Goal: Task Accomplishment & Management: Manage account settings

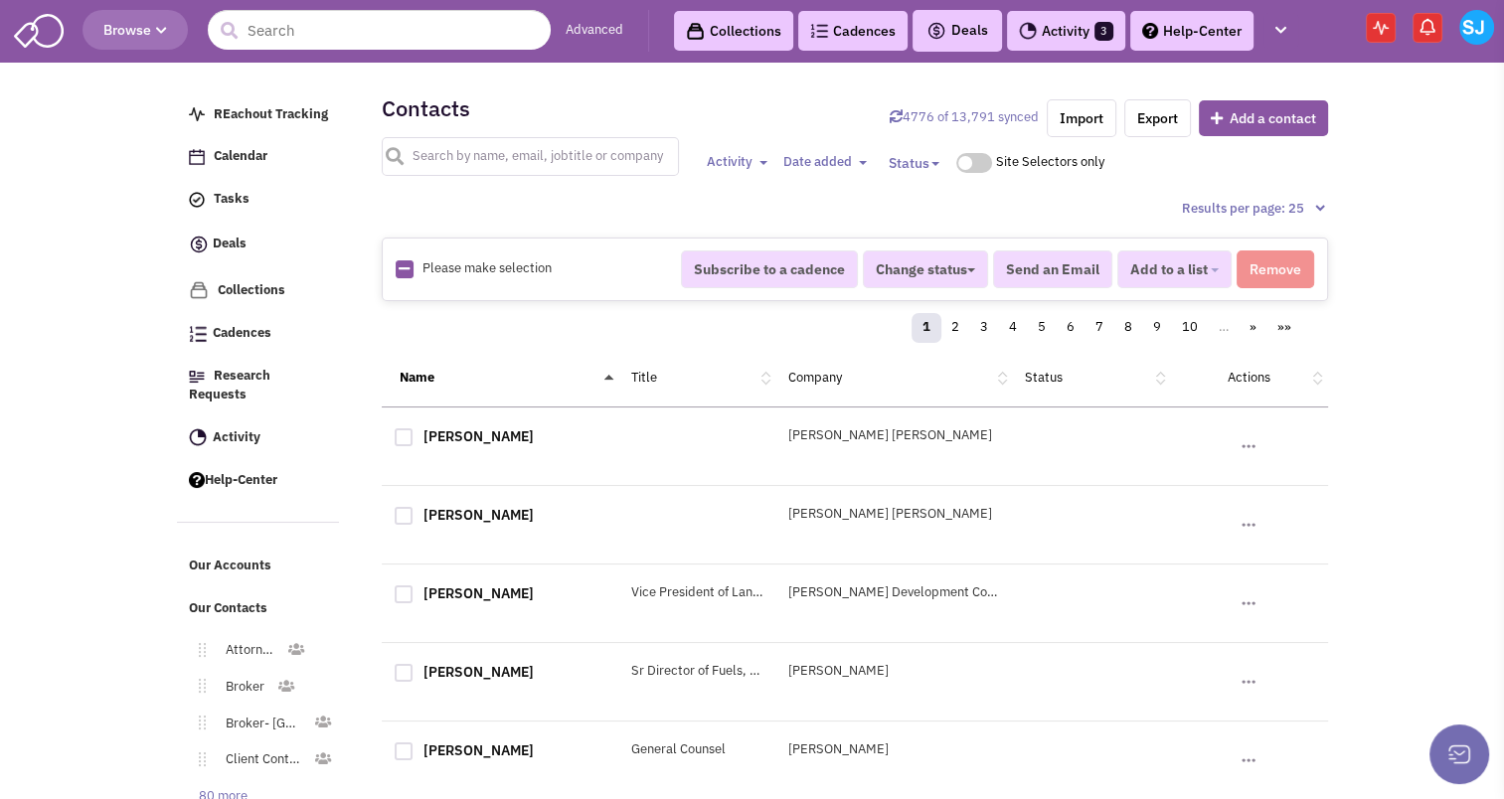
click at [444, 151] on input "text" at bounding box center [531, 156] width 298 height 39
type input "ting"
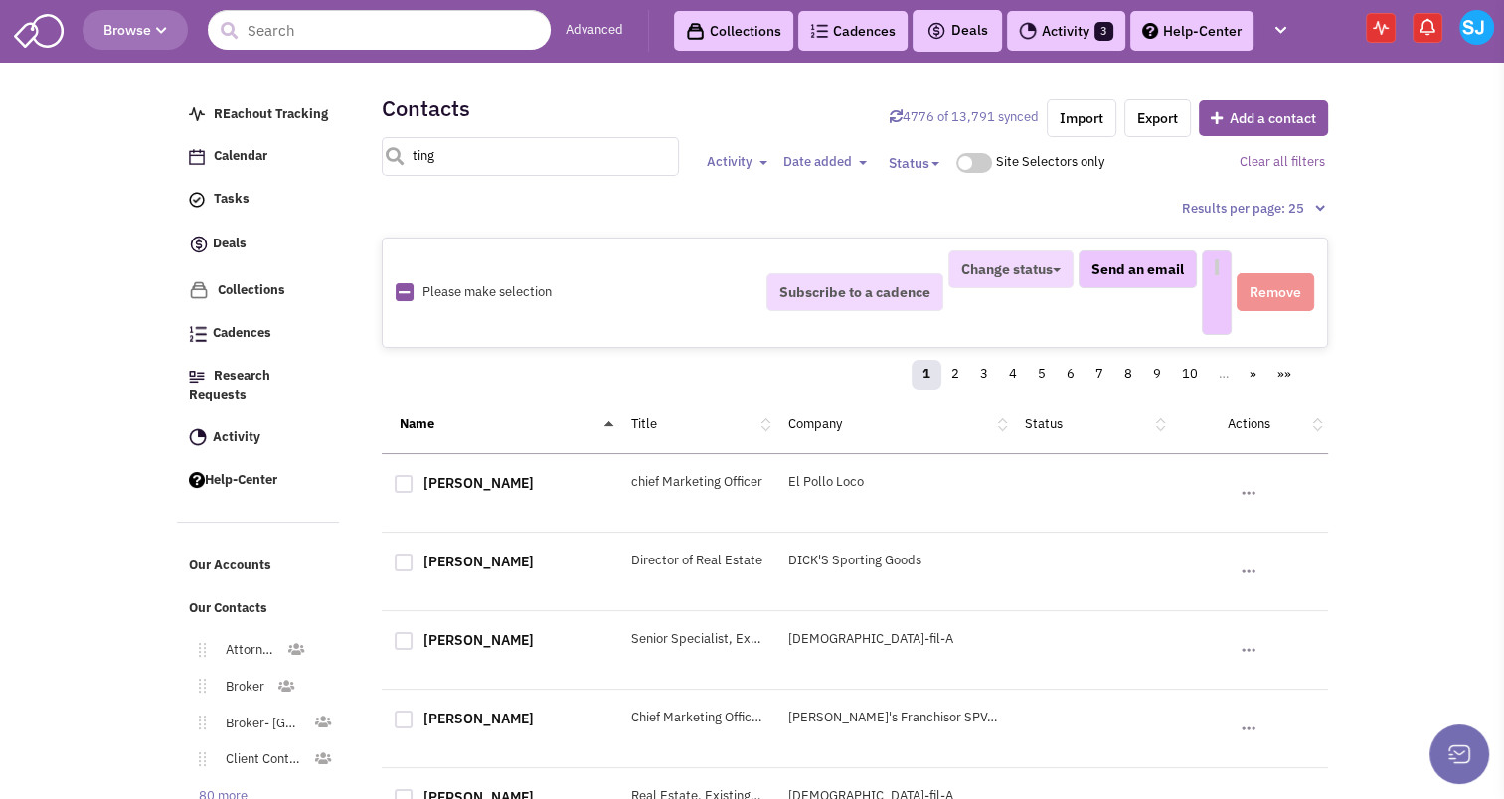
select select
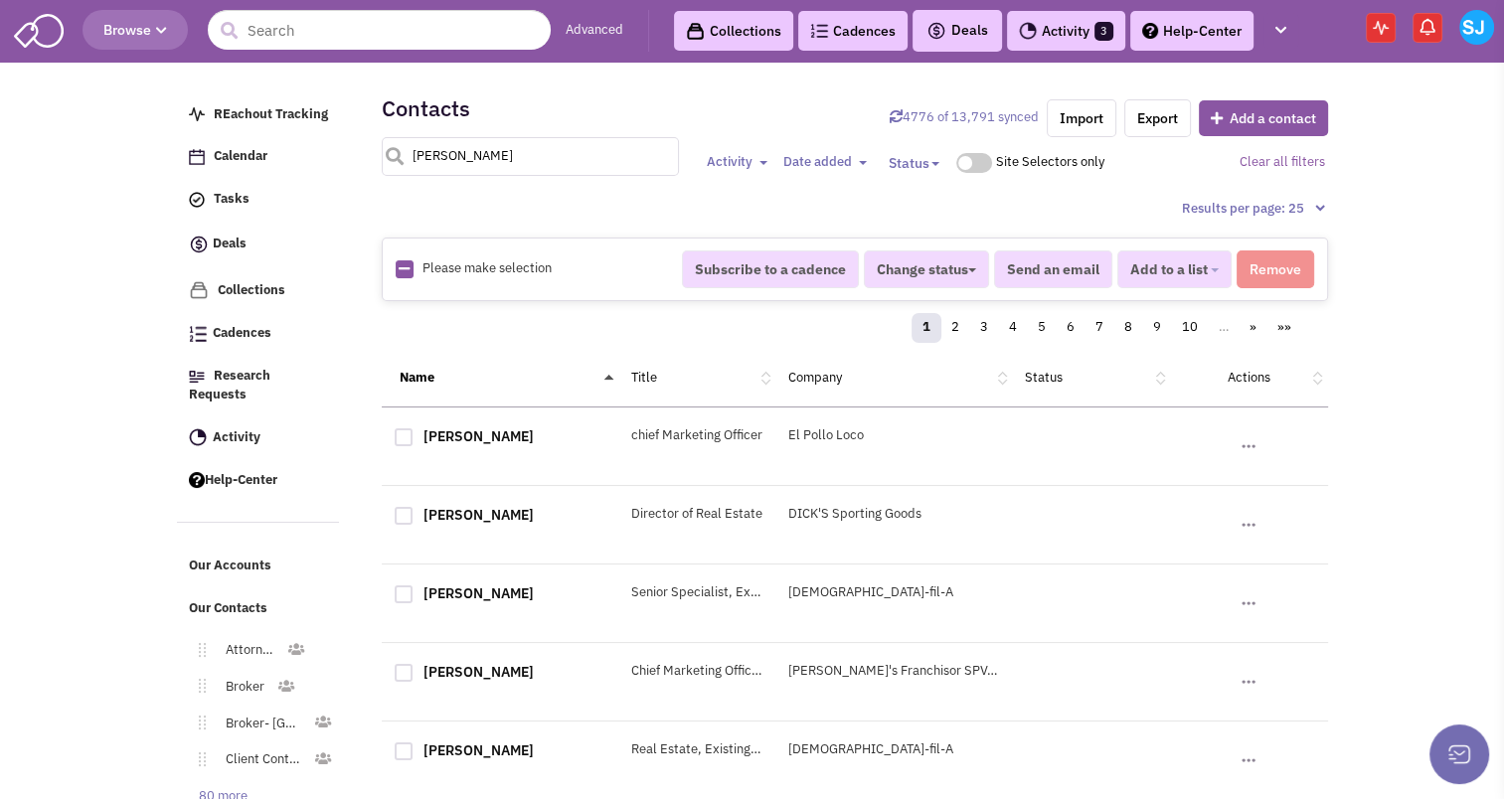
type input "rebecca ting"
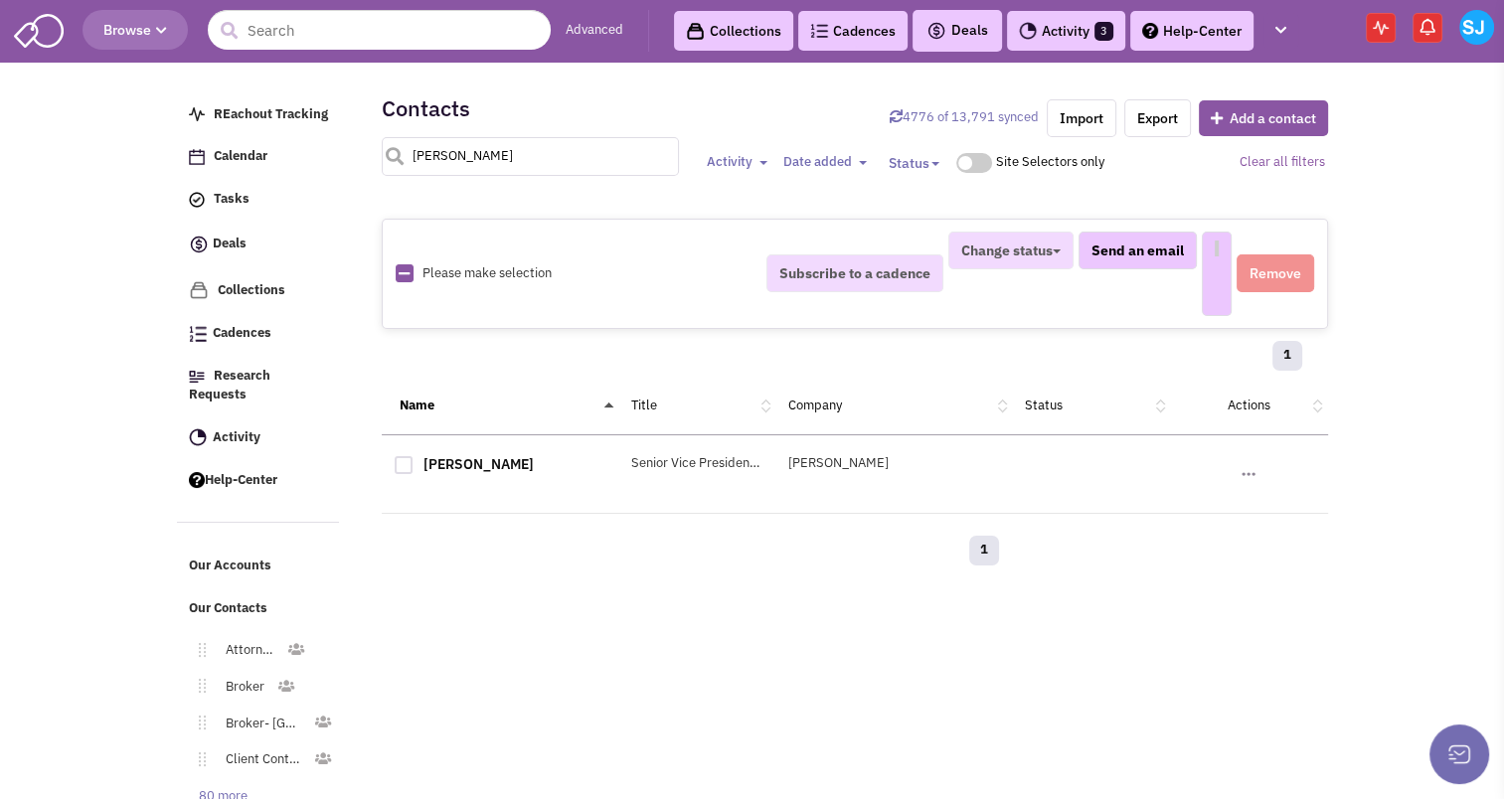
select select
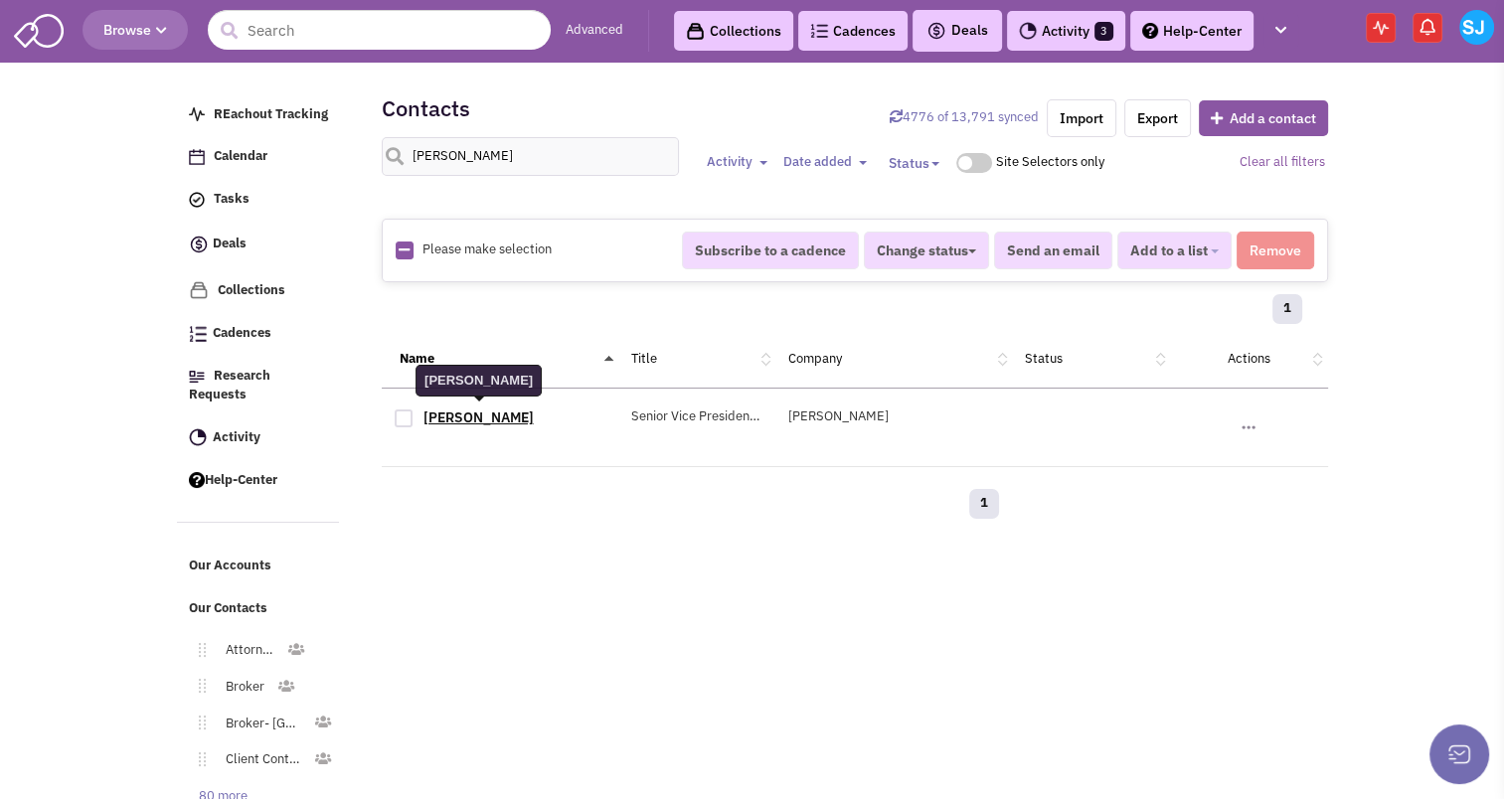
click at [493, 410] on link "Mrs. Rebecca Ting" at bounding box center [479, 418] width 110 height 18
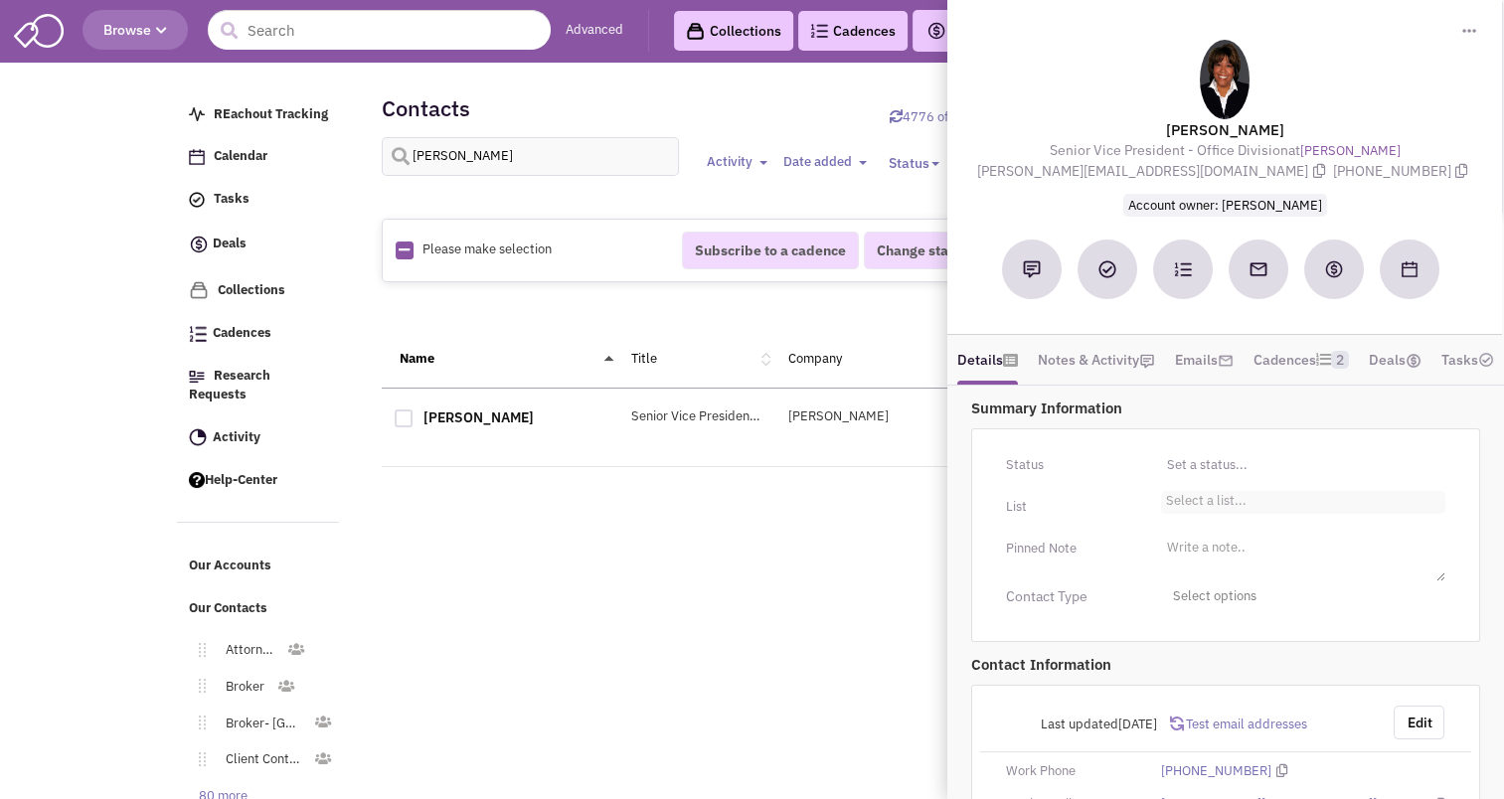
click at [1174, 506] on li "Select a list..." at bounding box center [1204, 498] width 86 height 15
click at [0, 0] on select "Select a list..." at bounding box center [0, 0] width 0 height 0
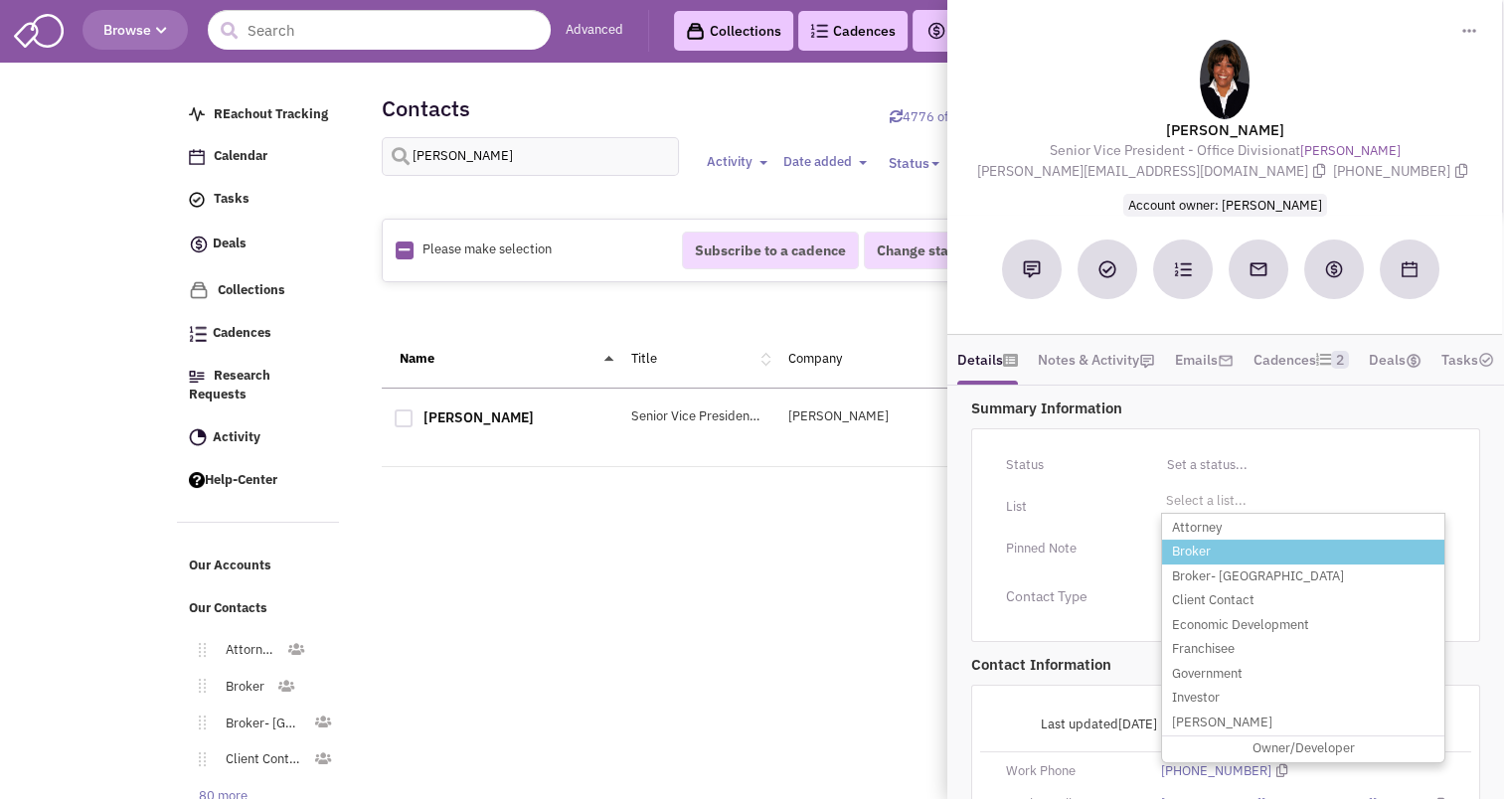
click at [1225, 565] on li "Broker" at bounding box center [1303, 552] width 282 height 25
click at [0, 0] on select "Select a list..." at bounding box center [0, 0] width 0 height 0
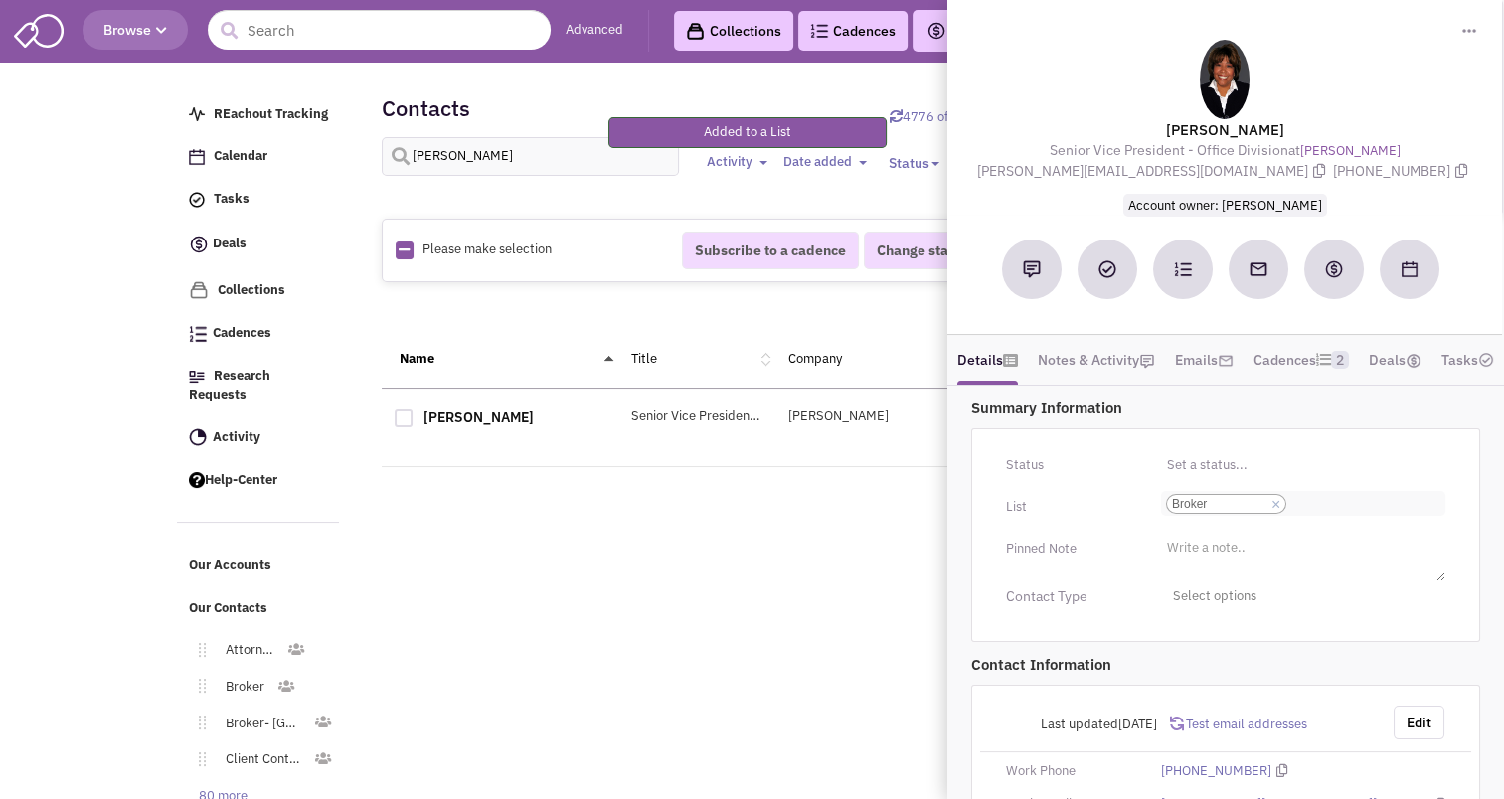
click at [1301, 514] on input "Select a list... Broker Select a list... × Broker" at bounding box center [1314, 504] width 44 height 20
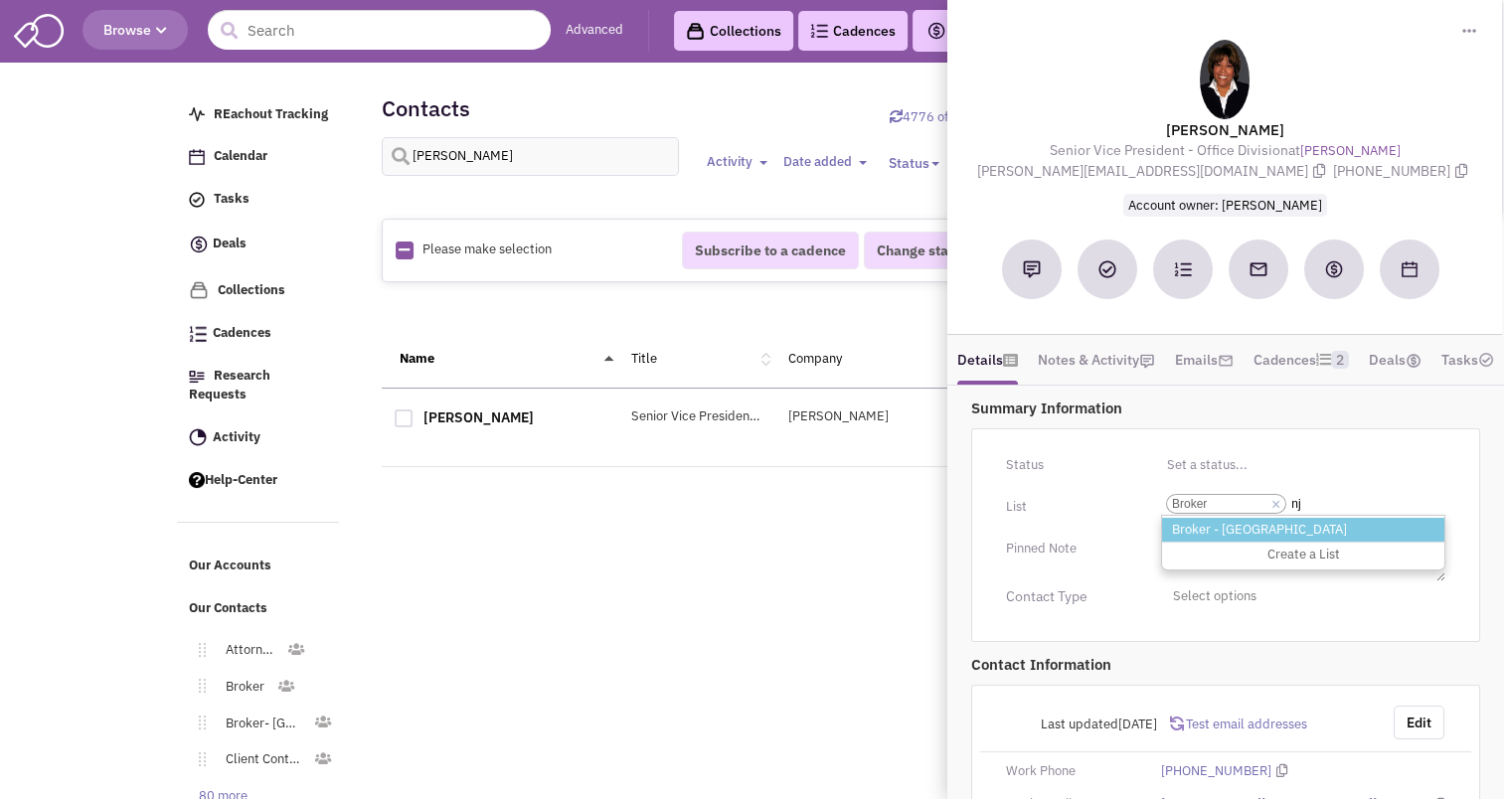
type input "nj"
click at [1244, 543] on li "Broker - [GEOGRAPHIC_DATA]" at bounding box center [1303, 530] width 282 height 25
click at [0, 0] on select "Select a list... Broker" at bounding box center [0, 0] width 0 height 0
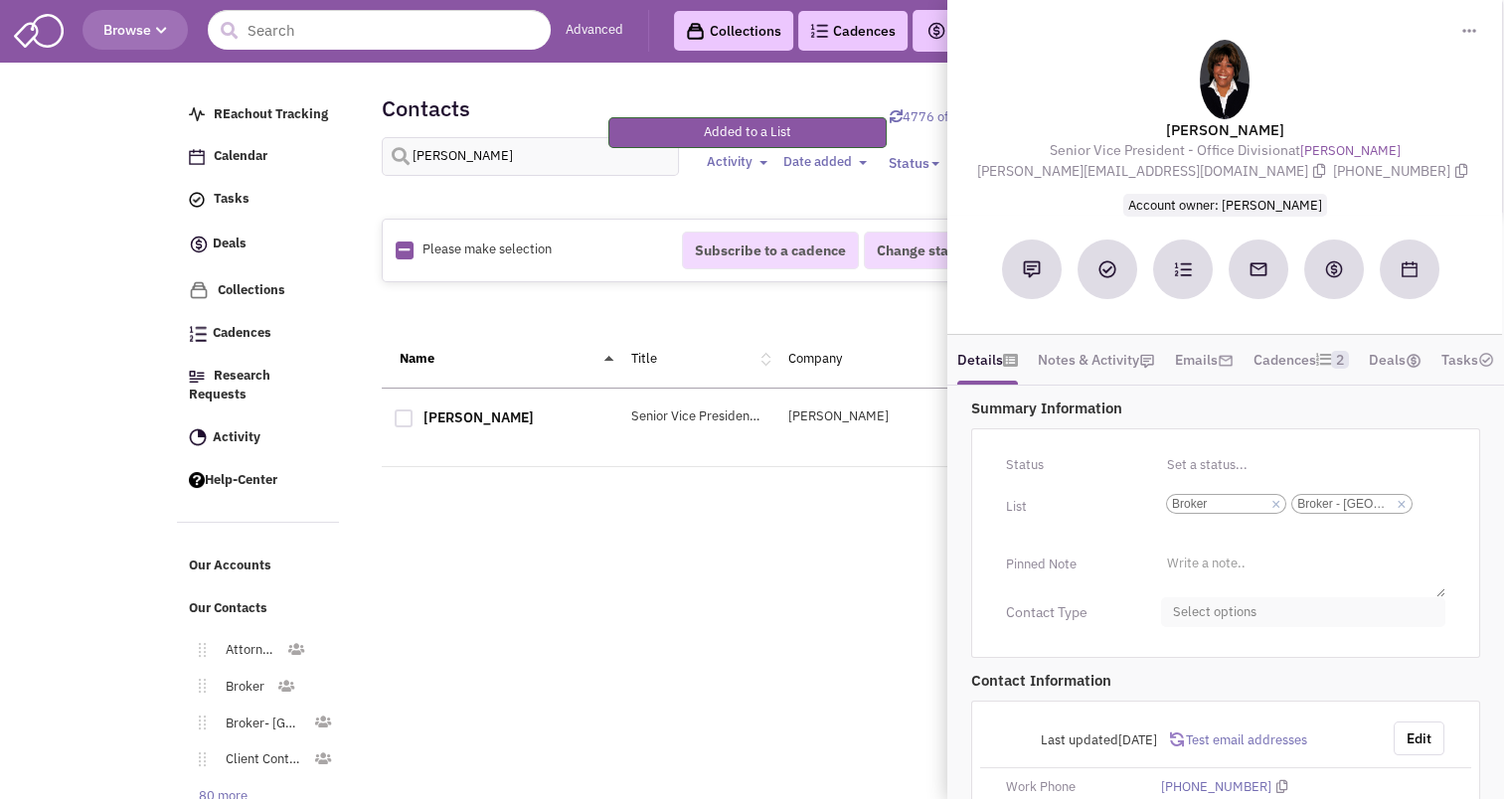
click at [1225, 628] on span "Select options" at bounding box center [1303, 613] width 284 height 31
click at [1172, 700] on div at bounding box center [1181, 691] width 18 height 18
checkbox input "true"
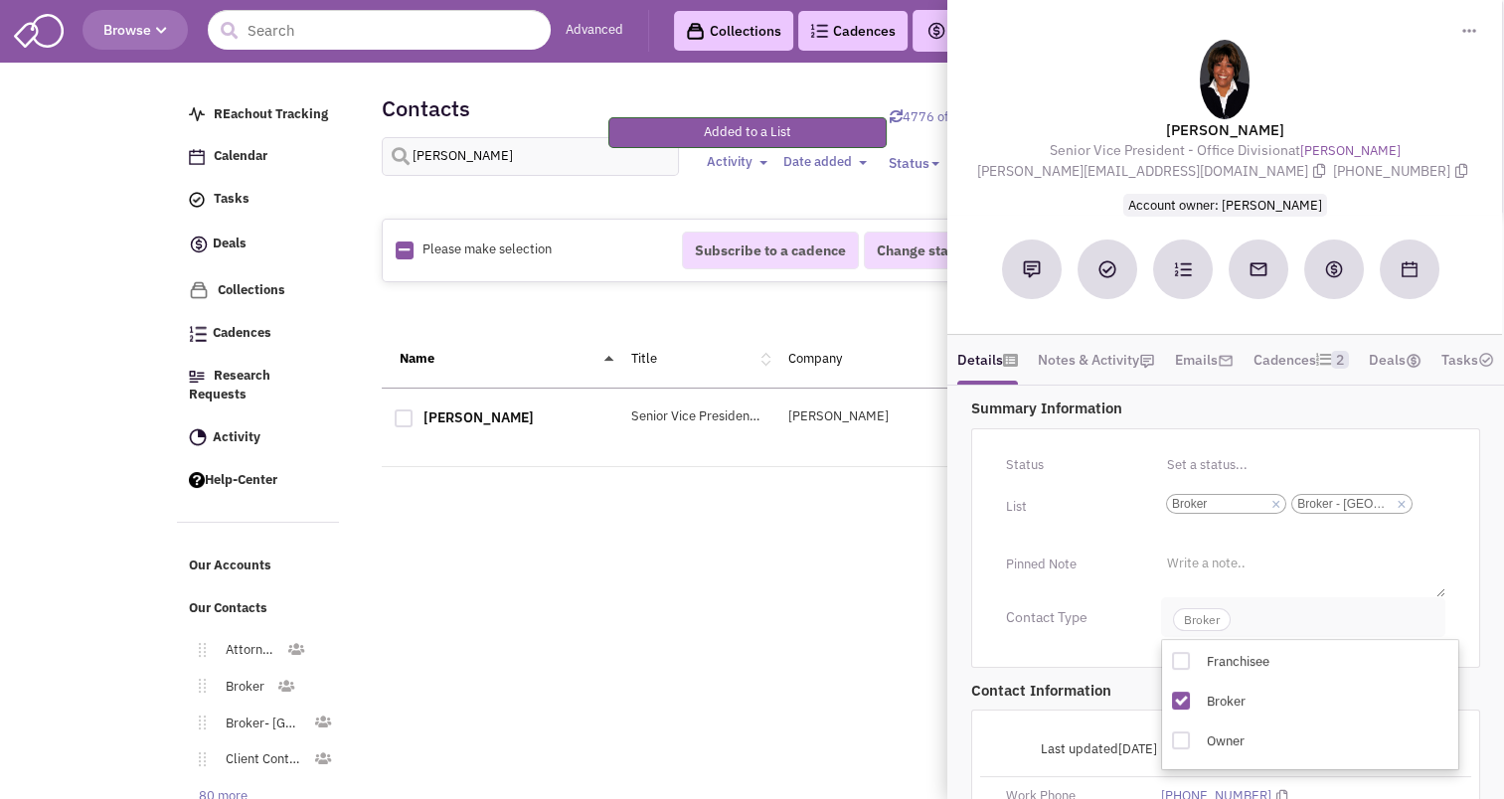
click at [1194, 631] on span "Broker" at bounding box center [1202, 620] width 58 height 23
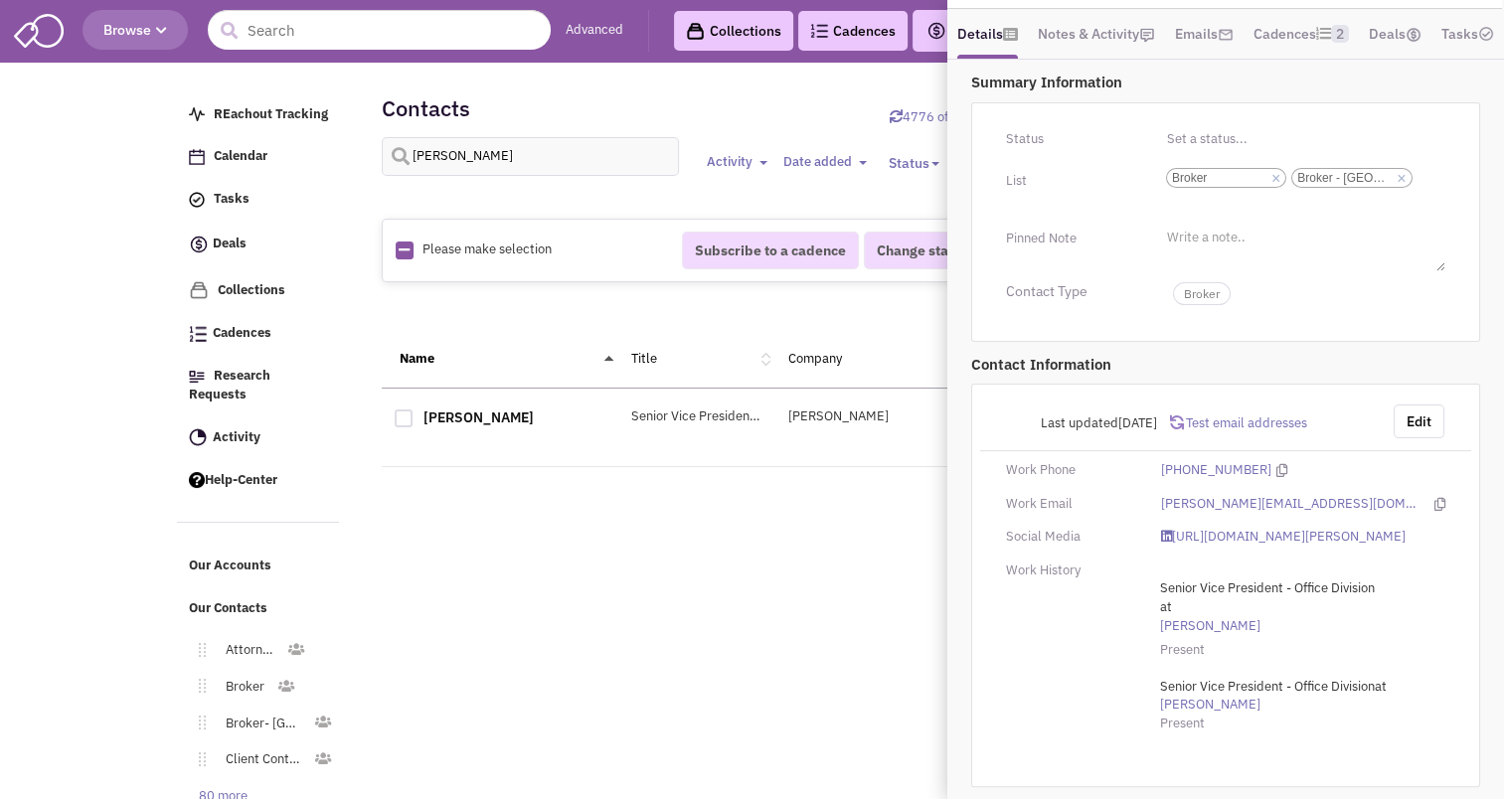
scroll to position [0, 0]
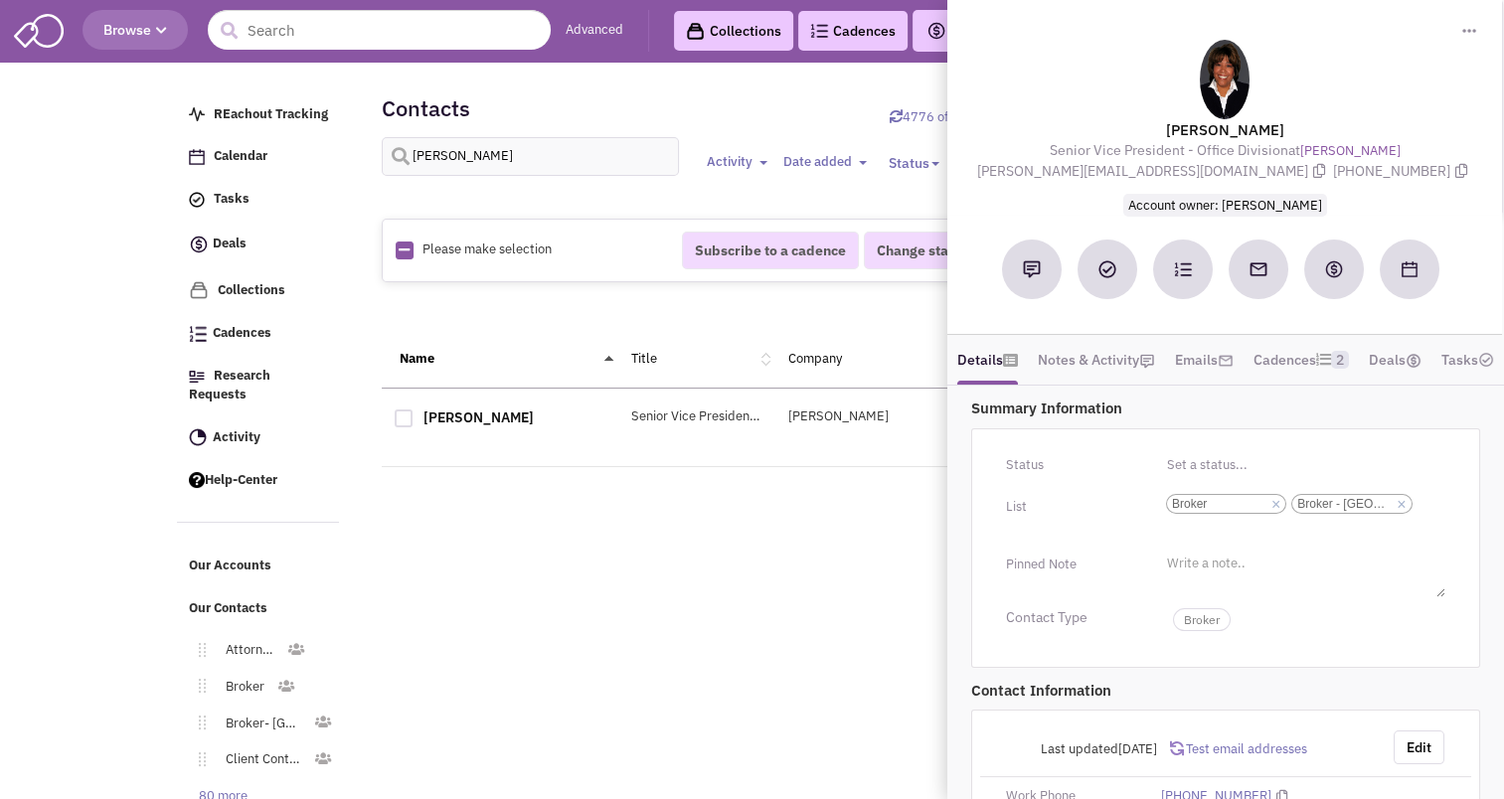
click at [910, 577] on div "Retailsphere Support Message Send REachout Tracking Calendar Tasks Completed Ta…" at bounding box center [752, 480] width 1159 height 825
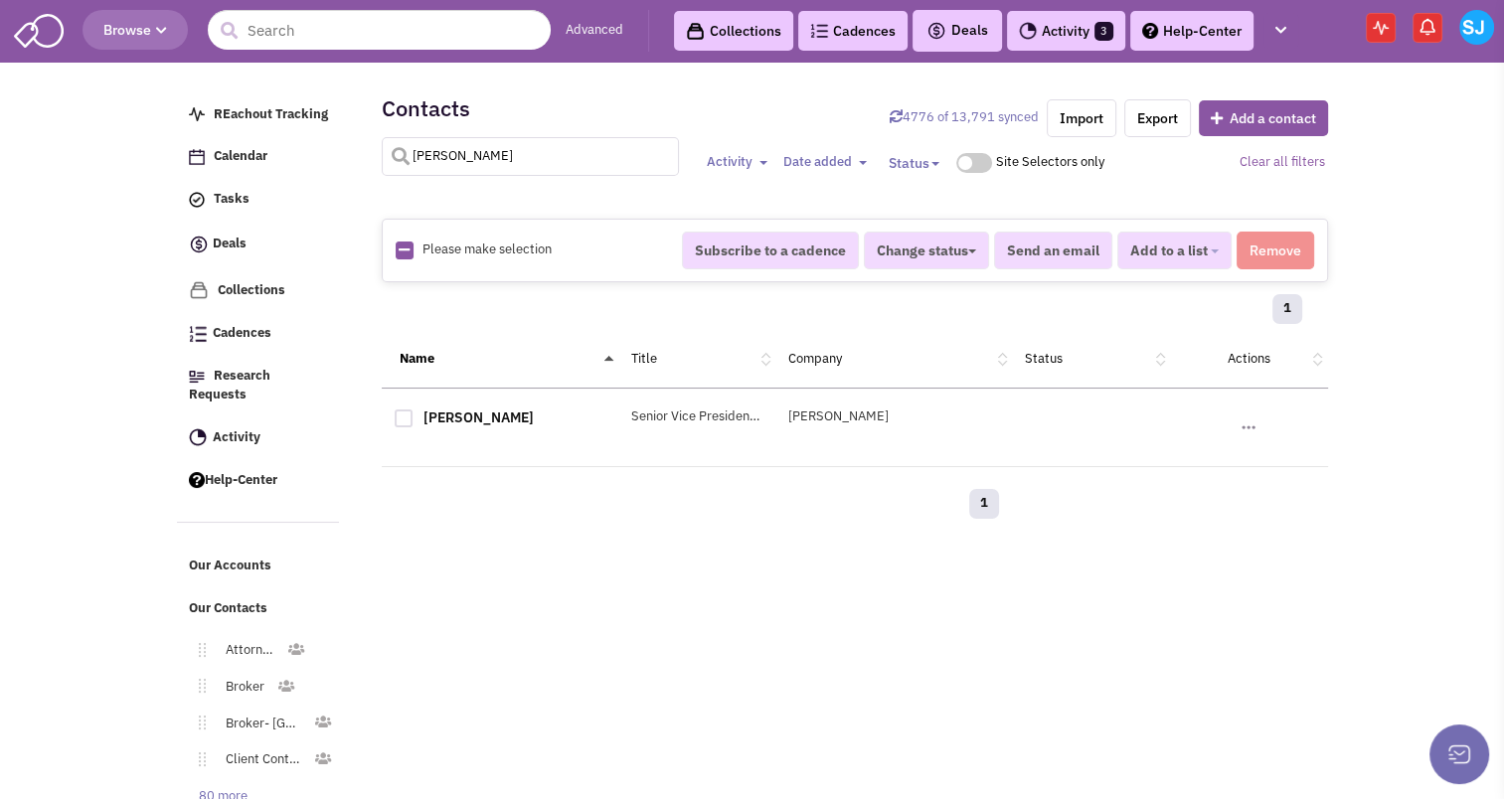
click at [462, 170] on input "rebecca ting" at bounding box center [531, 156] width 298 height 39
type input "kronfield"
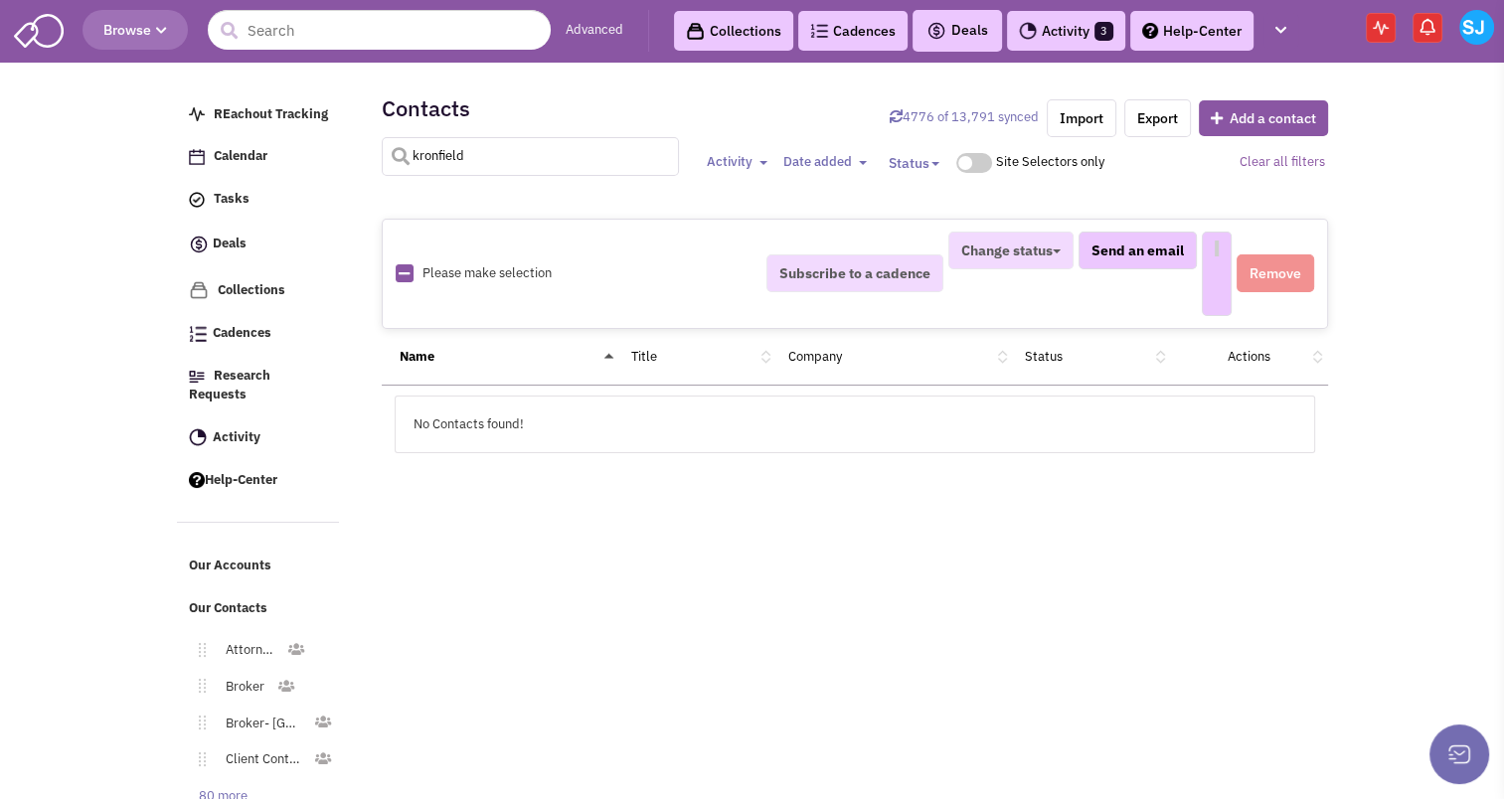
select select
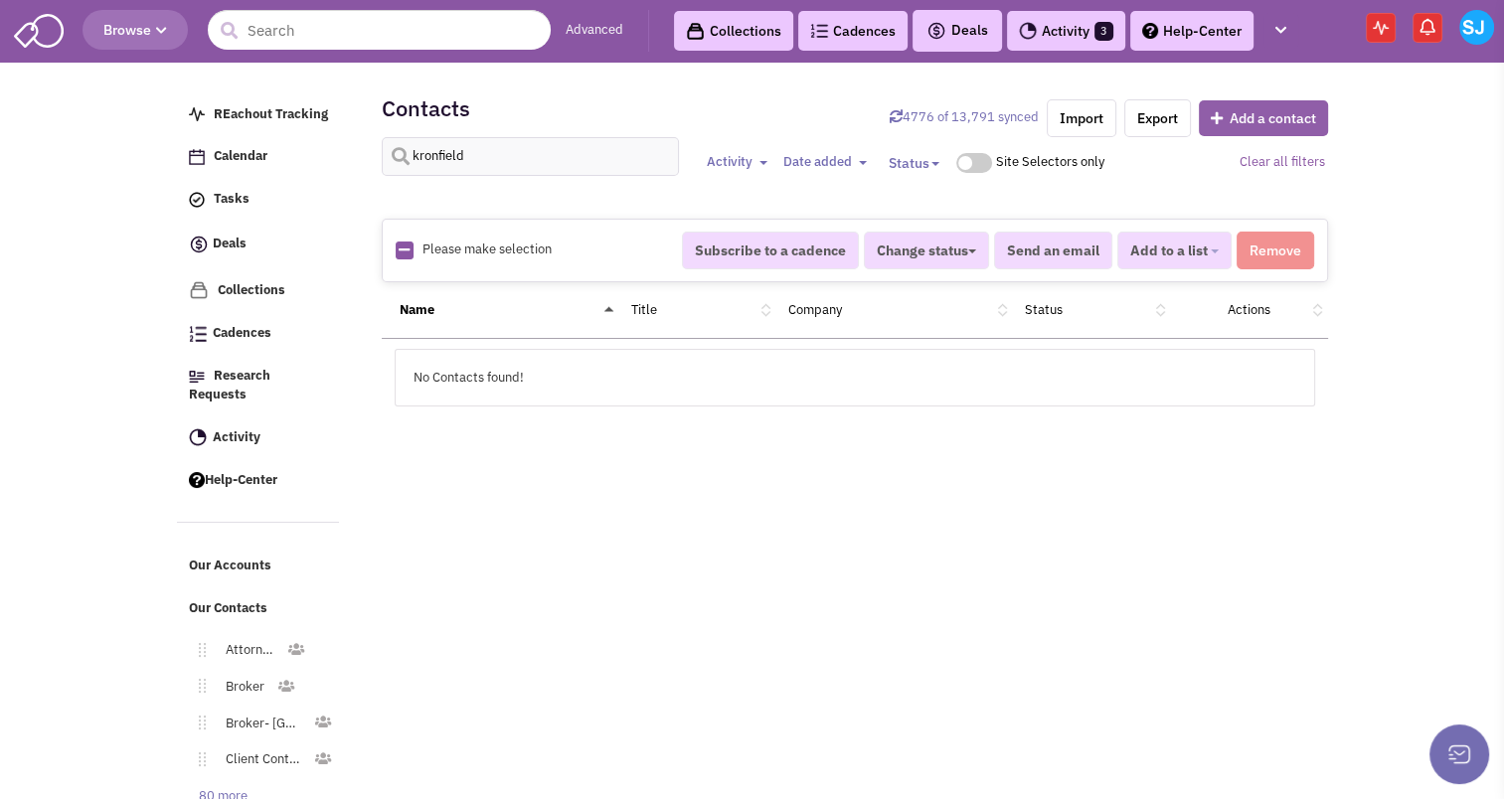
click at [1286, 105] on button "Add a contact" at bounding box center [1263, 118] width 129 height 36
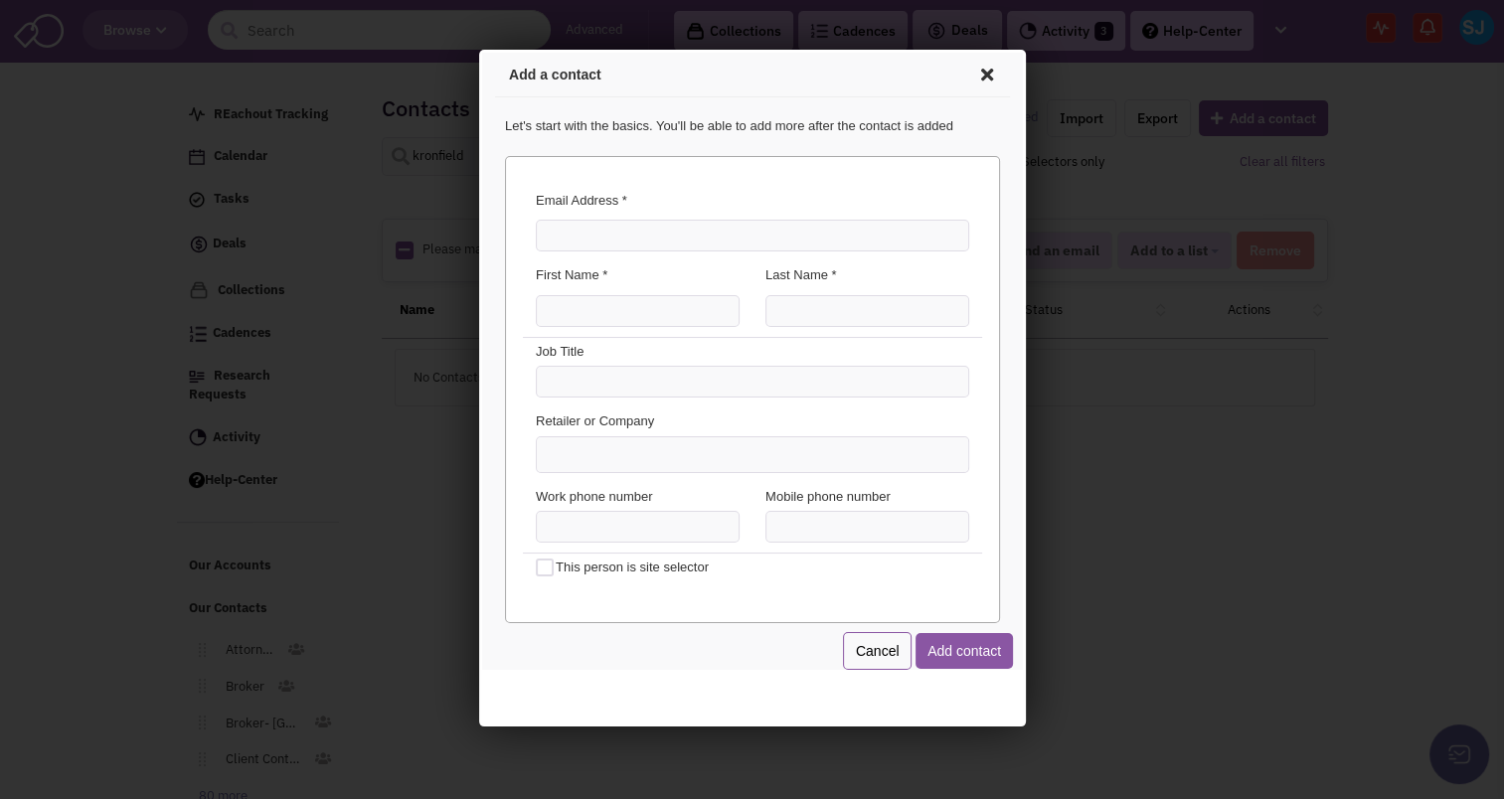
click at [980, 71] on span at bounding box center [983, 72] width 26 height 32
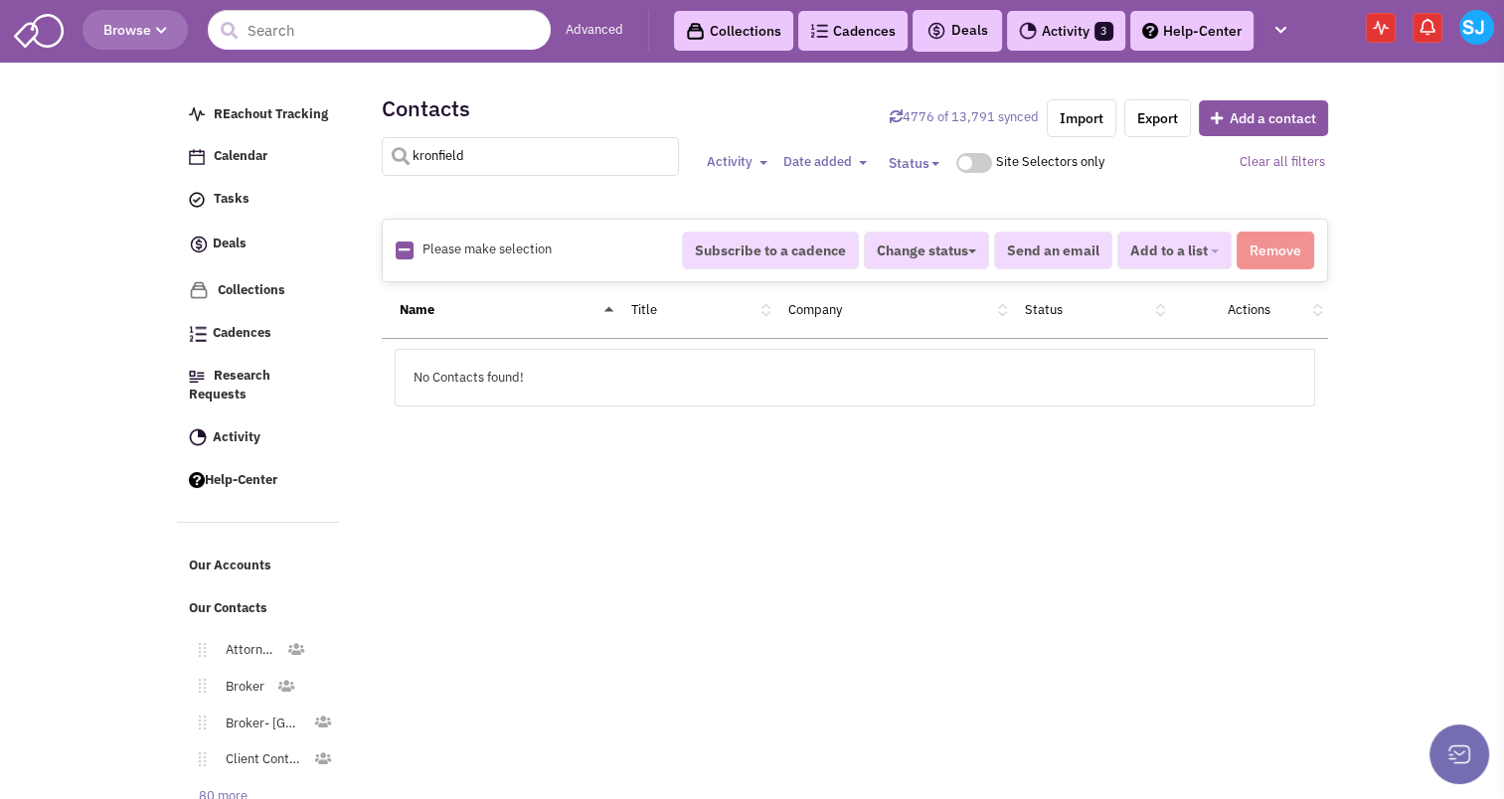
click at [519, 148] on input "kronfield" at bounding box center [531, 156] width 298 height 39
type input "kronfeld"
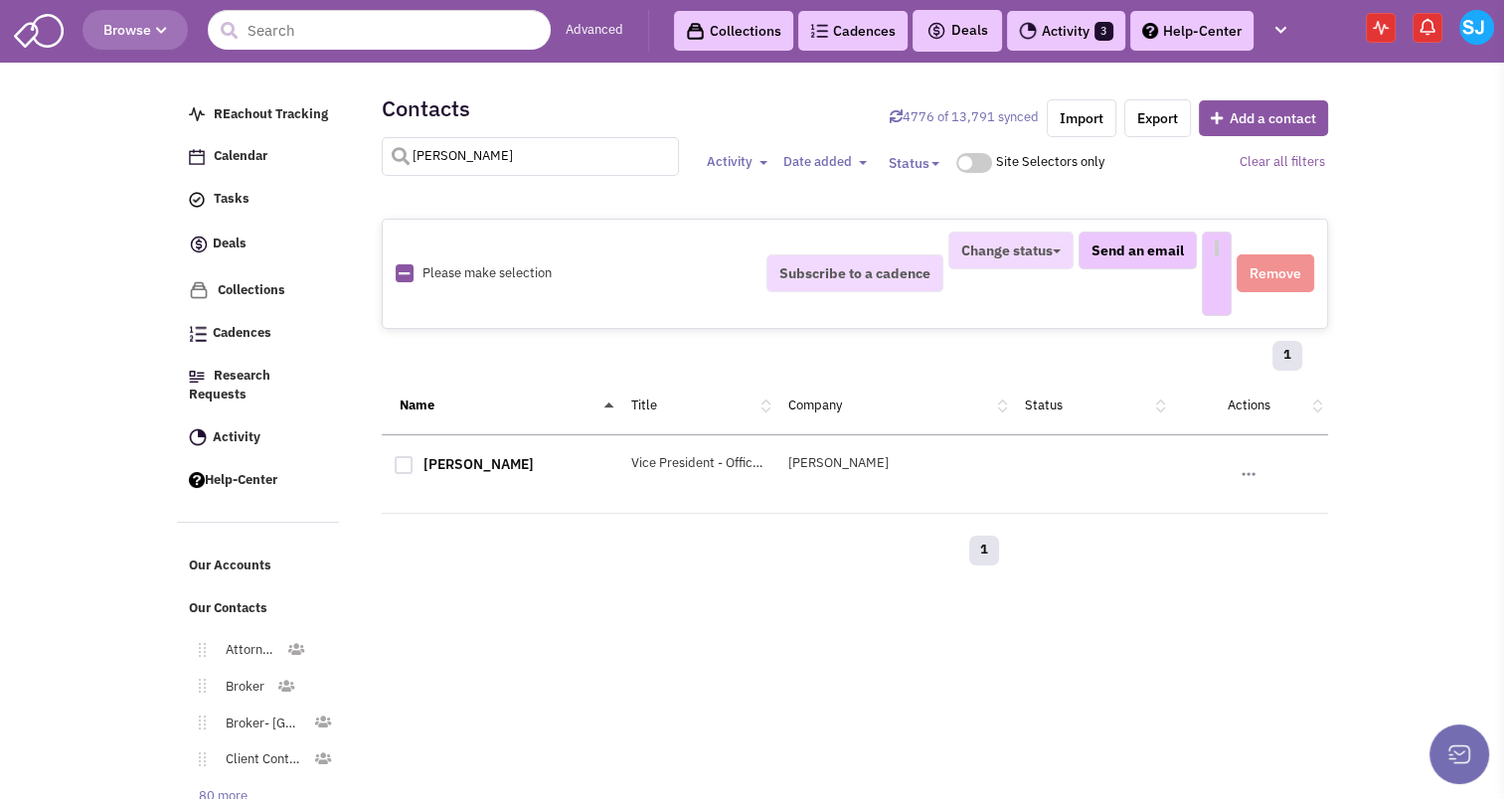
select select
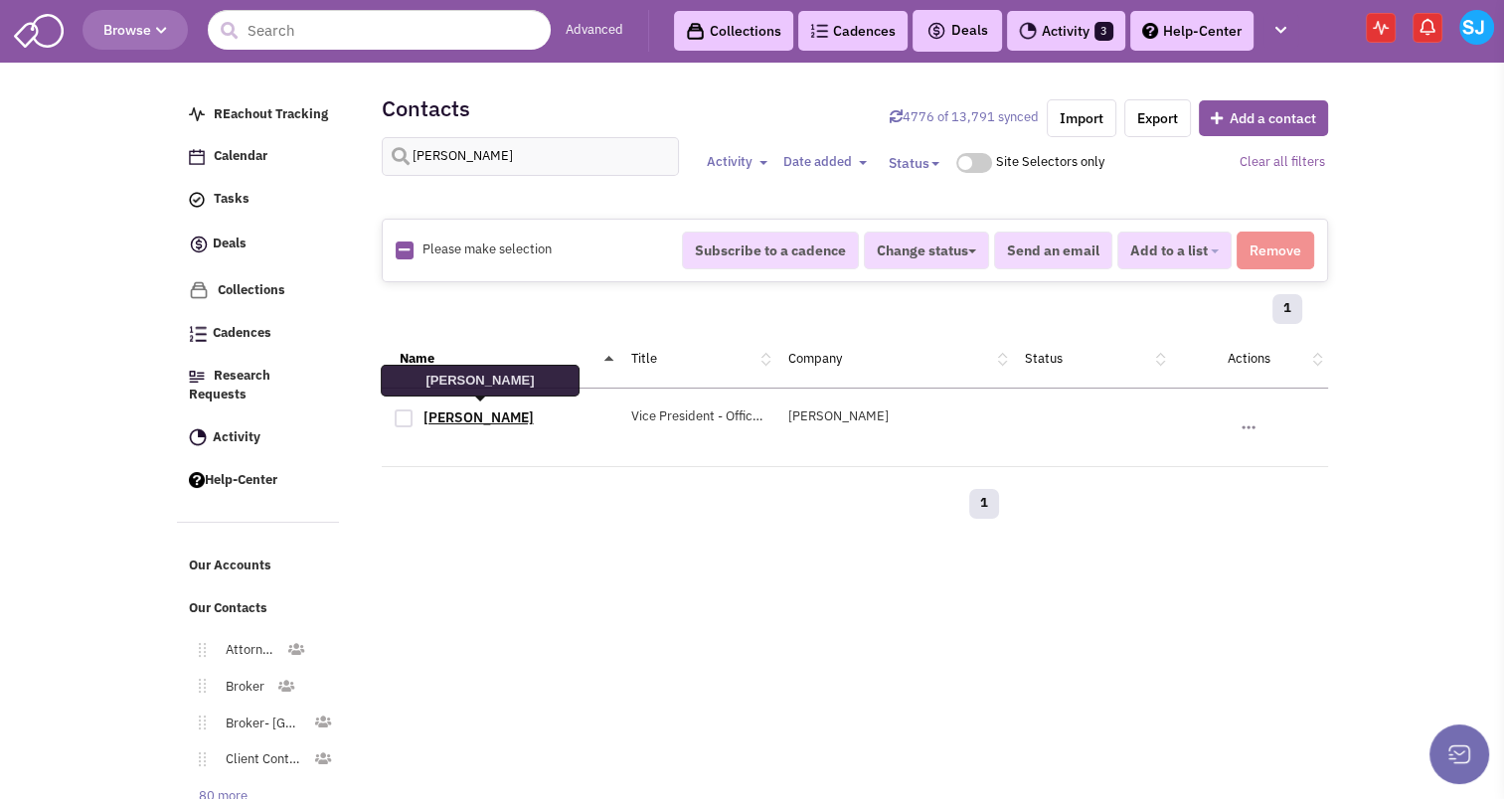
click at [457, 419] on link "Mr. Julie Kronfeld" at bounding box center [479, 418] width 110 height 18
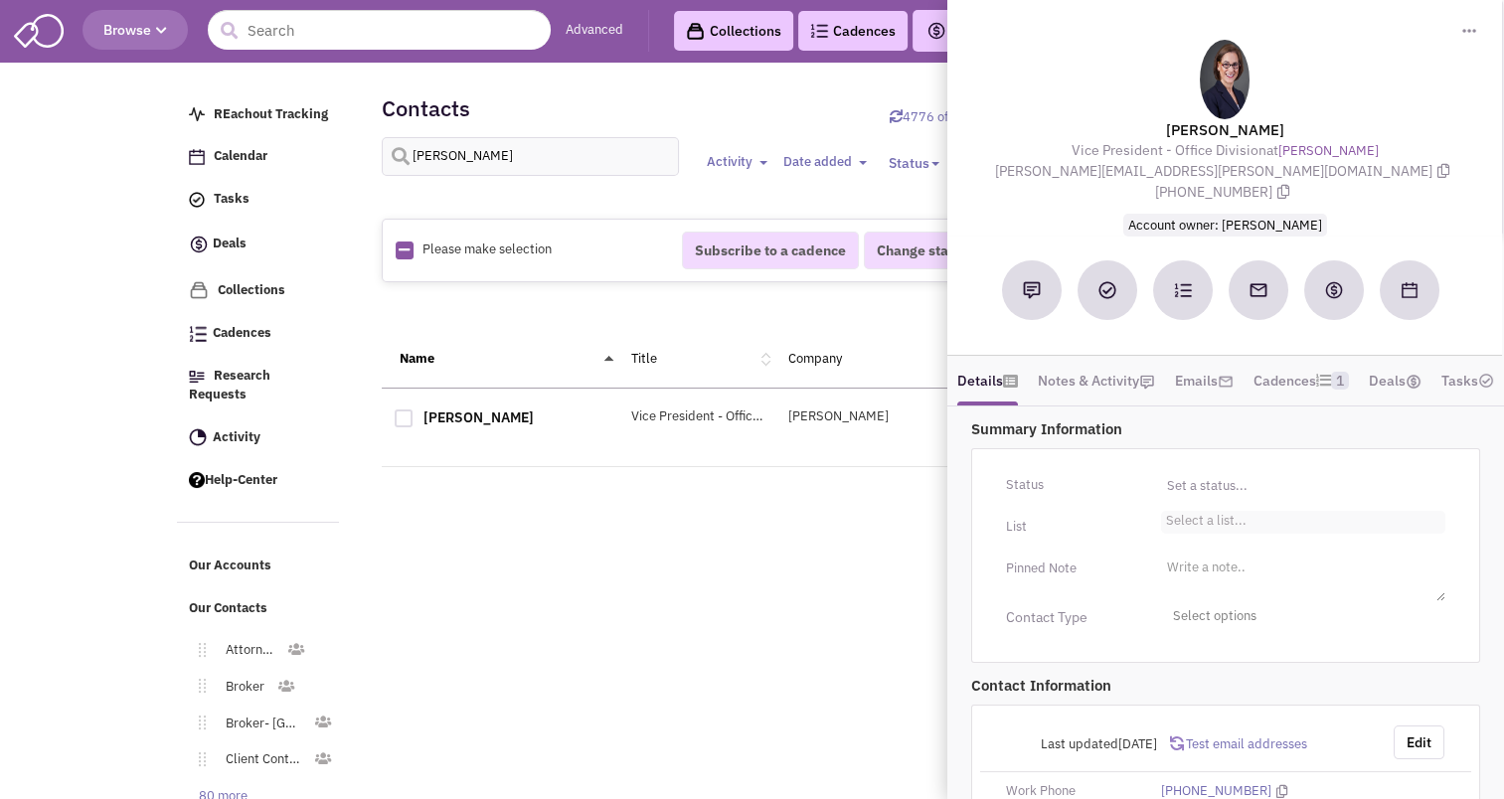
click at [1208, 519] on li "Select a list..." at bounding box center [1204, 518] width 86 height 15
click at [0, 0] on select "Select a list..." at bounding box center [0, 0] width 0 height 0
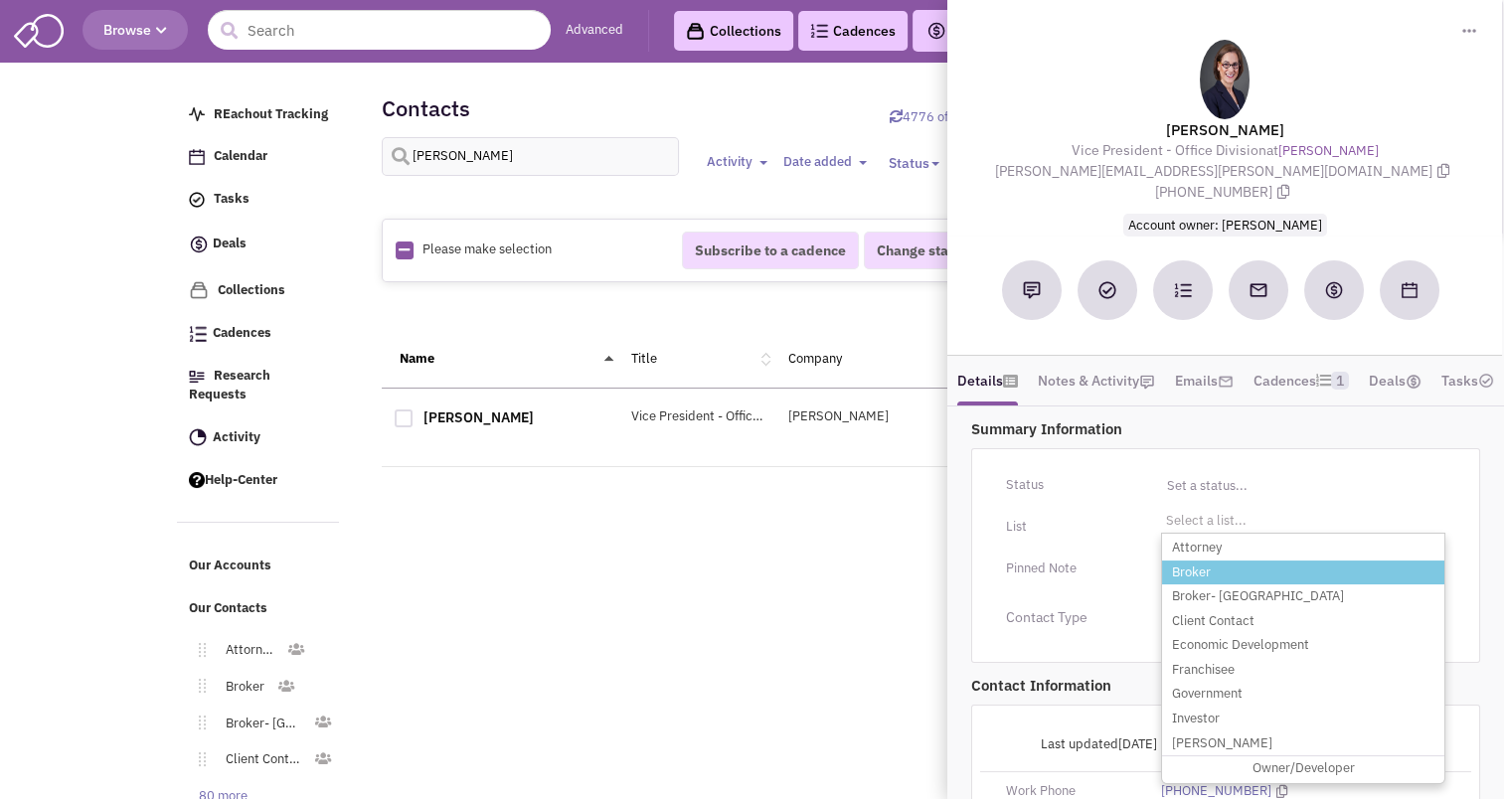
click at [1191, 570] on li "Broker" at bounding box center [1303, 573] width 282 height 25
click at [0, 0] on select "Select a list..." at bounding box center [0, 0] width 0 height 0
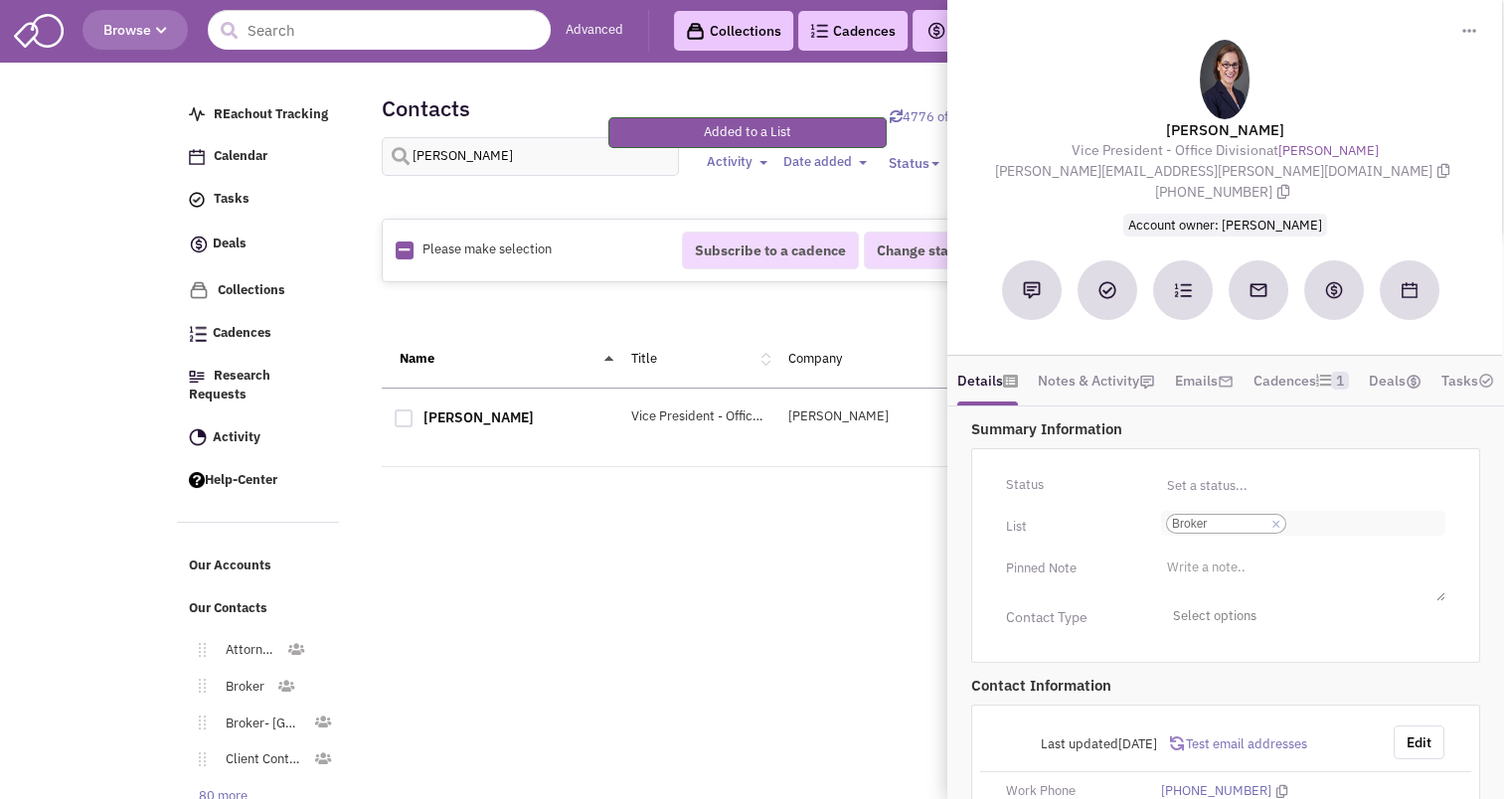
click at [1332, 527] on input "Select a list... Broker Select a list... × Broker" at bounding box center [1314, 524] width 44 height 20
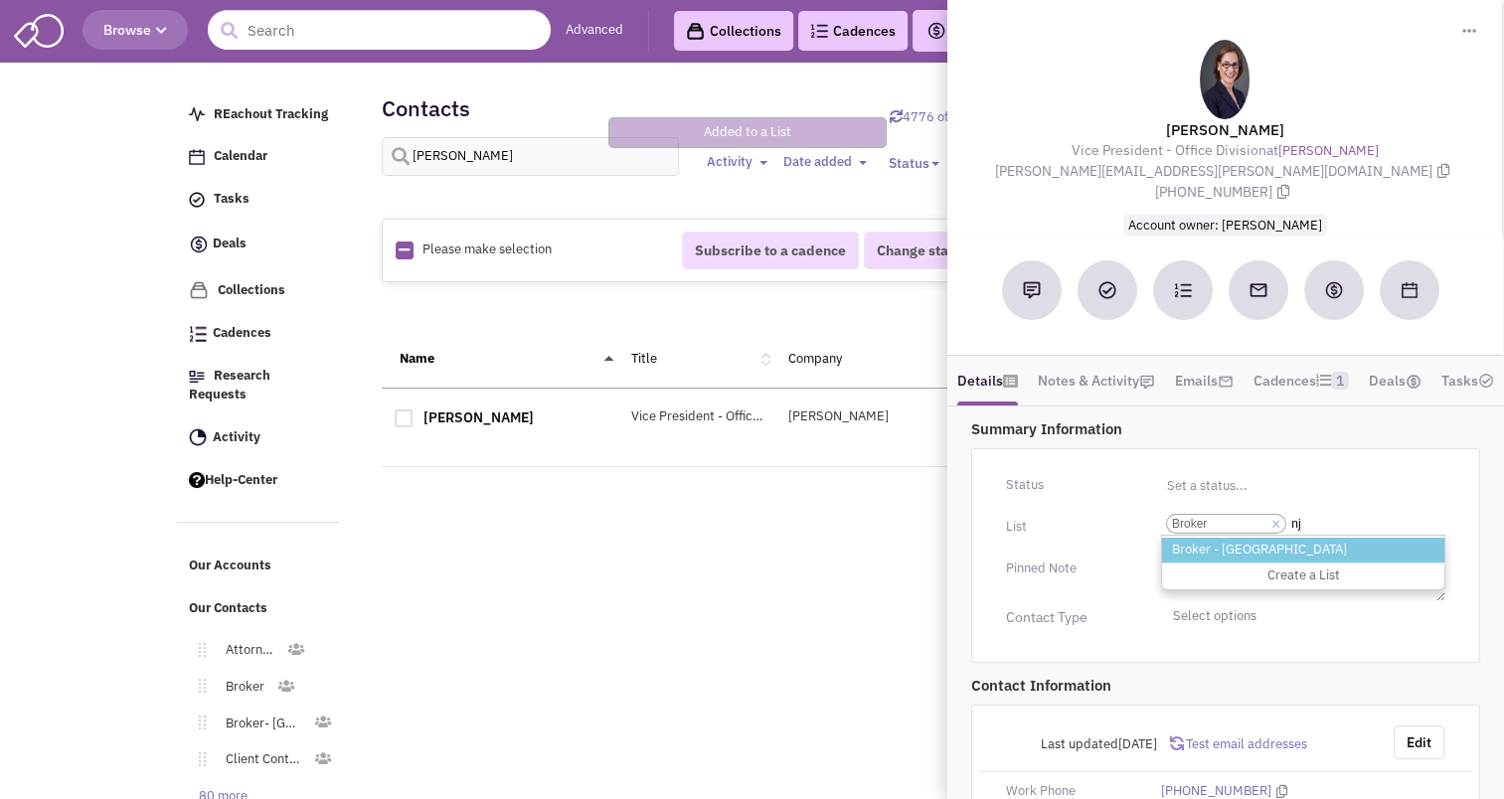
type input "nj"
click at [1260, 554] on li "Broker - [GEOGRAPHIC_DATA]" at bounding box center [1303, 550] width 282 height 25
click at [0, 0] on select "Select a list... Broker" at bounding box center [0, 0] width 0 height 0
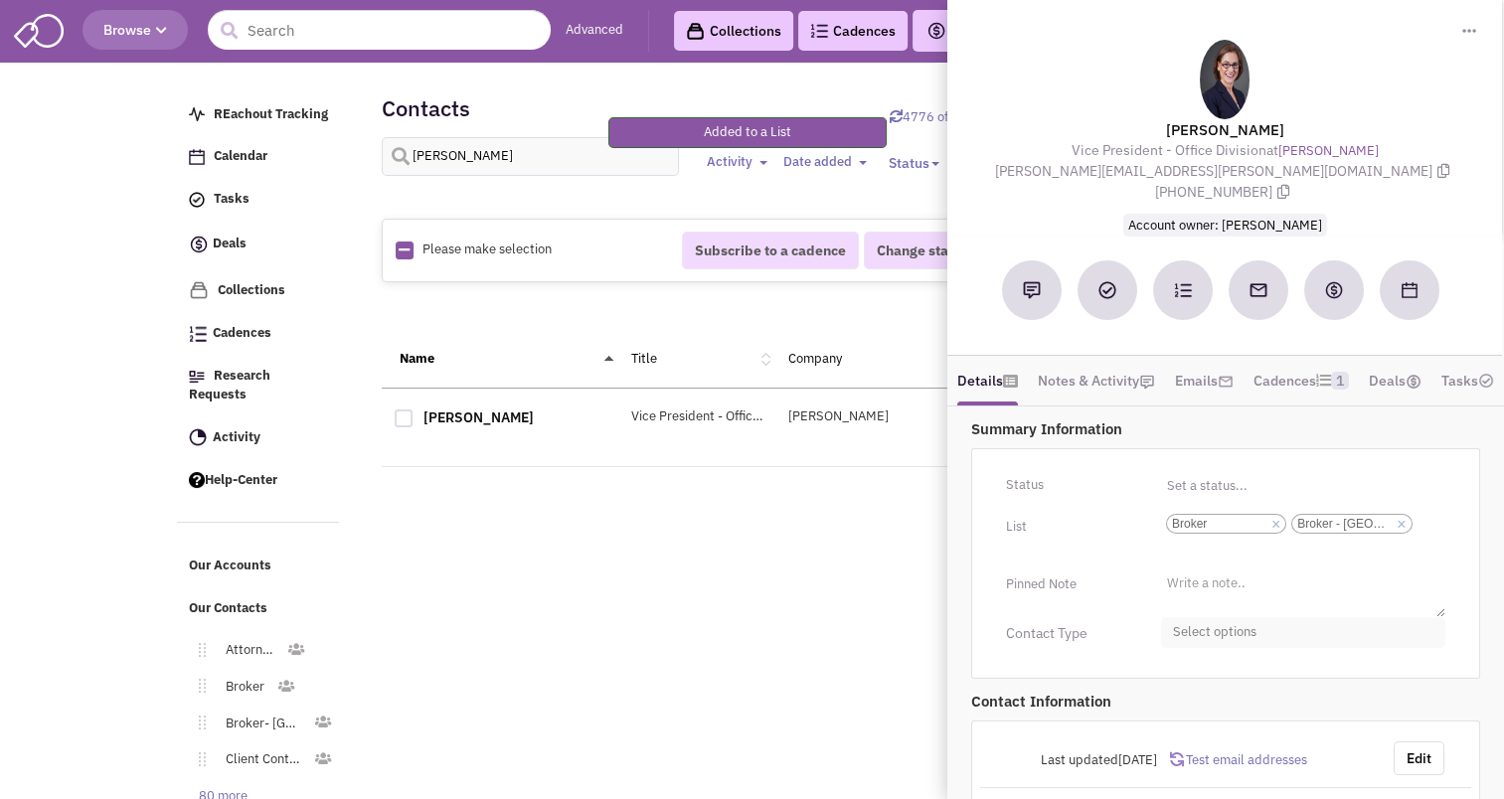
click at [1221, 635] on span "Select options" at bounding box center [1303, 632] width 284 height 31
click at [1181, 714] on div at bounding box center [1181, 712] width 18 height 18
checkbox input "true"
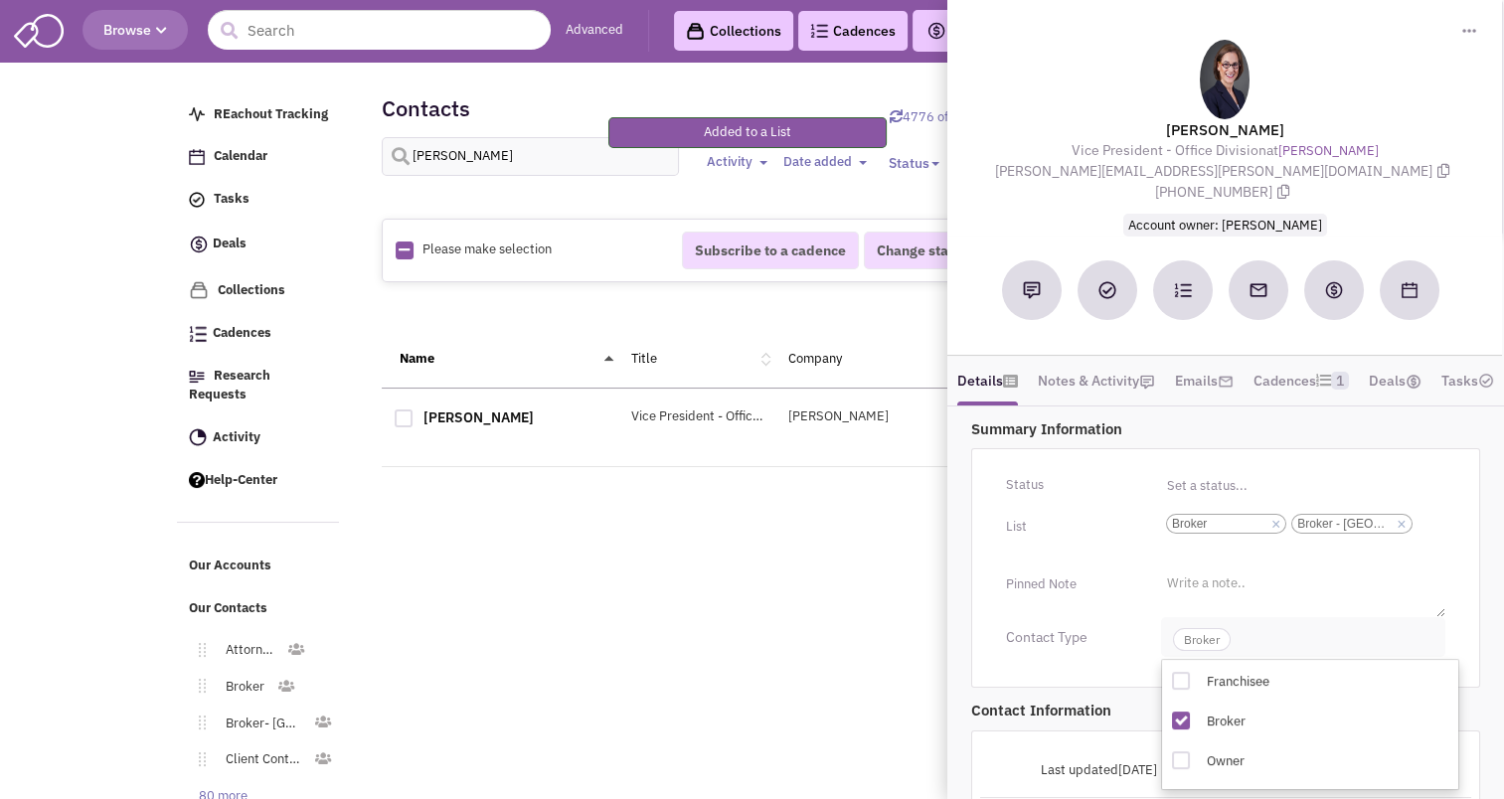
click at [1212, 640] on span "Broker" at bounding box center [1202, 639] width 58 height 23
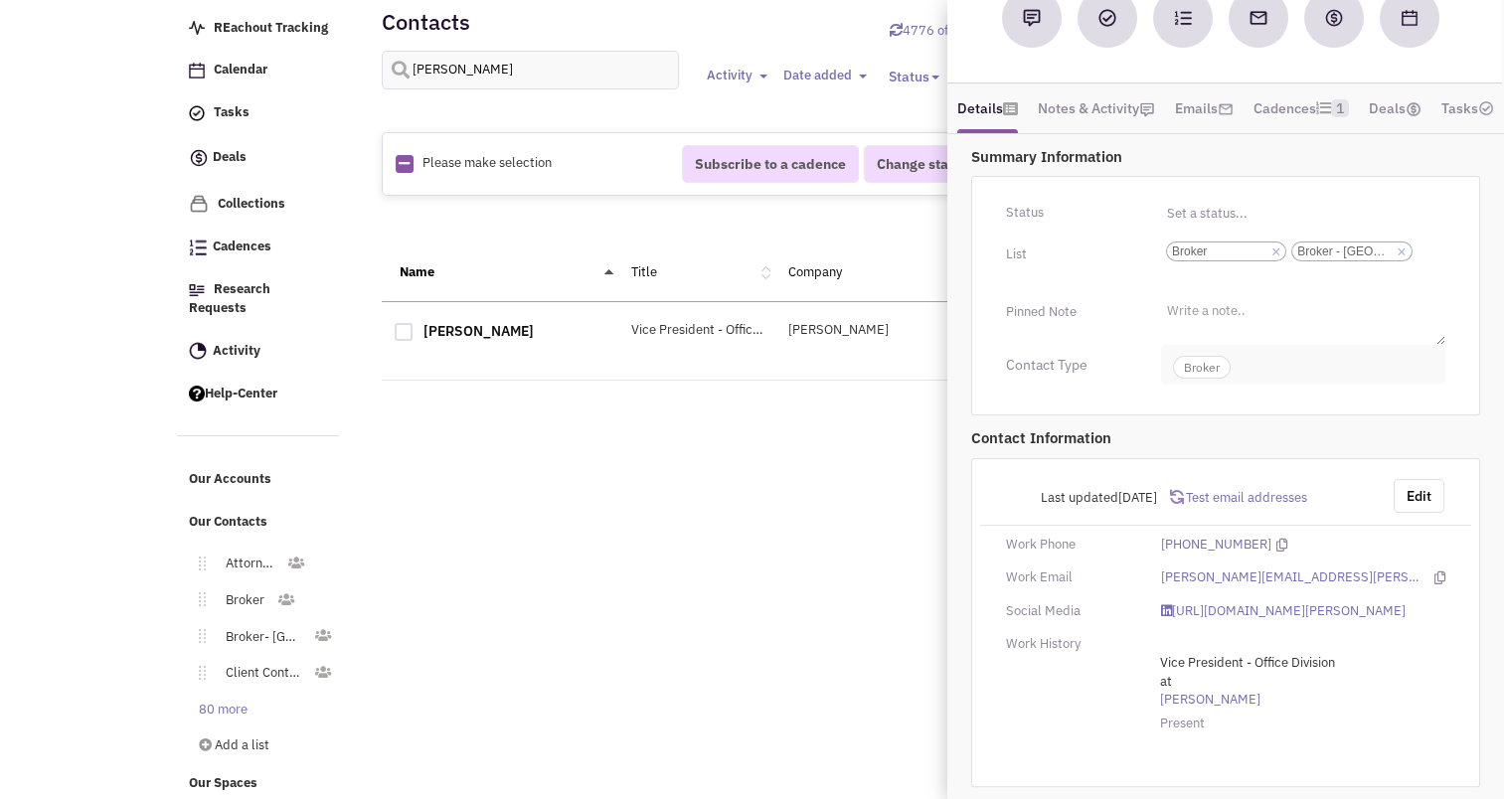
scroll to position [0, 0]
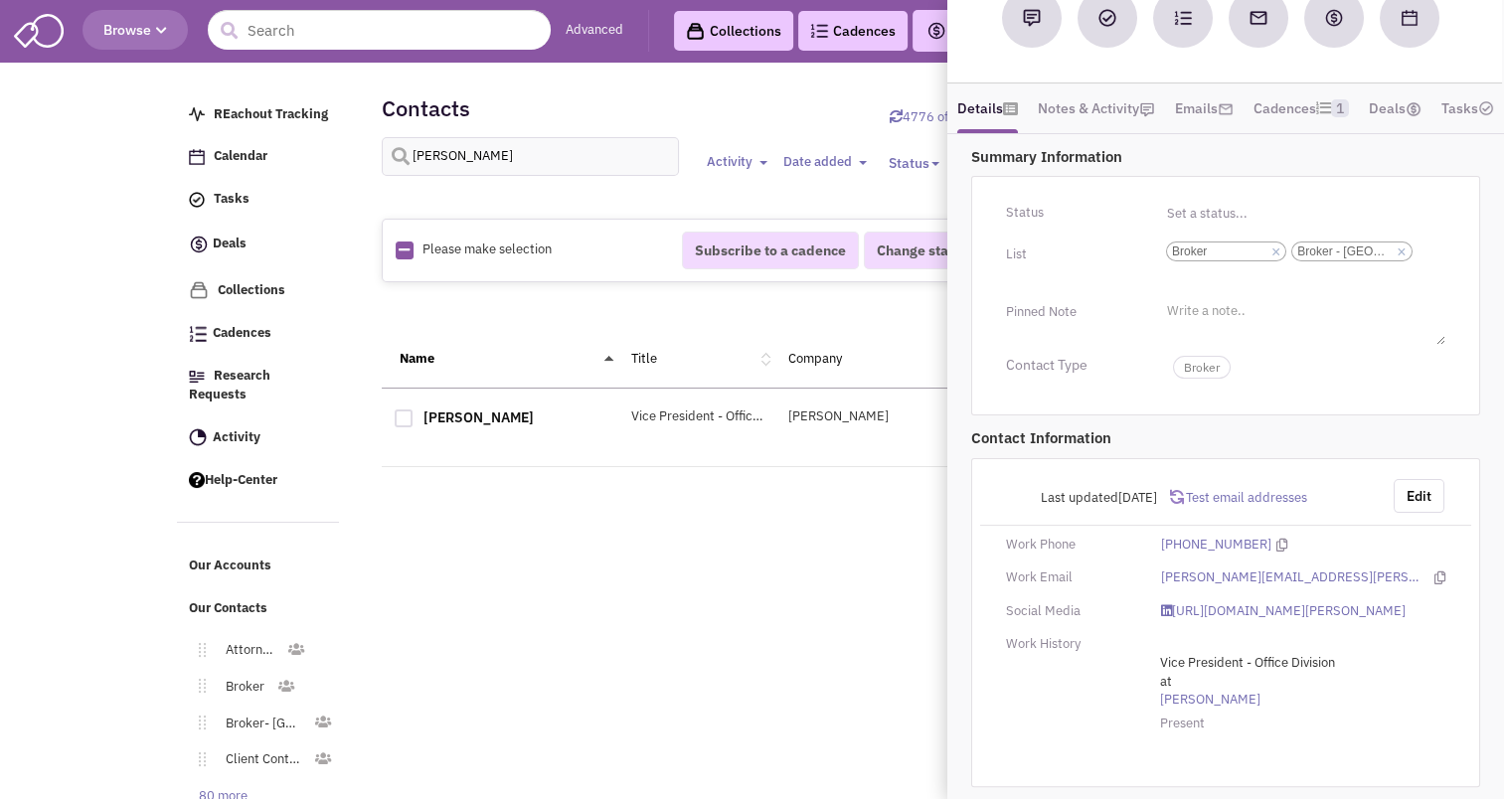
click at [915, 563] on div "REachout Tracking Calendar Tasks Completed Tasks Deals Team Deals Toggle Dropdo…" at bounding box center [752, 318] width 1151 height 497
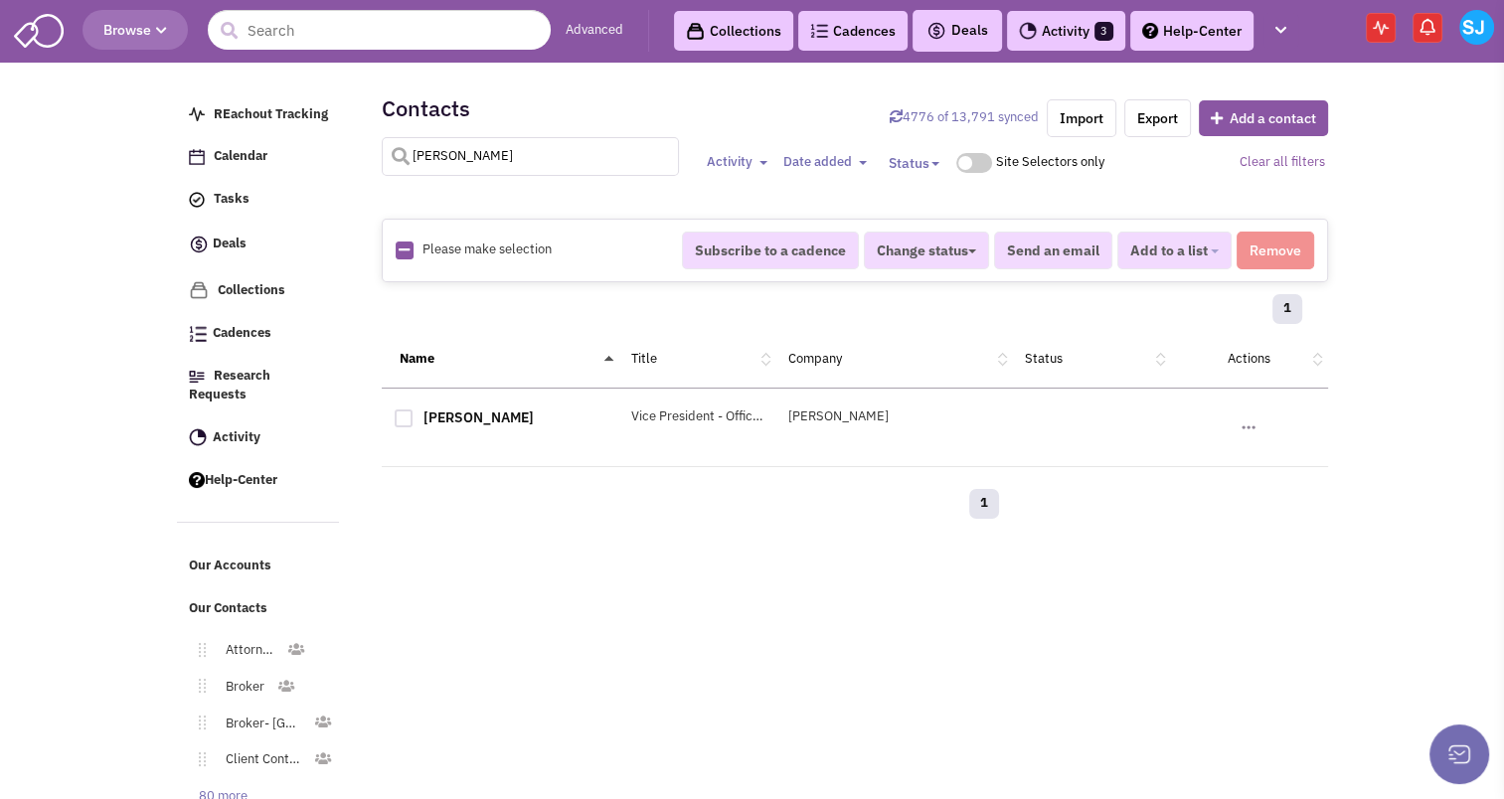
click at [467, 170] on input "kronfeld" at bounding box center [531, 156] width 298 height 39
type input "himmelfarb"
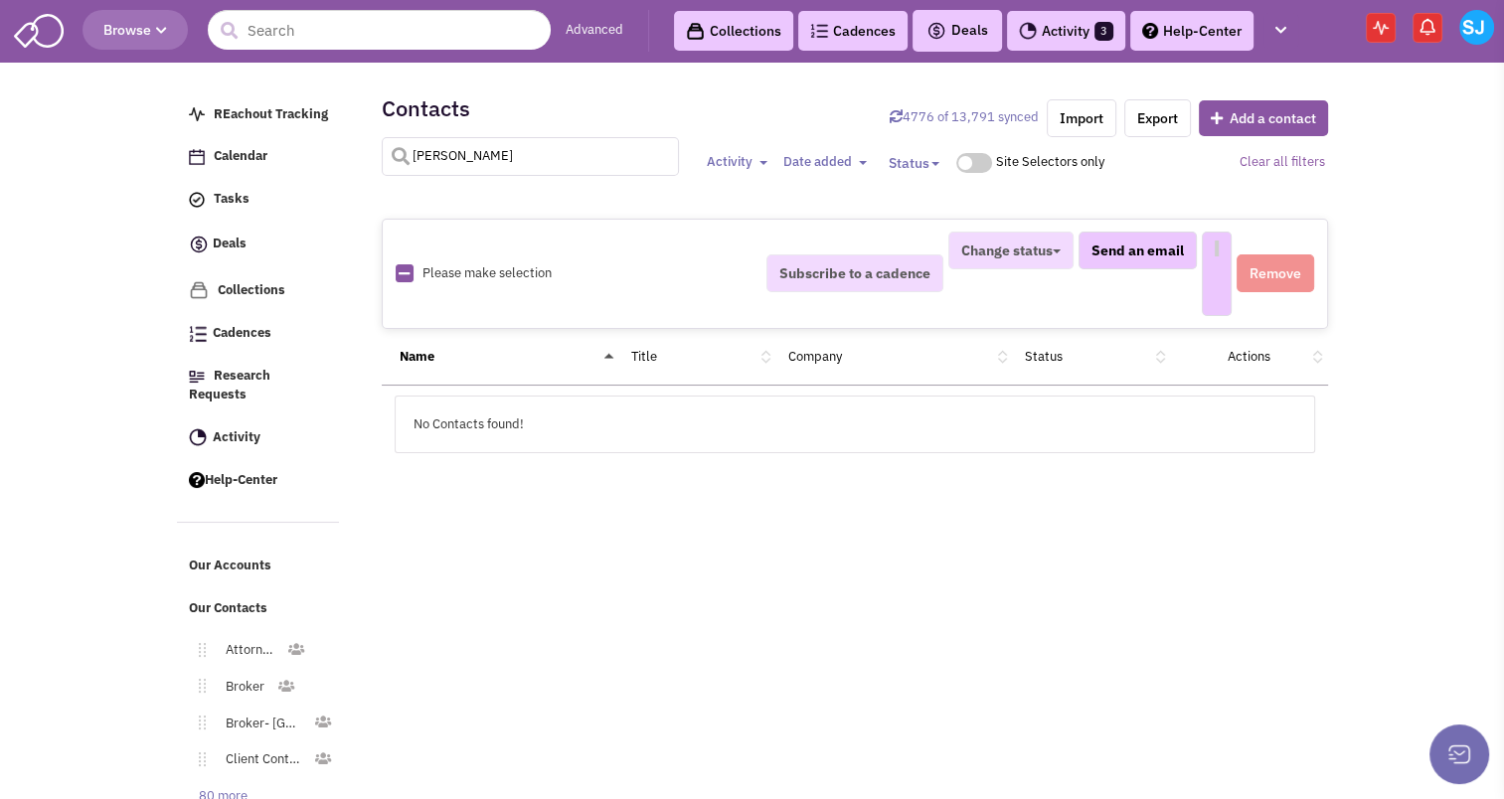
select select
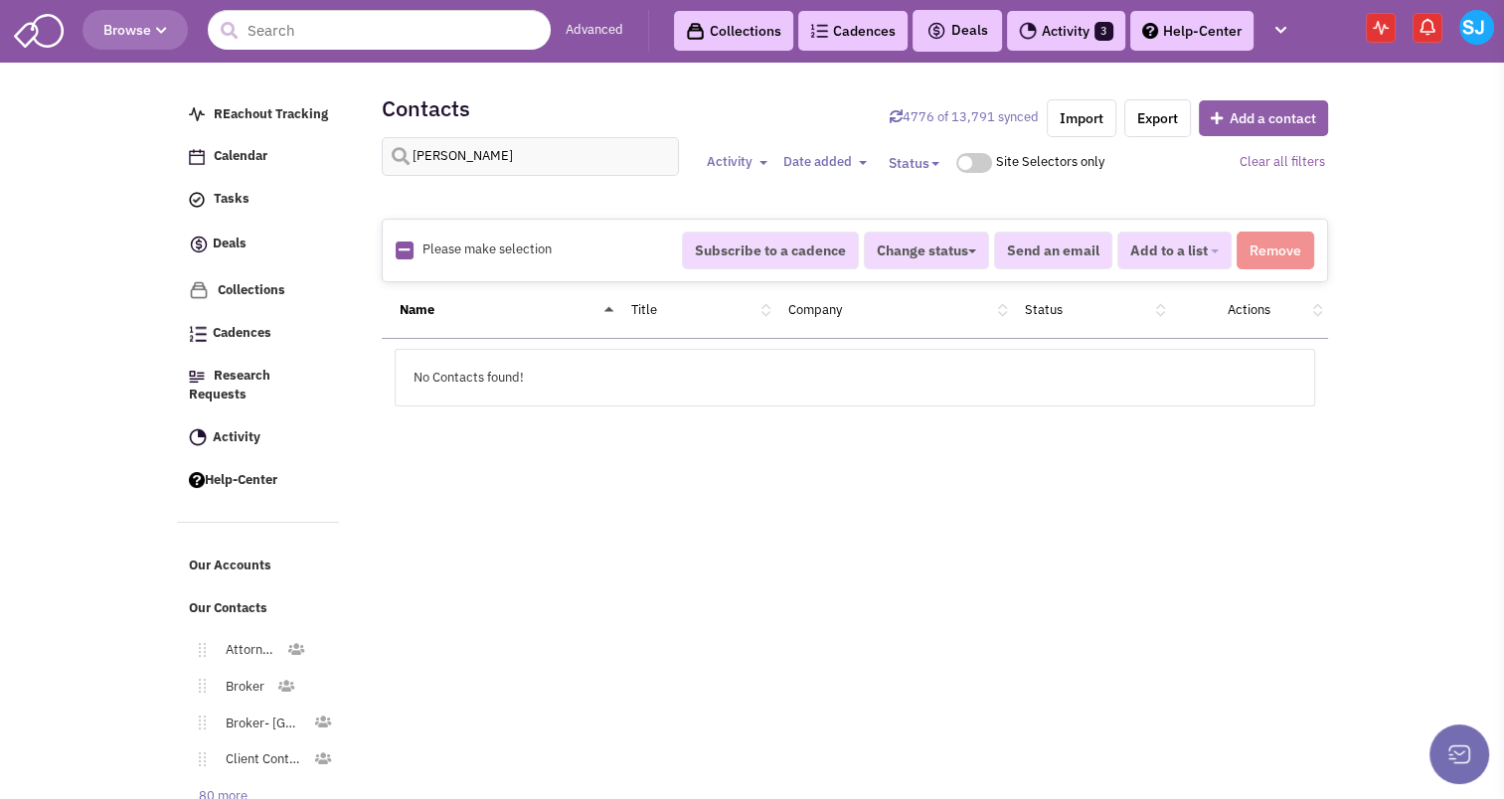
click at [1233, 110] on button "Add a contact" at bounding box center [1263, 118] width 129 height 36
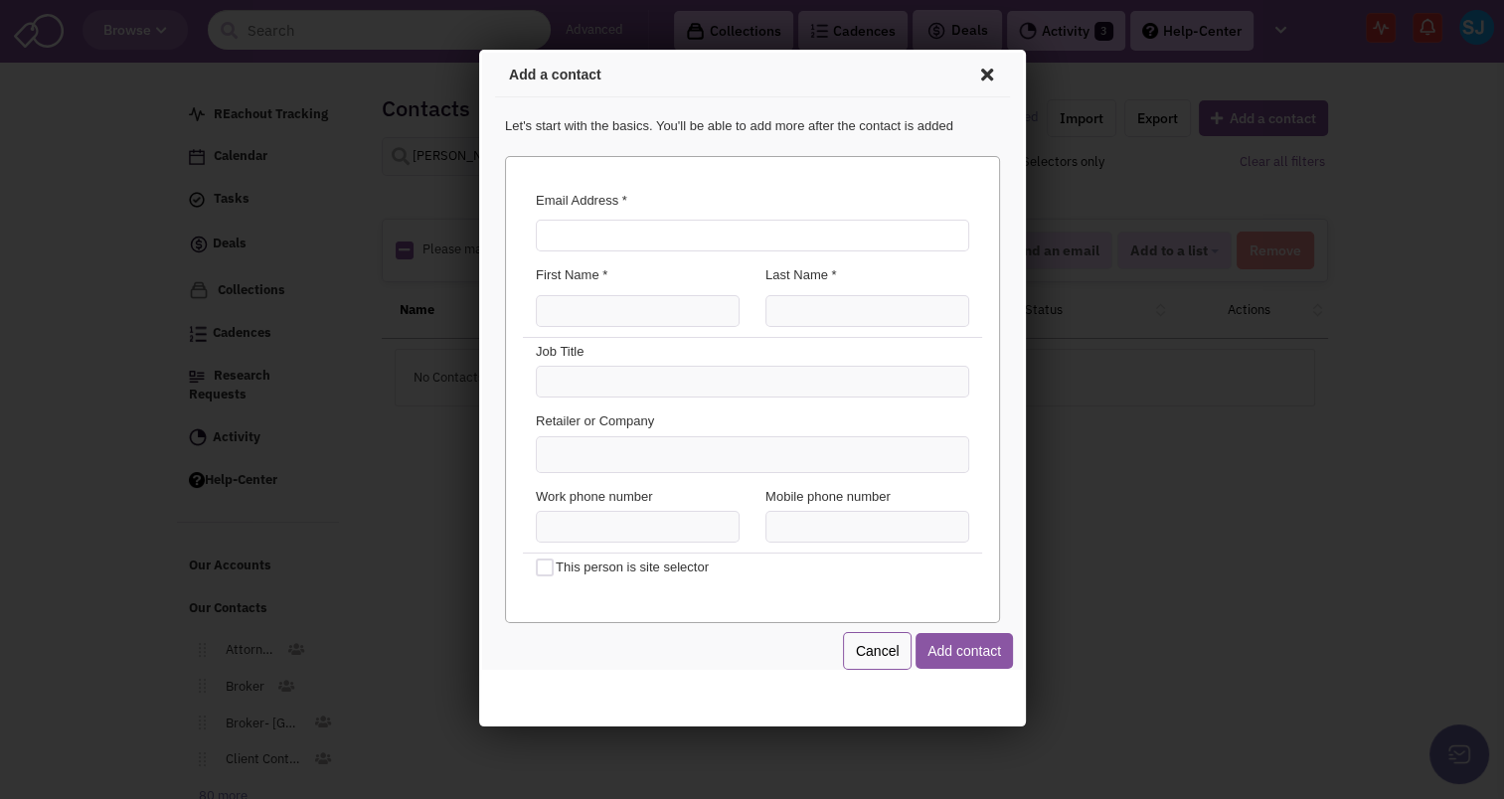
click at [580, 241] on input "Email Address *" at bounding box center [749, 233] width 434 height 32
type input "steven@himmelco.com"
type input "Steven"
click at [870, 311] on input "HImmelco" at bounding box center [864, 308] width 204 height 32
click at [788, 310] on input "HImmelfarb" at bounding box center [864, 308] width 204 height 32
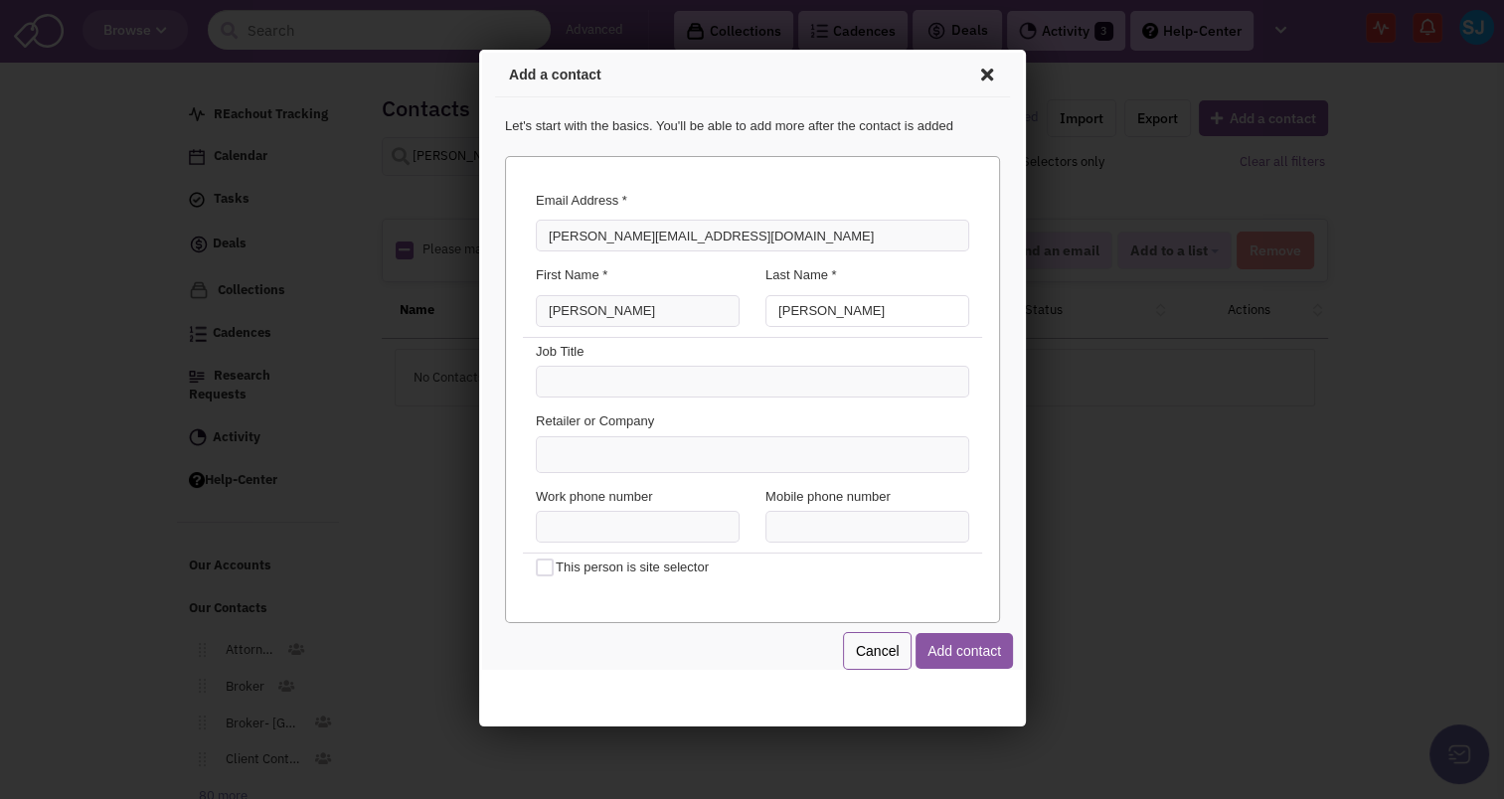
type input "Himmelfarb"
type input "Owner"
type input "HImmelfarb Commercial"
type input "(___) ___-____"
type input "(202) 595-9700"
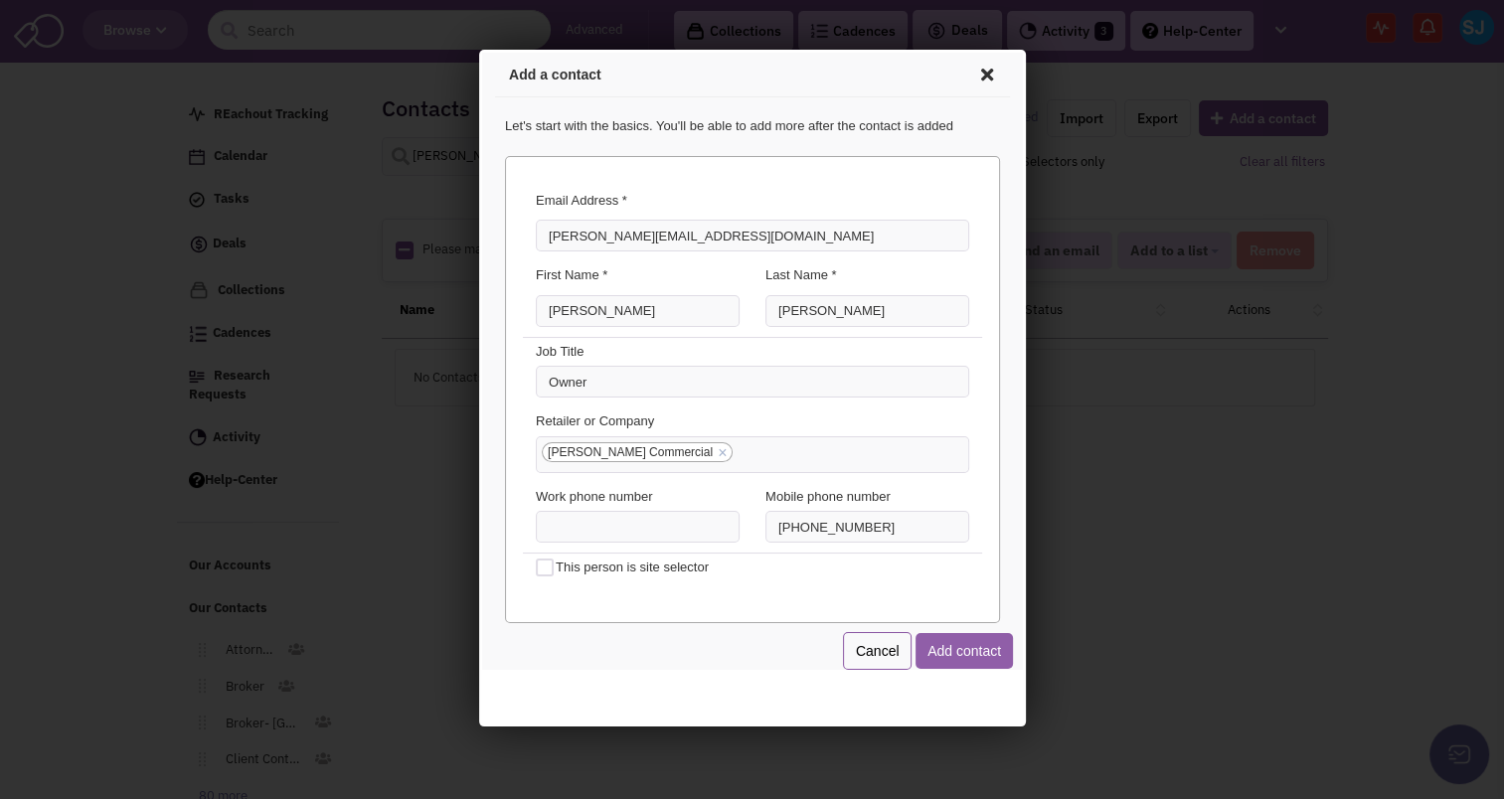
click at [965, 638] on button "Add contact" at bounding box center [960, 648] width 97 height 36
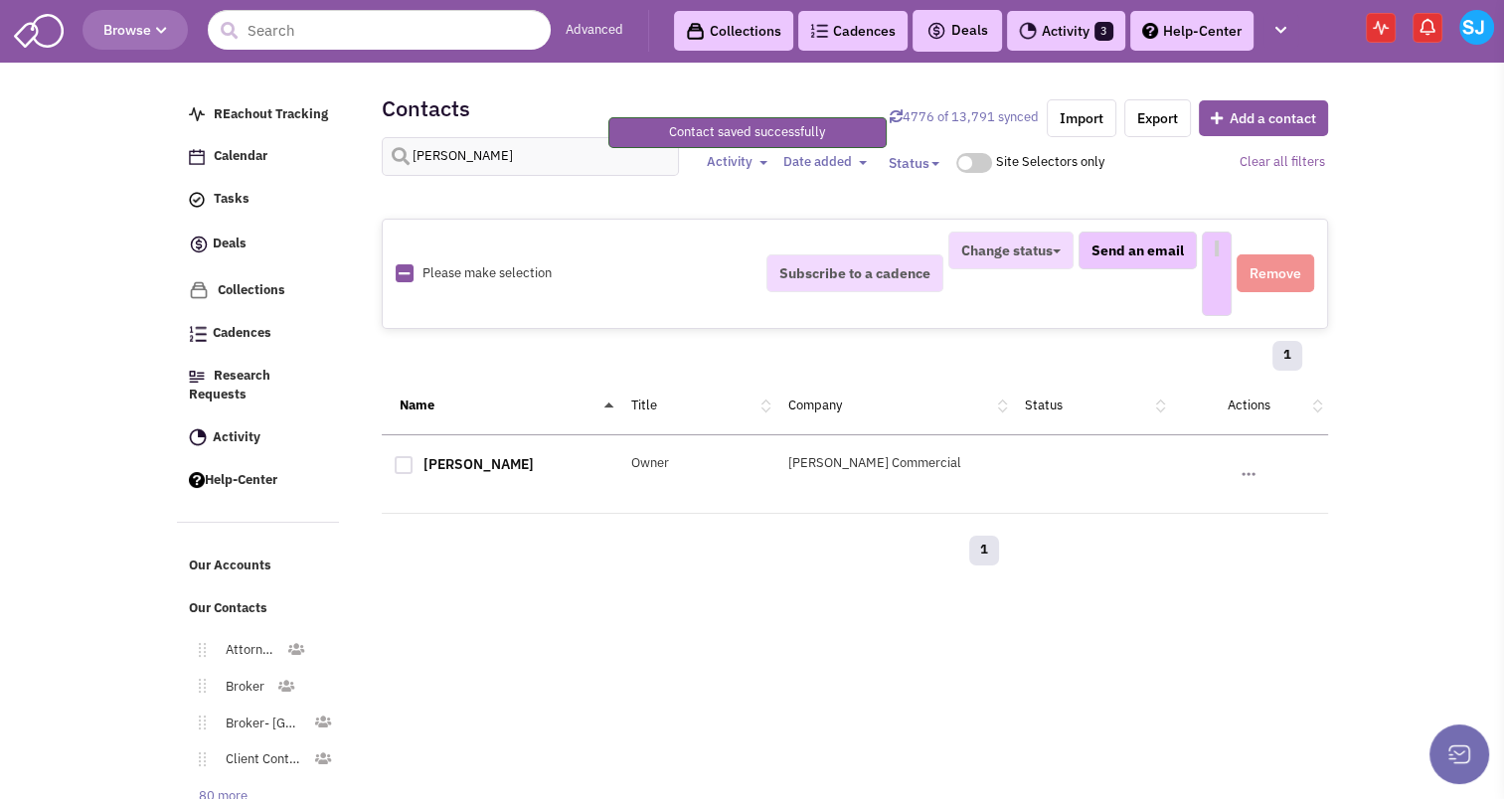
select select
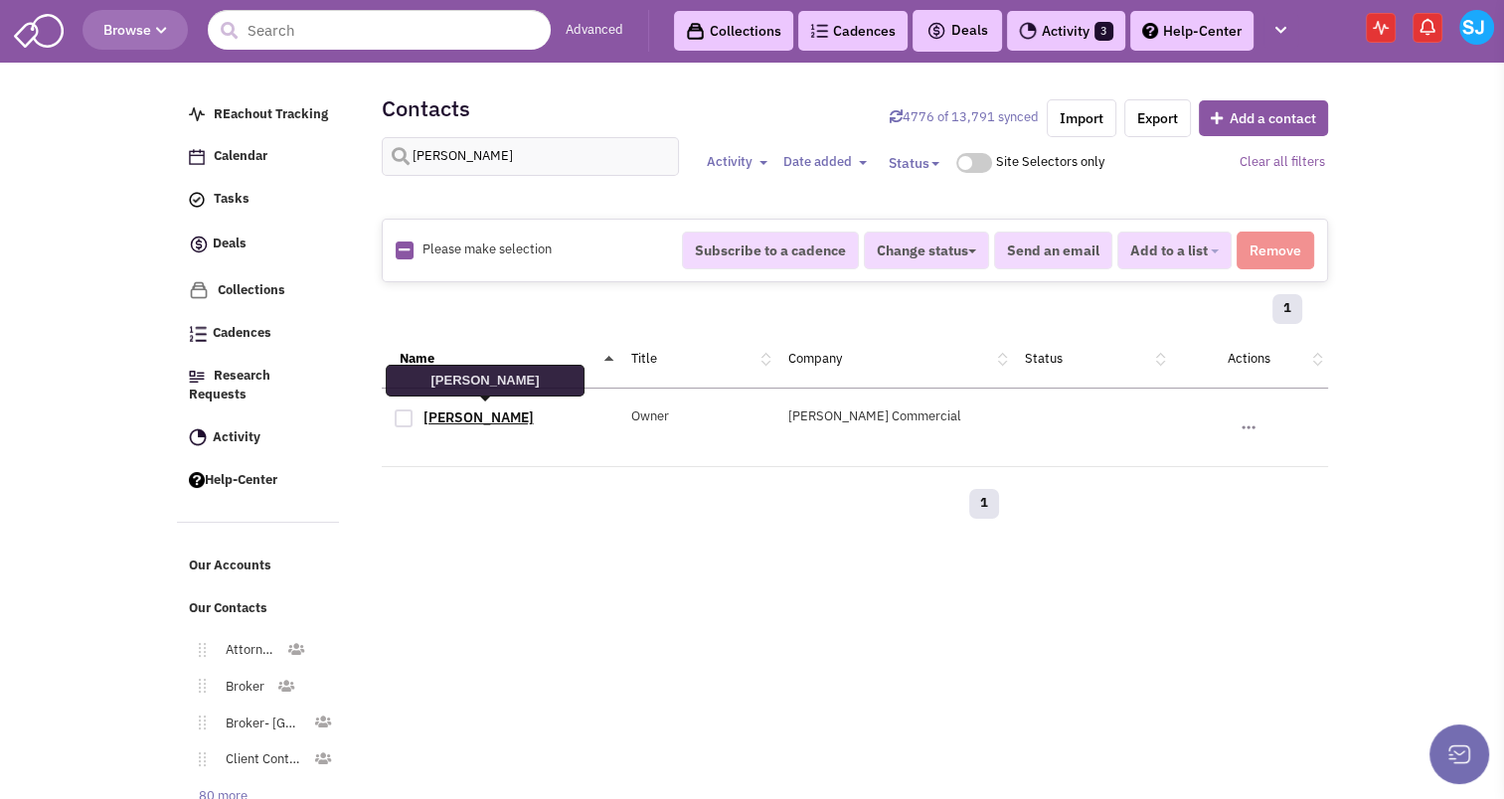
click at [497, 414] on link "Steven Himmelfarb" at bounding box center [479, 418] width 110 height 18
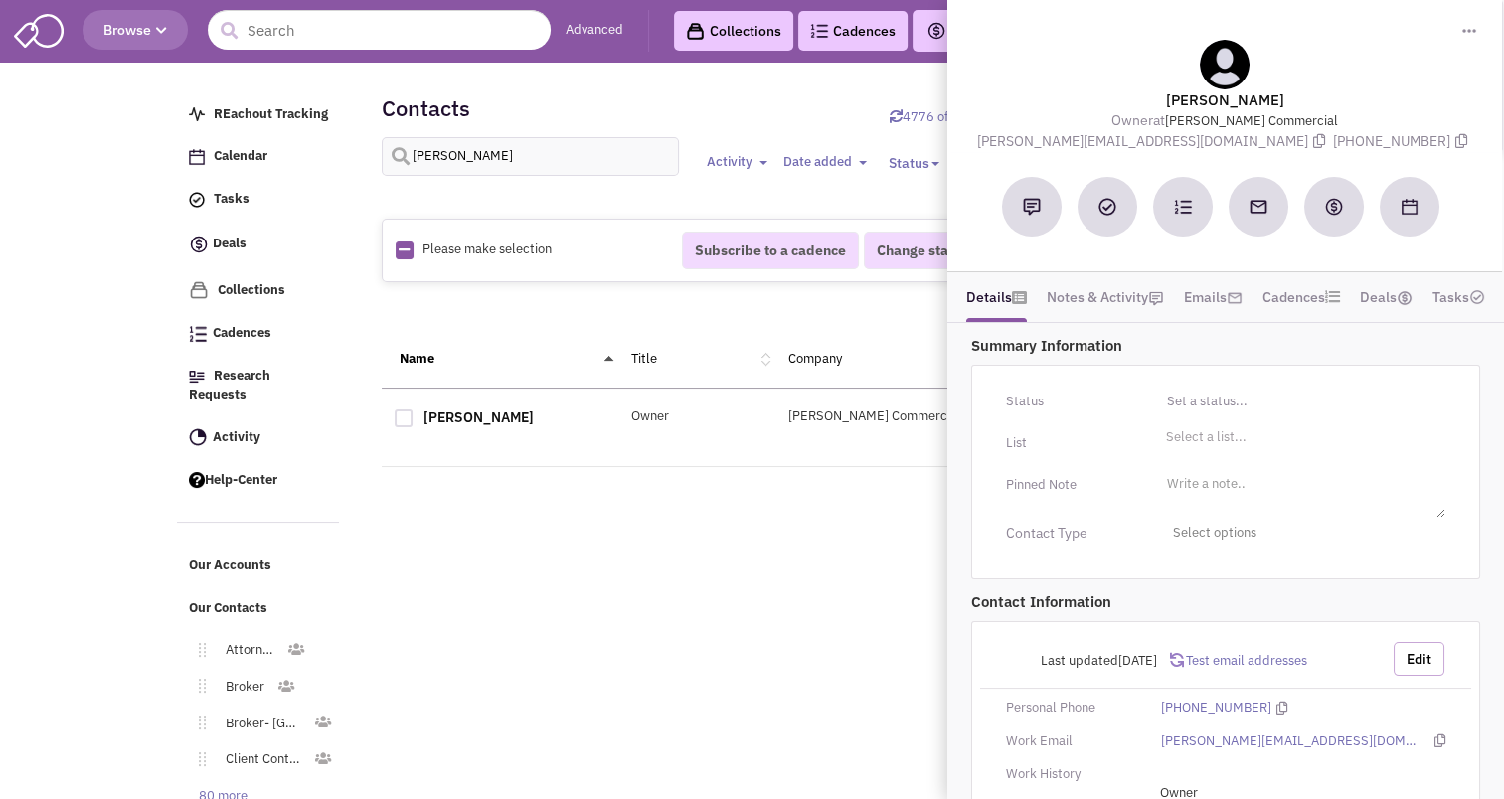
click at [1421, 658] on button "Edit" at bounding box center [1419, 659] width 51 height 34
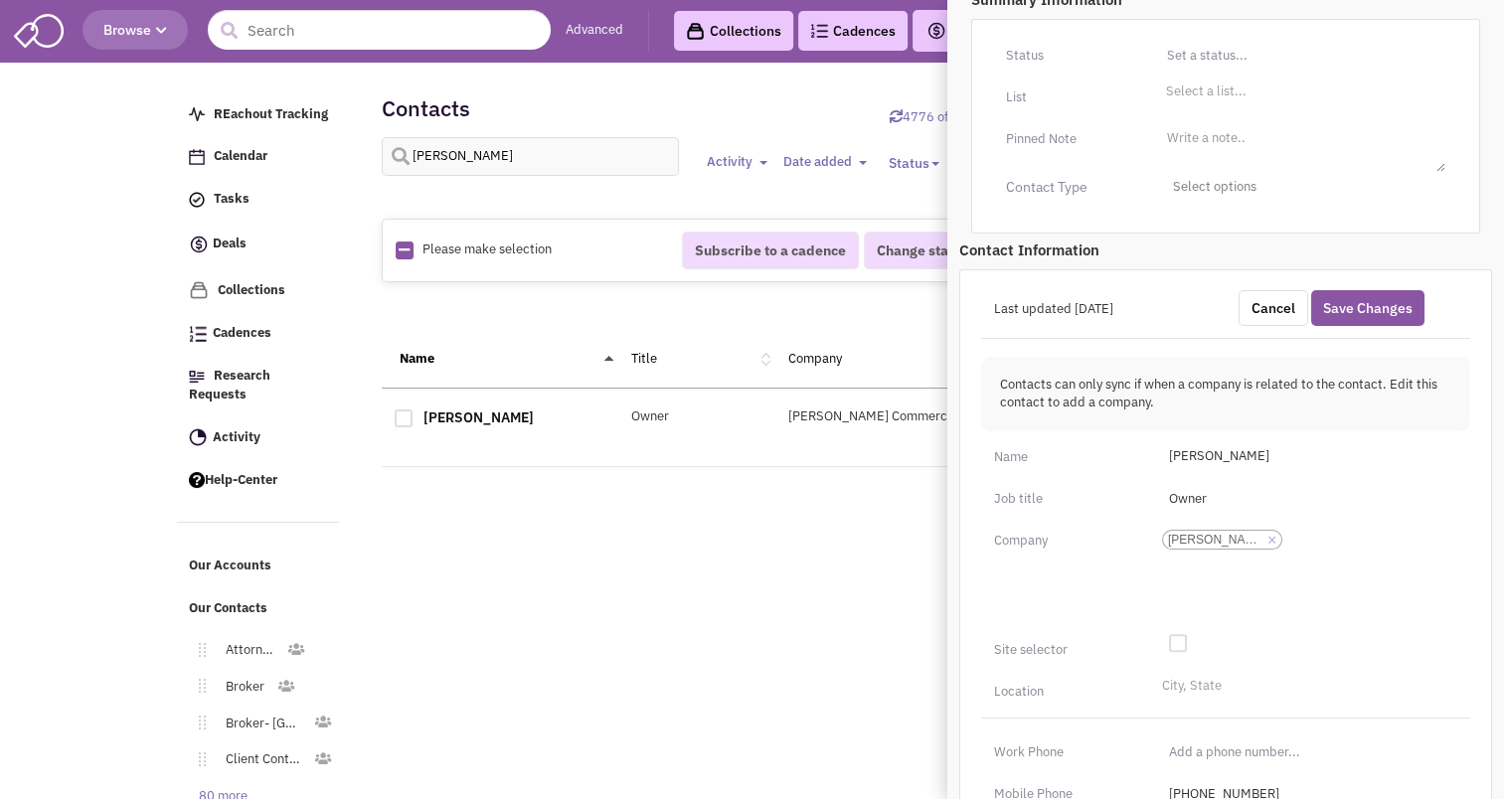
scroll to position [346, 0]
click at [1280, 531] on li "× HImmelfarb Commercial" at bounding box center [1222, 540] width 120 height 20
click at [0, 0] on select "HImmelfarb Commercial" at bounding box center [0, 0] width 0 height 0
click at [1273, 538] on link "×" at bounding box center [1272, 541] width 9 height 18
click at [0, 0] on select "HImmelfarb Commercial" at bounding box center [0, 0] width 0 height 0
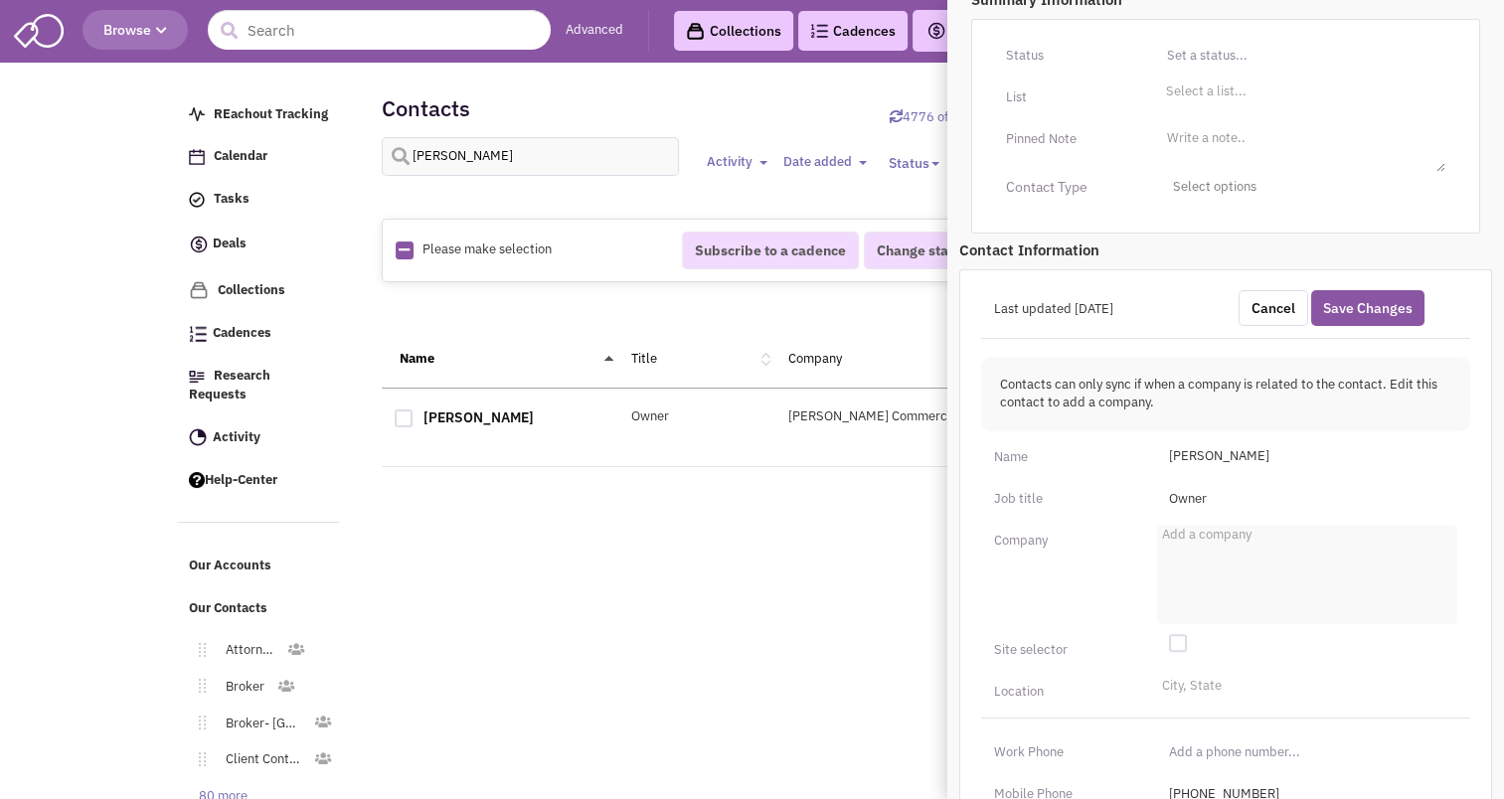
click at [1232, 538] on li "Add a company" at bounding box center [1204, 532] width 94 height 15
click at [0, 0] on select "Add a company" at bounding box center [0, 0] width 0 height 0
type input "Himmelfarb Co. LLC"
click at [1349, 306] on button "Save Changes" at bounding box center [1368, 308] width 113 height 36
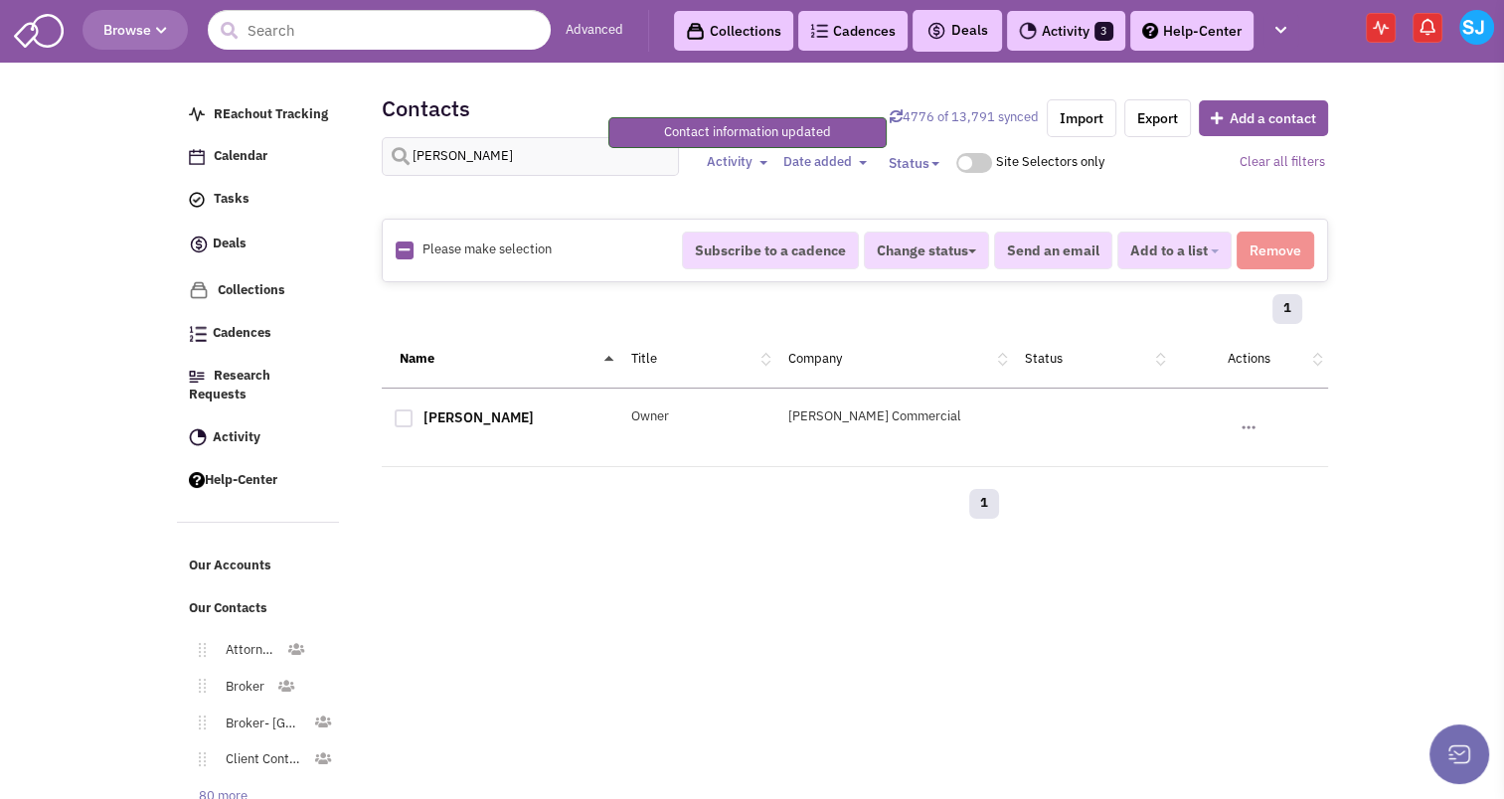
scroll to position [140, 0]
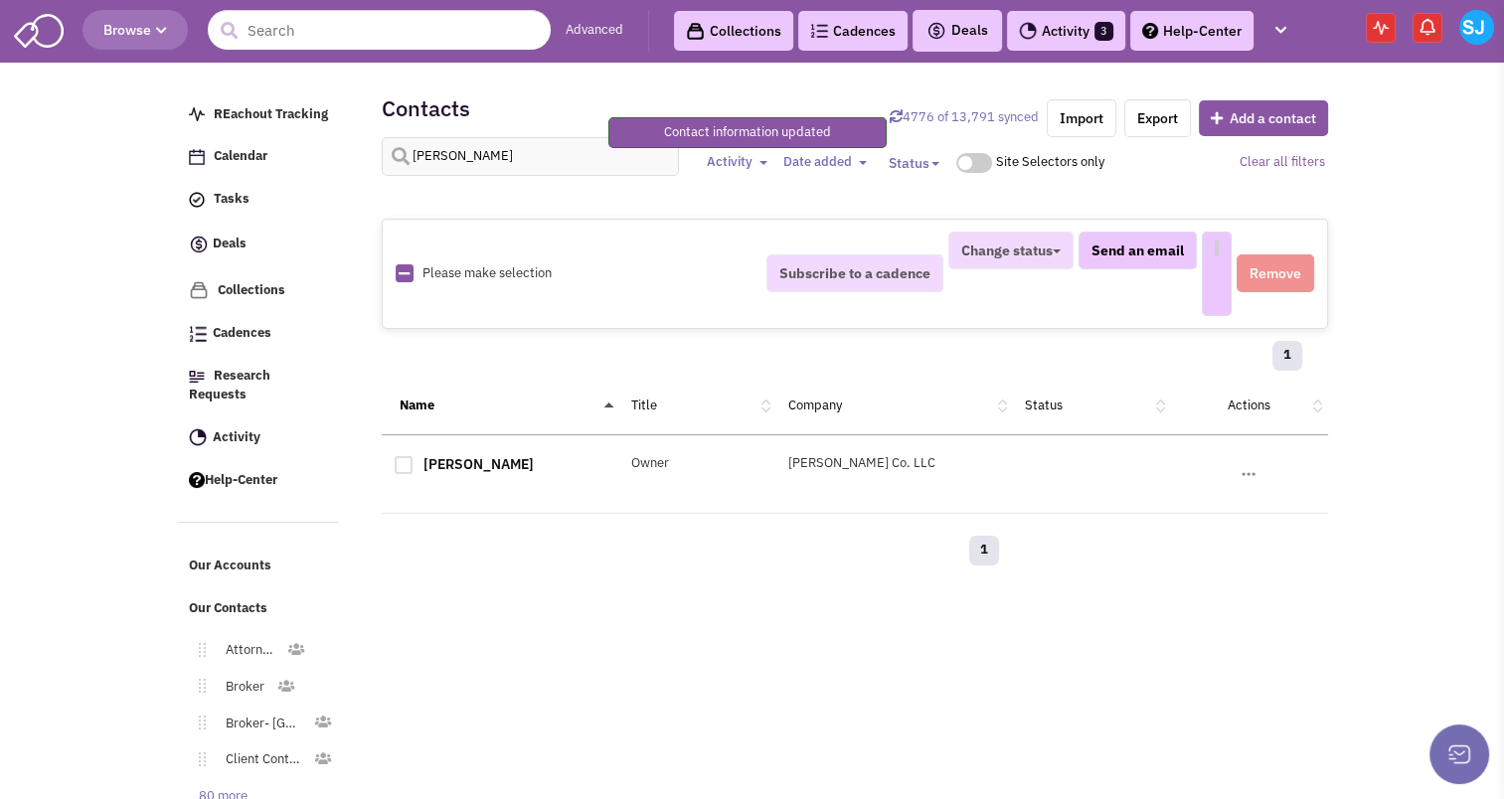
select select
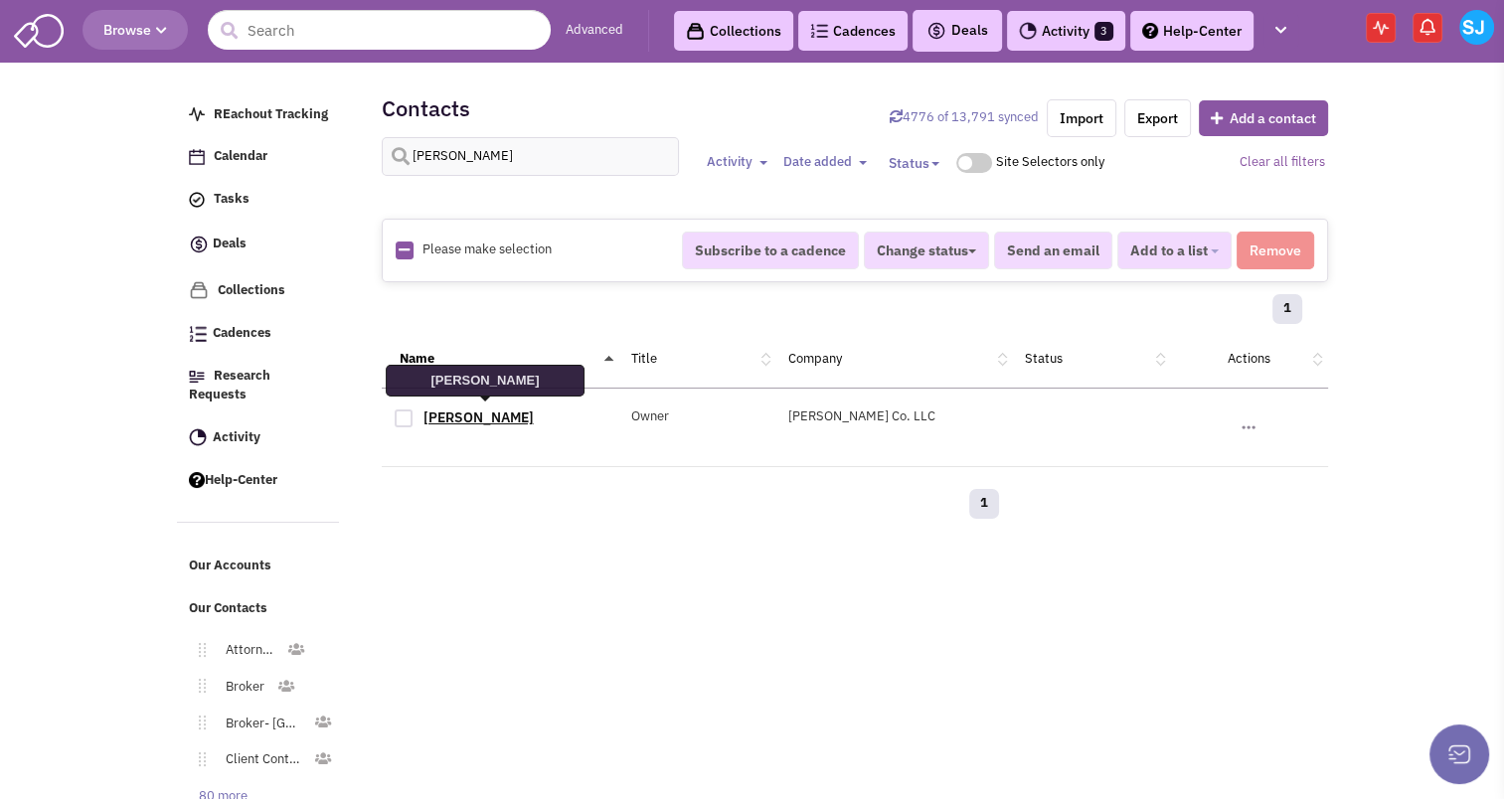
click at [473, 417] on link "Steven Himmelfarb" at bounding box center [479, 418] width 110 height 18
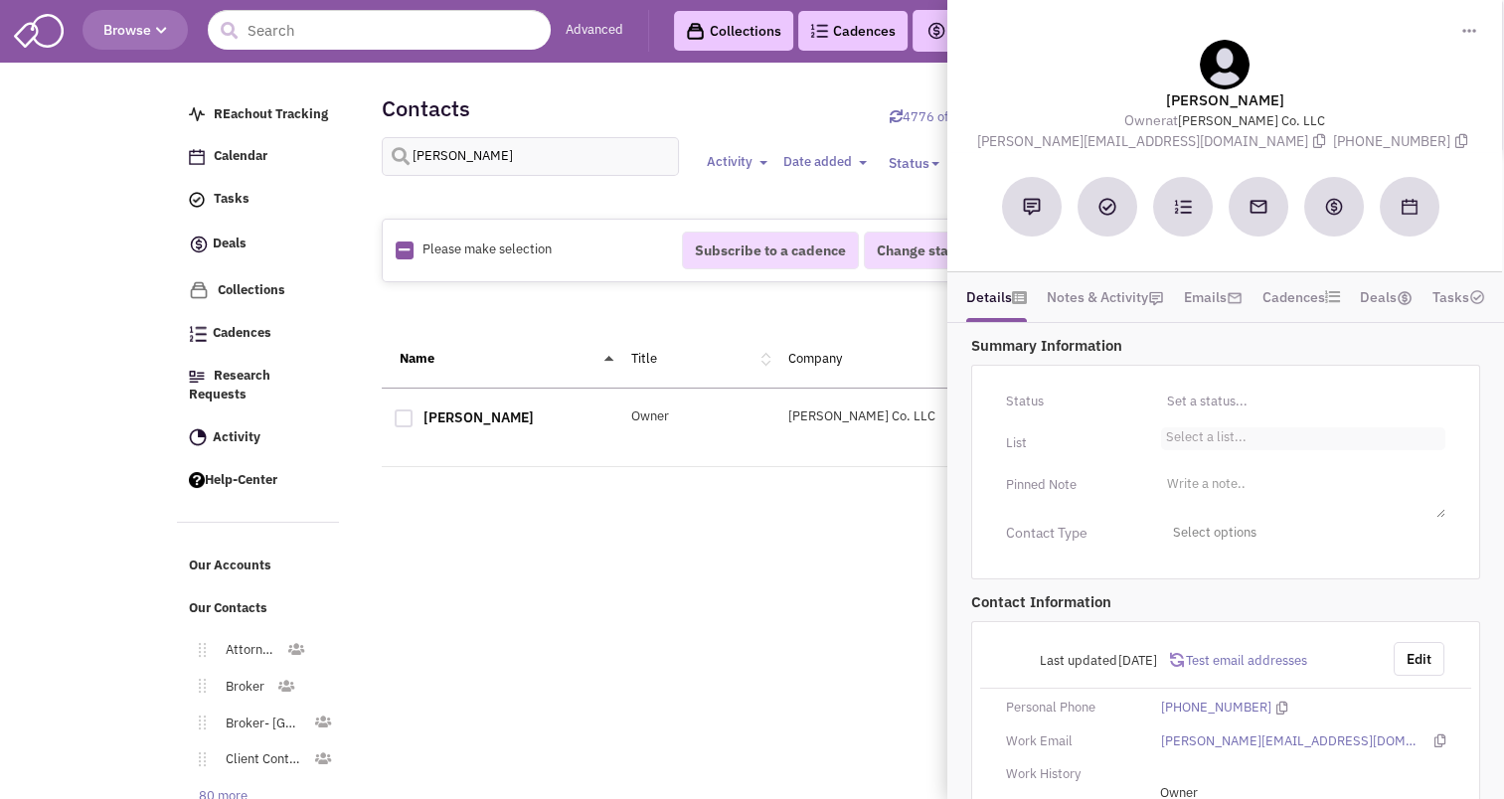
click at [1205, 433] on li "Select a list..." at bounding box center [1204, 435] width 86 height 15
click at [0, 0] on select "Select a list..." at bounding box center [0, 0] width 0 height 0
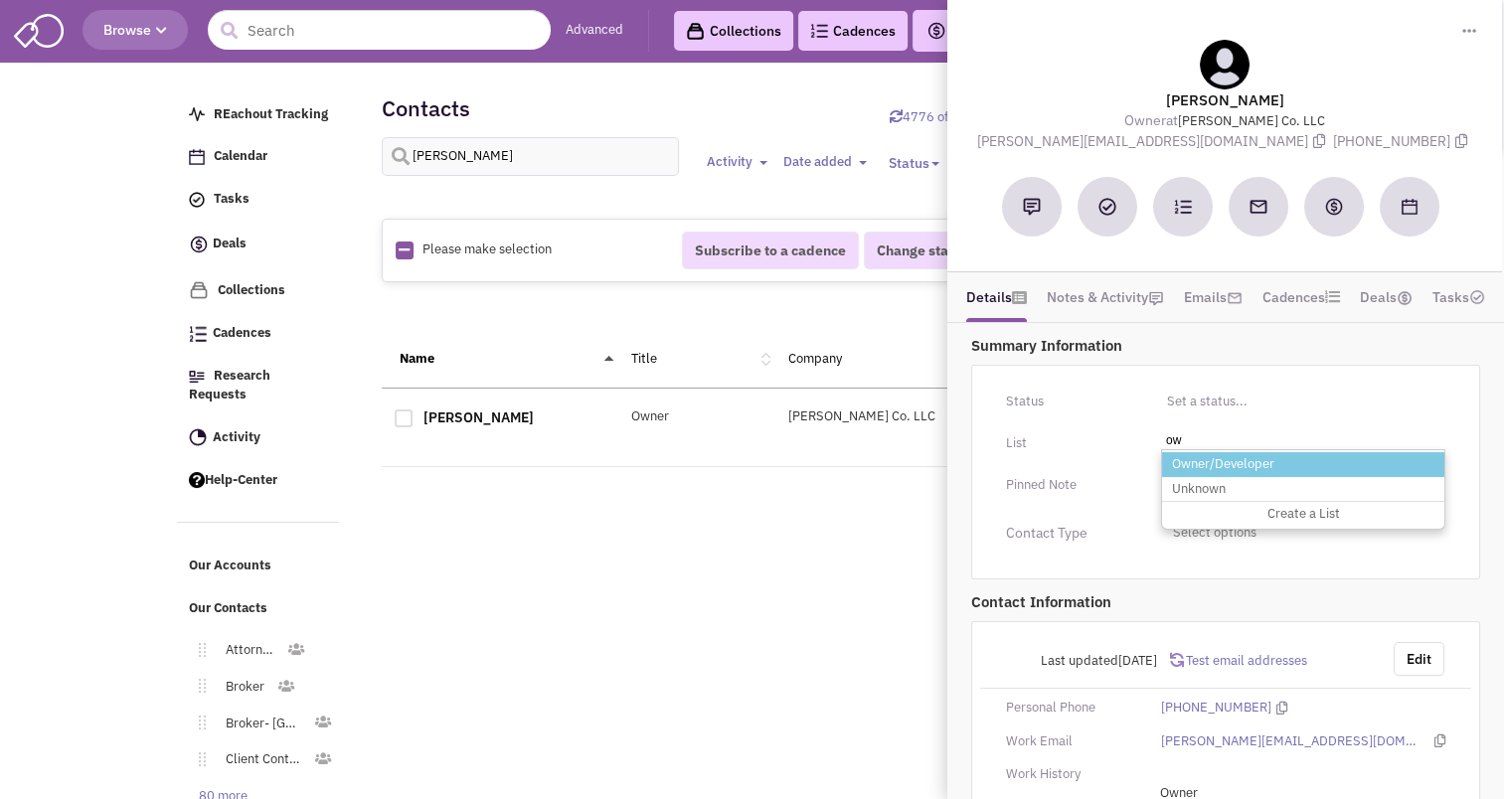
type input "ow"
click at [1209, 457] on li "Owner/Developer" at bounding box center [1303, 464] width 282 height 25
click at [0, 0] on select "Select a list..." at bounding box center [0, 0] width 0 height 0
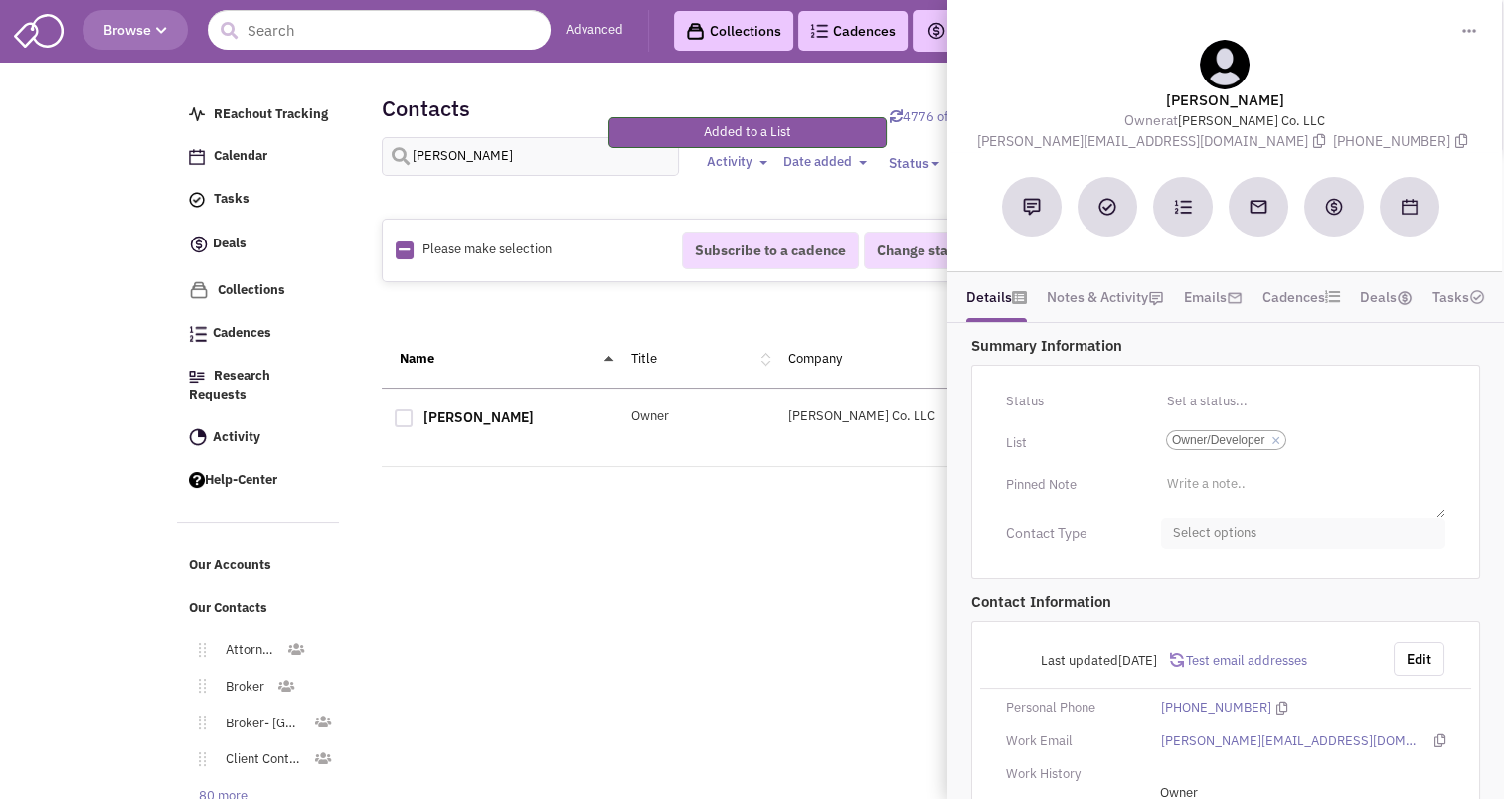
click at [1214, 523] on span "Select options" at bounding box center [1303, 533] width 284 height 31
click at [1189, 644] on link "Owner" at bounding box center [1303, 656] width 283 height 40
checkbox input "true"
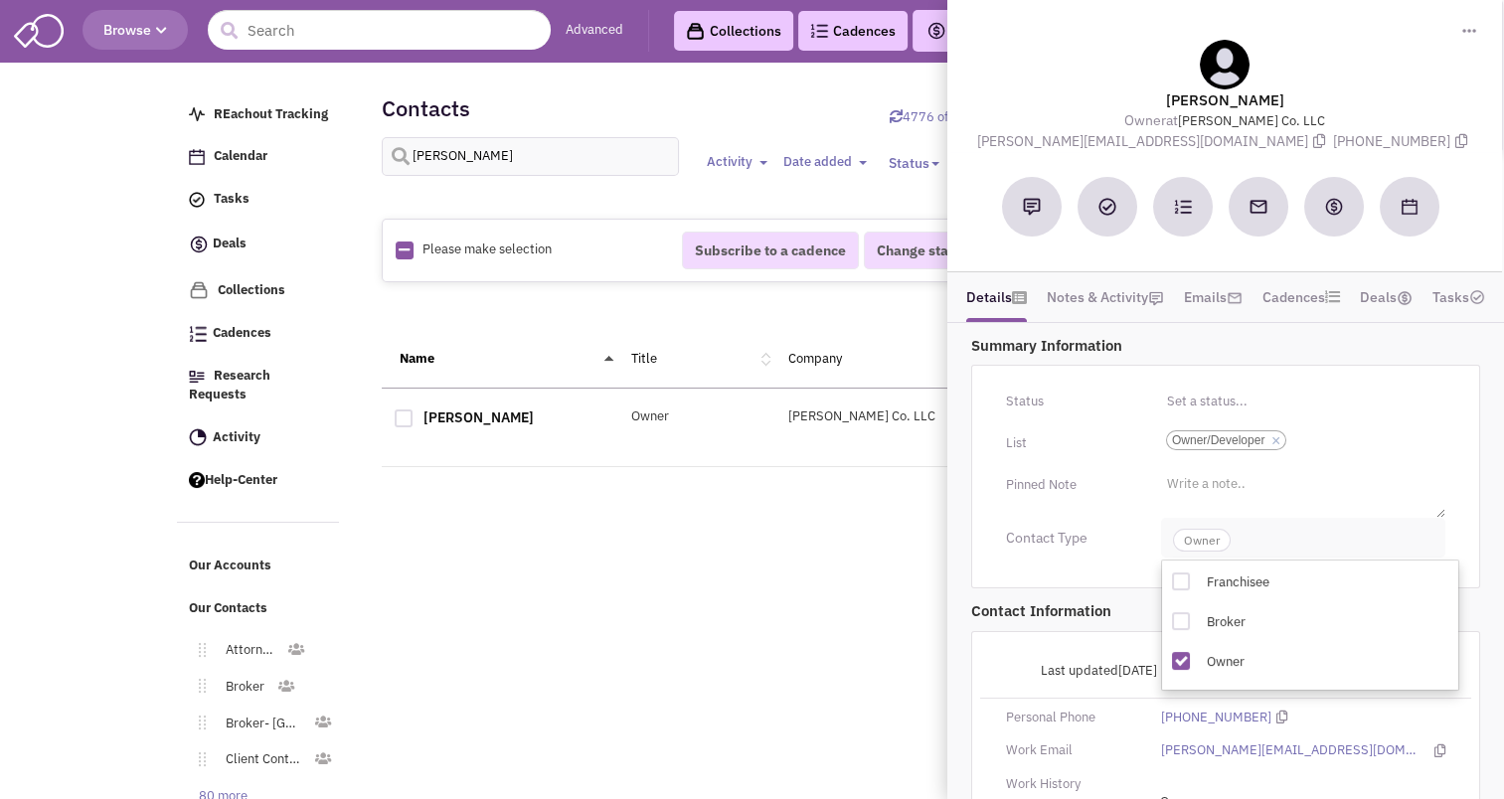
click at [1210, 549] on span "Owner" at bounding box center [1202, 540] width 58 height 23
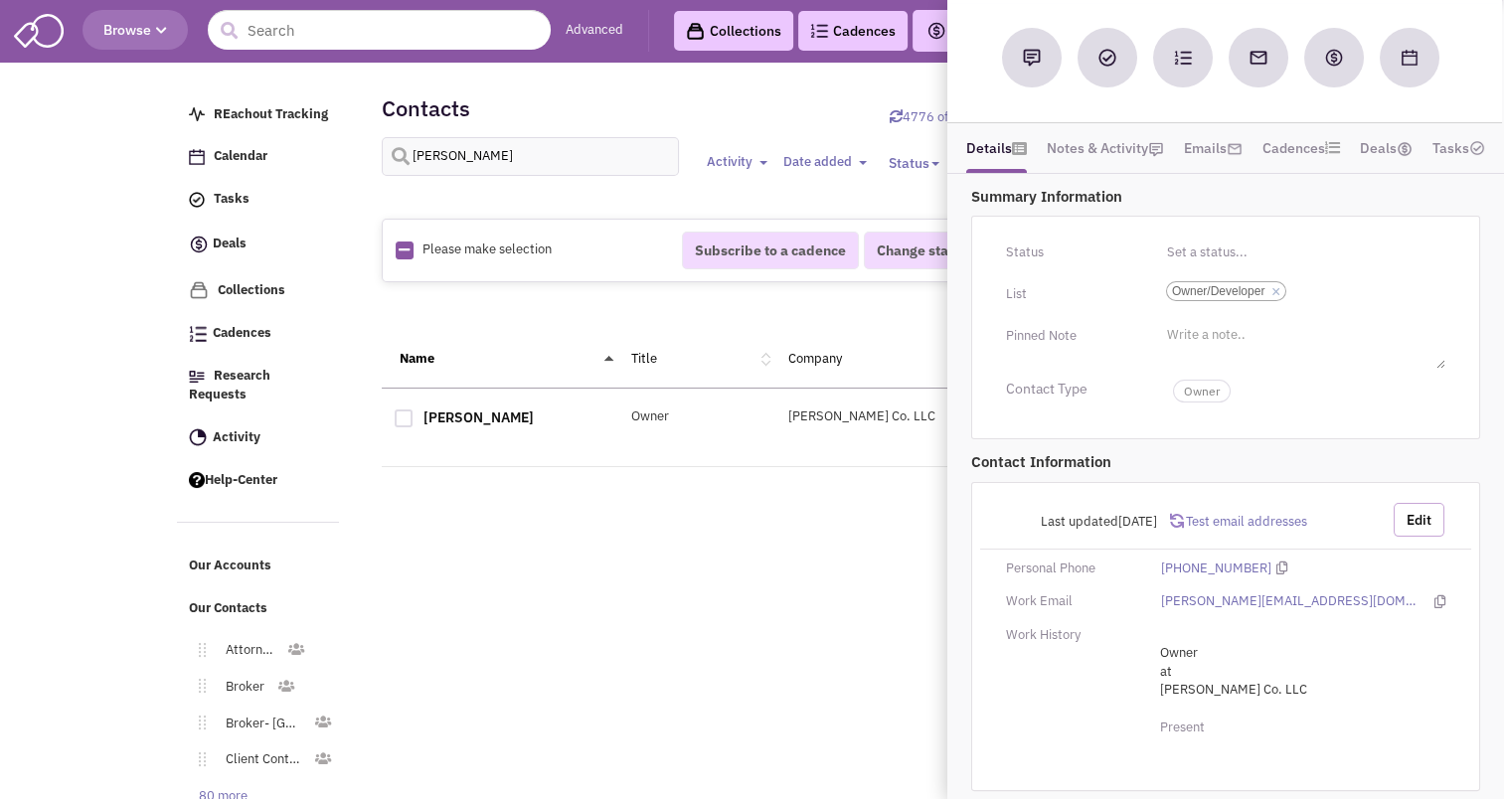
click at [1421, 522] on button "Edit" at bounding box center [1419, 520] width 51 height 34
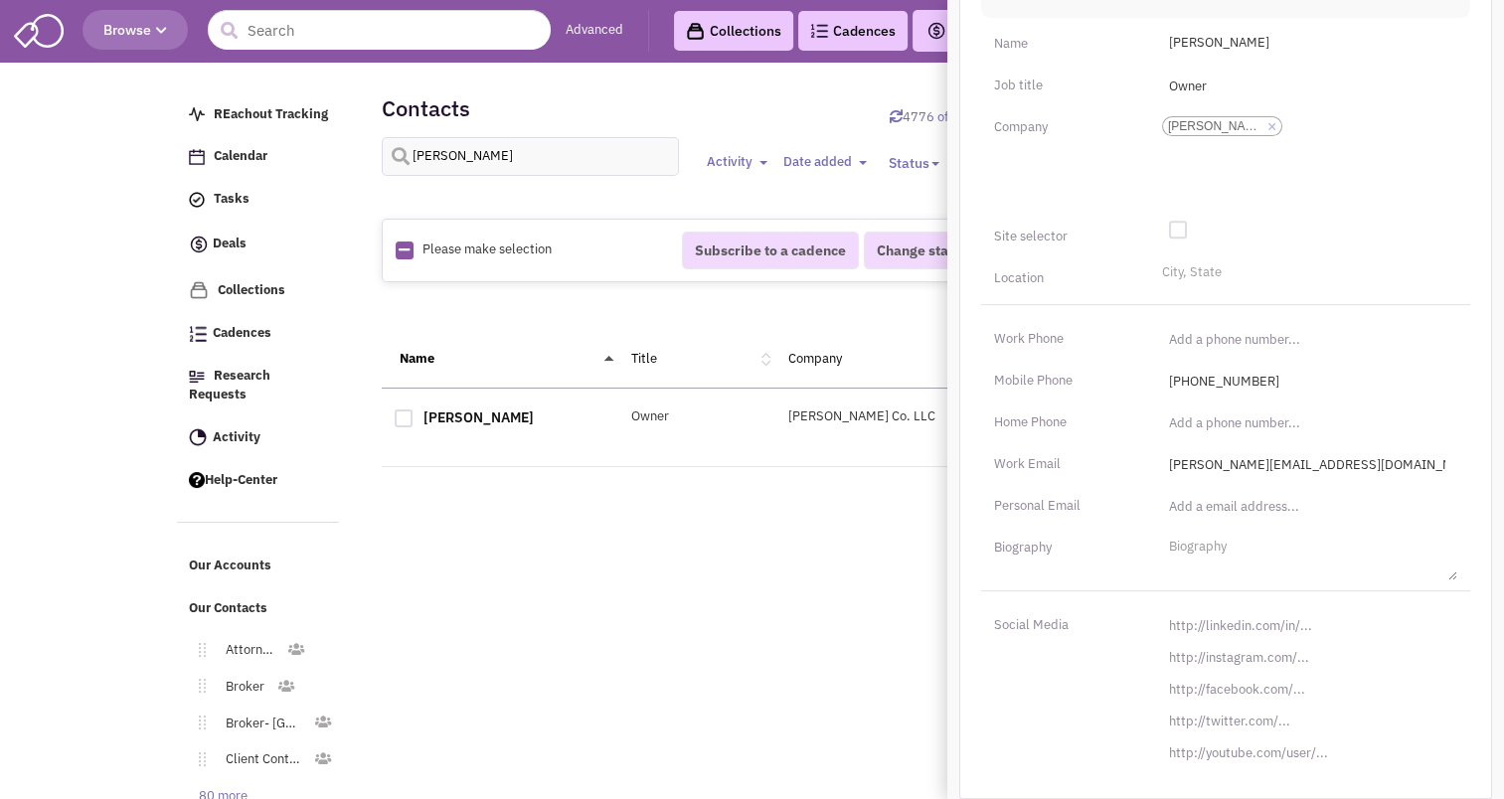
scroll to position [772, 0]
click at [1237, 609] on input "[URL][DOMAIN_NAME]" at bounding box center [1307, 623] width 300 height 32
paste input "s://www.linkedin.com/in/steven-himmelfarb-79ba371"
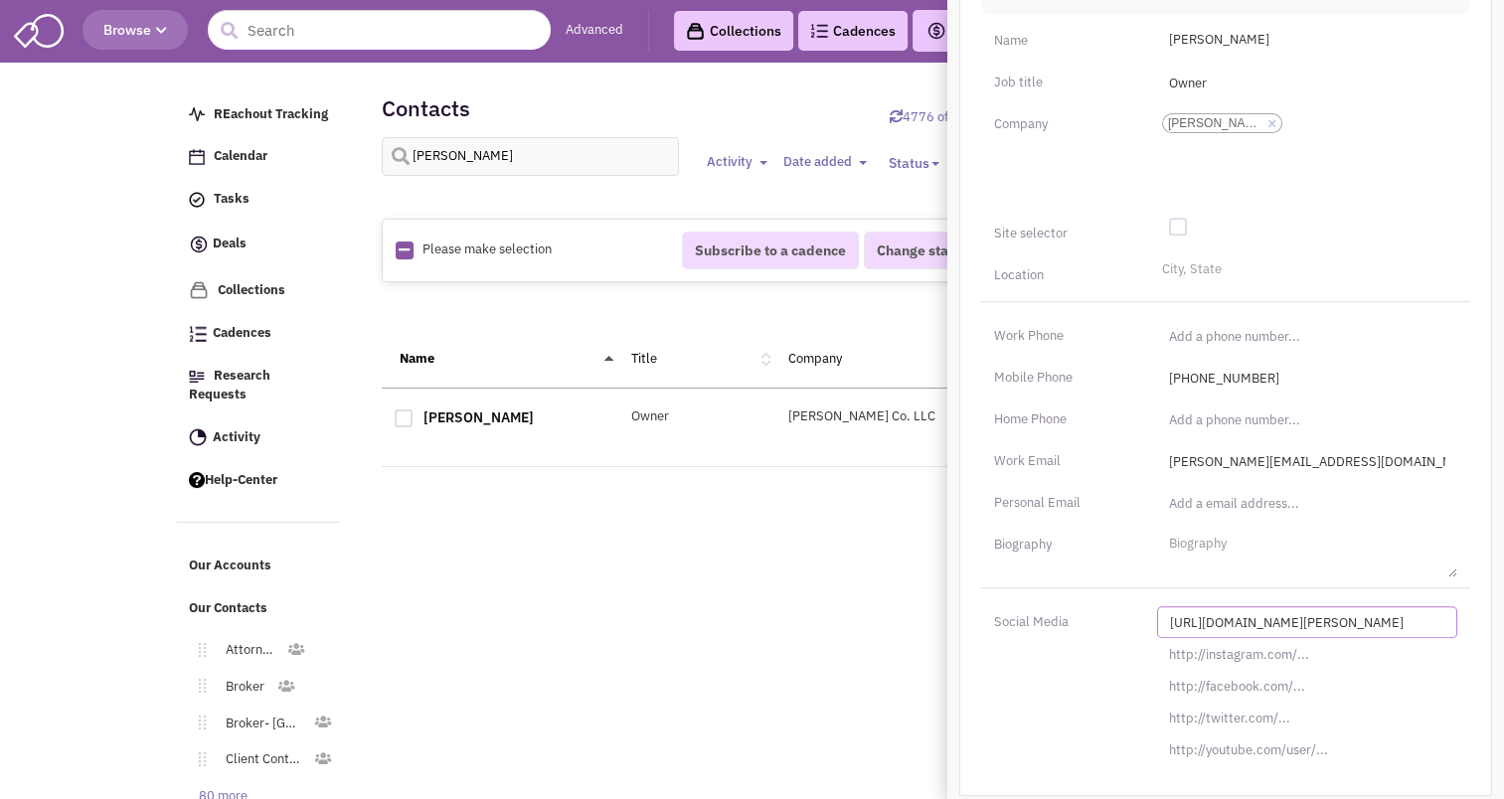
scroll to position [0, 68]
type input "https://www.linkedin.com/in/steven-himmelfarb-79ba371/"
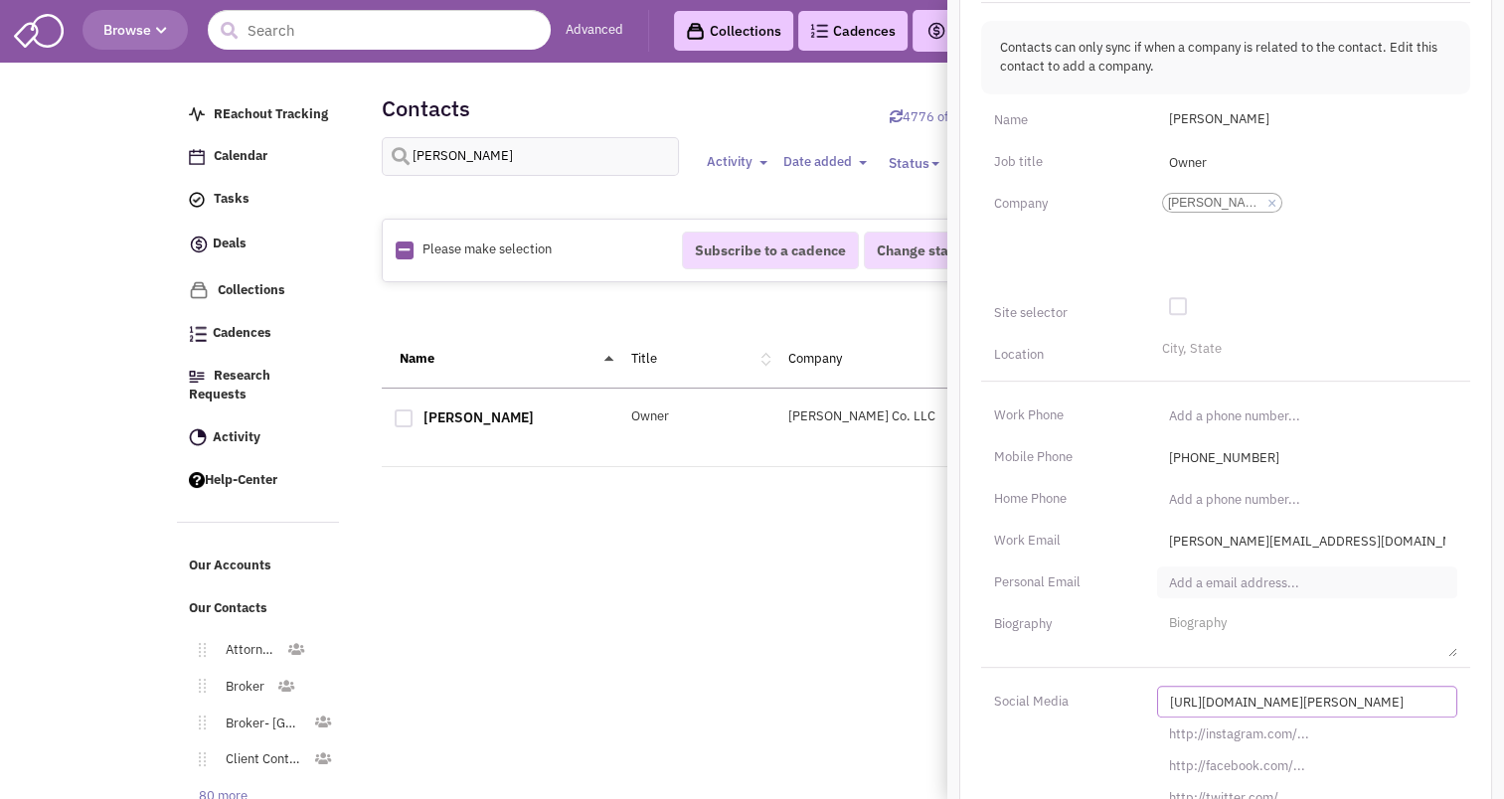
scroll to position [694, 0]
click at [1196, 338] on li "City, State" at bounding box center [1189, 344] width 65 height 15
click at [0, 0] on select "City, State" at bounding box center [0, 0] width 0 height 0
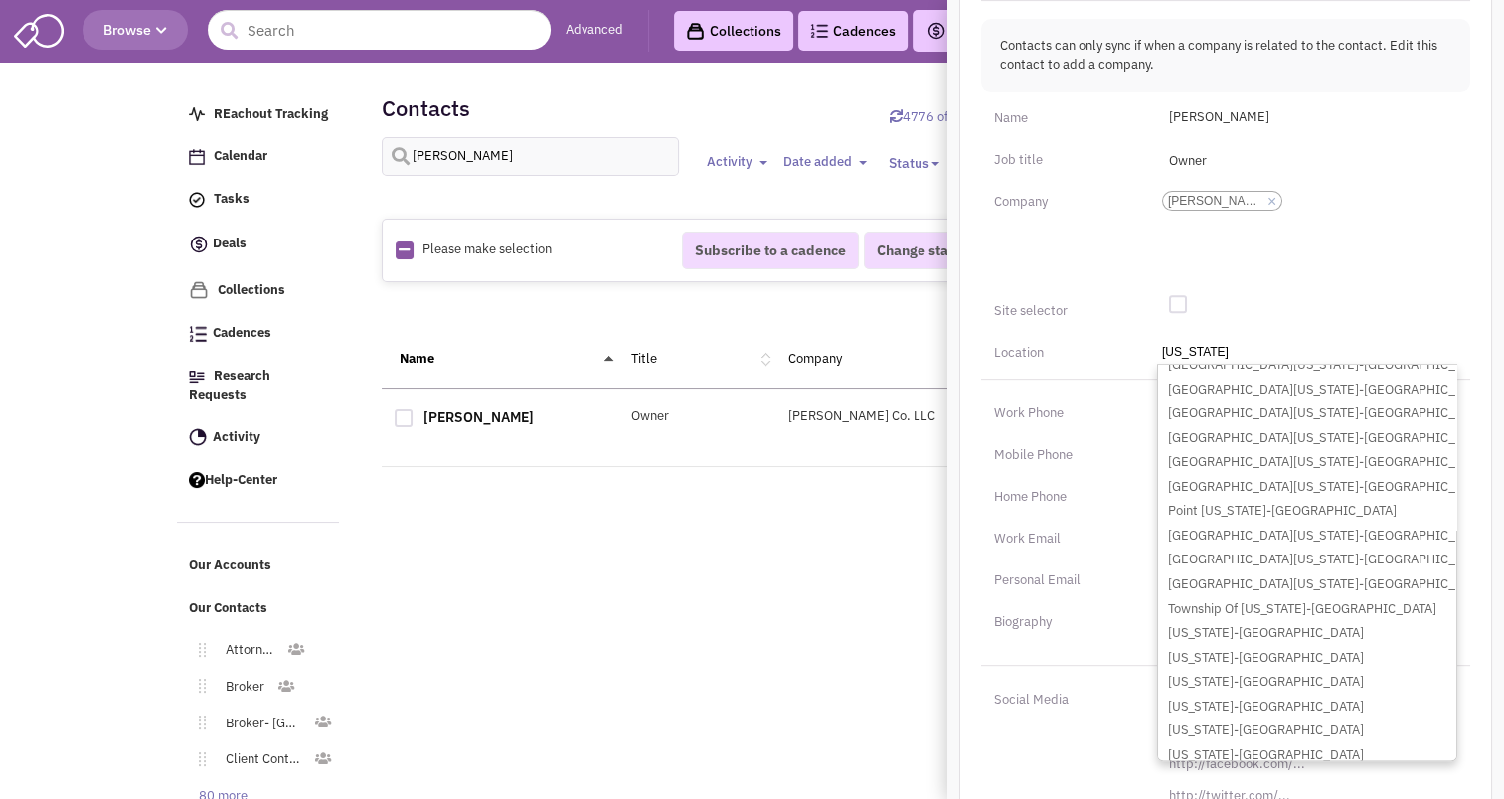
scroll to position [105, 0]
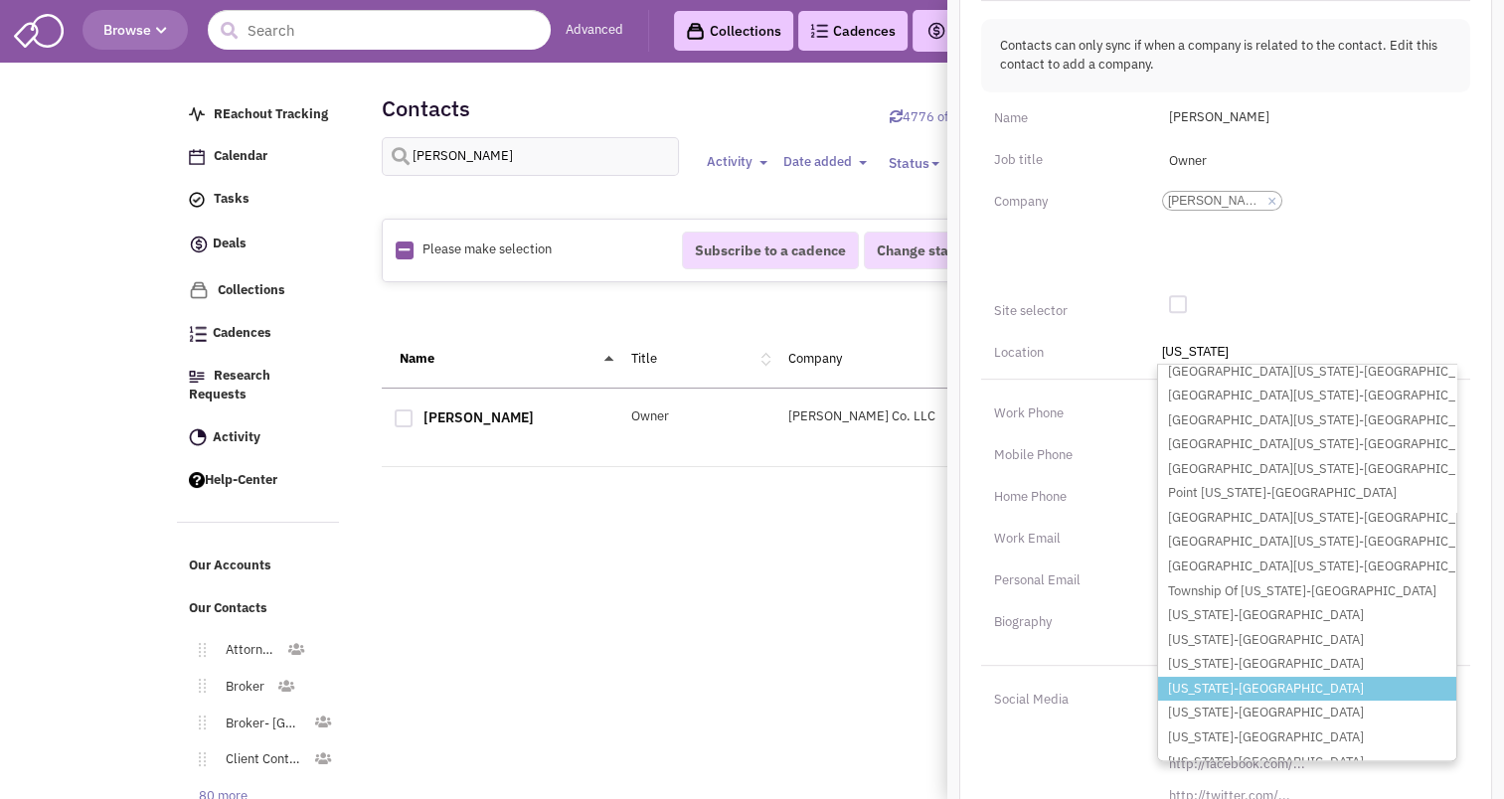
type input "Washington"
click at [1210, 688] on li "Washington-DC" at bounding box center [1307, 689] width 298 height 25
click at [0, 0] on select "City, State Washington Fort Washington-MD Fort Washington-PA Mount Washington-K…" at bounding box center [0, 0] width 0 height 0
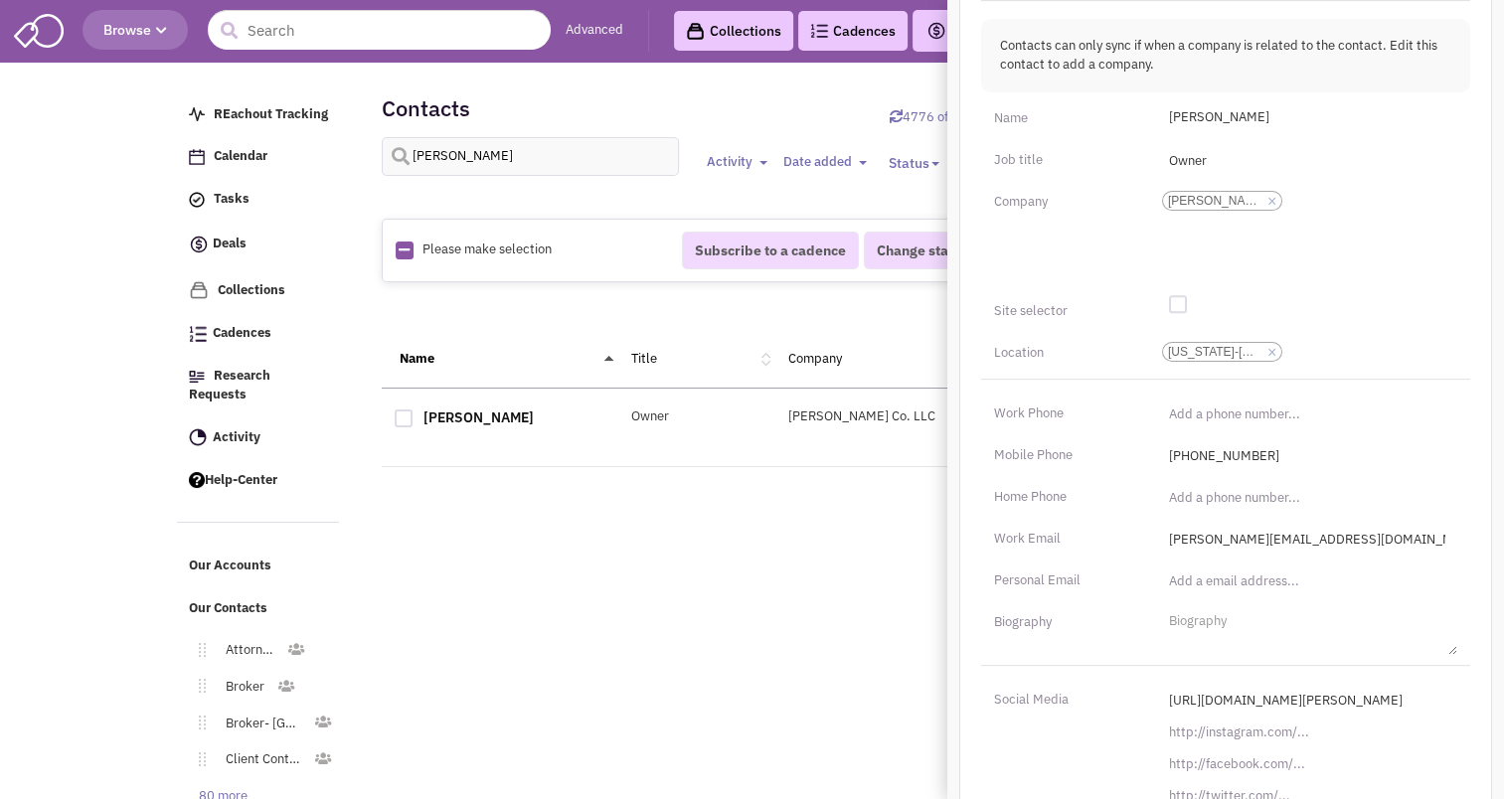
click at [1174, 302] on div at bounding box center [1178, 304] width 18 height 18
click at [1187, 302] on input "checkbox" at bounding box center [1193, 305] width 13 height 13
checkbox input "true"
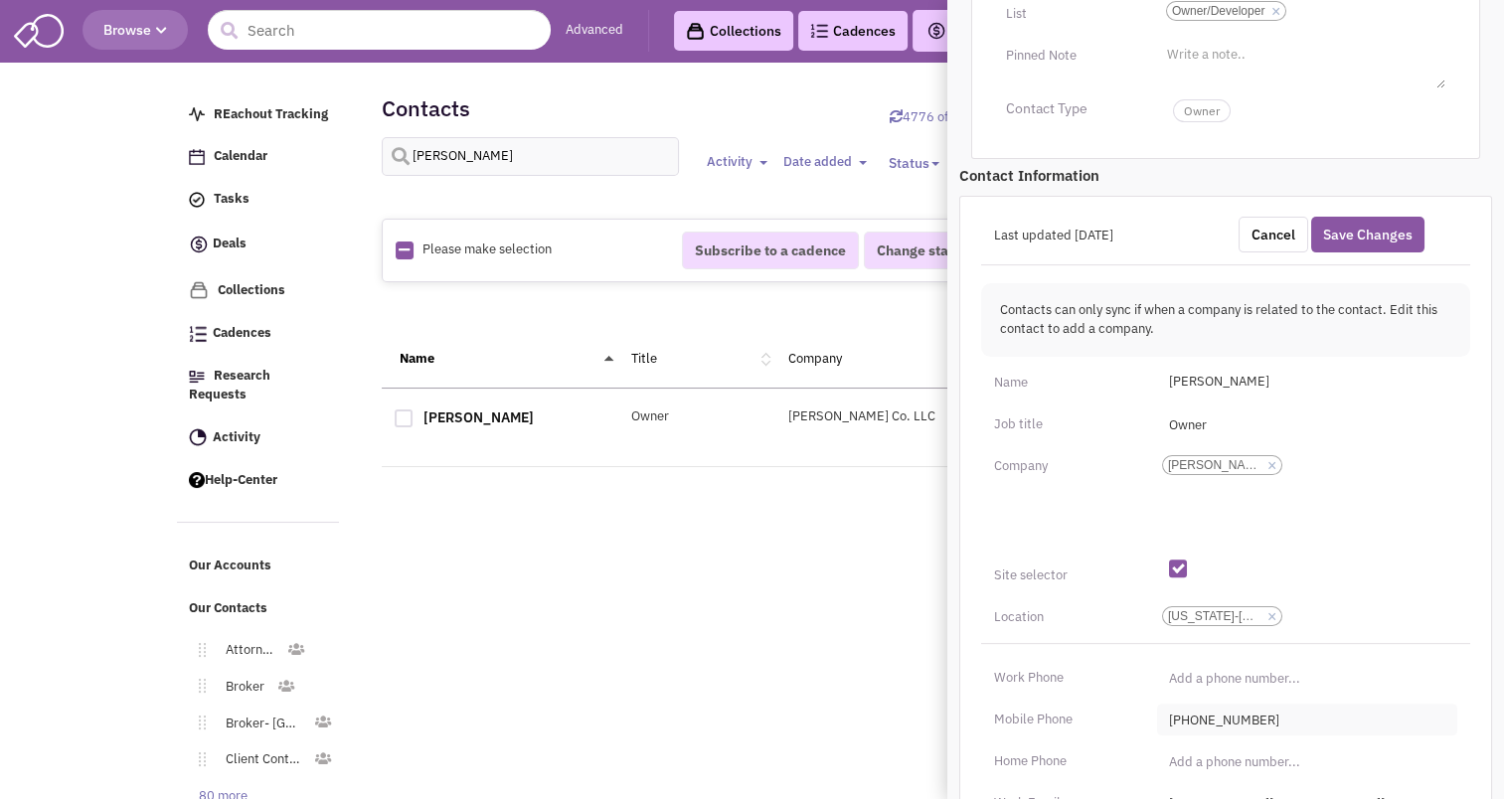
scroll to position [430, 0]
click at [1363, 231] on button "Save Changes" at bounding box center [1368, 235] width 113 height 36
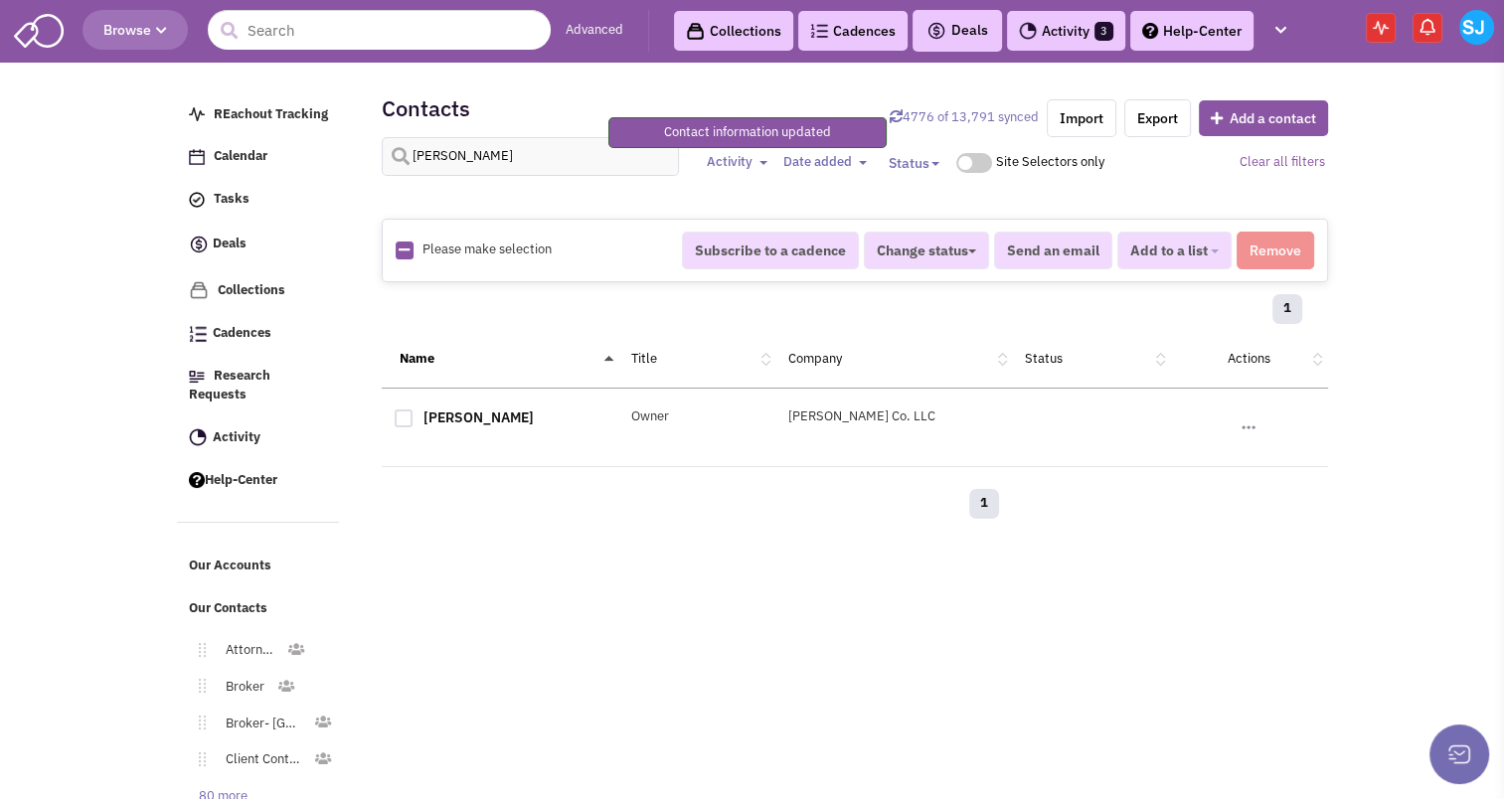
scroll to position [235, 0]
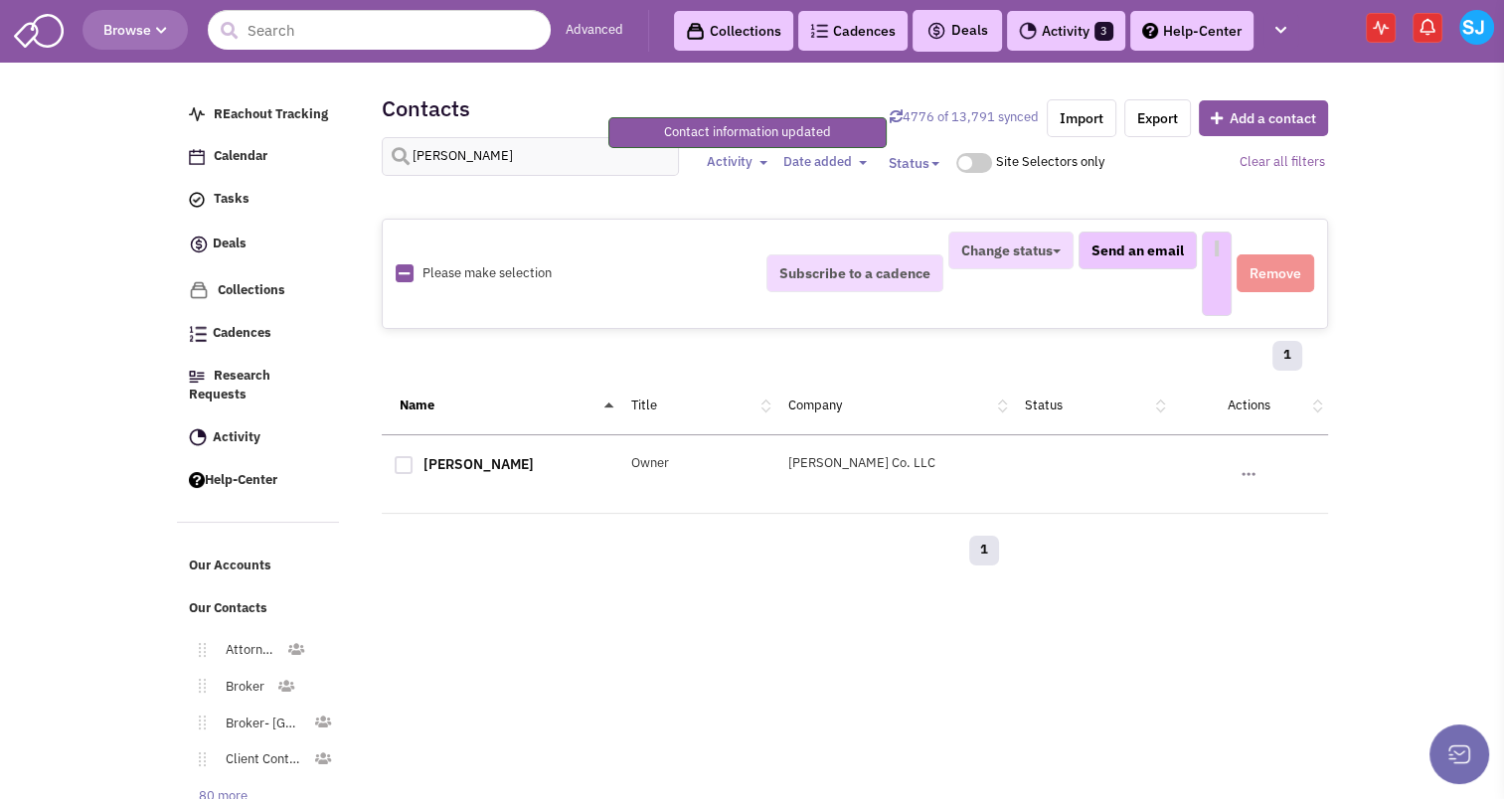
select select
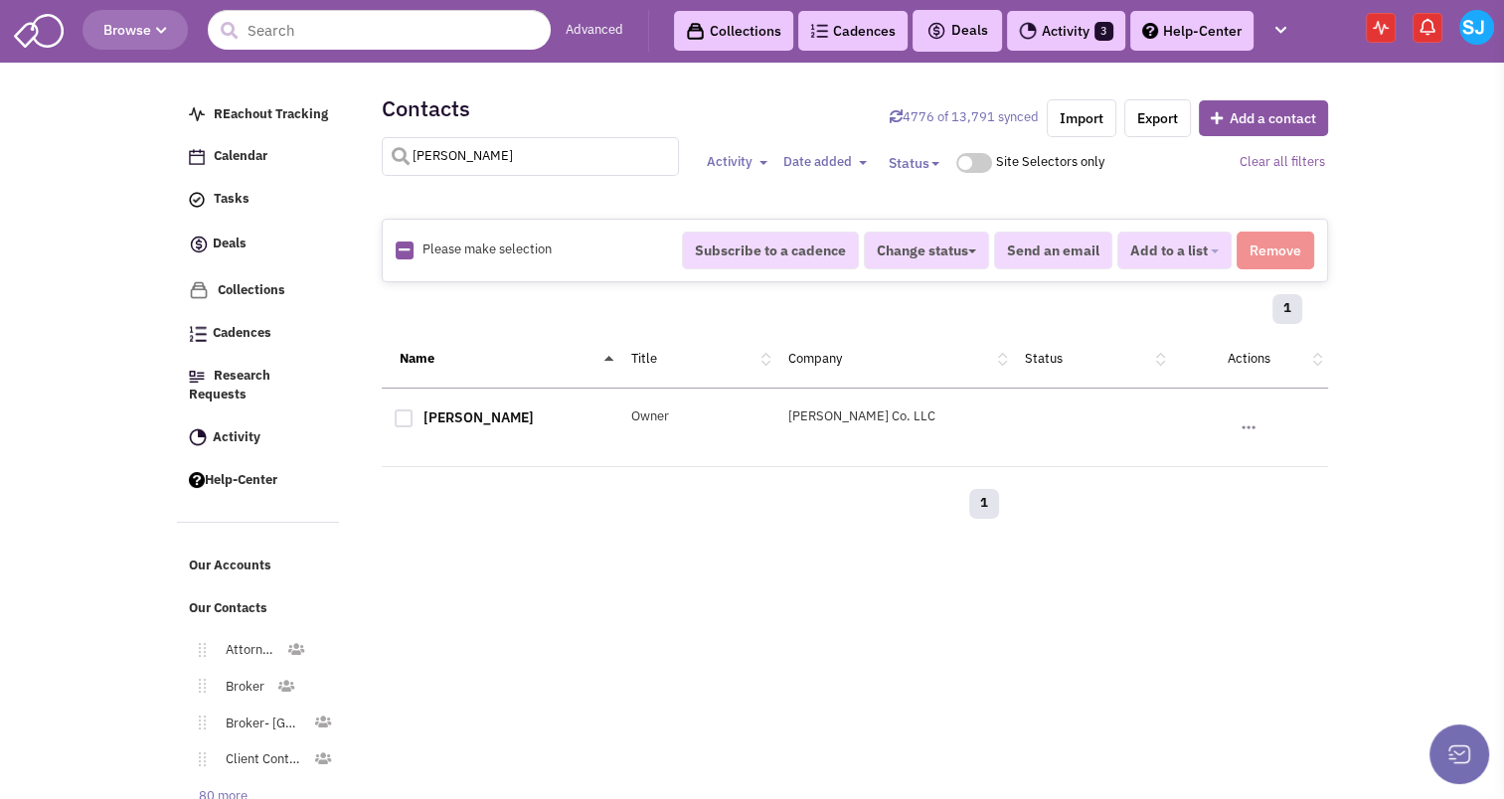
click at [477, 171] on input "himmelfarb" at bounding box center [531, 156] width 298 height 39
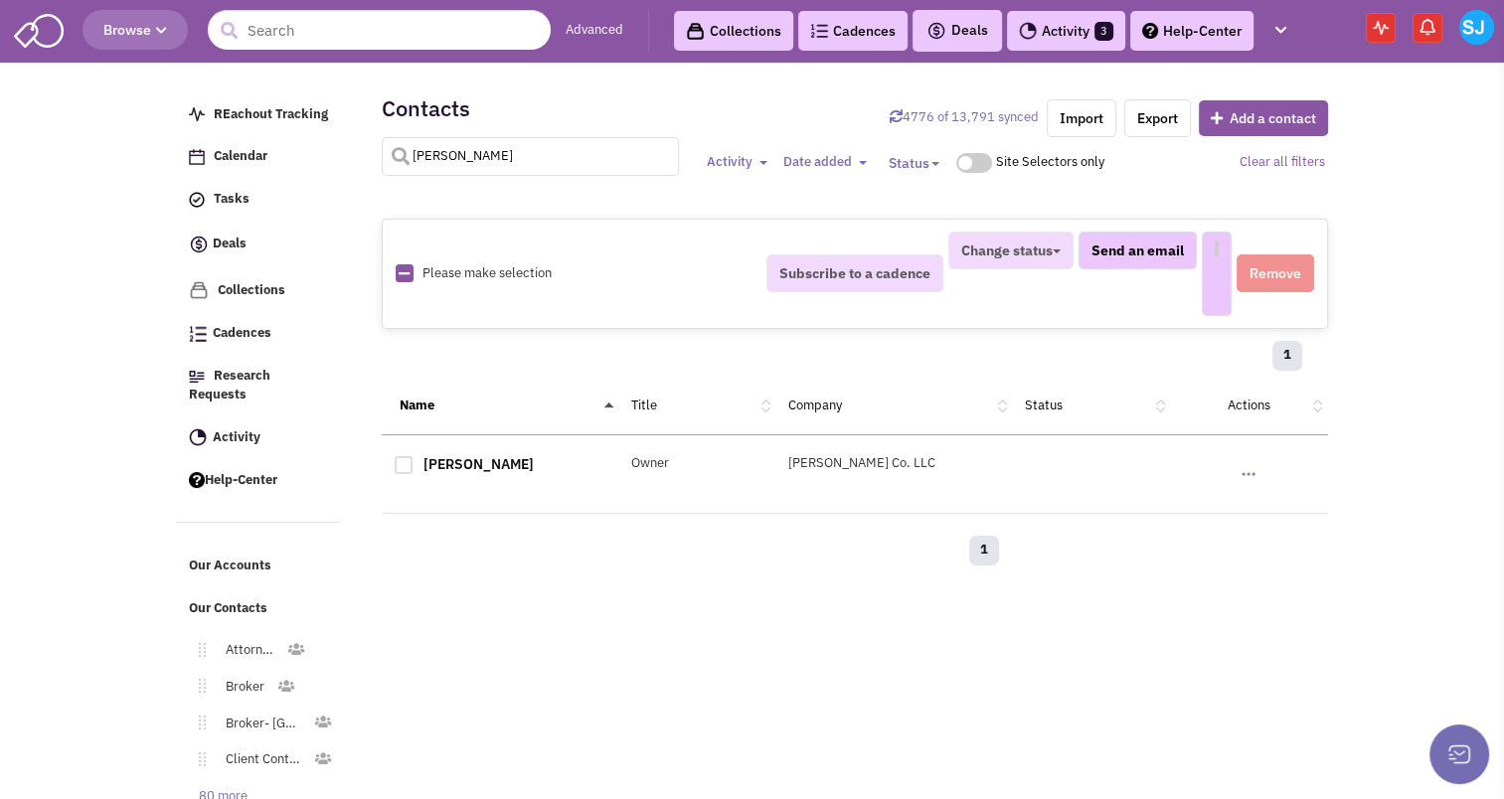
select select
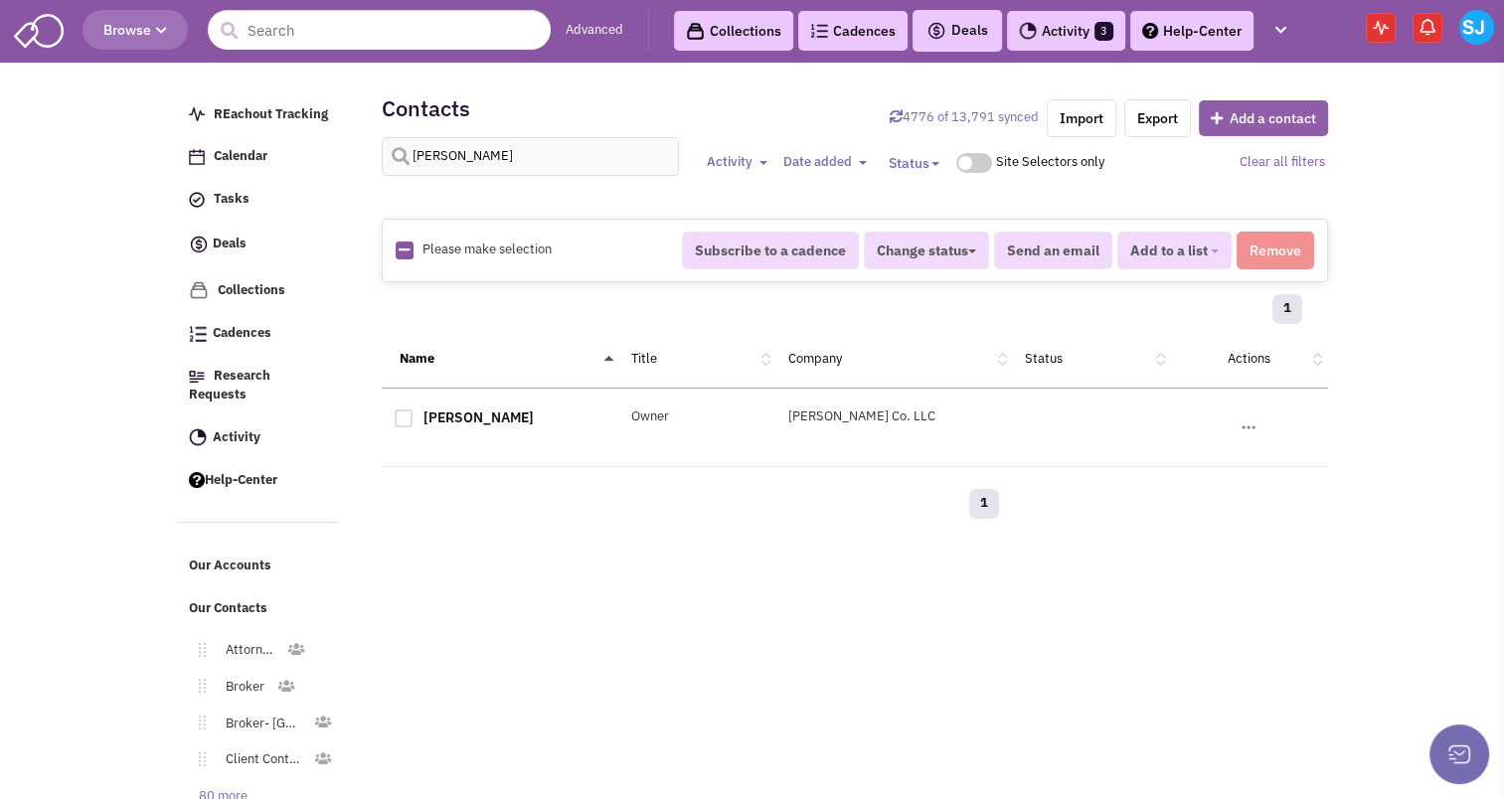
click at [1282, 128] on button "Add a contact" at bounding box center [1263, 118] width 129 height 36
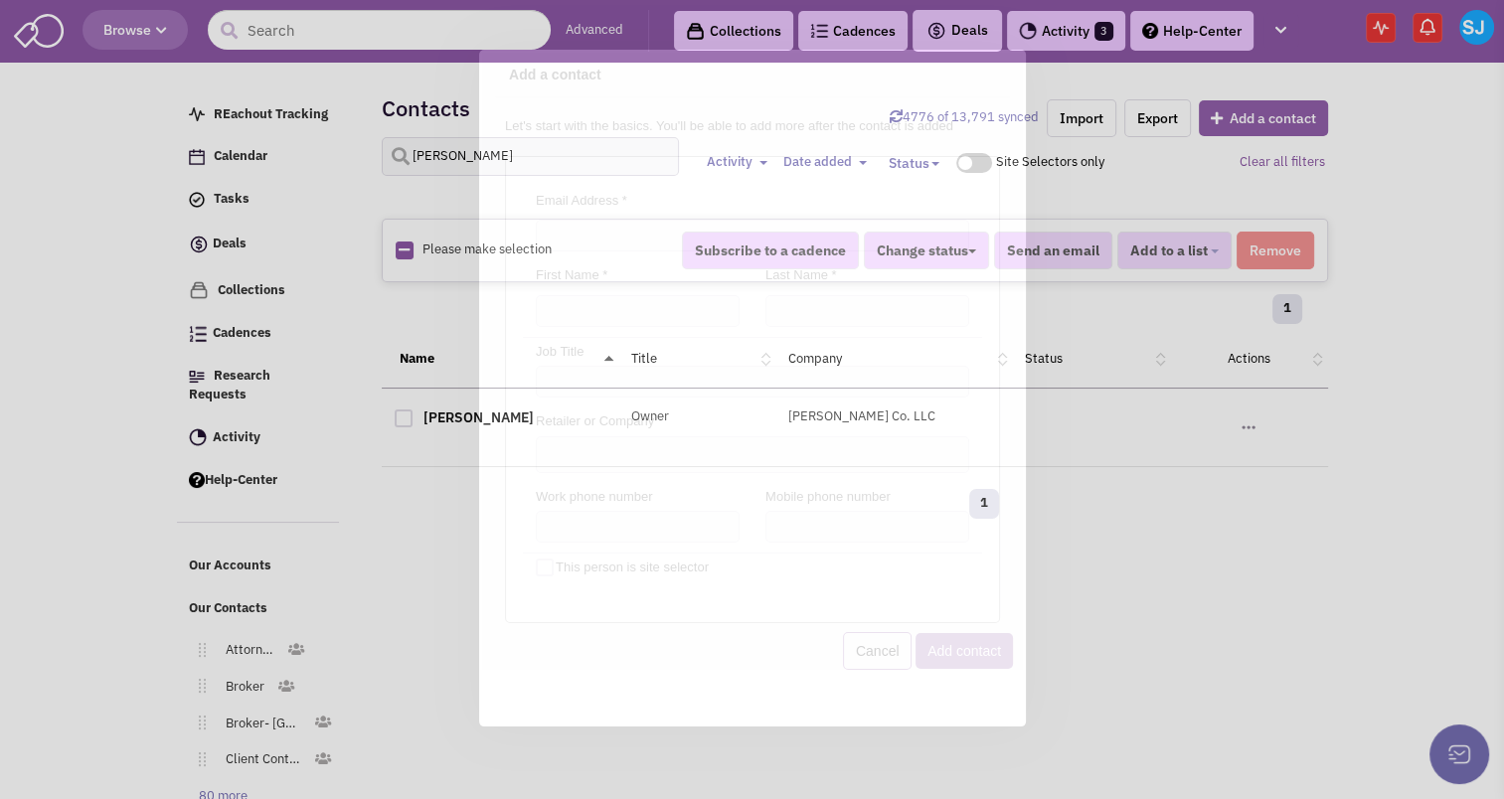
scroll to position [0, 0]
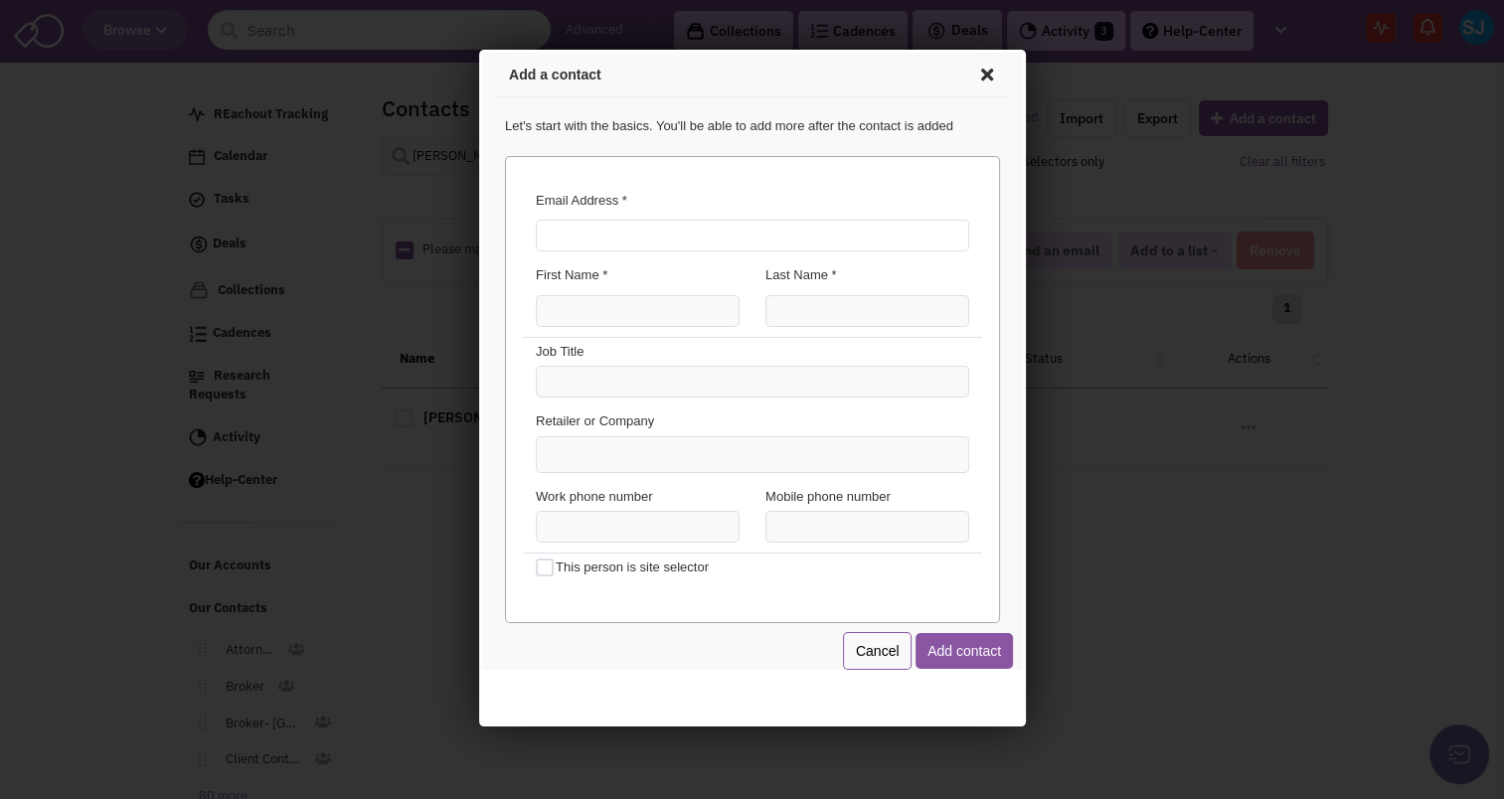
click at [782, 219] on input "Email Address *" at bounding box center [749, 233] width 434 height 32
type input "mohammad@himmelco.com"
type input "Mohammad"
type input "Shiravand"
type input "Asset Manager"
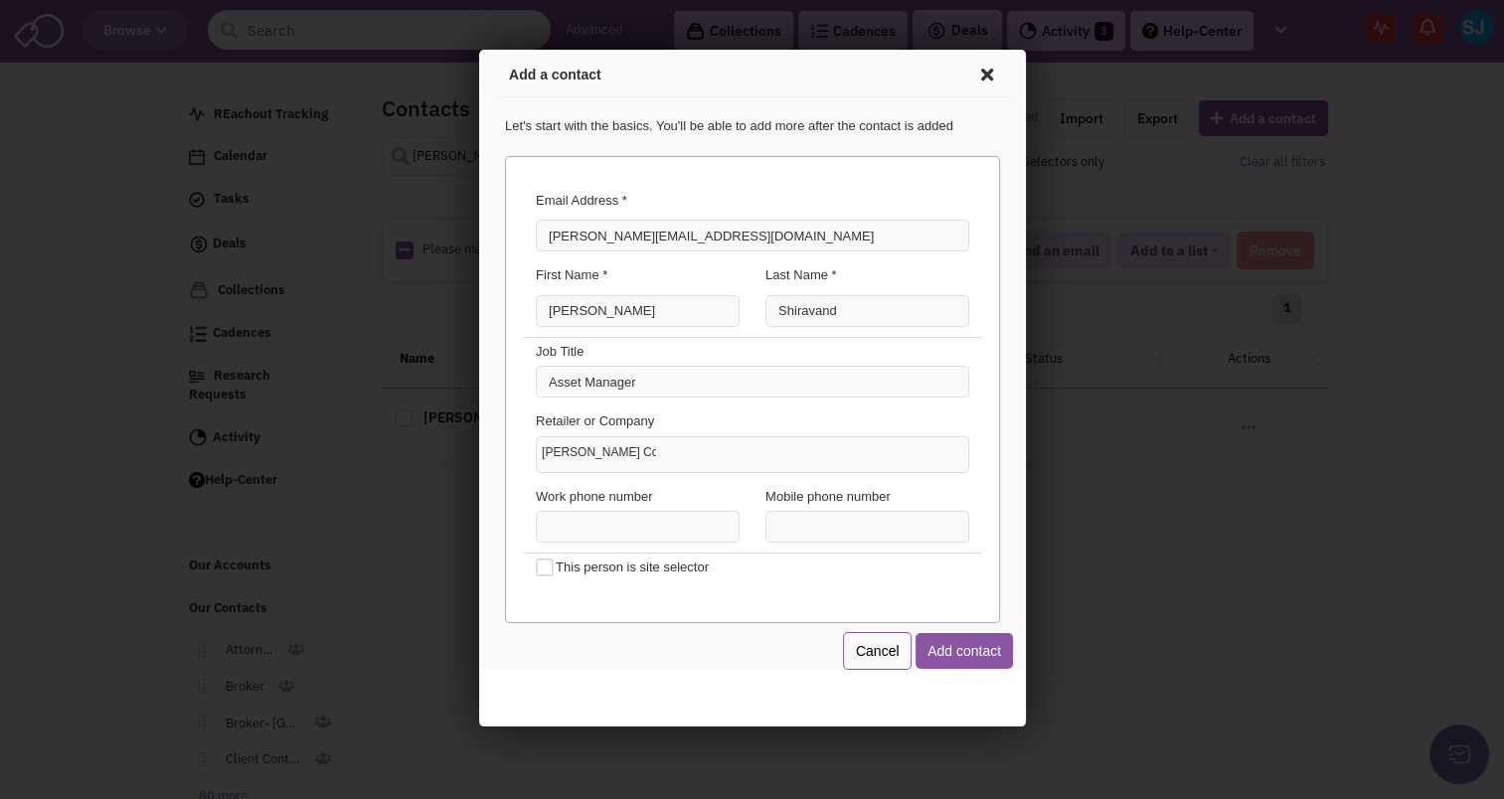
type input "Himmelfarb Co. LLC"
type input "(___) ___-____"
click at [961, 648] on button "Add contact" at bounding box center [960, 648] width 97 height 36
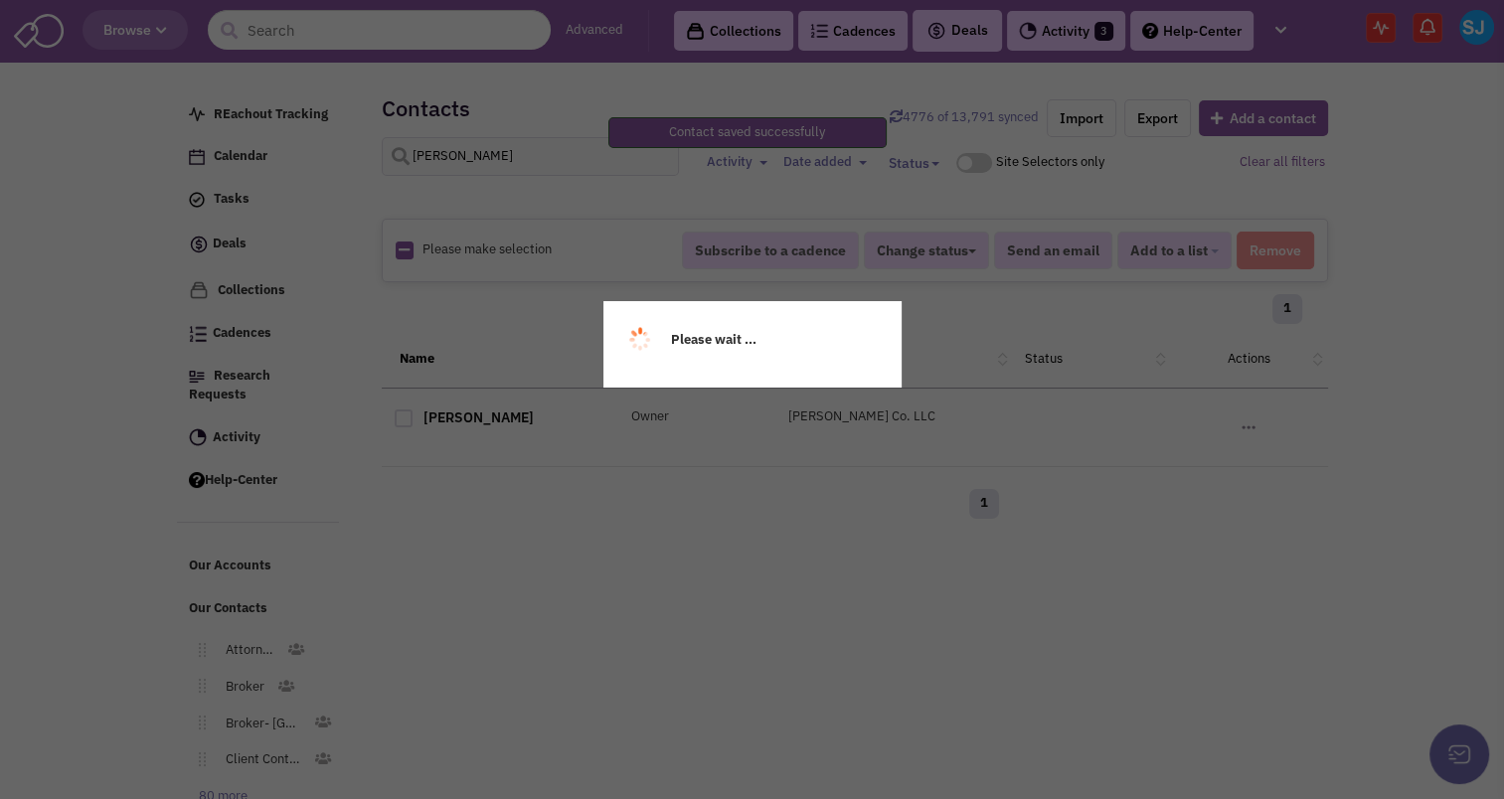
select select
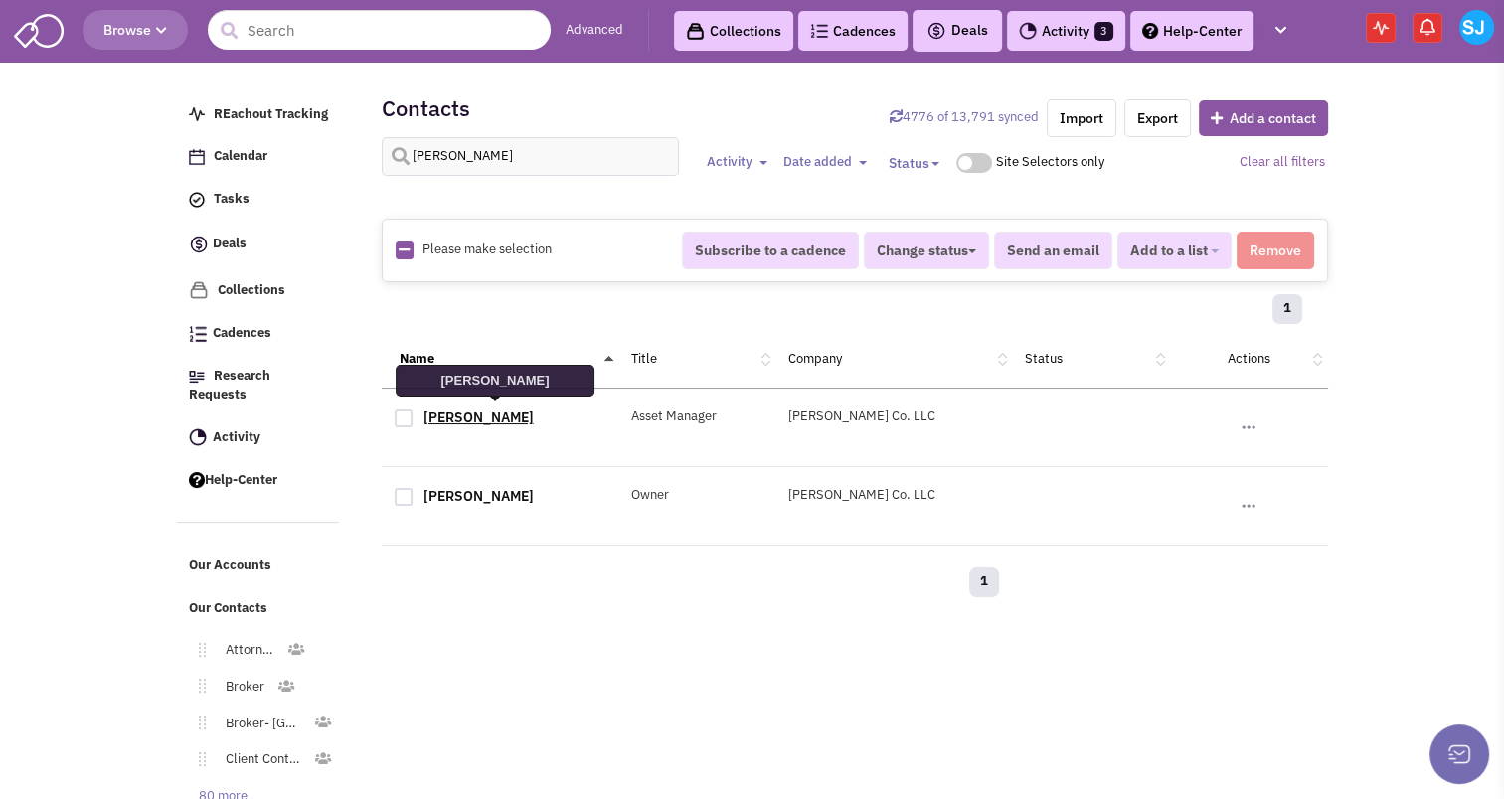
click at [517, 410] on link "Mohammad Shiravand" at bounding box center [479, 418] width 110 height 18
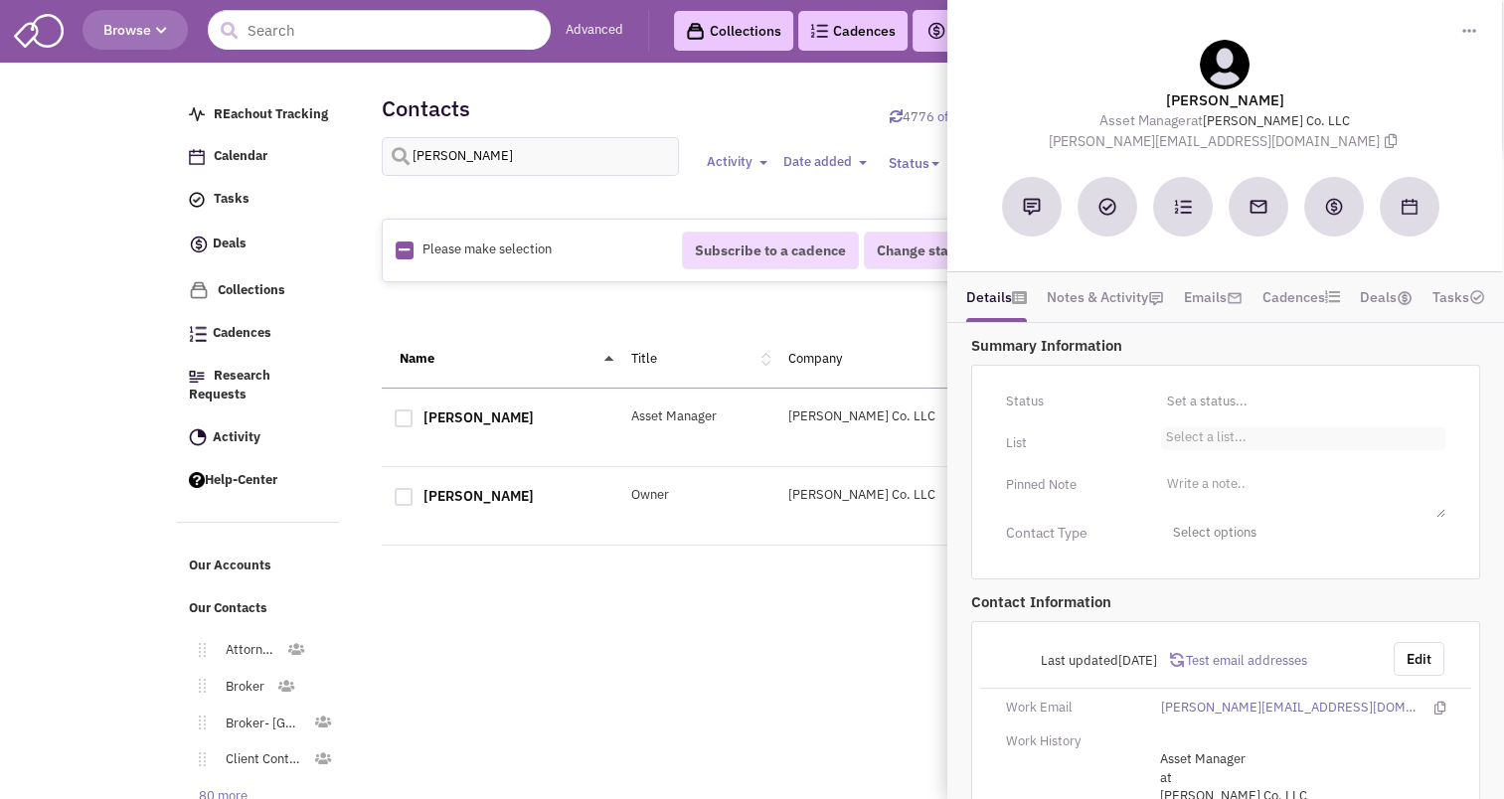
click at [1240, 433] on li "Select a list..." at bounding box center [1204, 435] width 86 height 15
click at [0, 0] on select "Select a list..." at bounding box center [0, 0] width 0 height 0
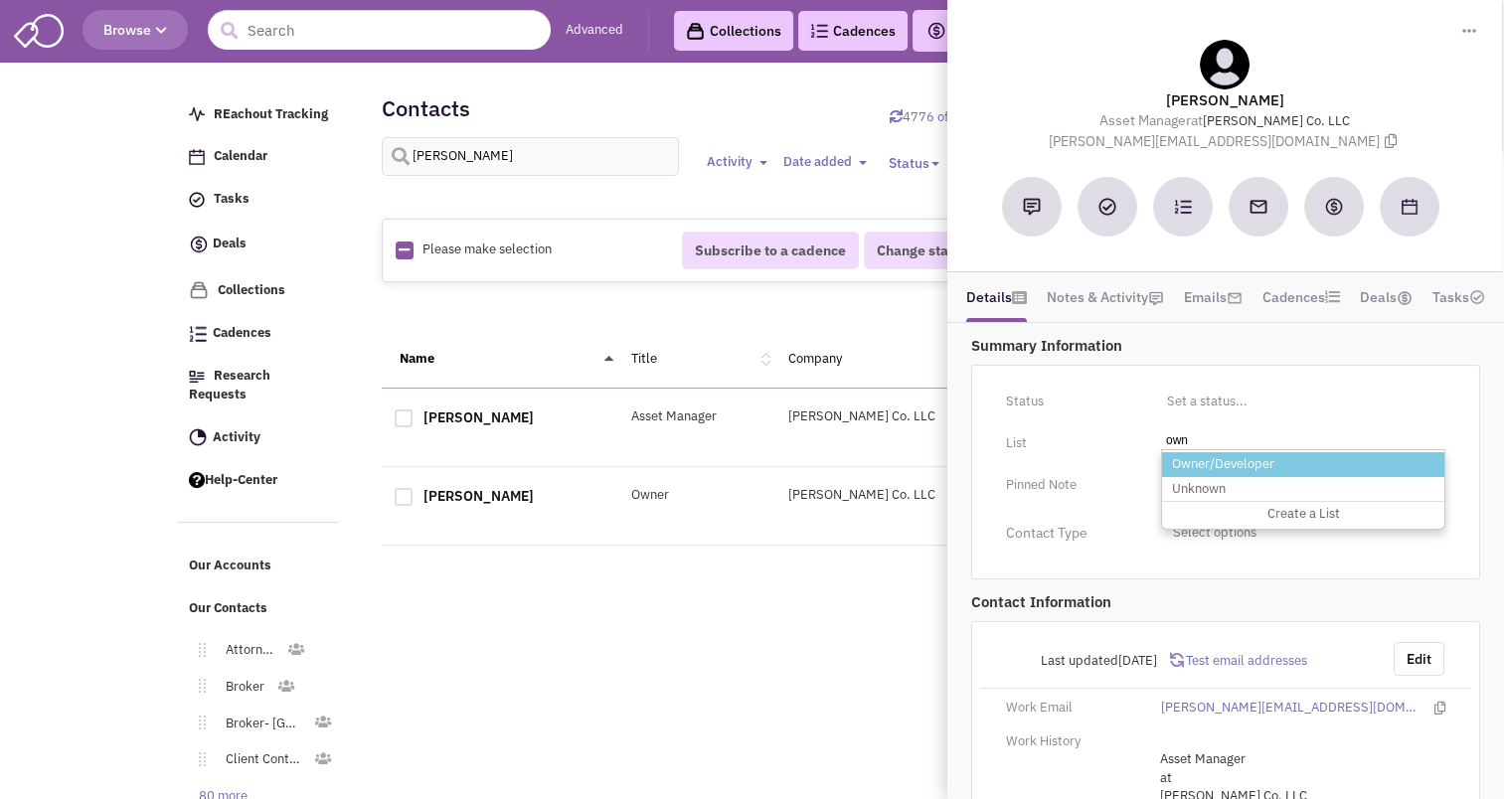
type input "own"
click at [1234, 453] on li "Owner/Developer" at bounding box center [1303, 464] width 282 height 25
click at [0, 0] on select "Select a list..." at bounding box center [0, 0] width 0 height 0
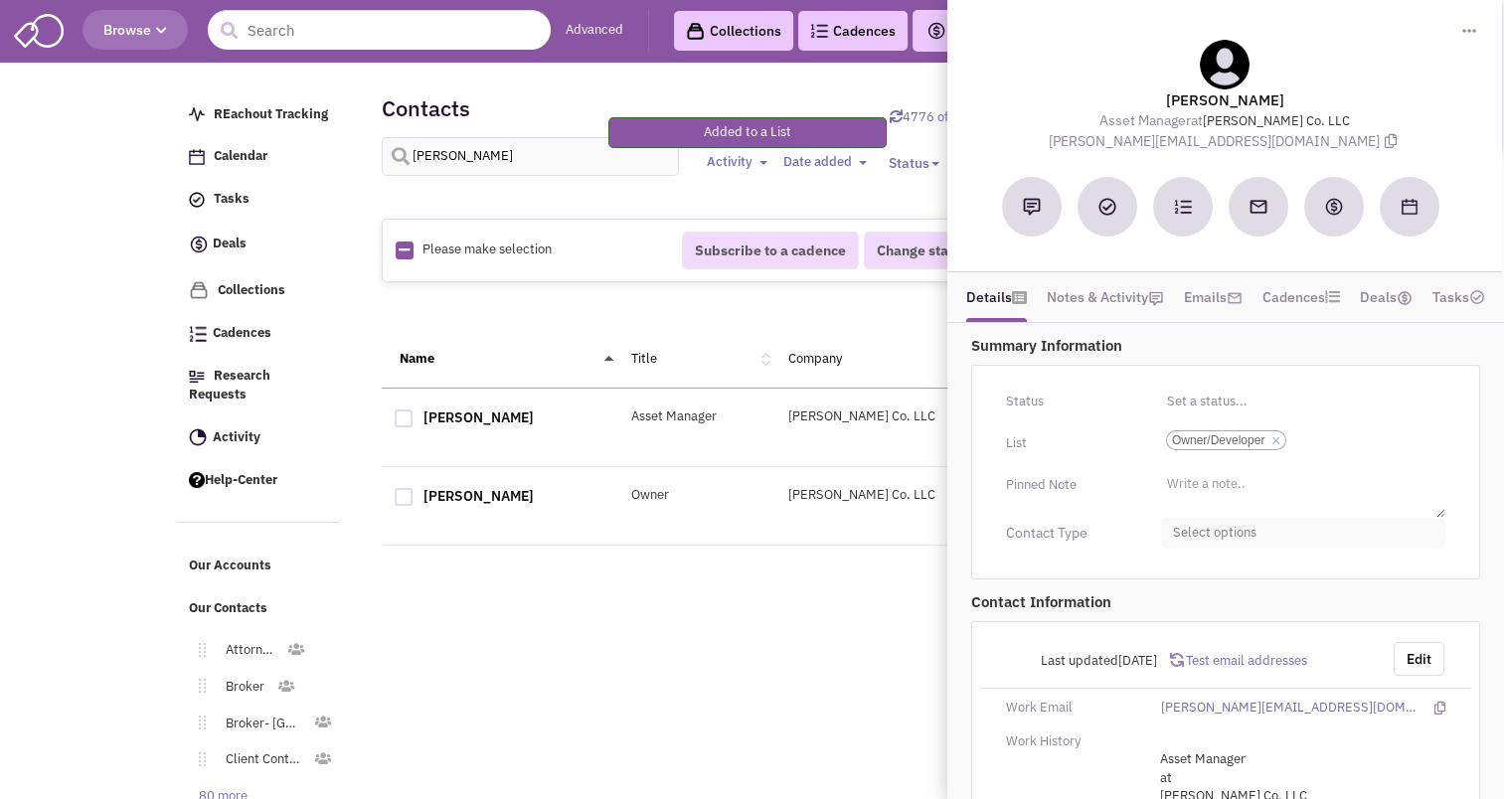
click at [1221, 522] on span "Select options" at bounding box center [1303, 533] width 284 height 31
click at [1184, 643] on div at bounding box center [1181, 652] width 18 height 18
checkbox input "true"
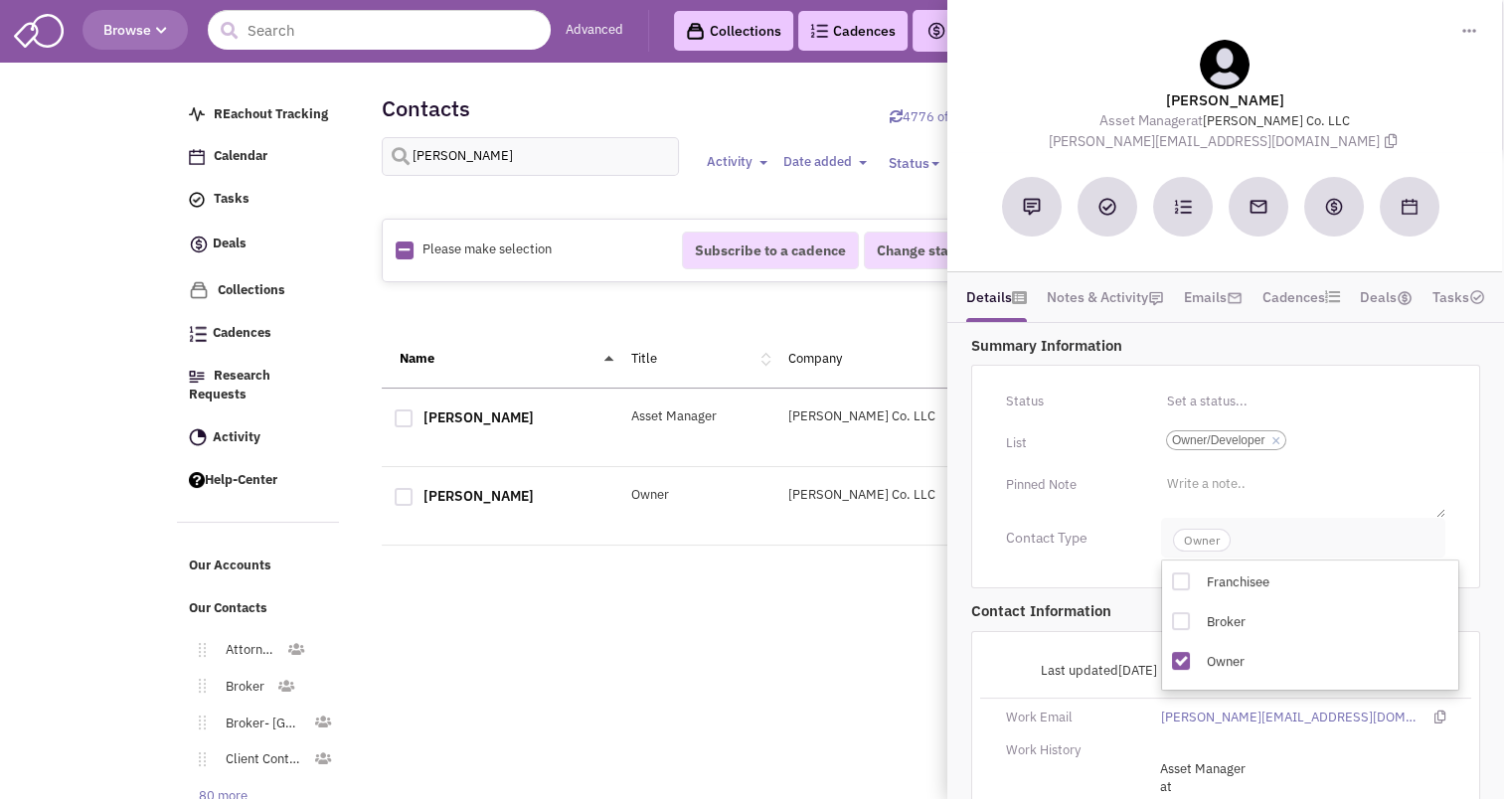
click at [1193, 541] on span "Owner" at bounding box center [1202, 540] width 58 height 23
click at [1428, 661] on button "Edit" at bounding box center [1419, 669] width 51 height 34
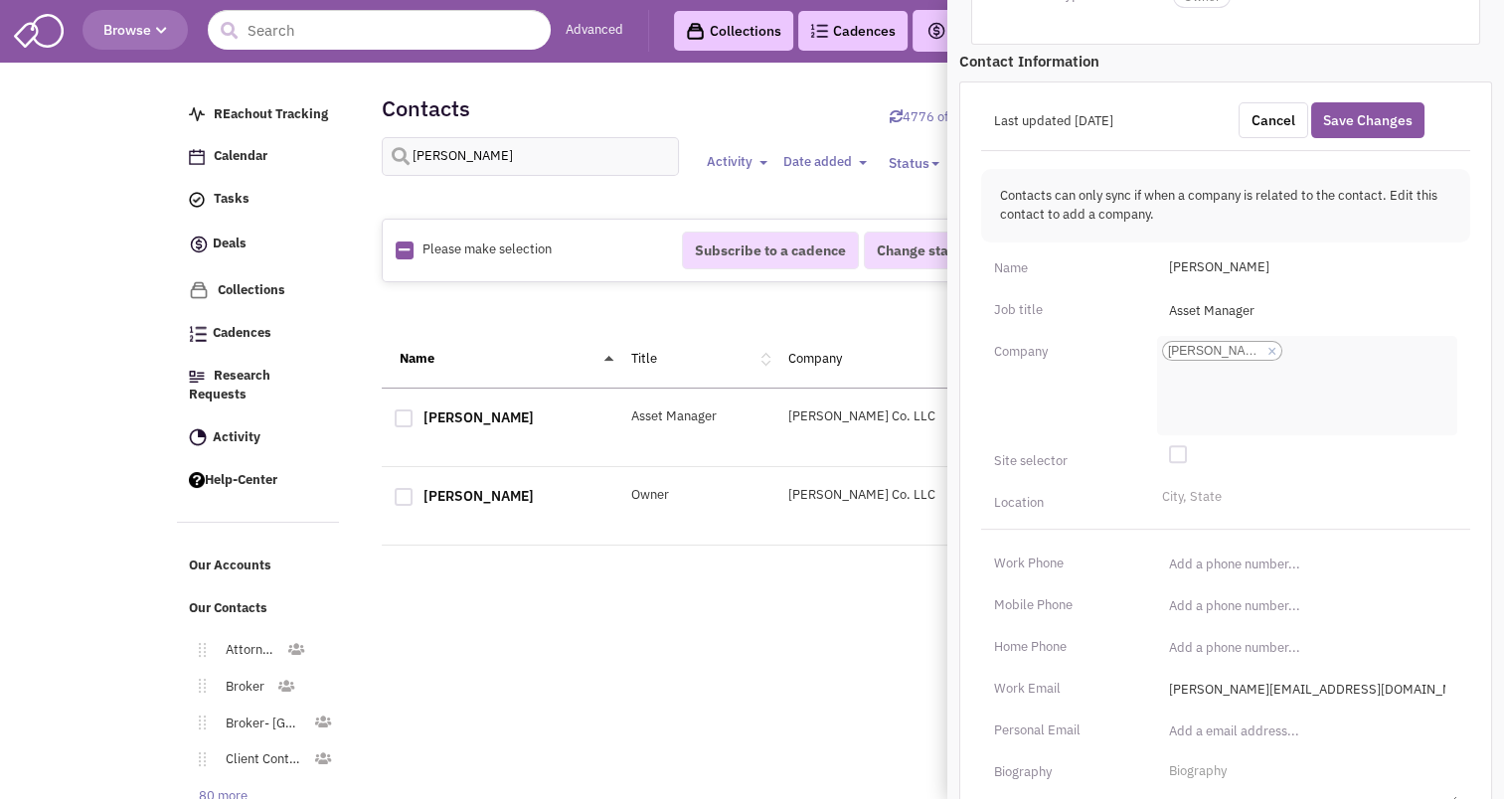
scroll to position [545, 0]
click at [1208, 492] on li "City, State" at bounding box center [1189, 493] width 65 height 15
click at [0, 0] on select "City, State" at bounding box center [0, 0] width 0 height 0
type input "washington"
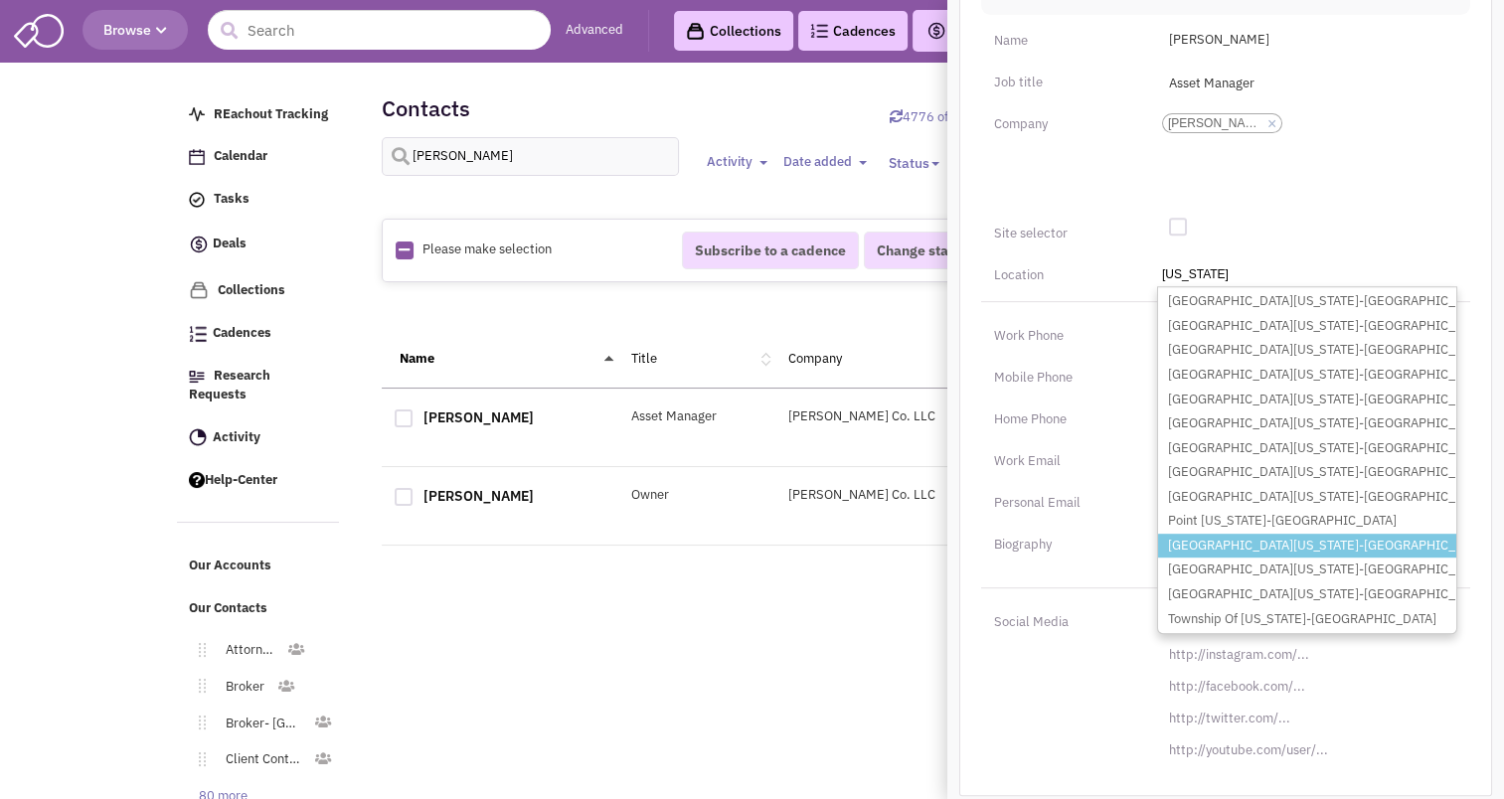
scroll to position [87, 0]
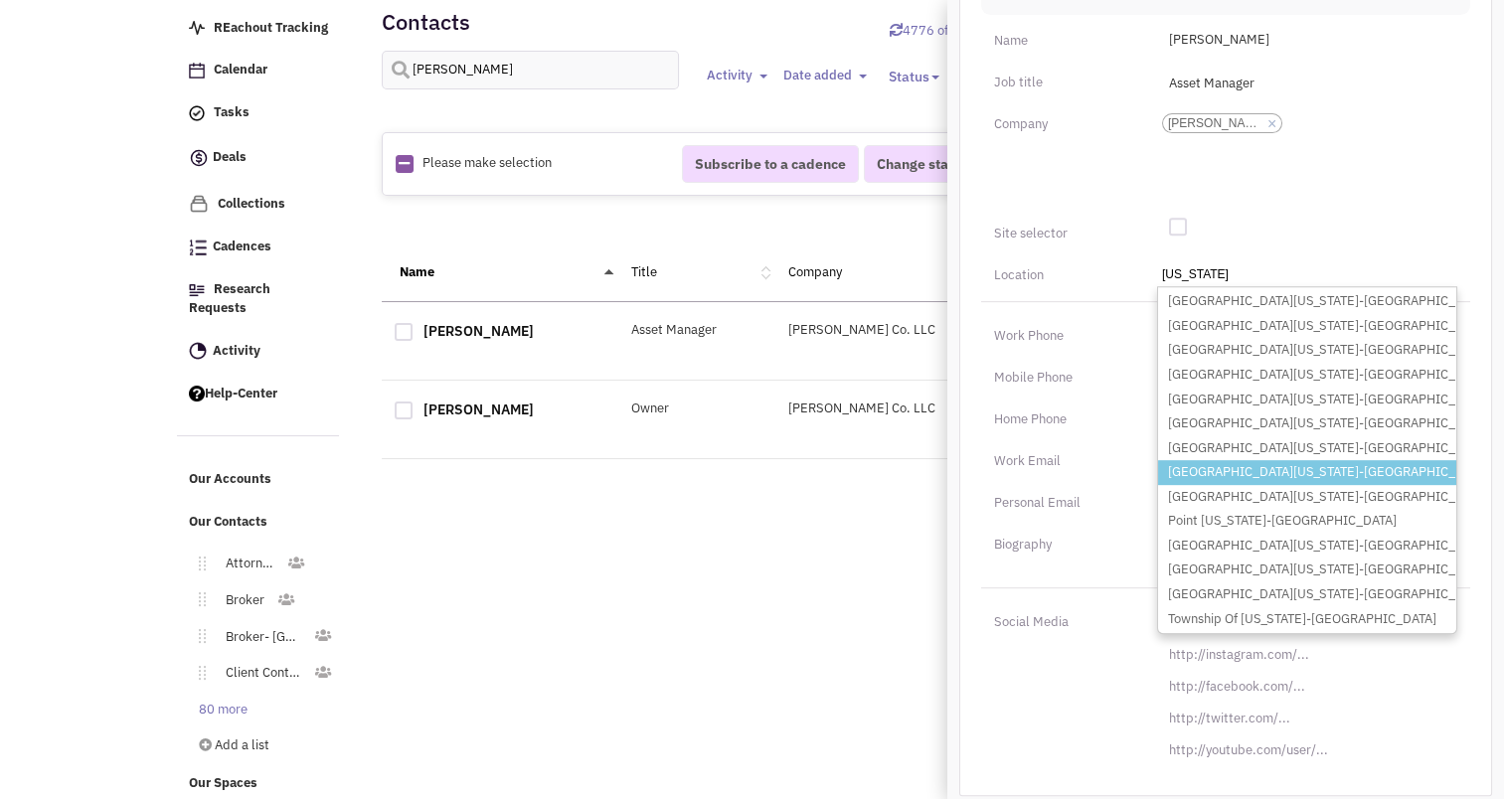
type input "washington"
click at [1373, 469] on li "North Washington-PA" at bounding box center [1307, 472] width 298 height 25
click at [0, 0] on select "City, State washington Fort Washington-MD Fort Washington-PA Mount Washington-K…" at bounding box center [0, 0] width 0 height 0
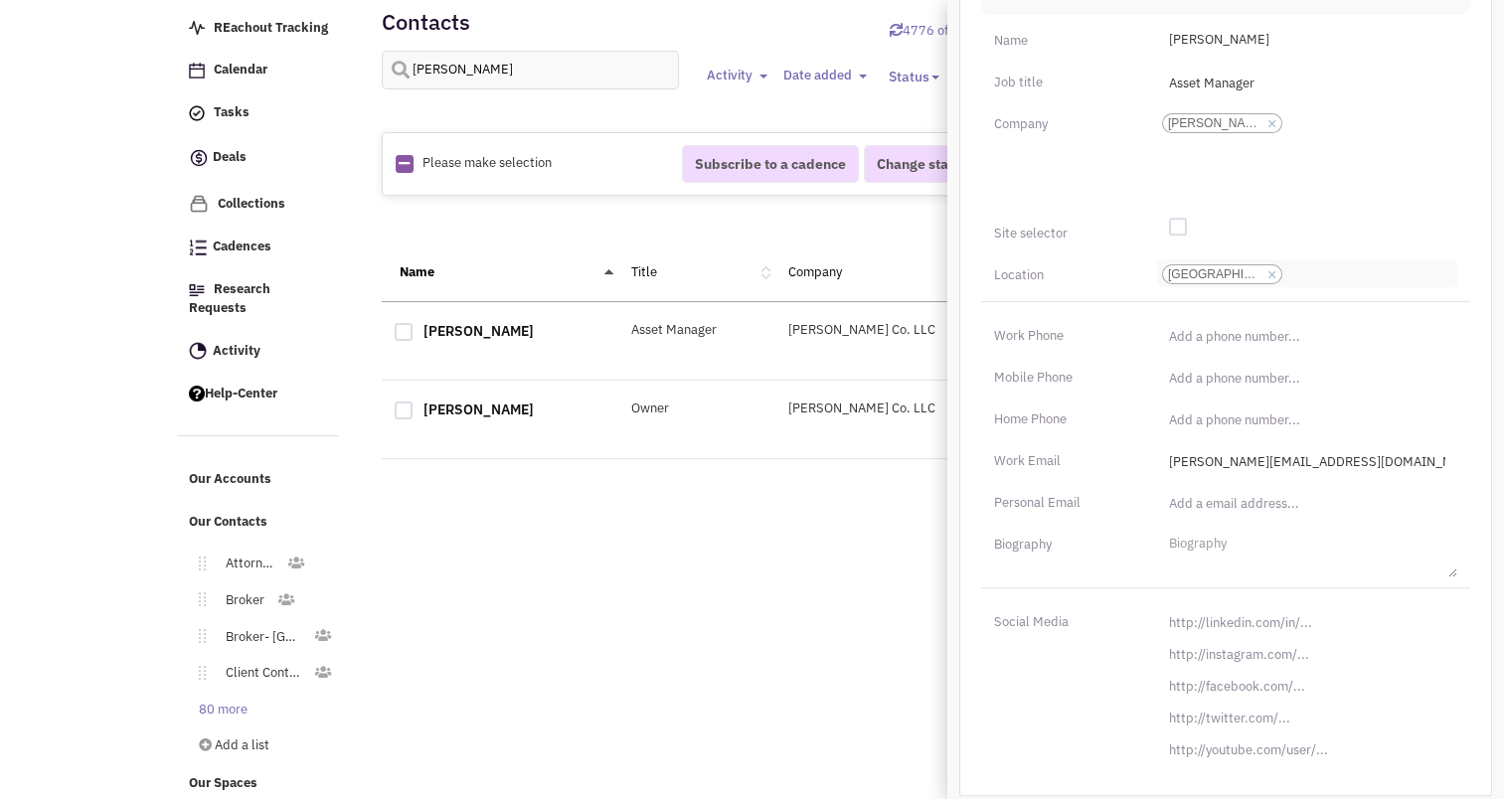
click at [1273, 266] on link "×" at bounding box center [1272, 275] width 9 height 18
click at [0, 0] on select "North Washington-PA" at bounding box center [0, 0] width 0 height 0
click at [1235, 263] on ul "City, State" at bounding box center [1307, 274] width 300 height 28
click at [0, 0] on select "City, State" at bounding box center [0, 0] width 0 height 0
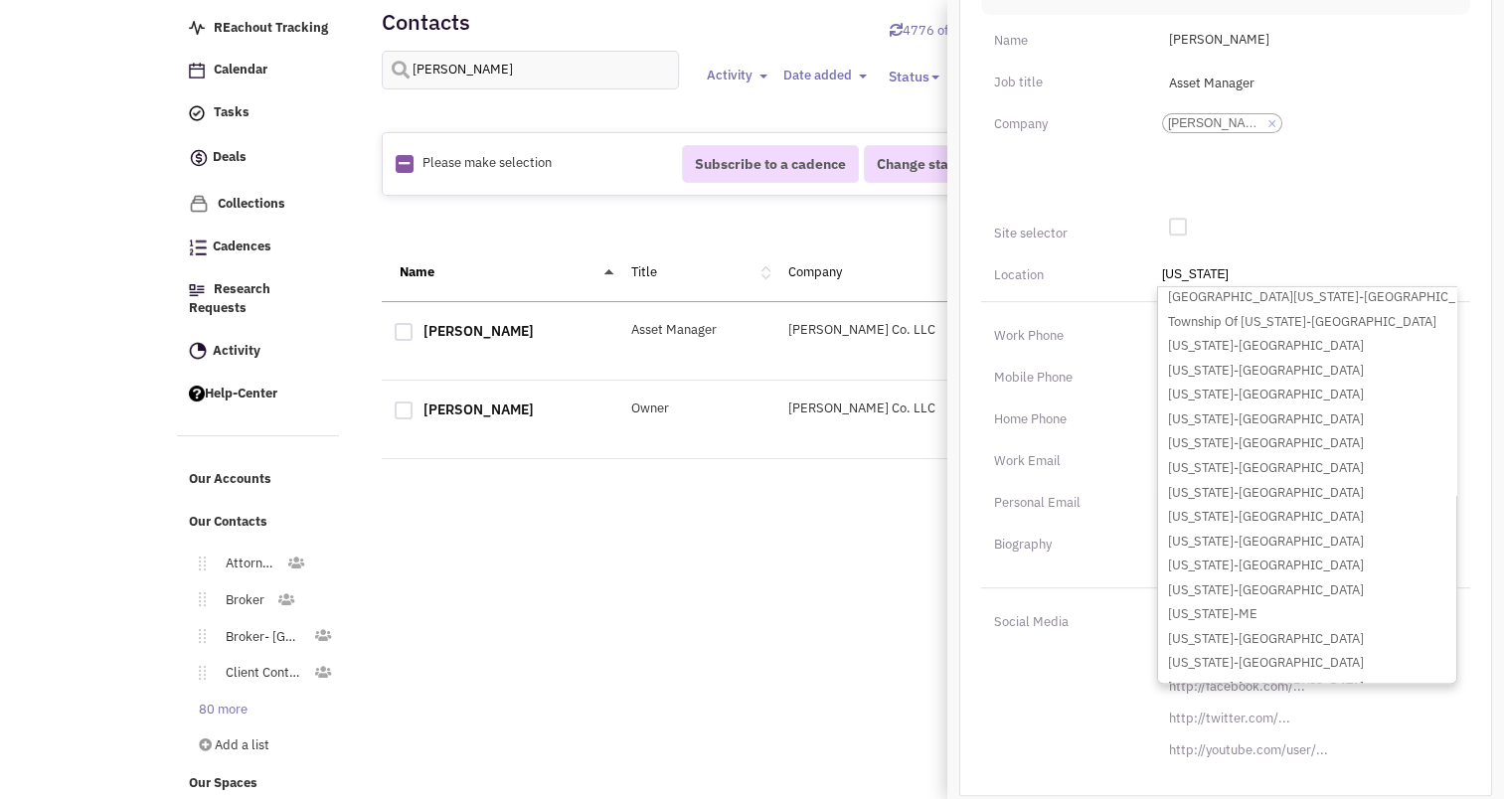
scroll to position [309, 0]
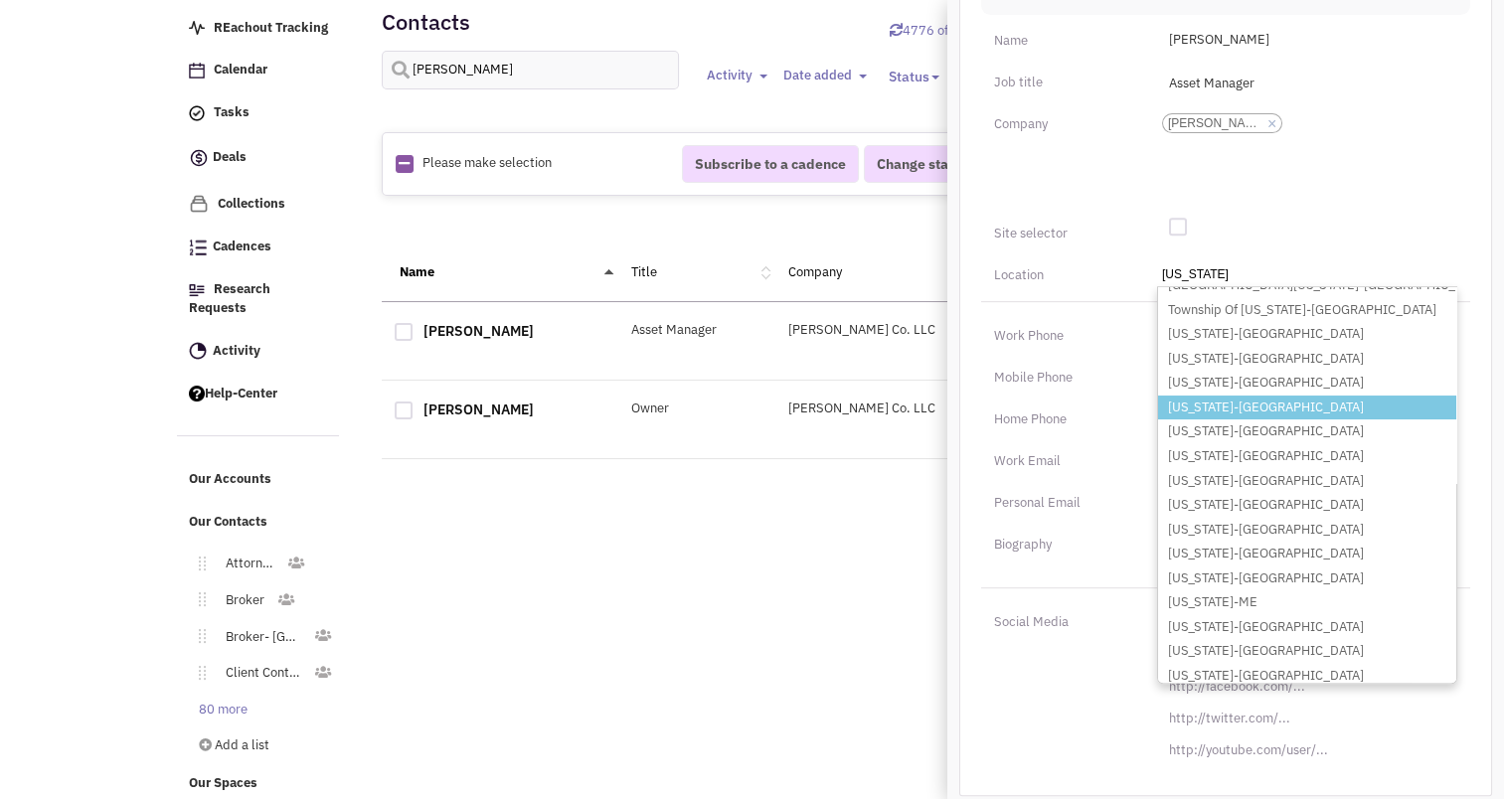
type input "washington"
click at [1310, 396] on li "Washington-DC" at bounding box center [1307, 408] width 298 height 25
click at [0, 0] on select "City, State washington Fort Washington-MD Fort Washington-PA Mount Washington-K…" at bounding box center [0, 0] width 0 height 0
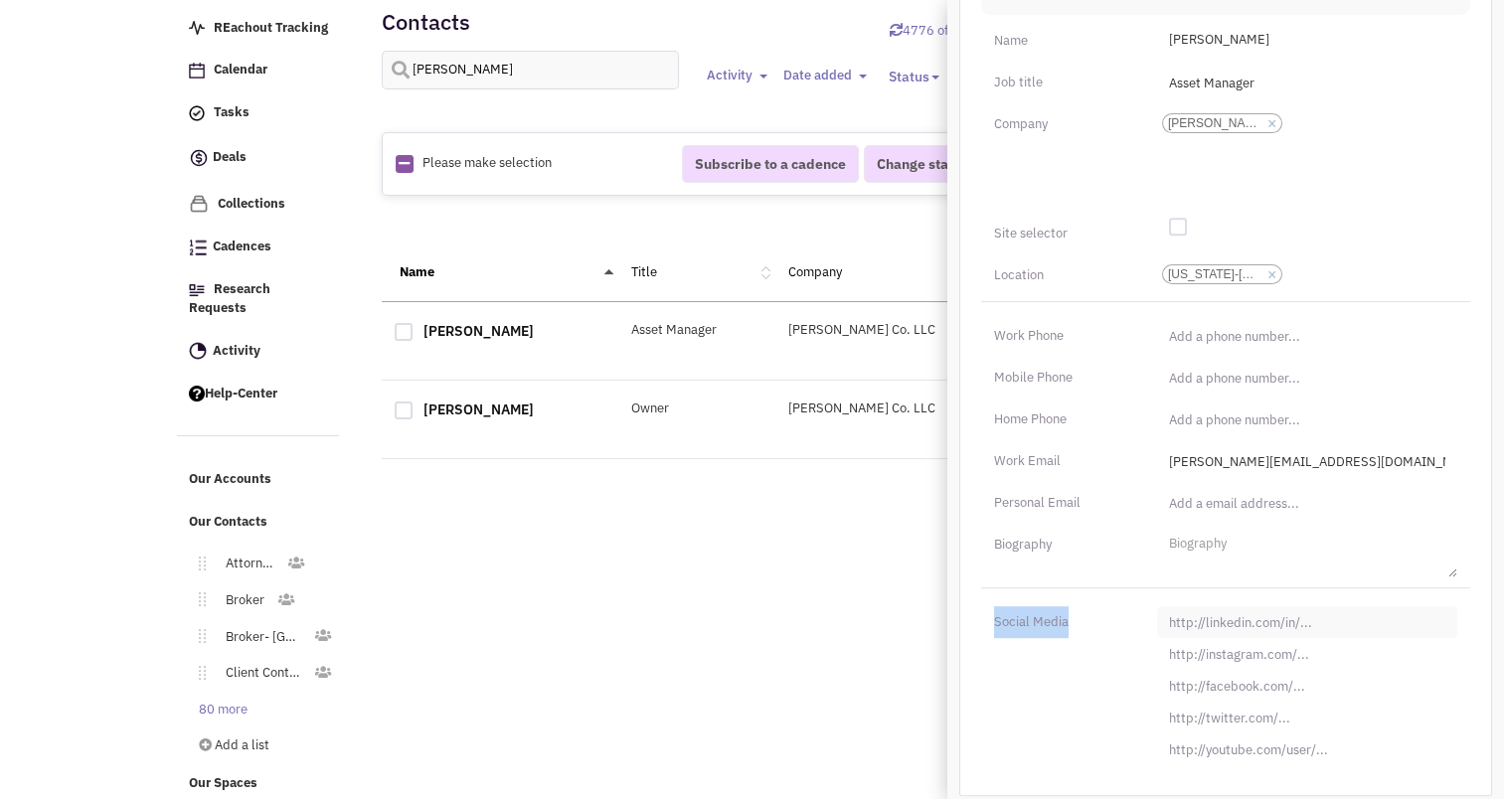
click at [1225, 611] on div "Social Media" at bounding box center [1225, 677] width 515 height 178
click at [1225, 611] on input "[URL][DOMAIN_NAME]" at bounding box center [1307, 623] width 300 height 32
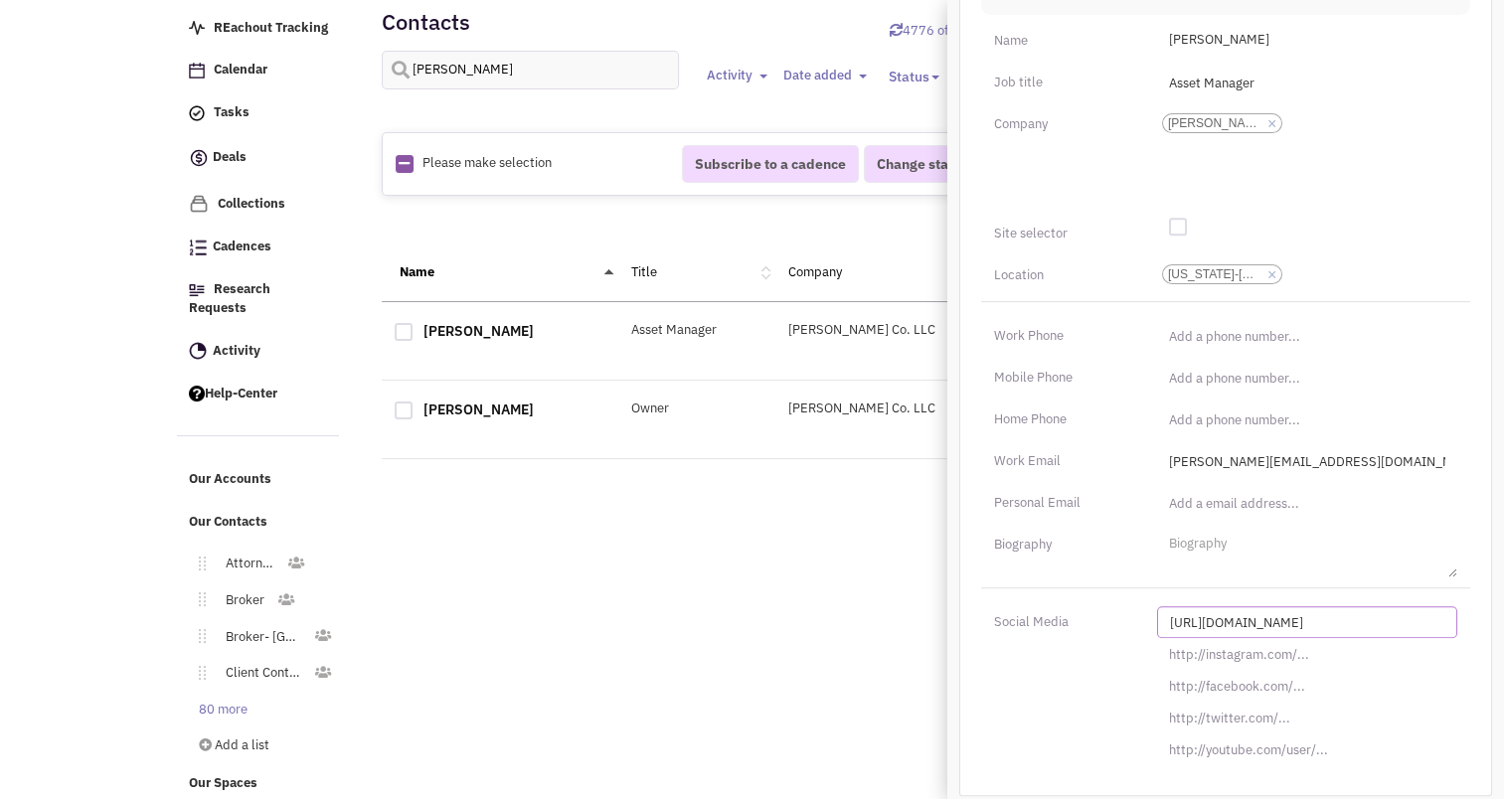
click at [1225, 611] on input "[URL][DOMAIN_NAME]" at bounding box center [1307, 623] width 300 height 32
paste input "s://www.linkedin.com/in/mohammad-s-89a47bbb"
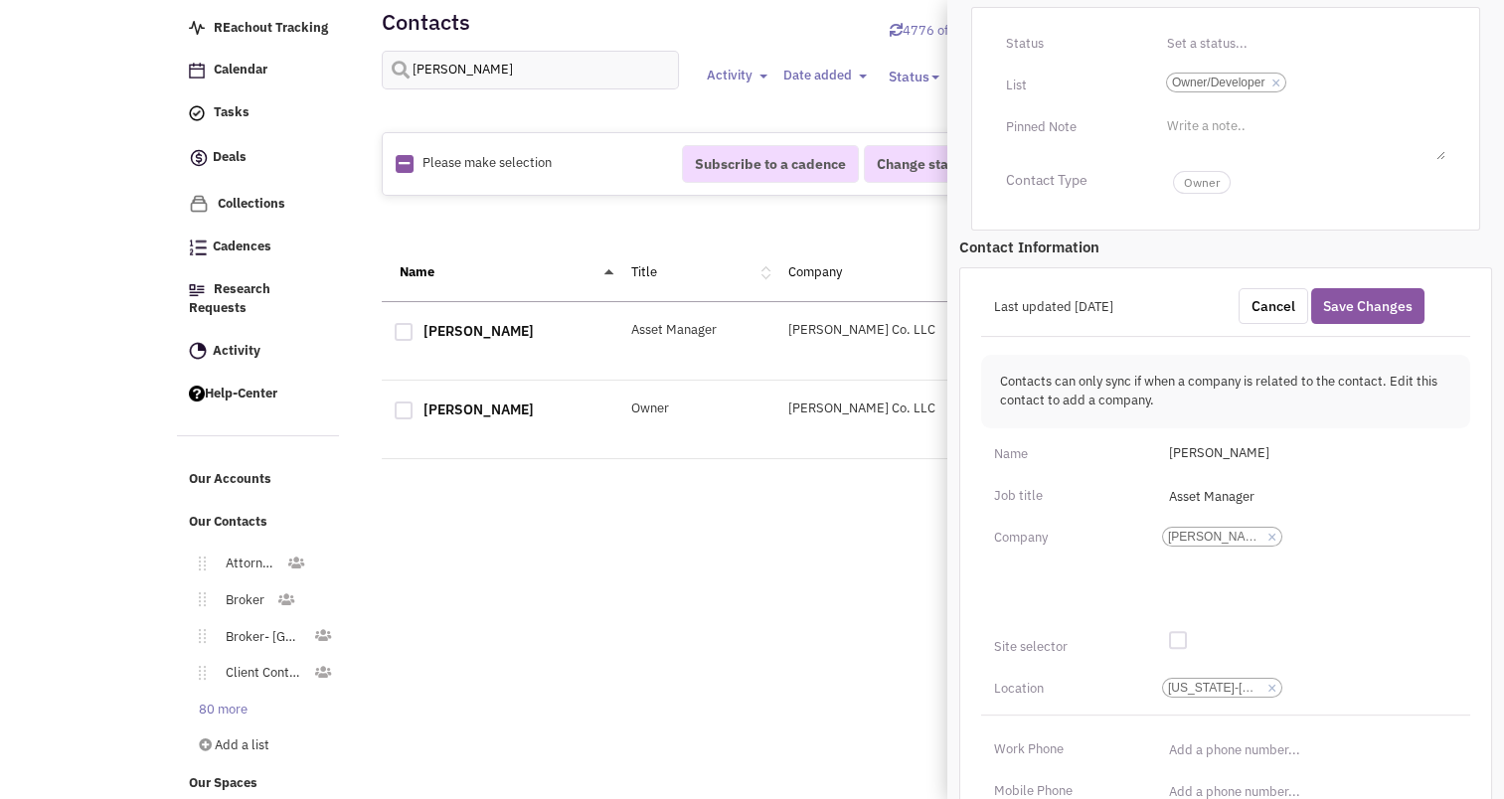
scroll to position [350, 0]
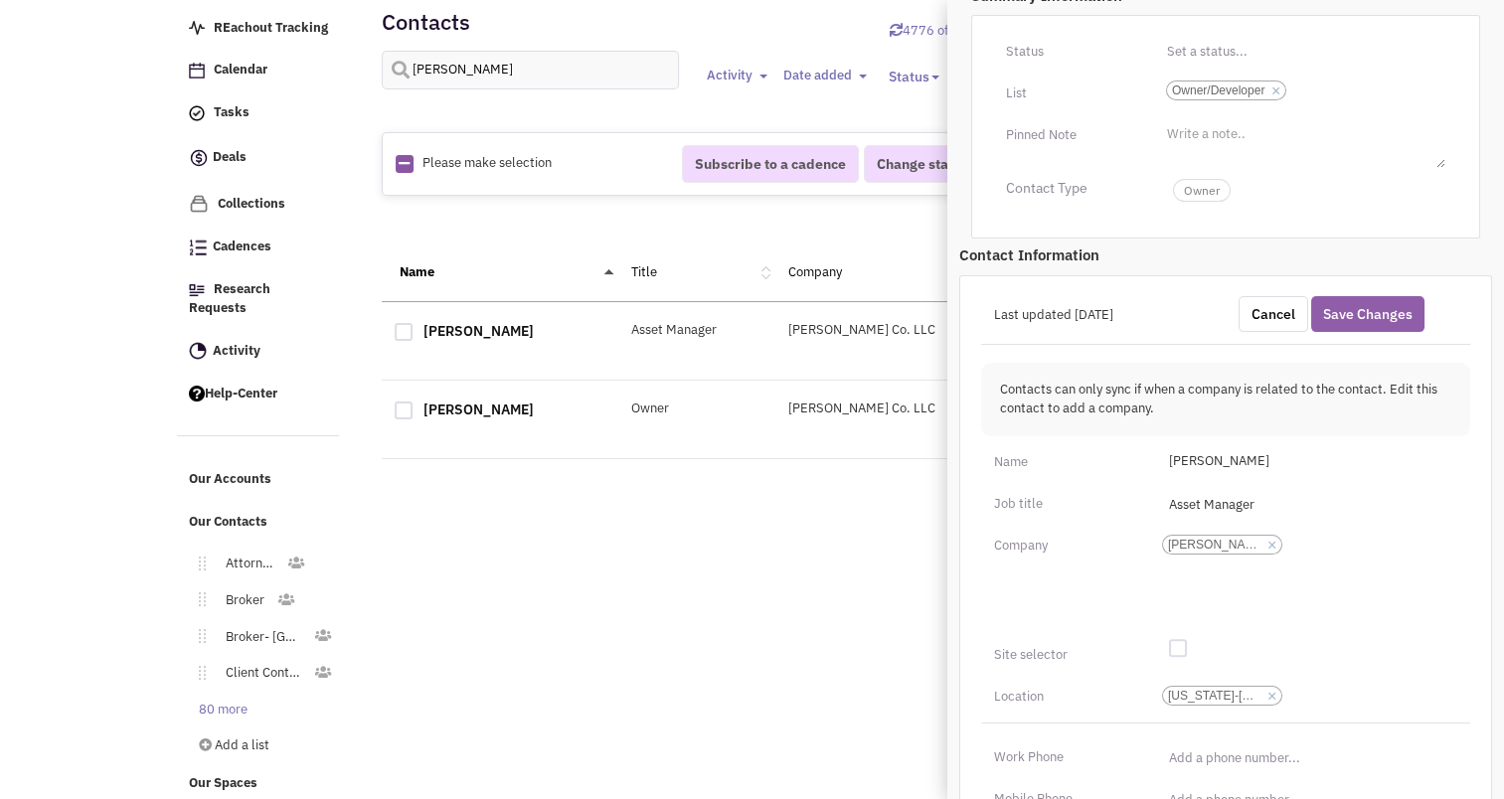
type input "https://www.linkedin.com/in/mohammad-s-89a47bbb/"
click at [1399, 296] on button "Save Changes" at bounding box center [1368, 314] width 113 height 36
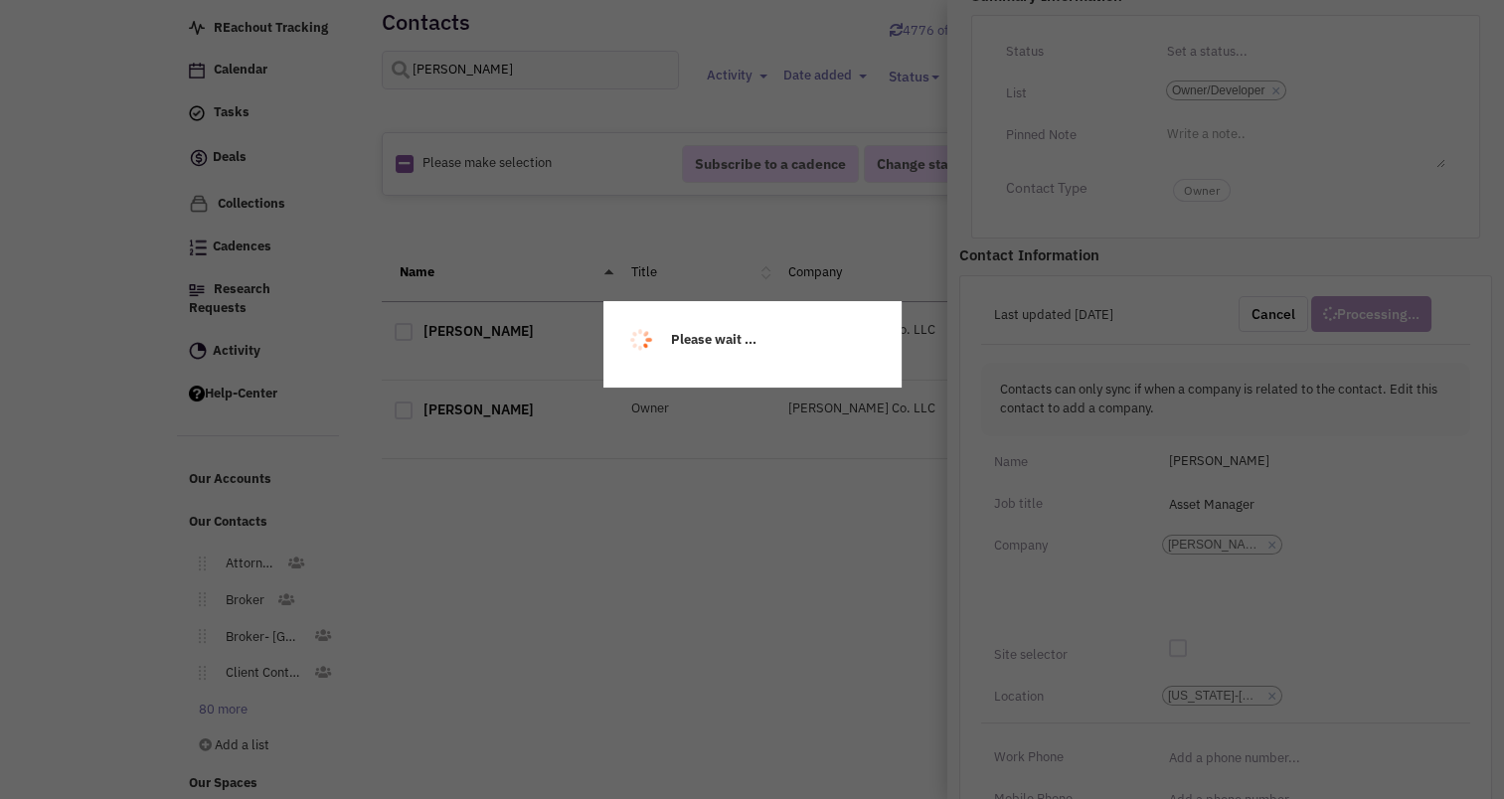
scroll to position [201, 0]
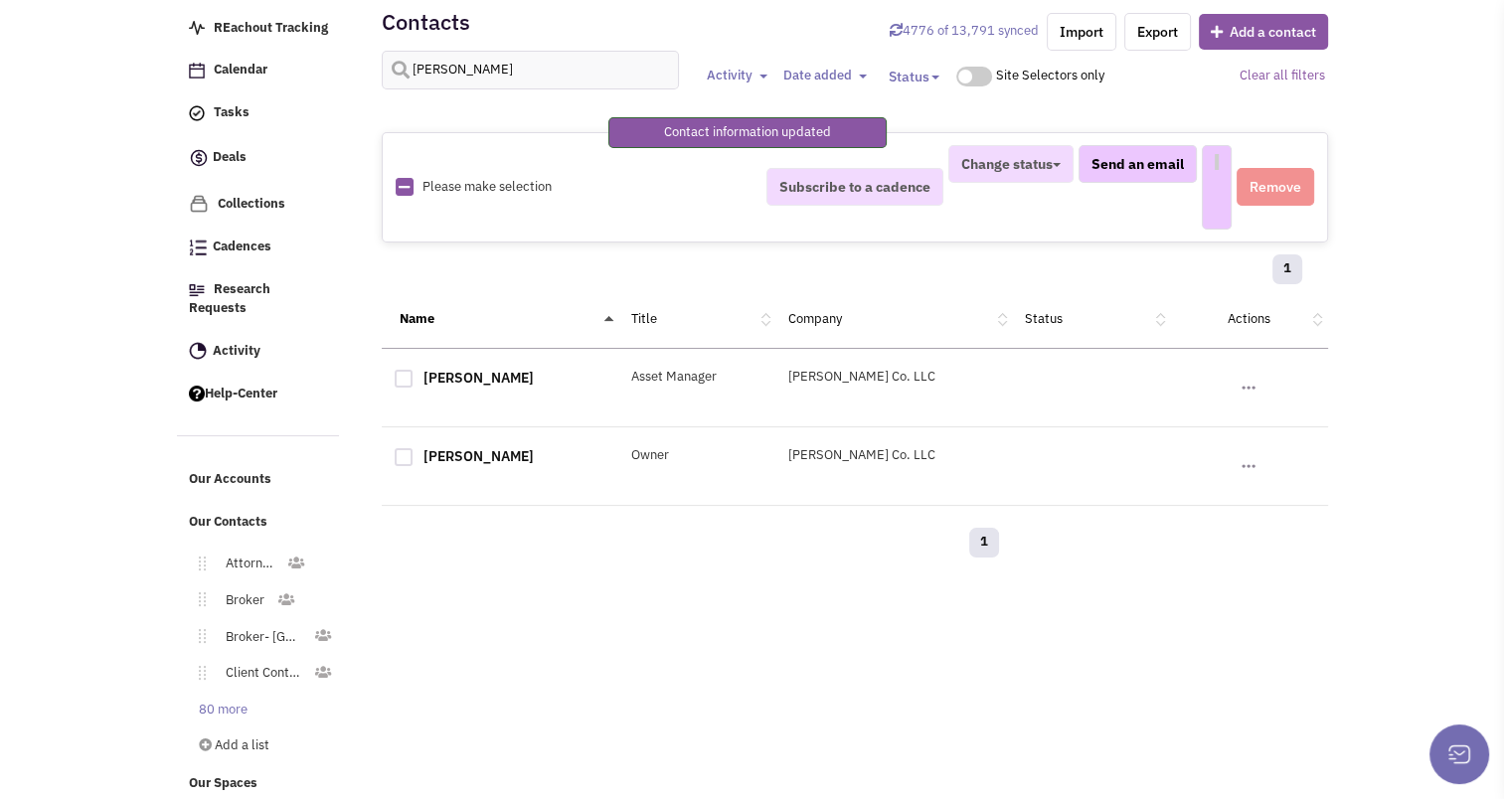
select select
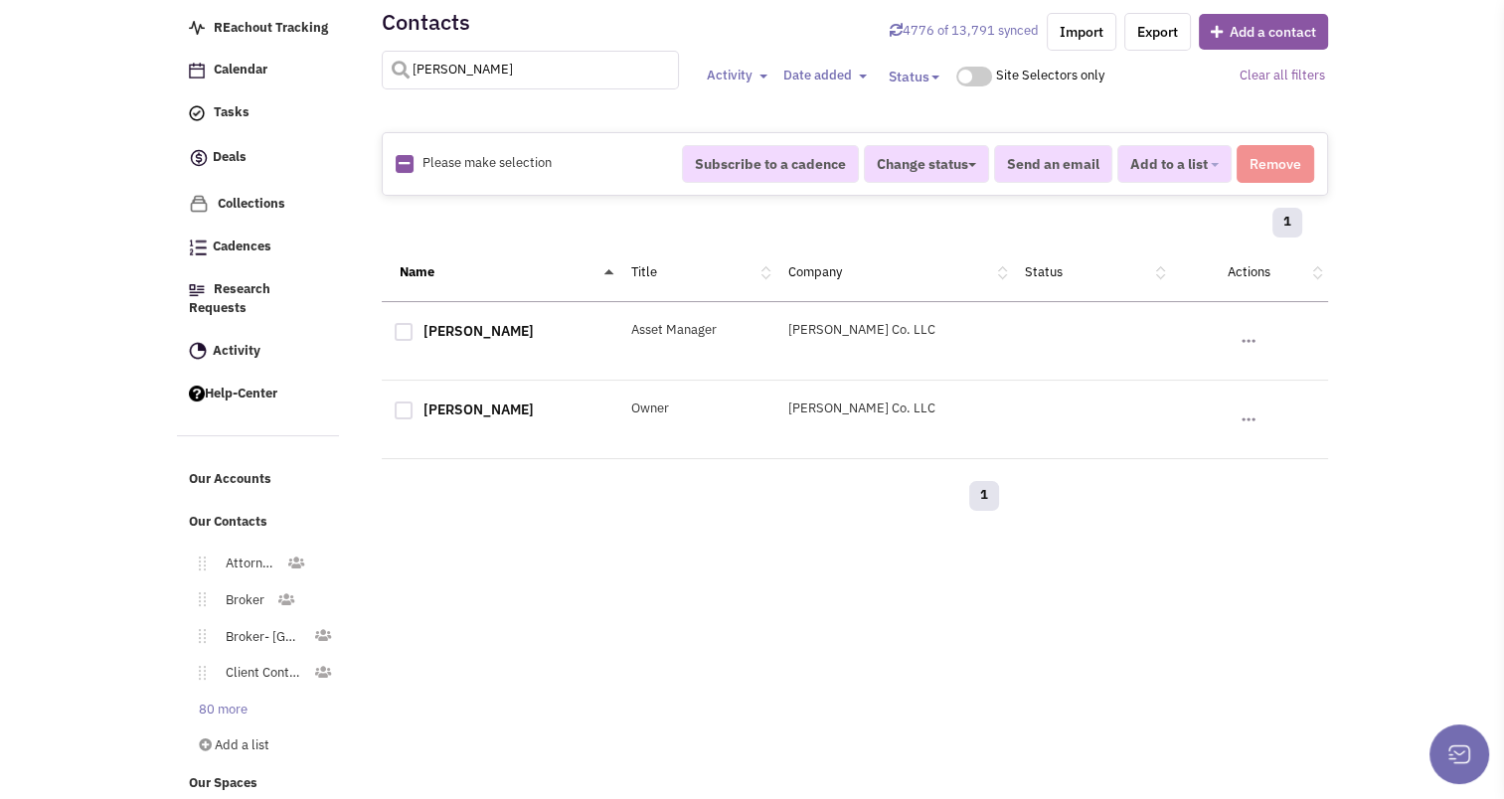
click at [529, 77] on input "himmelfarb" at bounding box center [531, 70] width 298 height 39
click at [215, 702] on link "80 more" at bounding box center [219, 710] width 81 height 29
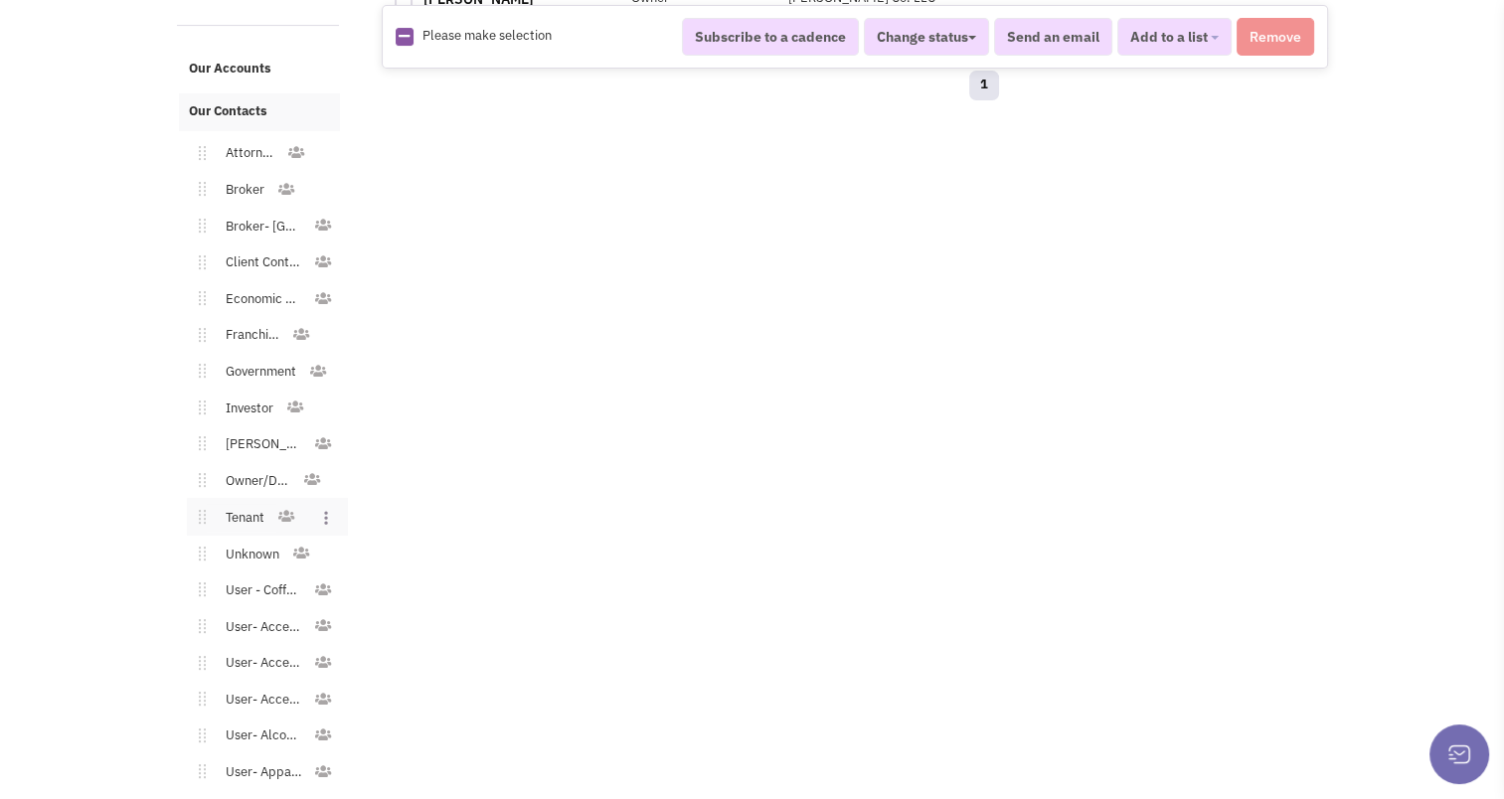
scroll to position [561, 0]
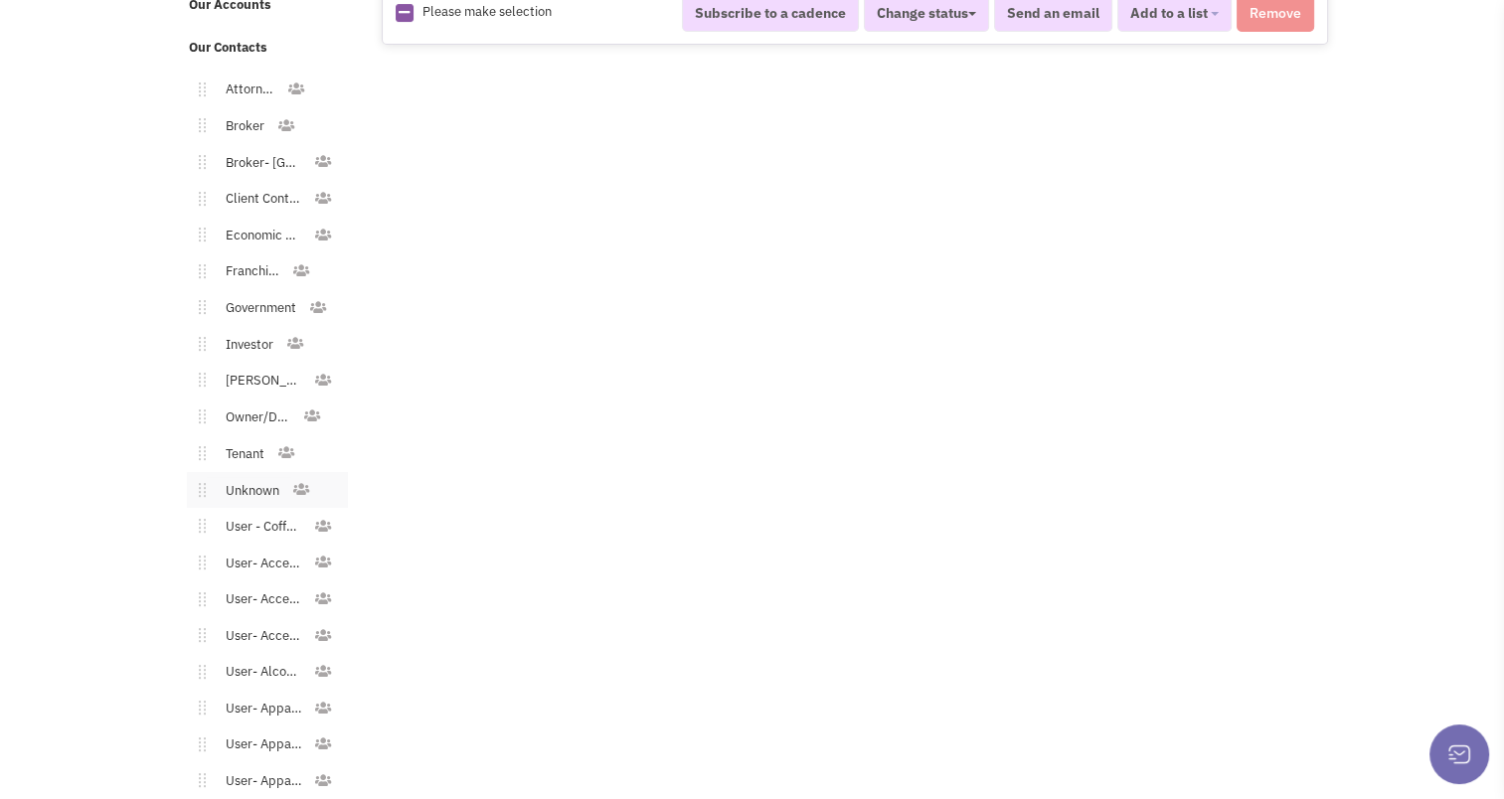
click at [250, 488] on link "Unknown" at bounding box center [249, 491] width 86 height 29
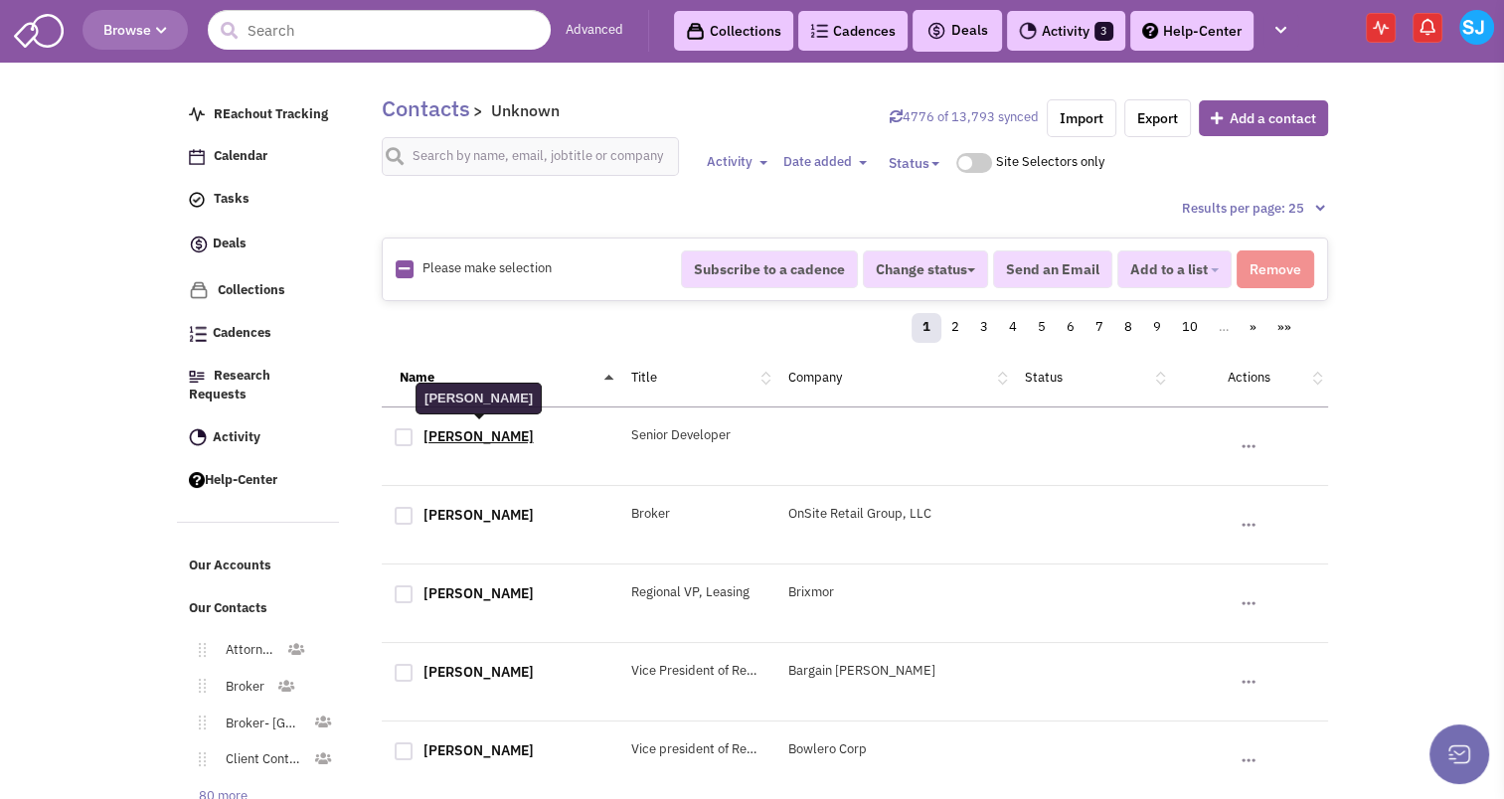
click at [473, 428] on link "[PERSON_NAME]" at bounding box center [479, 437] width 110 height 18
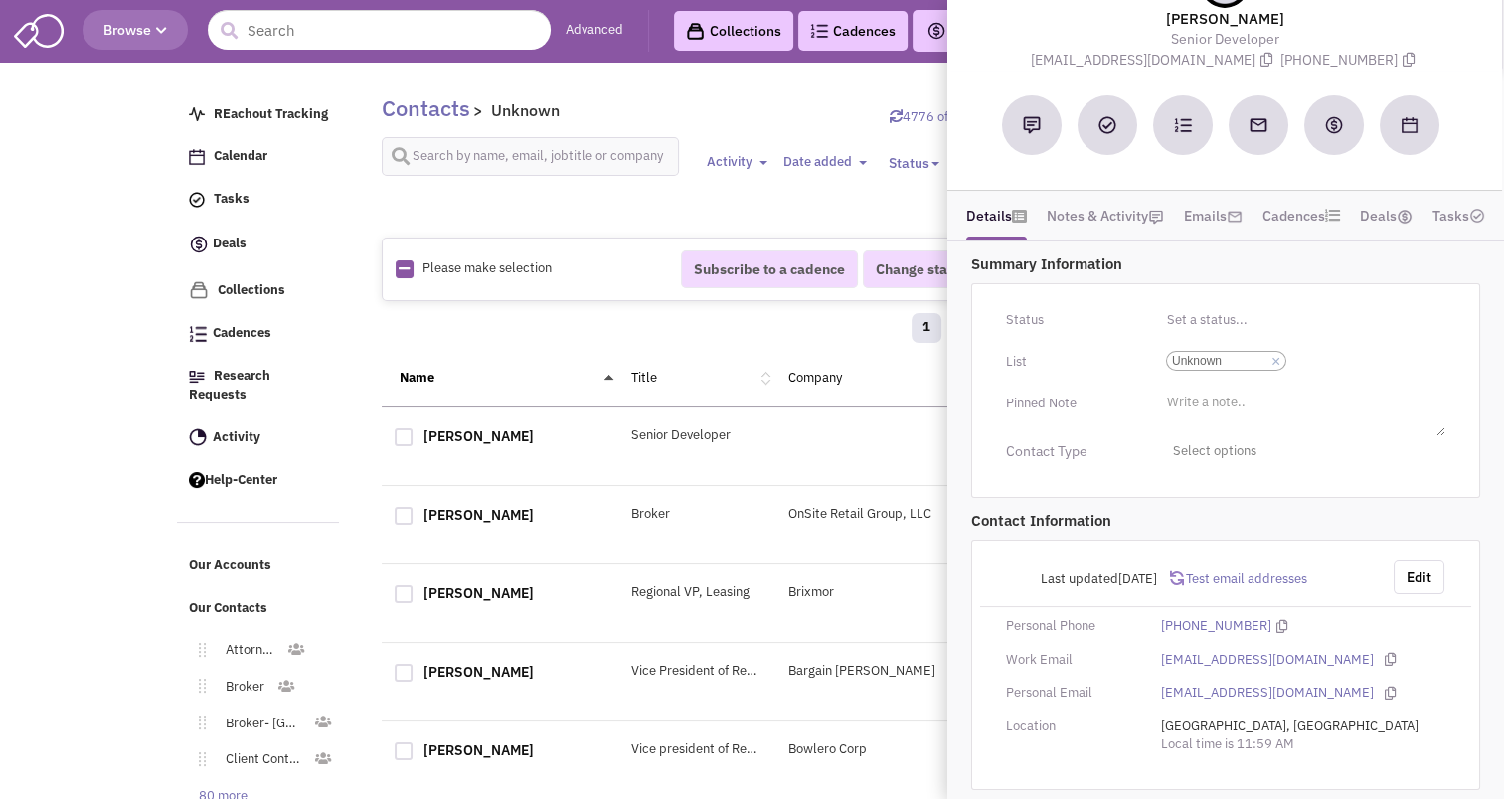
click at [690, 350] on div "Name Title Company Status Actions" at bounding box center [855, 379] width 947 height 58
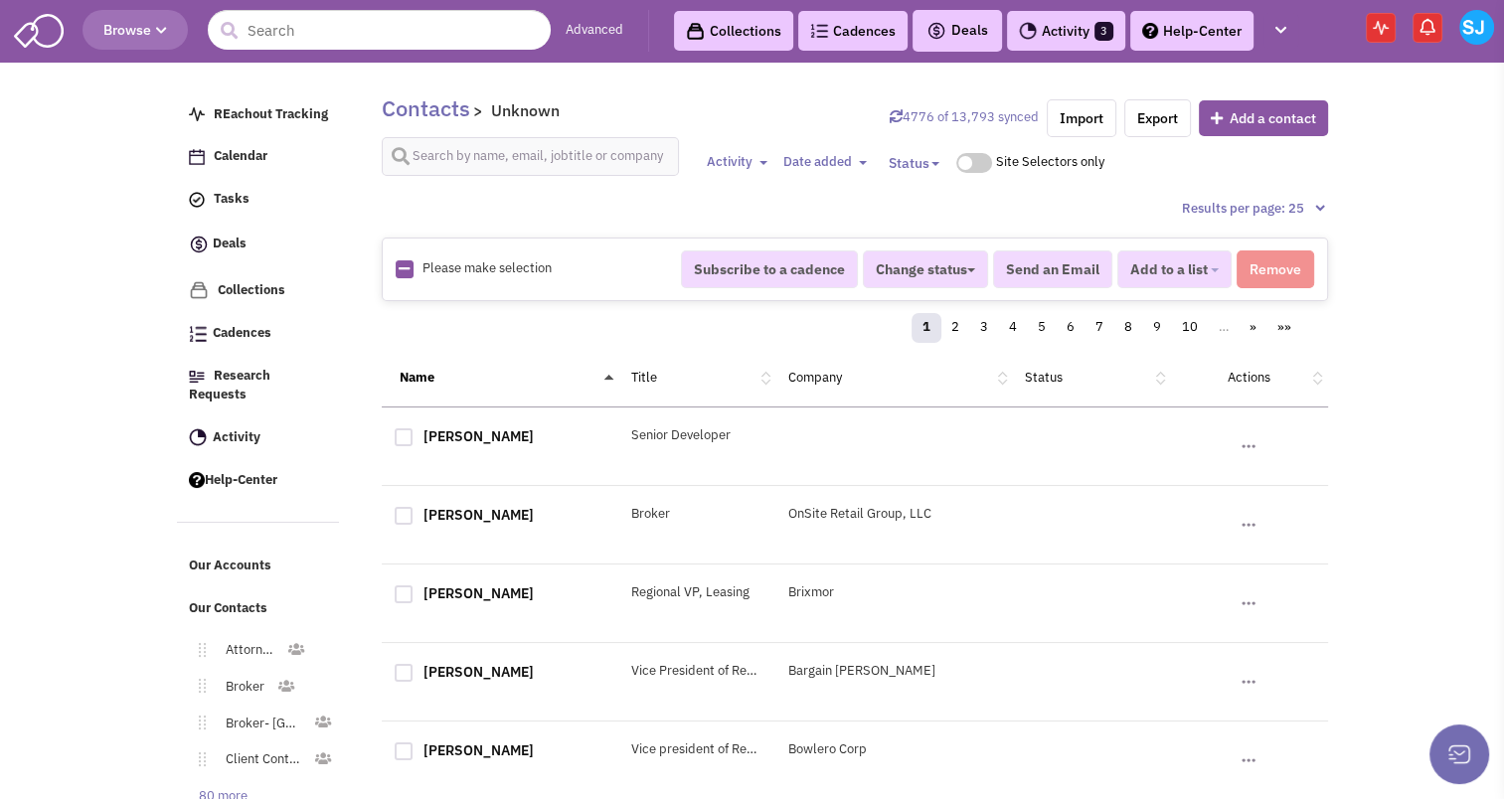
click at [397, 430] on div at bounding box center [404, 438] width 18 height 18
click at [415, 433] on input "checkbox" at bounding box center [421, 439] width 13 height 13
checkbox input "true"
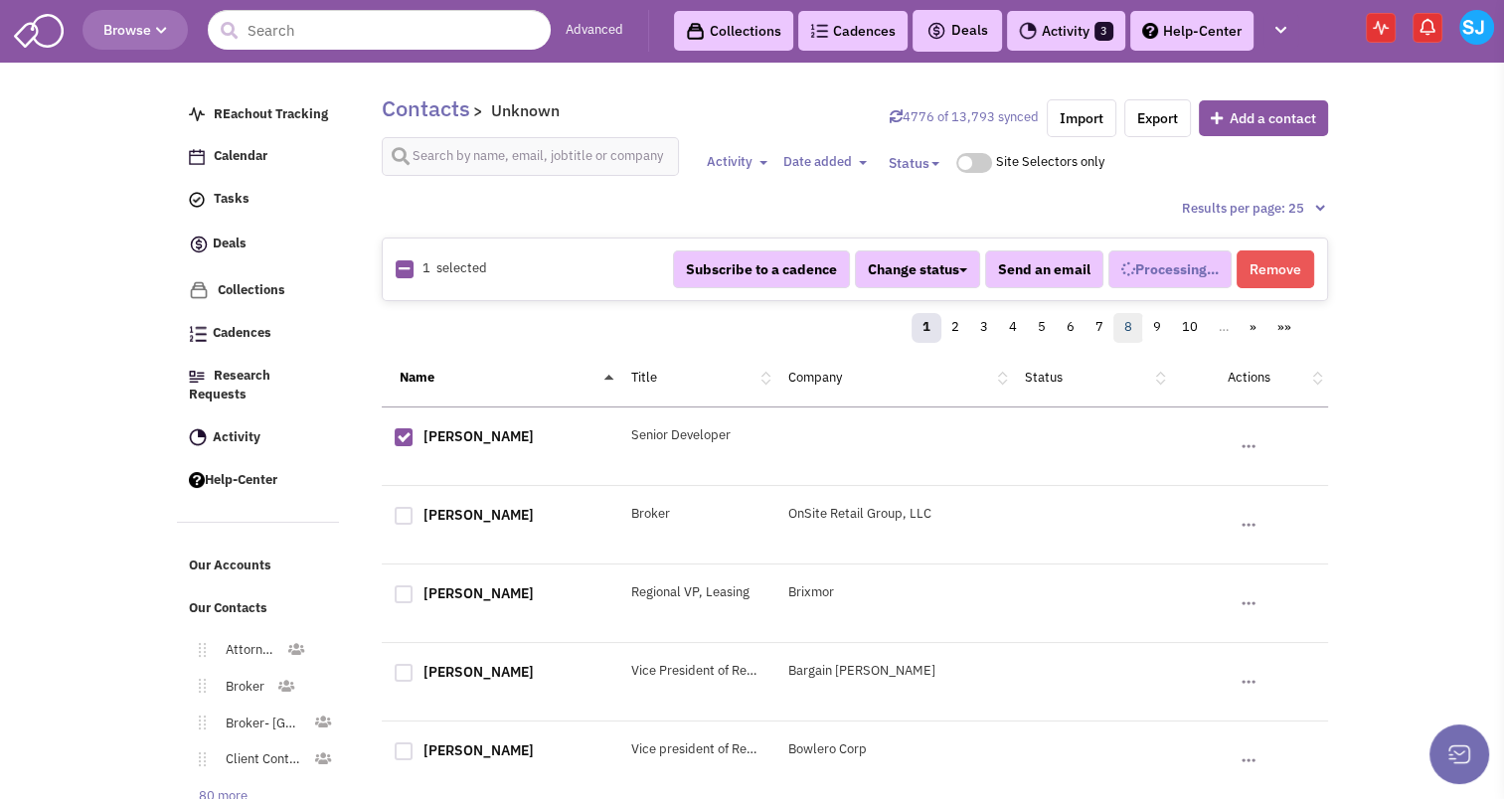
select select
drag, startPoint x: 1274, startPoint y: 283, endPoint x: 1271, endPoint y: 267, distance: 16.2
click at [1271, 267] on button "Remove" at bounding box center [1276, 270] width 78 height 38
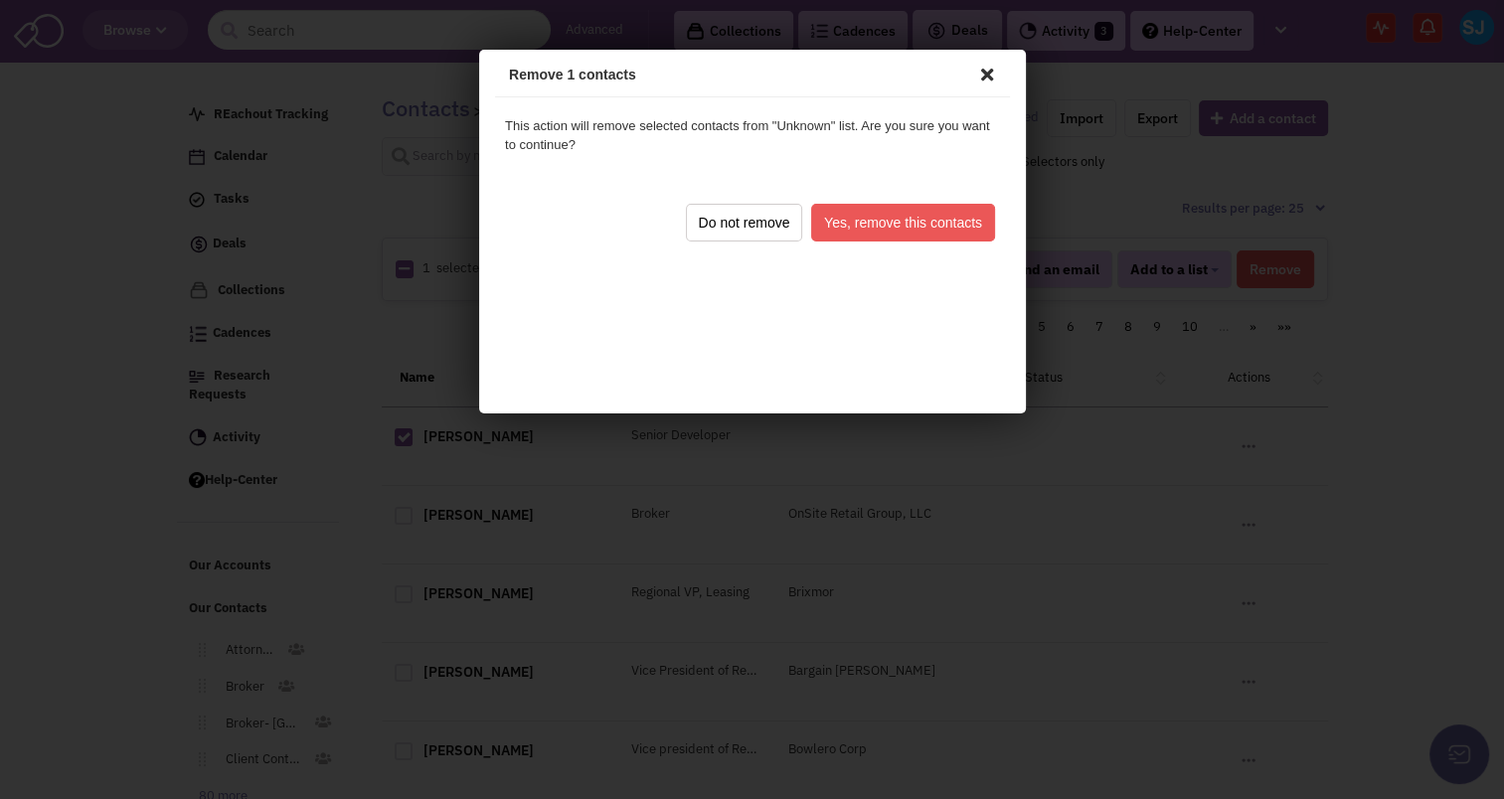
click at [917, 214] on button "Yes, remove this contacts" at bounding box center [899, 220] width 184 height 38
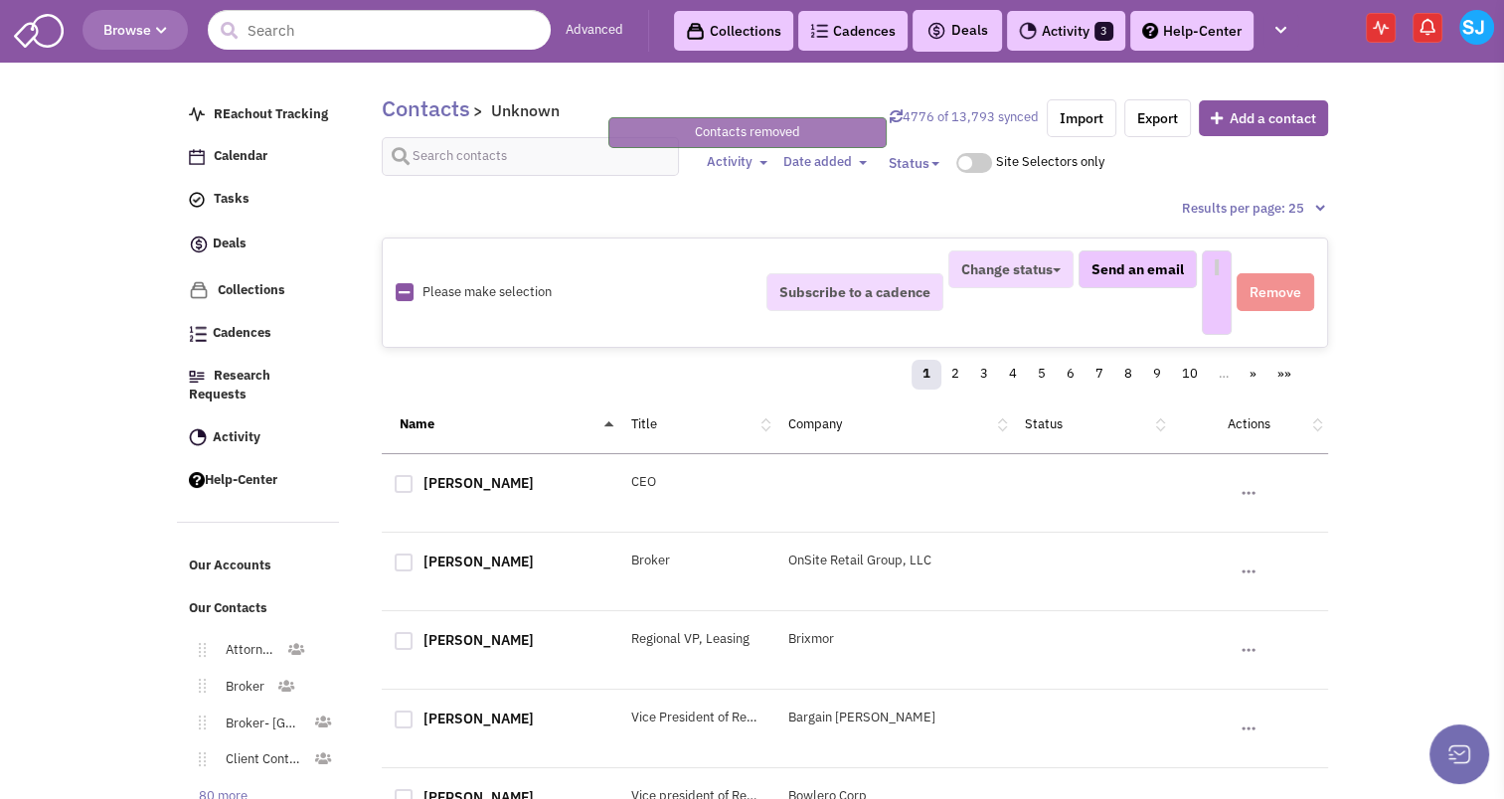
select select
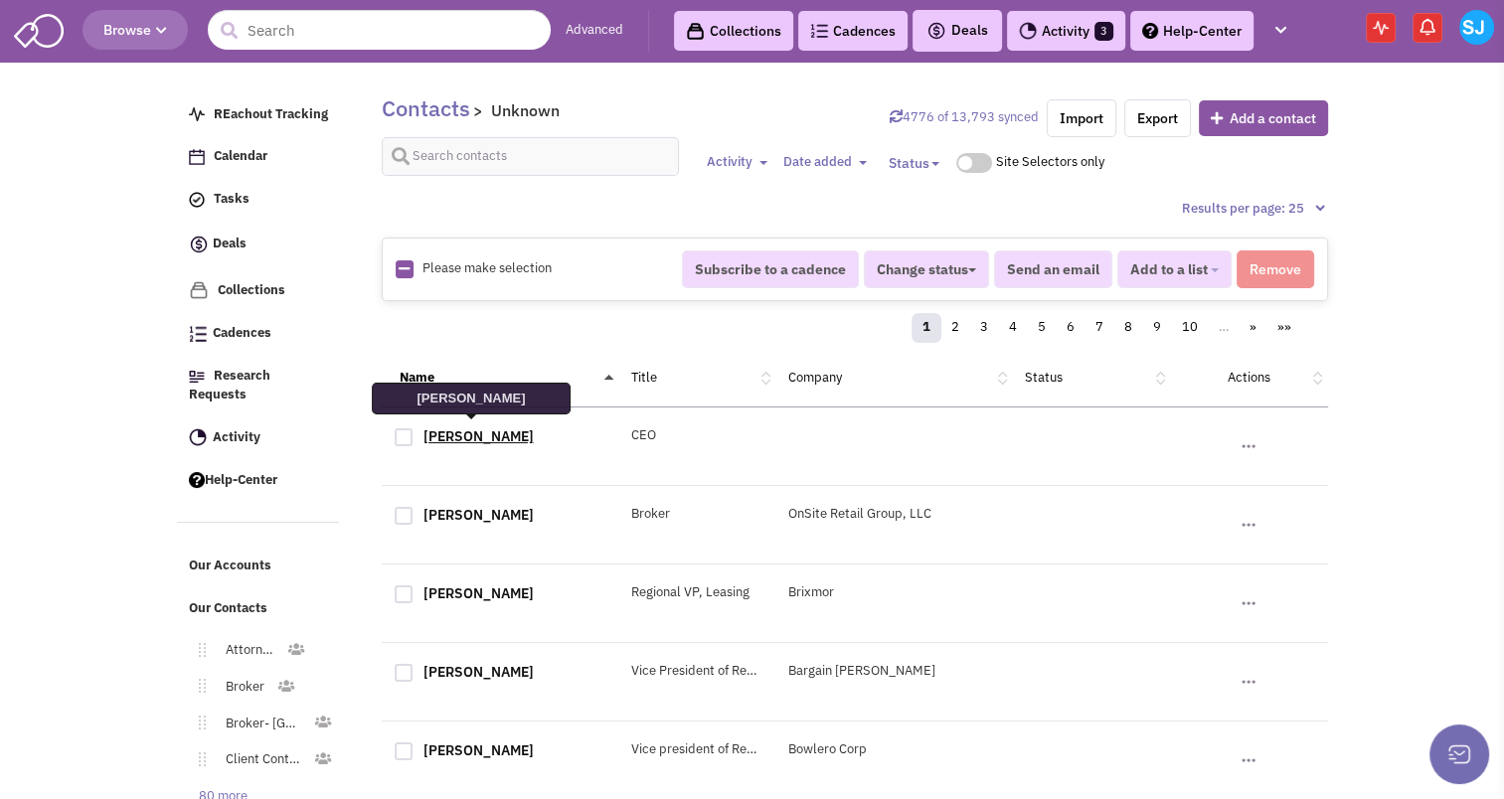
click at [474, 434] on link "[PERSON_NAME]" at bounding box center [479, 437] width 110 height 18
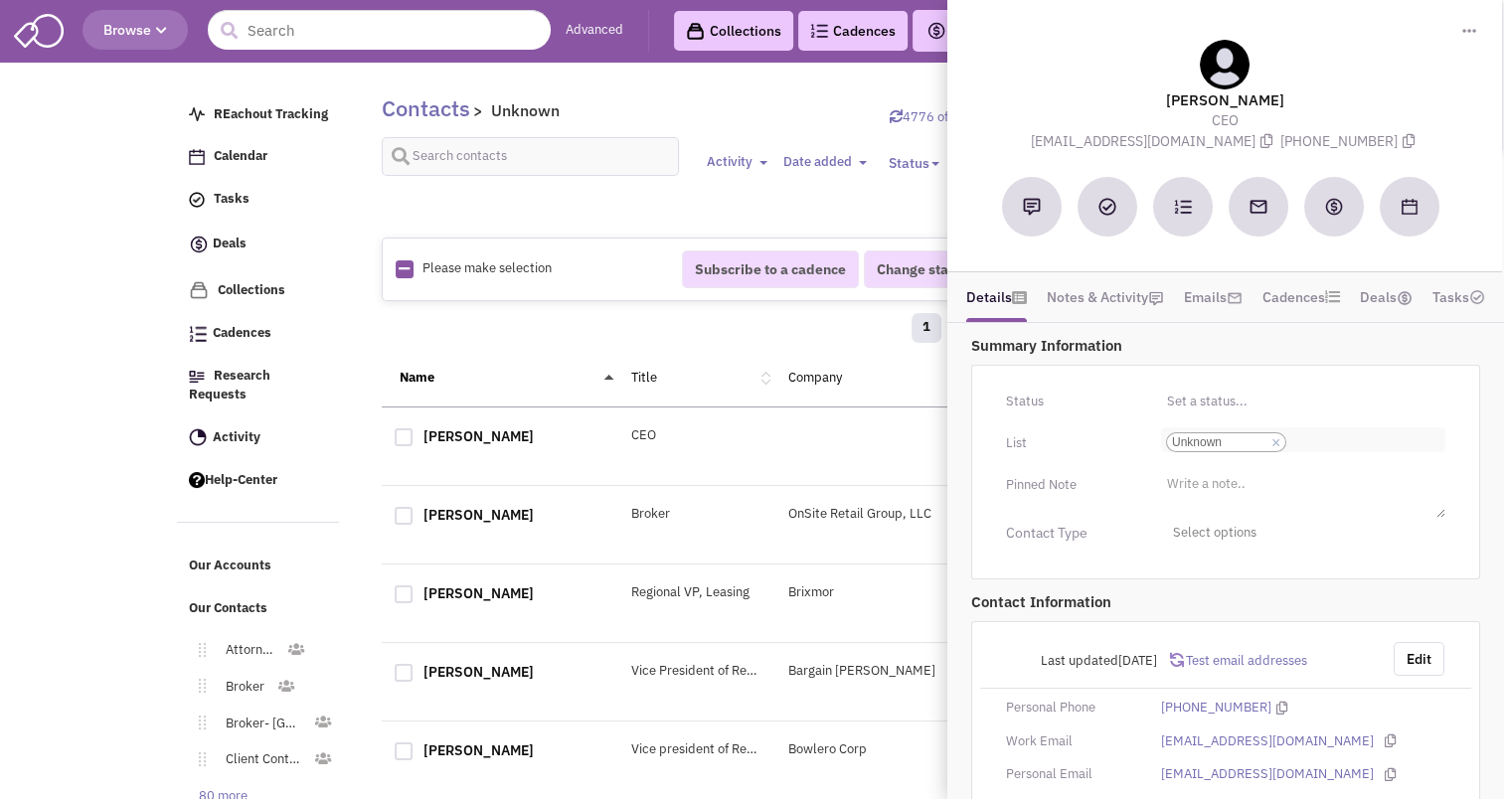
click at [1275, 435] on link "×" at bounding box center [1276, 444] width 9 height 18
click at [0, 0] on select "Select a list... Unknown" at bounding box center [0, 0] width 0 height 0
click at [1227, 443] on ul "Select a list..." at bounding box center [1303, 439] width 284 height 23
click at [0, 0] on select "Select a list..." at bounding box center [0, 0] width 0 height 0
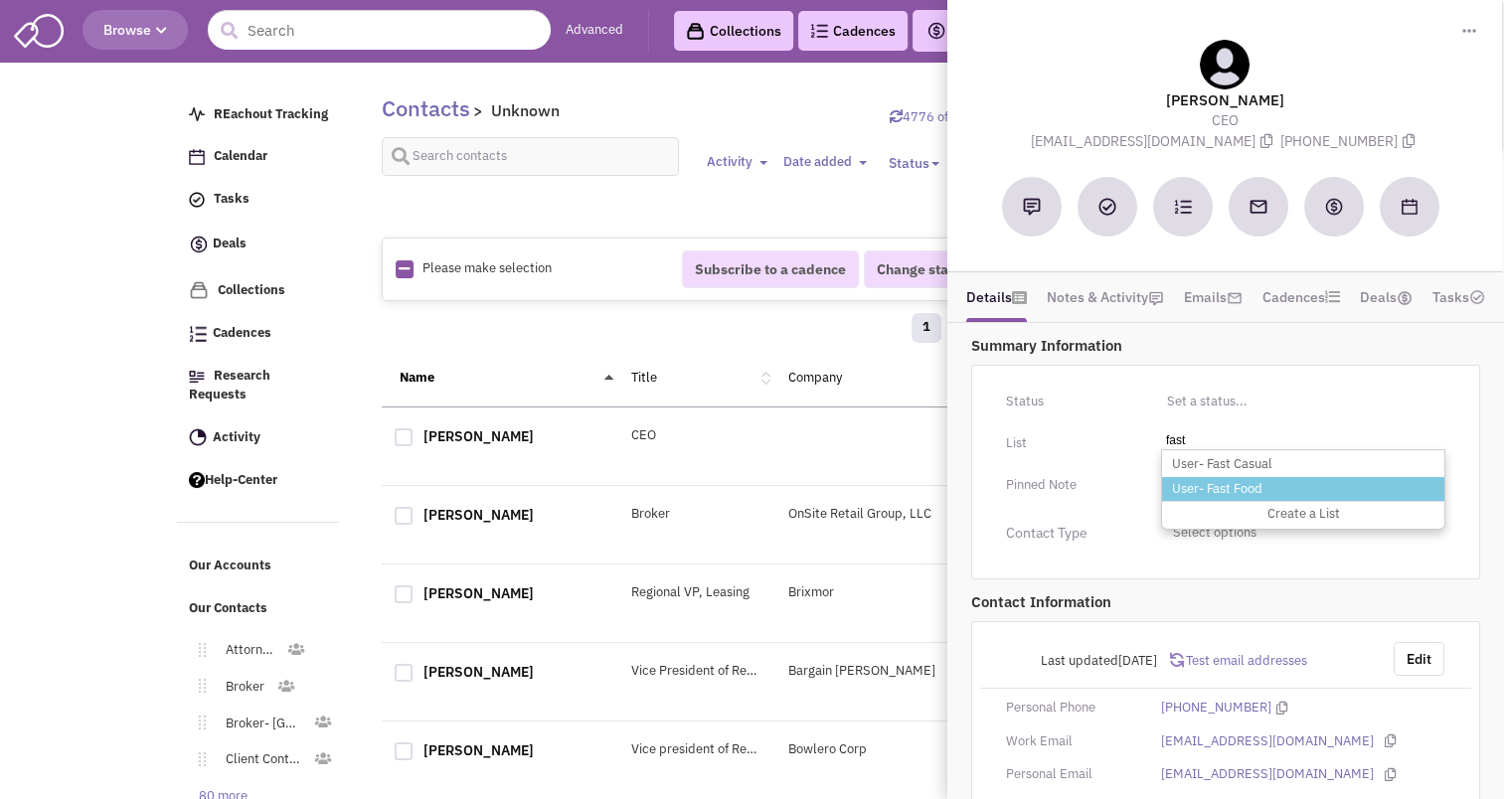
type input "fast"
click at [1233, 481] on li "User- Fast Food" at bounding box center [1303, 489] width 282 height 25
click at [0, 0] on select "Select a list..." at bounding box center [0, 0] width 0 height 0
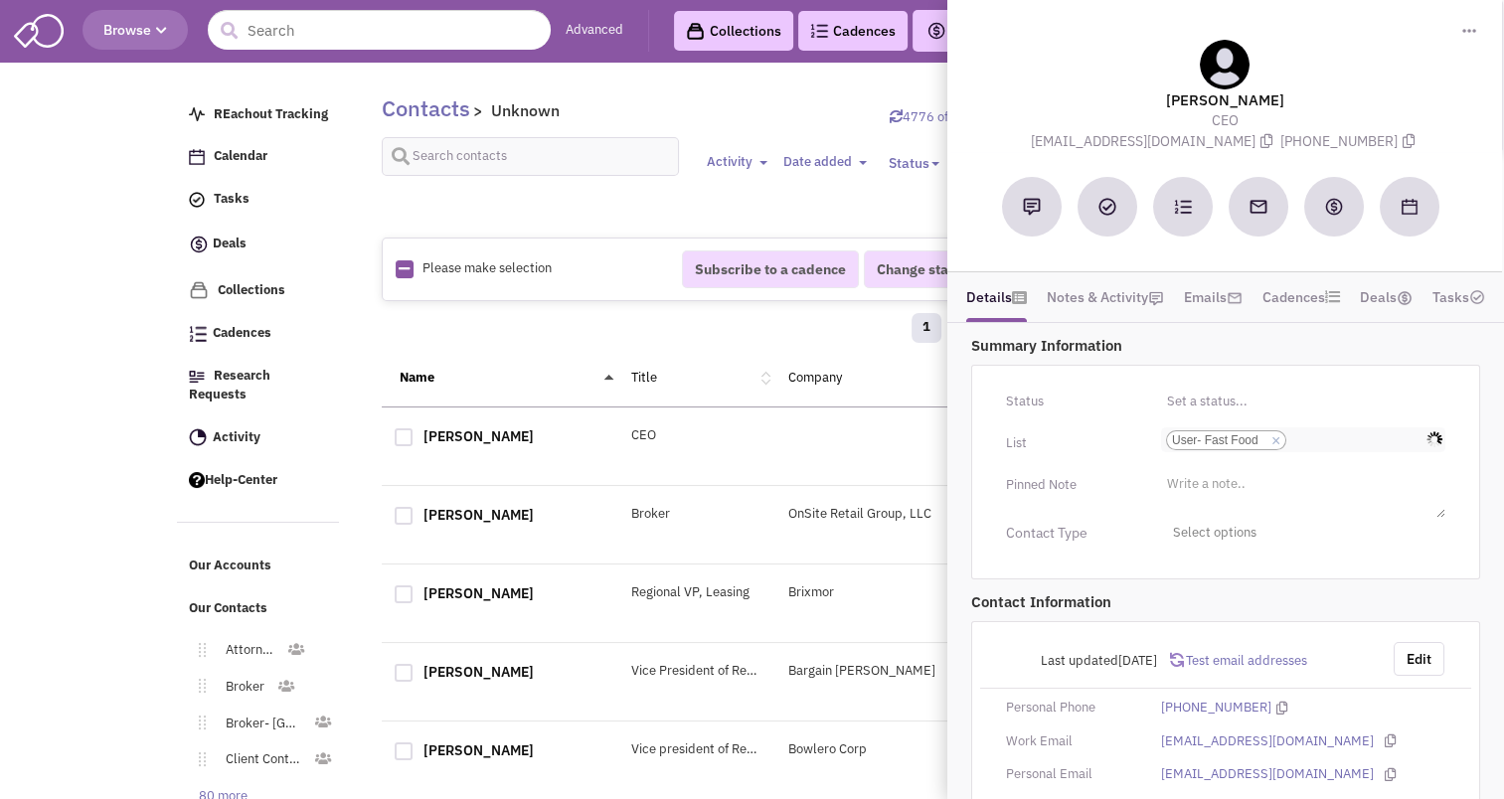
click at [1329, 443] on input "Select a list... User- Fast Food Select a list... × User- Fast Food" at bounding box center [1314, 441] width 44 height 20
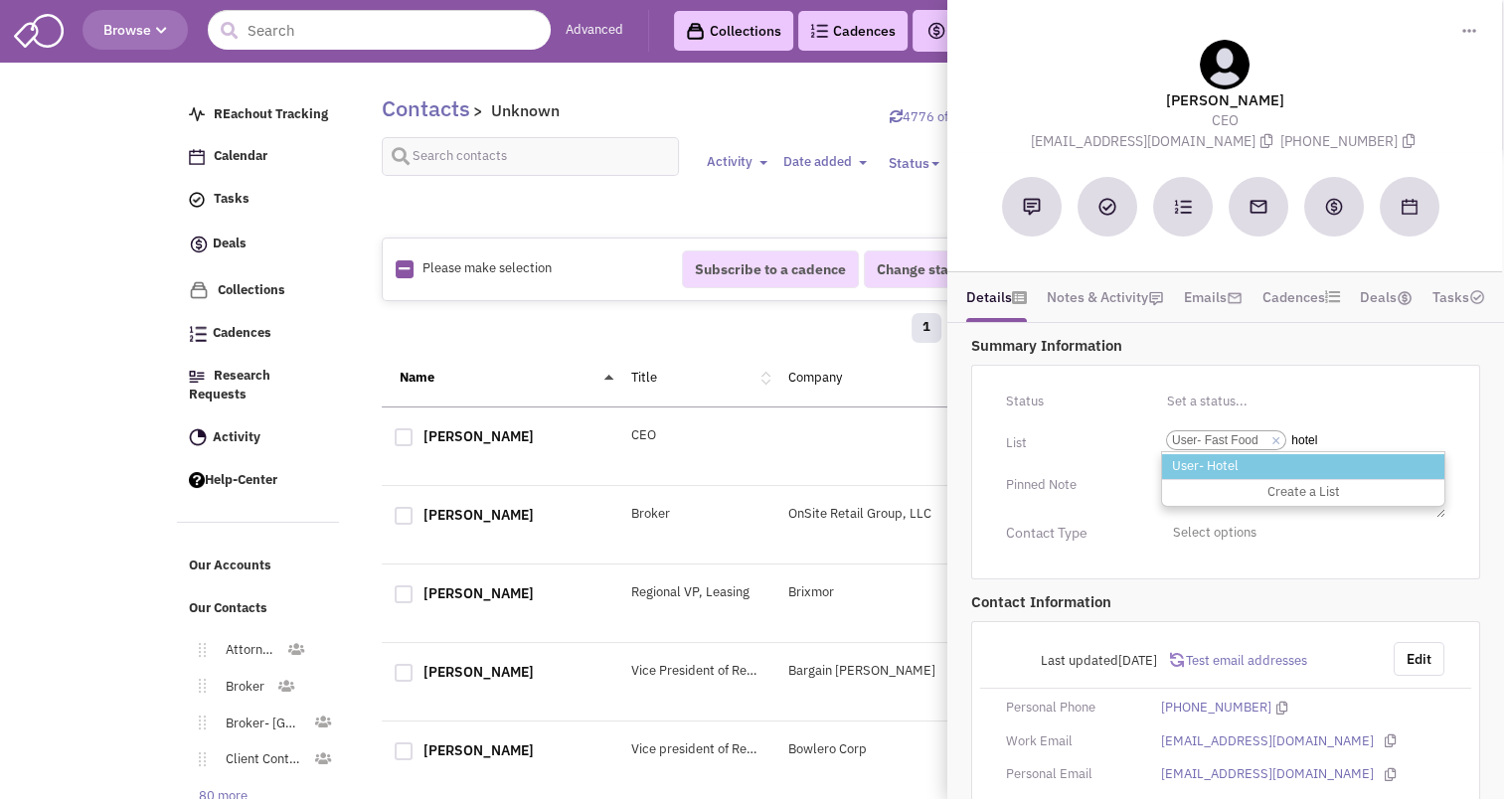
type input "hotel"
click at [1227, 465] on li "User- Hotel" at bounding box center [1303, 466] width 282 height 25
click at [0, 0] on select "Select a list... User- Fast Food" at bounding box center [0, 0] width 0 height 0
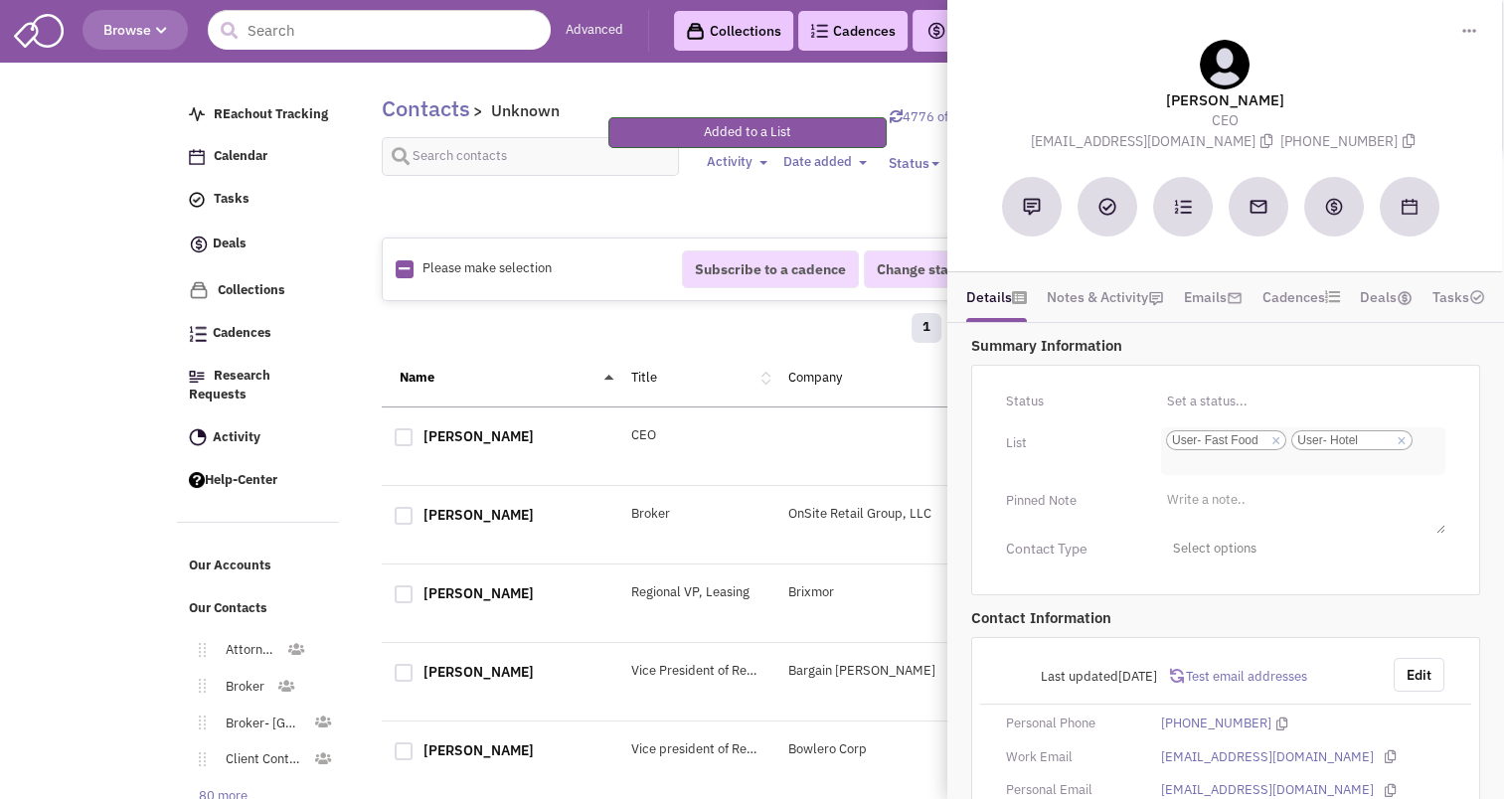
click at [1225, 468] on ul "Select a list... × User- Fast Food × User- Hotel" at bounding box center [1303, 452] width 284 height 48
click at [0, 0] on select "Select a list... User- Fast Food User- Hotel" at bounding box center [0, 0] width 0 height 0
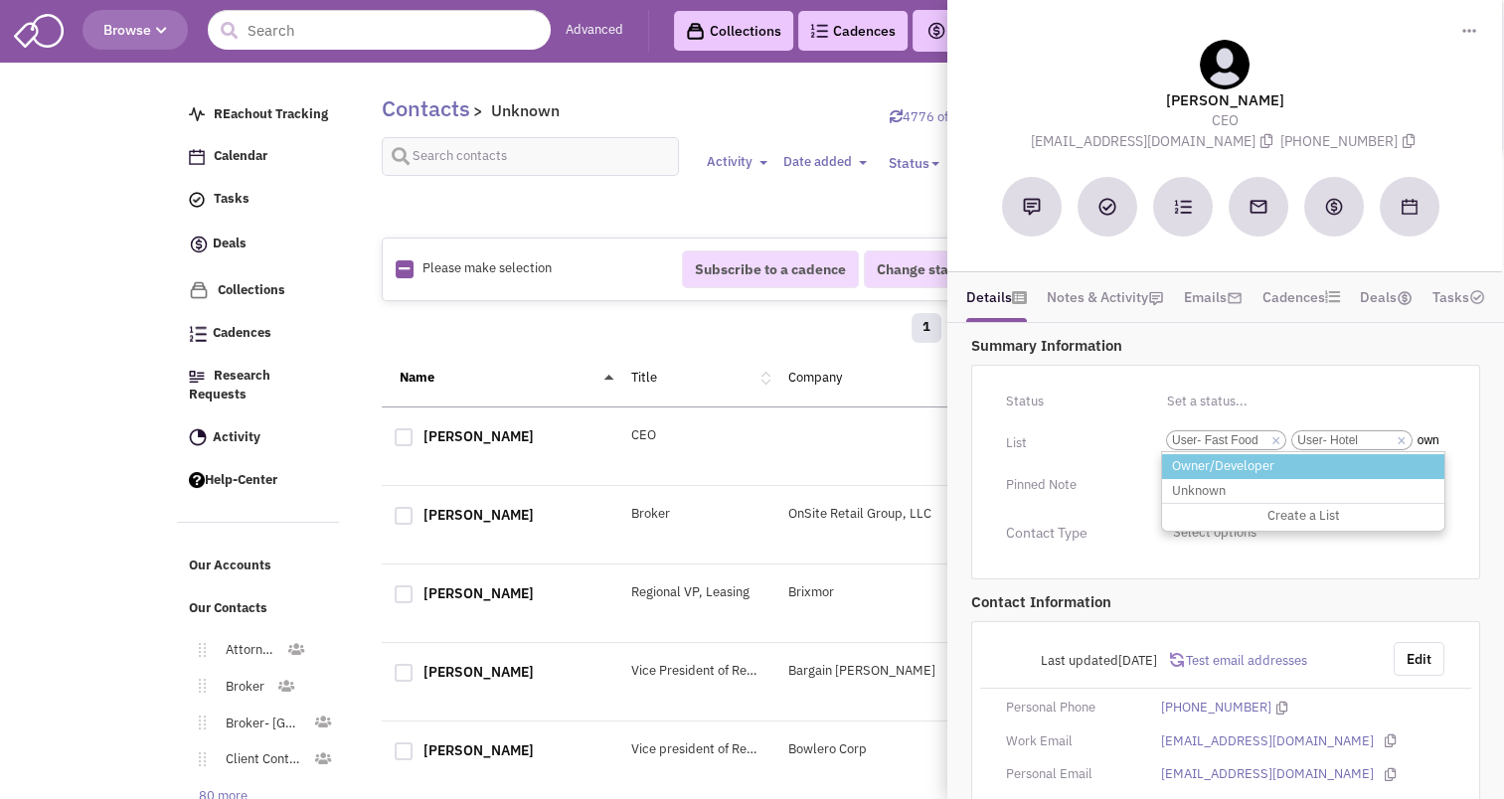
type input "own"
click at [1221, 479] on li "Owner/Developer" at bounding box center [1303, 466] width 282 height 25
click at [0, 0] on select "Select a list... User- Fast Food User- Hotel" at bounding box center [0, 0] width 0 height 0
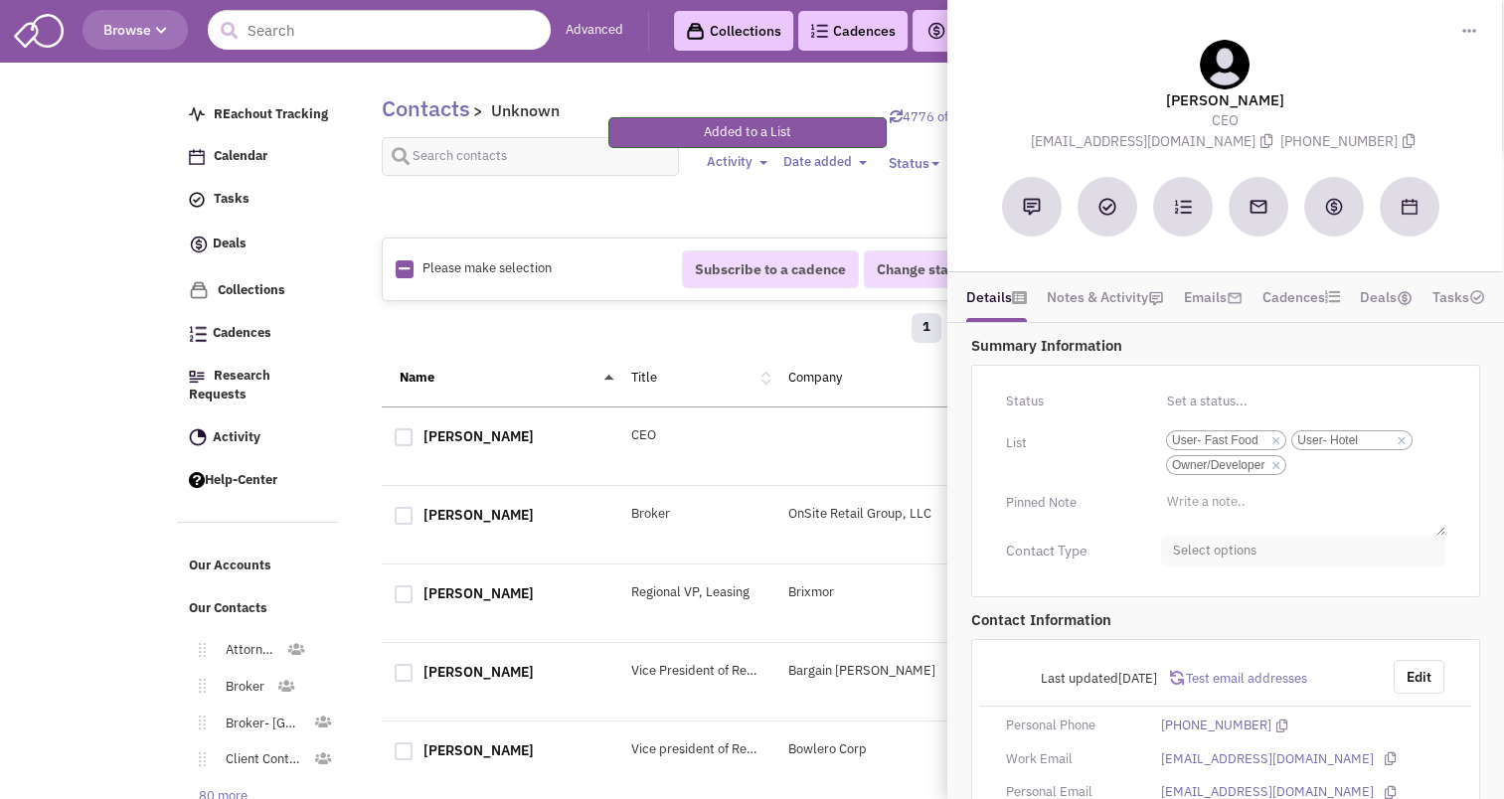
click at [1224, 543] on span "Select options" at bounding box center [1303, 551] width 284 height 31
click at [1184, 671] on div at bounding box center [1181, 670] width 18 height 18
checkbox input "true"
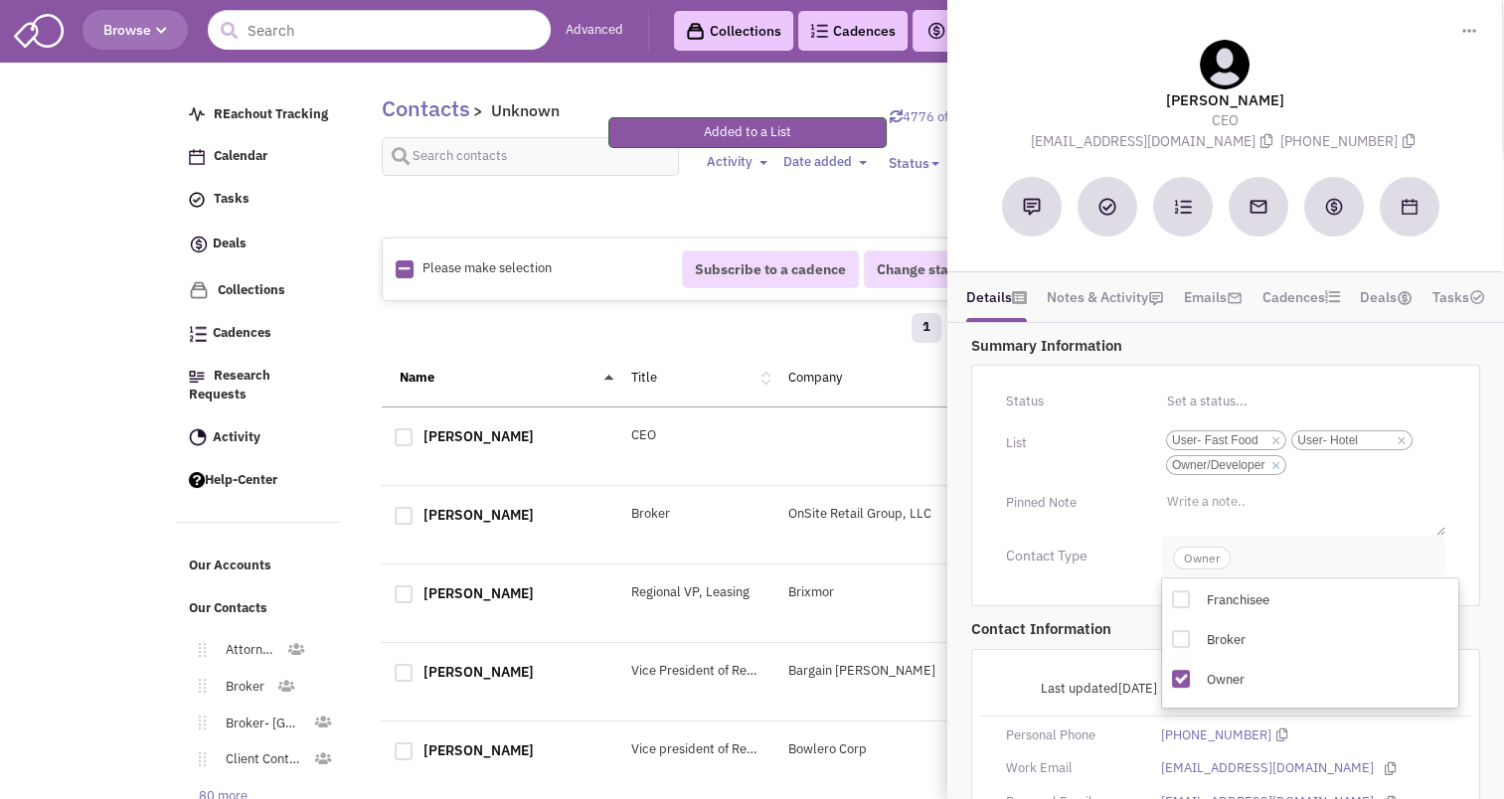
click at [1214, 558] on span "Owner" at bounding box center [1202, 558] width 58 height 23
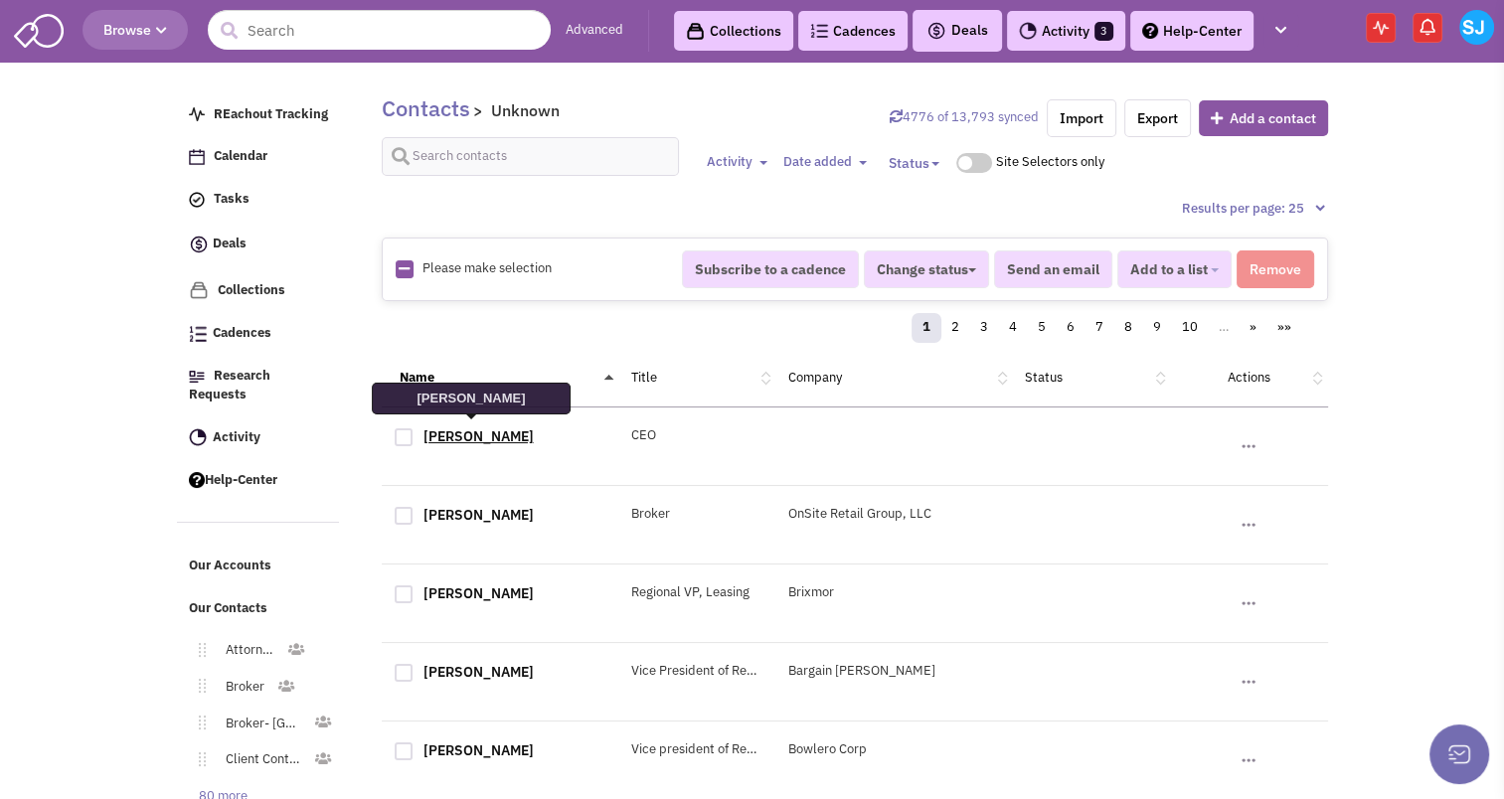
click at [497, 434] on link "[PERSON_NAME]" at bounding box center [479, 437] width 110 height 18
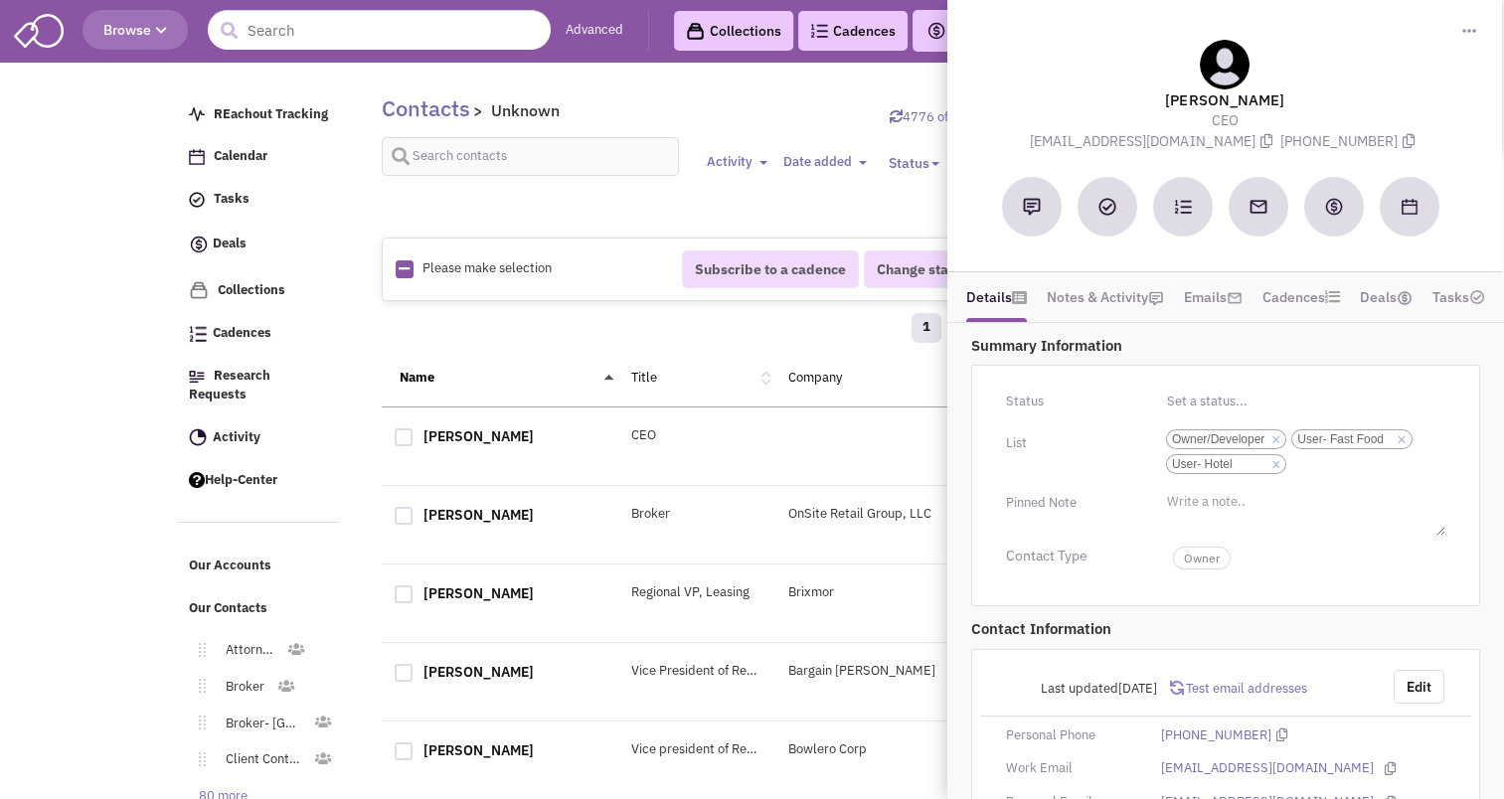
scroll to position [2, 0]
click at [1414, 680] on button "Edit" at bounding box center [1419, 687] width 51 height 34
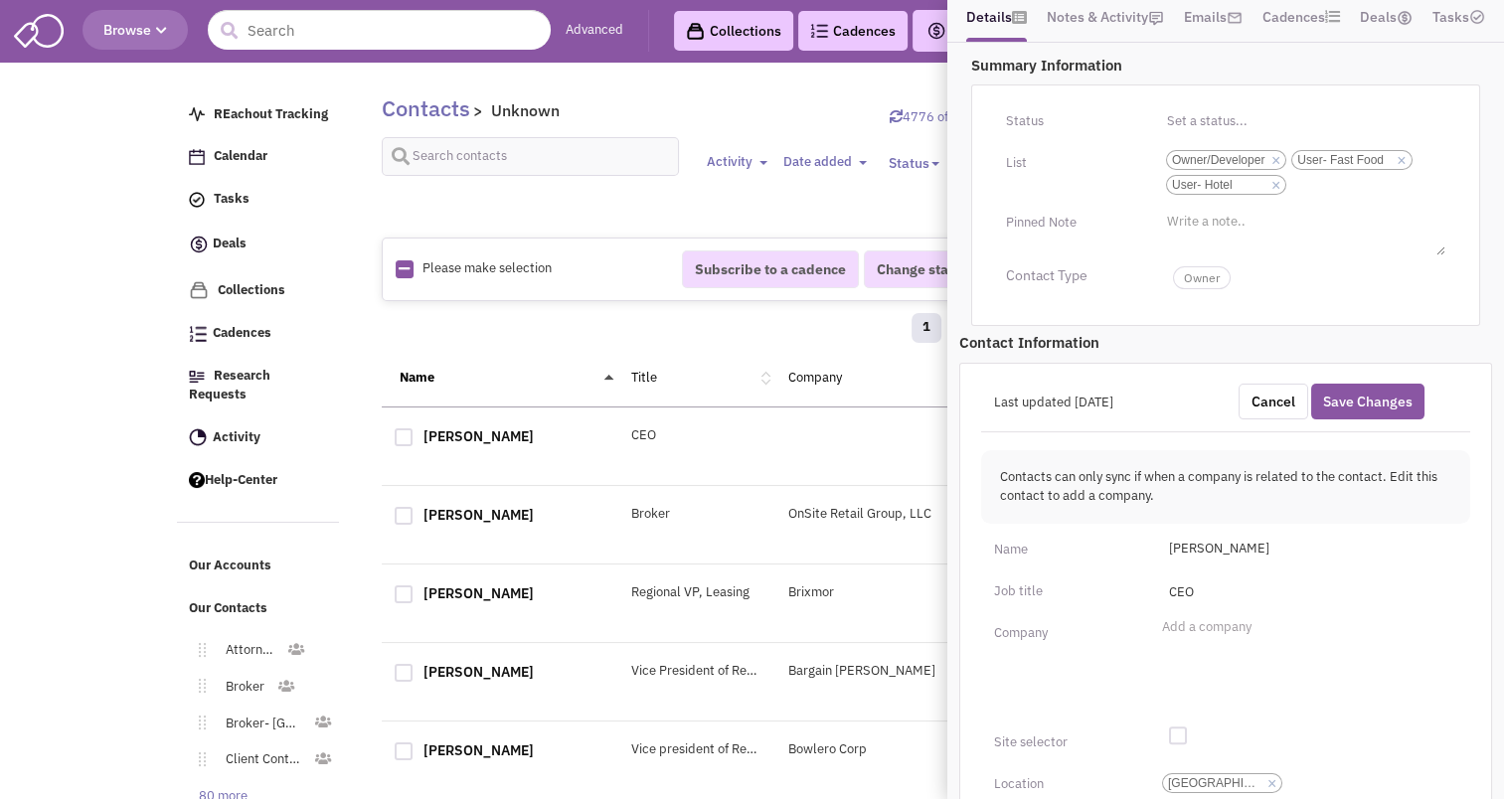
scroll to position [281, 0]
click at [1204, 642] on ul "Add a company" at bounding box center [1307, 665] width 300 height 99
click at [0, 0] on select "Add a company" at bounding box center [0, 0] width 0 height 0
type input "f"
type input "The Briad Group"
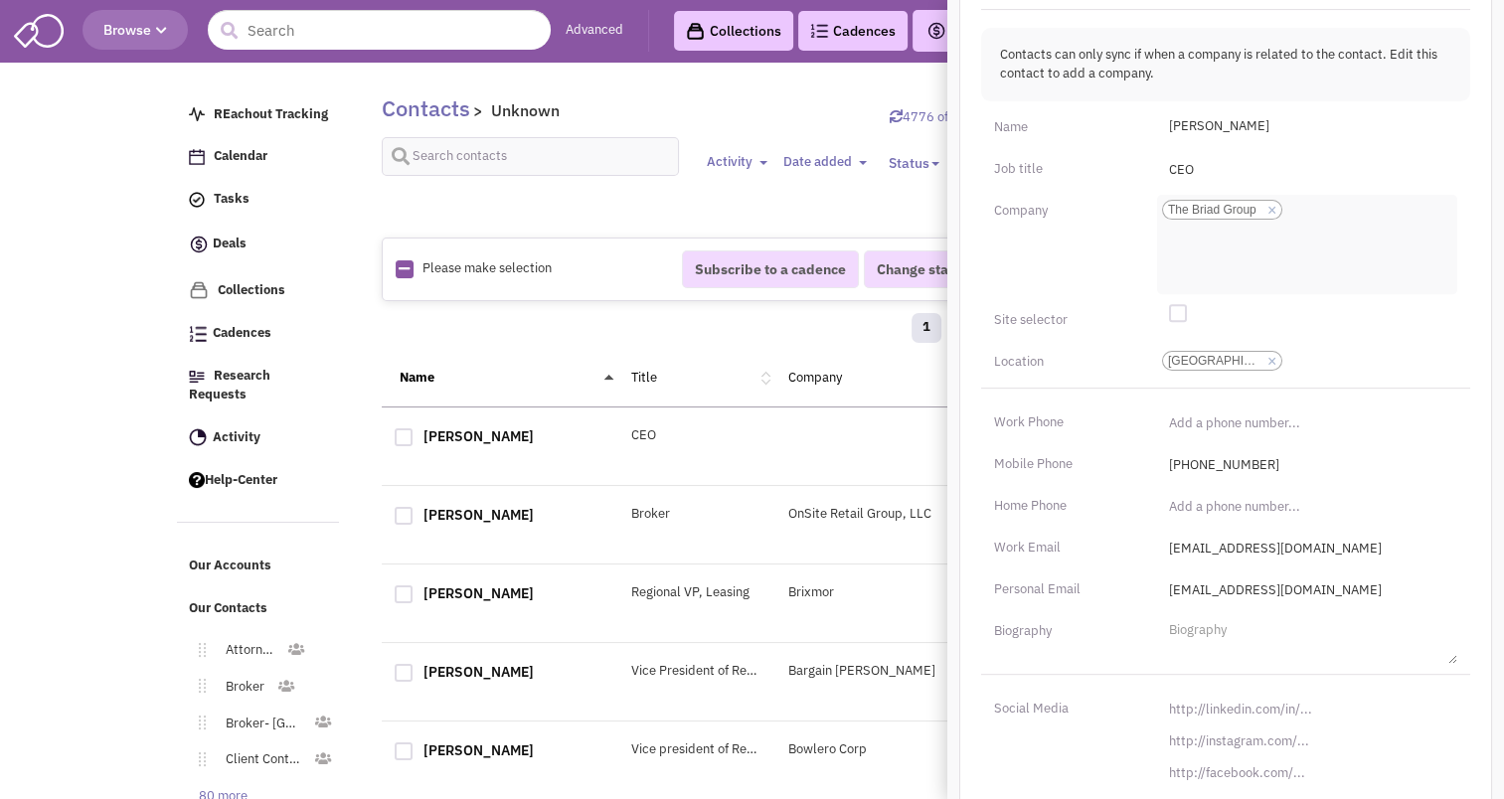
scroll to position [704, 0]
click at [1248, 699] on input "[URL][DOMAIN_NAME]" at bounding box center [1307, 708] width 300 height 32
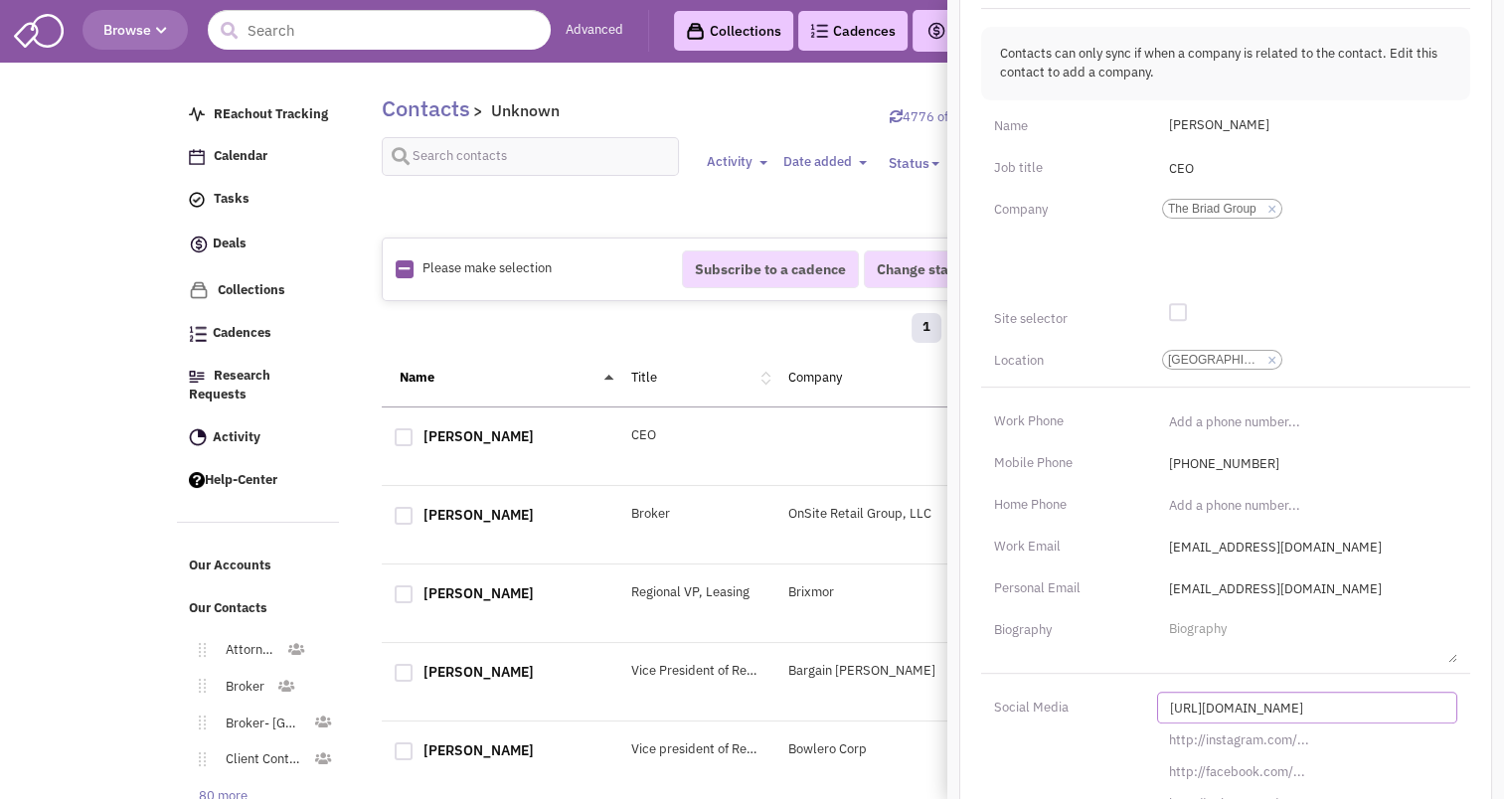
click at [1248, 699] on input "[URL][DOMAIN_NAME]" at bounding box center [1307, 708] width 300 height 32
paste input "s://[DOMAIN_NAME][URL][PERSON_NAME]"
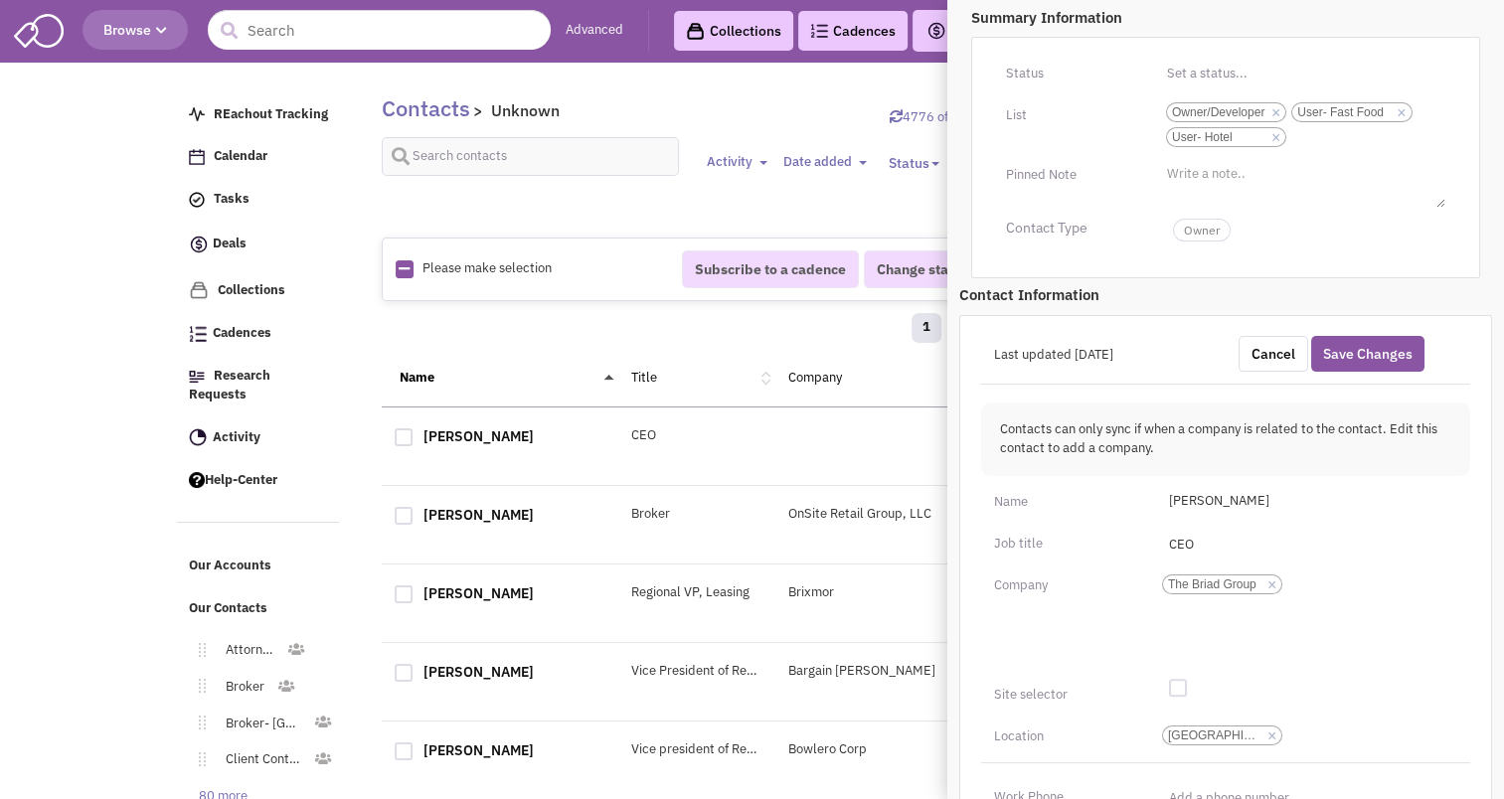
scroll to position [326, 0]
type input "[URL][DOMAIN_NAME][PERSON_NAME]"
click at [1383, 350] on button "Save Changes" at bounding box center [1368, 356] width 113 height 36
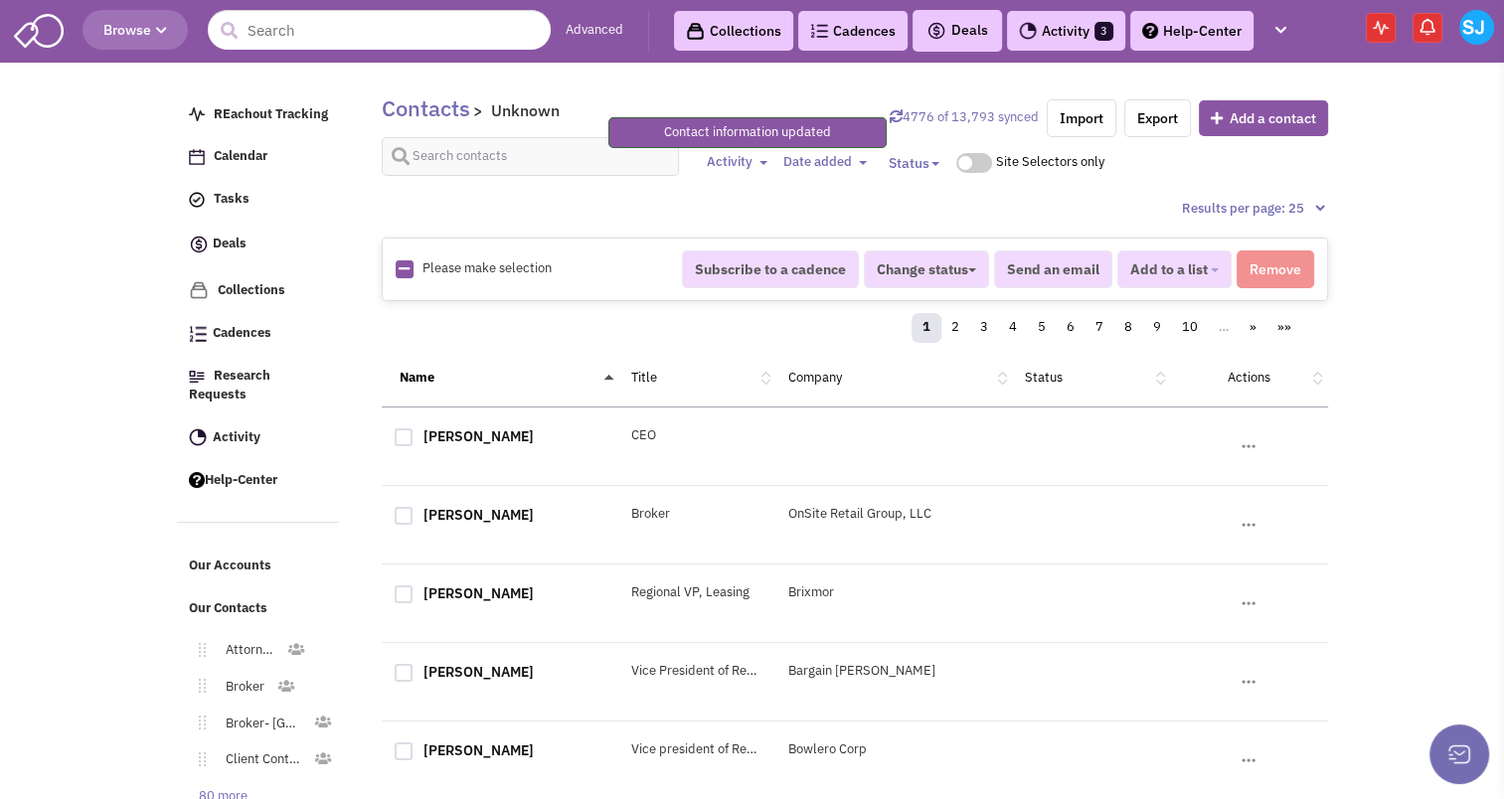
scroll to position [267, 0]
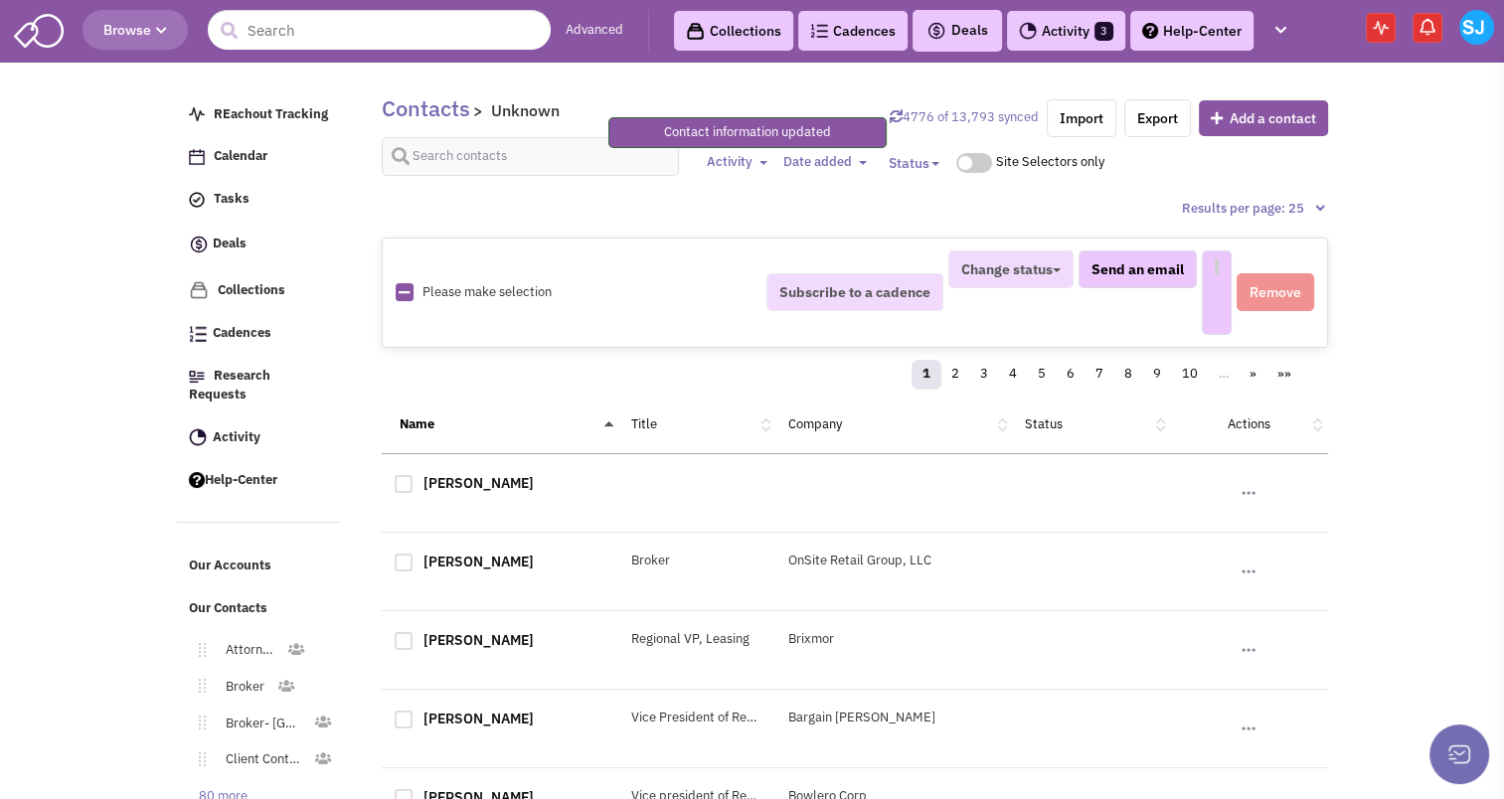
select select
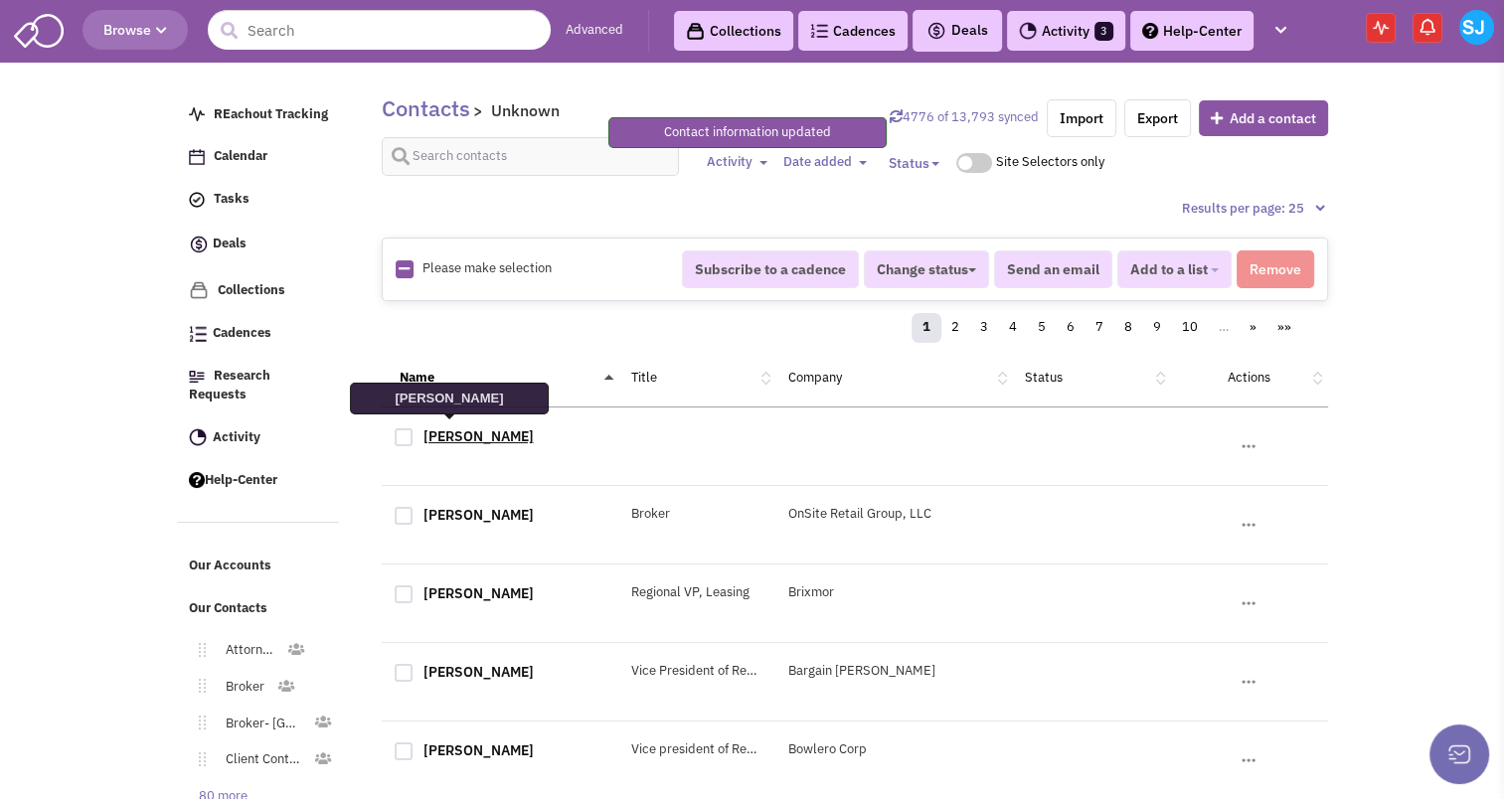
click at [438, 438] on link "[PERSON_NAME]" at bounding box center [479, 437] width 110 height 18
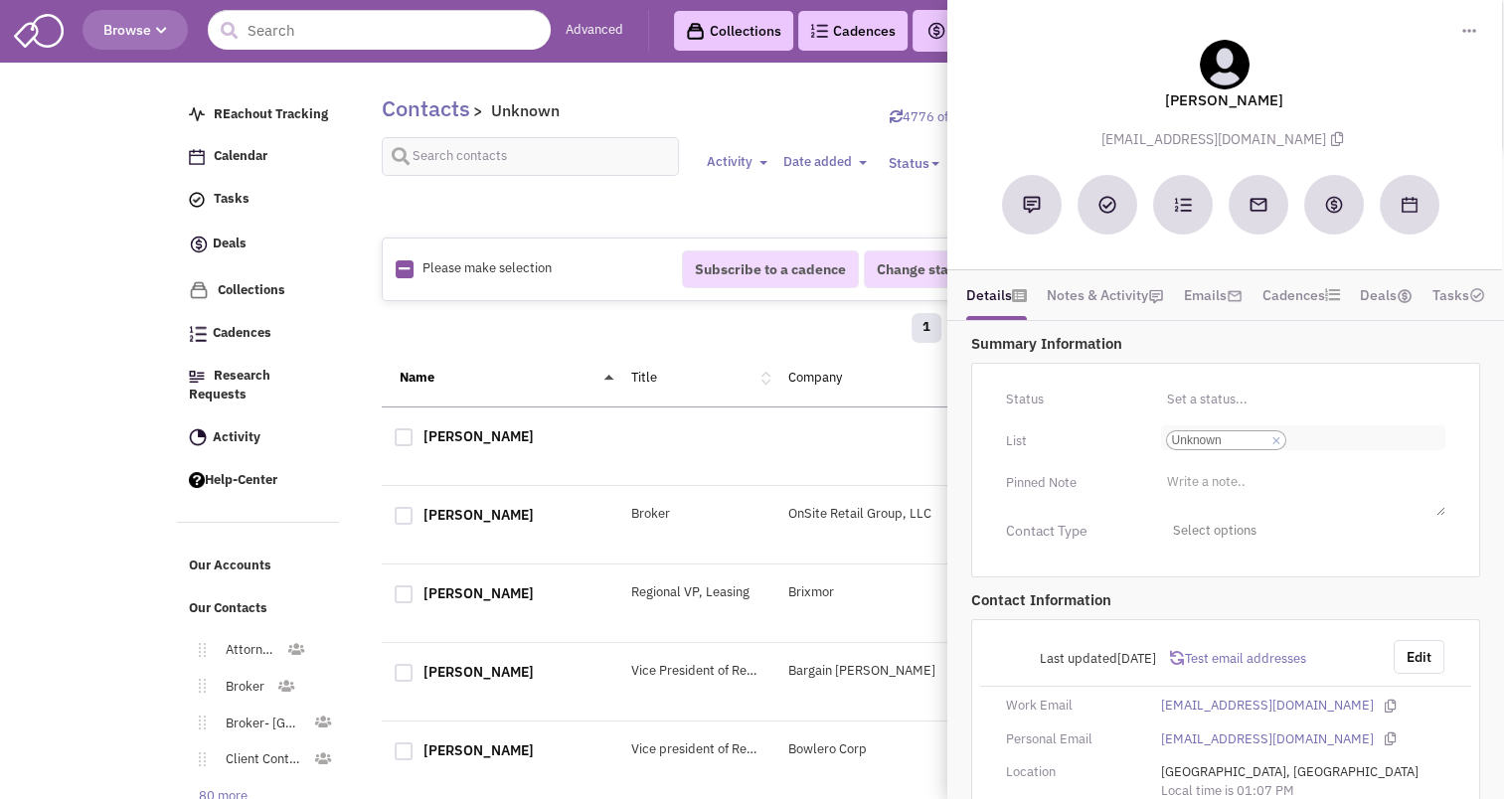
click at [1279, 437] on link "×" at bounding box center [1276, 442] width 9 height 18
click at [0, 0] on select "Select a list... Unknown" at bounding box center [0, 0] width 0 height 0
click at [1204, 443] on input "Select a list... Select a list..." at bounding box center [1188, 441] width 44 height 20
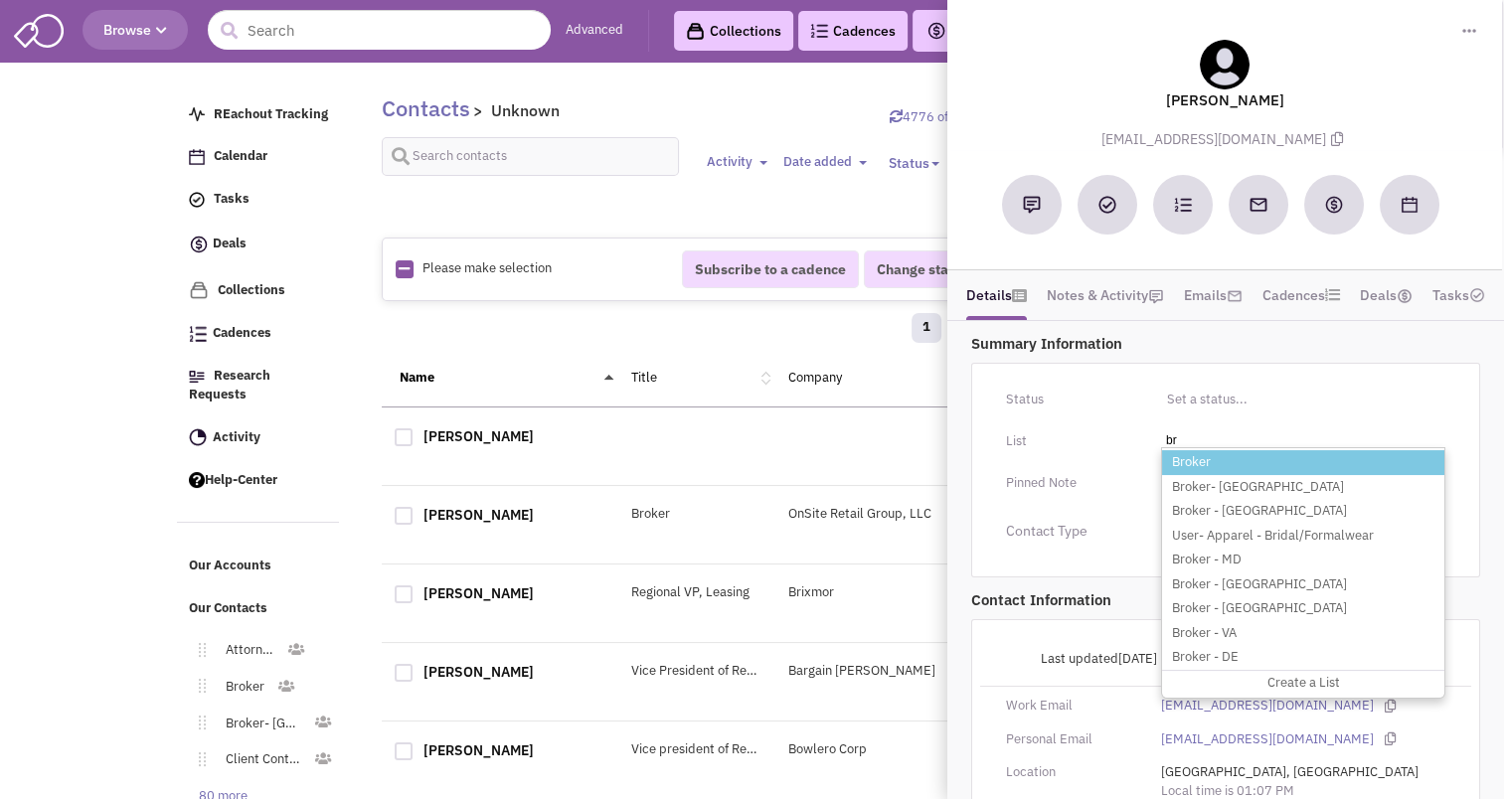
type input "br"
click at [1201, 459] on li "Broker" at bounding box center [1303, 462] width 282 height 25
click at [0, 0] on select "Select a list..." at bounding box center [0, 0] width 0 height 0
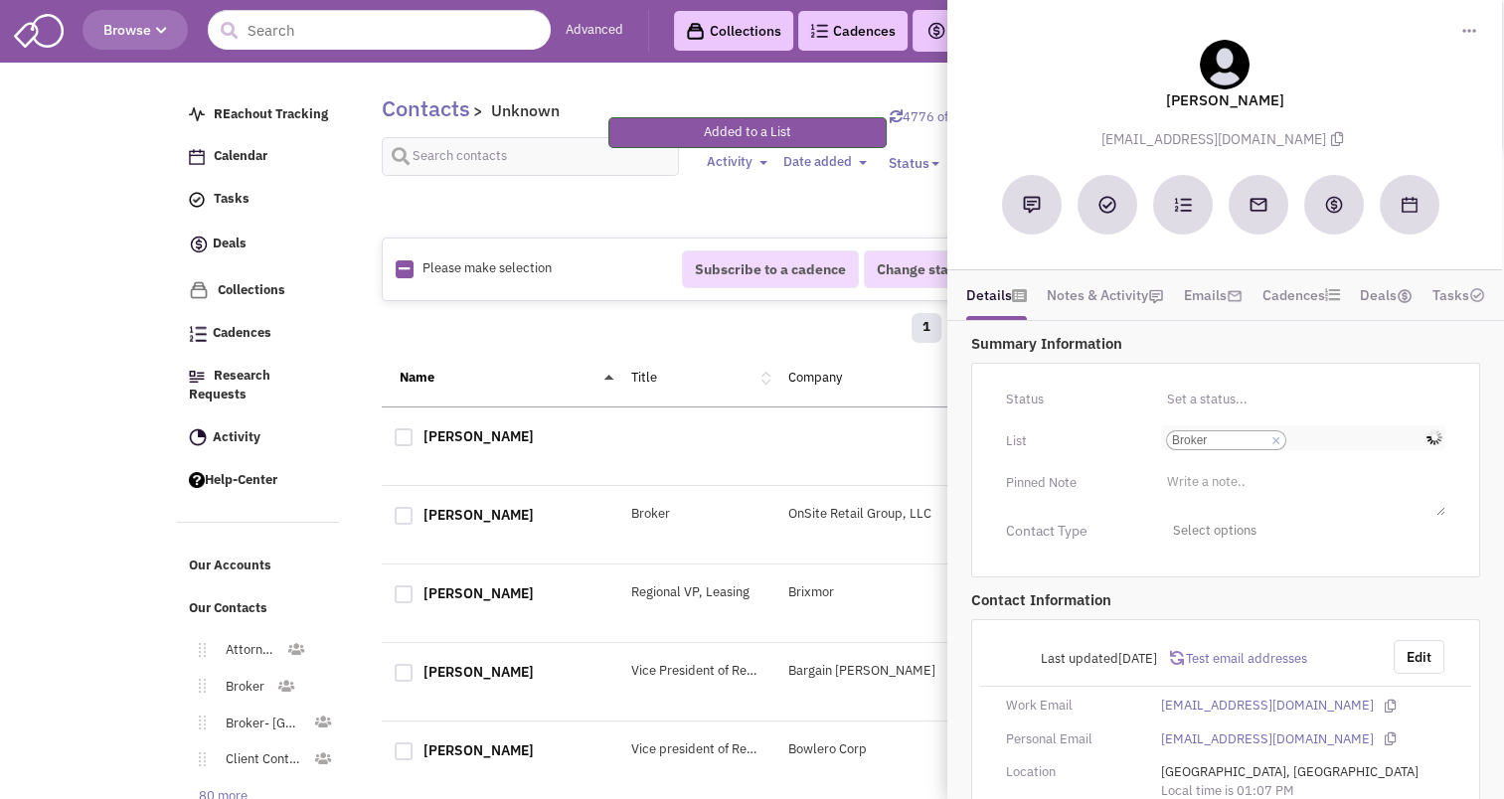
click at [1309, 444] on input "Select a list... Broker Select a list... × Broker" at bounding box center [1314, 441] width 44 height 20
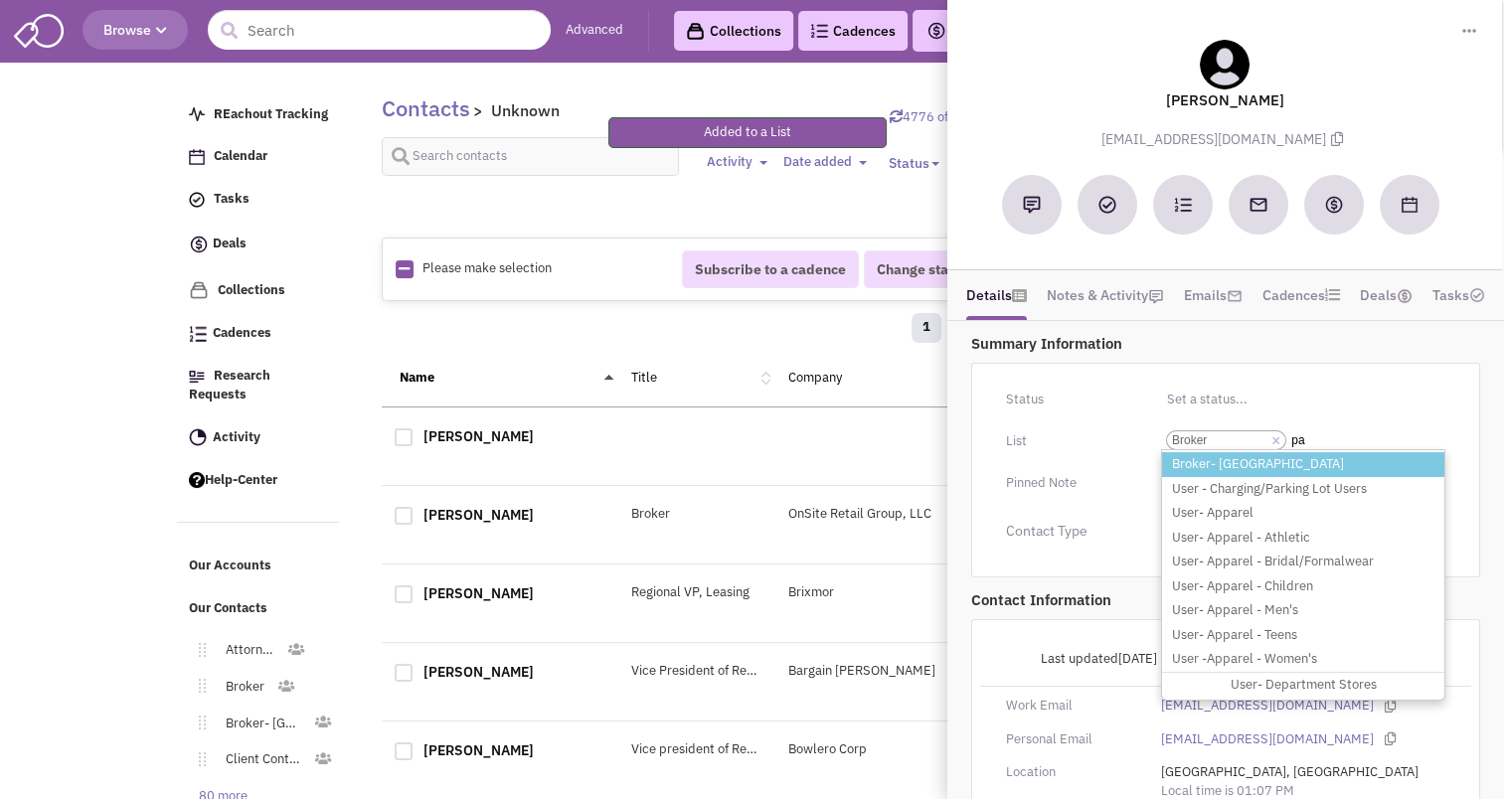
type input "pa"
click at [1261, 461] on li "Broker- [GEOGRAPHIC_DATA]" at bounding box center [1303, 464] width 282 height 25
click at [0, 0] on select "Select a list... Broker" at bounding box center [0, 0] width 0 height 0
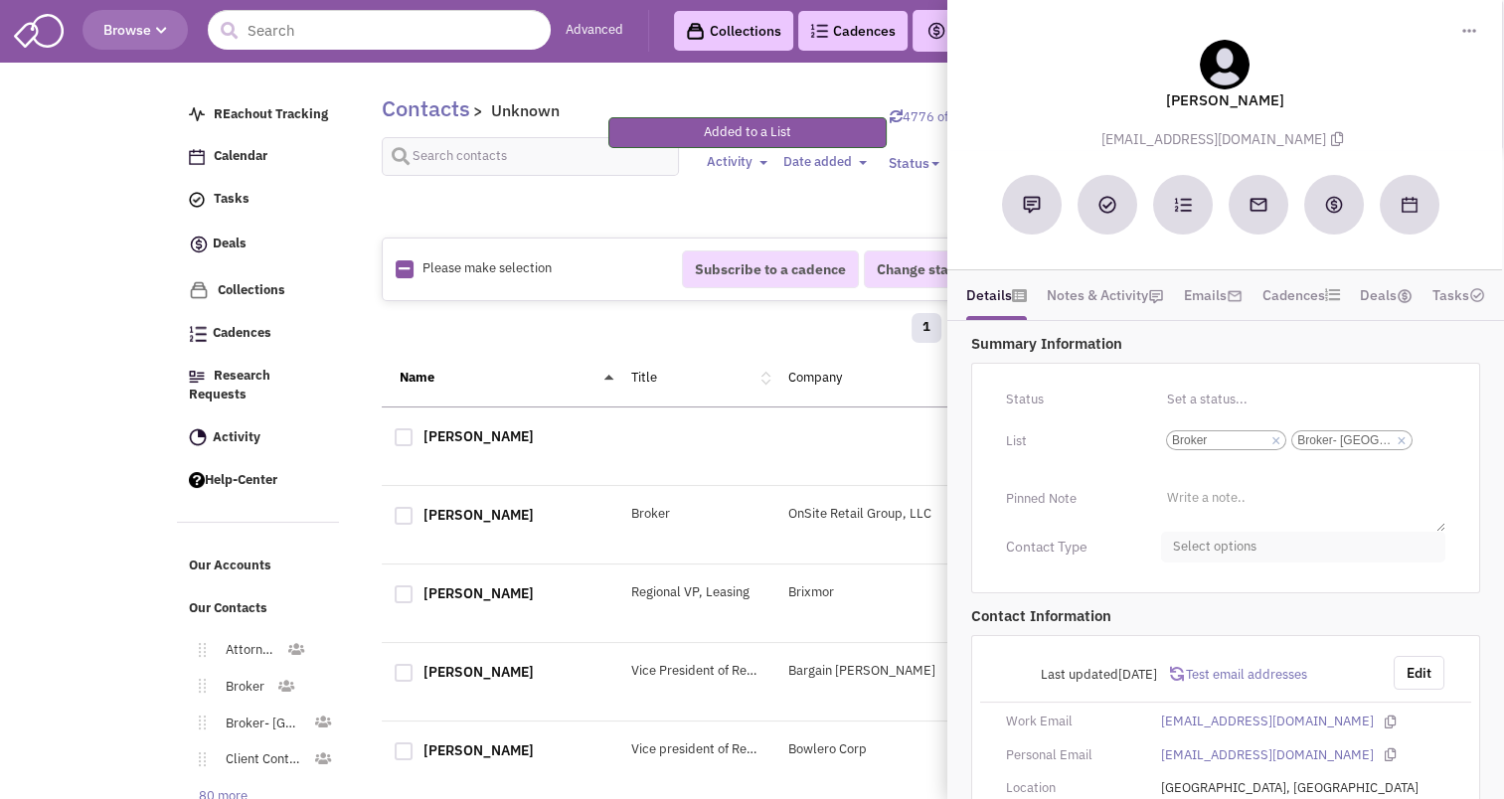
click at [1218, 543] on span "Select options" at bounding box center [1303, 547] width 284 height 31
click at [1182, 621] on div at bounding box center [1181, 626] width 18 height 18
checkbox input "true"
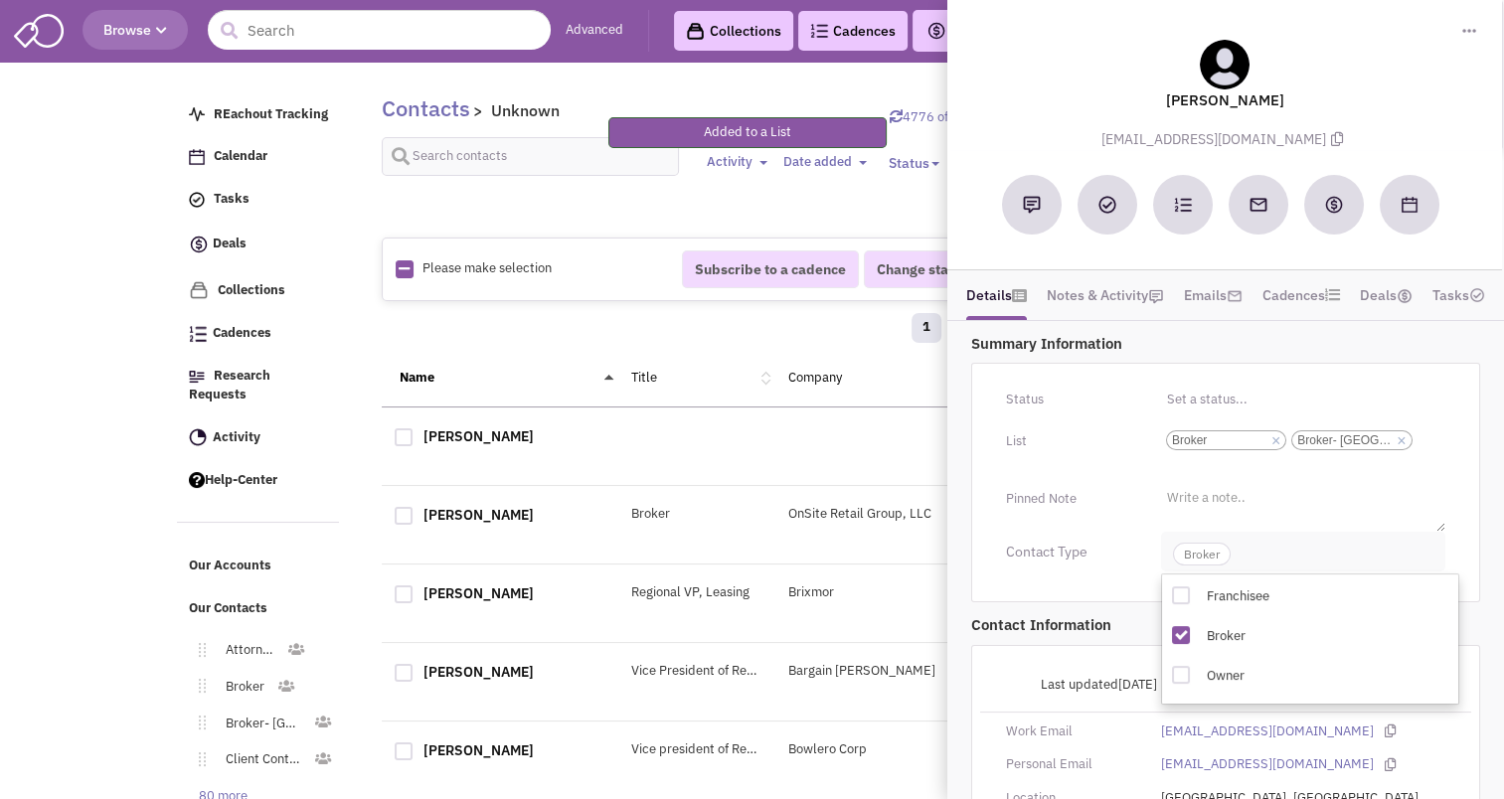
click at [1198, 561] on span "Broker" at bounding box center [1202, 554] width 58 height 23
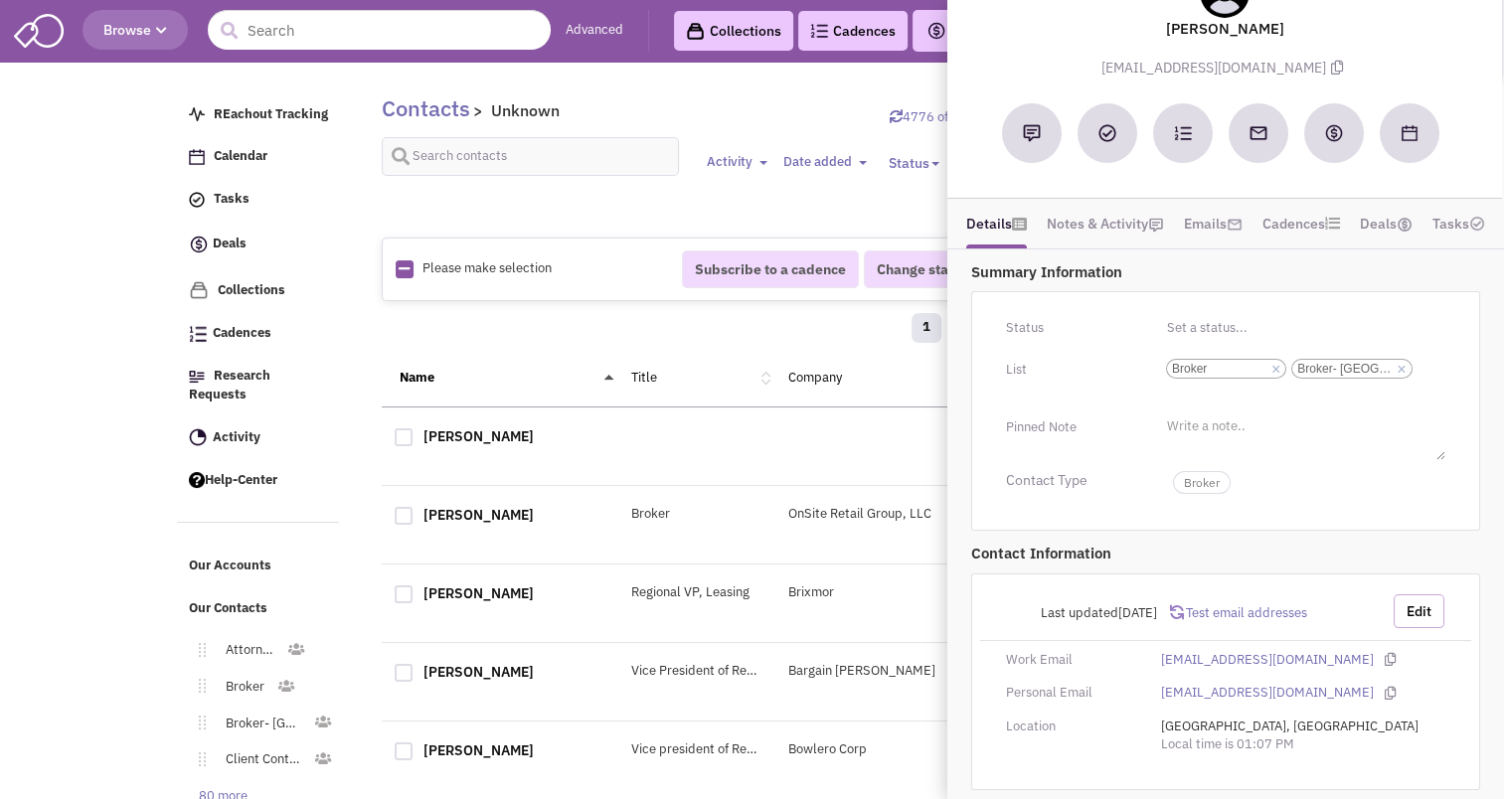
click at [1423, 595] on button "Edit" at bounding box center [1419, 612] width 51 height 34
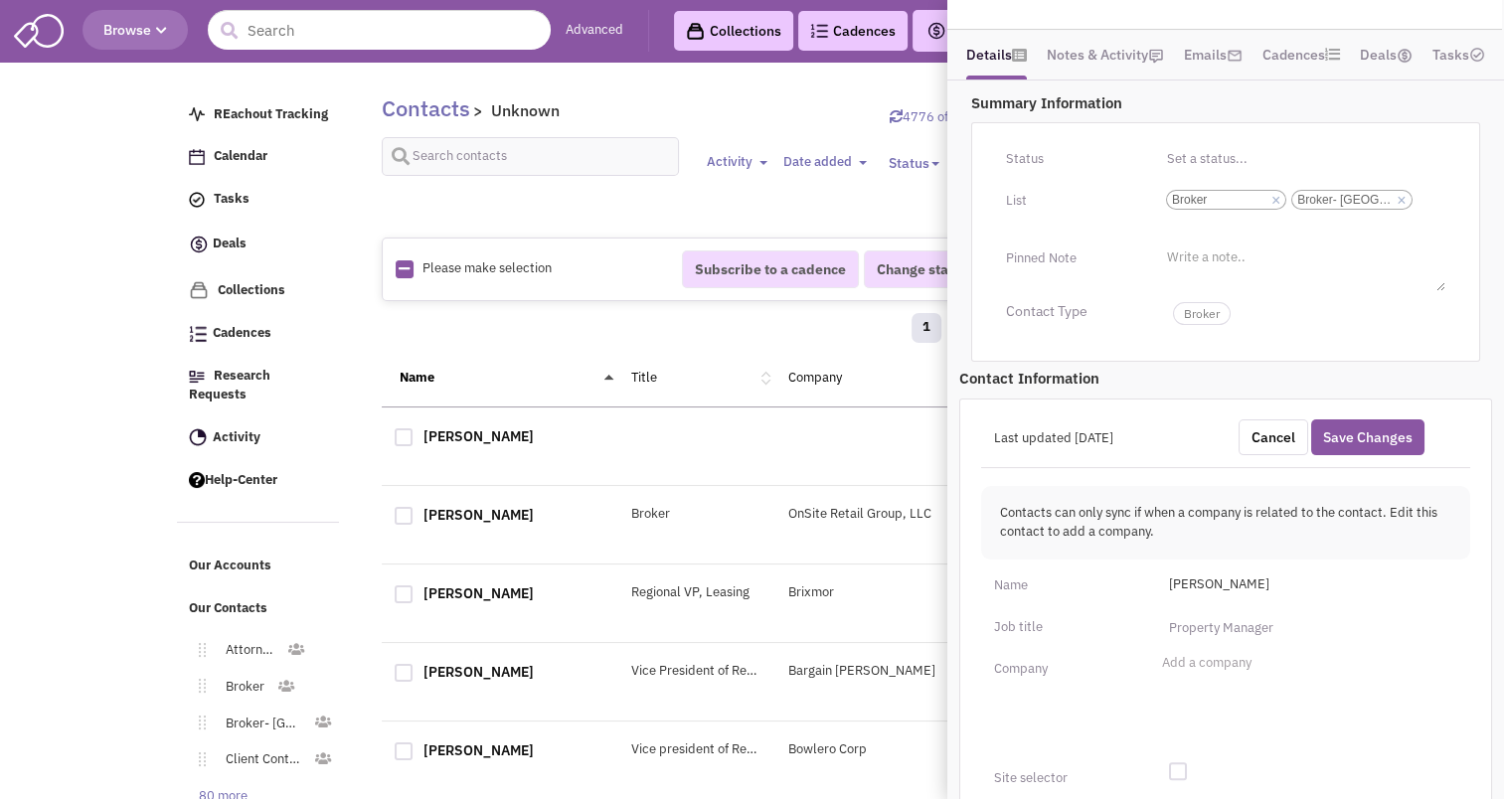
scroll to position [294, 0]
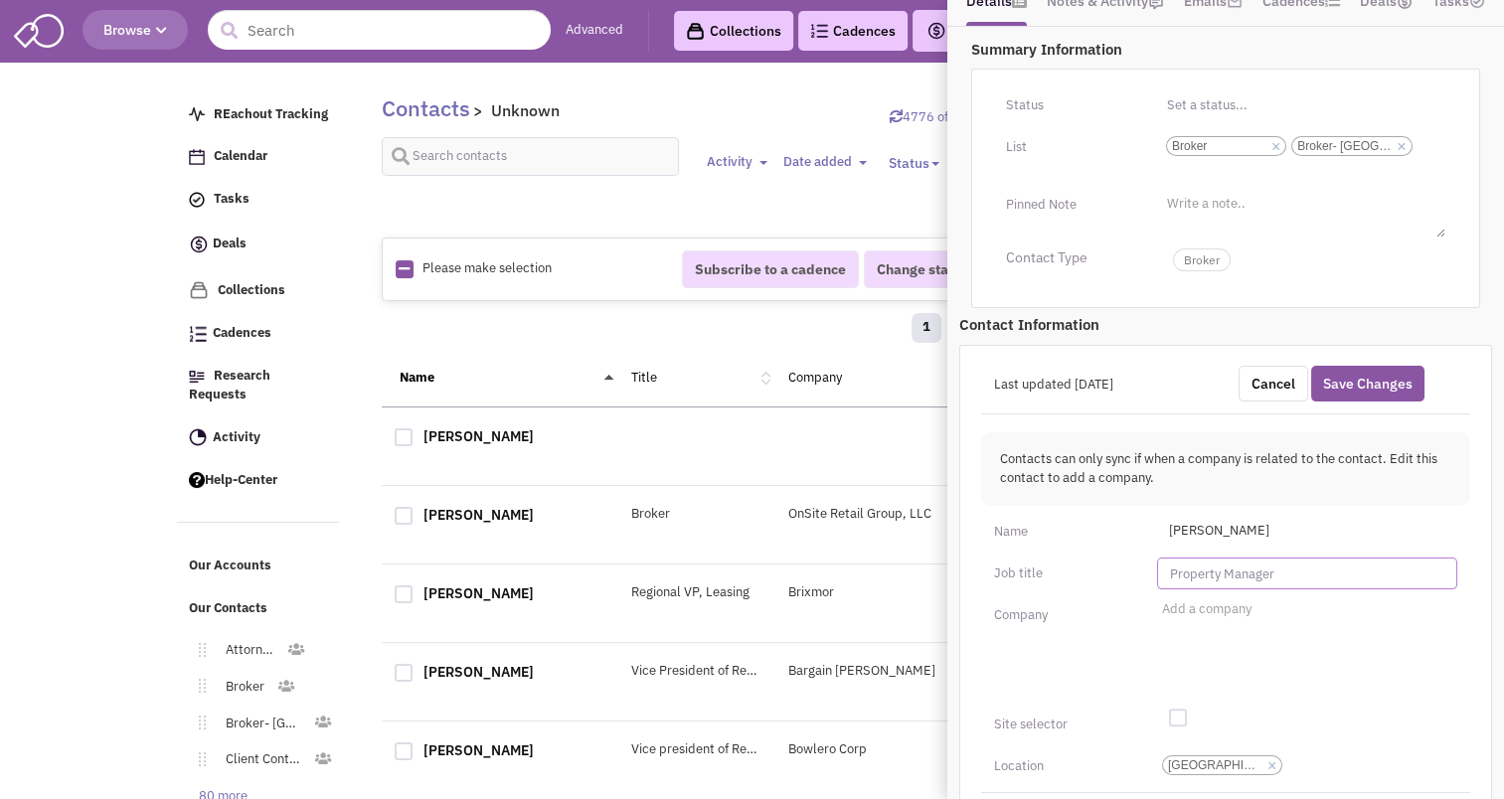
click at [1213, 573] on input "text" at bounding box center [1307, 574] width 300 height 32
type input "Broker"
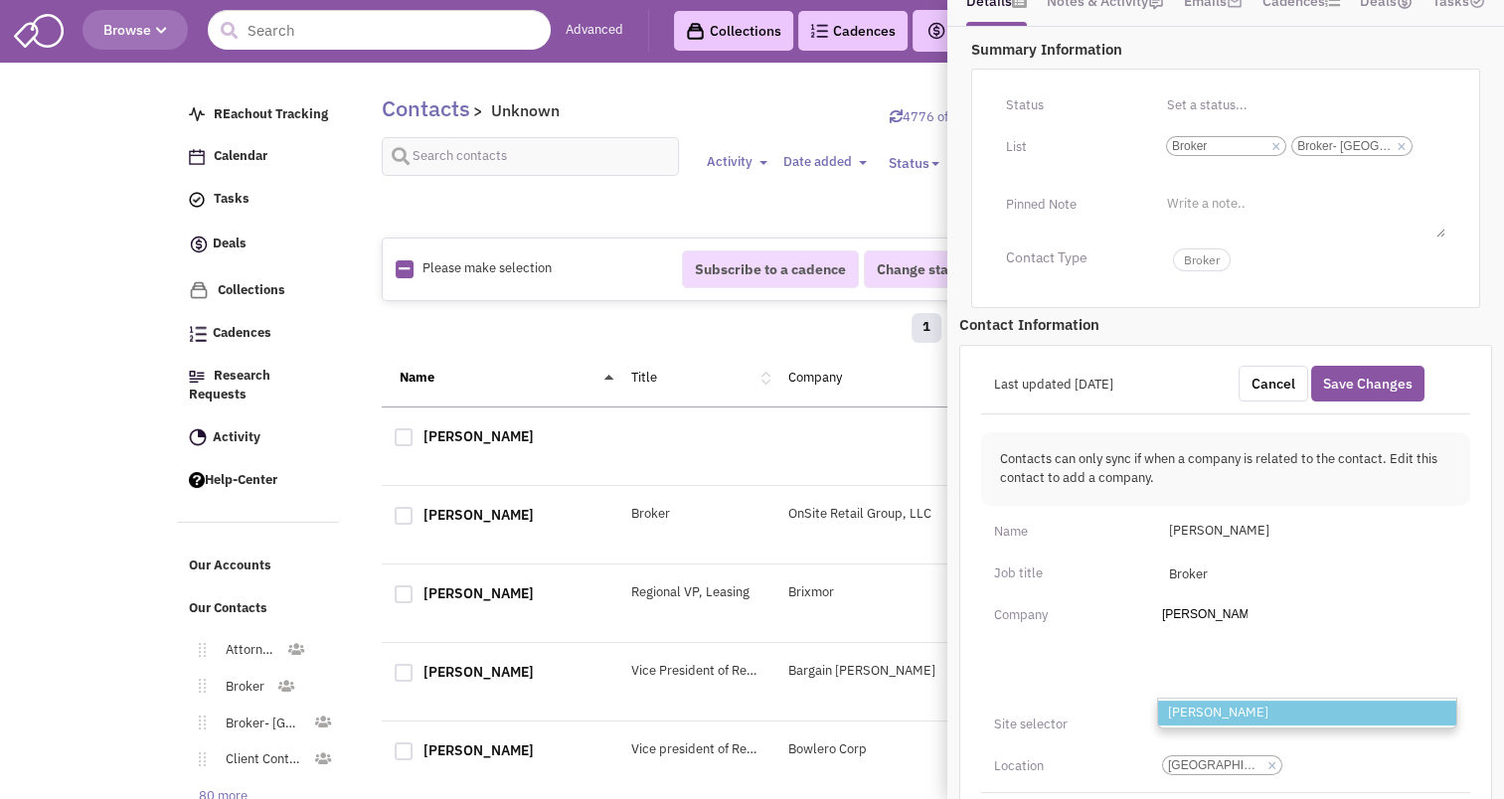
type input "[PERSON_NAME]"
click at [1186, 708] on li "[PERSON_NAME]" at bounding box center [1307, 713] width 298 height 25
click at [0, 0] on select "Add a company [PERSON_NAME] Realty [PERSON_NAME] Realty" at bounding box center [0, 0] width 0 height 0
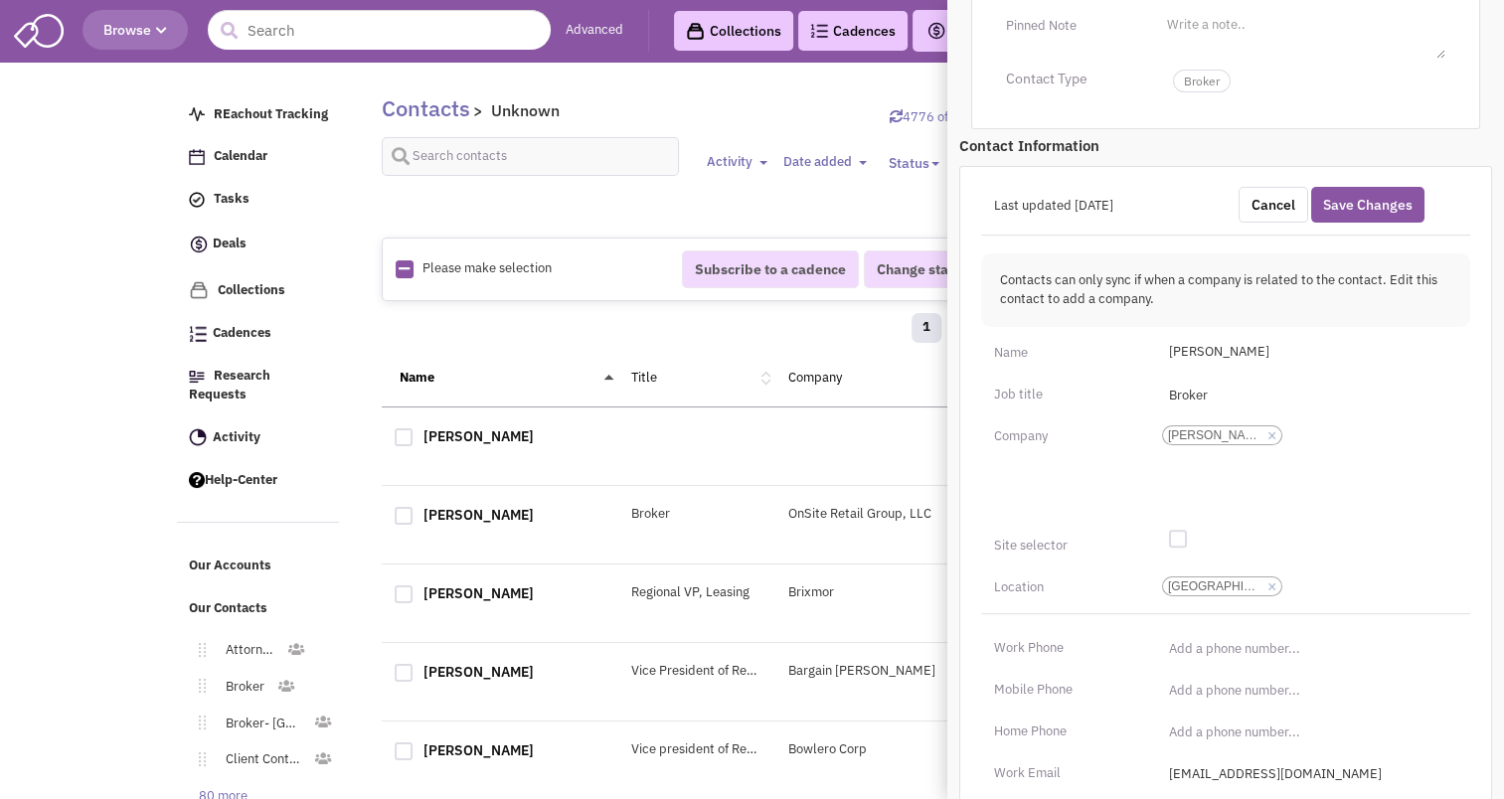
scroll to position [525, 0]
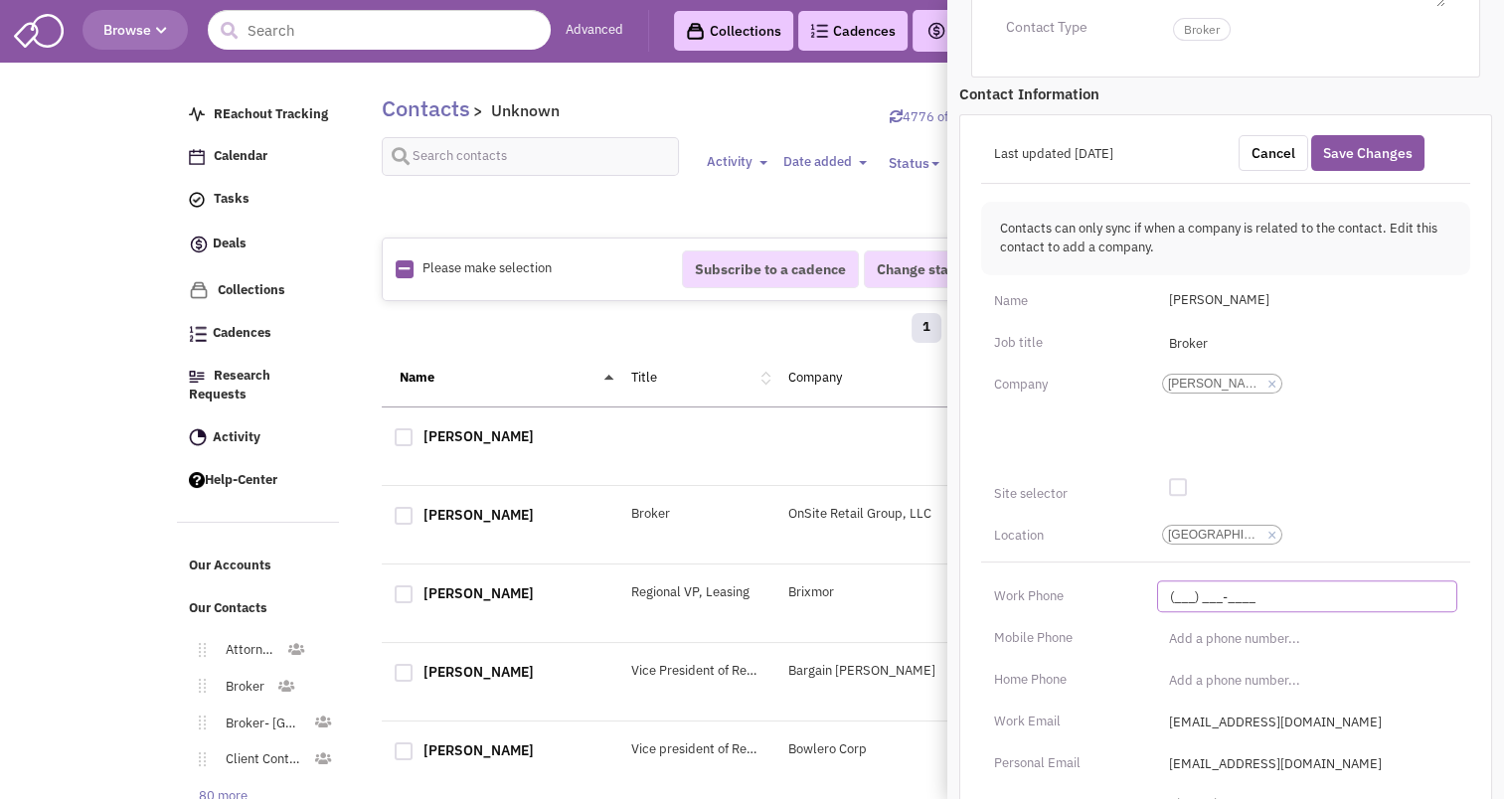
click at [1170, 588] on input "(___) ___-____" at bounding box center [1307, 597] width 300 height 32
type input "[PHONE_NUMBER]"
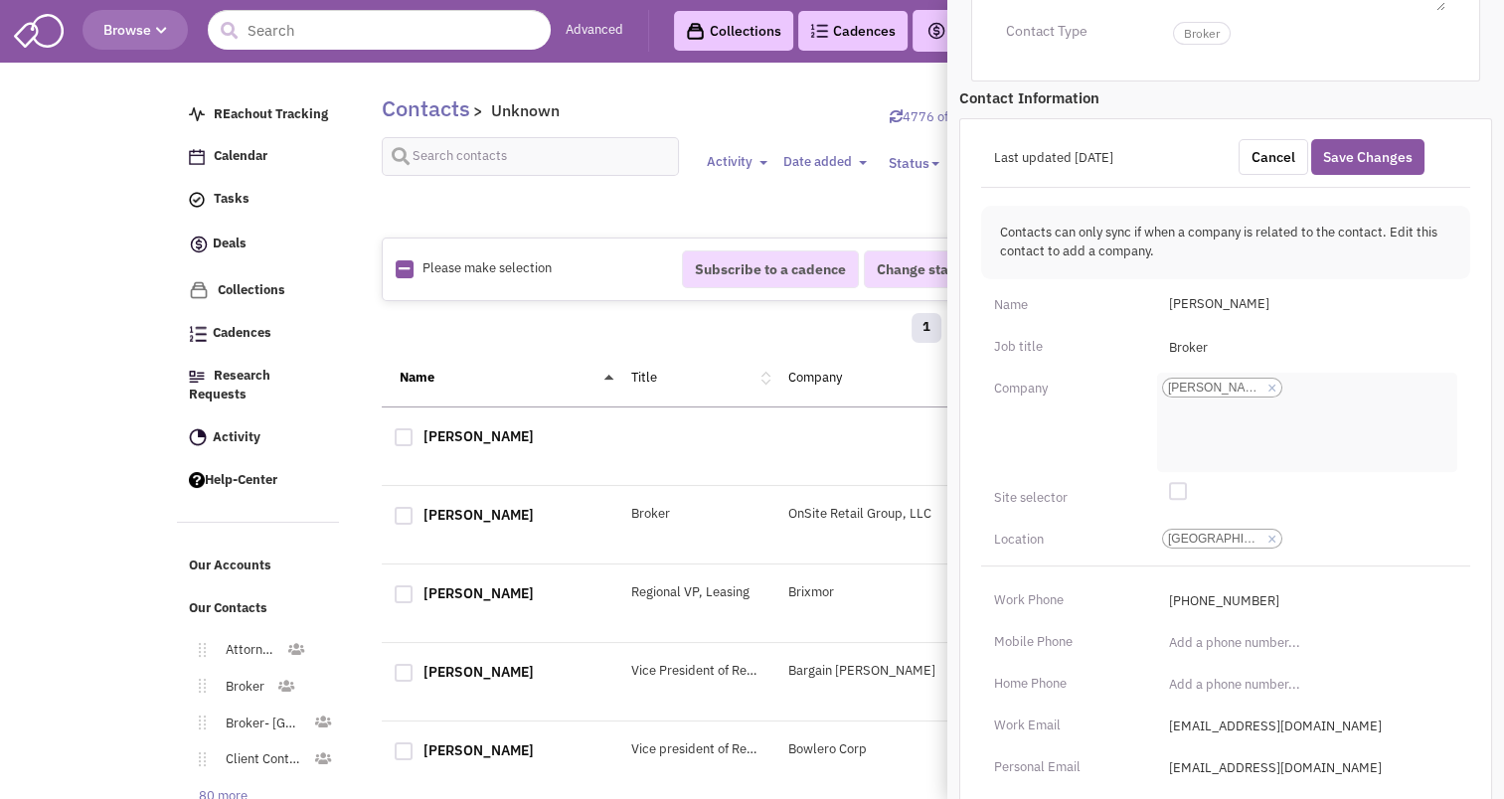
scroll to position [520, 0]
click at [1373, 130] on div "Last updated [DATE] Cancel Save Changes Contacts can only sync if when a compan…" at bounding box center [1226, 591] width 533 height 944
click at [1371, 158] on button "Save Changes" at bounding box center [1368, 158] width 113 height 36
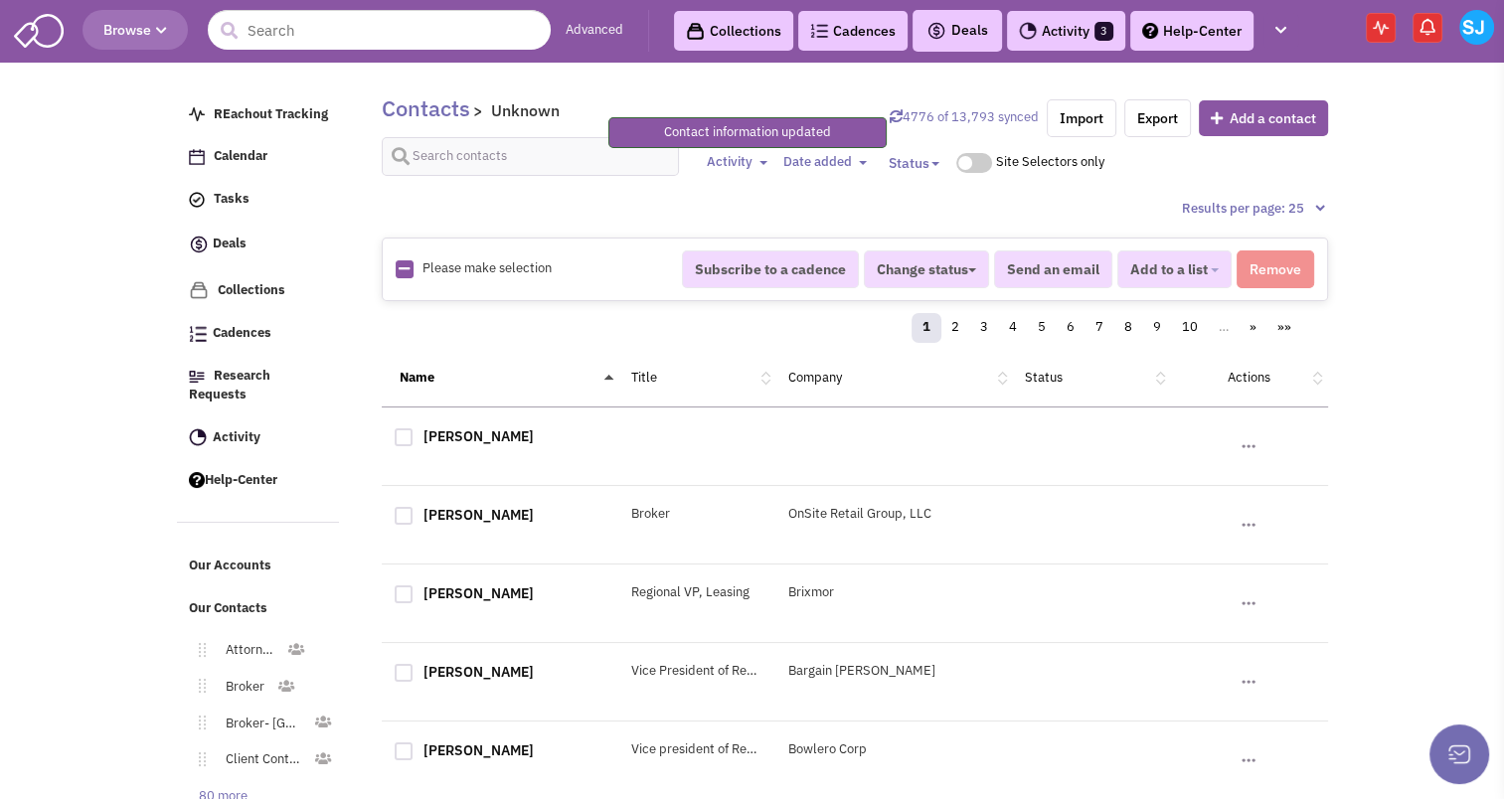
scroll to position [215, 0]
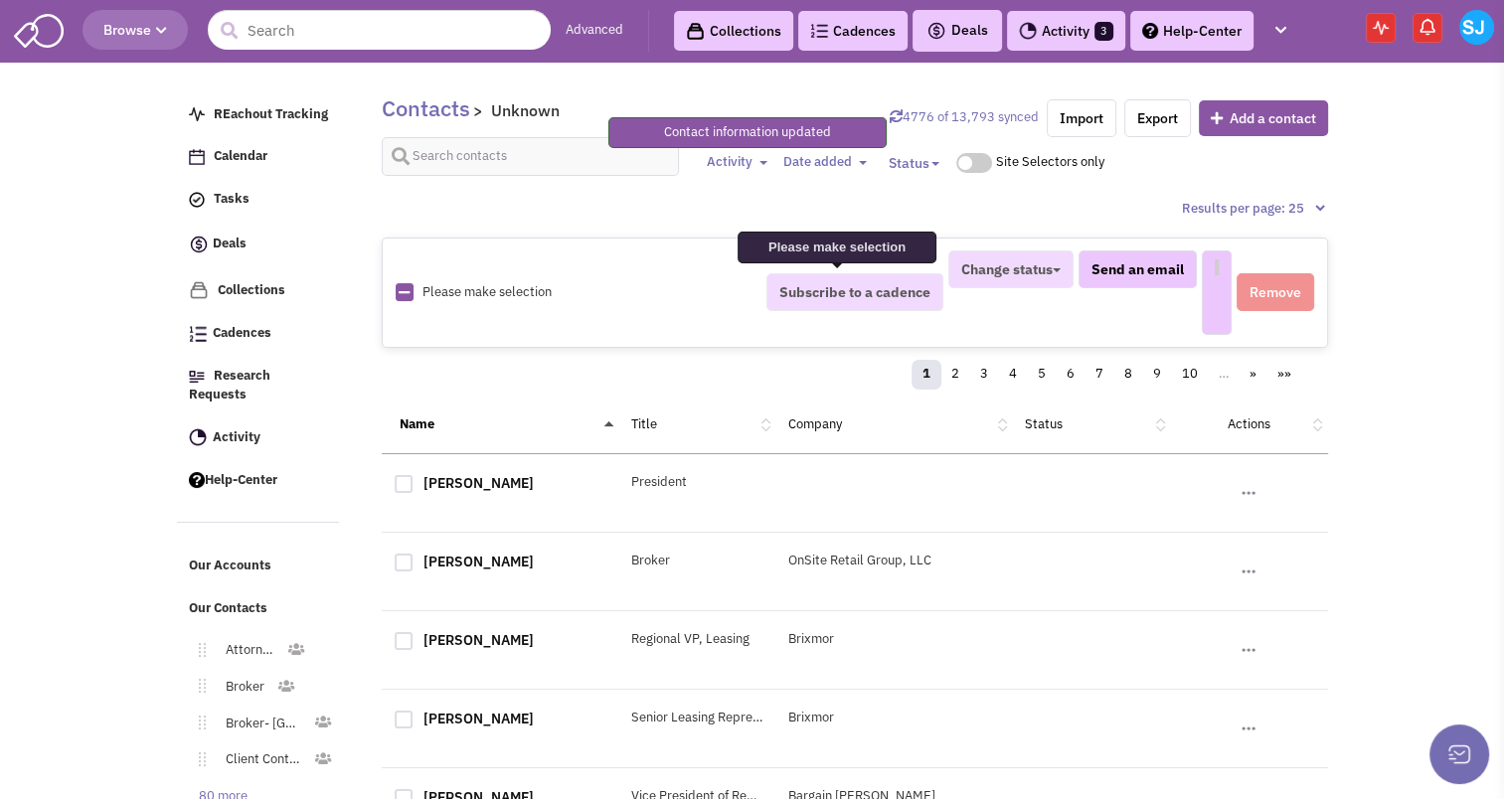
select select
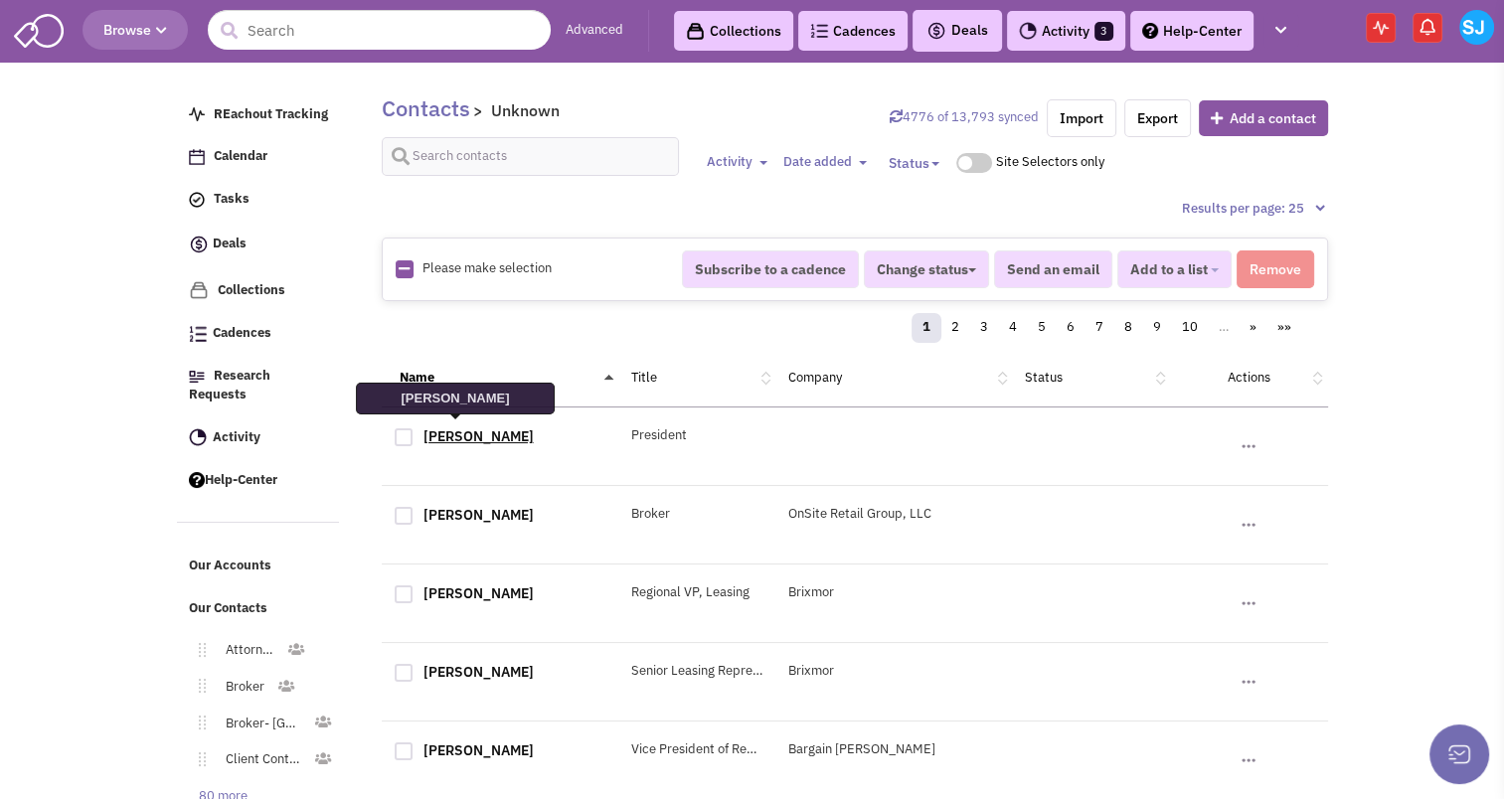
click at [460, 435] on link "[PERSON_NAME]" at bounding box center [479, 437] width 110 height 18
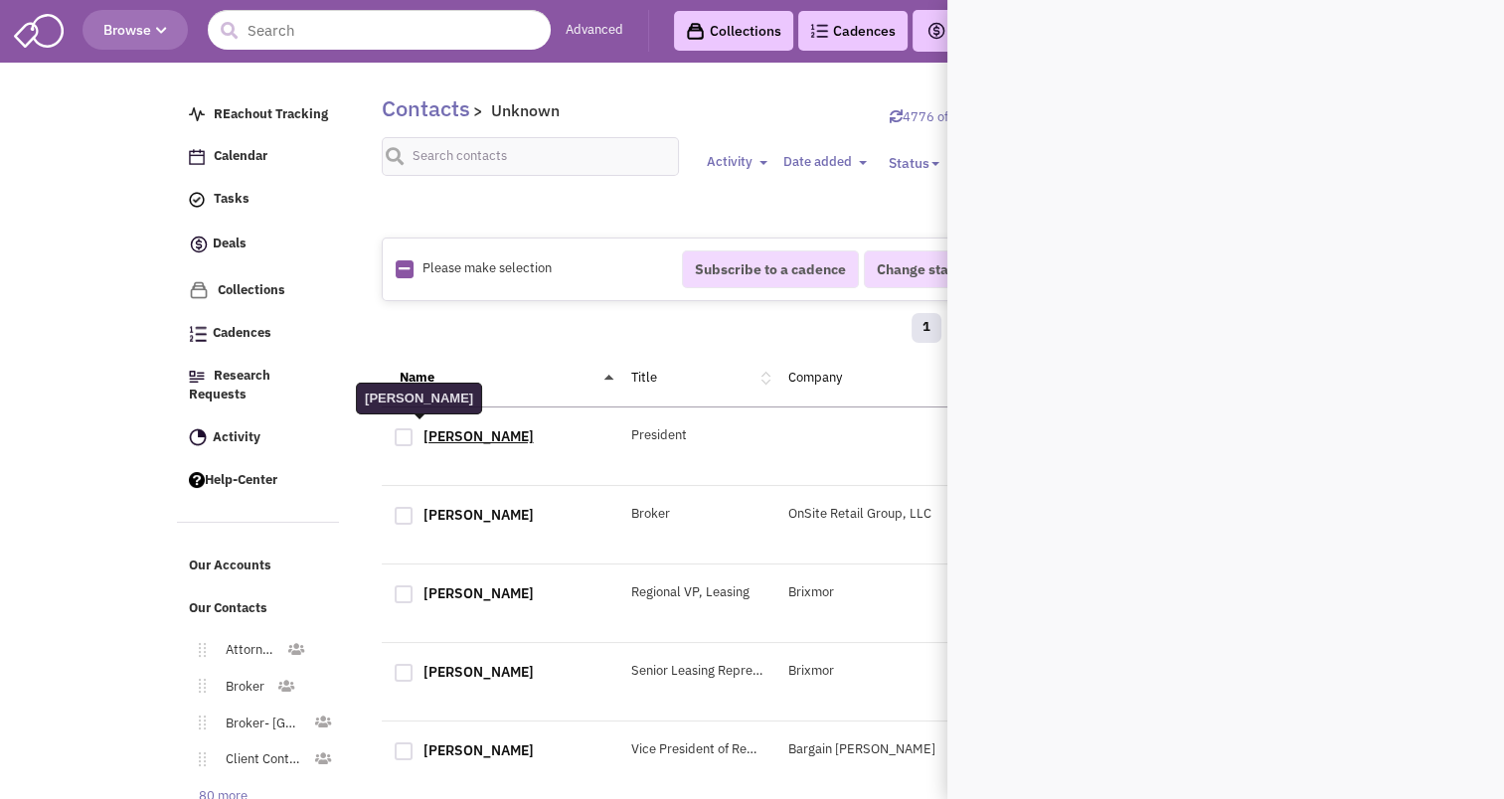
scroll to position [0, 0]
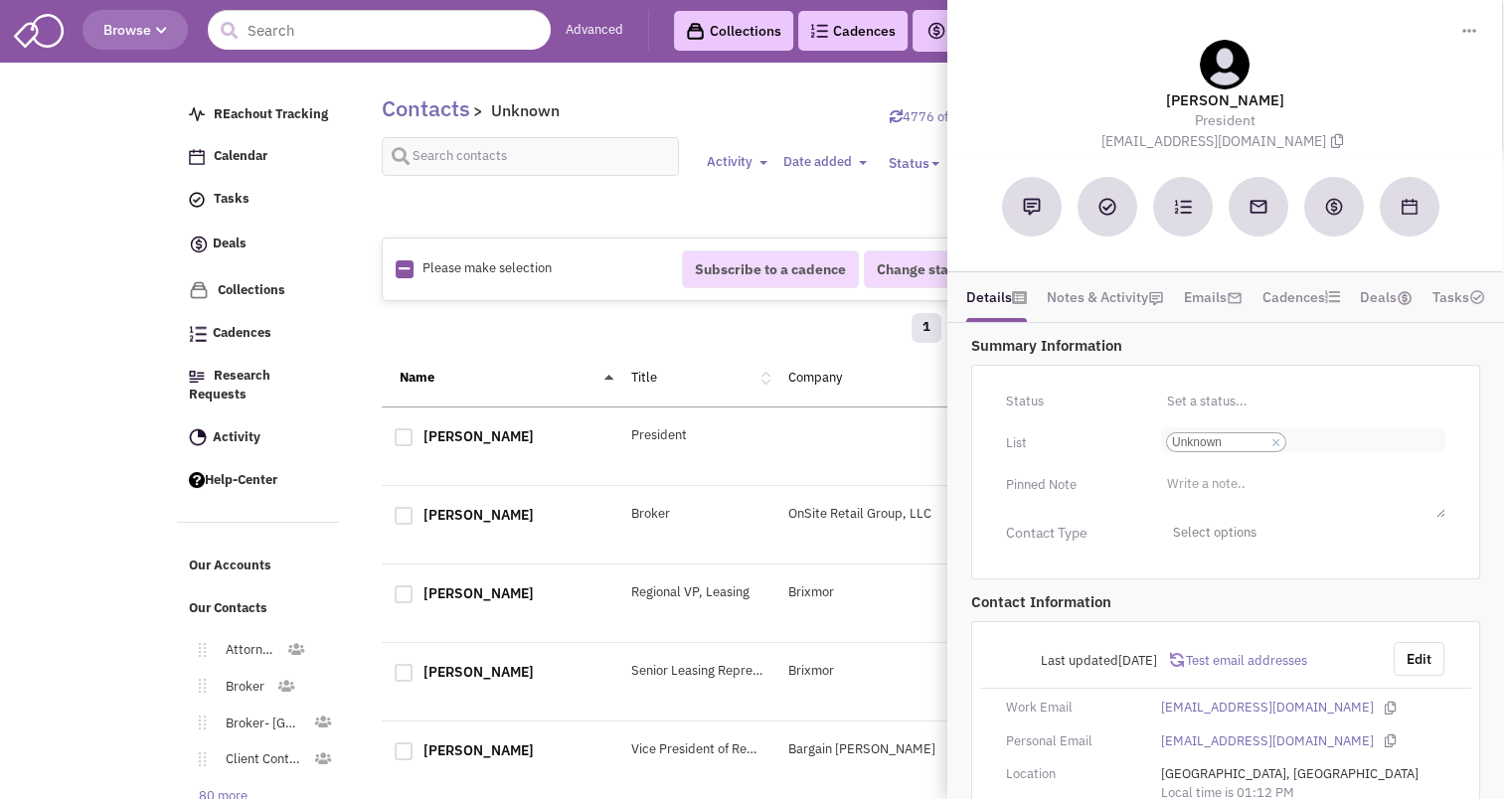
click at [1272, 435] on link "×" at bounding box center [1276, 444] width 9 height 18
click at [0, 0] on select "Select a list... Unknown" at bounding box center [0, 0] width 0 height 0
click at [1238, 436] on li "Select a list..." at bounding box center [1204, 435] width 86 height 15
click at [0, 0] on select "Select a list..." at bounding box center [0, 0] width 0 height 0
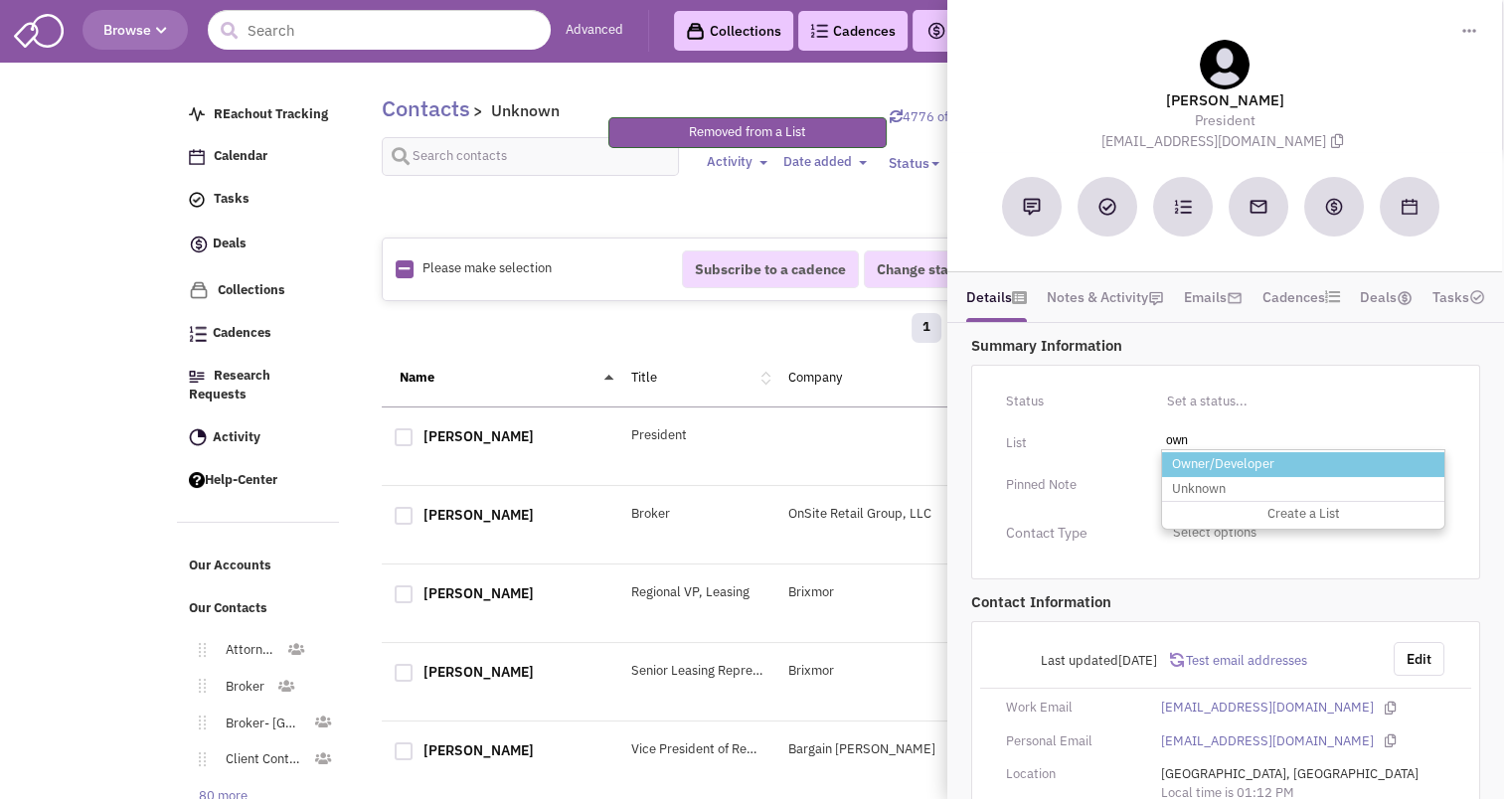
type input "own"
click at [1227, 457] on li "Owner/Developer" at bounding box center [1303, 464] width 282 height 25
click at [0, 0] on select "Select a list..." at bounding box center [0, 0] width 0 height 0
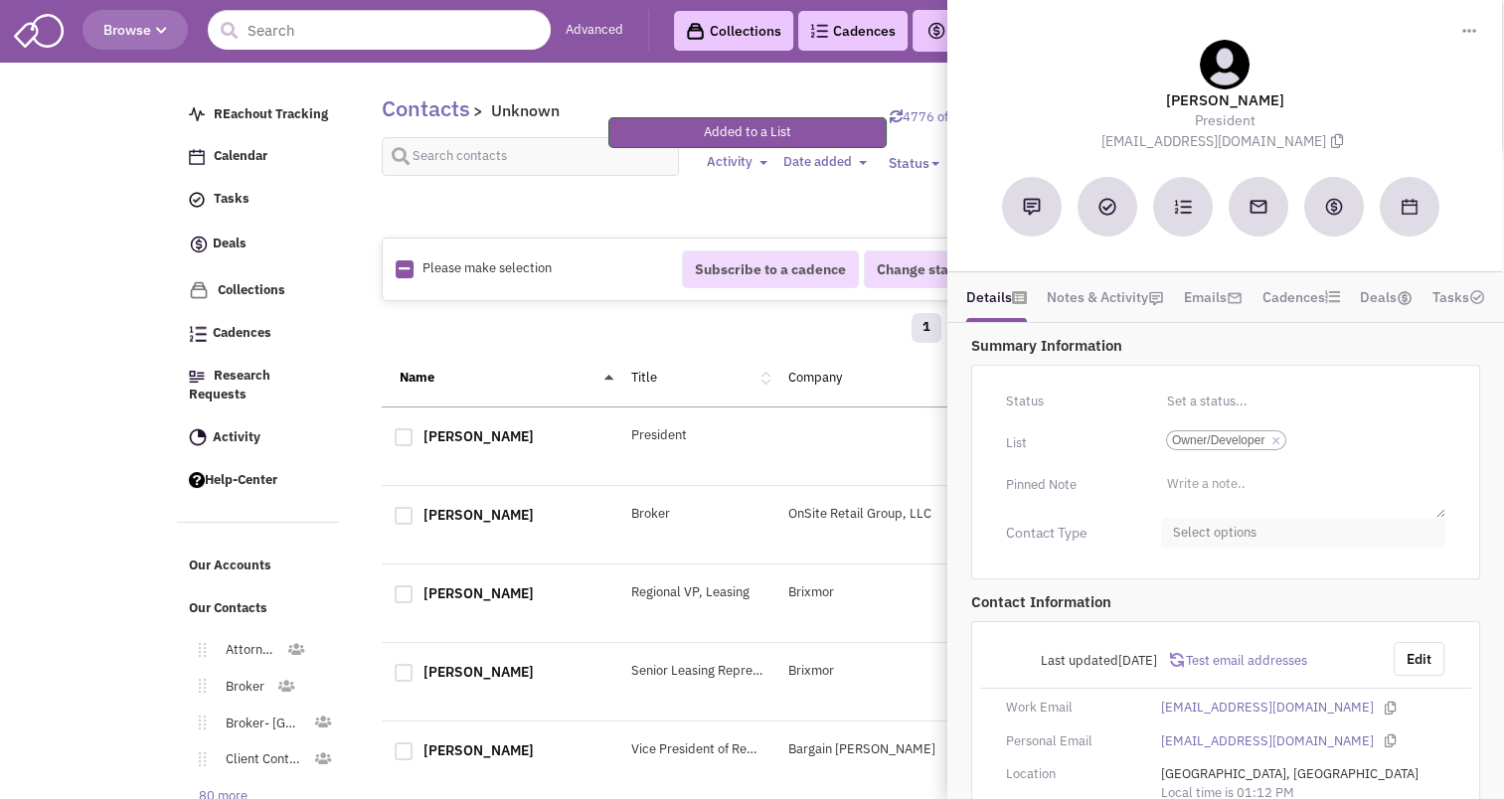
click at [1216, 518] on span "Select options" at bounding box center [1303, 533] width 284 height 31
click at [1184, 653] on div at bounding box center [1181, 652] width 18 height 18
checkbox input "true"
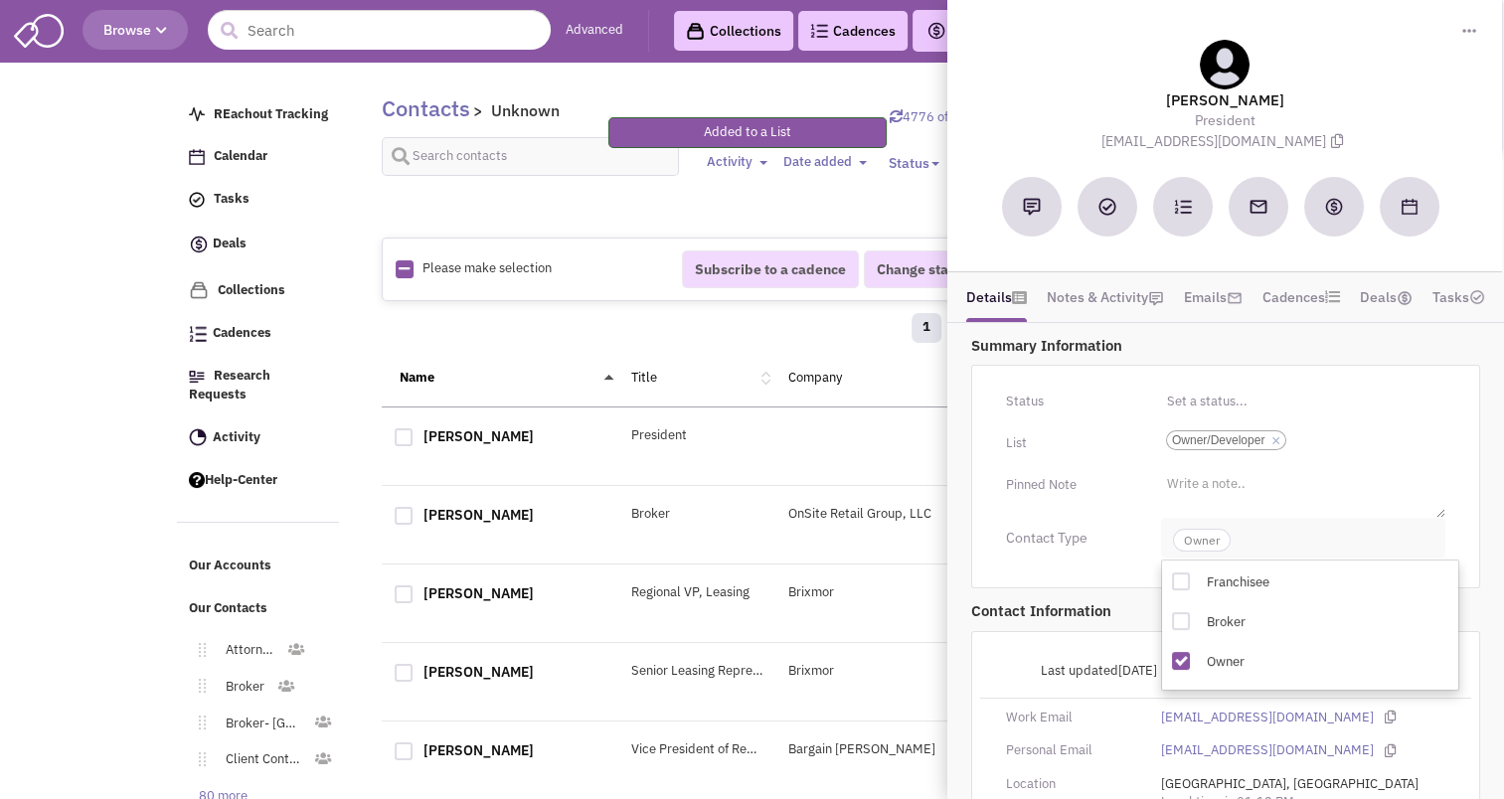
click at [1208, 551] on span "Owner" at bounding box center [1303, 538] width 284 height 40
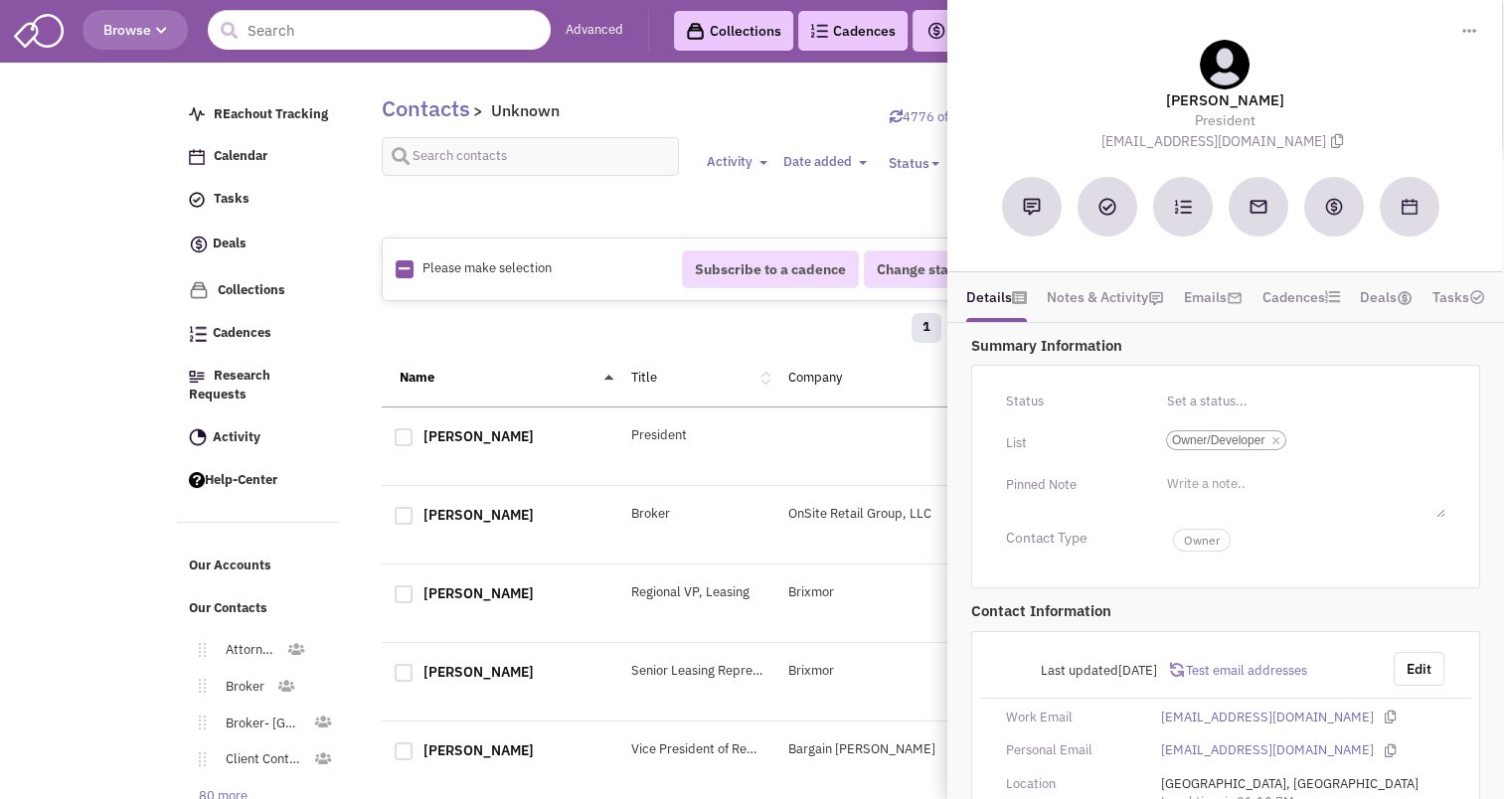
scroll to position [57, 0]
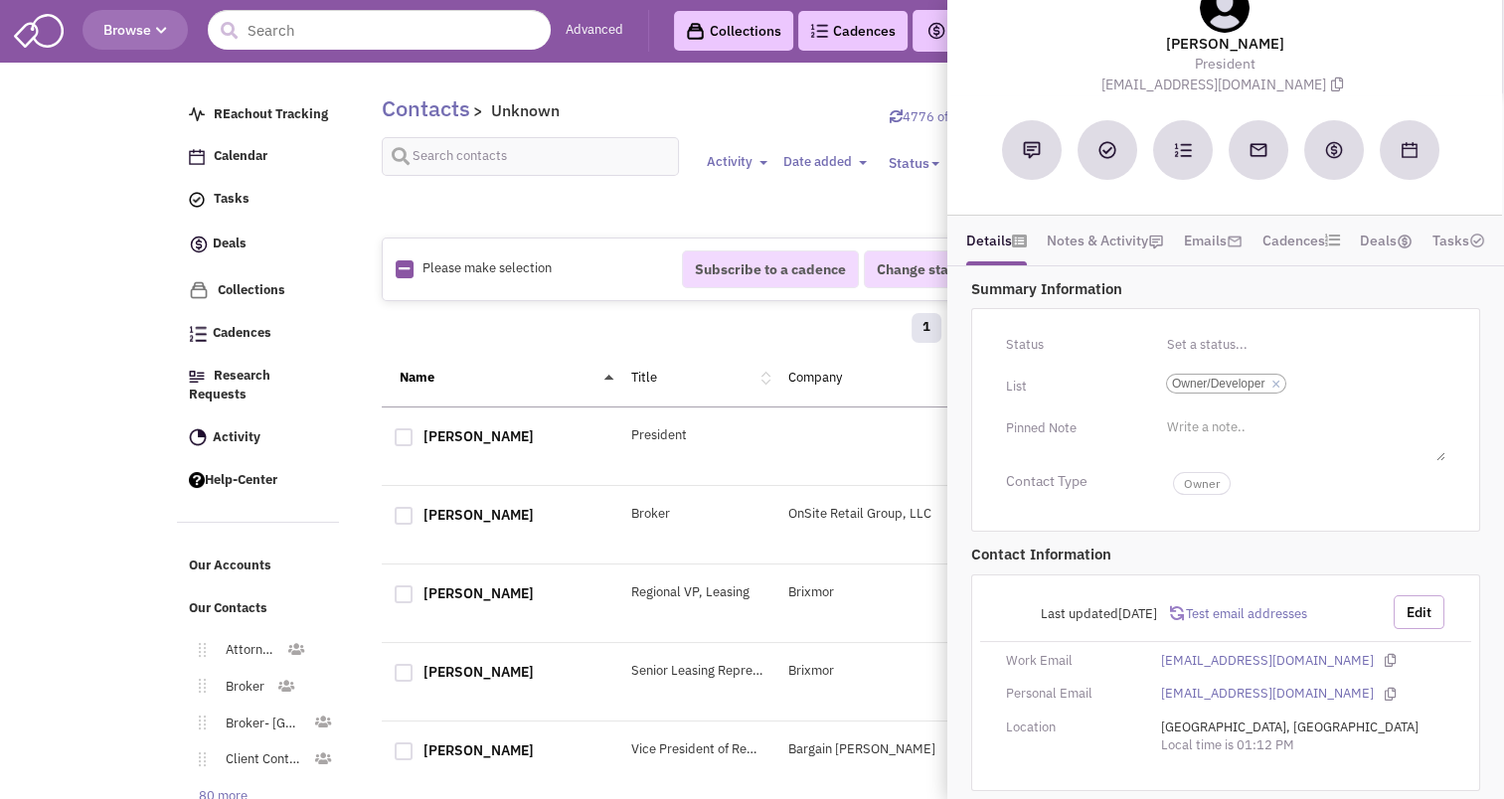
click at [1401, 612] on button "Edit" at bounding box center [1419, 613] width 51 height 34
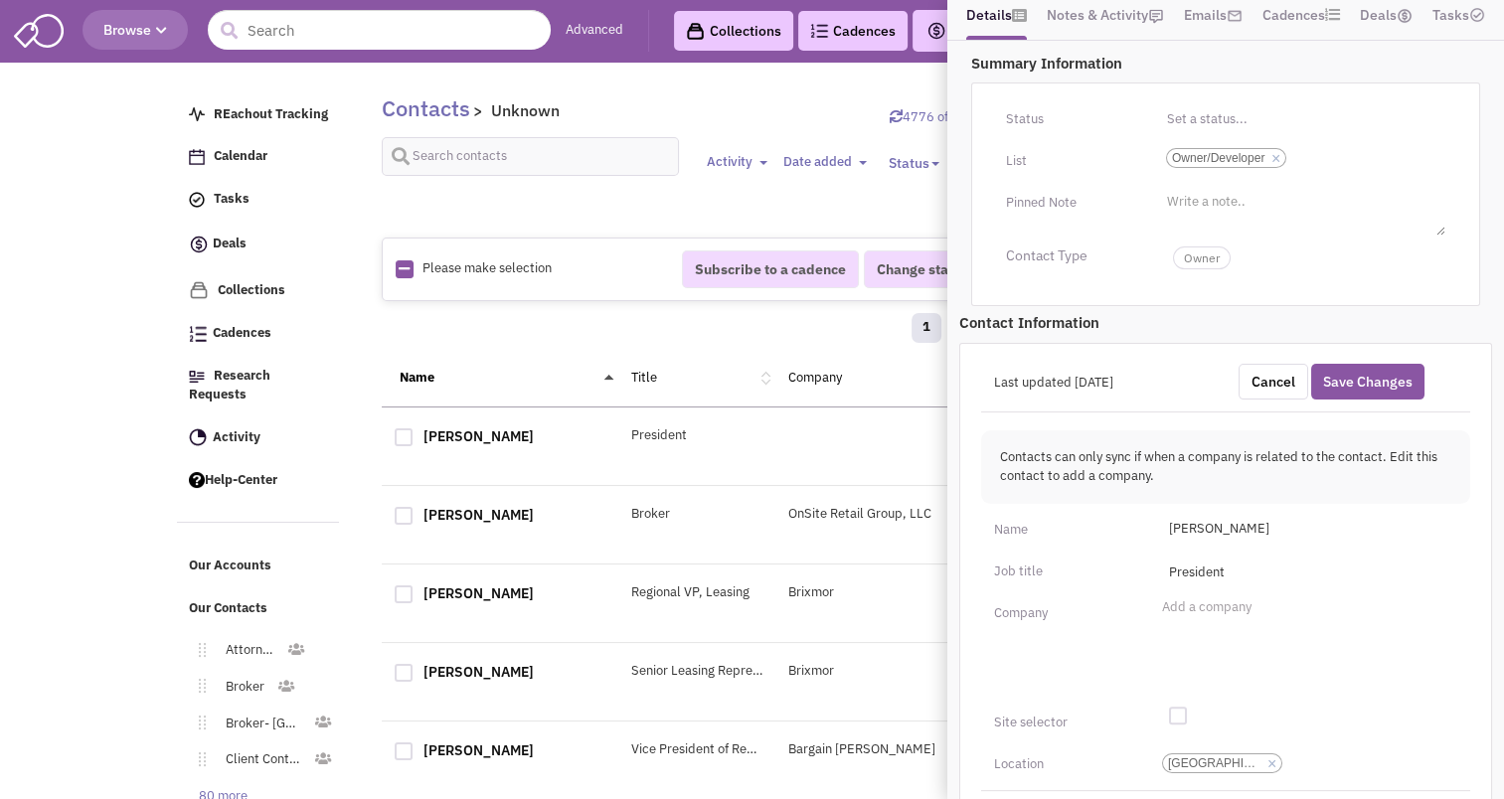
scroll to position [283, 0]
click at [1238, 613] on ul "Add a company" at bounding box center [1307, 646] width 300 height 99
click at [0, 0] on select "Add a company" at bounding box center [0, 0] width 0 height 0
type input "[PERSON_NAME] Land and Development"
click at [1224, 756] on span "[GEOGRAPHIC_DATA]-[GEOGRAPHIC_DATA]" at bounding box center [1215, 763] width 94 height 18
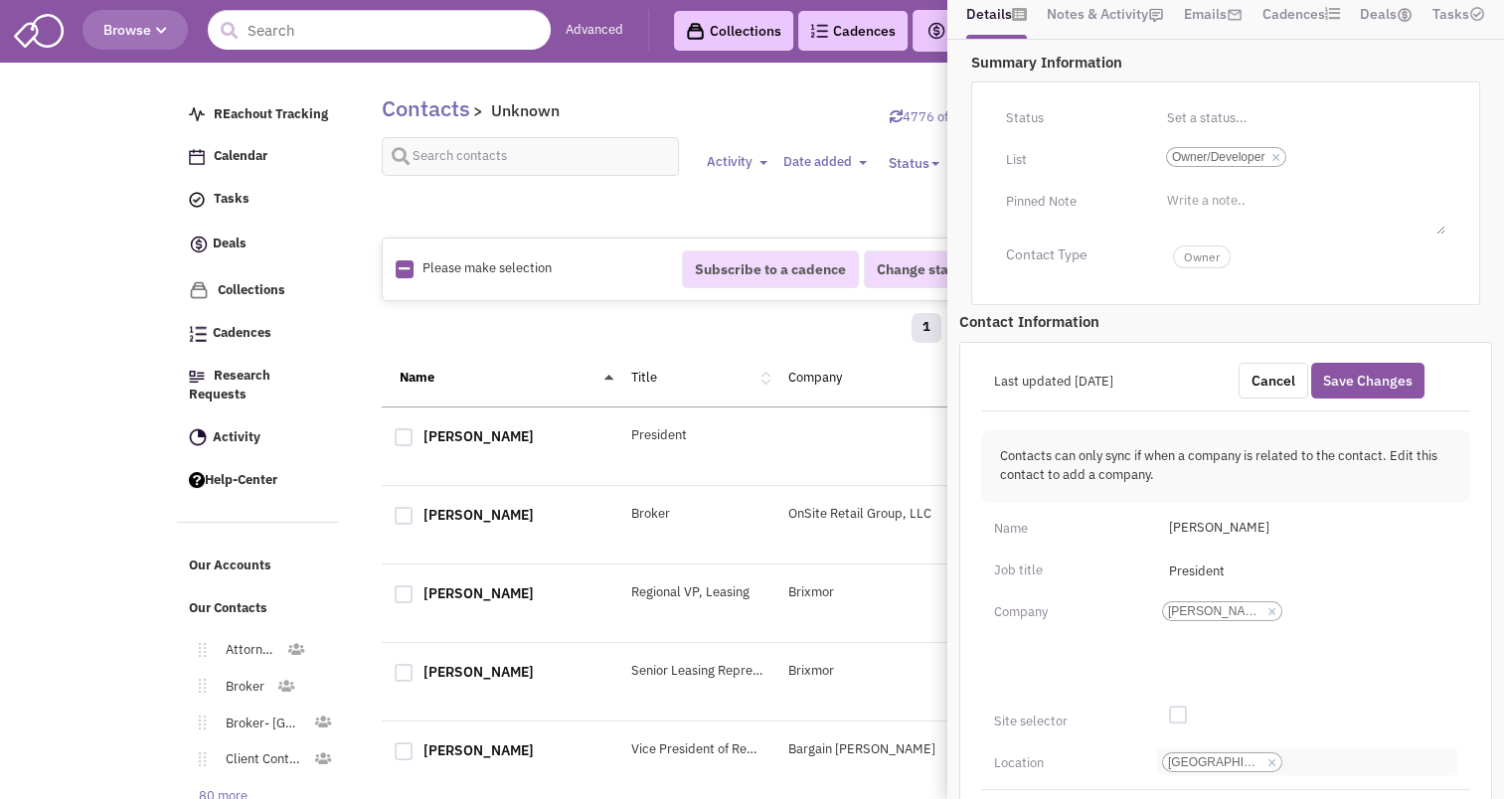
click at [0, 0] on select "[GEOGRAPHIC_DATA]-[GEOGRAPHIC_DATA]" at bounding box center [0, 0] width 0 height 0
click at [1274, 756] on link "×" at bounding box center [1272, 764] width 9 height 18
click at [0, 0] on select "[GEOGRAPHIC_DATA]-[GEOGRAPHIC_DATA]" at bounding box center [0, 0] width 0 height 0
drag, startPoint x: 1223, startPoint y: 744, endPoint x: 1194, endPoint y: 756, distance: 31.2
click at [1194, 756] on li "City, State" at bounding box center [1189, 755] width 65 height 15
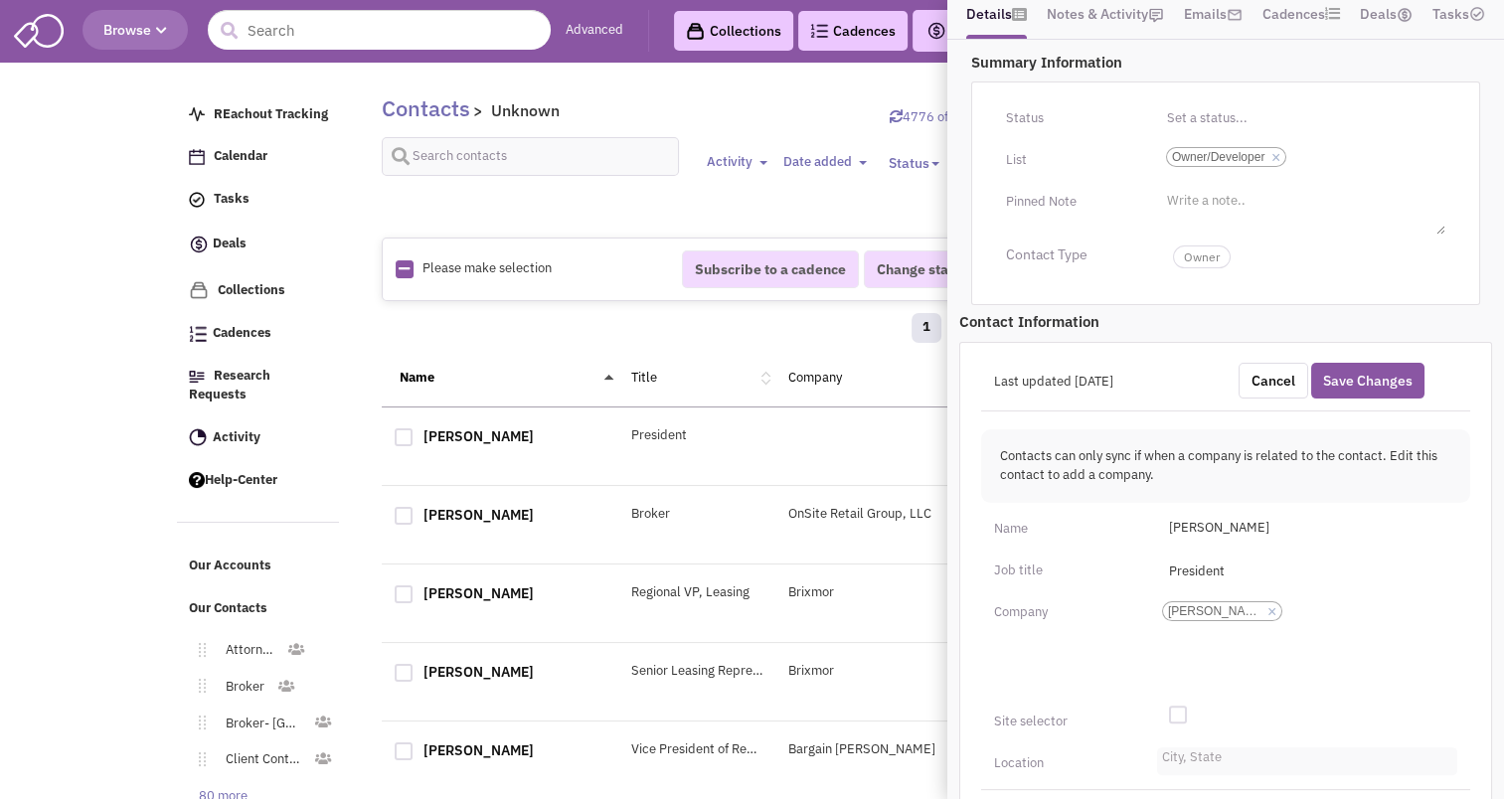
click at [0, 0] on select "City, State" at bounding box center [0, 0] width 0 height 0
type input "consho"
click at [1204, 783] on li "Conshohocken-[GEOGRAPHIC_DATA]" at bounding box center [1307, 790] width 298 height 25
click at [0, 0] on select "City, State consho Conshohocken-[GEOGRAPHIC_DATA]" at bounding box center [0, 0] width 0 height 0
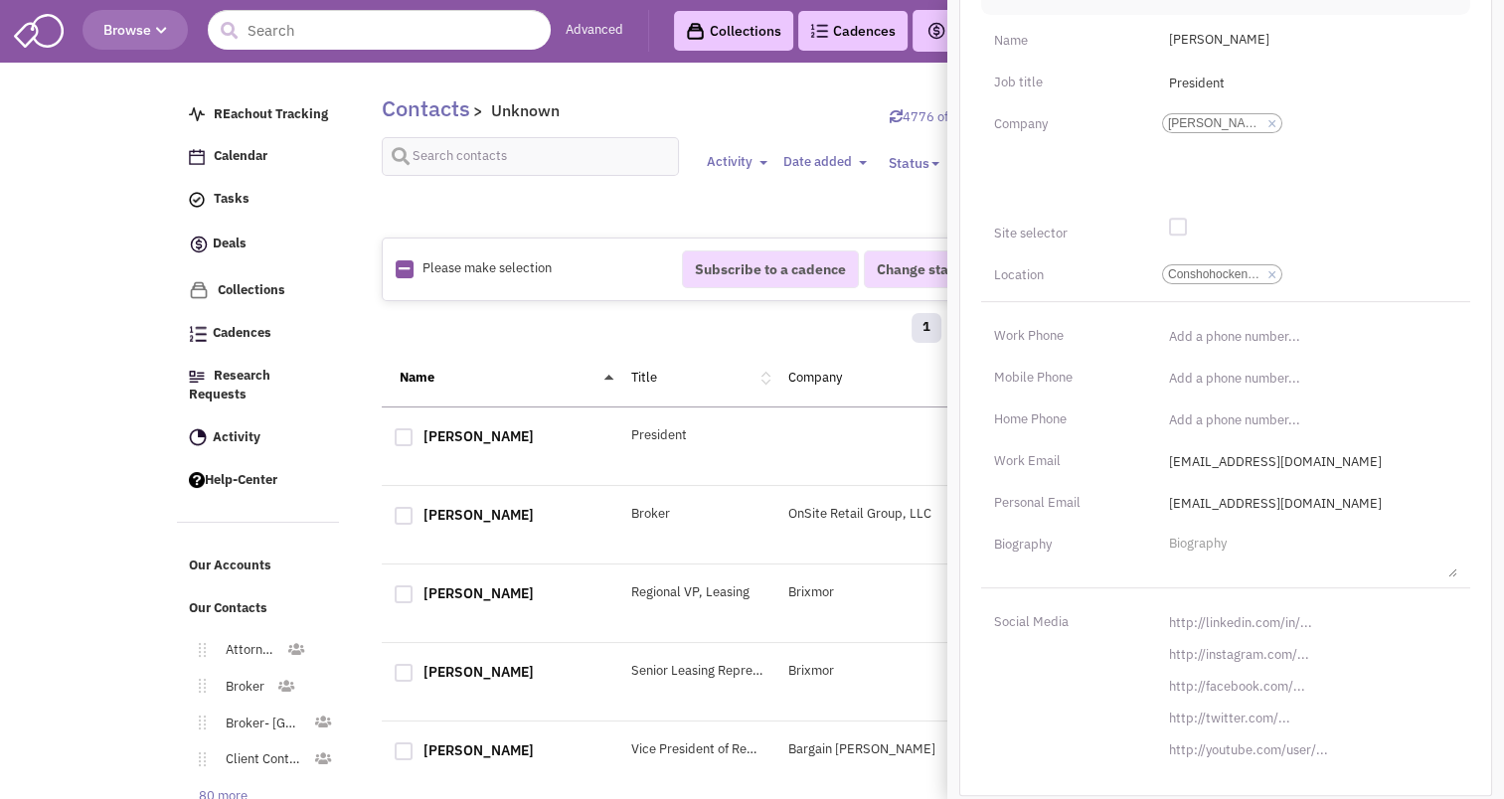
scroll to position [40, 0]
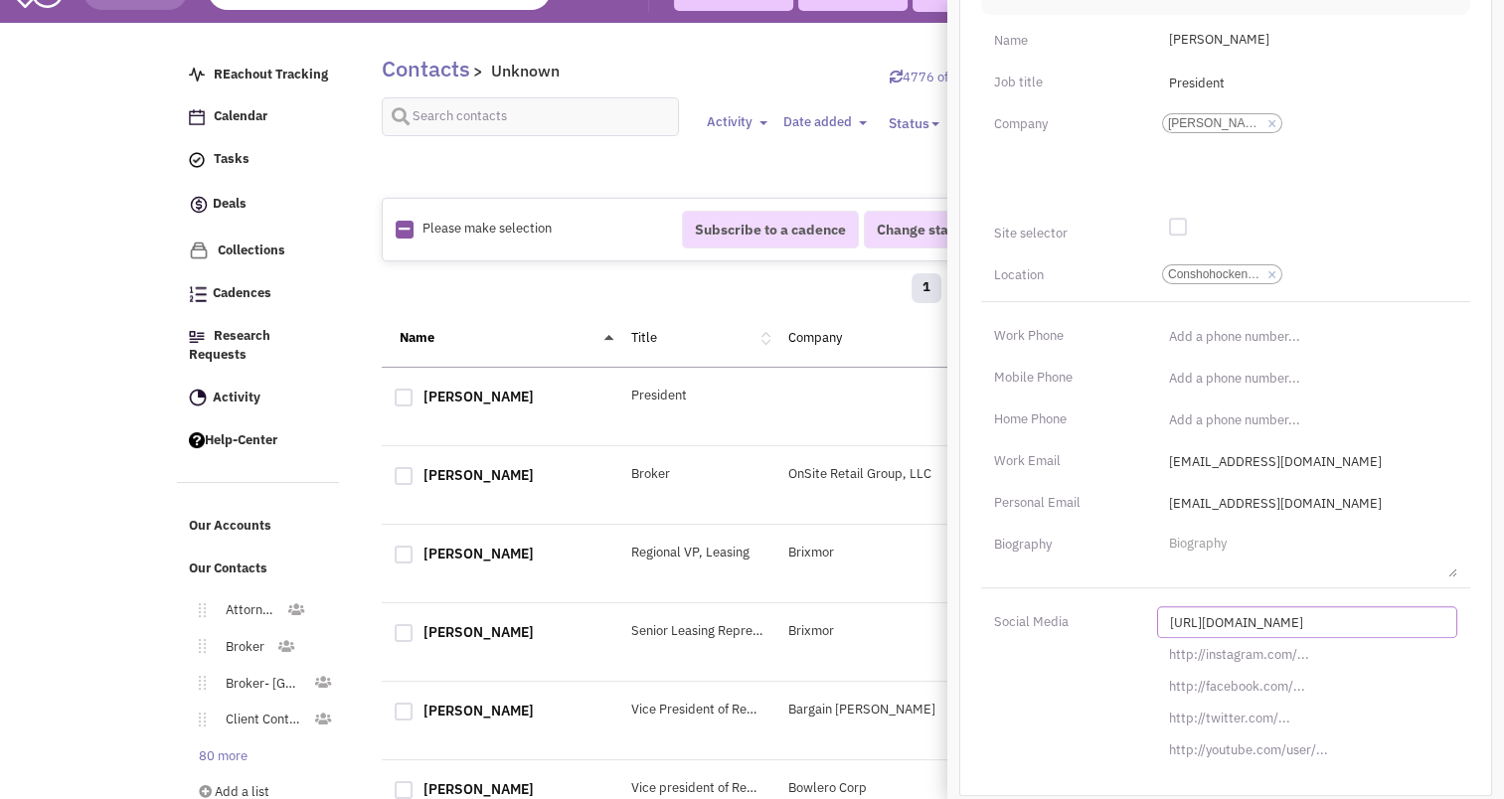
click at [1252, 626] on input "[URL][DOMAIN_NAME]" at bounding box center [1307, 623] width 300 height 32
paste input "s://[DOMAIN_NAME][URL]"
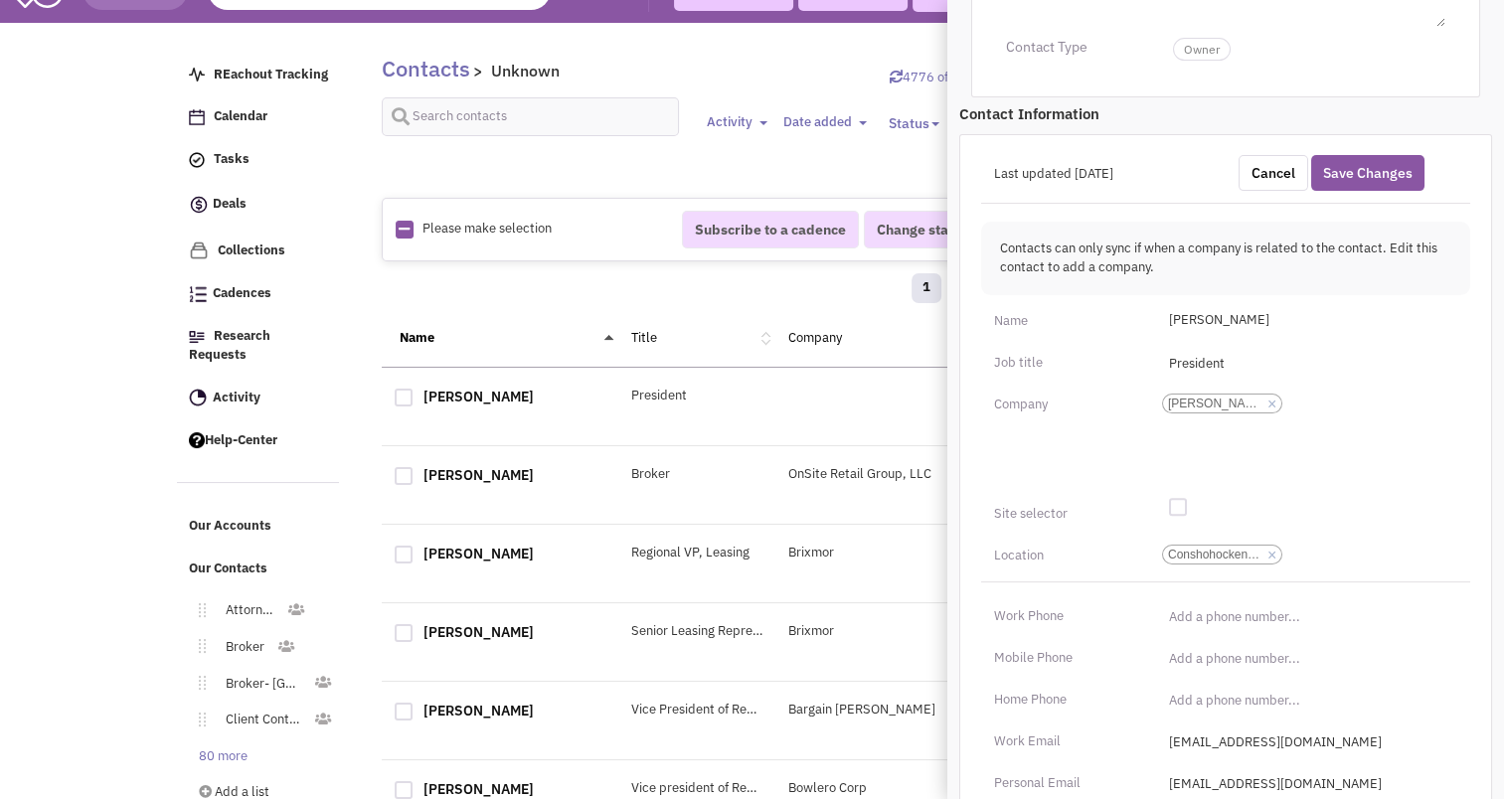
scroll to position [483, 0]
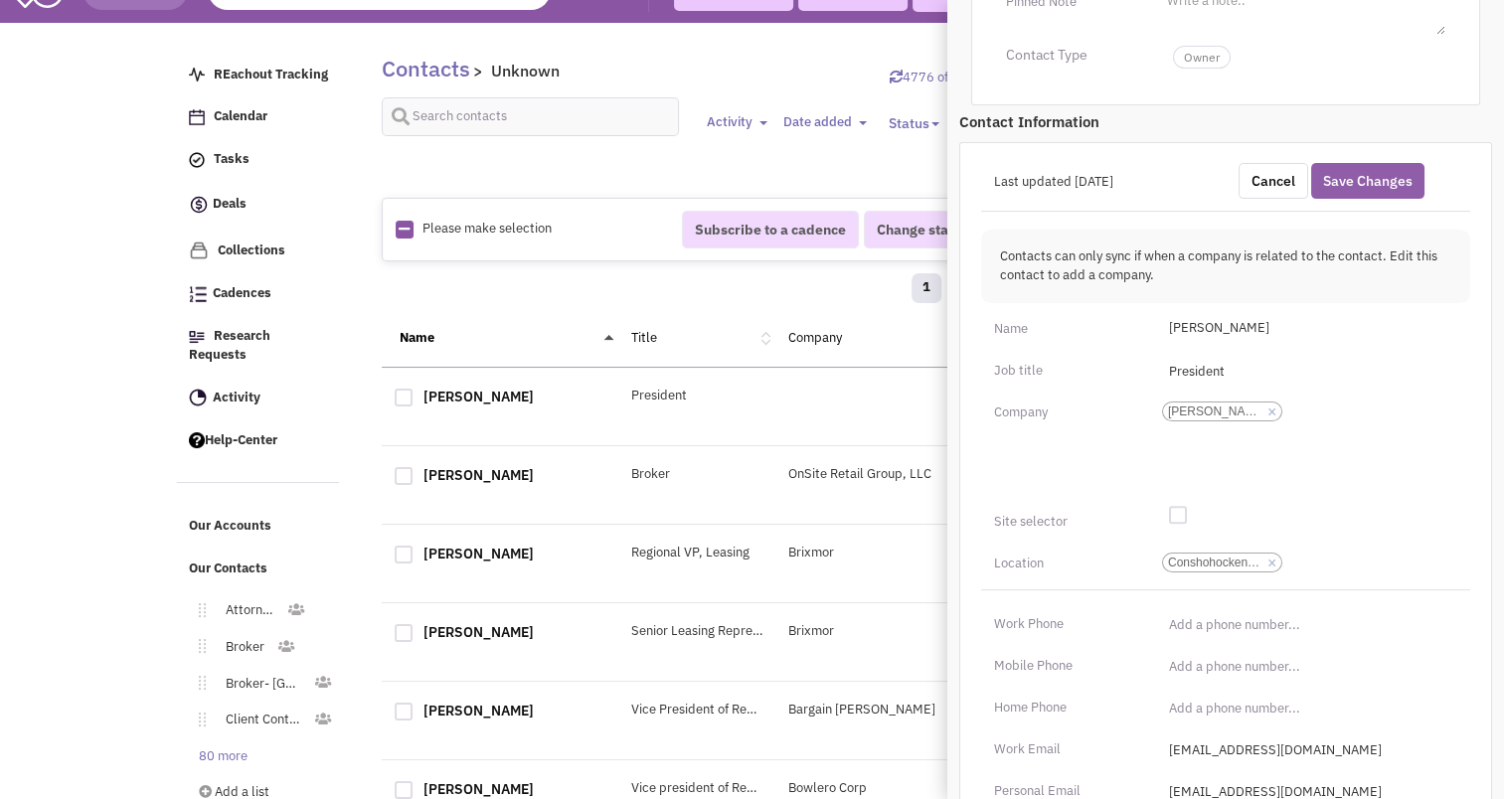
type input "[URL][DOMAIN_NAME]"
click at [1352, 187] on button "Save Changes" at bounding box center [1368, 181] width 113 height 36
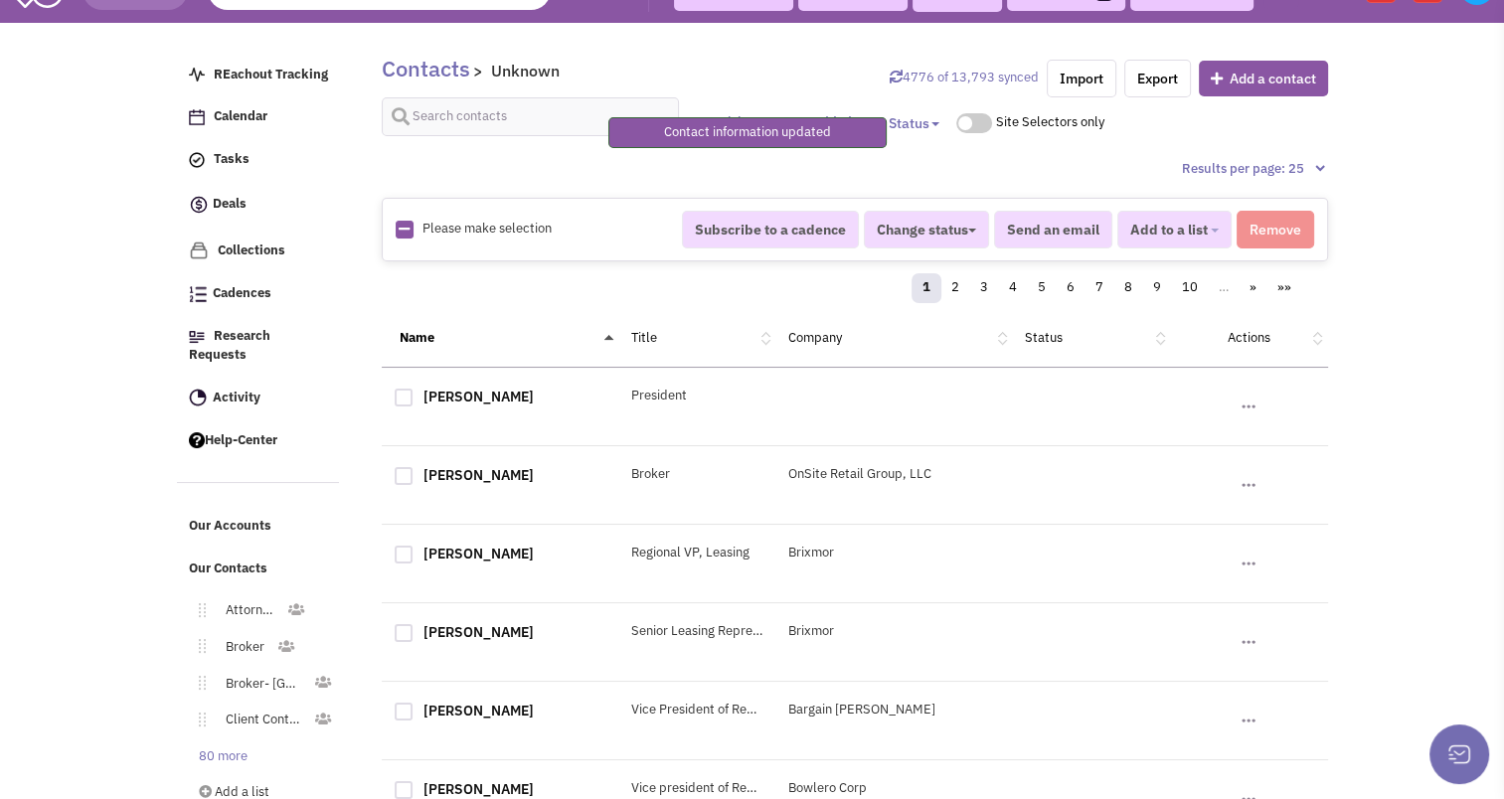
scroll to position [216, 0]
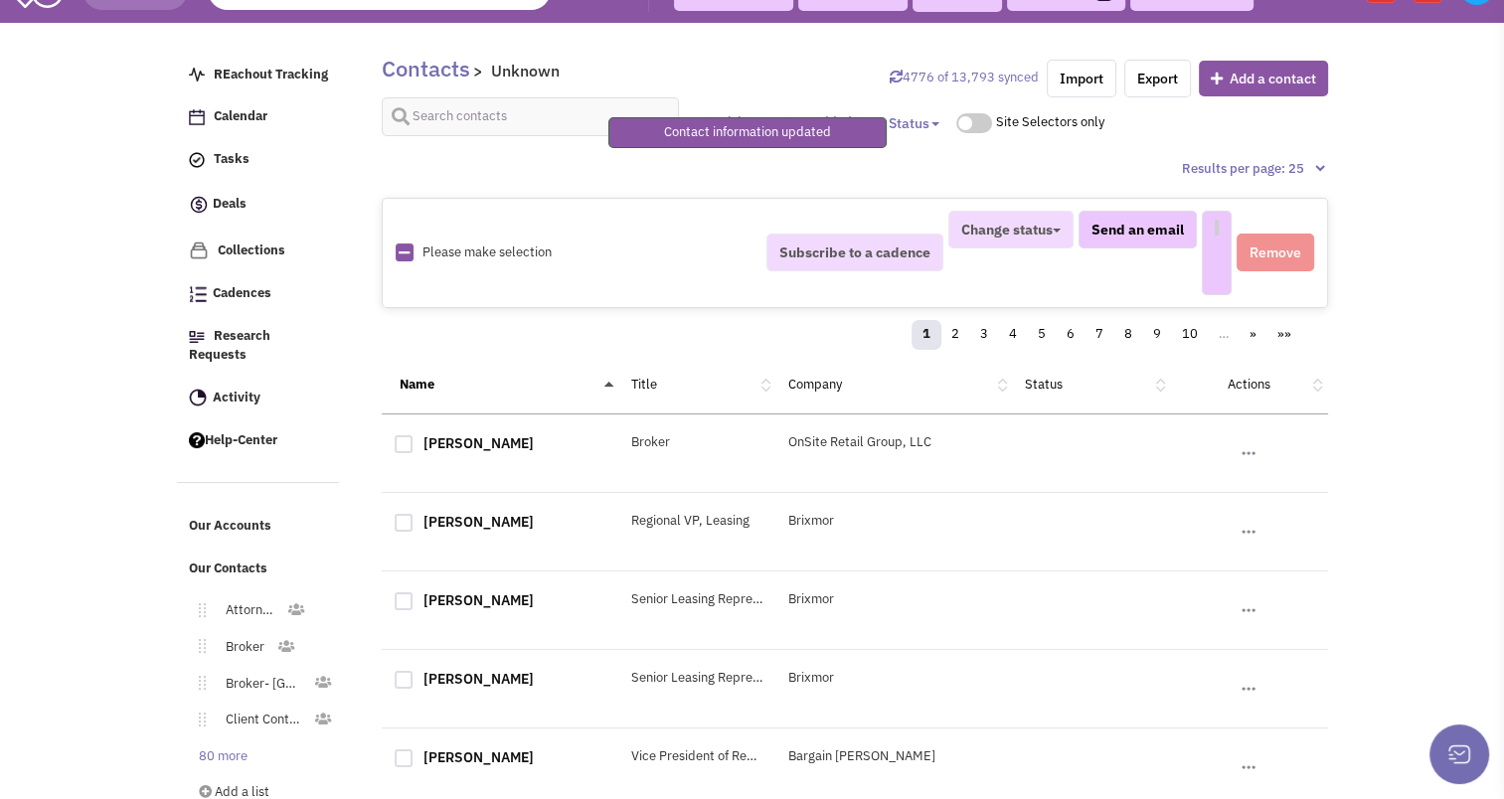
select select
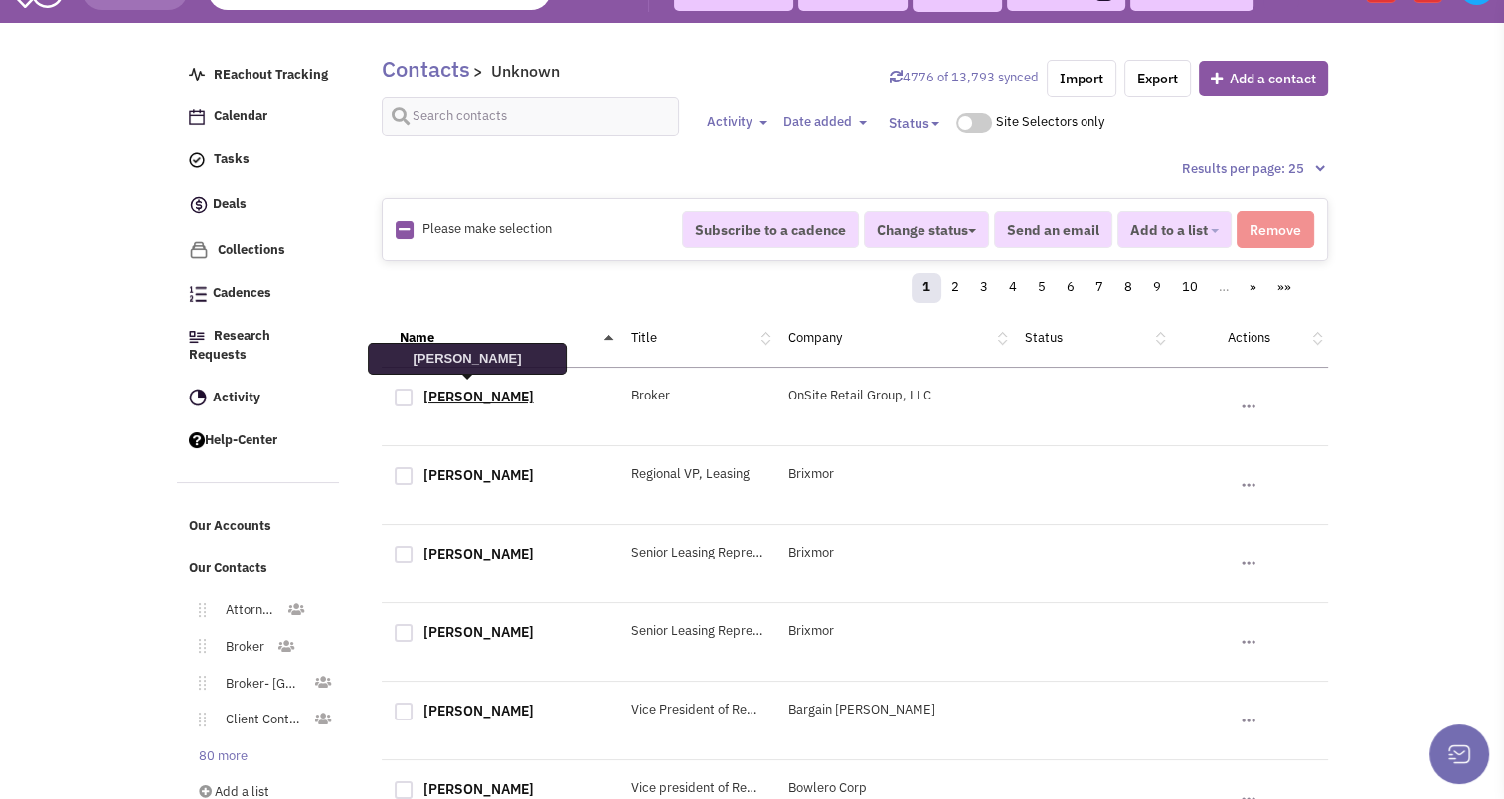
click at [476, 398] on link "[PERSON_NAME]" at bounding box center [479, 397] width 110 height 18
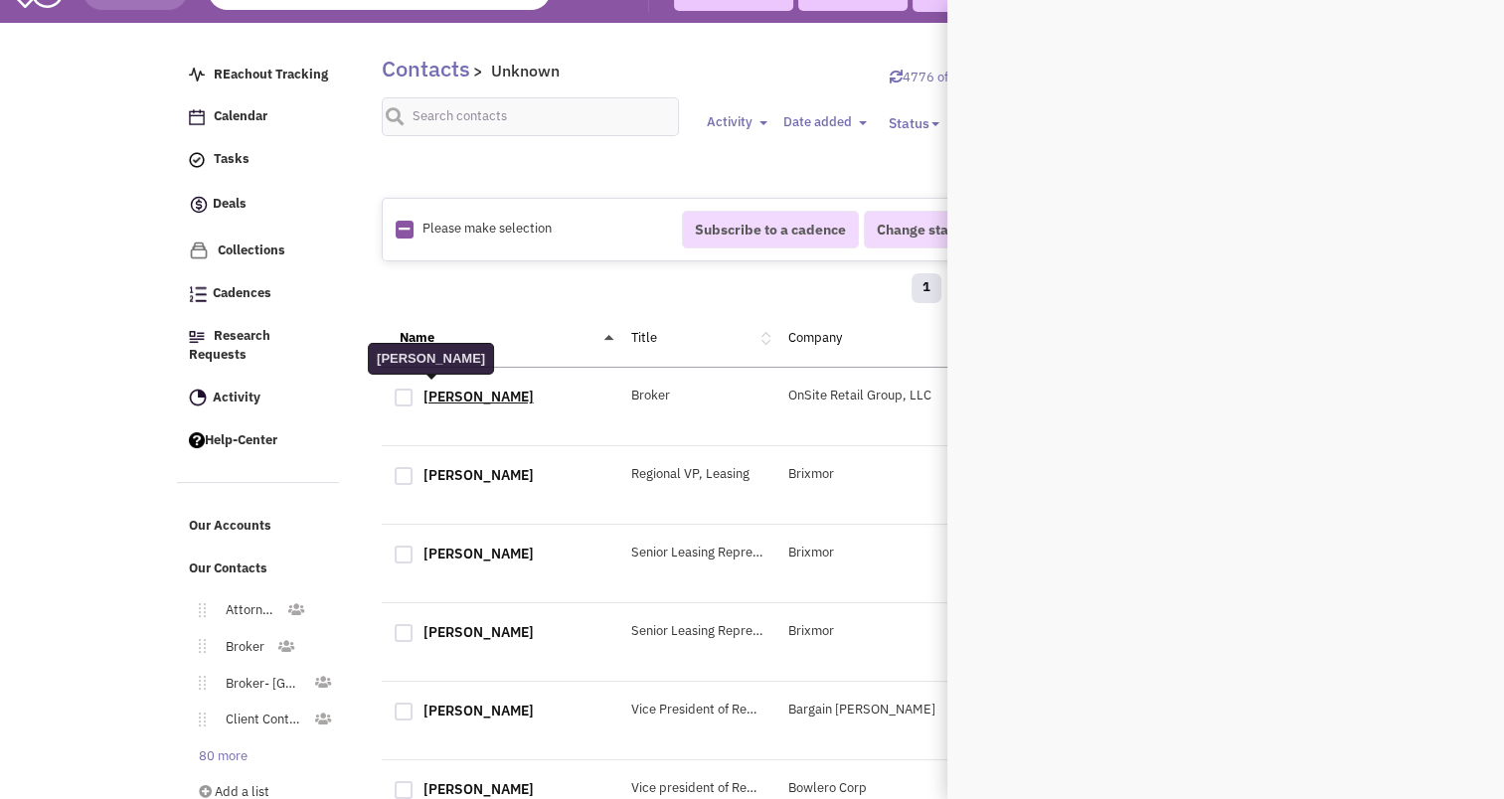
scroll to position [0, 0]
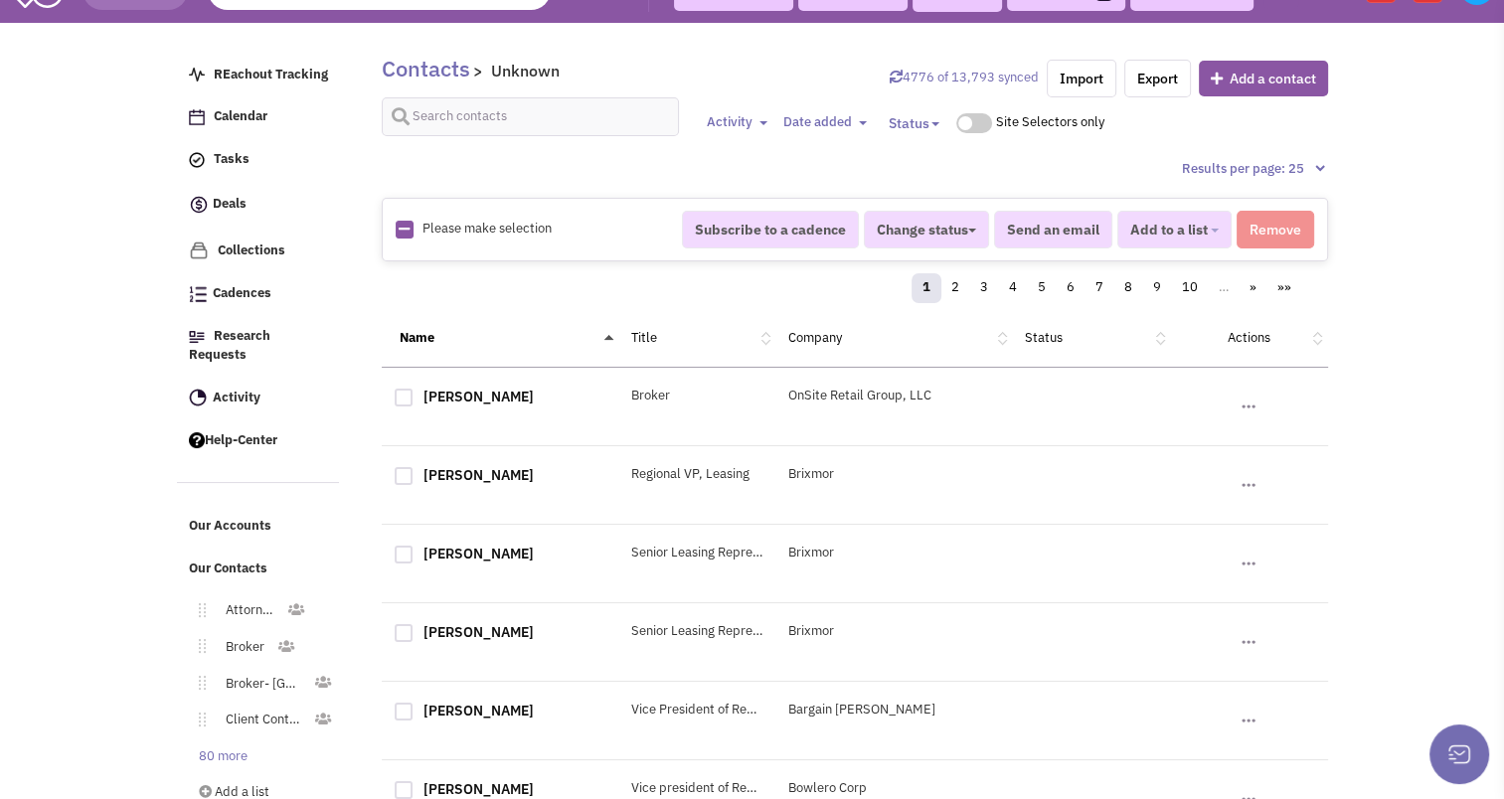
click at [461, 377] on div "[PERSON_NAME] Broker OnSite Retail Group, LLC No note found! No email sent! 0" at bounding box center [855, 407] width 947 height 79
click at [468, 398] on link "[PERSON_NAME]" at bounding box center [479, 397] width 110 height 18
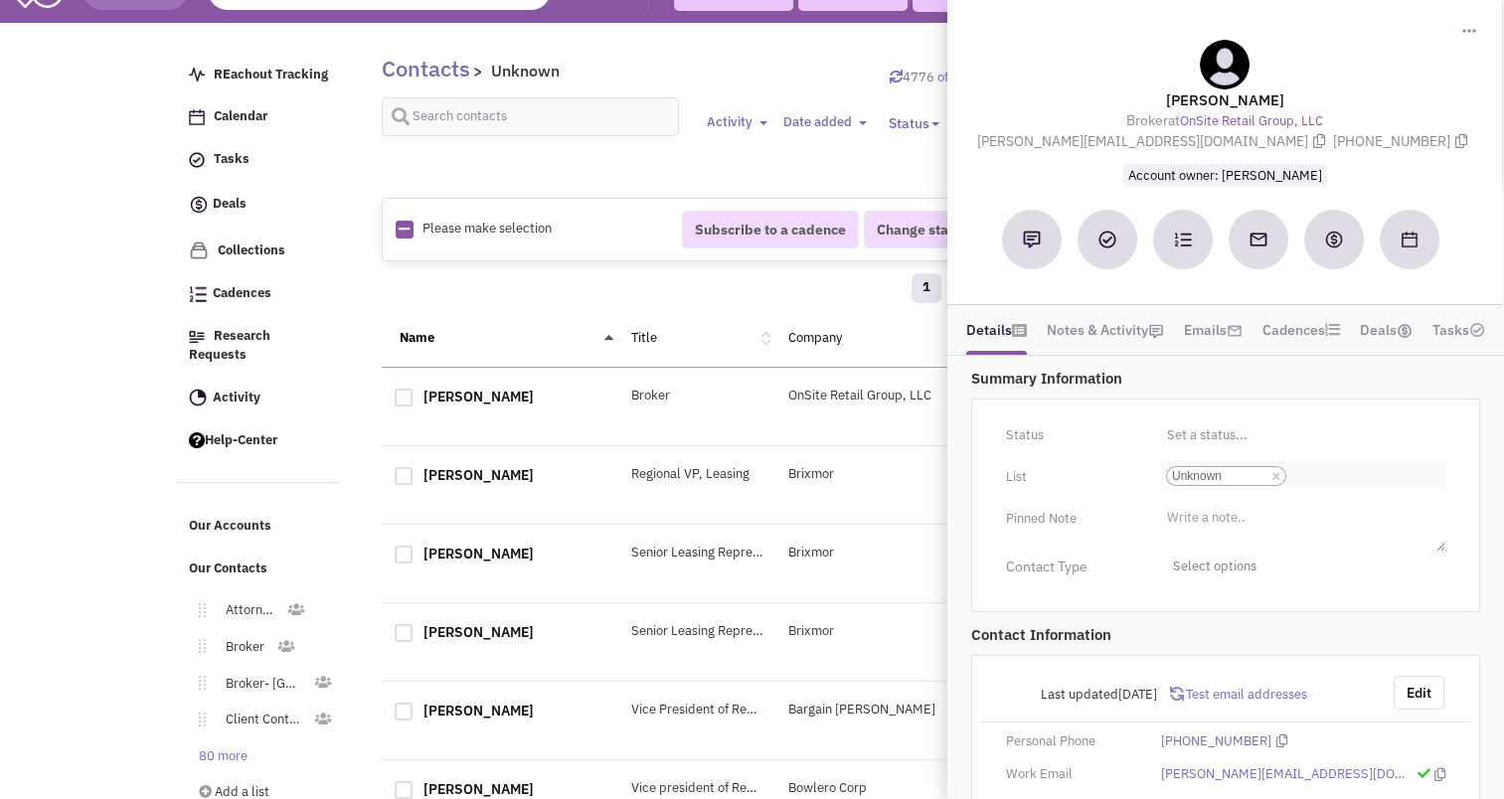
click at [1273, 469] on link "×" at bounding box center [1276, 477] width 9 height 18
click at [0, 0] on select "Select a list... Unknown" at bounding box center [0, 0] width 0 height 0
click at [1243, 469] on li "Select a list..." at bounding box center [1204, 468] width 86 height 15
click at [0, 0] on select "Select a list..." at bounding box center [0, 0] width 0 height 0
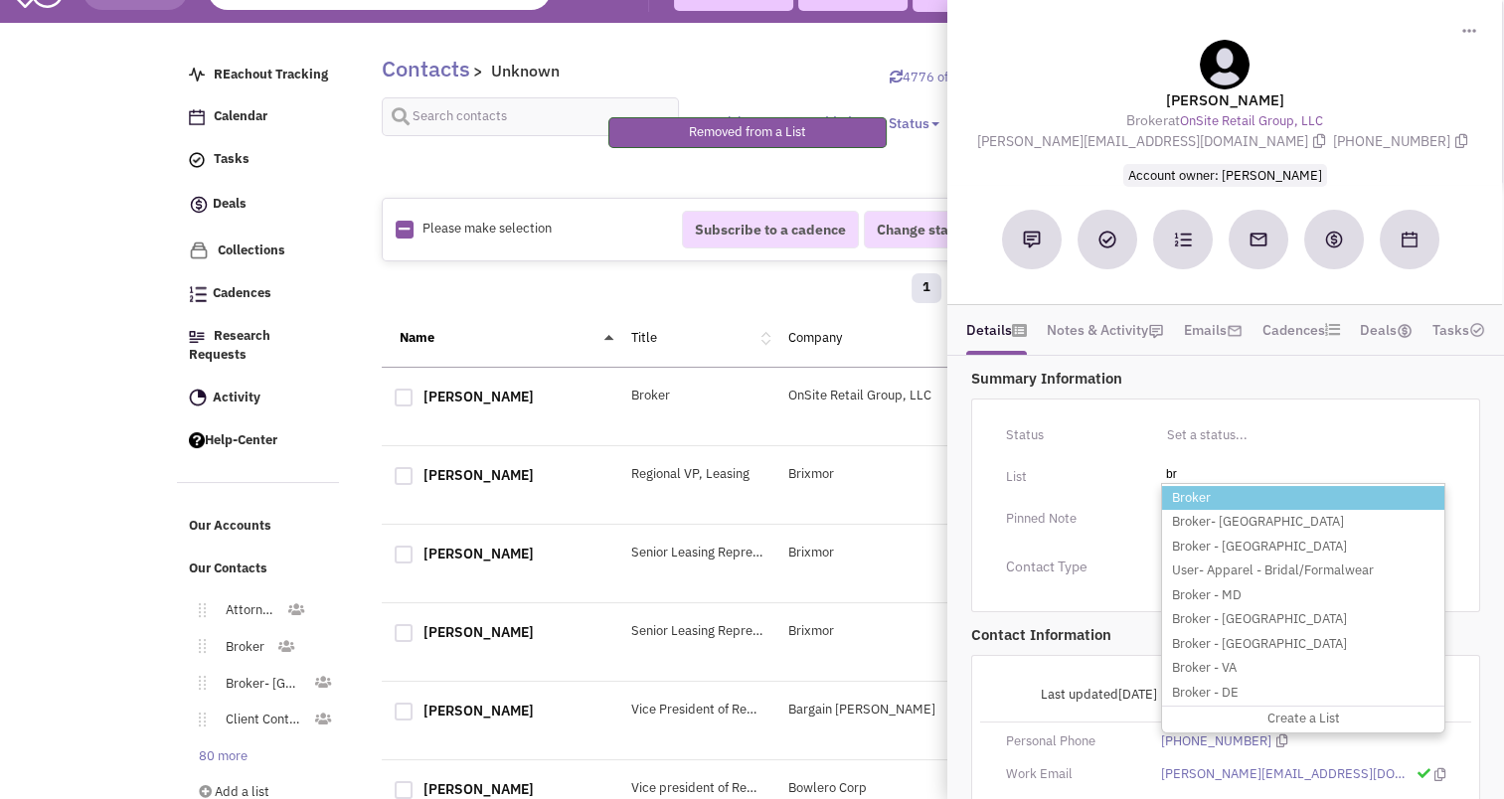
type input "br"
click at [1192, 486] on li "Broker" at bounding box center [1303, 498] width 282 height 25
click at [0, 0] on select "Select a list..." at bounding box center [0, 0] width 0 height 0
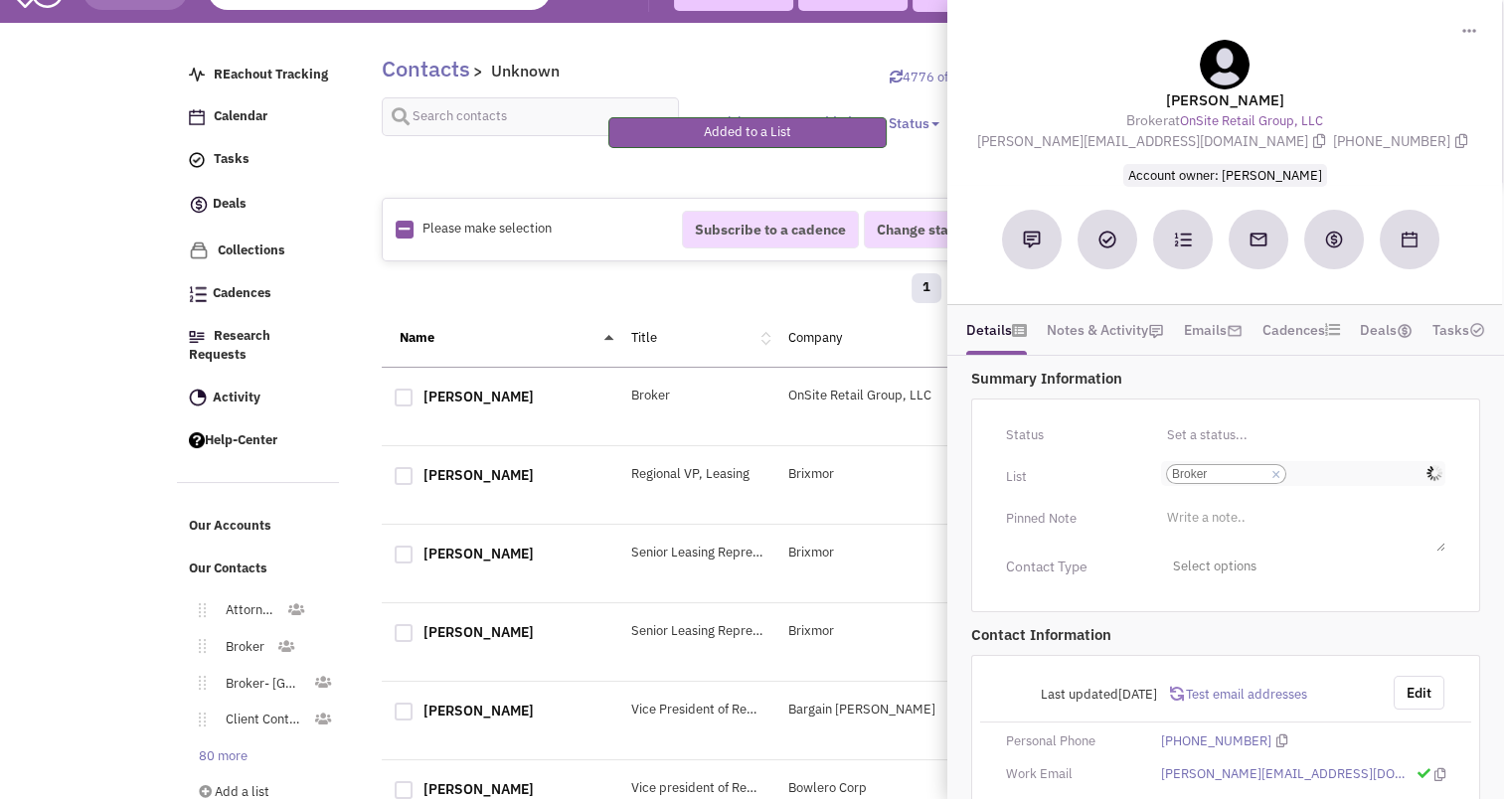
click at [1323, 465] on input "Select a list... Broker Select a list... × Broker" at bounding box center [1314, 474] width 44 height 20
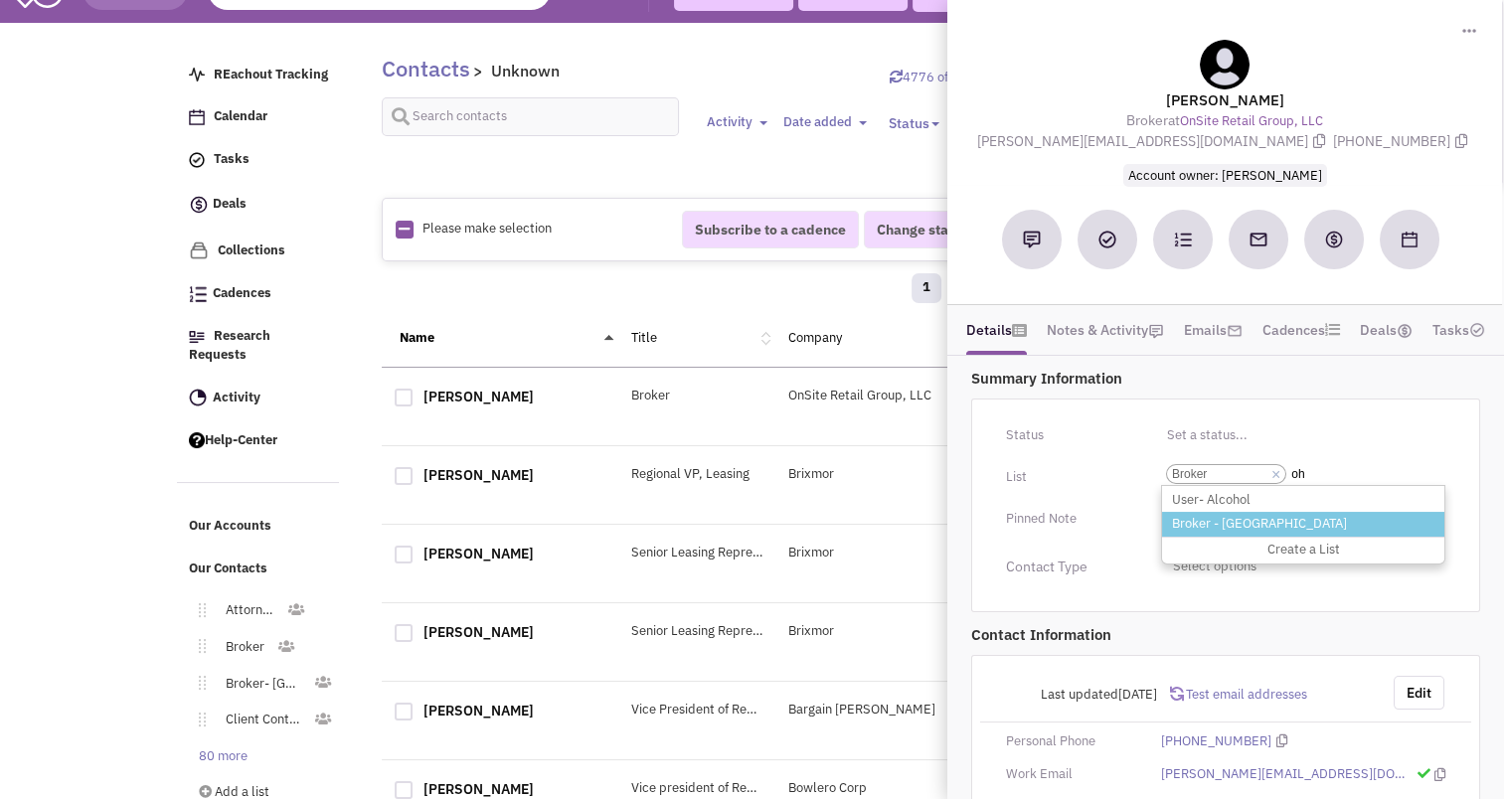
type input "oh"
click at [1253, 529] on li "Broker - [GEOGRAPHIC_DATA]" at bounding box center [1303, 524] width 282 height 25
click at [0, 0] on select "Select a list... Broker" at bounding box center [0, 0] width 0 height 0
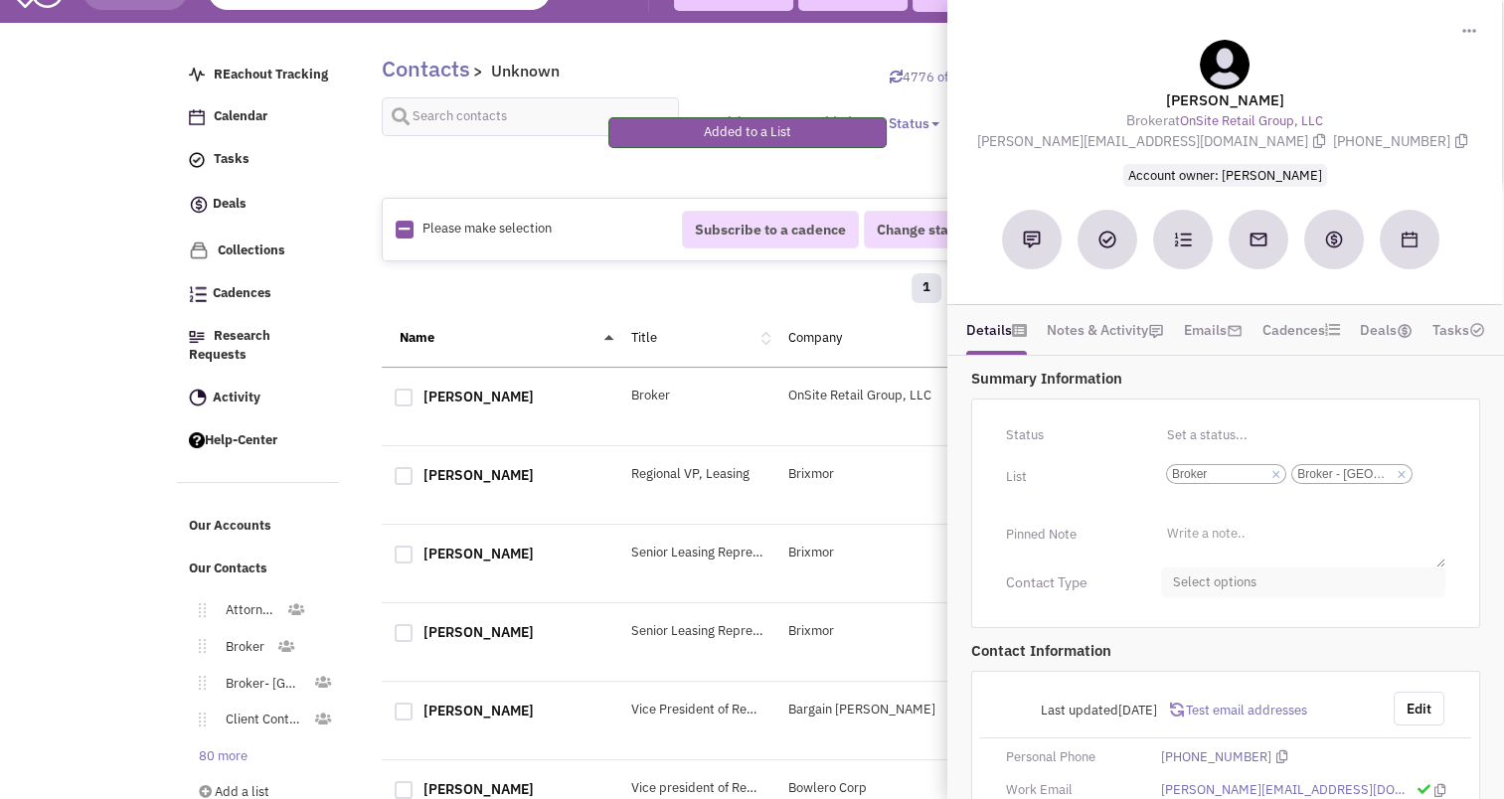
click at [1234, 586] on span "Select options" at bounding box center [1303, 583] width 284 height 31
click at [1182, 662] on div at bounding box center [1181, 661] width 18 height 18
checkbox input "true"
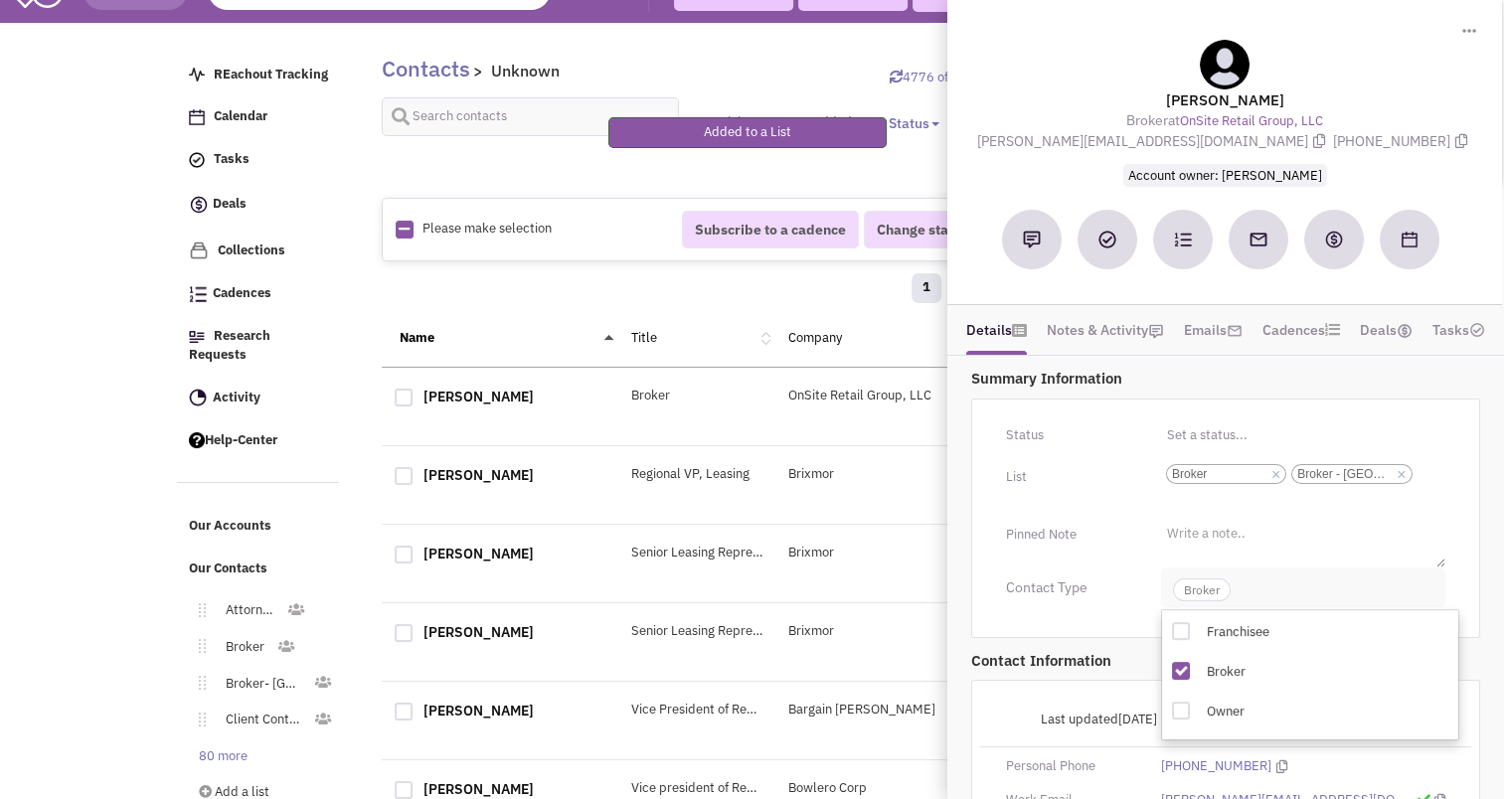
click at [1191, 579] on span "Broker" at bounding box center [1202, 590] width 58 height 23
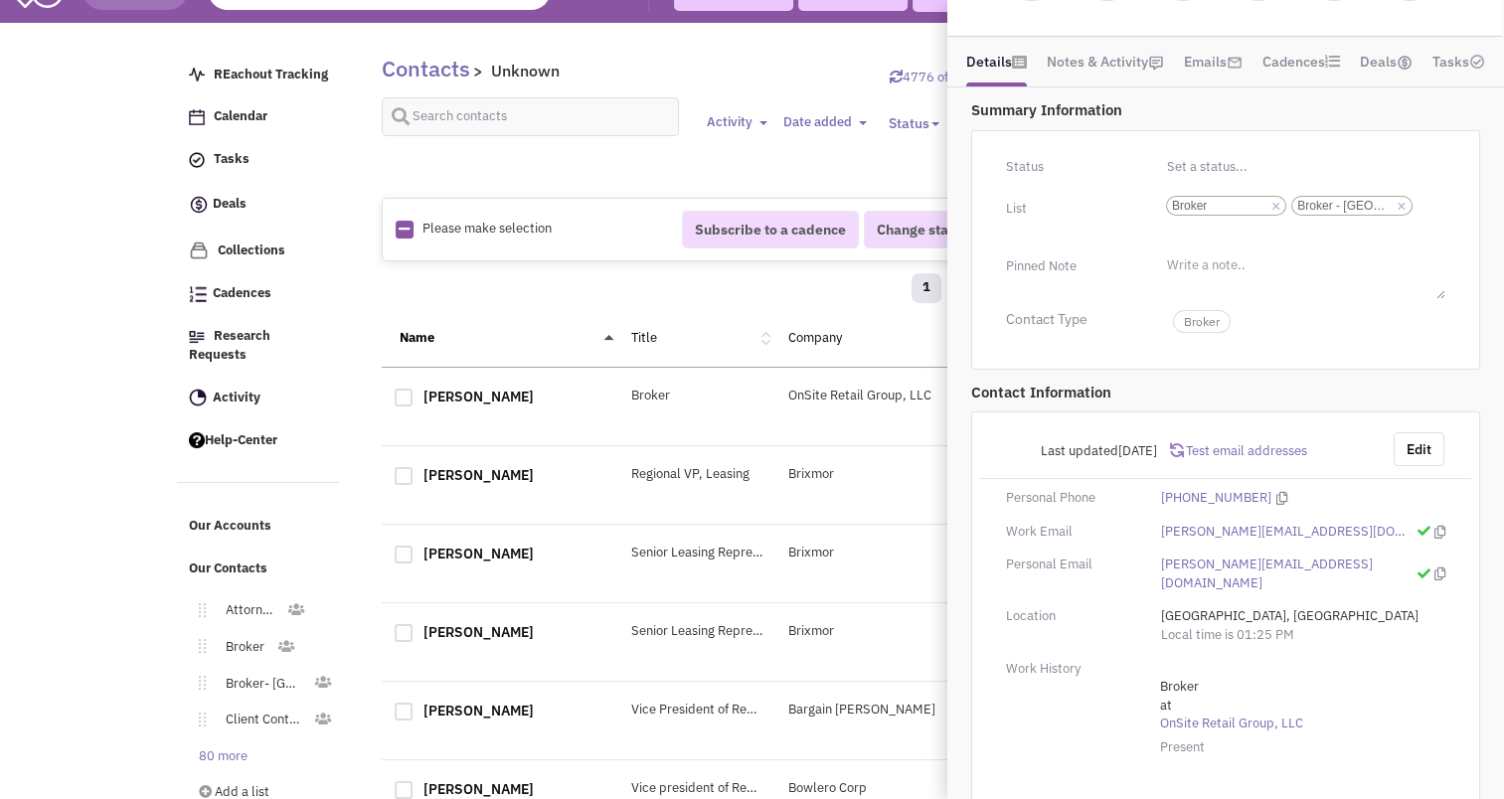
scroll to position [0, 0]
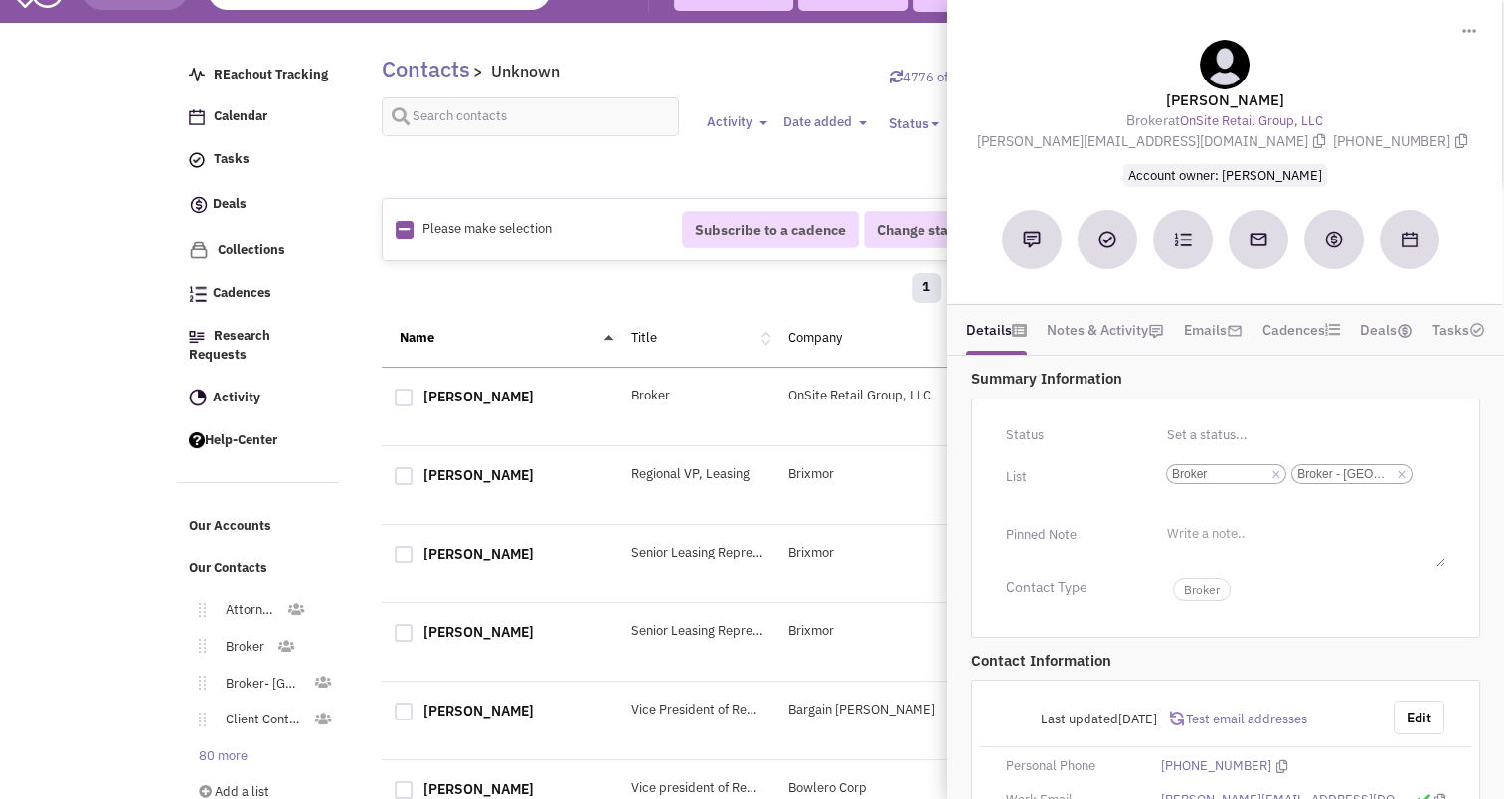
click at [573, 291] on div "1 2 3 4 5 6 7 8 9 10 … » »»" at bounding box center [855, 291] width 921 height 40
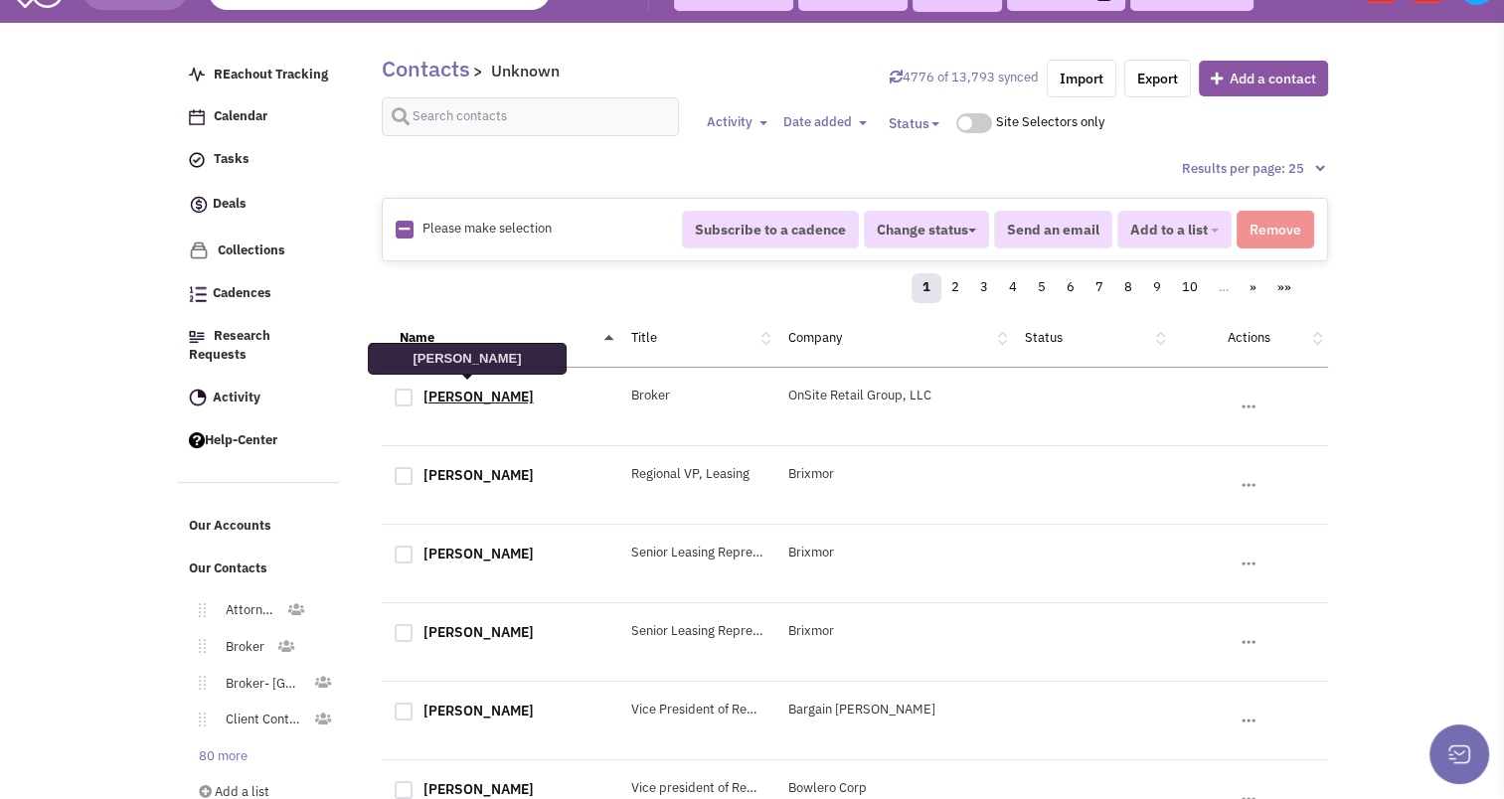
click at [461, 388] on link "[PERSON_NAME]" at bounding box center [479, 397] width 110 height 18
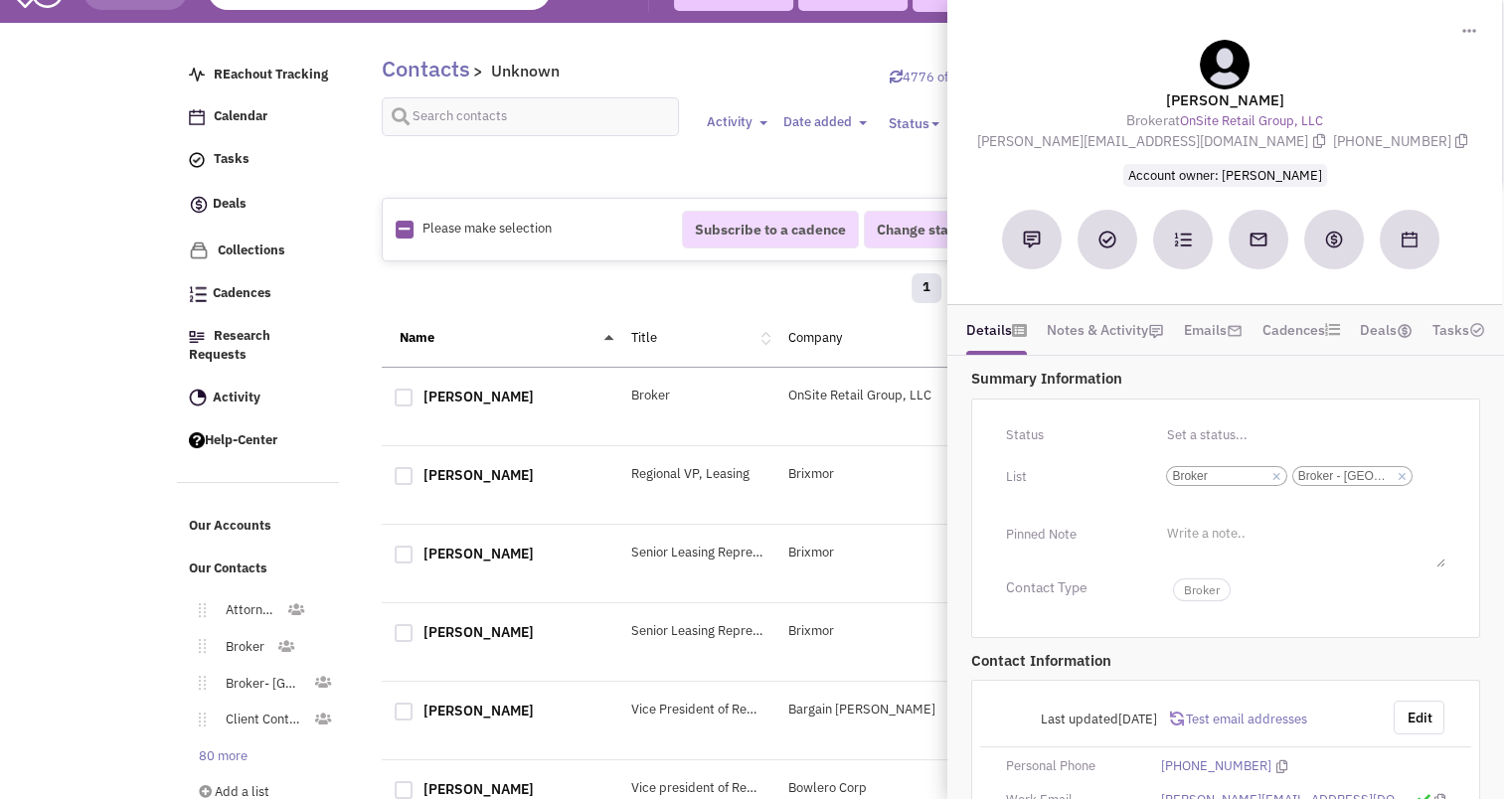
click at [572, 314] on div "Name Title Company Status Actions" at bounding box center [855, 339] width 947 height 58
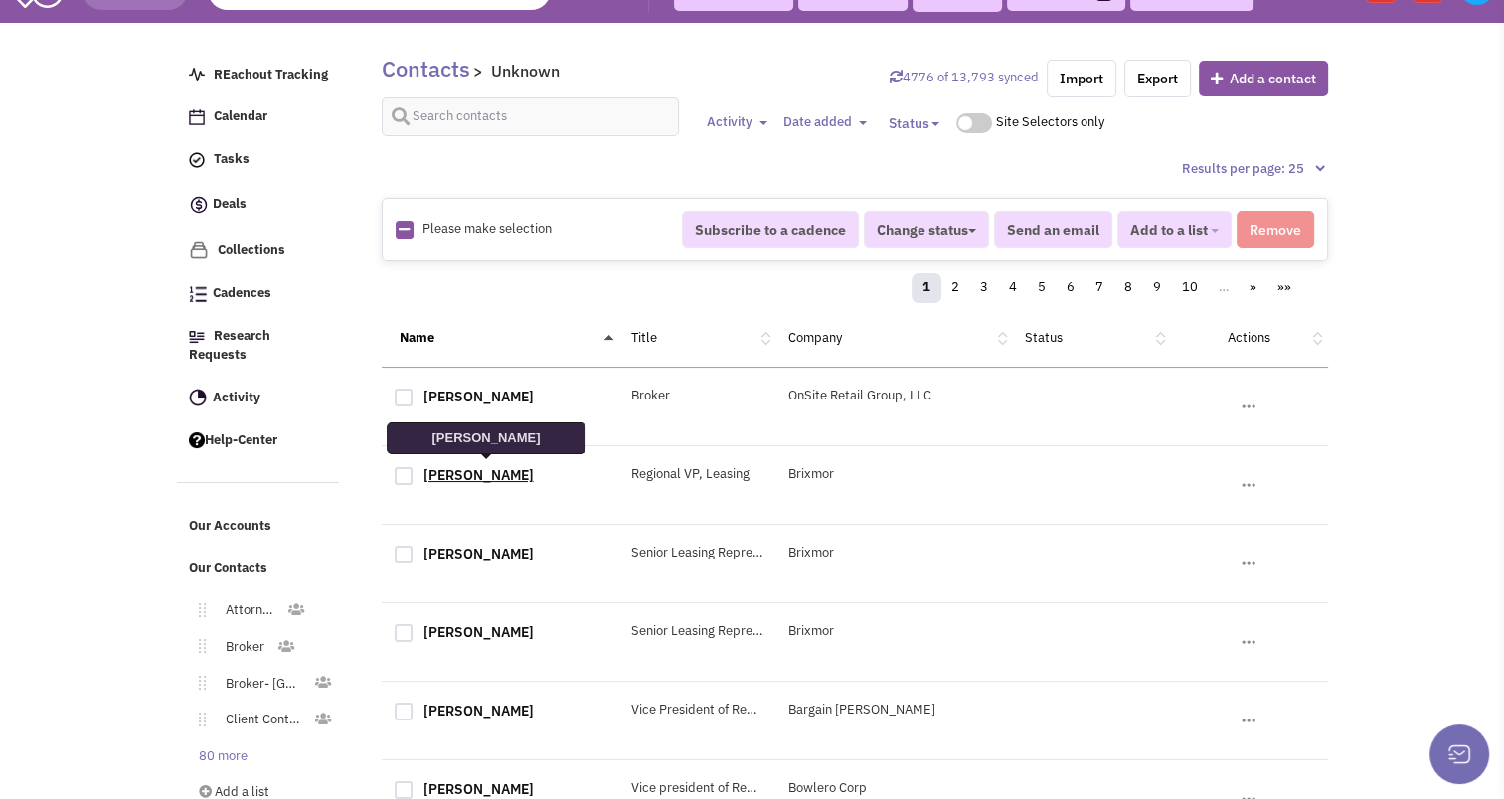
click at [474, 477] on link "[PERSON_NAME]" at bounding box center [479, 475] width 110 height 18
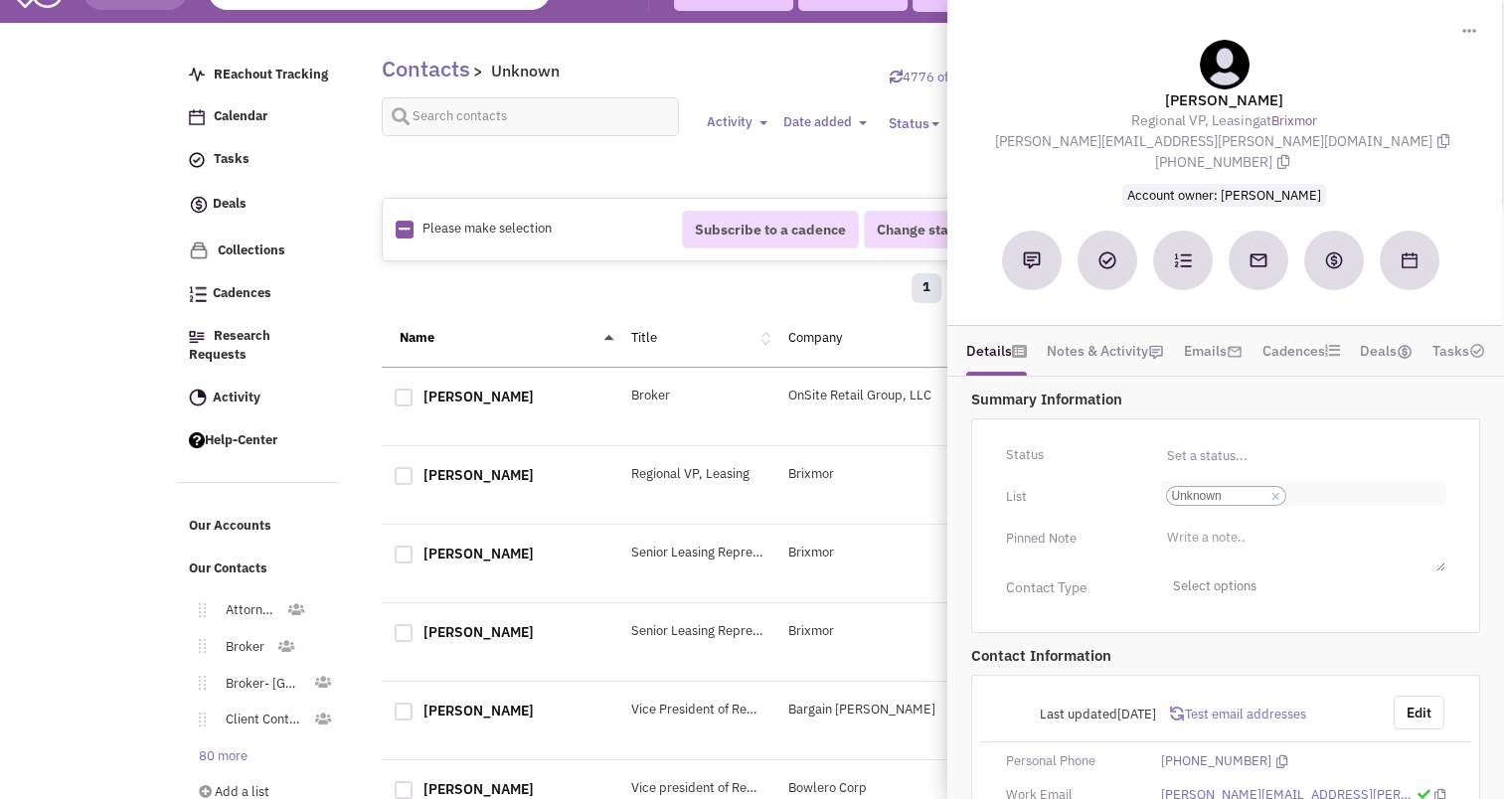
click at [1277, 488] on link "×" at bounding box center [1276, 497] width 9 height 18
click at [0, 0] on select "Select a list... Unknown" at bounding box center [0, 0] width 0 height 0
click at [1271, 481] on ul "Select a list..." at bounding box center [1303, 492] width 284 height 23
click at [0, 0] on select "Select a list..." at bounding box center [0, 0] width 0 height 0
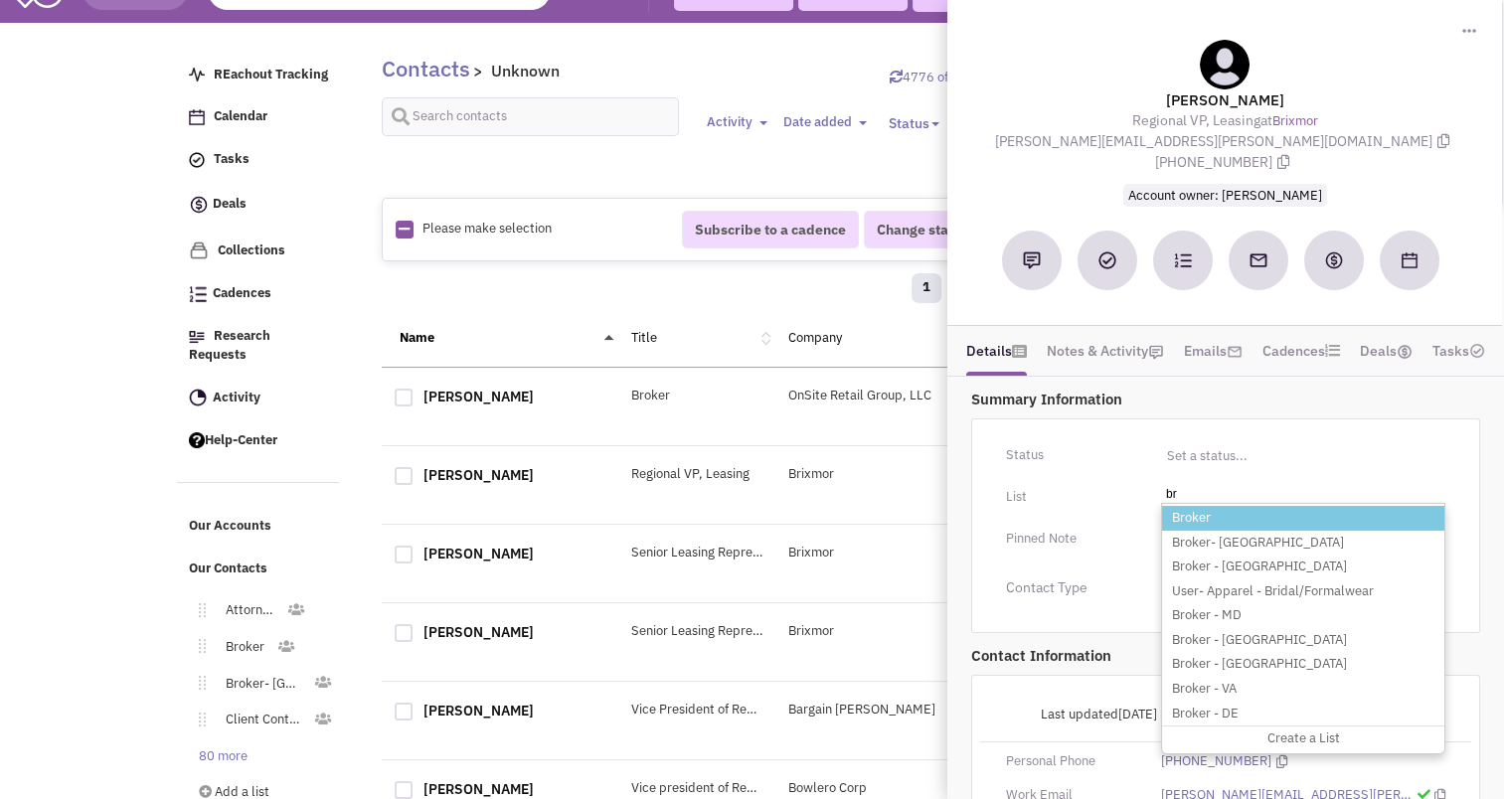
type input "br"
click at [1221, 506] on li "Broker" at bounding box center [1303, 518] width 282 height 25
click at [0, 0] on select "Select a list..." at bounding box center [0, 0] width 0 height 0
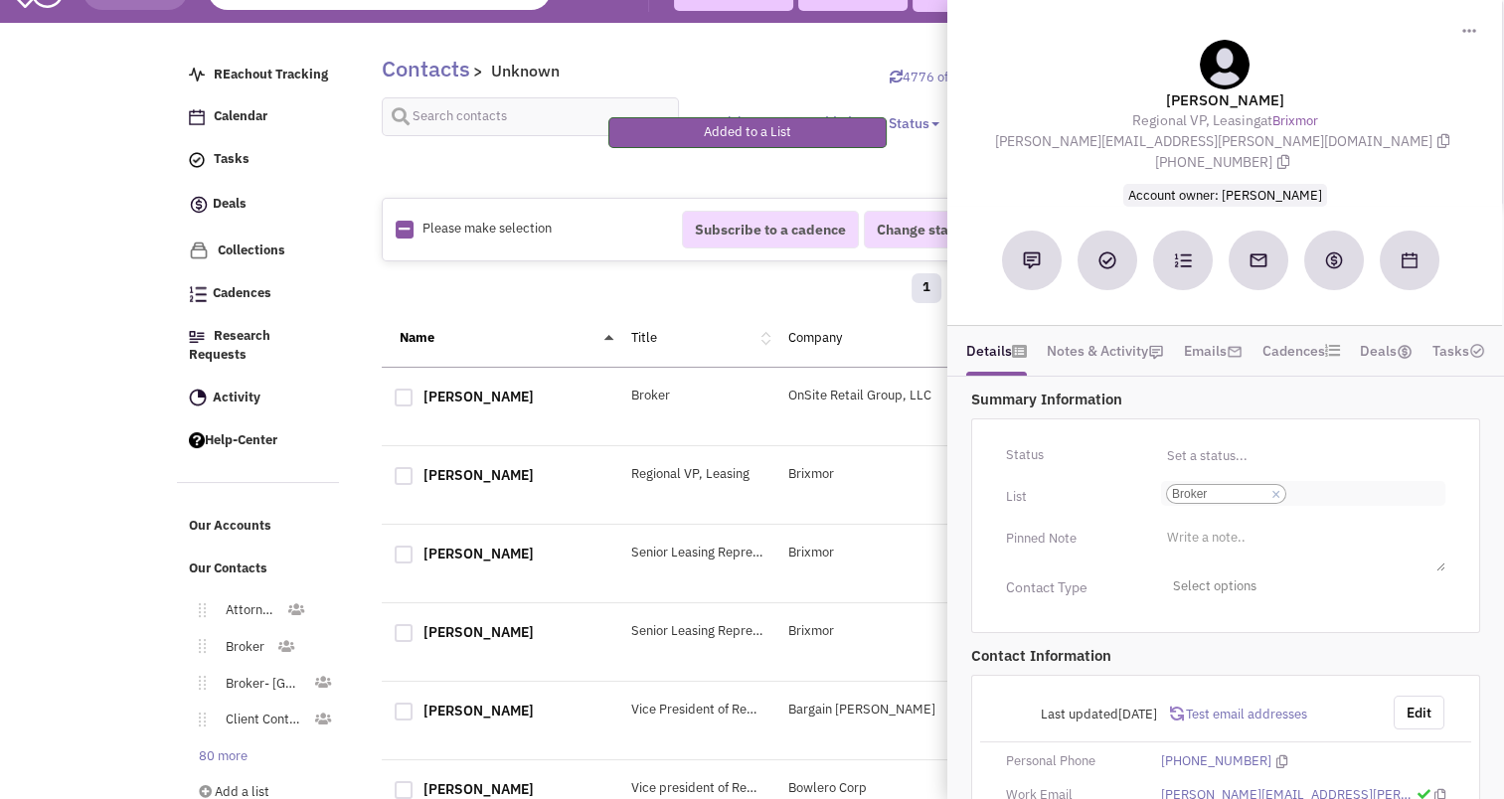
click at [1335, 484] on input "Select a list... Broker Select a list... × Broker" at bounding box center [1314, 494] width 44 height 20
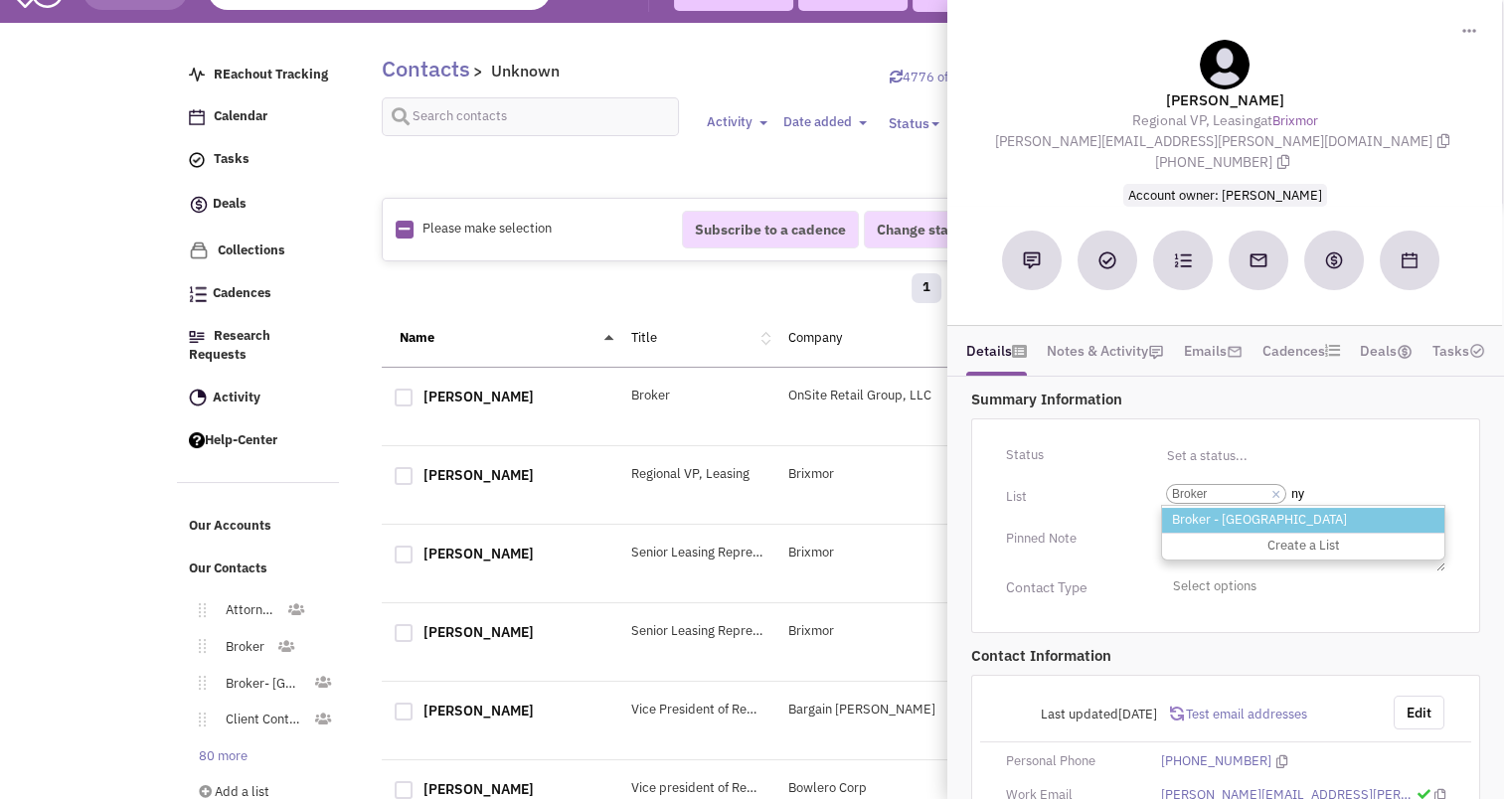
type input "ny"
click at [1244, 508] on li "Broker - [GEOGRAPHIC_DATA]" at bounding box center [1303, 520] width 282 height 25
click at [0, 0] on select "Select a list... Broker" at bounding box center [0, 0] width 0 height 0
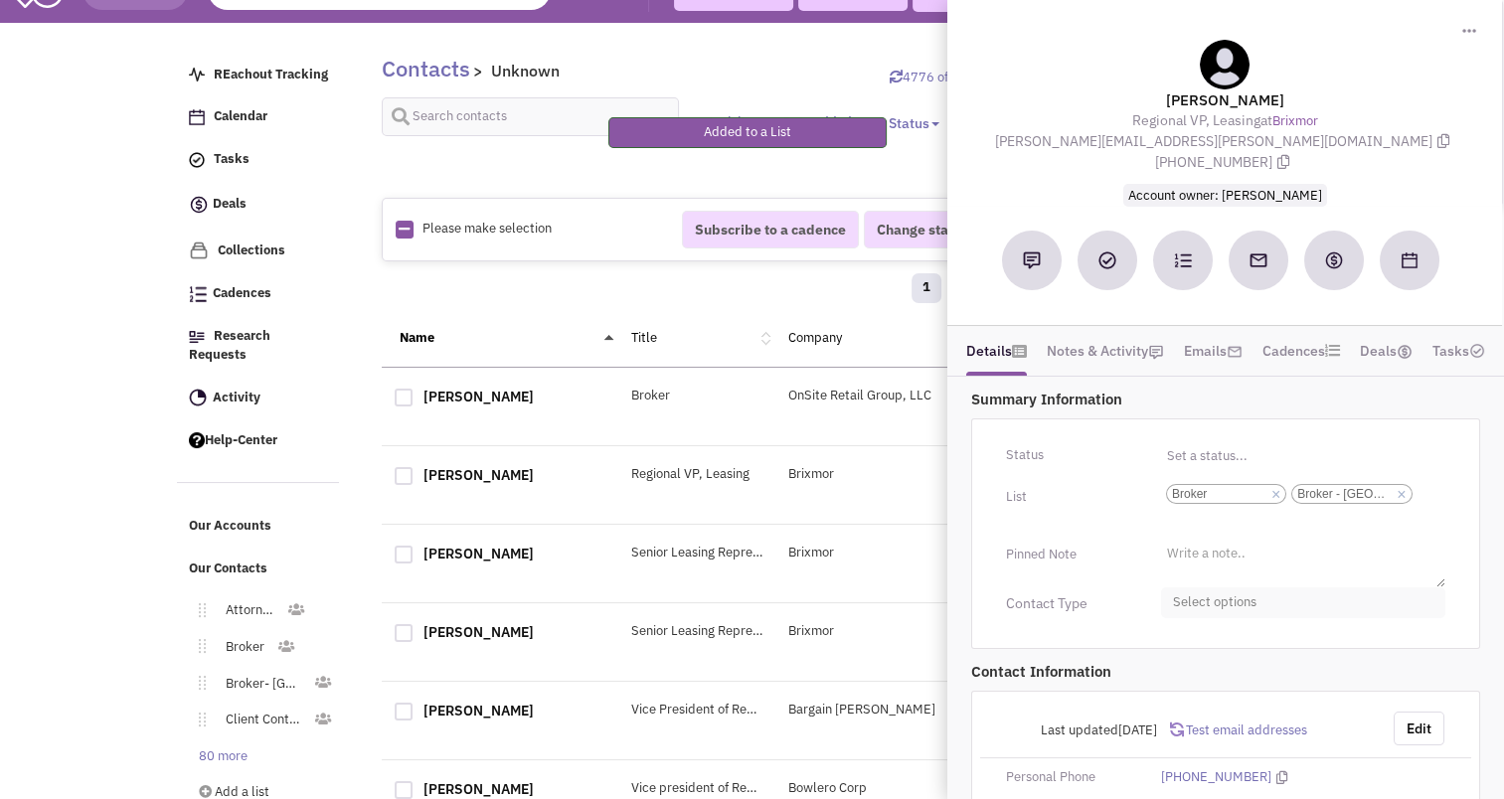
click at [1241, 588] on span "Select options" at bounding box center [1303, 603] width 284 height 31
click at [1179, 673] on div at bounding box center [1181, 682] width 18 height 18
checkbox input "true"
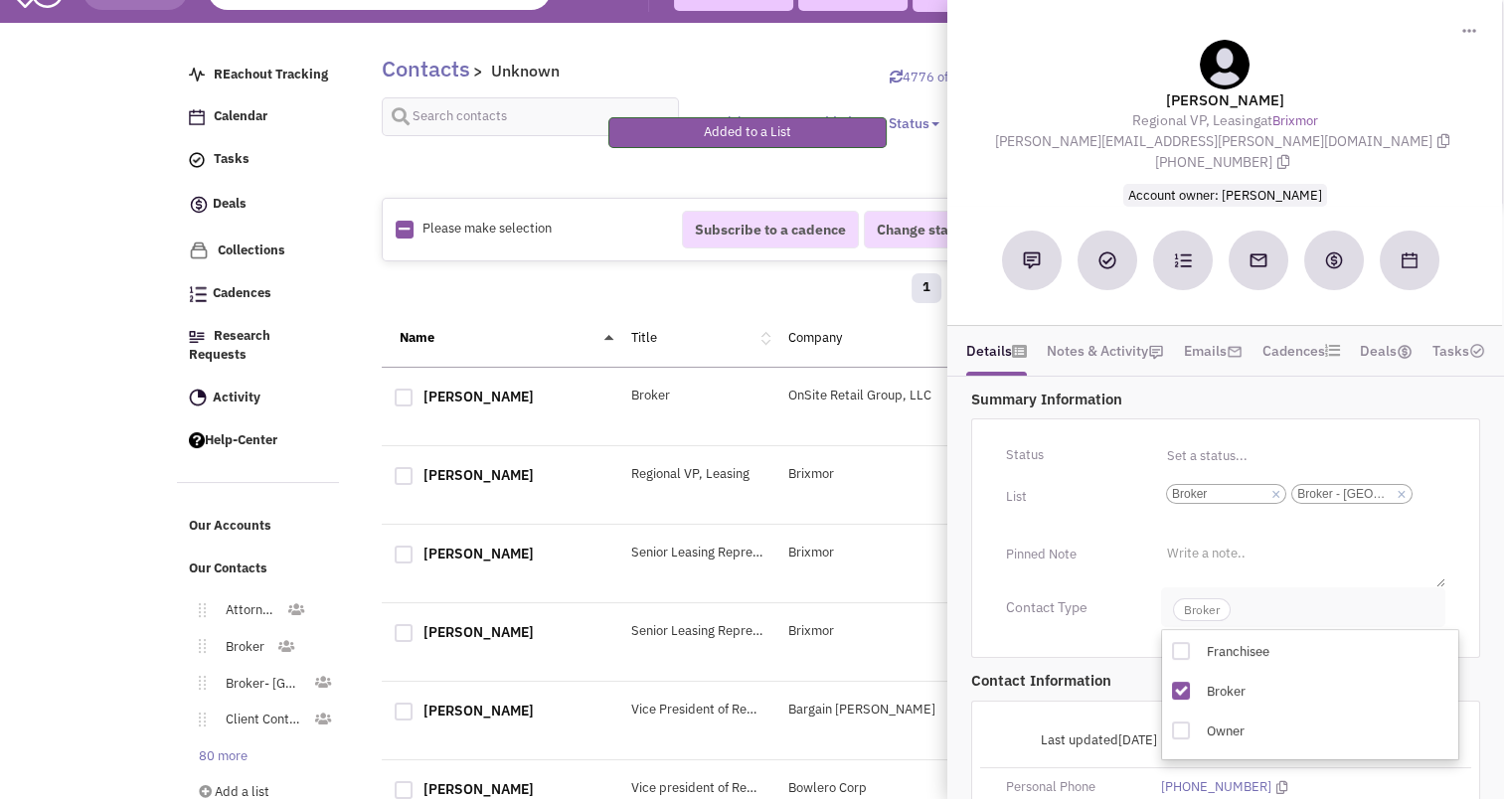
click at [1200, 599] on span "Broker" at bounding box center [1202, 610] width 58 height 23
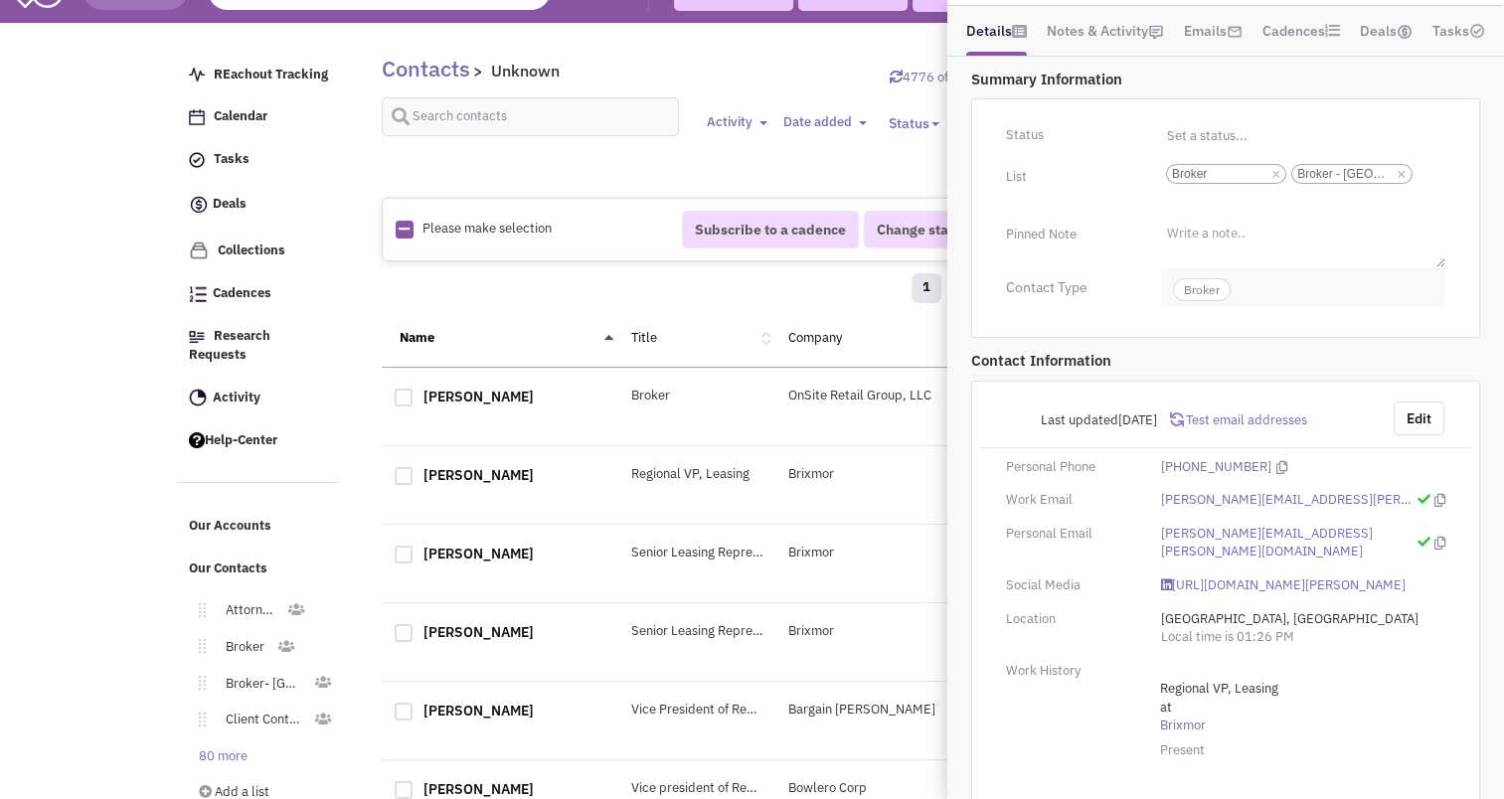
scroll to position [0, 0]
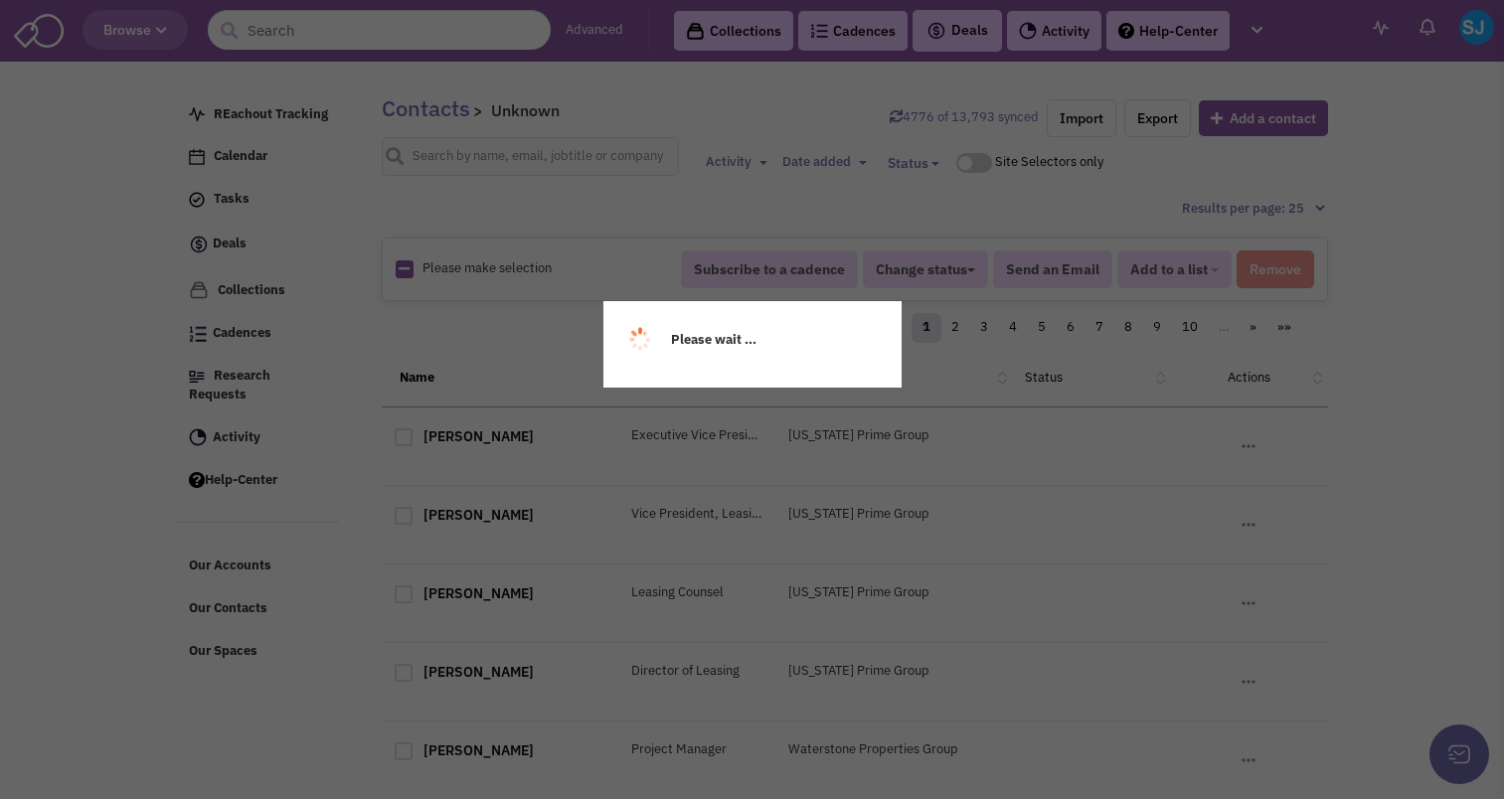
scroll to position [40, 0]
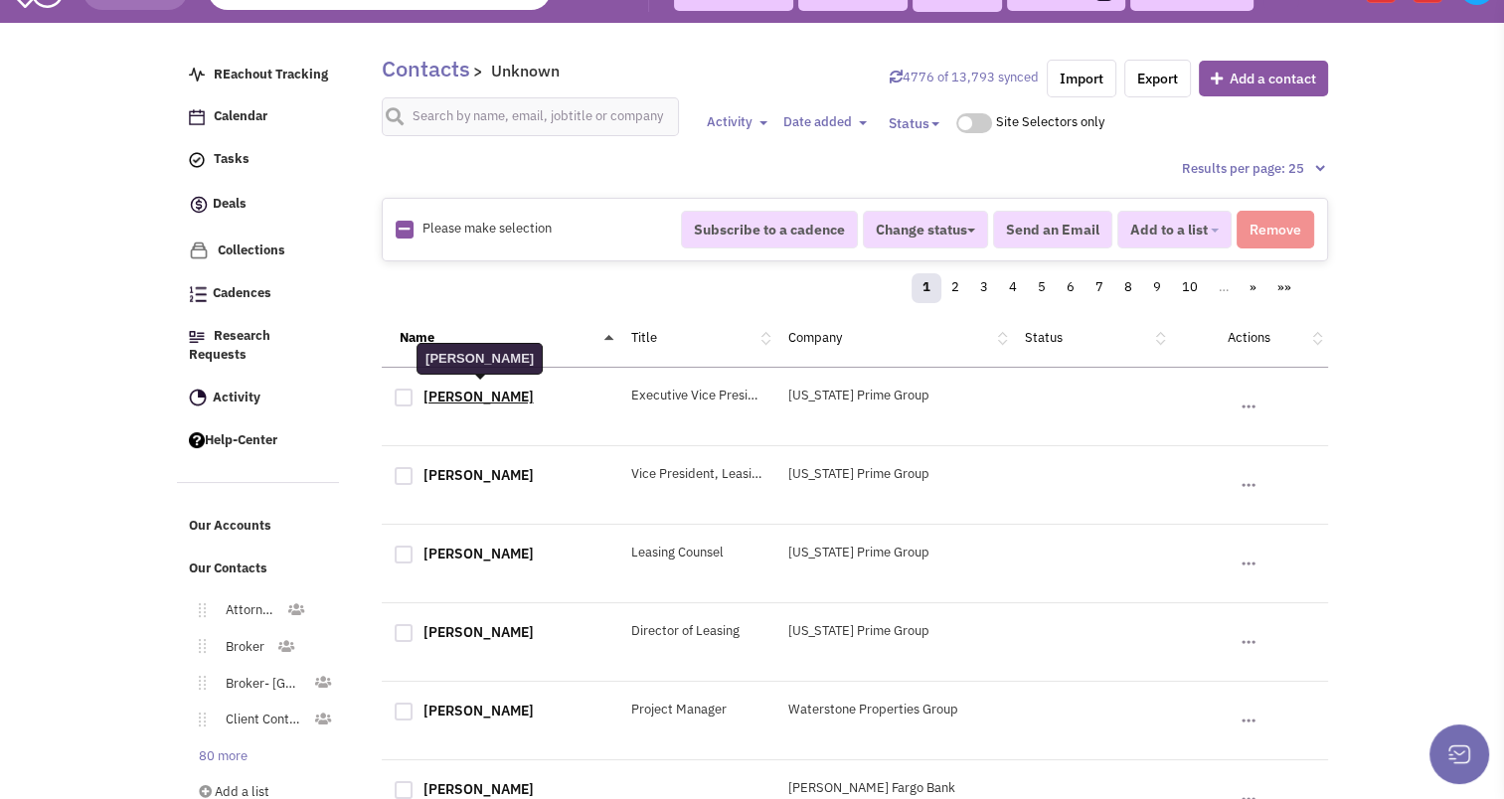
click at [441, 401] on link "[PERSON_NAME]" at bounding box center [479, 397] width 110 height 18
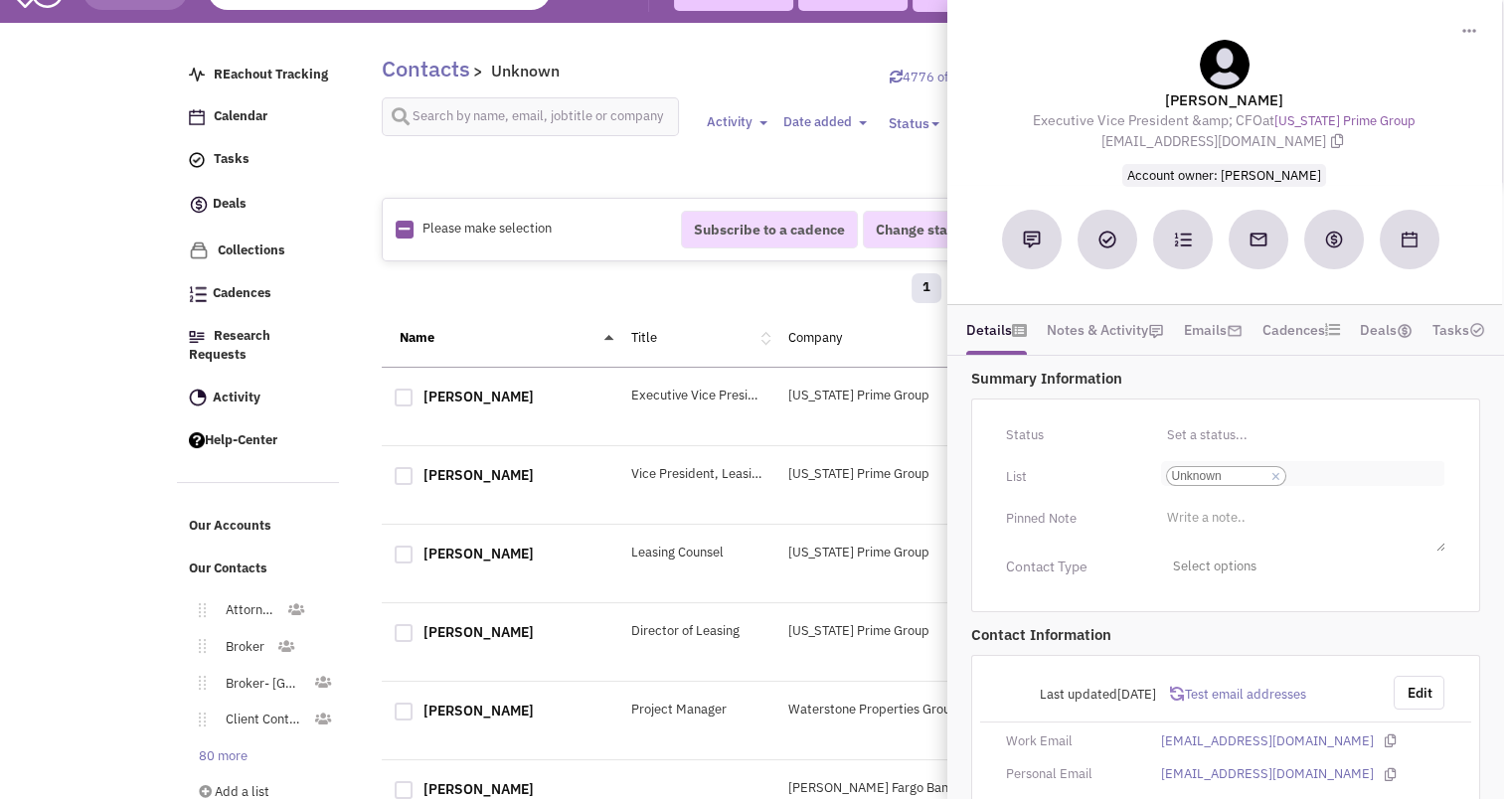
click at [1275, 470] on link "×" at bounding box center [1276, 477] width 9 height 18
click at [0, 0] on select "Select a list... Unknown" at bounding box center [0, 0] width 0 height 0
click at [1267, 471] on ul "Select a list..." at bounding box center [1303, 472] width 284 height 23
click at [0, 0] on select "Select a list..." at bounding box center [0, 0] width 0 height 0
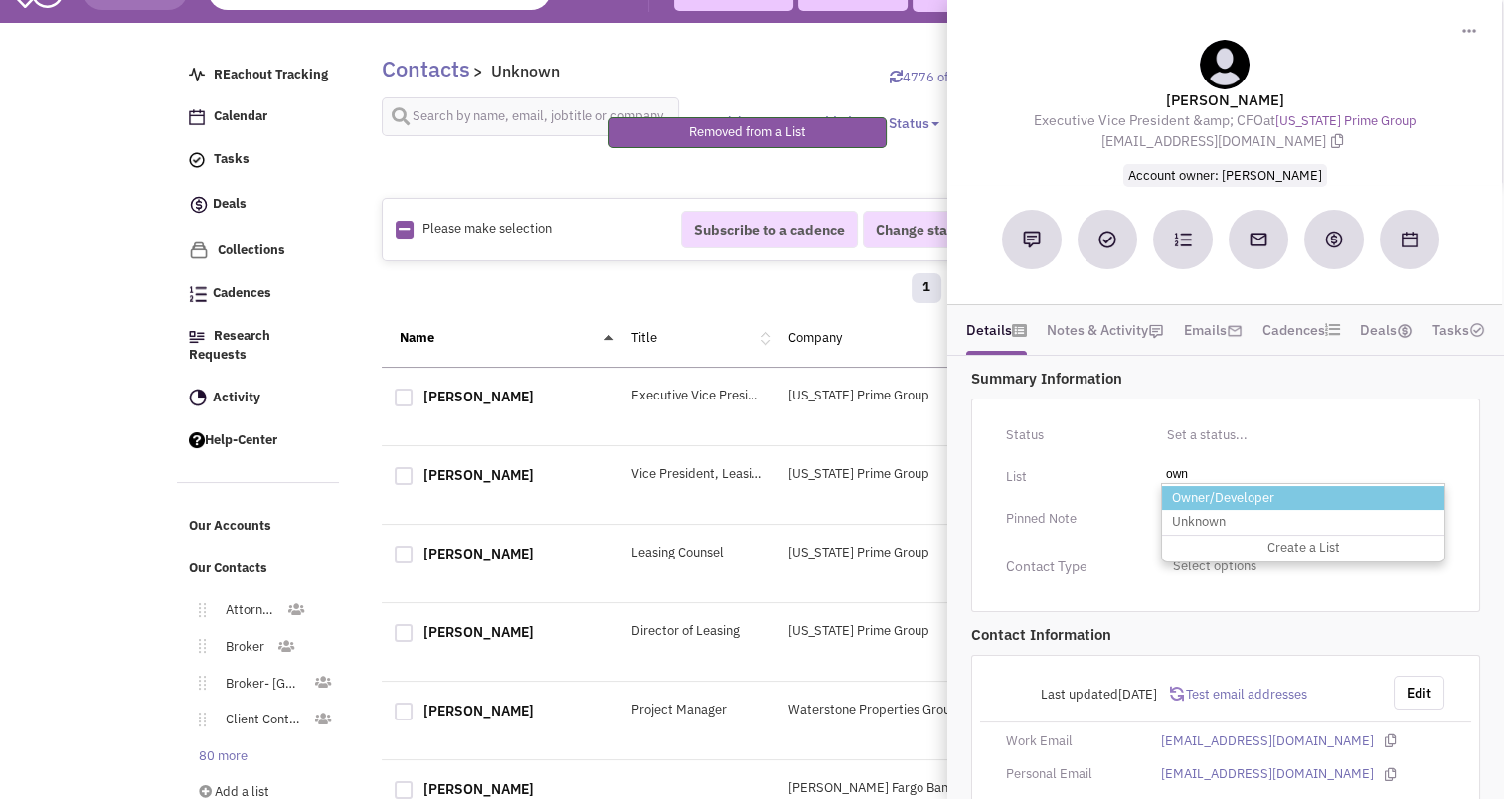
type input "own"
click at [1222, 497] on li "Owner/Developer" at bounding box center [1303, 498] width 282 height 25
click at [0, 0] on select "Select a list..." at bounding box center [0, 0] width 0 height 0
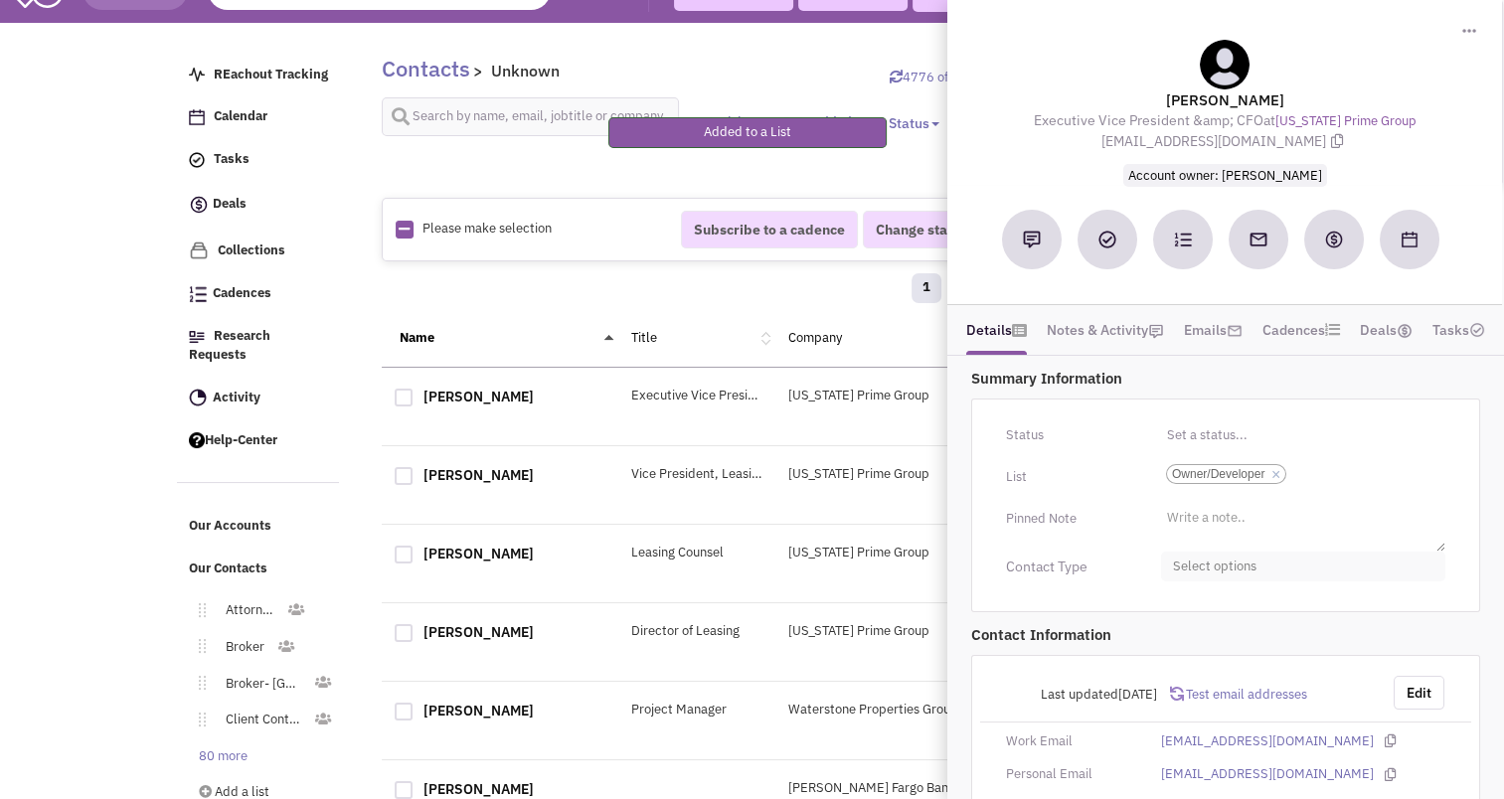
click at [1218, 552] on span "Select options" at bounding box center [1303, 567] width 284 height 31
click at [1189, 671] on link "Owner" at bounding box center [1303, 689] width 283 height 40
checkbox input "true"
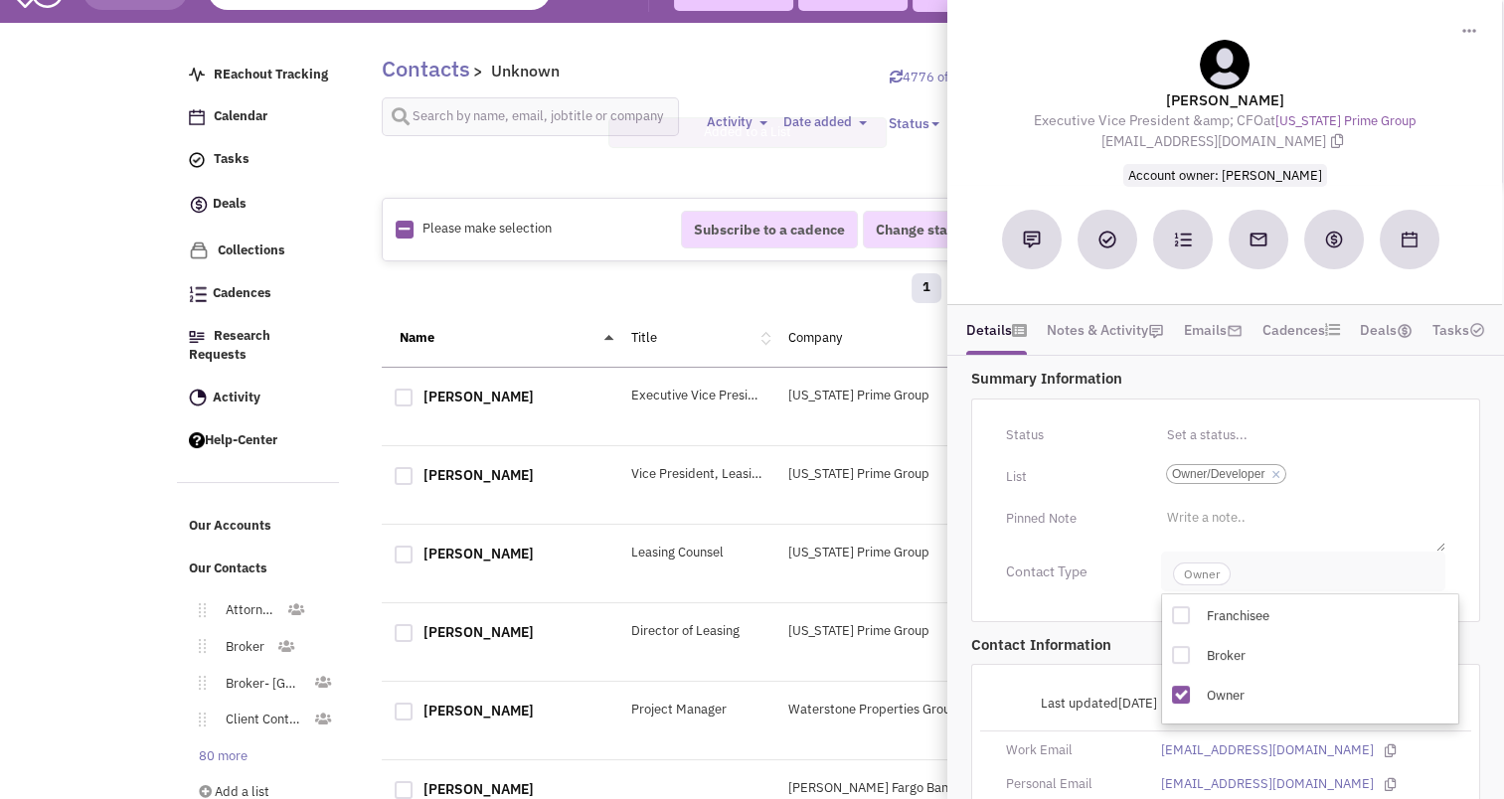
click at [1194, 565] on span "Owner" at bounding box center [1202, 574] width 58 height 23
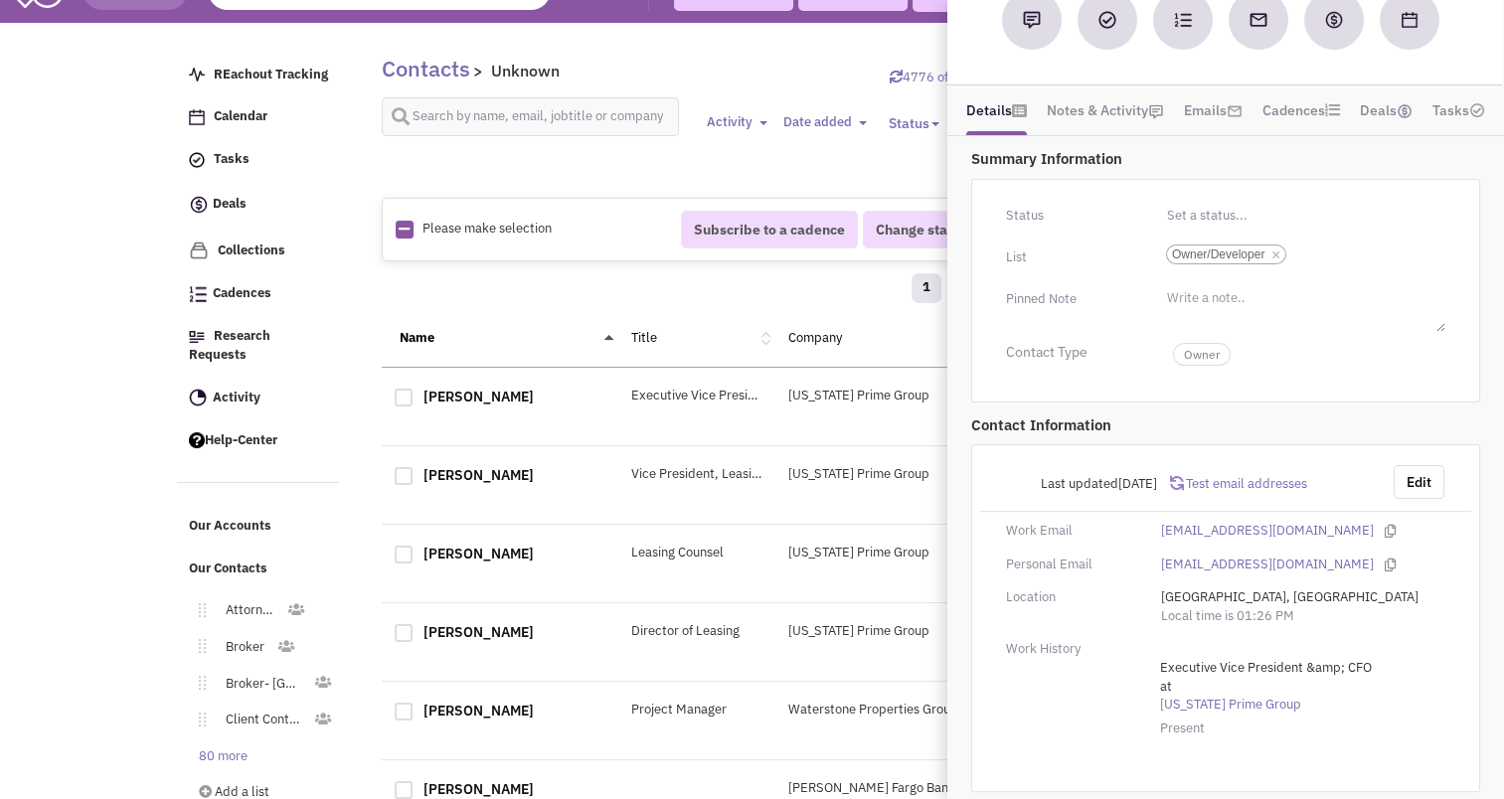
scroll to position [219, 0]
click at [1423, 474] on button "Edit" at bounding box center [1419, 483] width 51 height 34
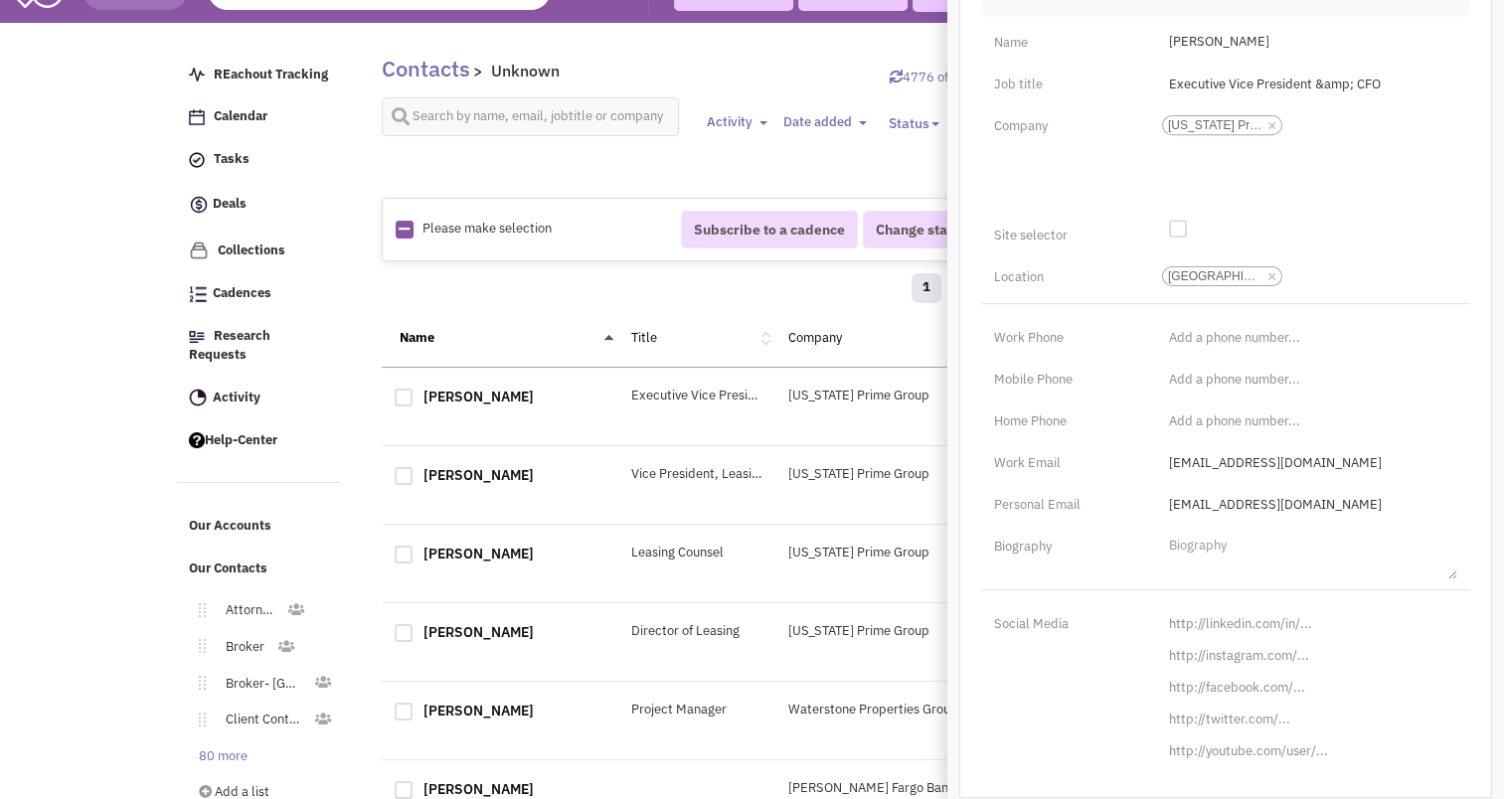
scroll to position [823, 0]
click at [1228, 621] on input "[URL][DOMAIN_NAME]" at bounding box center [1307, 625] width 300 height 32
paste input "s://www.linkedin.com/in/mark-yale"
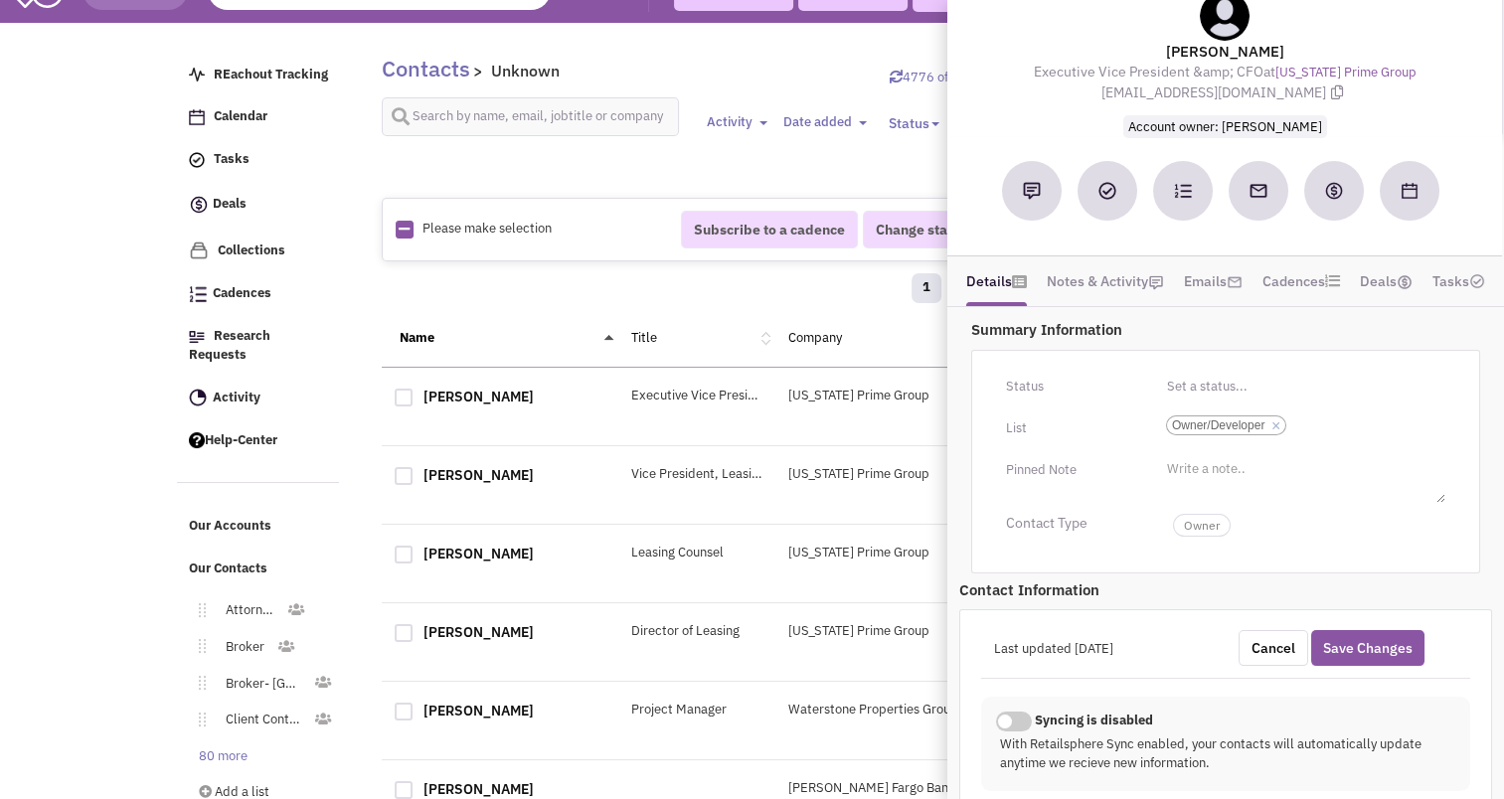
scroll to position [4, 0]
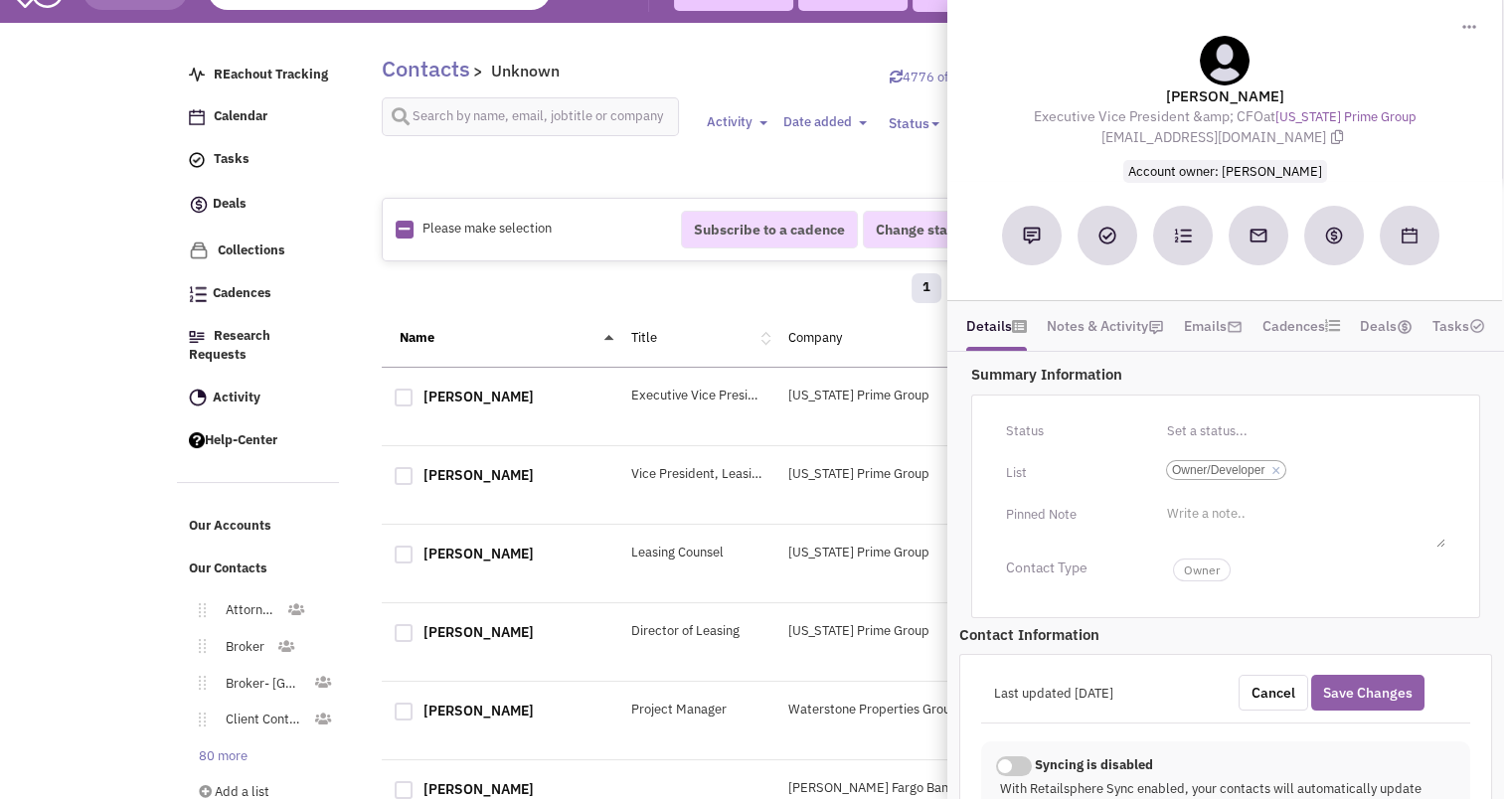
type input "https://www.linkedin.com/in/mark-yale/"
click at [1396, 684] on button "Save Changes" at bounding box center [1368, 693] width 113 height 36
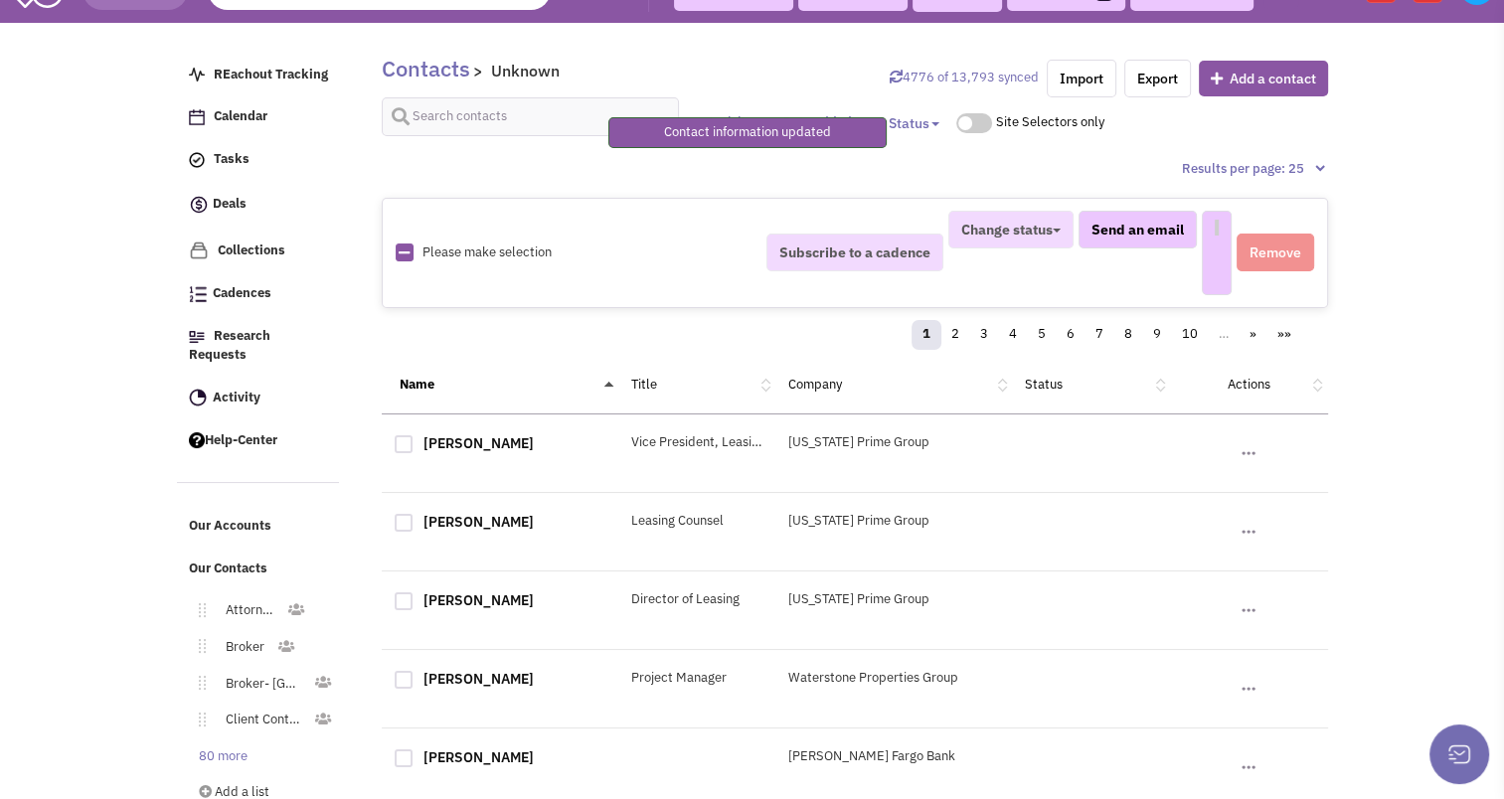
select select
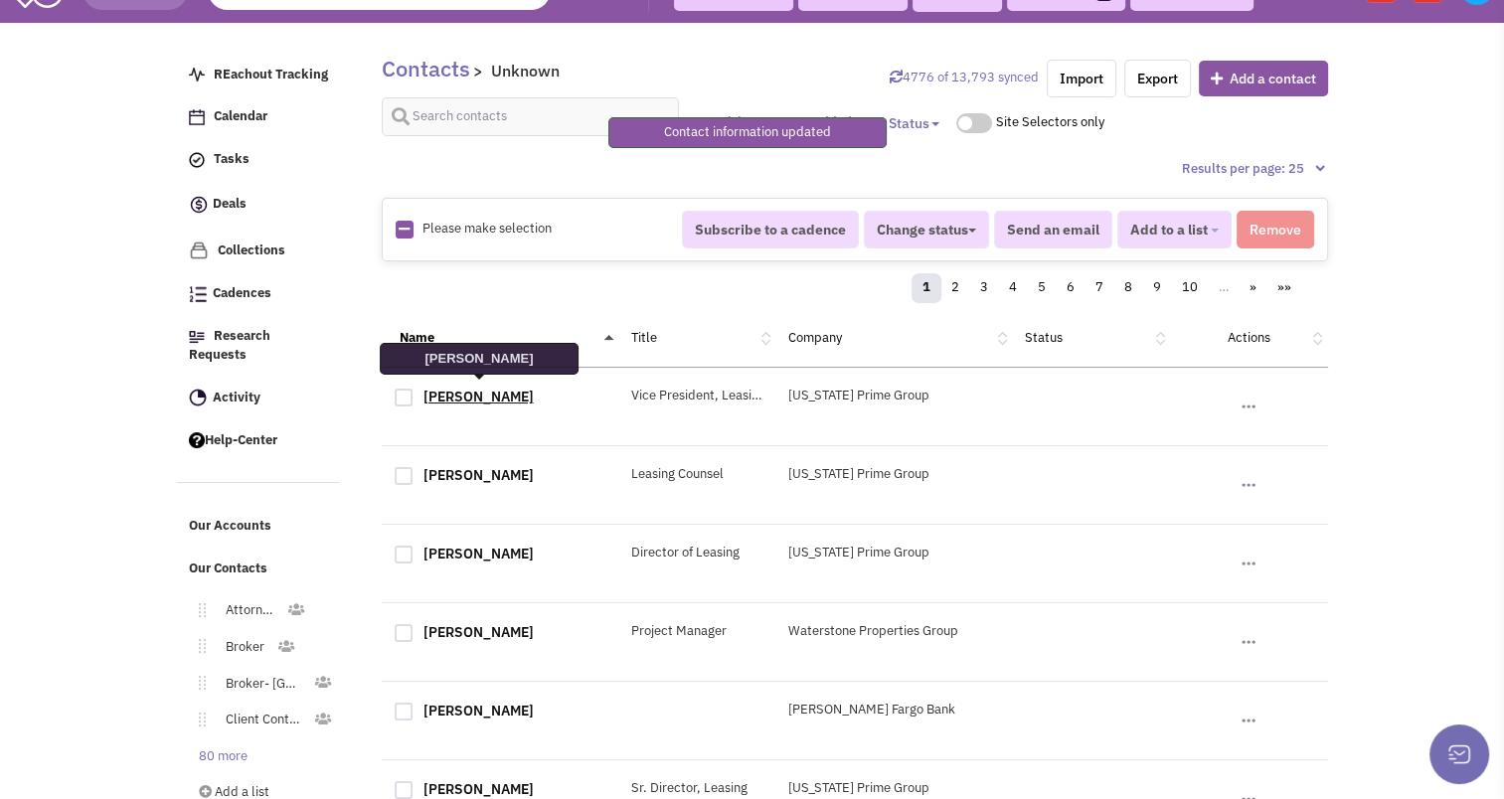
click at [452, 388] on link "Michael Zeurcher" at bounding box center [479, 397] width 110 height 18
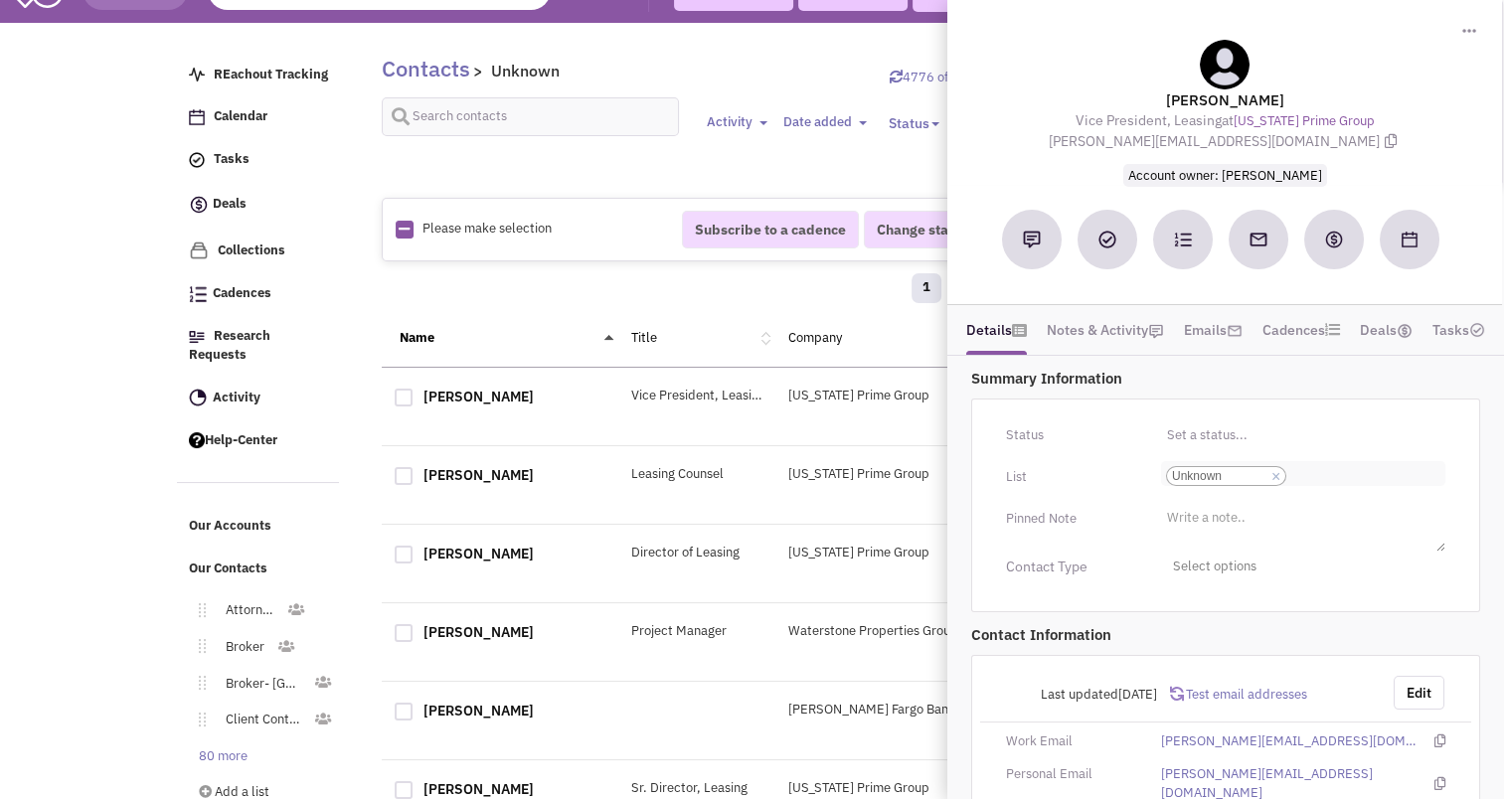
click at [1275, 473] on link "×" at bounding box center [1276, 477] width 9 height 18
click at [0, 0] on select "Select a list... Unknown" at bounding box center [0, 0] width 0 height 0
click at [1170, 470] on li "Select a list..." at bounding box center [1204, 468] width 86 height 15
click at [0, 0] on select "Select a list..." at bounding box center [0, 0] width 0 height 0
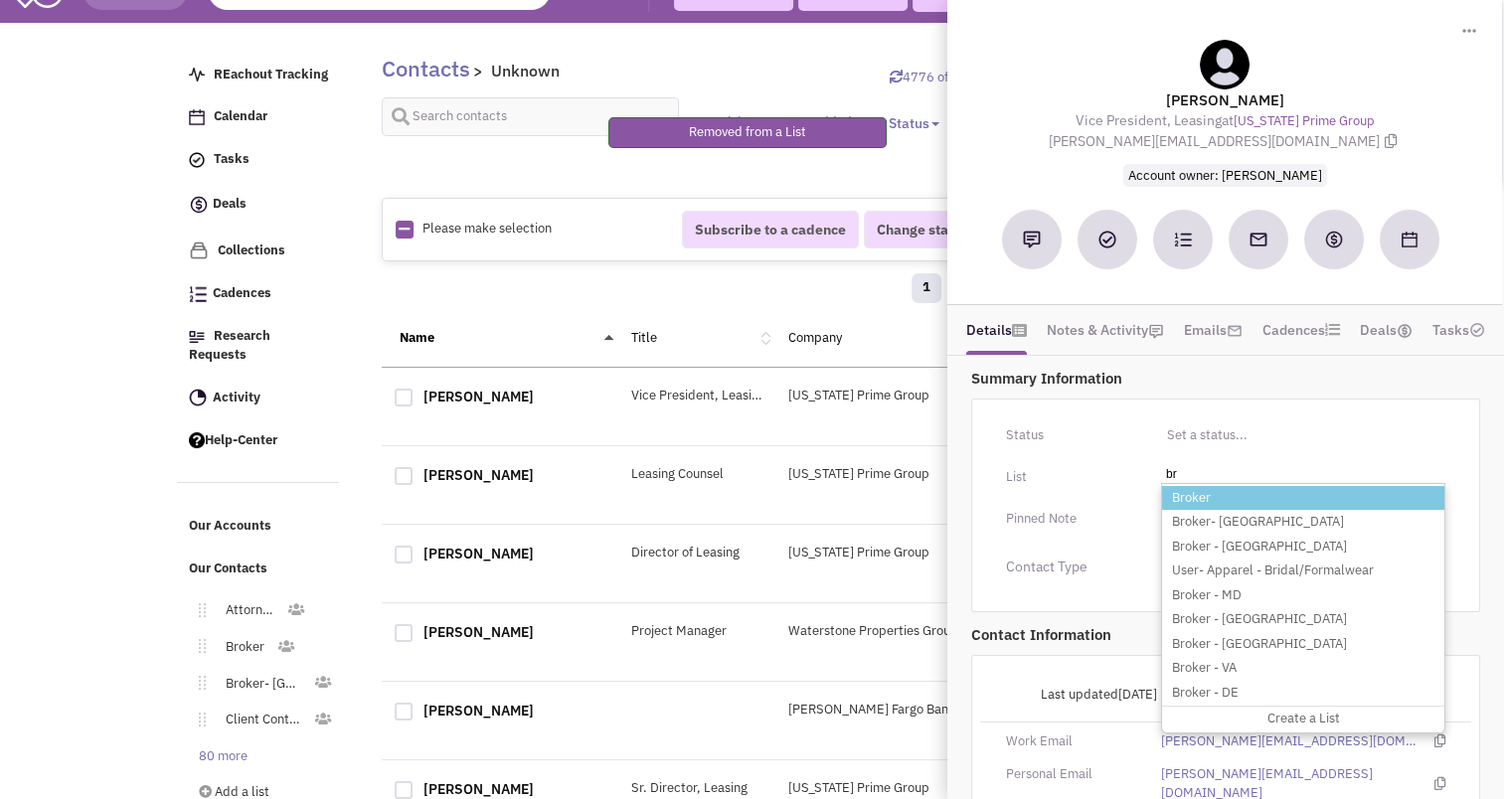
type input "br"
click at [1189, 491] on li "Broker" at bounding box center [1303, 498] width 282 height 25
click at [0, 0] on select "Select a list..." at bounding box center [0, 0] width 0 height 0
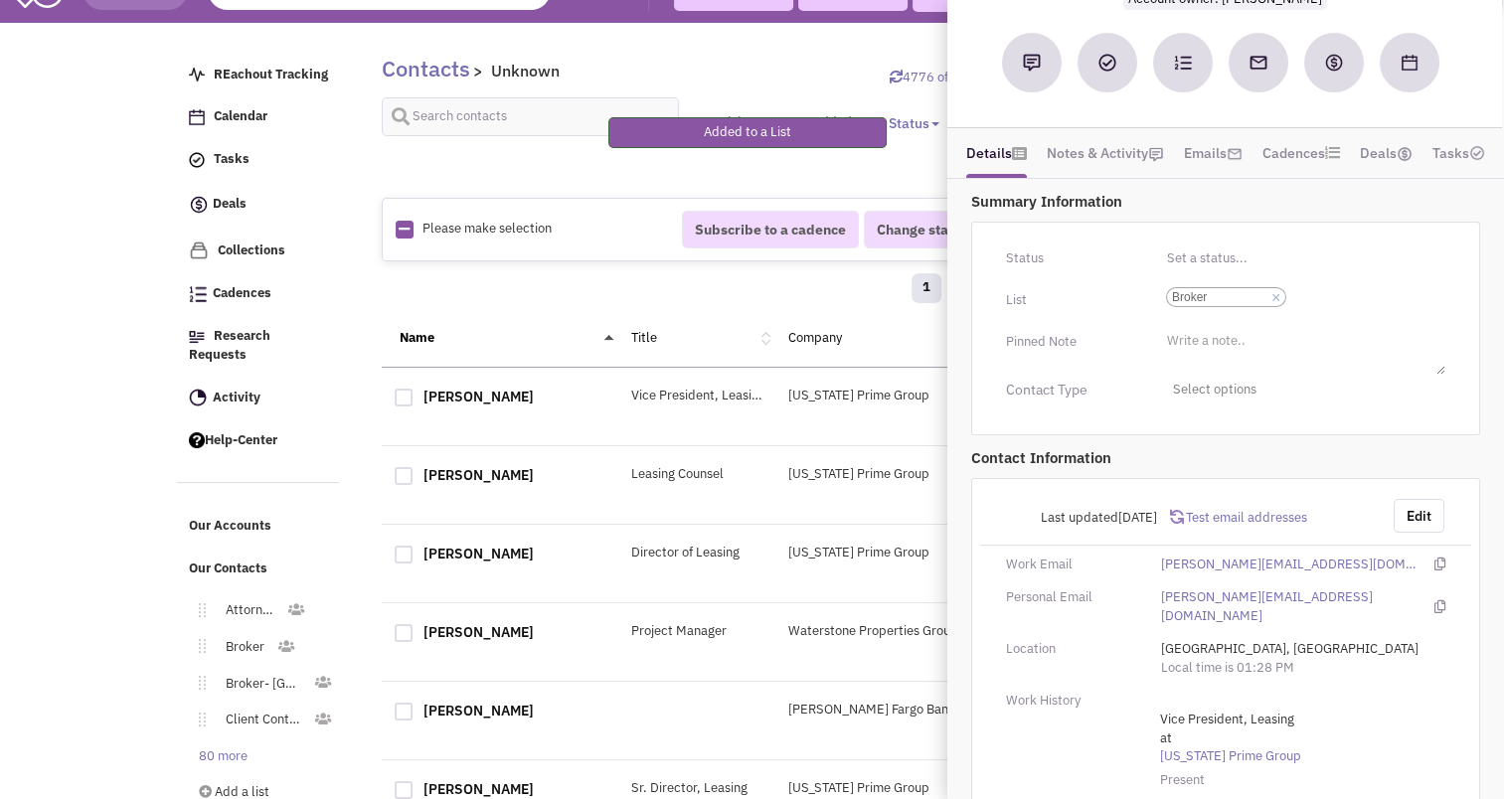
scroll to position [199, 0]
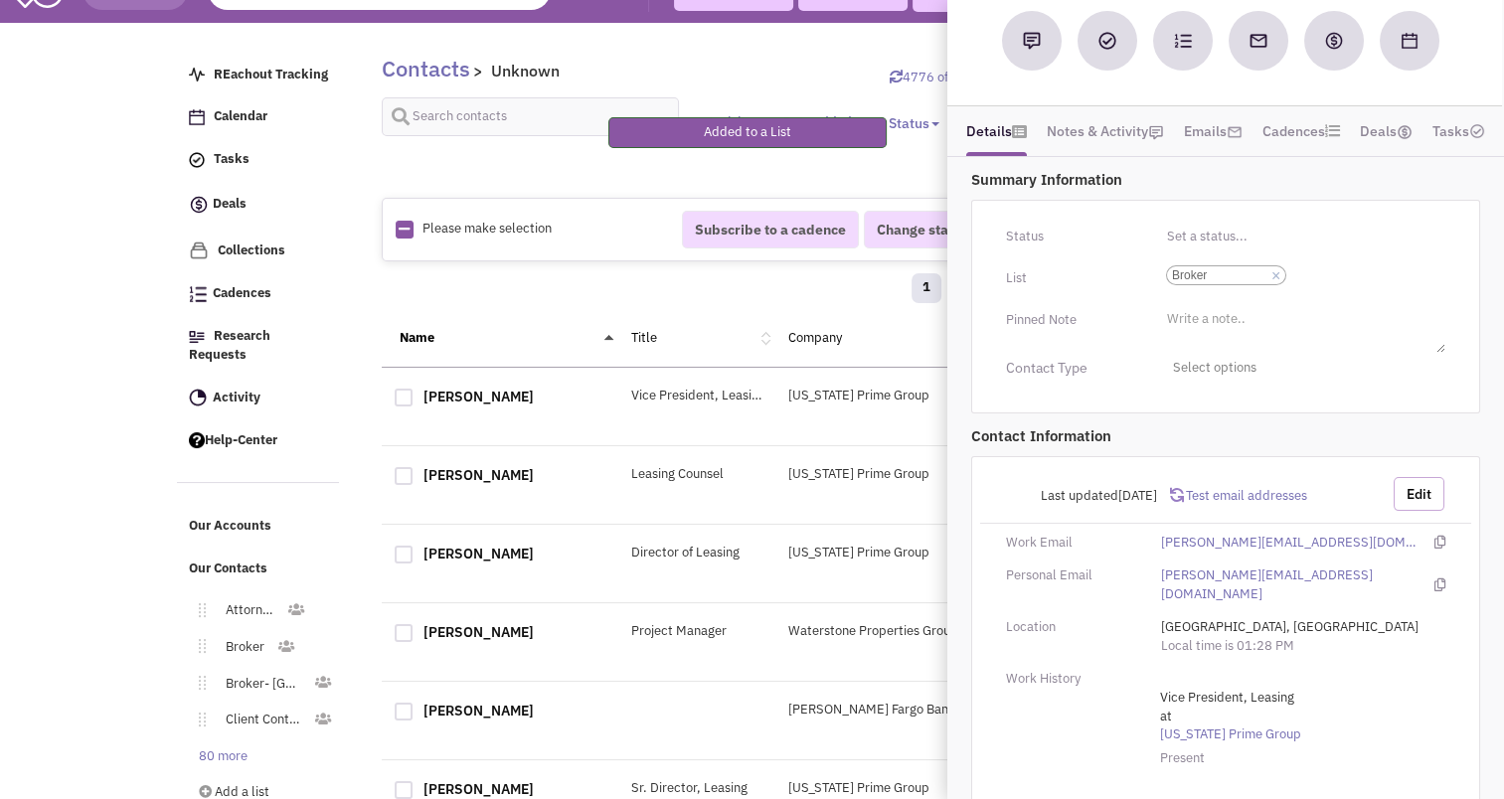
click at [1427, 486] on button "Edit" at bounding box center [1419, 494] width 51 height 34
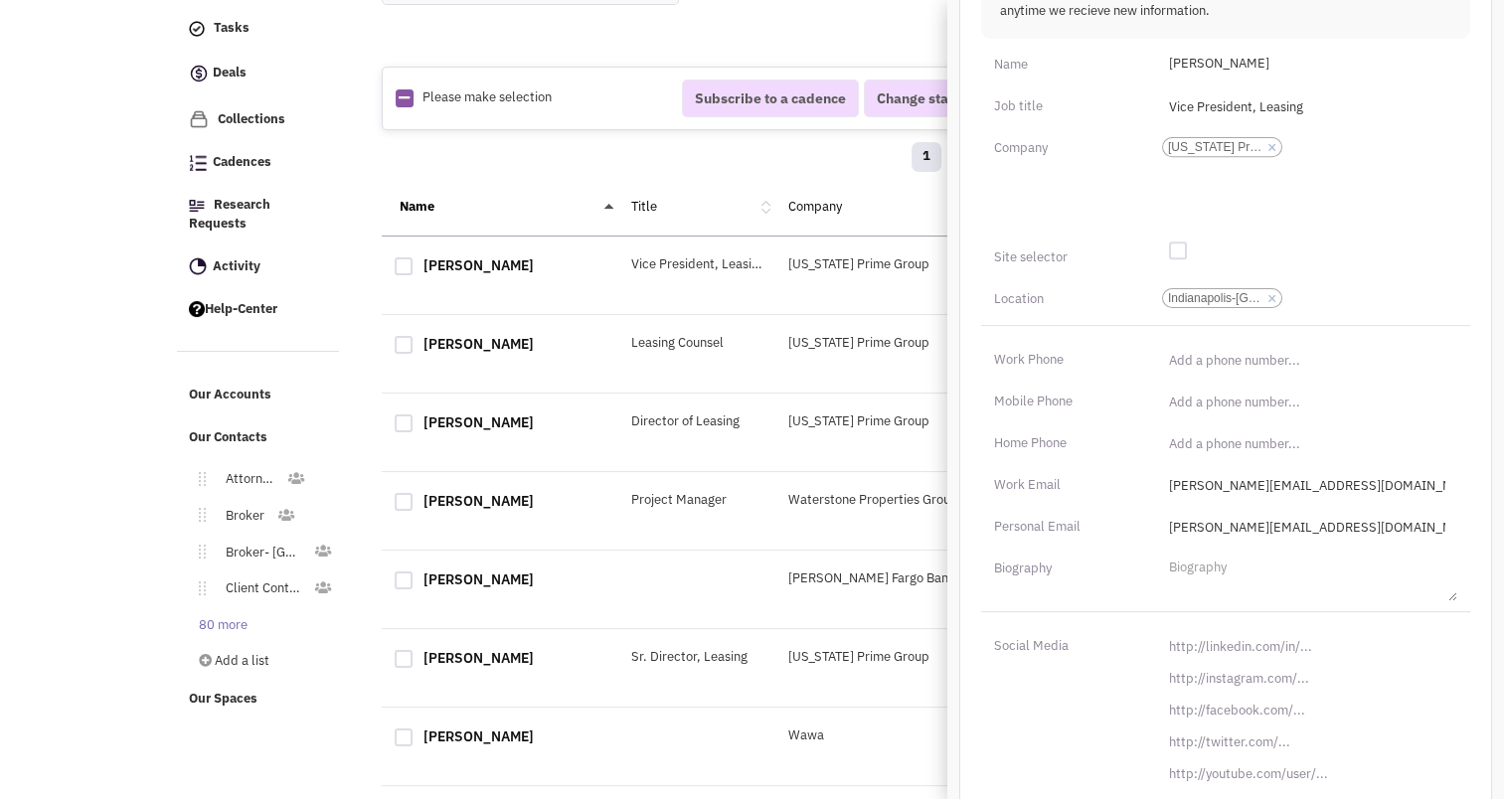
scroll to position [795, 0]
click at [1256, 635] on input "[URL][DOMAIN_NAME]" at bounding box center [1307, 642] width 300 height 32
paste input "s://www.linkedin.com/in/mike-zeurcher-73968011"
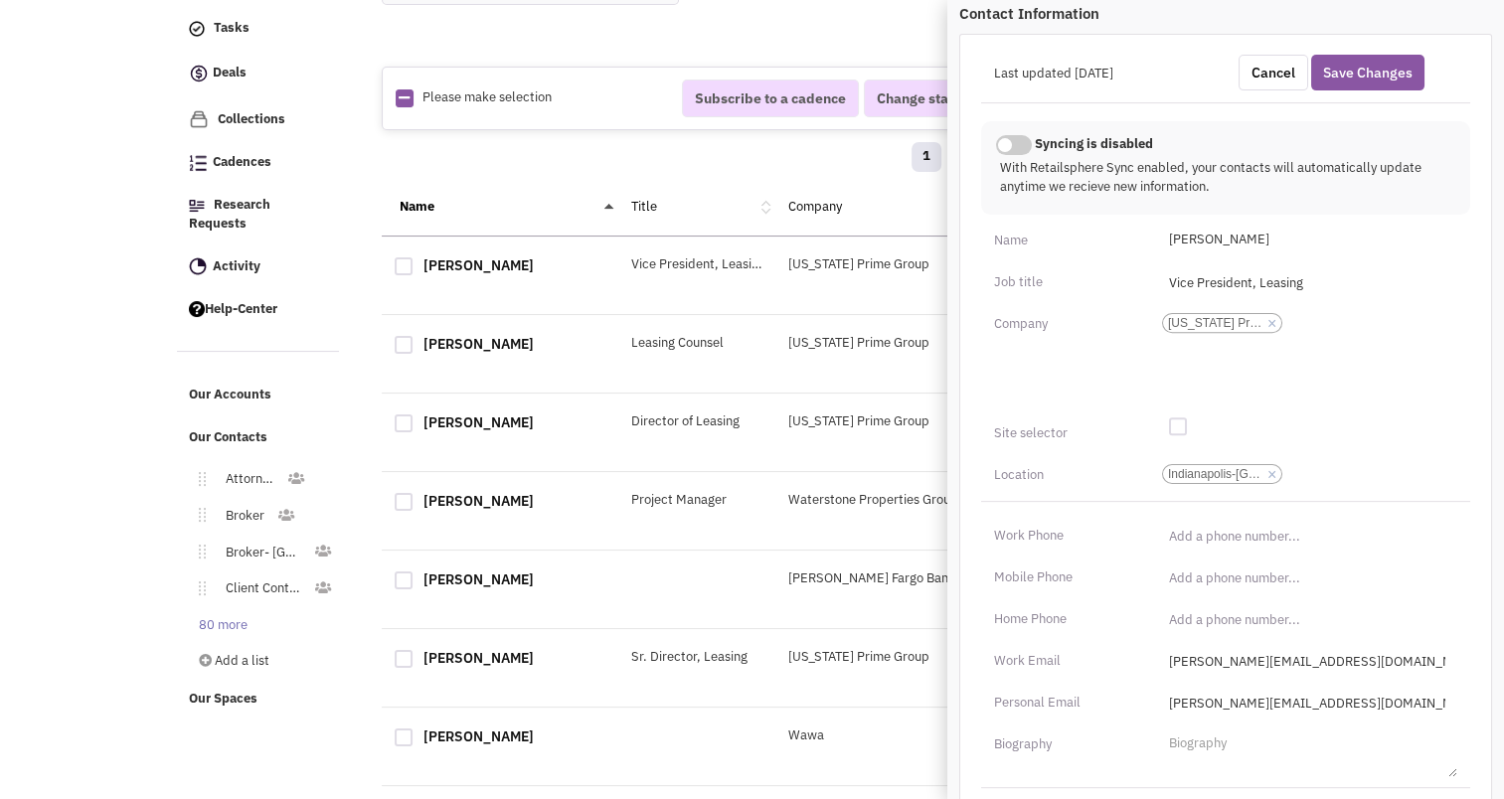
scroll to position [609, 0]
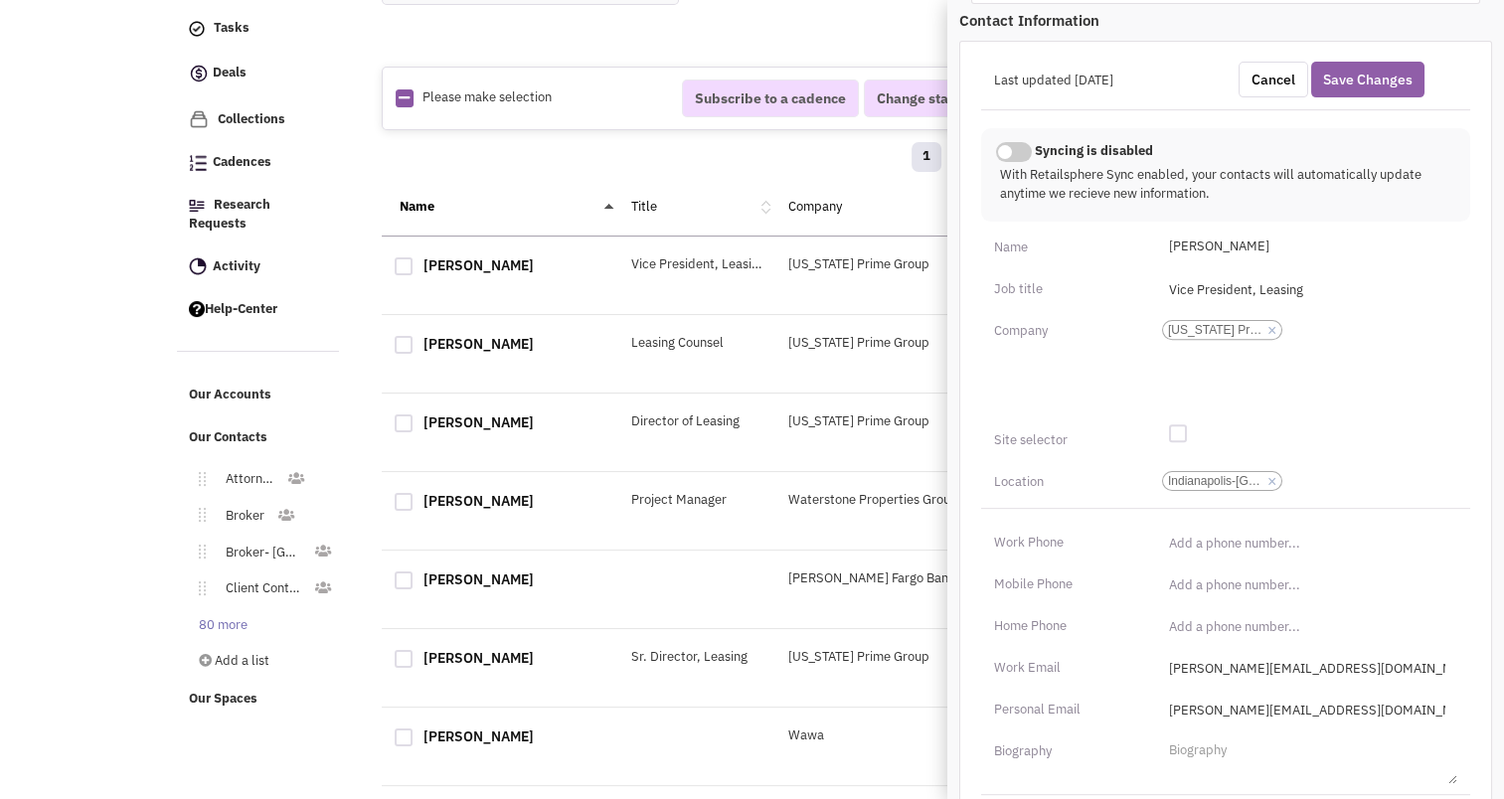
type input "https://www.linkedin.com/in/mike-zeurcher-73968011/"
click at [1388, 76] on button "Save Changes" at bounding box center [1368, 80] width 113 height 36
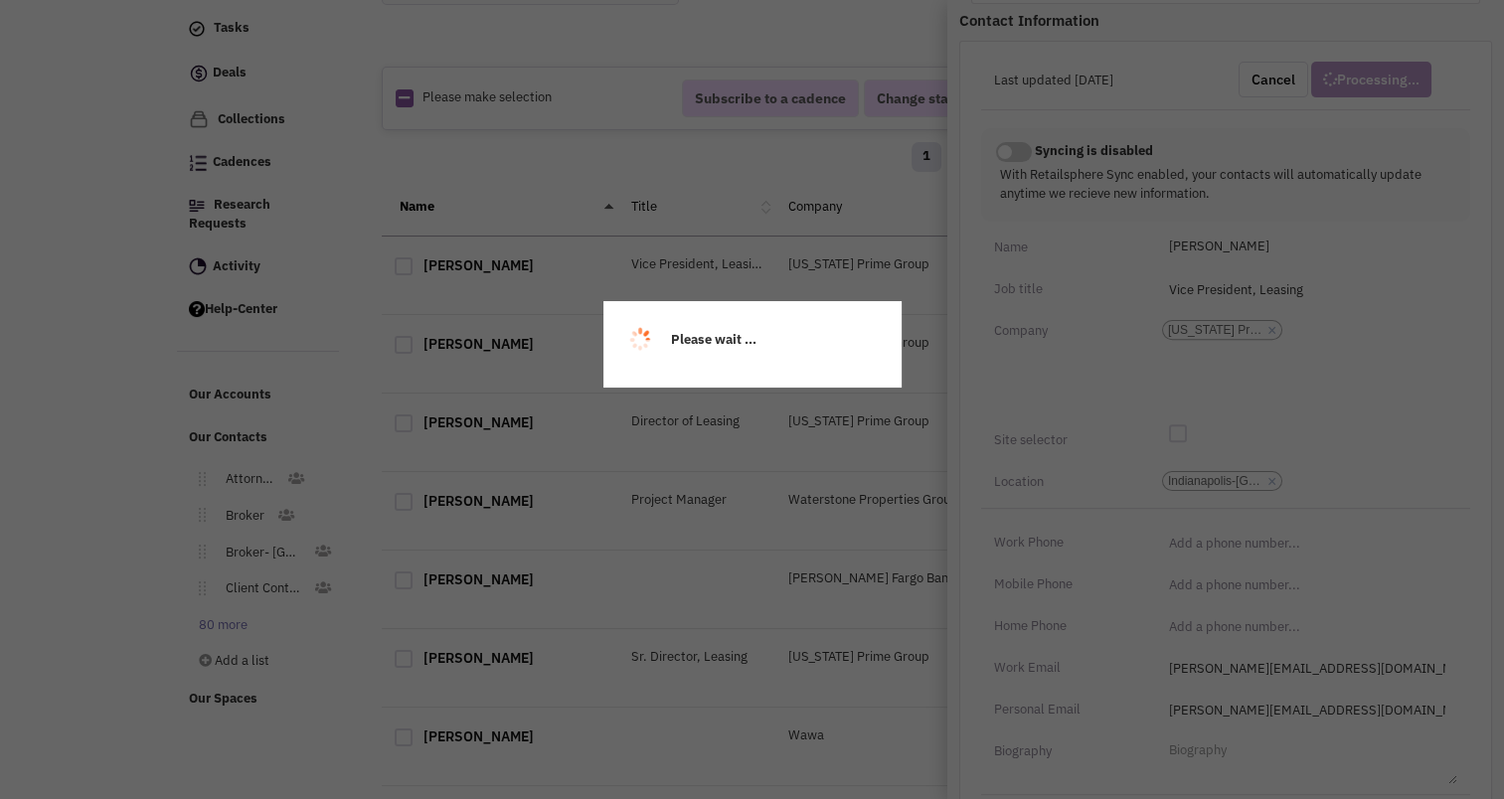
scroll to position [244, 0]
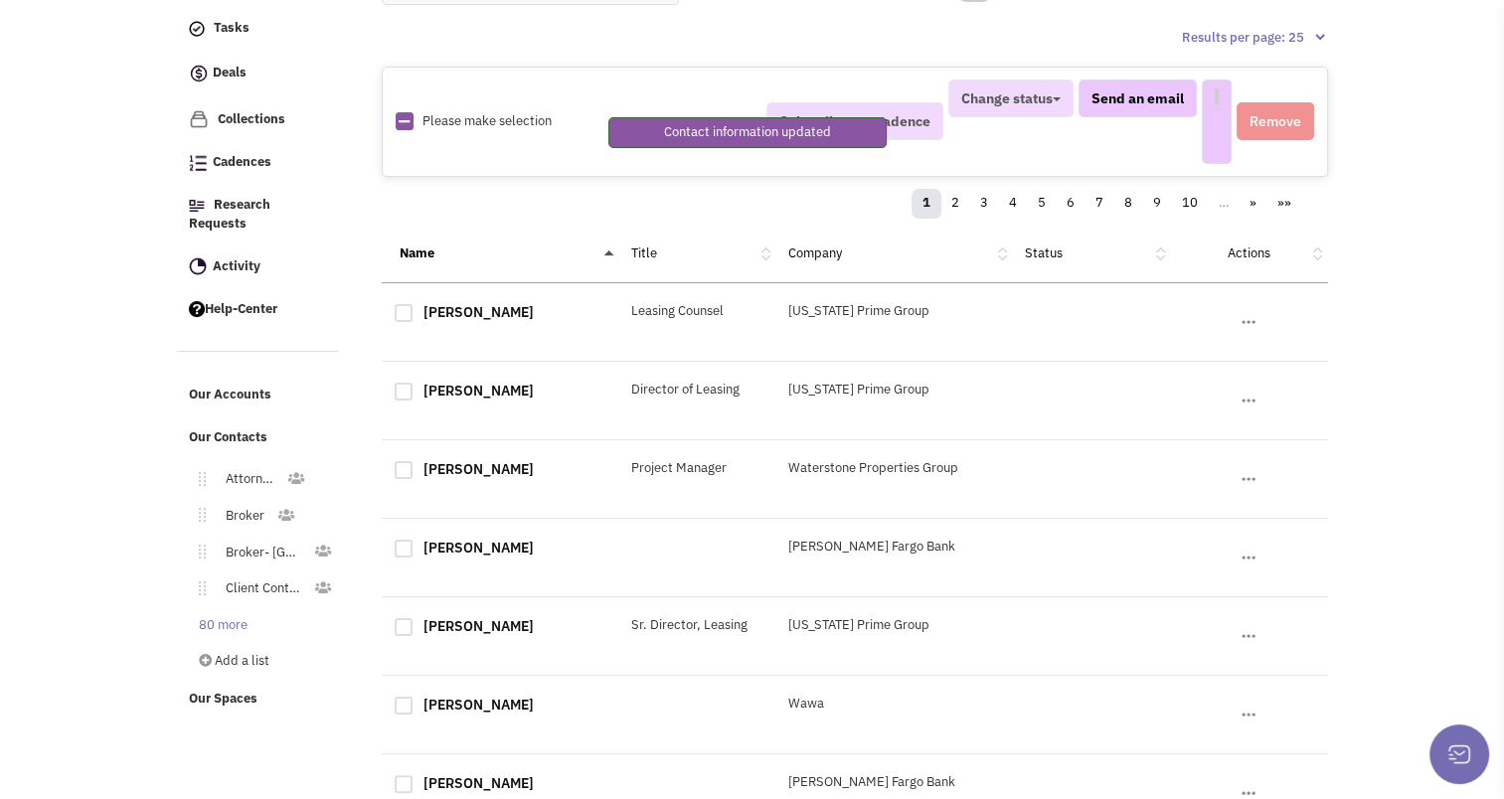
select select
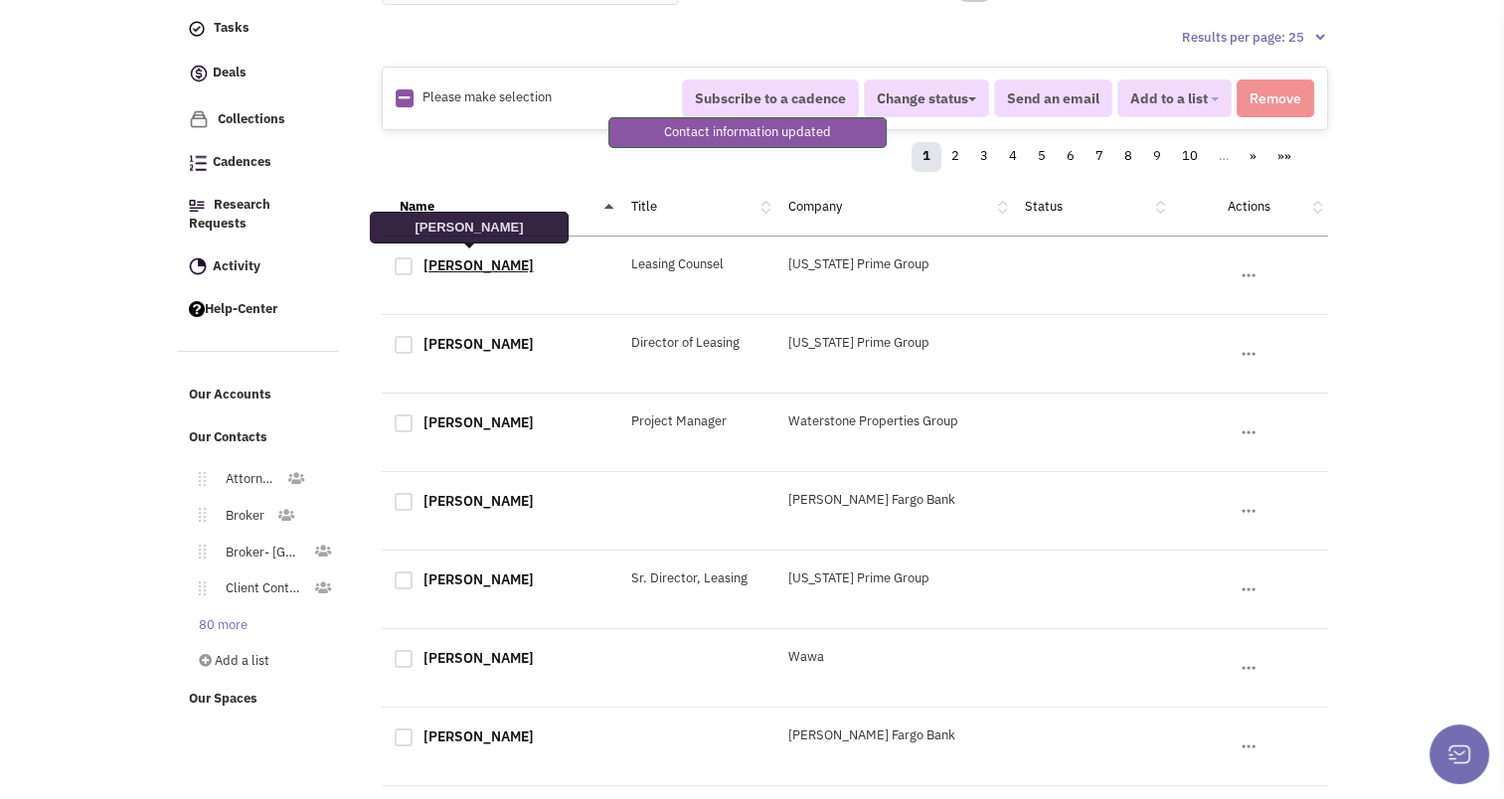
click at [460, 257] on link "Mitch Pearson" at bounding box center [479, 266] width 110 height 18
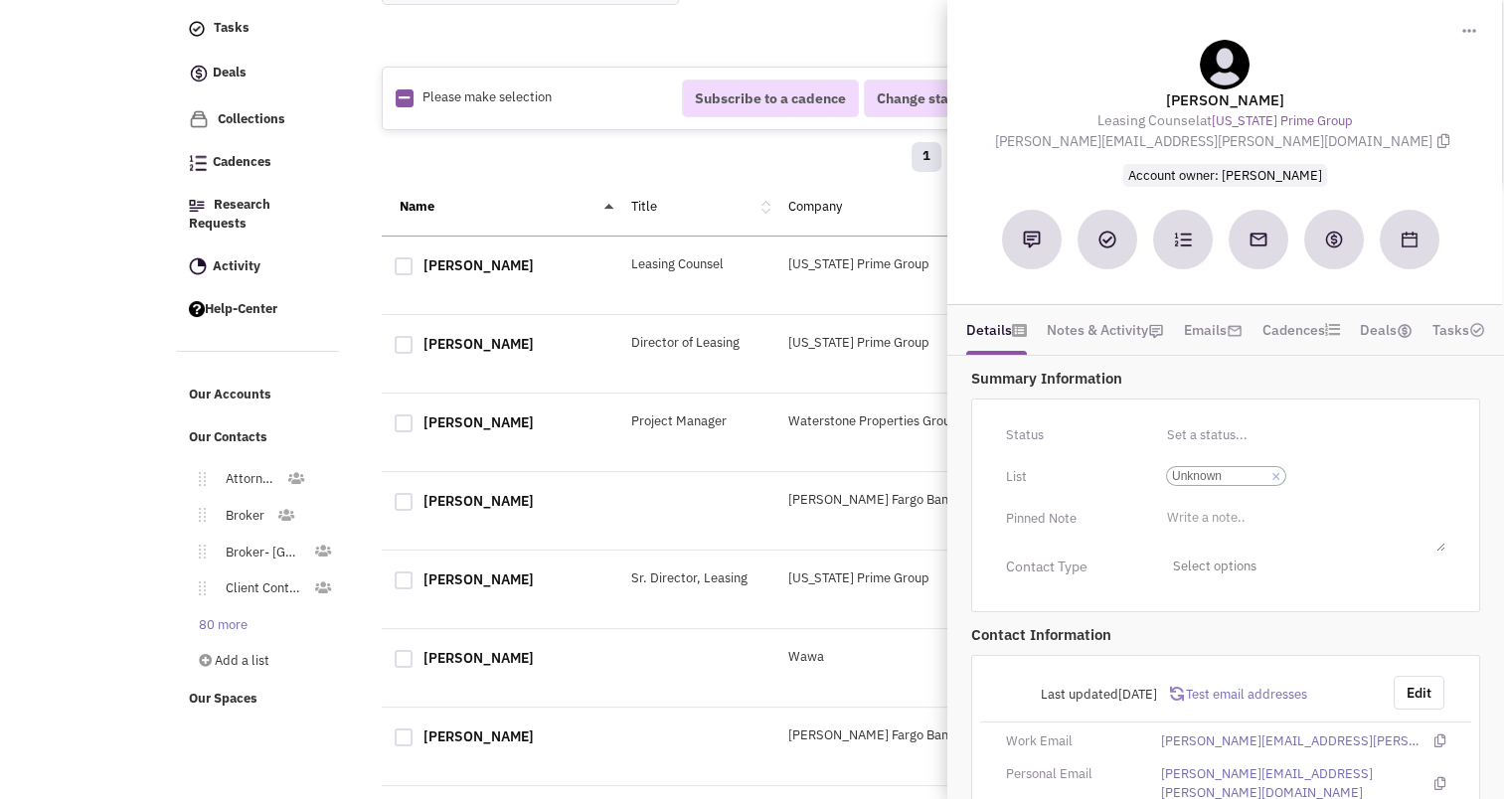
click at [403, 259] on div at bounding box center [404, 267] width 18 height 18
click at [415, 262] on input "checkbox" at bounding box center [421, 268] width 13 height 13
checkbox input "true"
select select
click at [786, 165] on div "1 2 3 4 5 6 7 8 9 10 … » »»" at bounding box center [855, 160] width 921 height 40
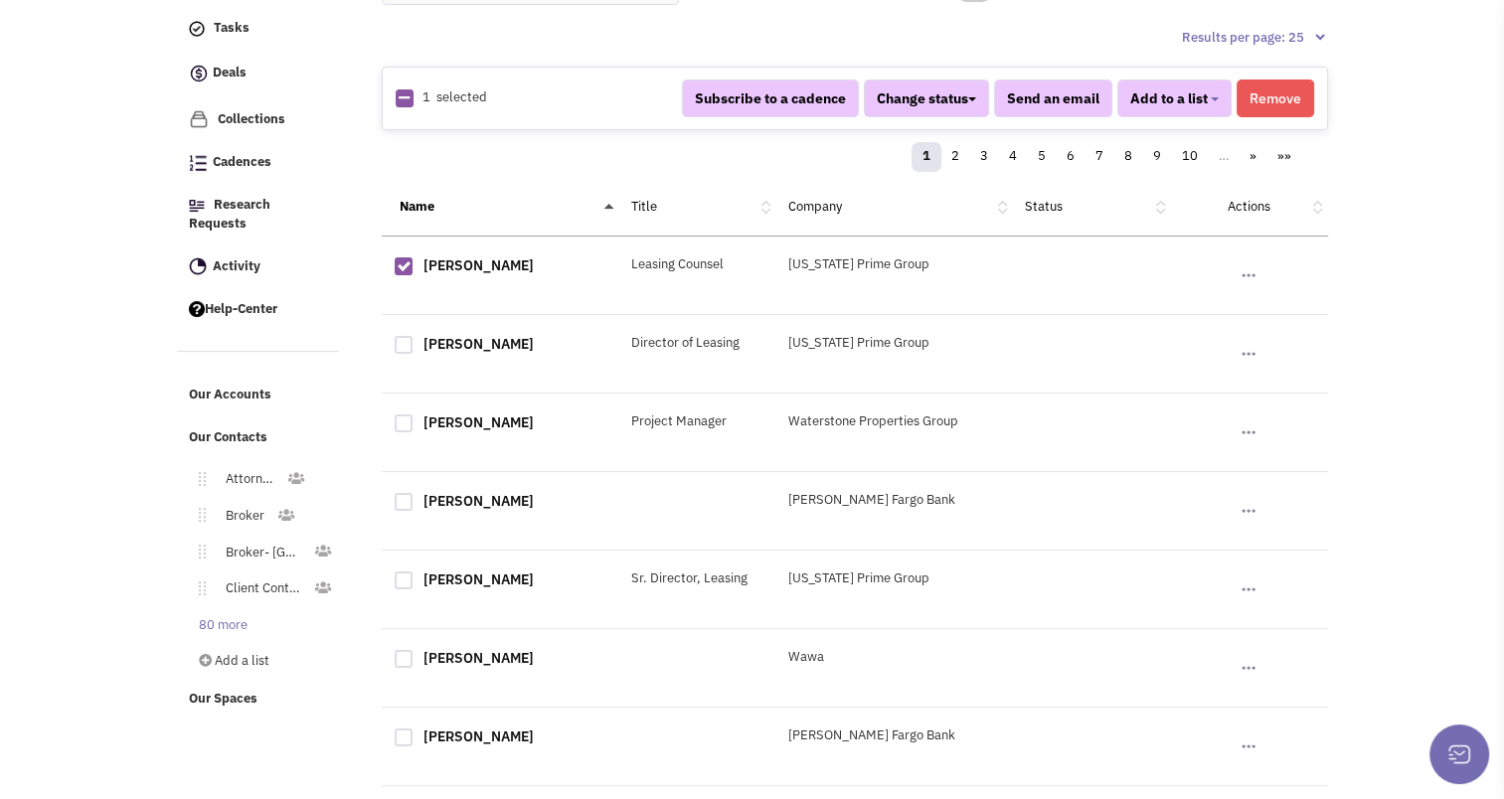
click at [1244, 91] on button "Remove" at bounding box center [1276, 99] width 78 height 38
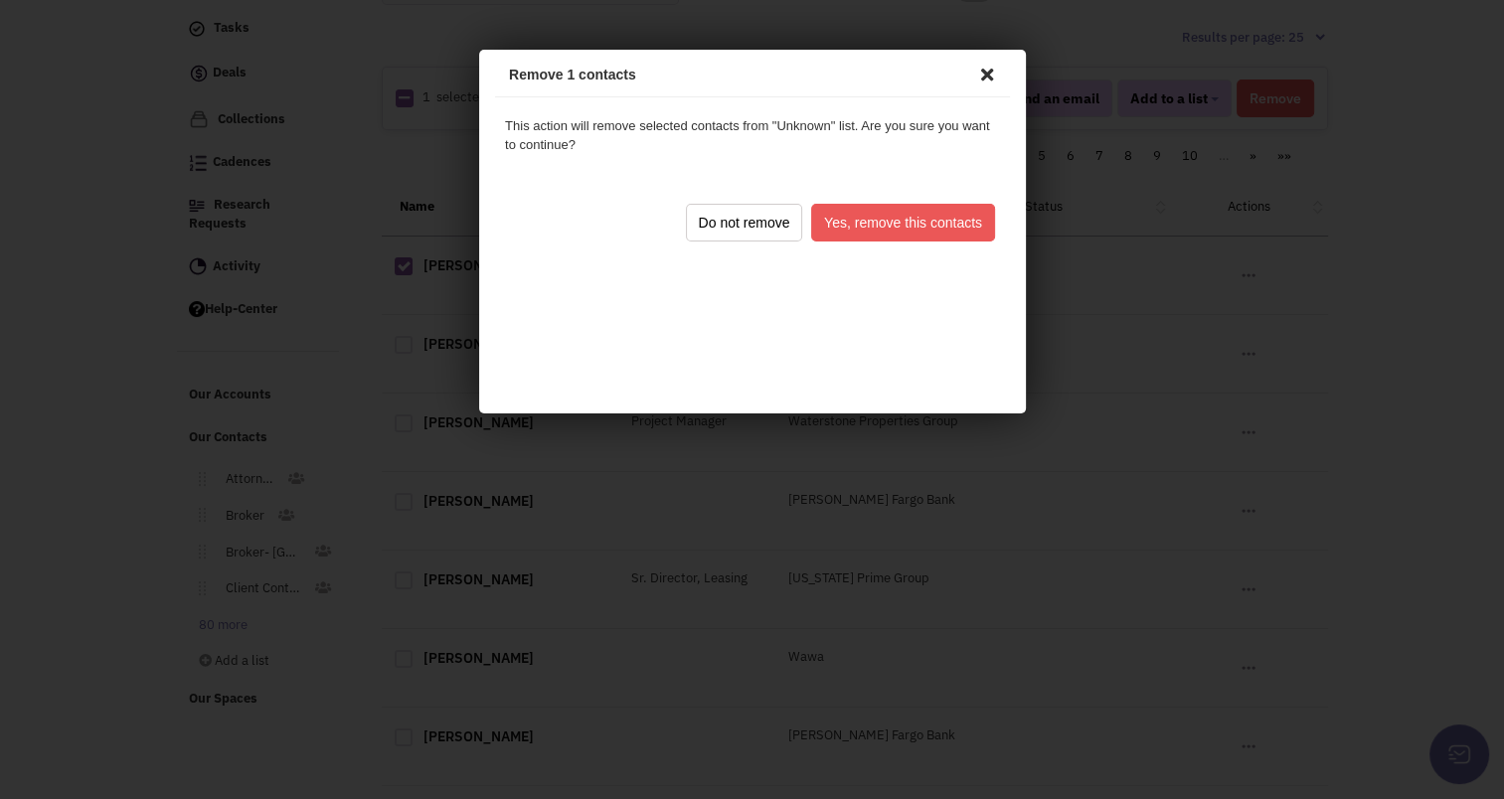
click at [958, 216] on button "Yes, remove this contacts" at bounding box center [899, 220] width 184 height 38
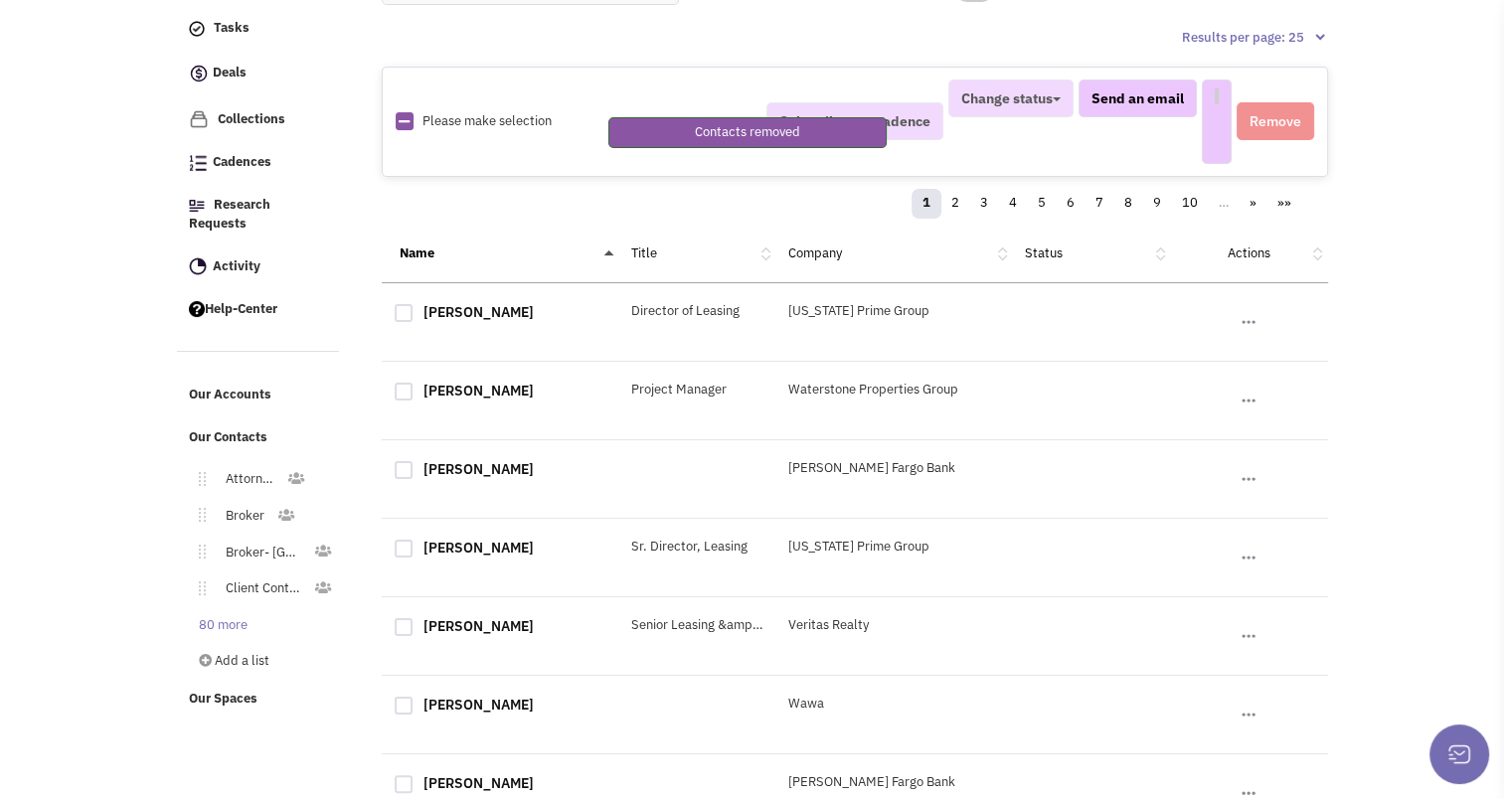
select select
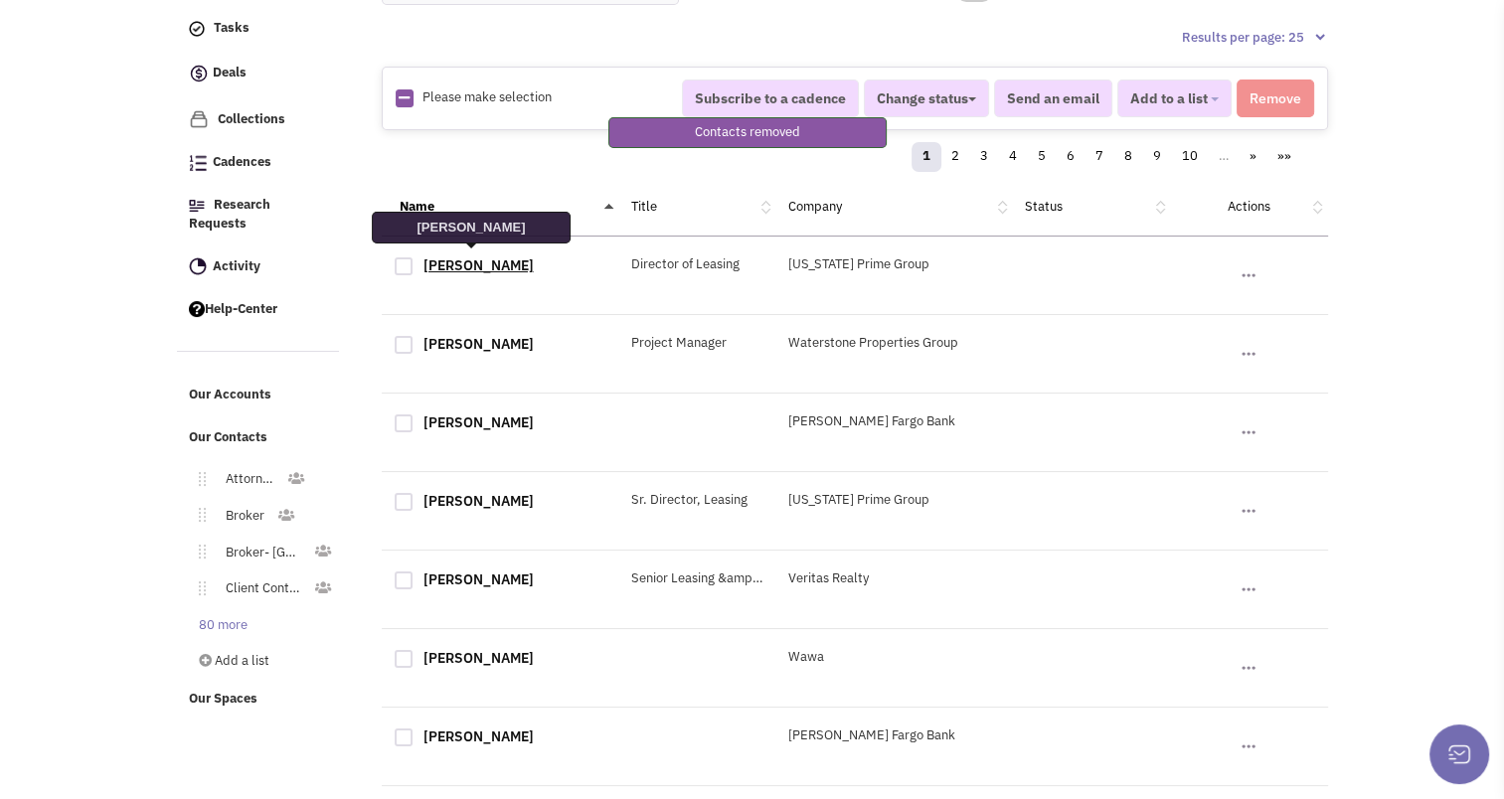
click at [474, 264] on link "Natalie Battisti" at bounding box center [479, 266] width 110 height 18
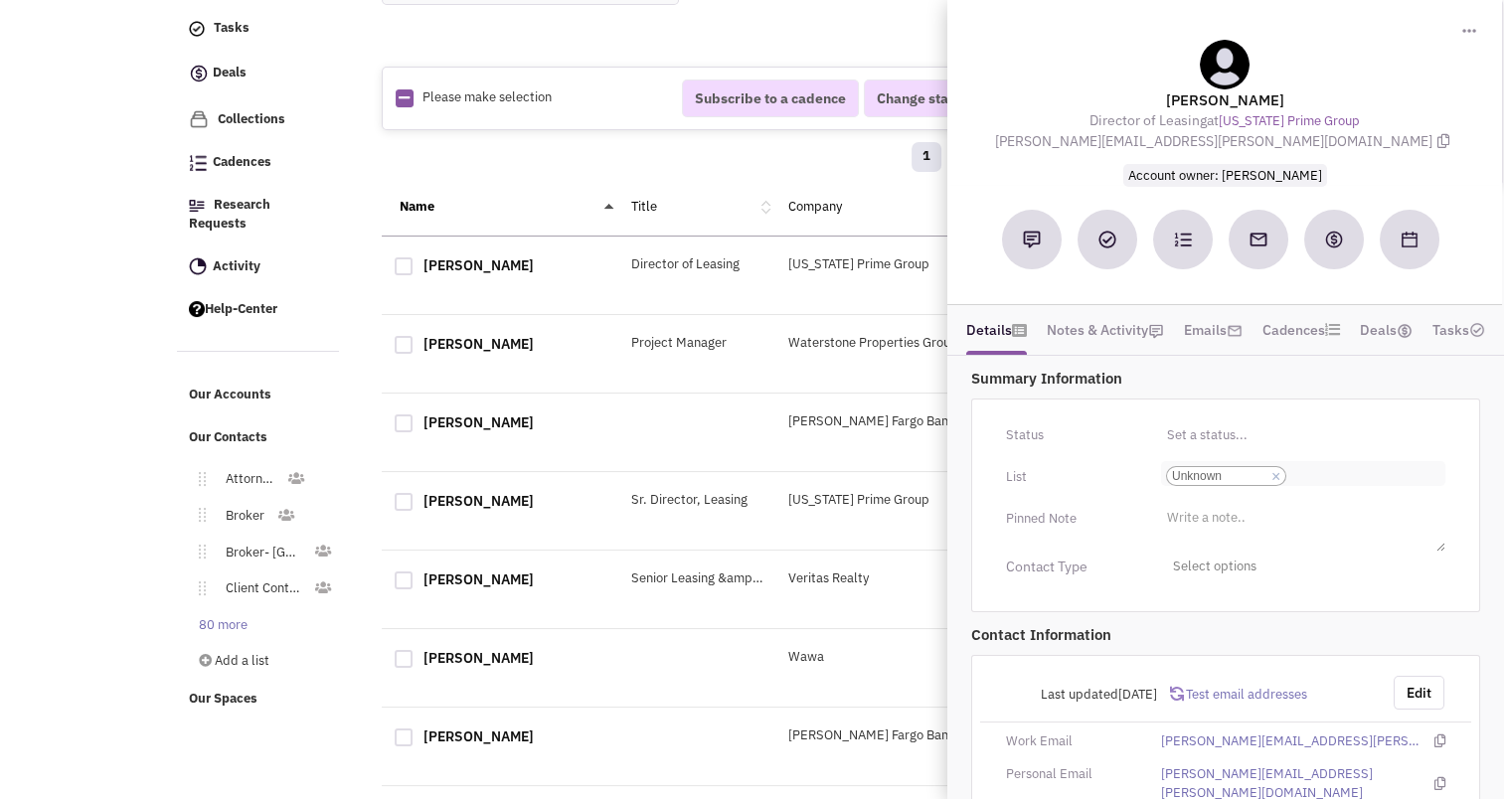
click at [1273, 473] on link "×" at bounding box center [1276, 477] width 9 height 18
click at [0, 0] on select "Select a list... Unknown" at bounding box center [0, 0] width 0 height 0
click at [1229, 476] on ul "Select a list..." at bounding box center [1303, 472] width 284 height 23
click at [0, 0] on select "Select a list..." at bounding box center [0, 0] width 0 height 0
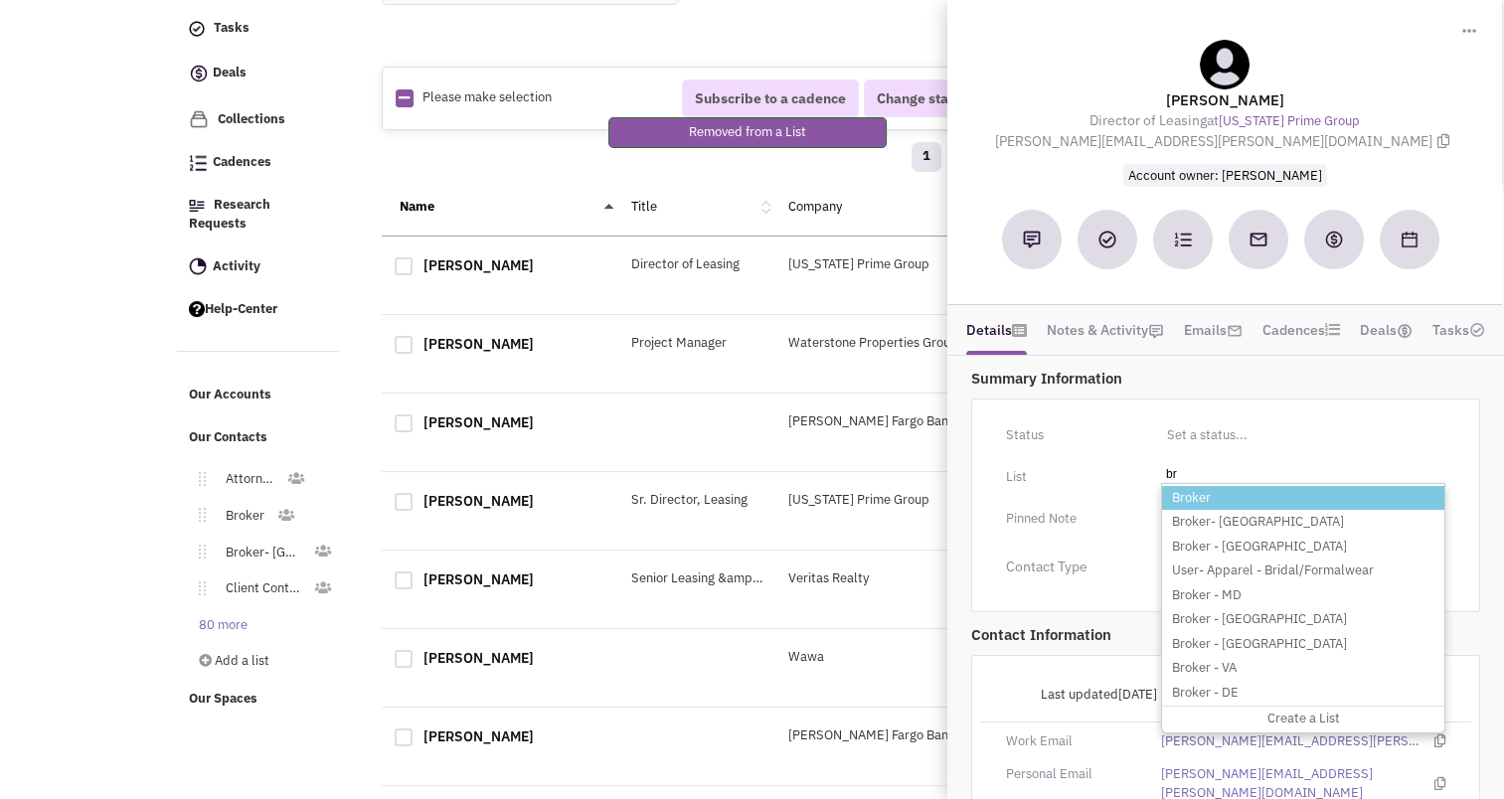
type input "br"
click at [1221, 494] on li "Broker" at bounding box center [1303, 498] width 282 height 25
click at [0, 0] on select "Select a list..." at bounding box center [0, 0] width 0 height 0
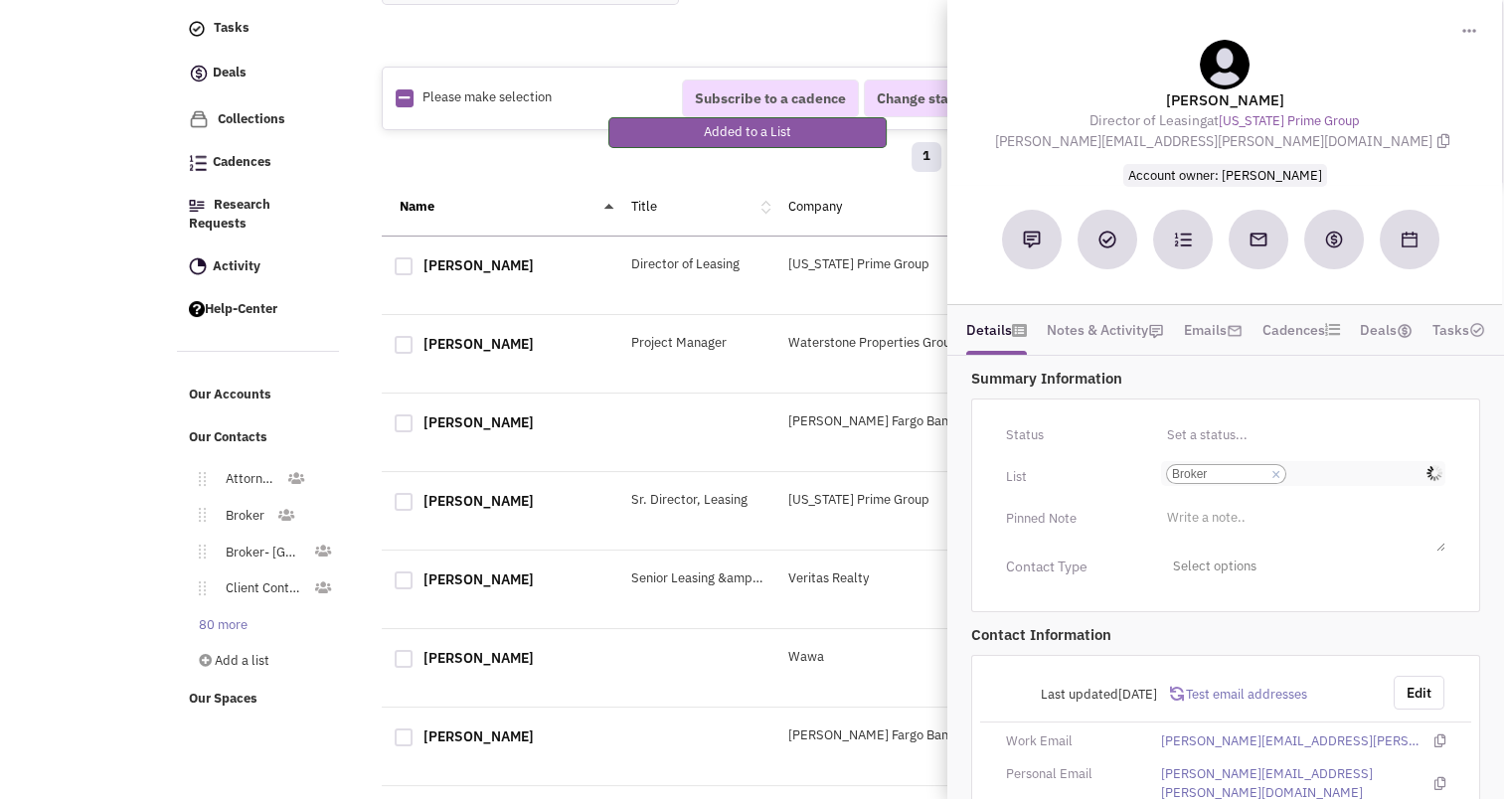
click at [1335, 475] on input "Select a list... Broker Select a list... × Broker" at bounding box center [1314, 474] width 44 height 20
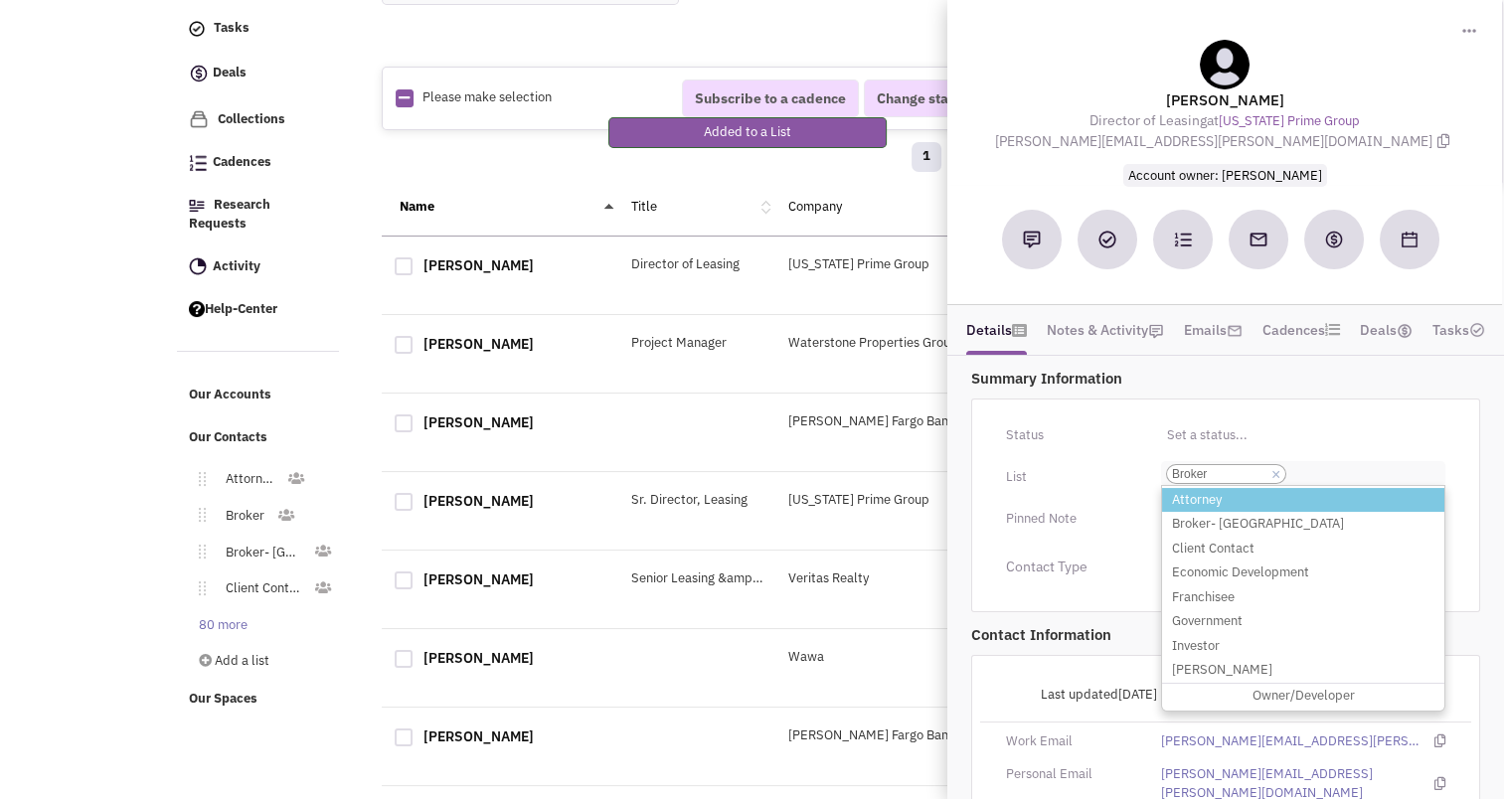
click at [1335, 475] on input "Select a list... Broker Select a list... × Broker Attorney Broker- PA Client Co…" at bounding box center [1314, 474] width 44 height 20
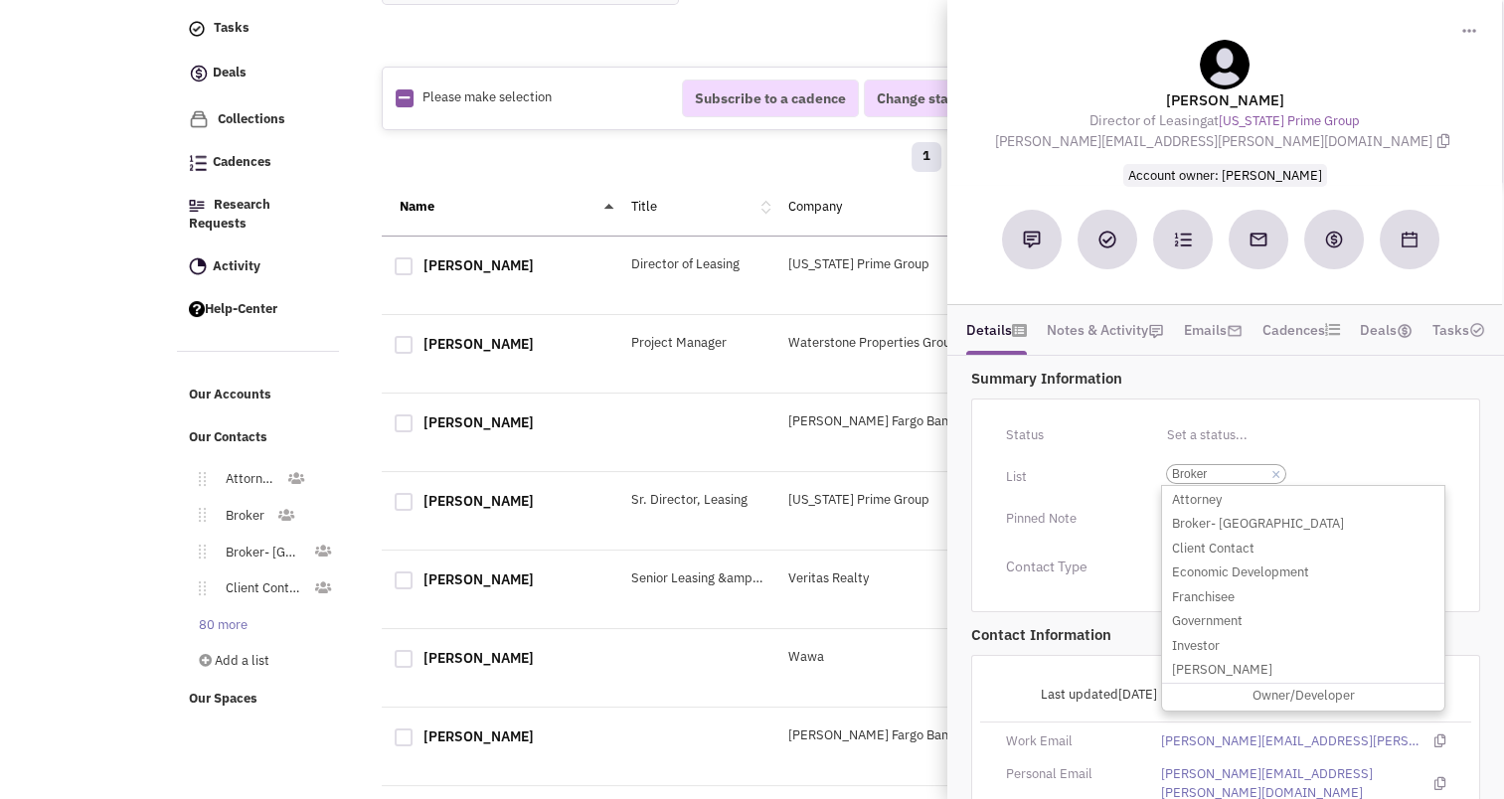
click at [1228, 465] on span "Broker" at bounding box center [1219, 474] width 94 height 18
click at [0, 0] on select "Select a list... Broker" at bounding box center [0, 0] width 0 height 0
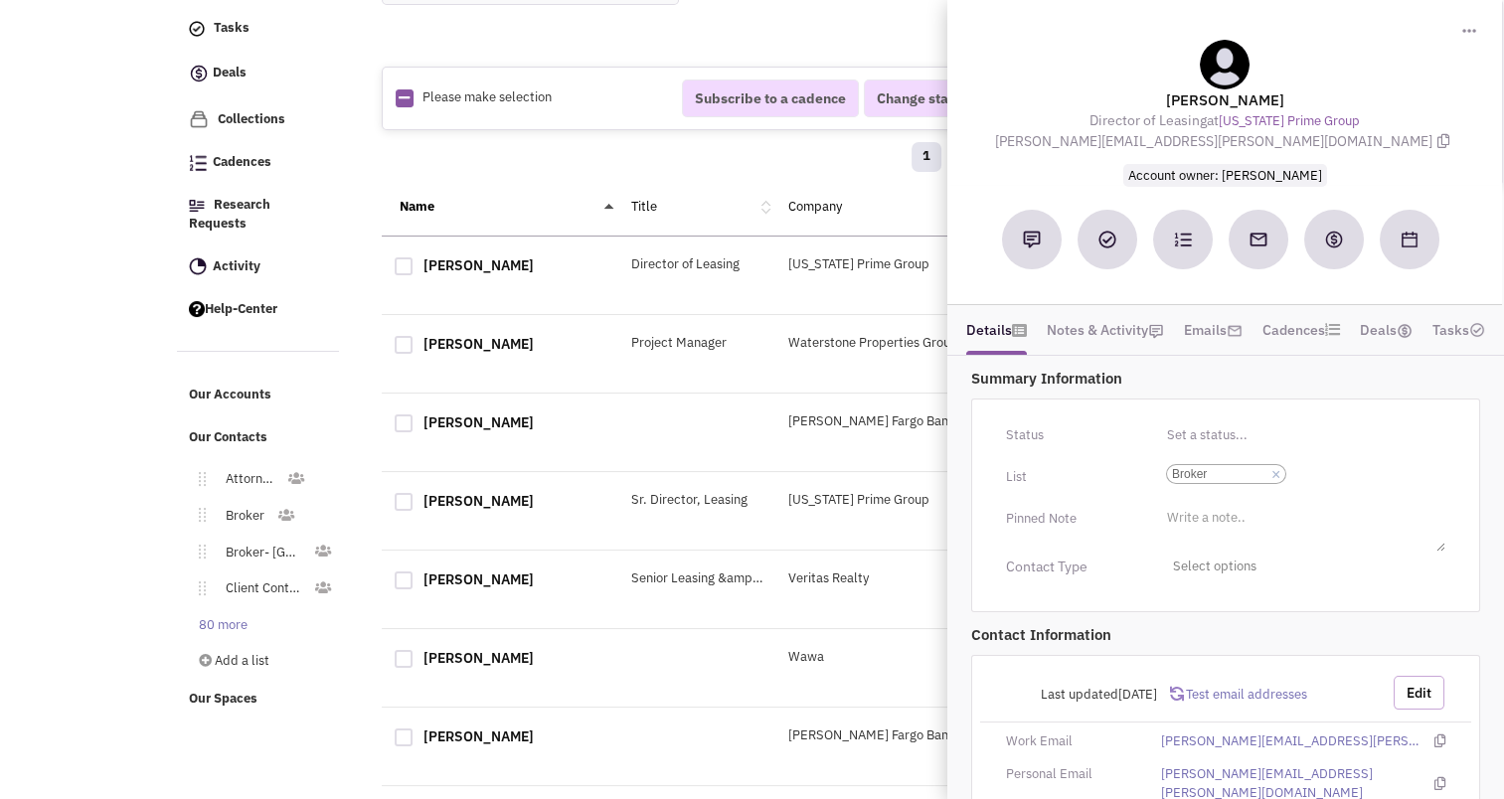
click at [1420, 680] on button "Edit" at bounding box center [1419, 693] width 51 height 34
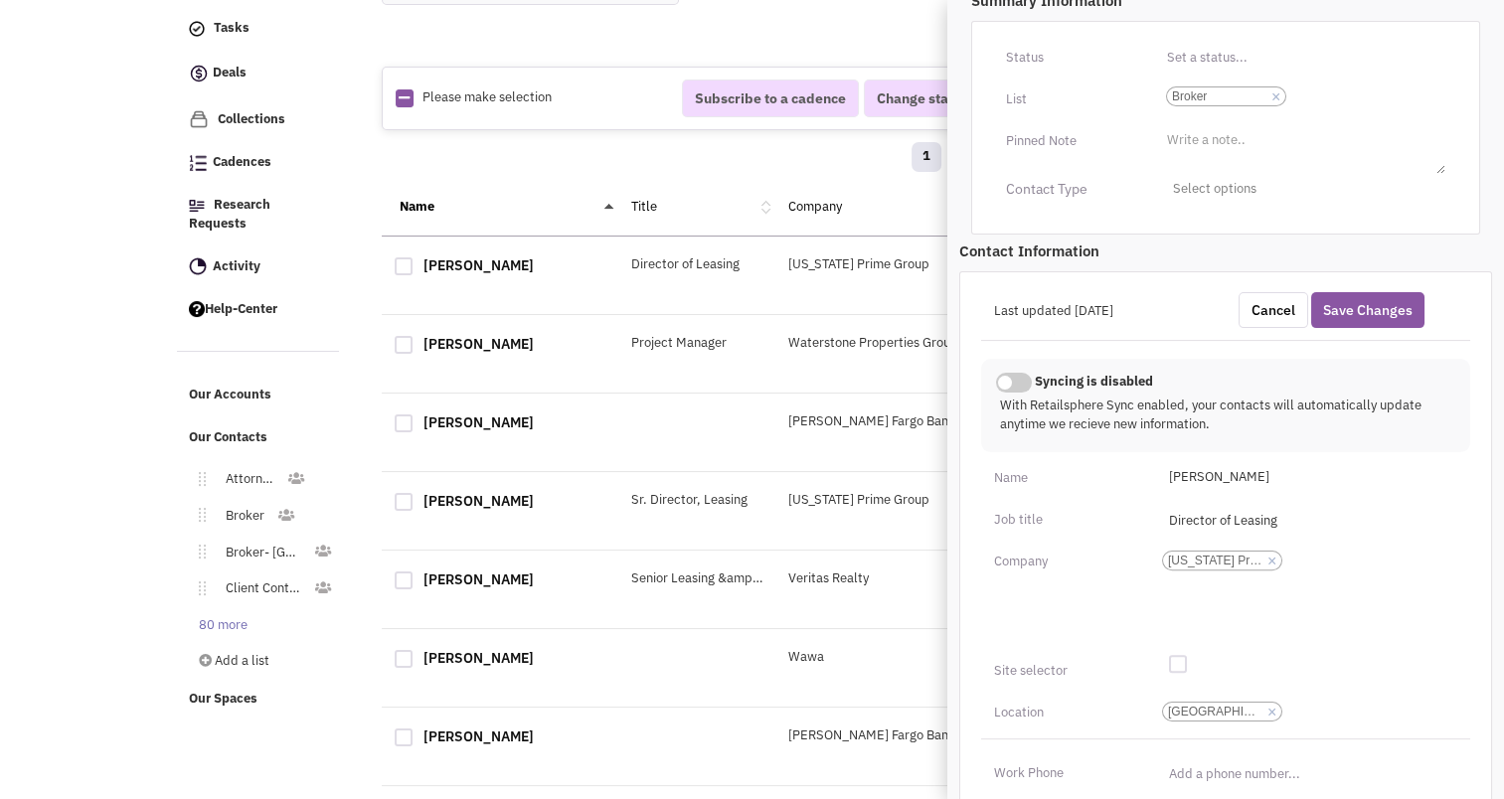
scroll to position [509, 0]
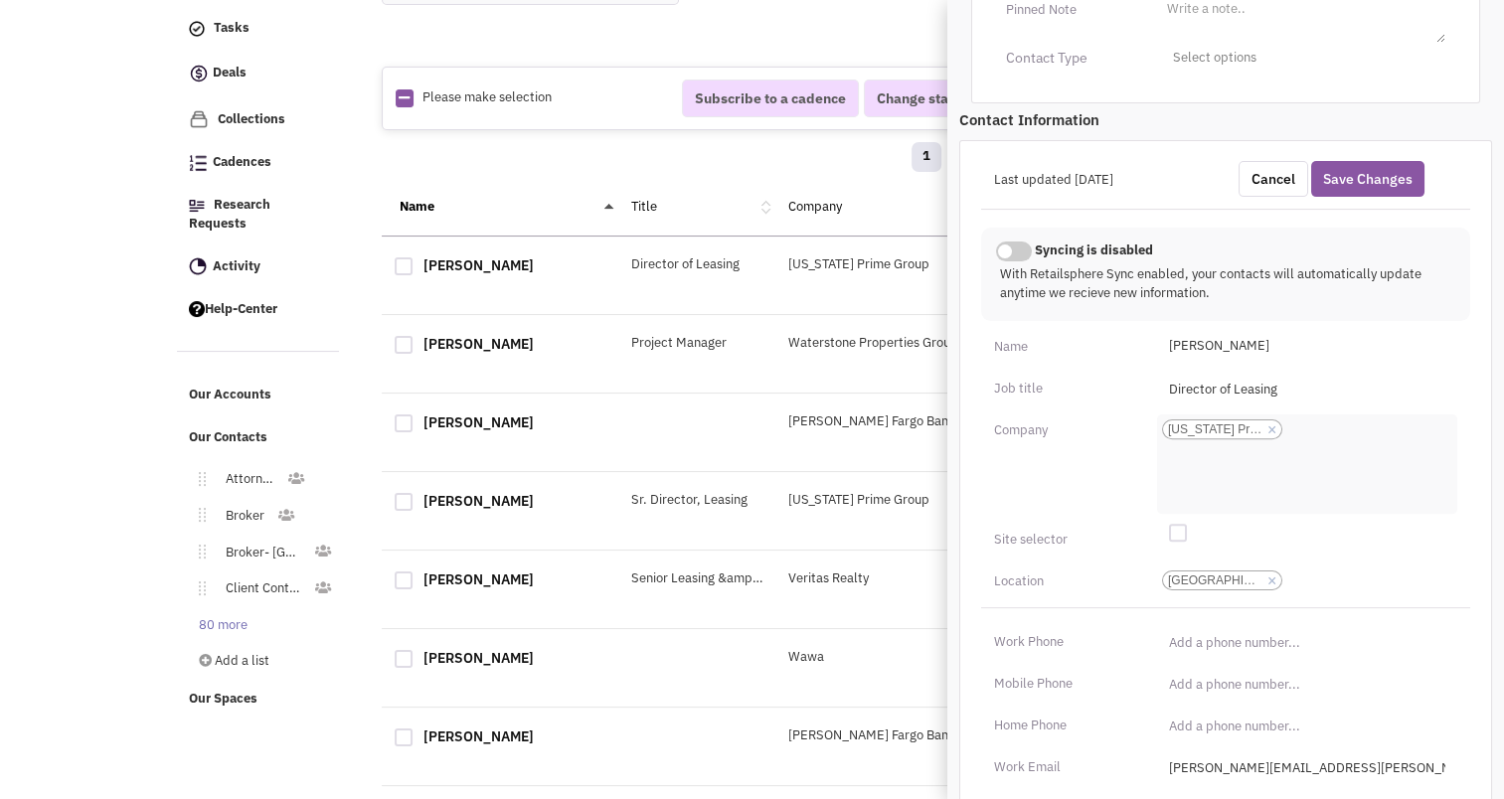
click at [1272, 426] on link "×" at bounding box center [1272, 431] width 9 height 18
click at [0, 0] on select "Washington Prime Group" at bounding box center [0, 0] width 0 height 0
click at [1233, 428] on li "Add a company" at bounding box center [1204, 422] width 94 height 15
click at [0, 0] on select "Add a company" at bounding box center [0, 0] width 0 height 0
type input "SJC Ventures"
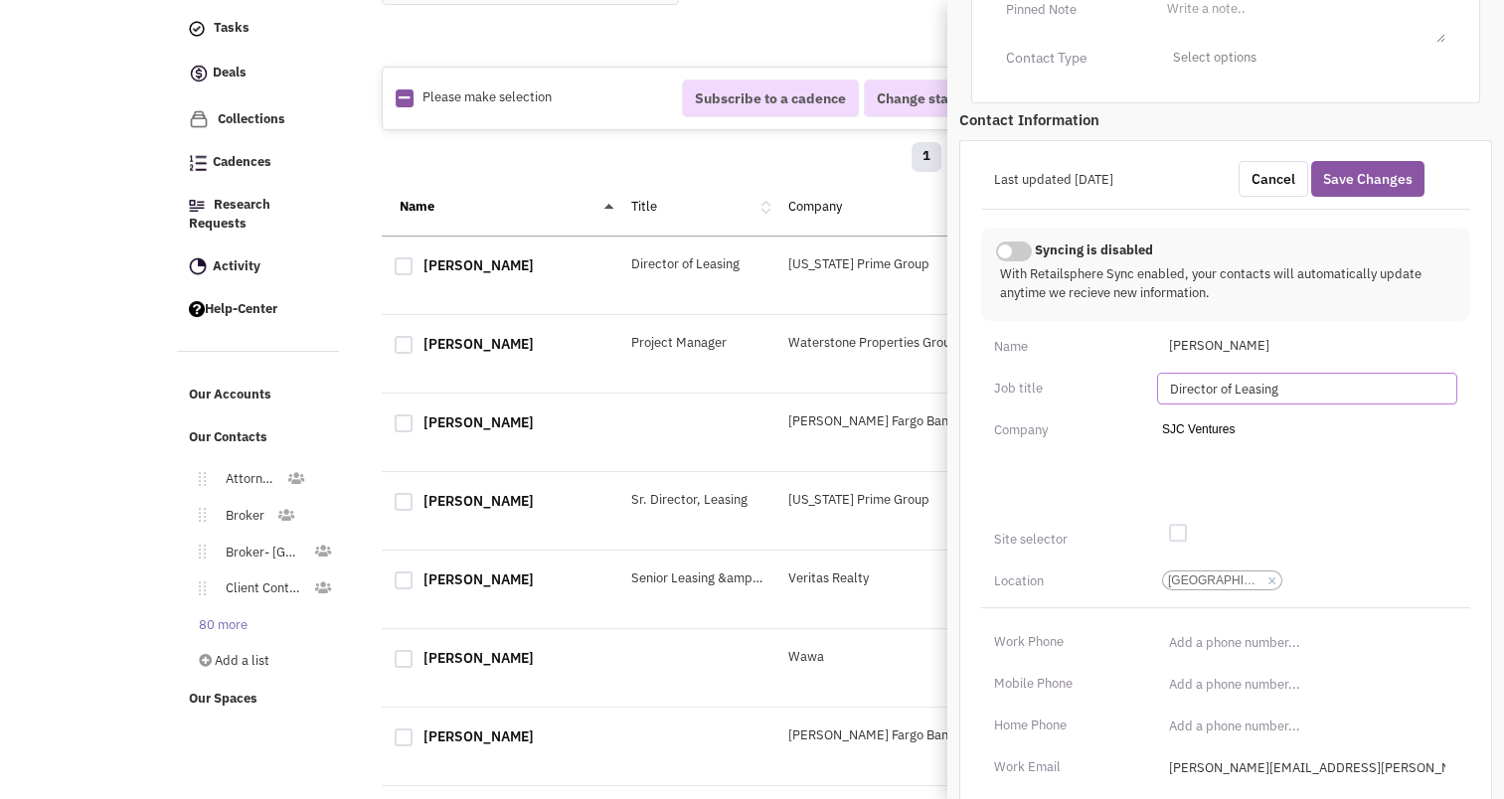
click at [1204, 385] on input "Director of Leasing" at bounding box center [1307, 389] width 300 height 32
drag, startPoint x: 1215, startPoint y: 390, endPoint x: 1149, endPoint y: 382, distance: 66.1
click at [1149, 382] on div "Director of Leasing" at bounding box center [1307, 389] width 326 height 32
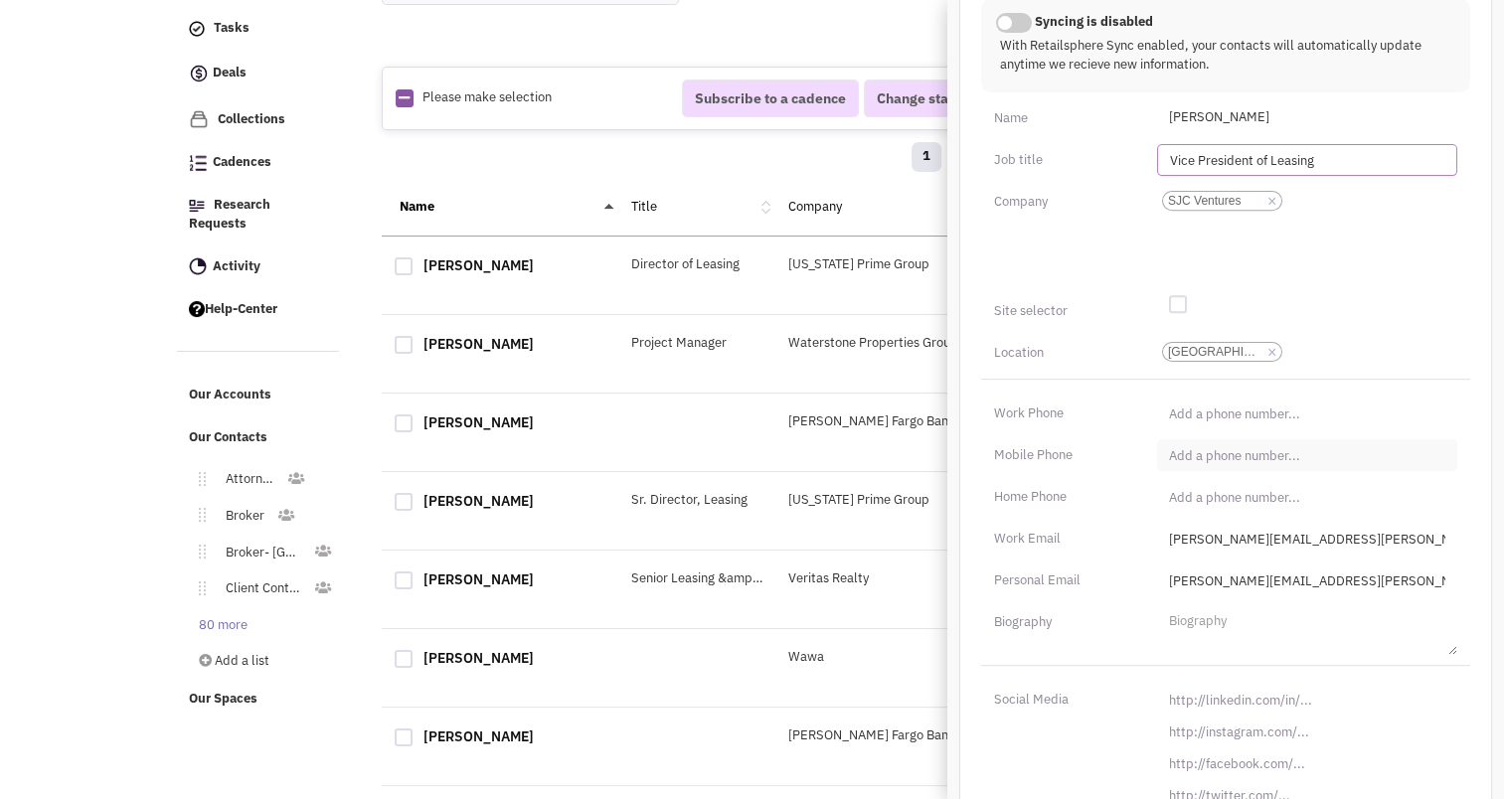
scroll to position [739, 0]
type input "Vice President of Leasing"
click at [1260, 541] on input "natalie.battisti@washingtonprime.com" at bounding box center [1307, 538] width 300 height 32
type input "natalie.battisti@sjcventures.com"
click at [1338, 572] on input "natalie.battisti@washingtonprime.com" at bounding box center [1307, 580] width 300 height 32
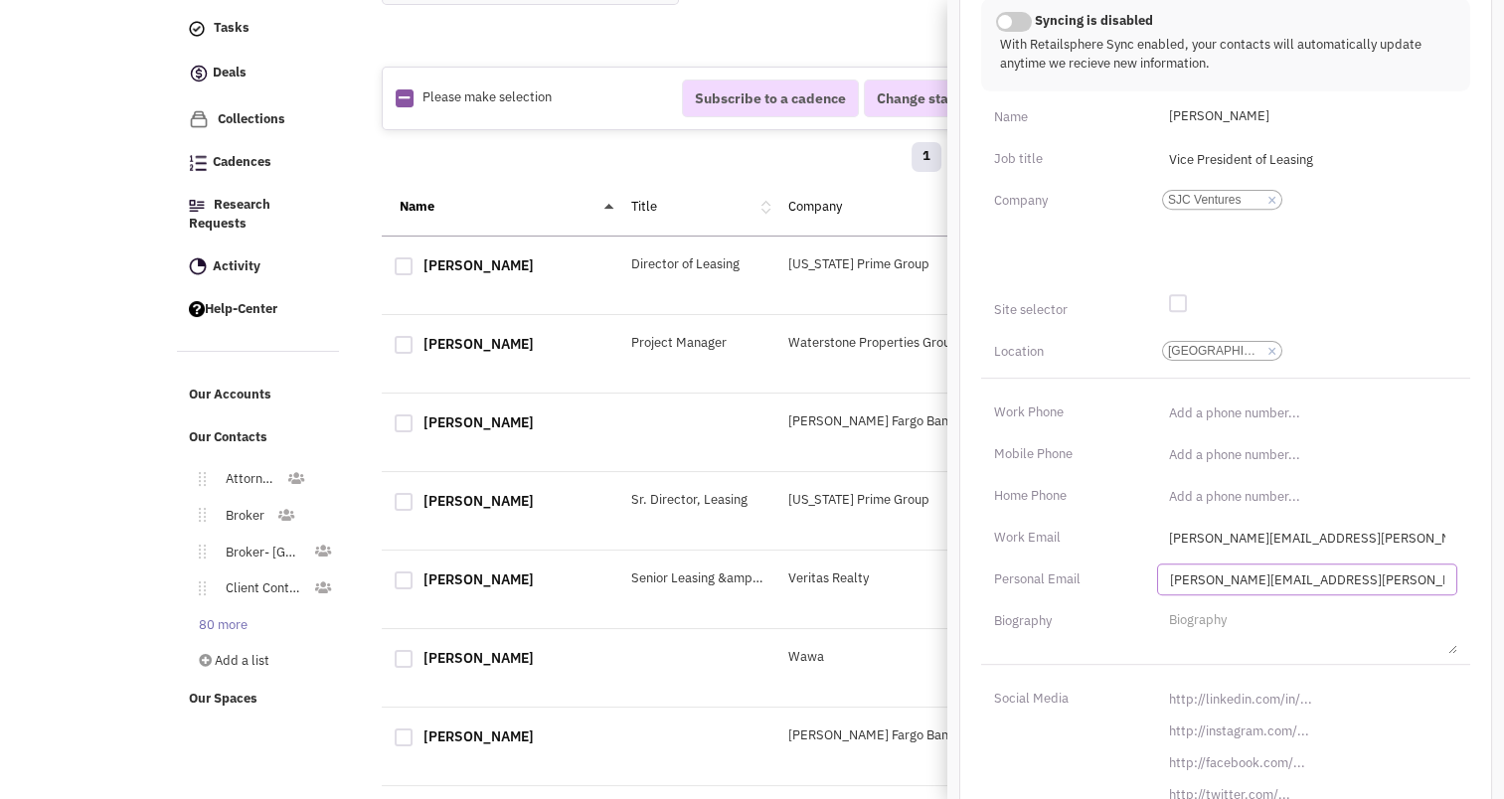
click at [1338, 572] on input "natalie.battisti@washingtonprime.com" at bounding box center [1307, 580] width 300 height 32
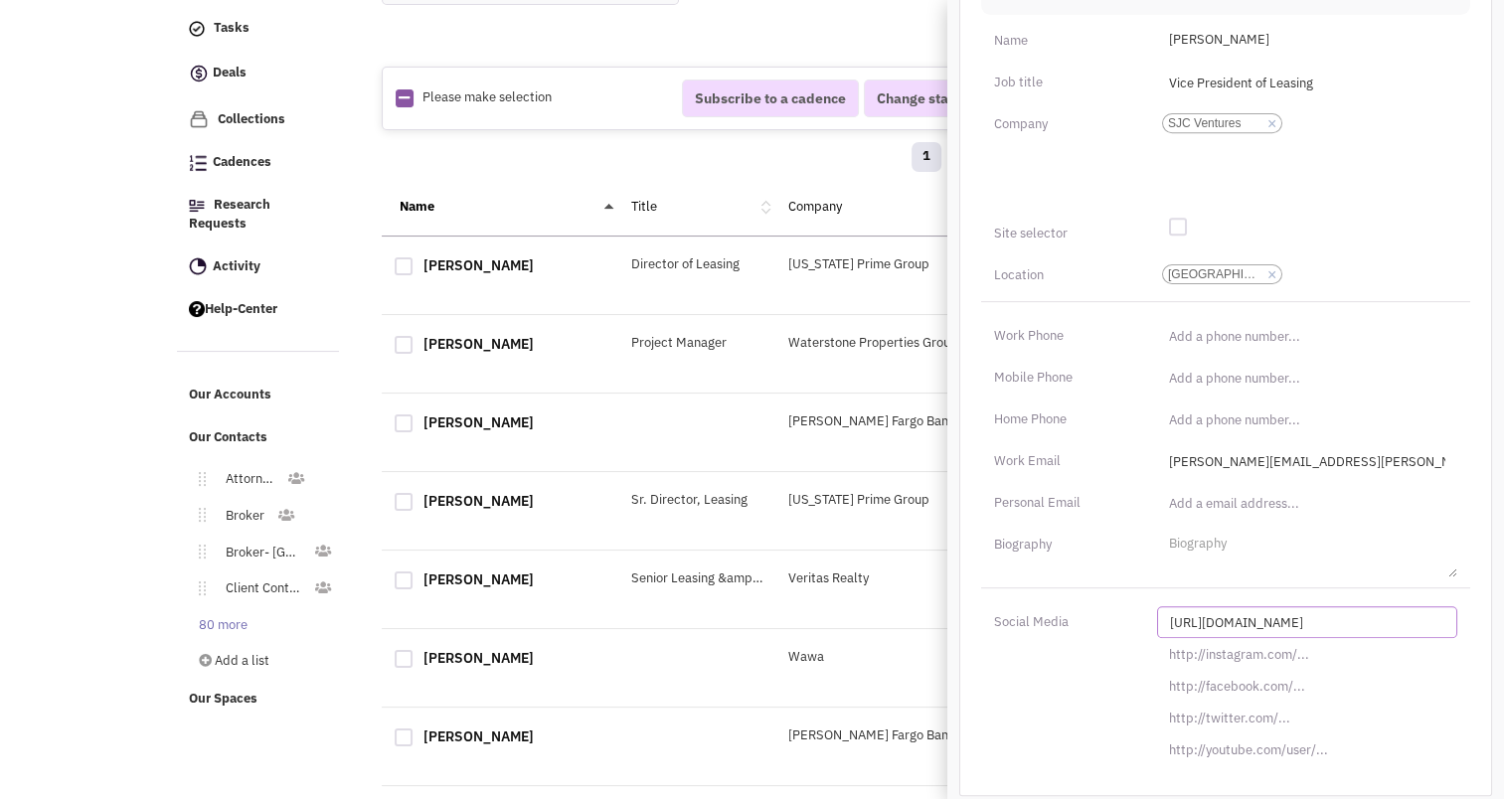
click at [1267, 631] on input "[URL][DOMAIN_NAME]" at bounding box center [1307, 623] width 300 height 32
paste input "s://www.linkedin.com/in/nataliebattisti"
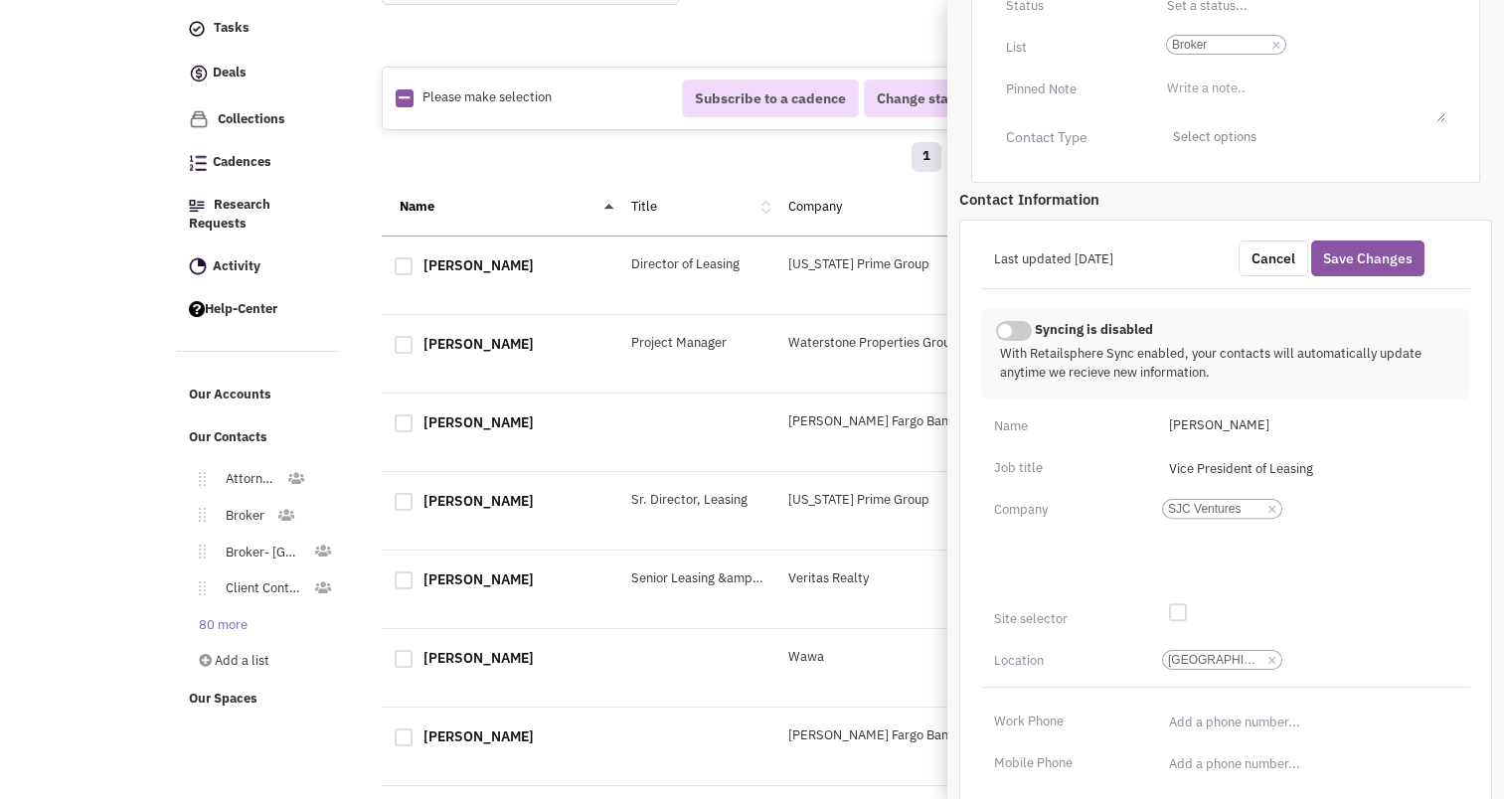
scroll to position [405, 0]
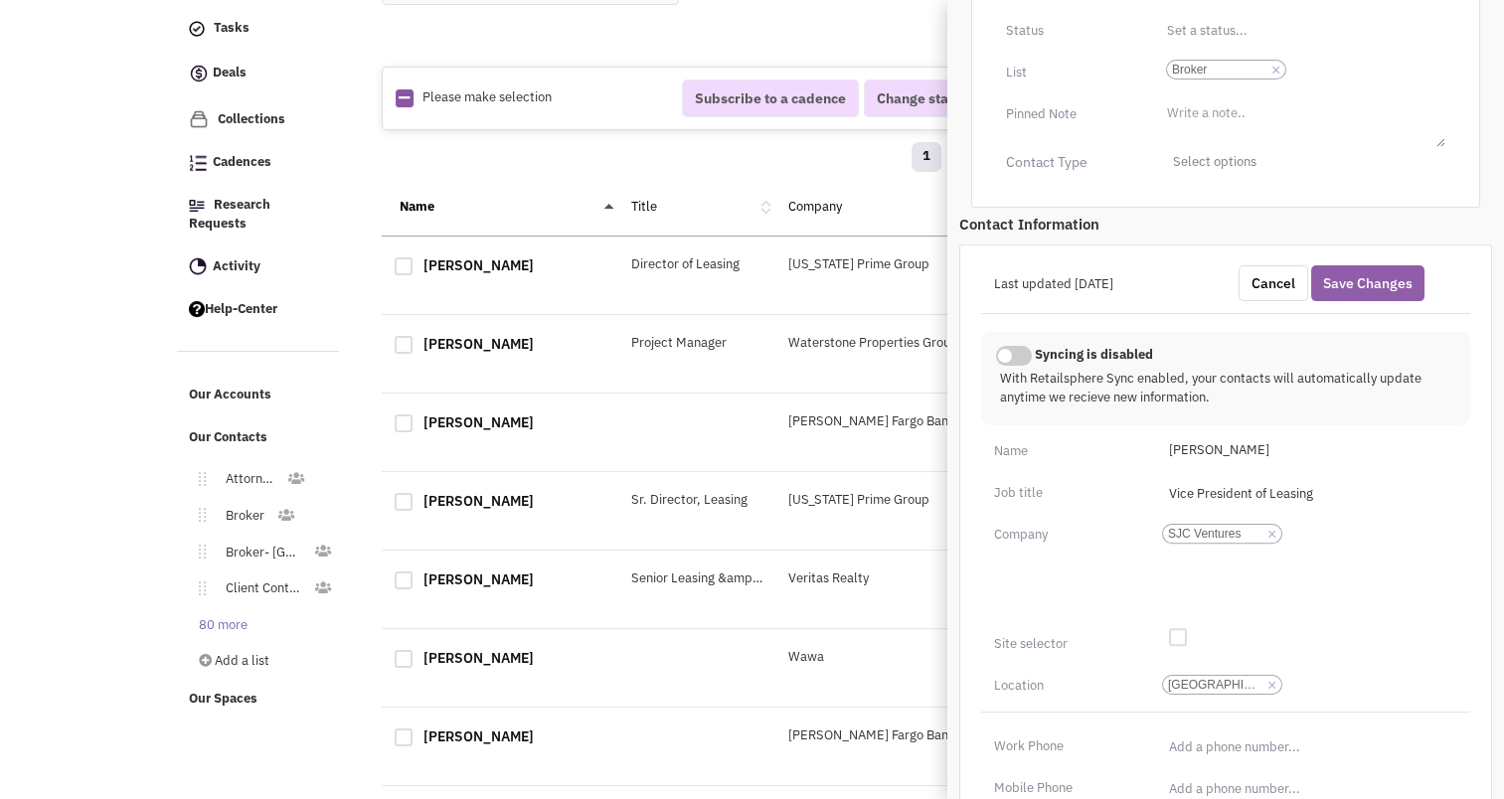
type input "https://www.linkedin.com/in/nataliebattisti/"
click at [1356, 283] on button "Save Changes" at bounding box center [1368, 283] width 113 height 36
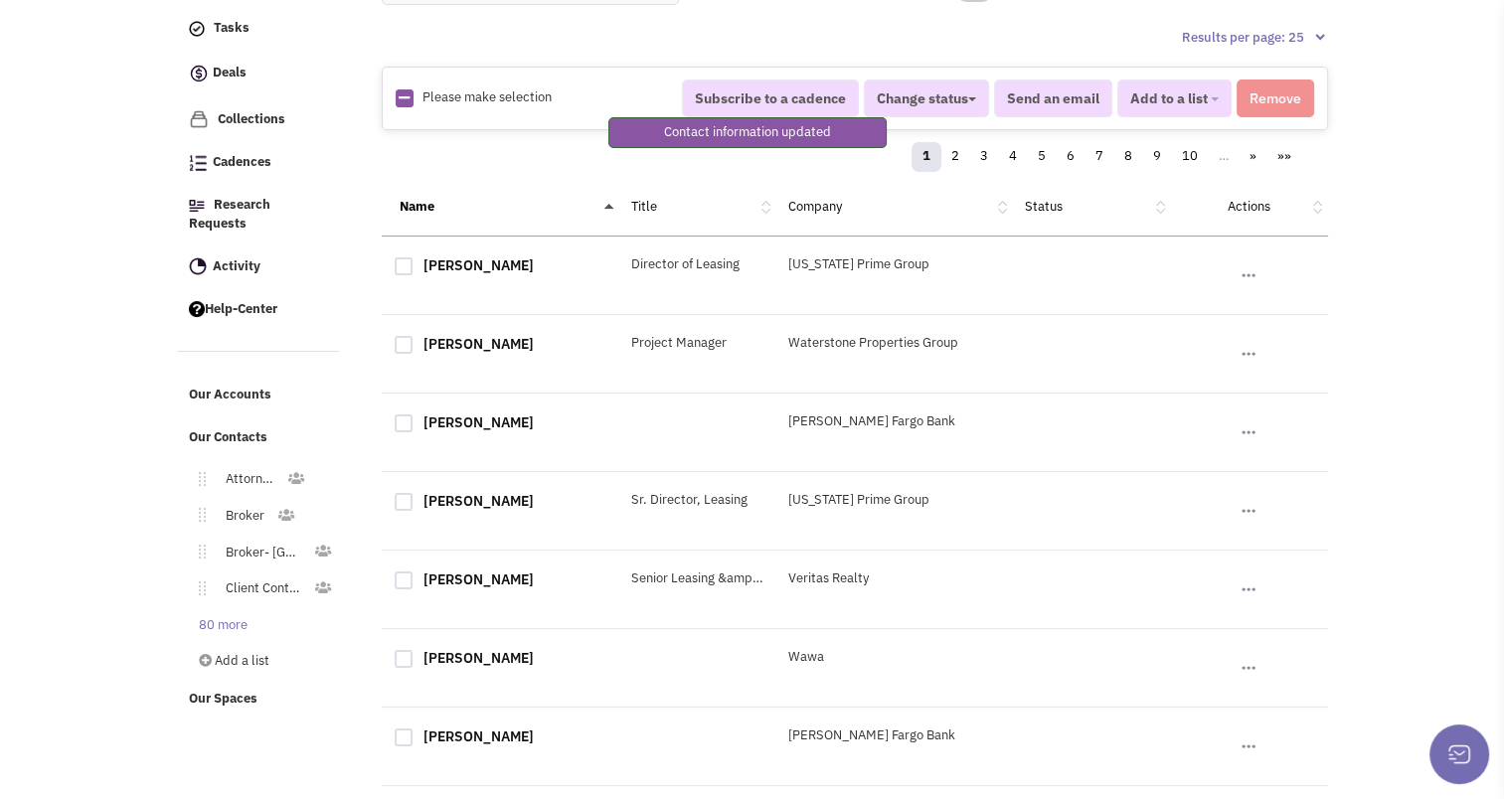
scroll to position [207, 0]
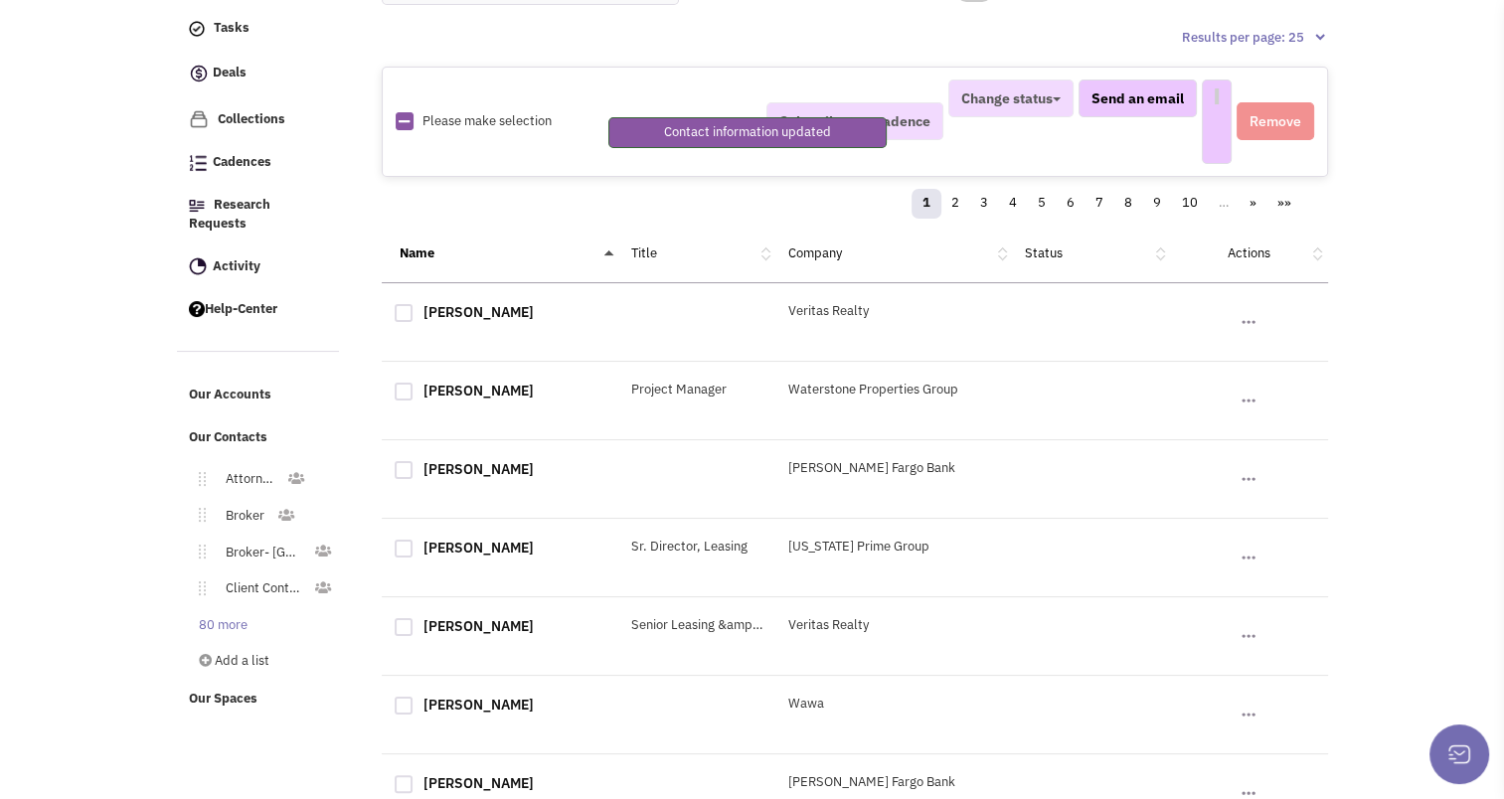
select select
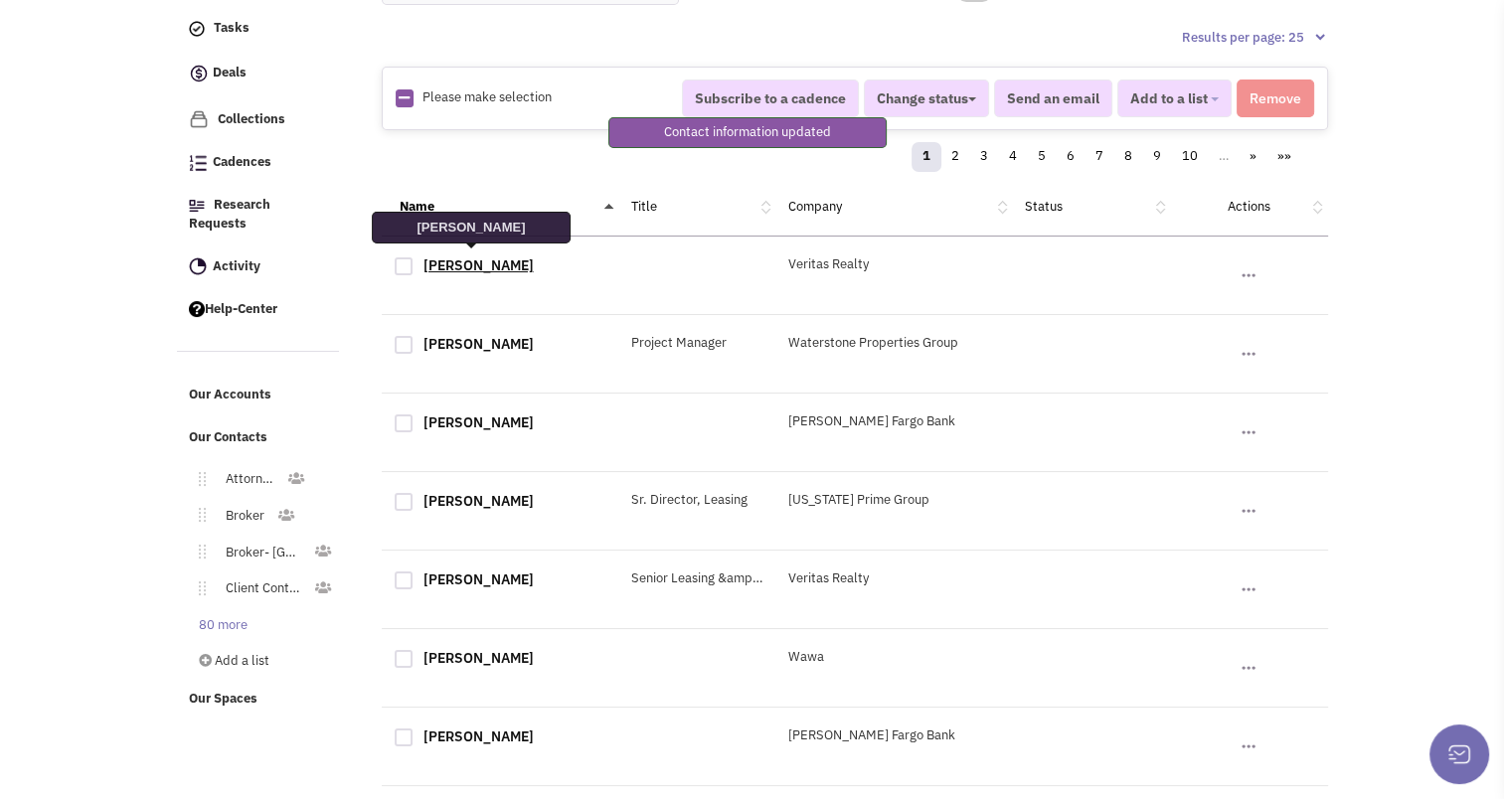
click at [471, 261] on link "Lisa Thompson" at bounding box center [479, 266] width 110 height 18
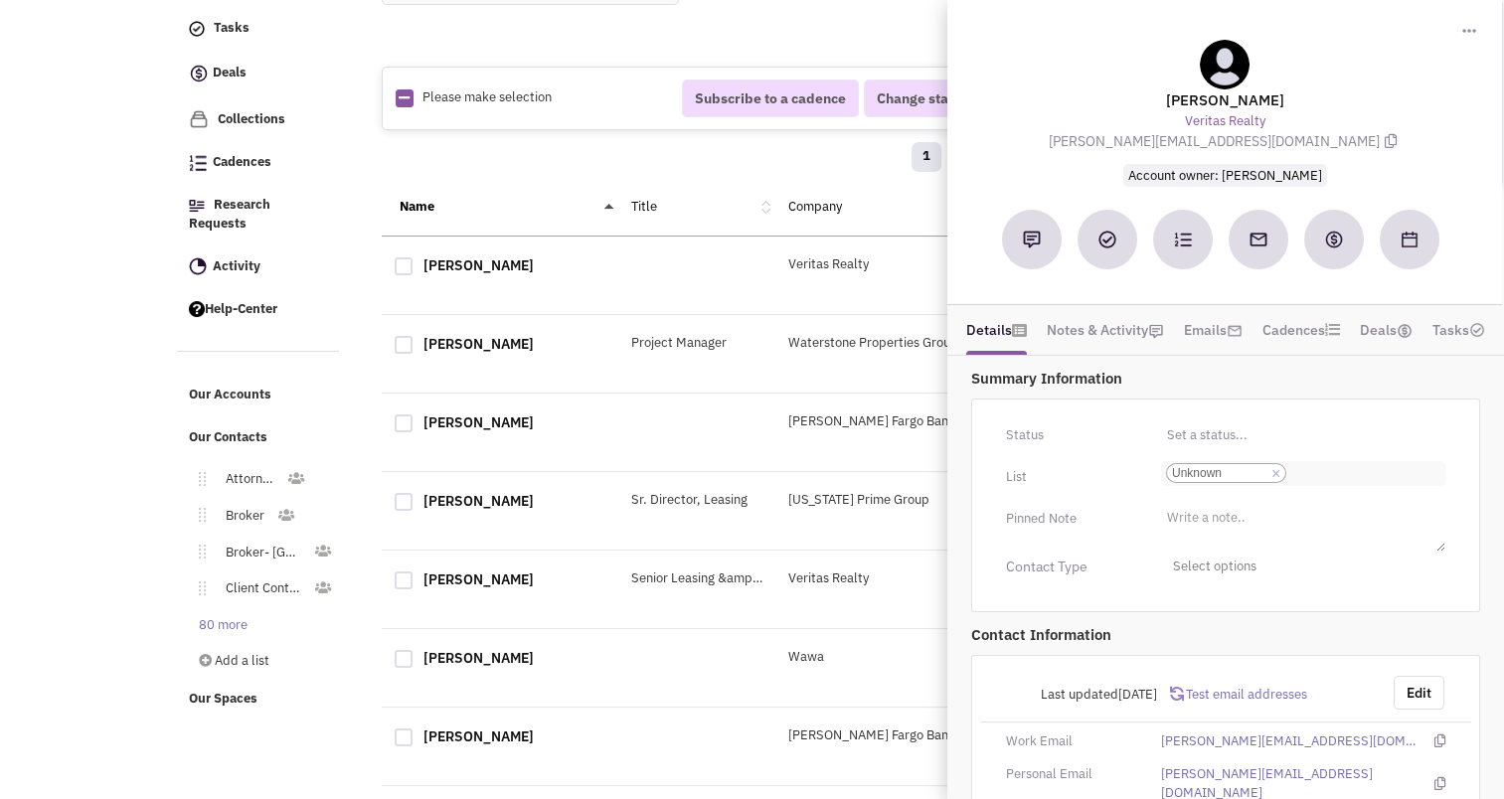
scroll to position [0, 0]
click at [402, 258] on div at bounding box center [404, 267] width 18 height 18
click at [415, 262] on input "checkbox" at bounding box center [421, 268] width 13 height 13
checkbox input "true"
select select
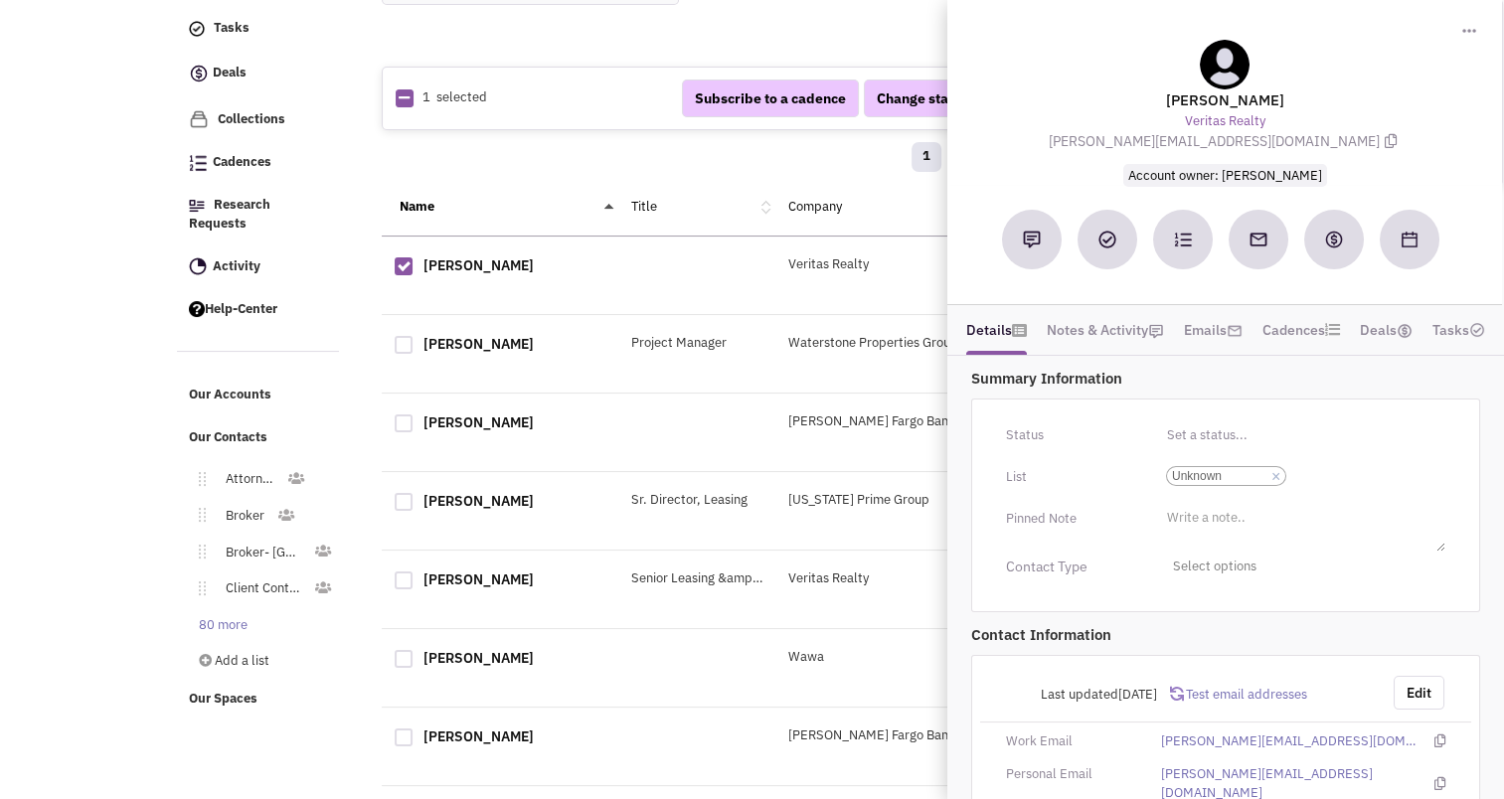
click at [542, 189] on div "Name Title Company Status Actions" at bounding box center [855, 208] width 947 height 58
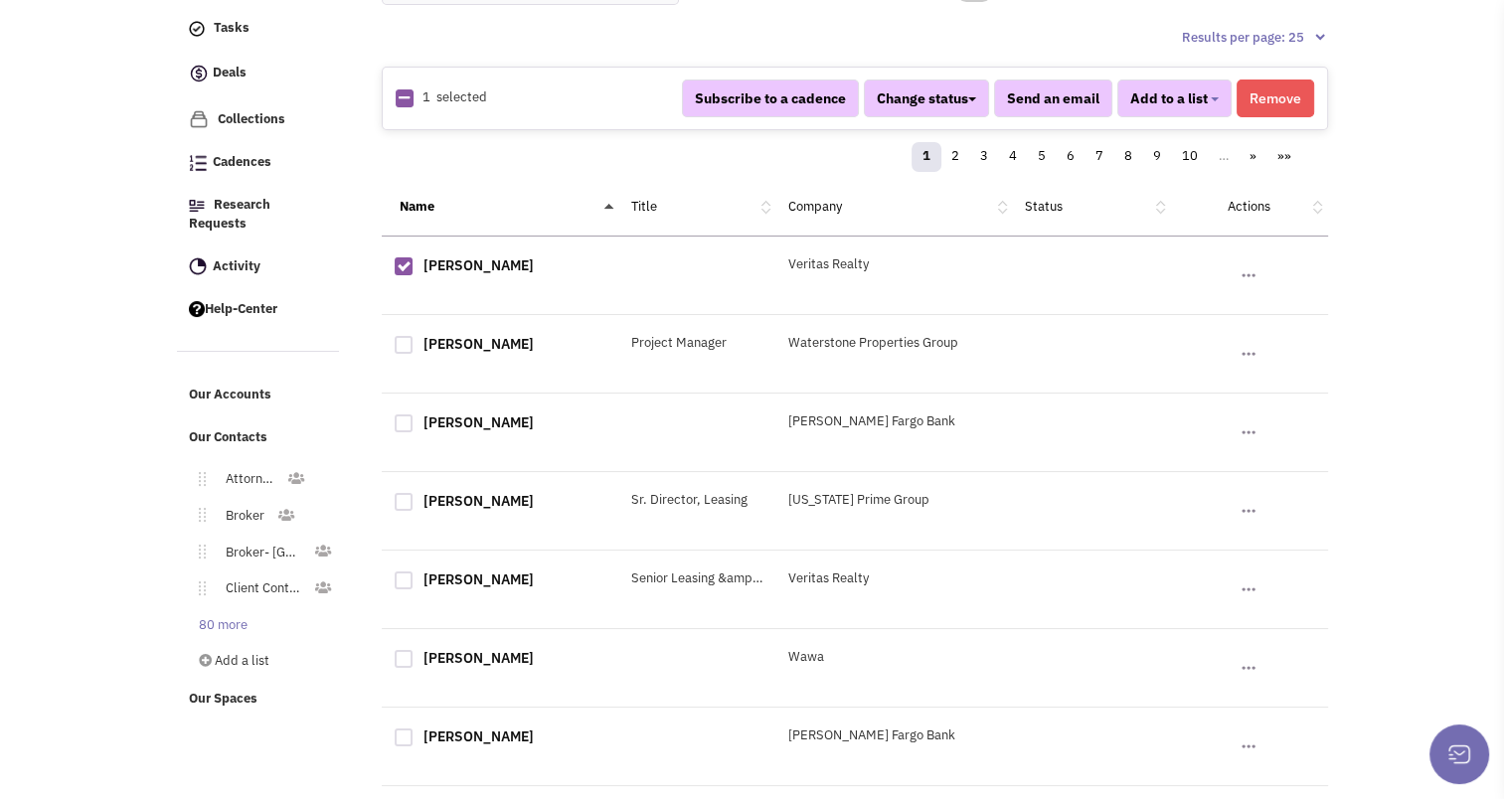
click at [1289, 85] on button "Remove" at bounding box center [1276, 99] width 78 height 38
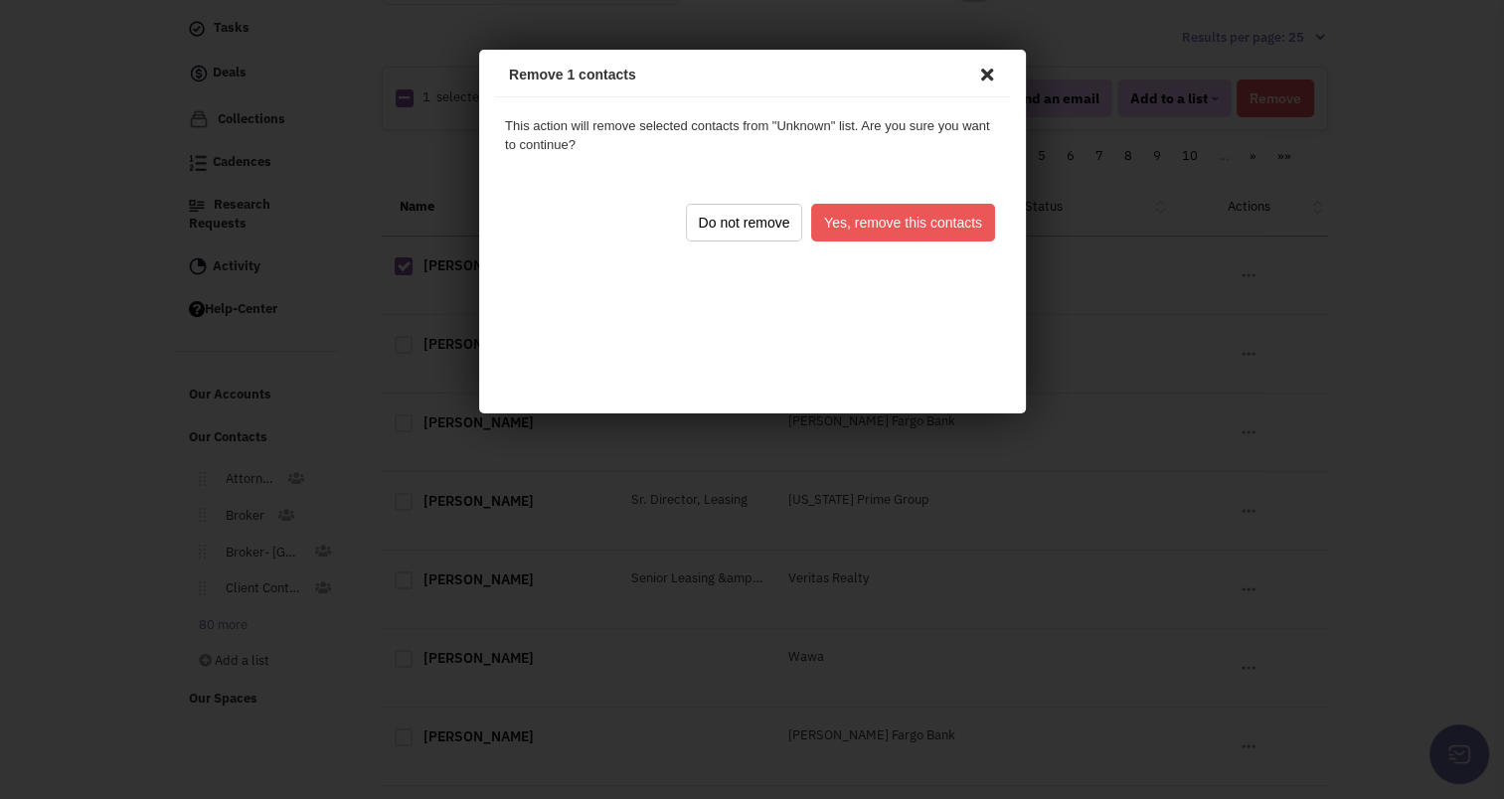
click at [877, 205] on button "Yes, remove this contacts" at bounding box center [899, 220] width 184 height 38
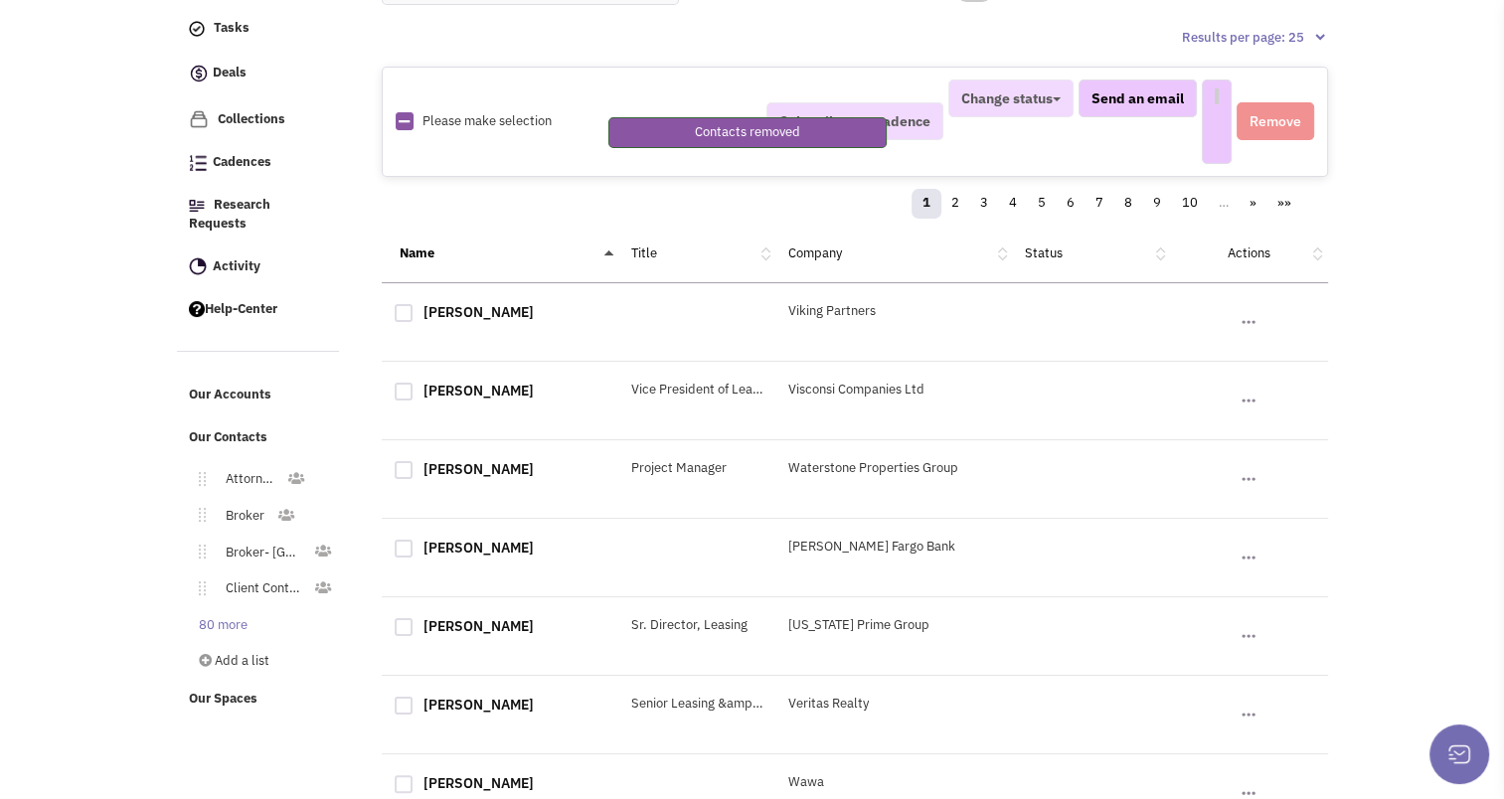
select select
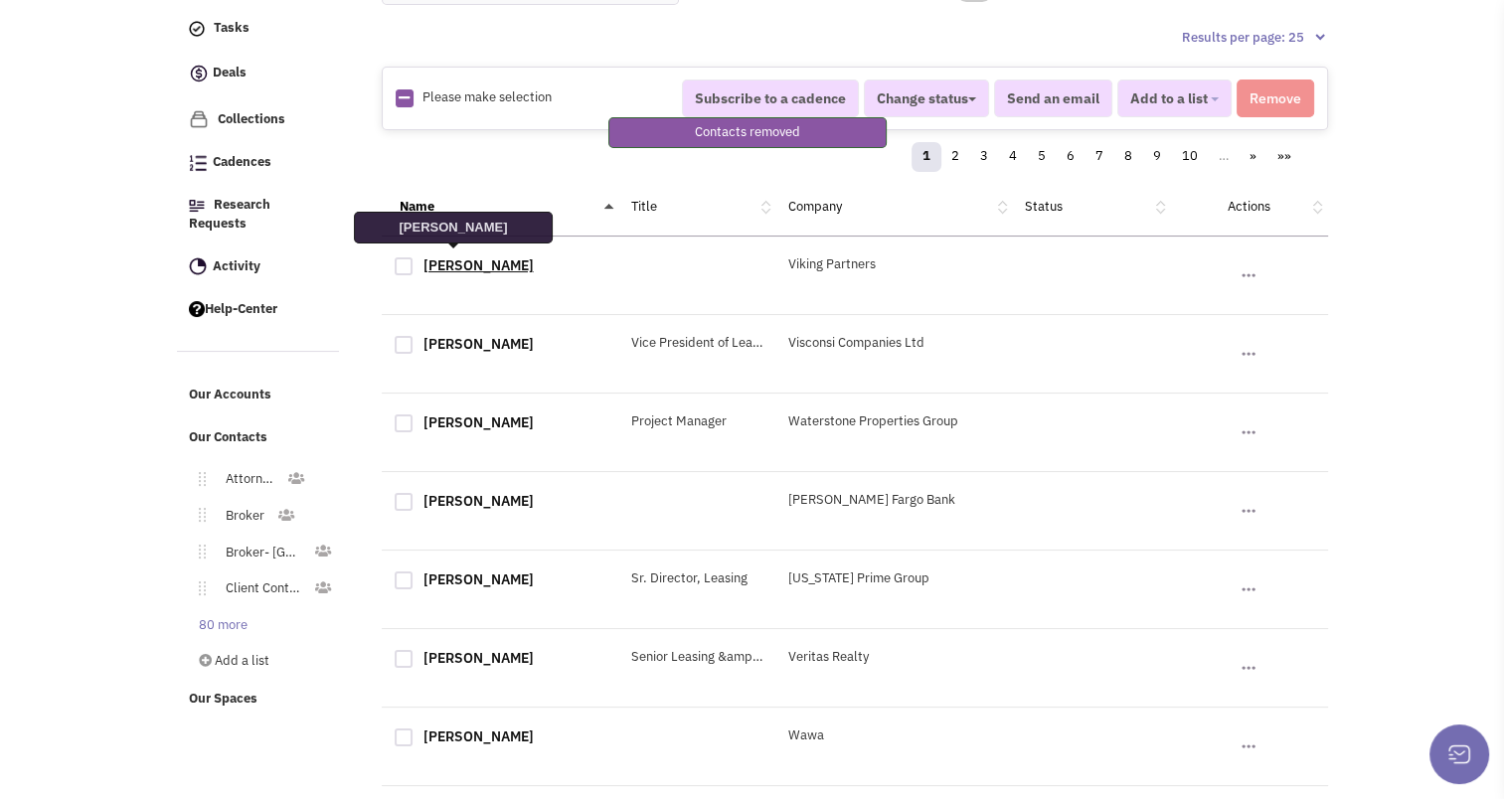
click at [439, 263] on link "Lev Orlov" at bounding box center [479, 266] width 110 height 18
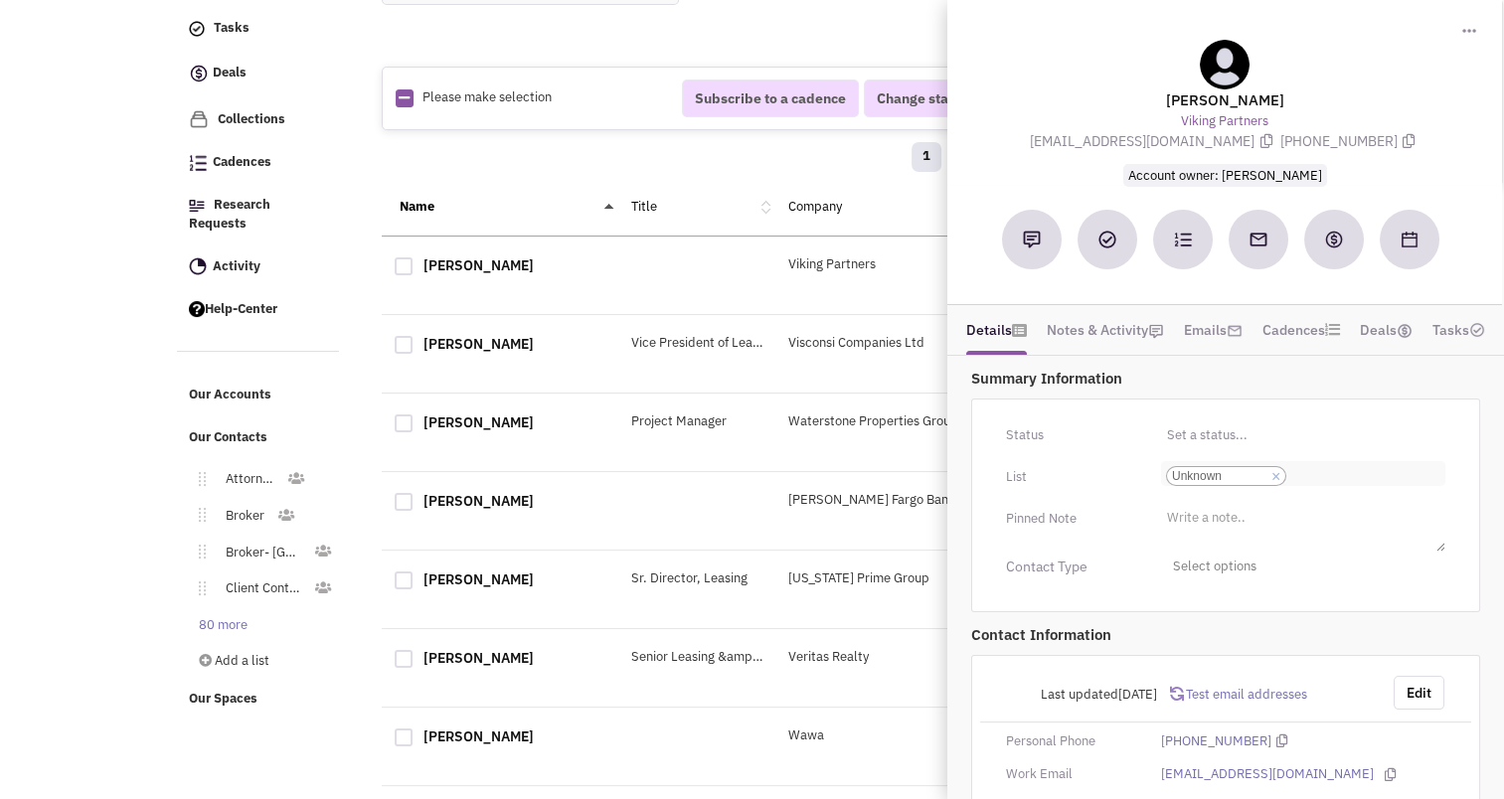
click at [1280, 480] on link "×" at bounding box center [1276, 477] width 9 height 18
click at [0, 0] on select "Select a list... Unknown" at bounding box center [0, 0] width 0 height 0
click at [1257, 470] on ul "Select a list..." at bounding box center [1303, 472] width 284 height 23
click at [0, 0] on select "Select a list..." at bounding box center [0, 0] width 0 height 0
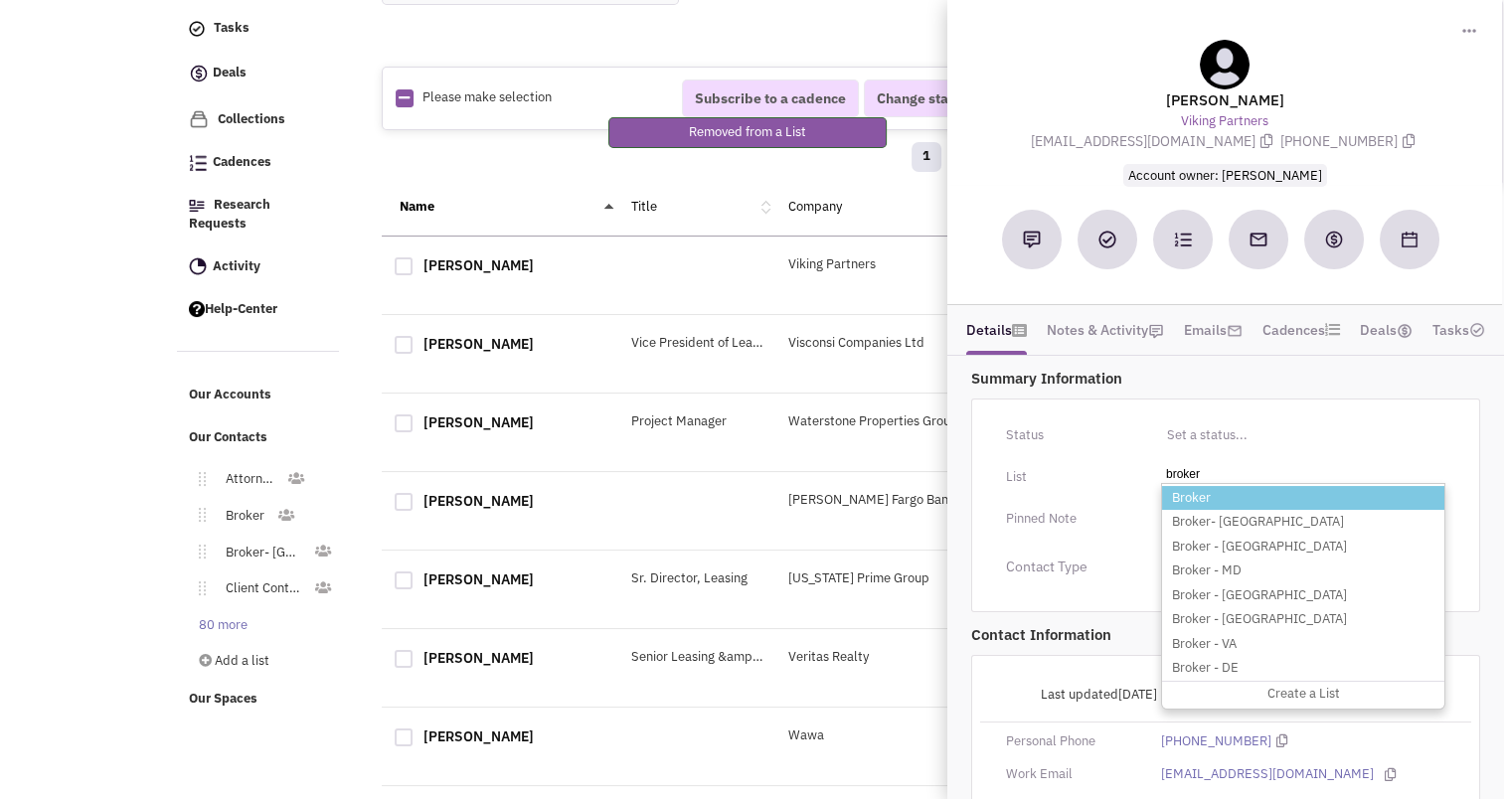
type input "broker"
click at [1229, 489] on li "Broker" at bounding box center [1303, 498] width 282 height 25
click at [0, 0] on select "Select a list..." at bounding box center [0, 0] width 0 height 0
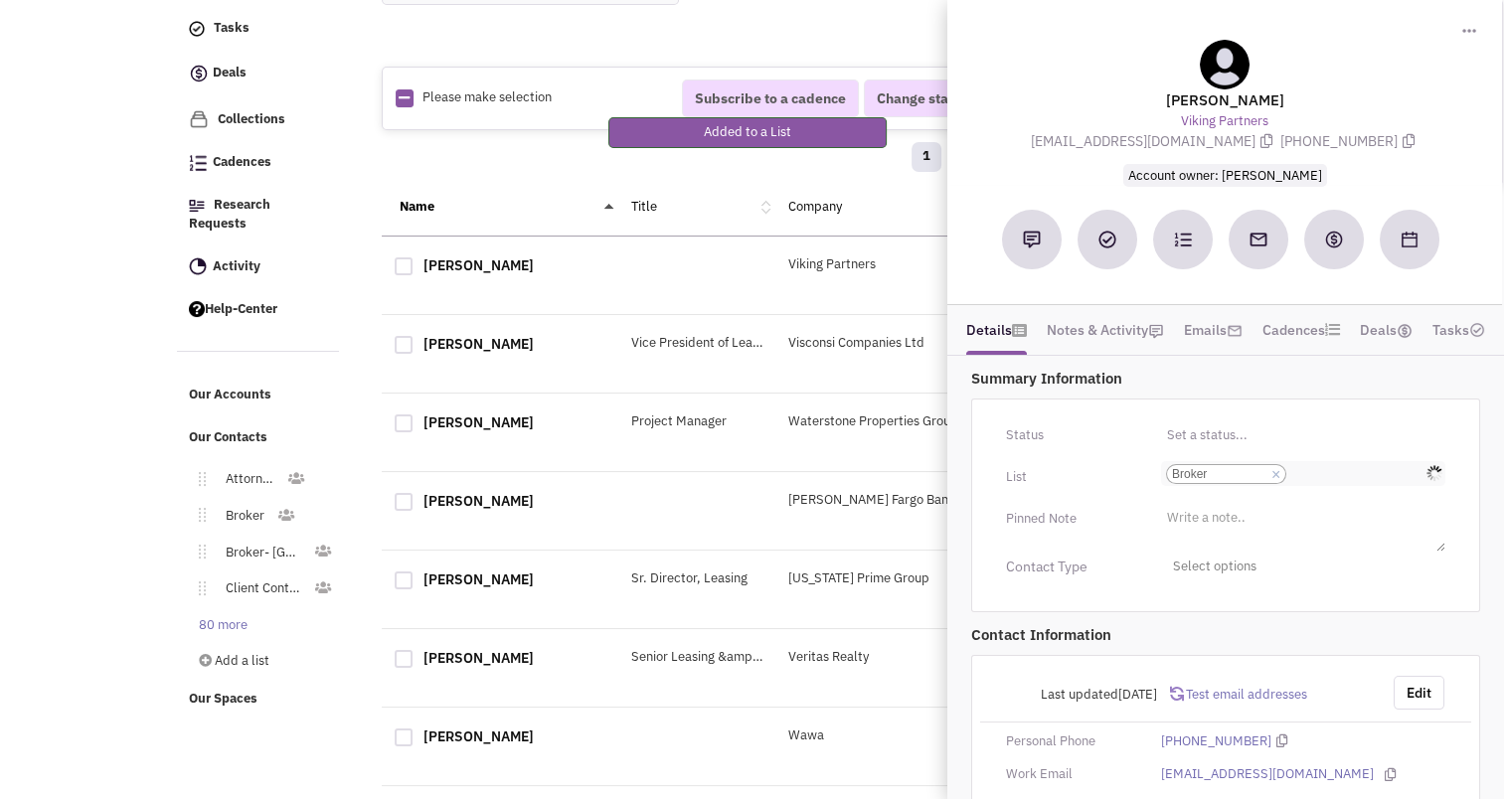
click at [1307, 476] on input "Select a list... Broker Select a list... × Broker" at bounding box center [1314, 474] width 44 height 20
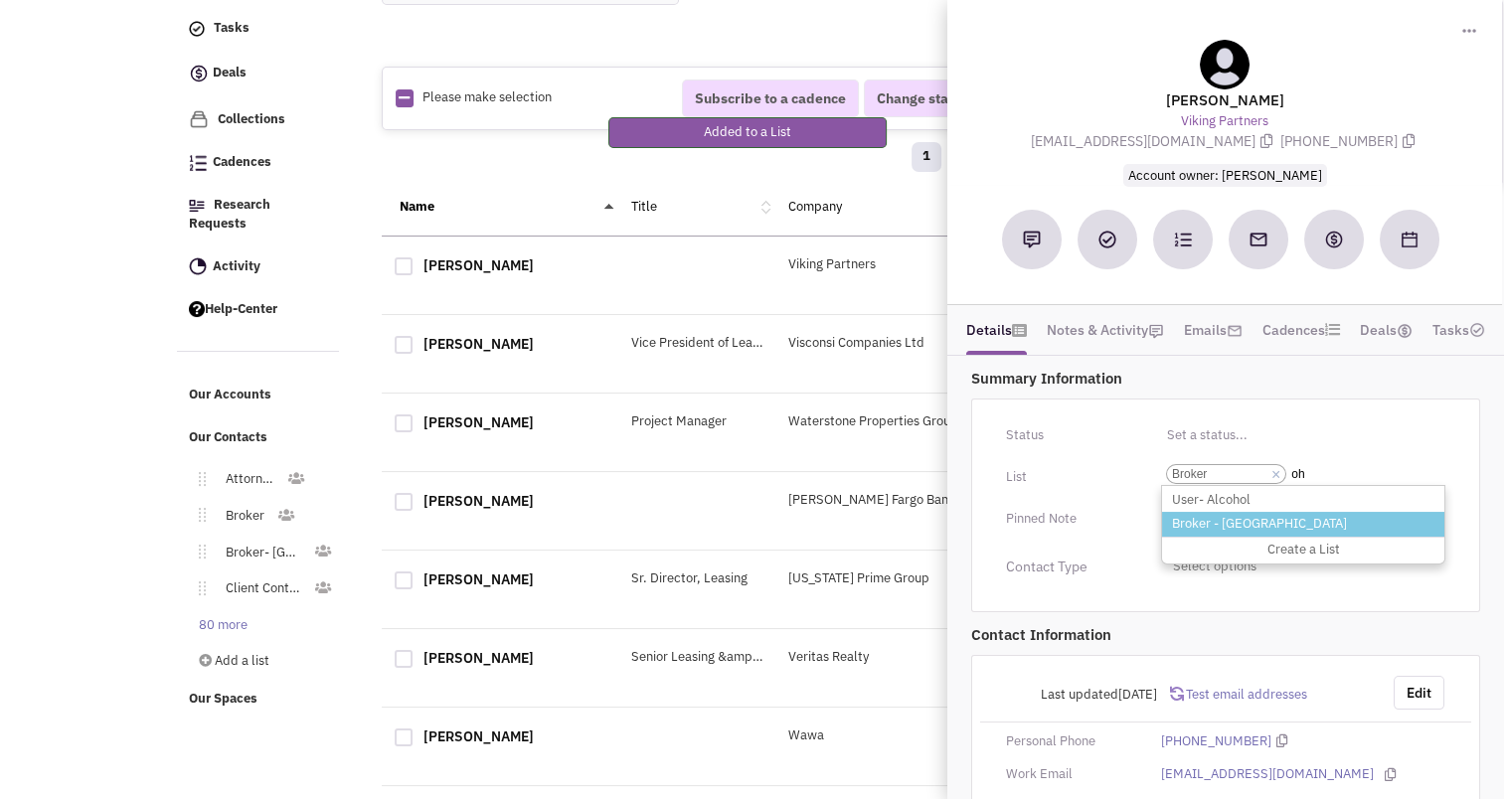
type input "oh"
click at [1255, 512] on li "Broker - [GEOGRAPHIC_DATA]" at bounding box center [1303, 524] width 282 height 25
click at [0, 0] on select "Select a list... Broker" at bounding box center [0, 0] width 0 height 0
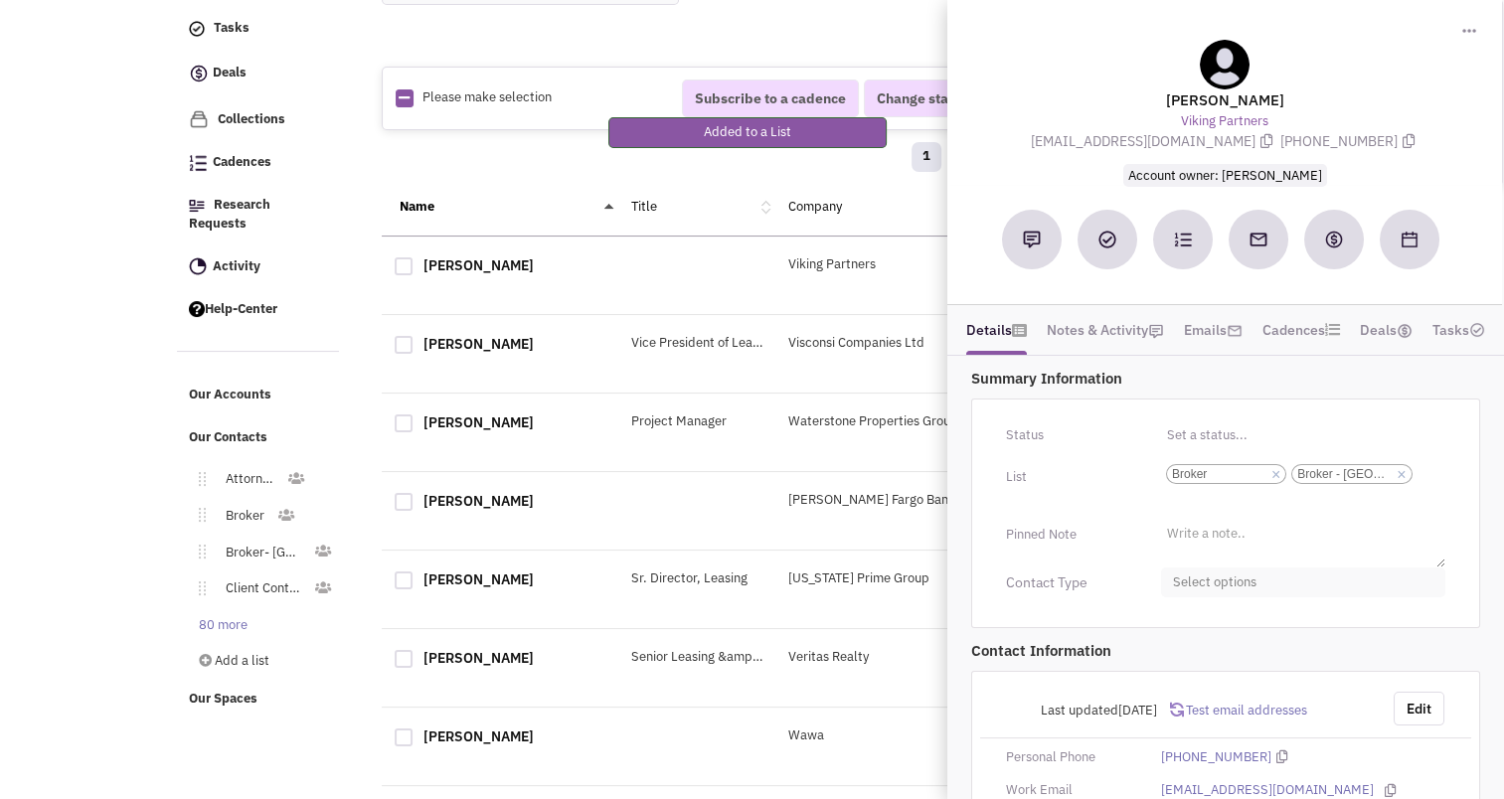
click at [1213, 589] on span "Select options" at bounding box center [1303, 583] width 284 height 31
click at [1180, 656] on div at bounding box center [1181, 661] width 18 height 18
checkbox input "true"
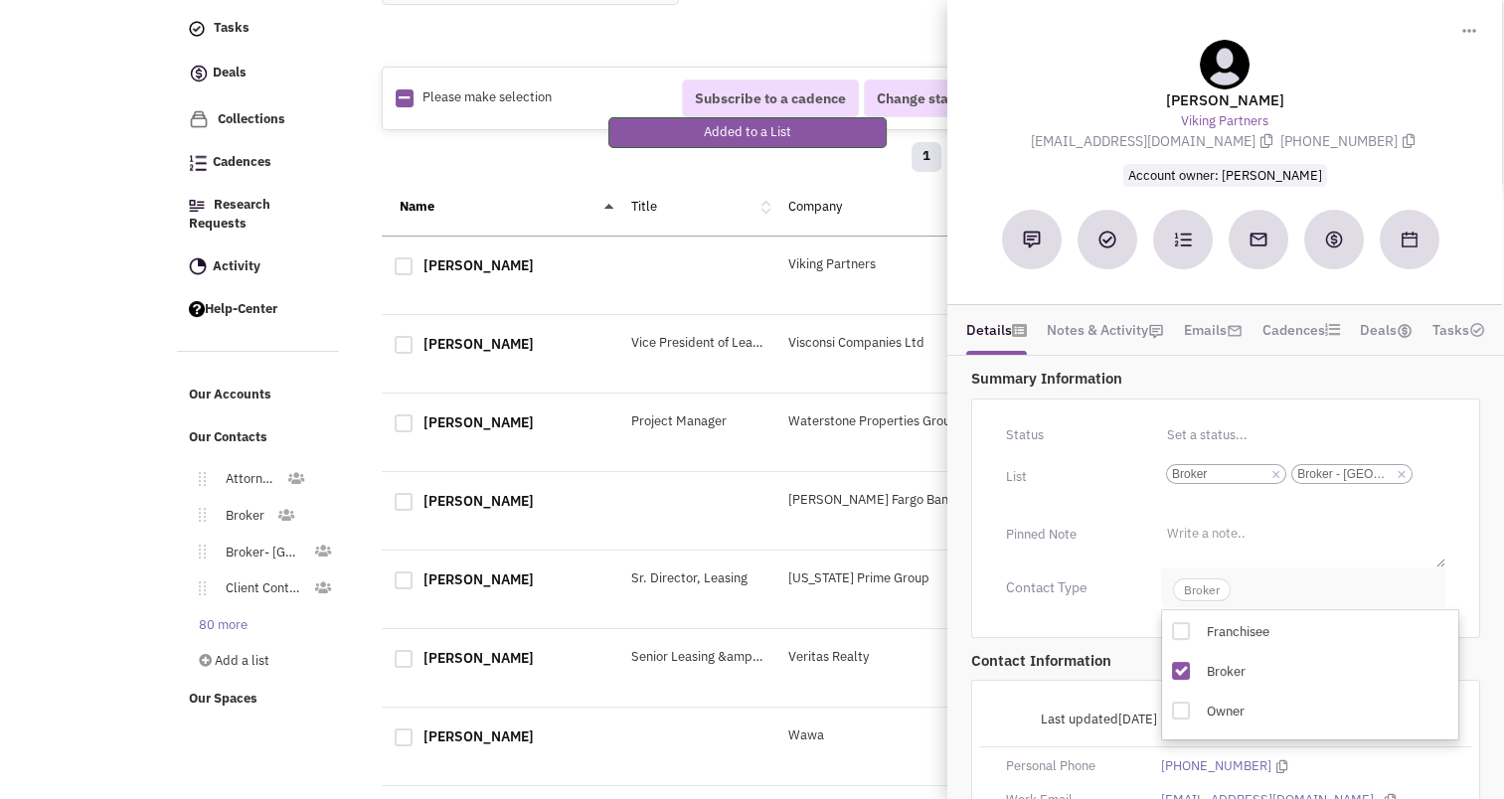
click at [1209, 584] on span "Broker" at bounding box center [1202, 590] width 58 height 23
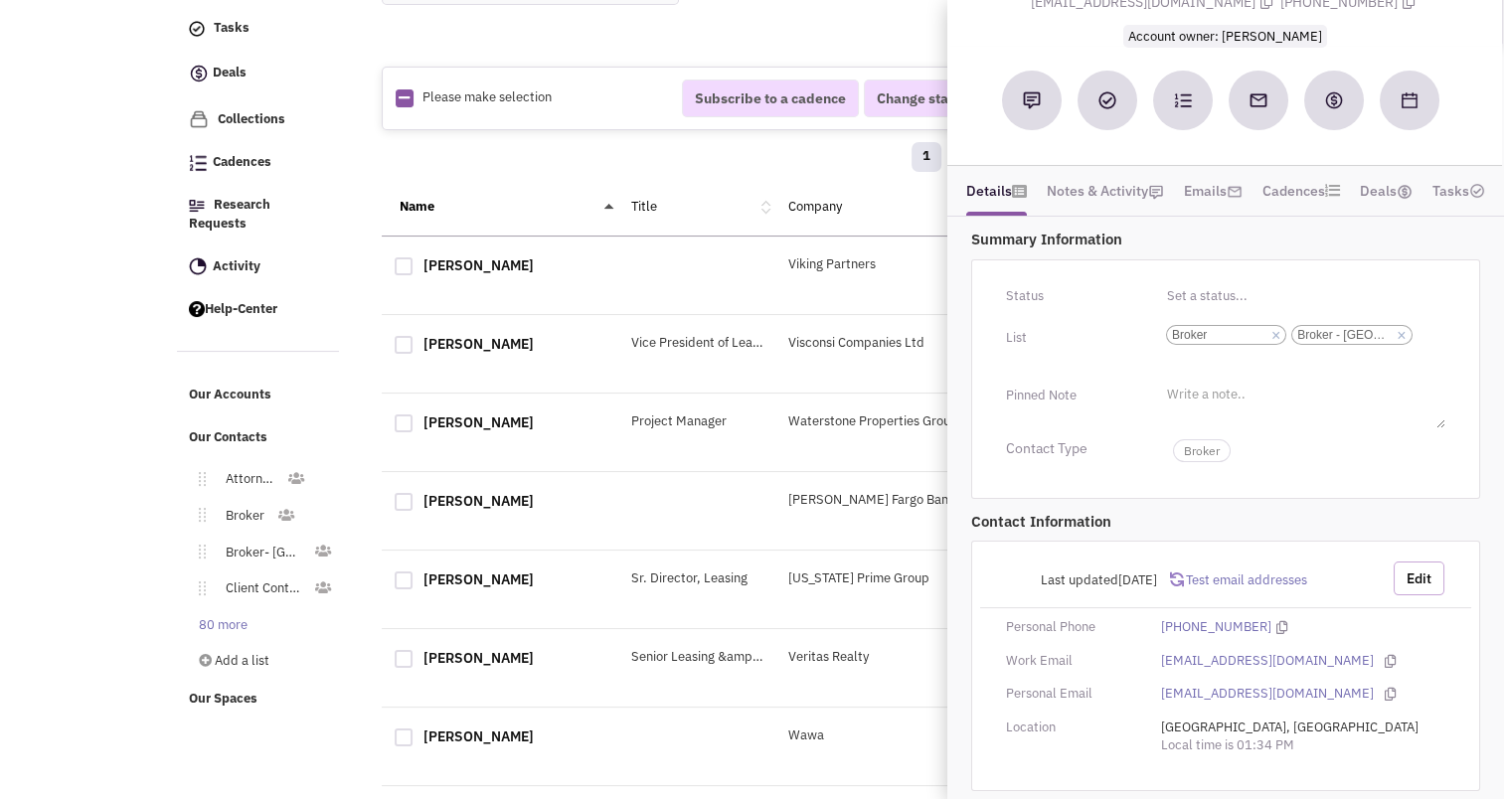
click at [1423, 579] on button "Edit" at bounding box center [1419, 579] width 51 height 34
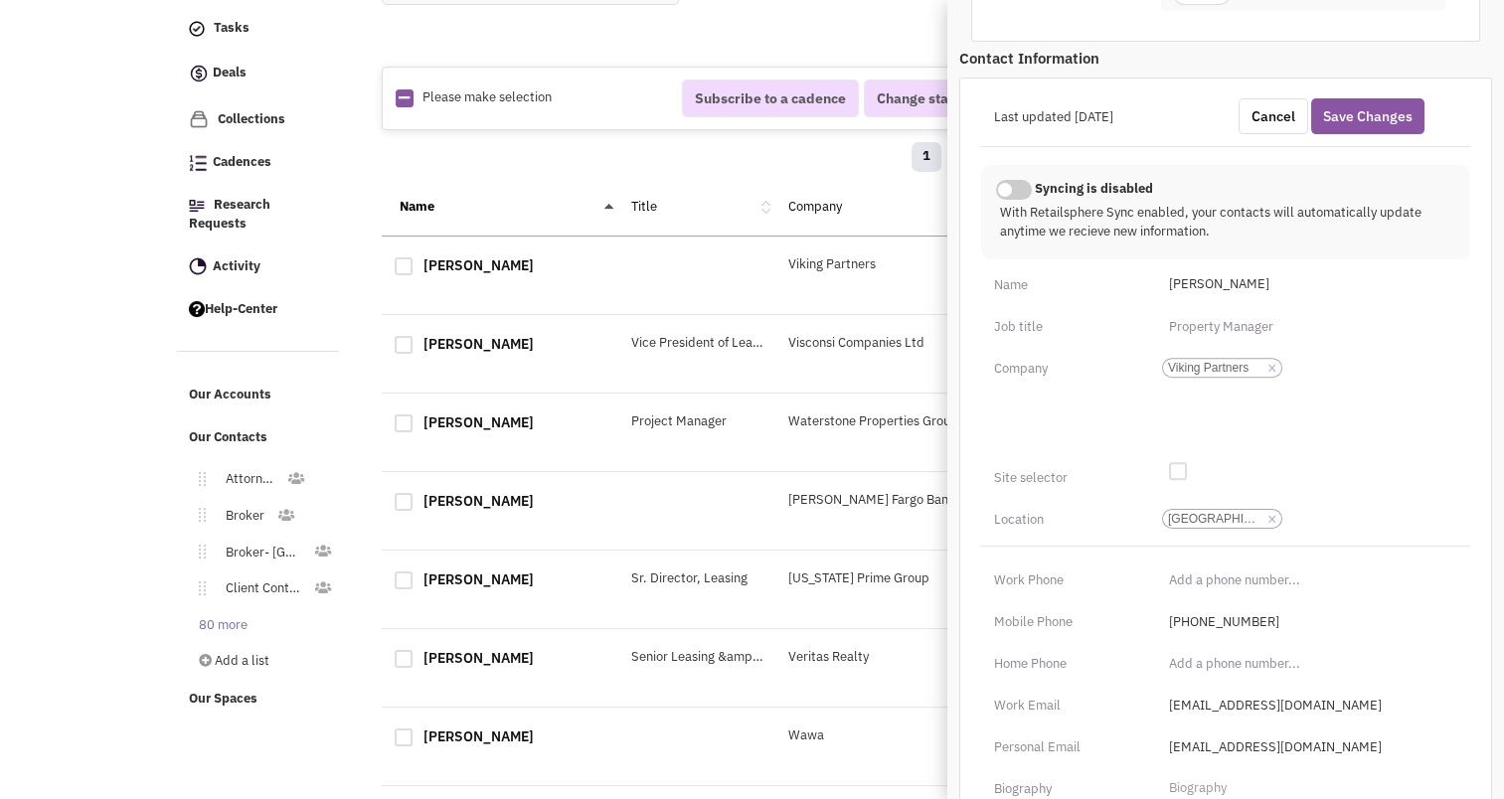
scroll to position [839, 0]
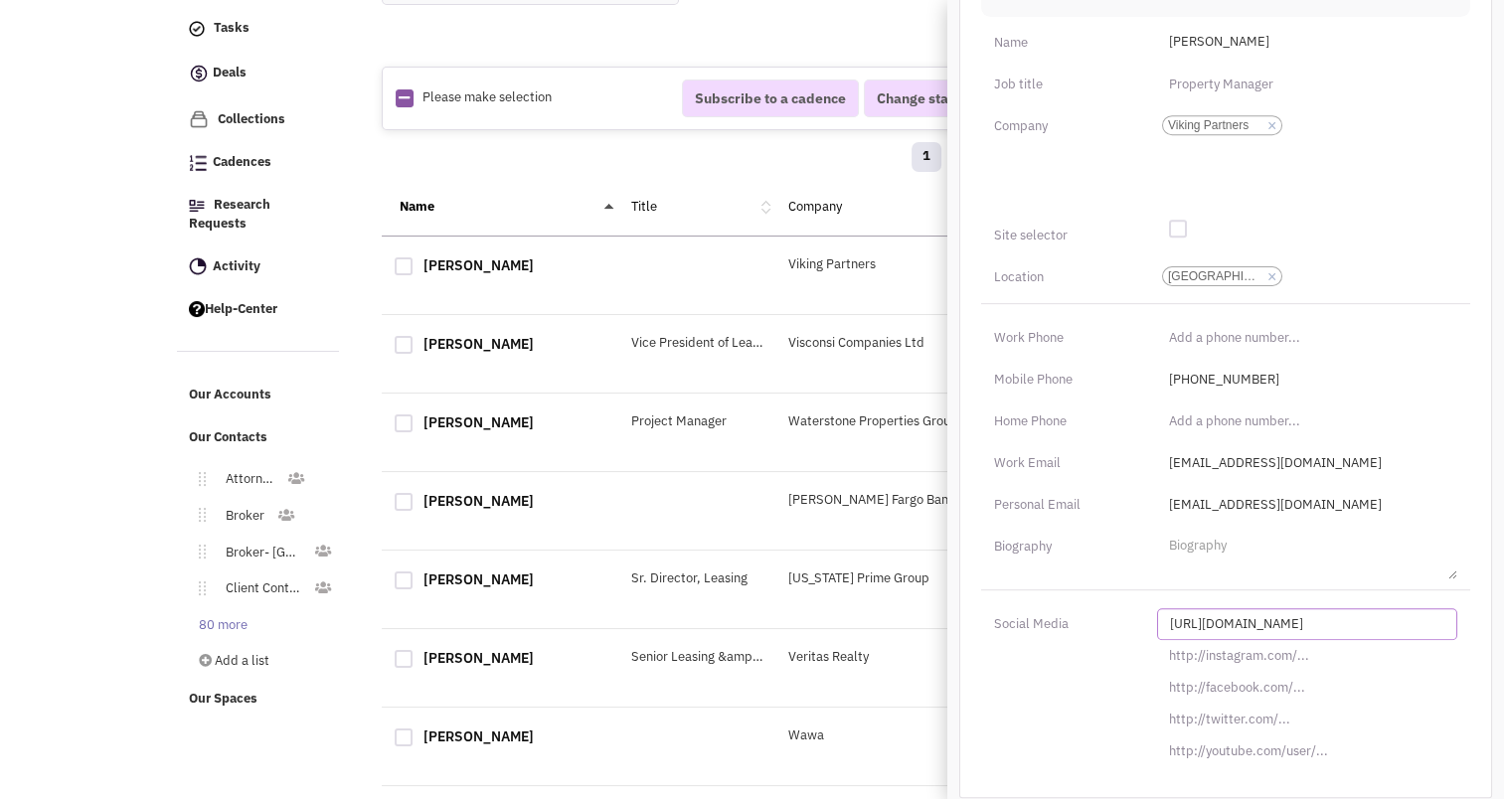
click at [1241, 623] on input "[URL][DOMAIN_NAME]" at bounding box center [1307, 625] width 300 height 32
paste input "s://www.linkedin.com/in/lev-orlov-78087923"
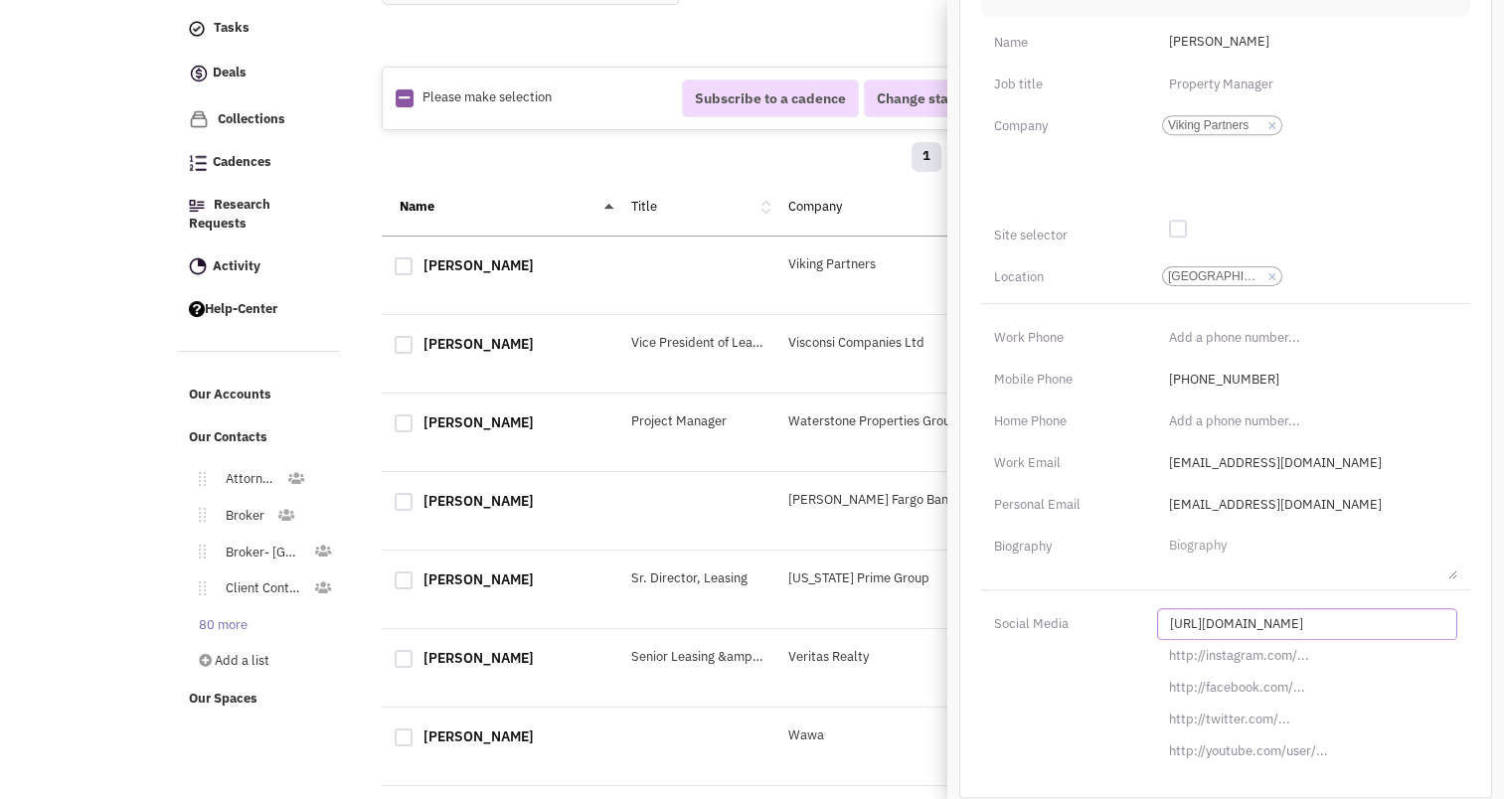
type input "https://www.linkedin.com/in/lev-orlov-78087923/"
click at [1269, 117] on link "×" at bounding box center [1272, 126] width 9 height 18
click at [0, 0] on select "Viking Partners" at bounding box center [0, 0] width 0 height 0
click at [1240, 115] on li "Add a company" at bounding box center [1204, 117] width 94 height 15
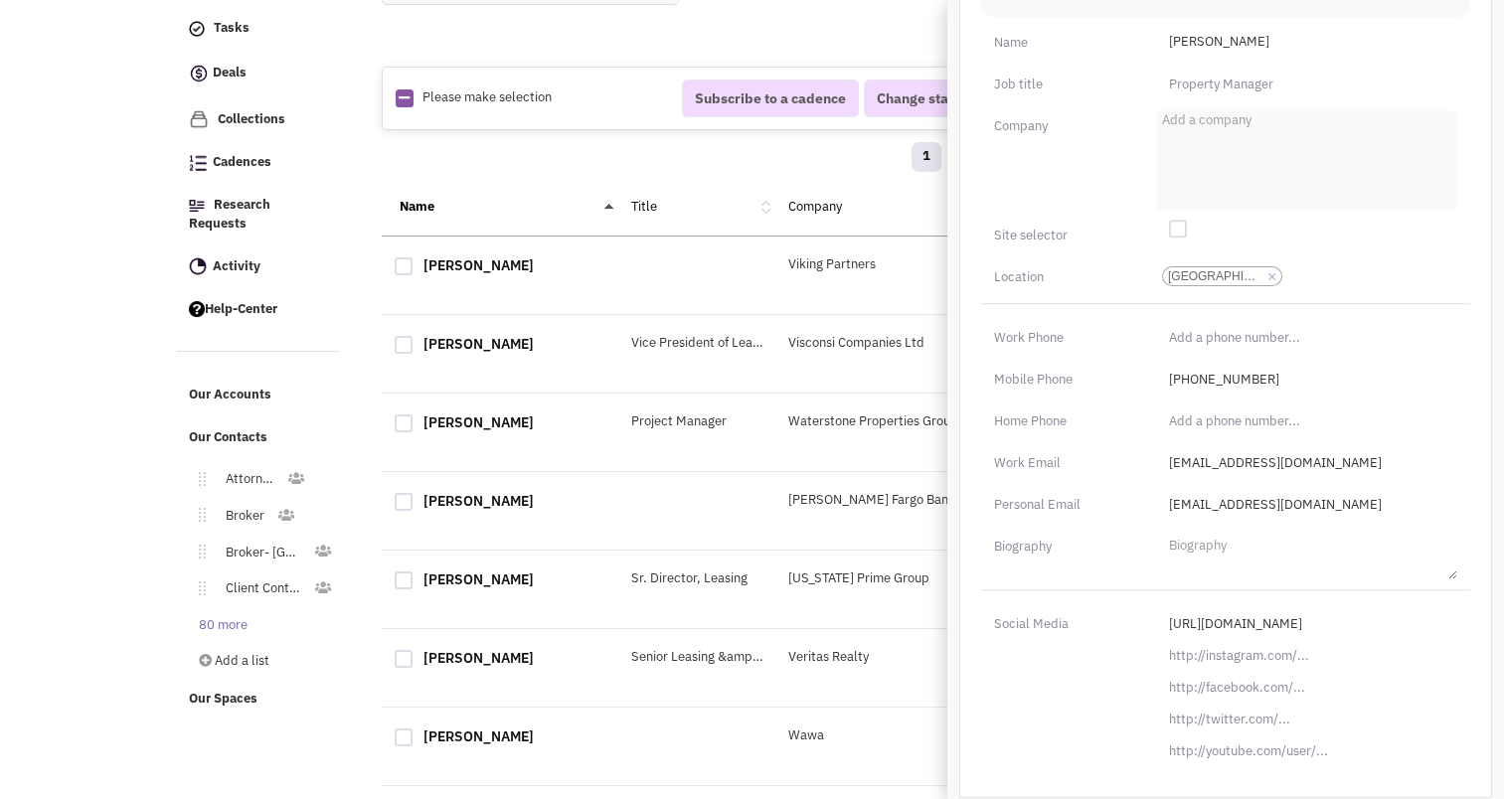
click at [0, 0] on select "Add a company" at bounding box center [0, 0] width 0 height 0
type input "Riverside Realty Capital"
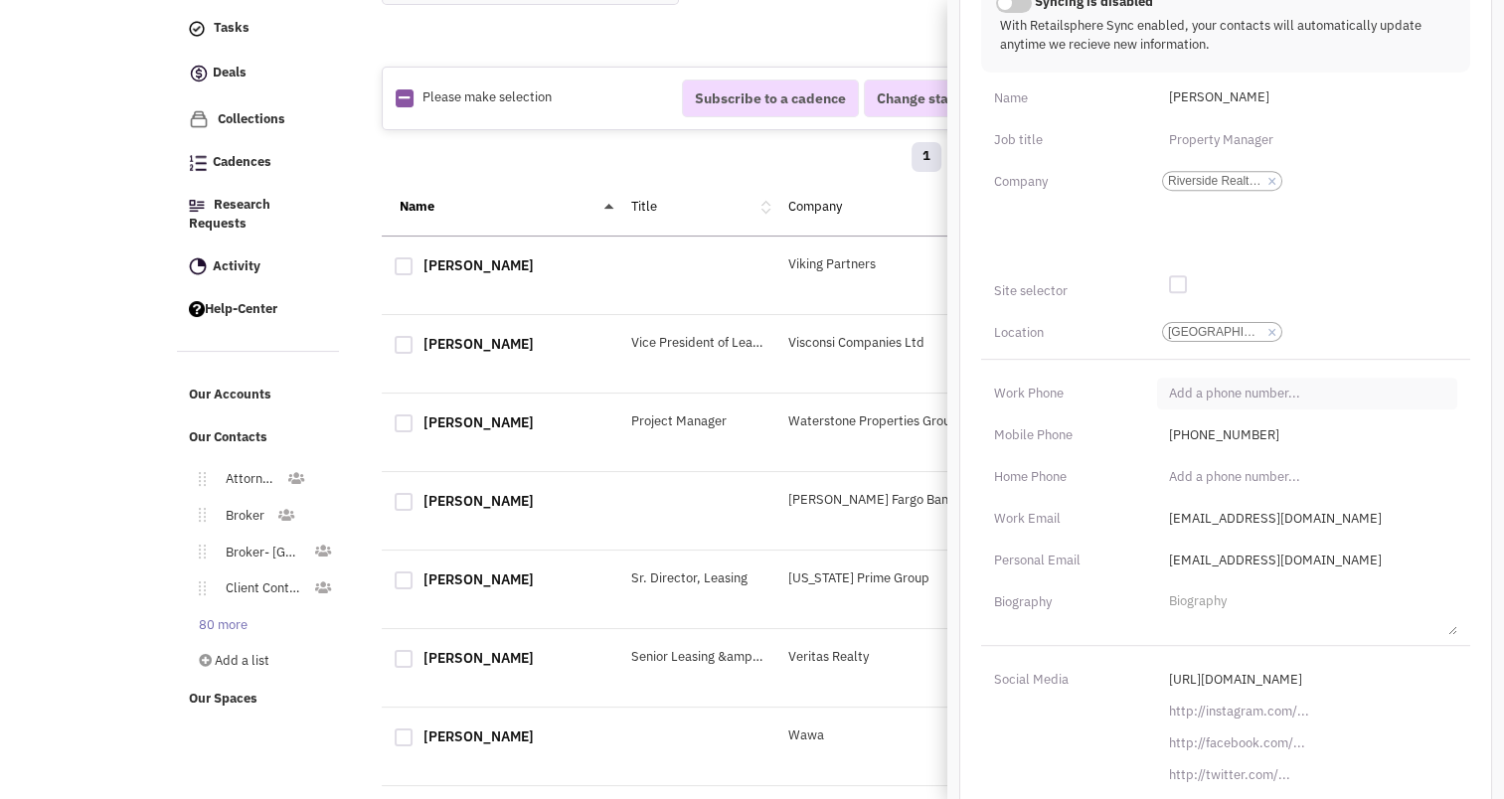
scroll to position [783, 0]
click at [1210, 142] on input "text" at bounding box center [1307, 141] width 300 height 32
type input "Managing Partner"
click at [1241, 386] on input "(___) ___-____" at bounding box center [1307, 395] width 300 height 32
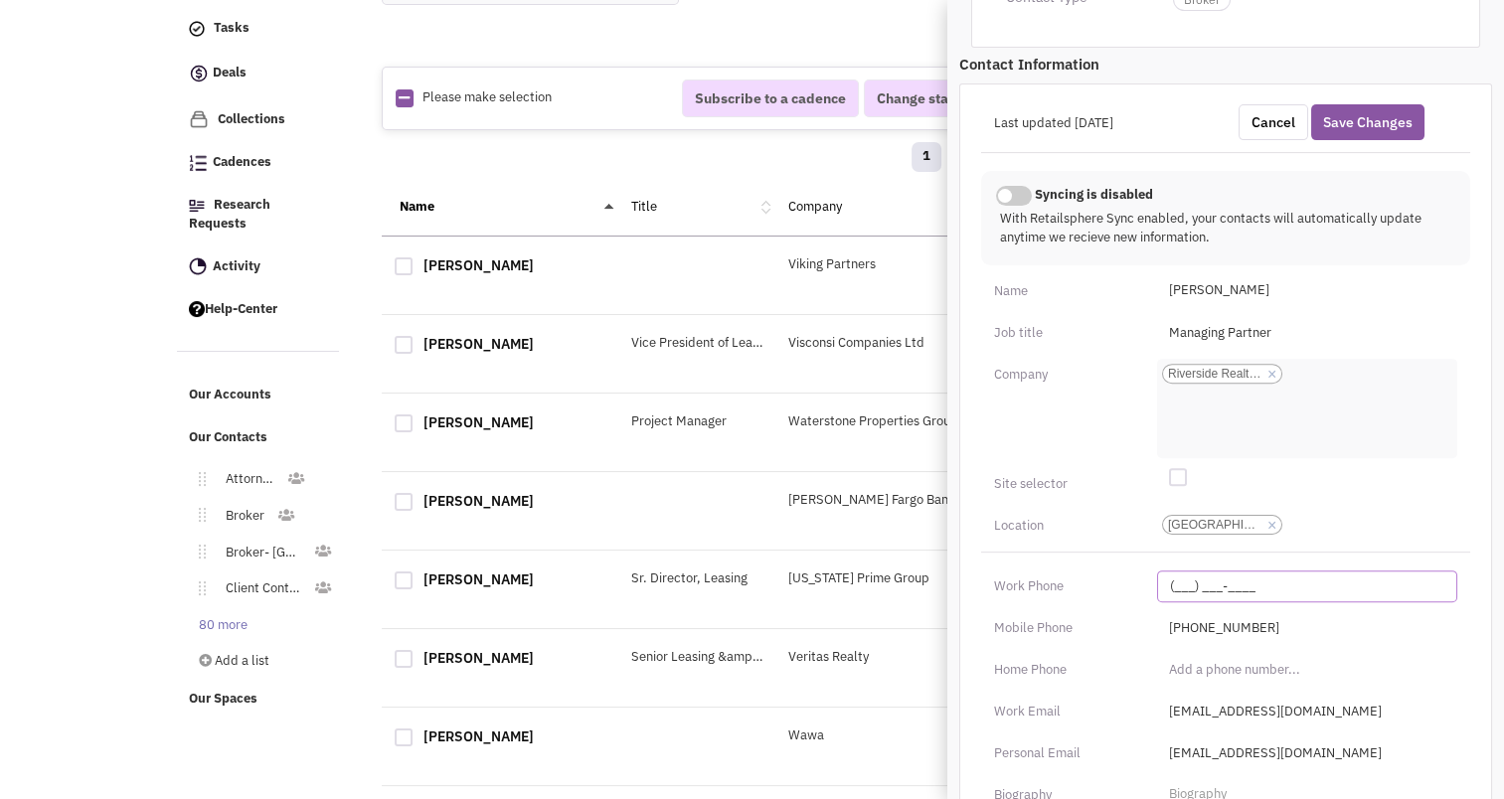
scroll to position [593, 0]
type input "(513) 279-2401"
click at [1183, 473] on div at bounding box center [1178, 475] width 18 height 18
click at [1187, 473] on input "checkbox" at bounding box center [1193, 476] width 13 height 13
checkbox input "true"
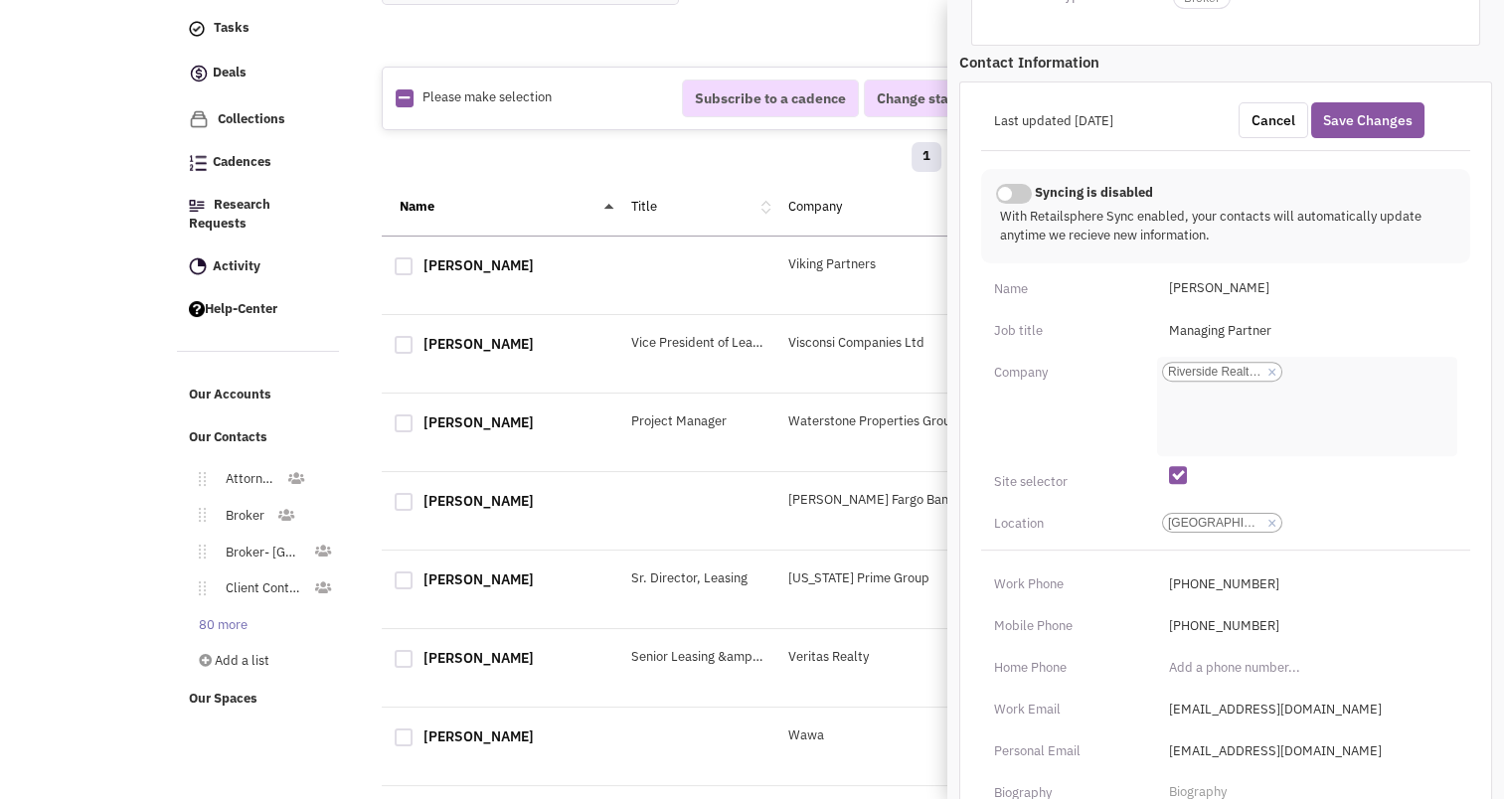
click at [1446, 434] on ul "Add a company × Riverside Realty Capital" at bounding box center [1307, 406] width 300 height 99
click at [0, 0] on select "Riverside Realty Capital" at bounding box center [0, 0] width 0 height 0
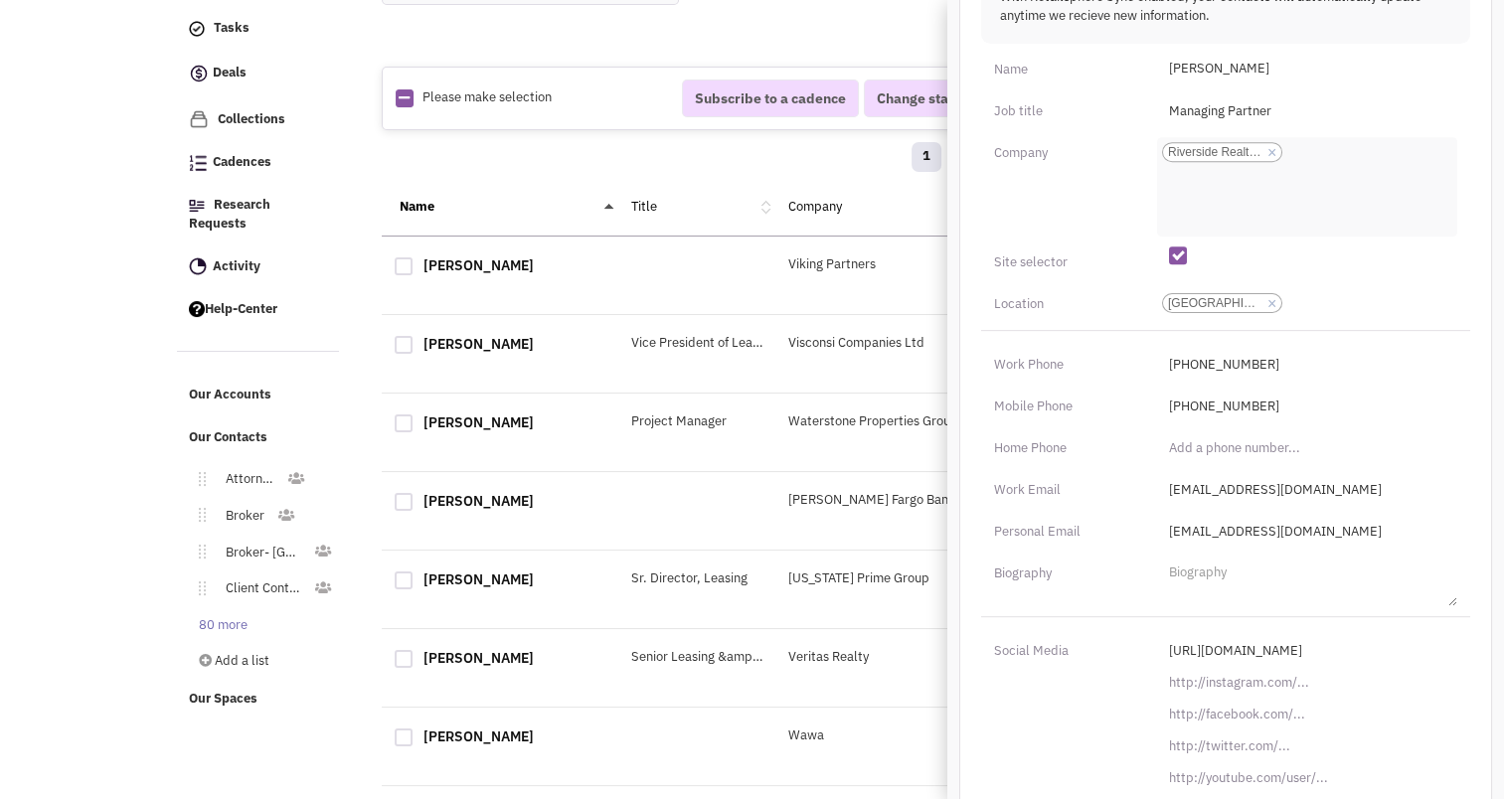
scroll to position [807, 0]
click at [1208, 536] on input "lorlov@vikingprt.com" at bounding box center [1307, 537] width 300 height 32
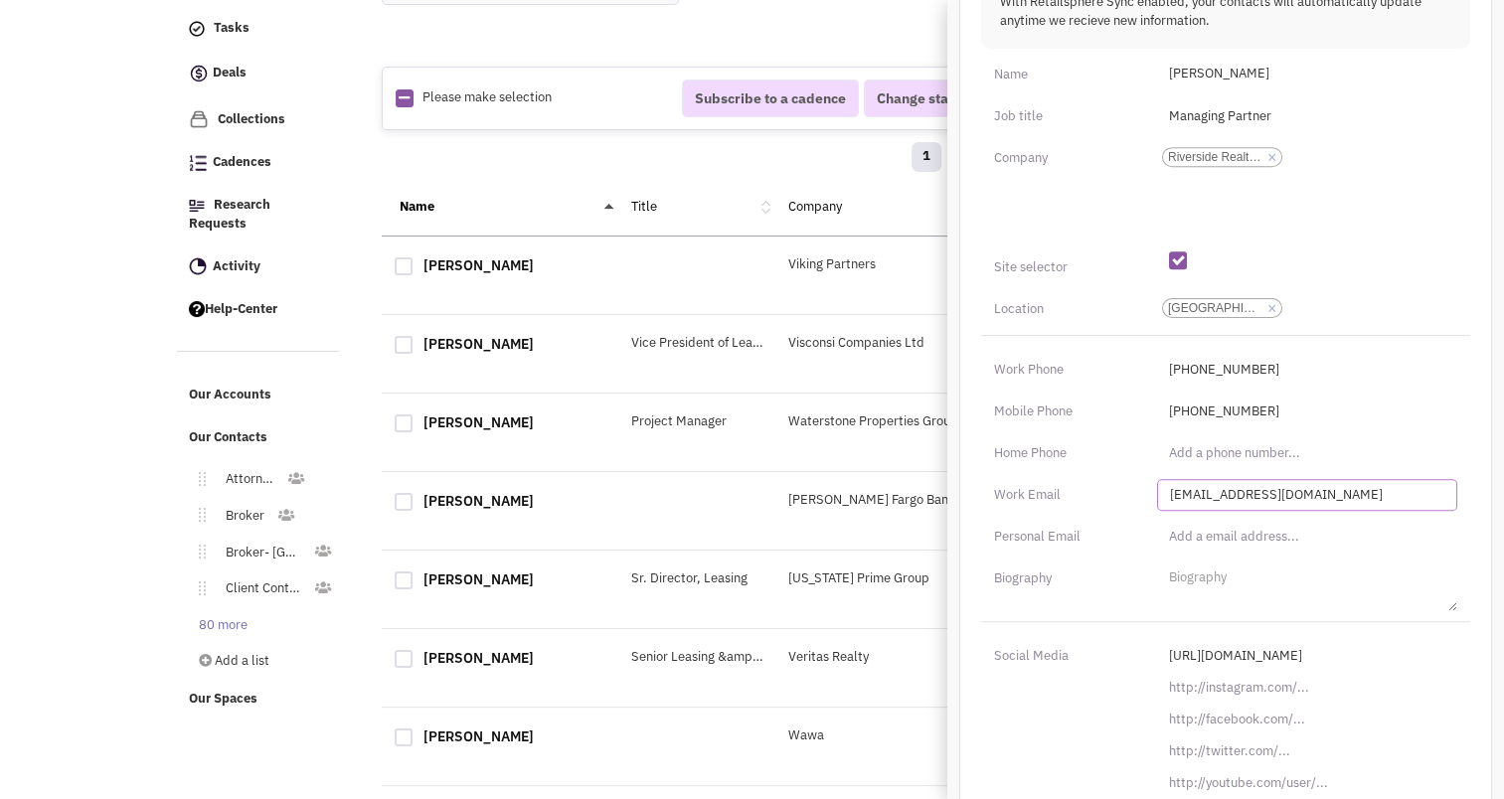
click at [1242, 487] on input "lorlov@vikingprt.com" at bounding box center [1307, 495] width 300 height 32
drag, startPoint x: 1264, startPoint y: 489, endPoint x: 1213, endPoint y: 491, distance: 50.7
click at [1213, 491] on input "lorlov@vikingprt.com" at bounding box center [1307, 495] width 300 height 32
type input "lorlov@riversiderealtycapital.com"
click at [1128, 440] on div "Home Phone" at bounding box center [1062, 454] width 163 height 32
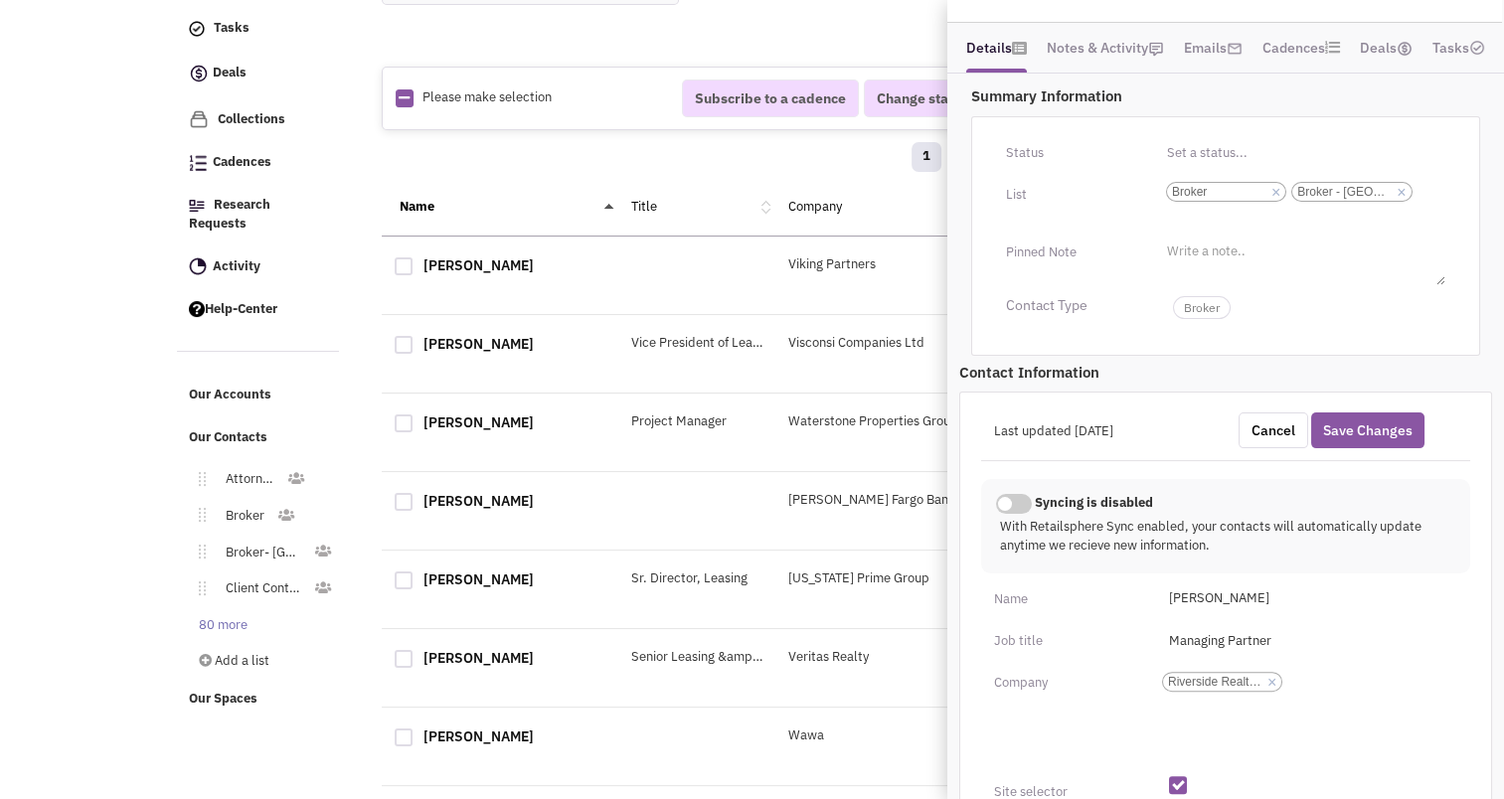
scroll to position [270, 0]
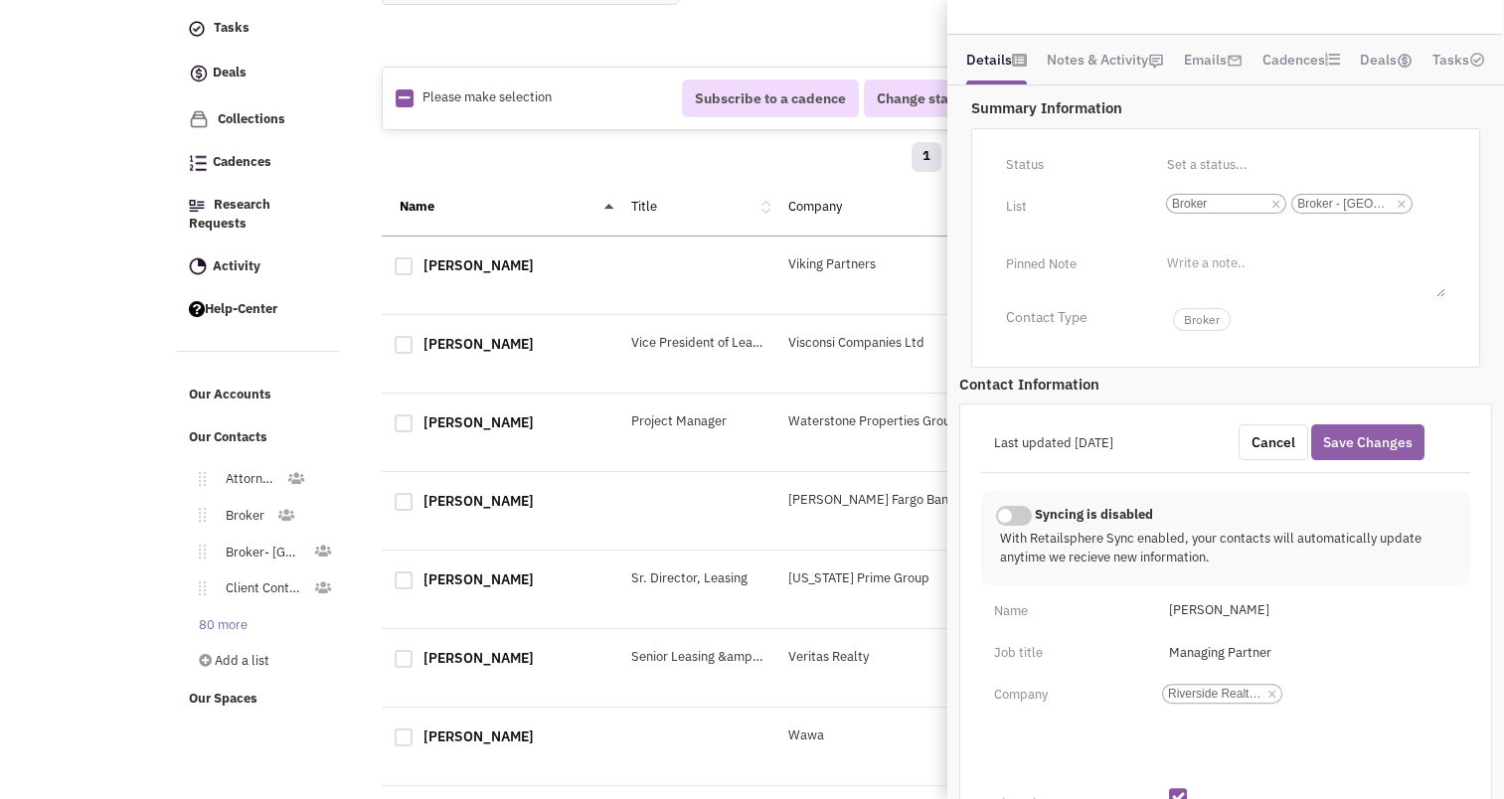
click at [1378, 433] on button "Save Changes" at bounding box center [1368, 443] width 113 height 36
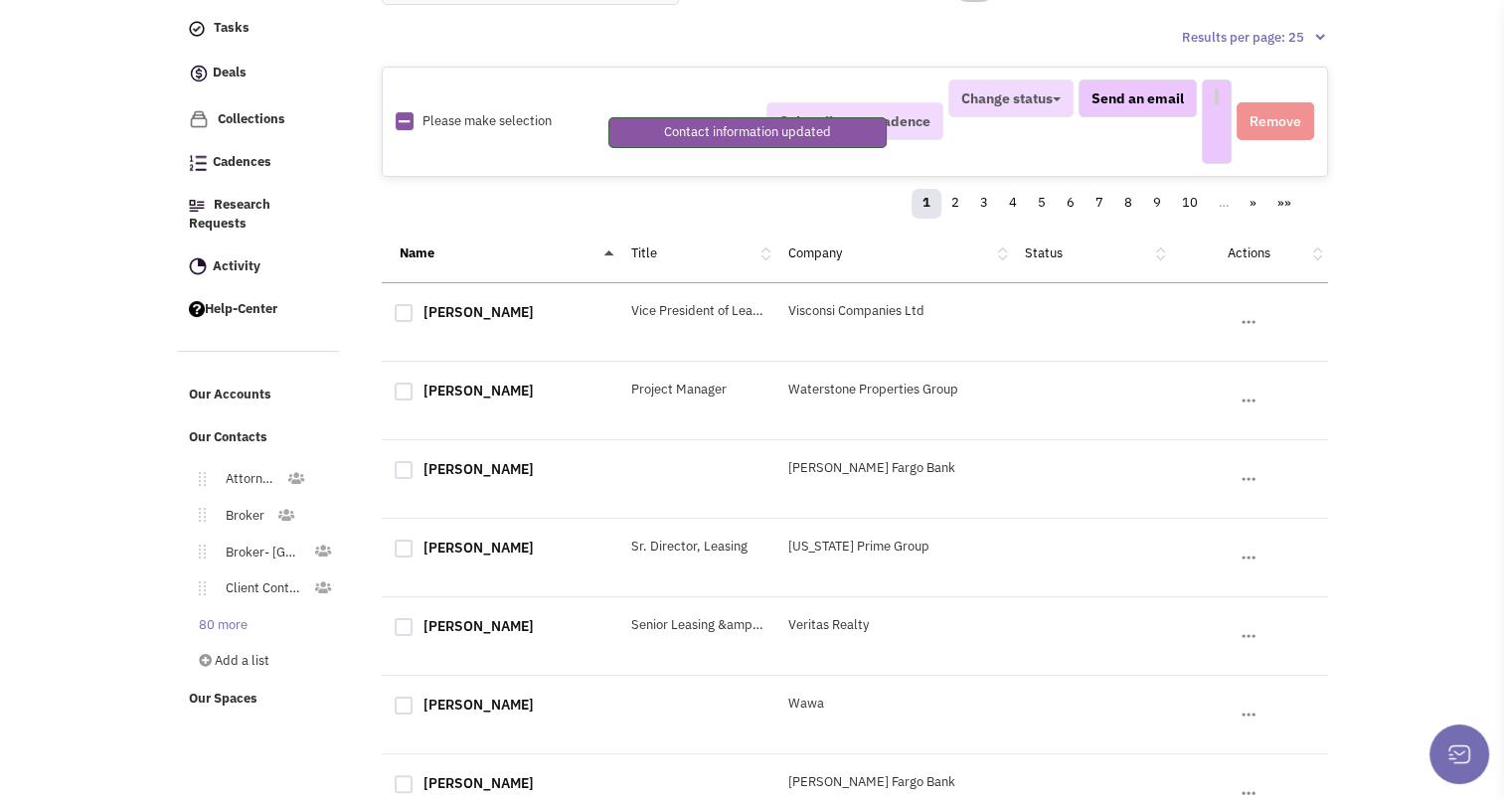
select select
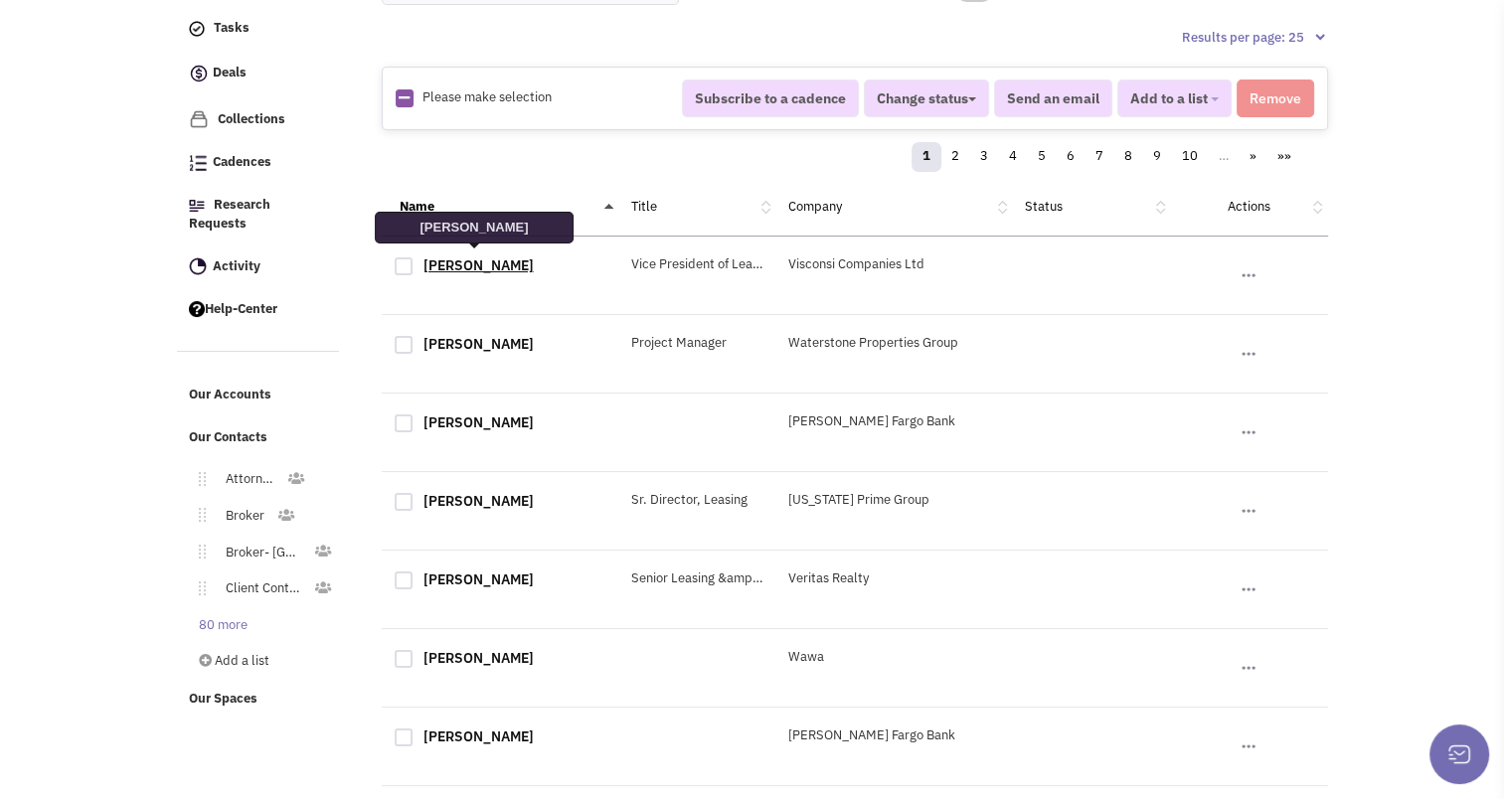
click at [474, 261] on link "Mark Schroeder" at bounding box center [479, 266] width 110 height 18
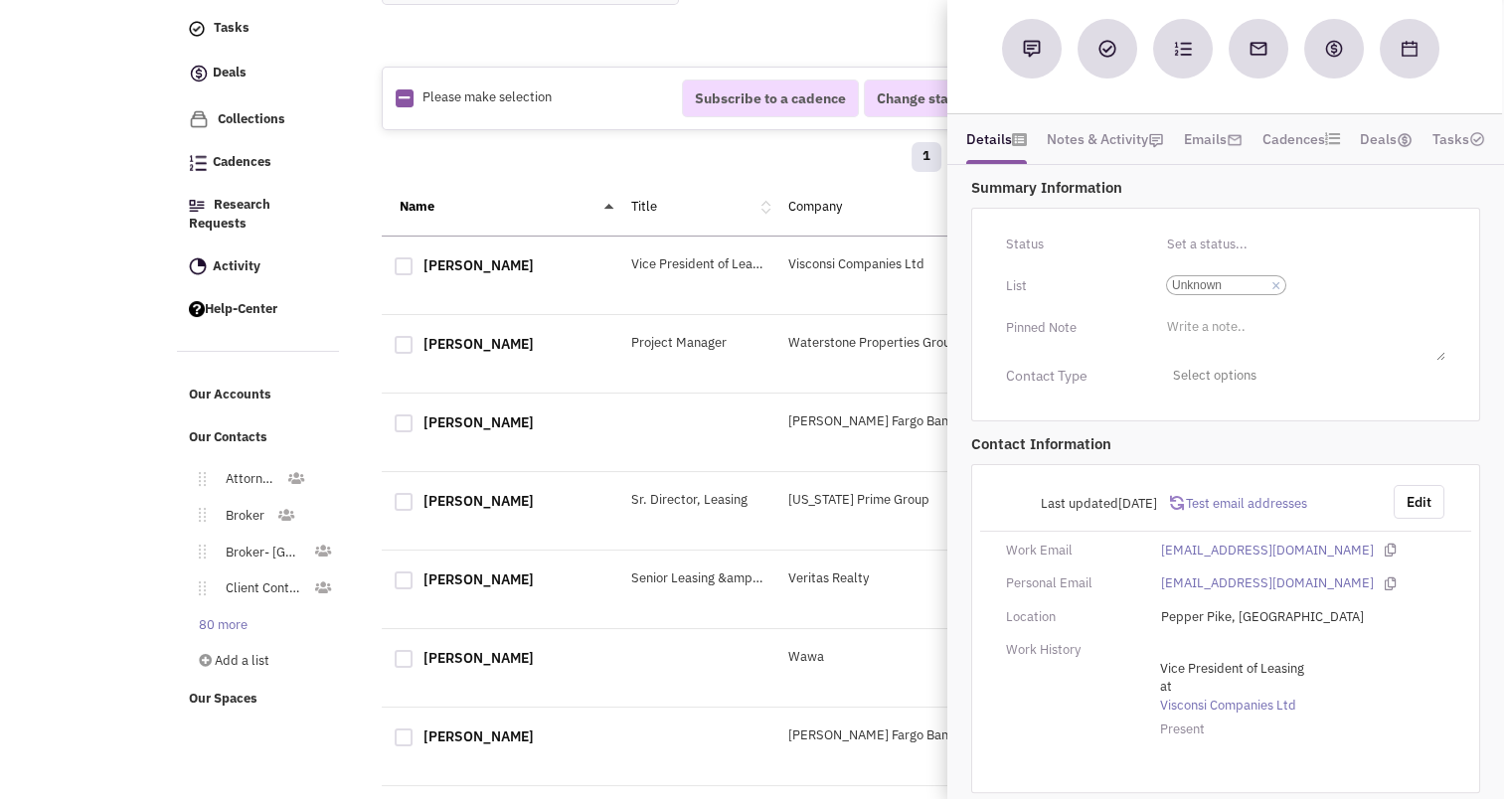
scroll to position [192, 0]
click at [1416, 498] on button "Edit" at bounding box center [1419, 501] width 51 height 34
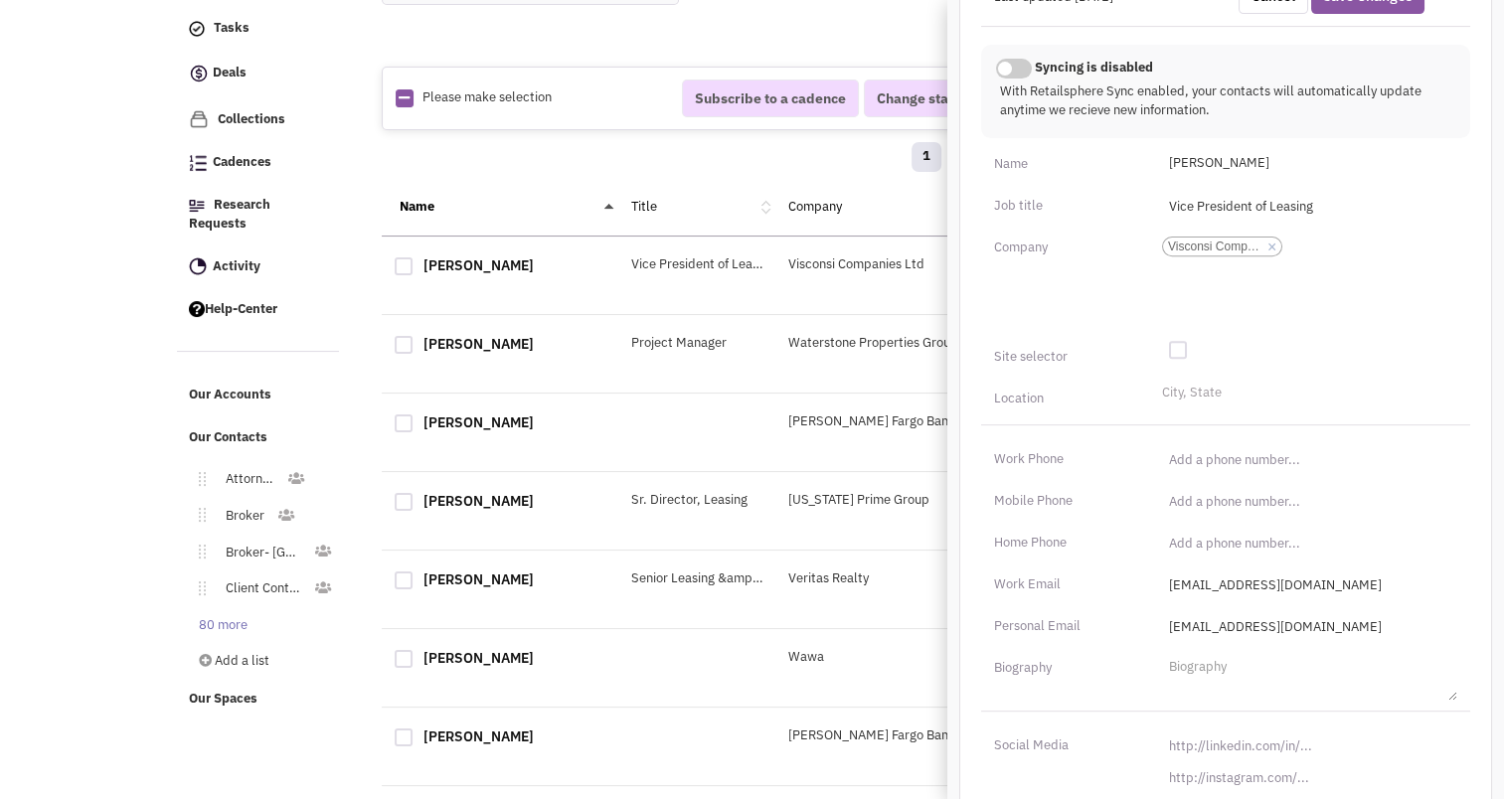
scroll to position [815, 0]
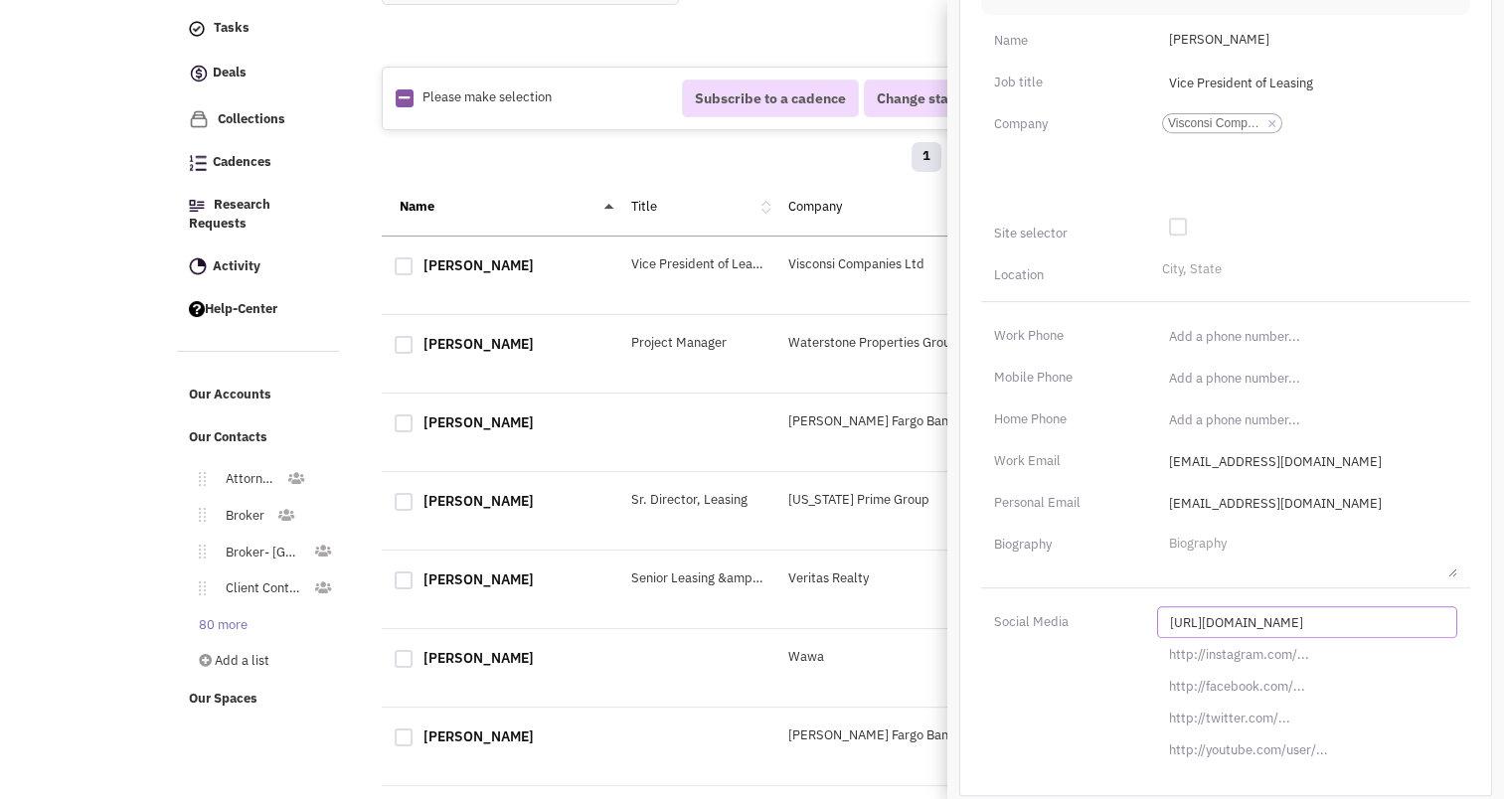
click at [1241, 619] on input "[URL][DOMAIN_NAME]" at bounding box center [1307, 623] width 300 height 32
paste input "s://www.linkedin.com/in/mark-schroeder-38aa809"
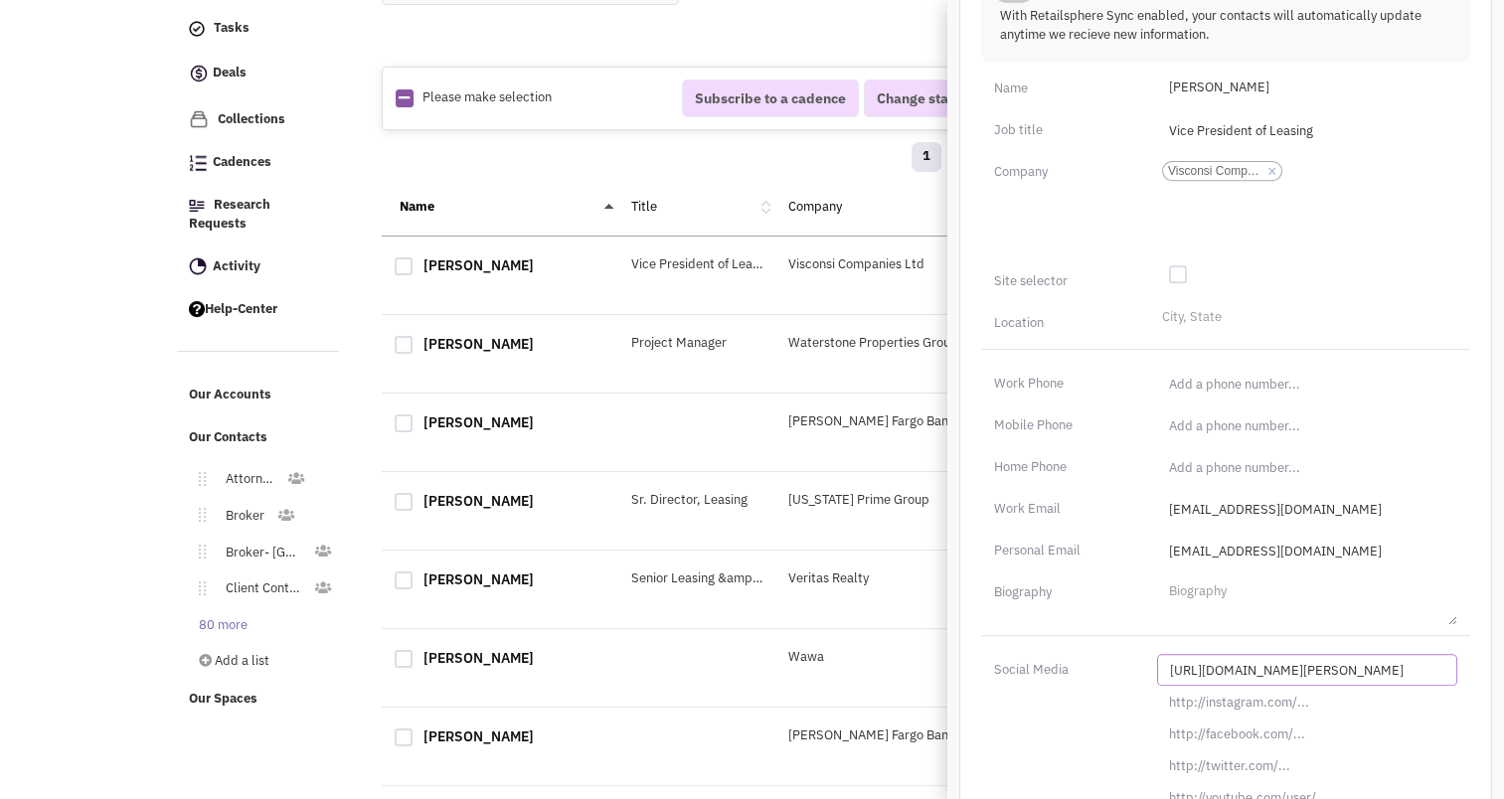
scroll to position [744, 0]
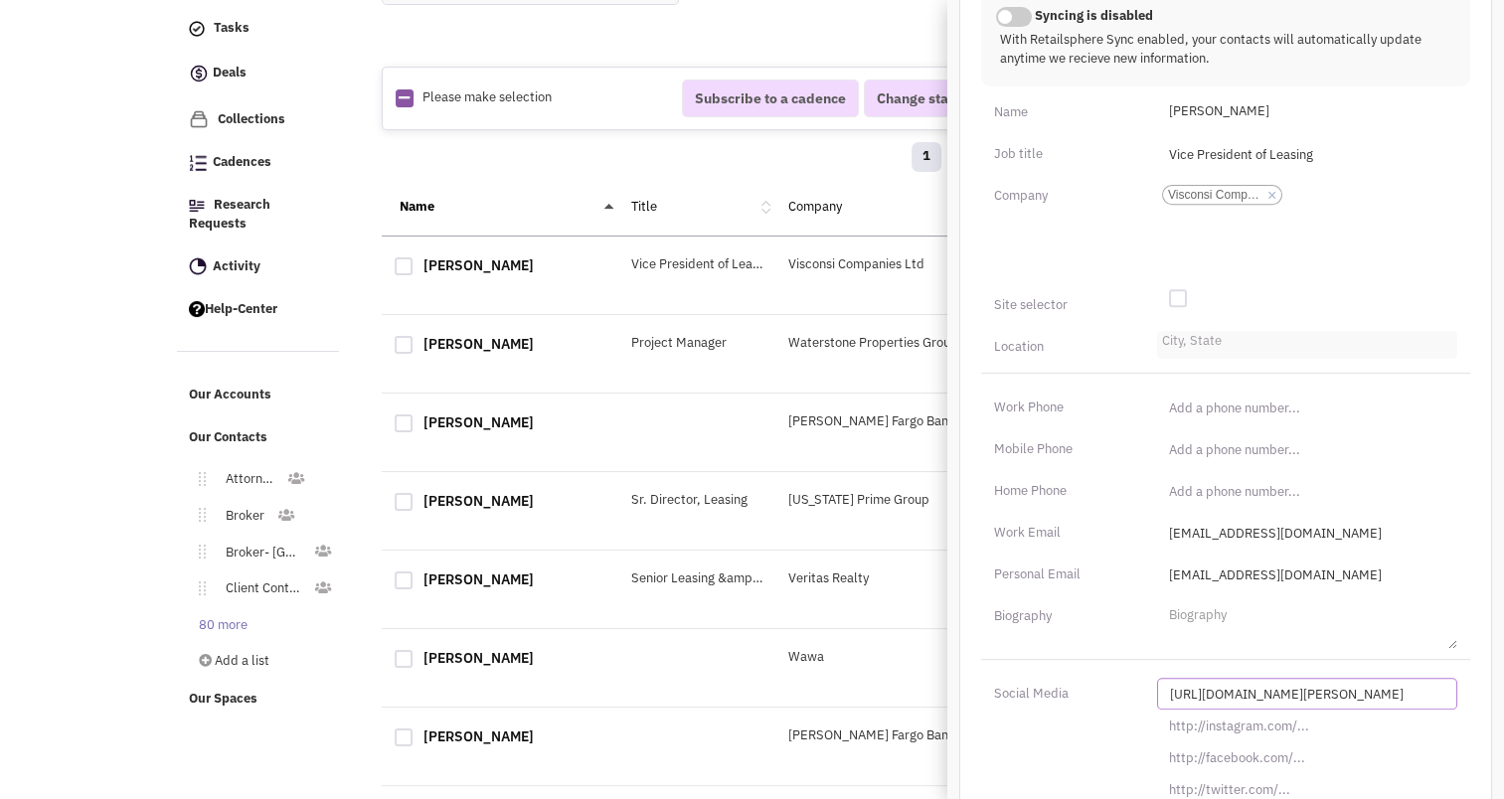
type input "https://www.linkedin.com/in/mark-schroeder-38aa809/"
click at [1171, 337] on li "City, State" at bounding box center [1189, 338] width 65 height 15
click at [0, 0] on select "City, State" at bounding box center [0, 0] width 0 height 0
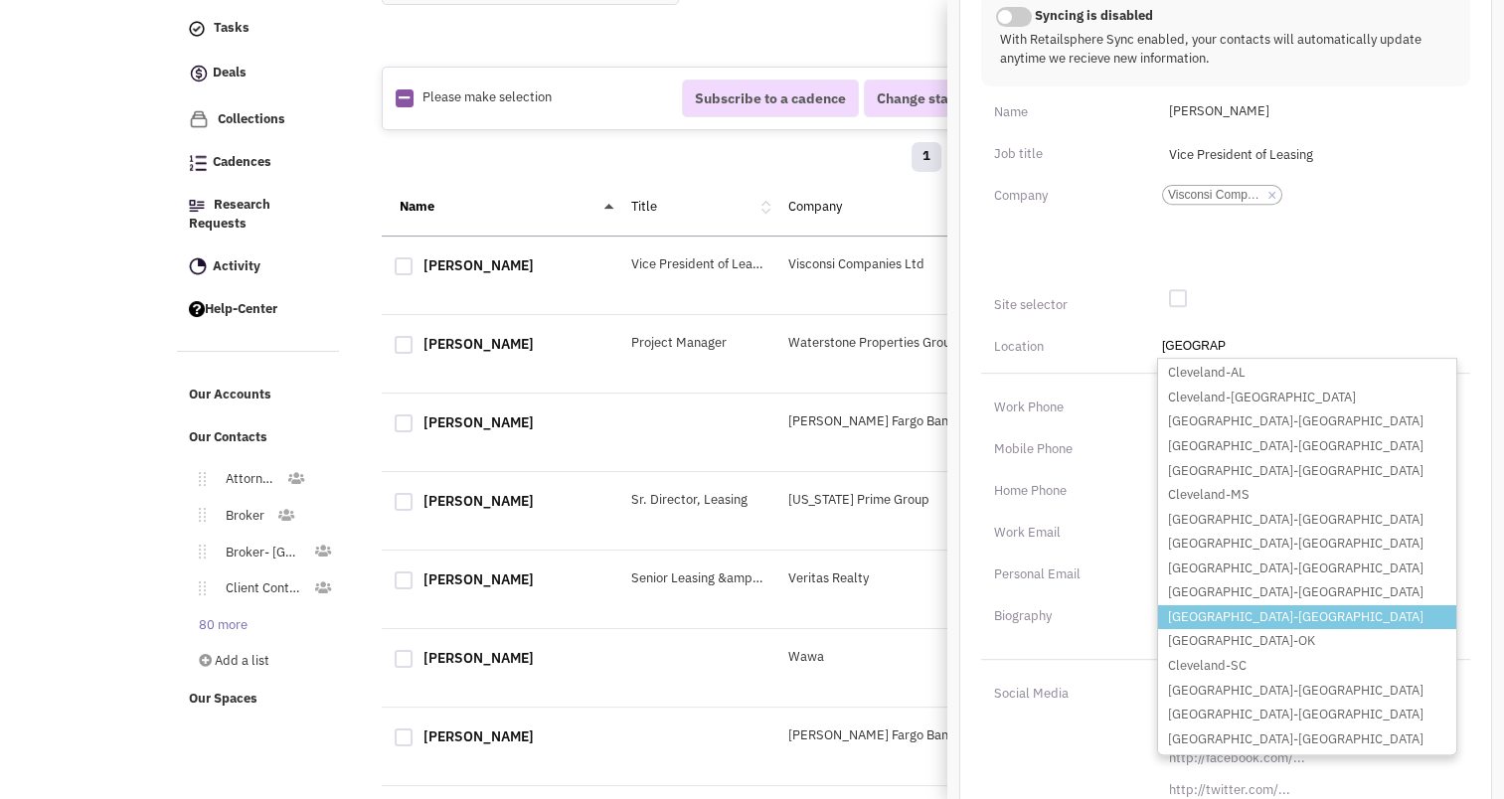
type input "Cleveland"
click at [1229, 608] on li "Cleveland-OH" at bounding box center [1307, 618] width 298 height 25
click at [0, 0] on select "City, State Cleveland Cleveland-AL Cleveland-AR Cleveland-GA Cleveland-MN Cleve…" at bounding box center [0, 0] width 0 height 0
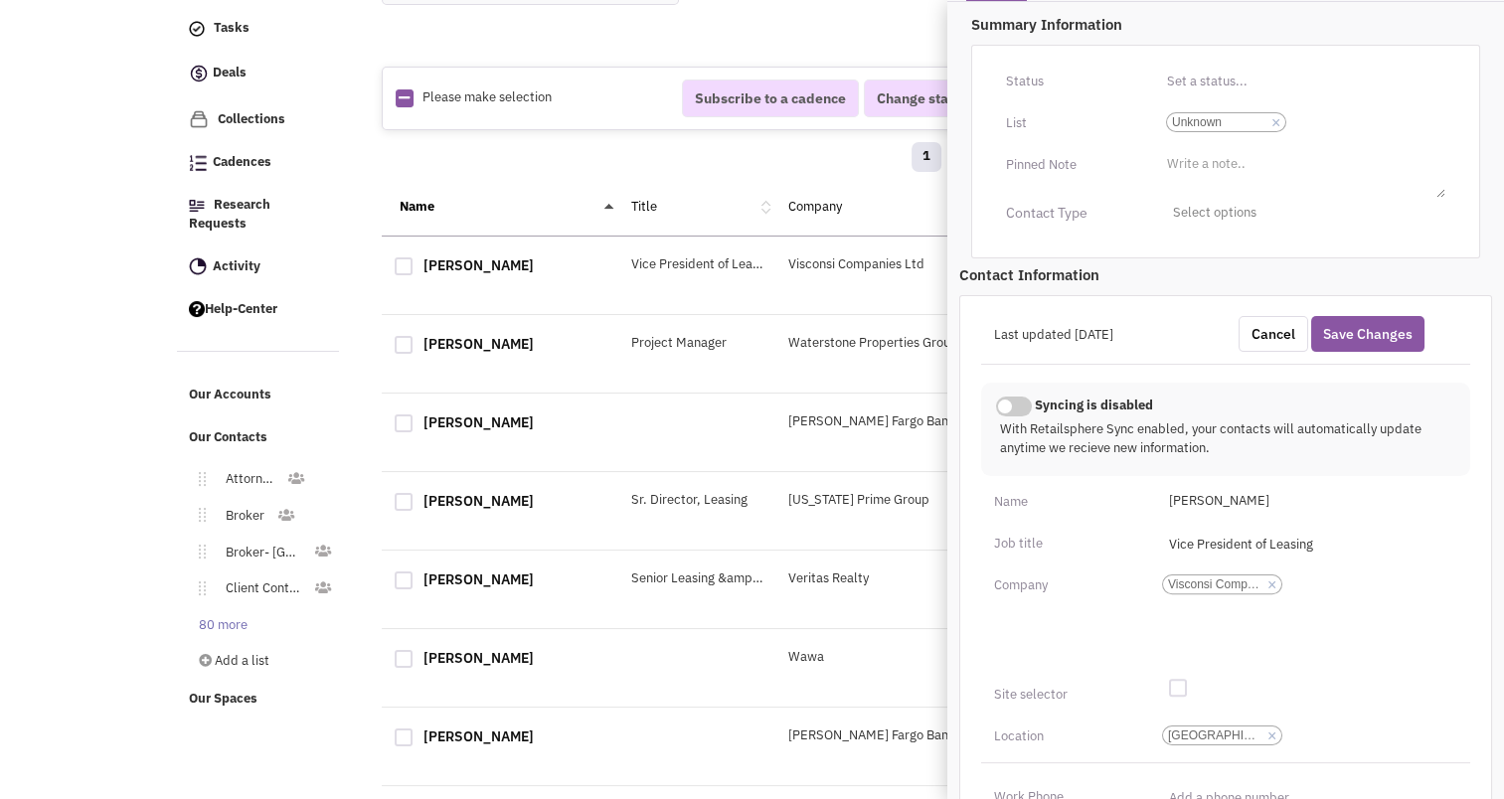
scroll to position [352, 0]
click at [1276, 121] on link "×" at bounding box center [1276, 125] width 9 height 18
click at [0, 0] on select "Select a list... Unknown" at bounding box center [0, 0] width 0 height 0
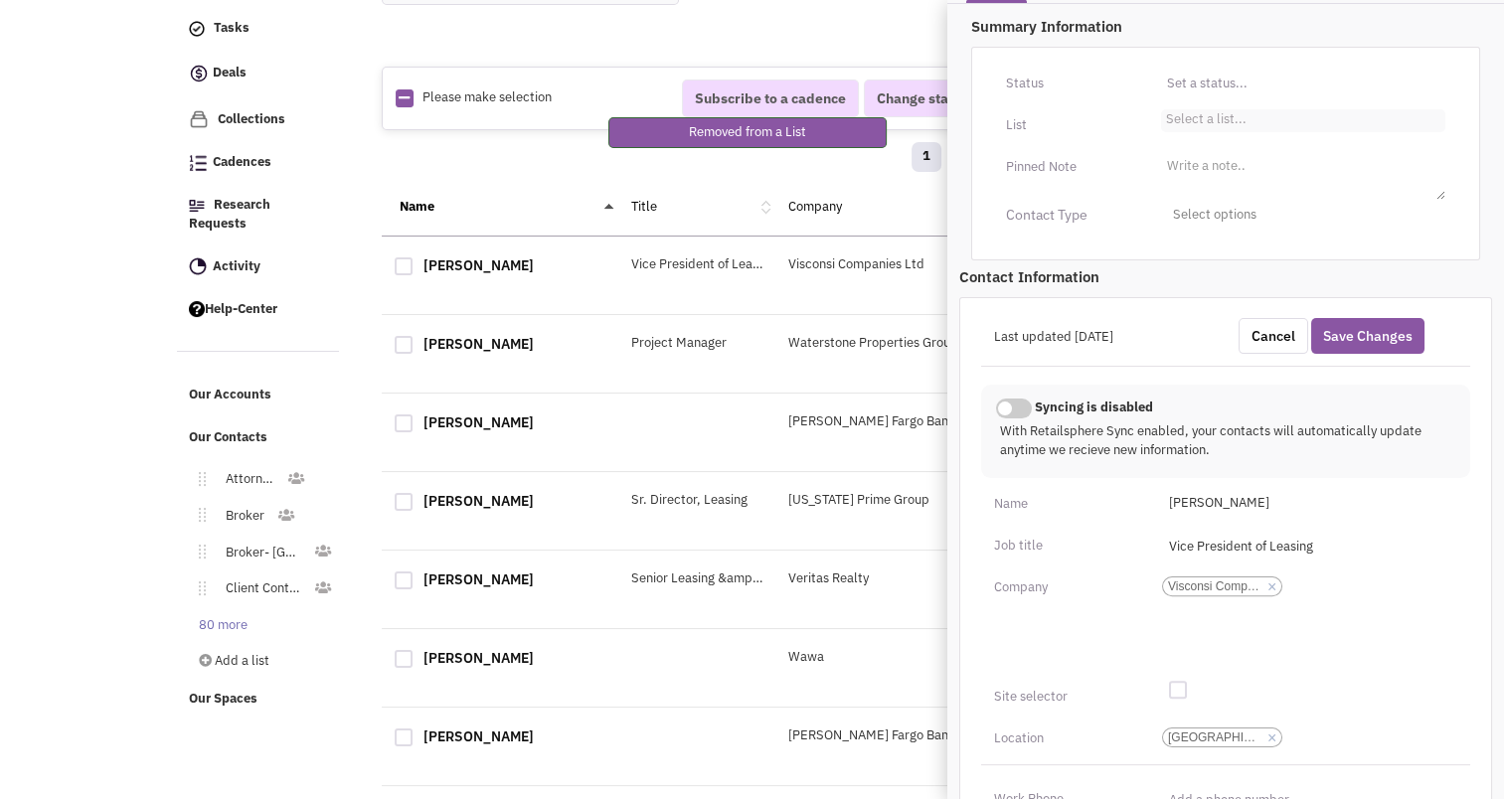
click at [1246, 119] on ul "Select a list..." at bounding box center [1303, 120] width 284 height 23
click at [0, 0] on select "Select a list..." at bounding box center [0, 0] width 0 height 0
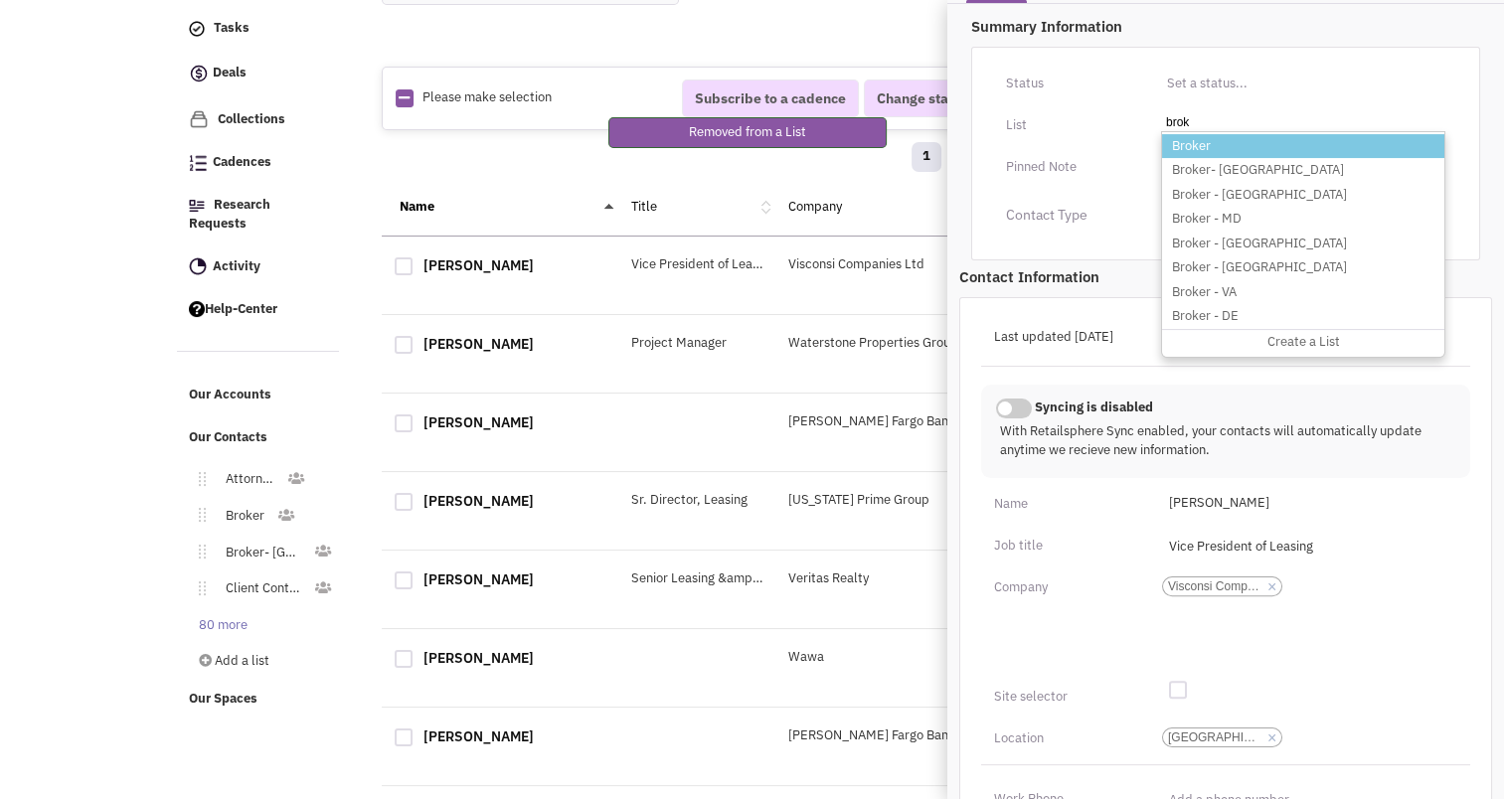
type input "brok"
click at [1201, 149] on li "Broker" at bounding box center [1303, 146] width 282 height 25
click at [0, 0] on select "Select a list..." at bounding box center [0, 0] width 0 height 0
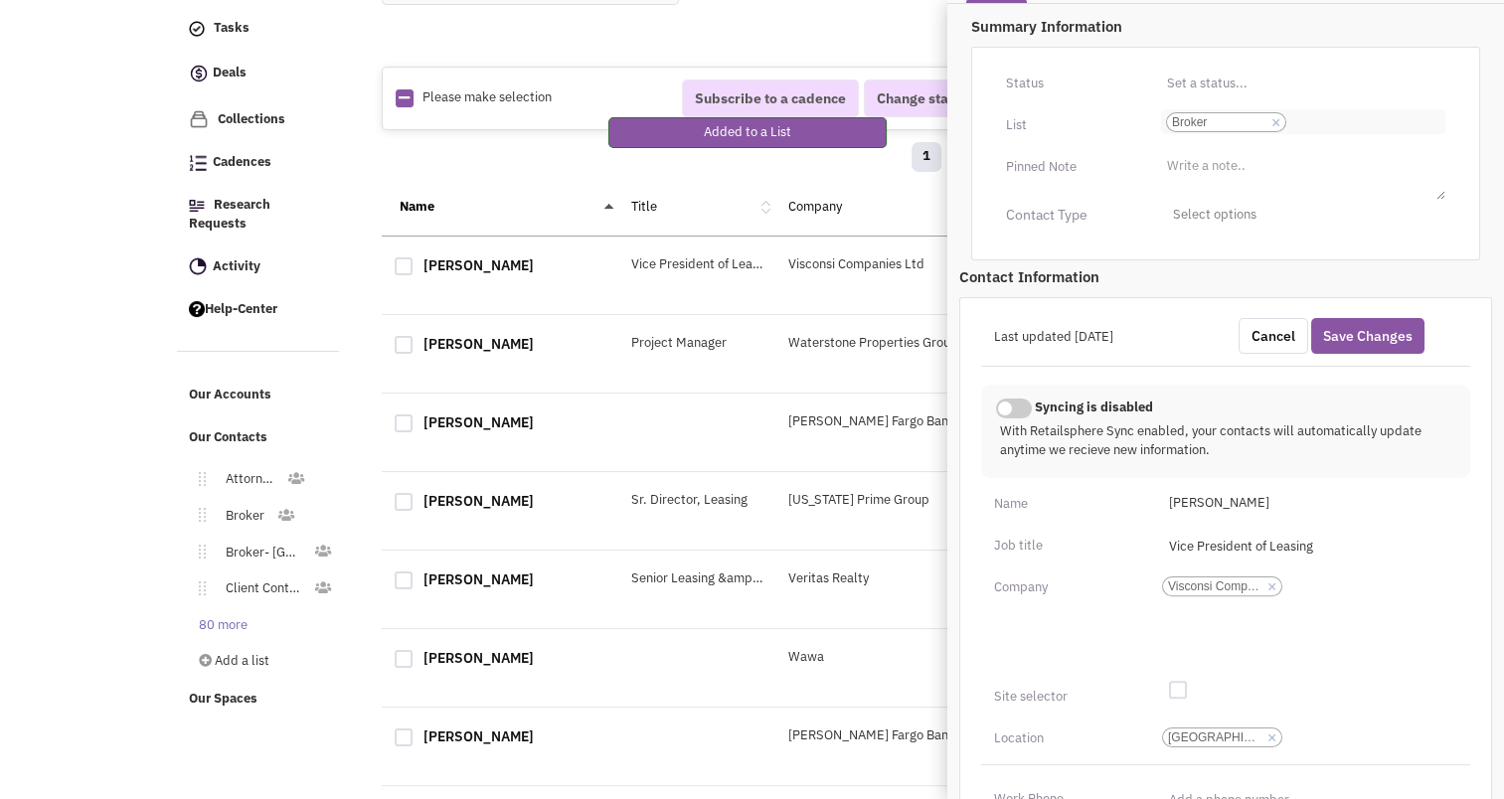
click at [1335, 115] on input "Select a list... Broker Select a list... × Broker" at bounding box center [1314, 122] width 44 height 20
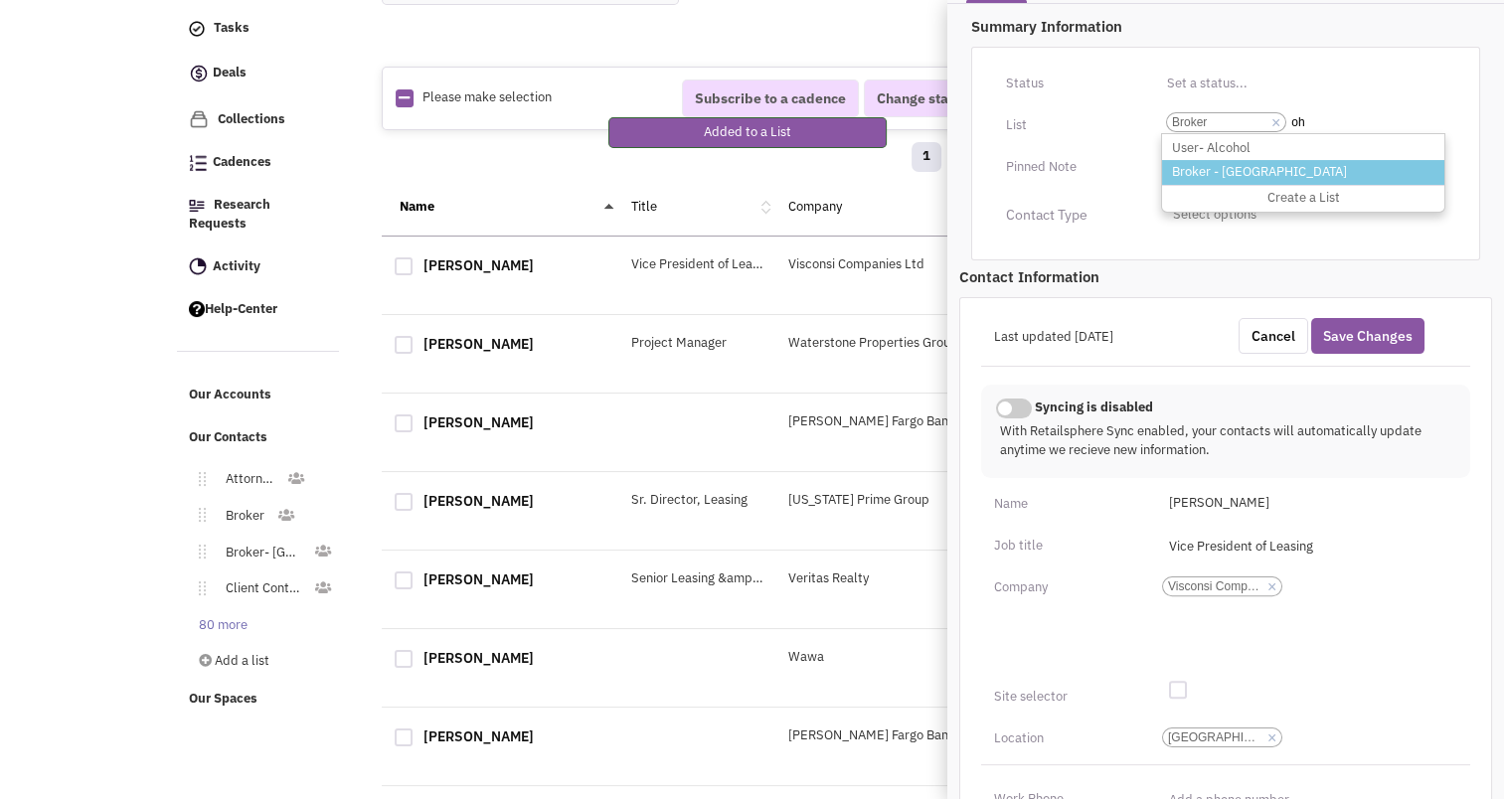
type input "oh"
click at [1252, 179] on li "Broker - [GEOGRAPHIC_DATA]" at bounding box center [1303, 172] width 282 height 25
click at [0, 0] on select "Select a list... Broker" at bounding box center [0, 0] width 0 height 0
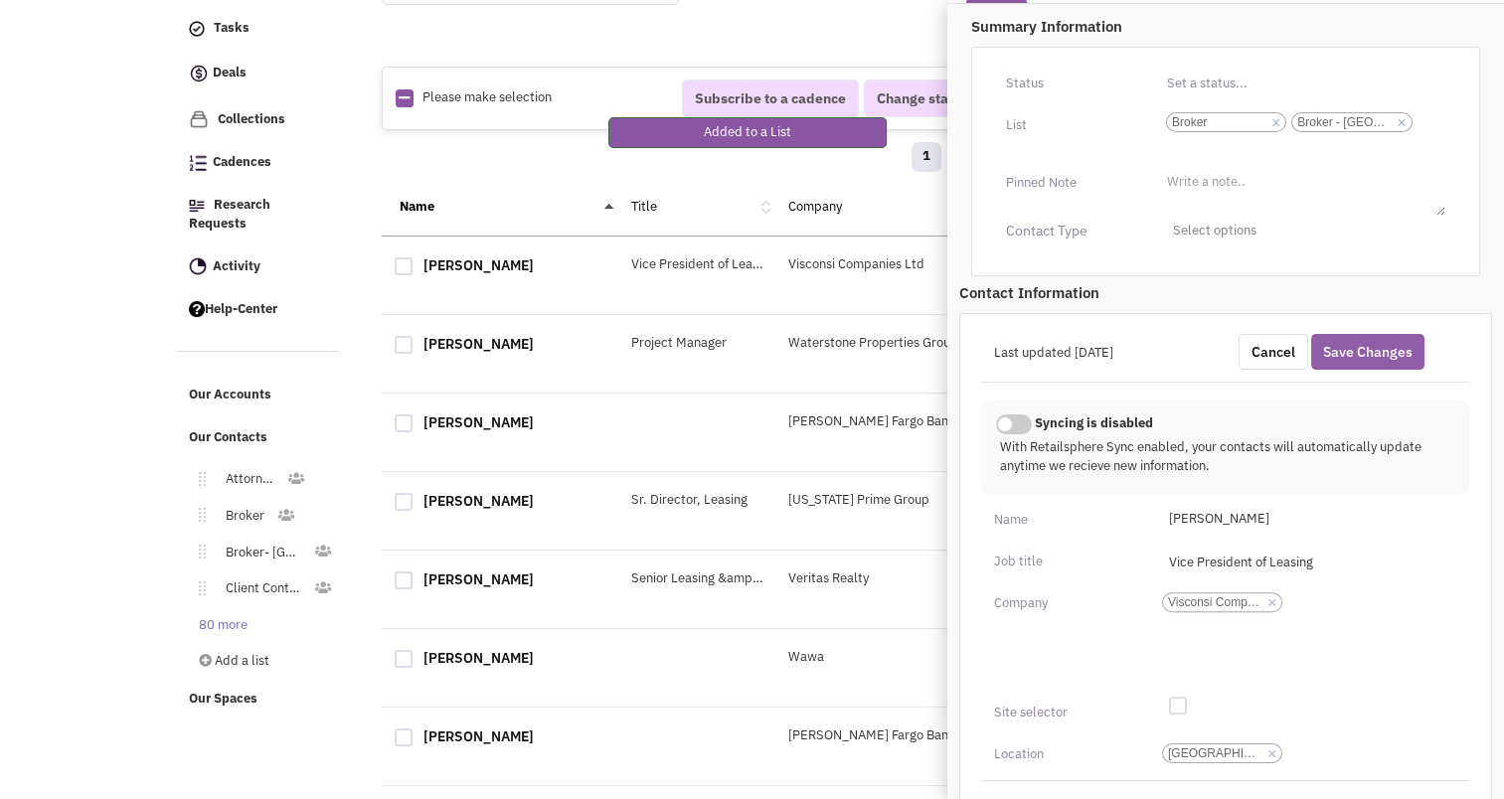
click at [1388, 351] on button "Save Changes" at bounding box center [1368, 352] width 113 height 36
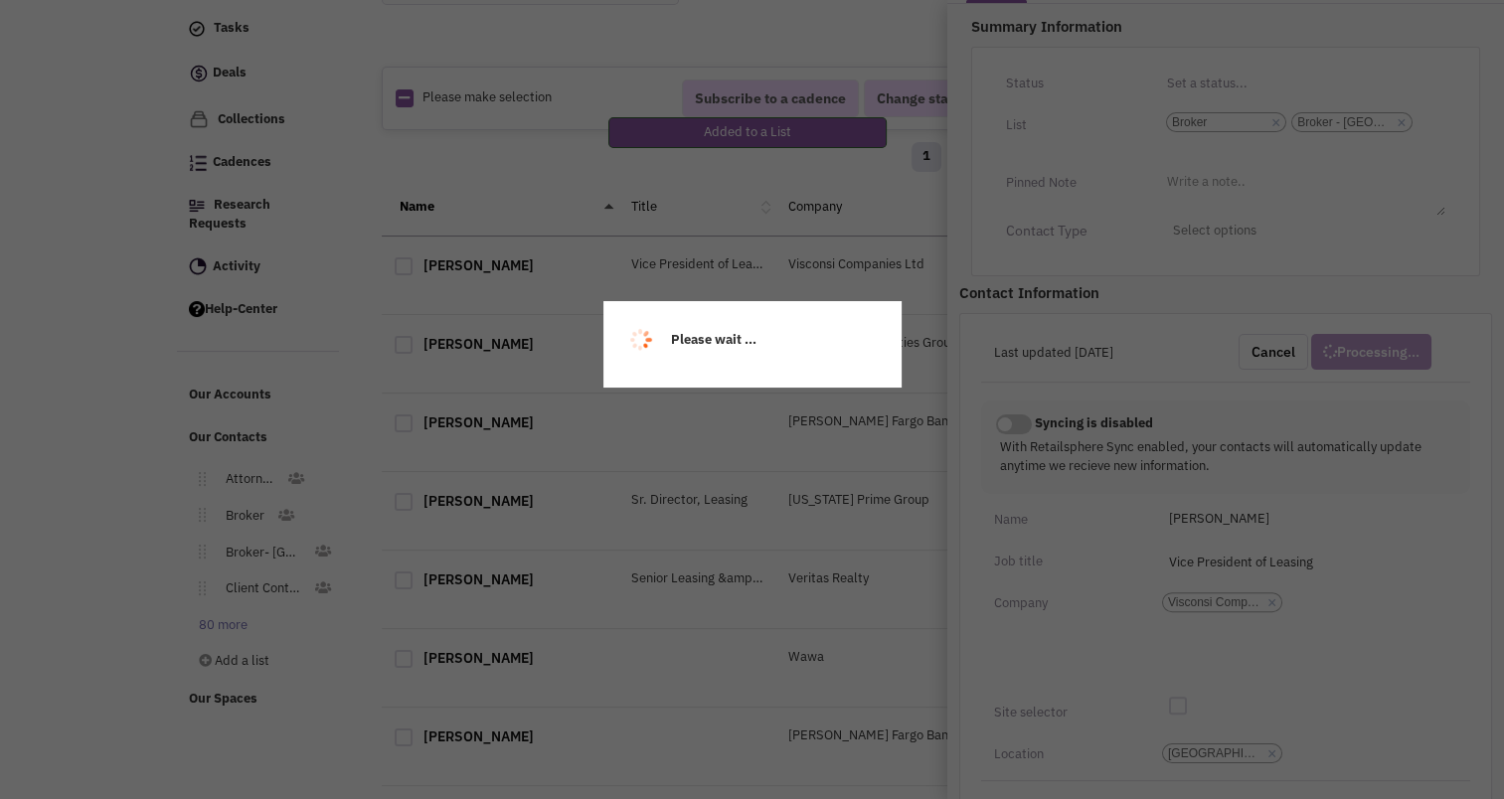
scroll to position [244, 0]
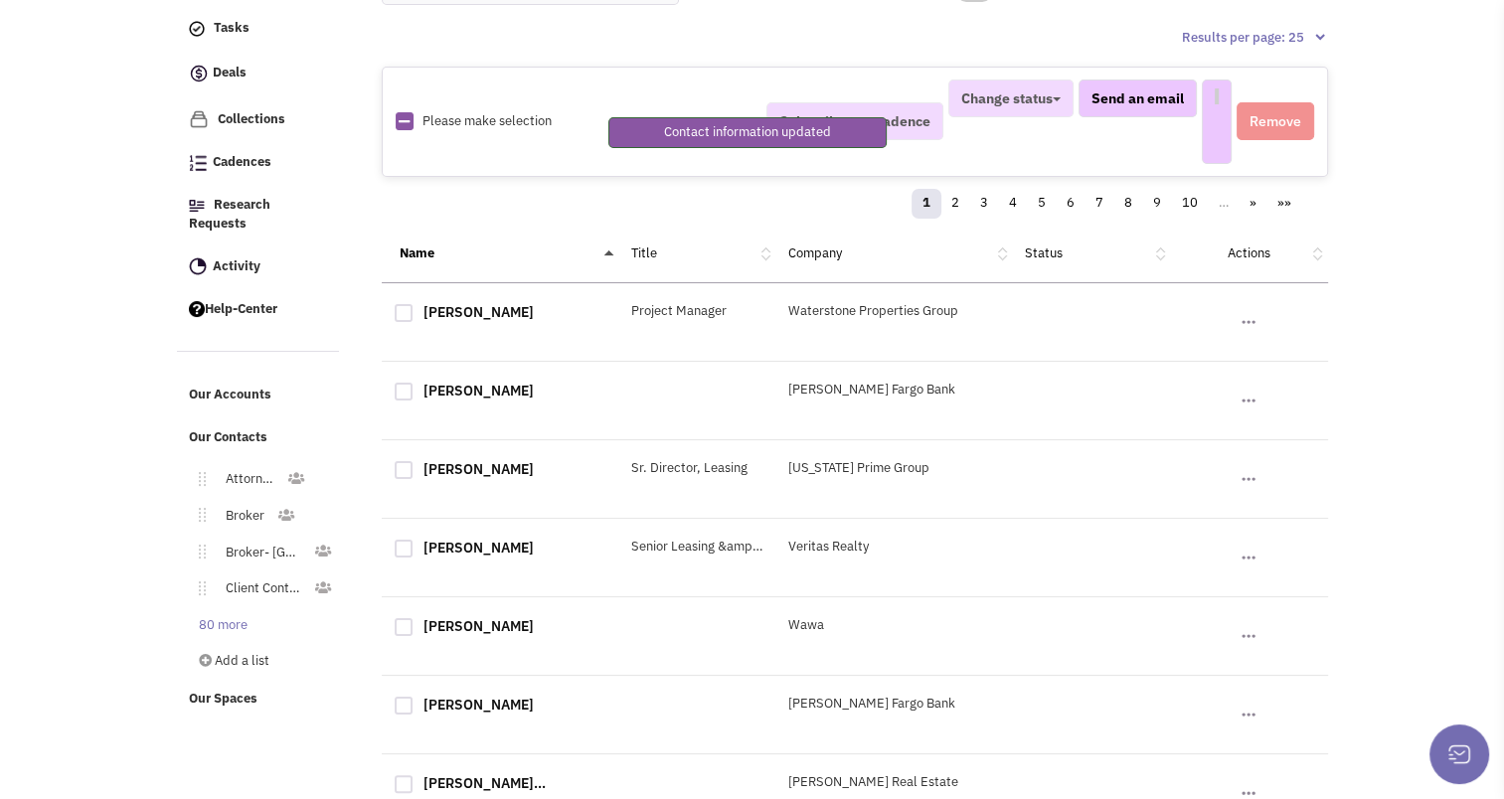
select select
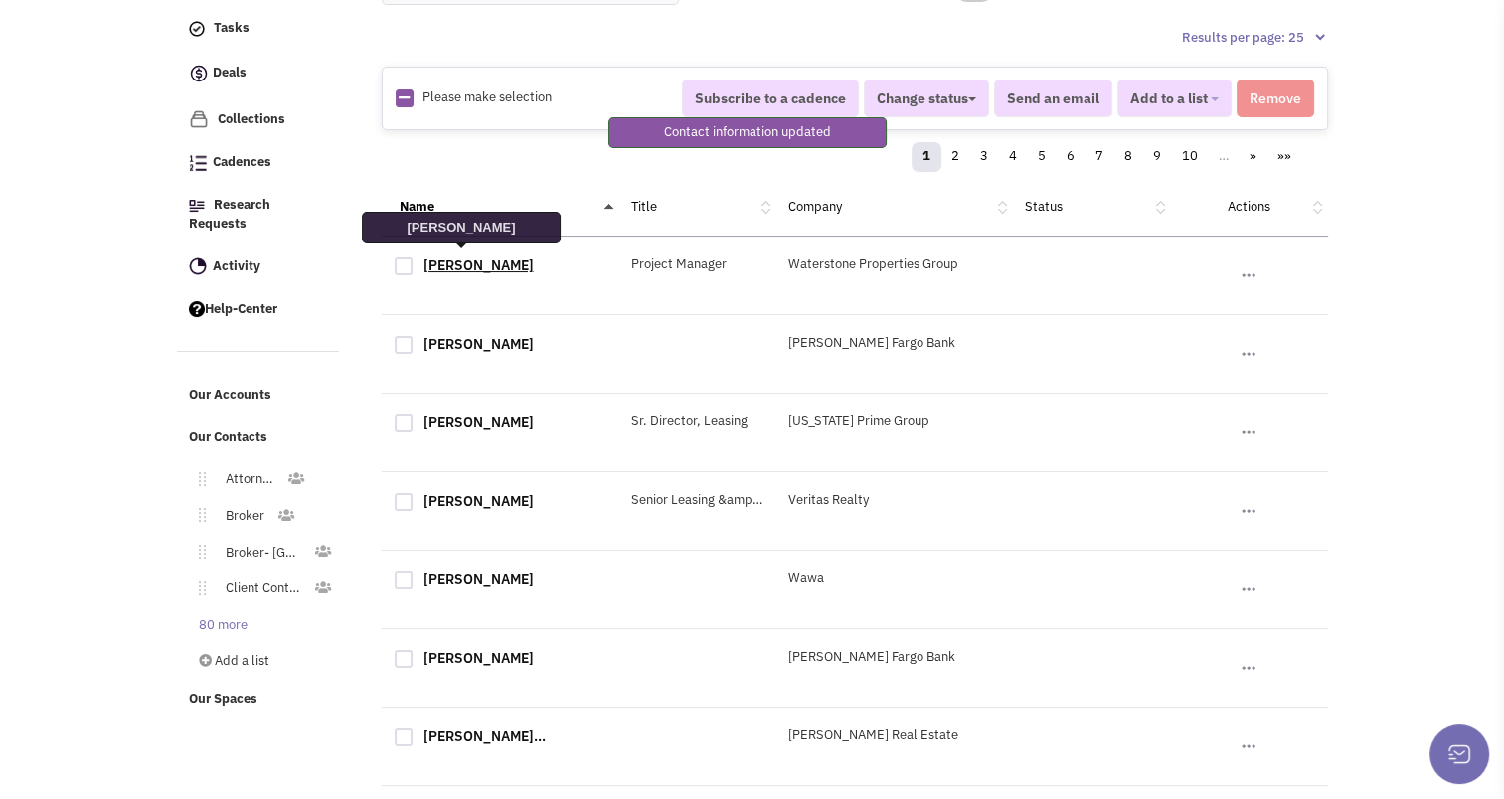
click at [473, 257] on link "Nico Recine" at bounding box center [479, 266] width 110 height 18
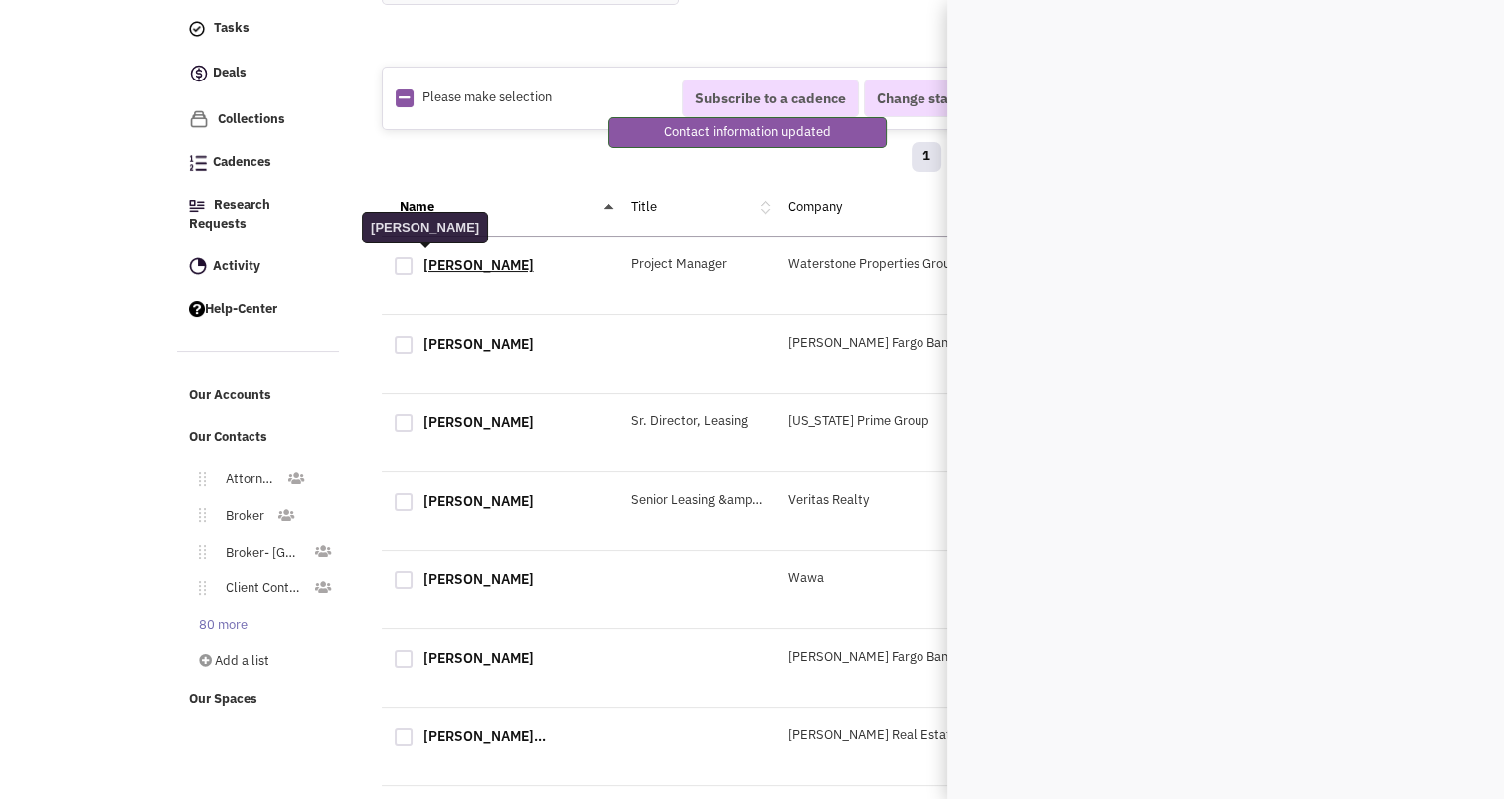
scroll to position [0, 0]
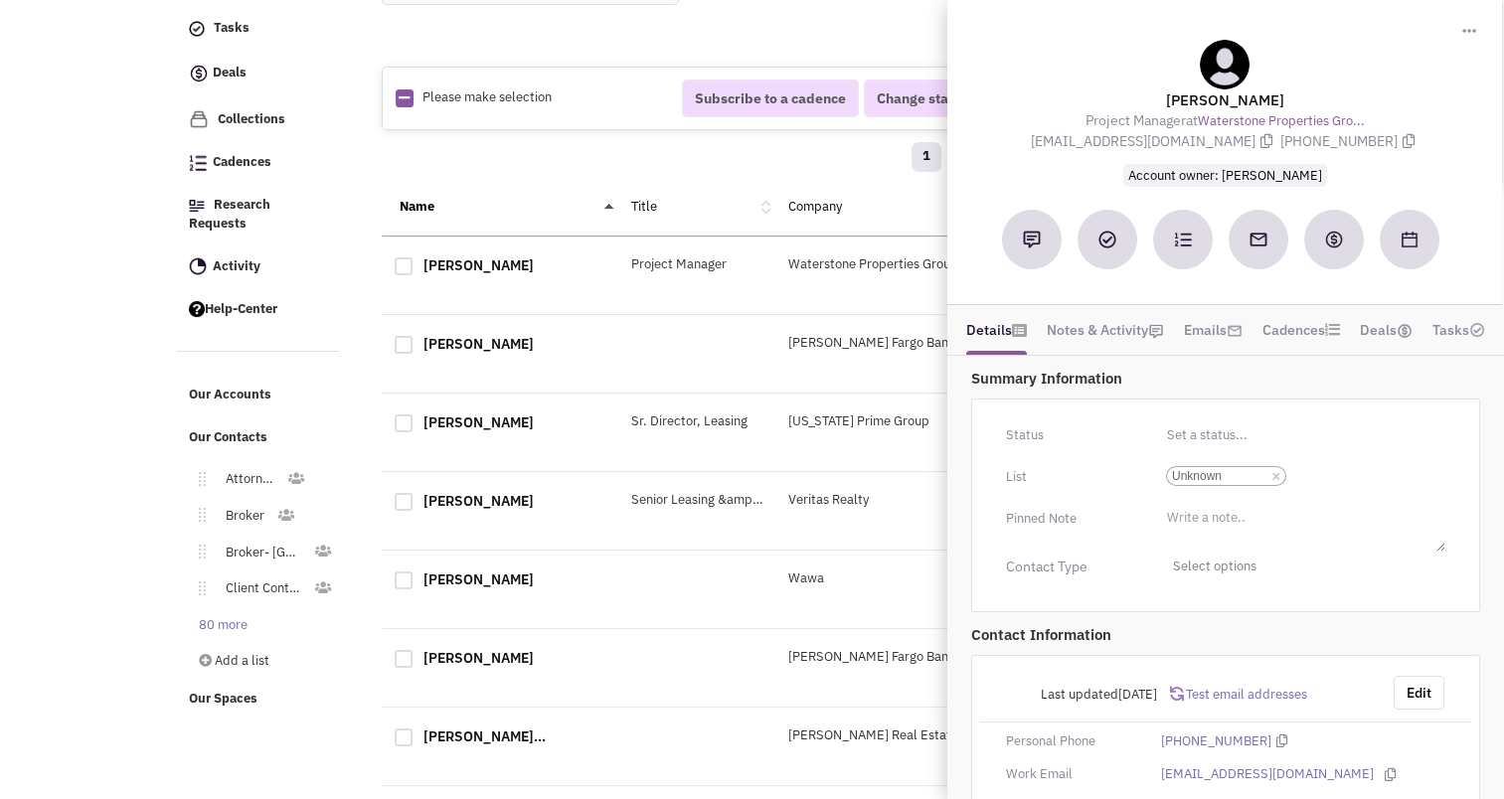
click at [406, 259] on div at bounding box center [404, 267] width 18 height 18
click at [415, 262] on input "checkbox" at bounding box center [421, 268] width 13 height 13
checkbox input "true"
select select
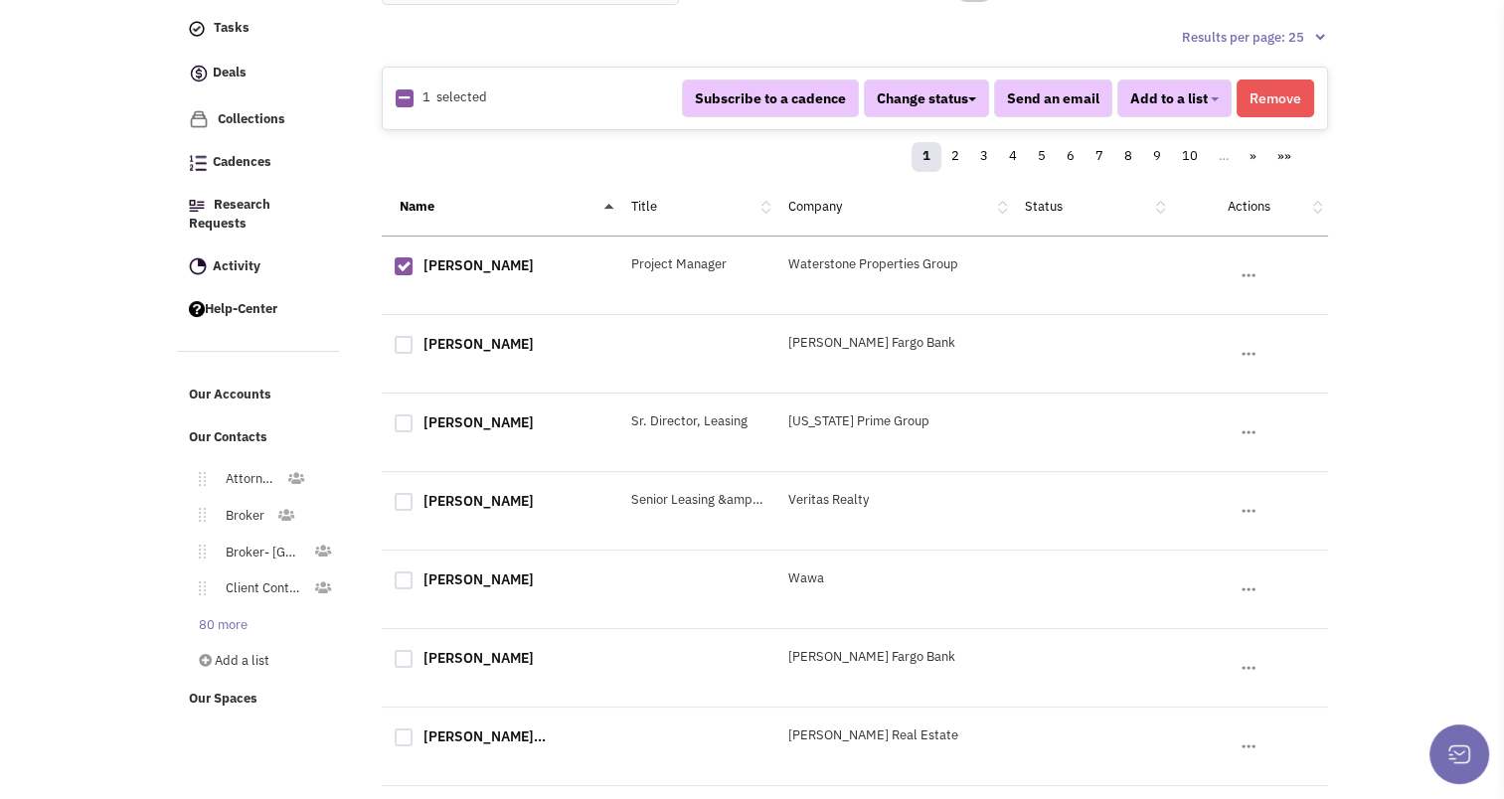
click at [1287, 89] on button "Remove" at bounding box center [1276, 99] width 78 height 38
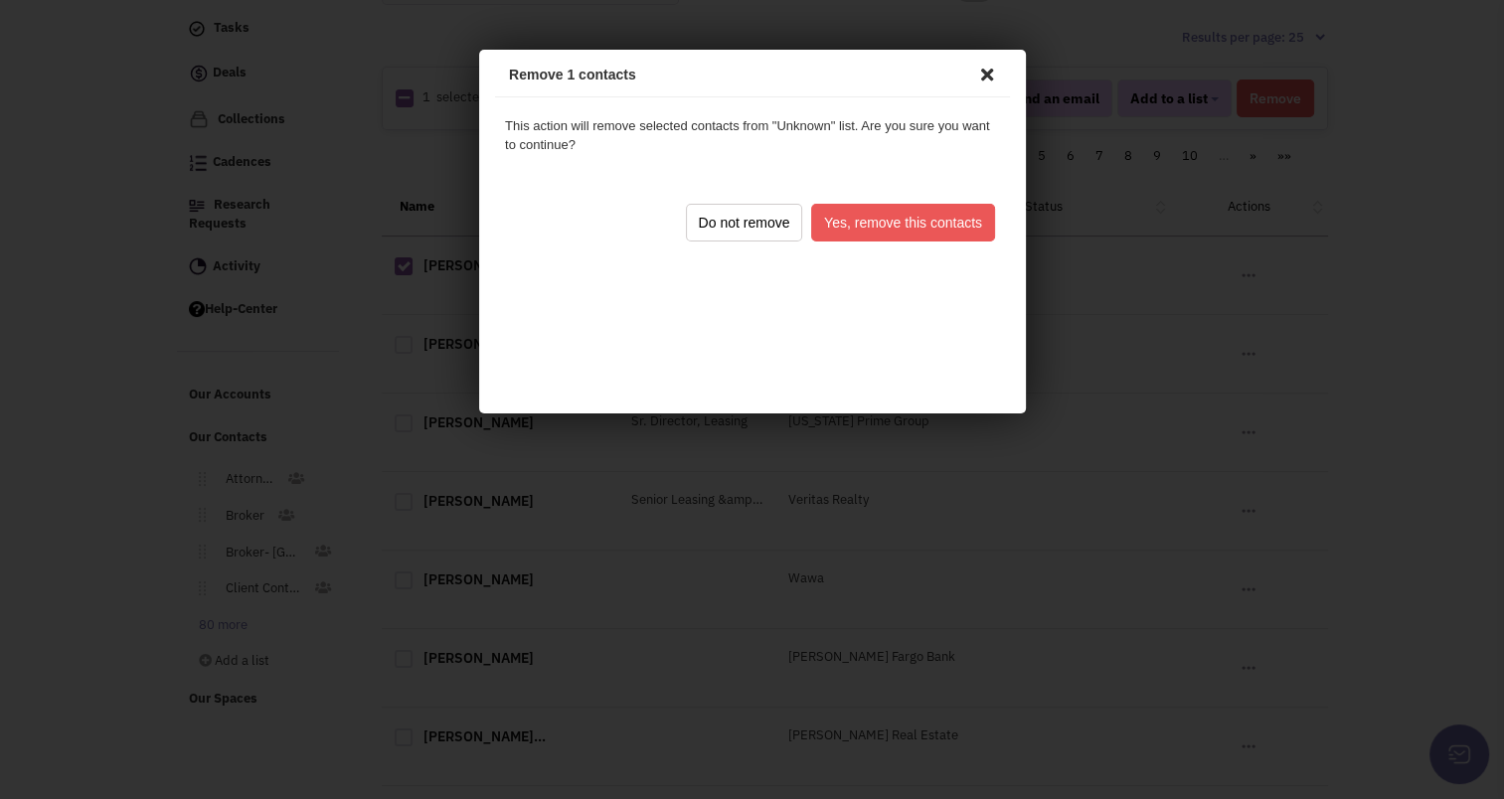
click at [845, 235] on button "Yes, remove this contacts" at bounding box center [899, 220] width 184 height 38
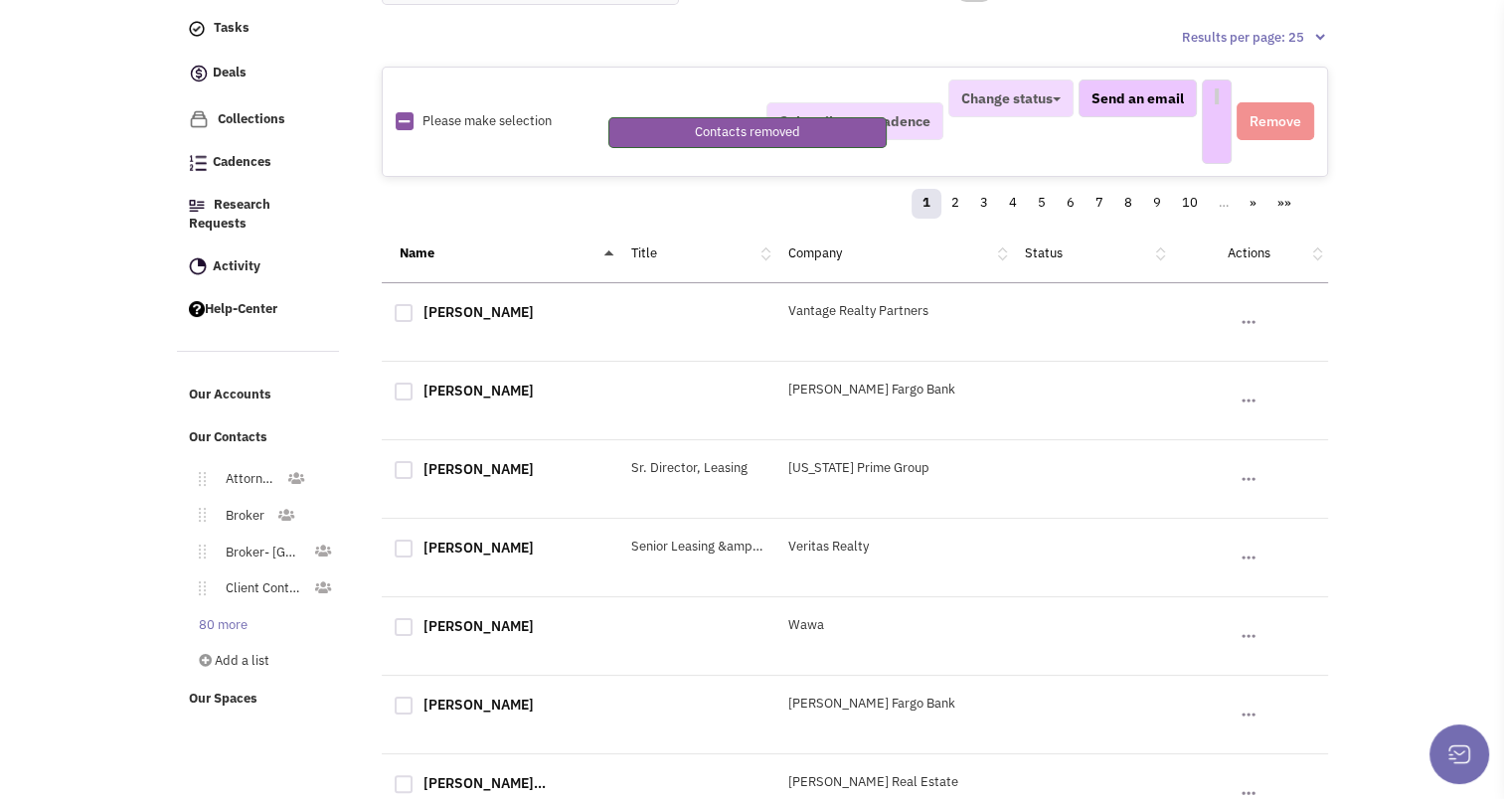
select select
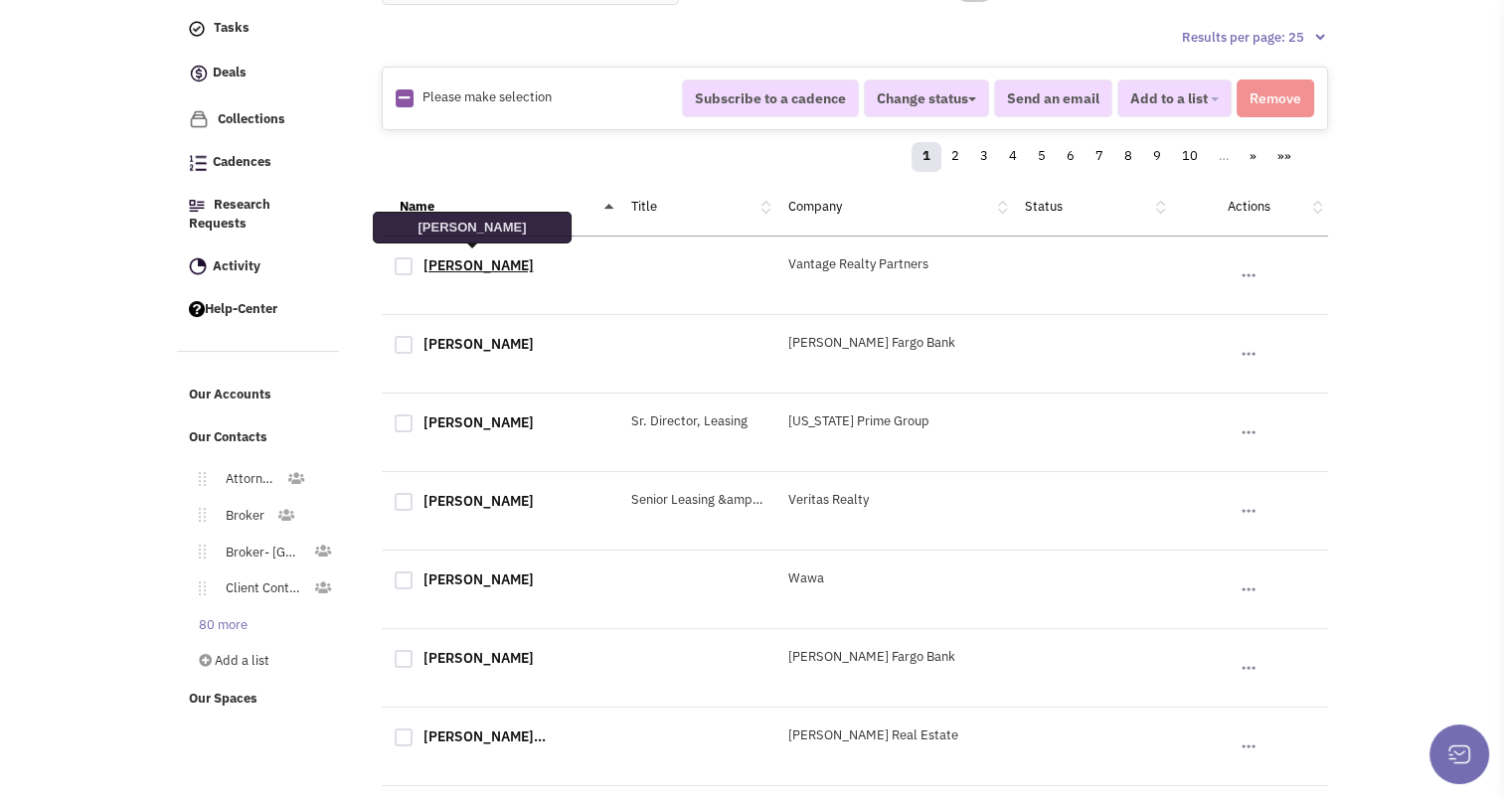
click at [454, 263] on link "Brittany McColl" at bounding box center [479, 266] width 110 height 18
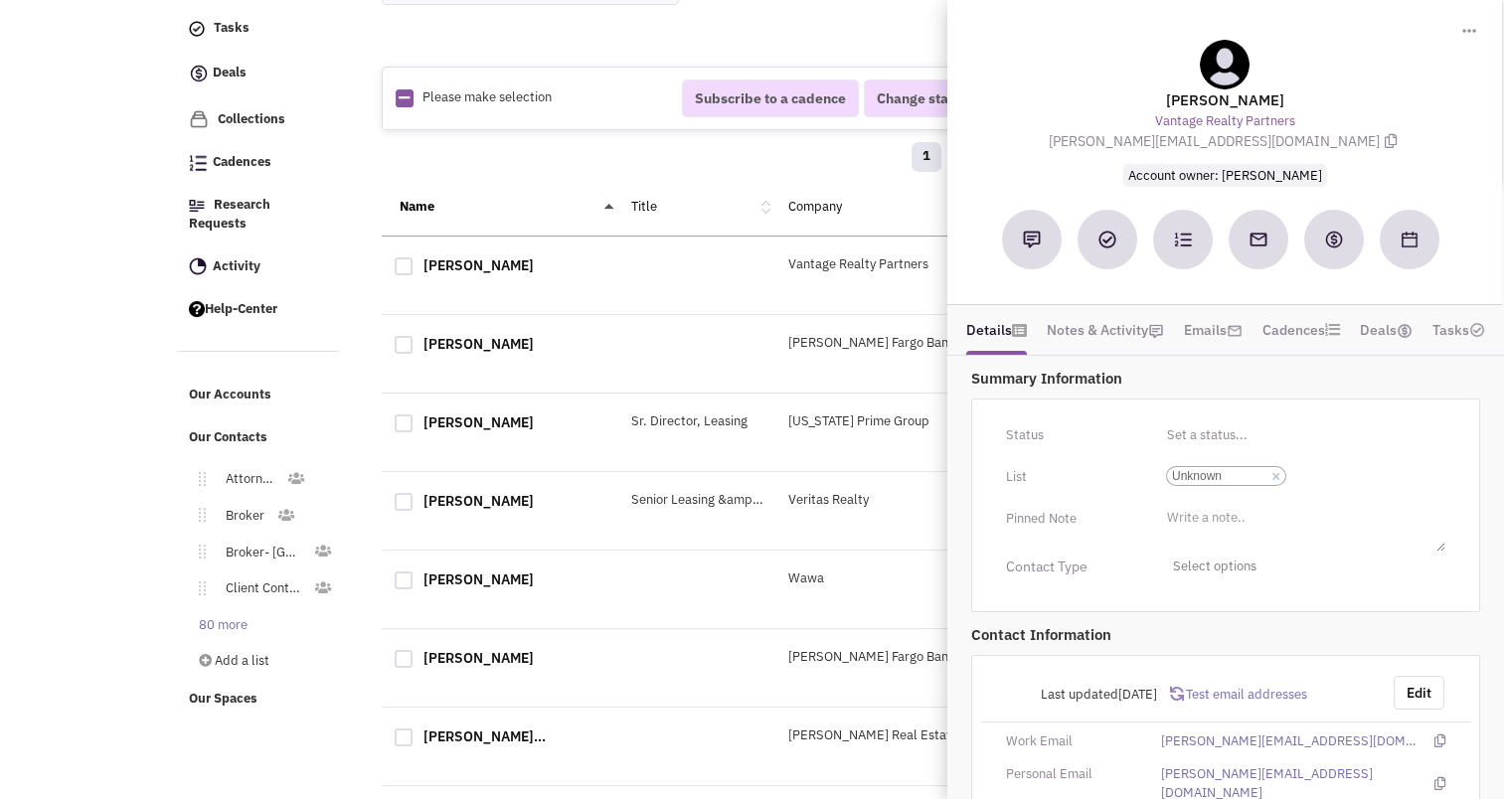
click at [410, 258] on div at bounding box center [404, 267] width 18 height 18
click at [415, 262] on input "checkbox" at bounding box center [421, 268] width 13 height 13
checkbox input "true"
select select
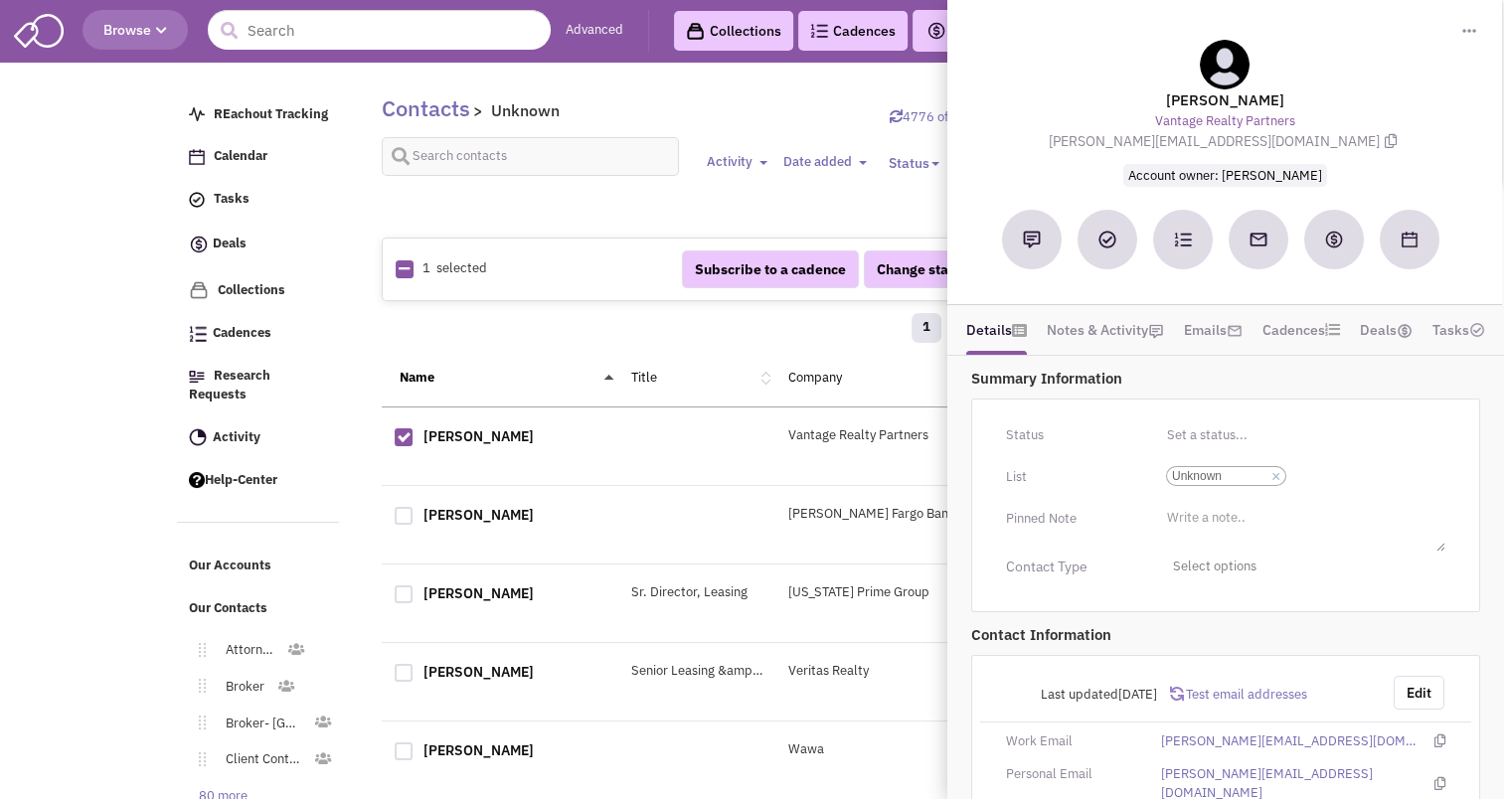
click at [823, 322] on div "1 2 3 4 5 6 7 8 9 10 … » »»" at bounding box center [855, 331] width 921 height 40
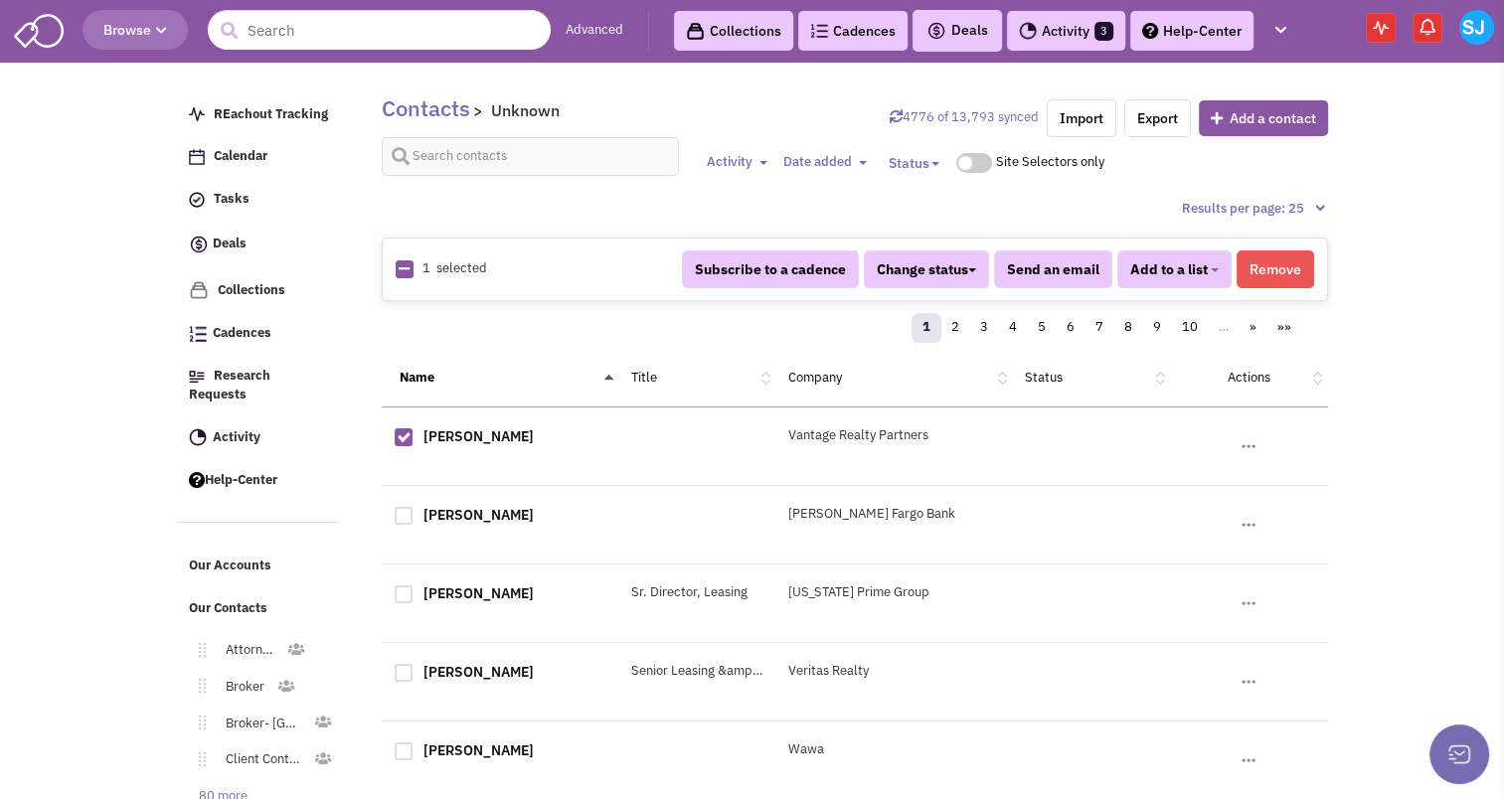
click at [1264, 273] on button "Remove" at bounding box center [1276, 270] width 78 height 38
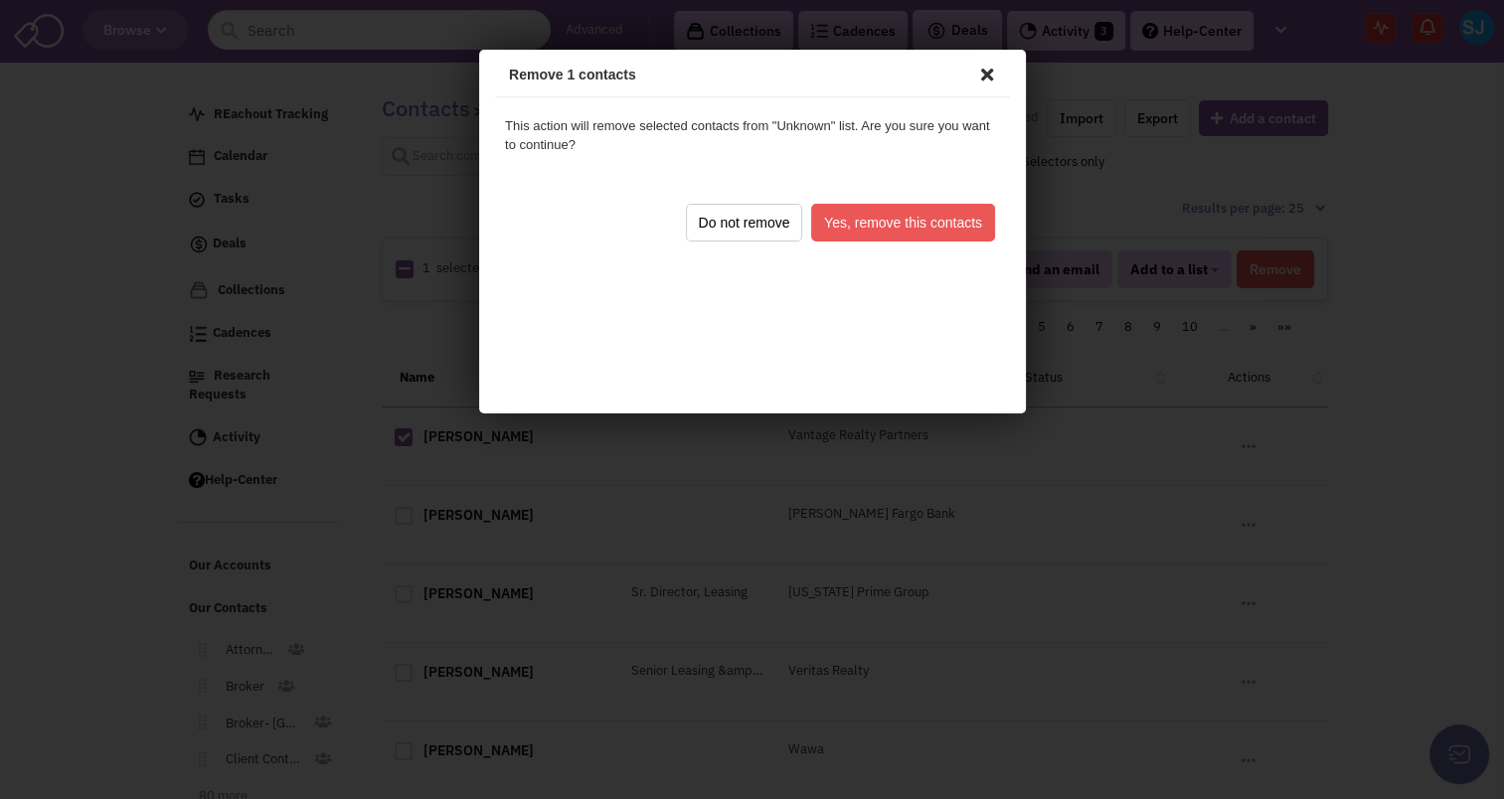
click at [958, 220] on button "Yes, remove this contacts" at bounding box center [899, 220] width 184 height 38
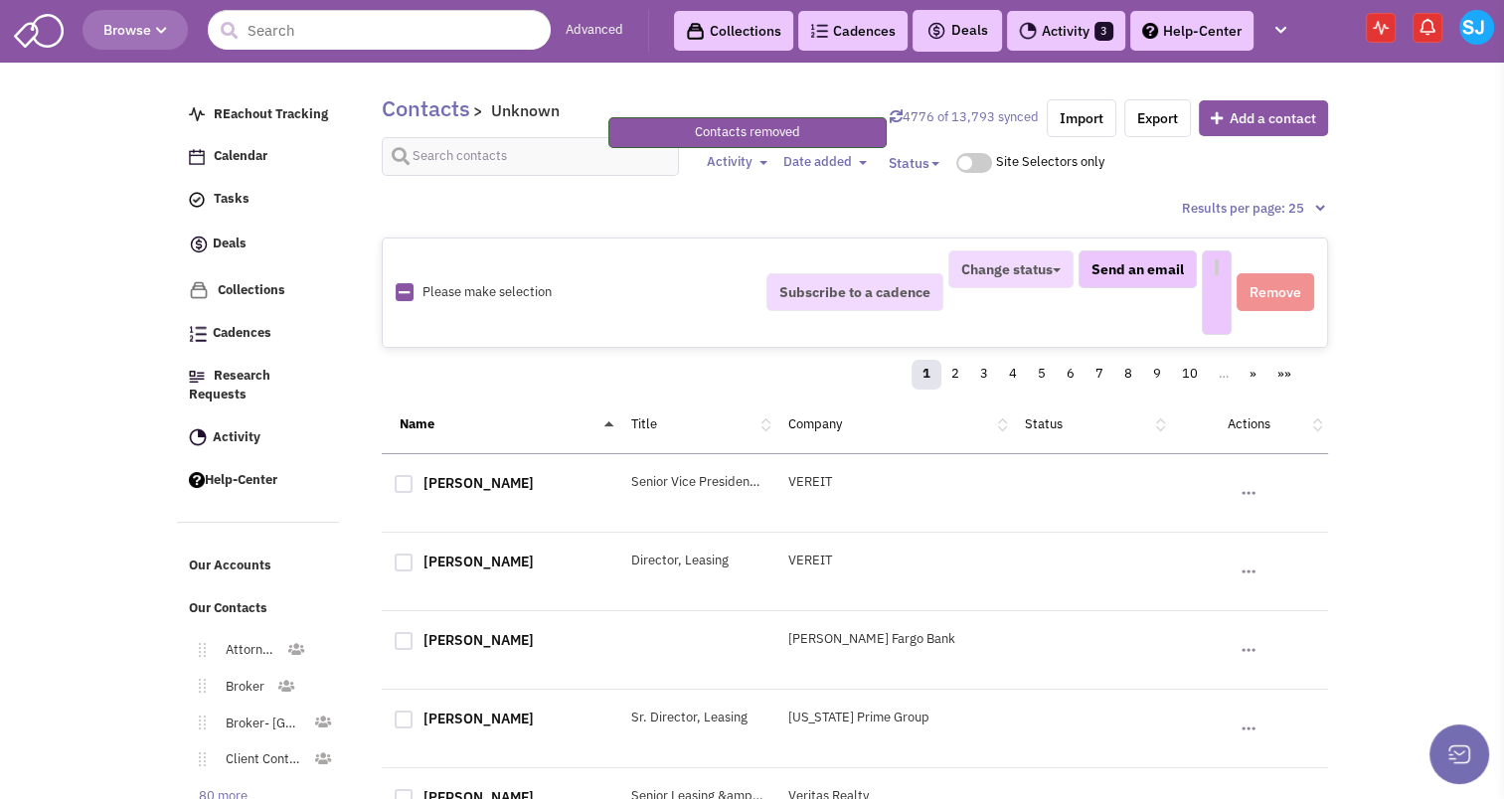
select select
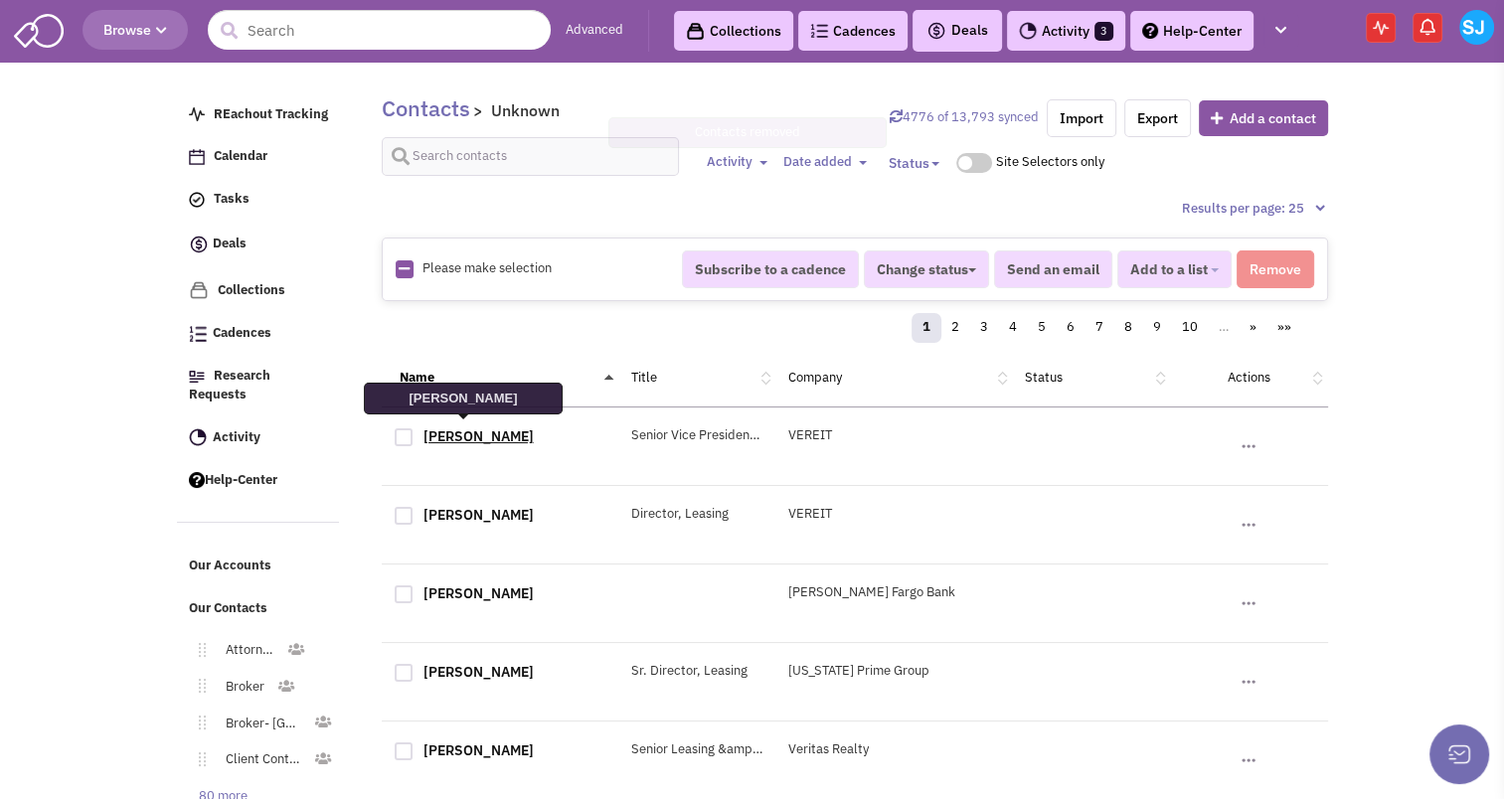
click at [448, 434] on link "Brett Sheets" at bounding box center [479, 437] width 110 height 18
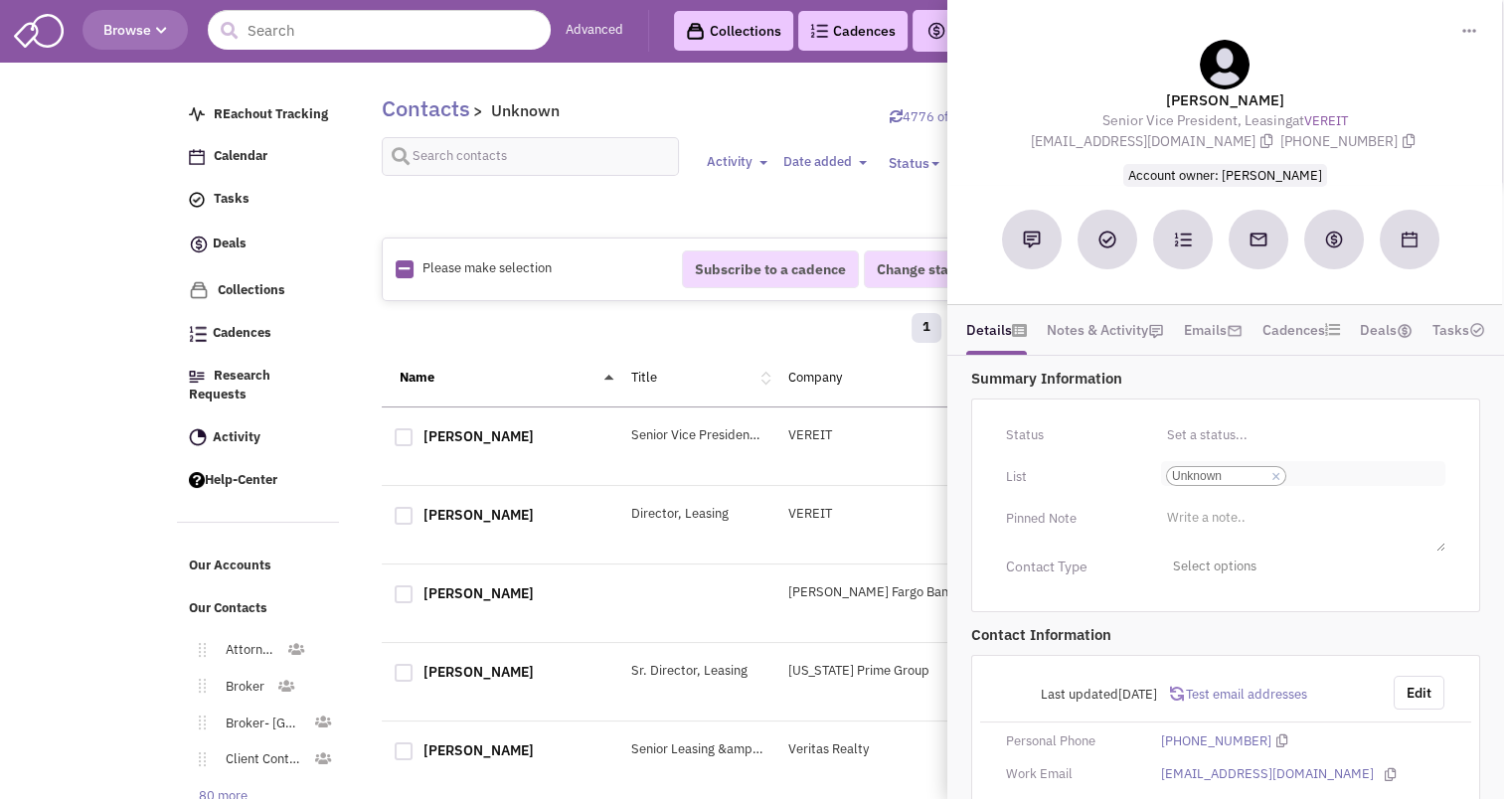
click at [1280, 468] on link "×" at bounding box center [1276, 477] width 9 height 18
click at [0, 0] on select "Select a list... Unknown" at bounding box center [0, 0] width 0 height 0
click at [1229, 468] on li "Select a list..." at bounding box center [1204, 468] width 86 height 15
click at [0, 0] on select "Select a list..." at bounding box center [0, 0] width 0 height 0
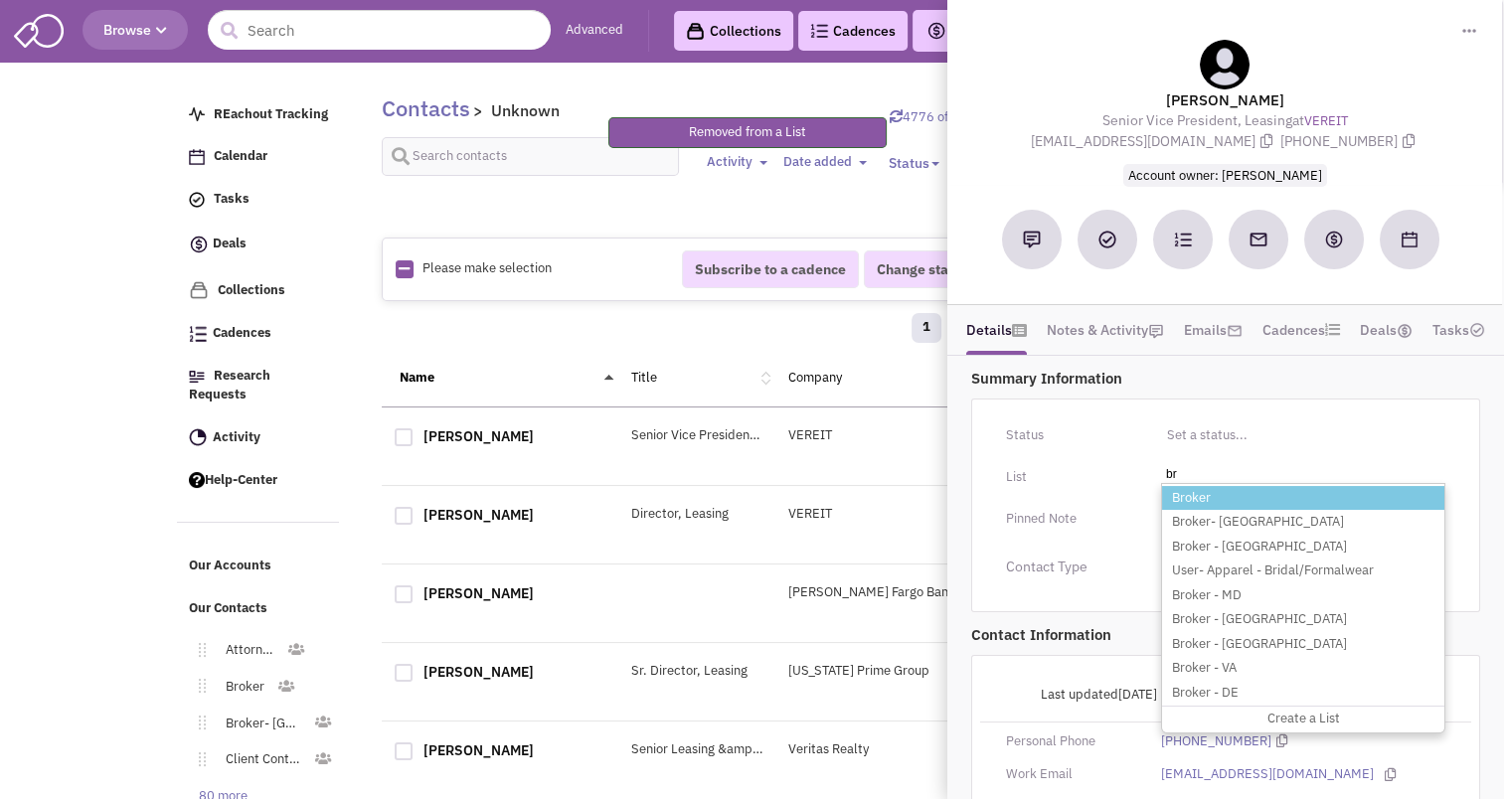
type input "br"
click at [1221, 491] on li "Broker" at bounding box center [1303, 498] width 282 height 25
click at [0, 0] on select "Select a list..." at bounding box center [0, 0] width 0 height 0
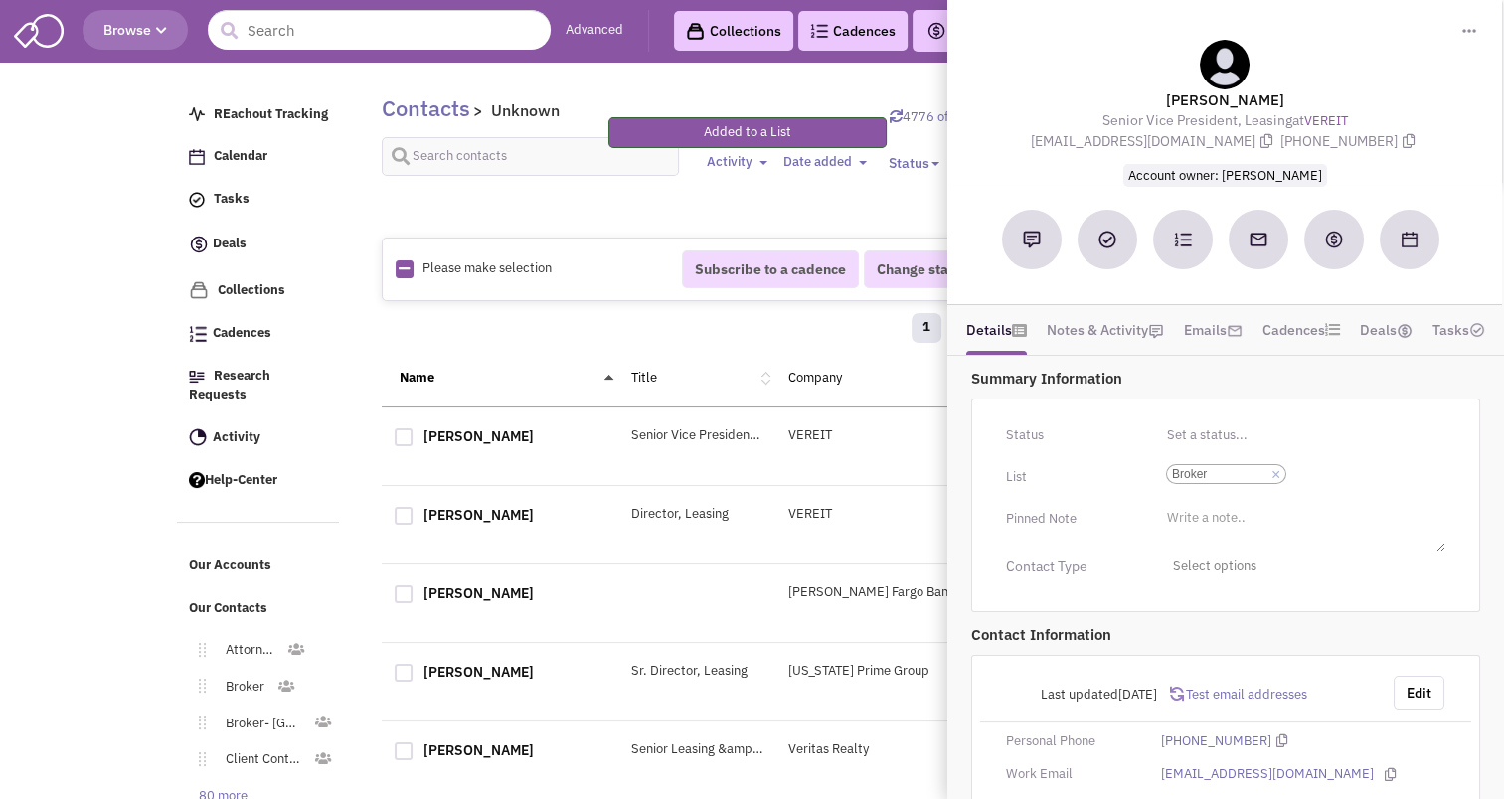
scroll to position [23, 0]
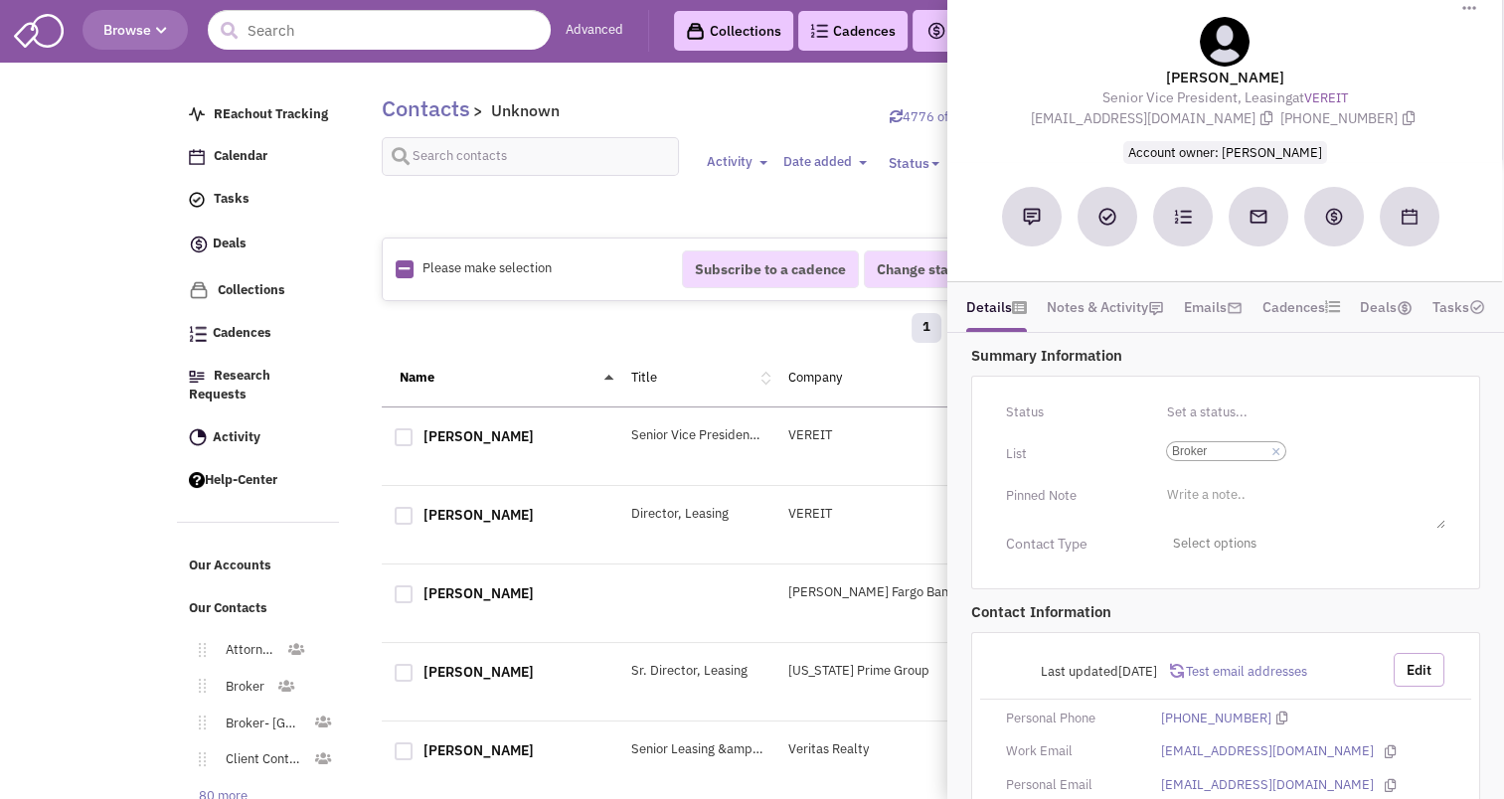
click at [1413, 667] on button "Edit" at bounding box center [1419, 670] width 51 height 34
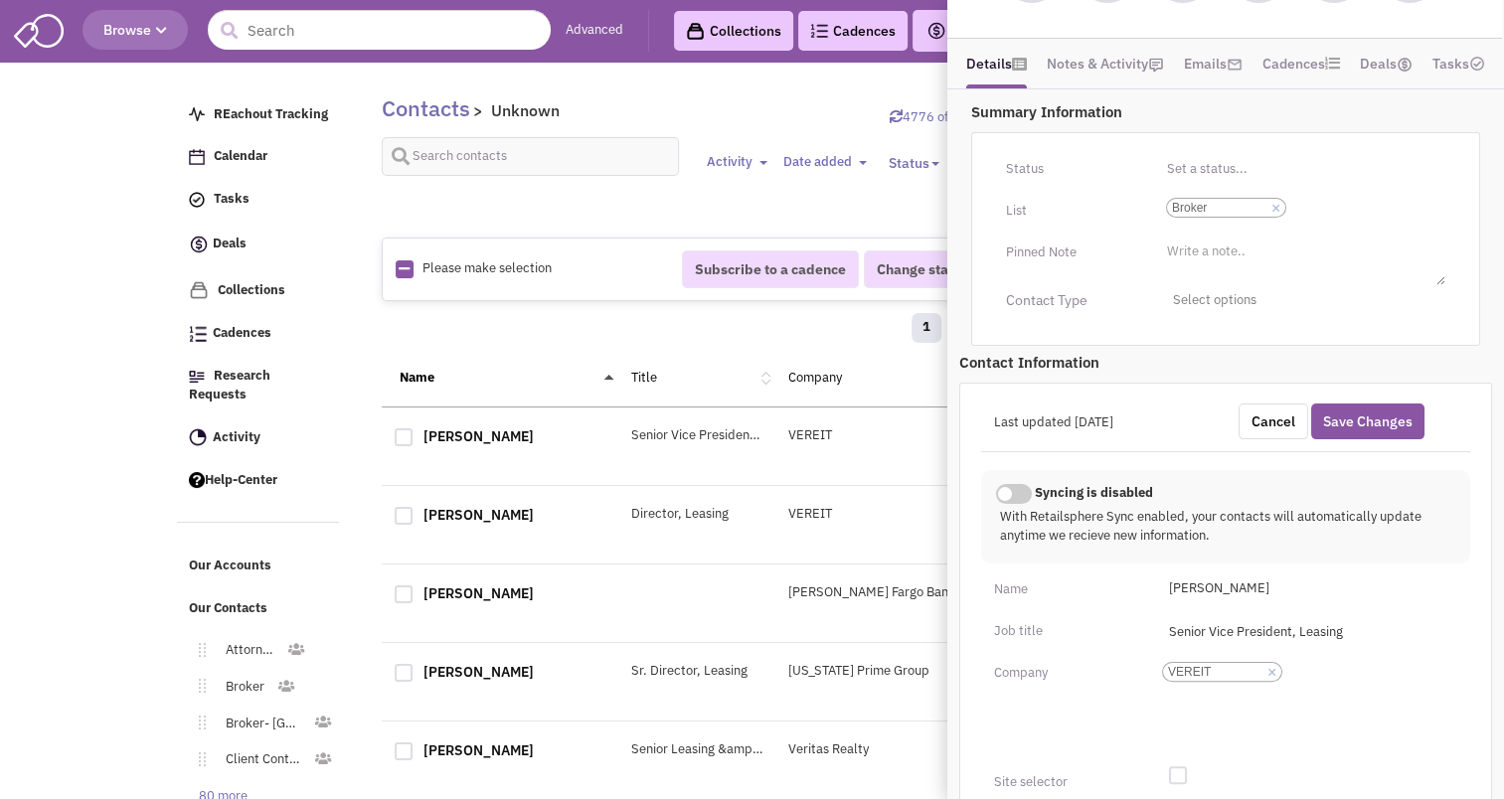
scroll to position [268, 0]
click at [1273, 669] on link "×" at bounding box center [1272, 671] width 9 height 18
click at [0, 0] on select "VEREIT" at bounding box center [0, 0] width 0 height 0
click at [1193, 673] on input "Add a company" at bounding box center [1184, 670] width 44 height 20
type input "b"
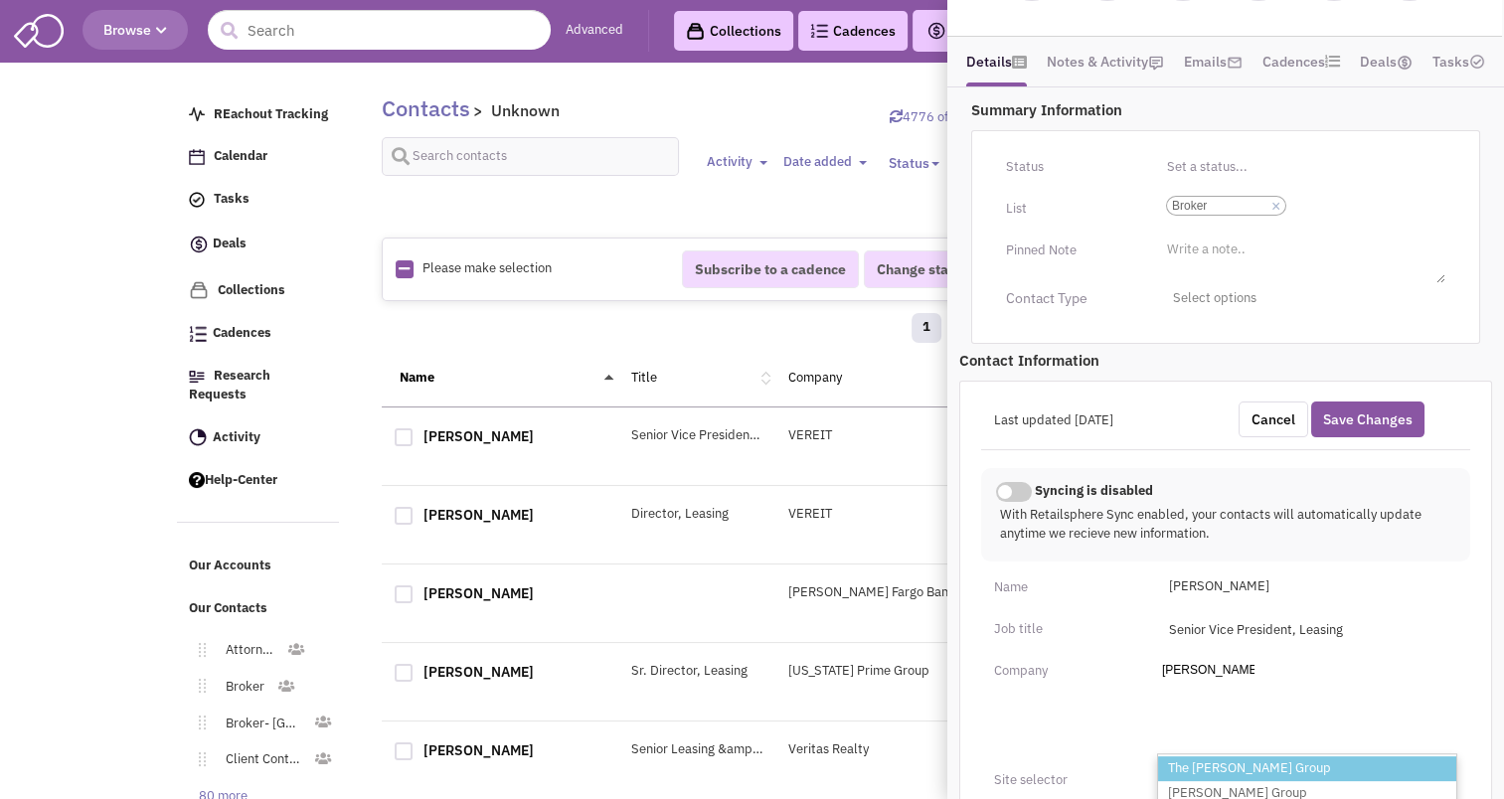
type input "Barclay Group"
click at [1240, 764] on li "The Barclay Group" at bounding box center [1307, 769] width 298 height 25
click at [0, 0] on select "Add a company Barclay Group The Barclay Group Barclay Group Barclay Group - Flo…" at bounding box center [0, 0] width 0 height 0
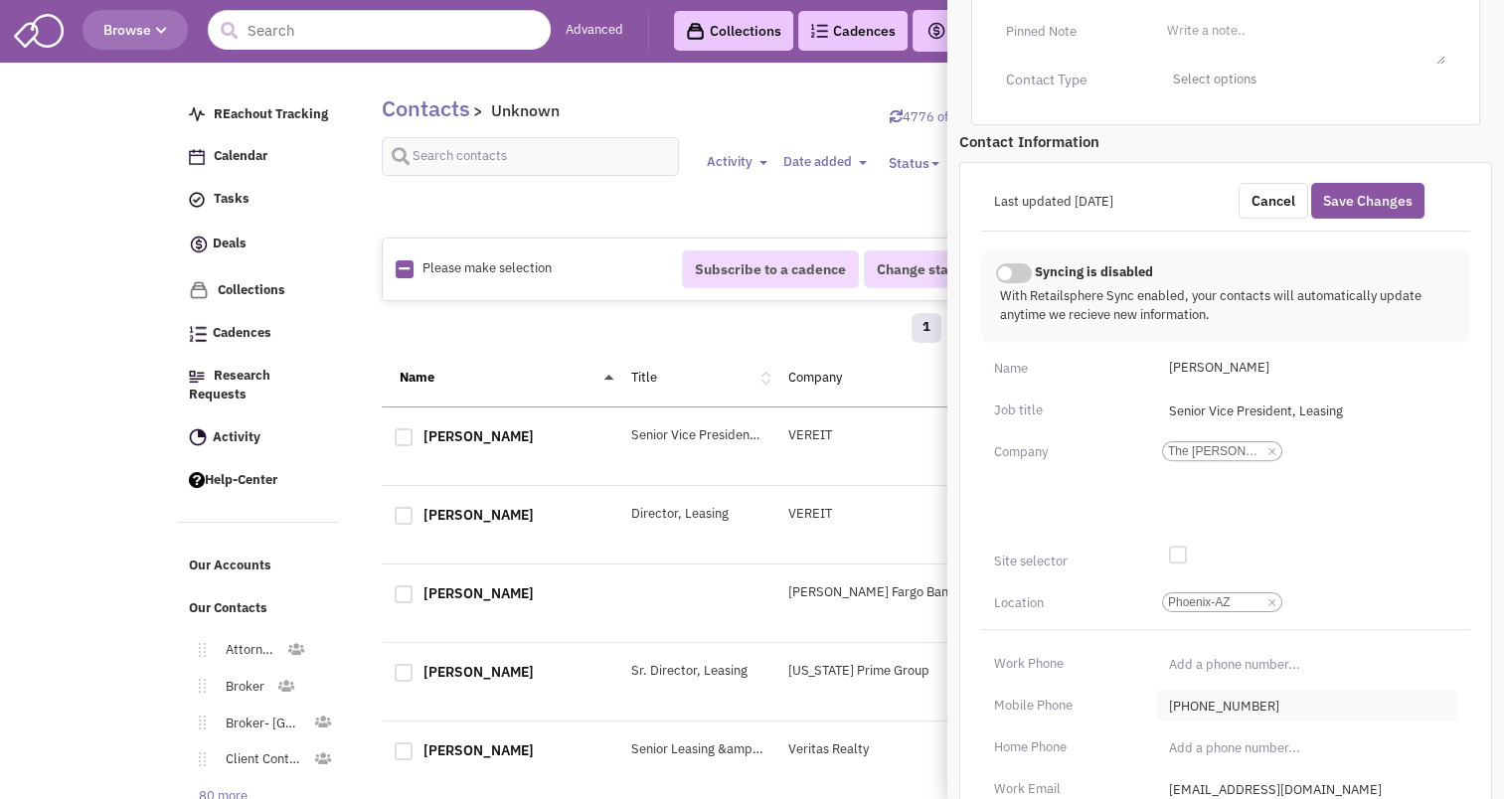
scroll to position [622, 0]
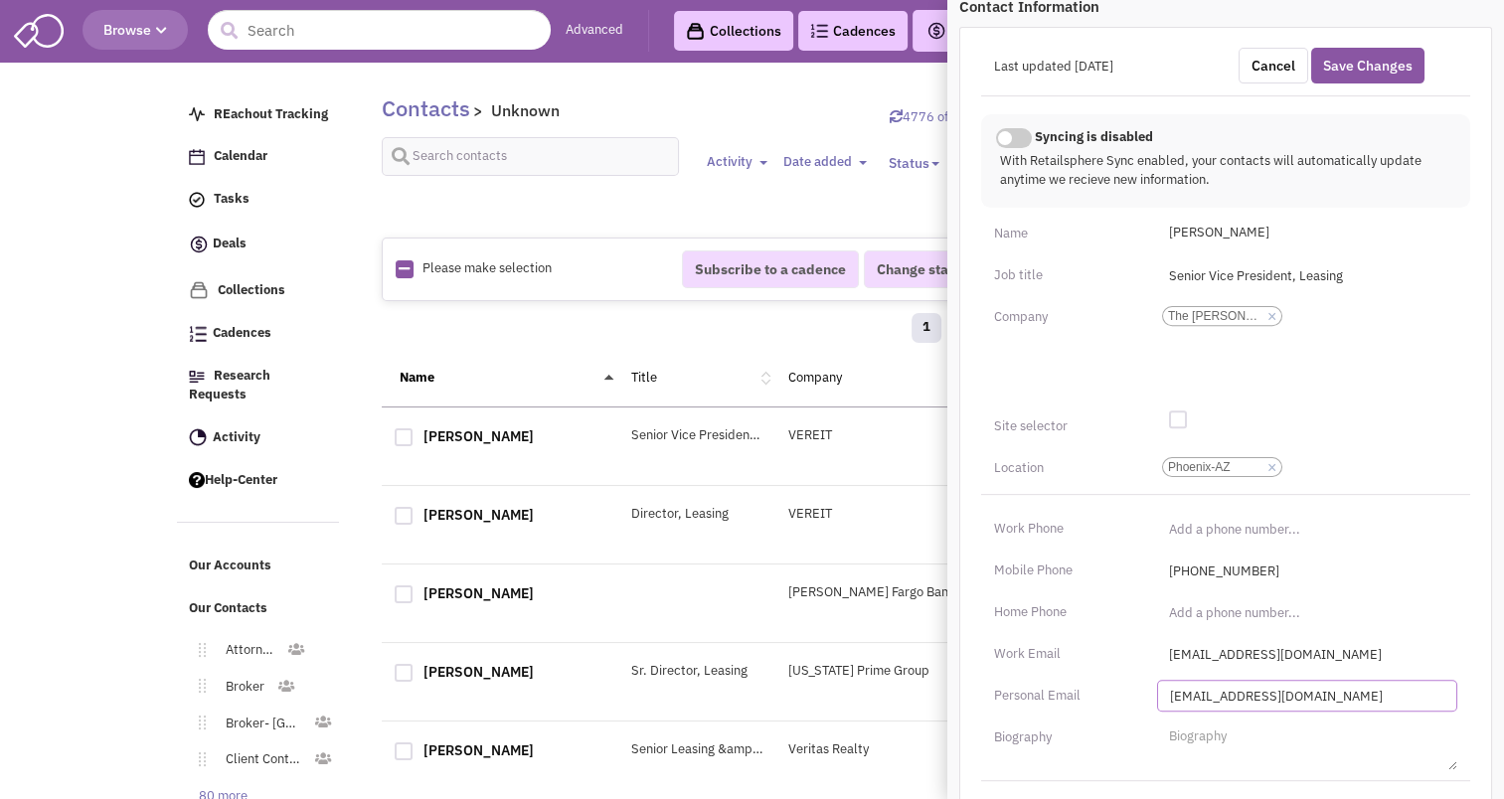
click at [1310, 690] on input "bsheets@vereit.com" at bounding box center [1307, 696] width 300 height 32
click at [1263, 641] on input "bsheets@vereit.com" at bounding box center [1307, 654] width 300 height 32
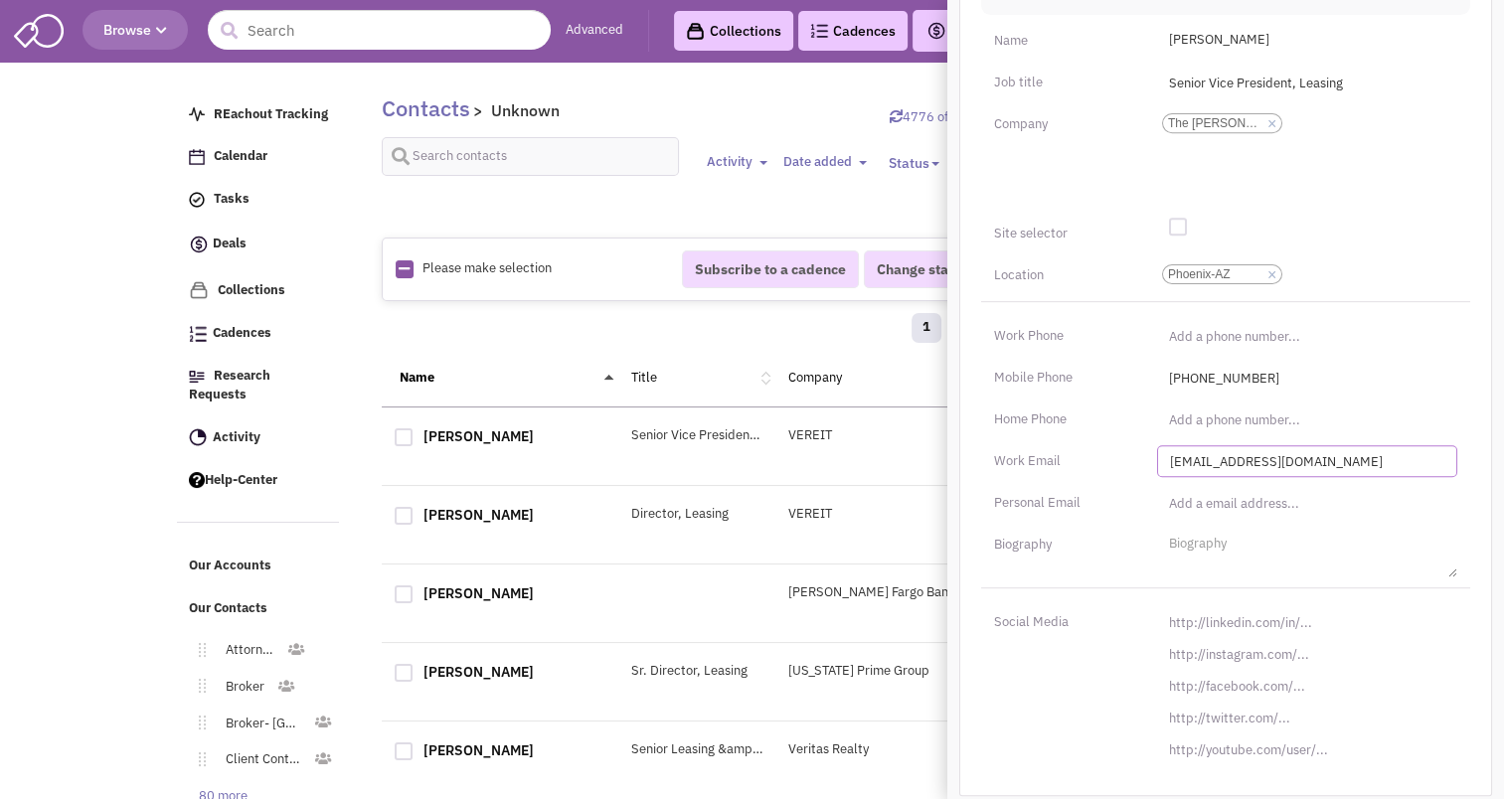
type input "bsheets@barclaygroup.com"
click at [1267, 620] on input "[URL][DOMAIN_NAME]" at bounding box center [1307, 623] width 300 height 32
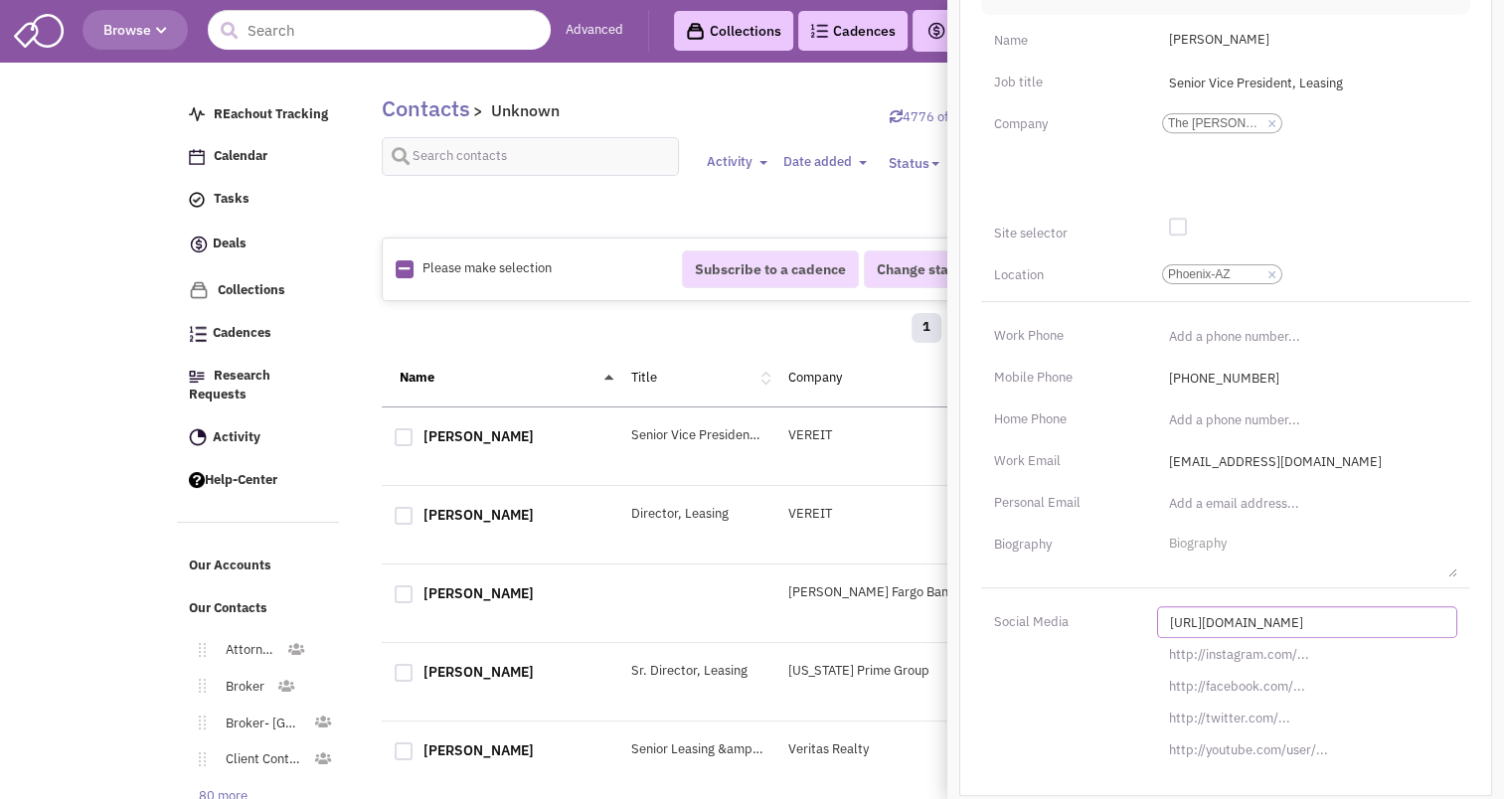
paste input "s://www.linkedin.com/in/brett-sheets-crrp-crx-cls-4ba8195"
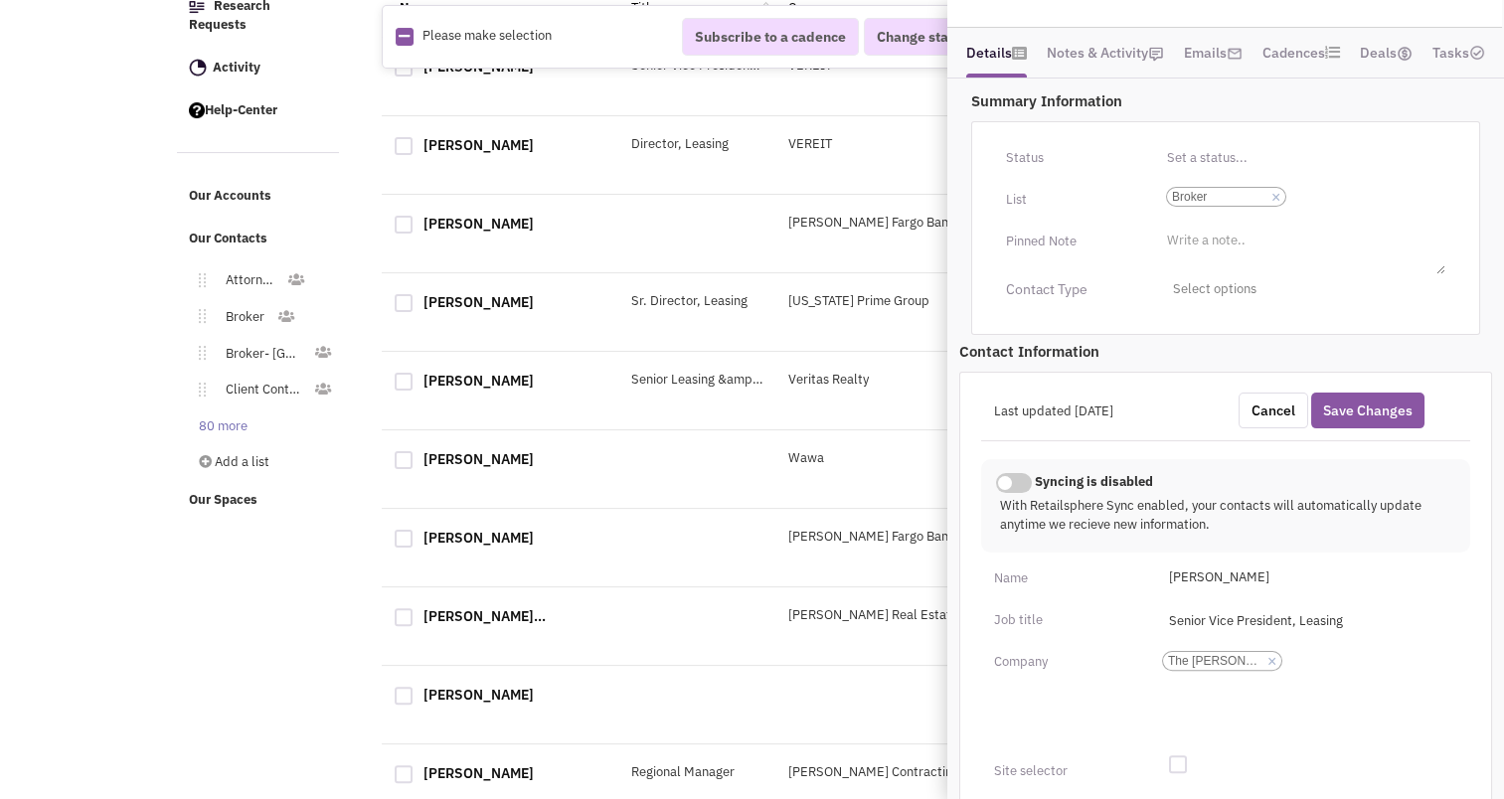
scroll to position [268, 0]
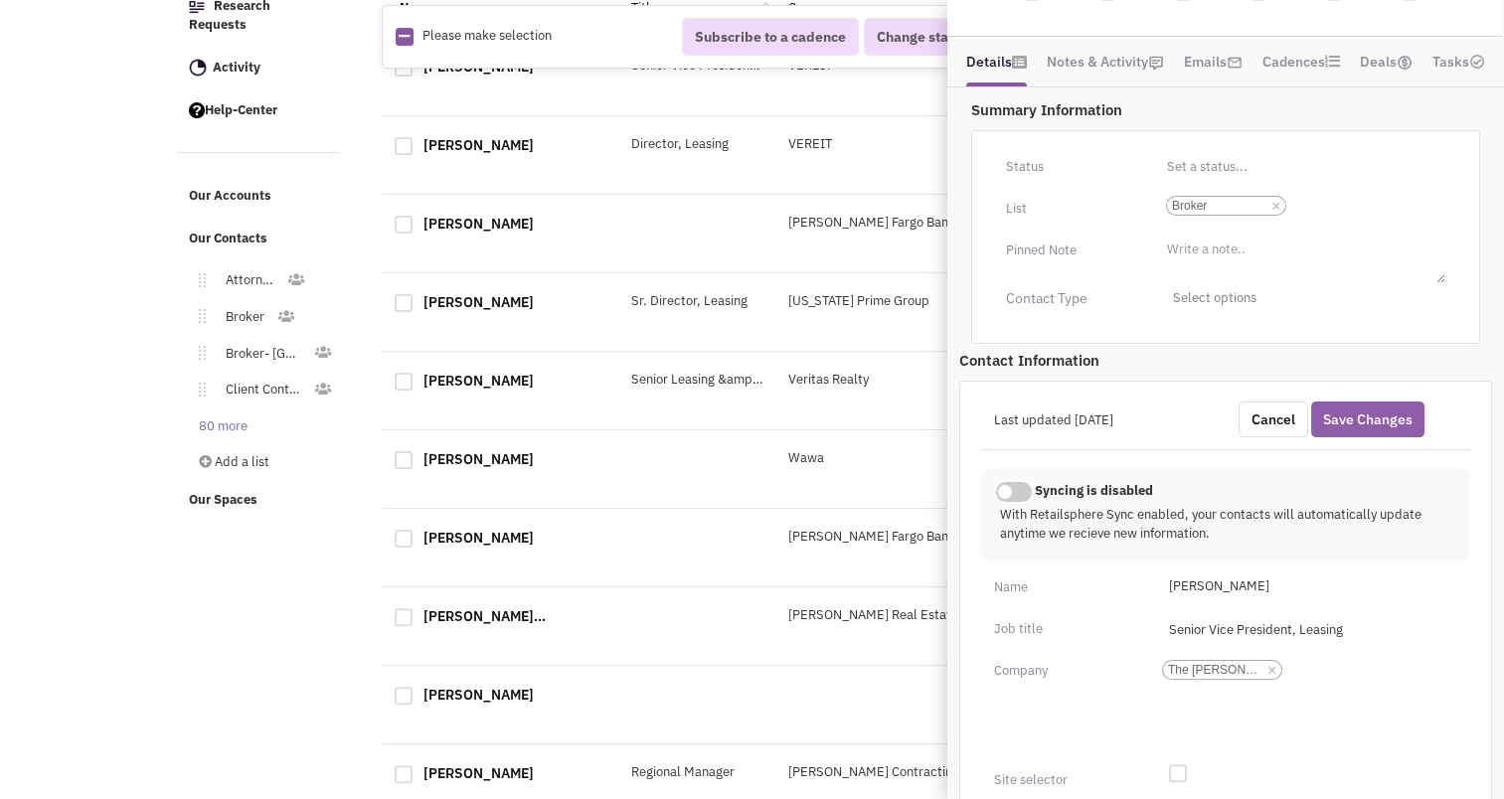
type input "https://www.linkedin.com/in/brett-sheets-crrp-crx-cls-4ba8195/"
click at [1377, 411] on button "Save Changes" at bounding box center [1368, 420] width 113 height 36
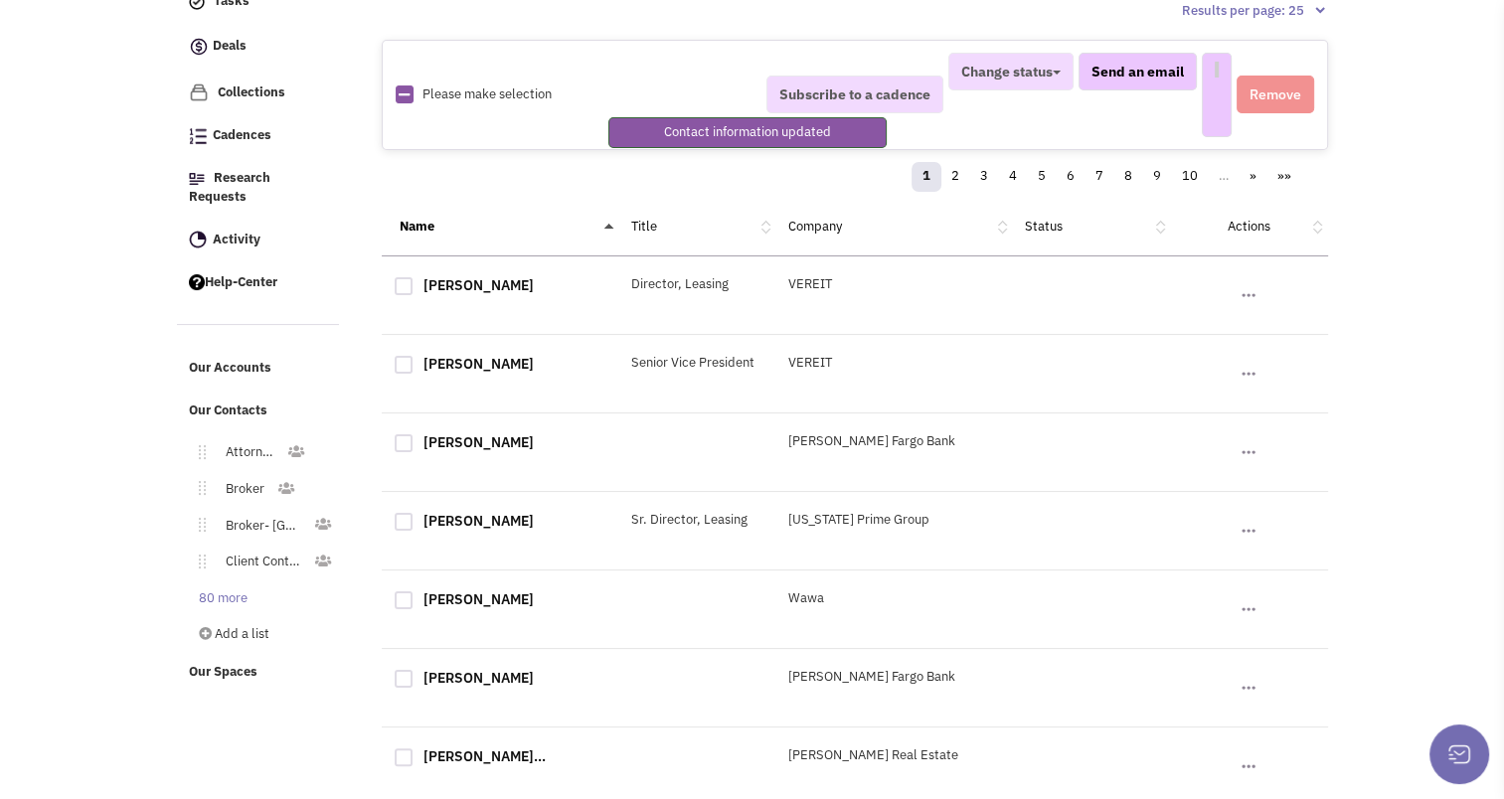
scroll to position [147, 0]
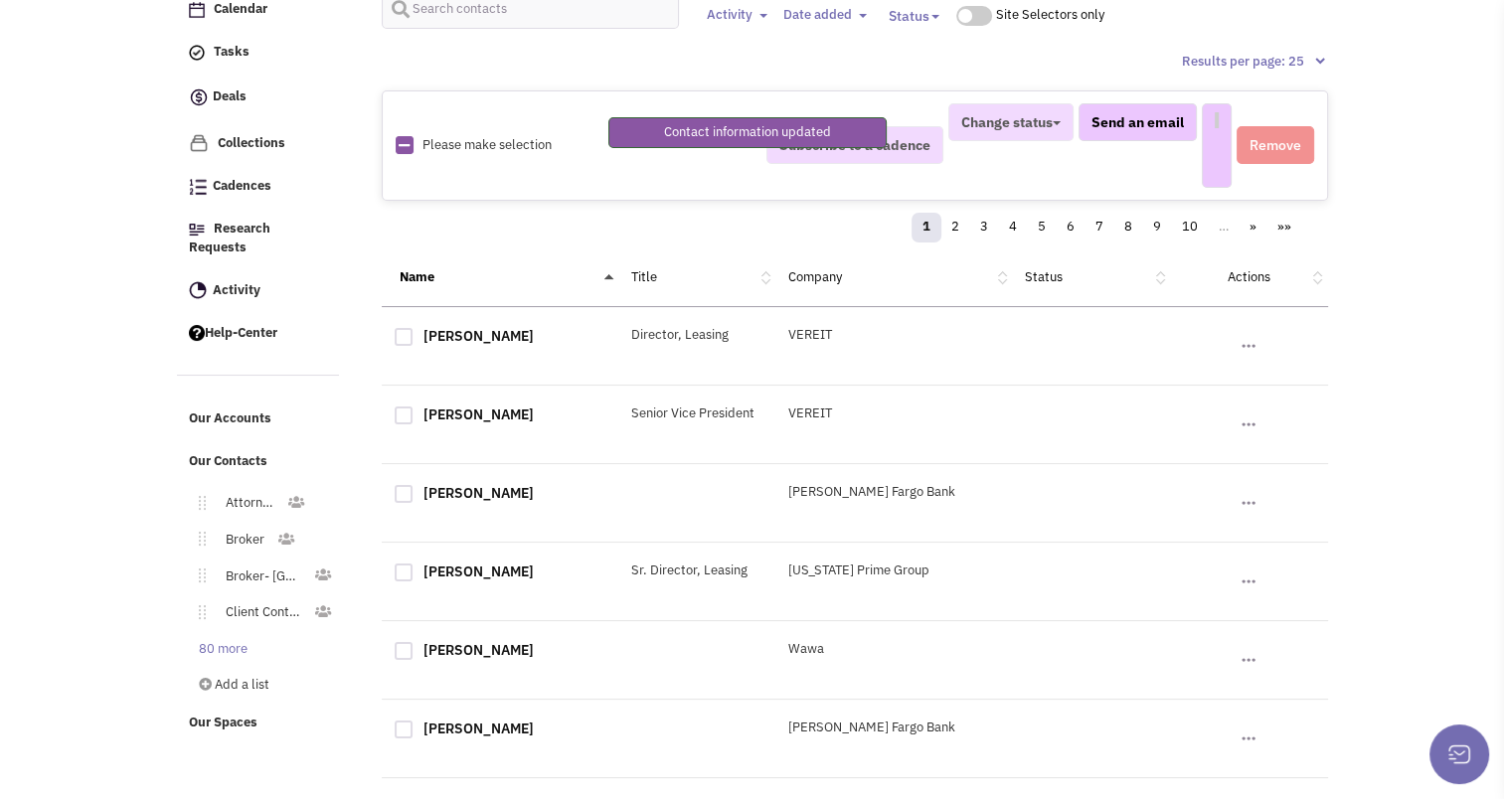
select select
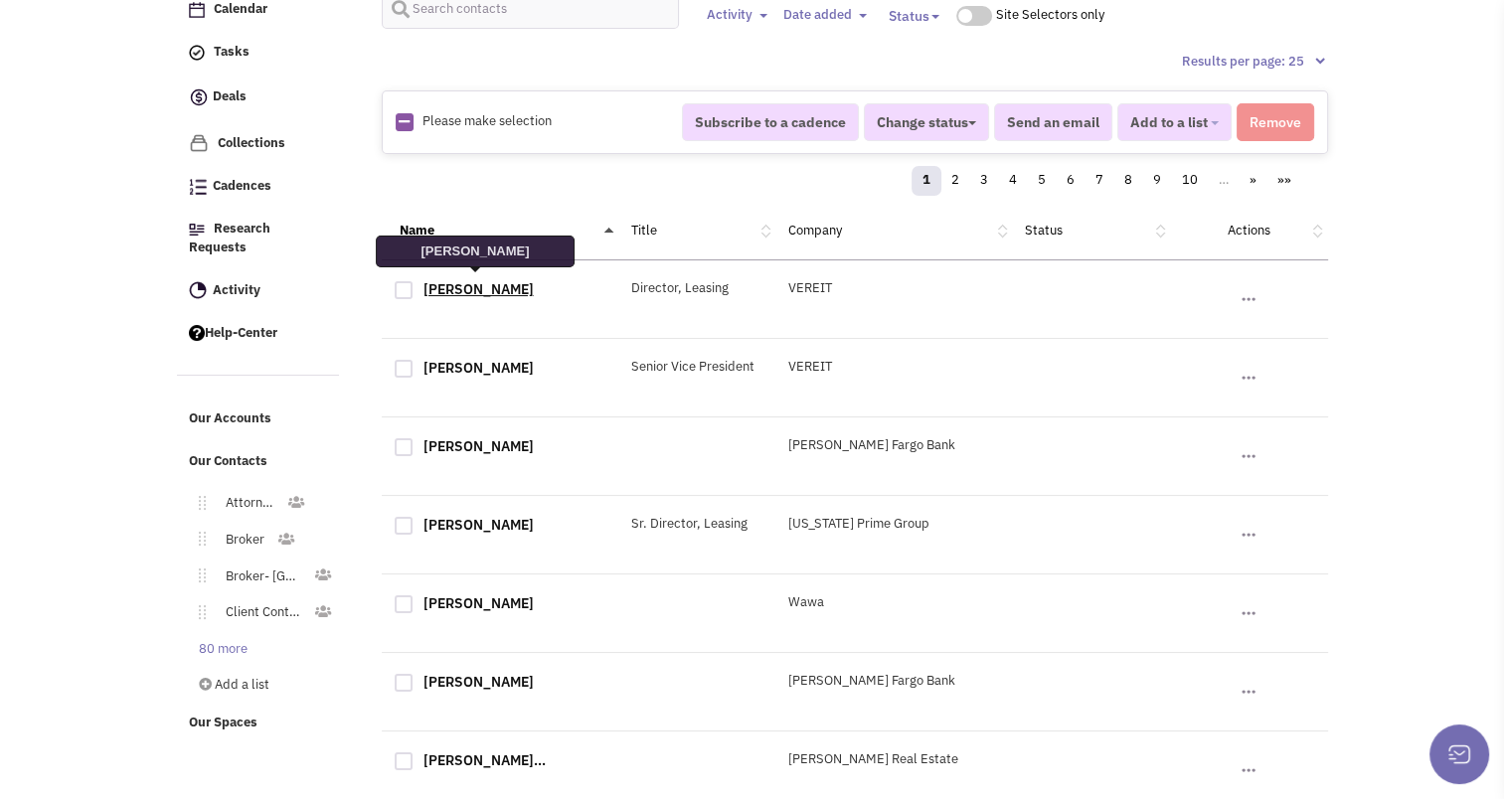
click at [470, 280] on link "Jennifer Daniels" at bounding box center [479, 289] width 110 height 18
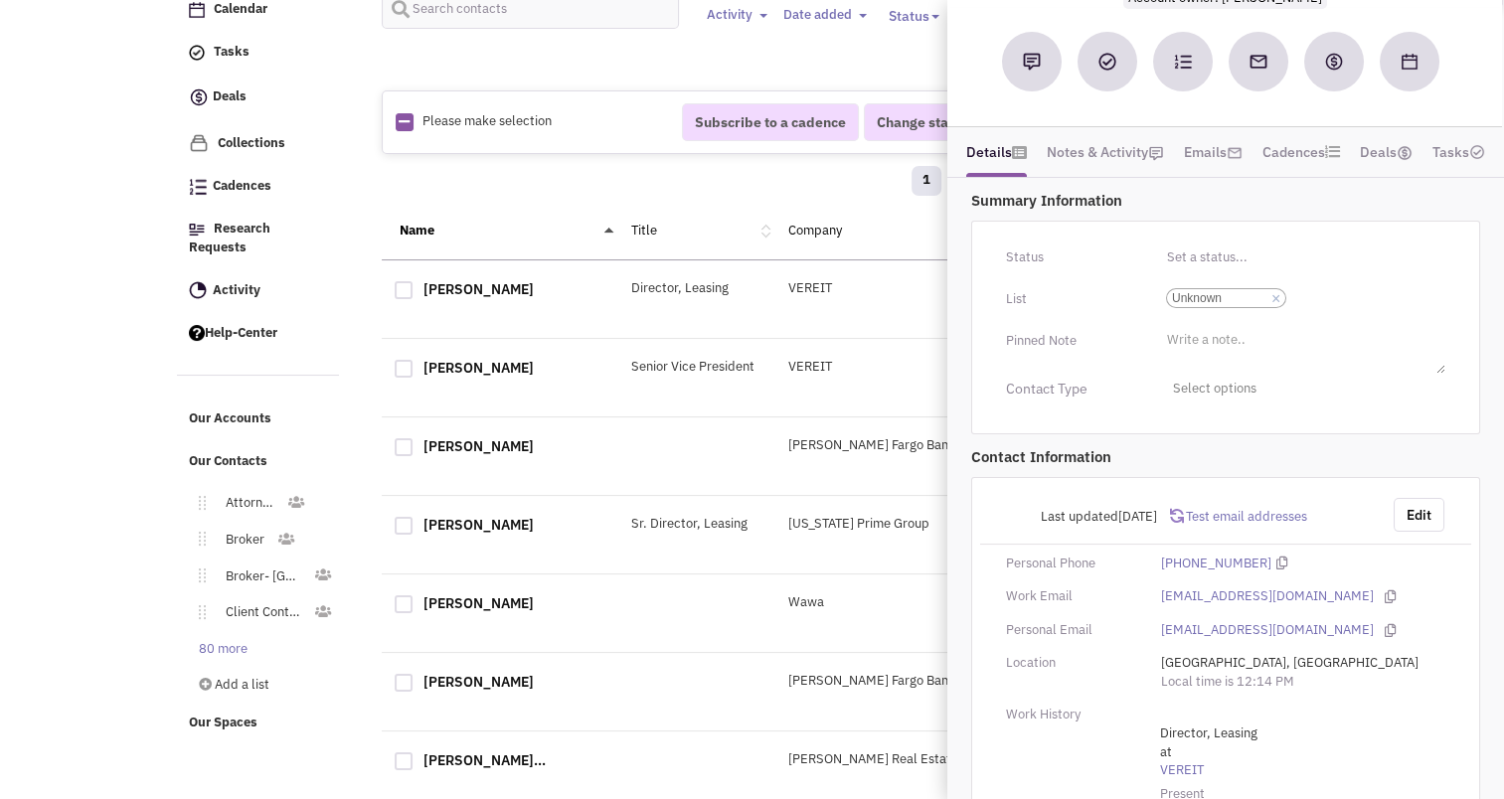
scroll to position [179, 0]
click at [1408, 501] on button "Edit" at bounding box center [1419, 514] width 51 height 34
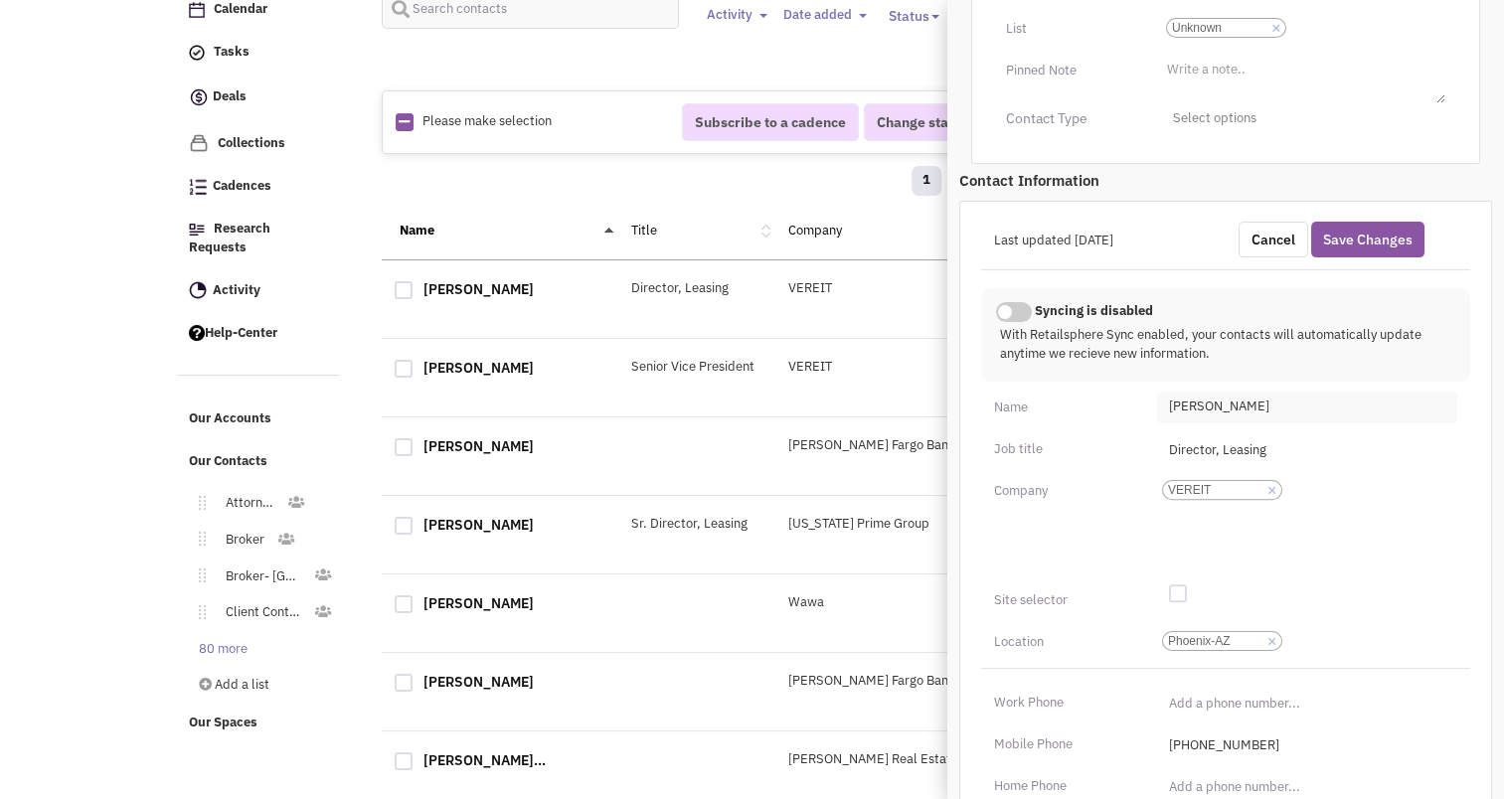
scroll to position [456, 0]
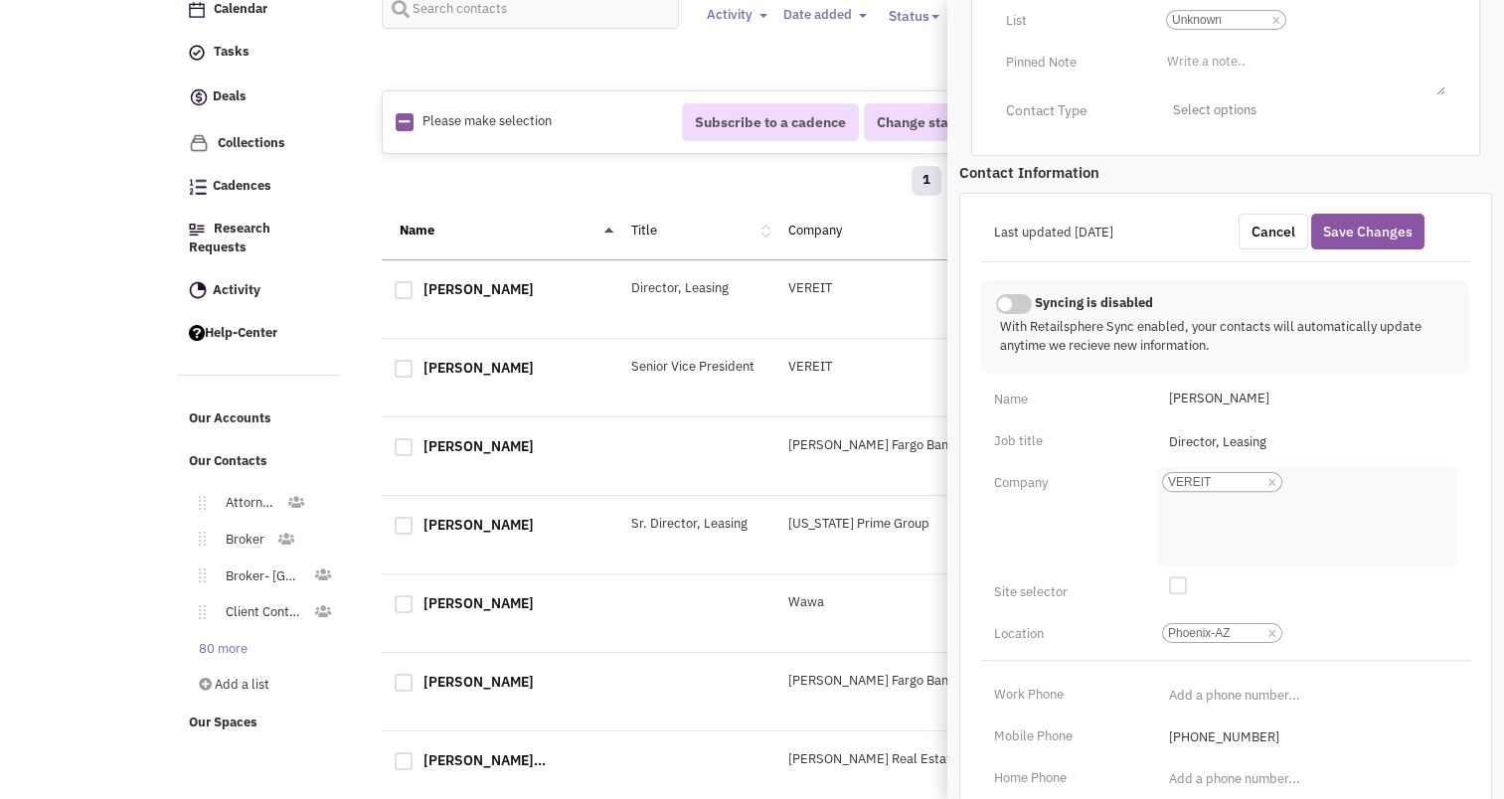
click at [1272, 483] on link "×" at bounding box center [1272, 483] width 9 height 18
click at [0, 0] on select "VEREIT" at bounding box center [0, 0] width 0 height 0
click at [1166, 476] on li "Add a company" at bounding box center [1204, 474] width 94 height 15
click at [0, 0] on select "Add a company" at bounding box center [0, 0] width 0 height 0
type input "Kahala Brands"
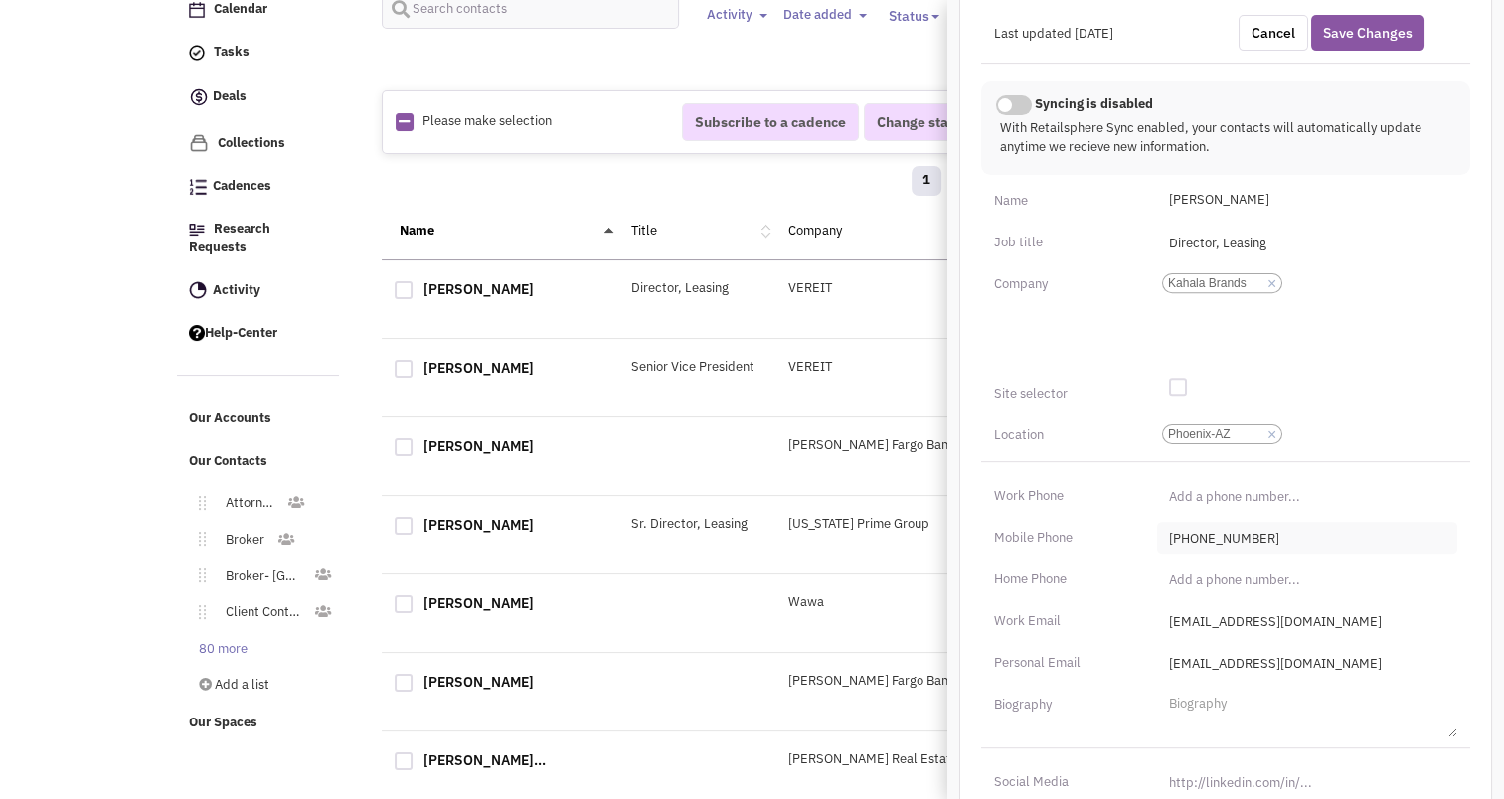
scroll to position [656, 0]
click at [1238, 624] on input "jdaniels@vereit.com" at bounding box center [1307, 621] width 300 height 32
type input "jdaniels@kahalamgmt.com"
click at [1299, 652] on input "jdaniels@vereit.com" at bounding box center [1307, 662] width 300 height 32
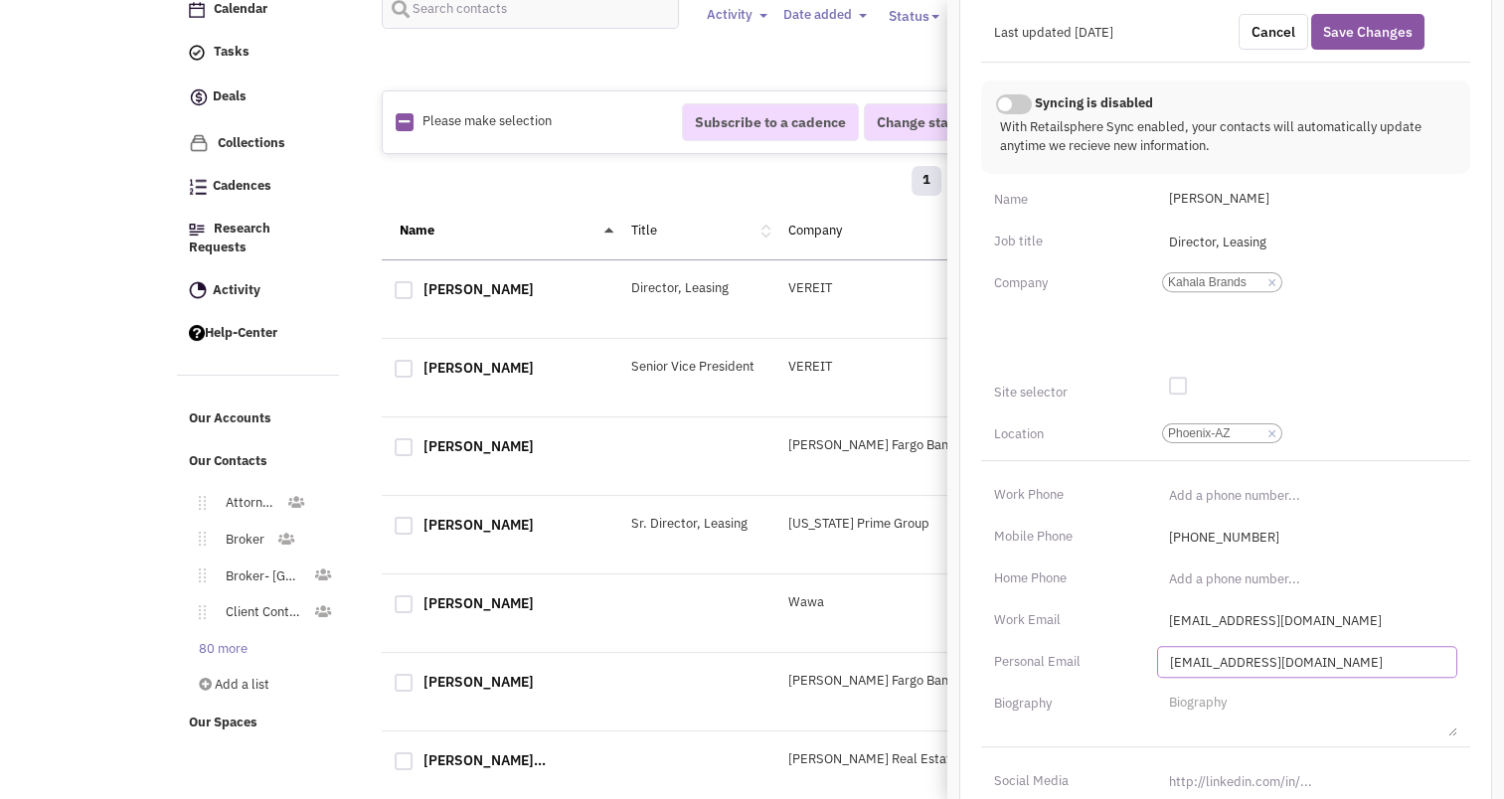
click at [1299, 652] on input "jdaniels@vereit.com" at bounding box center [1307, 662] width 300 height 32
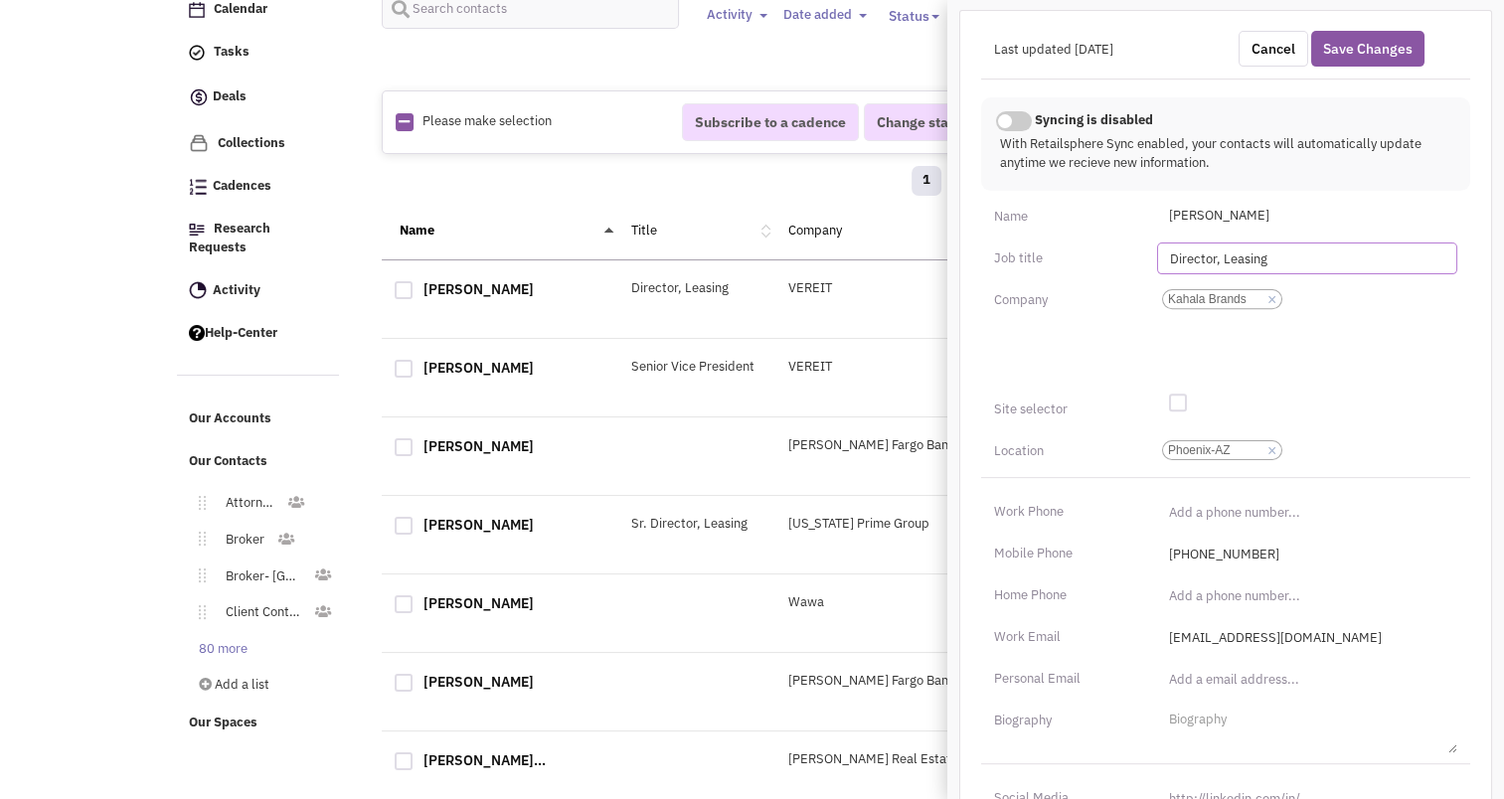
click at [1231, 257] on input "Director, Leasing" at bounding box center [1307, 259] width 300 height 32
type input "Real Estate Manager"
click at [1177, 399] on div at bounding box center [1178, 403] width 18 height 18
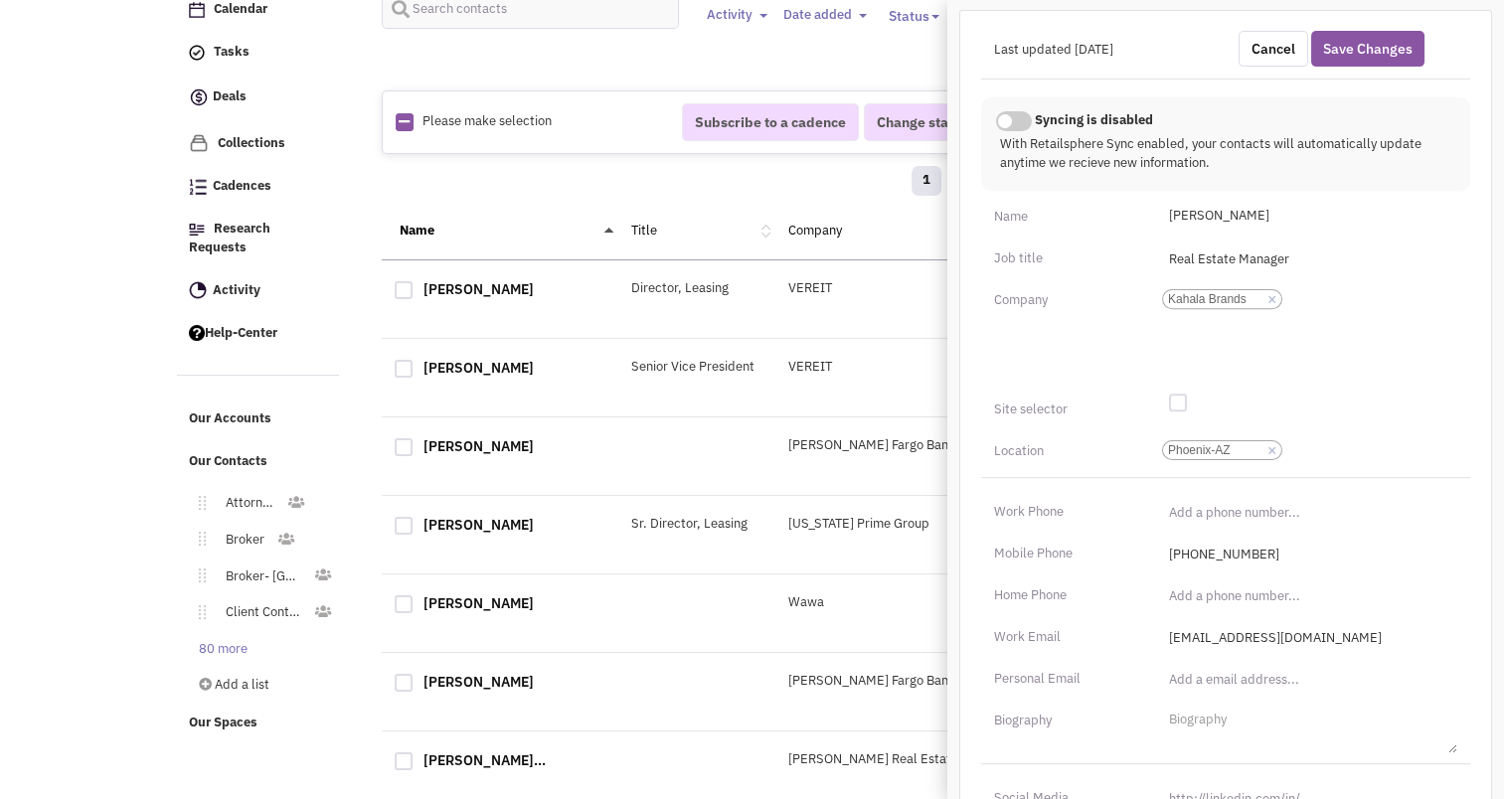
click at [1187, 399] on input "checkbox" at bounding box center [1193, 404] width 13 height 13
checkbox input "true"
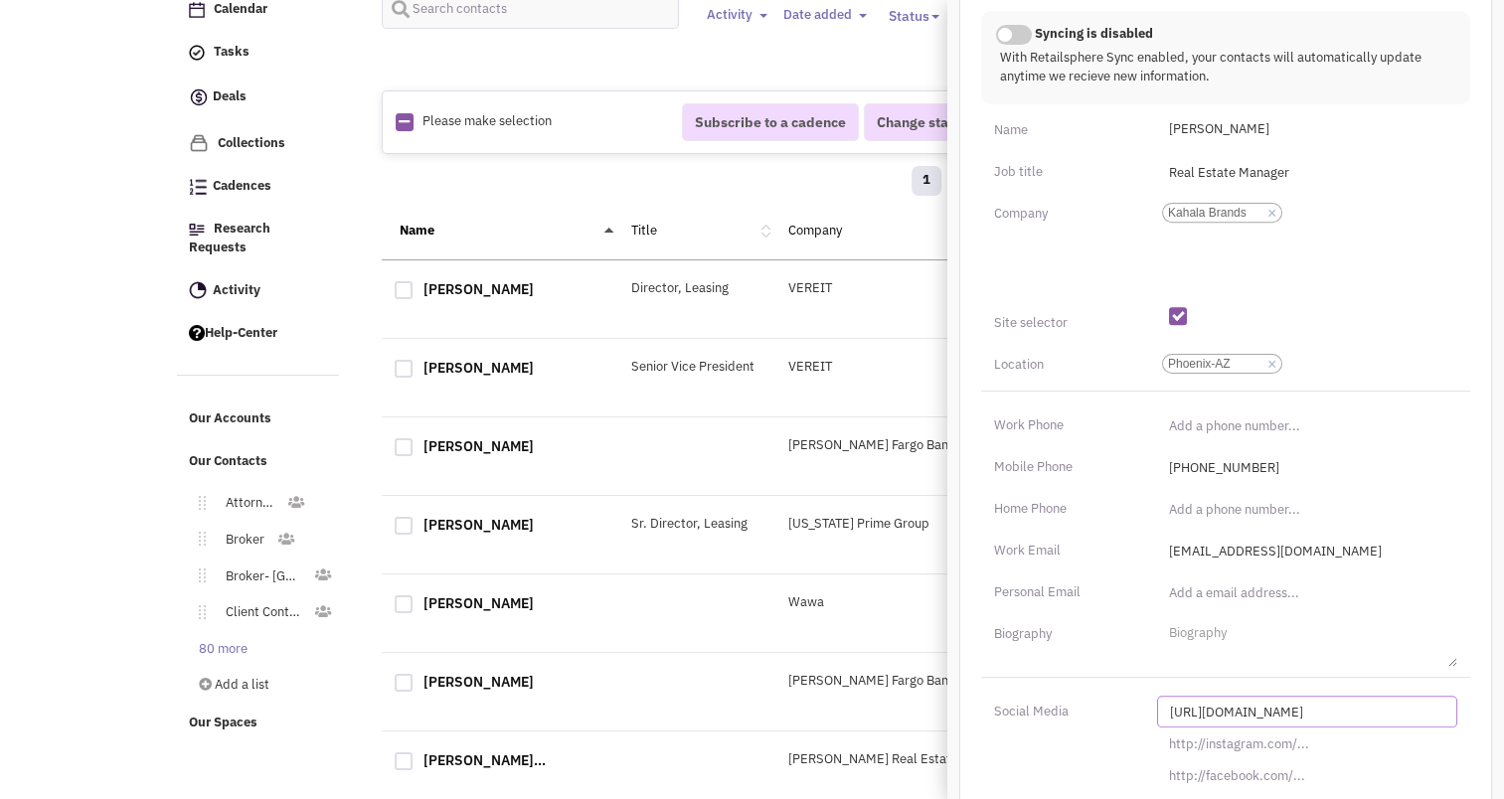
click at [1263, 706] on input "[URL][DOMAIN_NAME]" at bounding box center [1307, 712] width 300 height 32
paste input "s://www.linkedin.com/in/jennifer-daniels-17b92a45"
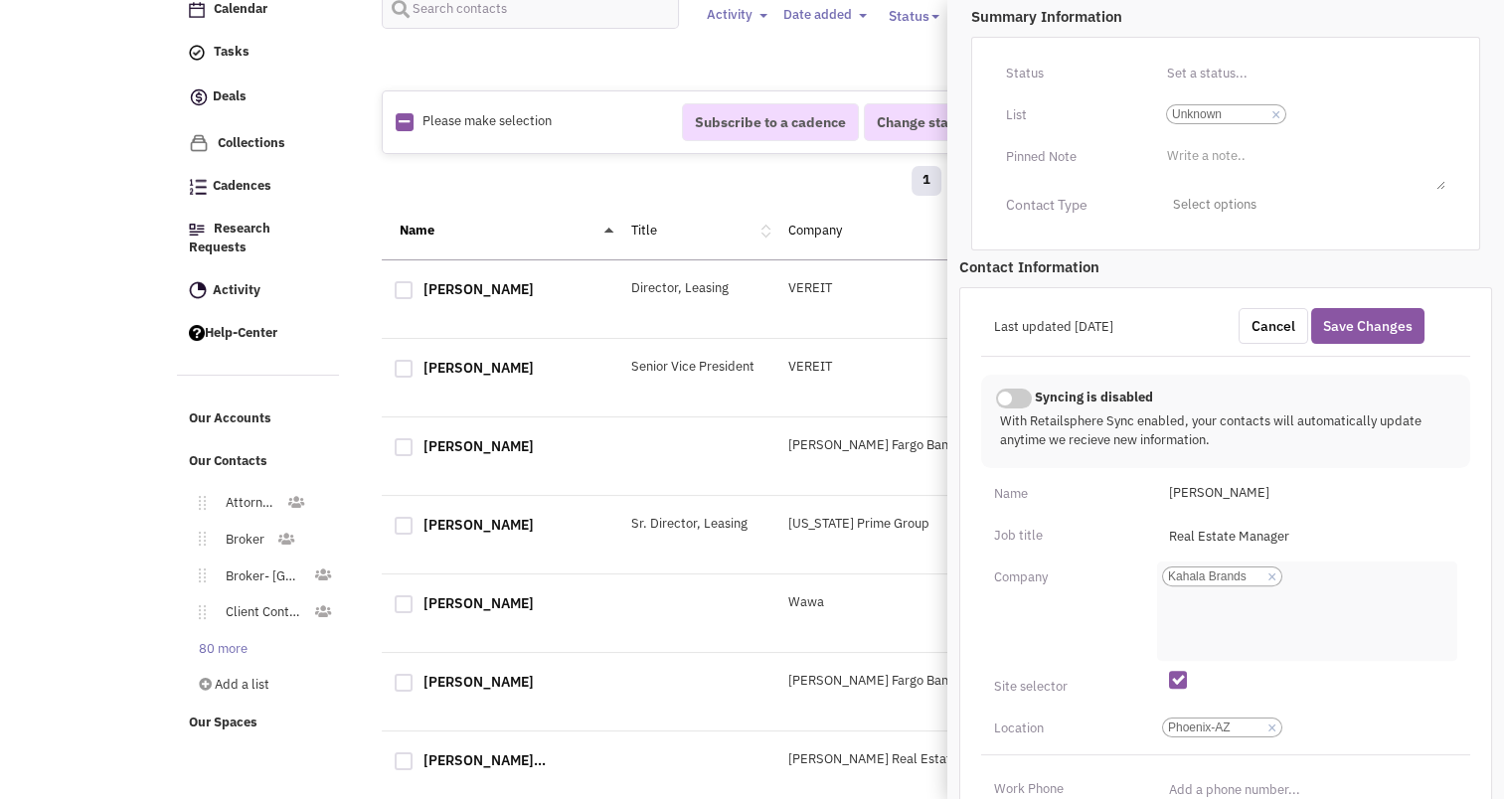
scroll to position [358, 0]
type input "https://www.linkedin.com/in/jennifer-daniels-17b92a45/"
click at [1332, 113] on input "Select a list... Unknown Select a list... × Unknown" at bounding box center [1314, 118] width 44 height 20
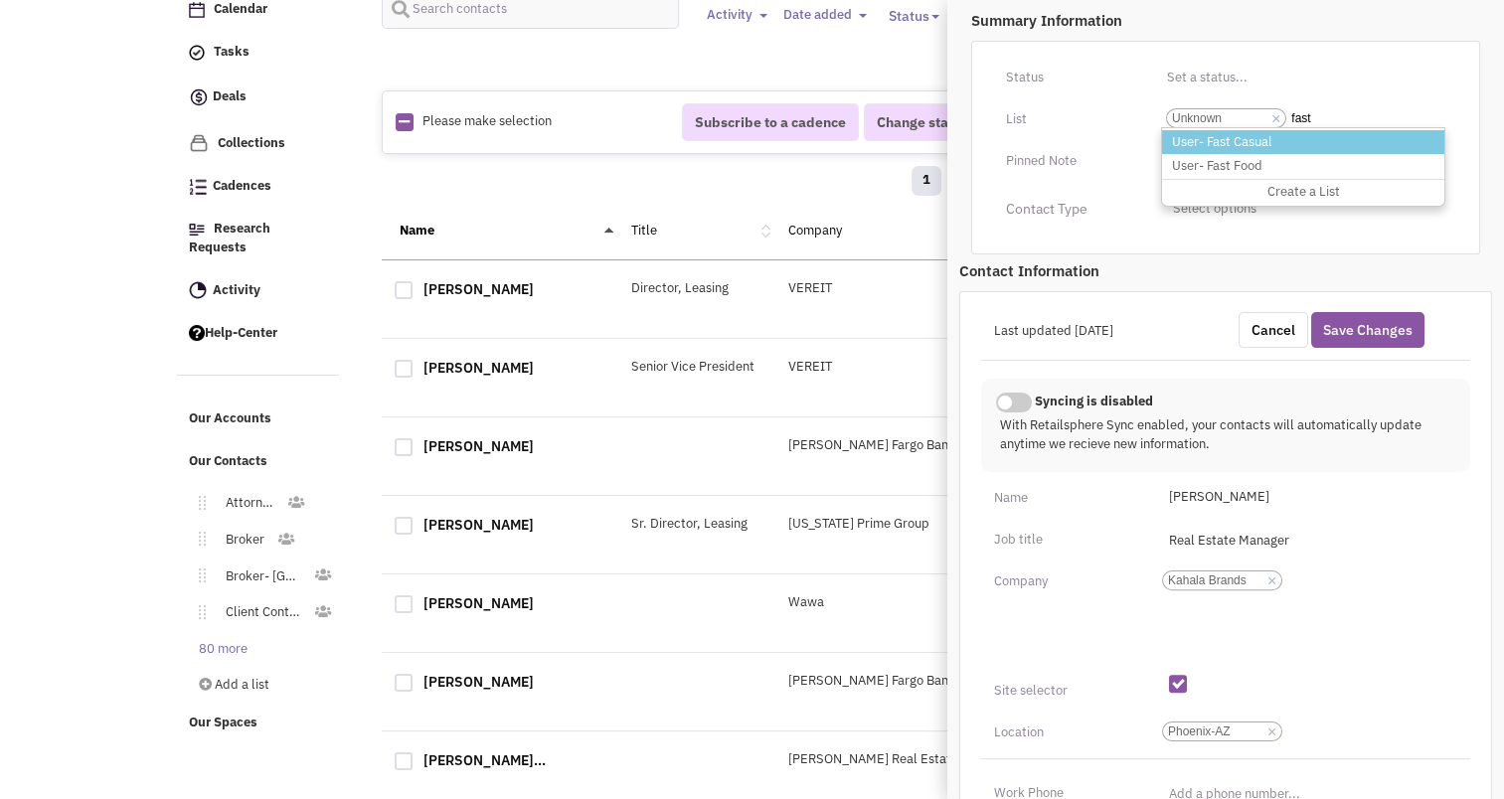
type input "fast"
click at [1272, 135] on li "User- Fast Casual" at bounding box center [1303, 142] width 282 height 25
click at [0, 0] on select "Select a list... Unknown" at bounding box center [0, 0] width 0 height 0
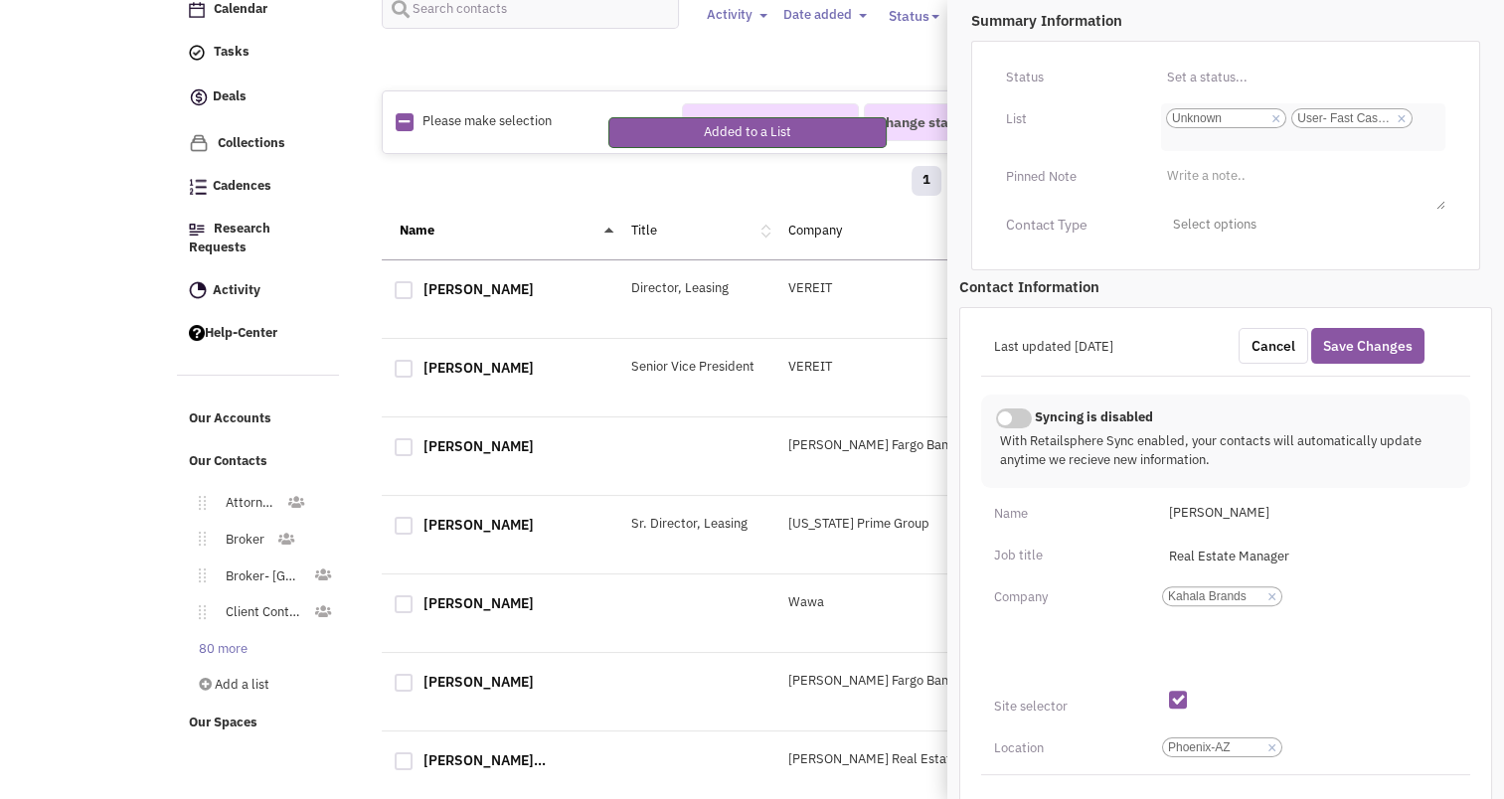
click at [1280, 115] on link "×" at bounding box center [1276, 119] width 9 height 18
click at [0, 0] on select "Select a list... Unknown User- Fast Casual" at bounding box center [0, 0] width 0 height 0
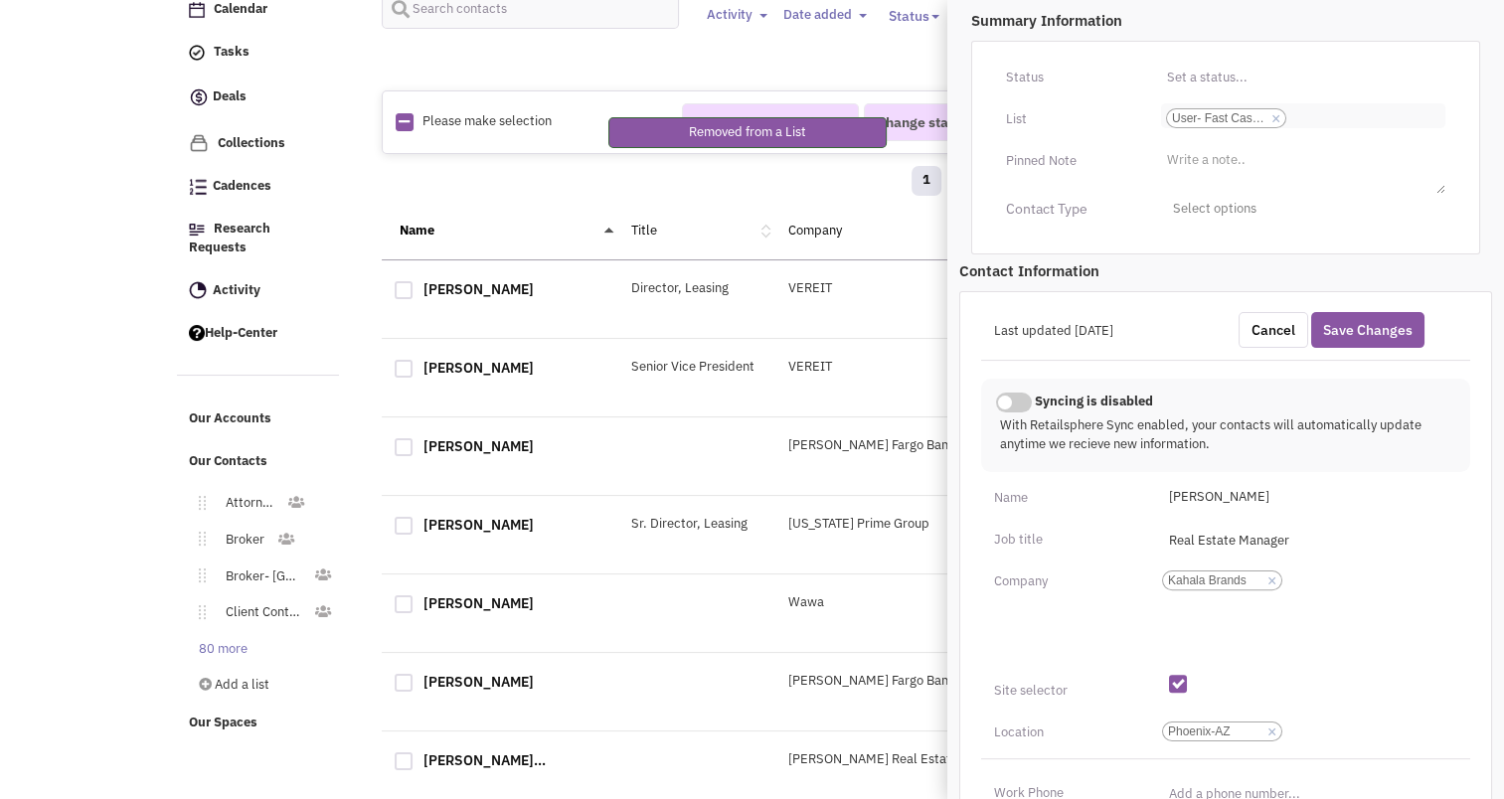
click at [1328, 108] on input "Select a list... User- Fast Casual Select a list... × User- Fast Casual" at bounding box center [1314, 118] width 44 height 20
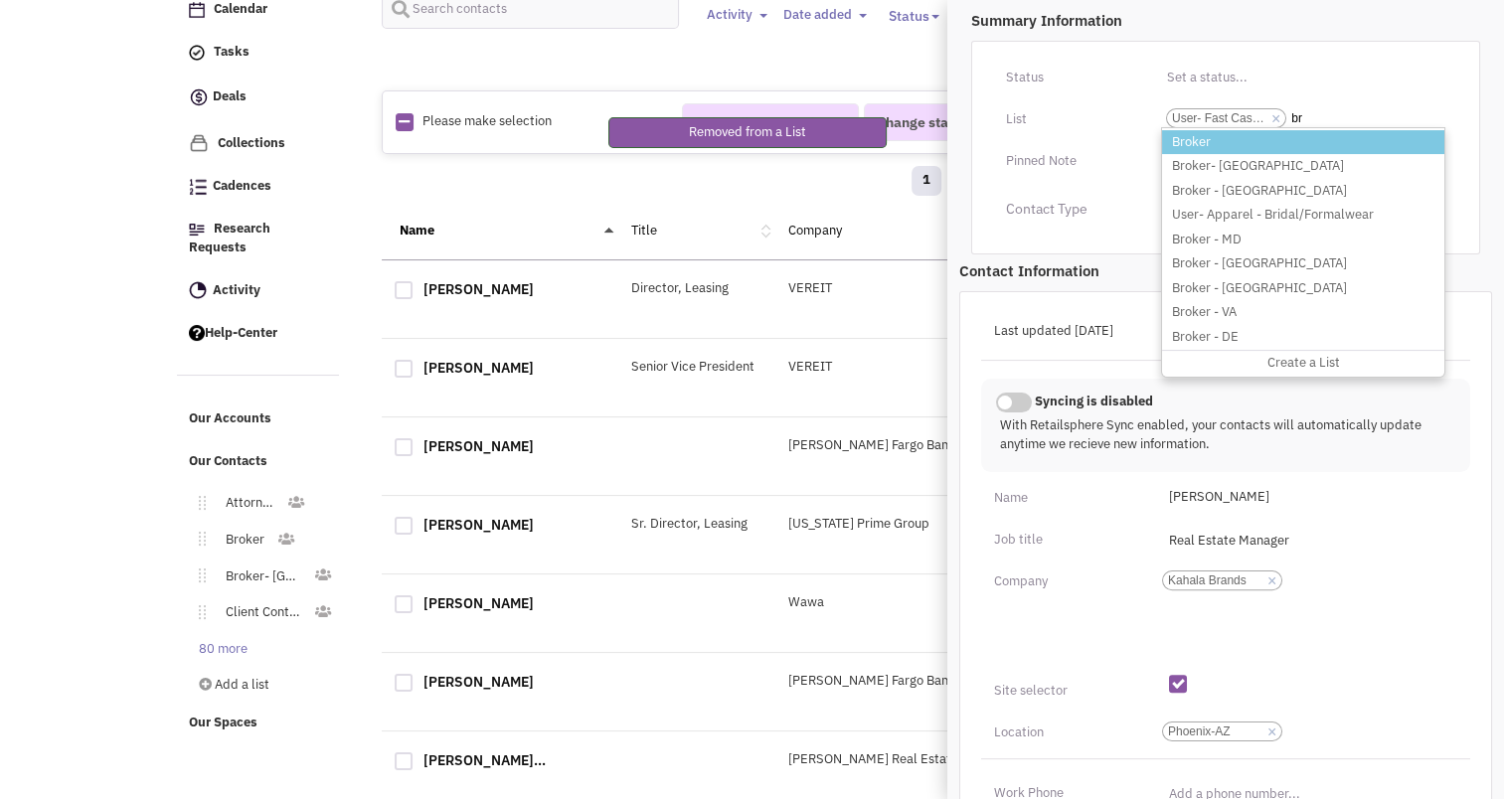
type input "br"
click at [1245, 143] on li "Broker" at bounding box center [1303, 142] width 282 height 25
click at [0, 0] on select "Select a list... User- Fast Casual" at bounding box center [0, 0] width 0 height 0
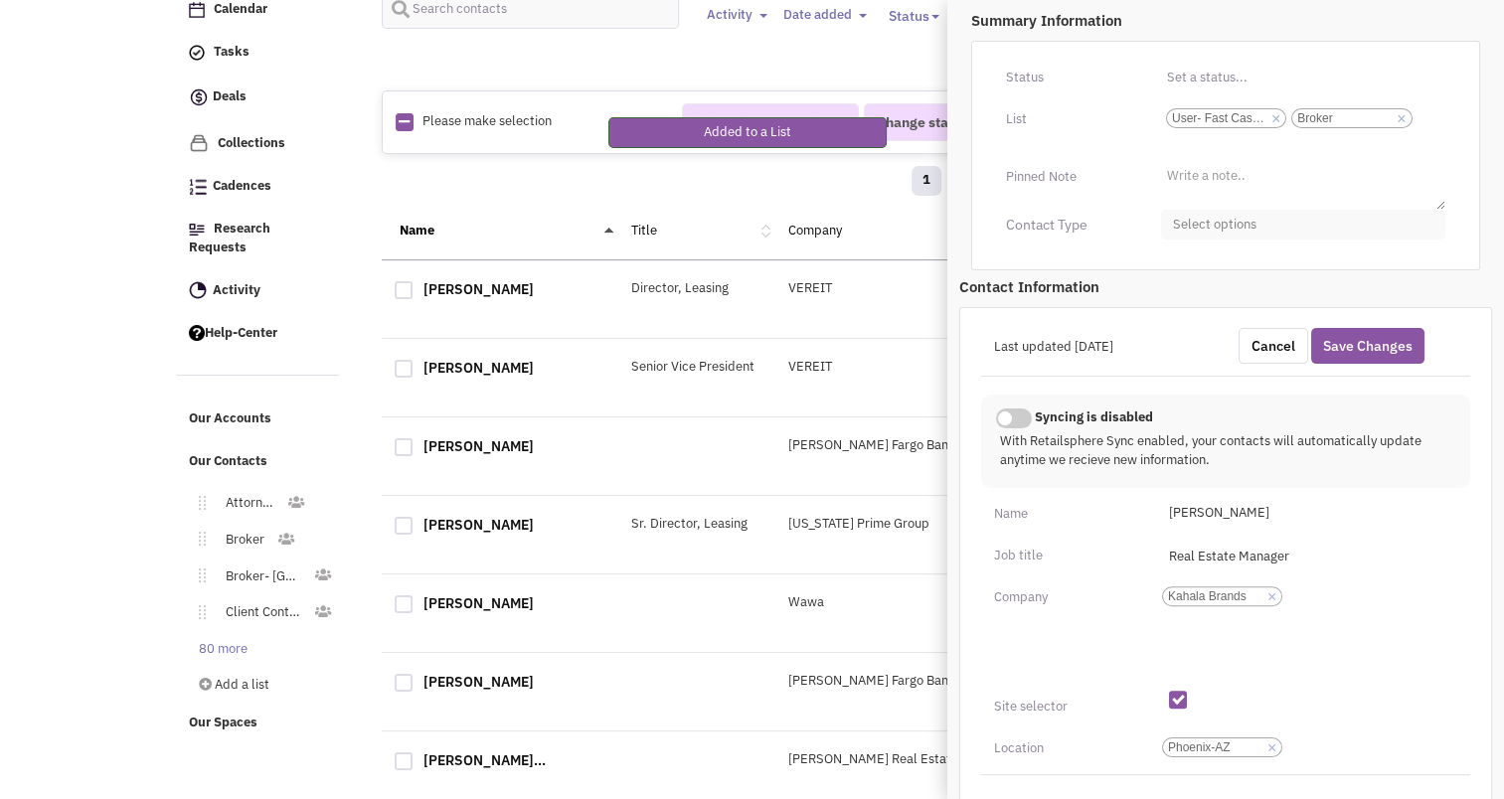
click at [1245, 215] on span "Select options" at bounding box center [1303, 225] width 284 height 31
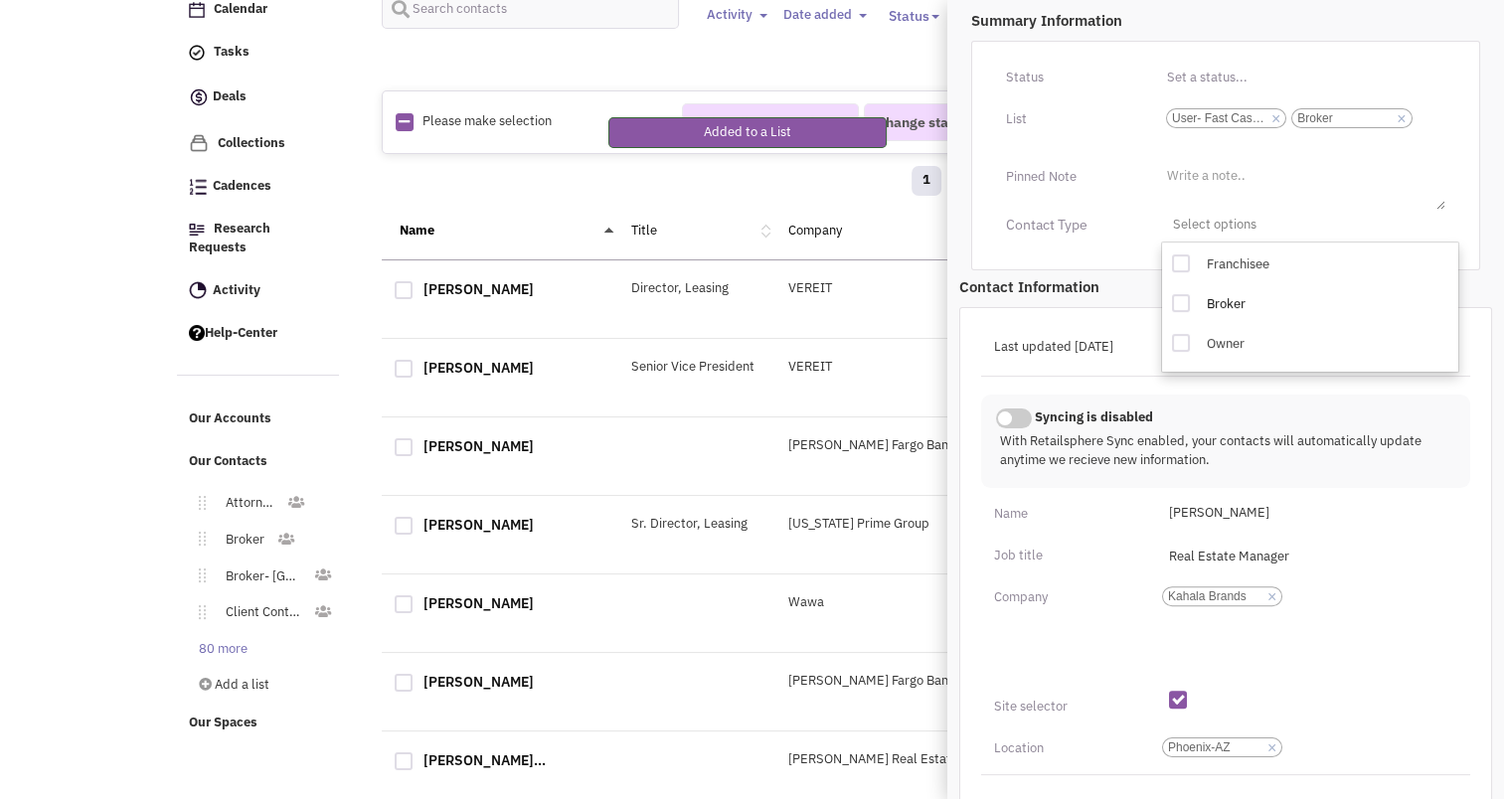
click at [1175, 303] on div at bounding box center [1181, 303] width 18 height 18
checkbox input "true"
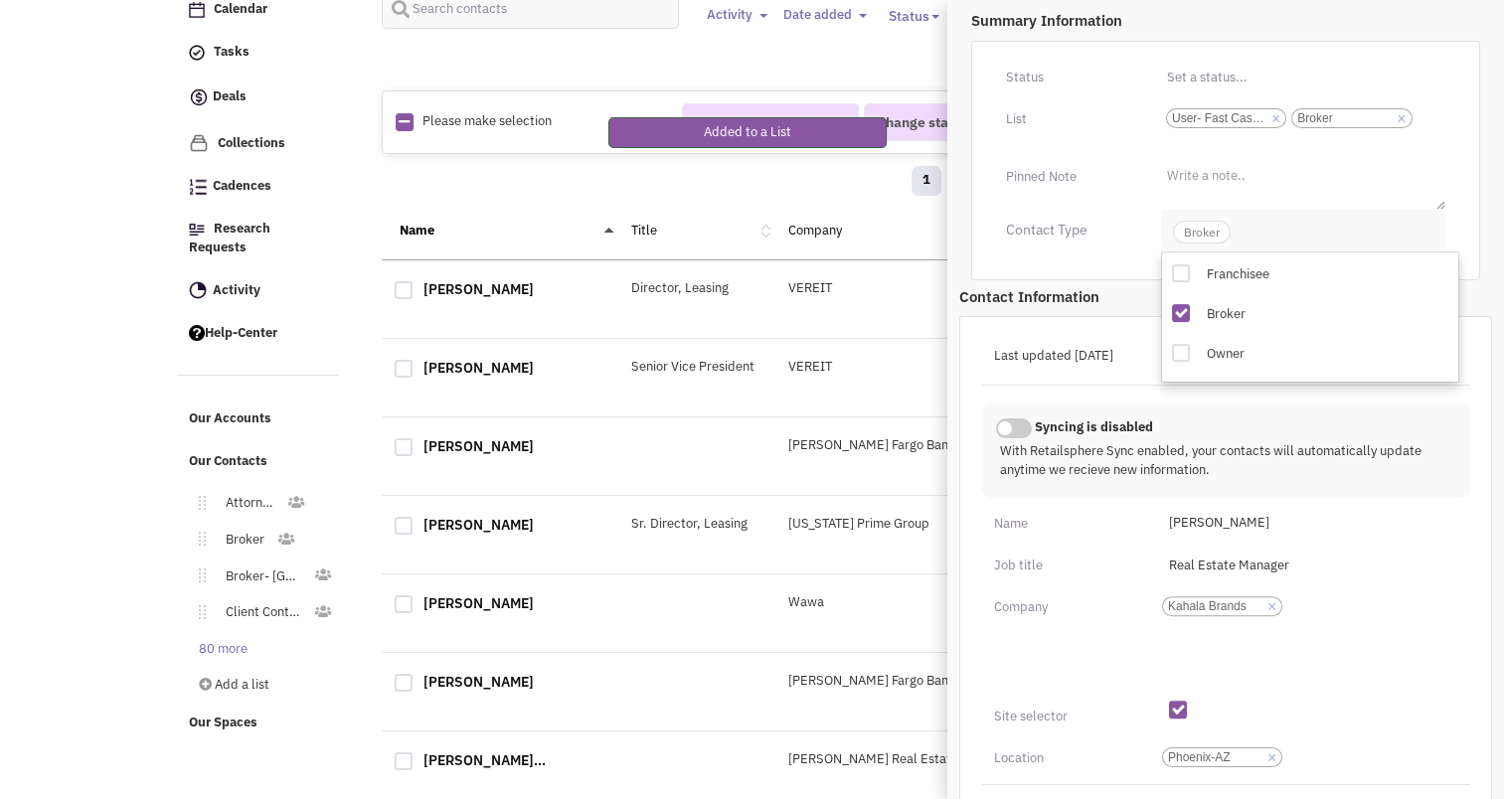
click at [1205, 228] on span "Broker" at bounding box center [1202, 232] width 58 height 23
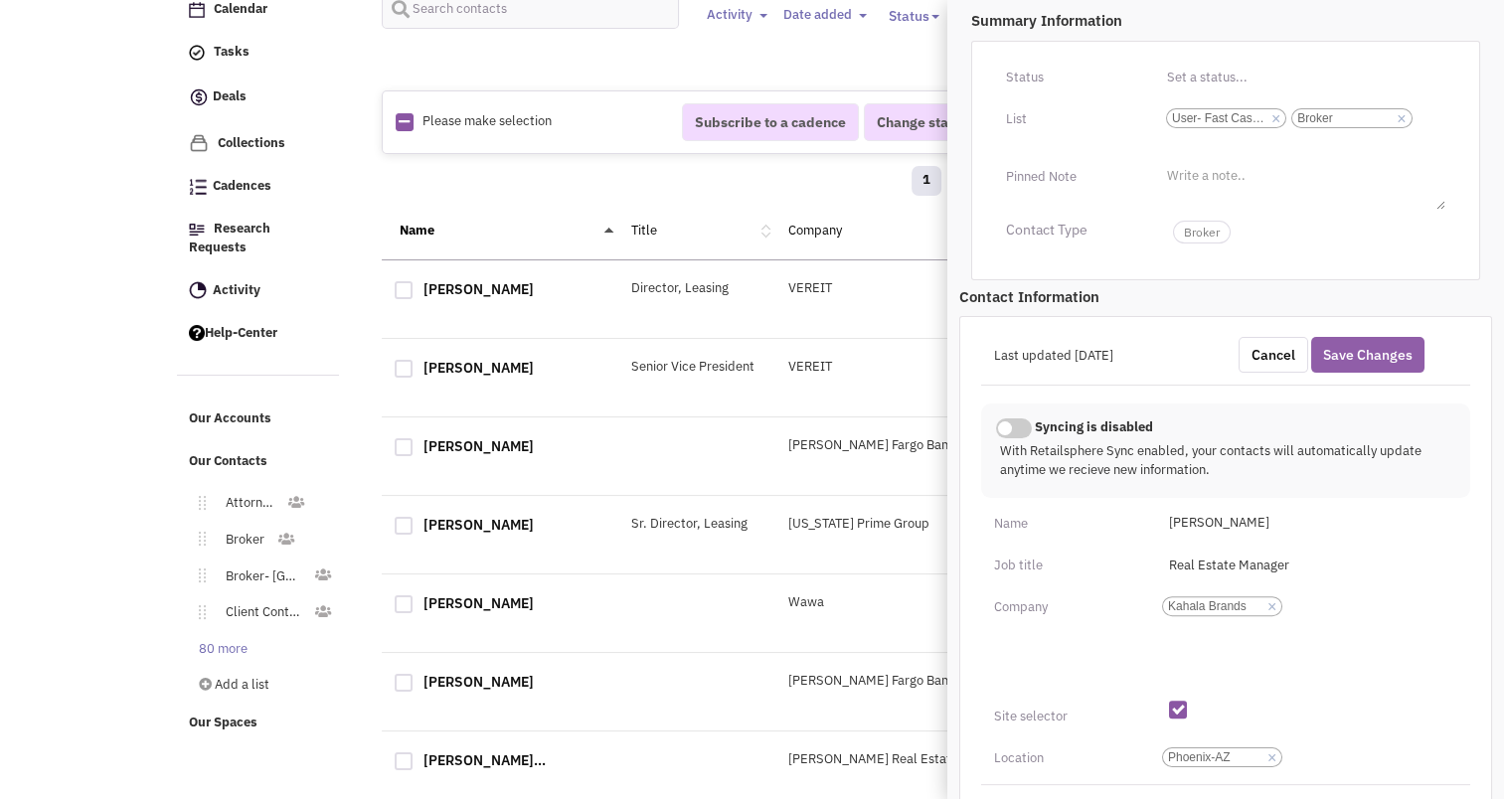
click at [1382, 354] on button "Save Changes" at bounding box center [1368, 355] width 113 height 36
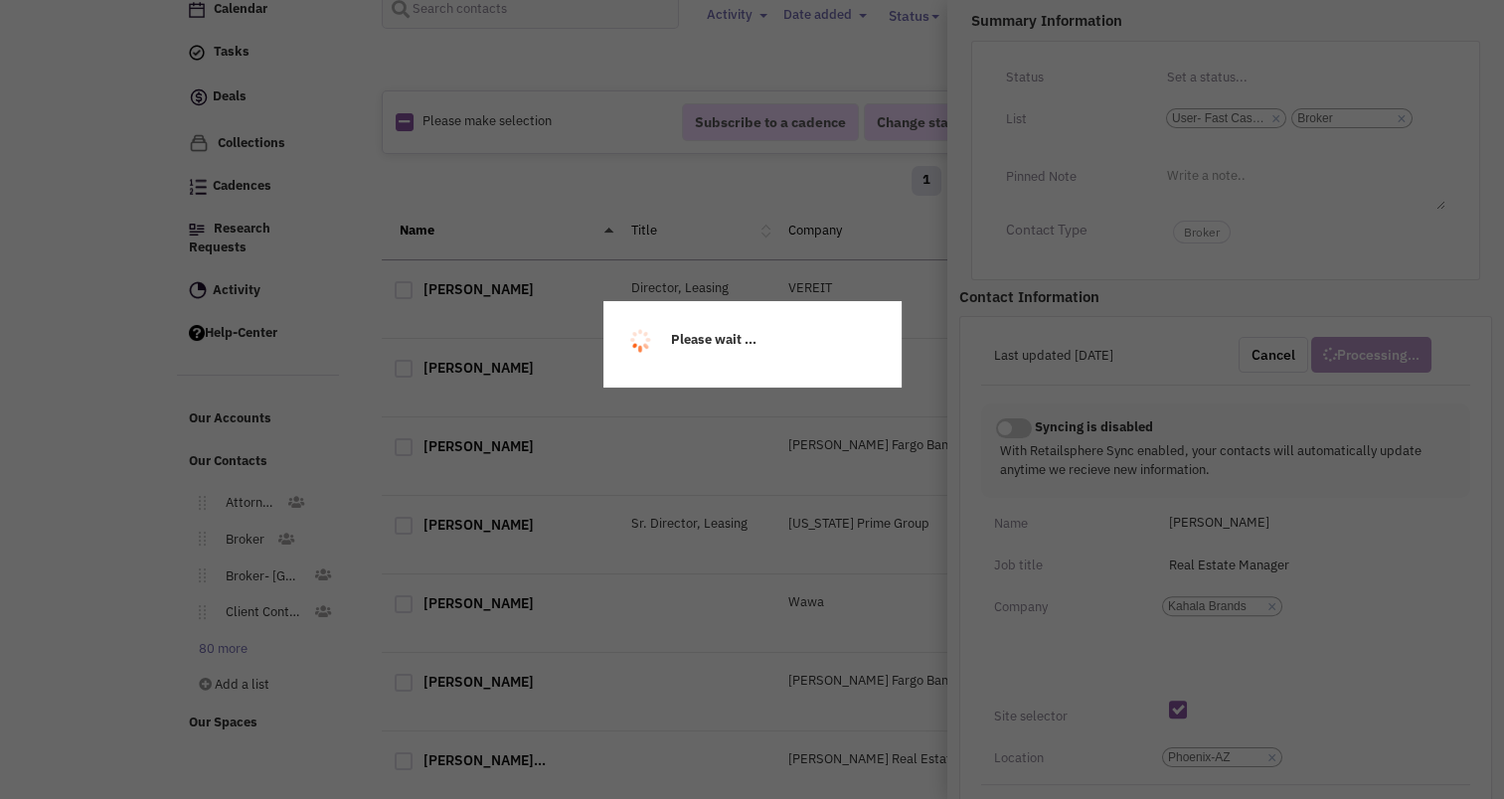
scroll to position [267, 0]
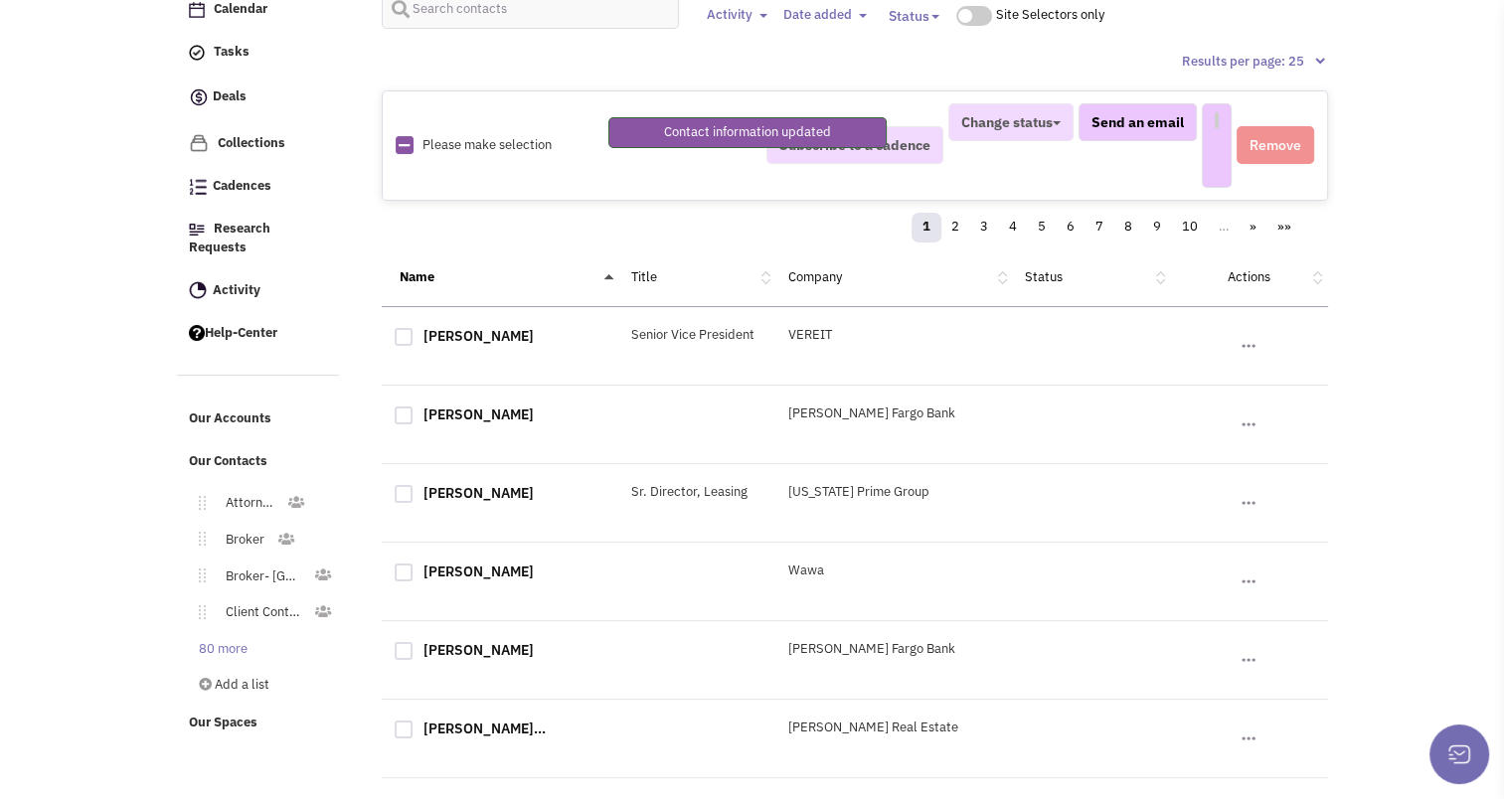
select select
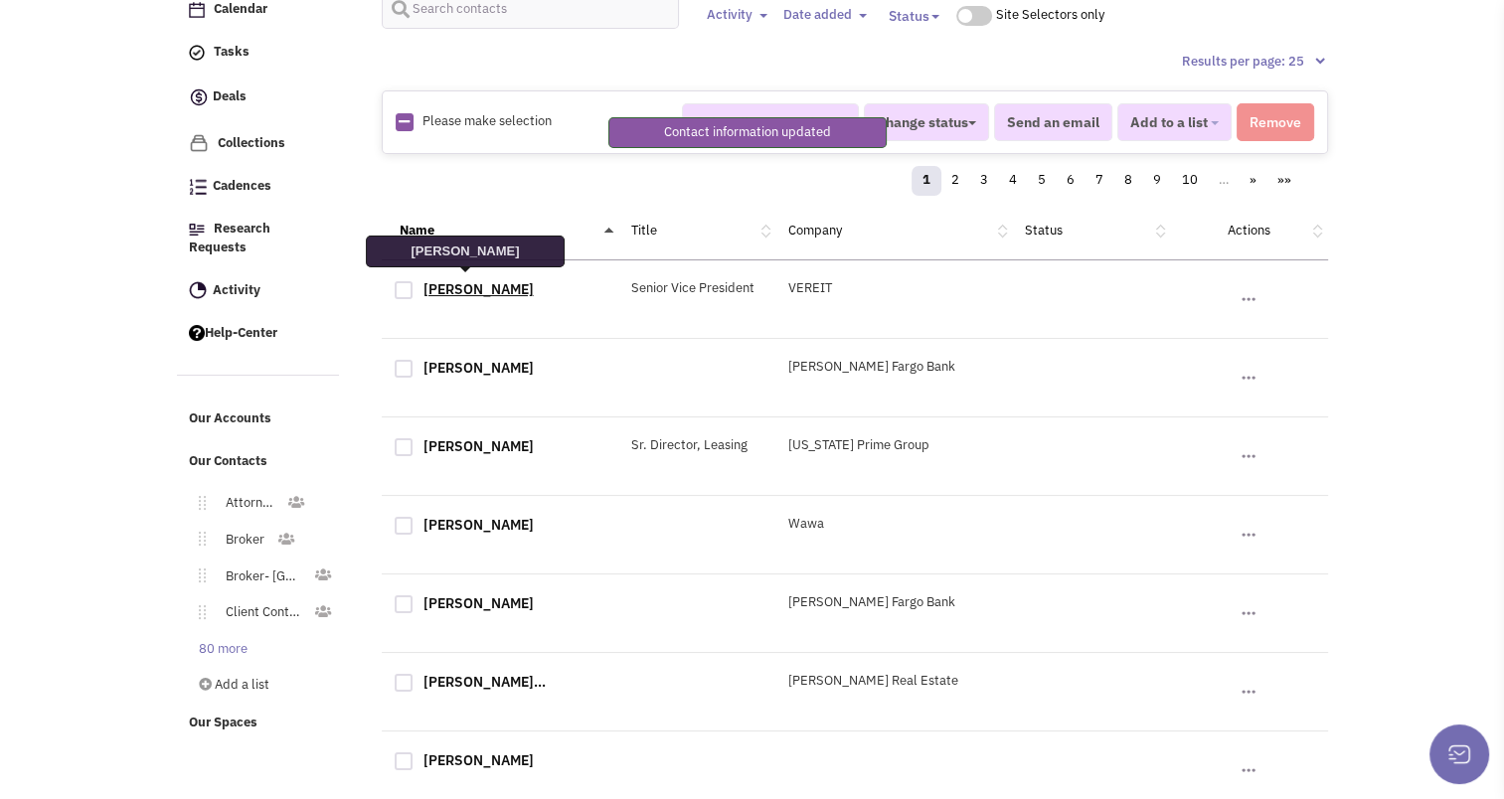
click at [466, 280] on link "Mark Selman" at bounding box center [479, 289] width 110 height 18
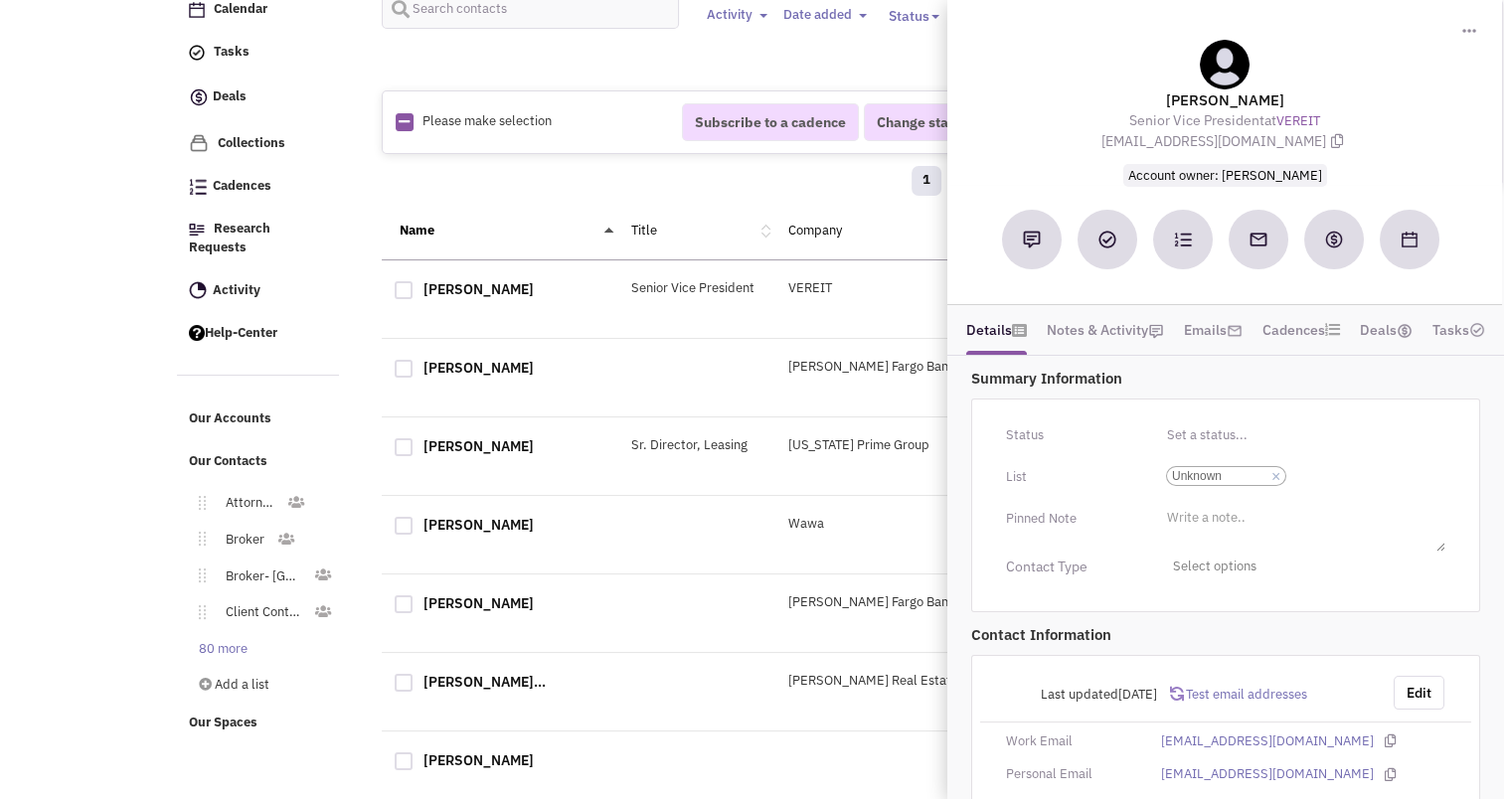
click at [406, 291] on div at bounding box center [404, 290] width 18 height 18
click at [415, 291] on input "checkbox" at bounding box center [421, 291] width 13 height 13
checkbox input "true"
select select
click at [731, 211] on div "Name Title Company Status Actions" at bounding box center [855, 232] width 947 height 58
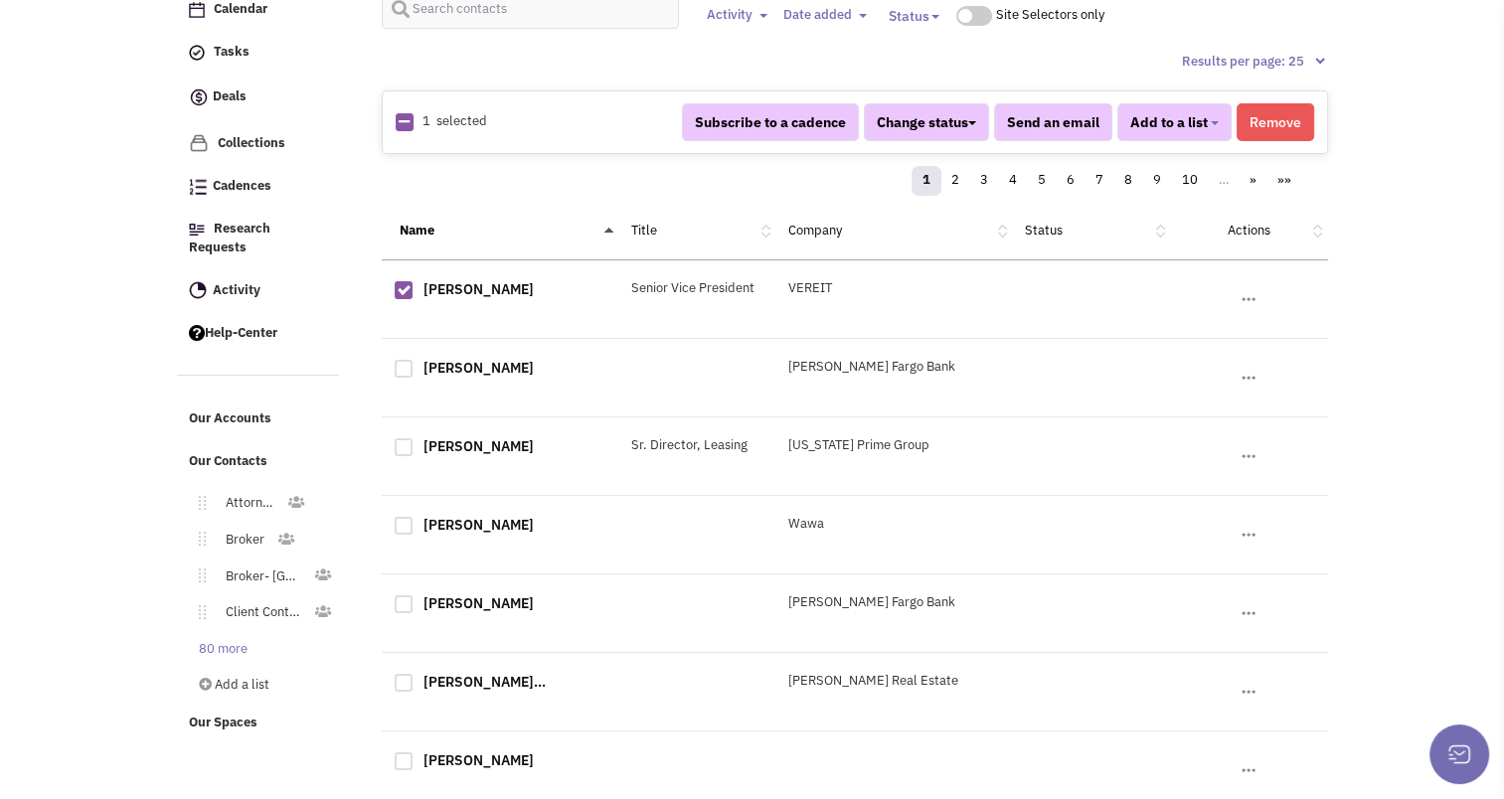
click at [1303, 118] on button "Remove" at bounding box center [1276, 122] width 78 height 38
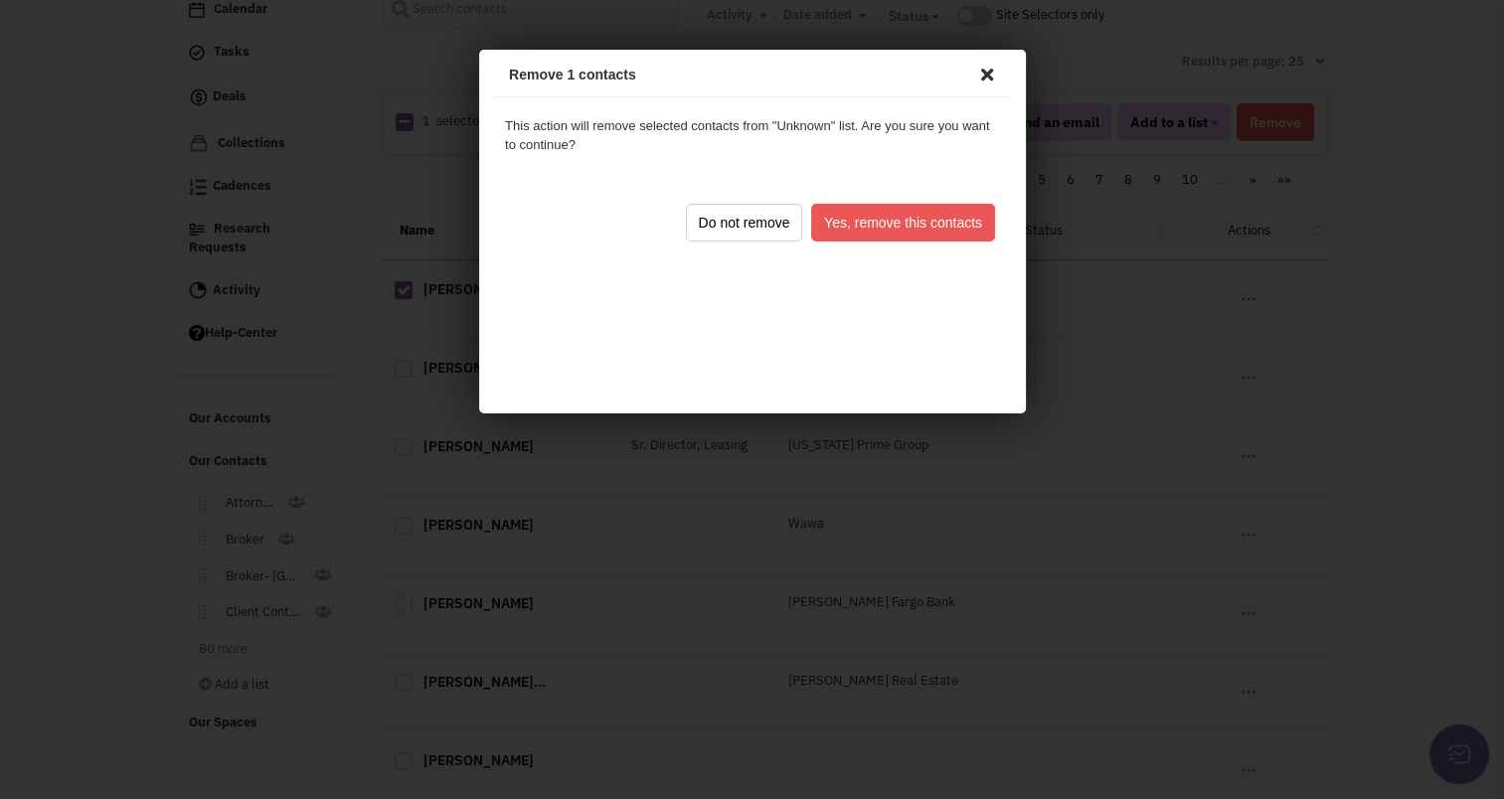
click at [942, 236] on button "Yes, remove this contacts" at bounding box center [899, 220] width 184 height 38
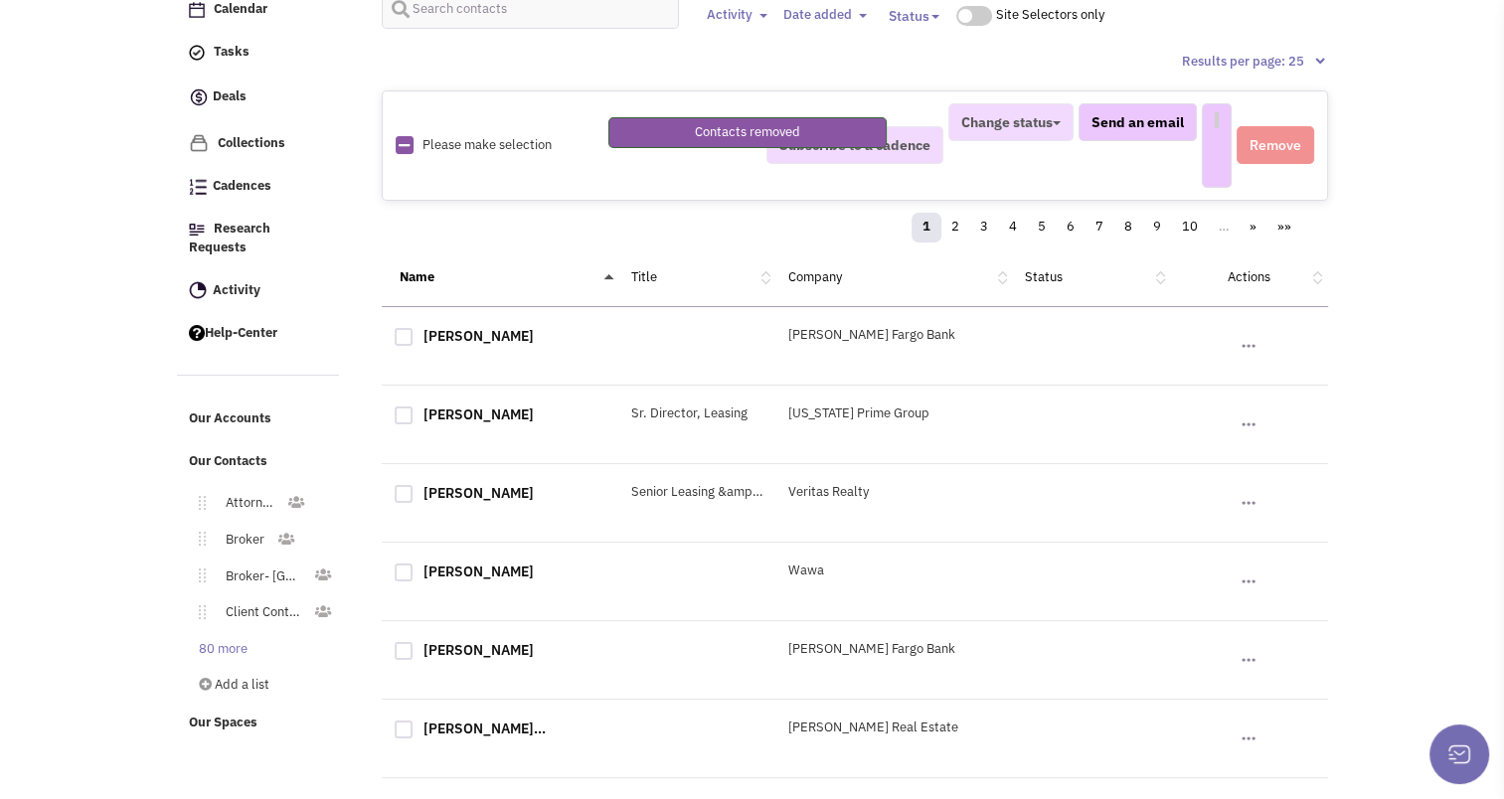
select select
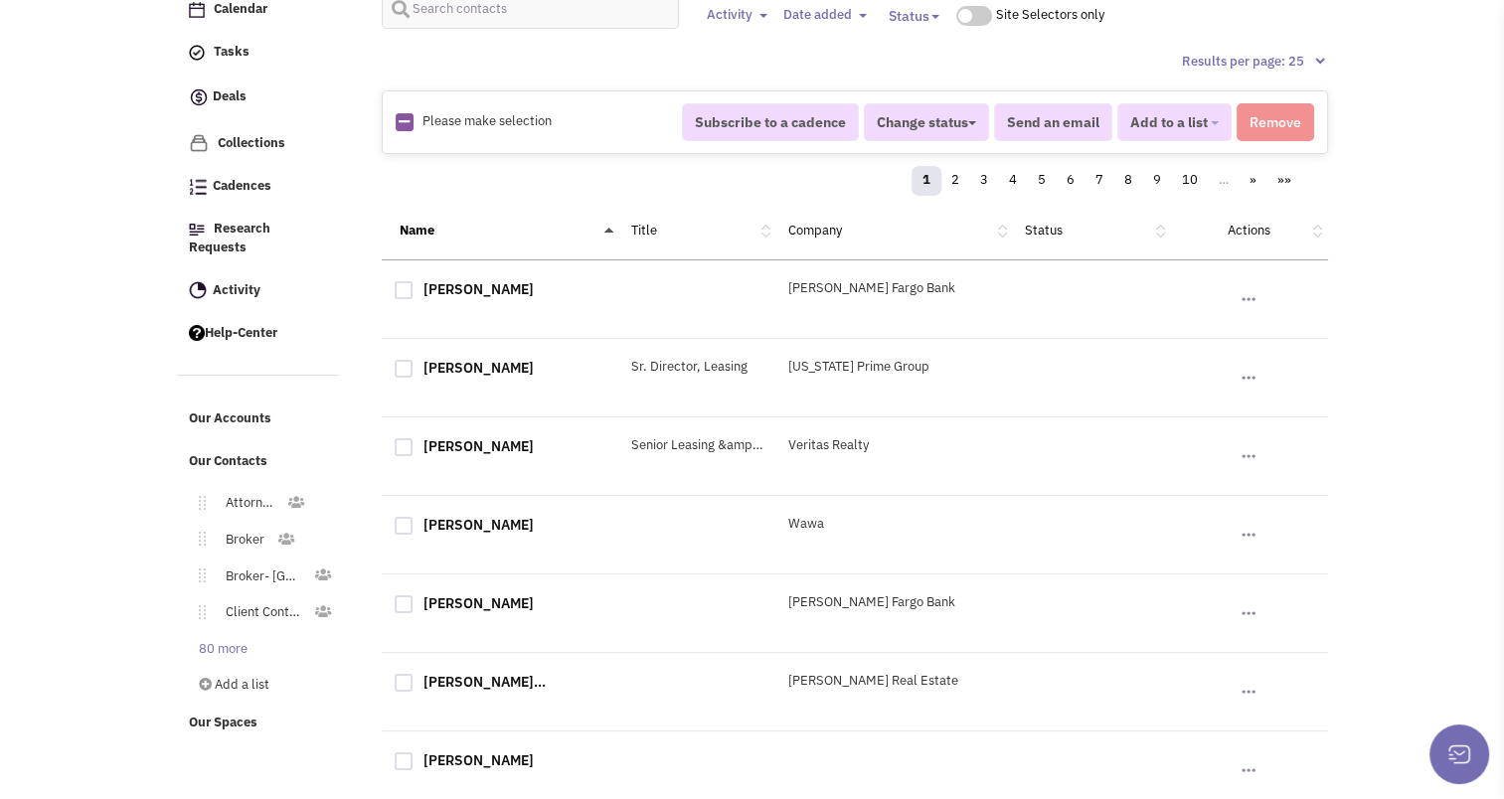
click at [405, 284] on div at bounding box center [404, 290] width 18 height 18
click at [415, 285] on input "checkbox" at bounding box center [421, 291] width 13 height 13
checkbox input "true"
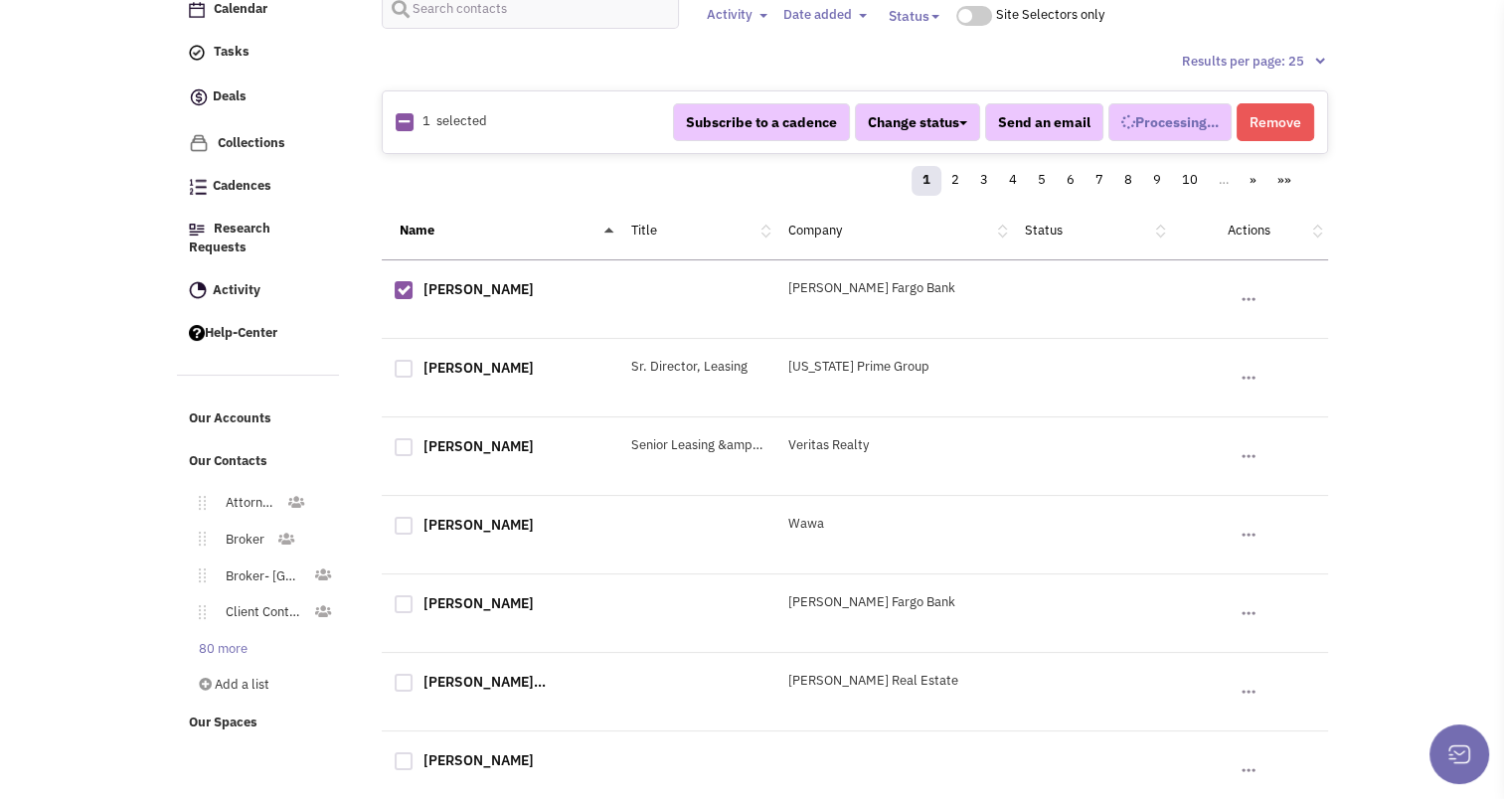
select select
click at [1285, 127] on button "Remove" at bounding box center [1276, 122] width 78 height 38
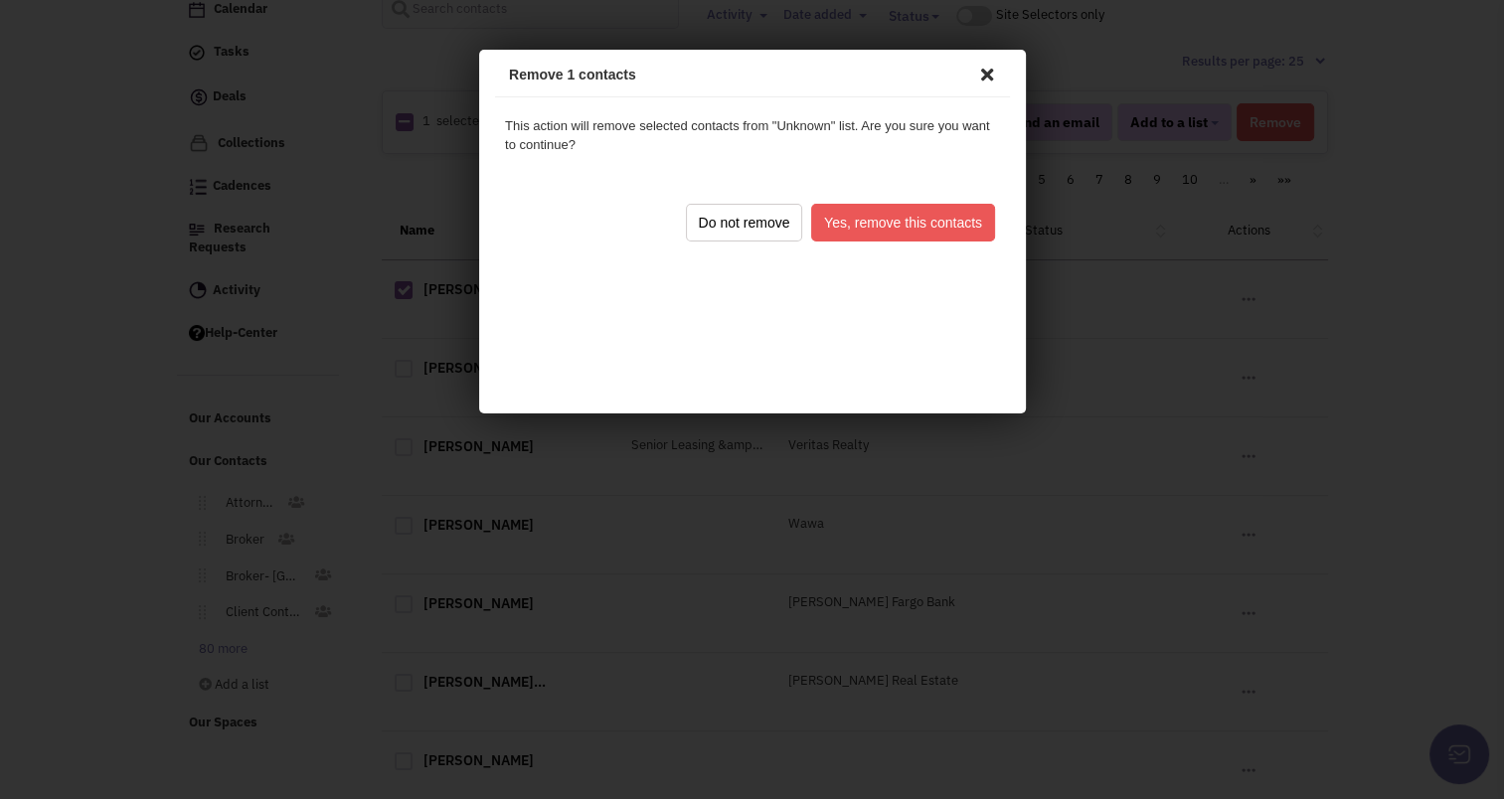
click at [948, 227] on button "Yes, remove this contacts" at bounding box center [899, 220] width 184 height 38
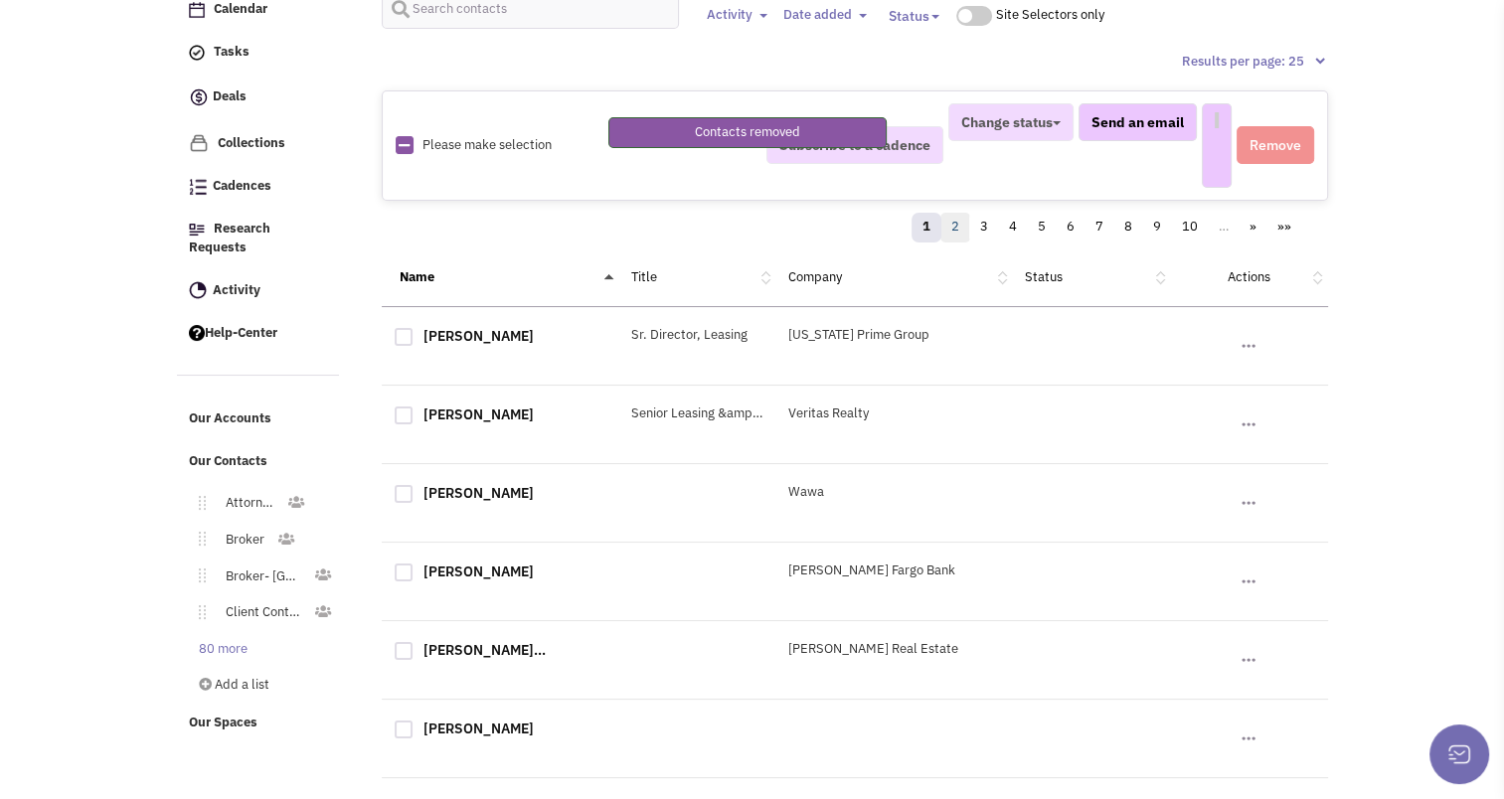
select select
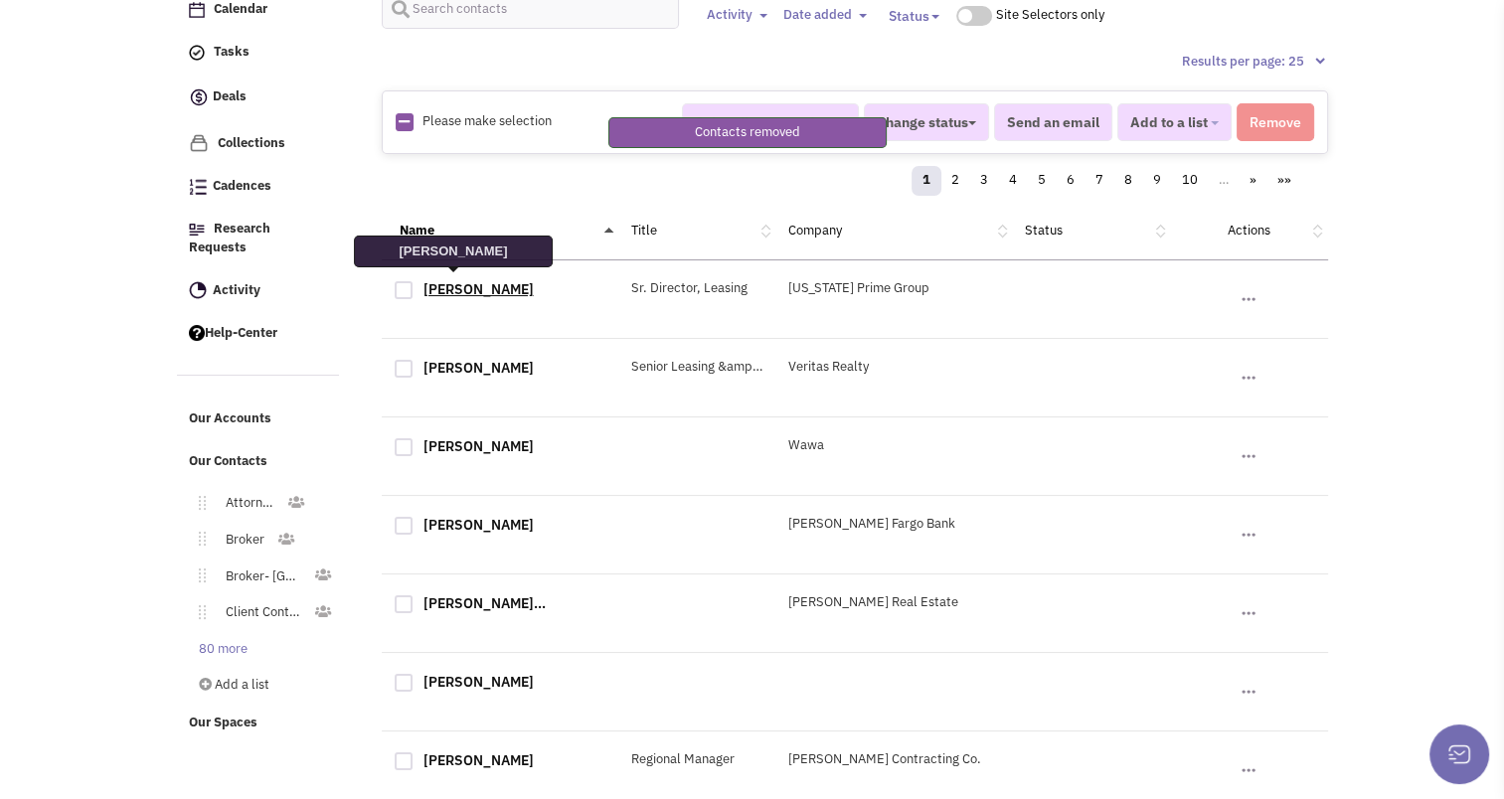
click at [449, 280] on link "Paul Katz" at bounding box center [479, 289] width 110 height 18
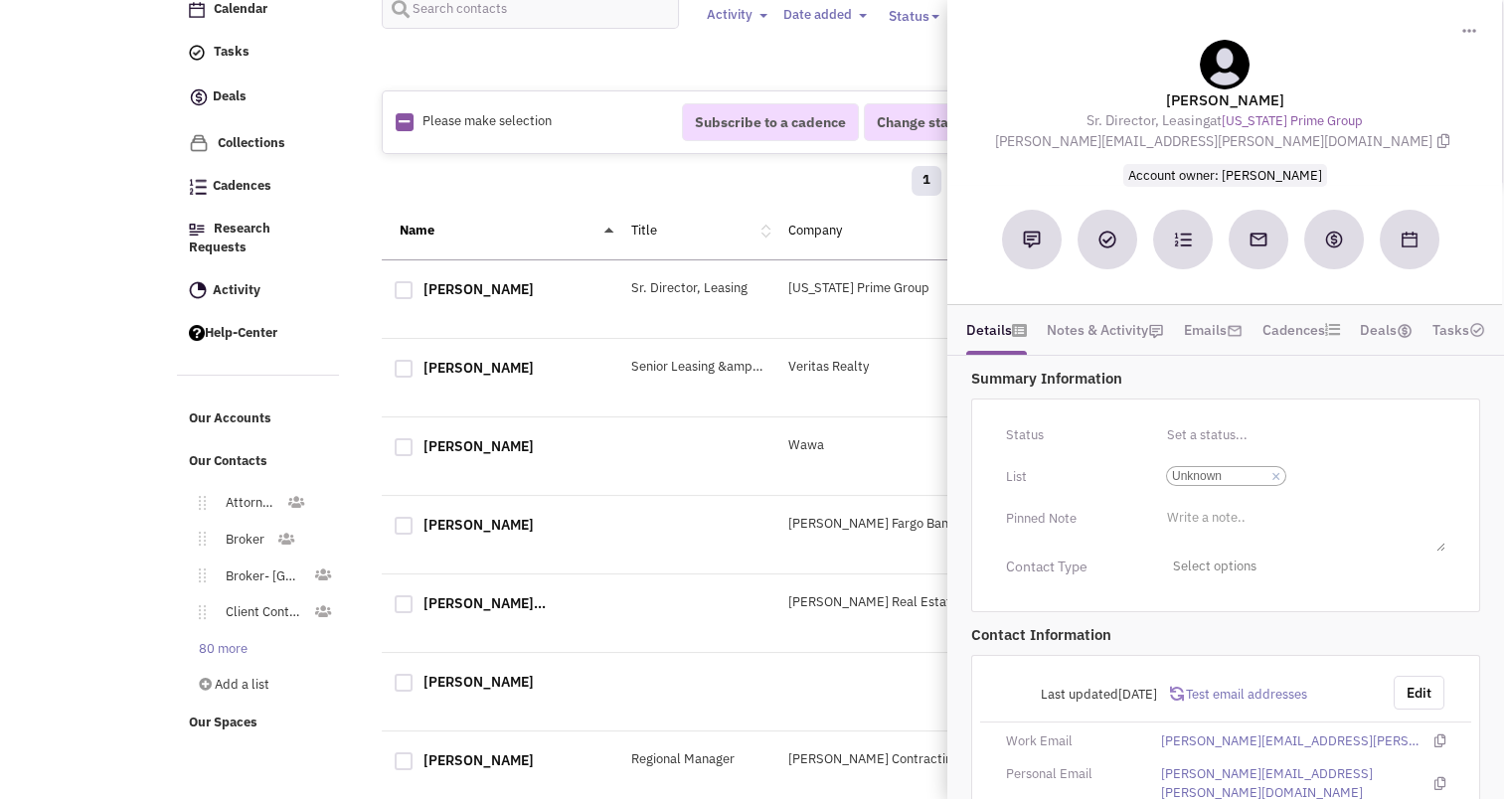
click at [395, 285] on div at bounding box center [404, 290] width 18 height 18
click at [415, 285] on input "checkbox" at bounding box center [421, 291] width 13 height 13
checkbox input "true"
select select
click at [638, 203] on div "Name Title Company Status Actions" at bounding box center [855, 232] width 947 height 58
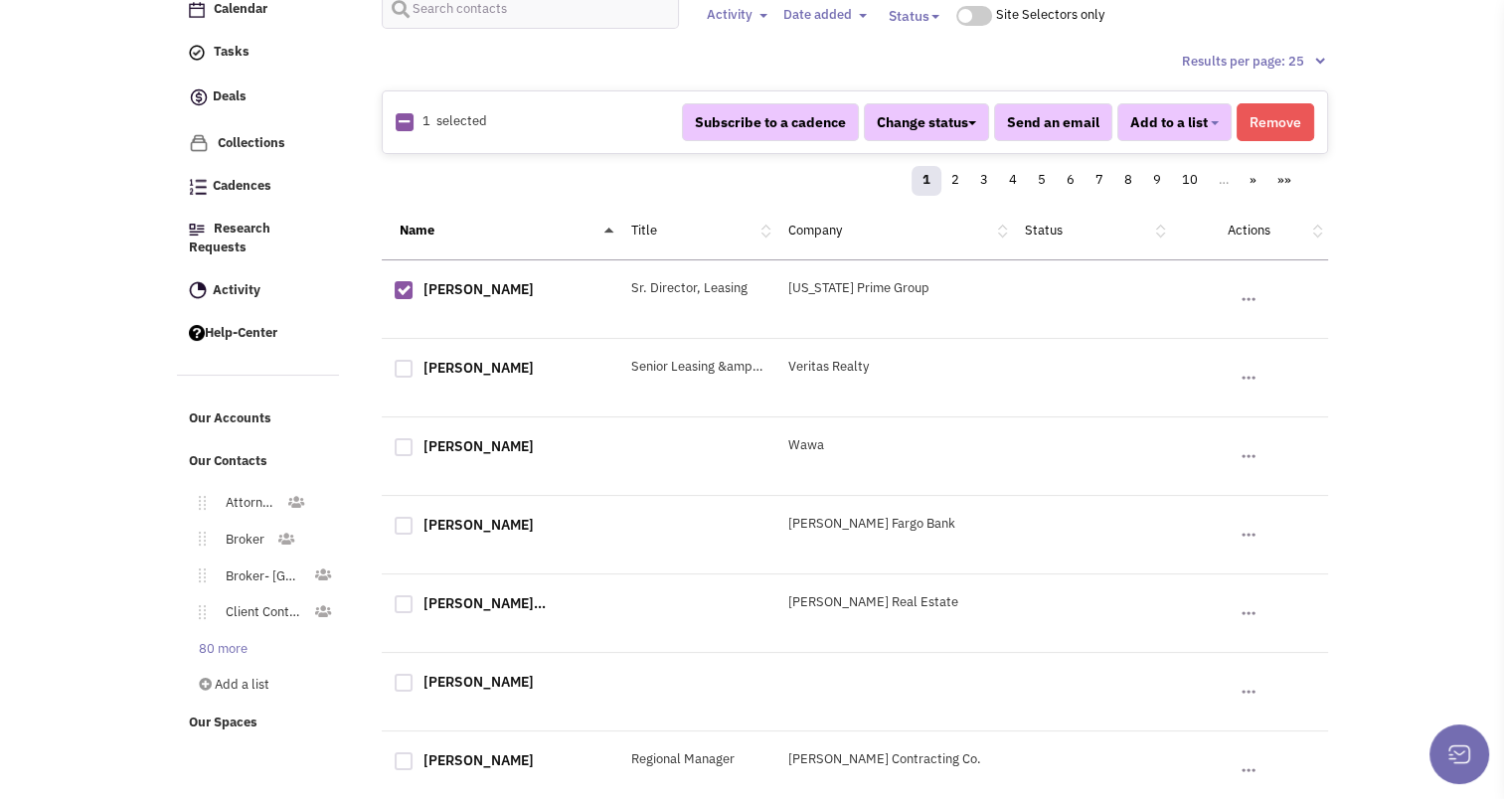
click at [1302, 123] on button "Remove" at bounding box center [1276, 122] width 78 height 38
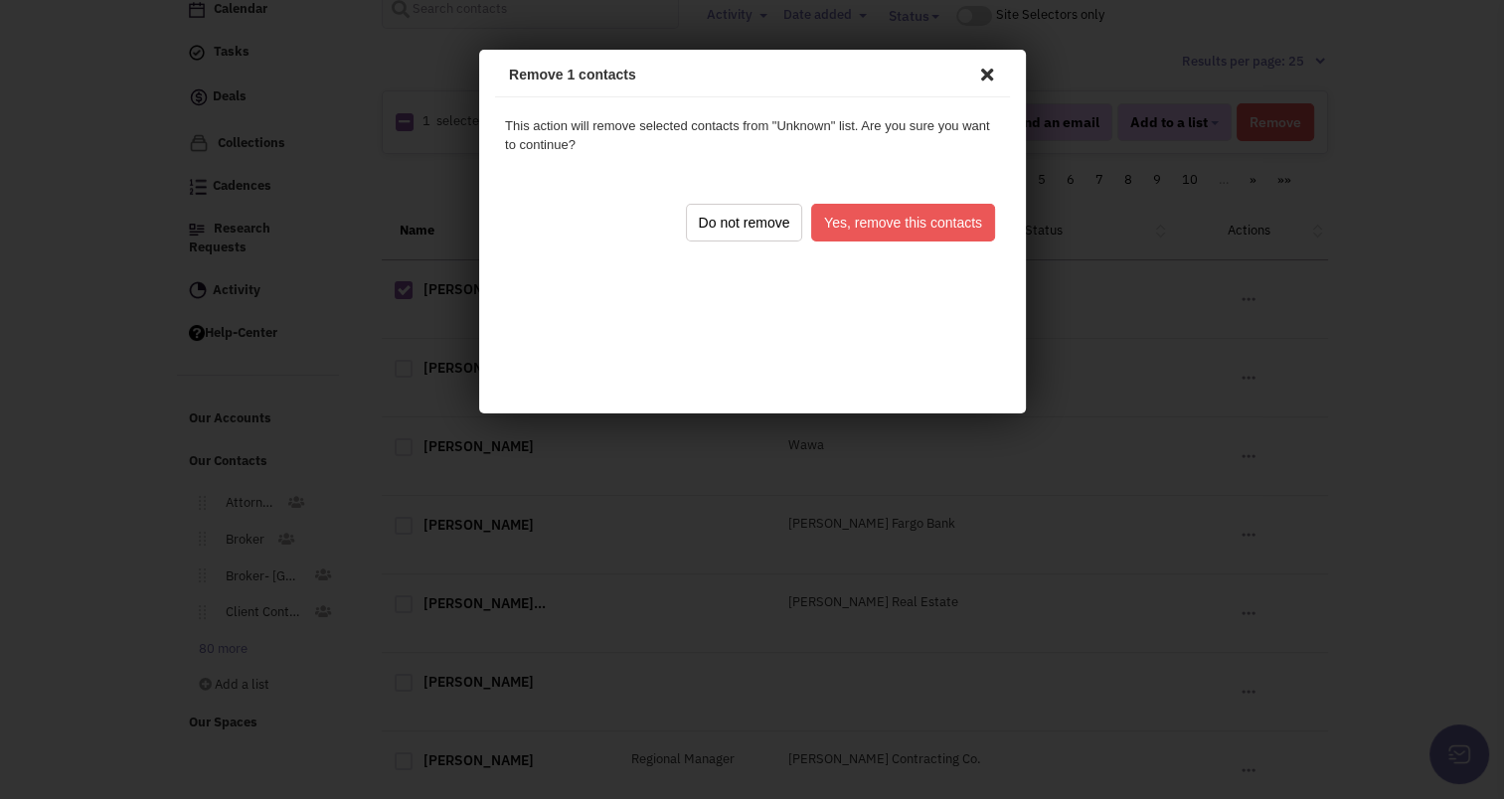
click at [921, 221] on button "Yes, remove this contacts" at bounding box center [899, 220] width 184 height 38
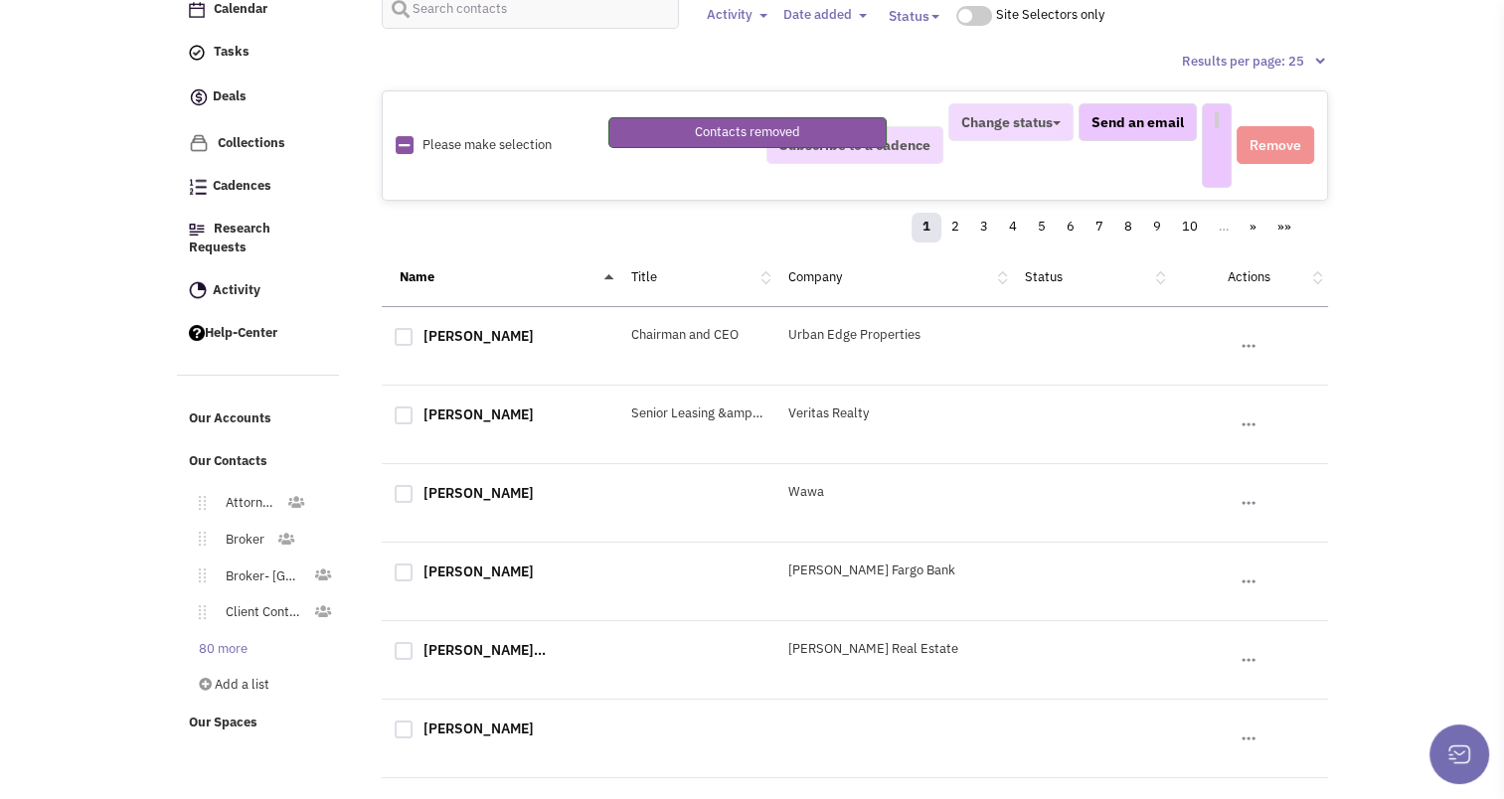
select select
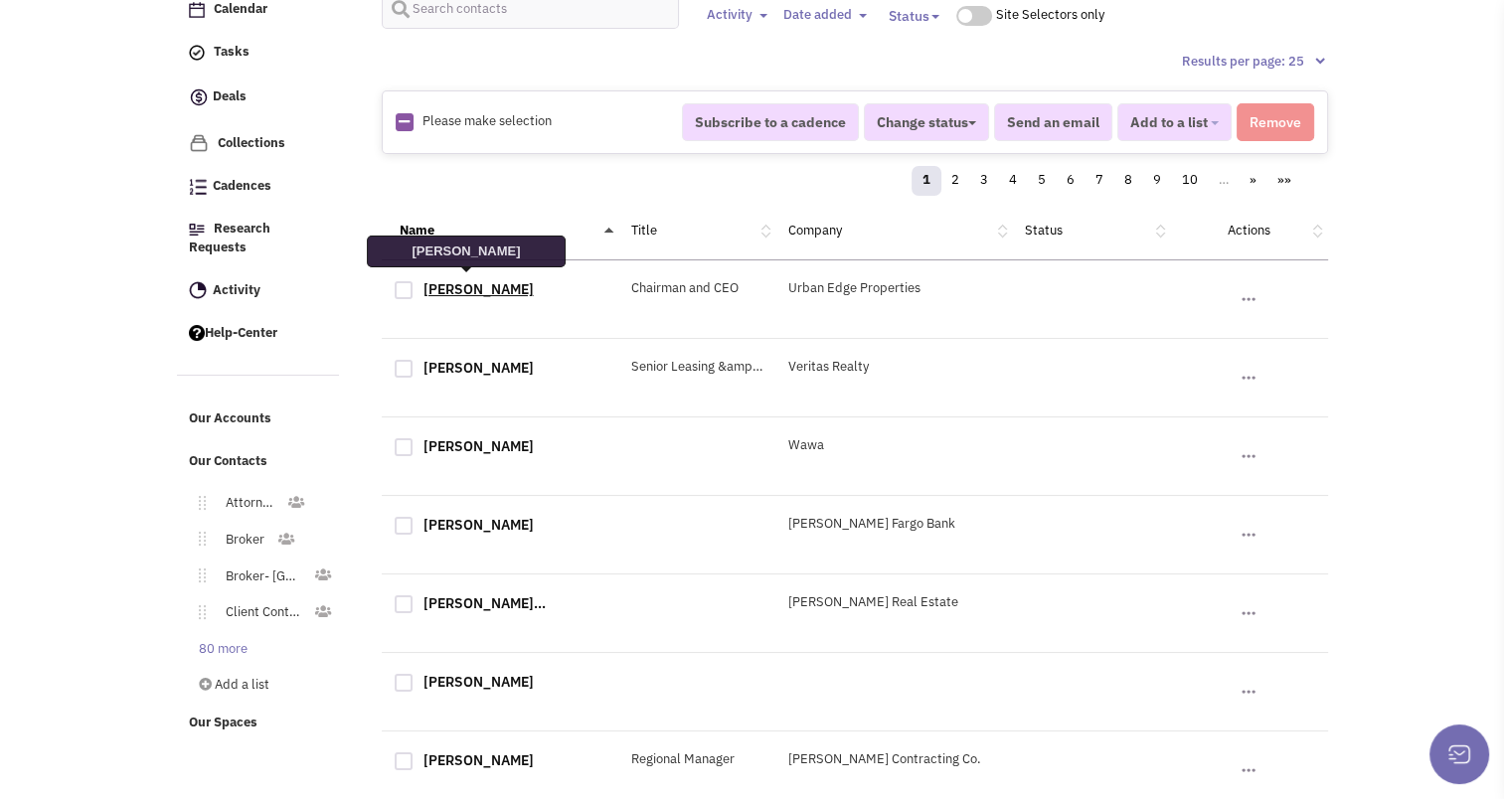
click at [463, 283] on link "Jeffrey Olson" at bounding box center [479, 289] width 110 height 18
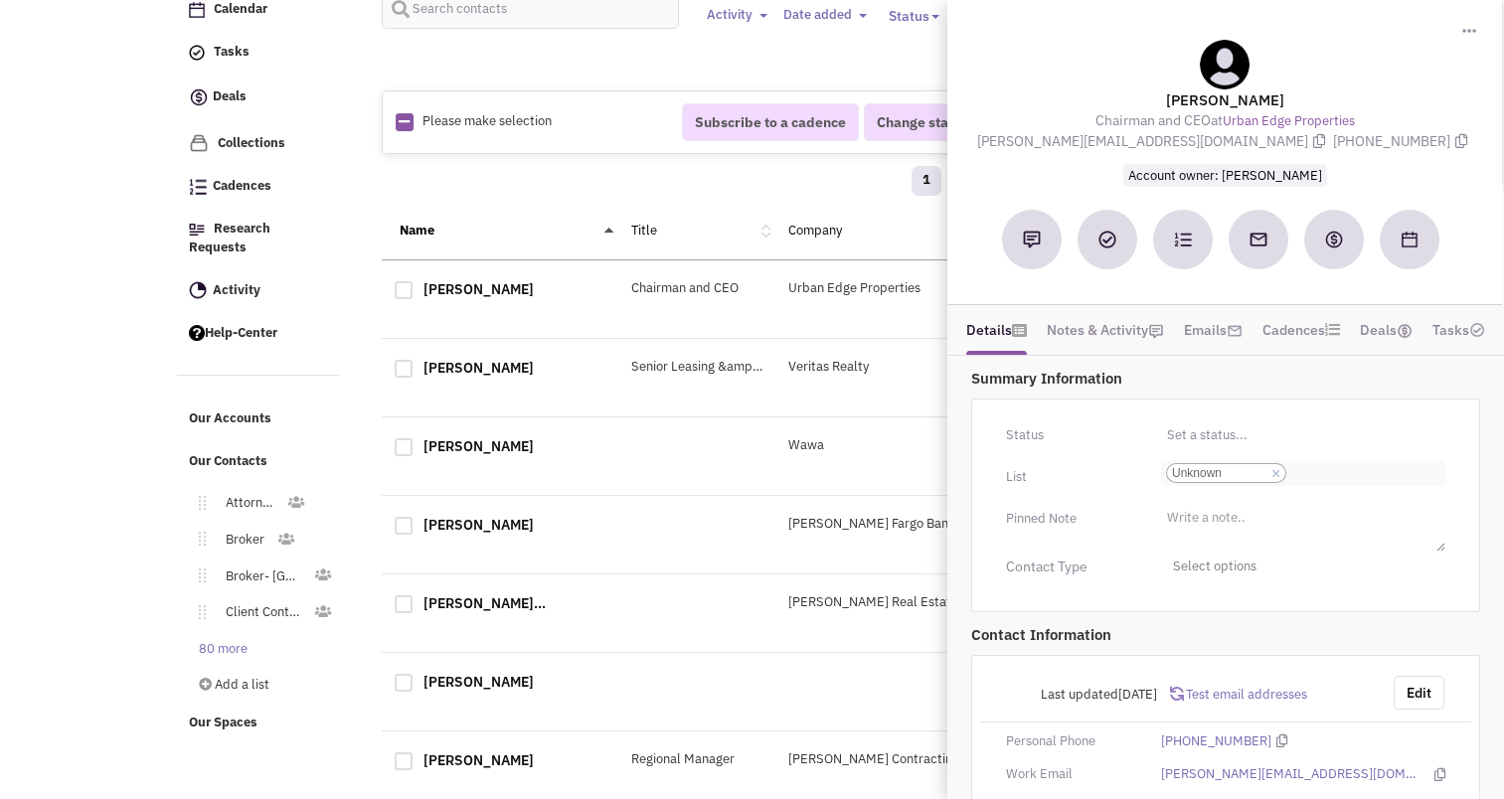
click at [1274, 473] on link "×" at bounding box center [1276, 474] width 9 height 18
click at [0, 0] on select "Select a list... Unknown" at bounding box center [0, 0] width 0 height 0
click at [1274, 473] on ul "Select a list..." at bounding box center [1303, 472] width 284 height 23
click at [0, 0] on select "Select a list..." at bounding box center [0, 0] width 0 height 0
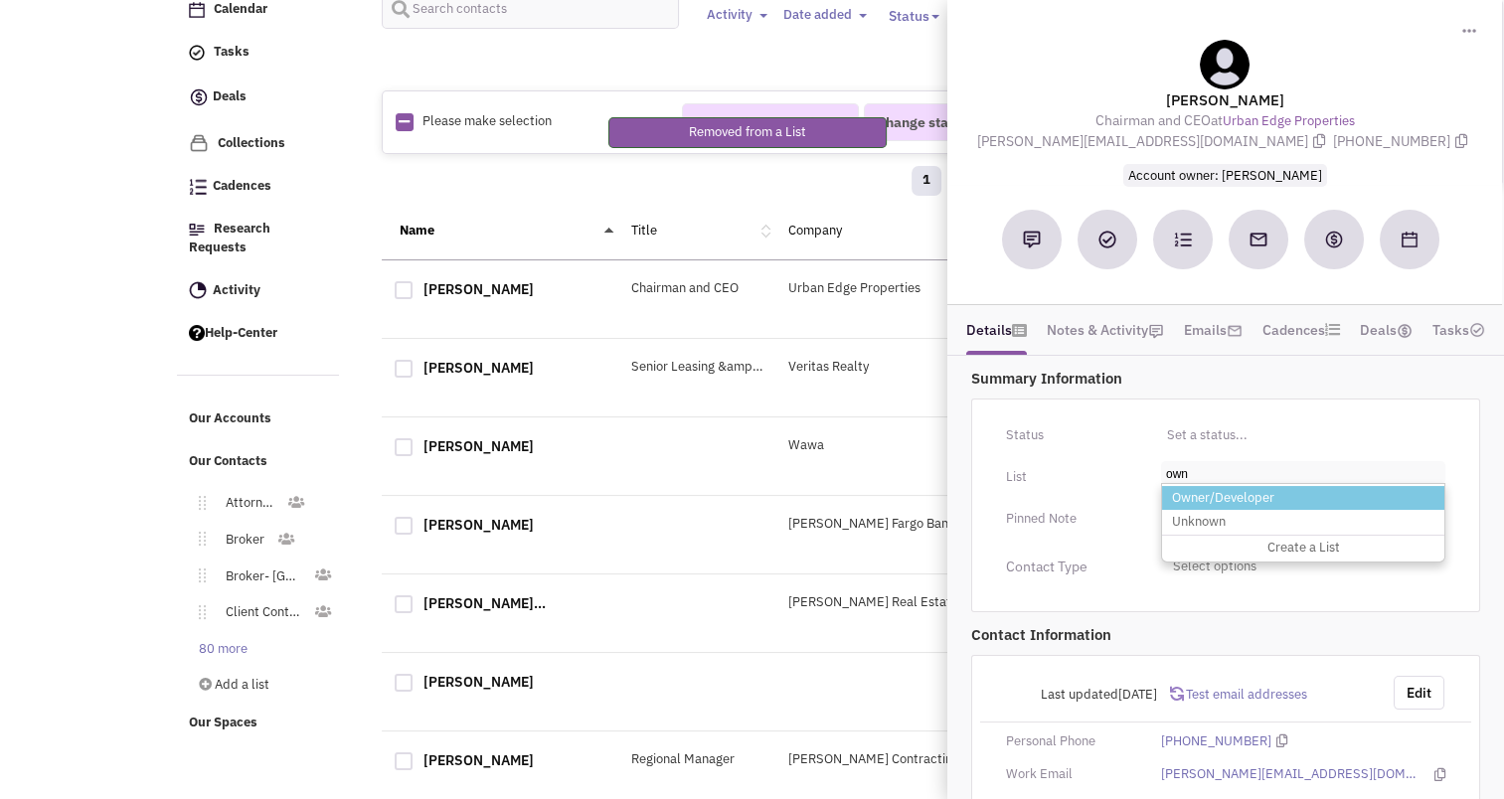
type input "own"
click at [1233, 505] on li "Owner/Developer" at bounding box center [1303, 498] width 282 height 25
click at [0, 0] on select "Select a list..." at bounding box center [0, 0] width 0 height 0
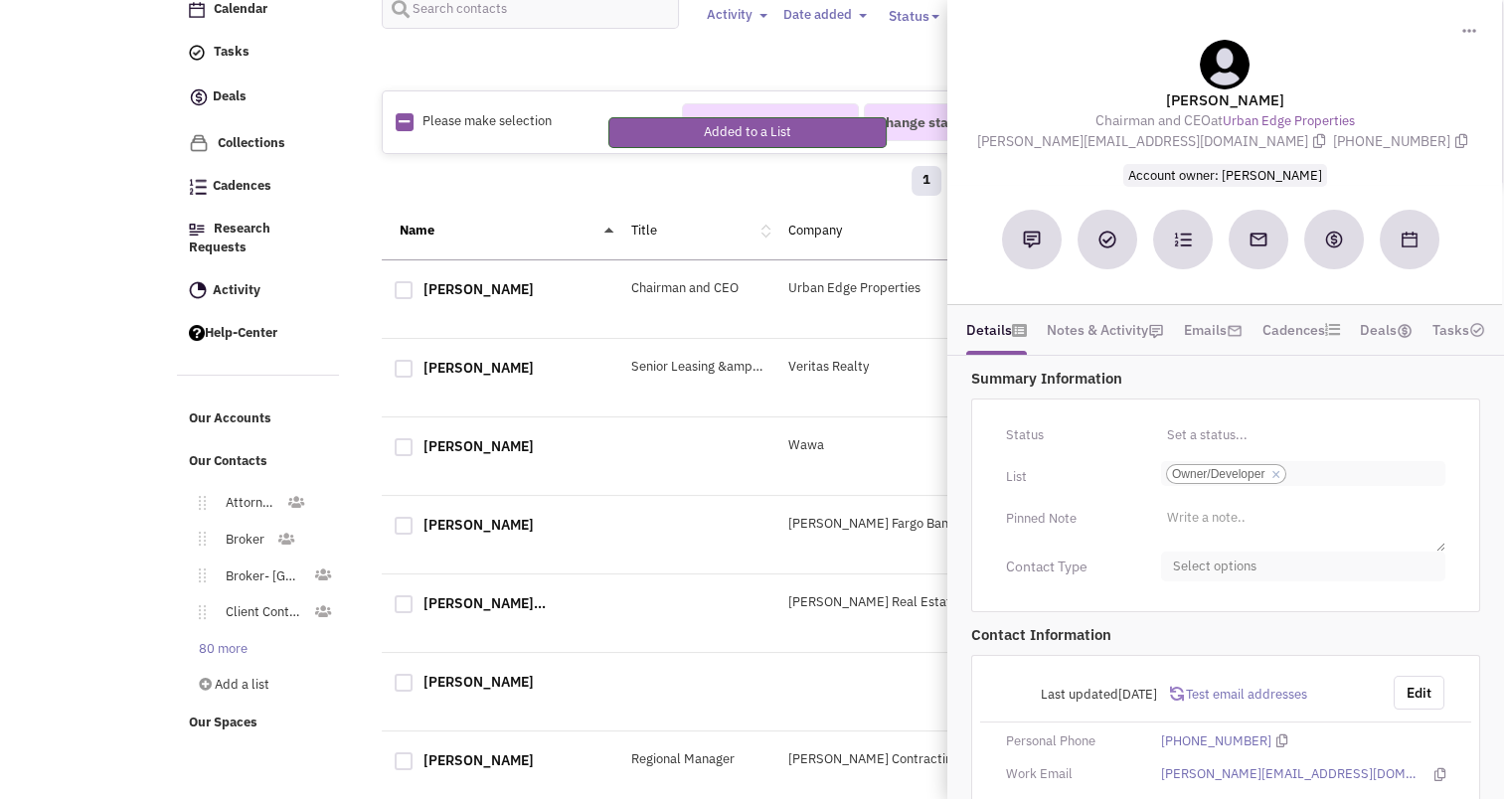
click at [1237, 561] on span "Select options" at bounding box center [1303, 567] width 284 height 31
click at [1177, 685] on div at bounding box center [1181, 685] width 18 height 18
checkbox input "true"
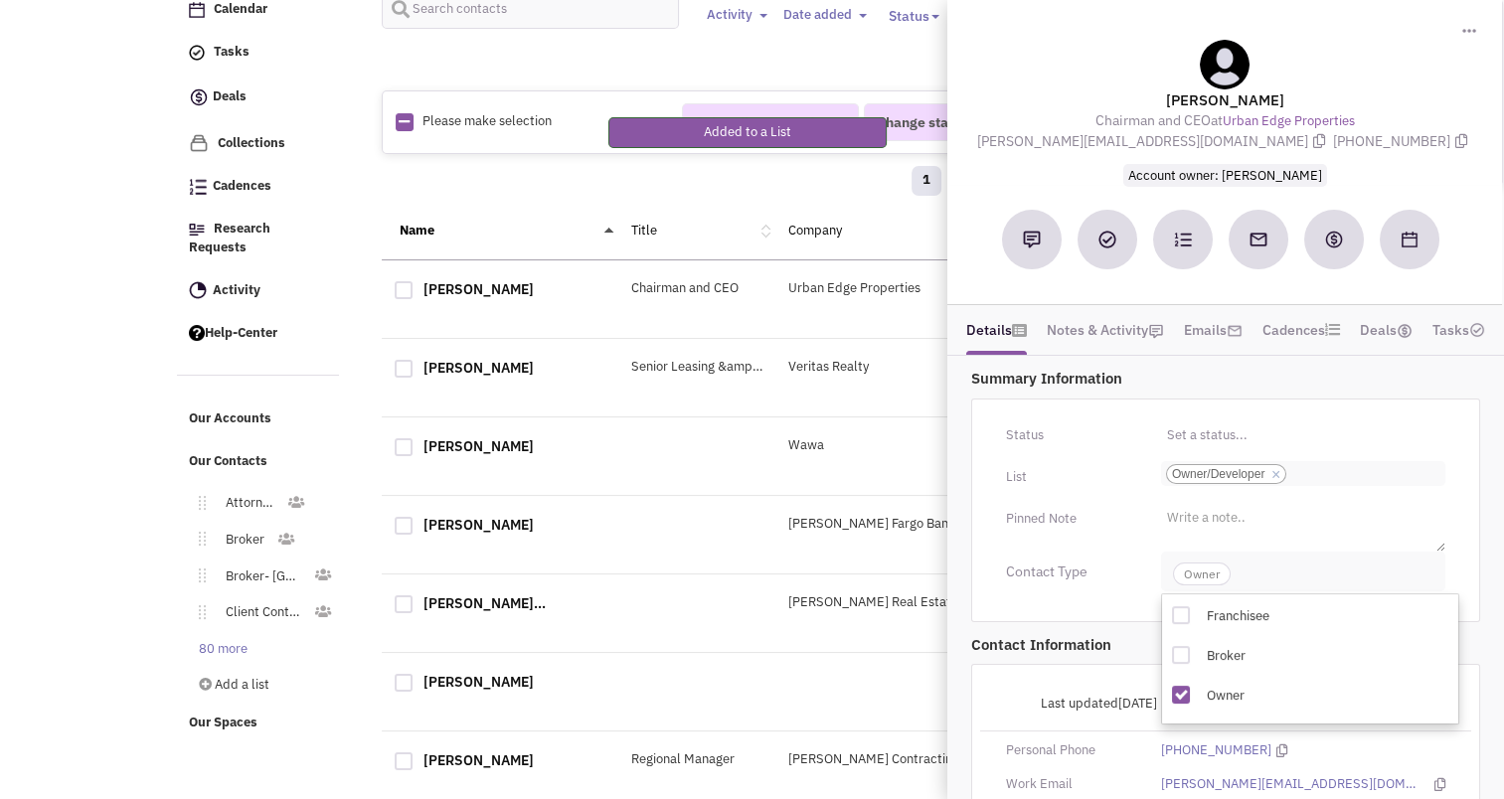
click at [1200, 575] on span "Owner" at bounding box center [1202, 574] width 58 height 23
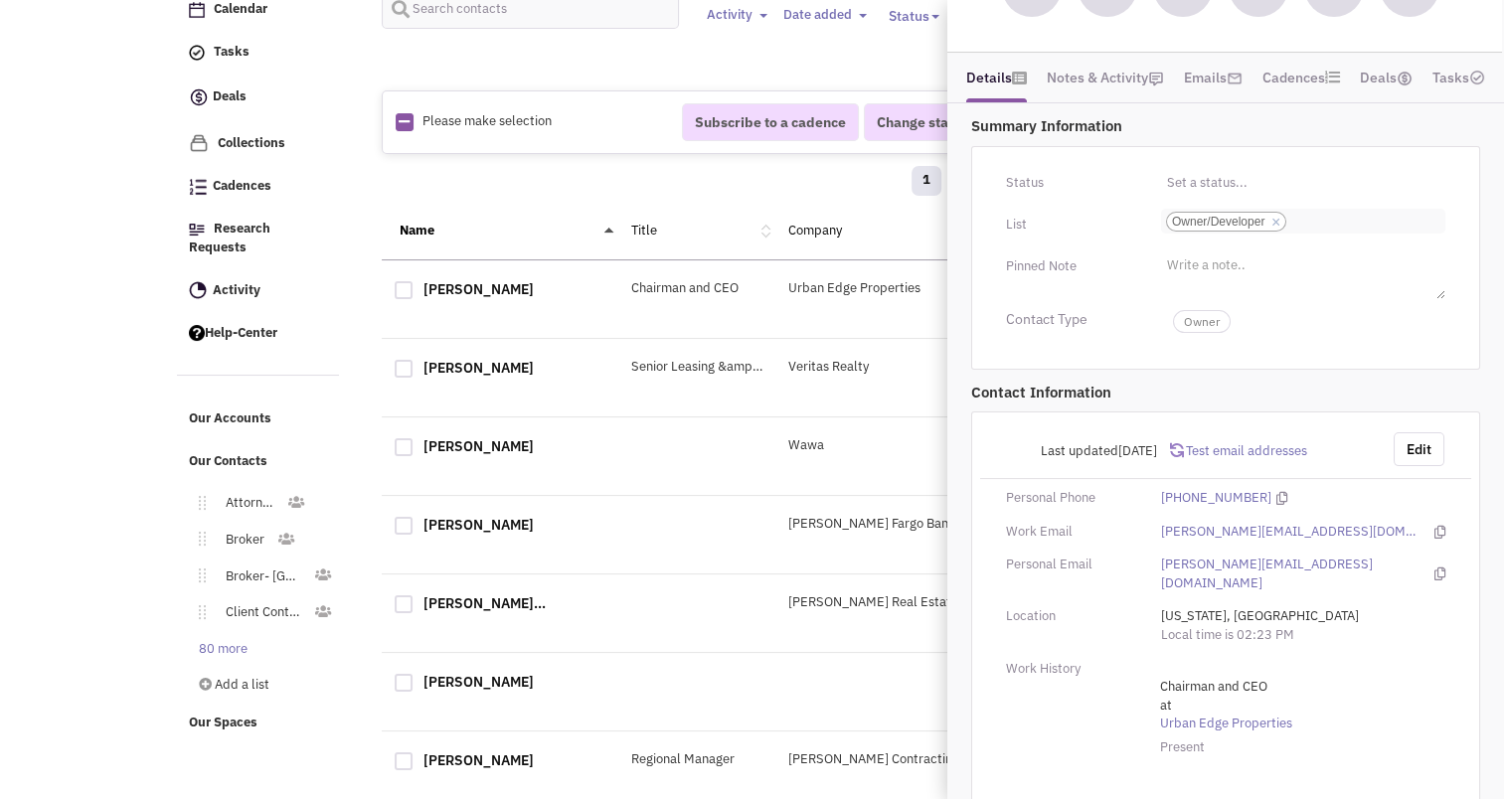
scroll to position [254, 0]
click at [721, 214] on div "Name Title Company Status Actions" at bounding box center [855, 232] width 947 height 58
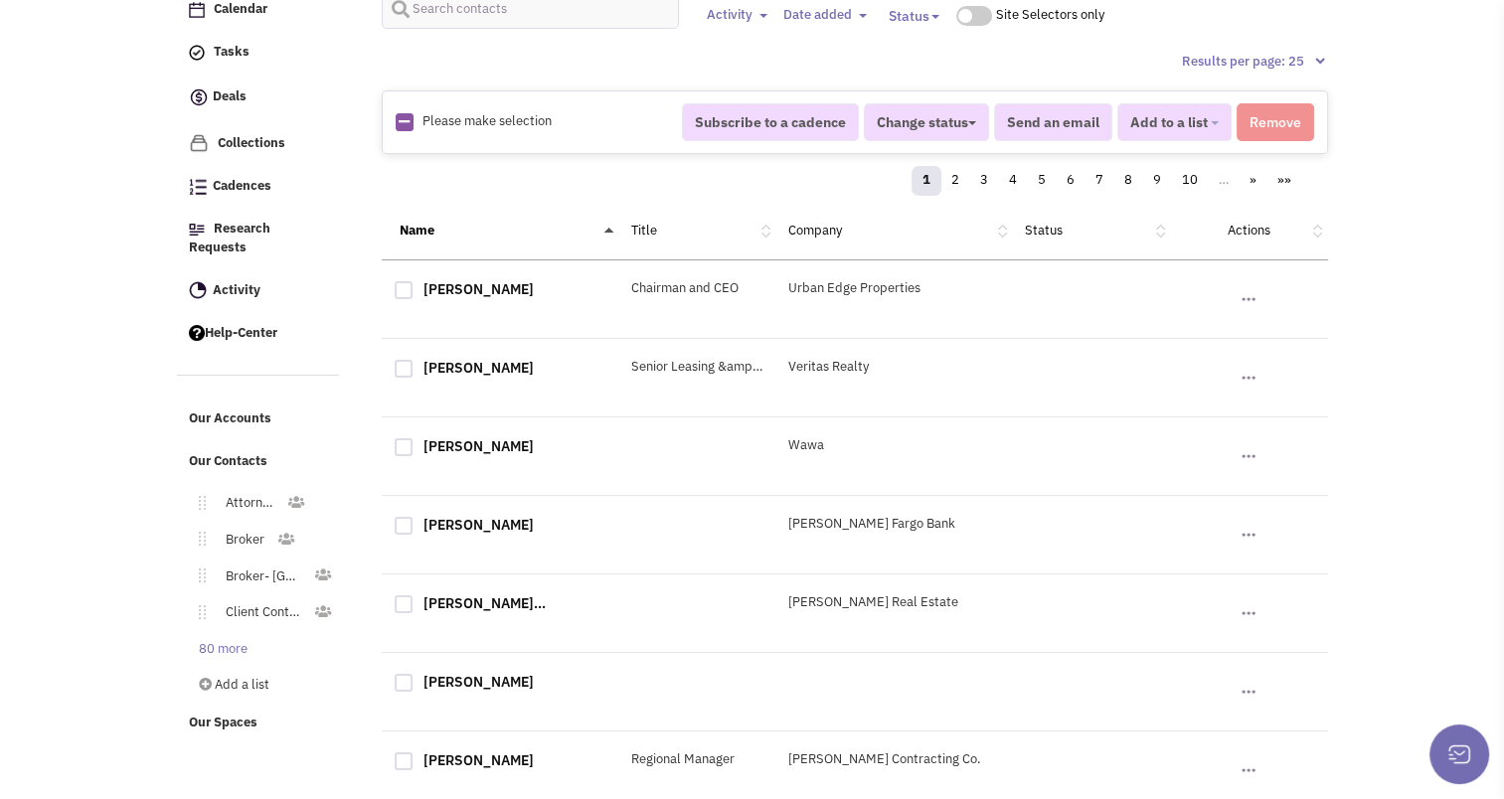
click at [462, 294] on div "Jeffrey Olson" at bounding box center [500, 292] width 237 height 26
click at [461, 282] on link "Jeffrey Olson" at bounding box center [479, 289] width 110 height 18
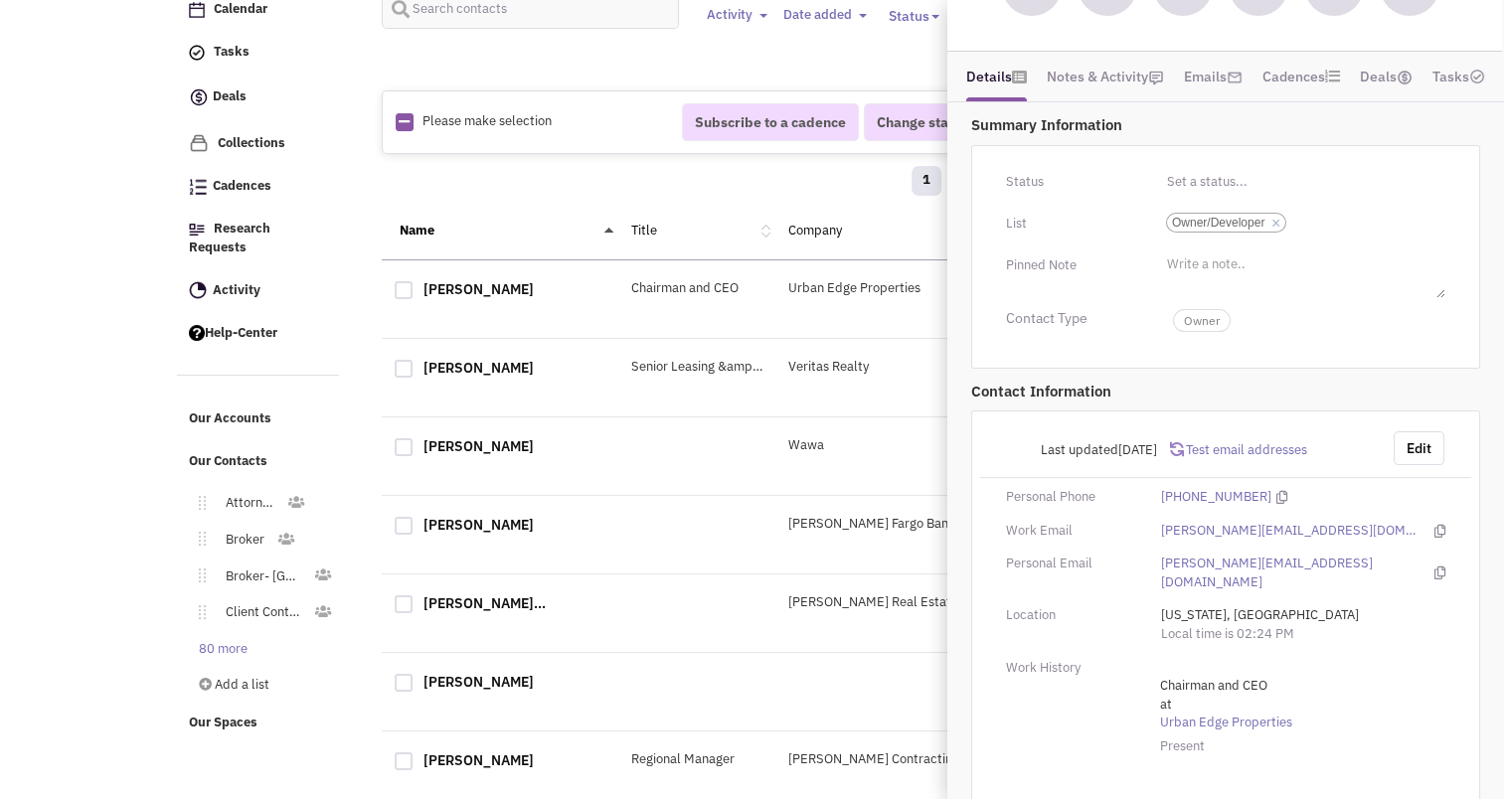
scroll to position [0, 0]
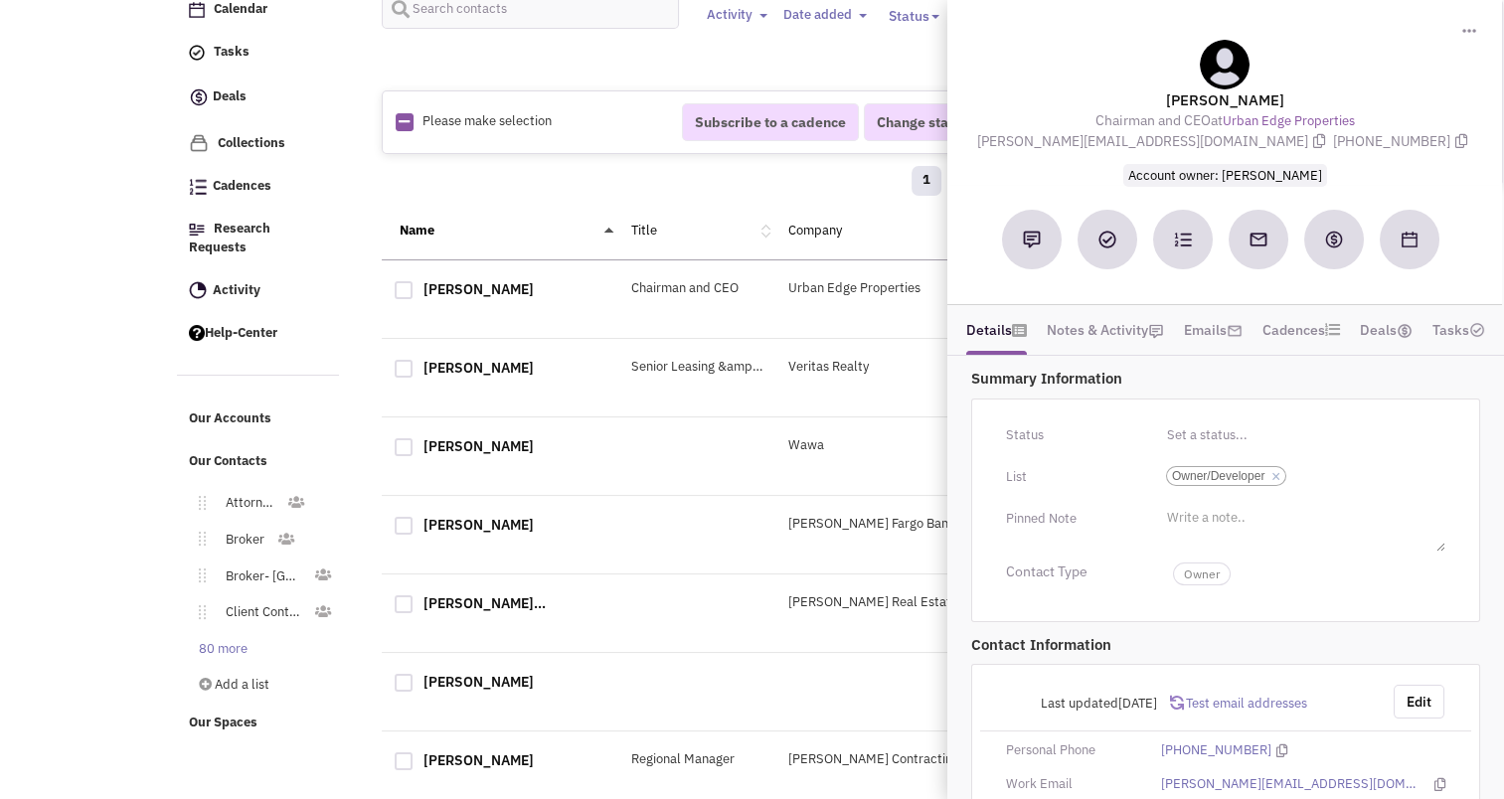
click at [527, 203] on div "Name Title Company Status Actions" at bounding box center [855, 232] width 947 height 58
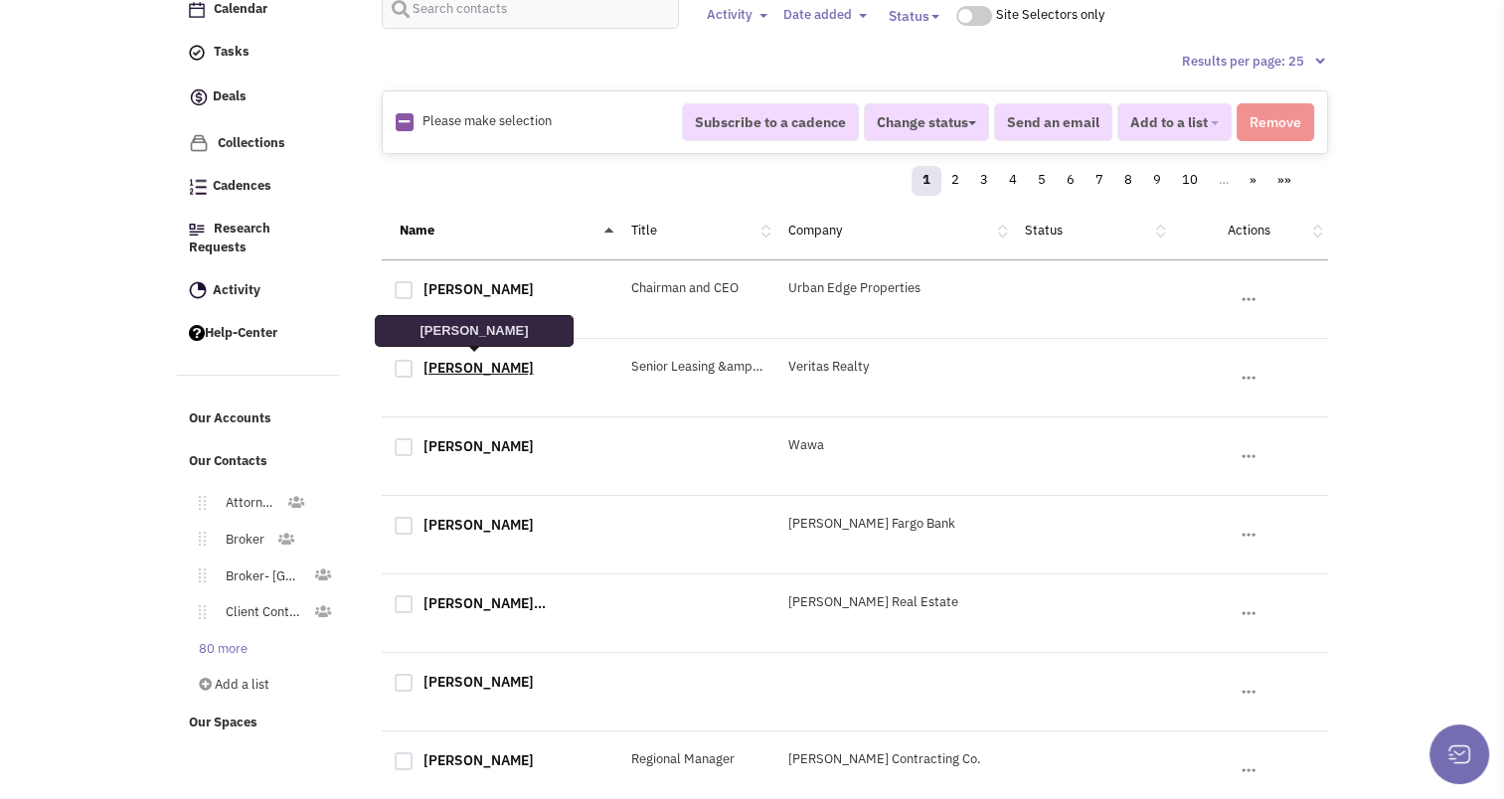
click at [460, 368] on link "Paul Rogozinski" at bounding box center [479, 368] width 110 height 18
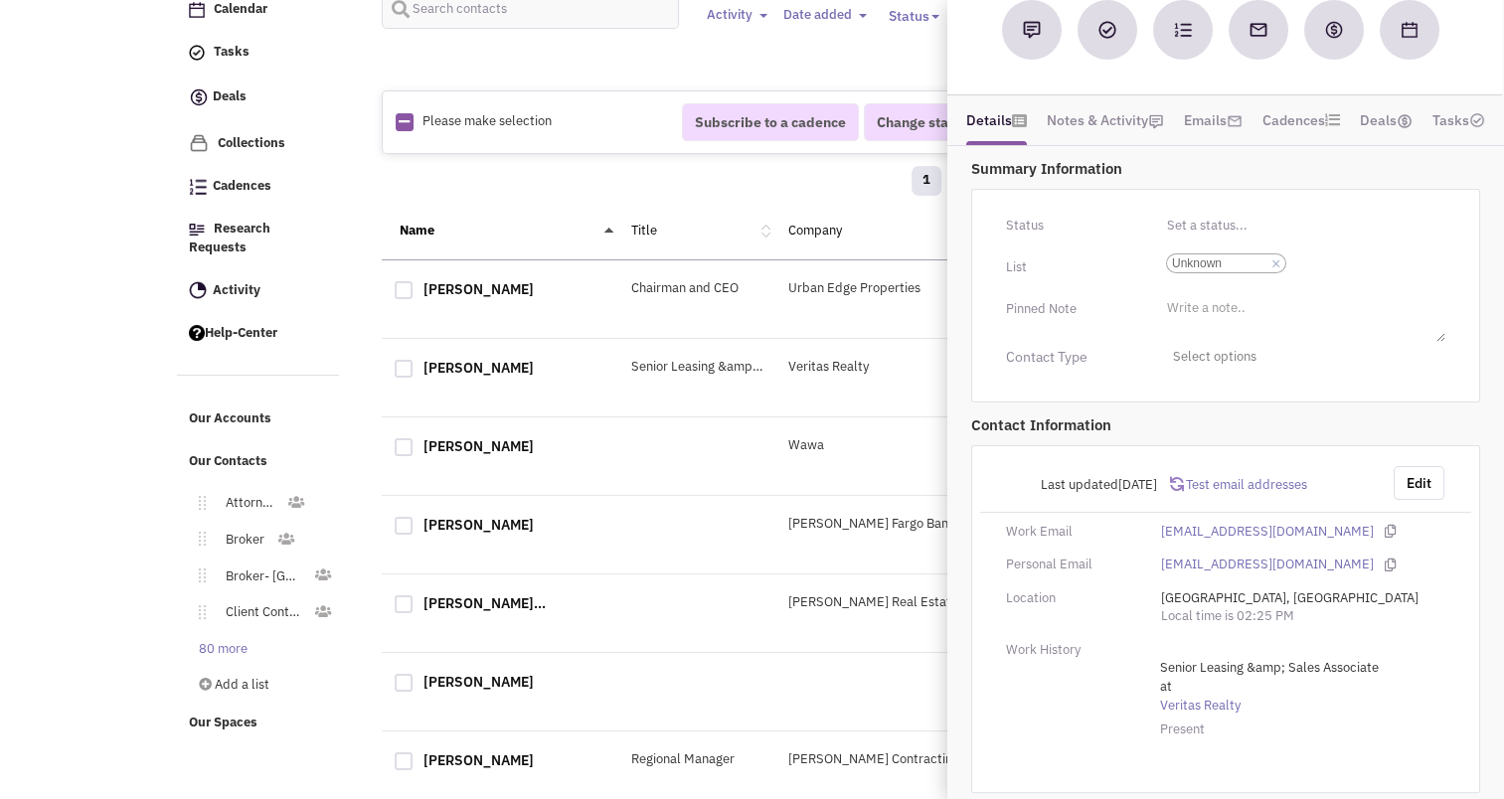
scroll to position [211, 0]
click at [1426, 465] on button "Edit" at bounding box center [1419, 482] width 51 height 34
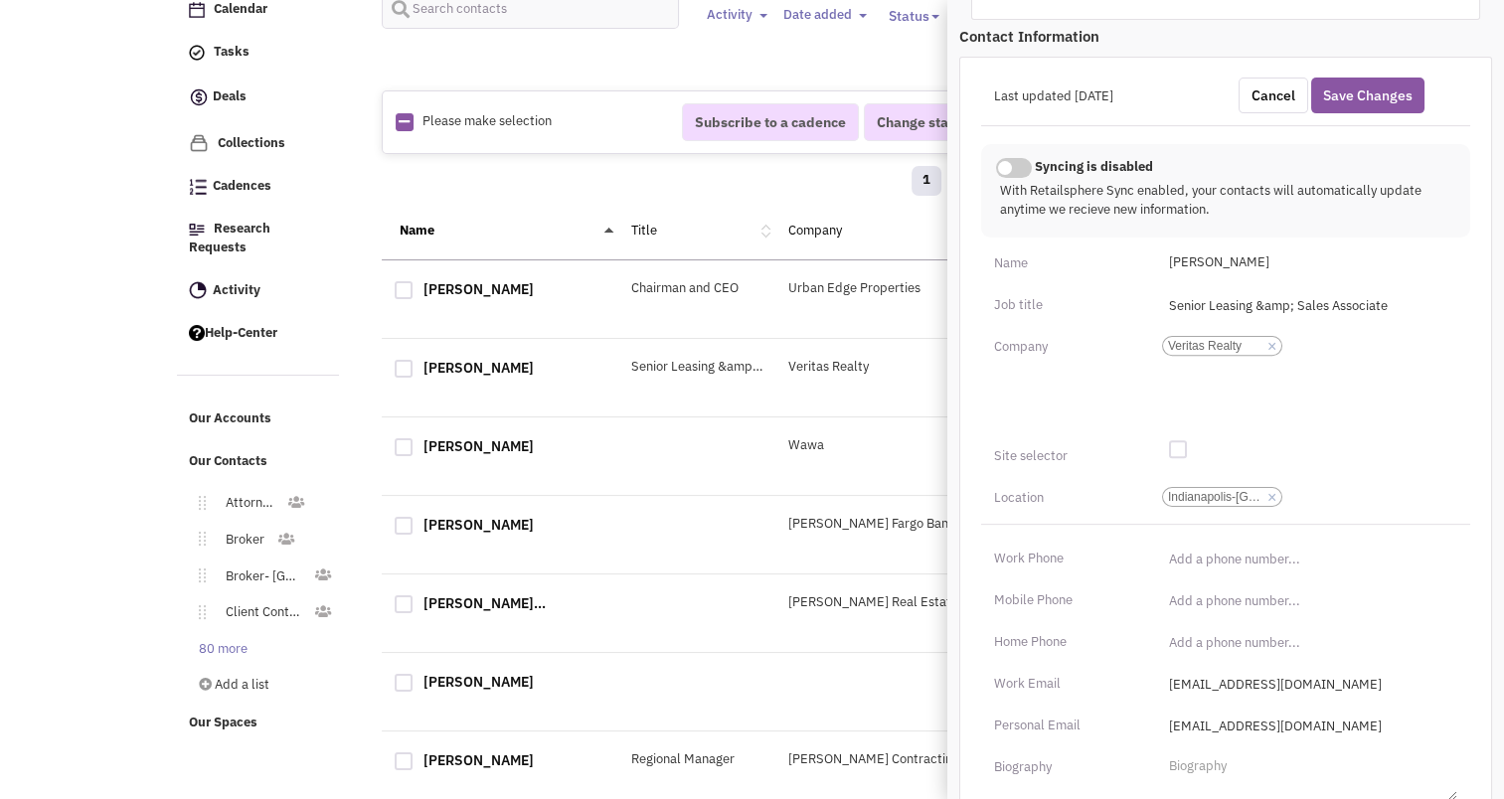
scroll to position [723, 0]
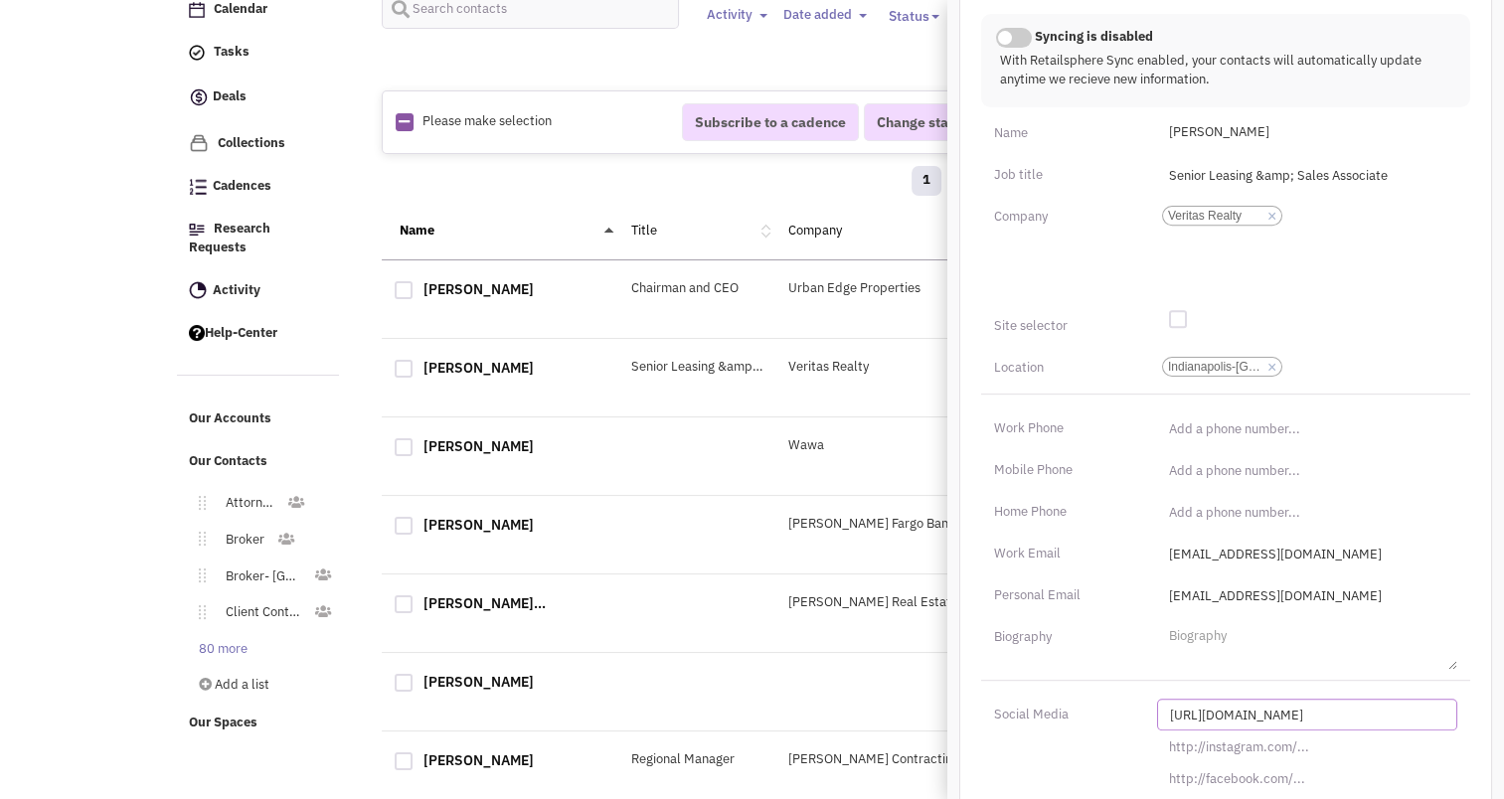
click at [1220, 708] on input "[URL][DOMAIN_NAME]" at bounding box center [1307, 715] width 300 height 32
paste input "s://www.linkedin.com/in/jennifer-daniels-17b92a45"
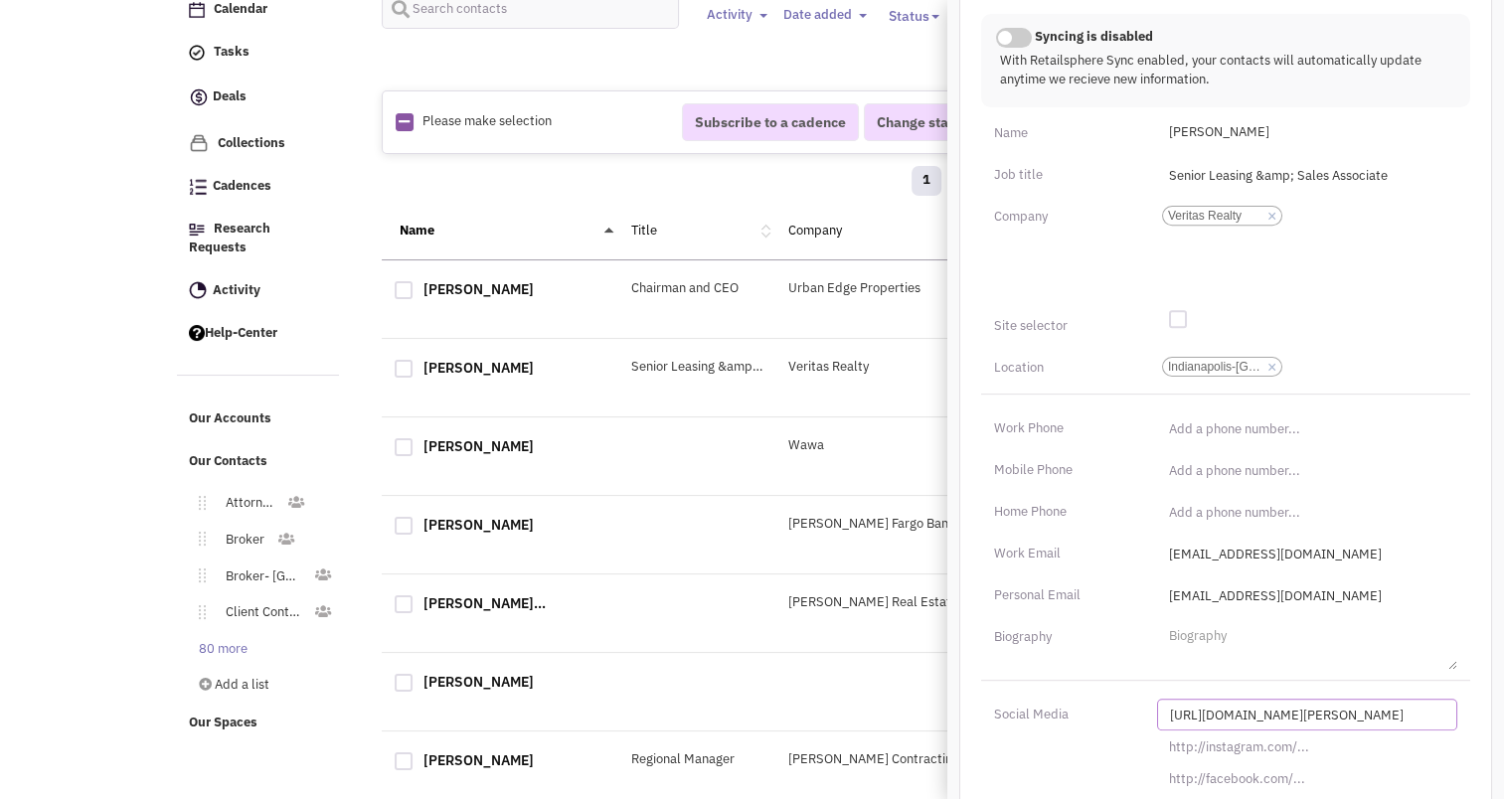
type input "https://www.linkedin.com/in/jennifer-daniels-17b92a45/"
click at [1276, 168] on input "Senior Leasing &amp; Sales Associate" at bounding box center [1307, 175] width 300 height 32
type input "Senior Leasing & Sales Associate"
click at [1370, 288] on ul "Add a company × Veritas Realty" at bounding box center [1307, 250] width 300 height 99
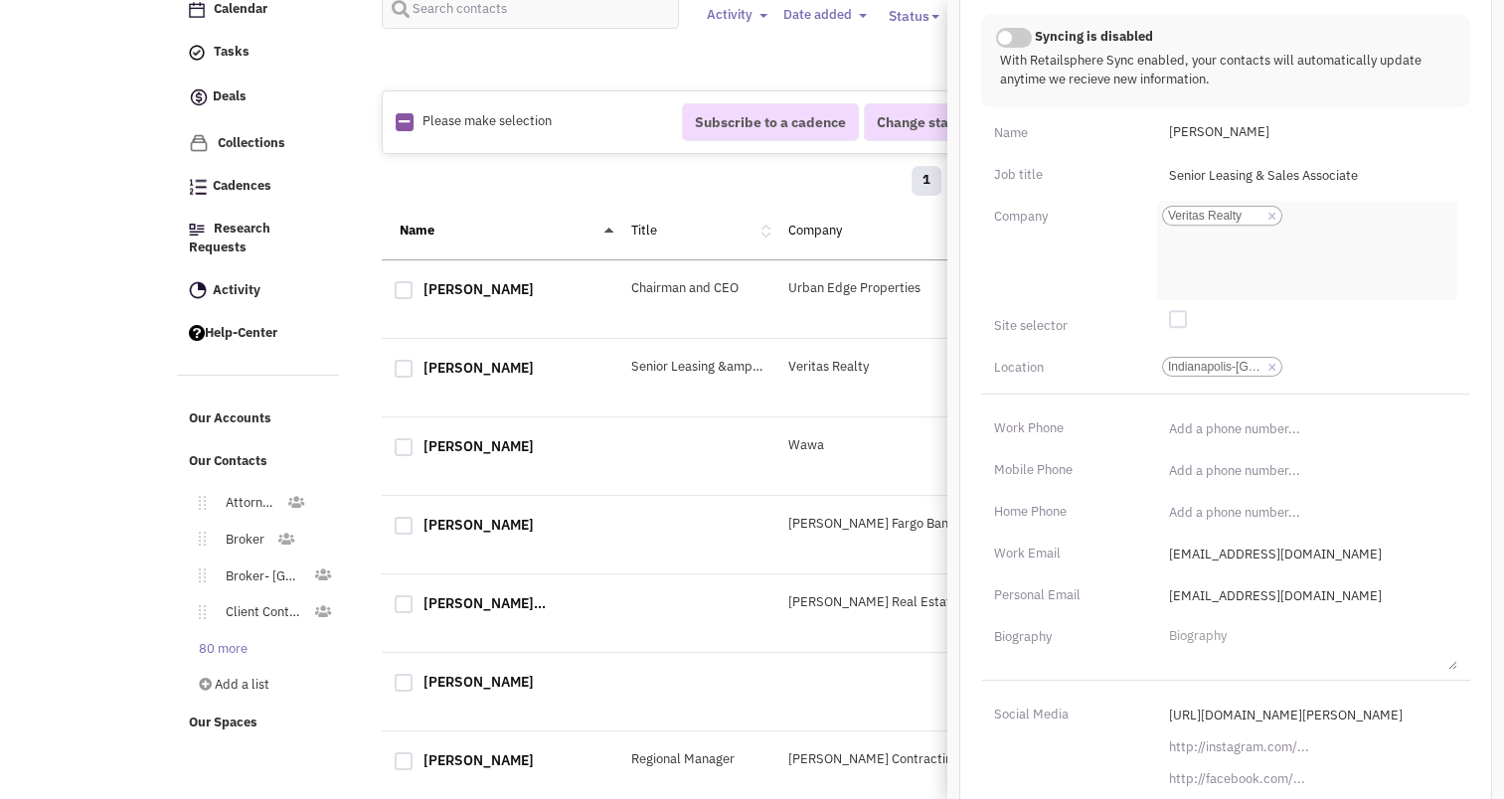
click at [0, 0] on select "Veritas Realty" at bounding box center [0, 0] width 0 height 0
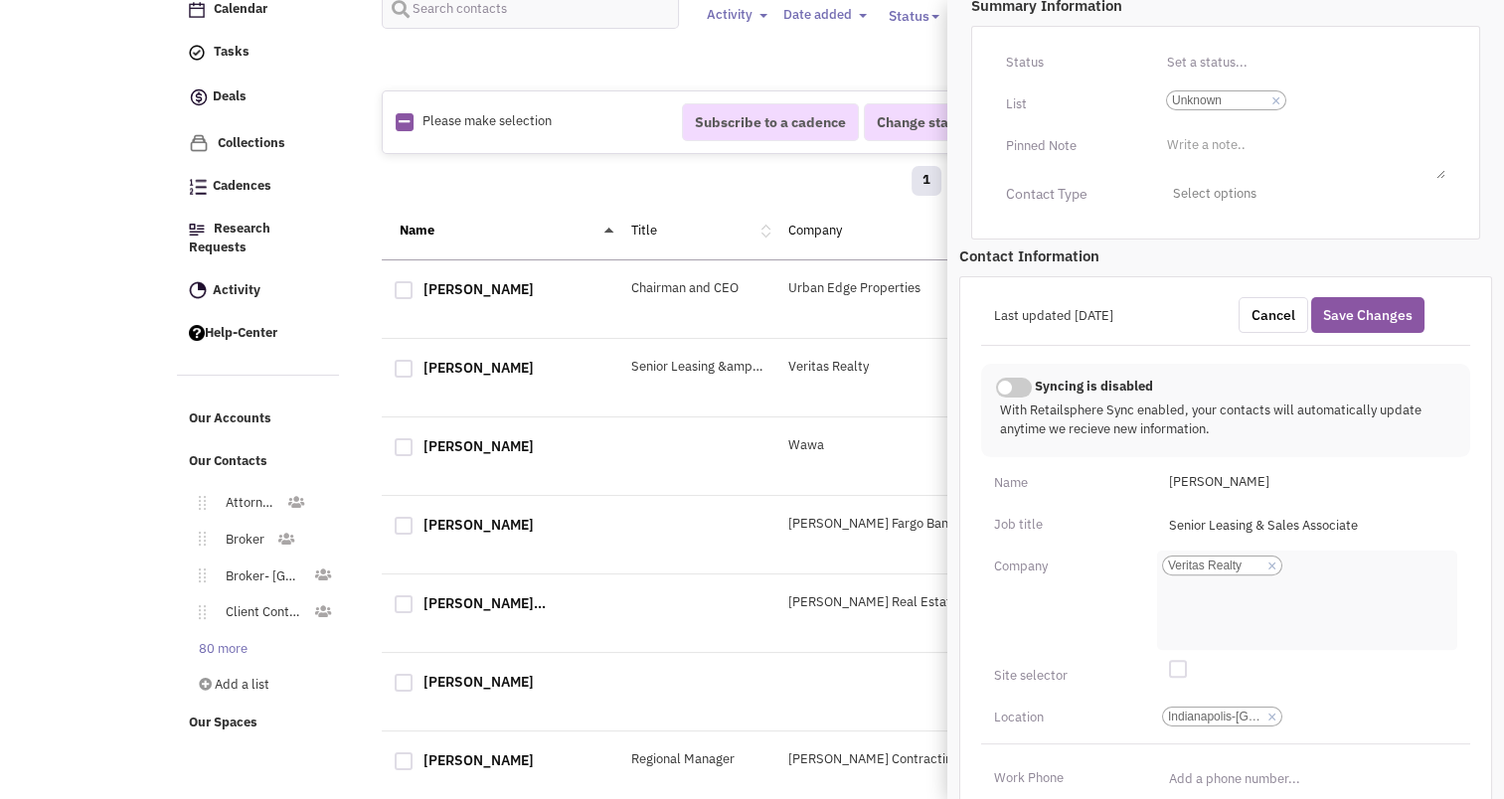
scroll to position [370, 0]
click at [1364, 316] on button "Save Changes" at bounding box center [1368, 318] width 113 height 36
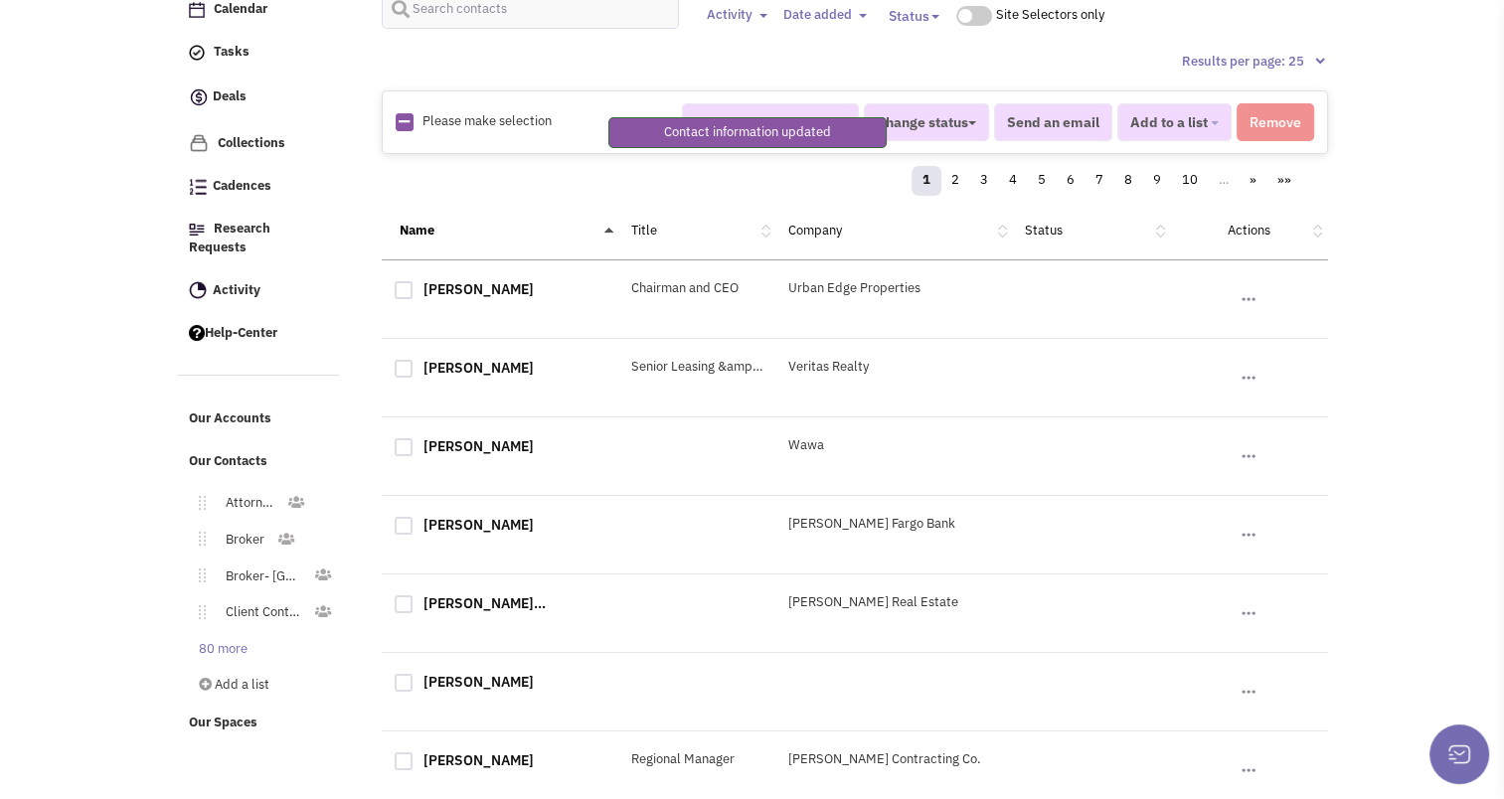
scroll to position [244, 0]
click at [457, 353] on div "Paul Rogozinski Senior Leasing &amp; Sales Associate Veritas Realty No note fou…" at bounding box center [855, 378] width 947 height 79
click at [467, 360] on link "Paul Rogozinski" at bounding box center [479, 368] width 110 height 18
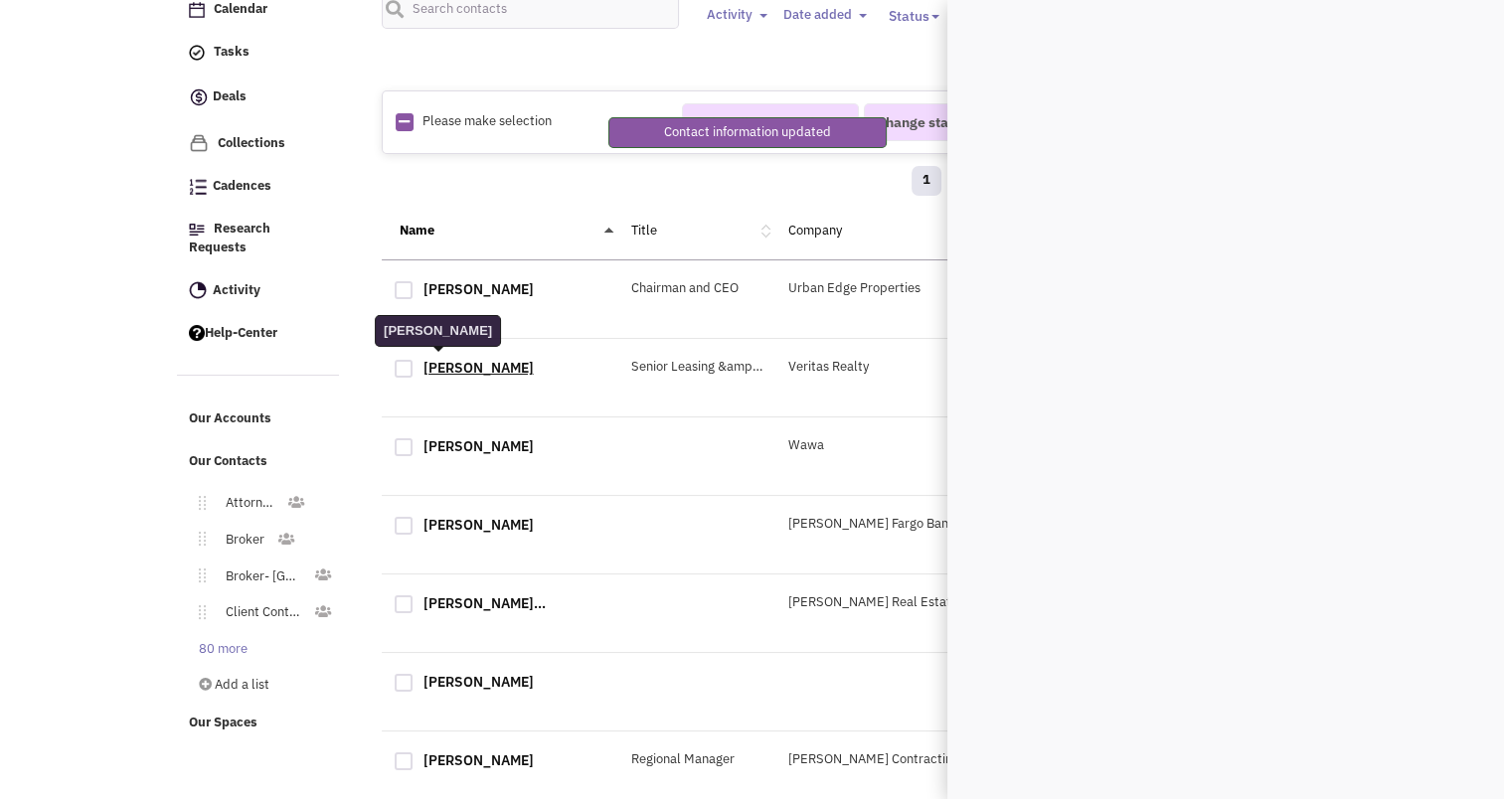
scroll to position [0, 0]
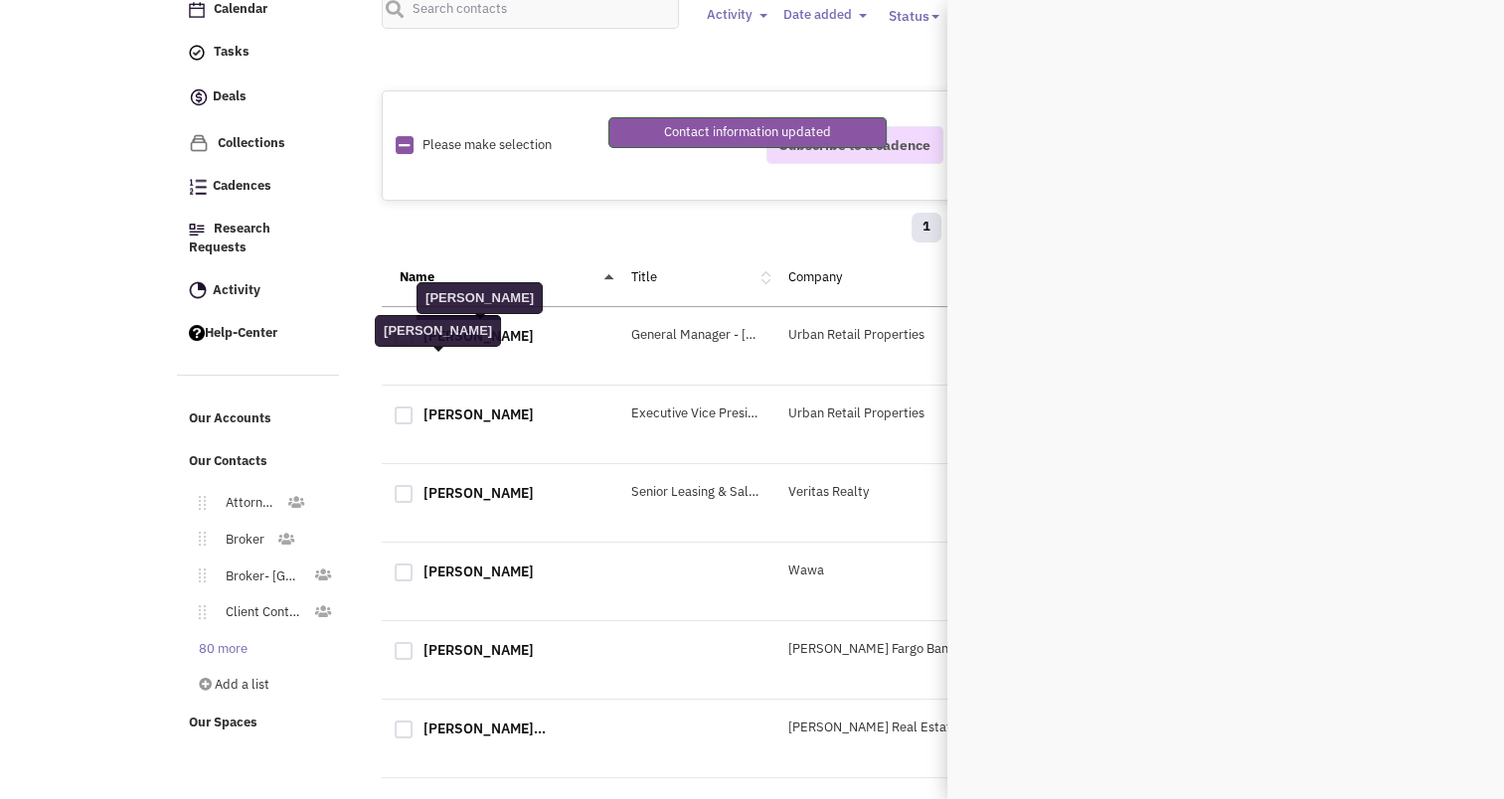
select select
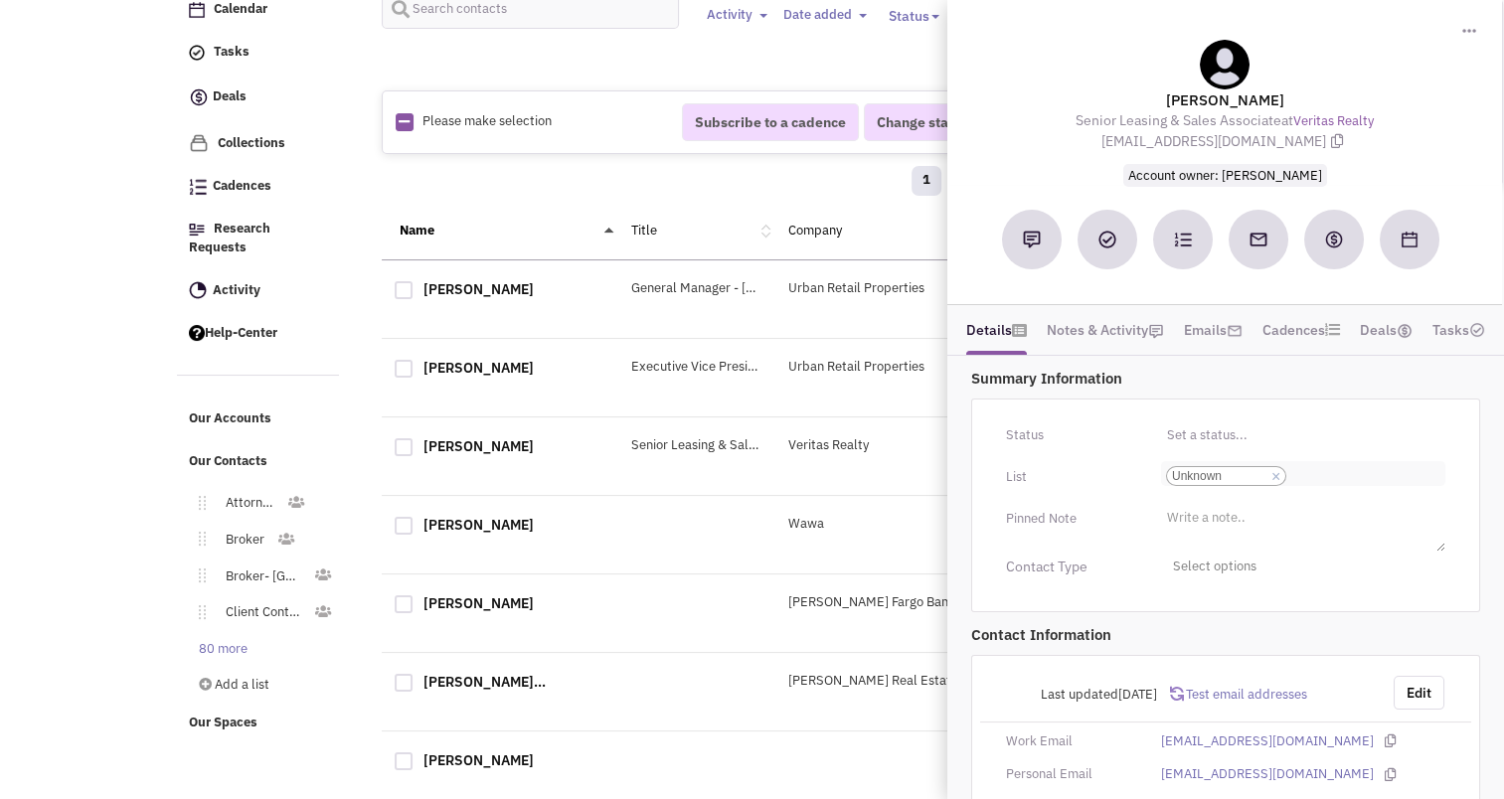
click at [1275, 469] on link "×" at bounding box center [1276, 477] width 9 height 18
click at [0, 0] on select "Select a list... Unknown" at bounding box center [0, 0] width 0 height 0
click at [1223, 470] on li "Select a list..." at bounding box center [1204, 468] width 86 height 15
click at [0, 0] on select "Select a list..." at bounding box center [0, 0] width 0 height 0
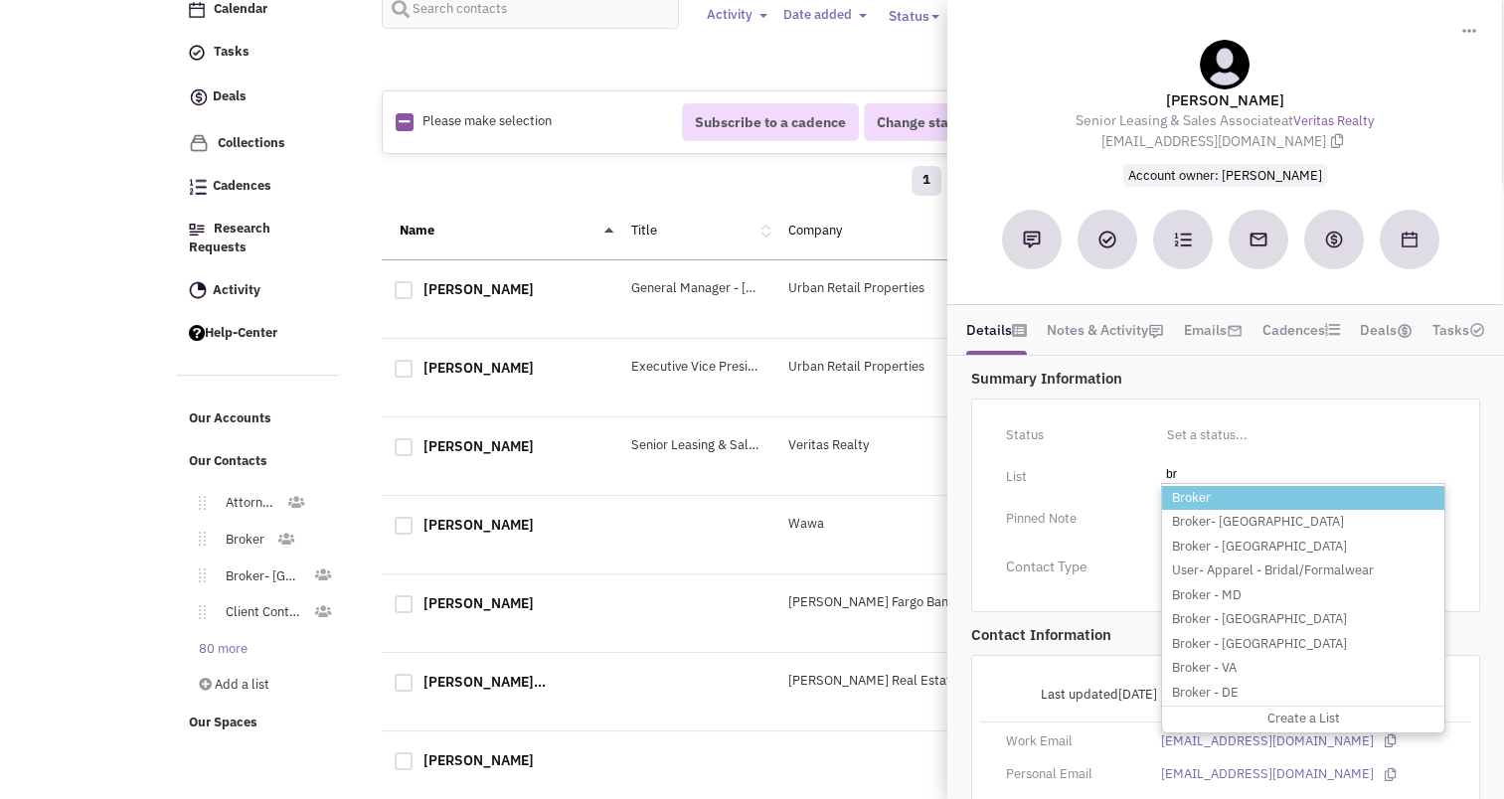
type input "br"
click at [1216, 497] on li "Broker" at bounding box center [1303, 498] width 282 height 25
click at [0, 0] on select "Select a list..." at bounding box center [0, 0] width 0 height 0
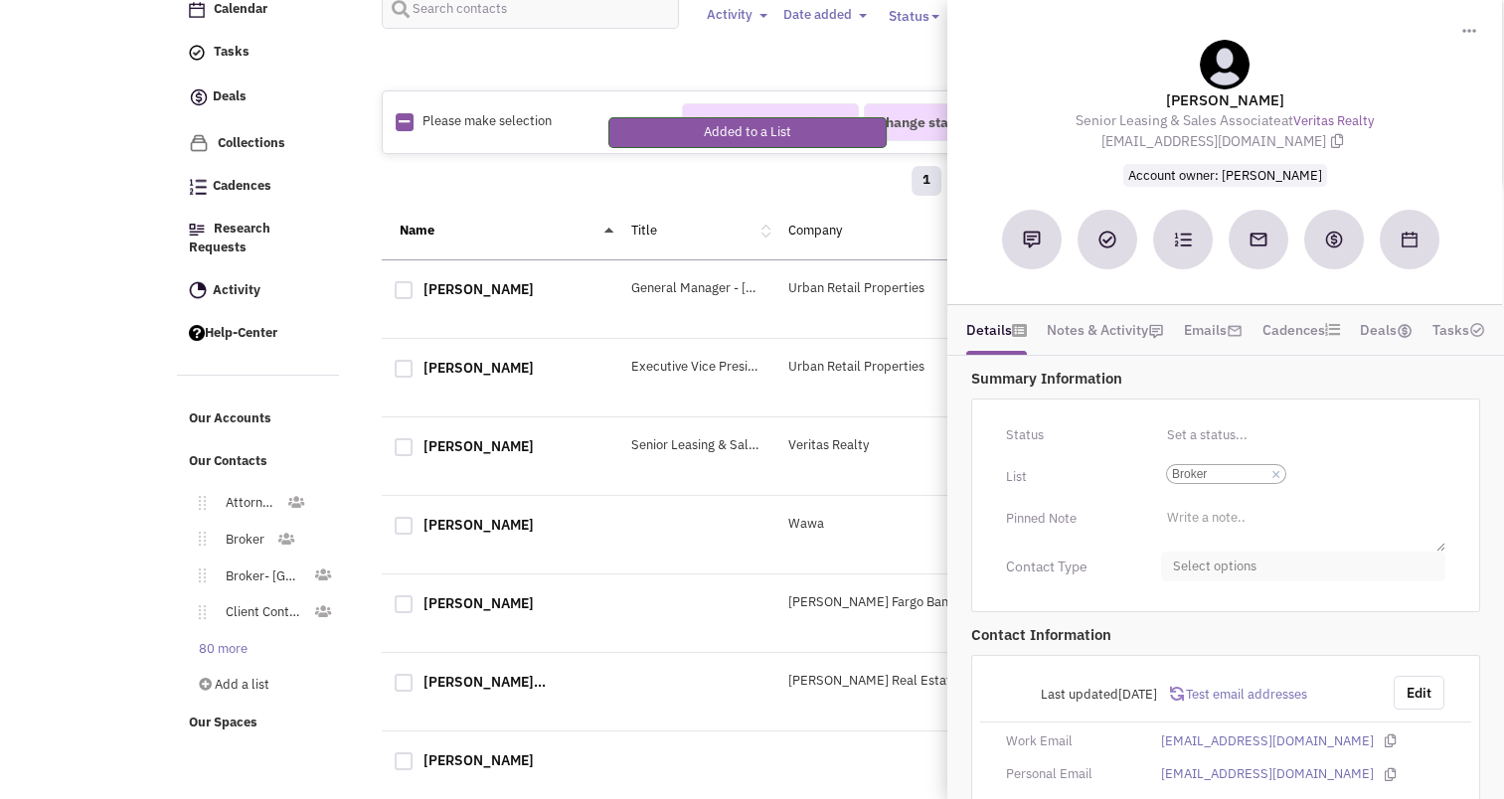
click at [1212, 569] on span "Select options" at bounding box center [1303, 567] width 284 height 31
click at [1184, 647] on div at bounding box center [1181, 645] width 18 height 18
checkbox input "true"
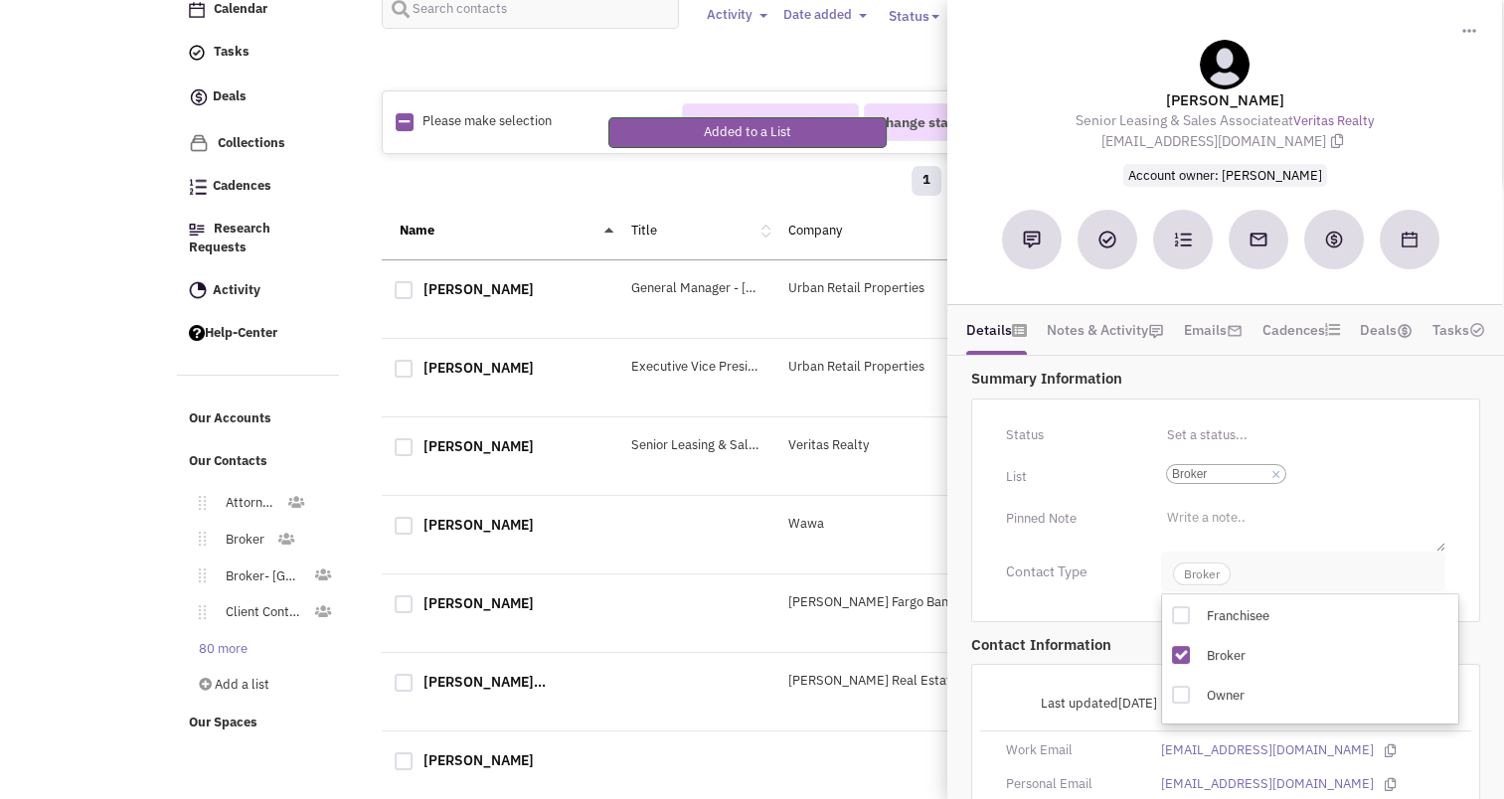
click at [1189, 567] on span "Broker" at bounding box center [1202, 574] width 58 height 23
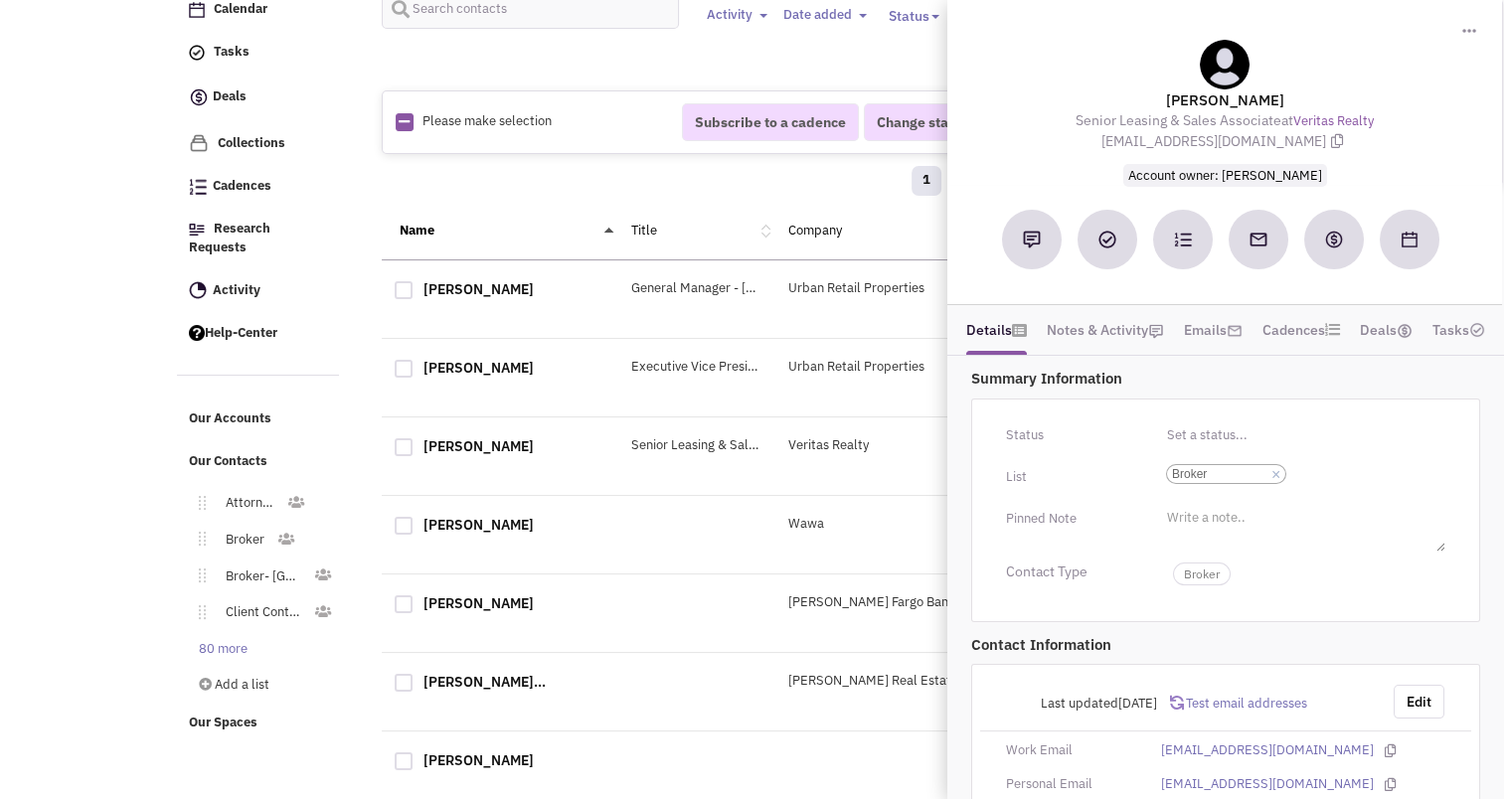
click at [515, 222] on div "Name" at bounding box center [500, 231] width 237 height 19
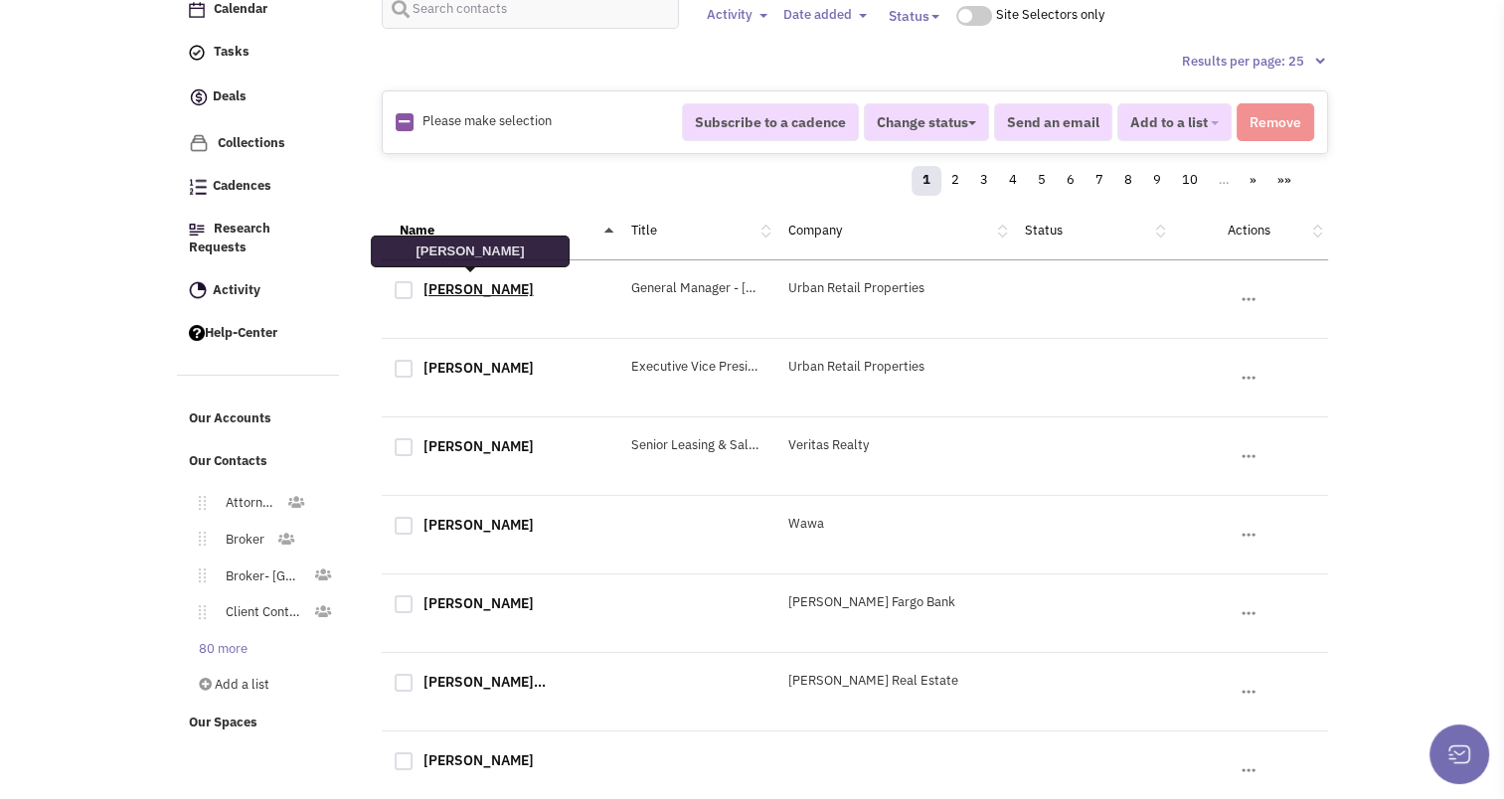
click at [455, 288] on link "David Neuman" at bounding box center [479, 289] width 110 height 18
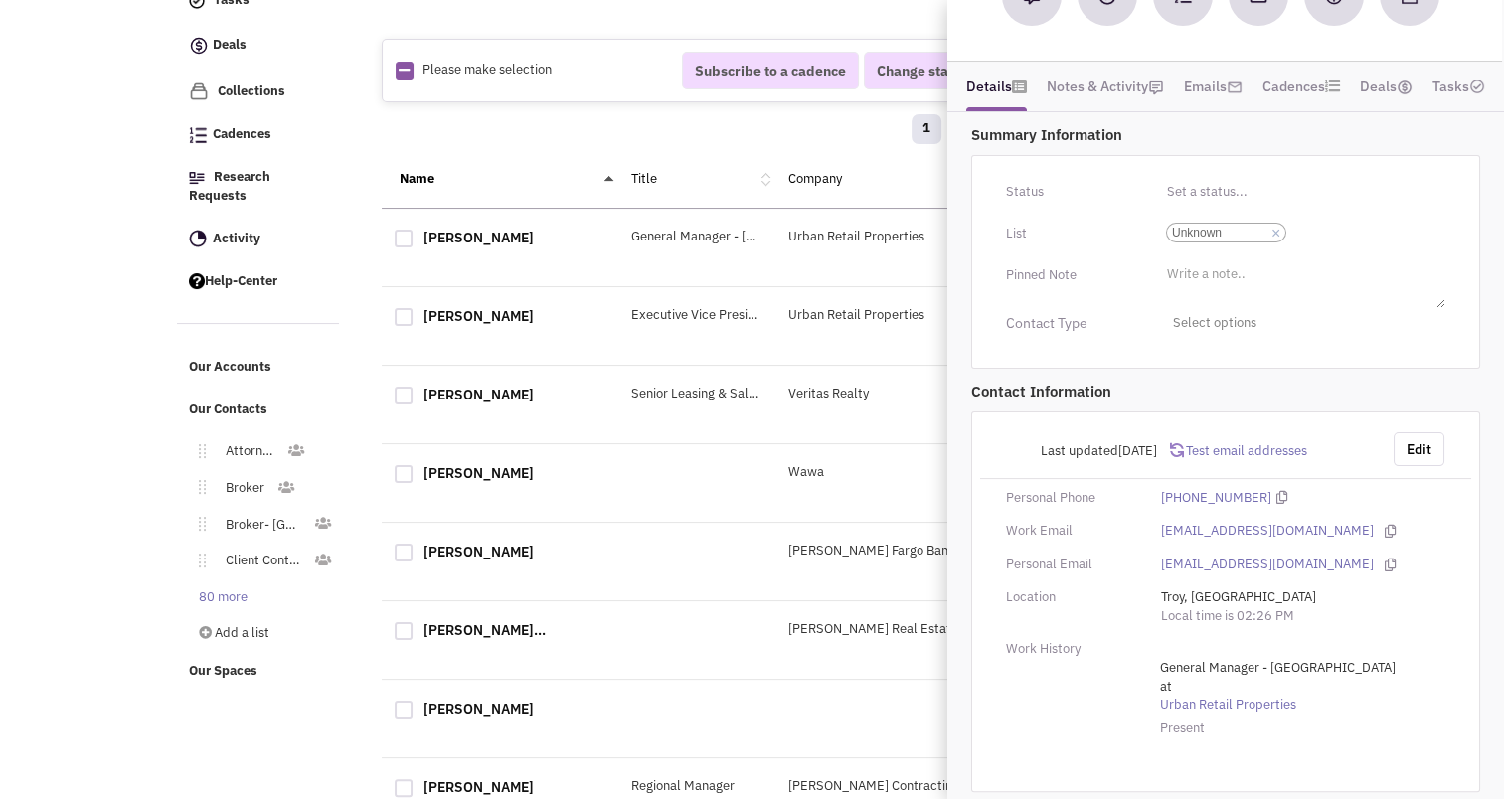
scroll to position [187, 0]
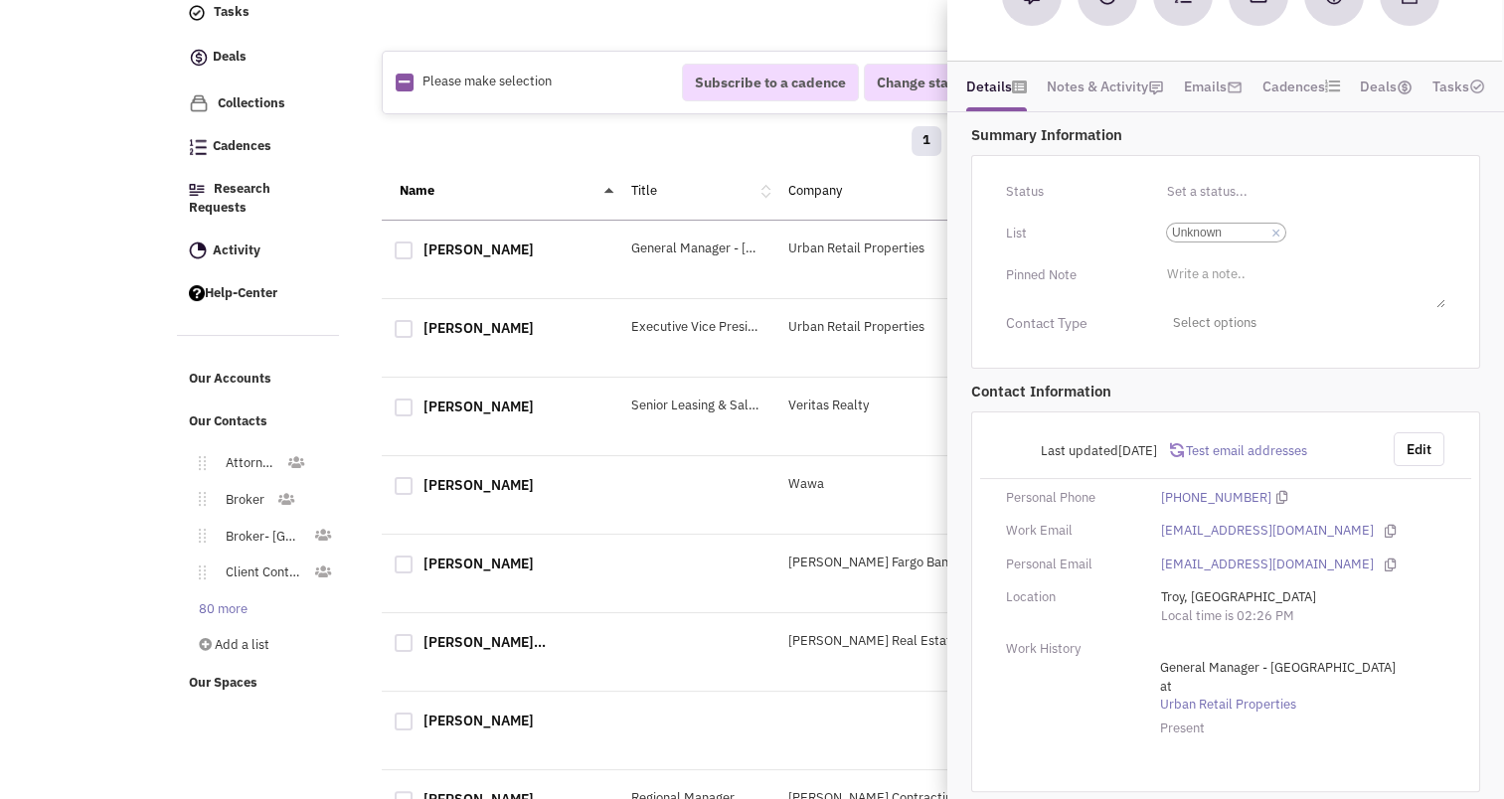
click at [399, 242] on div at bounding box center [404, 251] width 18 height 18
click at [415, 246] on input "checkbox" at bounding box center [421, 252] width 13 height 13
checkbox input "true"
select select
click at [690, 141] on div "1 2 3 4 5 6 7 8 9 10 … » »»" at bounding box center [855, 144] width 921 height 40
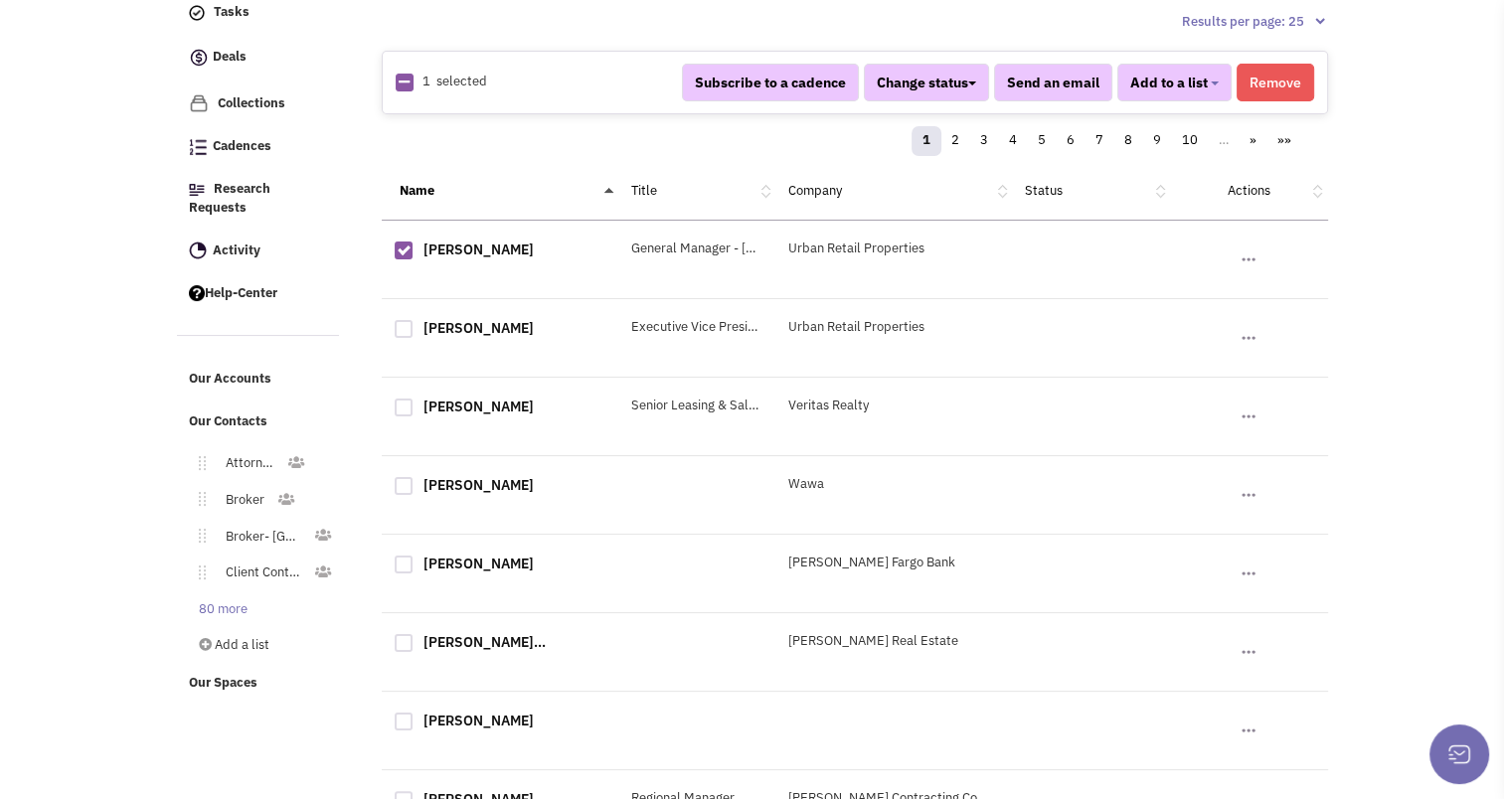
click at [1282, 82] on button "Remove" at bounding box center [1276, 83] width 78 height 38
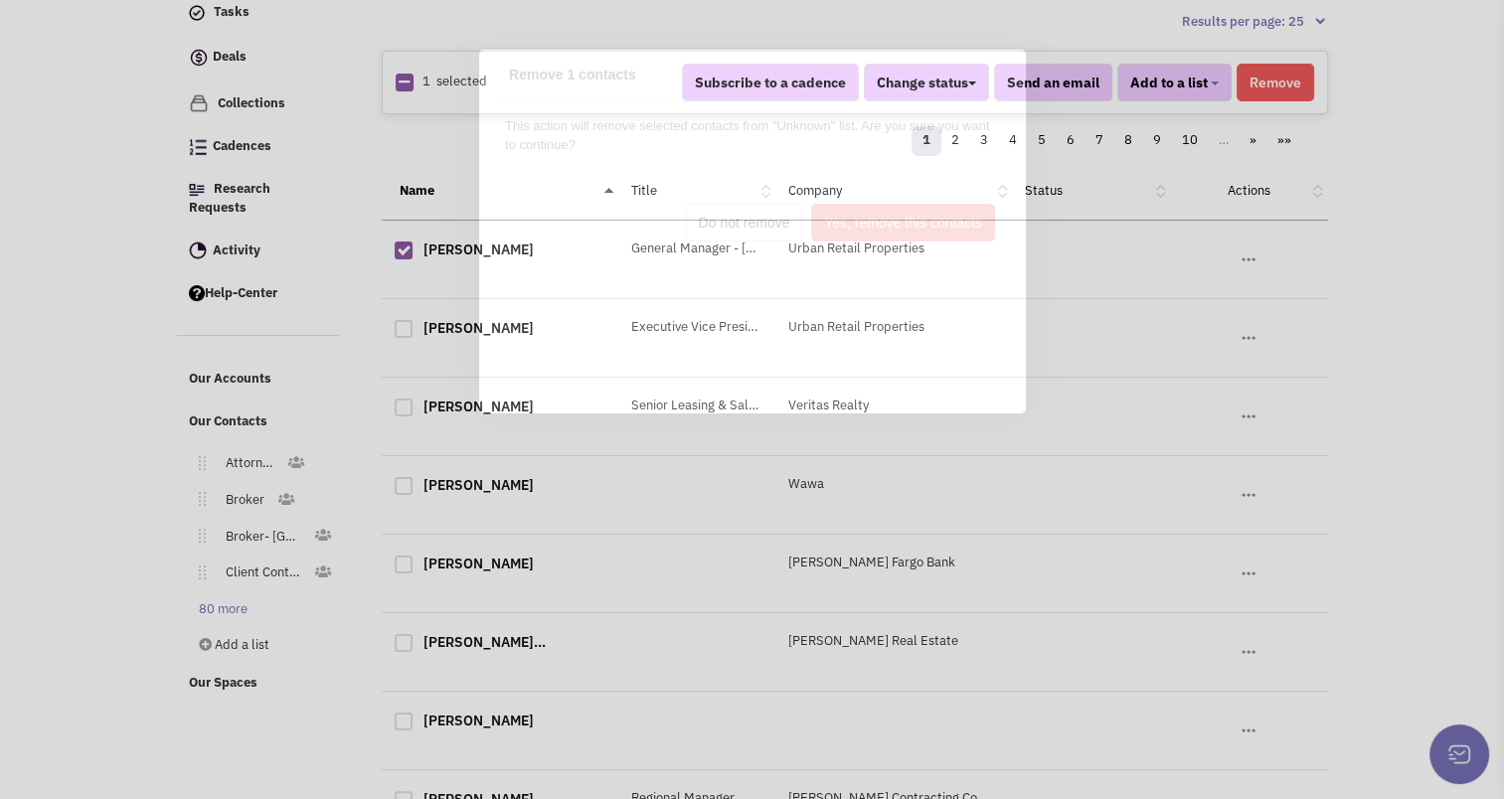
scroll to position [0, 0]
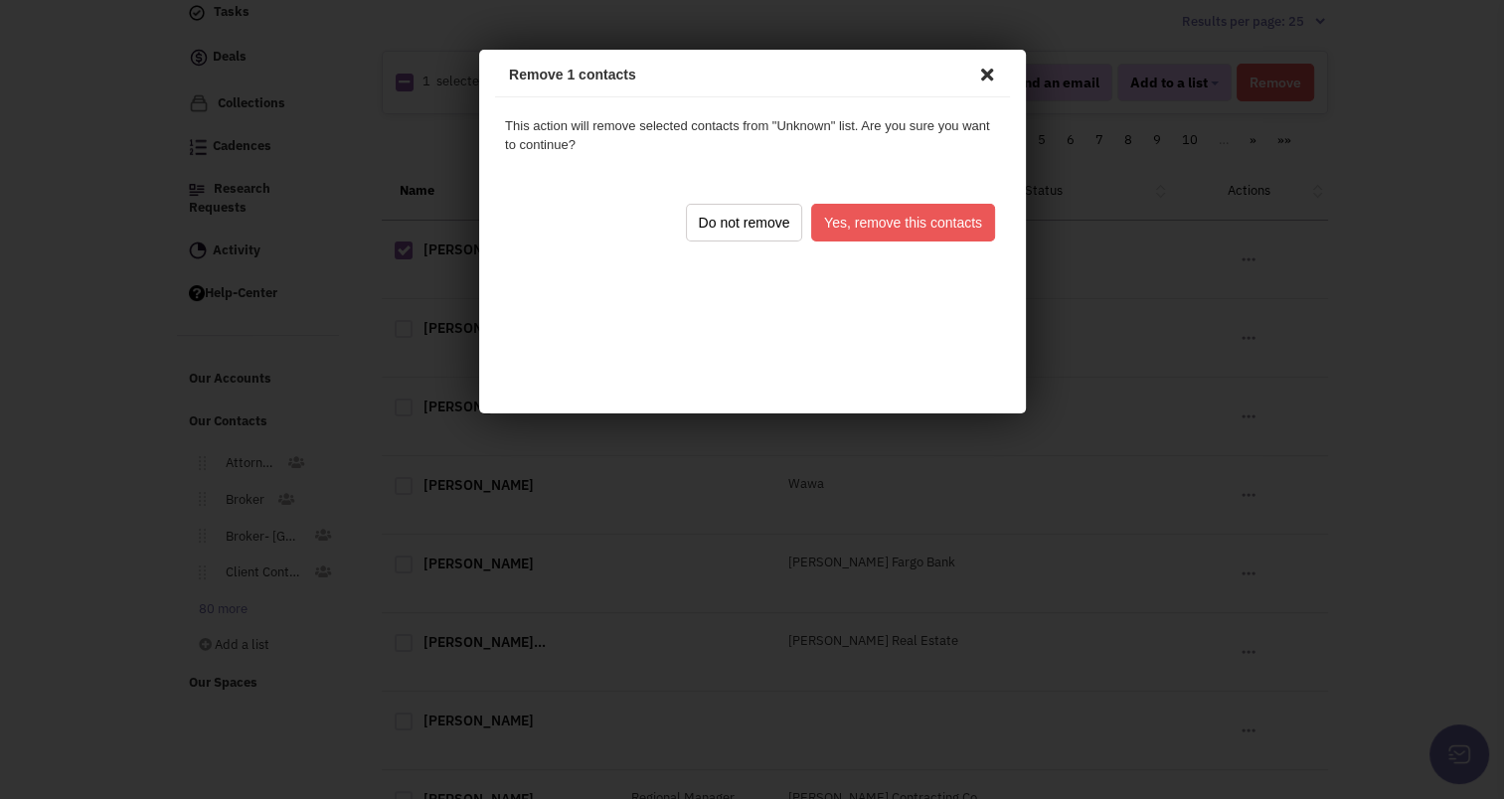
click at [886, 206] on button "Yes, remove this contacts" at bounding box center [899, 220] width 184 height 38
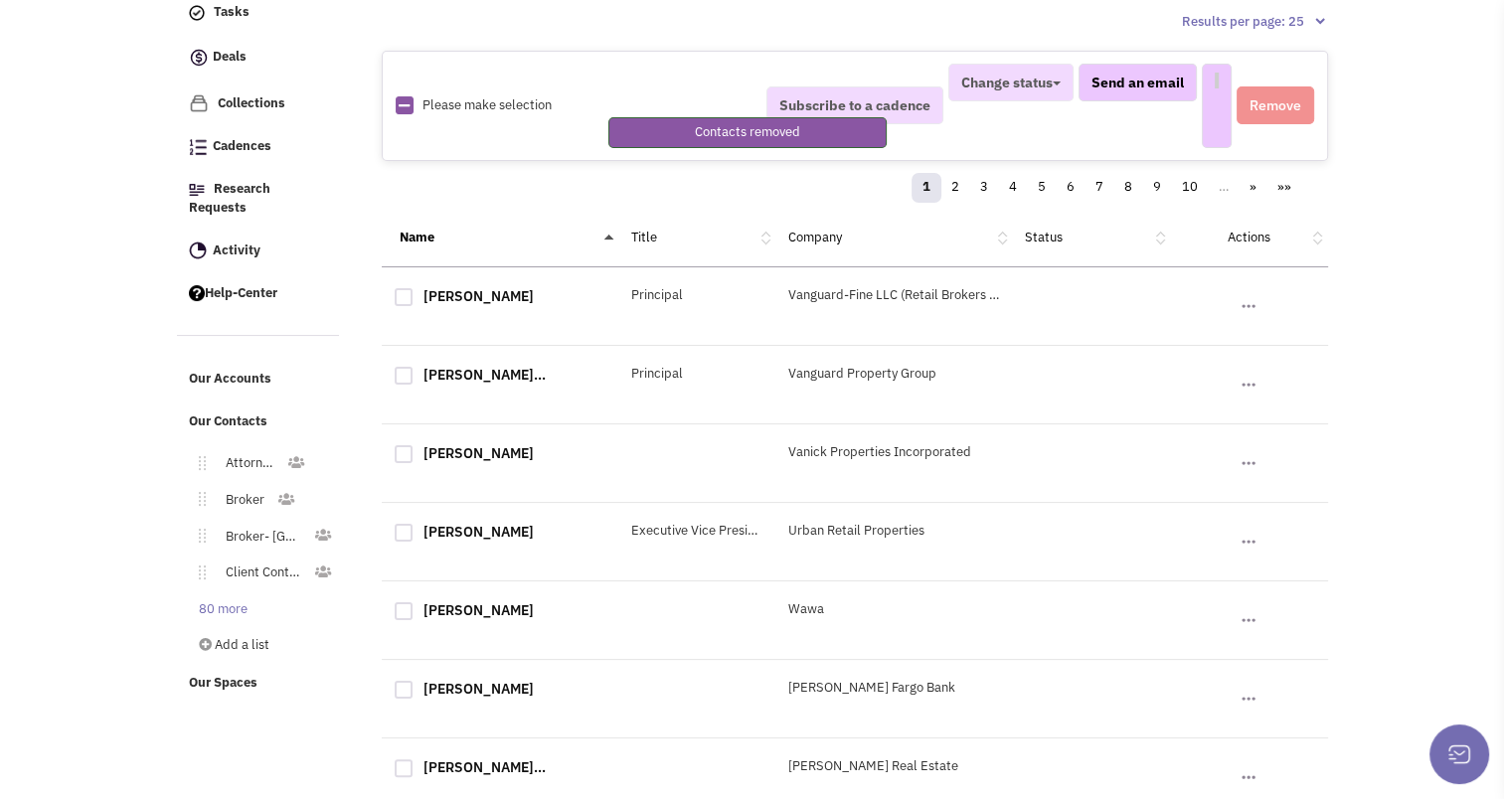
select select
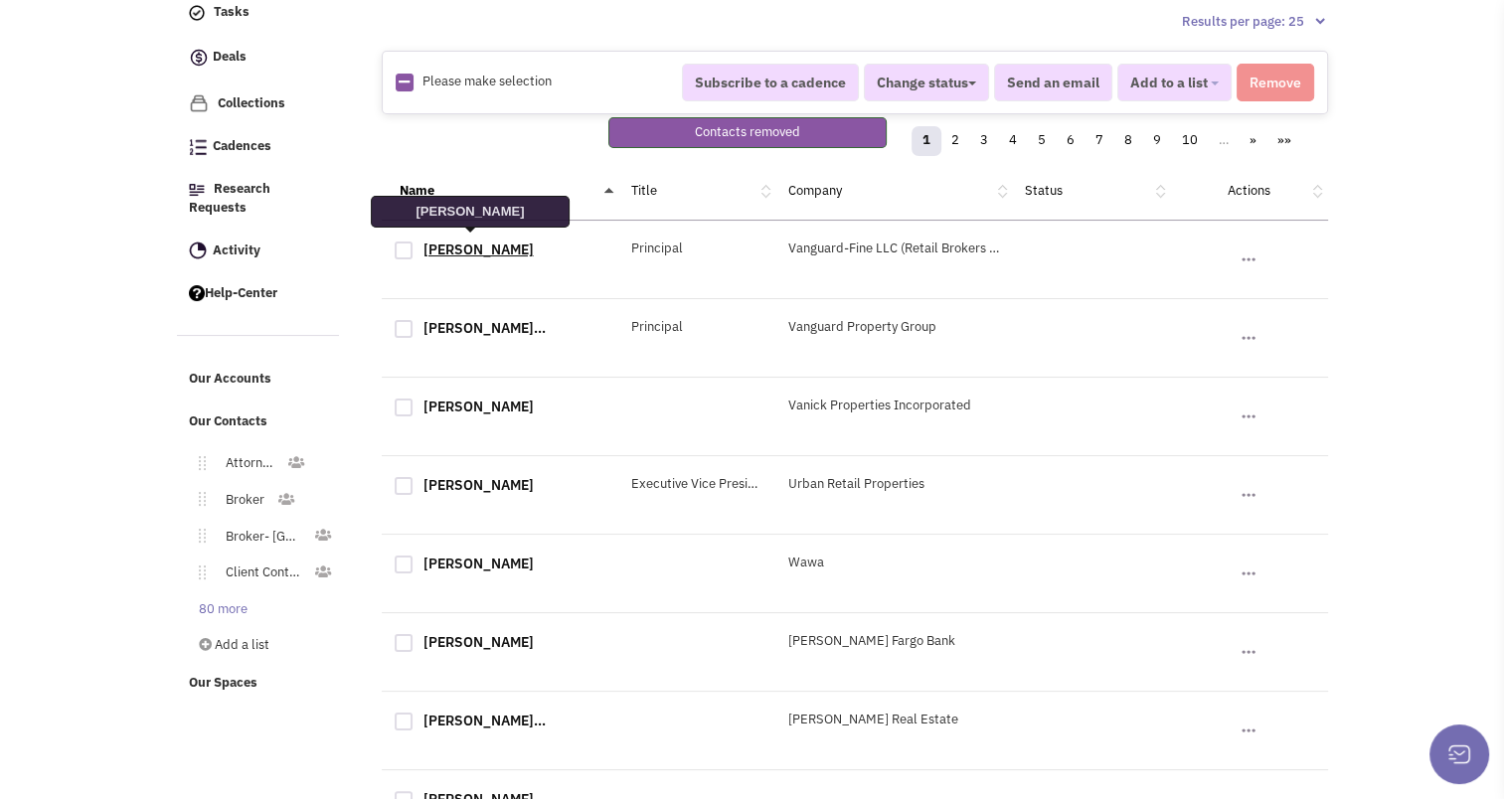
click at [458, 249] on link "Barry Feinman" at bounding box center [479, 250] width 110 height 18
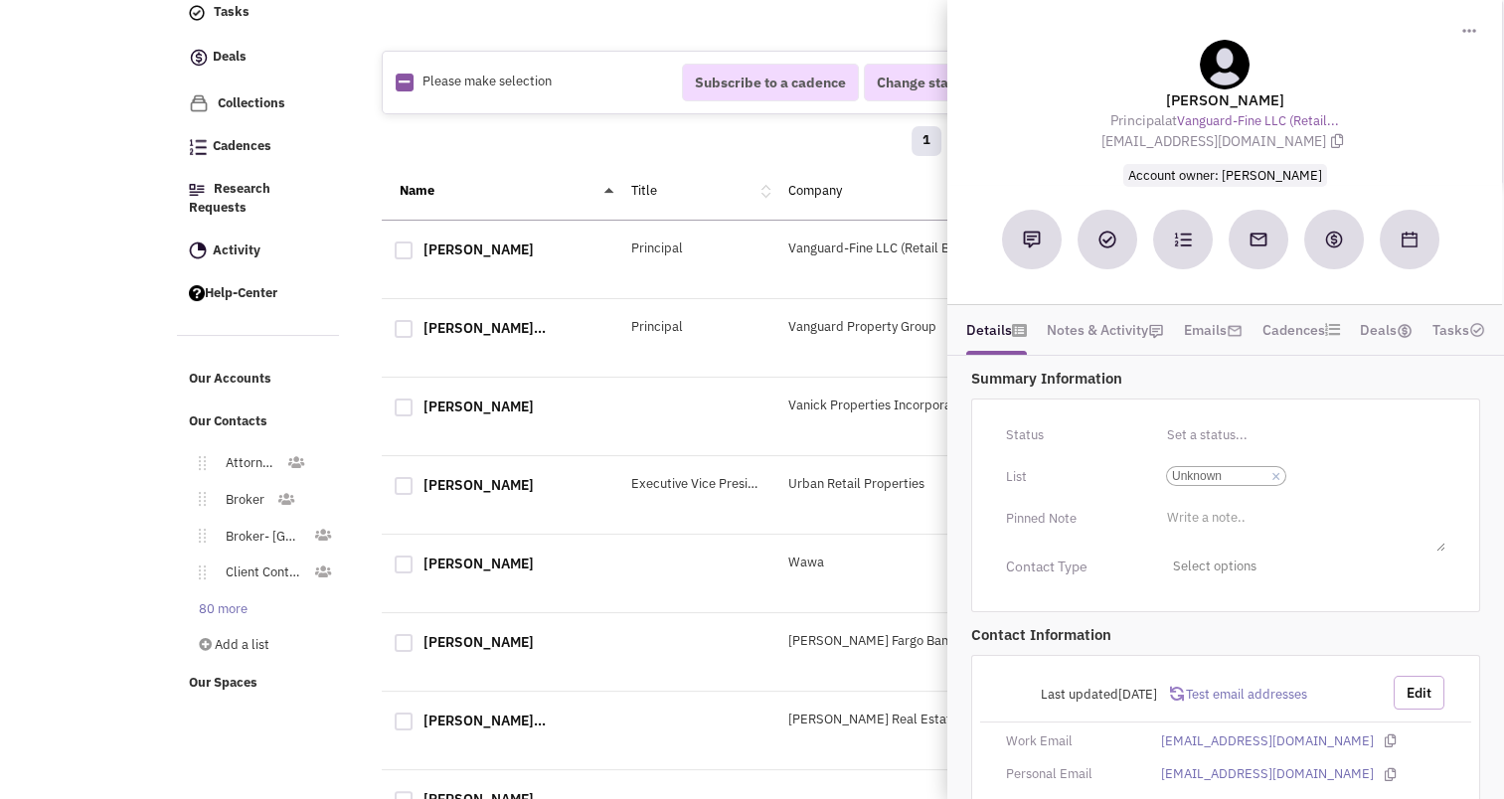
click at [1419, 686] on button "Edit" at bounding box center [1419, 693] width 51 height 34
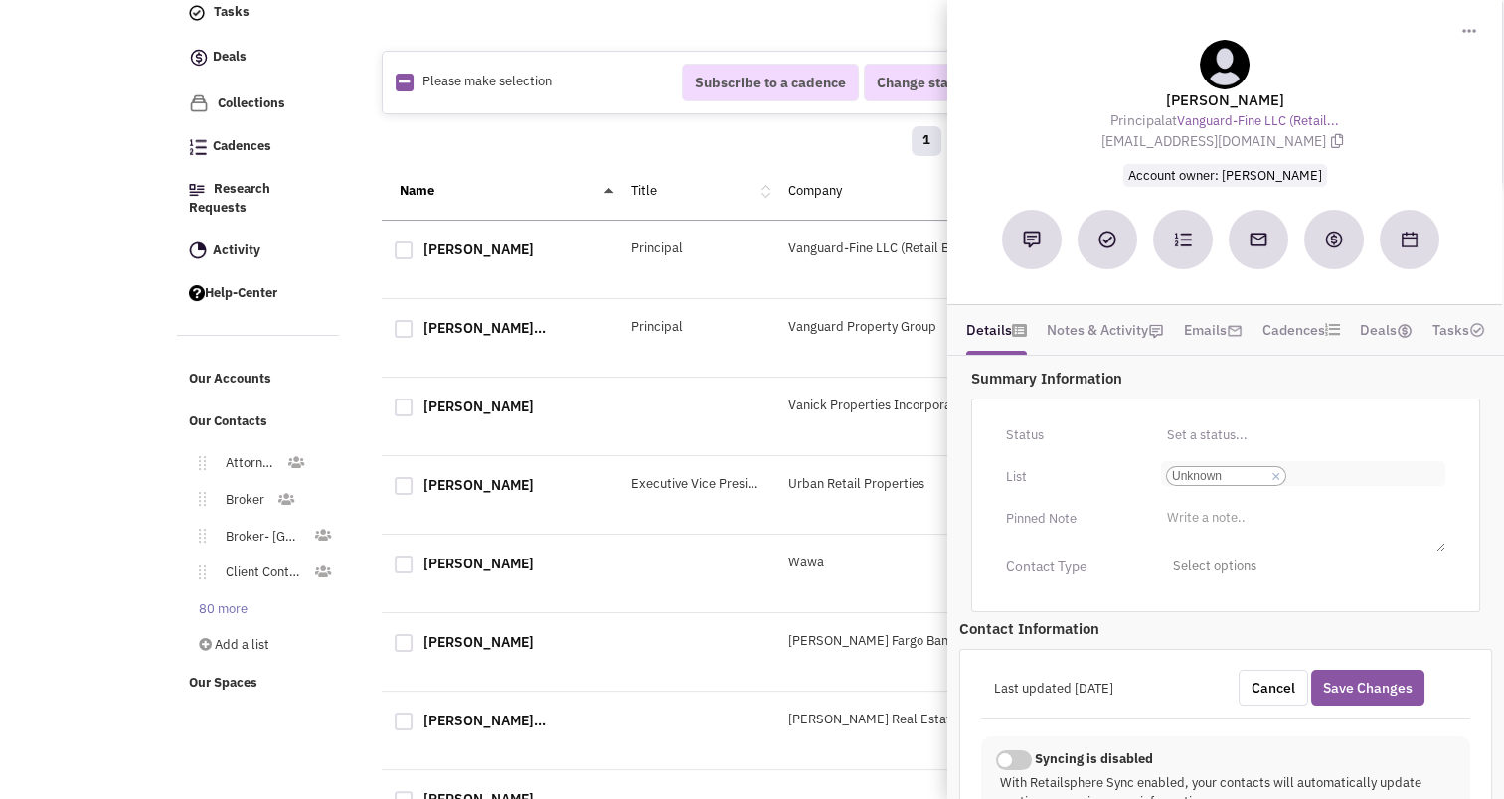
click at [1277, 472] on link "×" at bounding box center [1276, 477] width 9 height 18
click at [0, 0] on select "Select a list... Unknown" at bounding box center [0, 0] width 0 height 0
click at [1281, 469] on ul "Select a list..." at bounding box center [1303, 472] width 284 height 23
click at [0, 0] on select "Select a list..." at bounding box center [0, 0] width 0 height 0
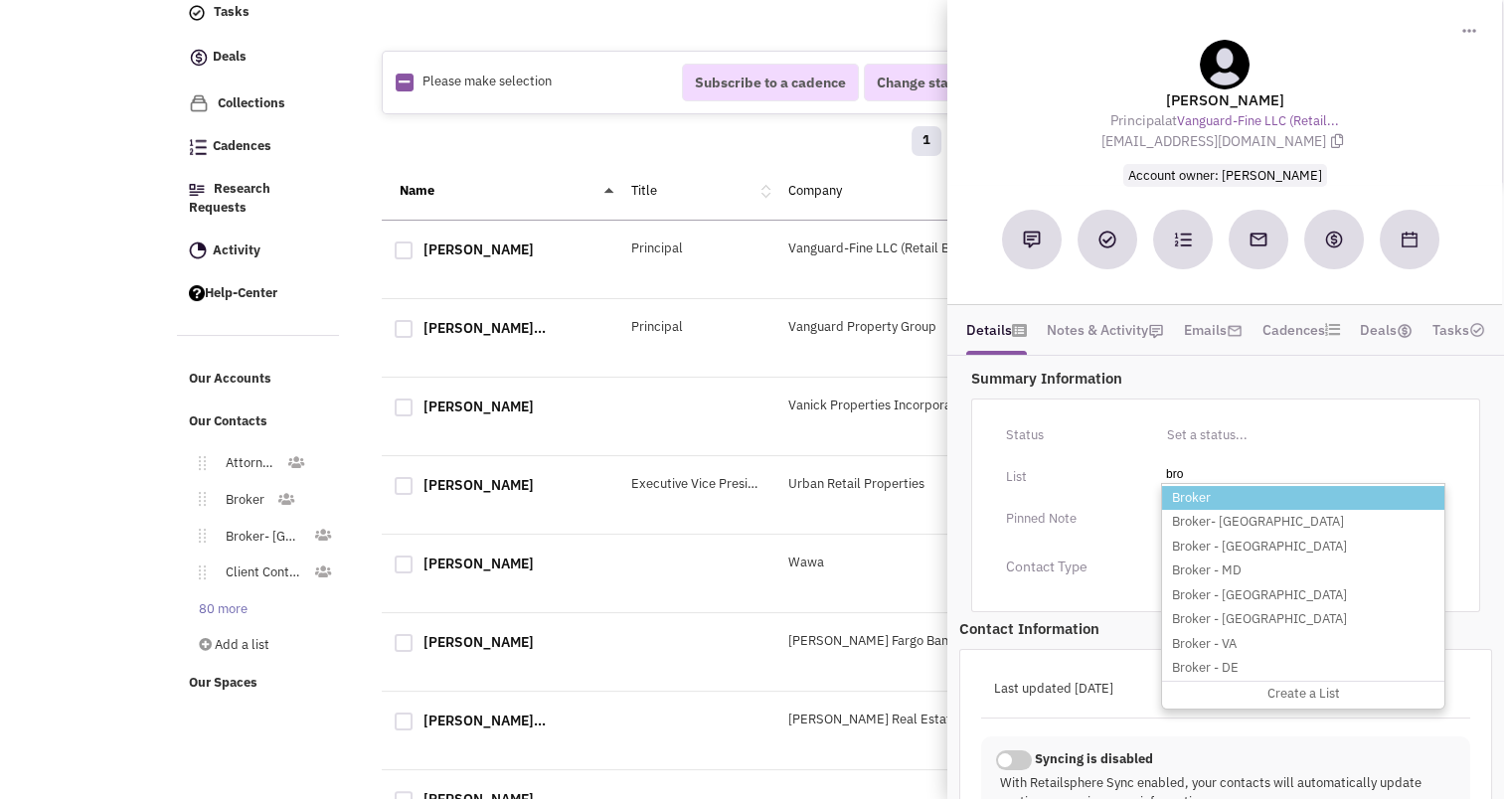
type input "bro"
click at [1217, 493] on li "Broker" at bounding box center [1303, 498] width 282 height 25
click at [0, 0] on select "Select a list..." at bounding box center [0, 0] width 0 height 0
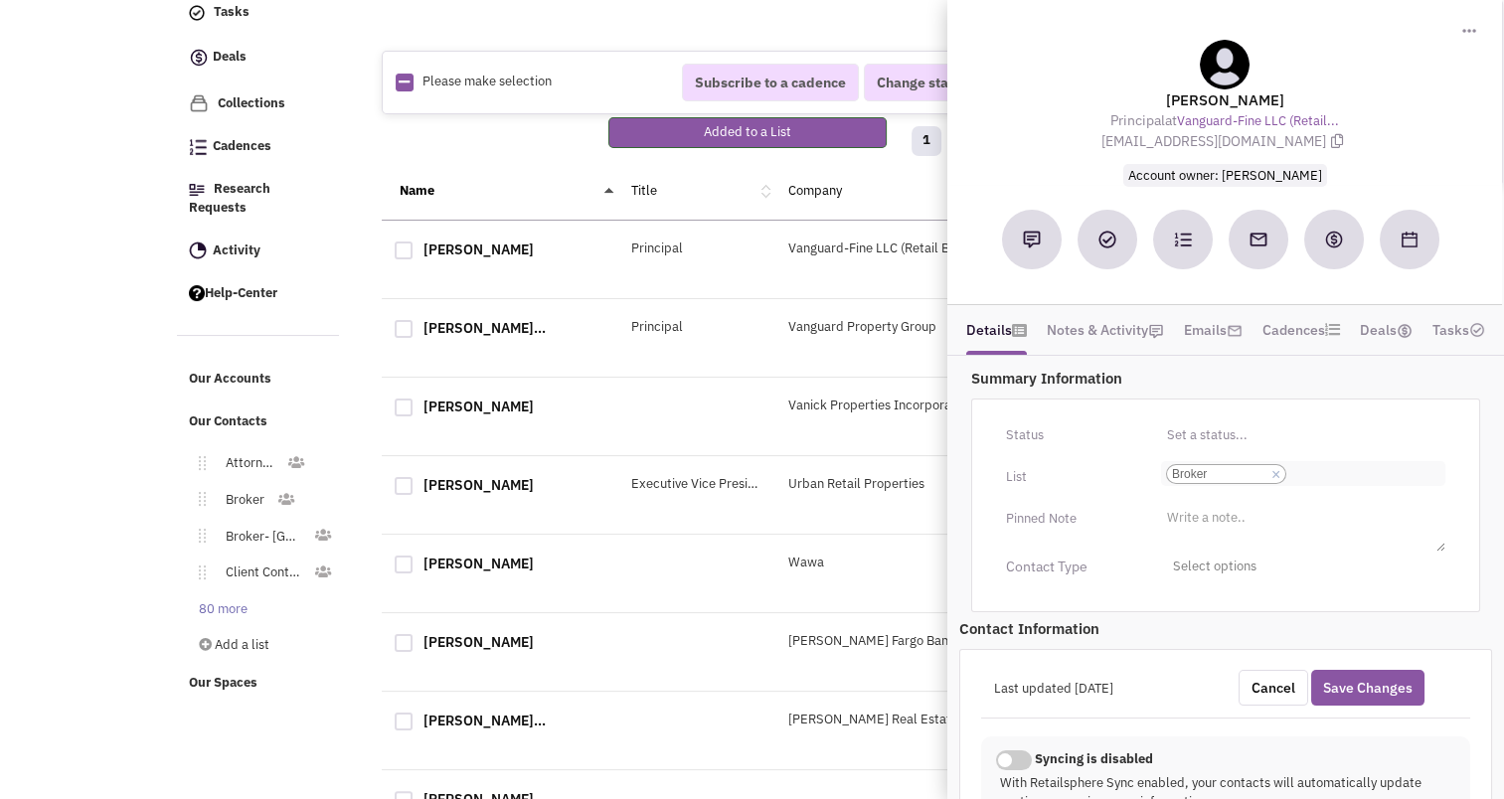
click at [1297, 480] on input "Select a list... Broker Select a list... × Broker" at bounding box center [1314, 474] width 44 height 20
type input "ny"
click at [1222, 498] on li "Broker - [GEOGRAPHIC_DATA]" at bounding box center [1303, 500] width 282 height 25
click at [0, 0] on select "Select a list... Broker" at bounding box center [0, 0] width 0 height 0
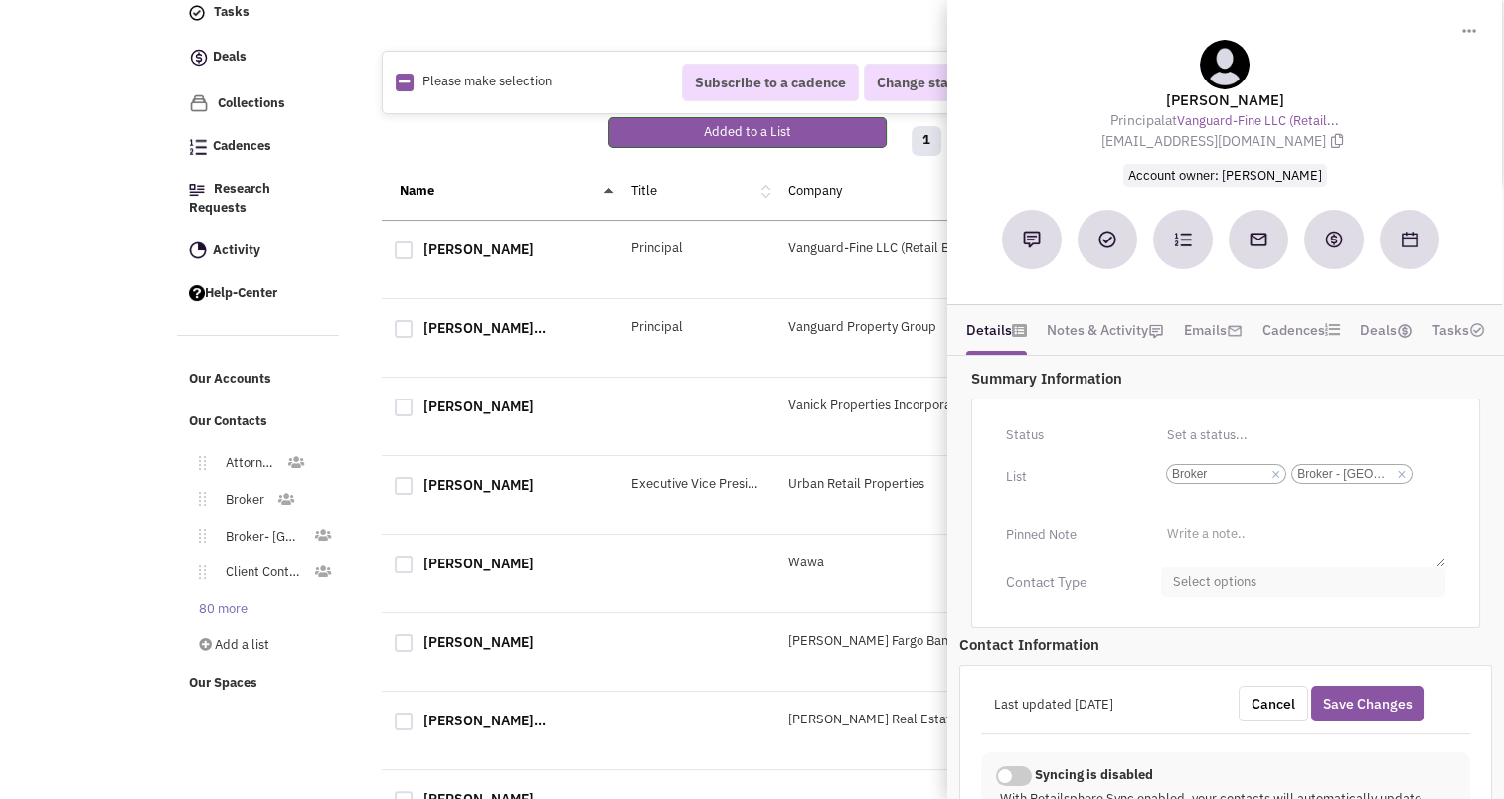
click at [1237, 589] on span "Select options" at bounding box center [1303, 583] width 284 height 31
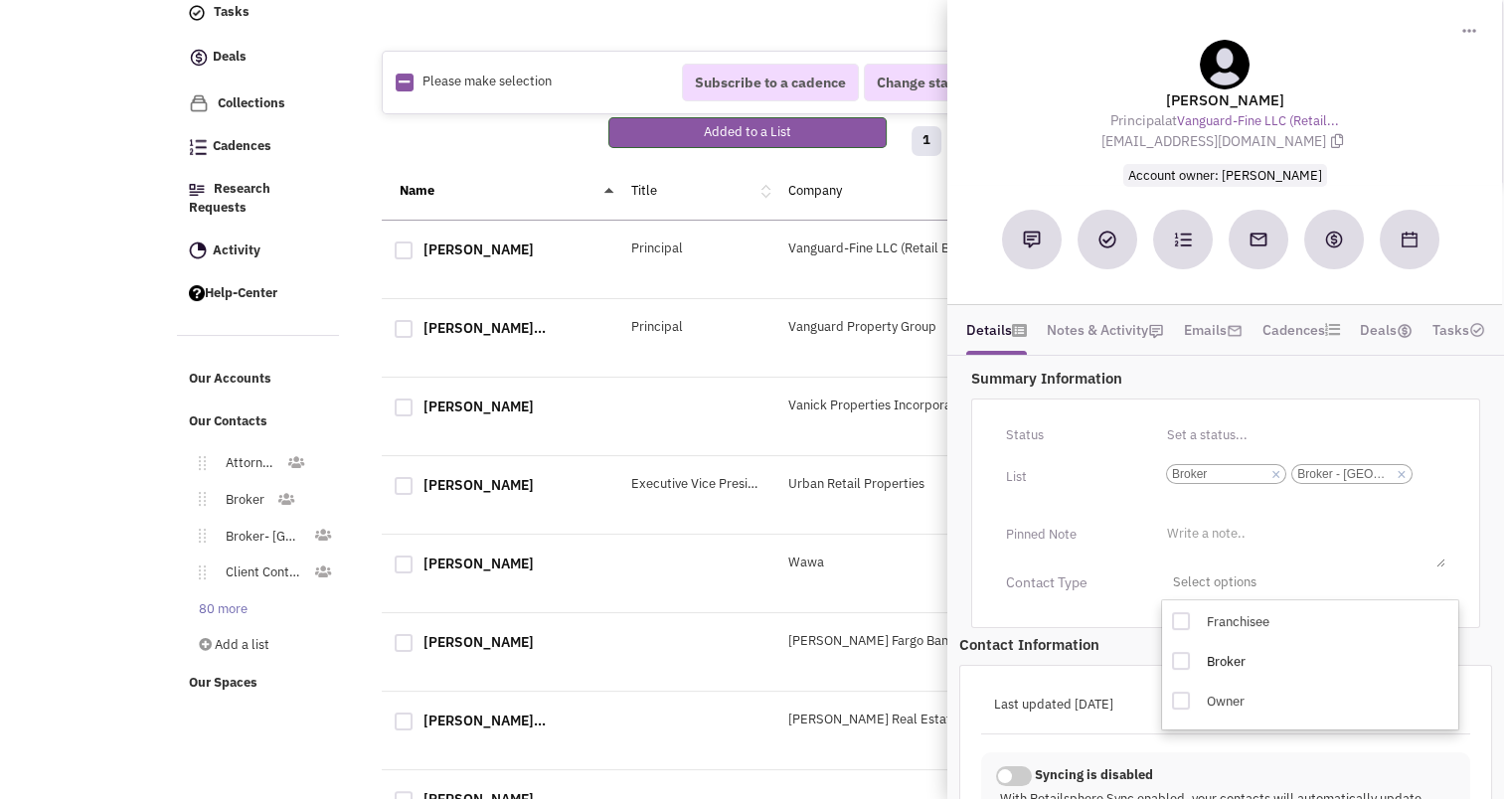
click at [1171, 663] on link "Broker" at bounding box center [1303, 665] width 283 height 40
checkbox input "true"
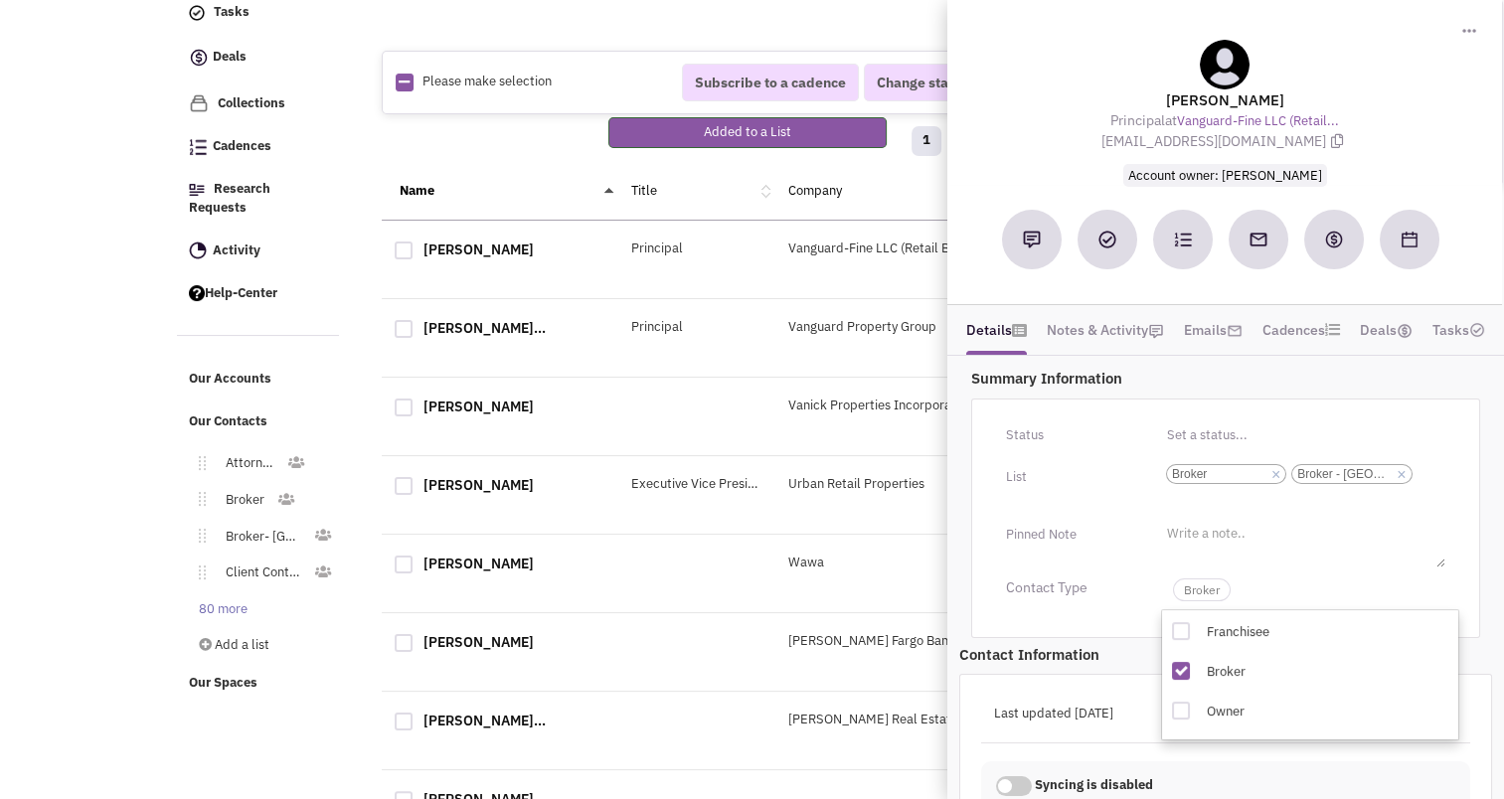
click at [1091, 695] on div "Last updated [DATE]" at bounding box center [1103, 714] width 245 height 38
click at [1189, 590] on span "Broker" at bounding box center [1202, 590] width 58 height 23
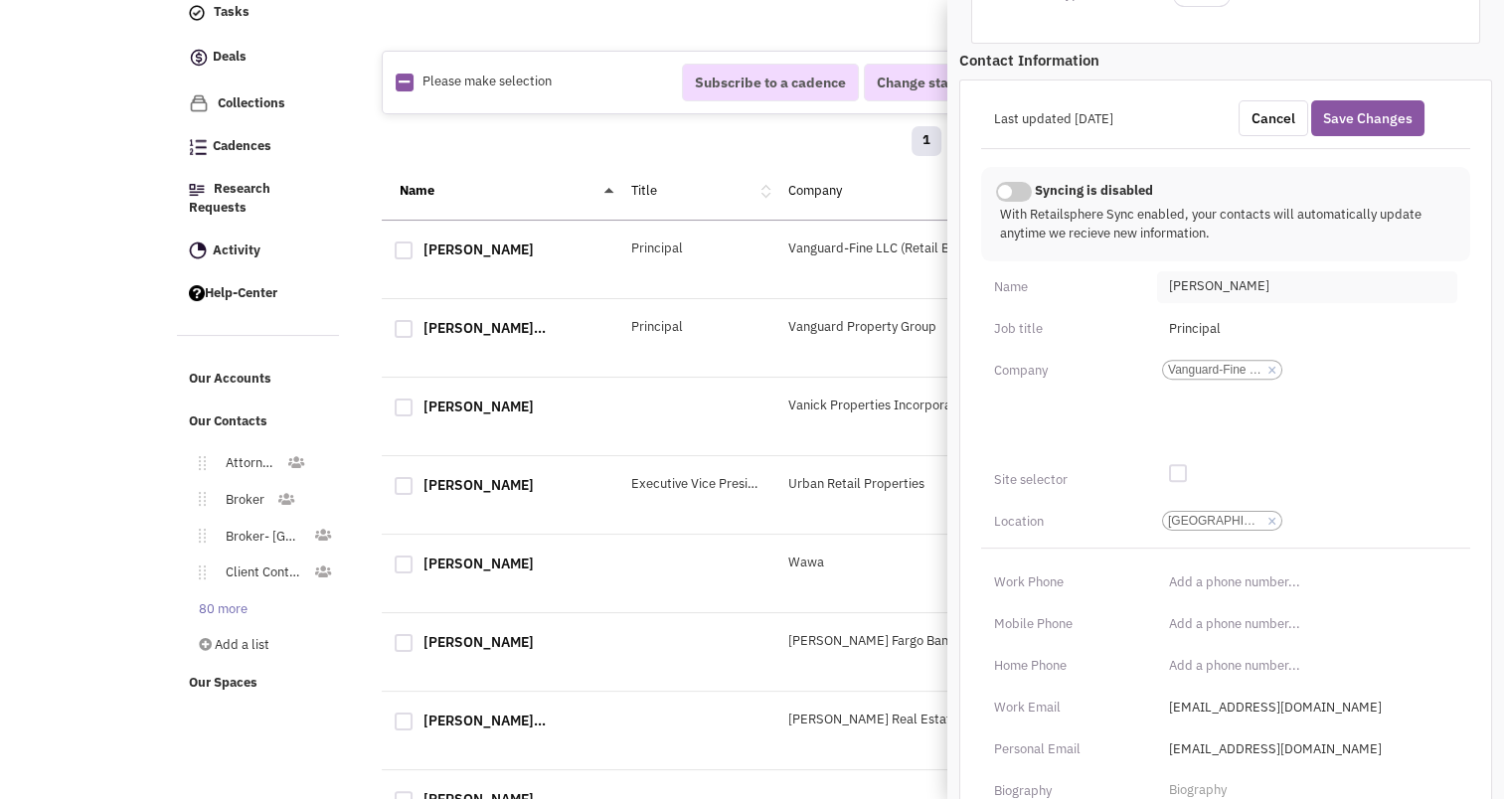
scroll to position [839, 0]
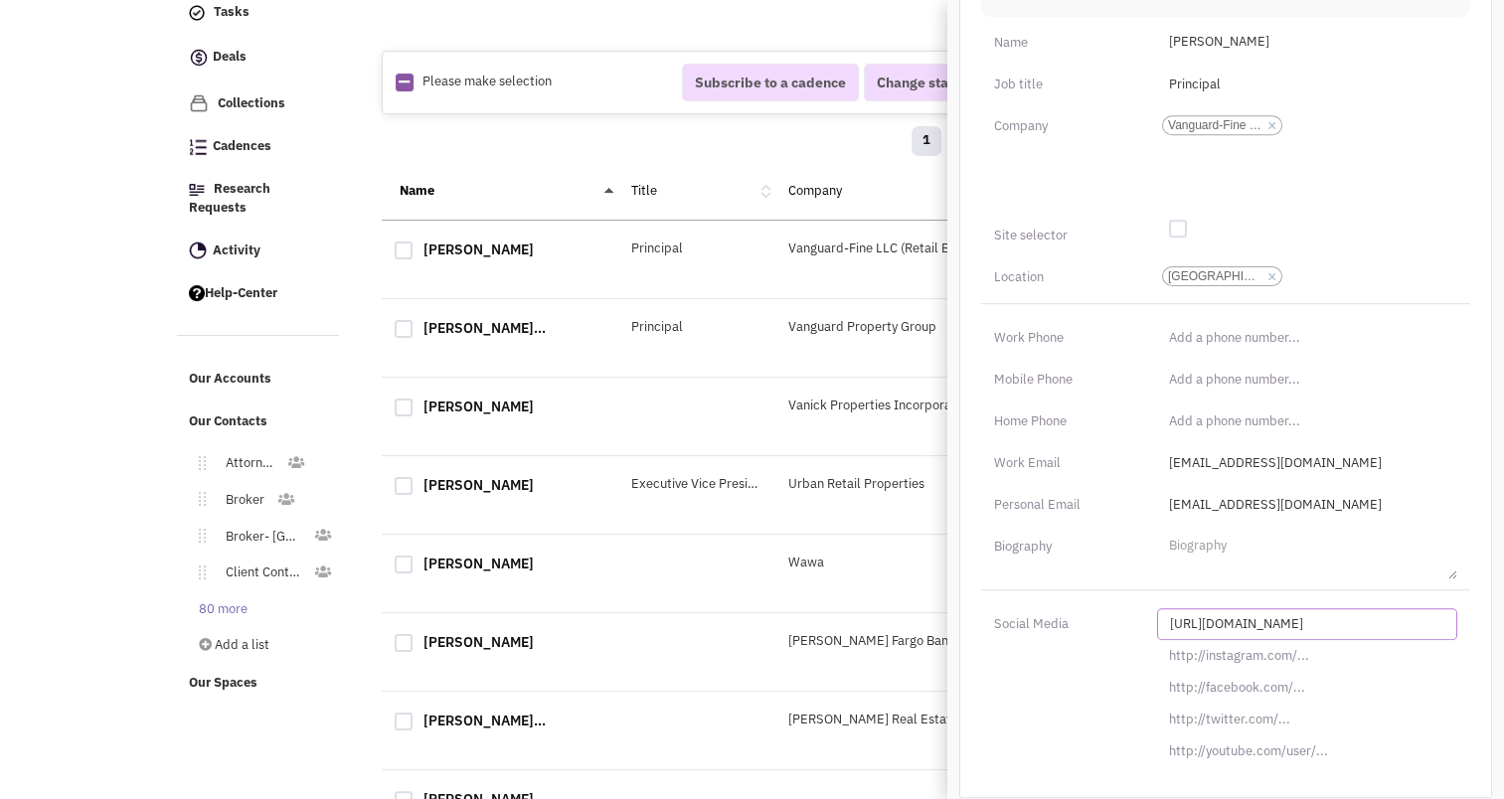
click at [1226, 620] on input "[URL][DOMAIN_NAME]" at bounding box center [1307, 625] width 300 height 32
paste input "s://www.linkedin.com/in/jennifer-daniels-17b92a45"
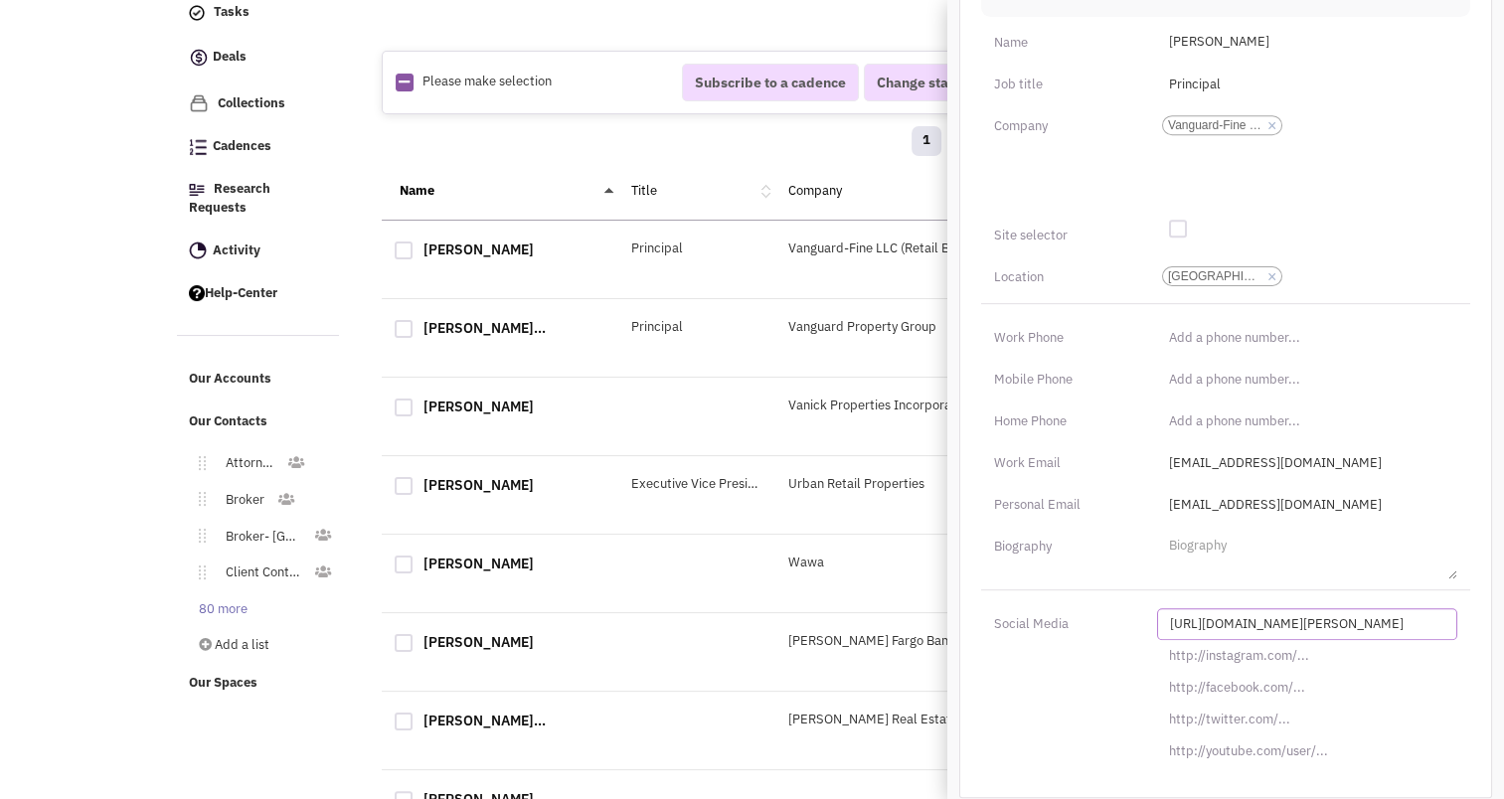
click at [1323, 617] on input "https://www.linkedin.com/in/jennifer-daniels-17b92a45/" at bounding box center [1307, 625] width 300 height 32
paste input "barry-feinman-50ab2b1b"
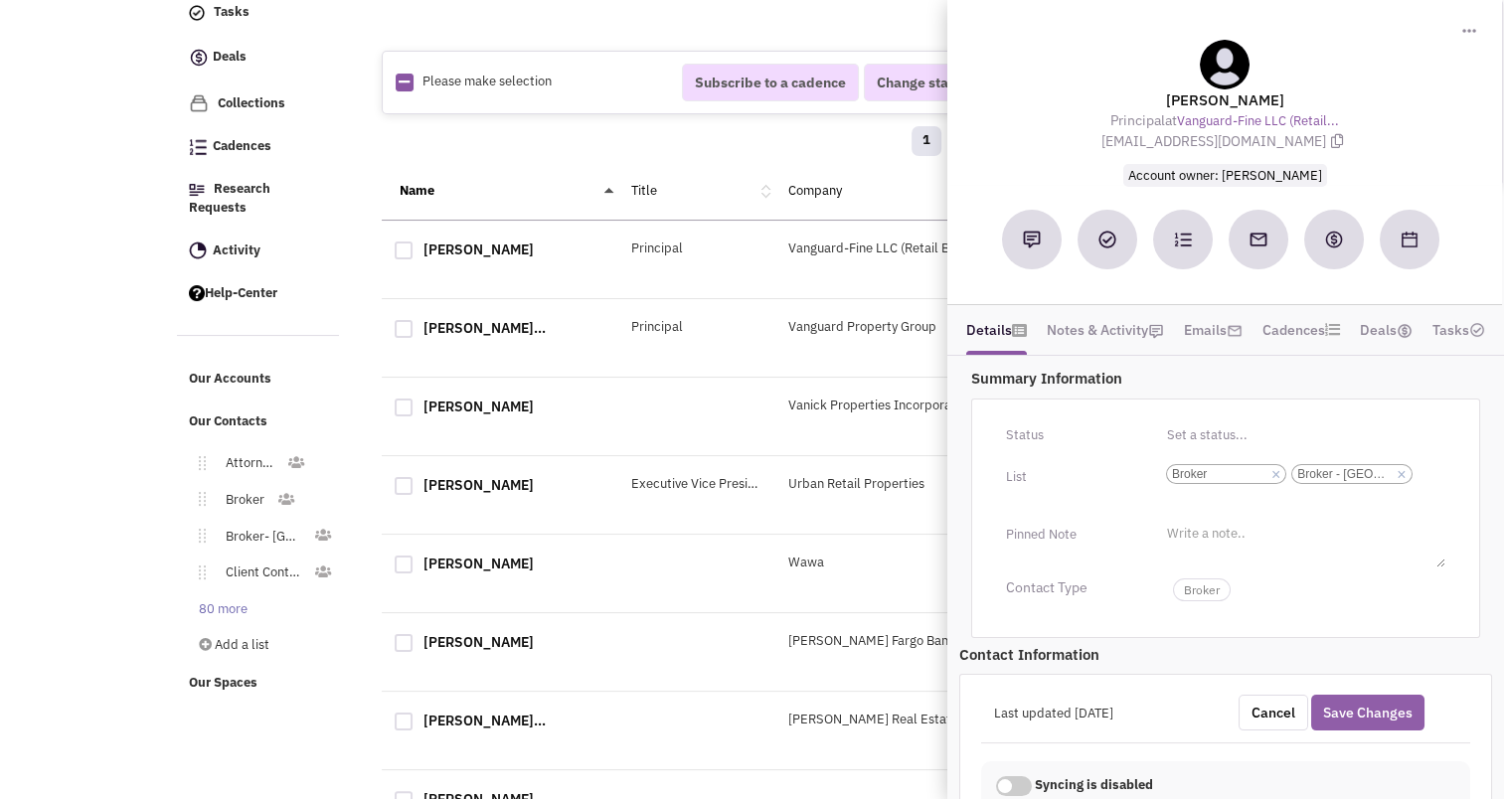
type input "https://www.linkedin.com/in/barry-feinman-50ab2b1b/"
click at [1378, 699] on button "Save Changes" at bounding box center [1368, 713] width 113 height 36
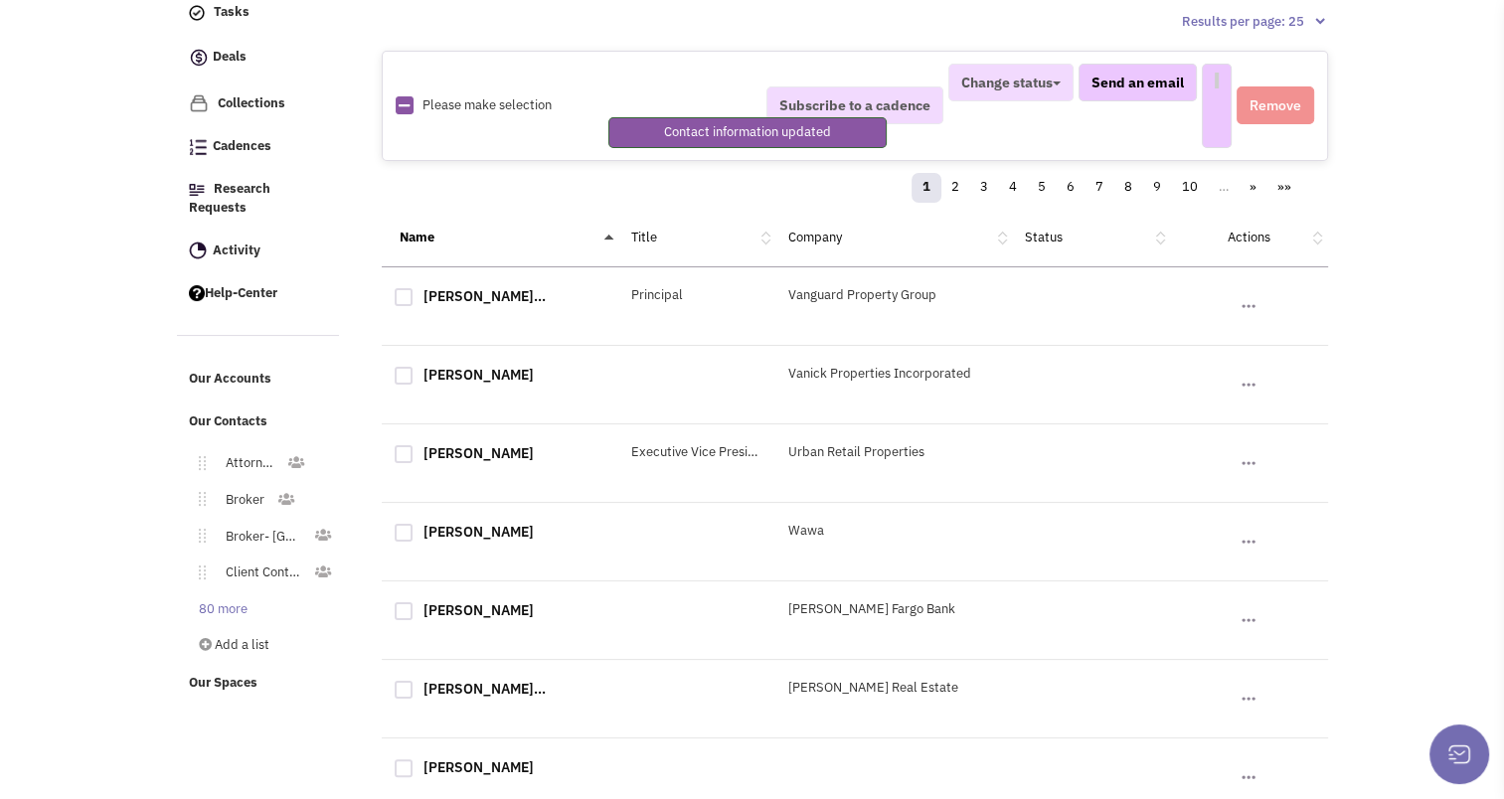
select select
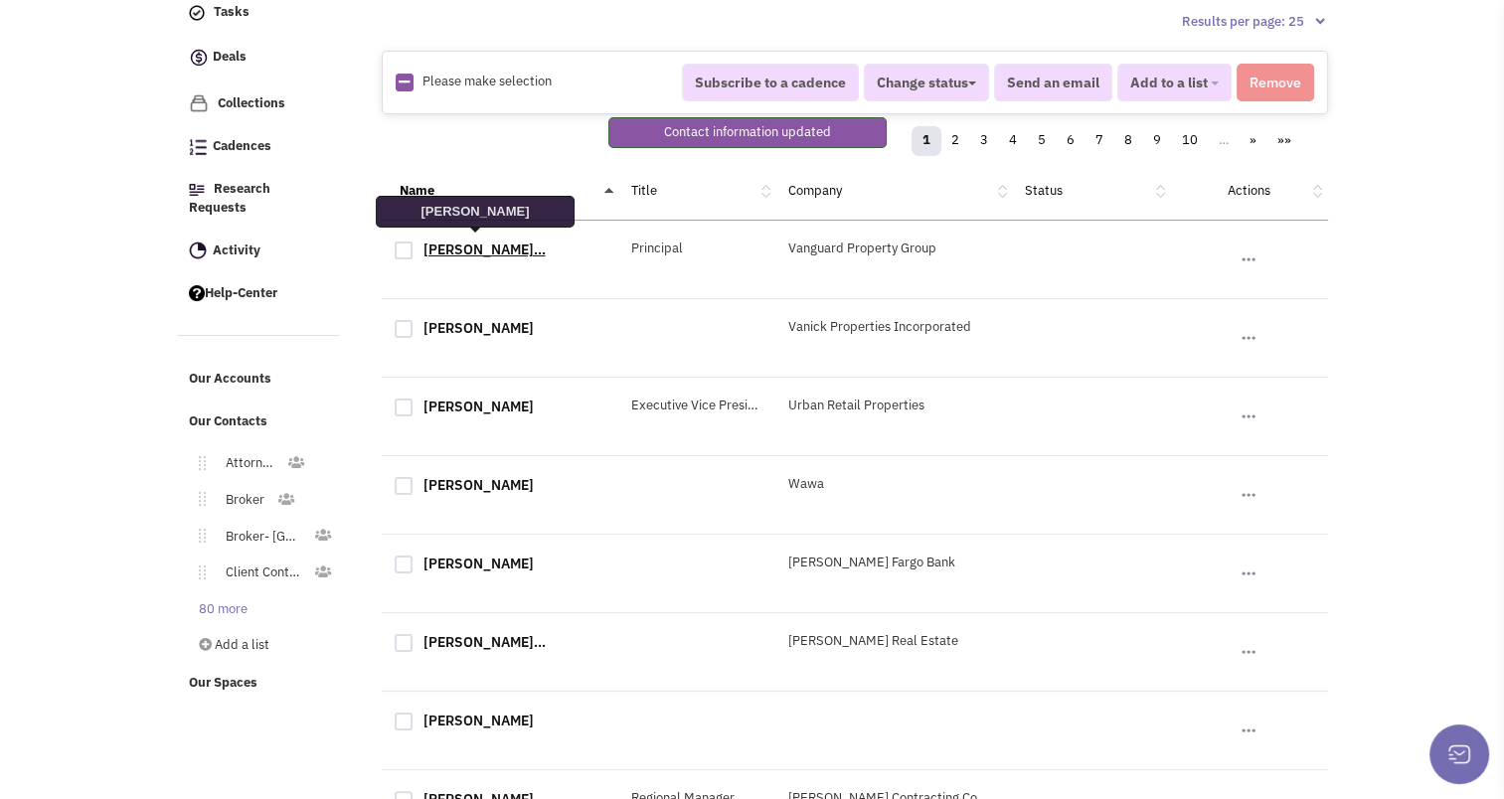
click at [465, 251] on link "George Venter..." at bounding box center [485, 250] width 122 height 18
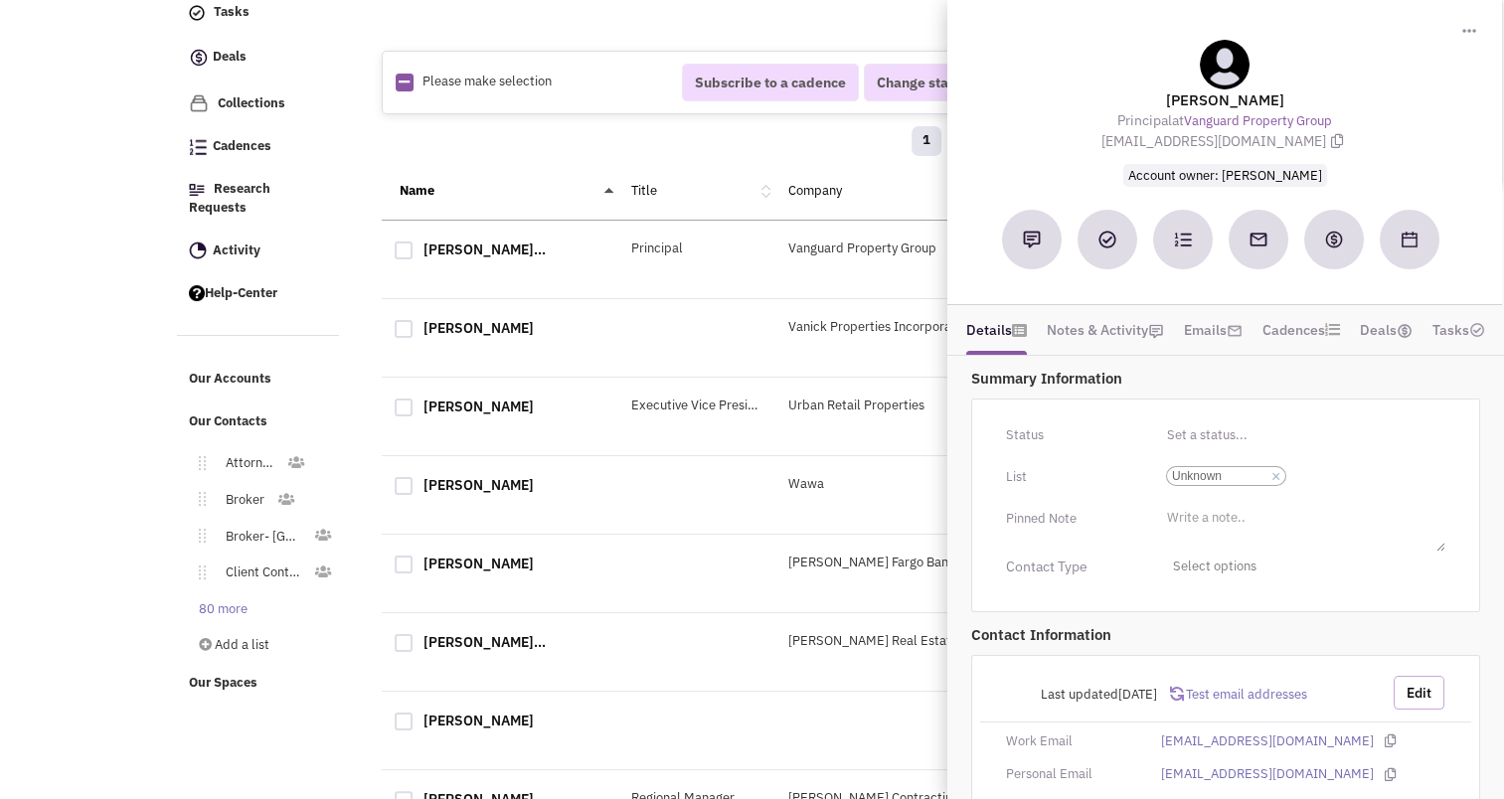
click at [1419, 688] on button "Edit" at bounding box center [1419, 693] width 51 height 34
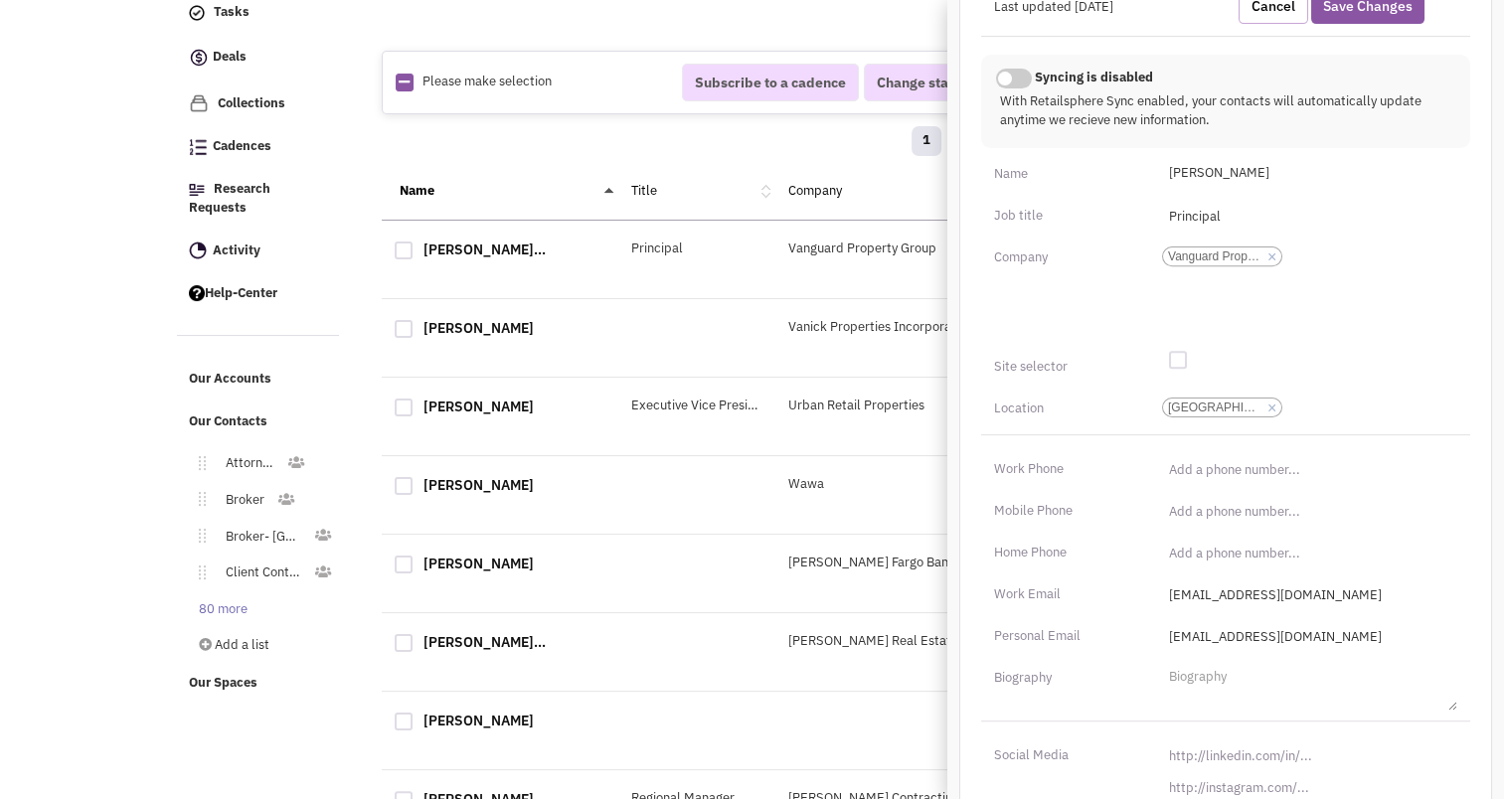
scroll to position [746, 0]
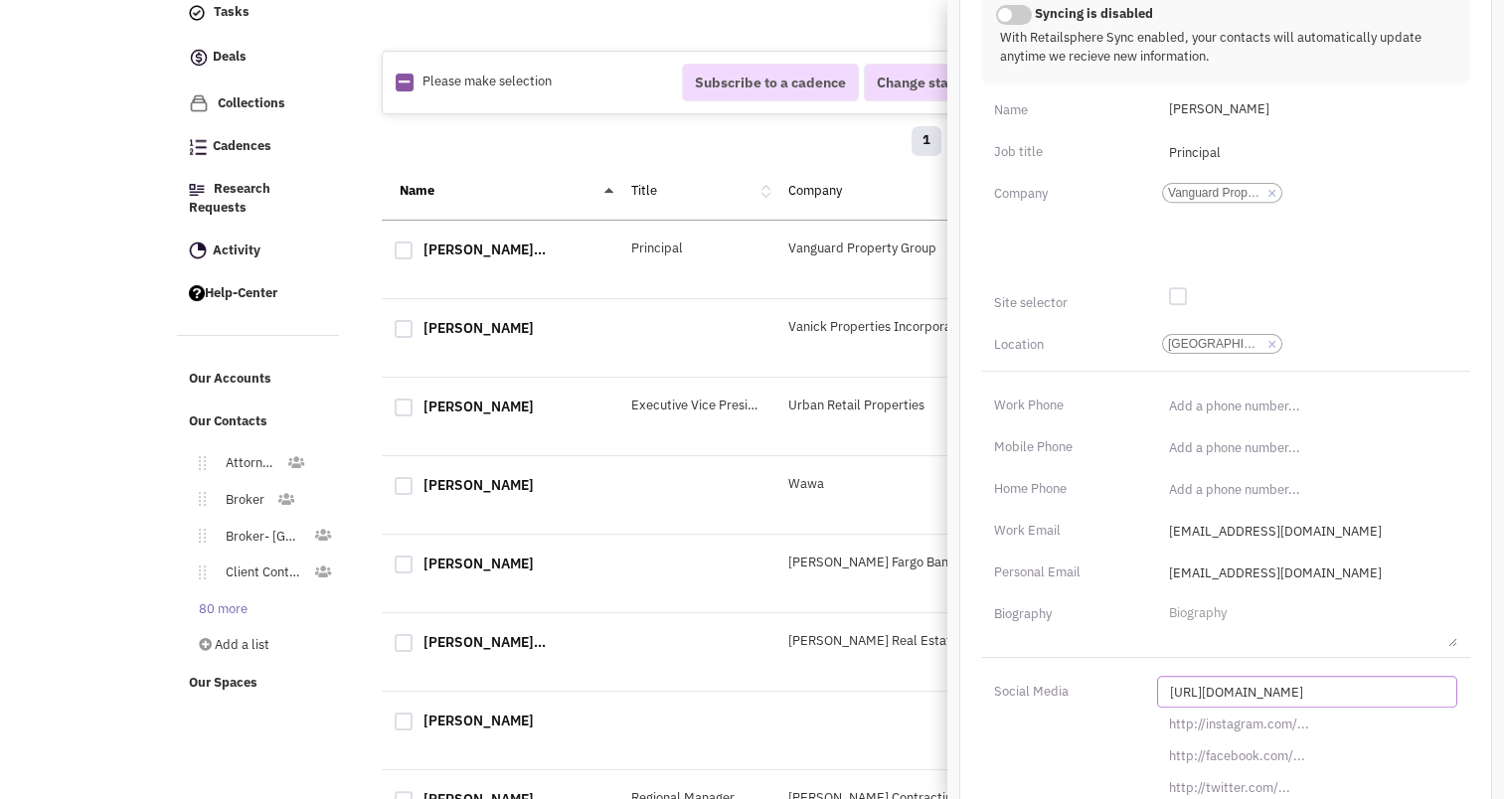
click at [1285, 692] on input "[URL][DOMAIN_NAME]" at bounding box center [1307, 692] width 300 height 32
paste input "s://www.linkedin.com/in/barry-feinman-50ab2b1b"
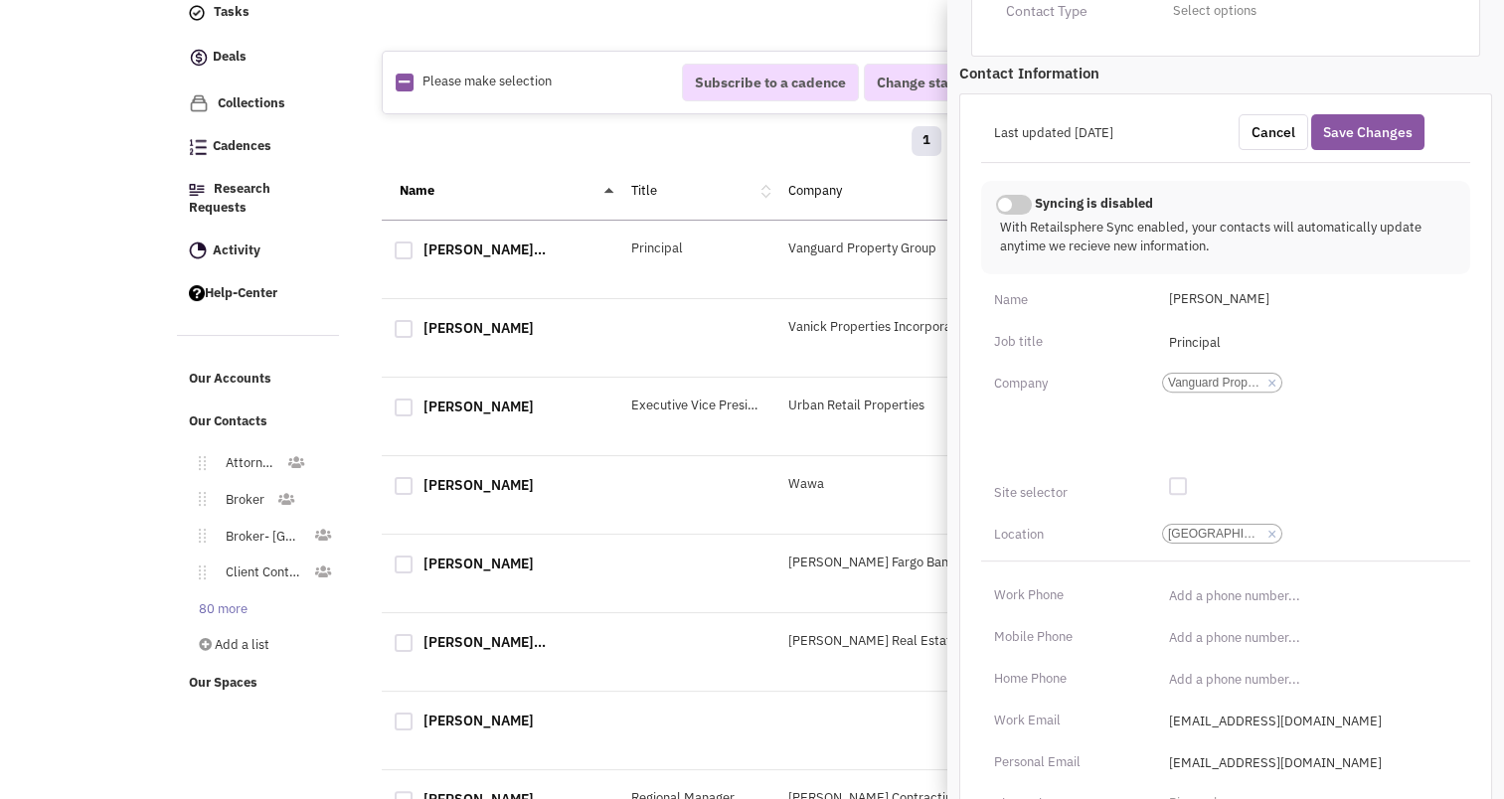
scroll to position [378, 0]
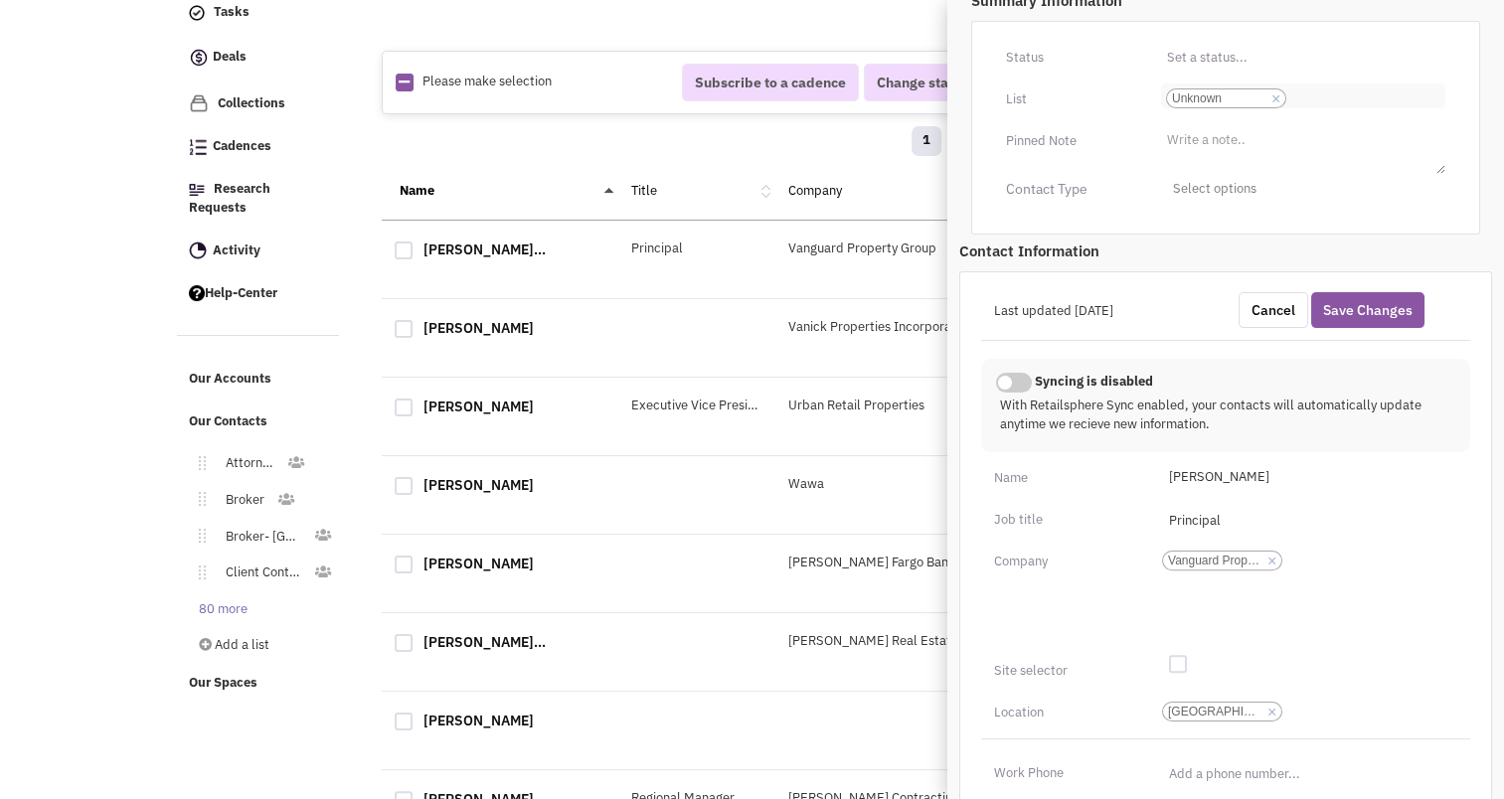
type input "https://www.linkedin.com/in/barry-feinman-50ab2b1b/"
click at [1278, 95] on link "×" at bounding box center [1276, 99] width 9 height 18
click at [0, 0] on select "Select a list... Unknown" at bounding box center [0, 0] width 0 height 0
click at [1268, 95] on ul "Select a list..." at bounding box center [1303, 95] width 284 height 23
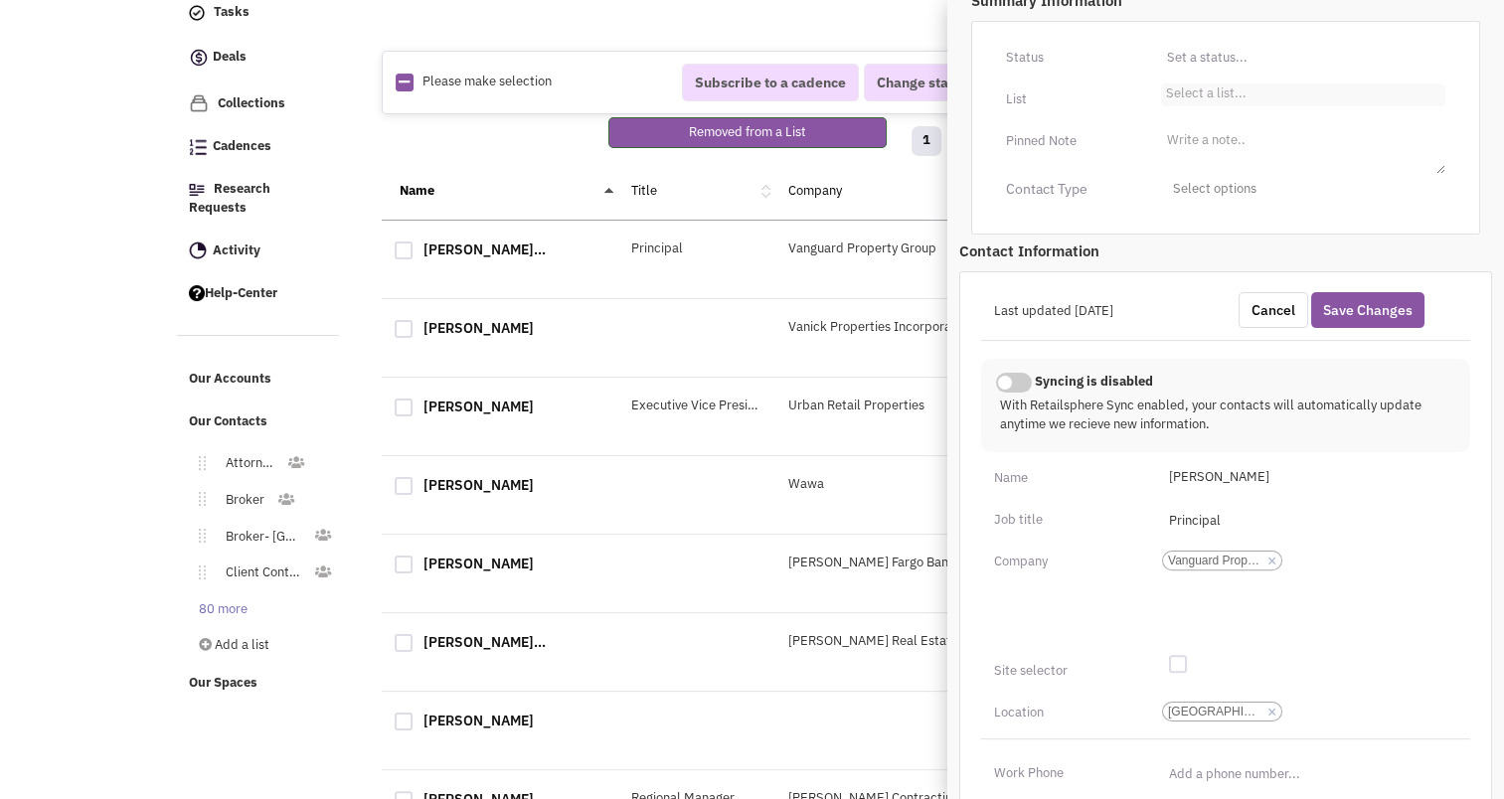
click at [0, 0] on select "Select a list..." at bounding box center [0, 0] width 0 height 0
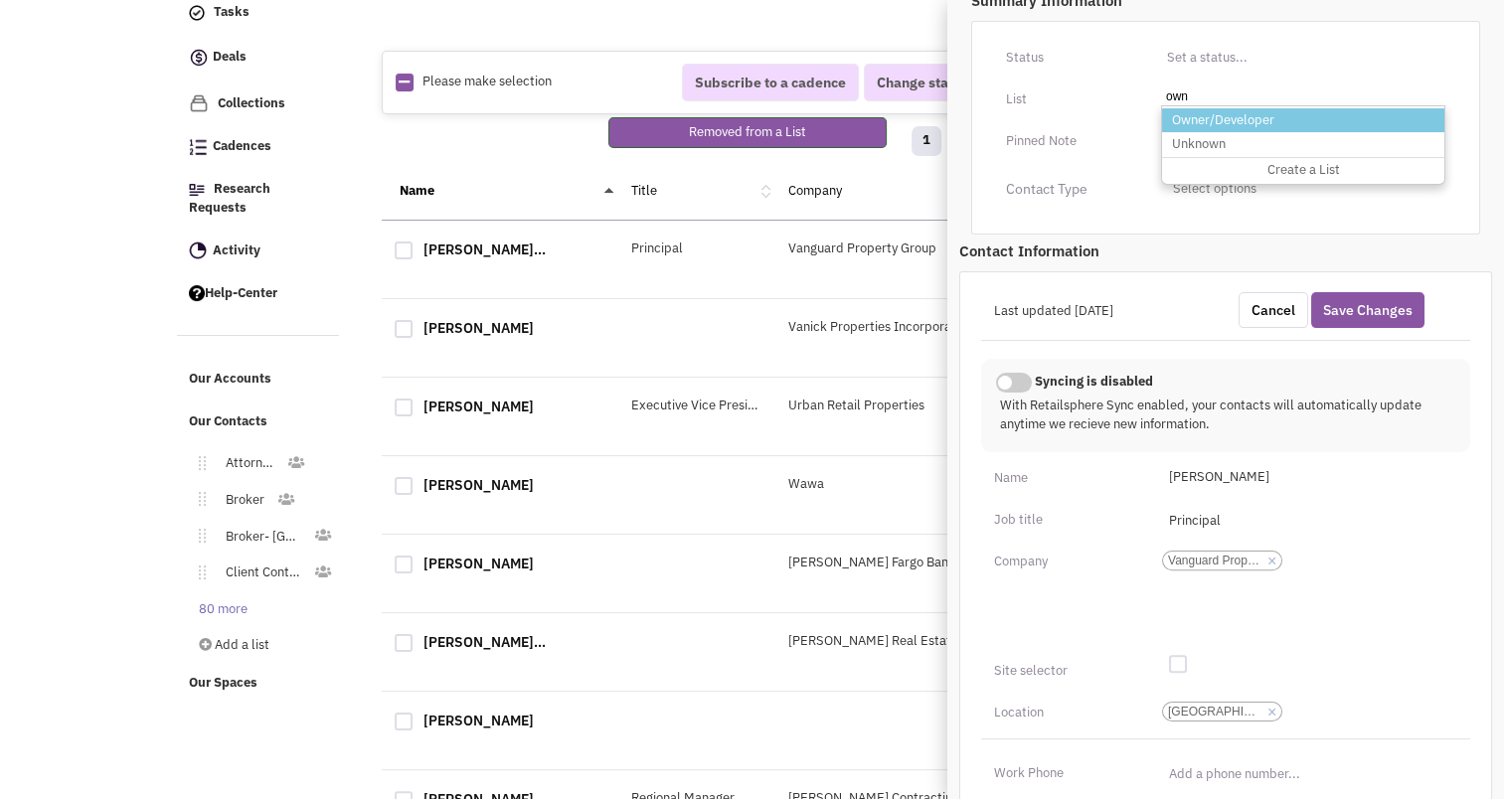
type input "own"
click at [1245, 121] on li "Owner/Developer" at bounding box center [1303, 120] width 282 height 25
click at [0, 0] on select "Select a list..." at bounding box center [0, 0] width 0 height 0
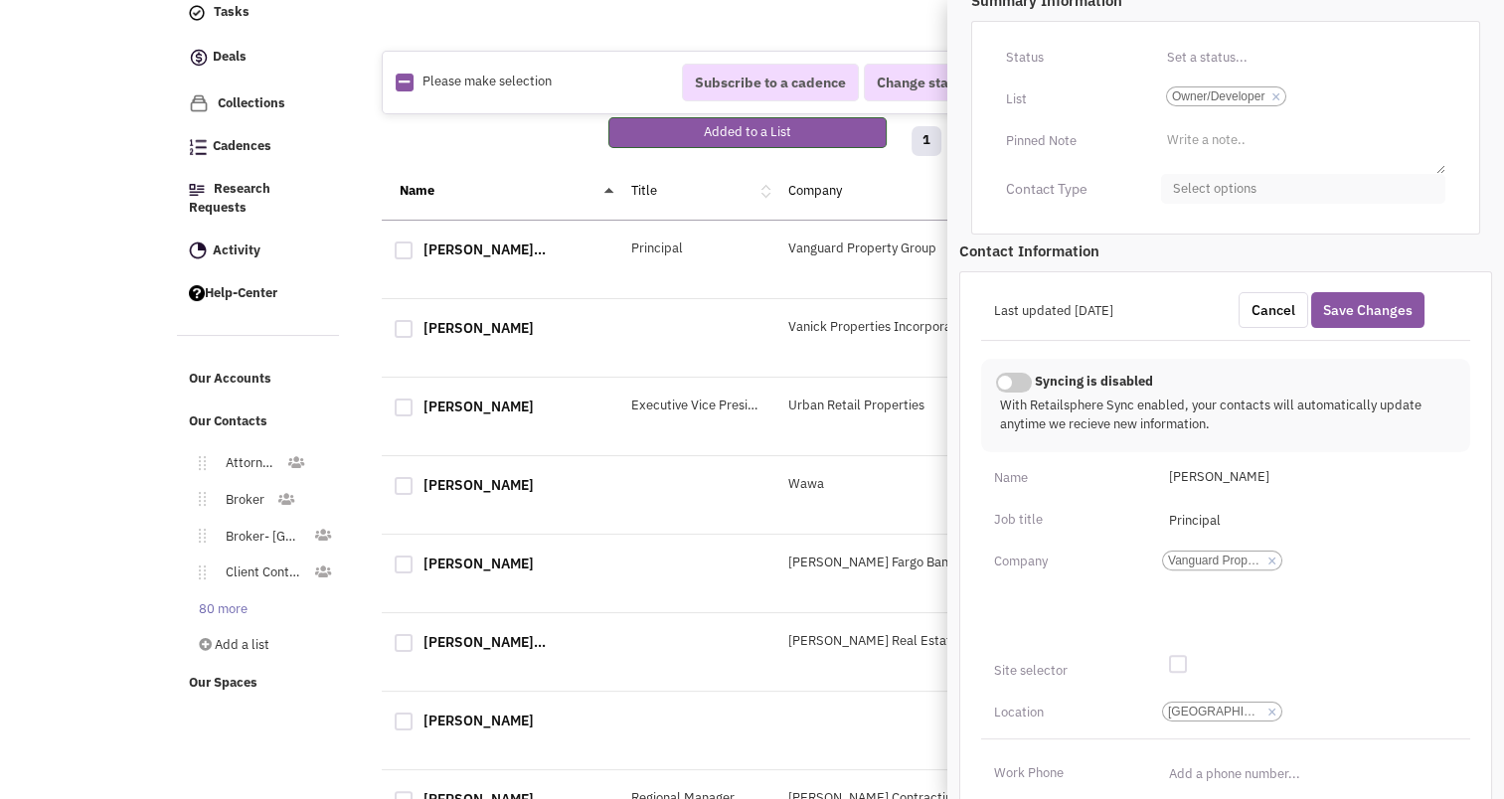
click at [1261, 190] on span "Select options" at bounding box center [1303, 189] width 284 height 31
click at [1181, 306] on div at bounding box center [1181, 307] width 18 height 18
checkbox input "true"
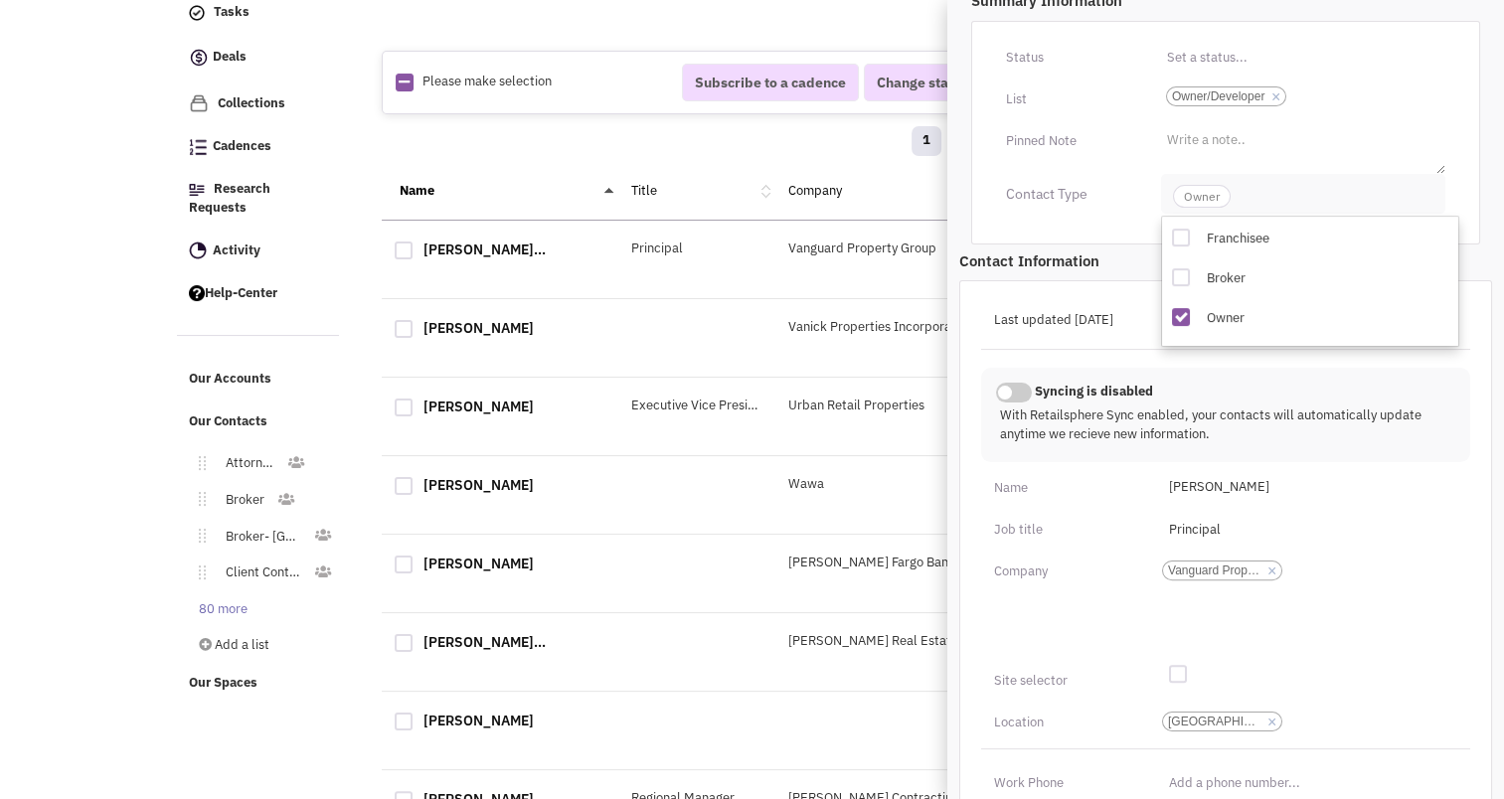
click at [1205, 197] on span "Owner" at bounding box center [1202, 196] width 58 height 23
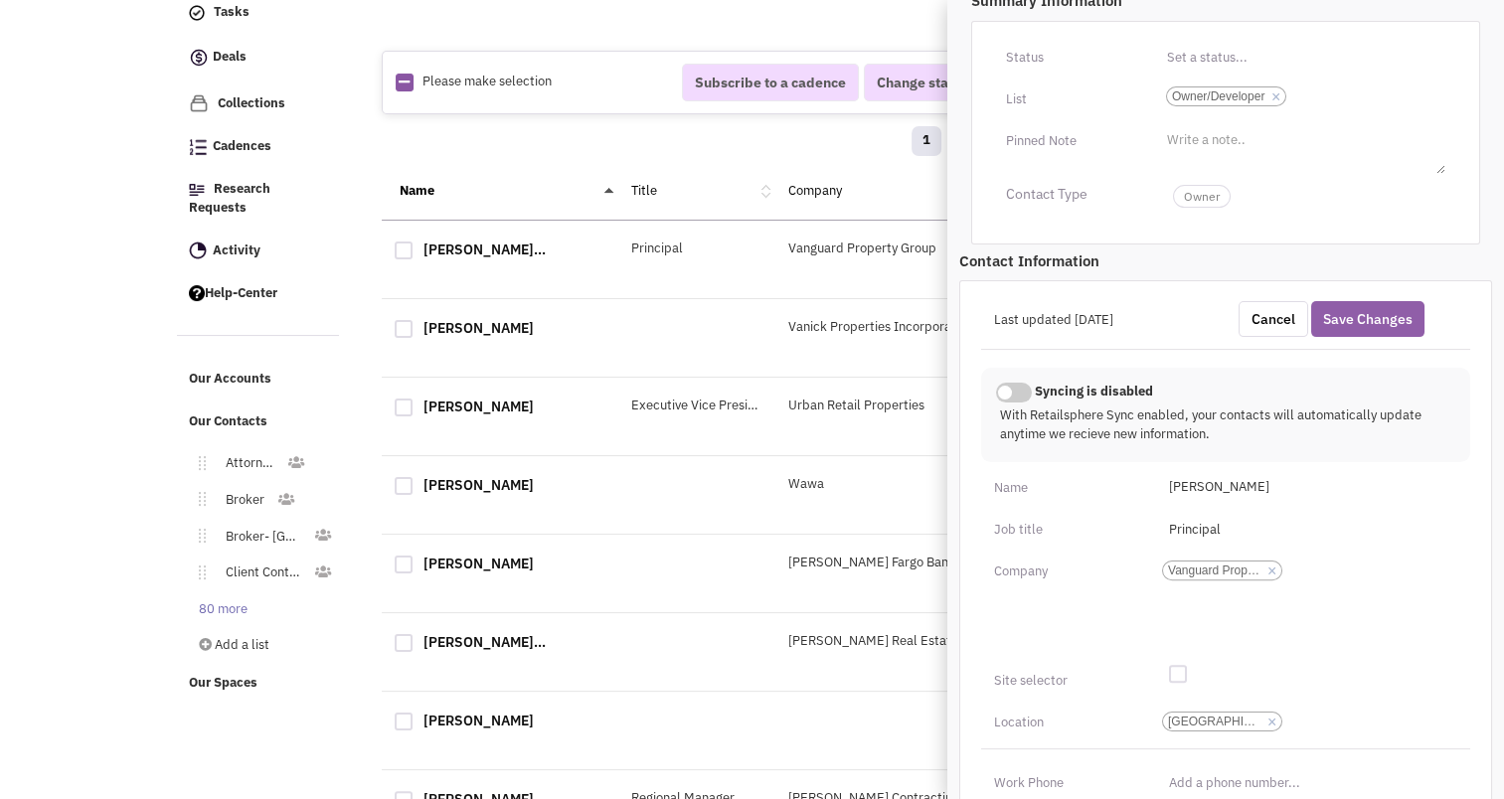
click at [1360, 315] on button "Save Changes" at bounding box center [1368, 319] width 113 height 36
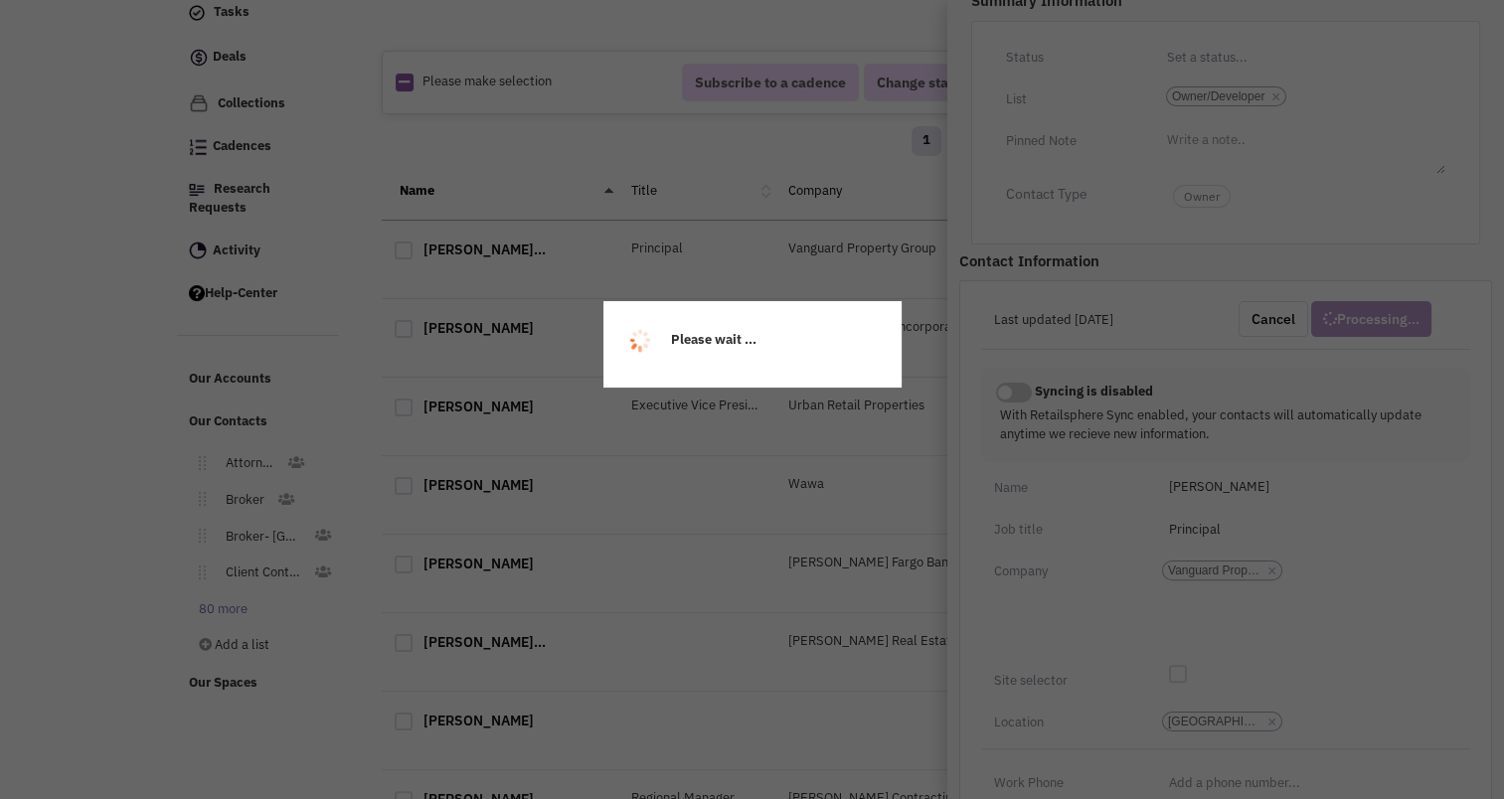
scroll to position [254, 0]
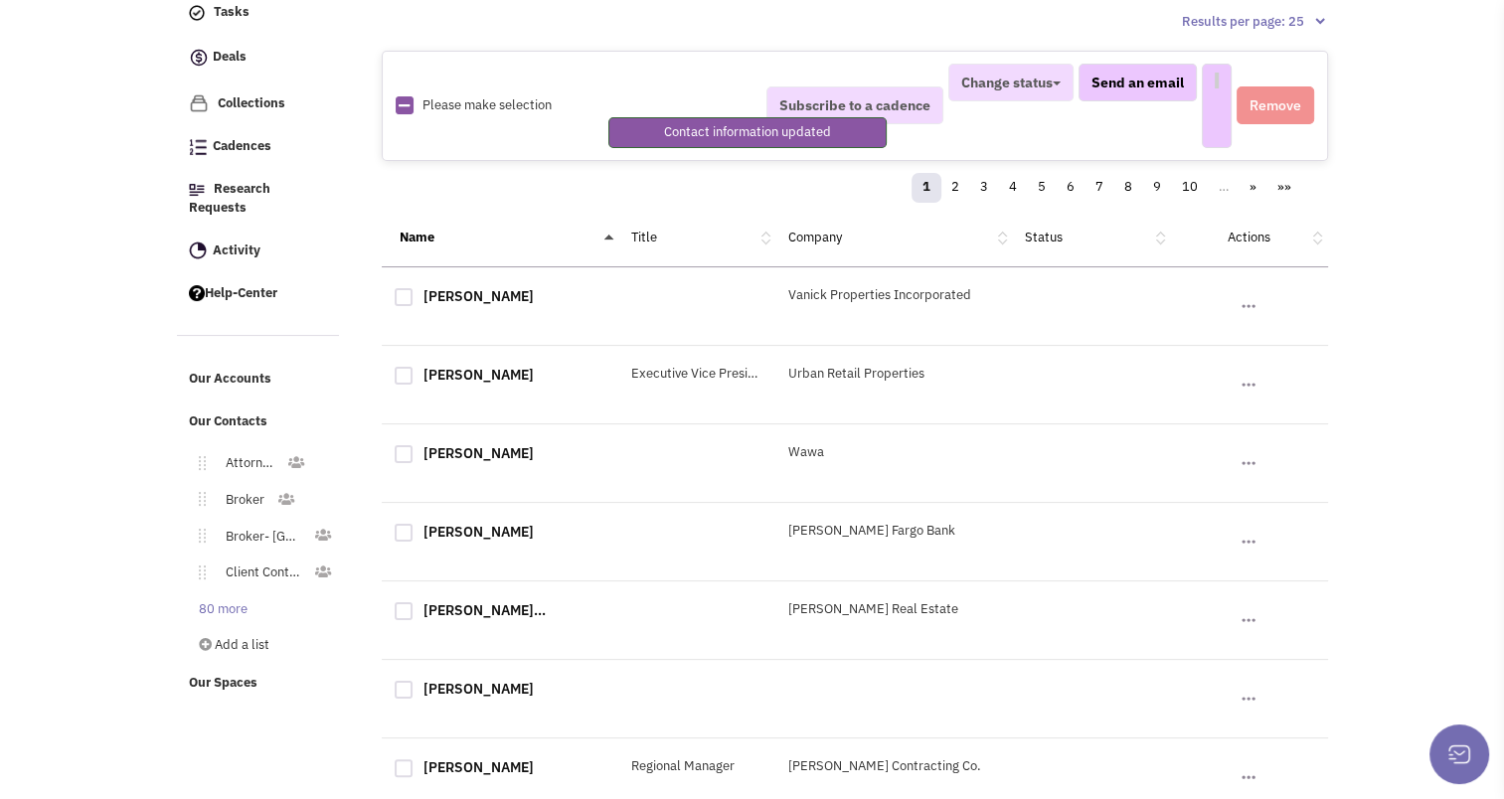
select select
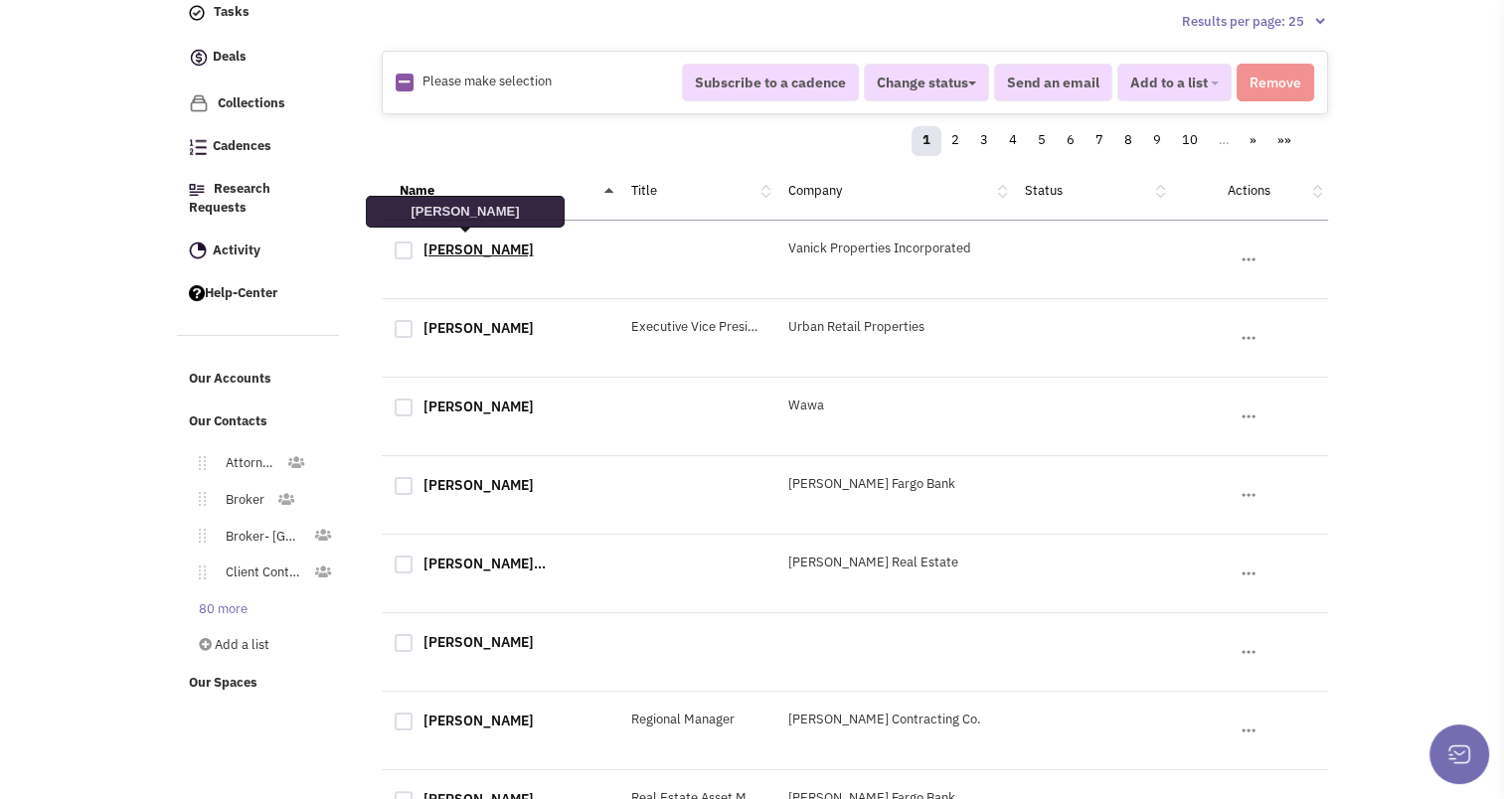
click at [468, 251] on link "Nick Aynilian" at bounding box center [479, 250] width 110 height 18
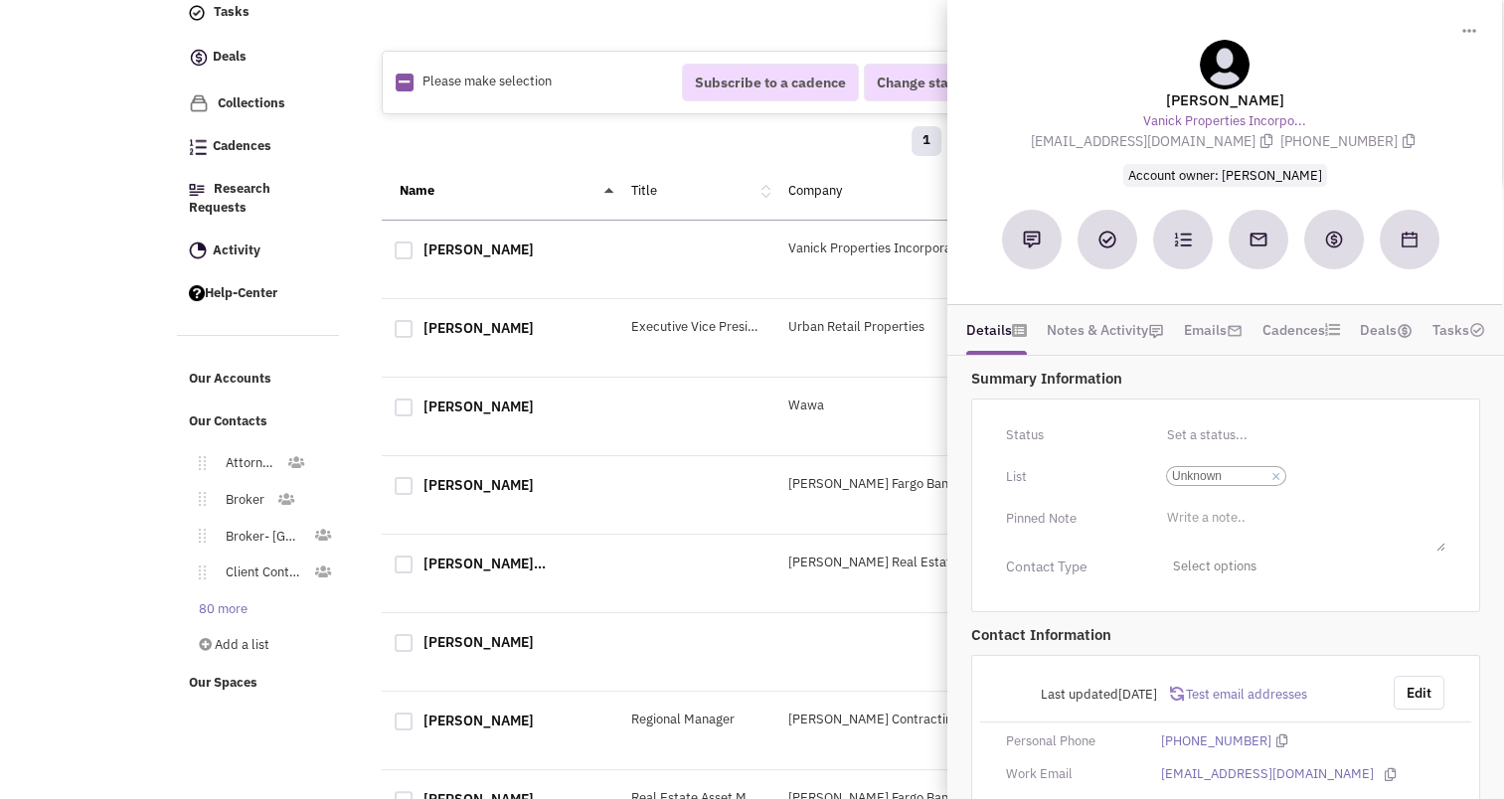
scroll to position [114, 0]
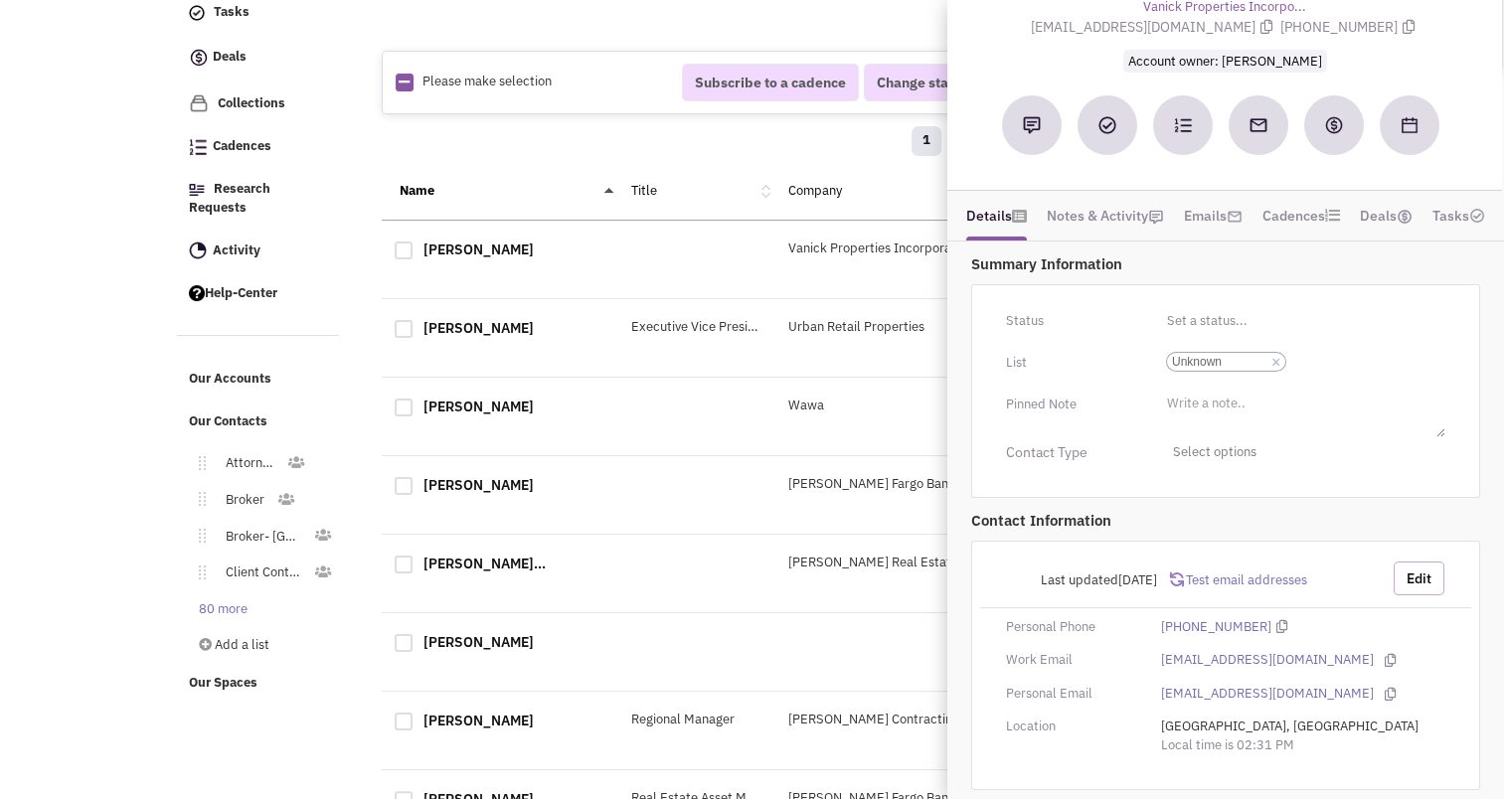
click at [1436, 569] on button "Edit" at bounding box center [1419, 579] width 51 height 34
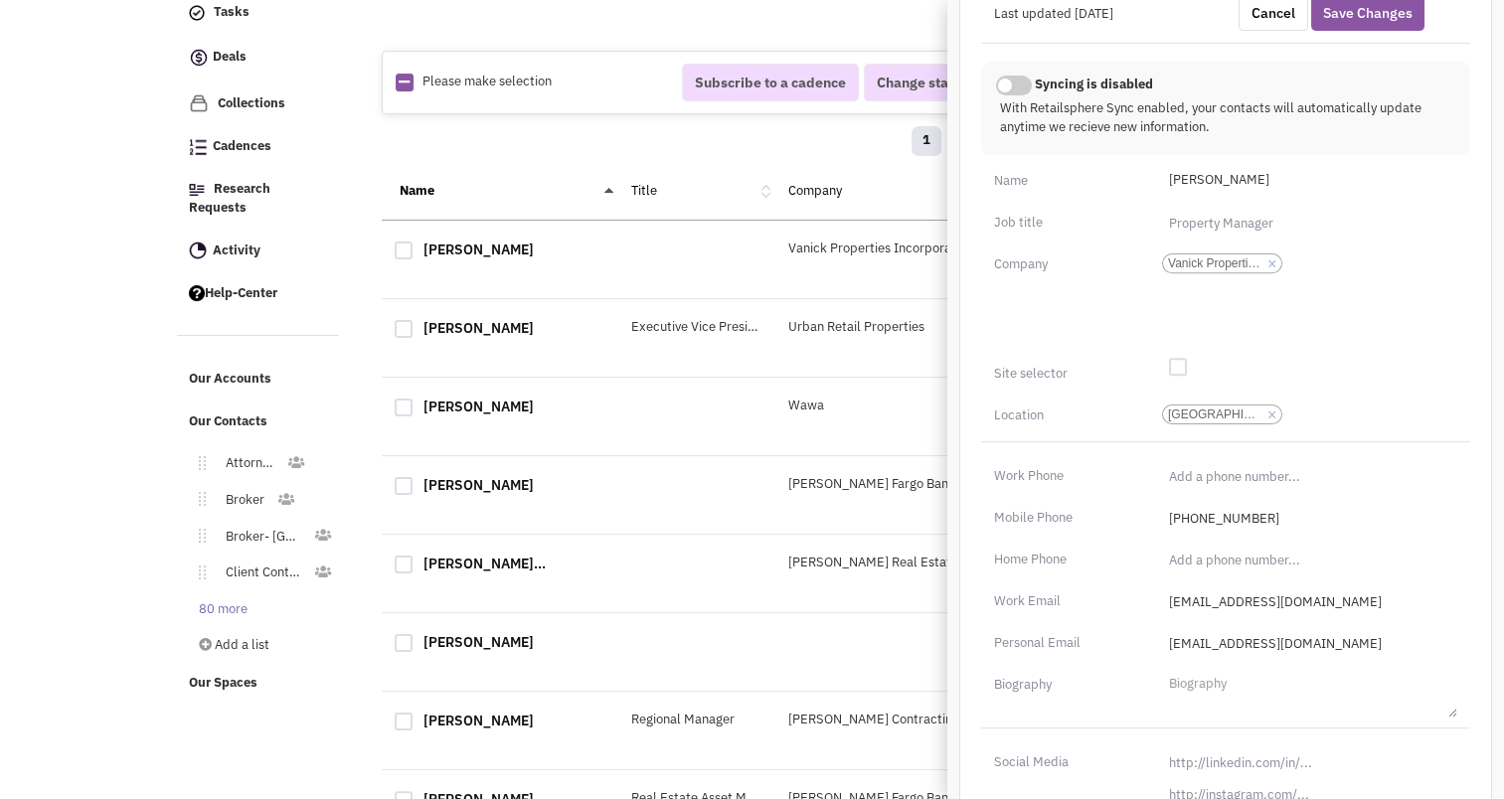
scroll to position [678, 0]
click at [1246, 758] on input "[URL][DOMAIN_NAME]" at bounding box center [1307, 760] width 300 height 32
paste input "s://www.linkedin.com/in/nicholas-aynilian-sr-8817058"
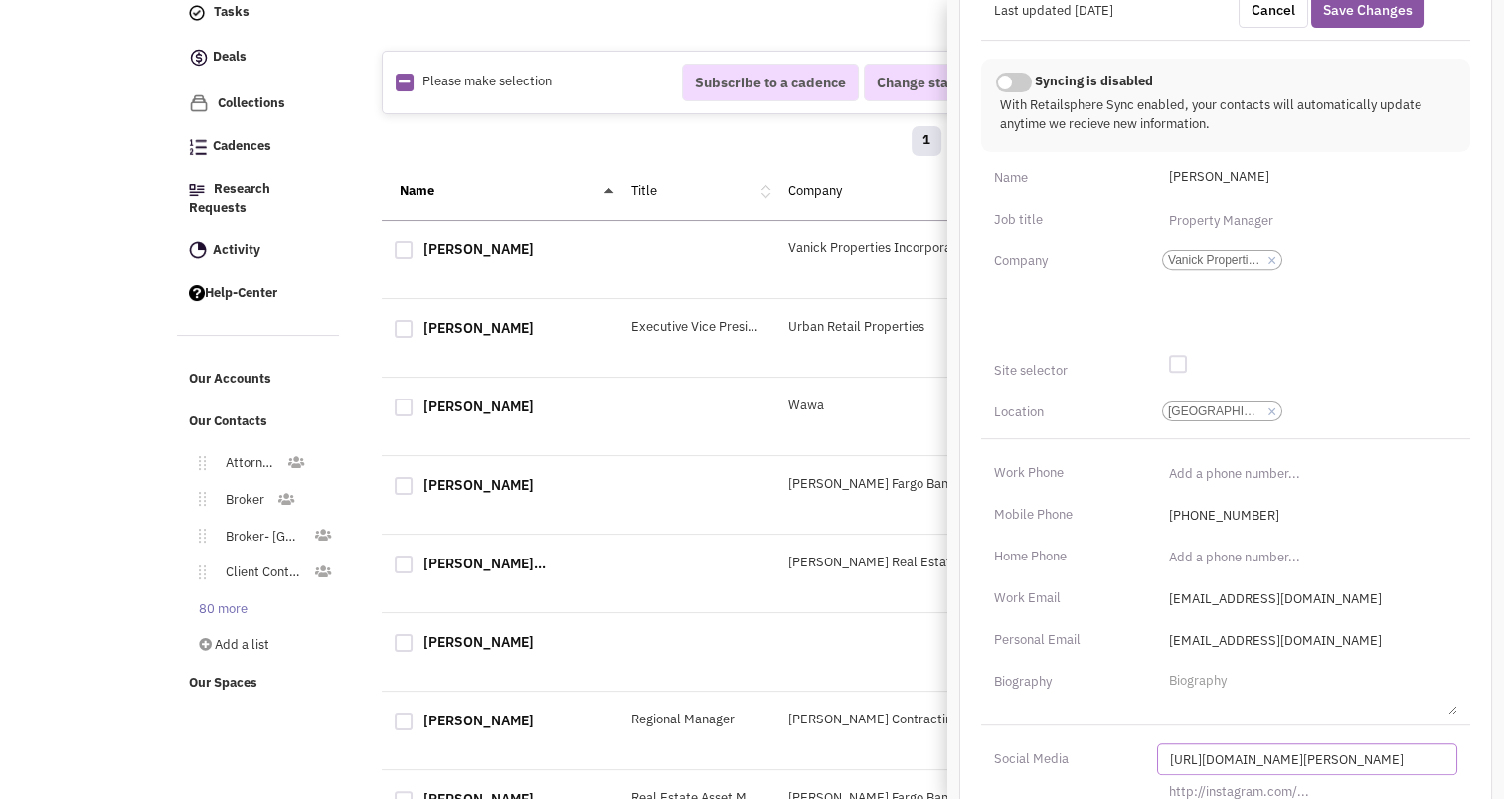
scroll to position [0, 73]
type input "https://www.linkedin.com/in/nicholas-aynilian-sr-8817058/"
paste input "https://www.linkedin.com/in/nicholas-aynilian-sr-8817058/"
type input "h"
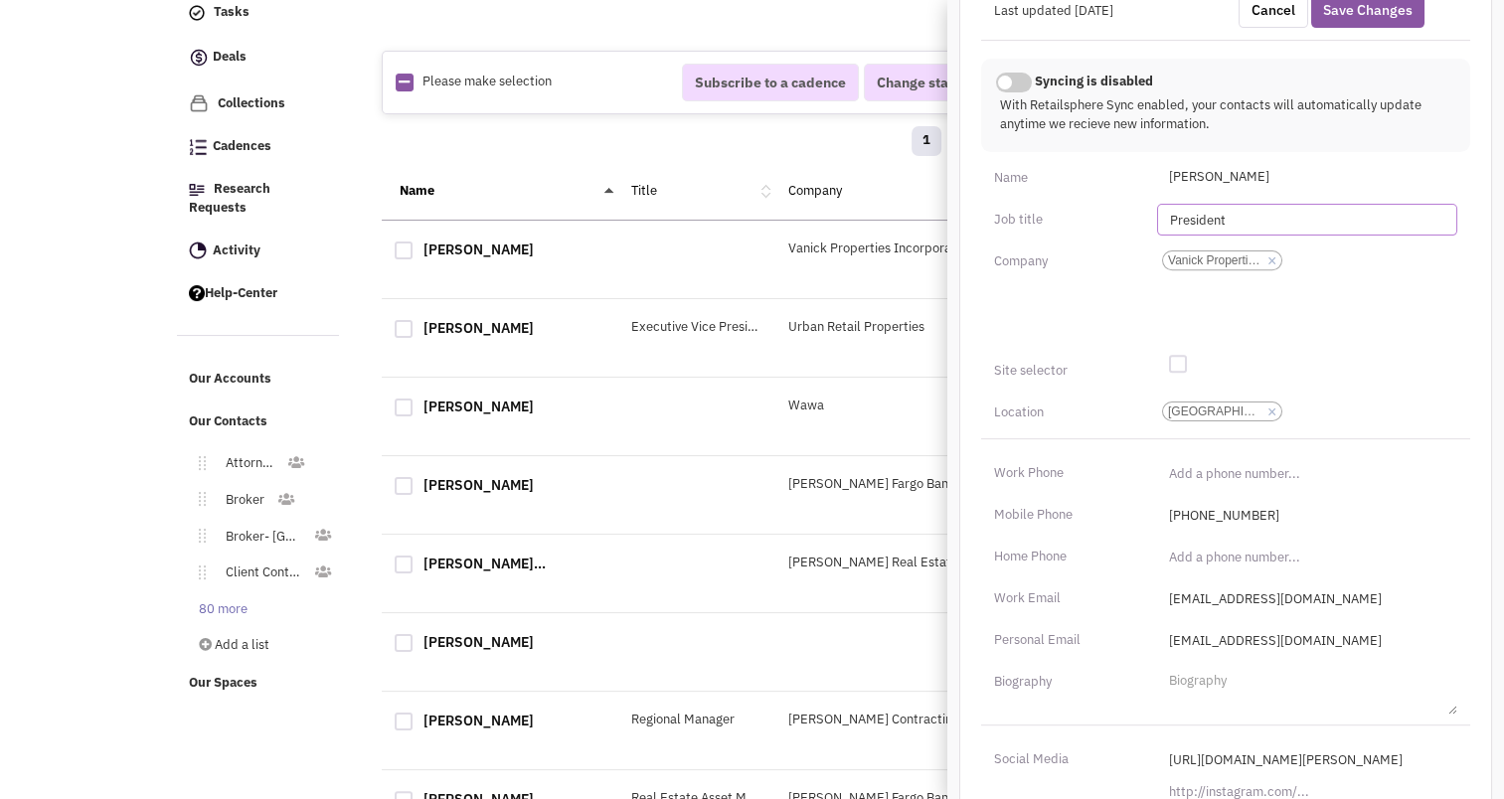
type input "President"
click at [1098, 259] on div "Company" at bounding box center [1062, 262] width 163 height 32
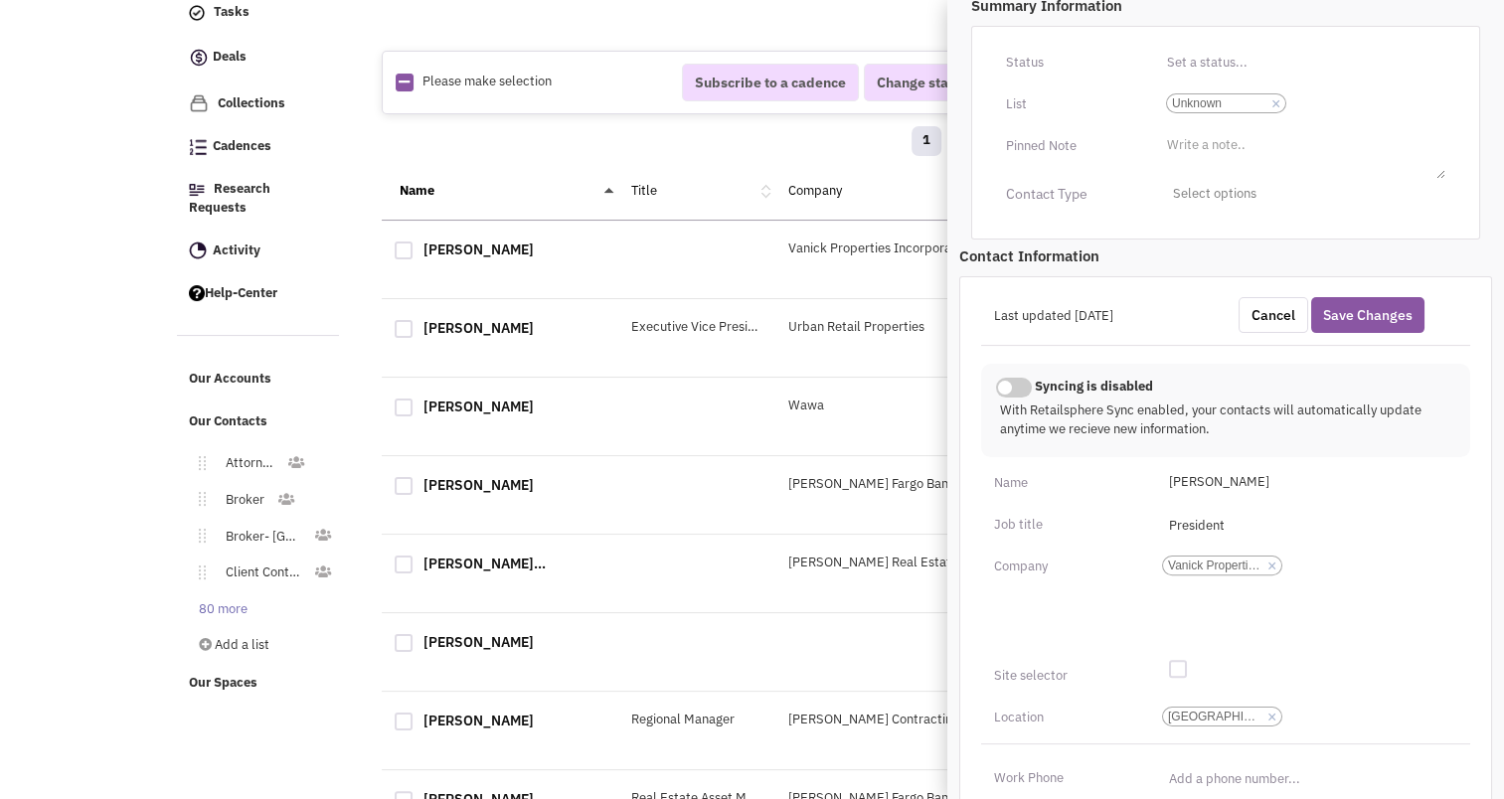
scroll to position [372, 0]
click at [1281, 103] on li "× Unknown" at bounding box center [1226, 104] width 120 height 20
click at [0, 0] on select "Select a list... Unknown" at bounding box center [0, 0] width 0 height 0
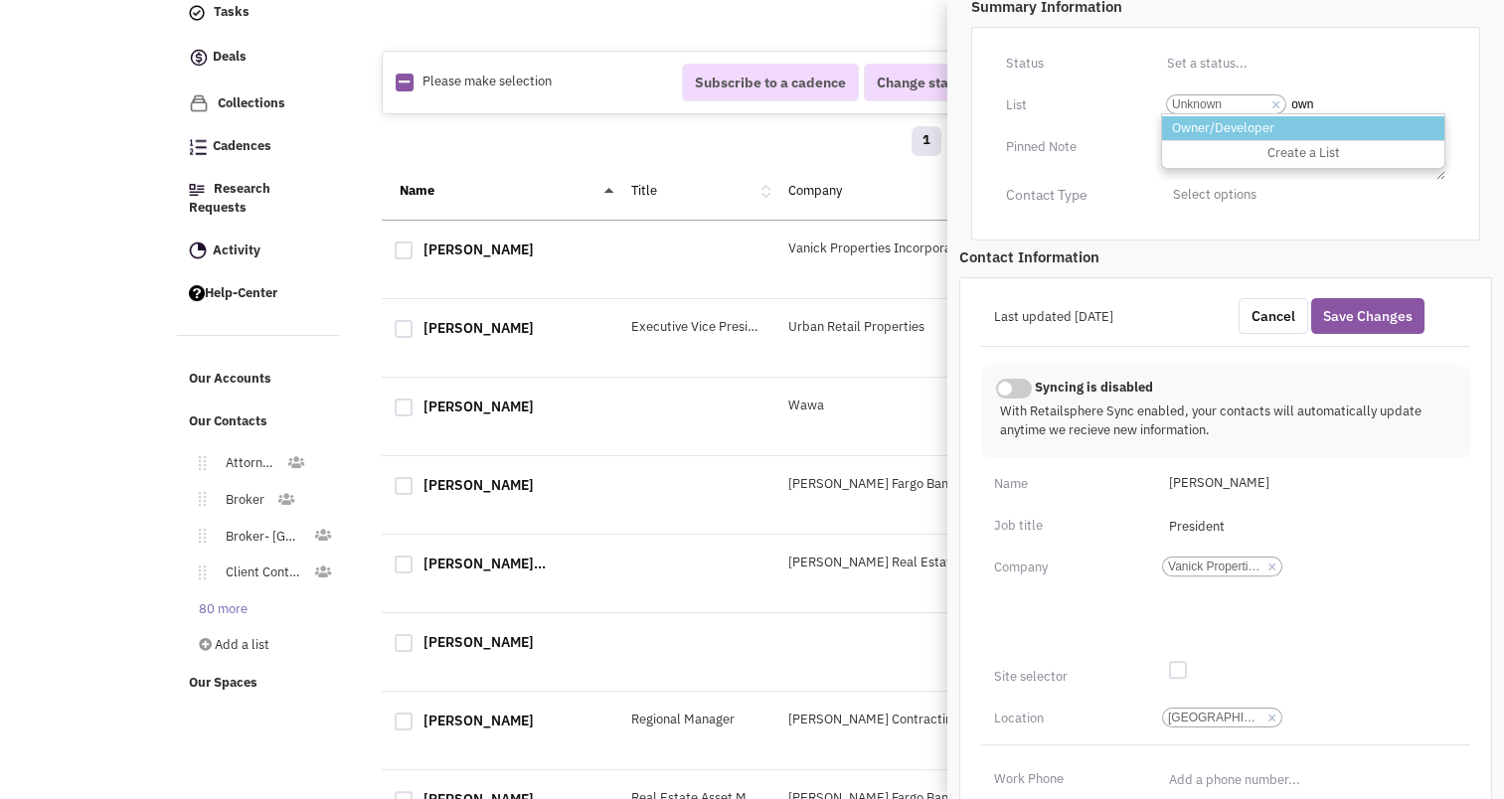
type input "own"
click at [1272, 120] on li "Owner/Developer" at bounding box center [1303, 128] width 282 height 25
click at [0, 0] on select "Select a list... Unknown" at bounding box center [0, 0] width 0 height 0
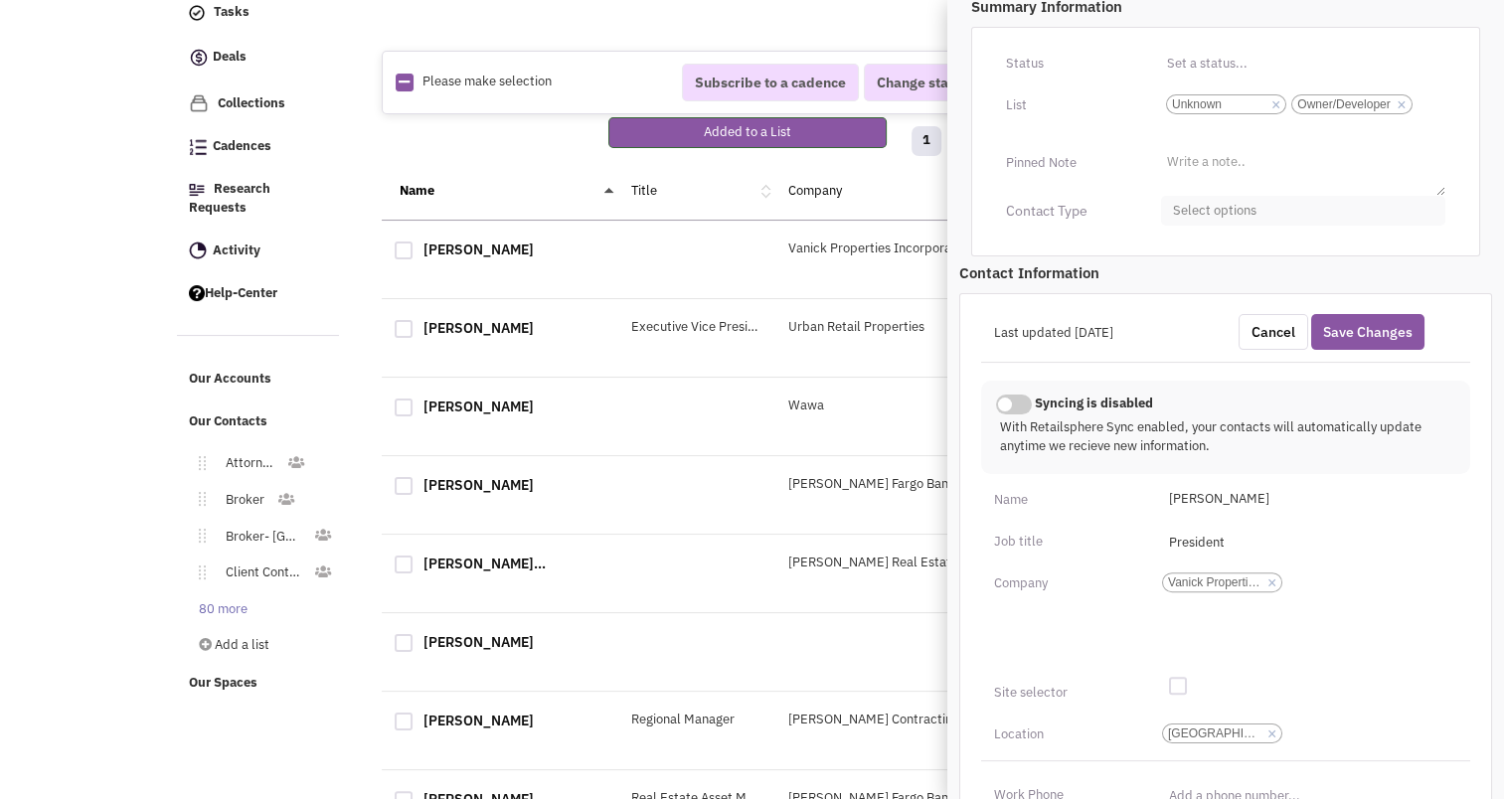
click at [1244, 208] on span "Select options" at bounding box center [1303, 211] width 284 height 31
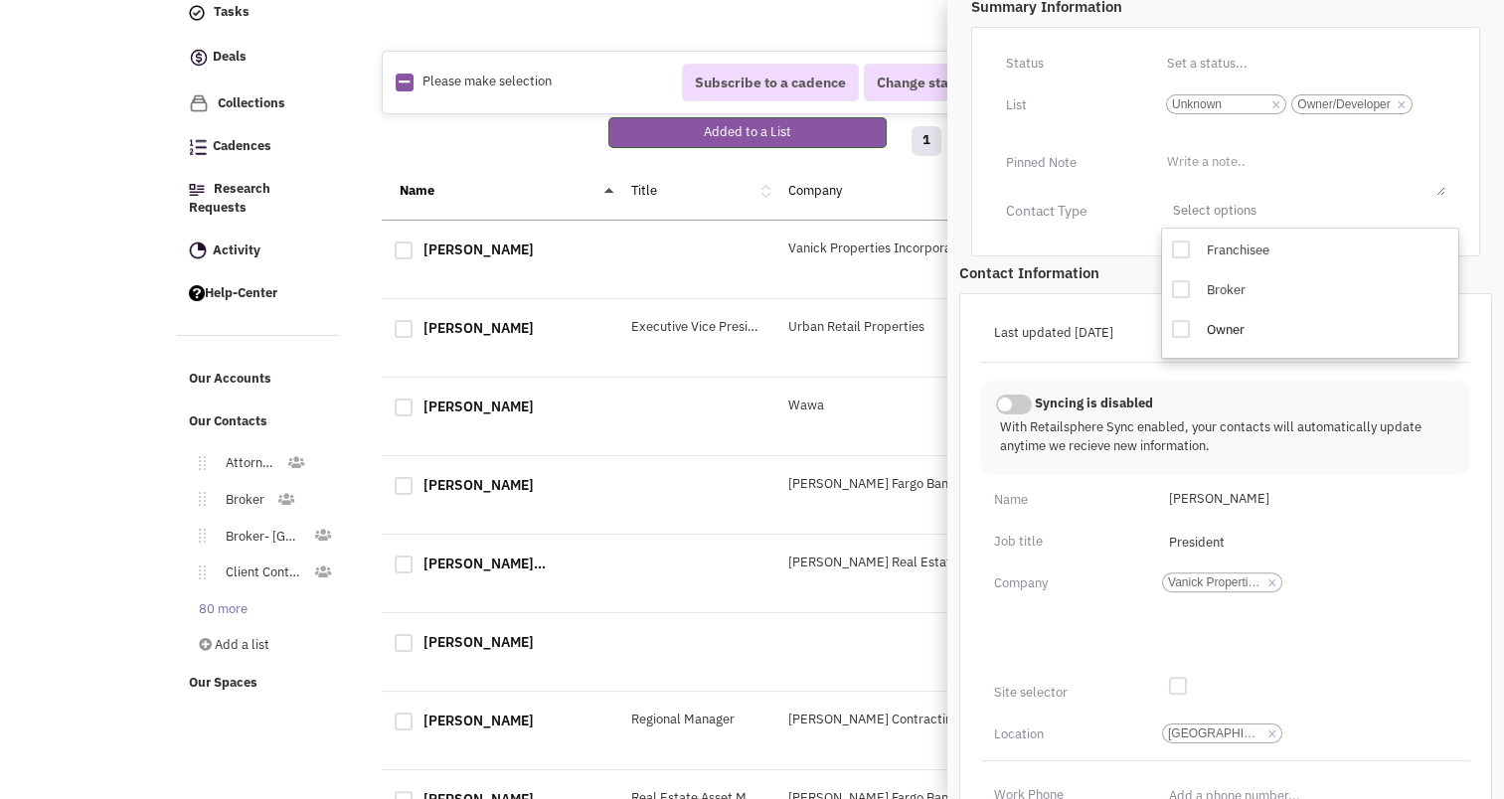
click at [1185, 326] on div at bounding box center [1181, 329] width 18 height 18
checkbox input "true"
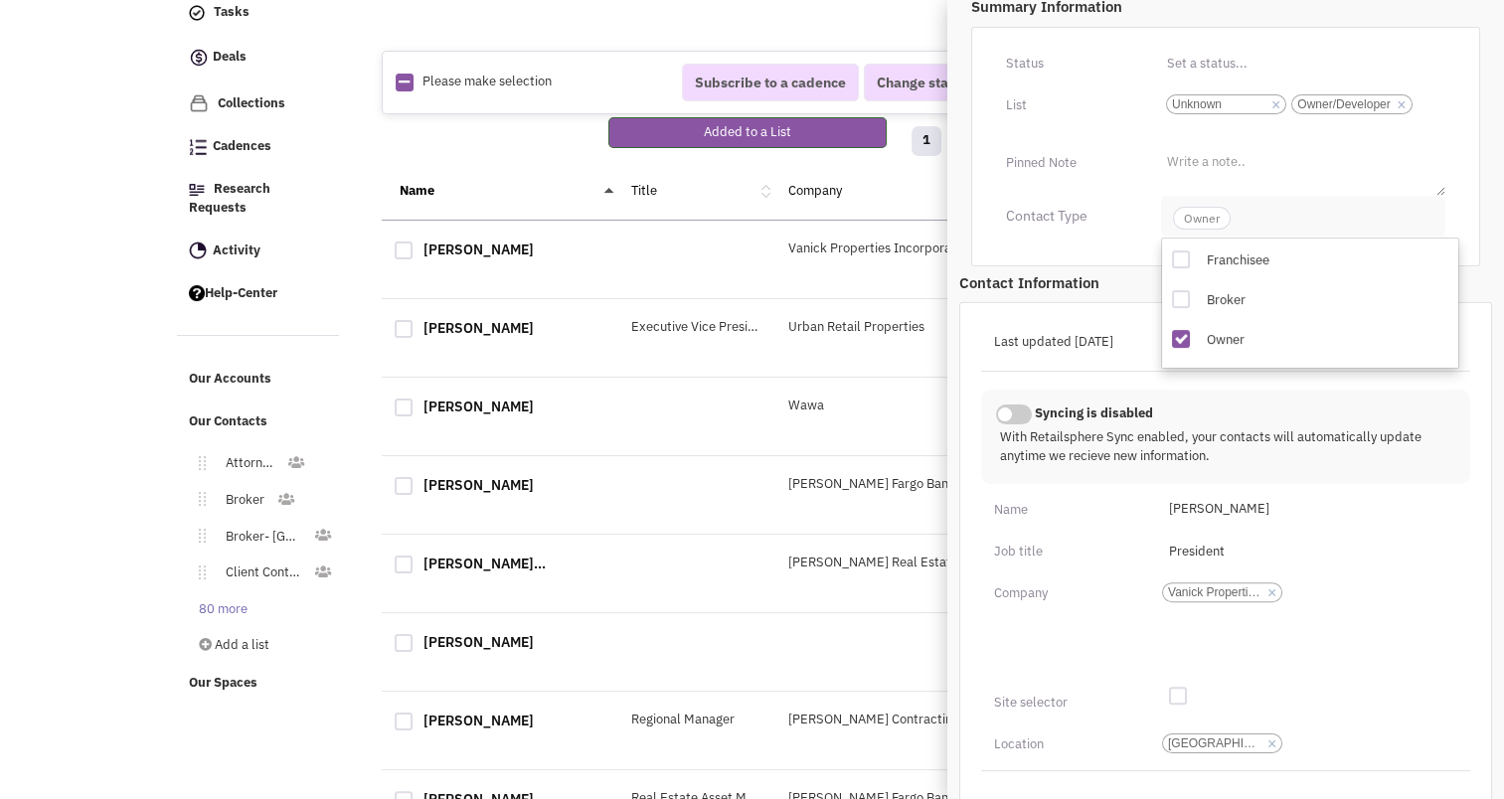
click at [1213, 220] on span "Owner" at bounding box center [1202, 218] width 58 height 23
click at [1277, 96] on link "×" at bounding box center [1276, 105] width 9 height 18
click at [0, 0] on select "Select a list... Unknown Owner/Developer" at bounding box center [0, 0] width 0 height 0
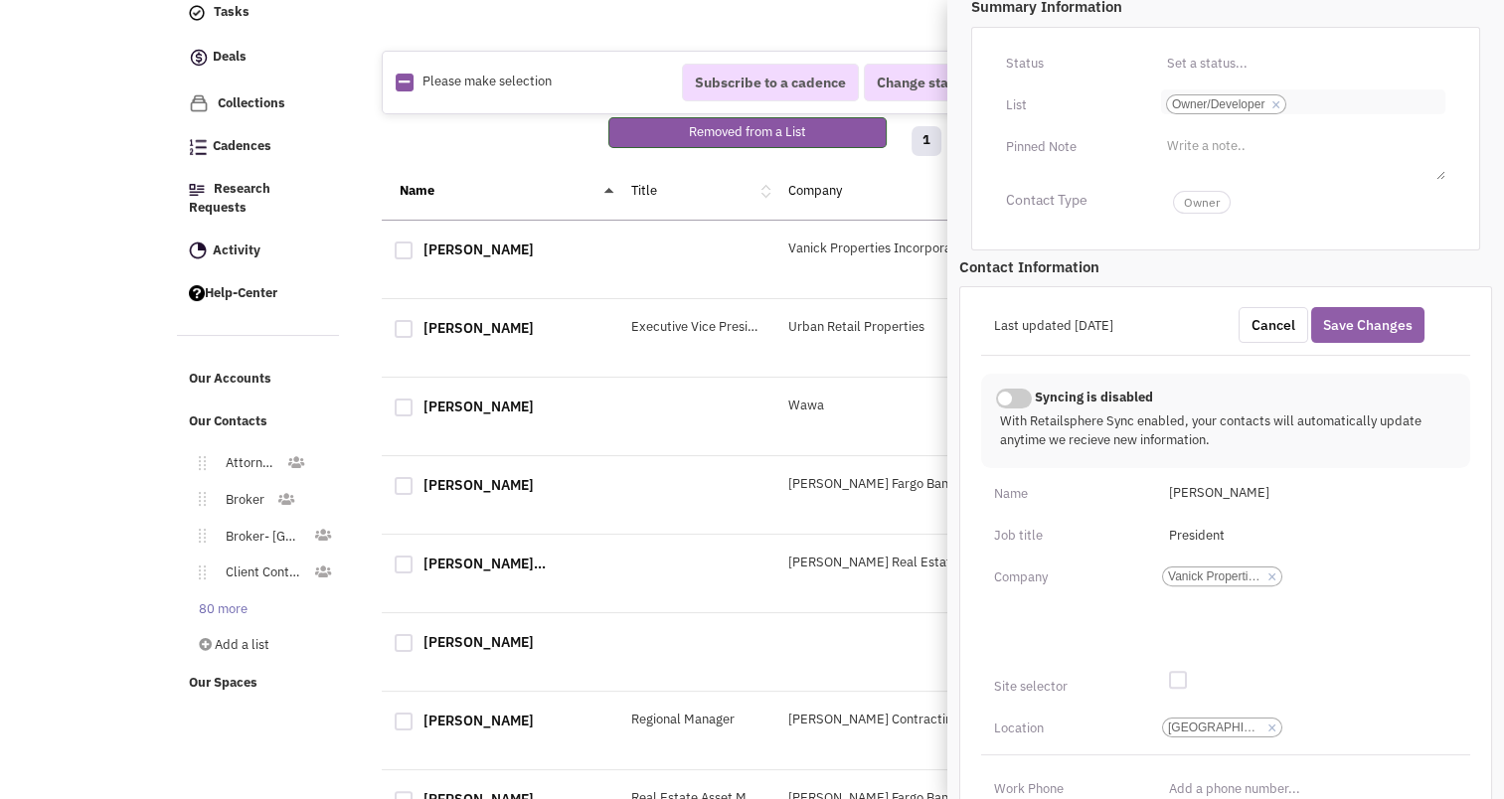
click at [1360, 314] on button "Save Changes" at bounding box center [1368, 325] width 113 height 36
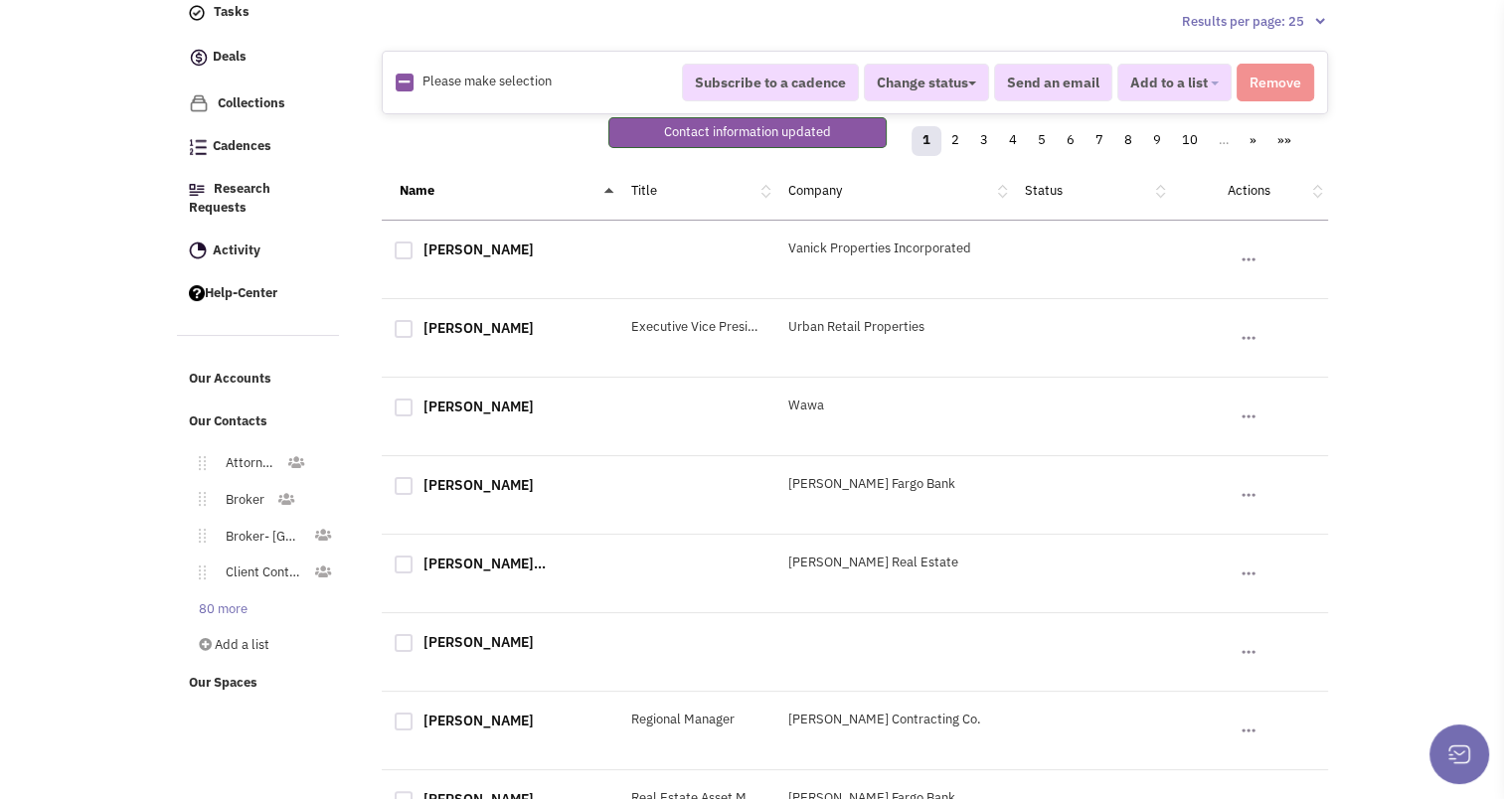
scroll to position [286, 0]
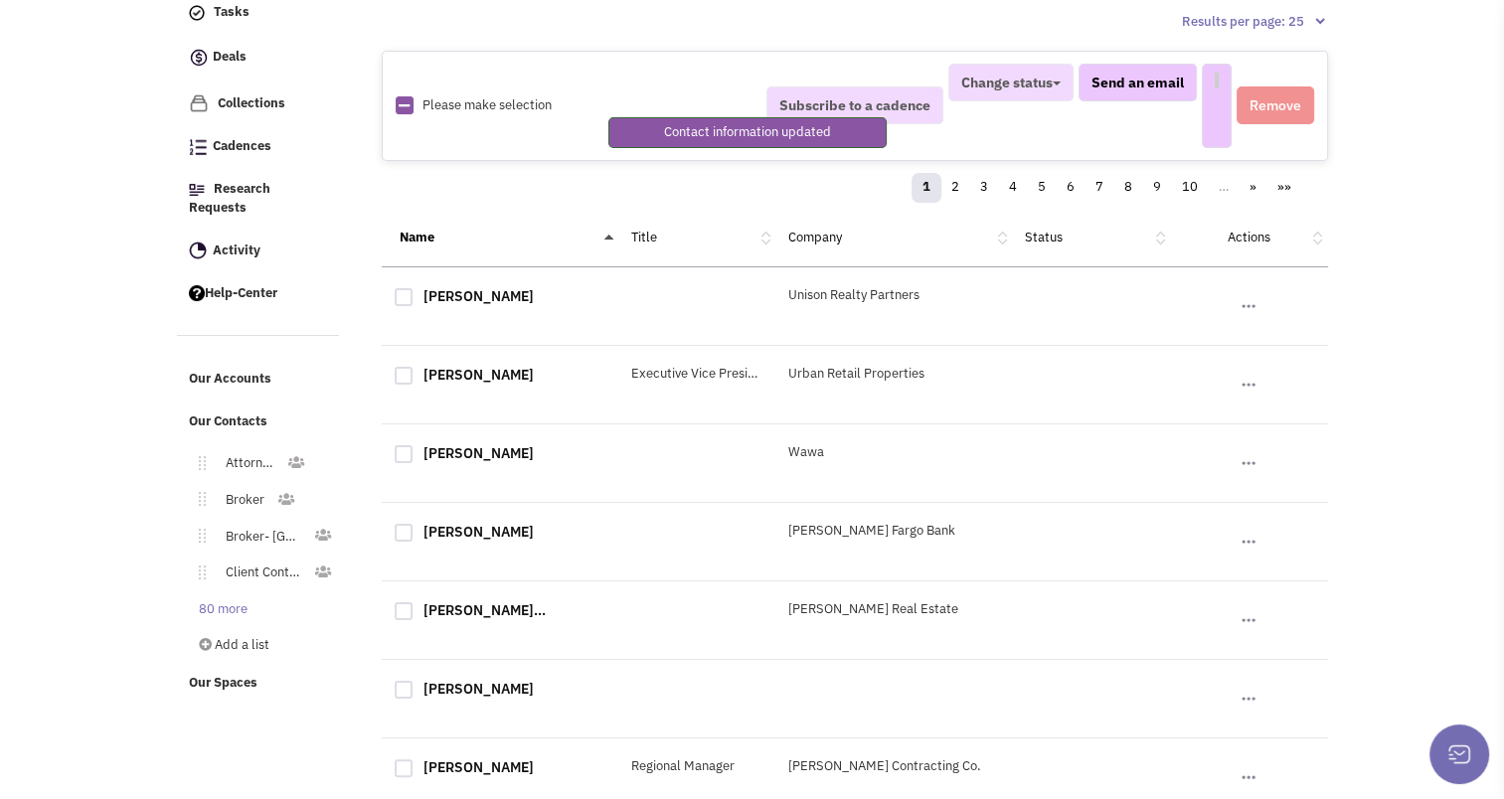
select select
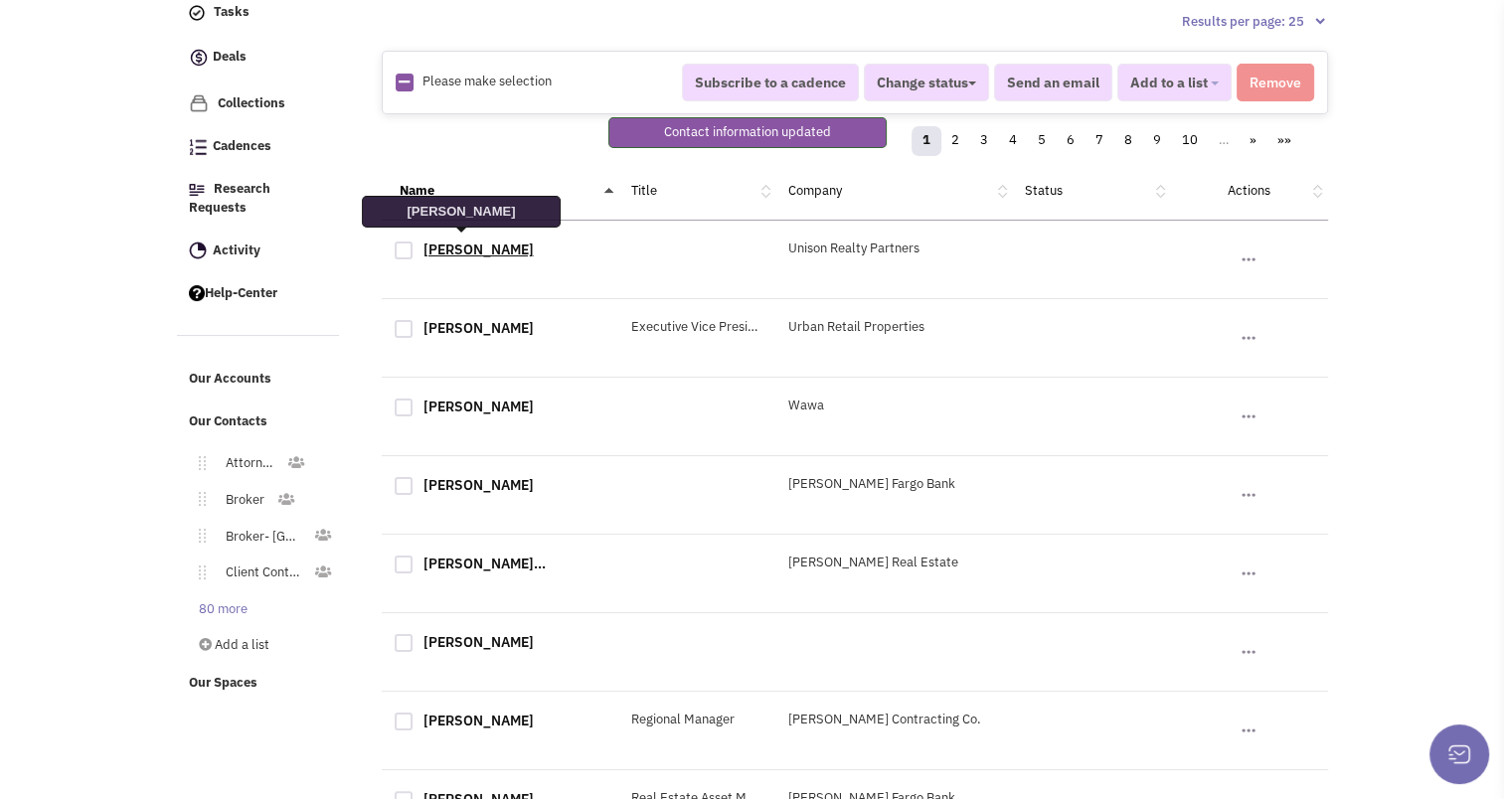
click at [458, 248] on link "John DiOrio" at bounding box center [479, 250] width 110 height 18
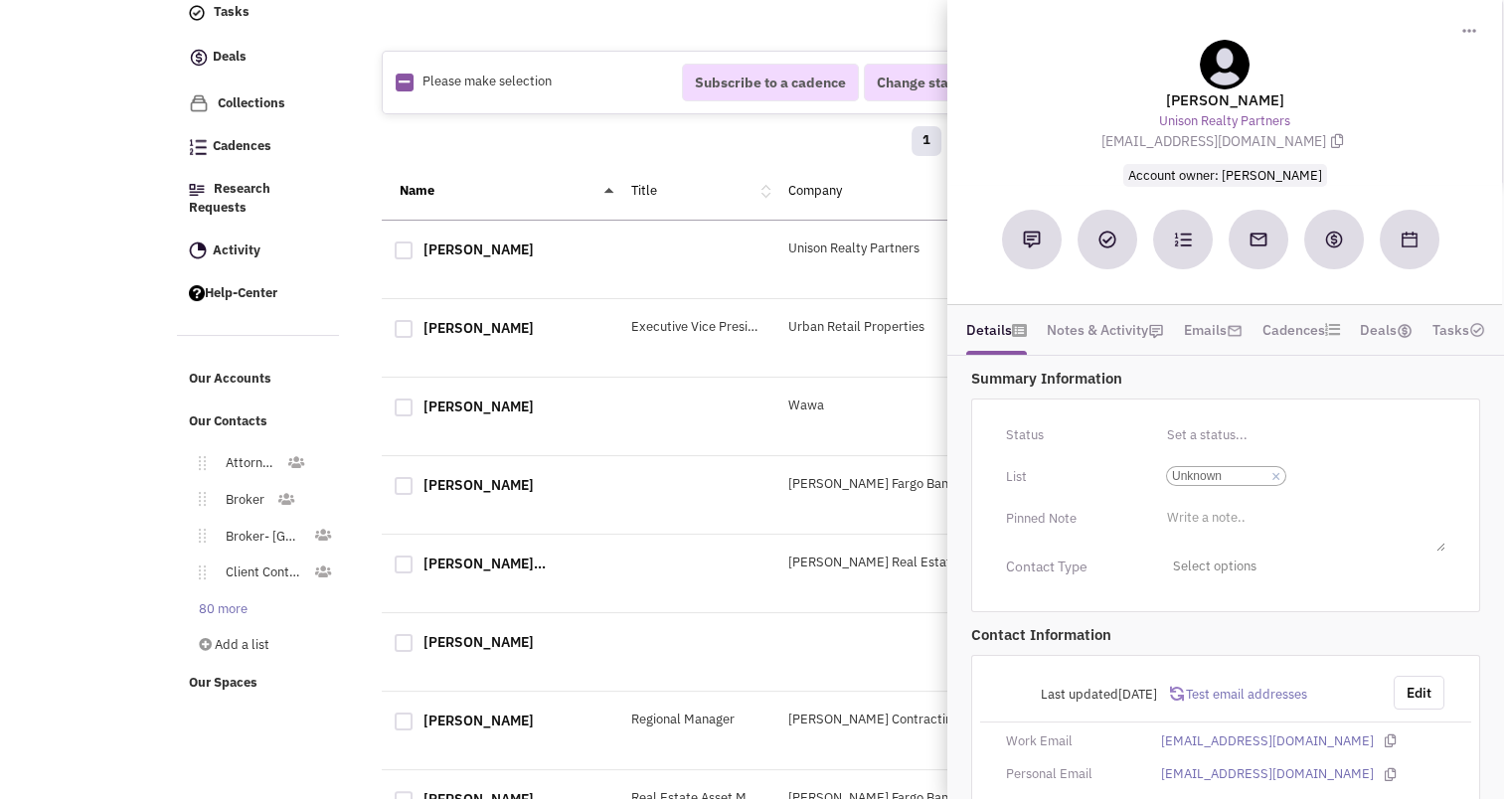
click at [399, 246] on div at bounding box center [404, 251] width 18 height 18
click at [415, 246] on input "checkbox" at bounding box center [421, 252] width 13 height 13
checkbox input "true"
select select
click at [579, 199] on div "Name Title Company Status Actions" at bounding box center [855, 192] width 947 height 58
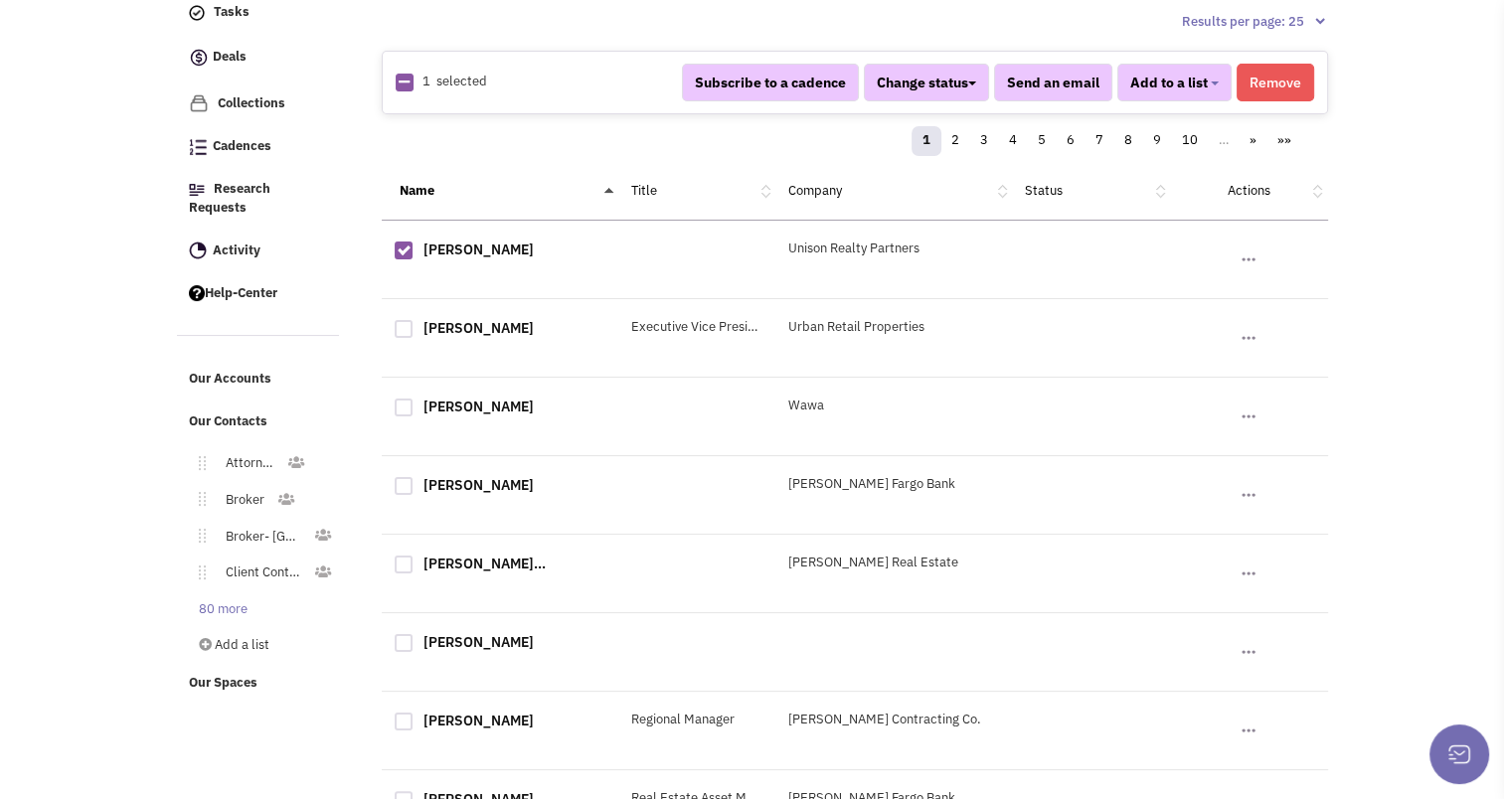
click at [1281, 85] on button "Remove" at bounding box center [1276, 83] width 78 height 38
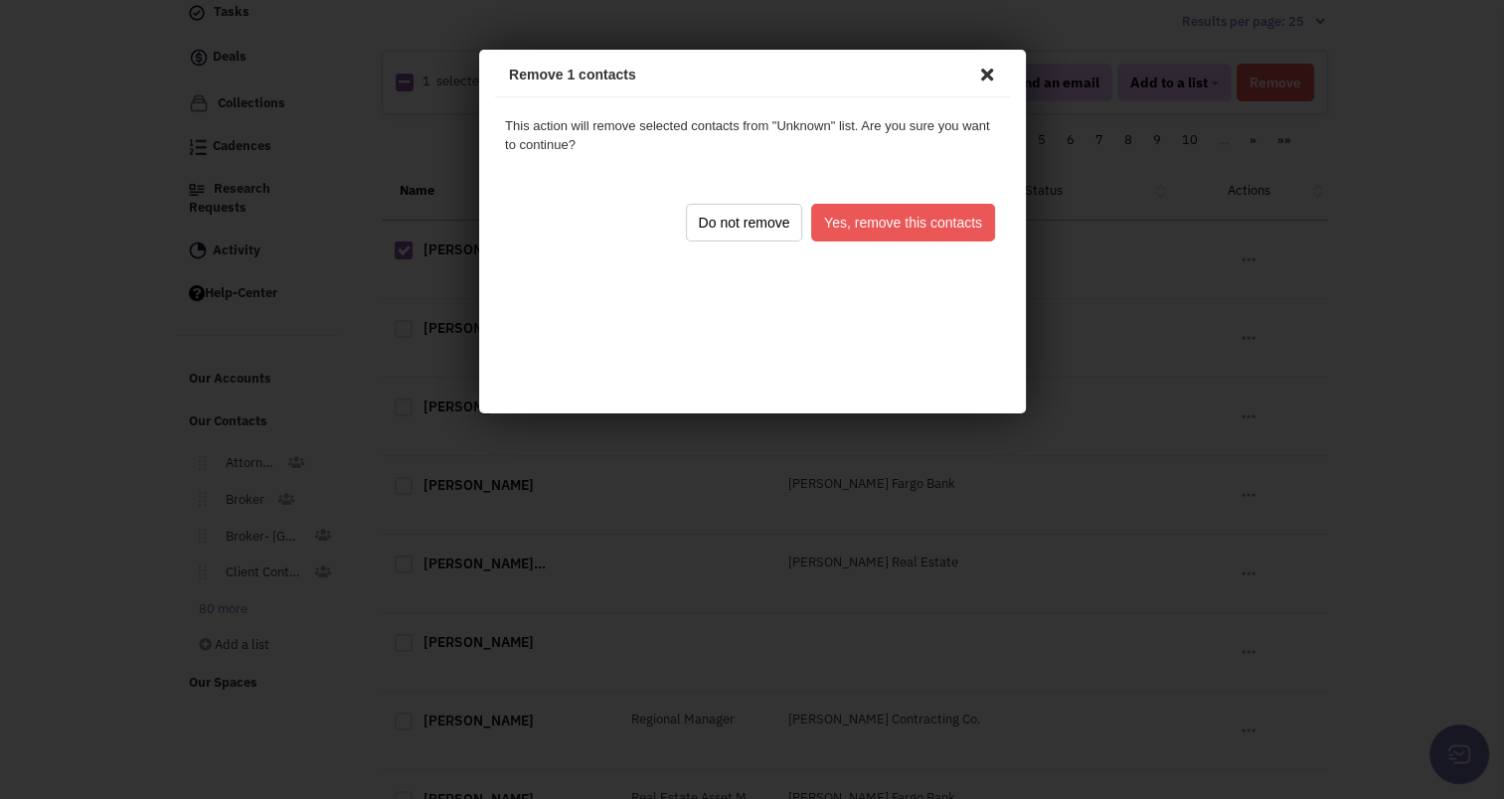
click at [912, 210] on button "Yes, remove this contacts" at bounding box center [899, 220] width 184 height 38
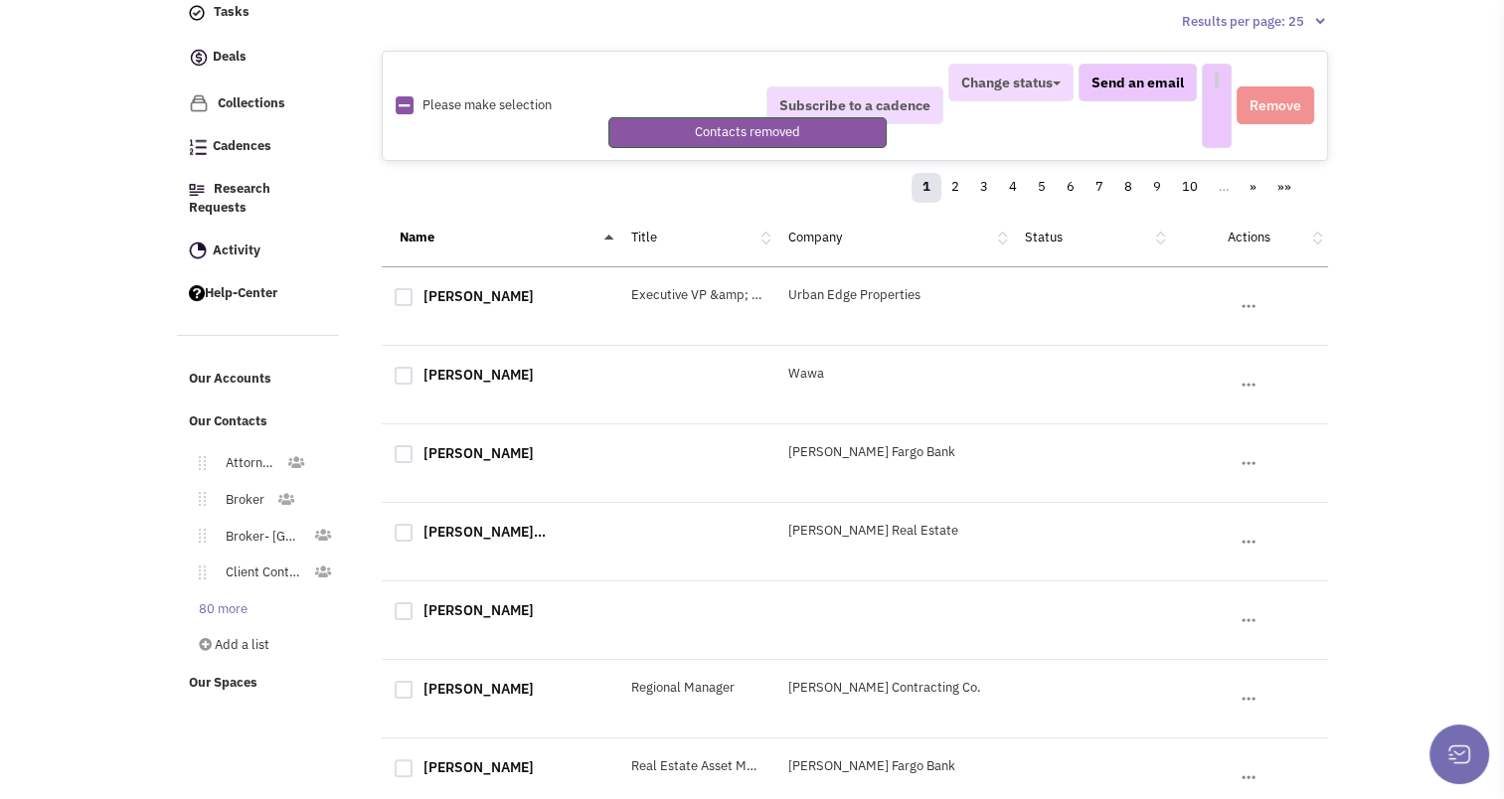
select select
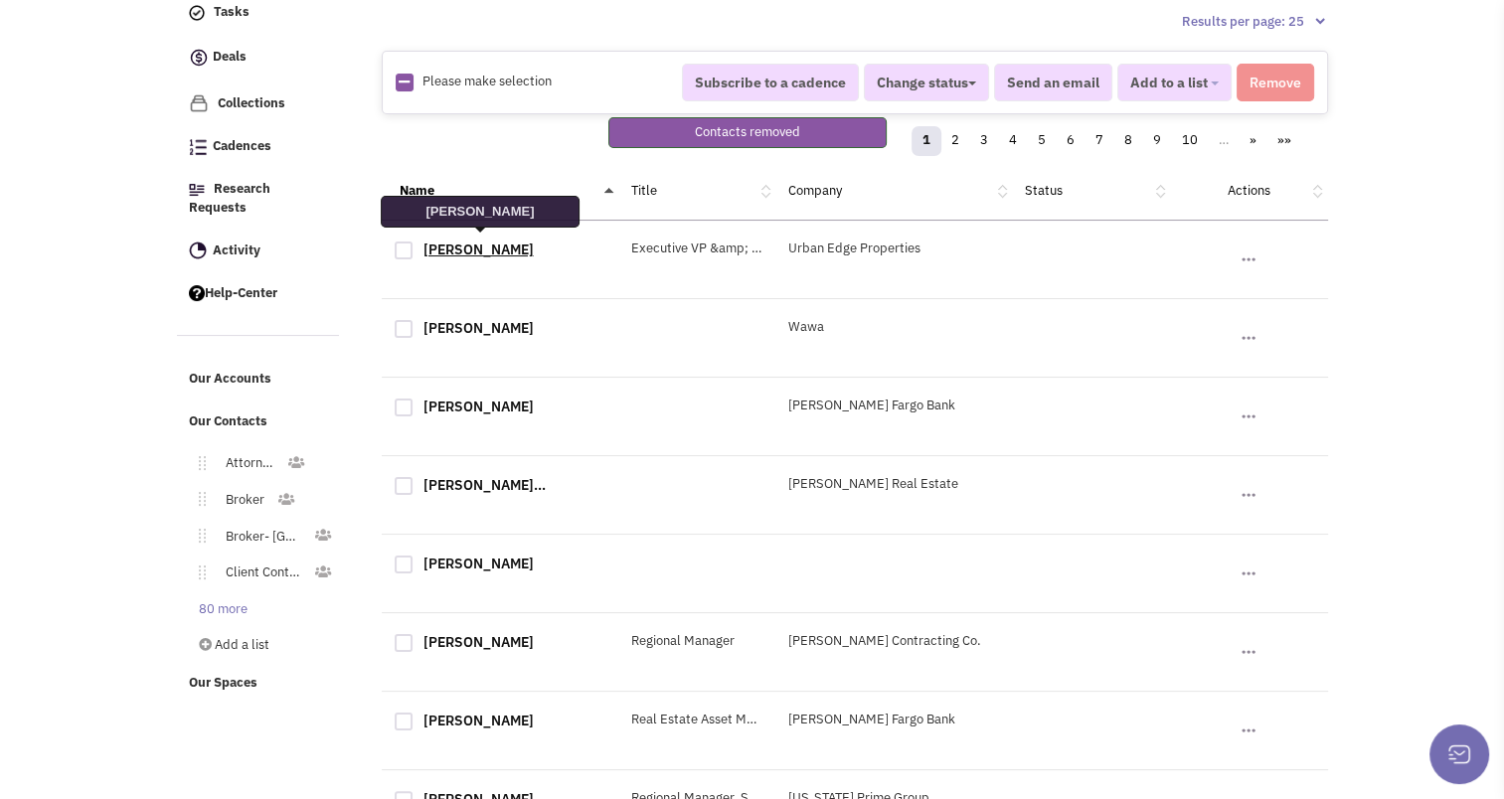
click at [481, 251] on link "Chris Weilminster" at bounding box center [479, 250] width 110 height 18
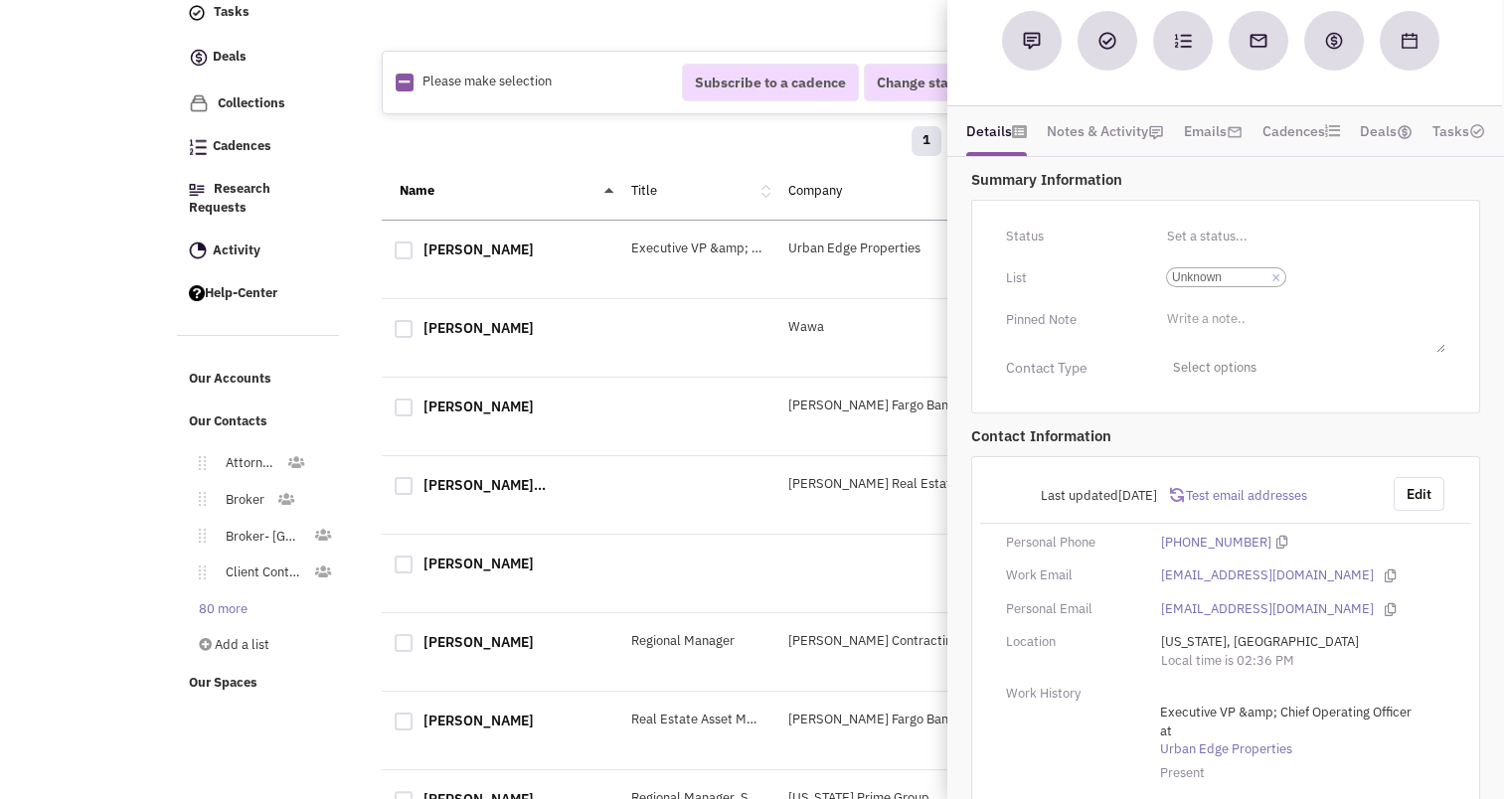
scroll to position [219, 0]
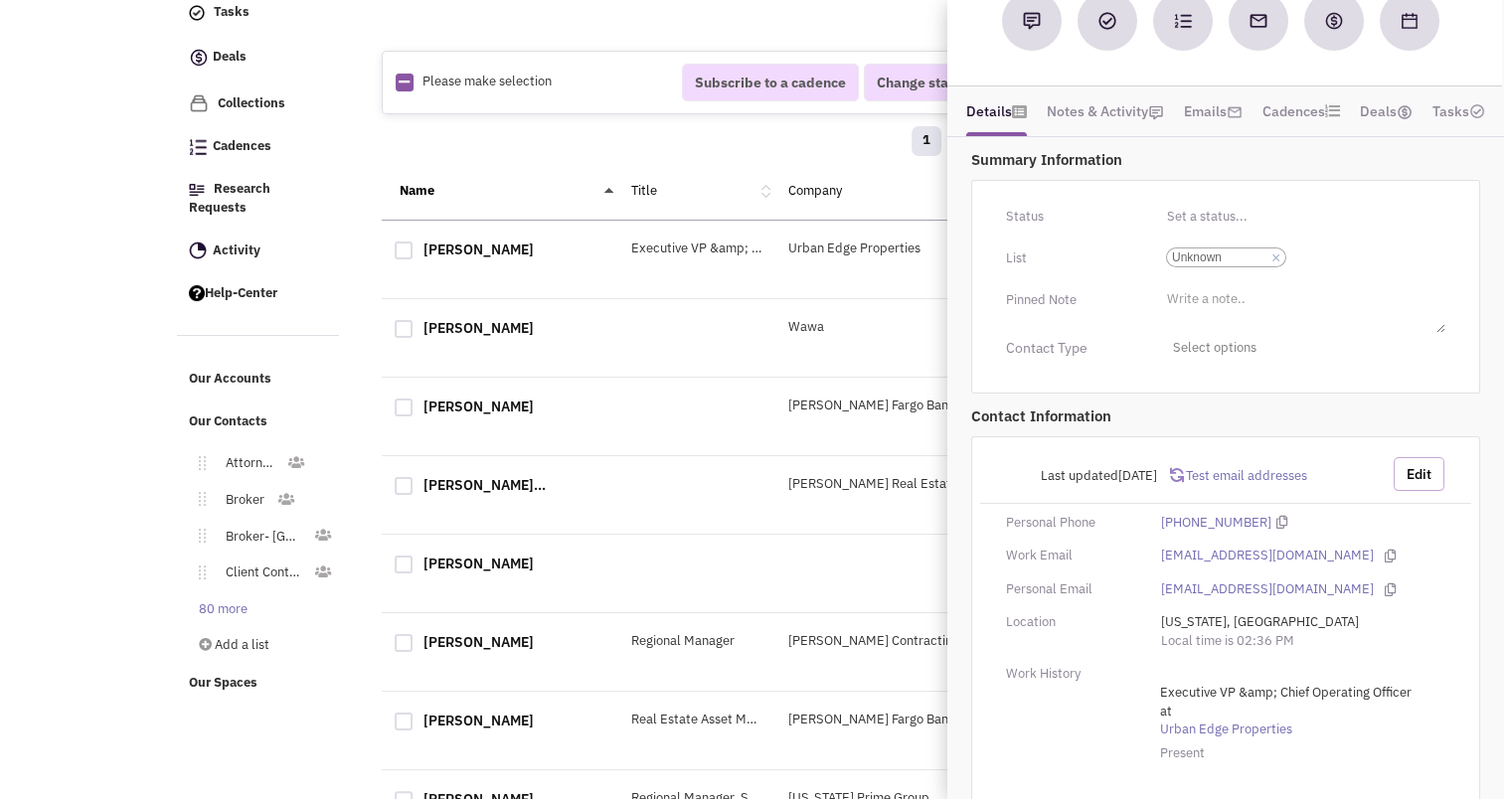
click at [1418, 475] on button "Edit" at bounding box center [1419, 474] width 51 height 34
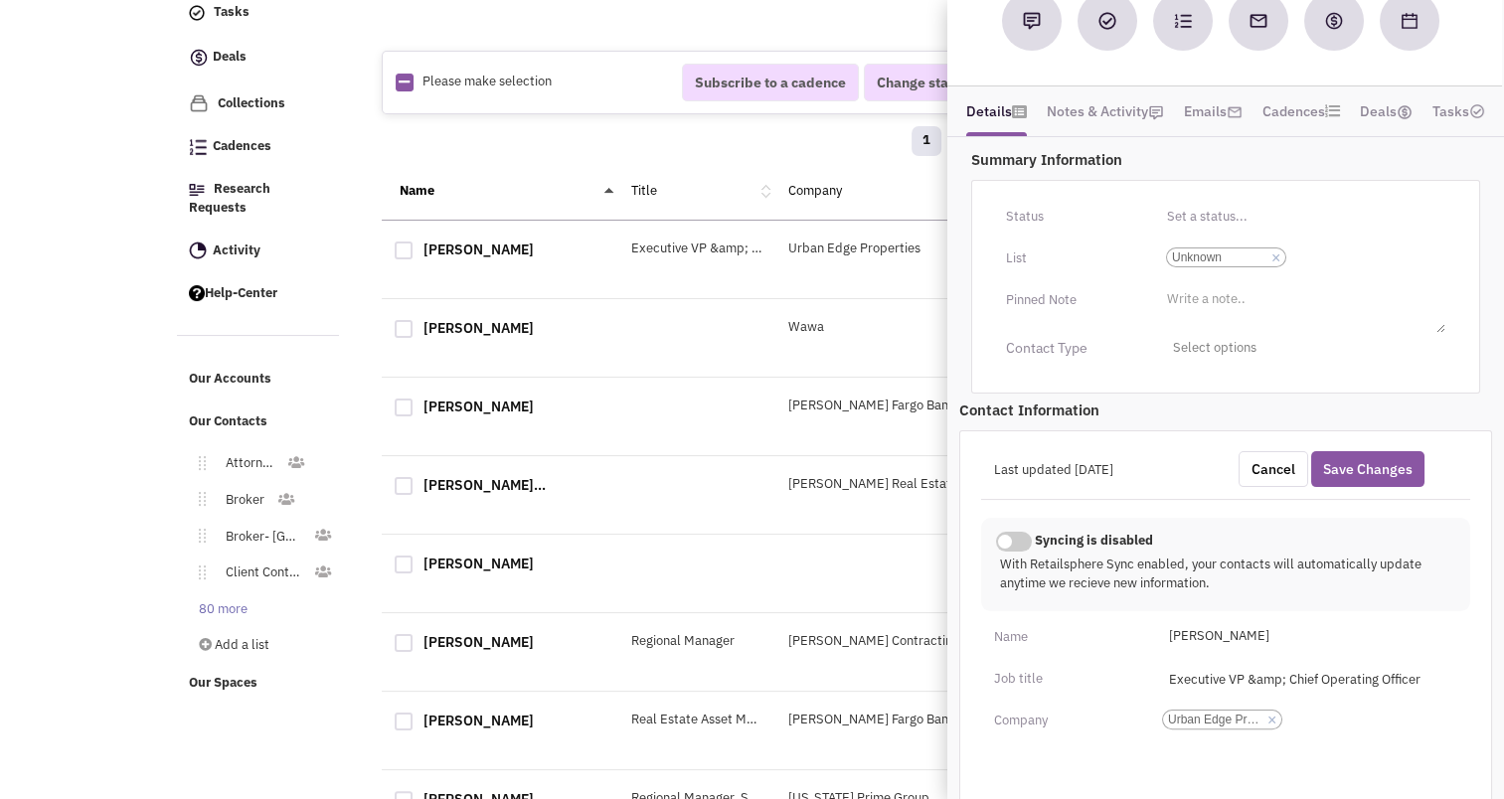
scroll to position [341, 0]
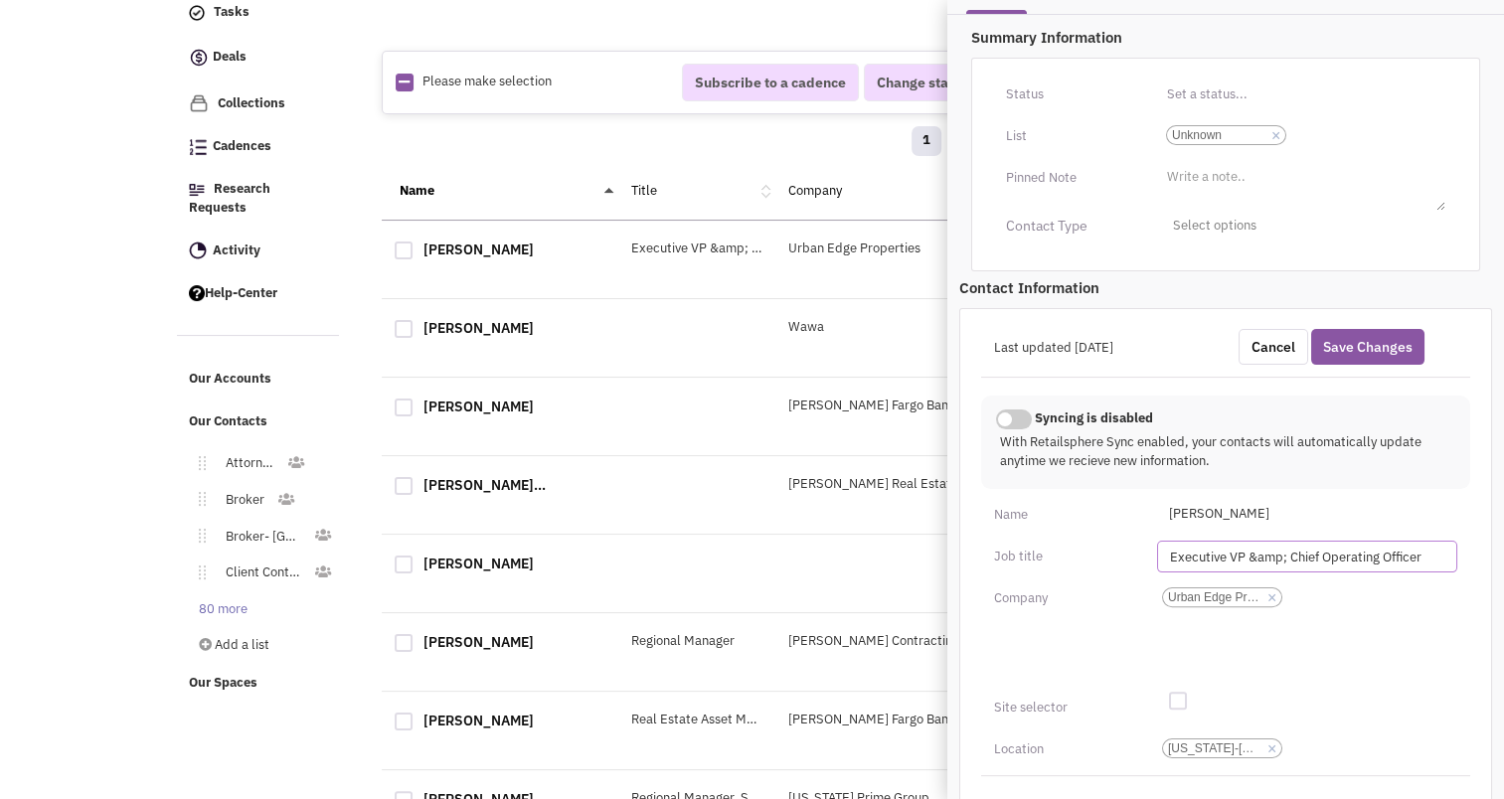
click at [1336, 556] on input "Executive VP &amp; Chief Operating Officer" at bounding box center [1307, 557] width 300 height 32
type input "Developer"
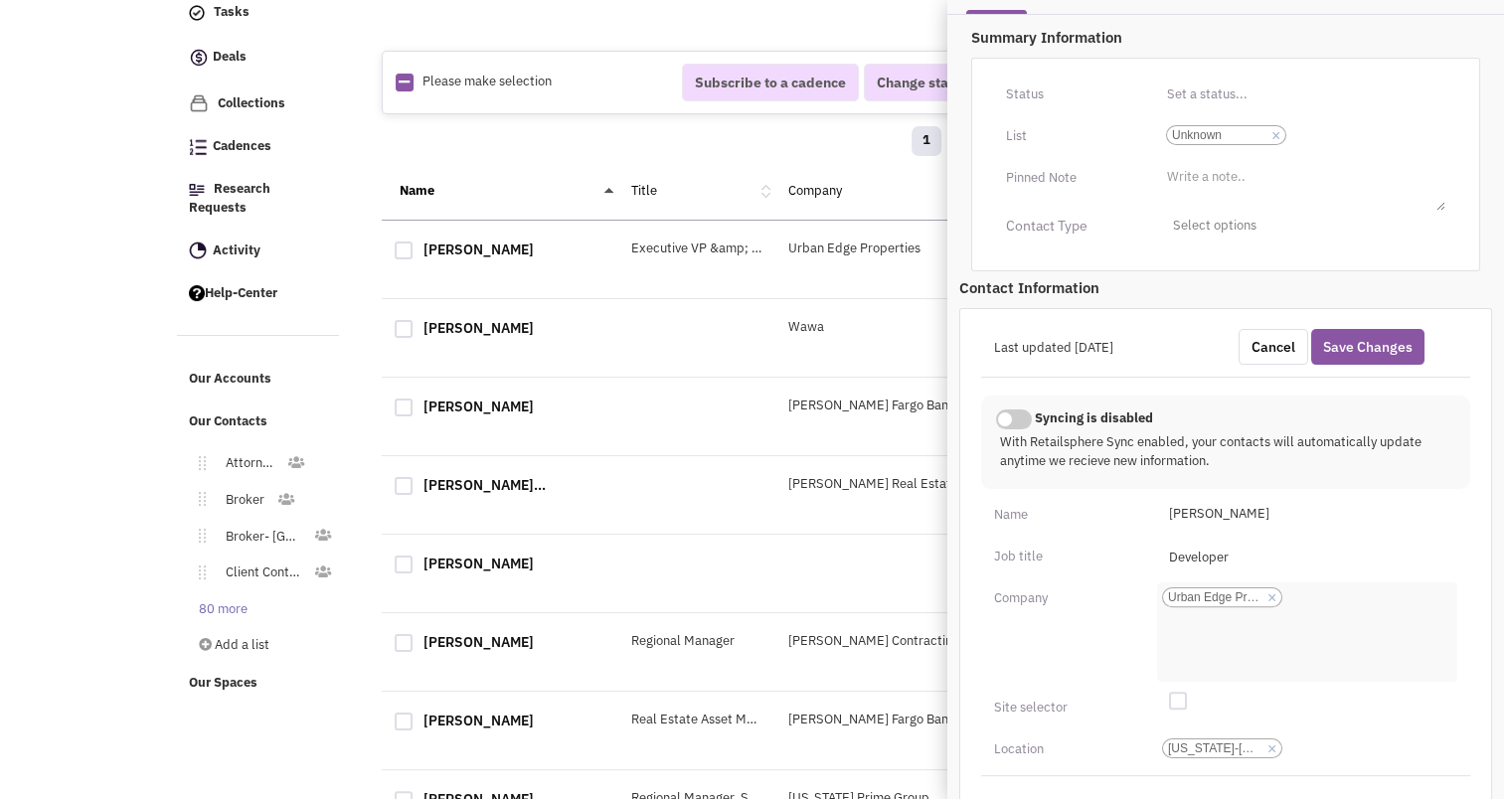
click at [1273, 600] on link "×" at bounding box center [1272, 599] width 9 height 18
click at [0, 0] on select "Urban Edge Properties" at bounding box center [0, 0] width 0 height 0
click at [1158, 603] on ul "Add a company" at bounding box center [1307, 632] width 300 height 99
click at [0, 0] on select "Add a company" at bounding box center [0, 0] width 0 height 0
type input "Hg80 Real Estate"
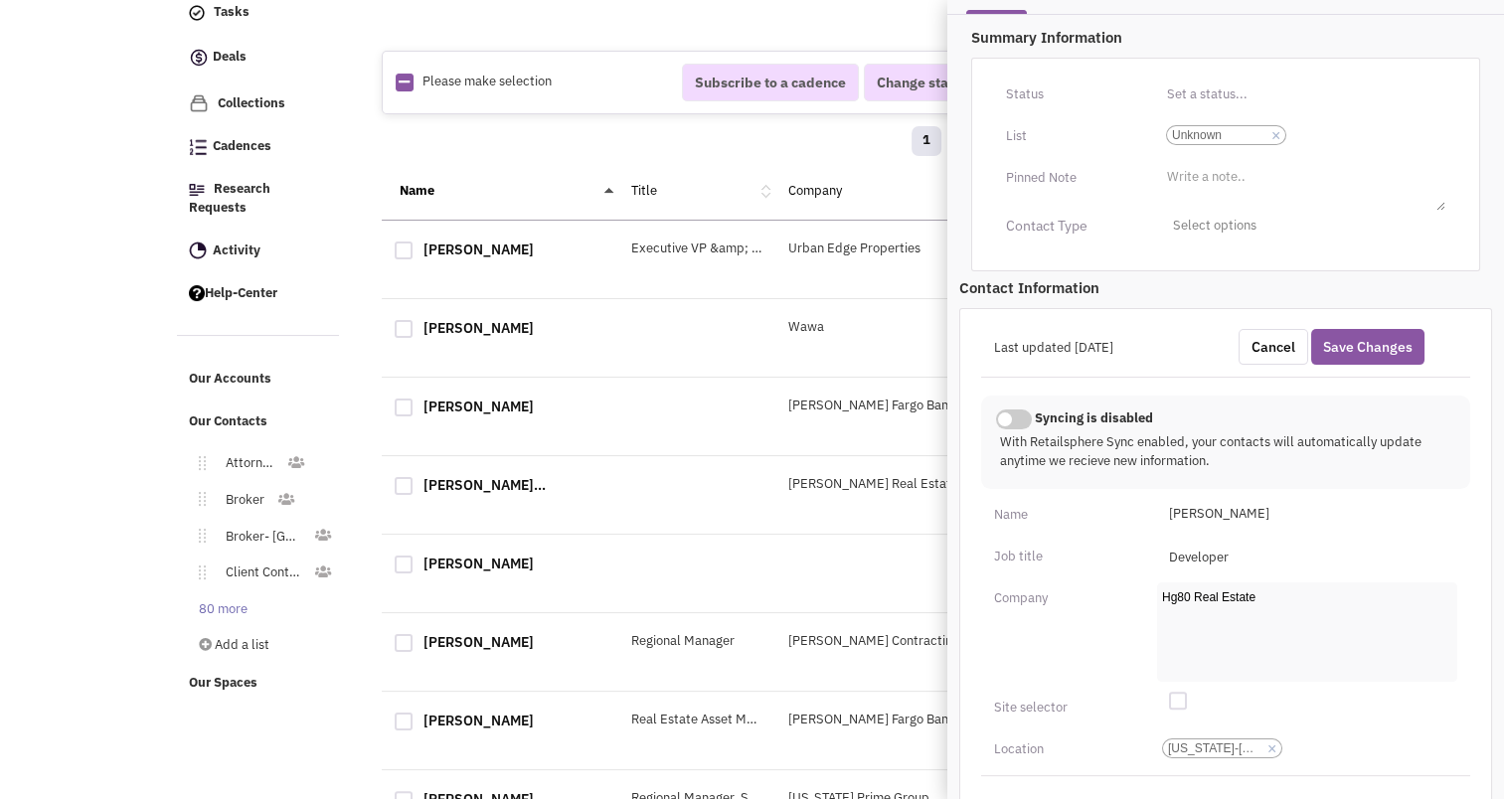
click at [1268, 632] on ul "Add a company Hg80 Real Estate" at bounding box center [1307, 632] width 300 height 99
click at [0, 0] on select "Add a company Hg80 Real Estate" at bounding box center [0, 0] width 0 height 0
click at [1210, 556] on input "Developer" at bounding box center [1307, 557] width 300 height 32
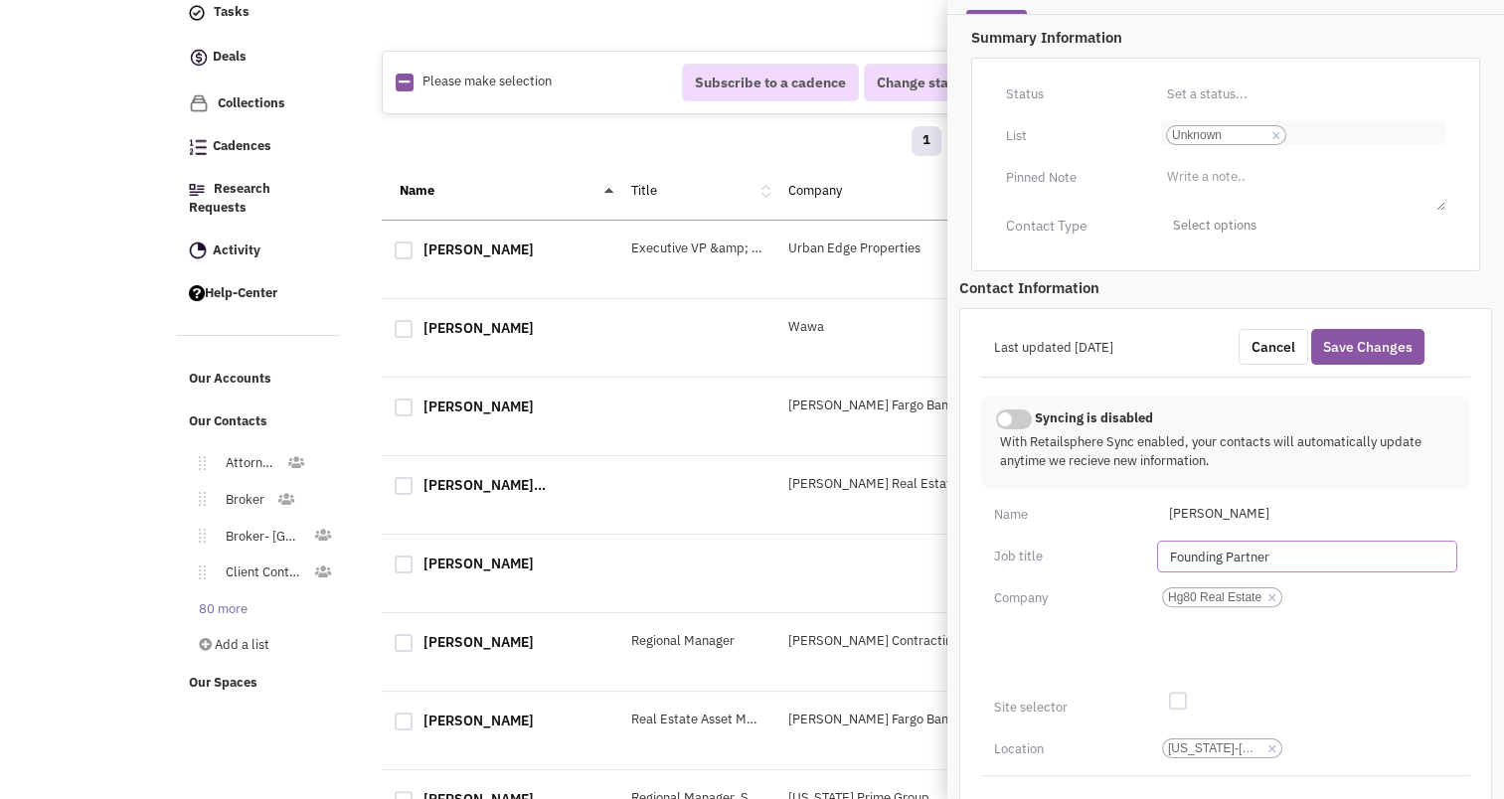
type input "Founding Partner"
click at [1275, 130] on link "×" at bounding box center [1276, 136] width 9 height 18
click at [0, 0] on select "Select a list... Unknown" at bounding box center [0, 0] width 0 height 0
click at [1245, 131] on ul "Select a list..." at bounding box center [1303, 131] width 284 height 23
click at [0, 0] on select "Select a list..." at bounding box center [0, 0] width 0 height 0
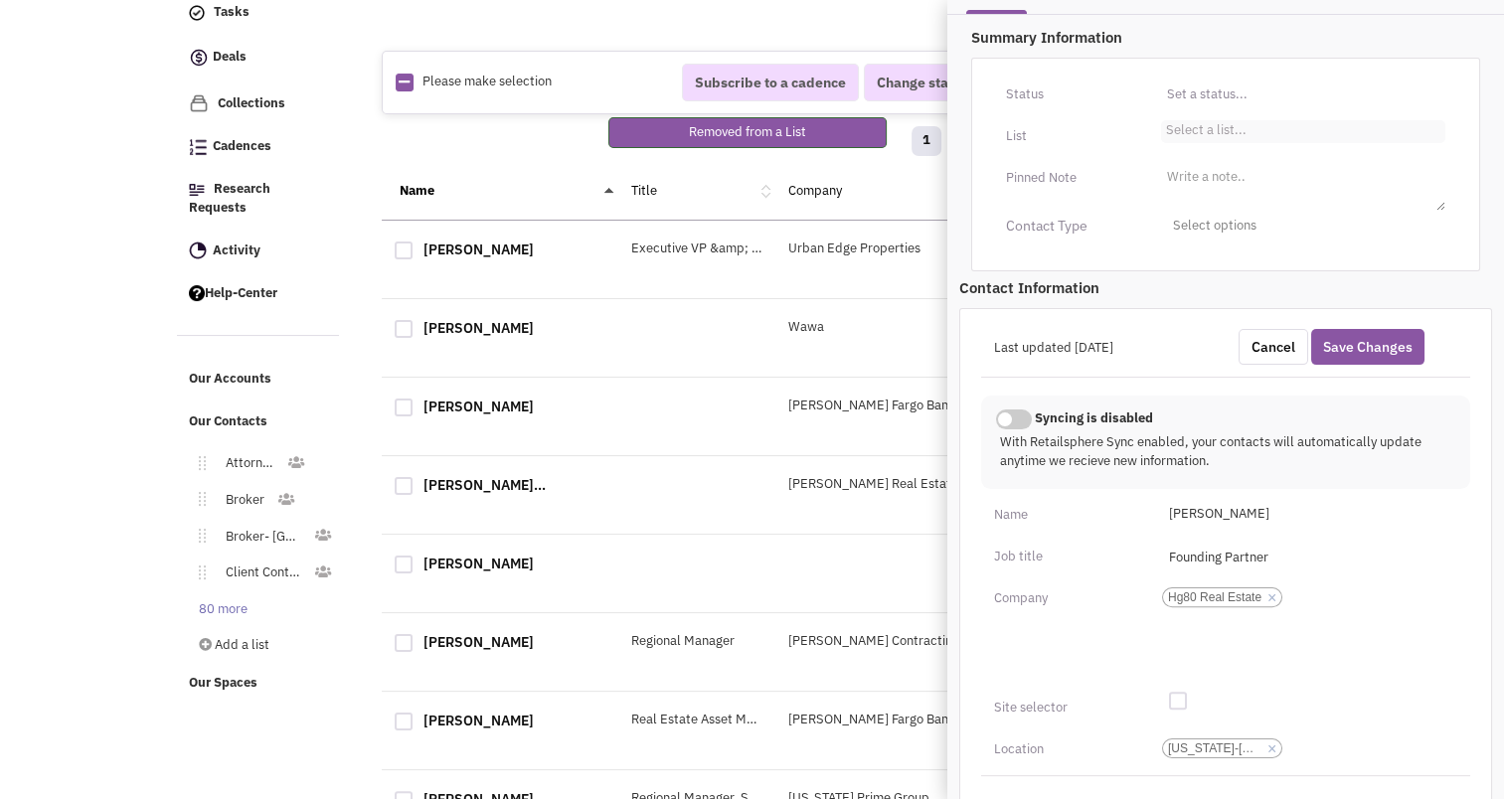
scroll to position [2, 0]
type input "own"
click at [1227, 152] on li "Owner/Developer" at bounding box center [1303, 157] width 282 height 25
click at [0, 0] on select "Select a list..." at bounding box center [0, 0] width 0 height 0
click at [1214, 220] on span "Select options" at bounding box center [1303, 226] width 284 height 31
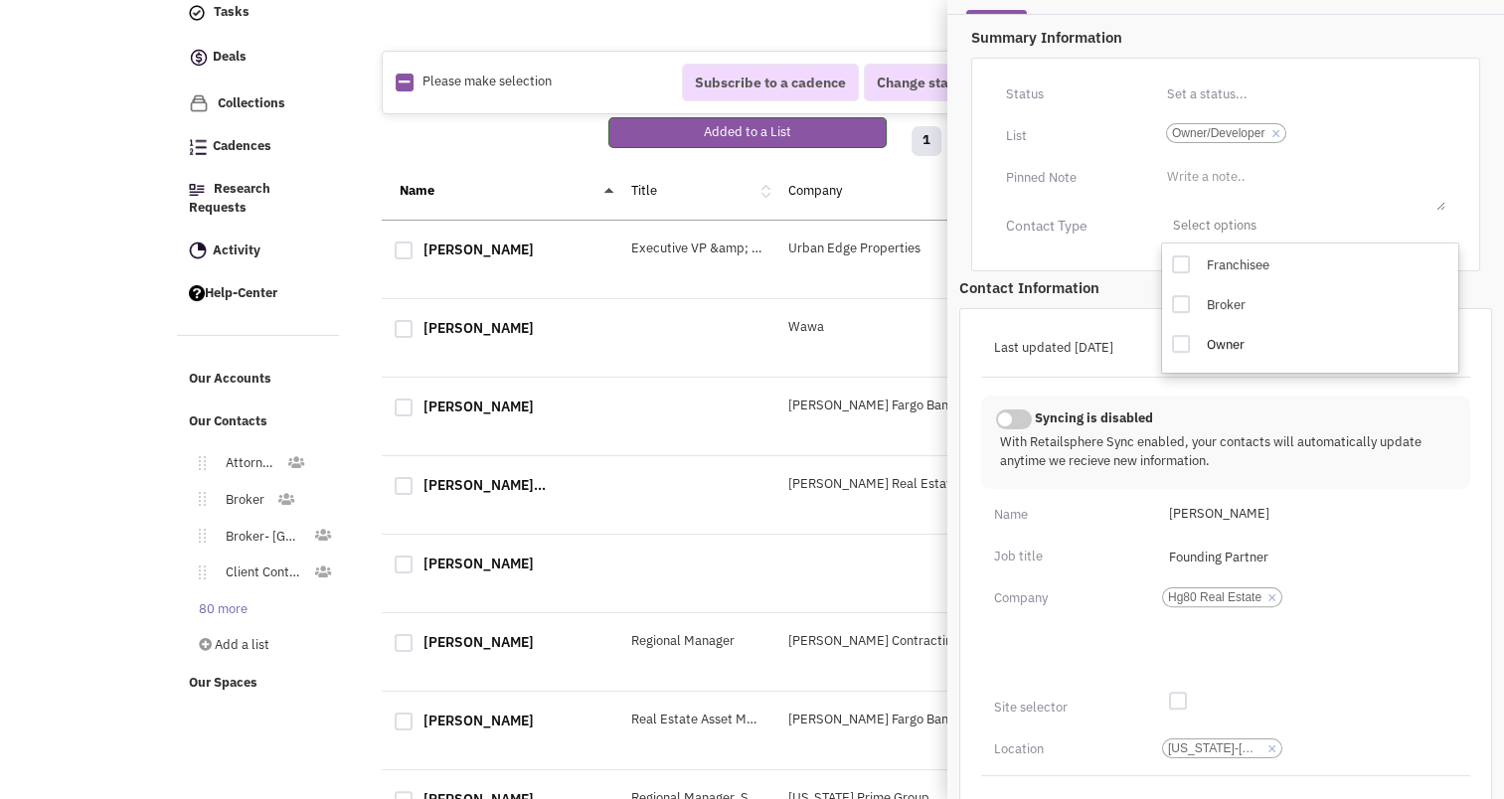
click at [1184, 342] on div at bounding box center [1181, 344] width 18 height 18
checkbox input "true"
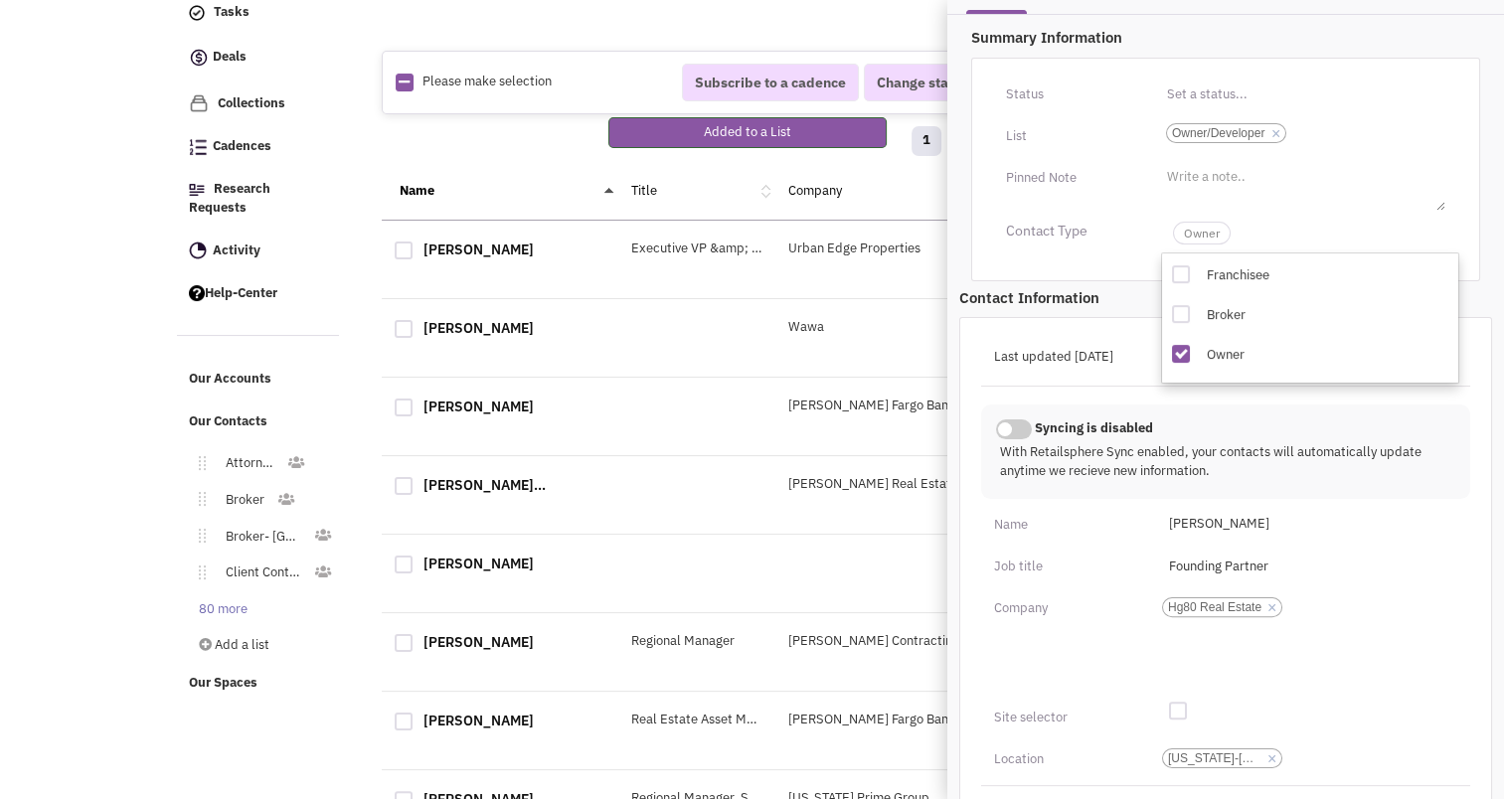
click at [1417, 454] on p "With Retailsphere Sync enabled, your contacts will automatically update anytime…" at bounding box center [1226, 461] width 452 height 37
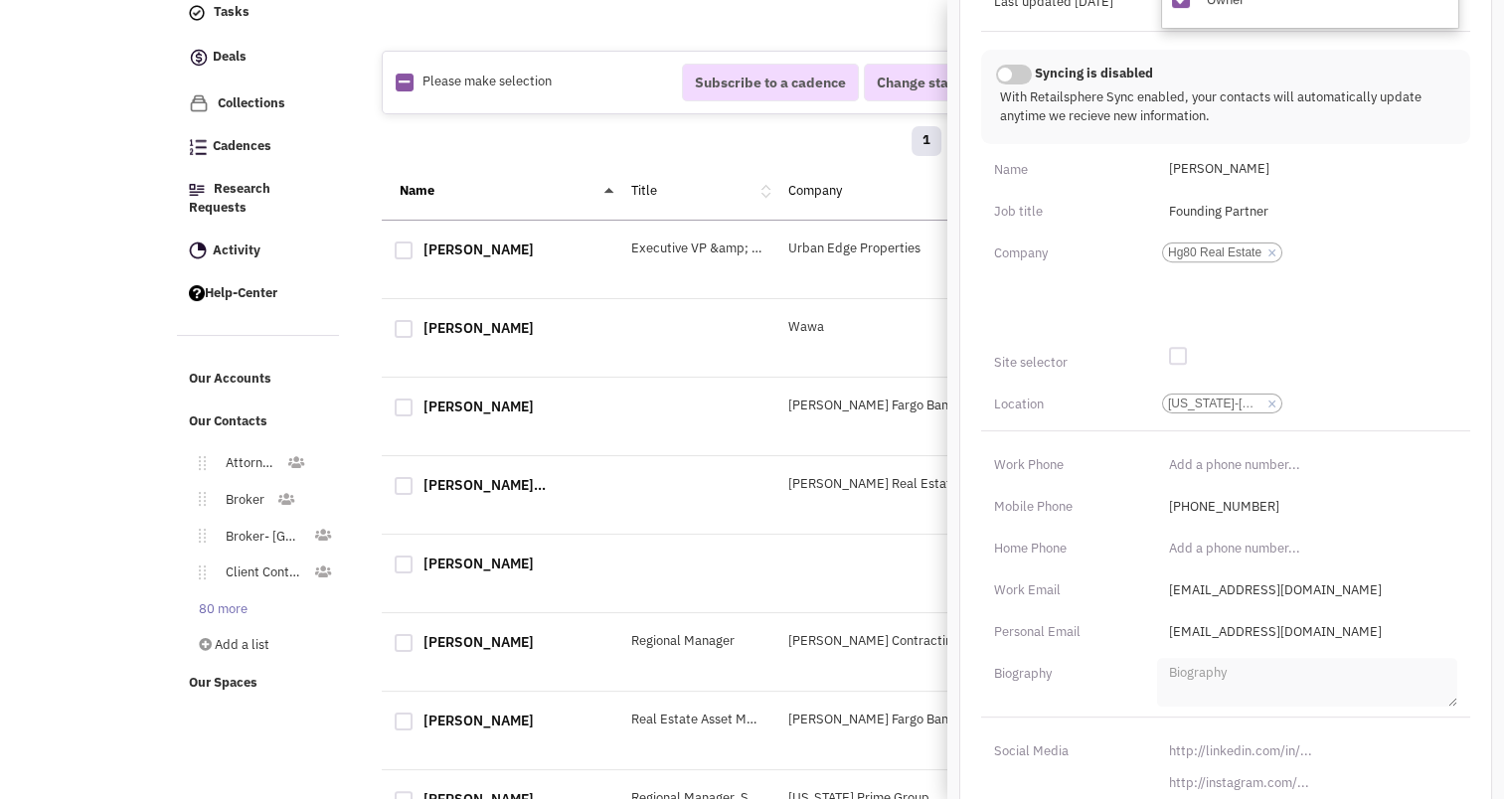
scroll to position [823, 0]
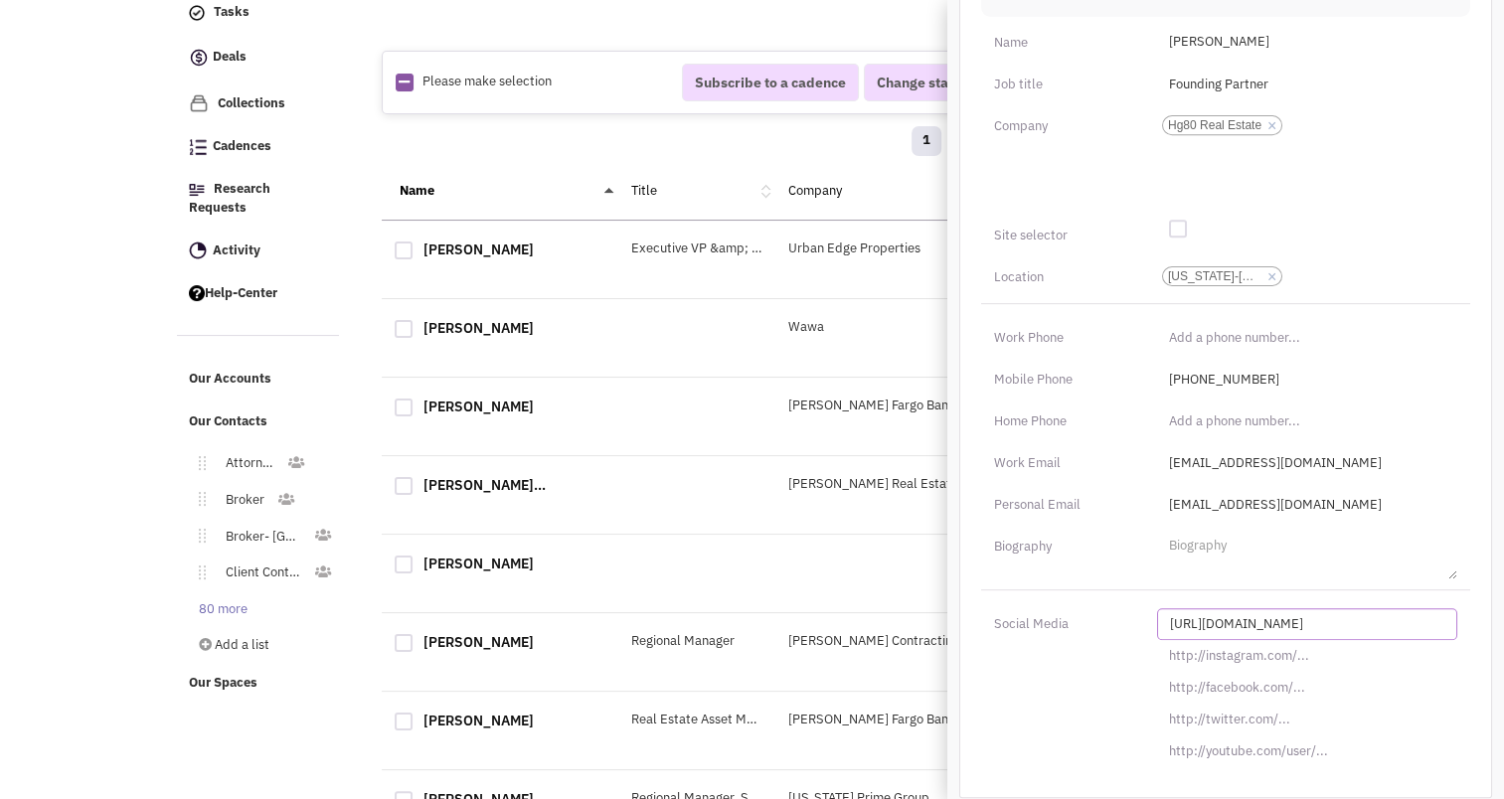
click at [1246, 609] on input "[URL][DOMAIN_NAME]" at bounding box center [1307, 625] width 300 height 32
paste input "s://www.linkedin.com/in/nicholas-aynilian-sr-8817058"
type input "https://www.linkedin.com/in/nicholas-aynilian-sr-8817058/"
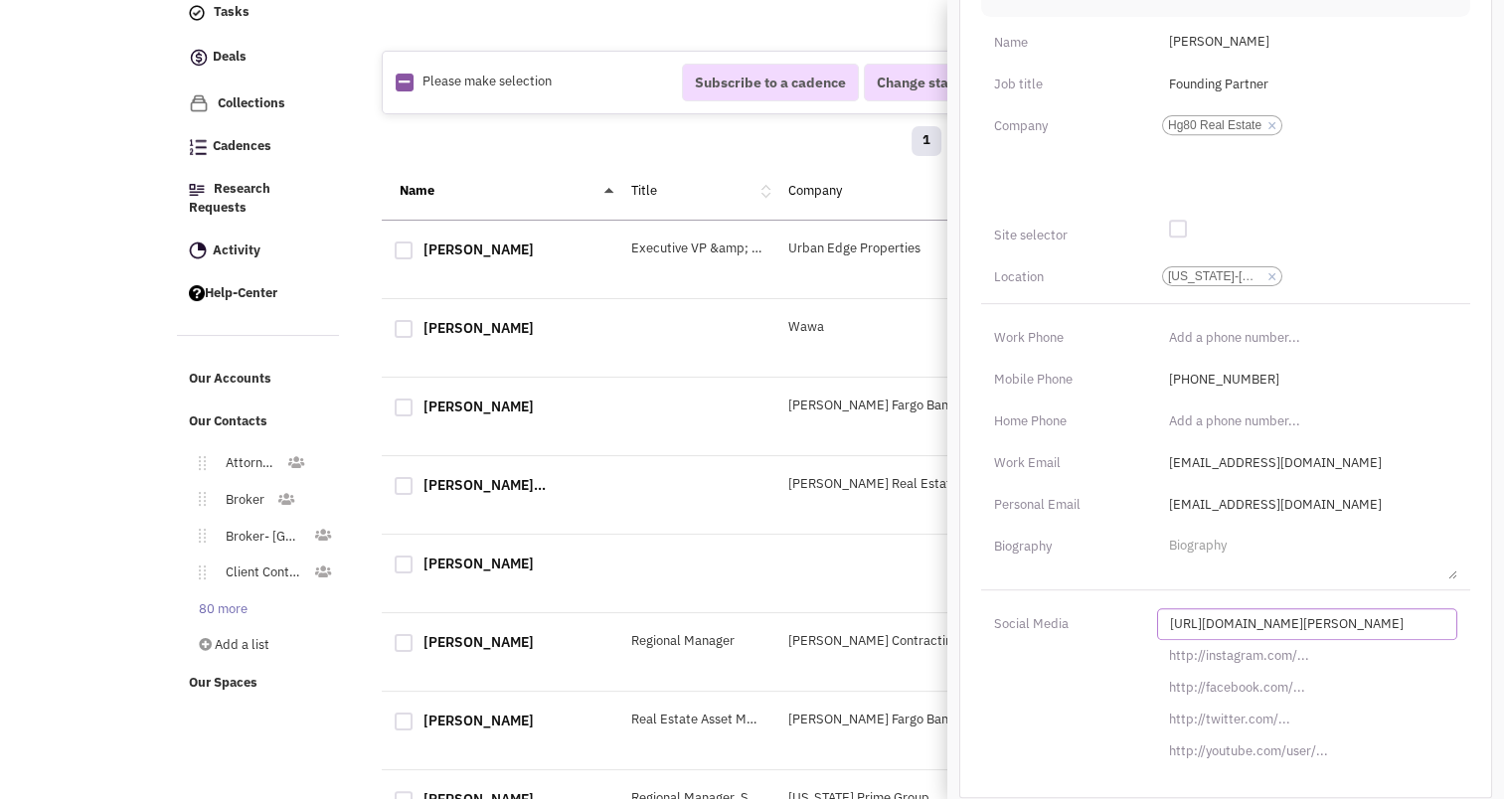
scroll to position [0, 73]
click at [1253, 616] on input "https://www.linkedin.com/in/nicholas-aynilian-sr-8817058/" at bounding box center [1307, 625] width 300 height 32
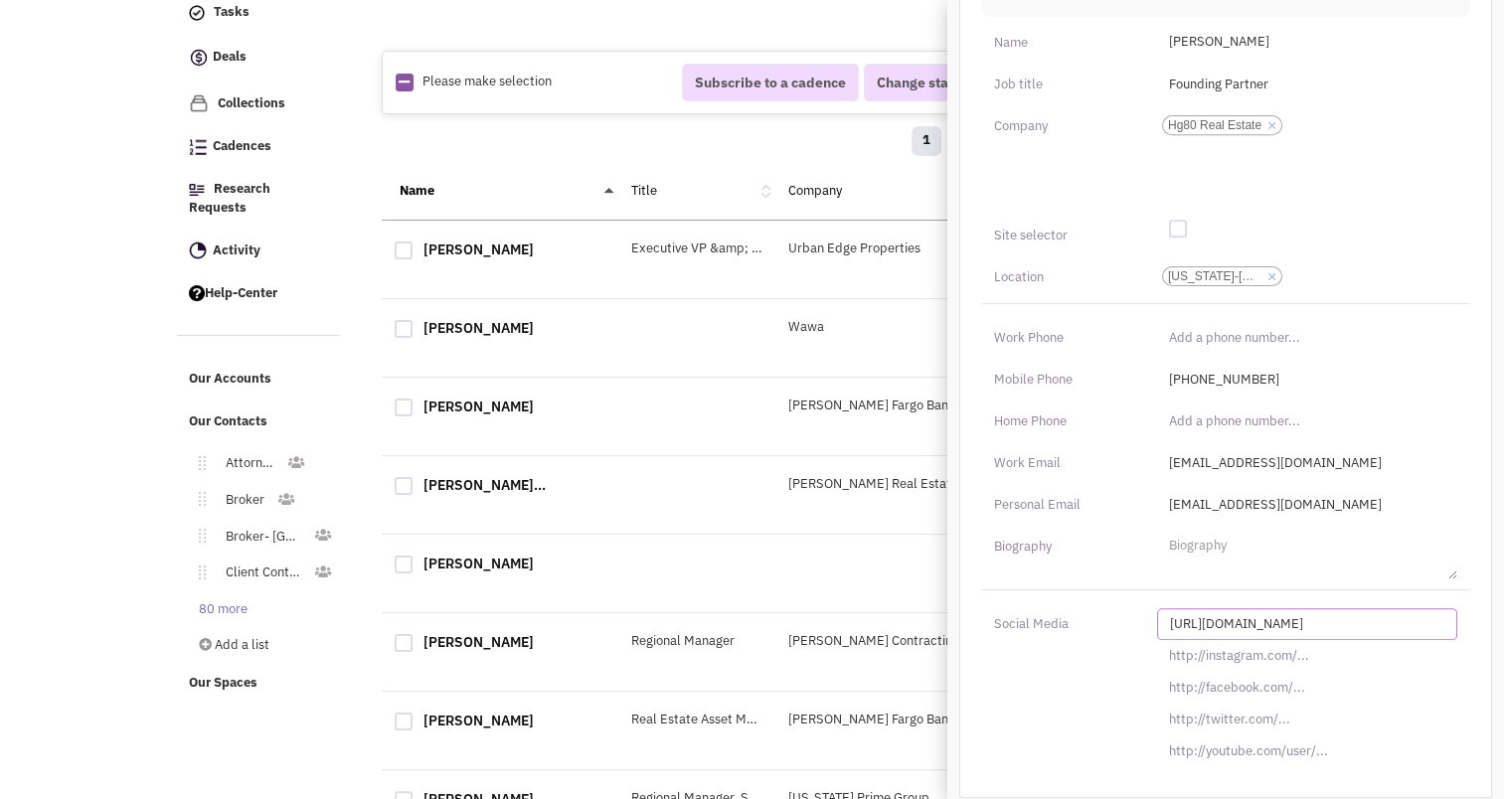
click at [1245, 624] on input "[URL][DOMAIN_NAME]" at bounding box center [1307, 625] width 300 height 32
paste input "s://www.linkedin.com/in/chris-weilminster-9311007"
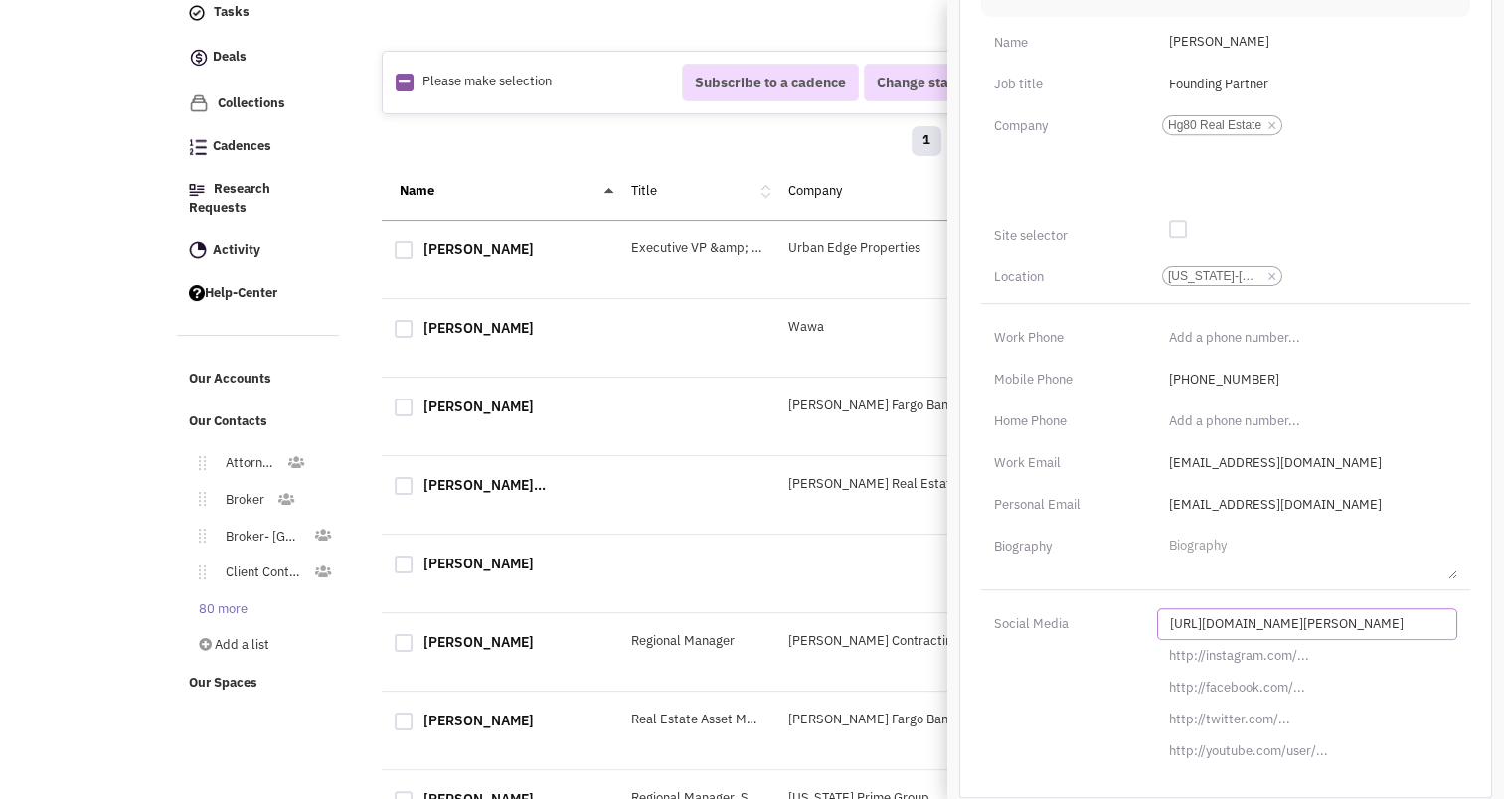
type input "https://www.linkedin.com/in/chris-weilminster-9311007/"
click at [1258, 452] on input "cweilminister@uedge.com" at bounding box center [1307, 463] width 300 height 32
type input "cweilminister@hgeighty.com"
click at [1316, 513] on input "cweilminister@uedge.com" at bounding box center [1307, 505] width 300 height 32
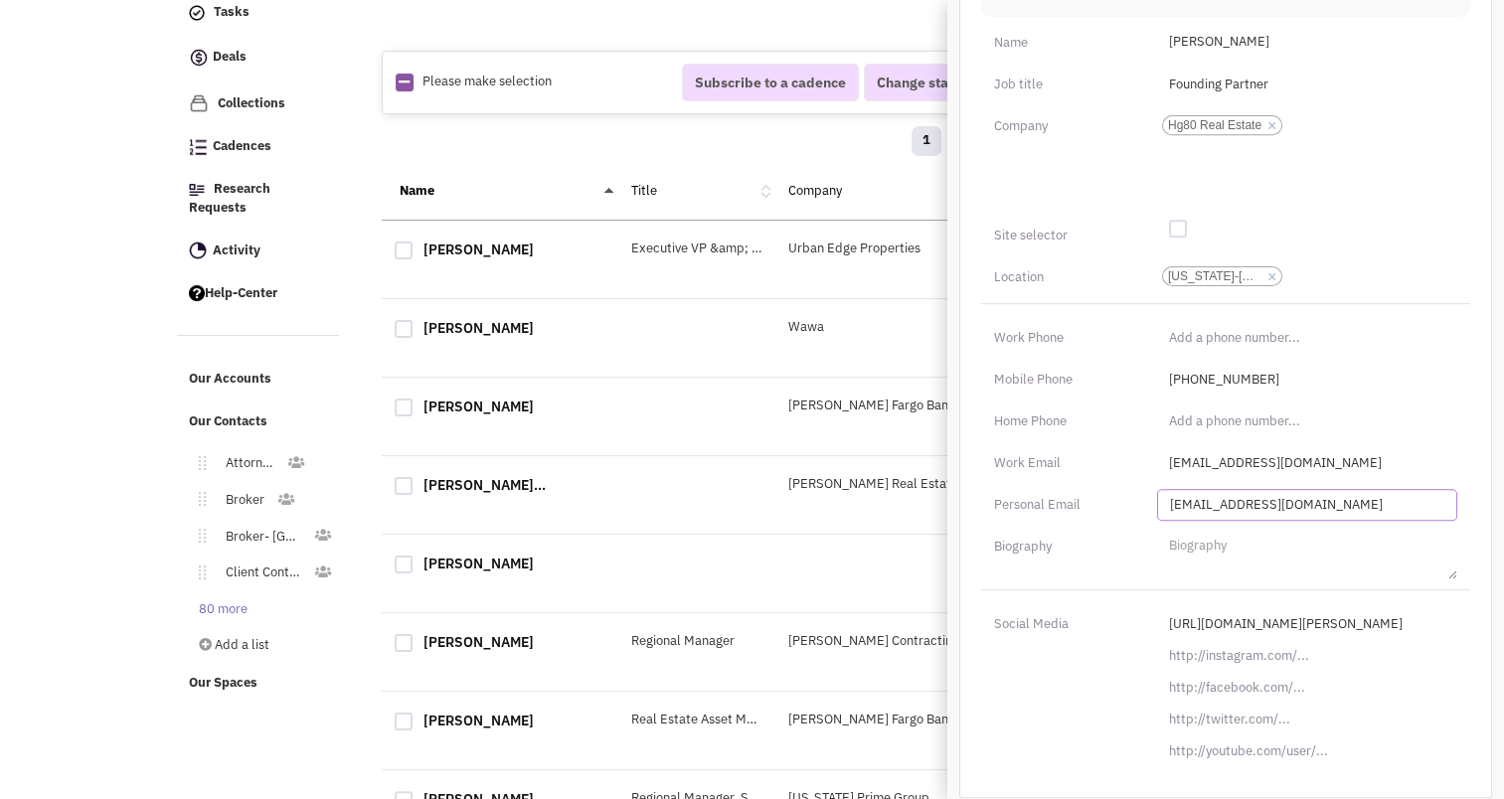
click at [1332, 501] on input "cweilminister@uedge.com" at bounding box center [1307, 505] width 300 height 32
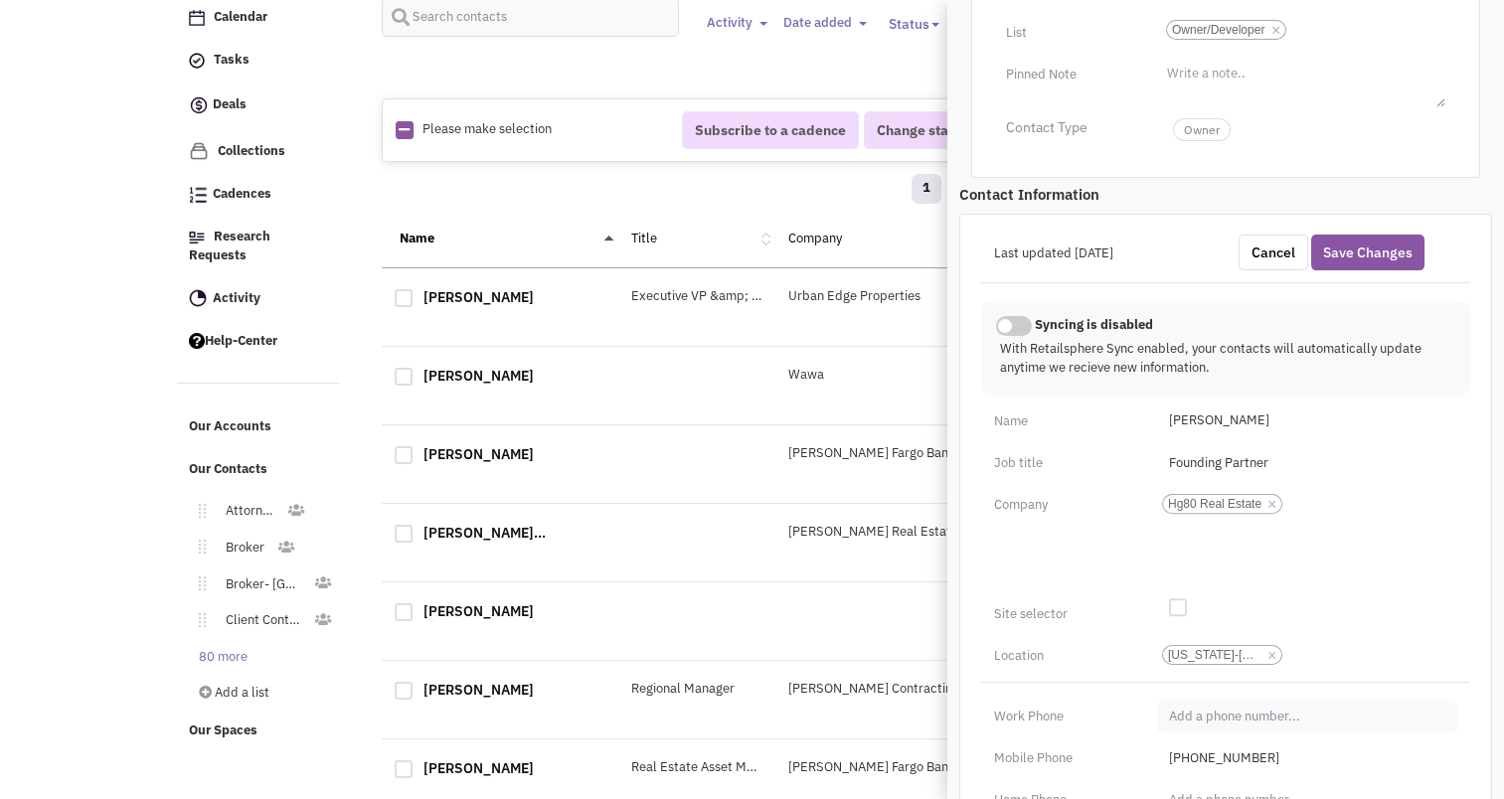
scroll to position [438, 0]
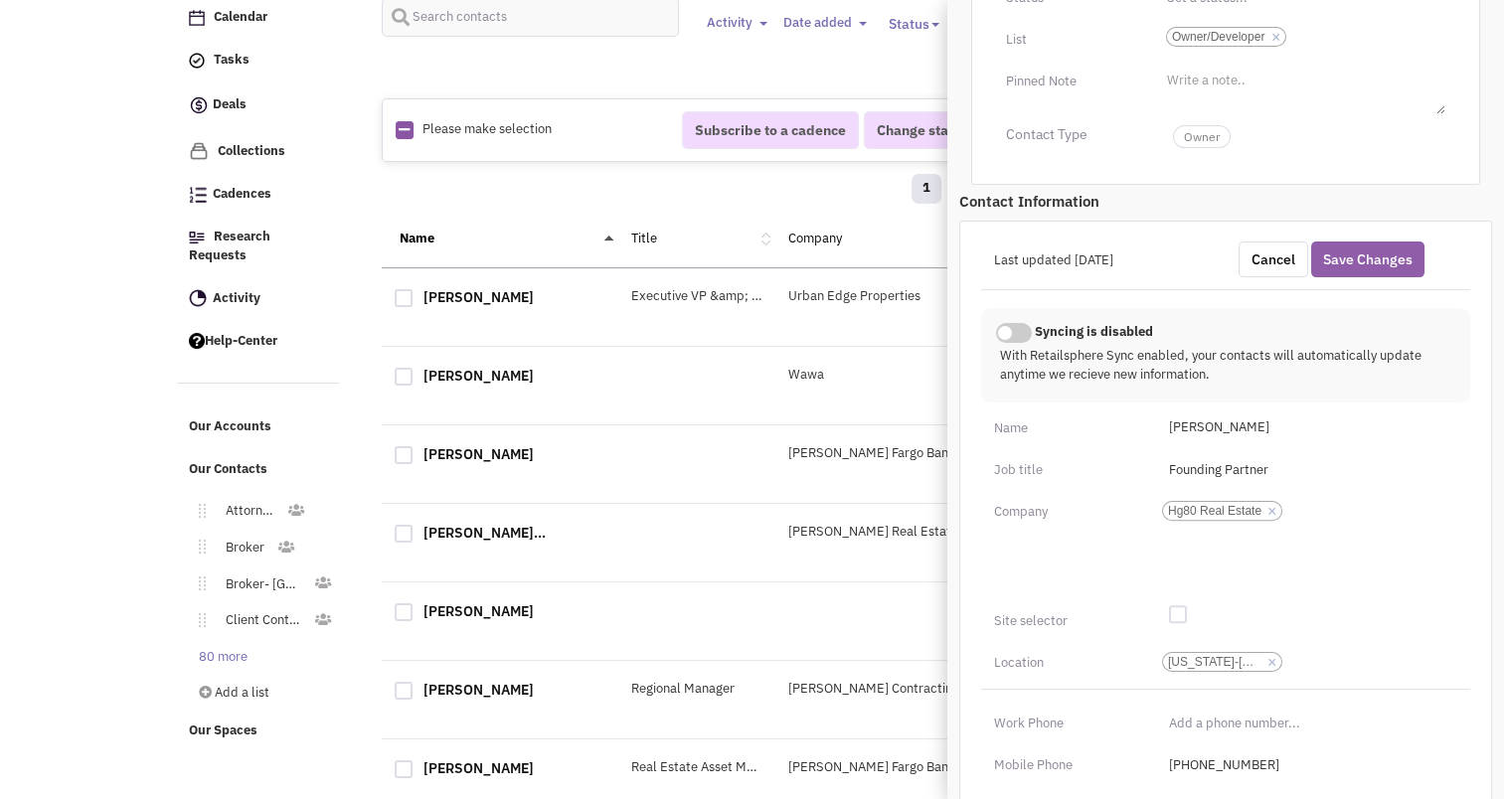
click at [1363, 257] on button "Save Changes" at bounding box center [1368, 260] width 113 height 36
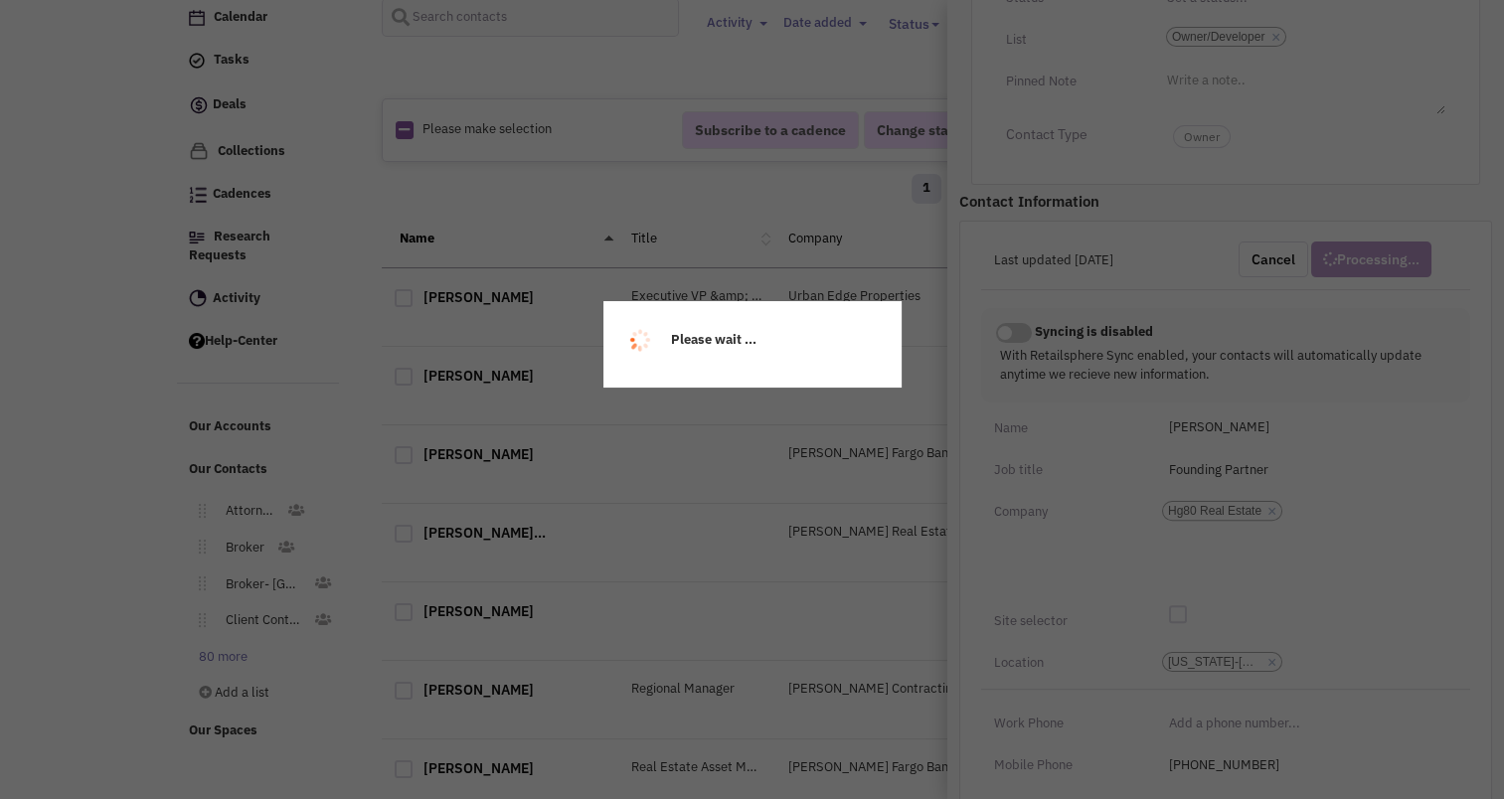
scroll to position [267, 0]
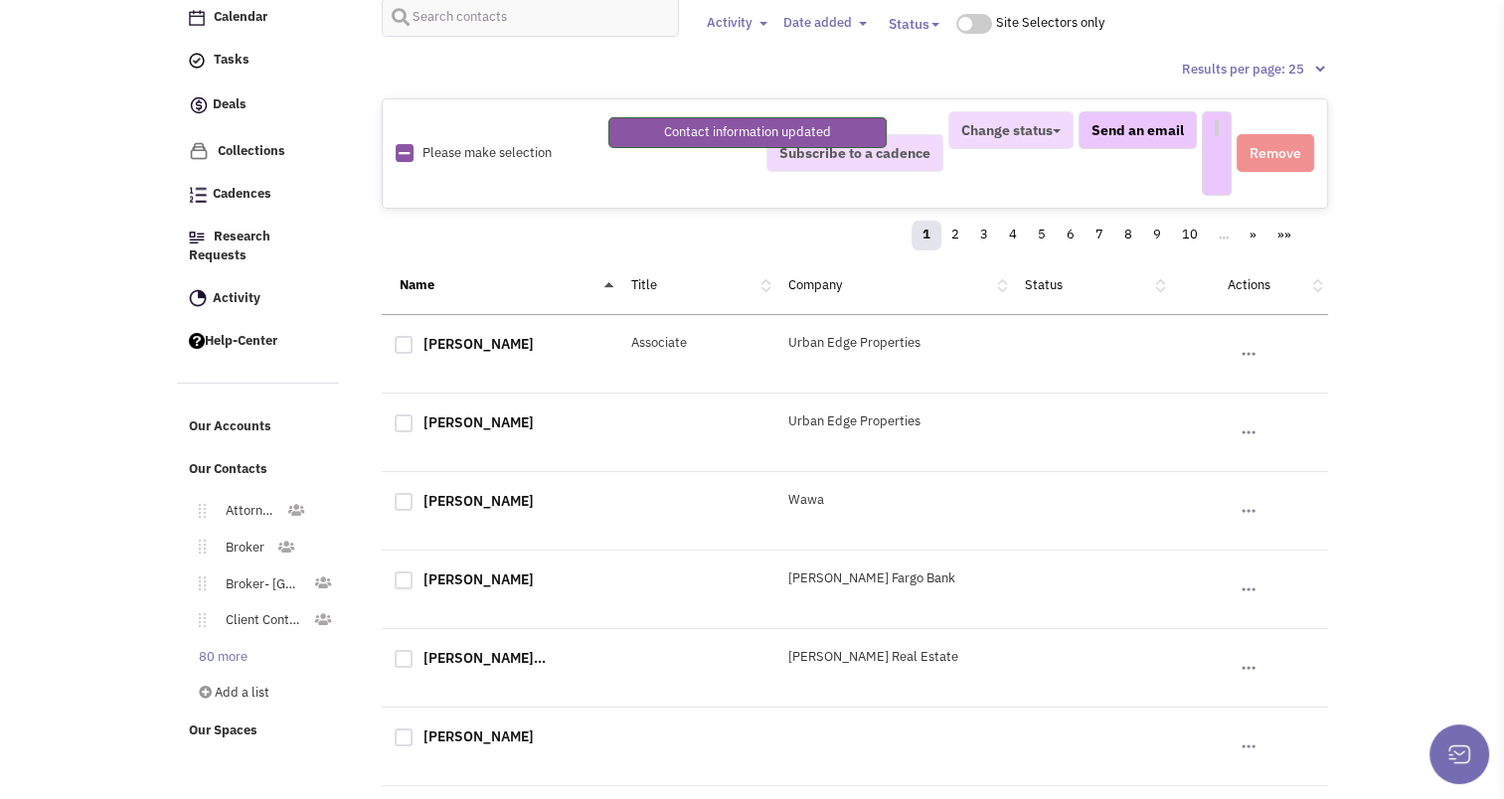
select select
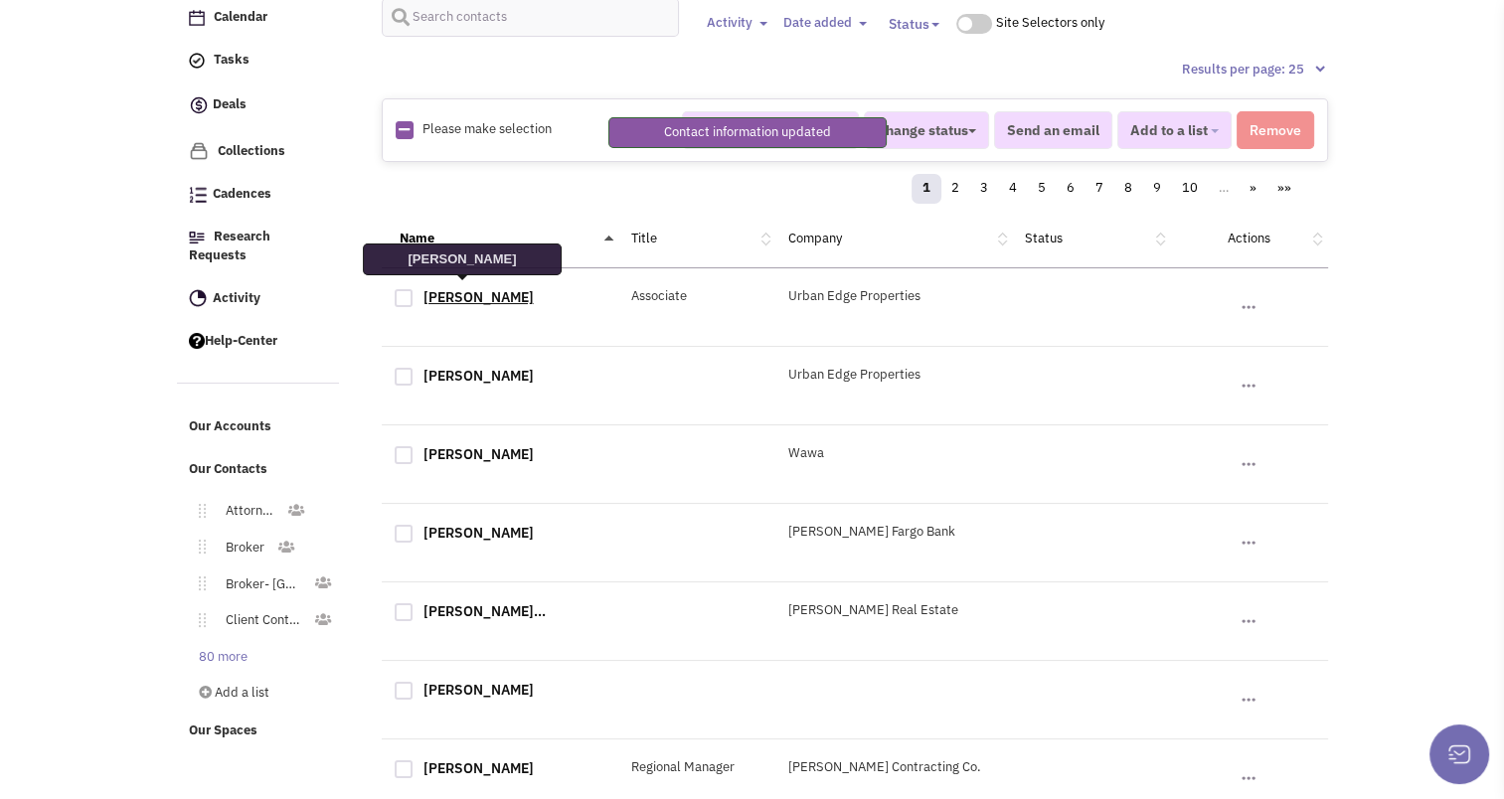
click at [469, 290] on link "David Marks" at bounding box center [479, 297] width 110 height 18
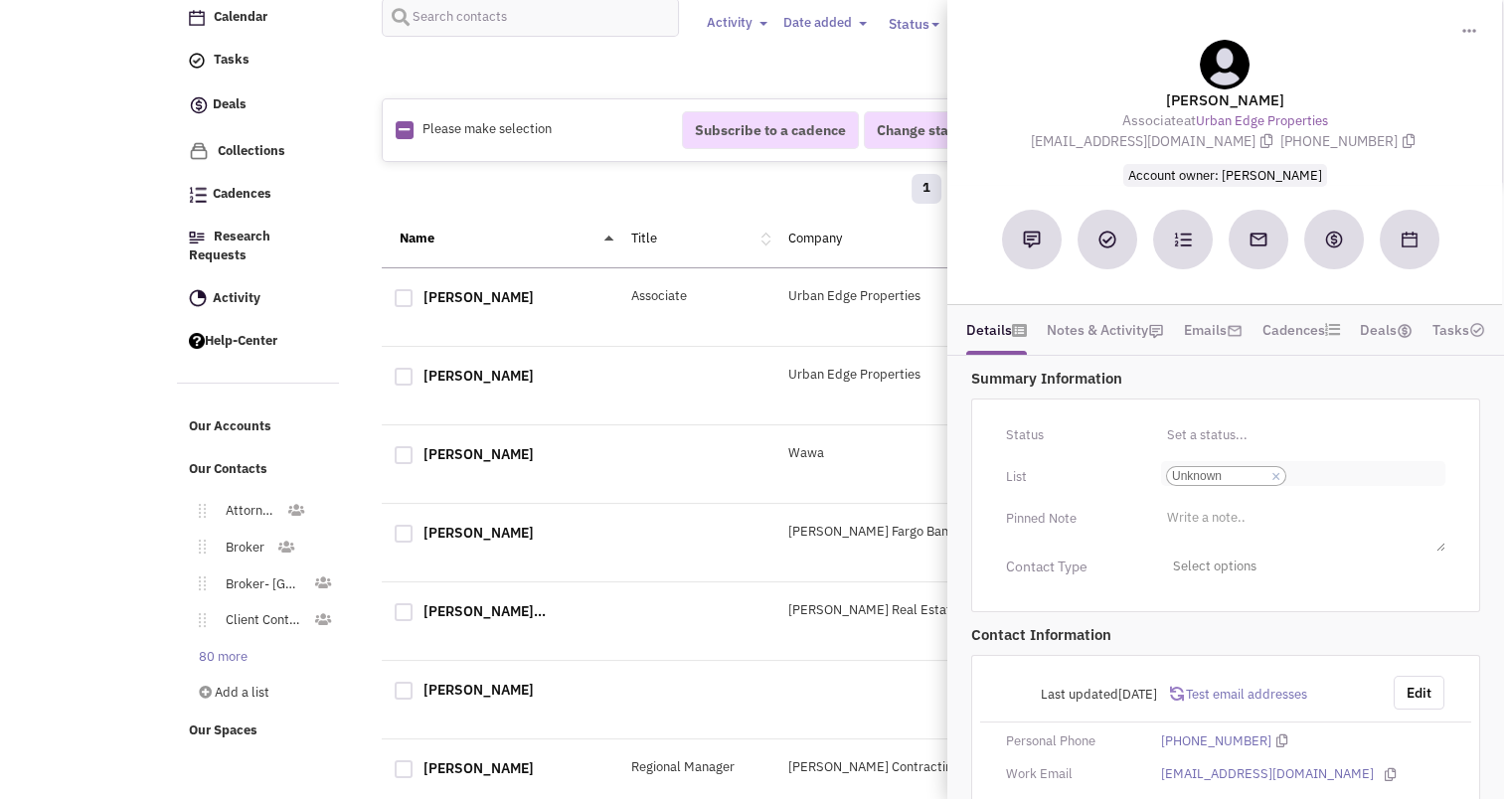
click at [1277, 469] on link "×" at bounding box center [1276, 477] width 9 height 18
click at [0, 0] on select "Select a list... Unknown" at bounding box center [0, 0] width 0 height 0
click at [1275, 469] on ul "Select a list..." at bounding box center [1303, 472] width 284 height 23
click at [0, 0] on select "Select a list..." at bounding box center [0, 0] width 0 height 0
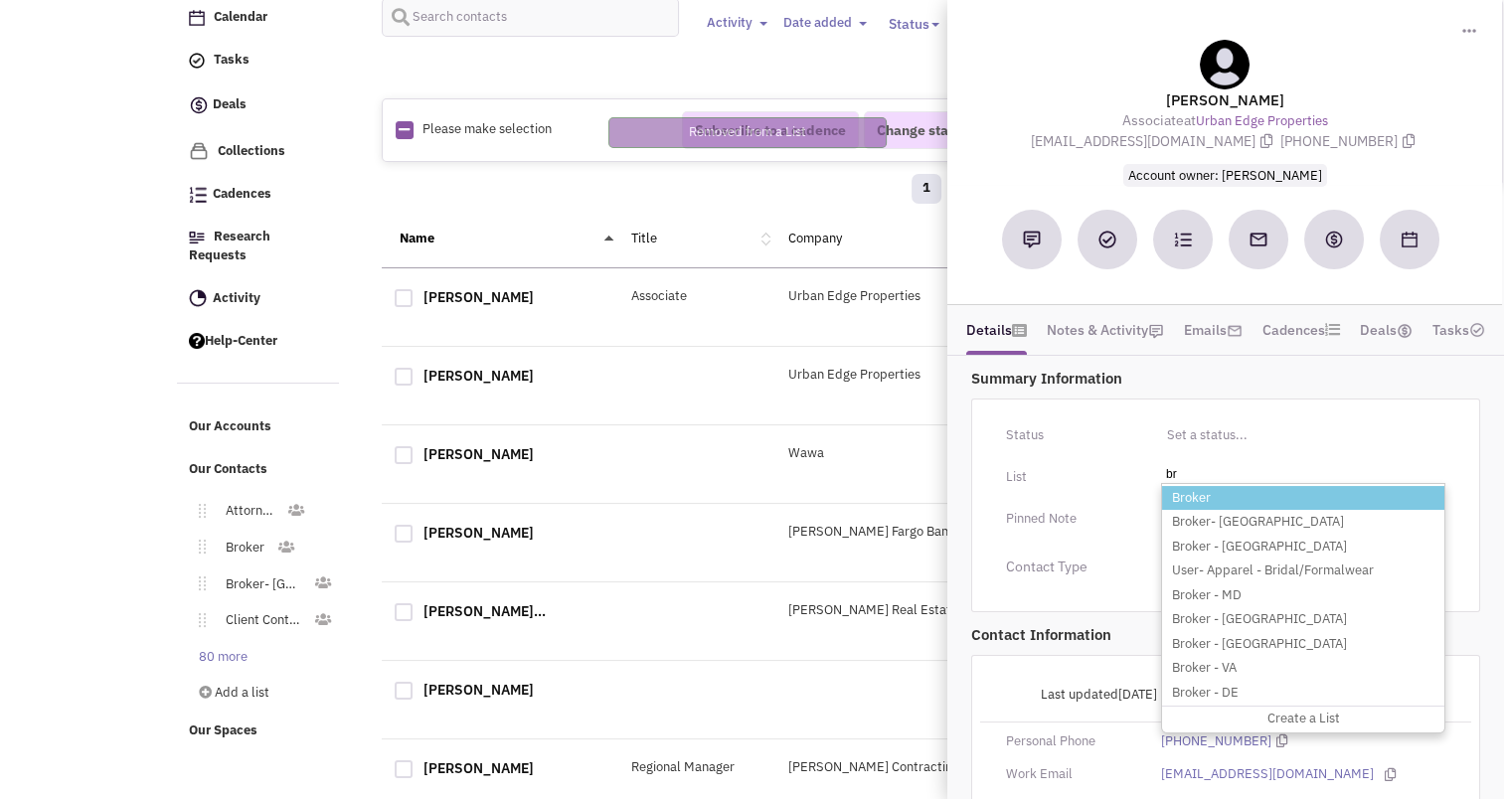
type input "br"
click at [1231, 487] on li "Broker" at bounding box center [1303, 498] width 282 height 25
click at [0, 0] on select "Select a list..." at bounding box center [0, 0] width 0 height 0
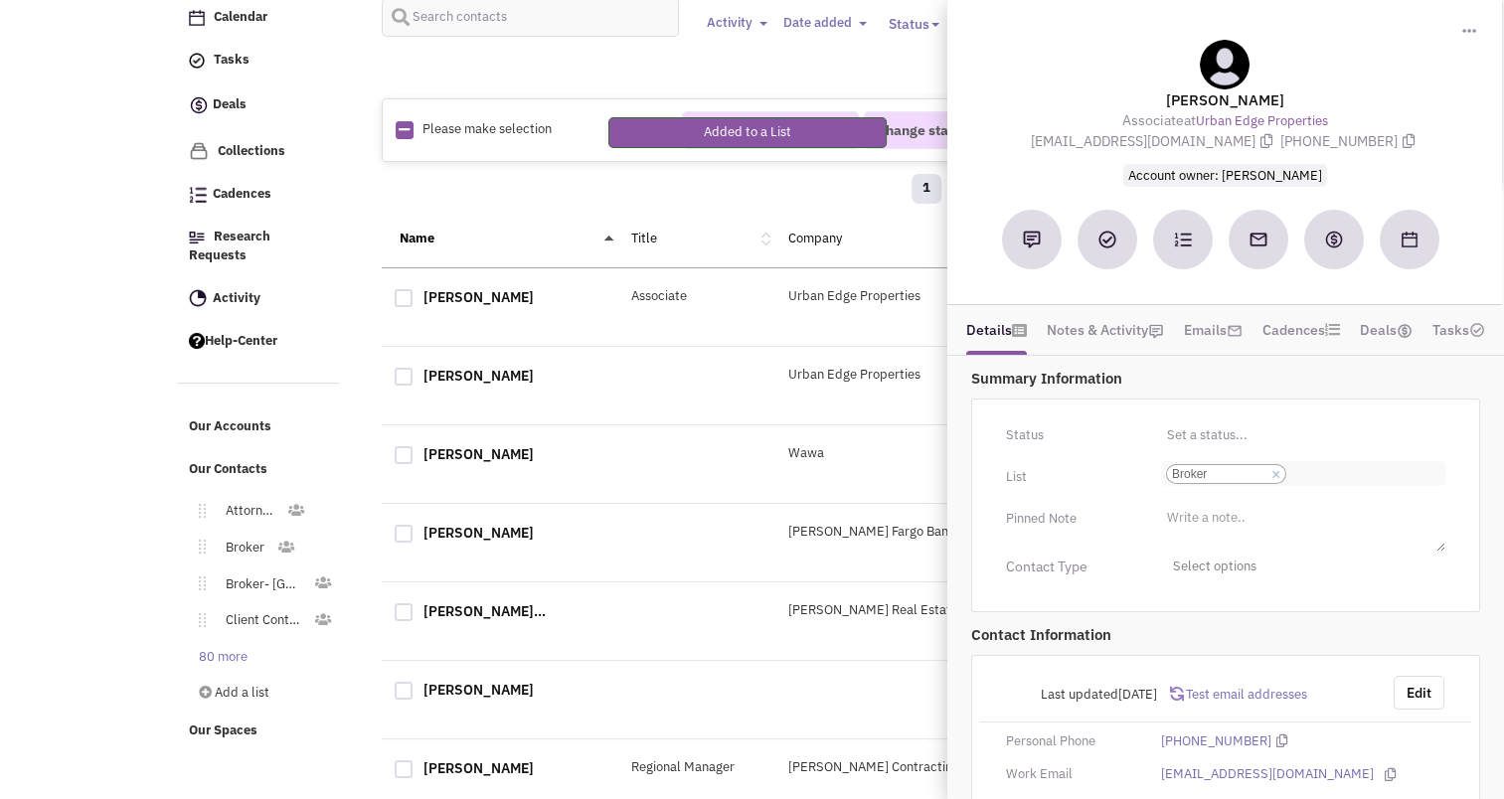
click at [1298, 479] on input "Select a list... Broker Select a list... × Broker" at bounding box center [1314, 474] width 44 height 20
type input "ny"
drag, startPoint x: 1233, startPoint y: 509, endPoint x: 1205, endPoint y: 499, distance: 29.6
click at [1205, 499] on ul "Broker - NY Create a List" at bounding box center [1303, 513] width 284 height 56
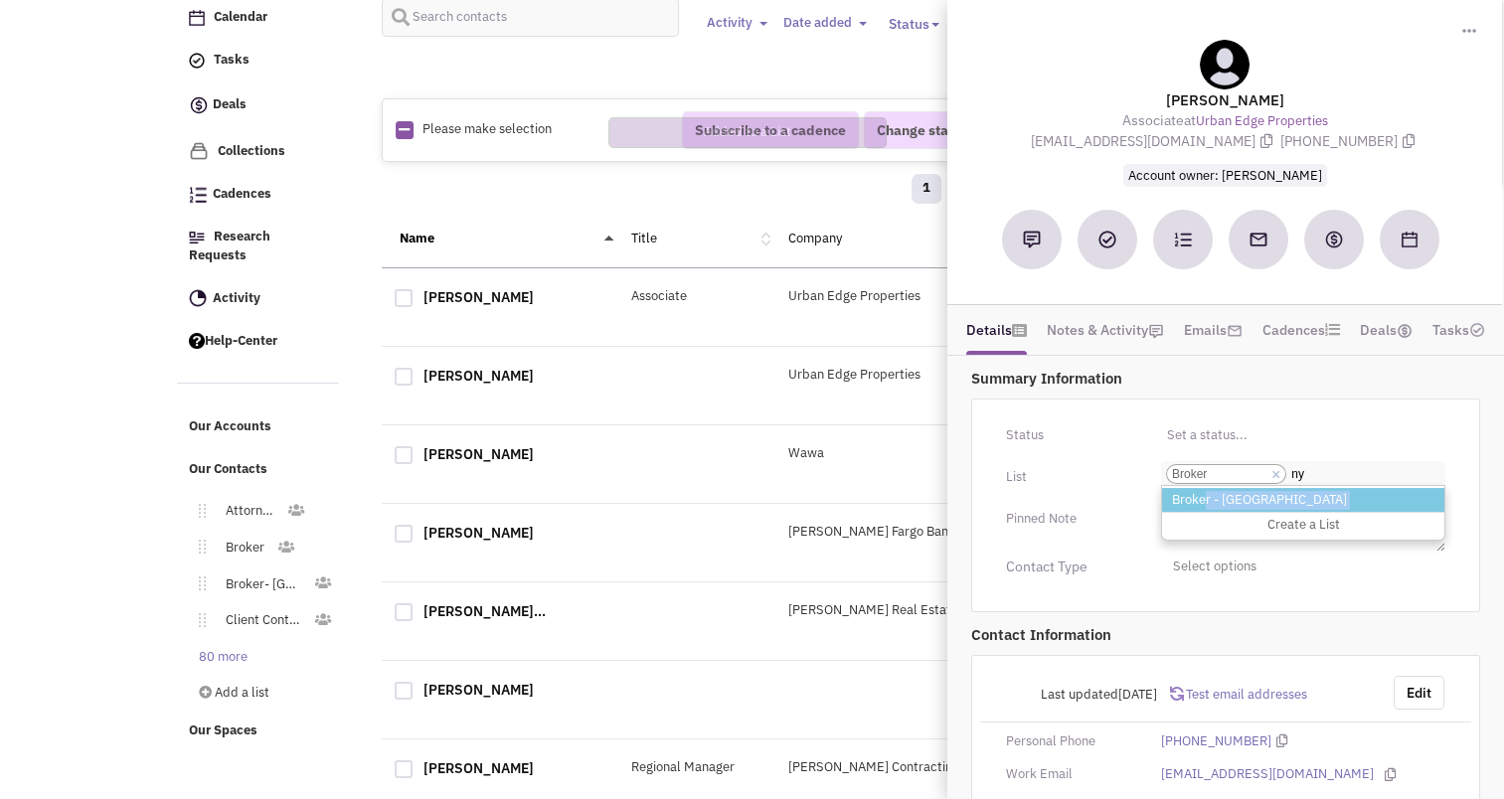
click at [1205, 499] on li "Broker - [GEOGRAPHIC_DATA]" at bounding box center [1303, 500] width 282 height 25
click at [0, 0] on select "Select a list... Broker" at bounding box center [0, 0] width 0 height 0
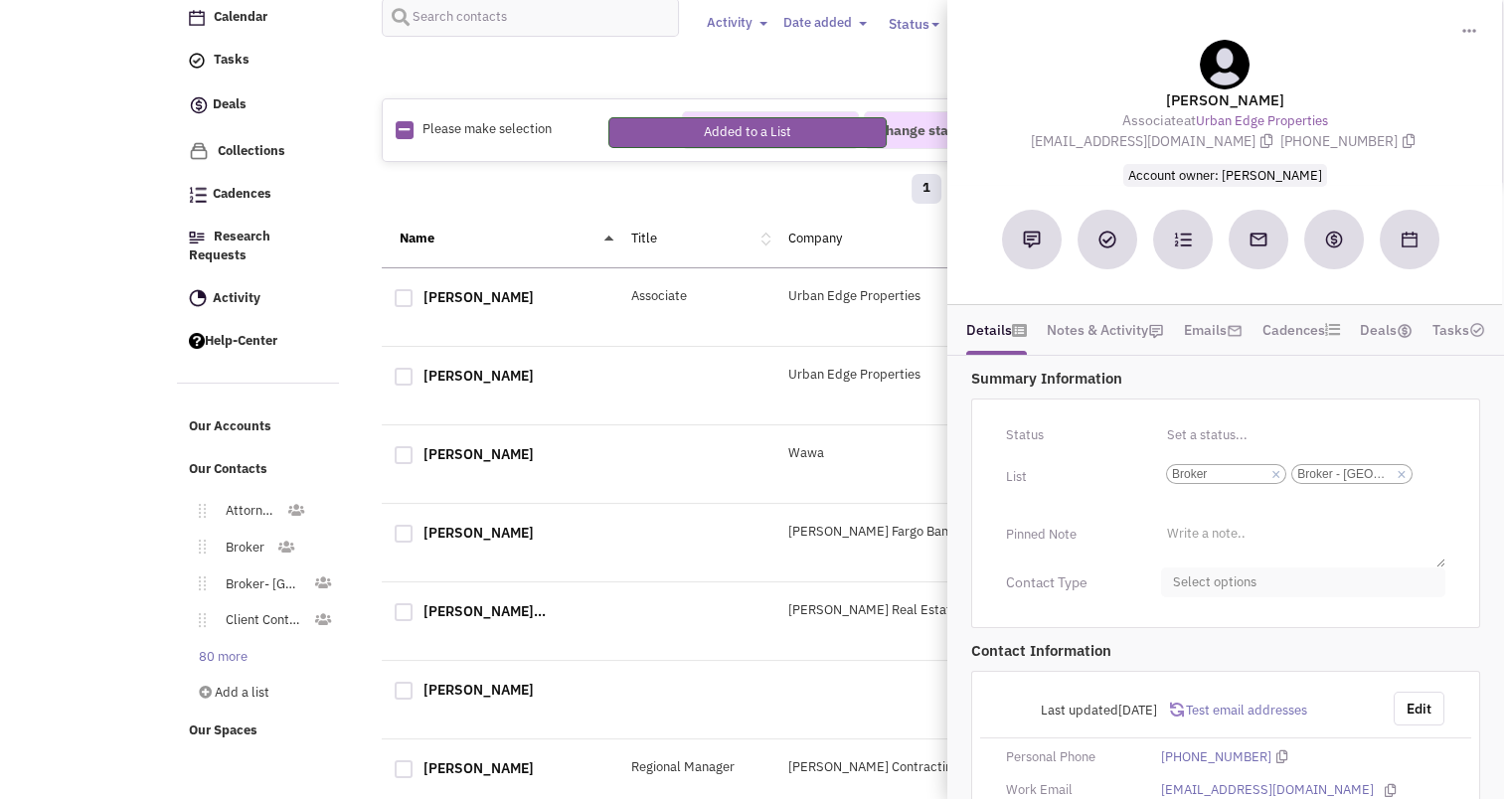
click at [1257, 585] on span "Select options" at bounding box center [1303, 583] width 284 height 31
click at [1176, 652] on div at bounding box center [1181, 661] width 18 height 18
checkbox input "true"
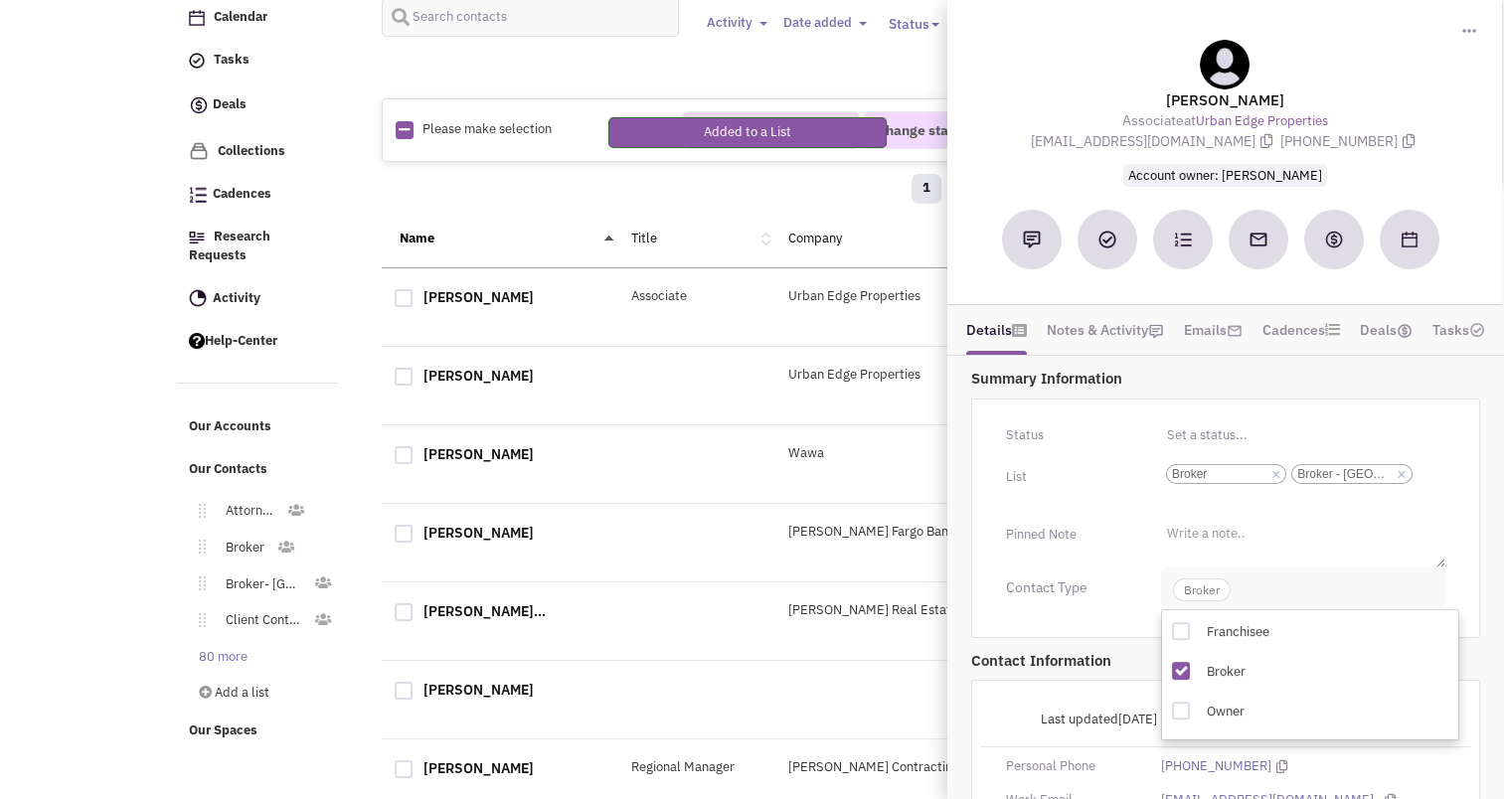
click at [1205, 585] on span "Broker" at bounding box center [1202, 590] width 58 height 23
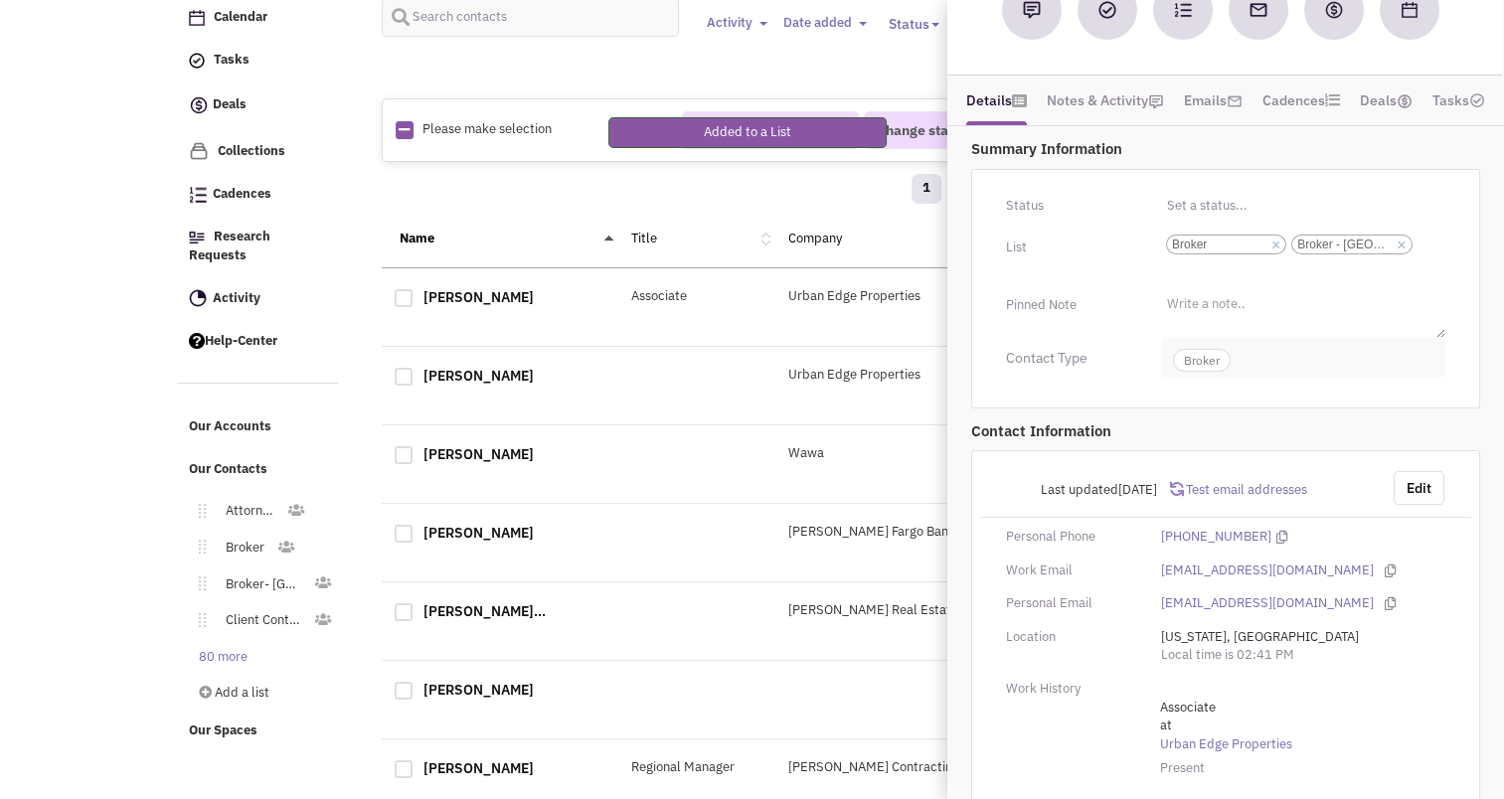
scroll to position [231, 0]
click at [1415, 487] on button "Edit" at bounding box center [1419, 487] width 51 height 34
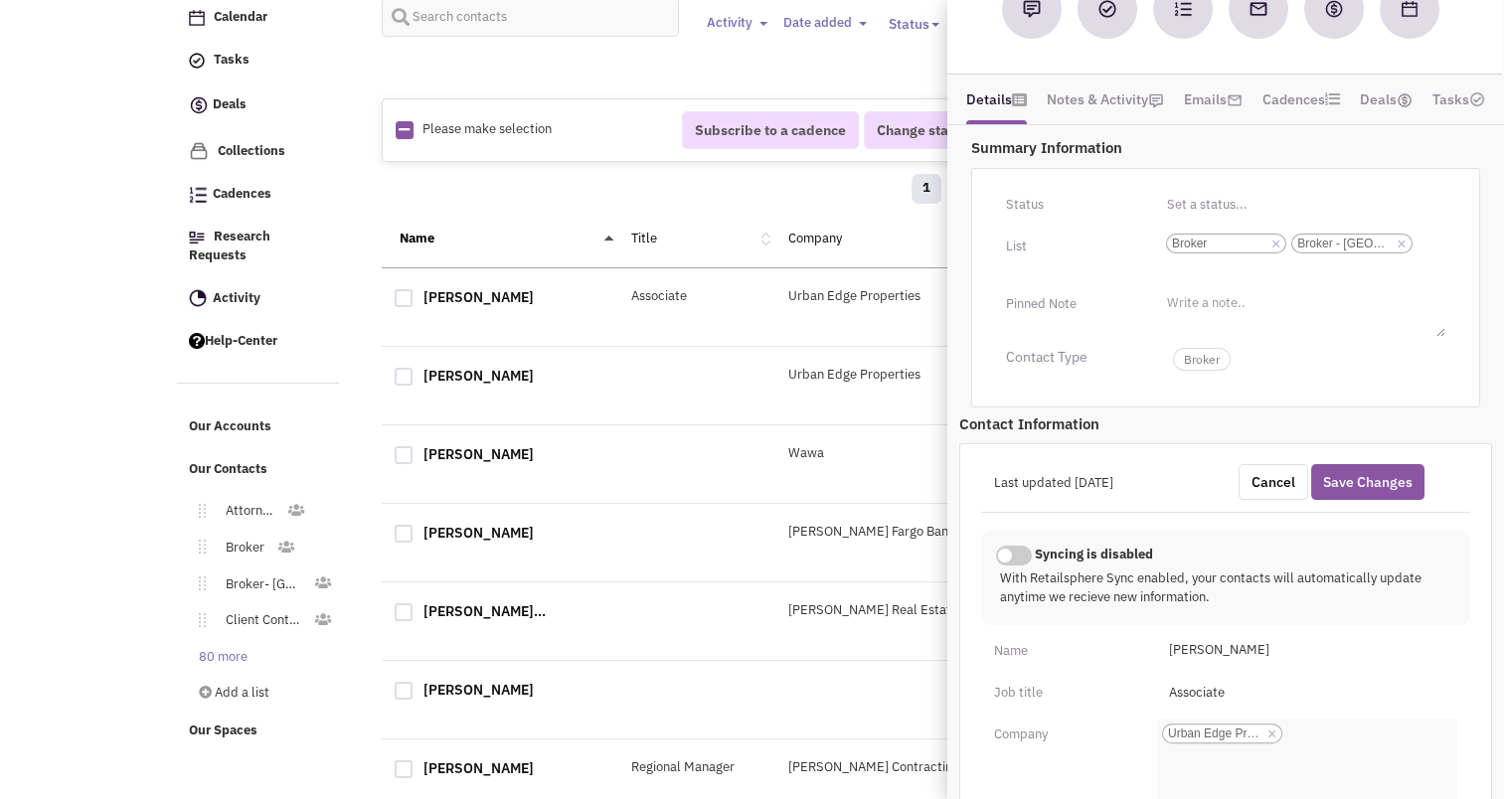
click at [1271, 728] on link "×" at bounding box center [1272, 735] width 9 height 18
click at [0, 0] on select "Urban Edge Properties" at bounding box center [0, 0] width 0 height 0
click at [1245, 727] on li "Add a company" at bounding box center [1204, 726] width 94 height 15
click at [0, 0] on select "Add a company" at bounding box center [0, 0] width 0 height 0
type input "Blackstone"
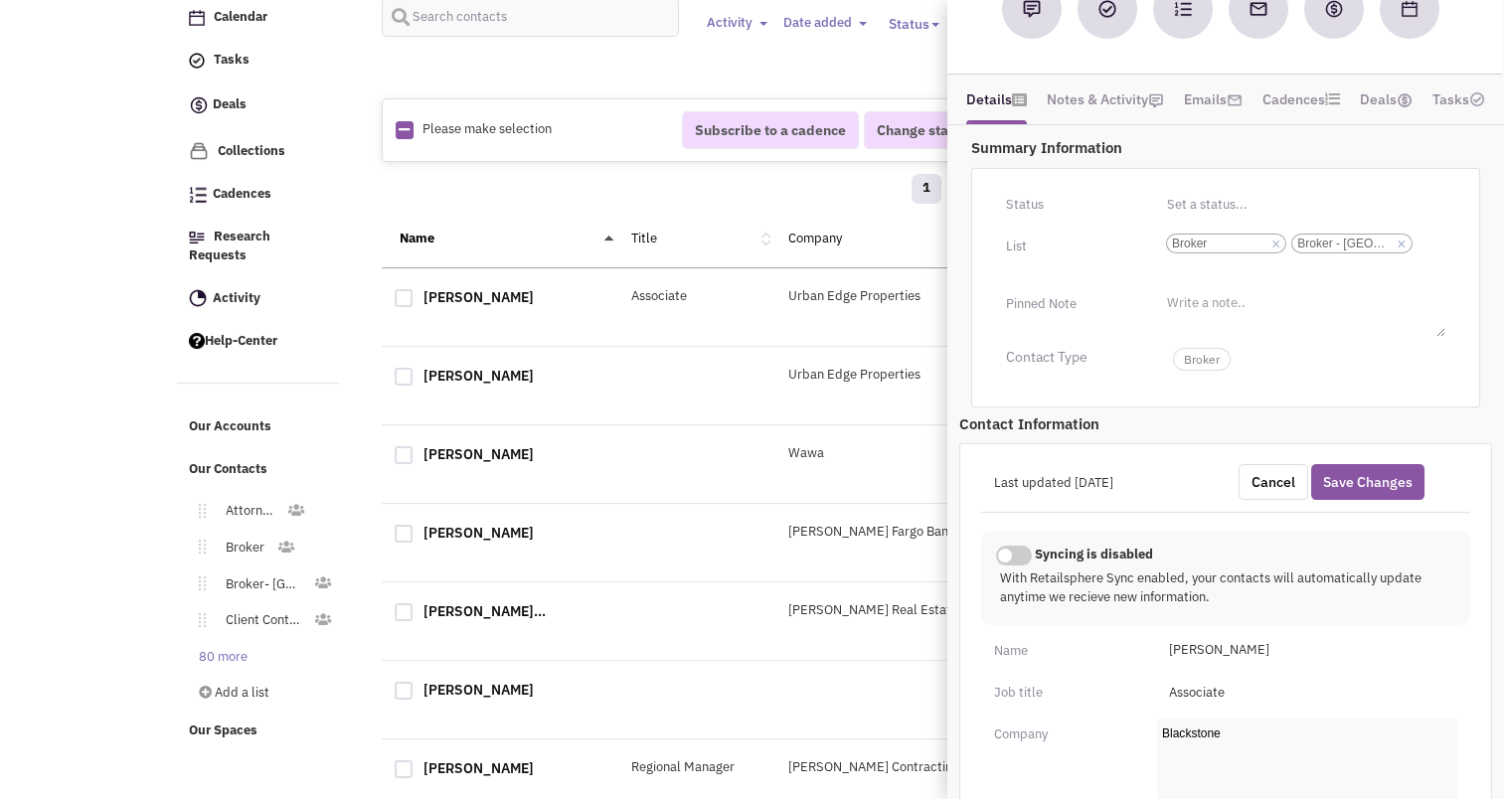
click at [1318, 774] on ul "Add a company Blackstone" at bounding box center [1307, 768] width 300 height 99
click at [0, 0] on select "Add a company Blackstone Blackstone Auto Services Blackstone's of Beacon Hill M…" at bounding box center [0, 0] width 0 height 0
click at [1215, 683] on input "Associate" at bounding box center [1307, 693] width 300 height 32
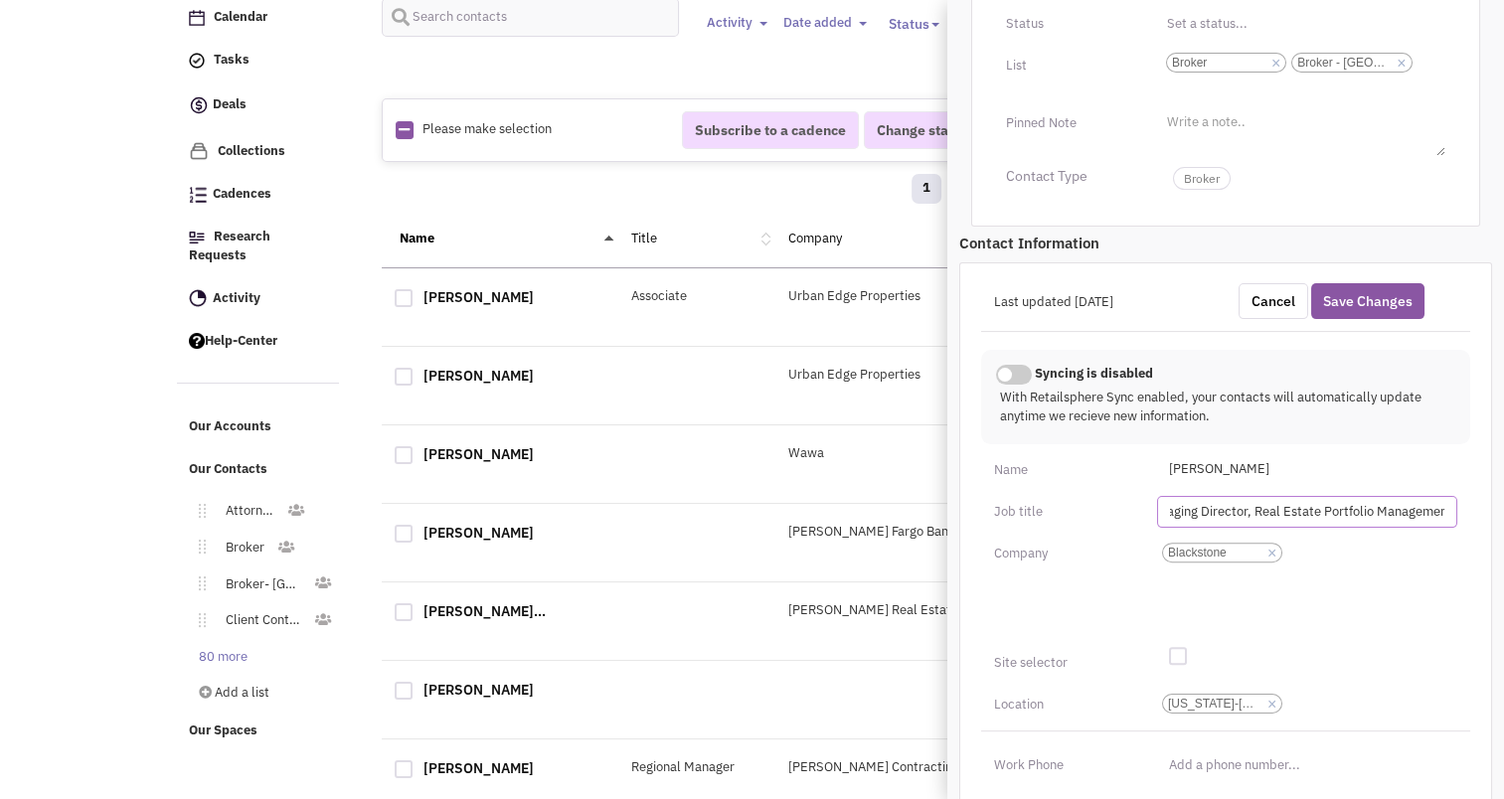
scroll to position [0, 32]
type input "Managing Director, Real Estate Portfolio Management"
click at [1420, 454] on span "David Marks" at bounding box center [1307, 470] width 300 height 32
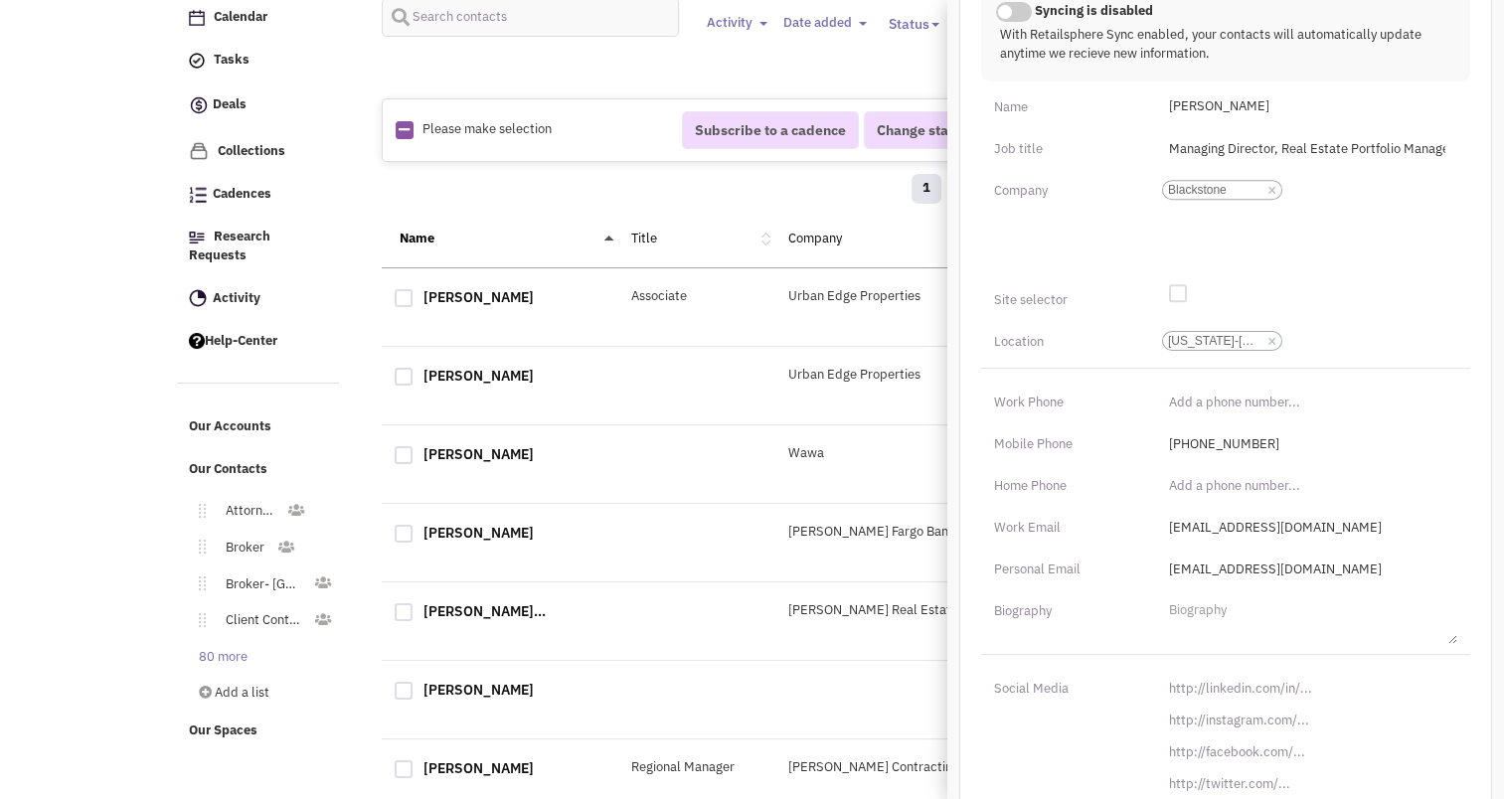
scroll to position [774, 0]
click at [1233, 567] on input "dmarks@uedge.com" at bounding box center [1307, 571] width 300 height 32
click at [1222, 528] on input "dmarks@uedge.com" at bounding box center [1307, 529] width 300 height 32
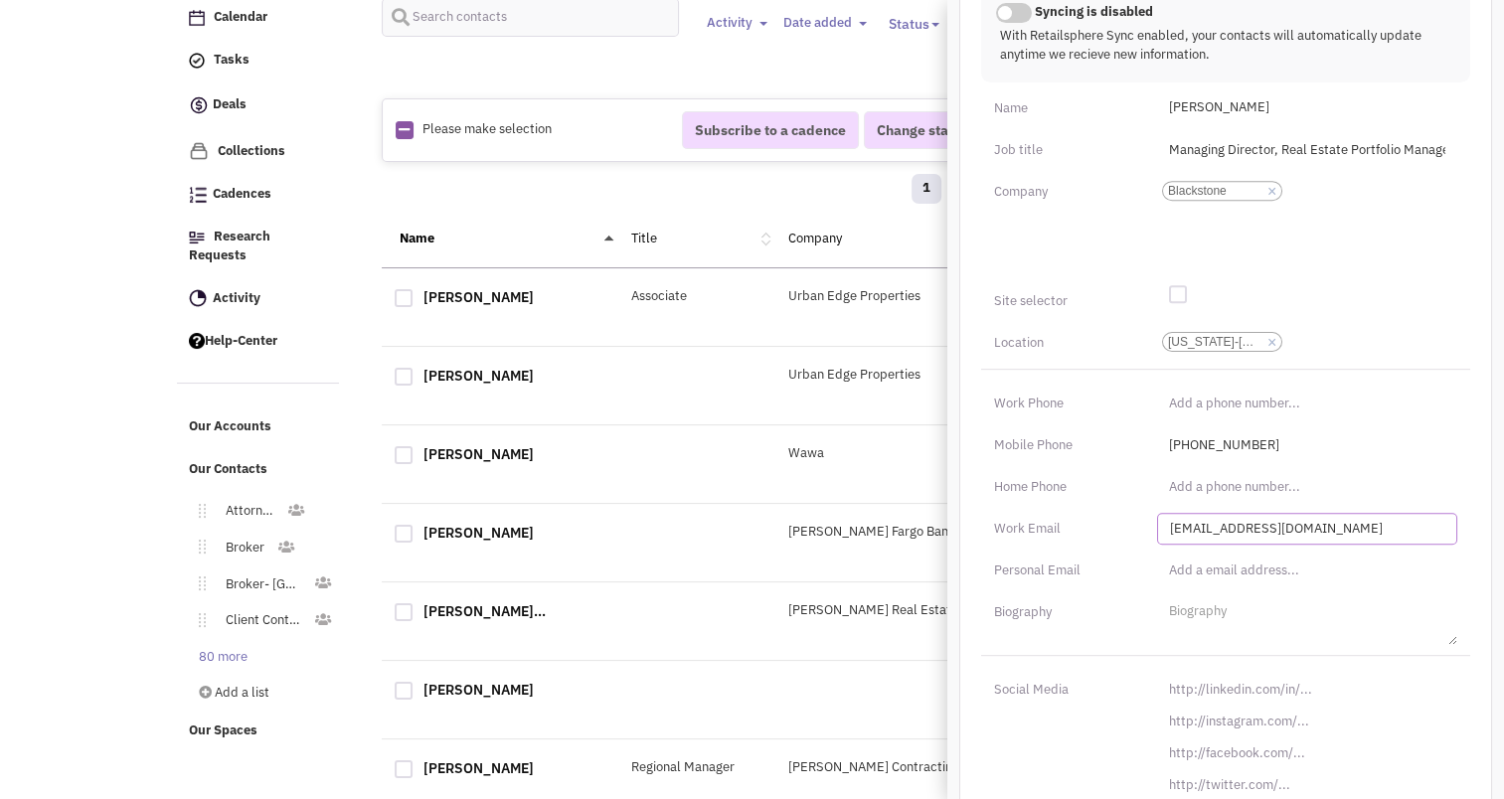
type input "dmarks@blackstone.com"
click at [1098, 459] on div "Last updated 9/18/2024 Cancel Save Changes Syncing is enabled This contact info…" at bounding box center [1226, 383] width 533 height 964
click at [1245, 676] on input "[URL][DOMAIN_NAME]" at bounding box center [1307, 690] width 300 height 32
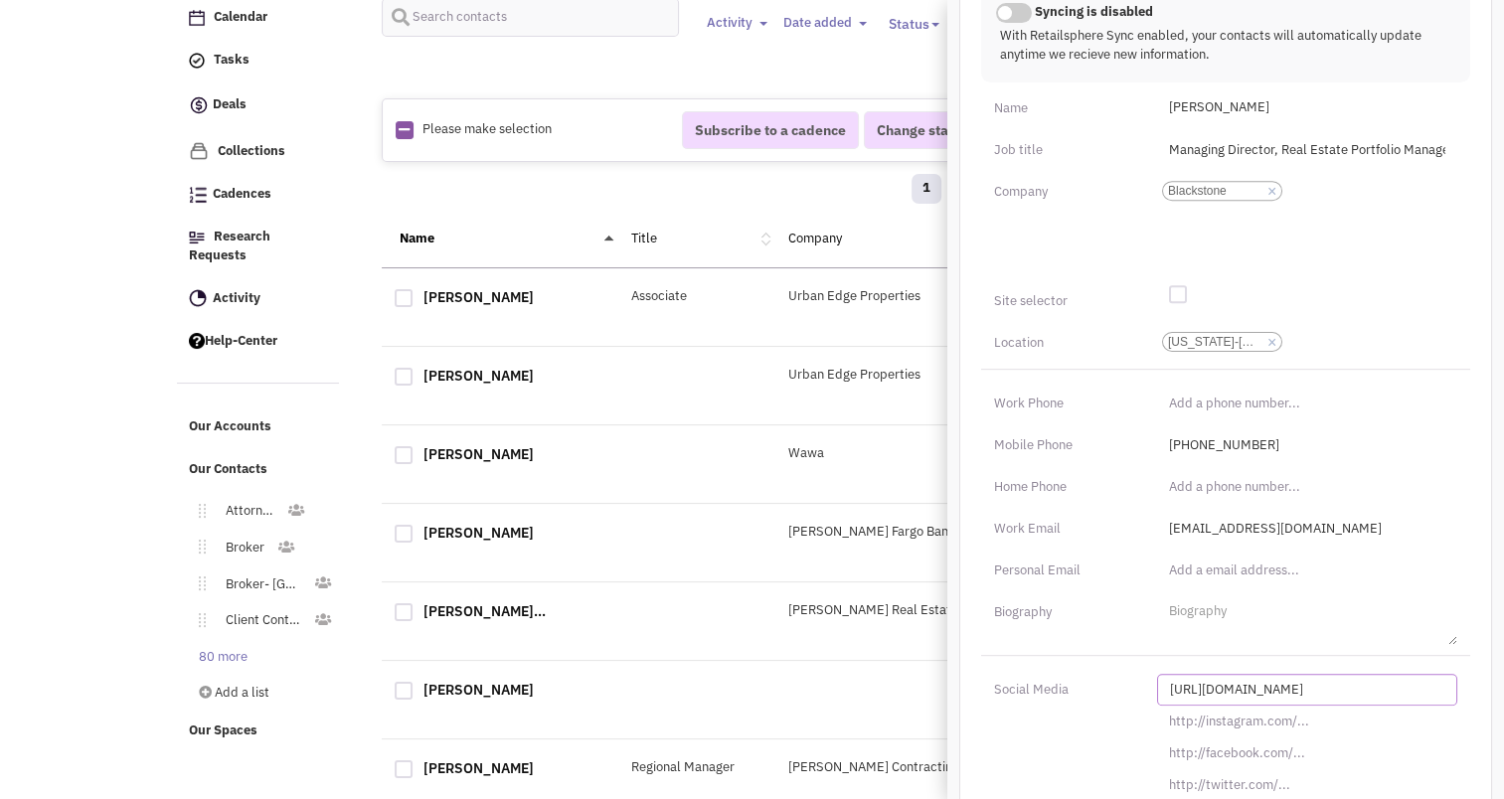
paste input "s://www.linkedin.com/in/davidbmarks1"
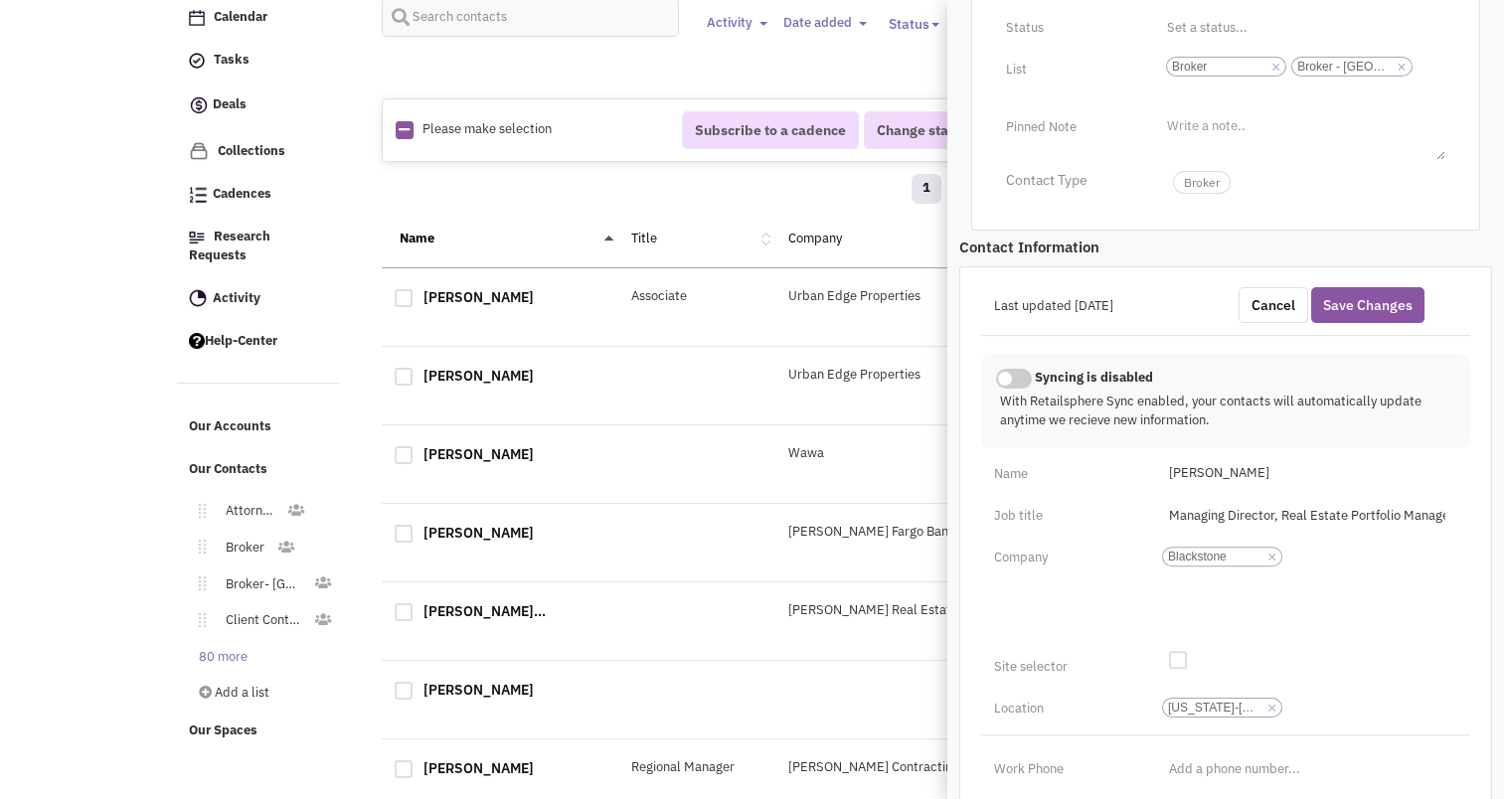
scroll to position [404, 0]
type input "https://www.linkedin.com/in/davidbmarks1/"
click at [1383, 310] on button "Save Changes" at bounding box center [1368, 309] width 113 height 36
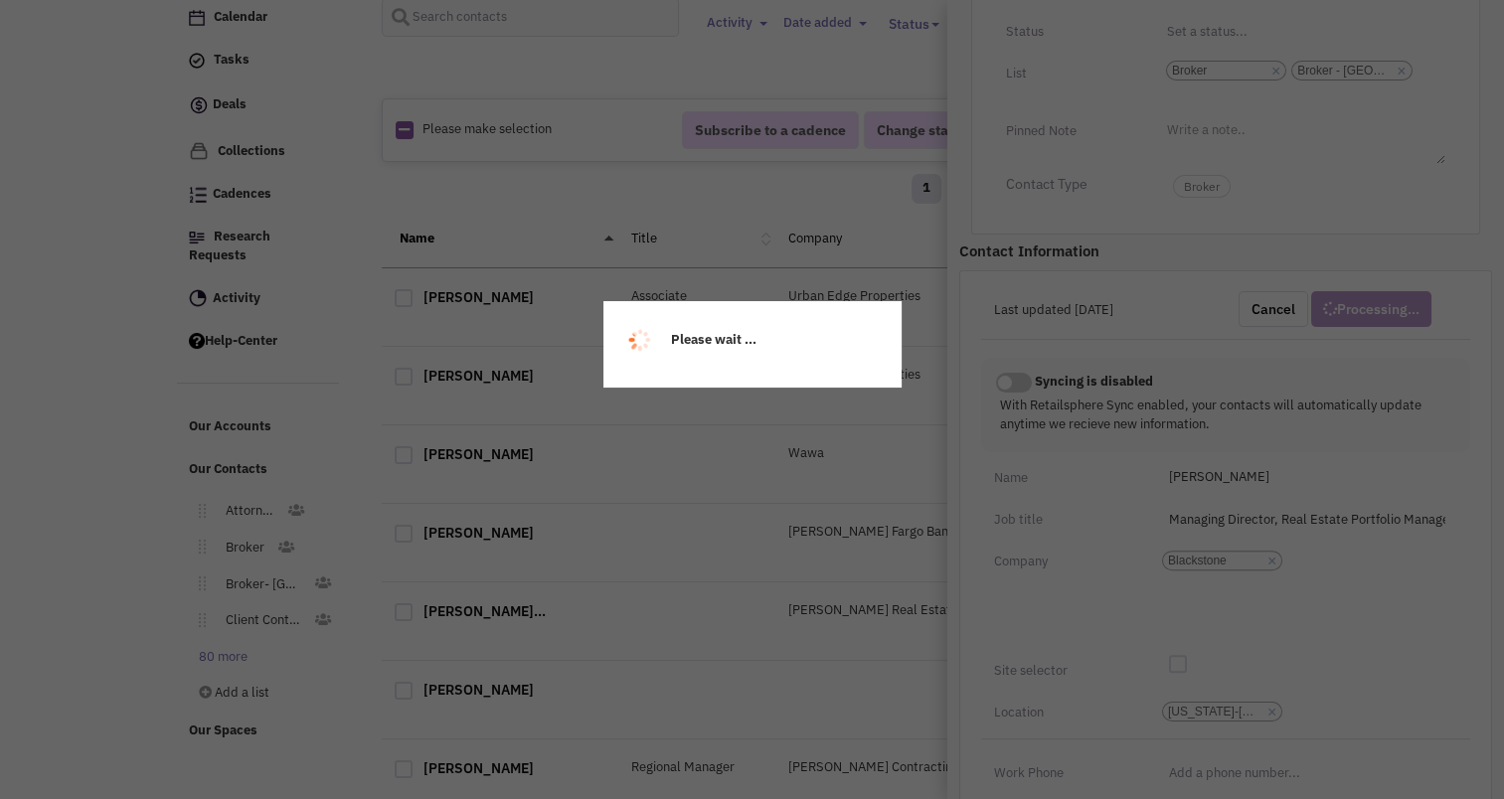
scroll to position [249, 0]
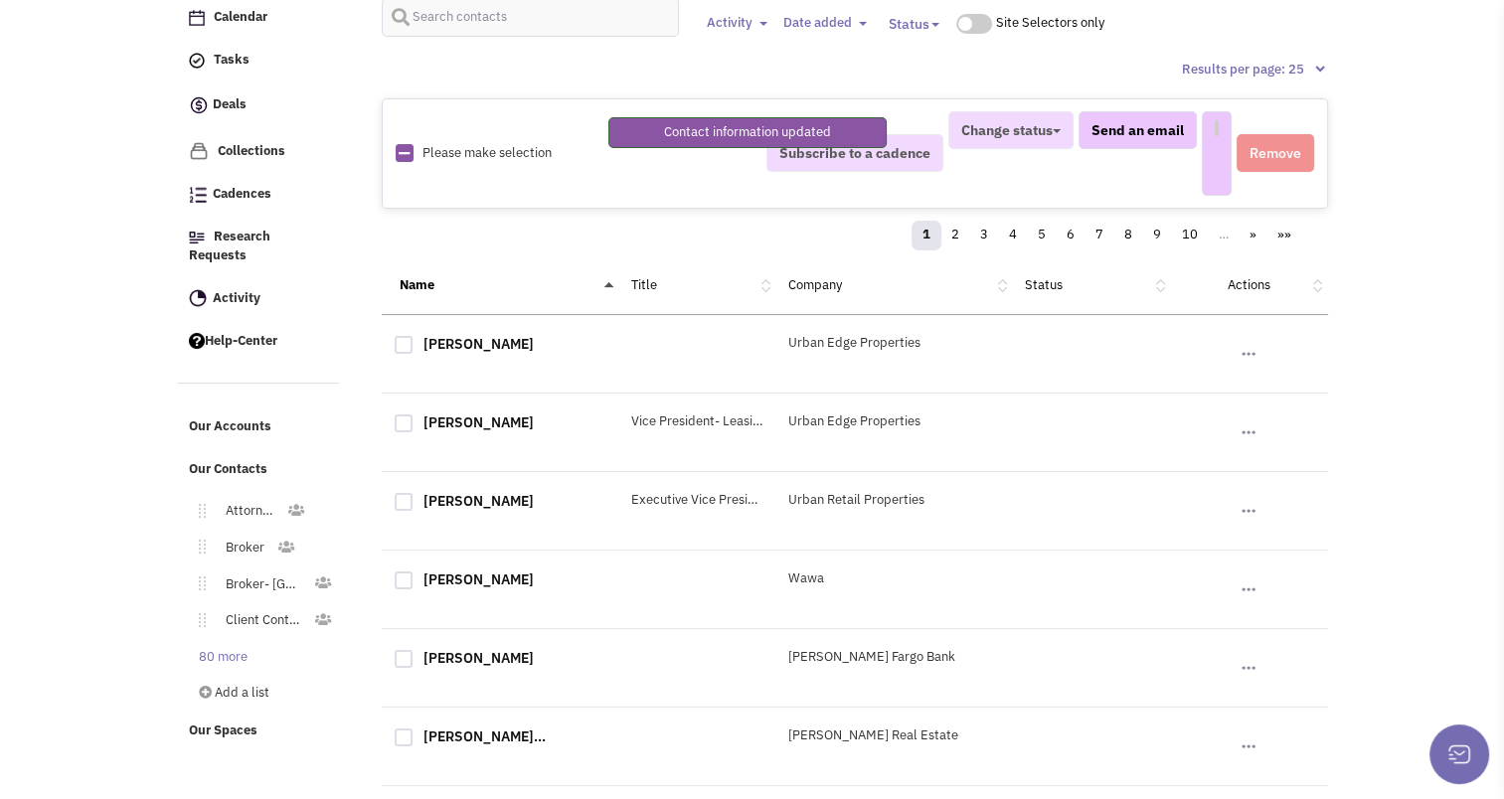
select select
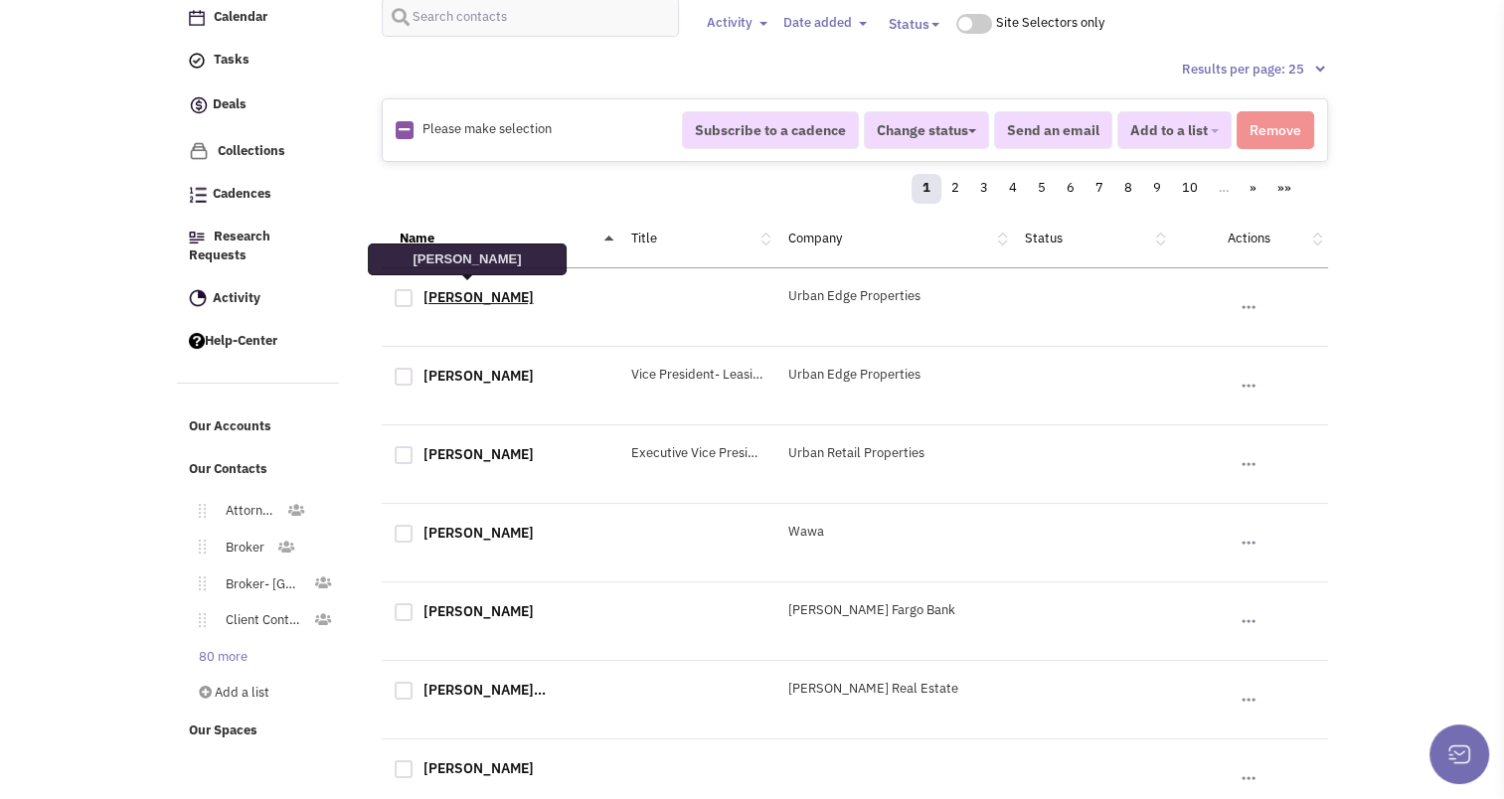
click at [454, 288] on link "James Cozine" at bounding box center [479, 297] width 110 height 18
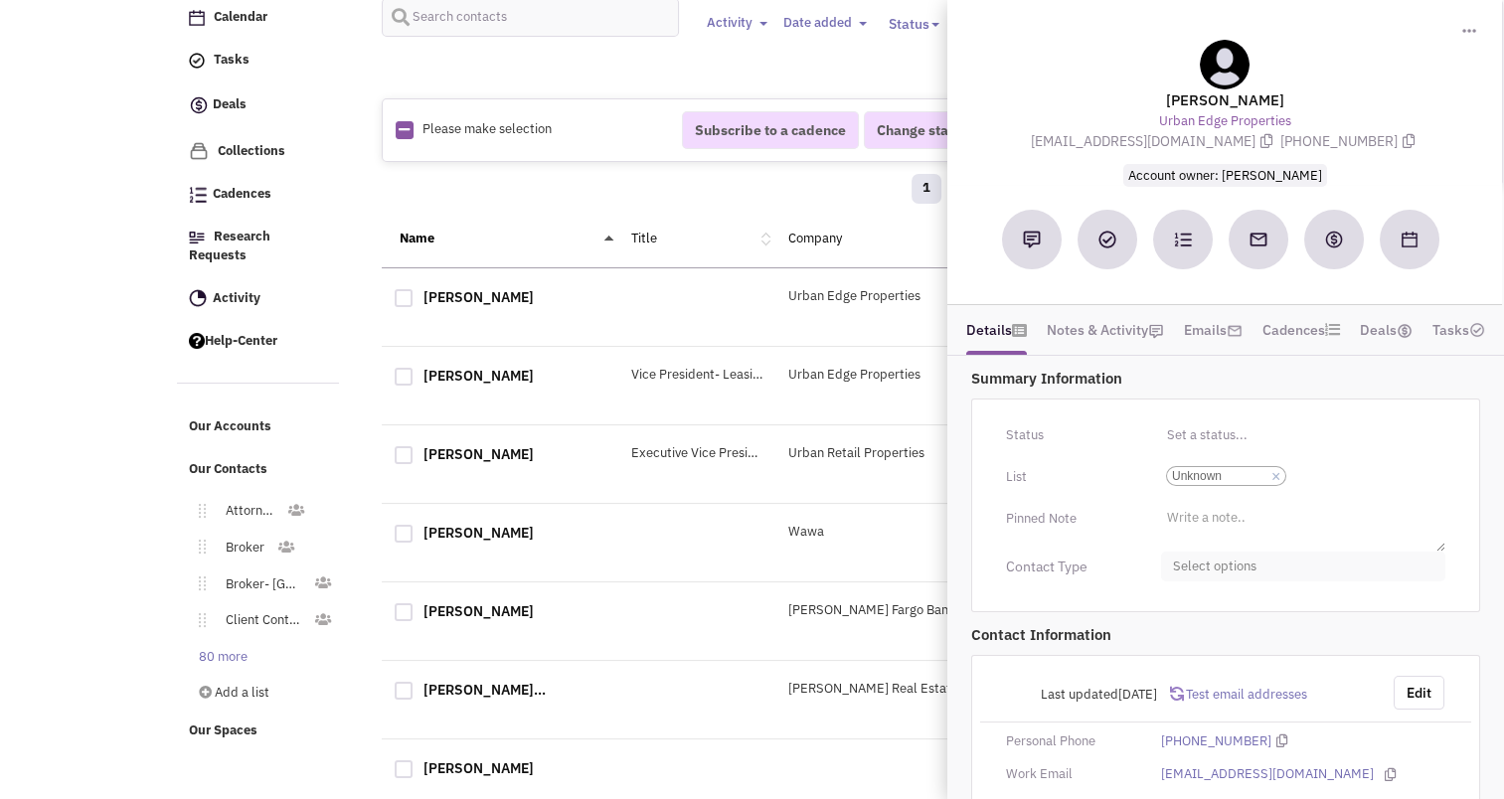
scroll to position [95, 0]
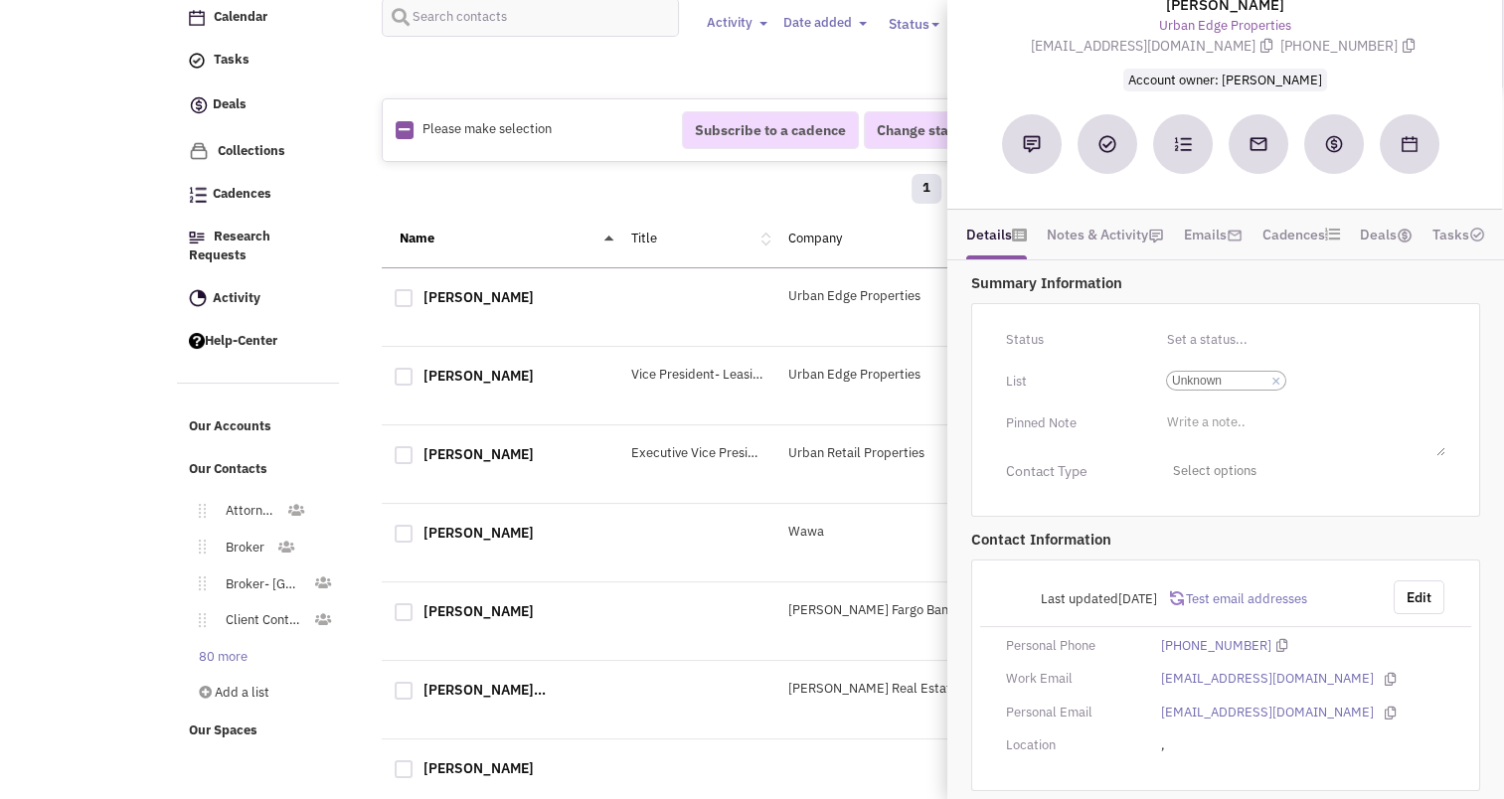
click at [395, 289] on div at bounding box center [404, 298] width 18 height 18
click at [415, 293] on input "checkbox" at bounding box center [421, 299] width 13 height 13
checkbox input "true"
select select
click at [518, 187] on div "1 2 3 4 5 6 7 8 9 10 … » »»" at bounding box center [855, 192] width 921 height 40
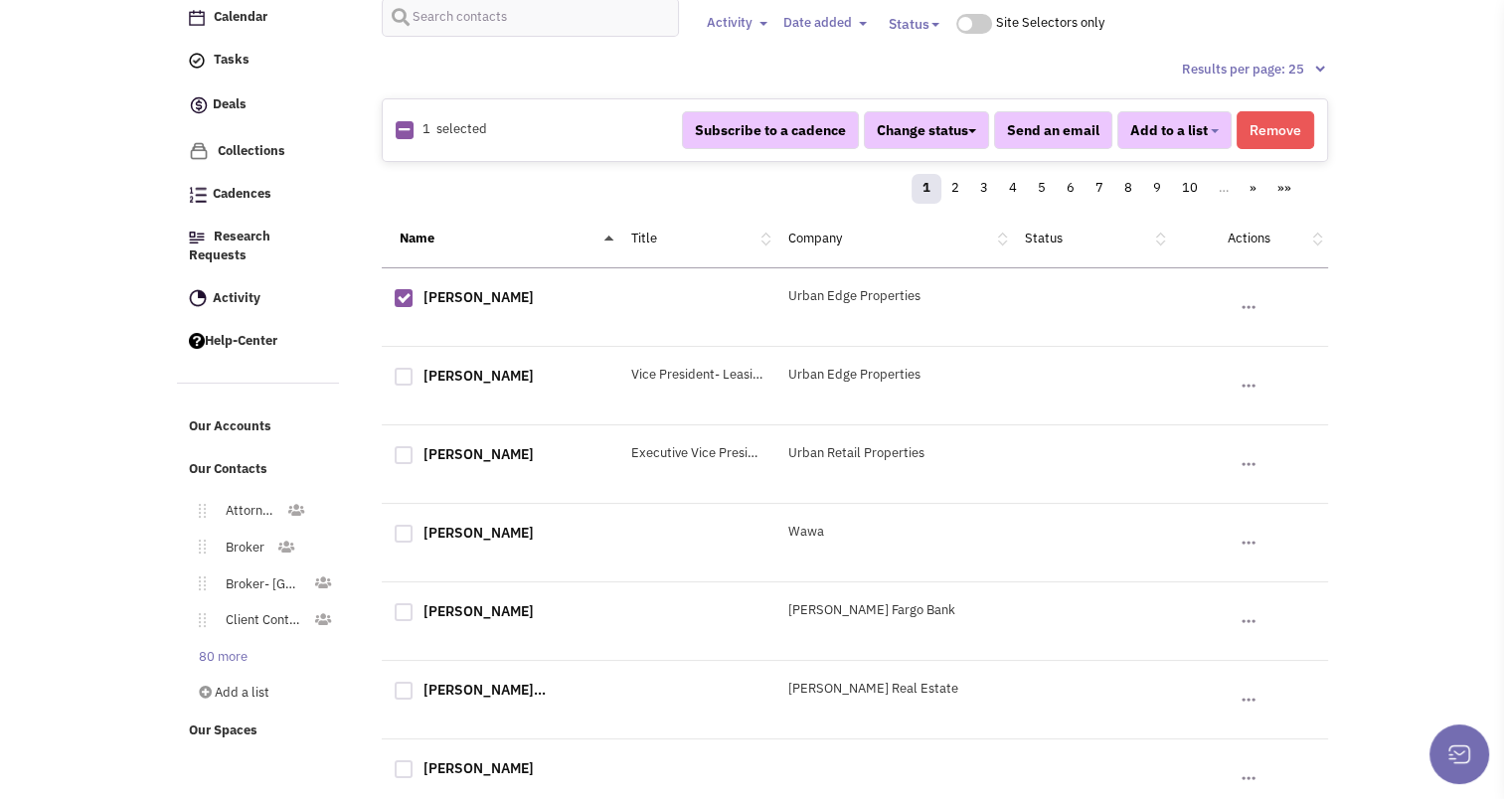
click at [1289, 118] on button "Remove" at bounding box center [1276, 130] width 78 height 38
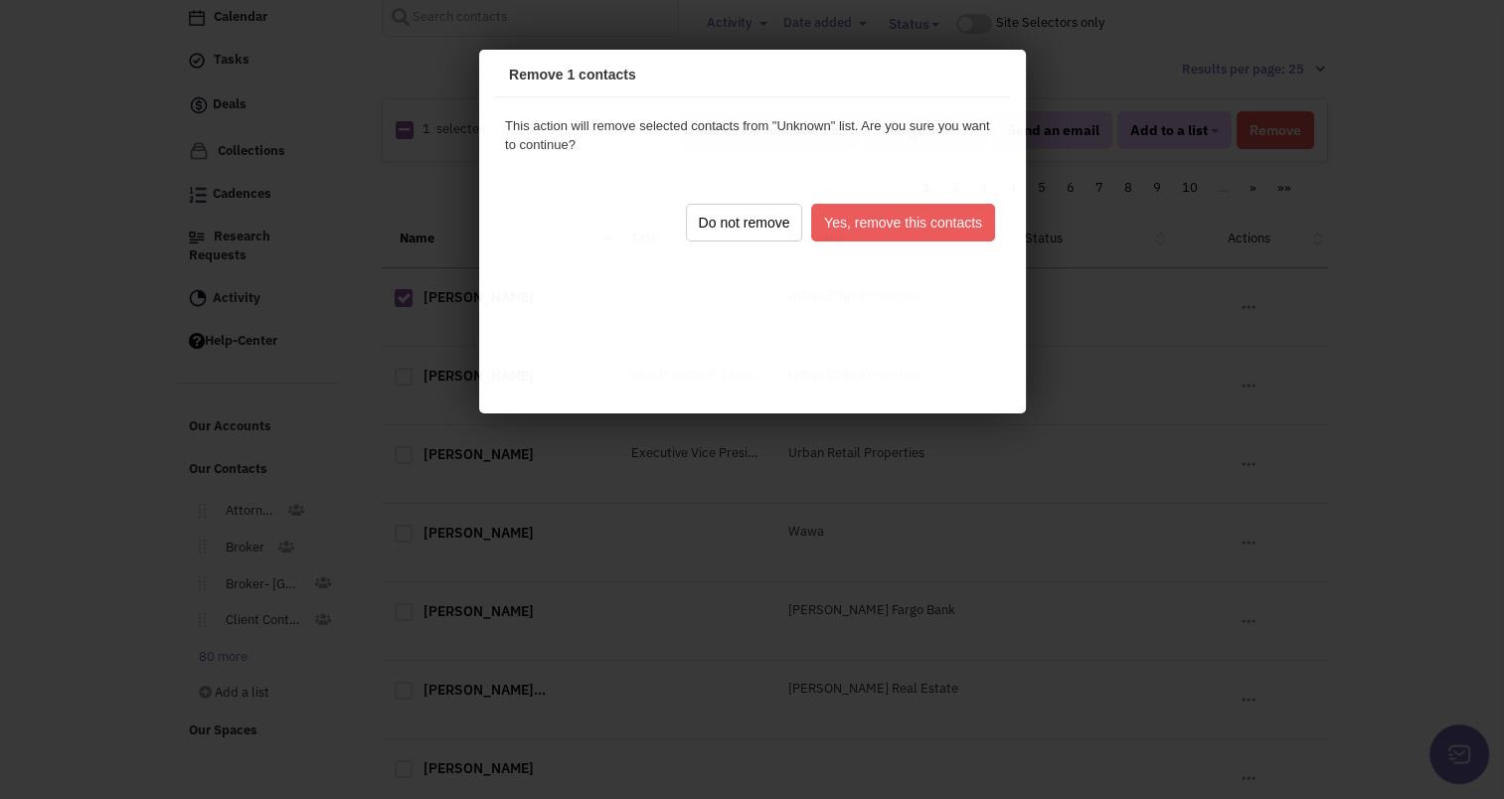
scroll to position [0, 0]
click at [951, 216] on button "Yes, remove this contacts" at bounding box center [899, 220] width 184 height 38
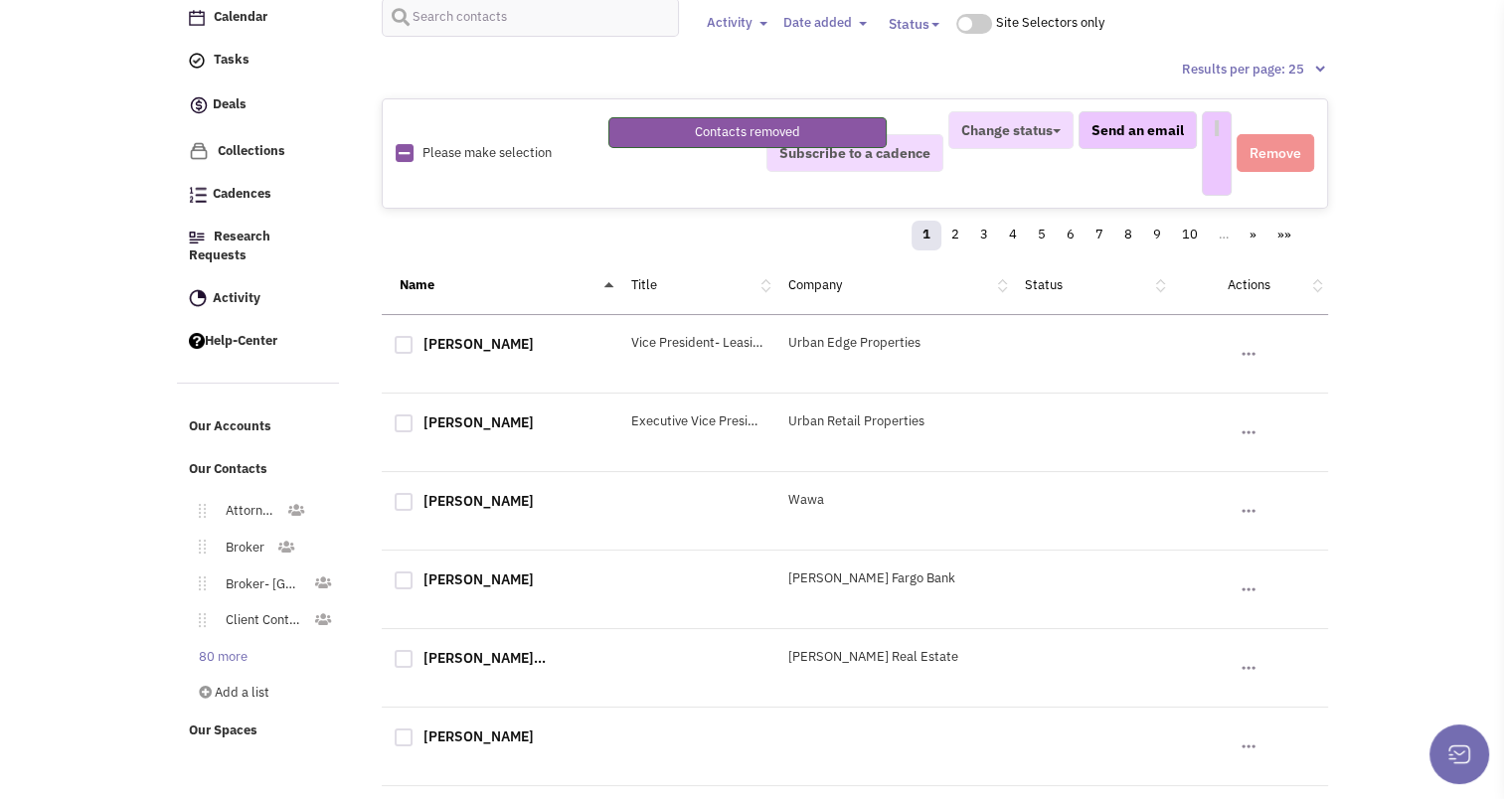
select select
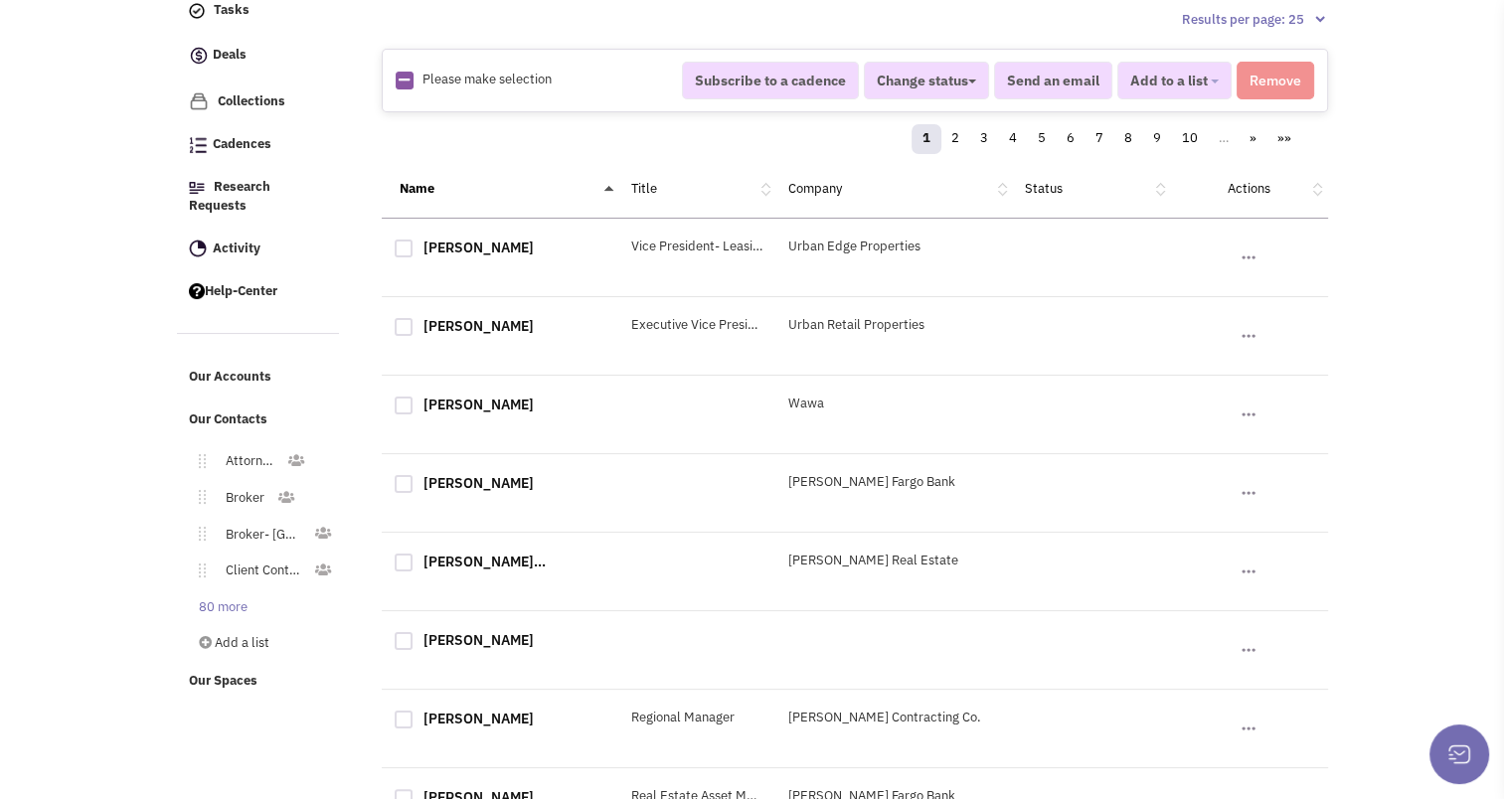
scroll to position [187, 0]
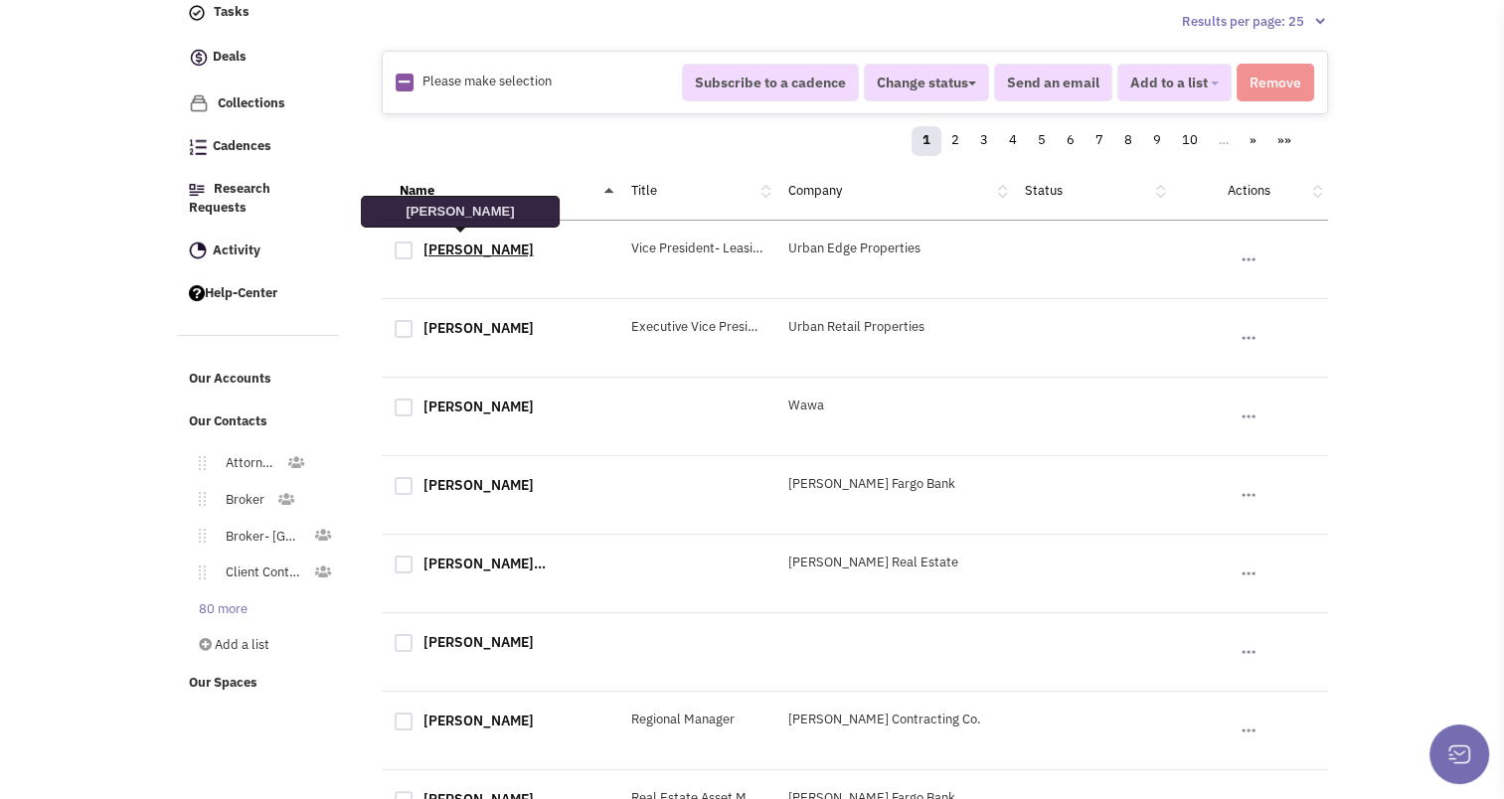
click at [460, 249] on link "June Fisher" at bounding box center [479, 250] width 110 height 18
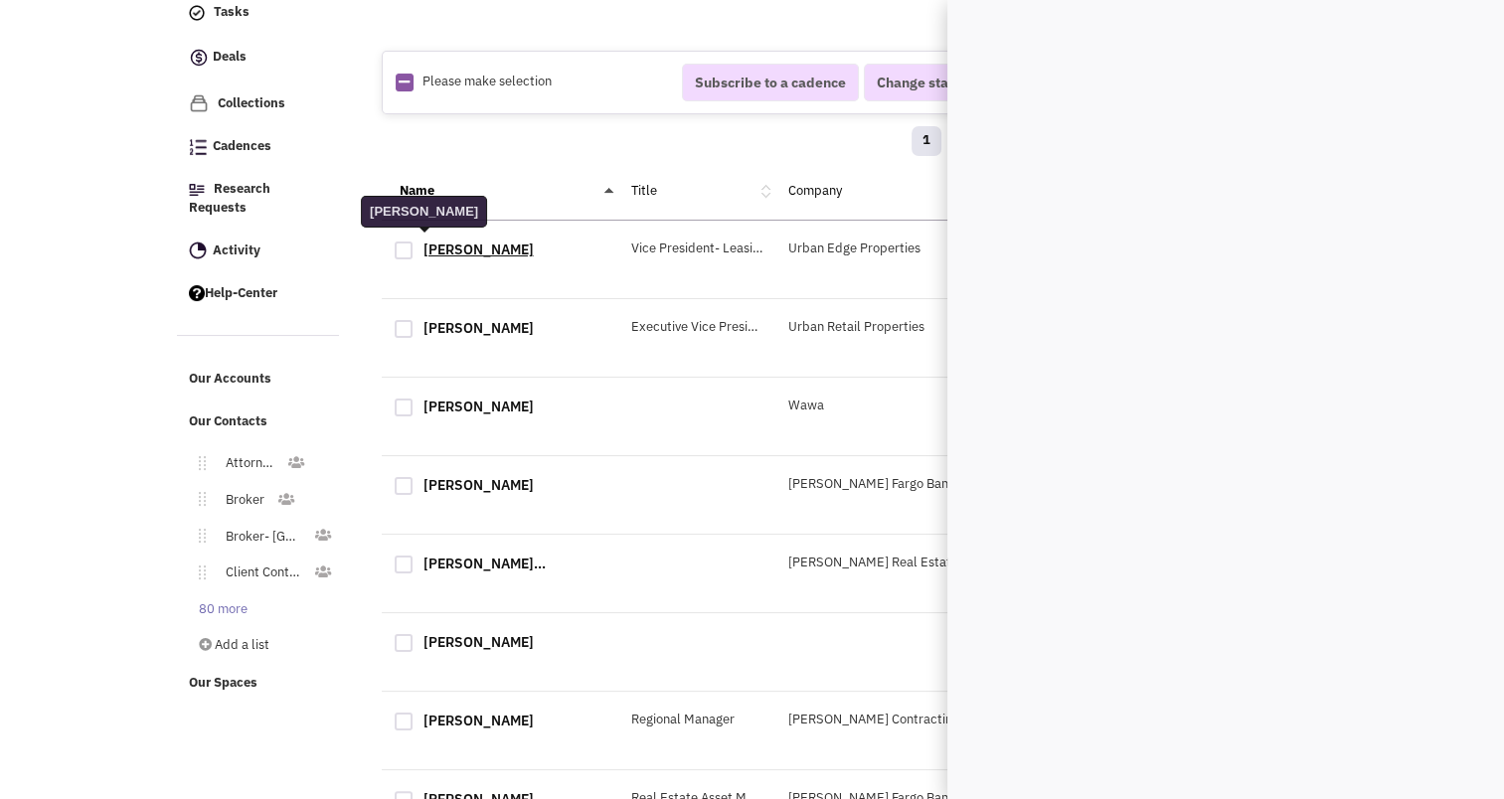
scroll to position [0, 0]
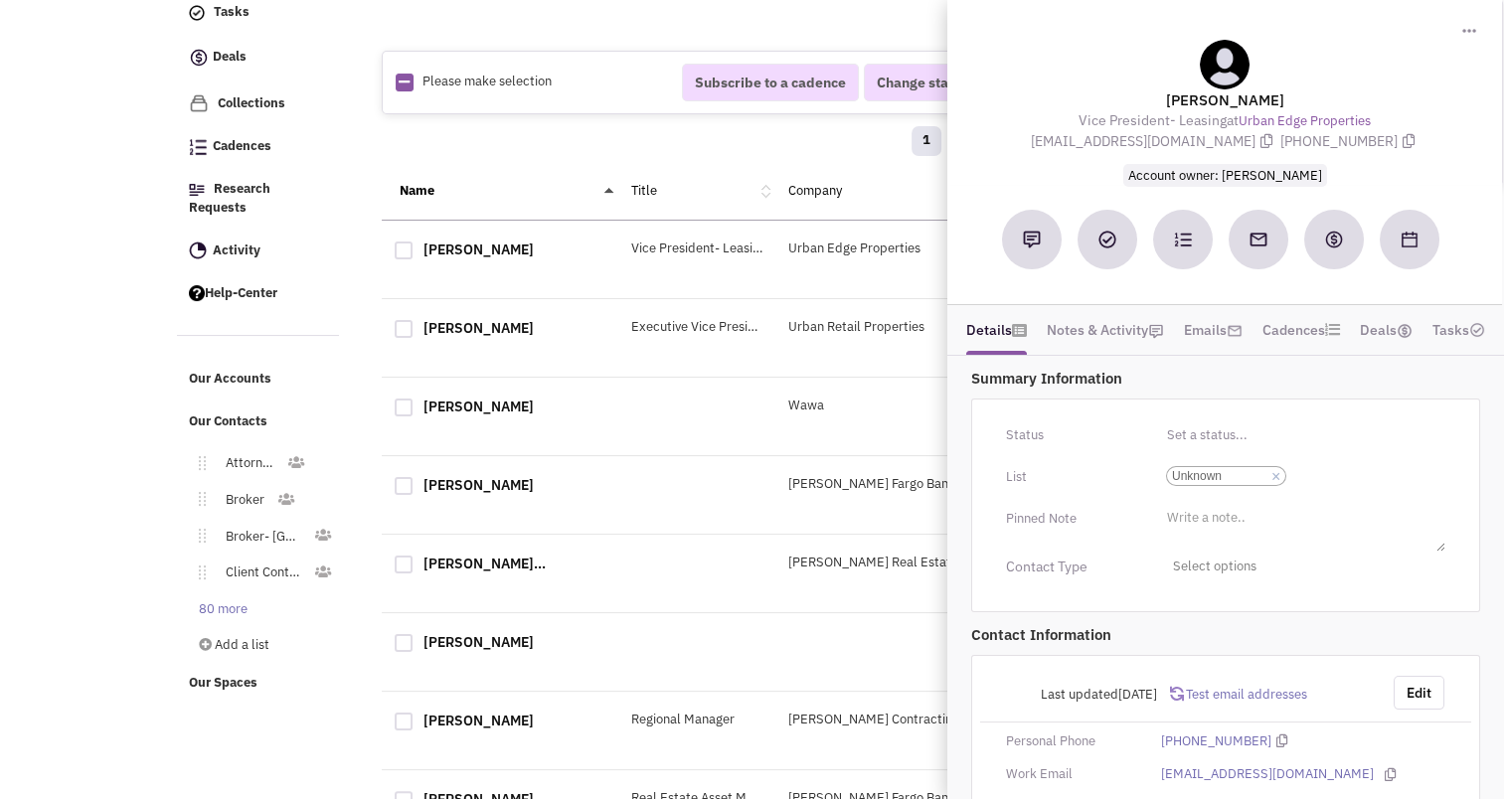
click at [402, 242] on div at bounding box center [404, 251] width 18 height 18
click at [415, 246] on input "checkbox" at bounding box center [421, 252] width 13 height 13
checkbox input "true"
select select
click at [834, 163] on div "Name Title Company Status Actions" at bounding box center [855, 192] width 947 height 58
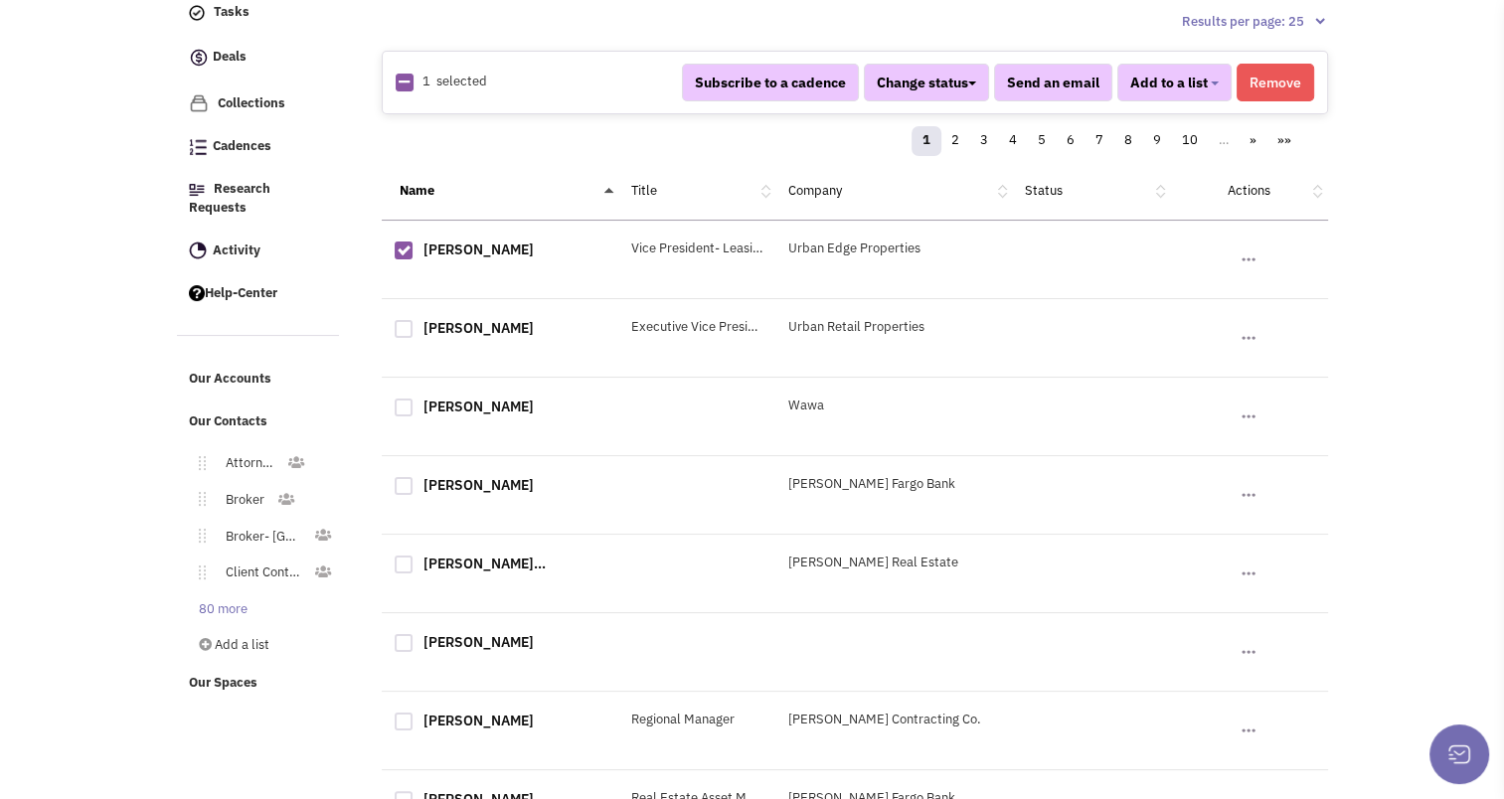
click at [1288, 76] on button "Remove" at bounding box center [1276, 83] width 78 height 38
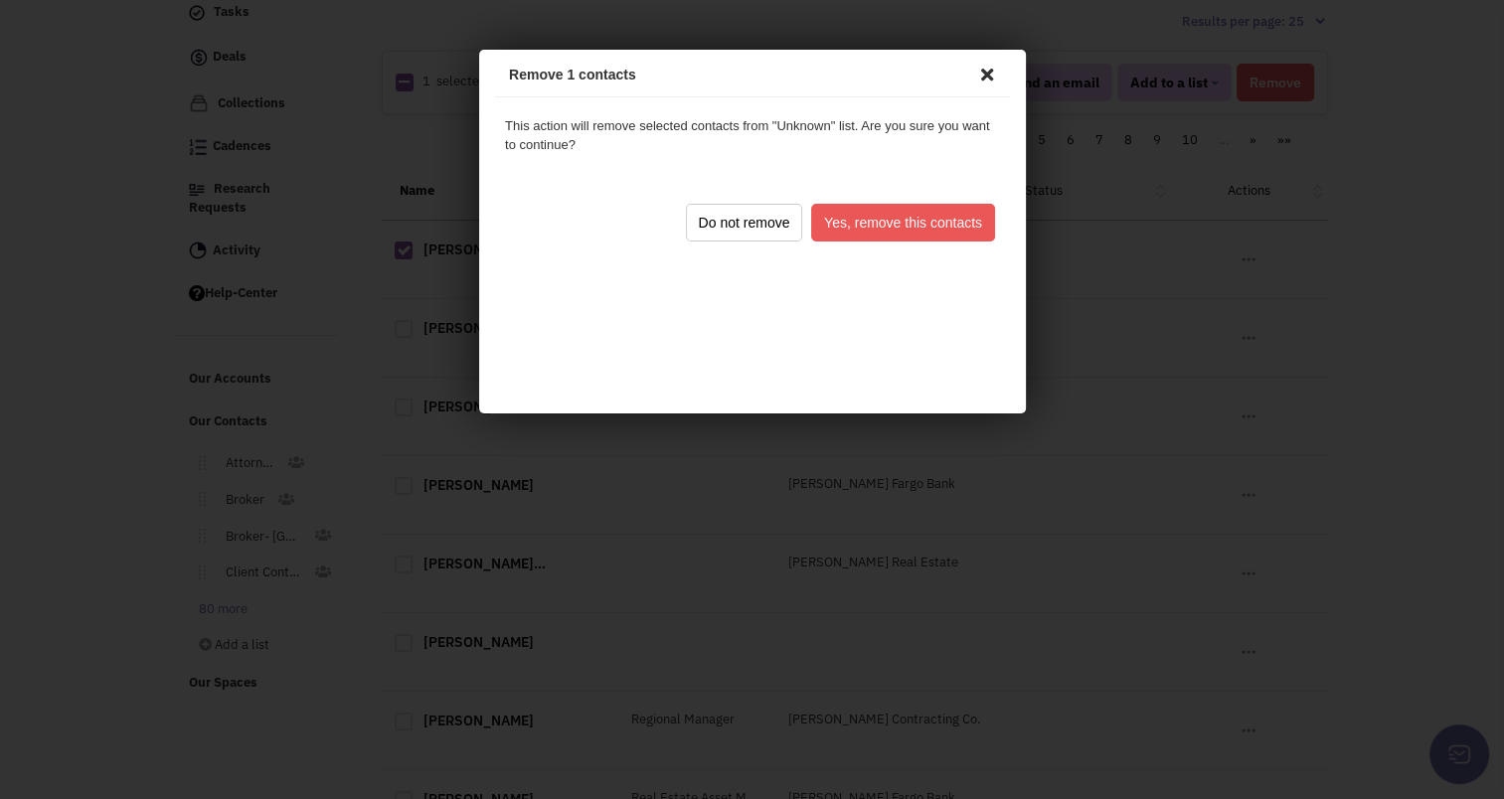
click at [958, 224] on button "Yes, remove this contacts" at bounding box center [899, 220] width 184 height 38
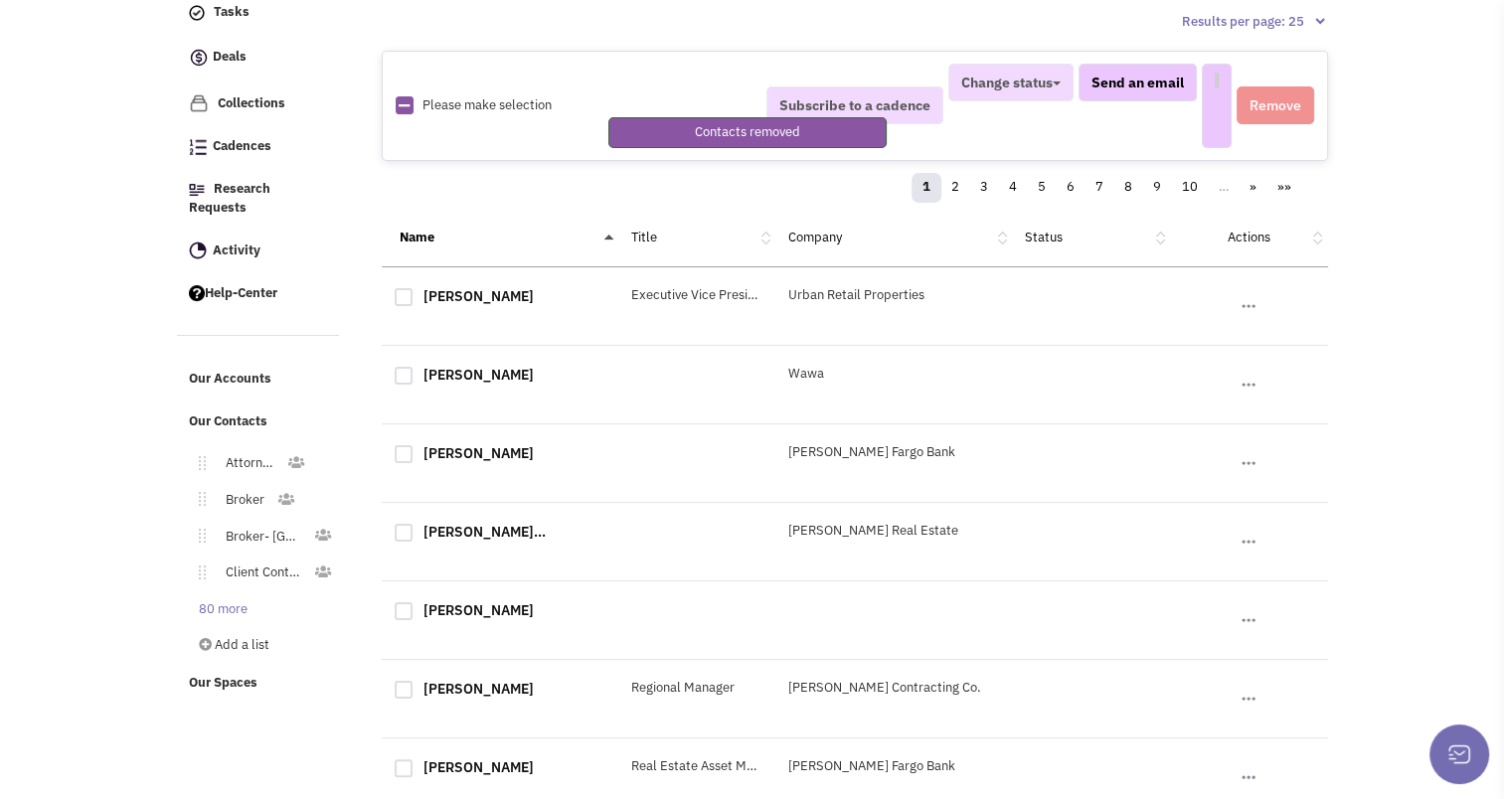
select select
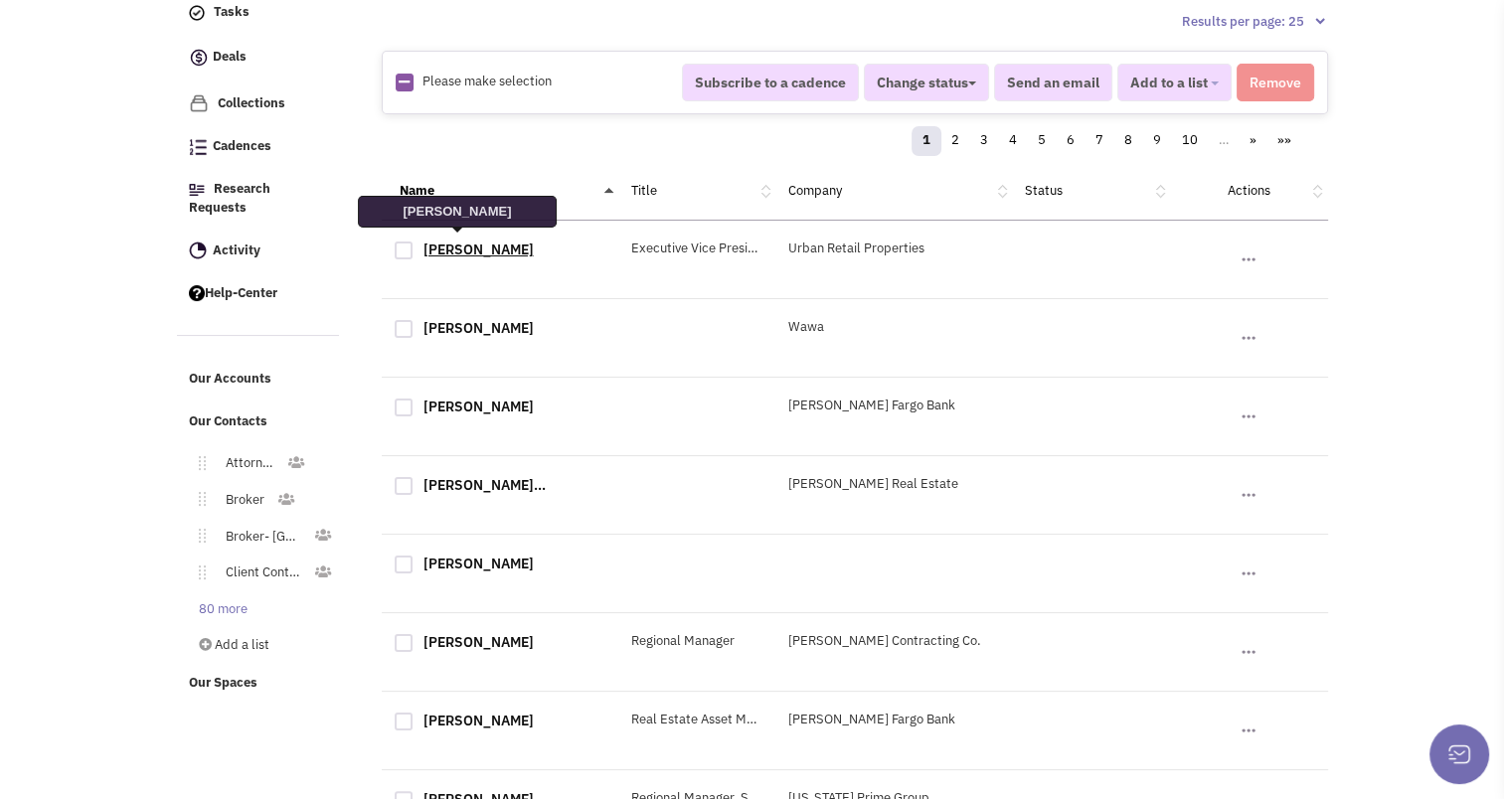
click at [439, 246] on link "Paul Motta" at bounding box center [479, 250] width 110 height 18
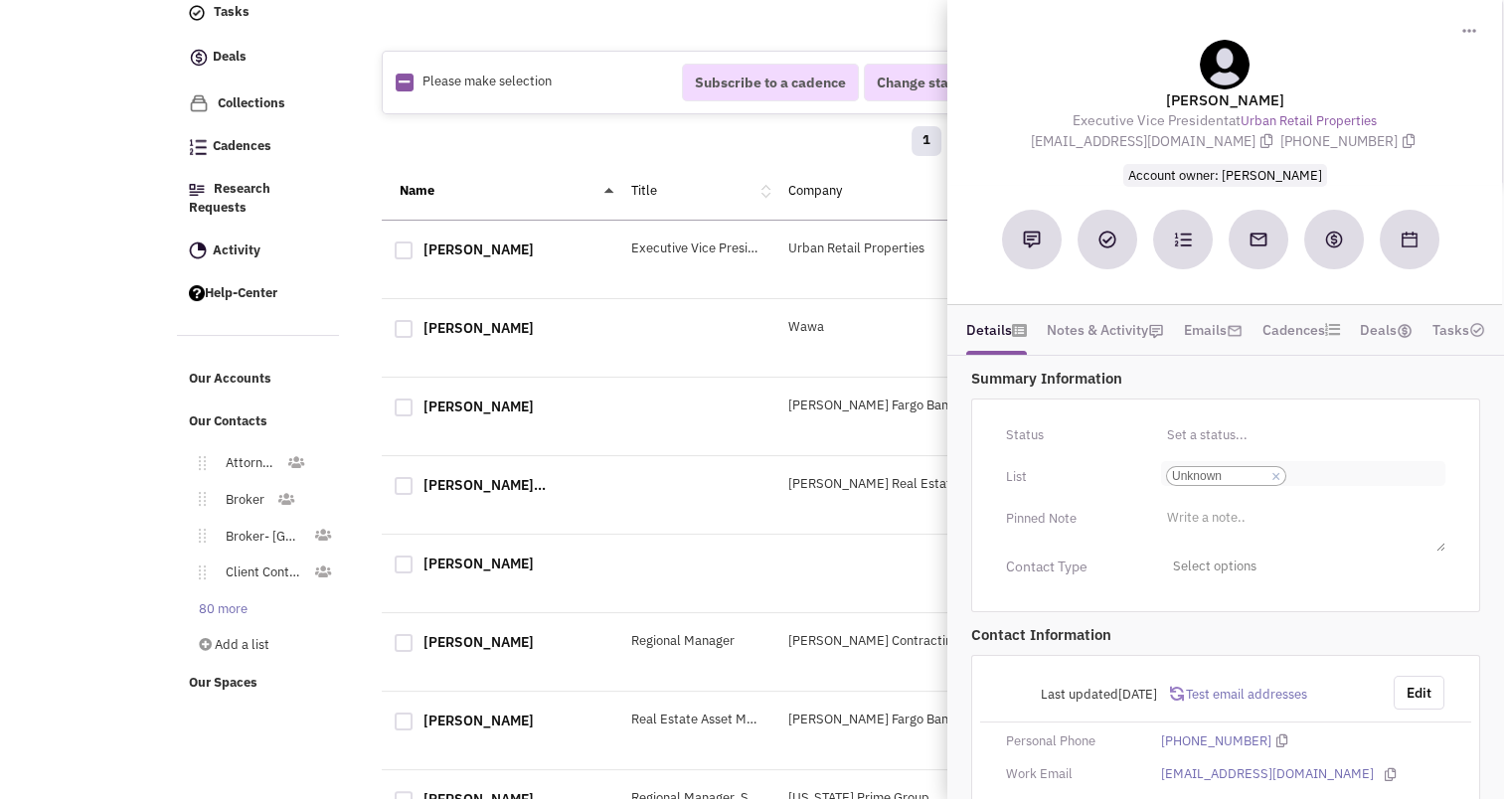
click at [1277, 473] on link "×" at bounding box center [1276, 477] width 9 height 18
click at [0, 0] on select "Select a list... Unknown" at bounding box center [0, 0] width 0 height 0
click at [1254, 469] on ul "Select a list..." at bounding box center [1303, 472] width 284 height 23
click at [0, 0] on select "Select a list..." at bounding box center [0, 0] width 0 height 0
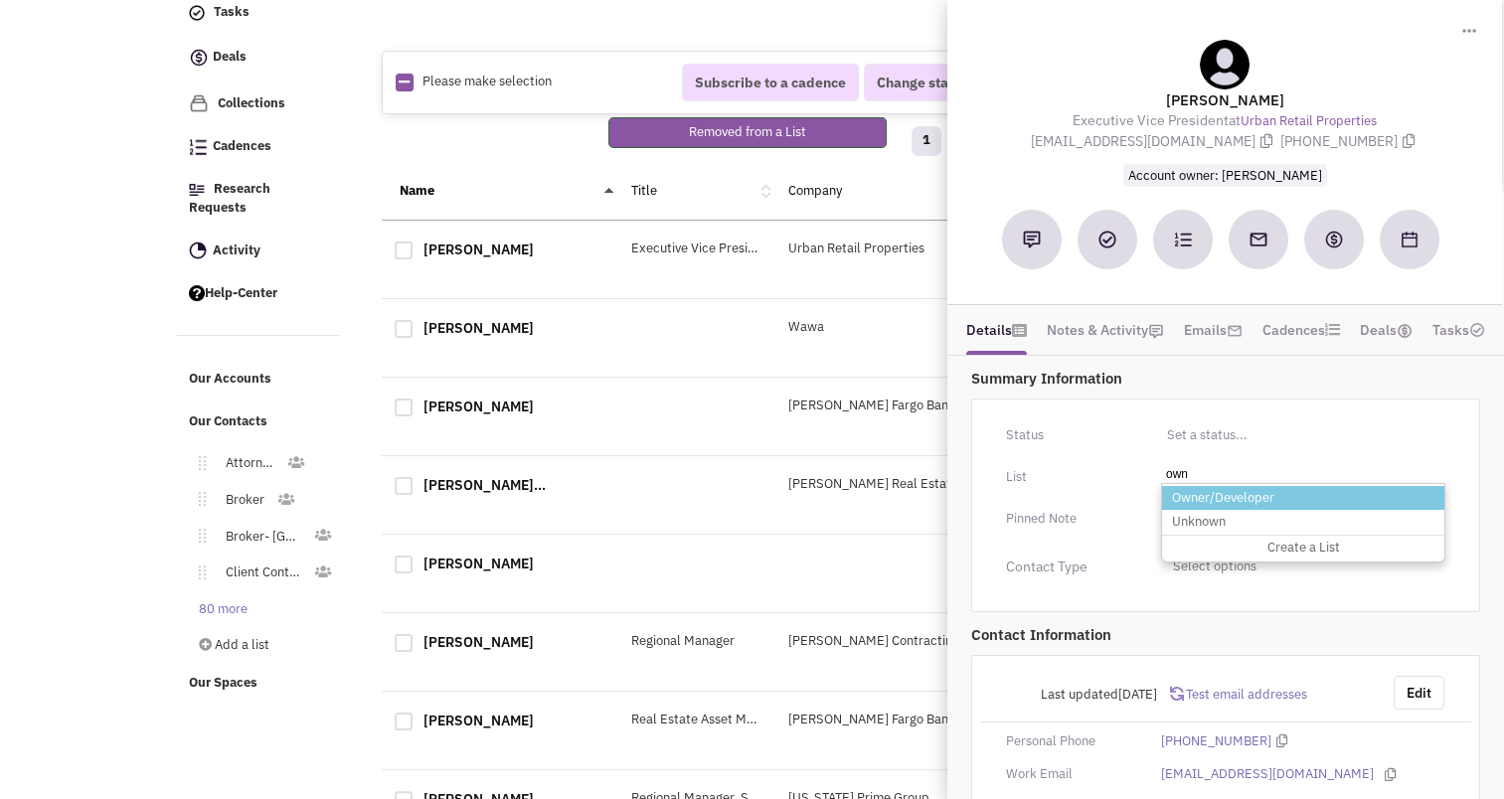
type input "own"
click at [1229, 497] on li "Owner/Developer" at bounding box center [1303, 498] width 282 height 25
click at [0, 0] on select "Select a list..." at bounding box center [0, 0] width 0 height 0
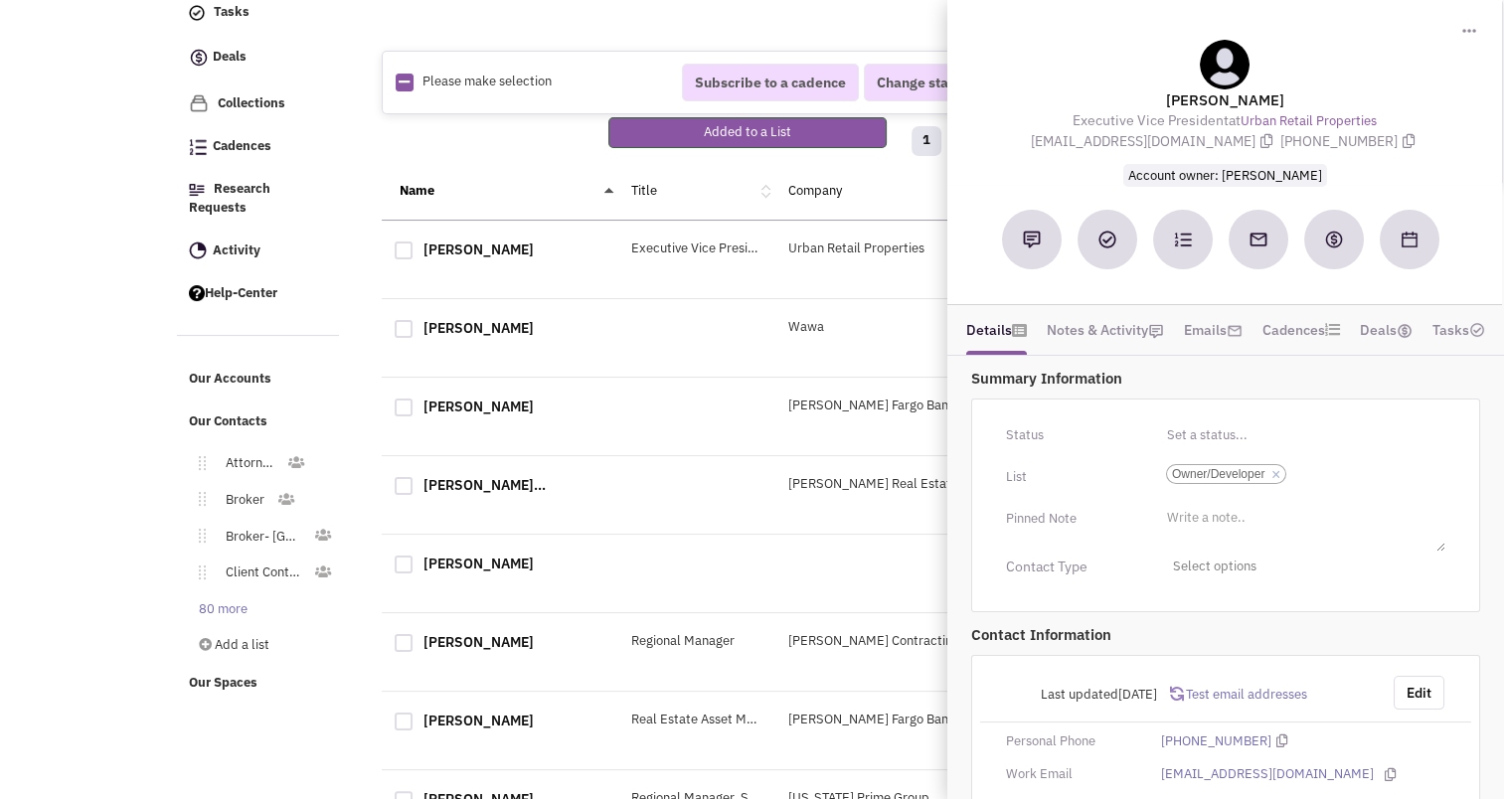
scroll to position [105, 0]
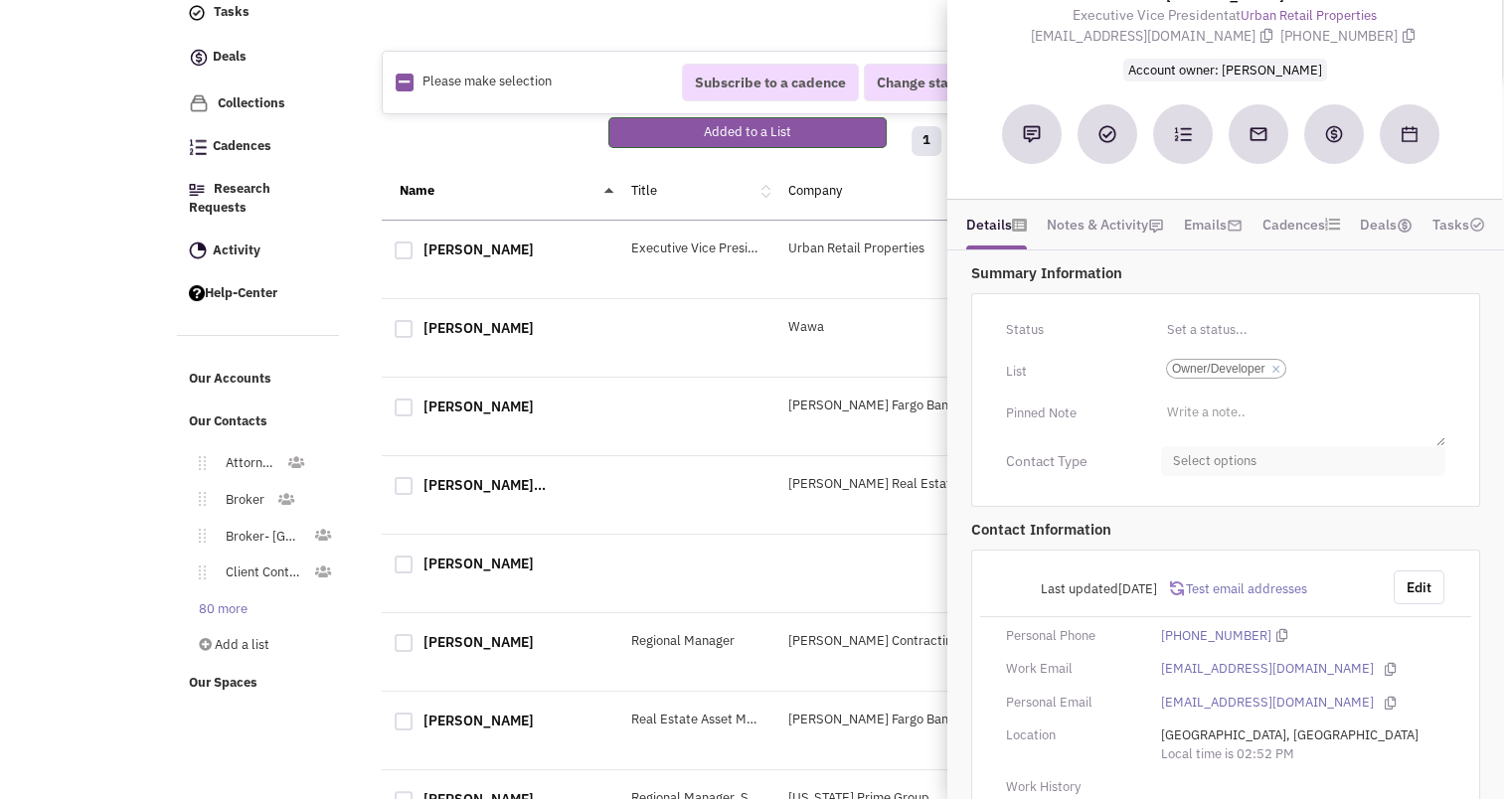
click at [1221, 458] on span "Select options" at bounding box center [1303, 461] width 284 height 31
click at [1184, 572] on div at bounding box center [1181, 580] width 18 height 18
checkbox input "true"
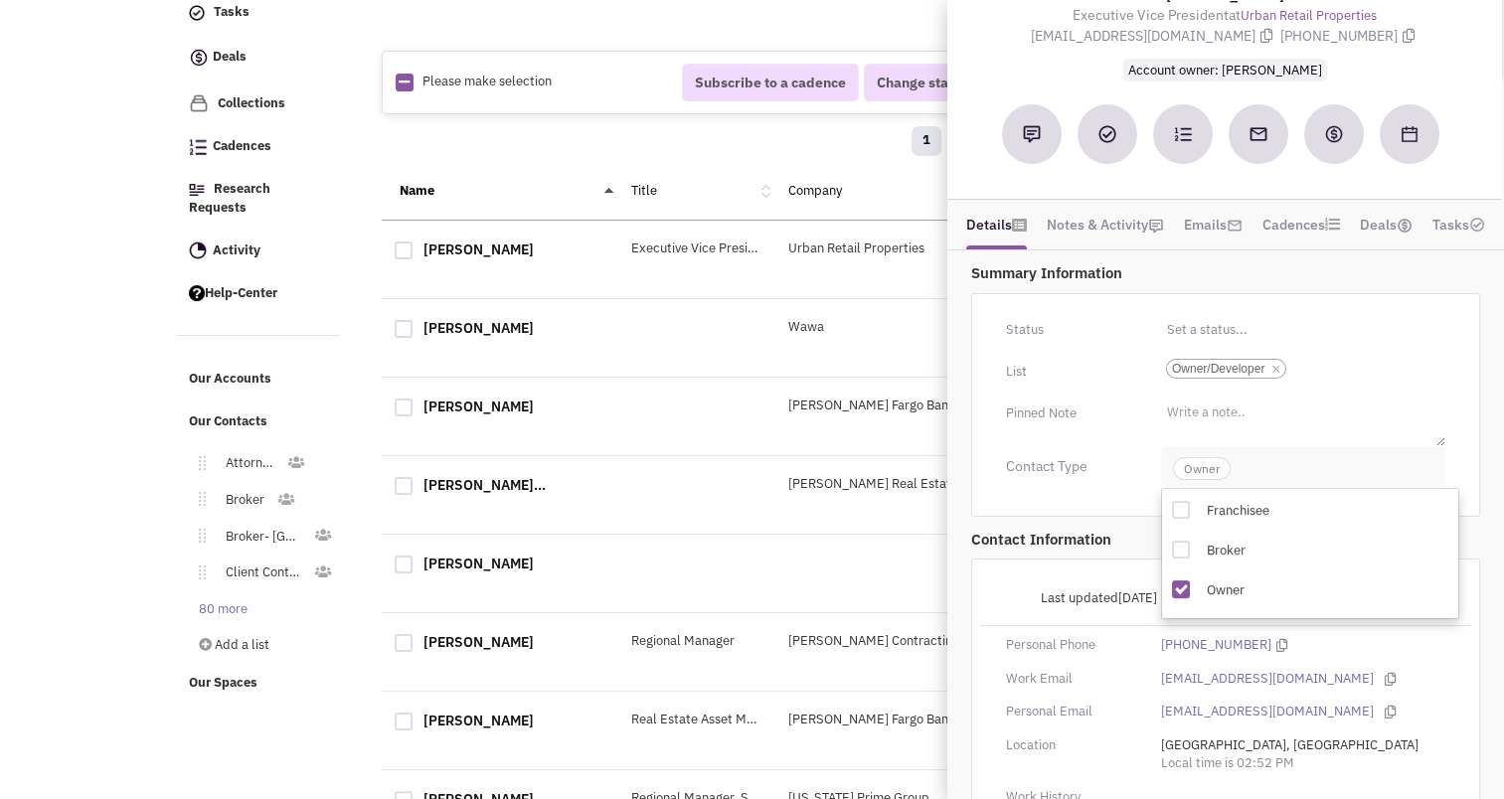
click at [1209, 457] on span "Owner" at bounding box center [1202, 468] width 58 height 23
click at [1421, 591] on button "Edit" at bounding box center [1419, 597] width 51 height 34
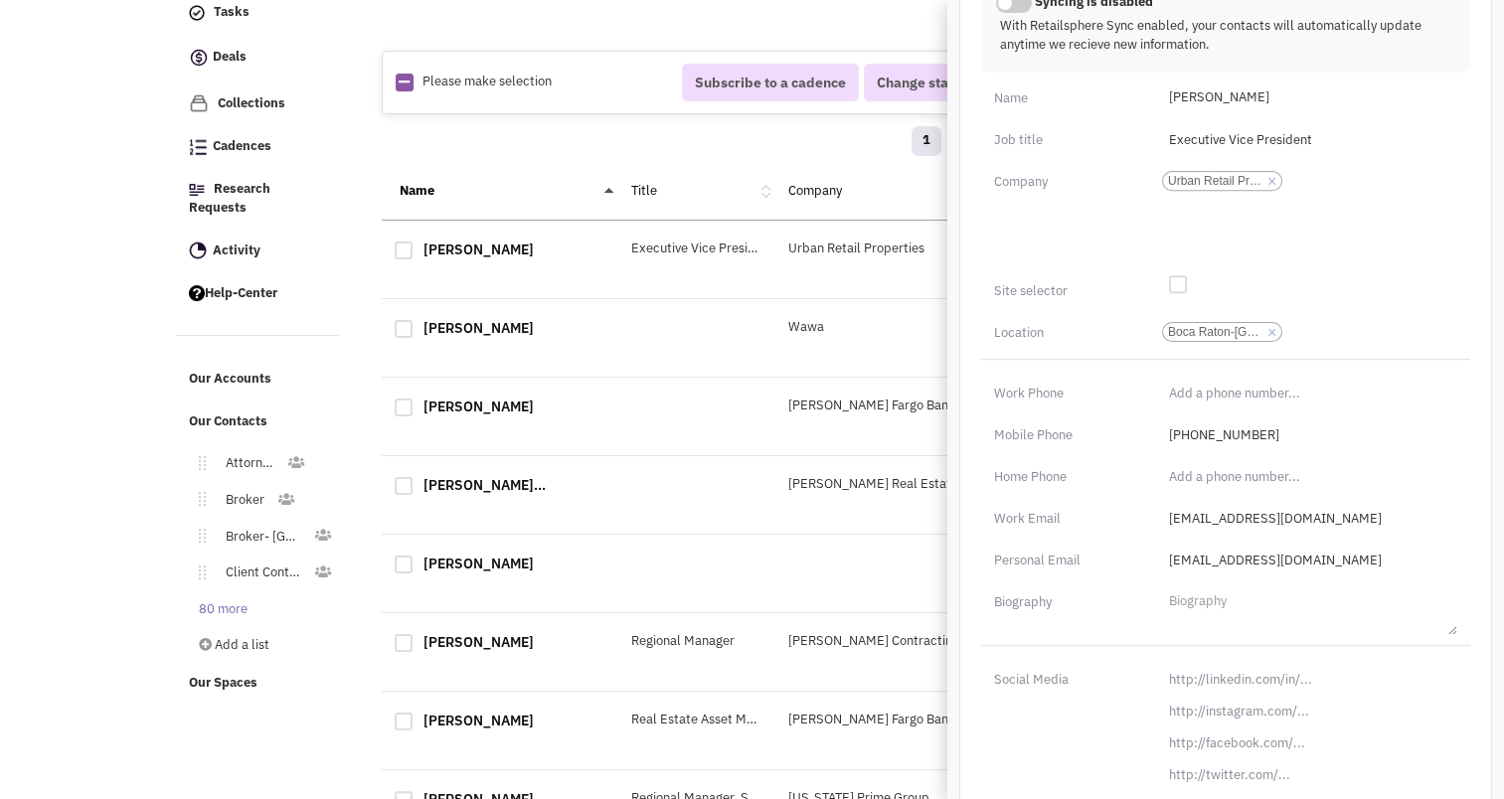
scroll to position [779, 0]
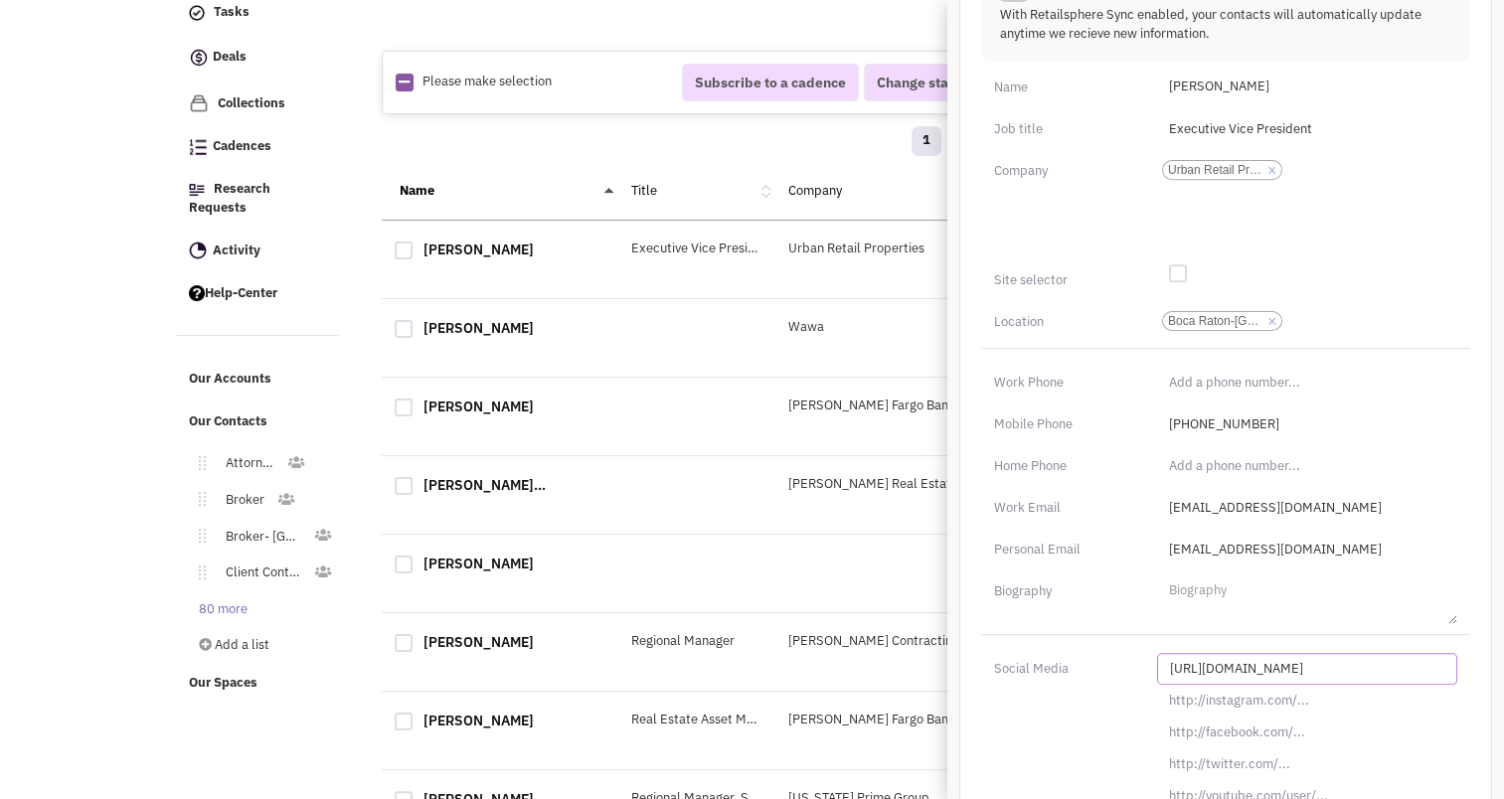
click at [1212, 659] on input "[URL][DOMAIN_NAME]" at bounding box center [1307, 669] width 300 height 32
type input "v"
paste input "https://www.linkedin.com/in/paul-motta-81b44720/"
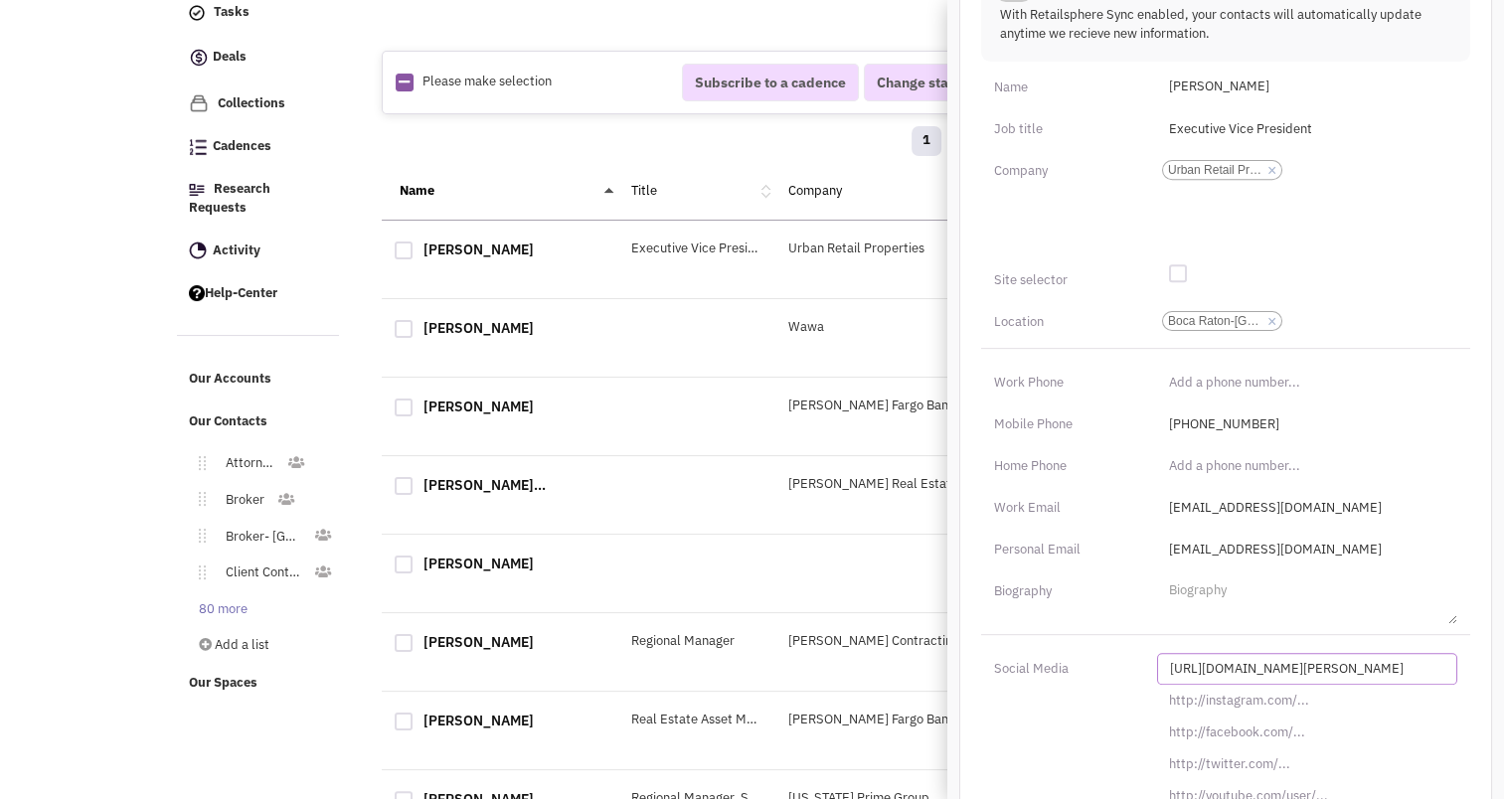
scroll to position [0, 31]
type input "https://www.linkedin.com/in/paul-motta-81b44720/"
click at [1217, 123] on input "Executive Vice President" at bounding box center [1307, 129] width 300 height 32
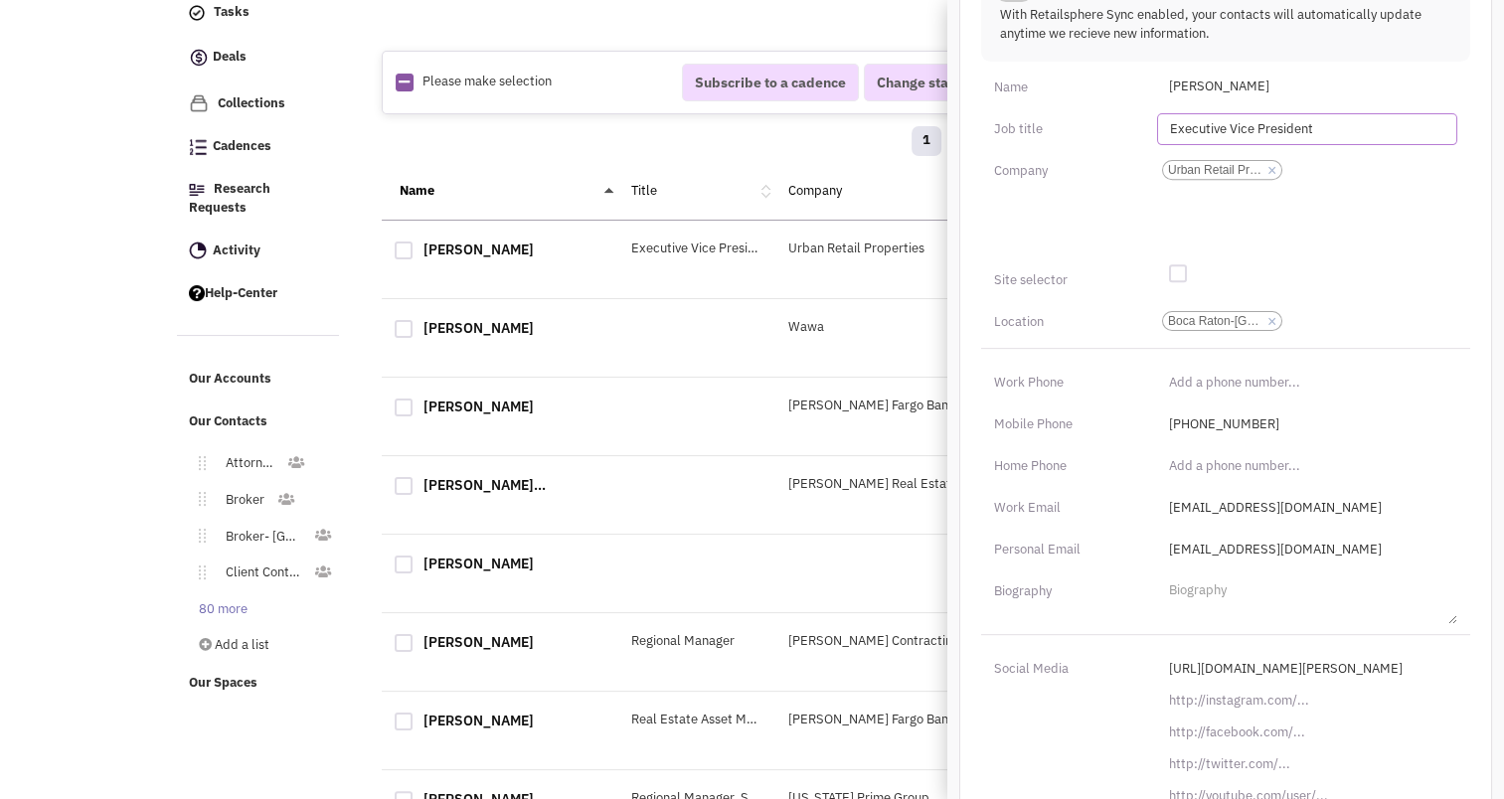
click at [1217, 123] on input "Executive Vice President" at bounding box center [1307, 129] width 300 height 32
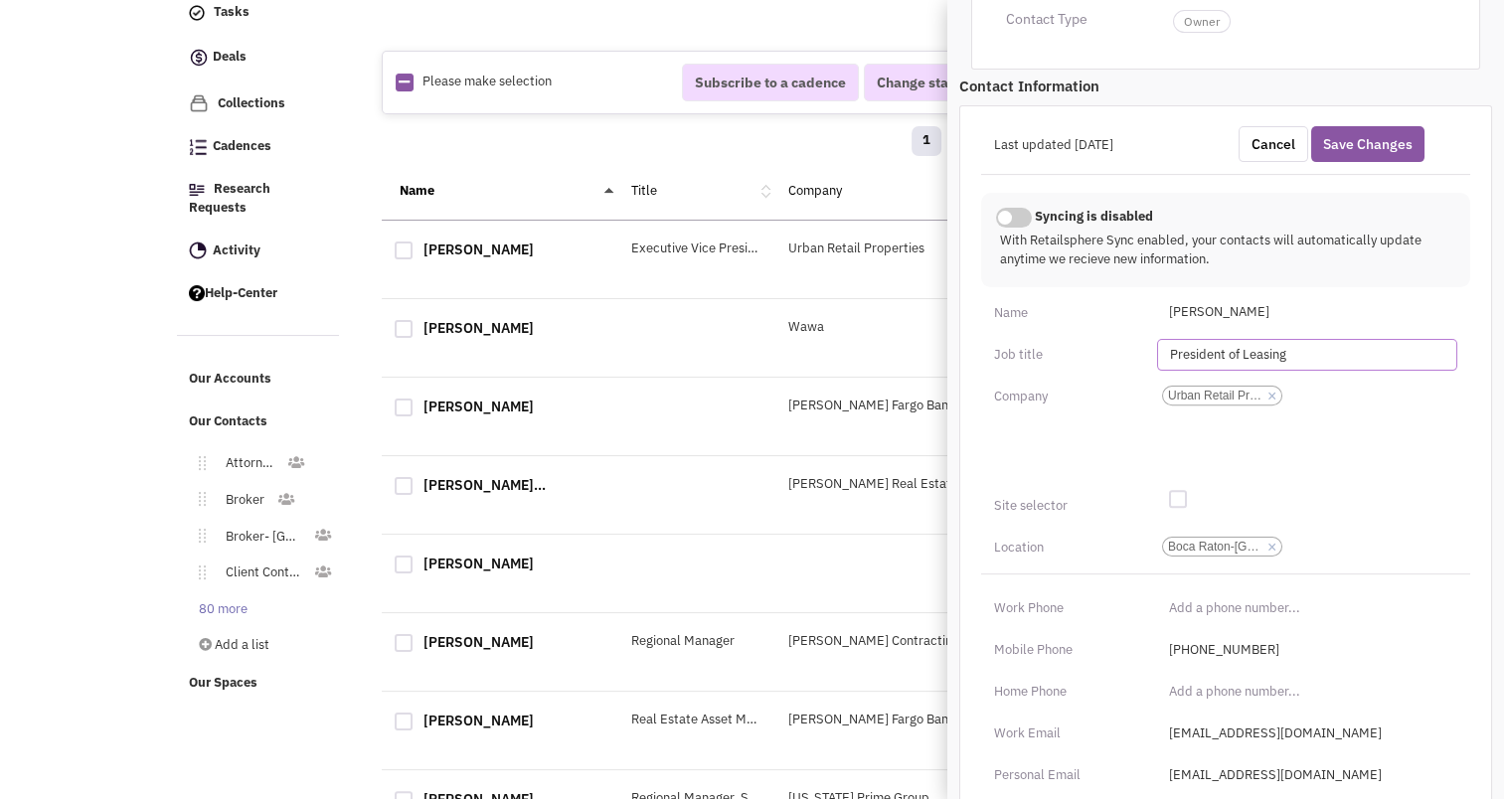
scroll to position [525, 0]
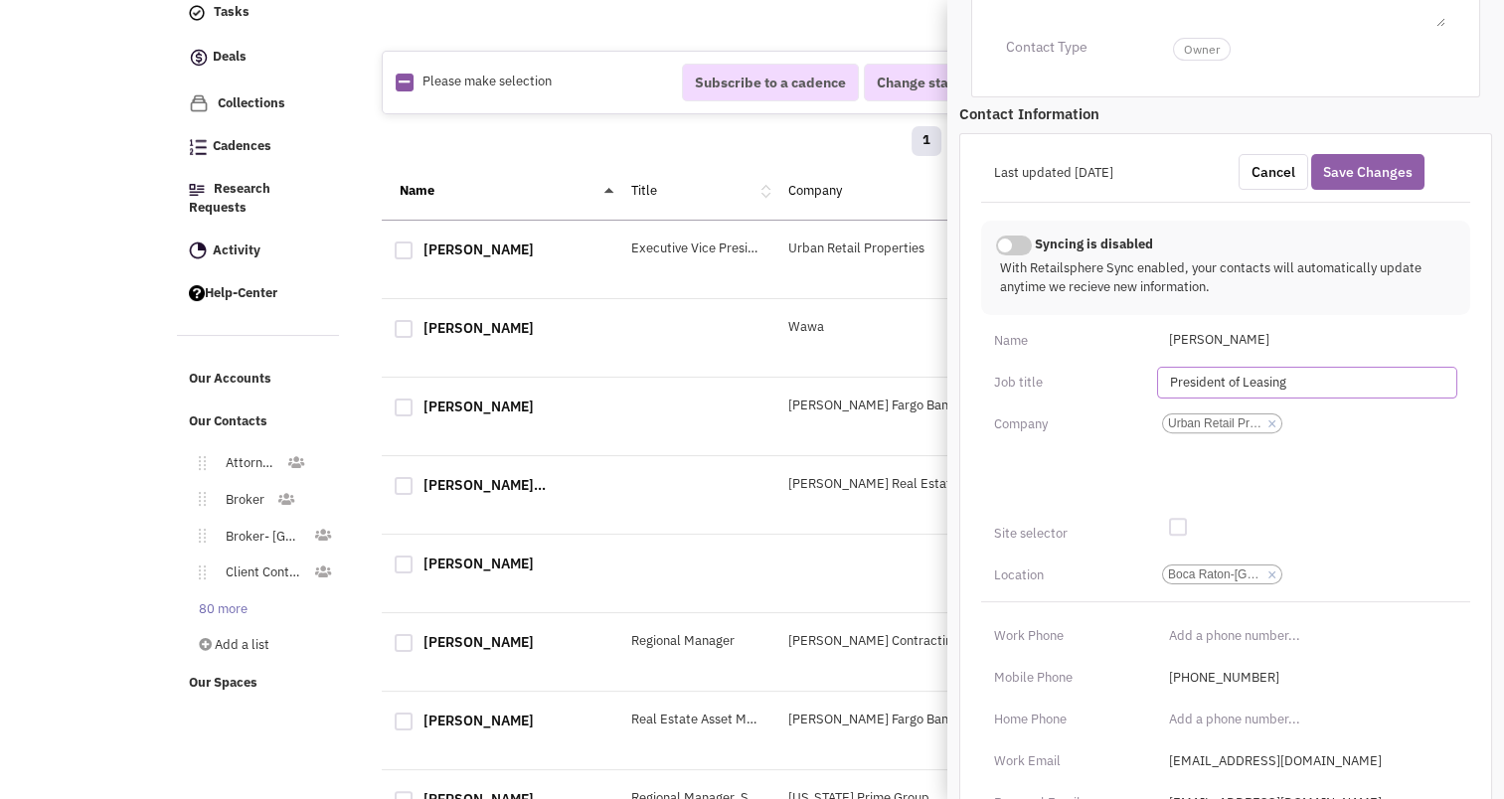
type input "President of Leasing"
click at [1393, 174] on button "Save Changes" at bounding box center [1368, 172] width 113 height 36
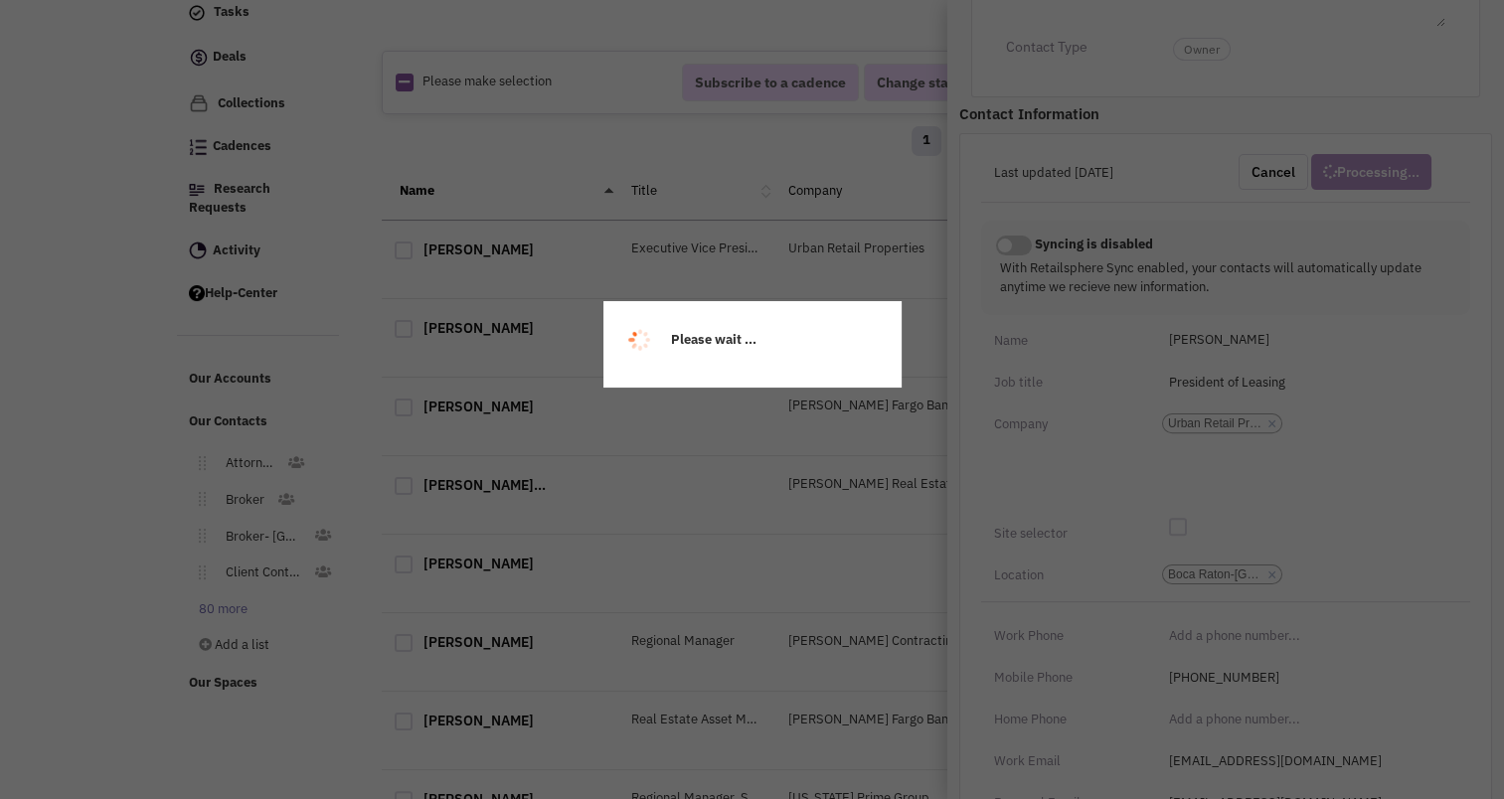
scroll to position [286, 0]
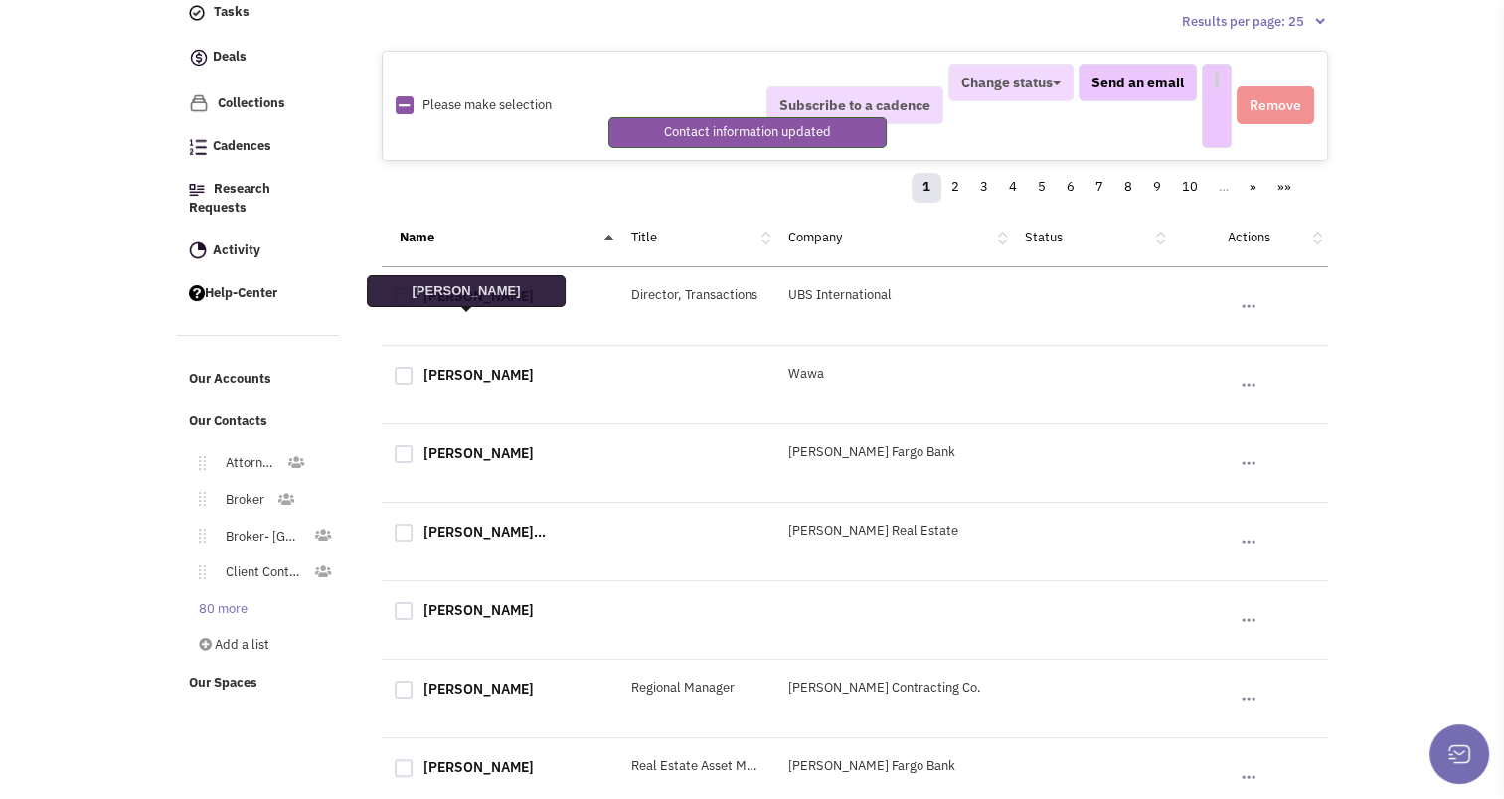
select select
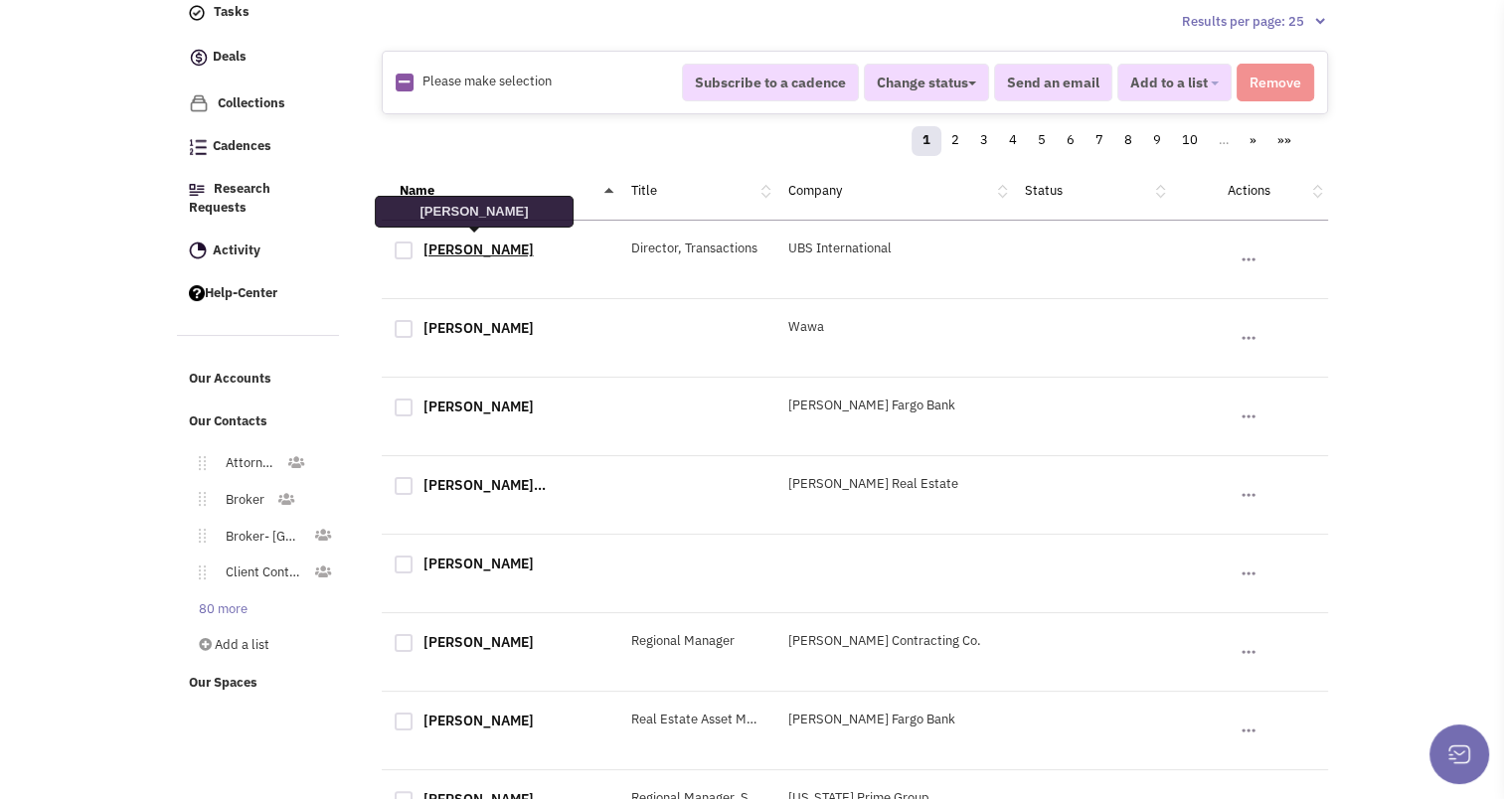
click at [485, 242] on link "Brian Cosentino" at bounding box center [479, 250] width 110 height 18
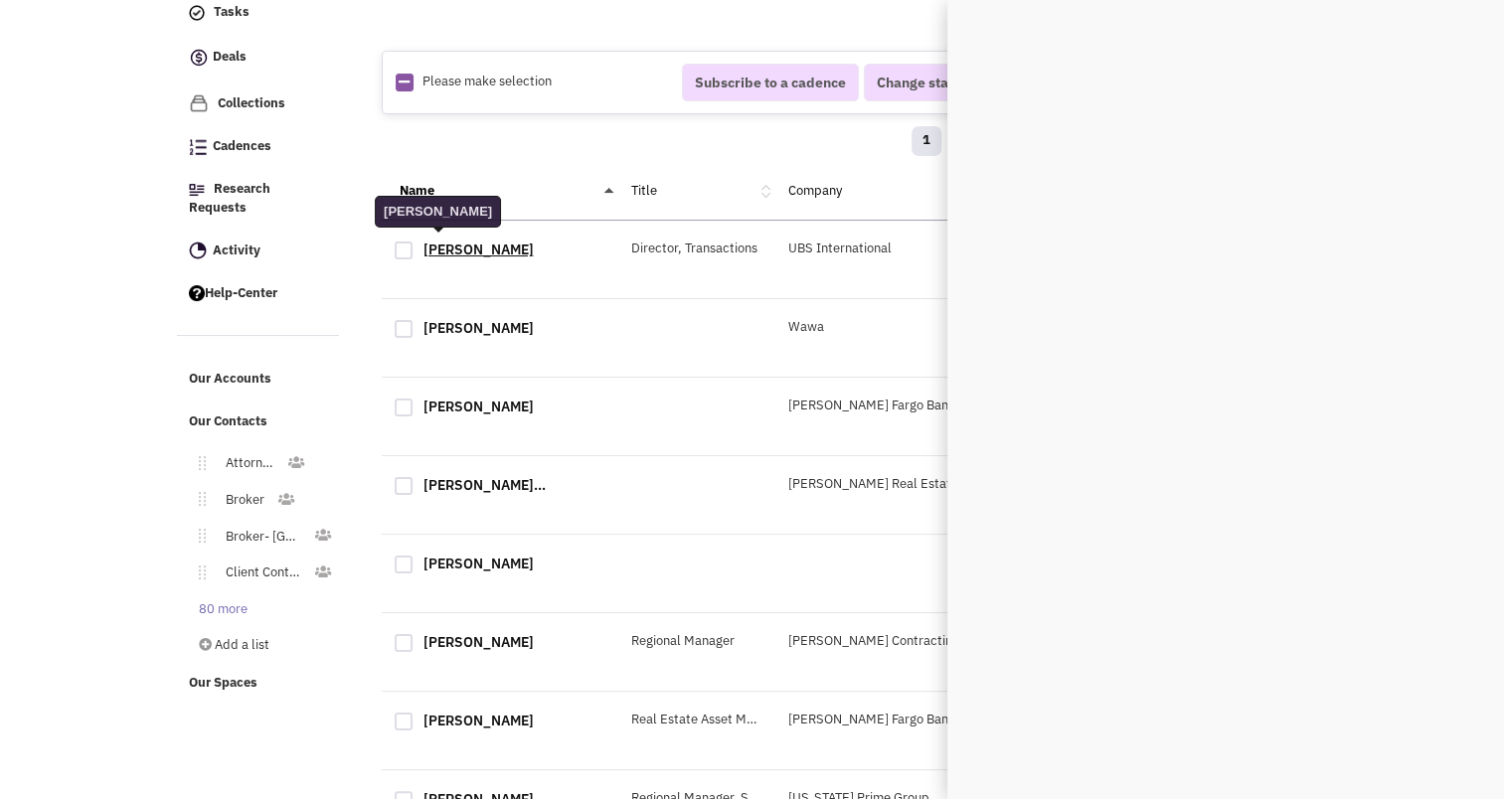
scroll to position [0, 0]
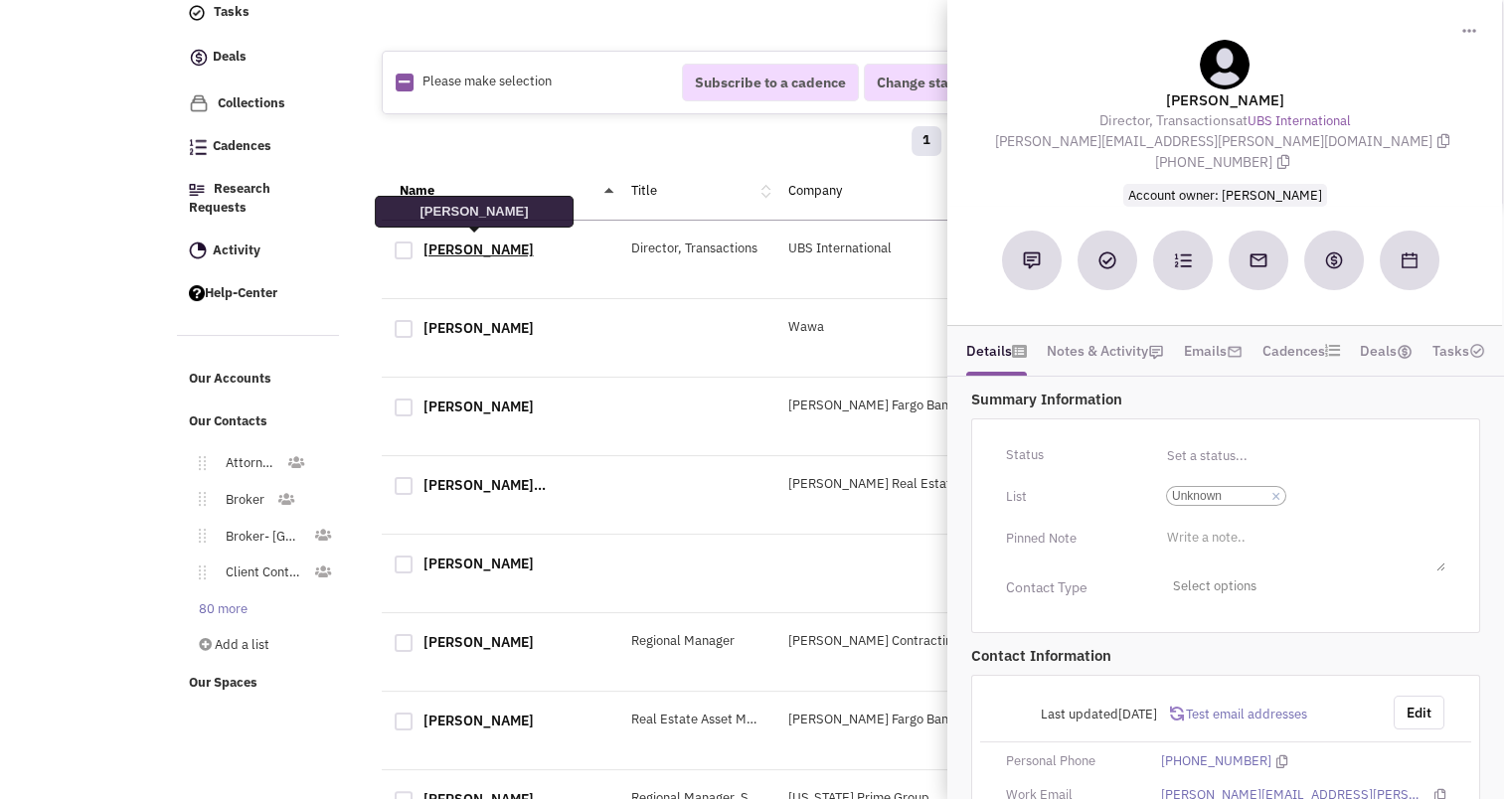
click at [485, 243] on link "Brian Cosentino" at bounding box center [479, 250] width 110 height 18
click at [1269, 486] on li "× Unknown" at bounding box center [1226, 496] width 120 height 20
click at [0, 0] on select "Select a list... Unknown" at bounding box center [0, 0] width 0 height 0
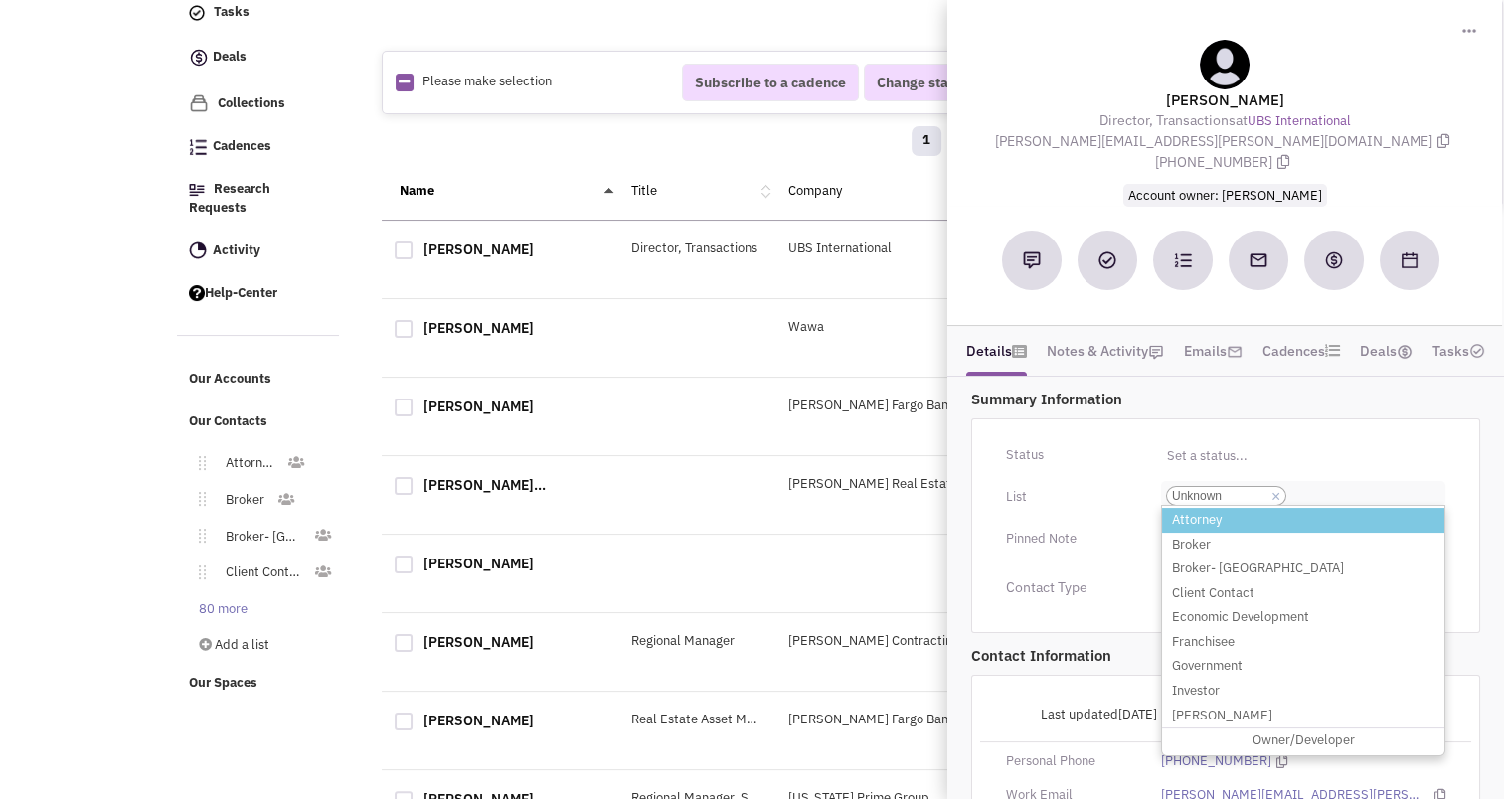
click at [1278, 488] on link "×" at bounding box center [1276, 497] width 9 height 18
click at [0, 0] on select "Select a list... Unknown" at bounding box center [0, 0] width 0 height 0
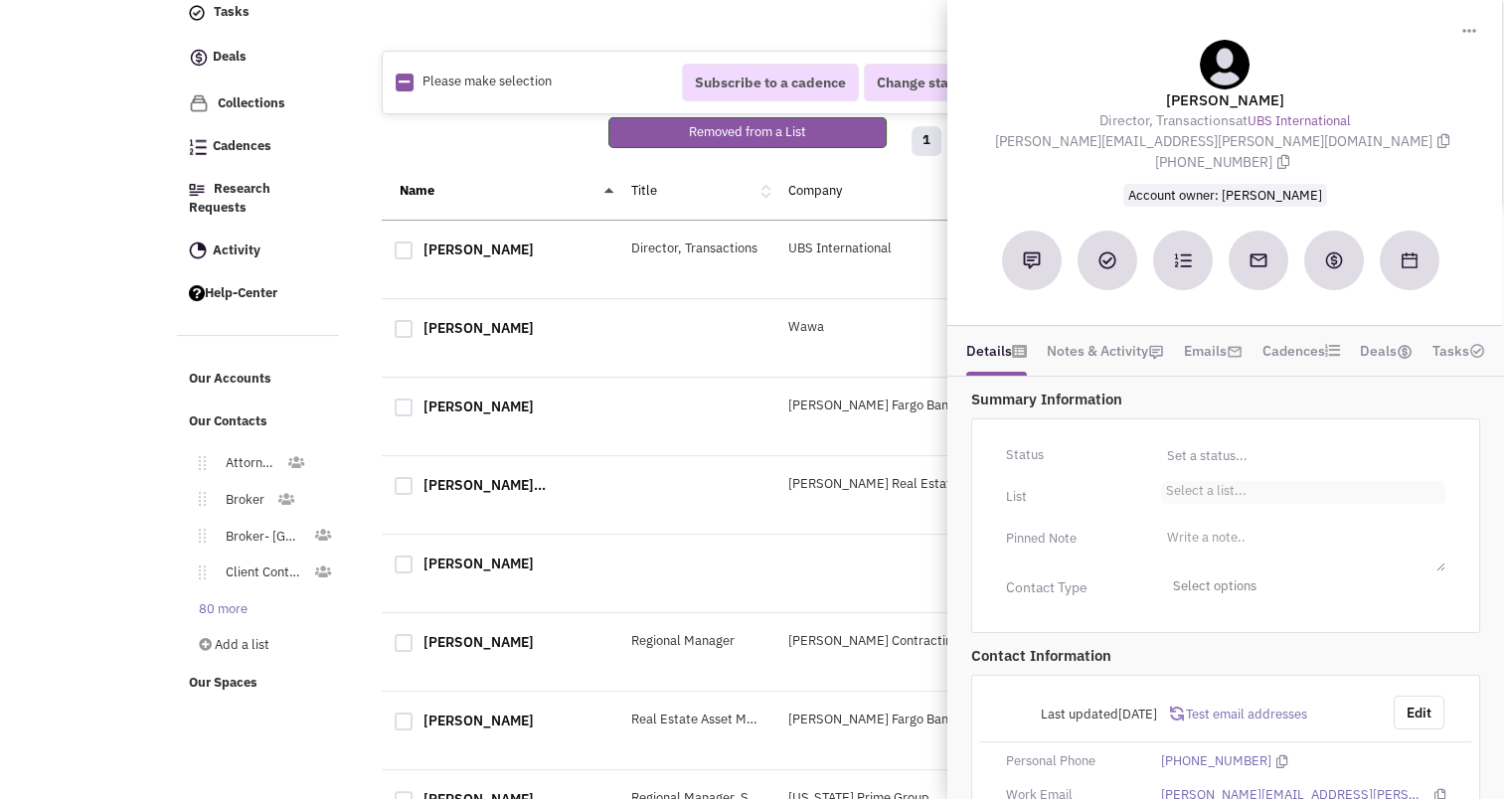
click at [1278, 481] on ul "Select a list..." at bounding box center [1303, 492] width 284 height 23
click at [0, 0] on select "Select a list..." at bounding box center [0, 0] width 0 height 0
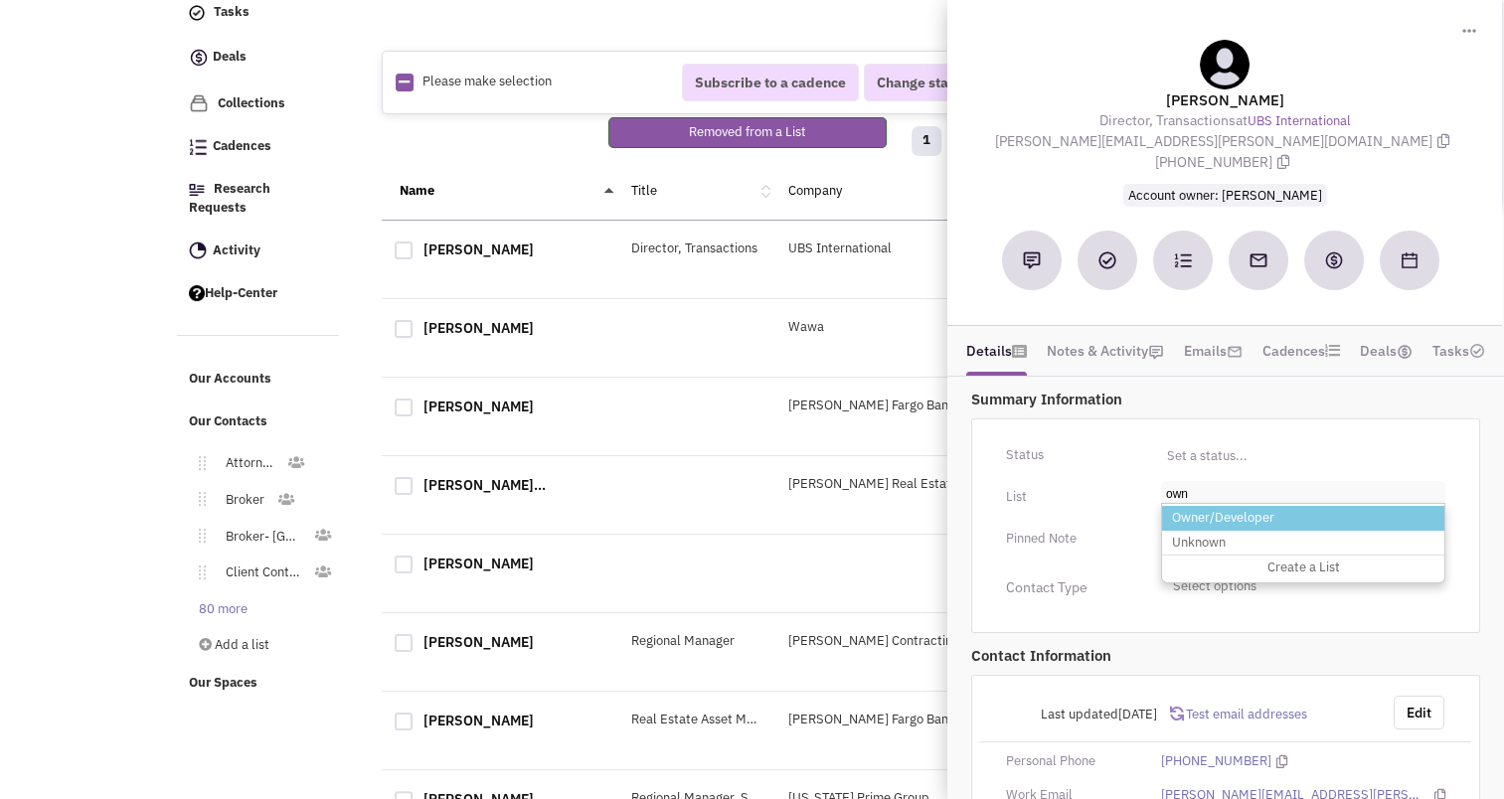
type input "own"
click at [1249, 506] on li "Owner/Developer" at bounding box center [1303, 518] width 282 height 25
click at [0, 0] on select "Select a list..." at bounding box center [0, 0] width 0 height 0
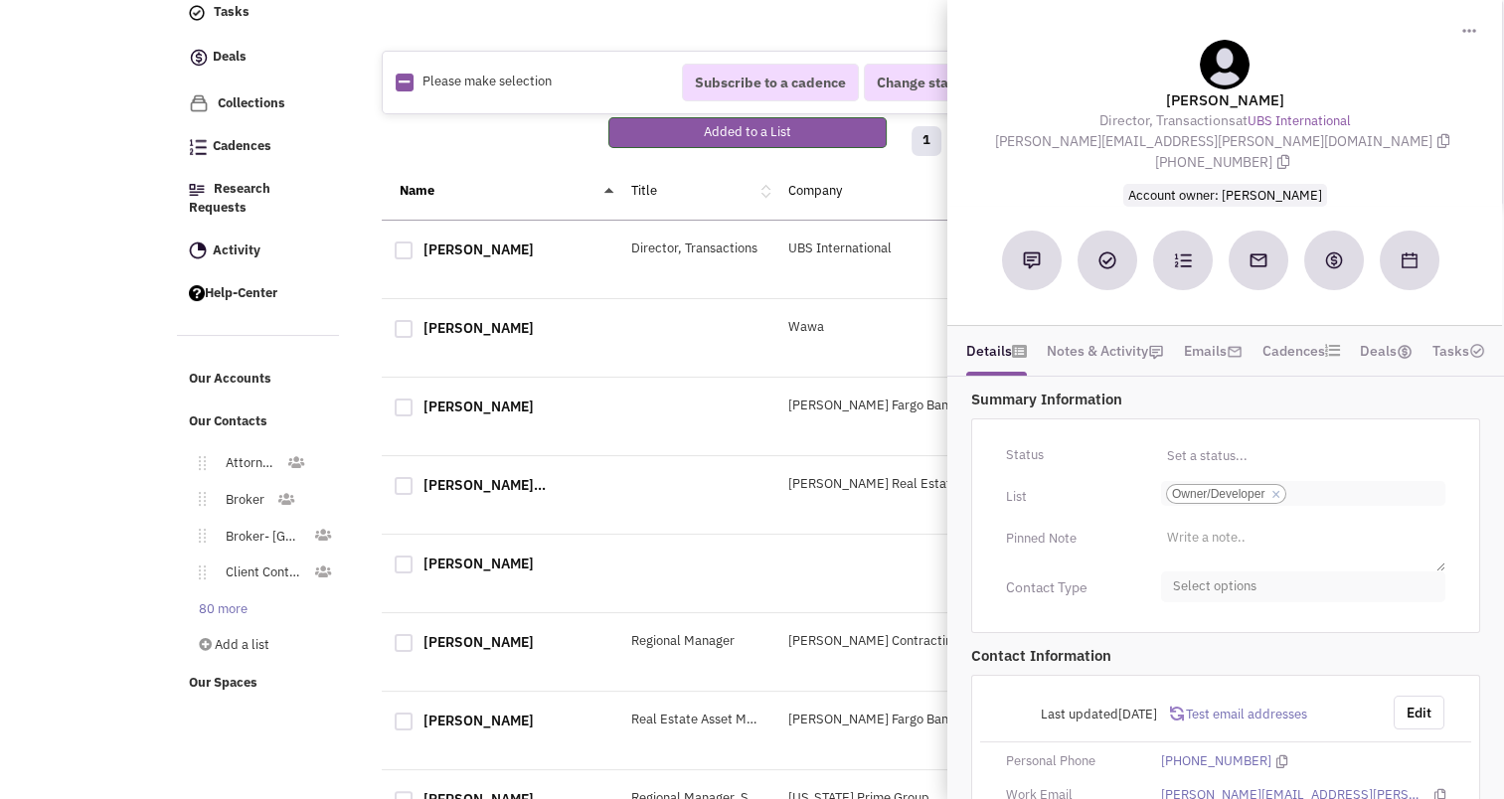
click at [1233, 579] on span "Select options" at bounding box center [1303, 587] width 284 height 31
click at [1181, 697] on div at bounding box center [1181, 706] width 18 height 18
checkbox input "true"
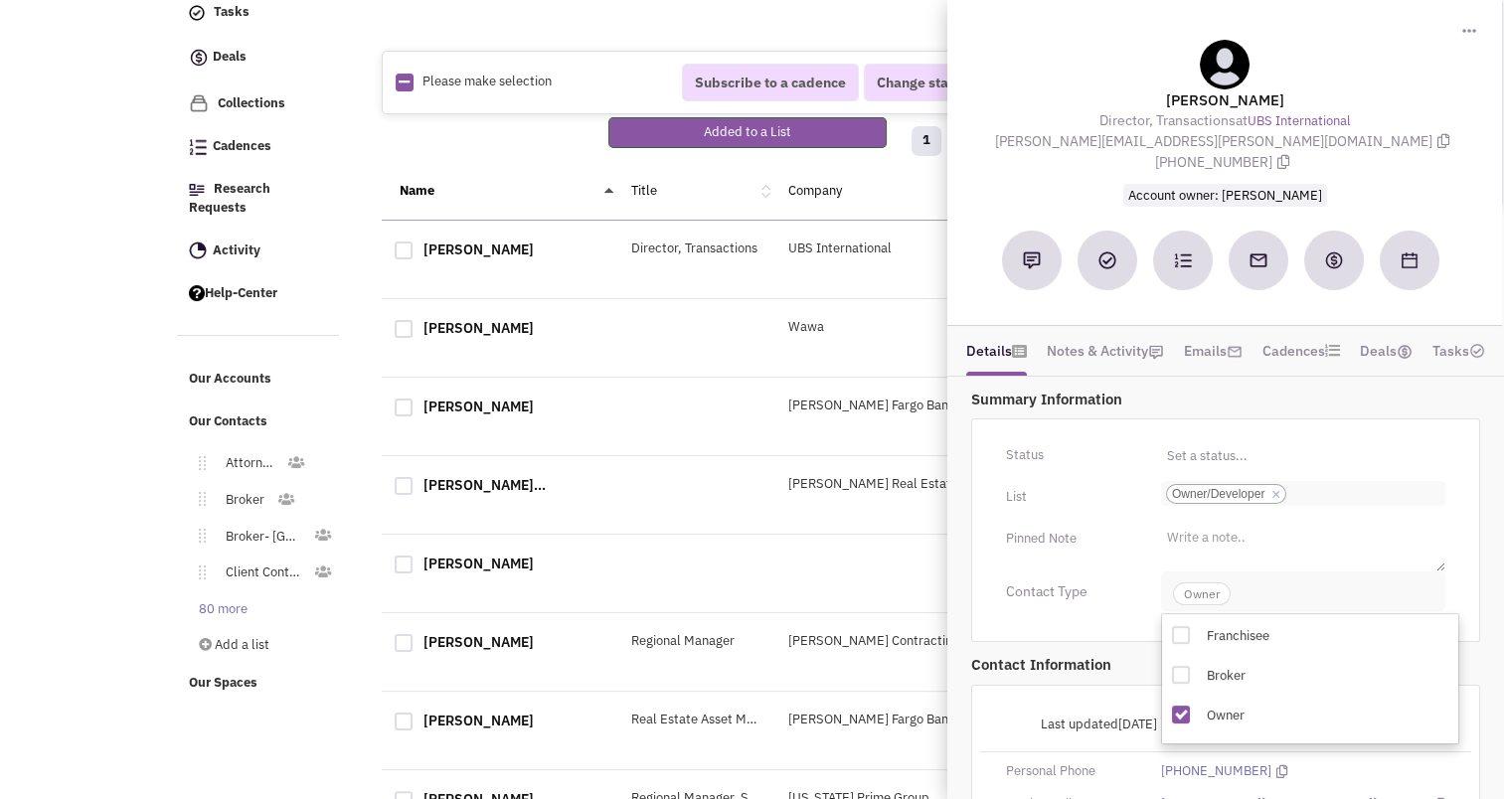
click at [1198, 583] on span "Owner" at bounding box center [1202, 594] width 58 height 23
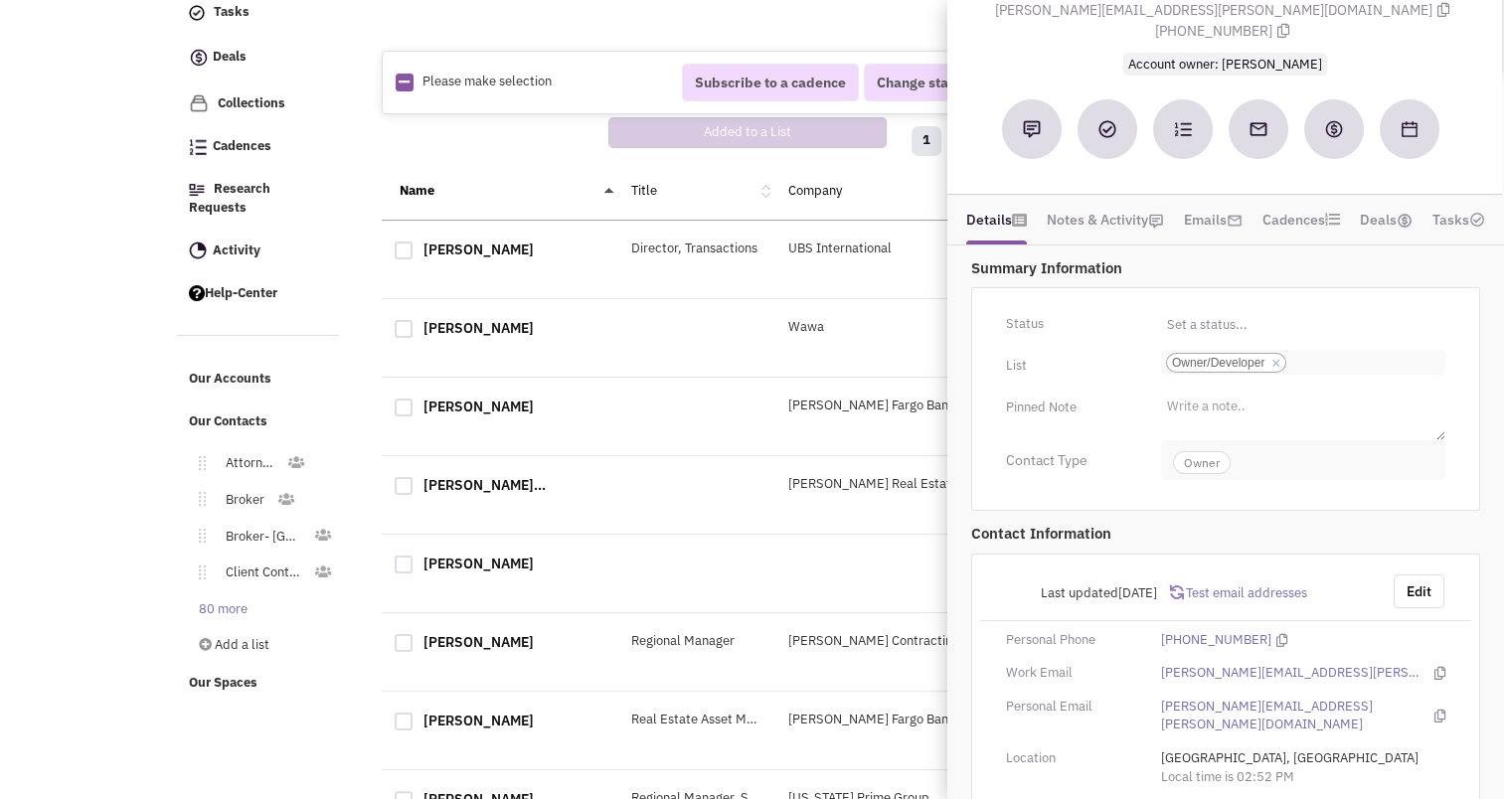
scroll to position [170, 0]
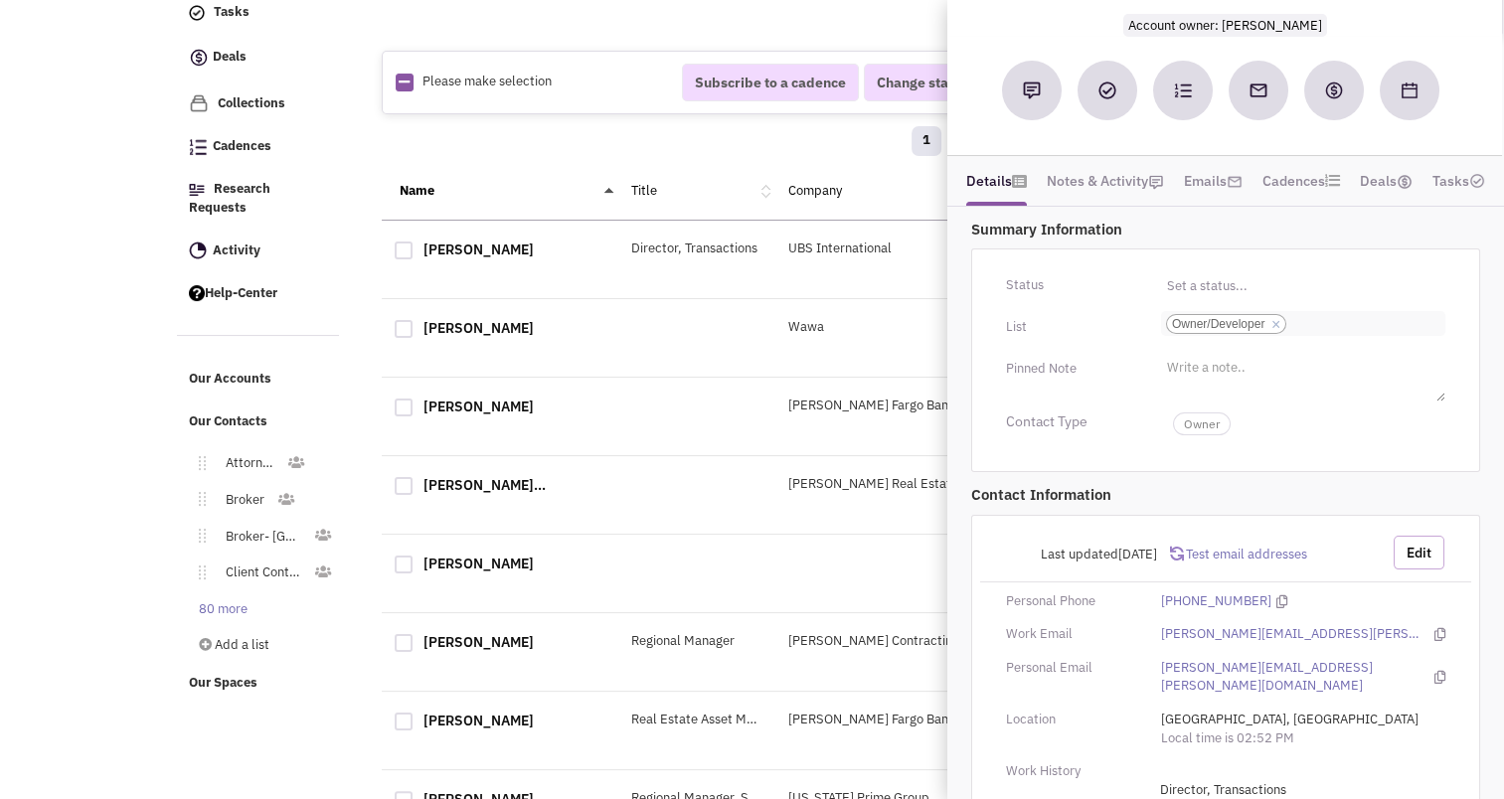
click at [1412, 537] on button "Edit" at bounding box center [1419, 553] width 51 height 34
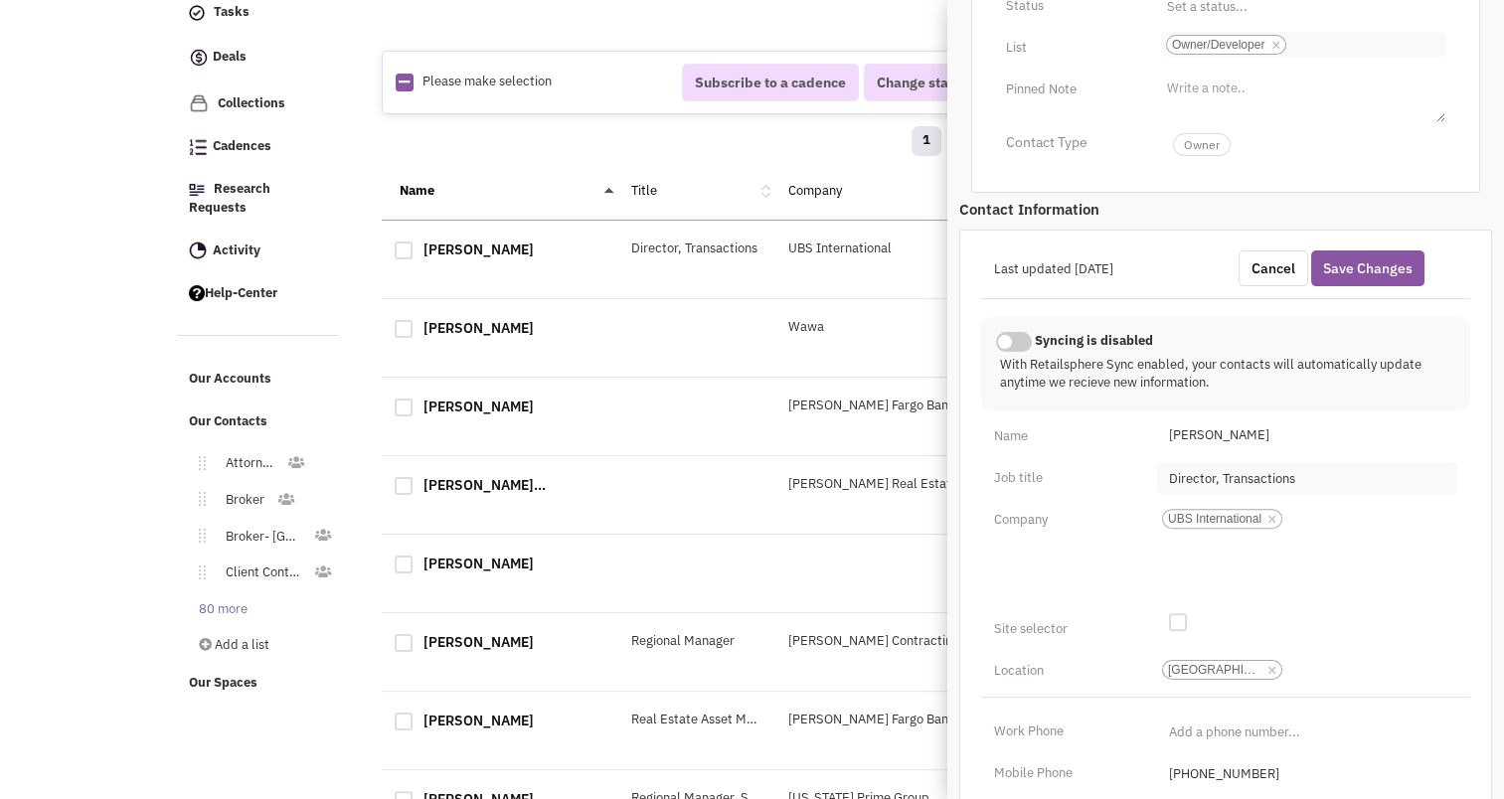
scroll to position [452, 0]
click at [1268, 508] on link "×" at bounding box center [1272, 517] width 9 height 18
click at [0, 0] on select "UBS International" at bounding box center [0, 0] width 0 height 0
click at [1266, 501] on ul "Add a company" at bounding box center [1307, 550] width 300 height 99
click at [0, 0] on select "Add a company" at bounding box center [0, 0] width 0 height 0
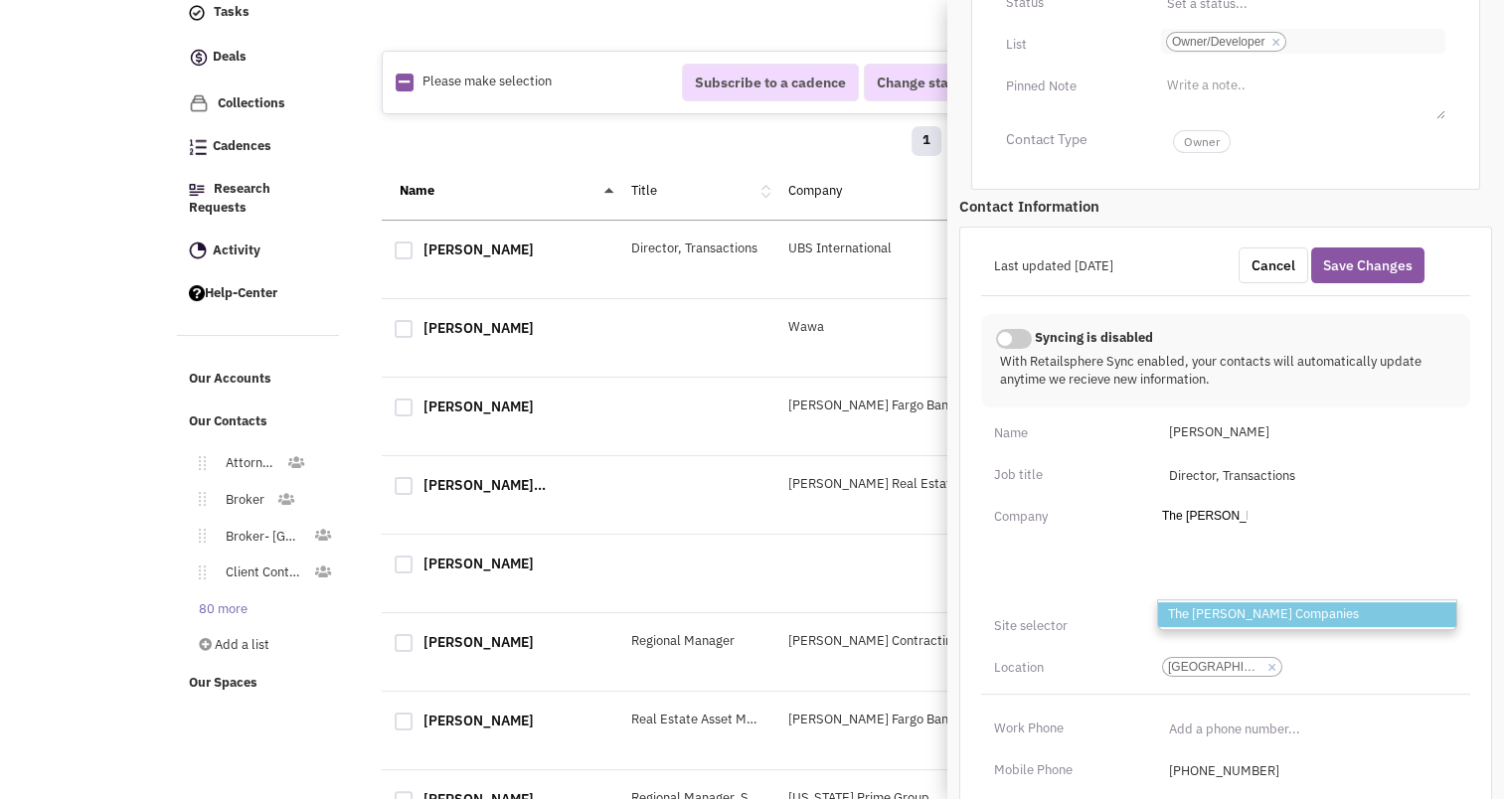
type input "The Wilder"
click at [1267, 603] on li "The Wilder Companies" at bounding box center [1307, 615] width 298 height 25
click at [0, 0] on select "Add a company The Wilder The Wilder Companies" at bounding box center [0, 0] width 0 height 0
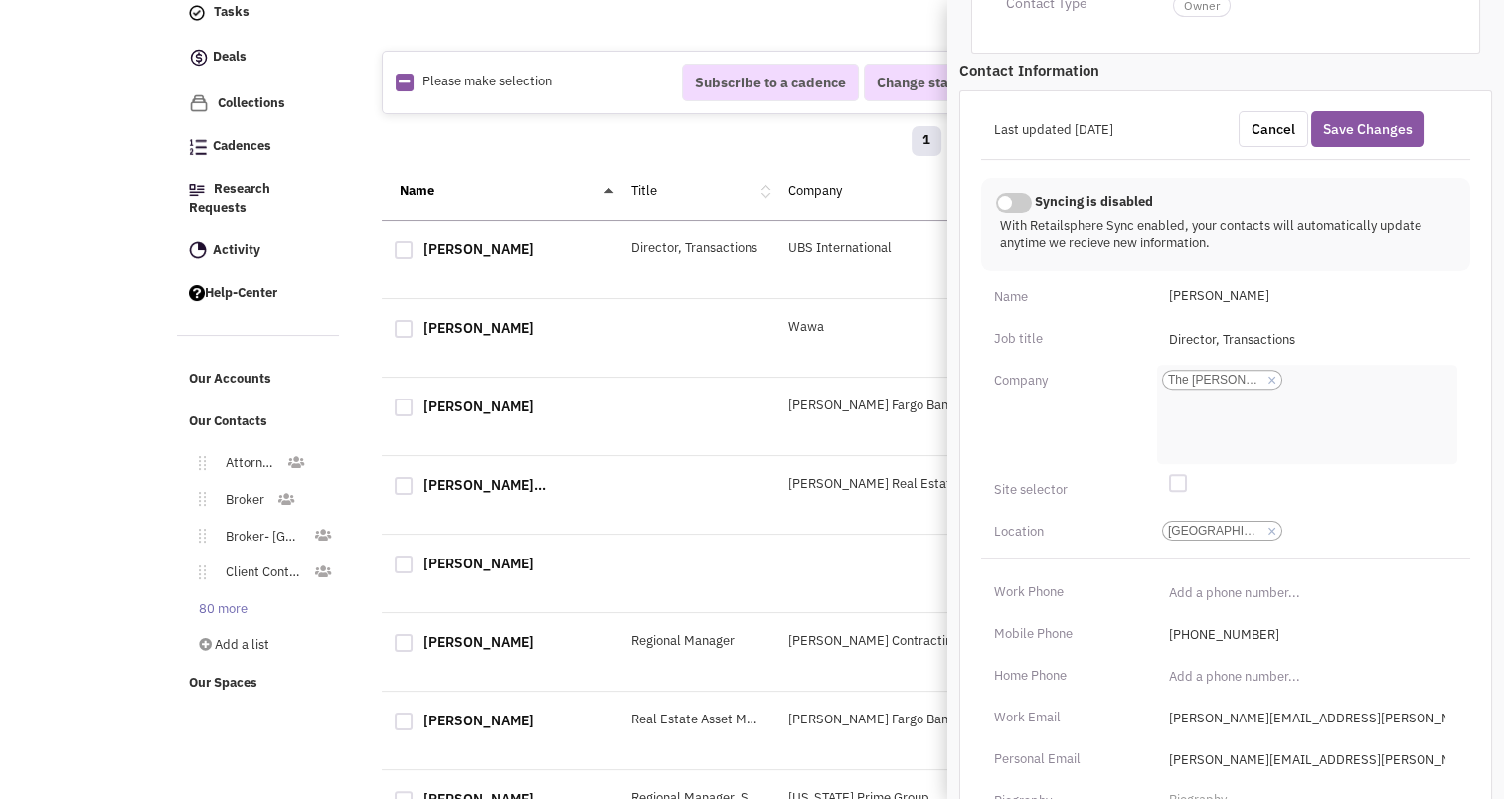
scroll to position [613, 0]
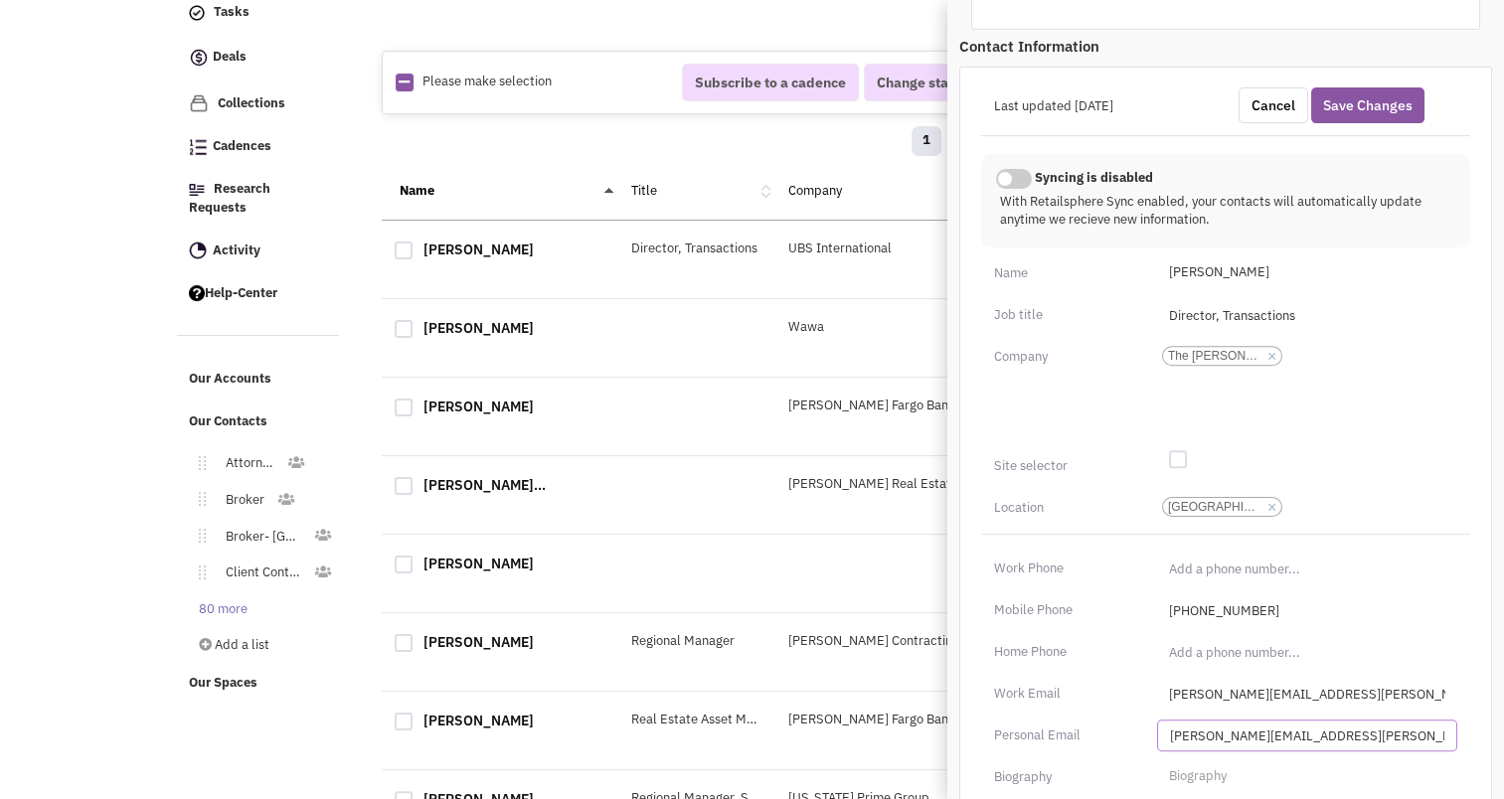
click at [1280, 720] on input "brian.cosentino@ubs.com" at bounding box center [1307, 736] width 300 height 32
click at [1291, 678] on input "brian.cosentino@ubs.com" at bounding box center [1307, 694] width 300 height 32
type input "brian.cosentino@wilderco.com"
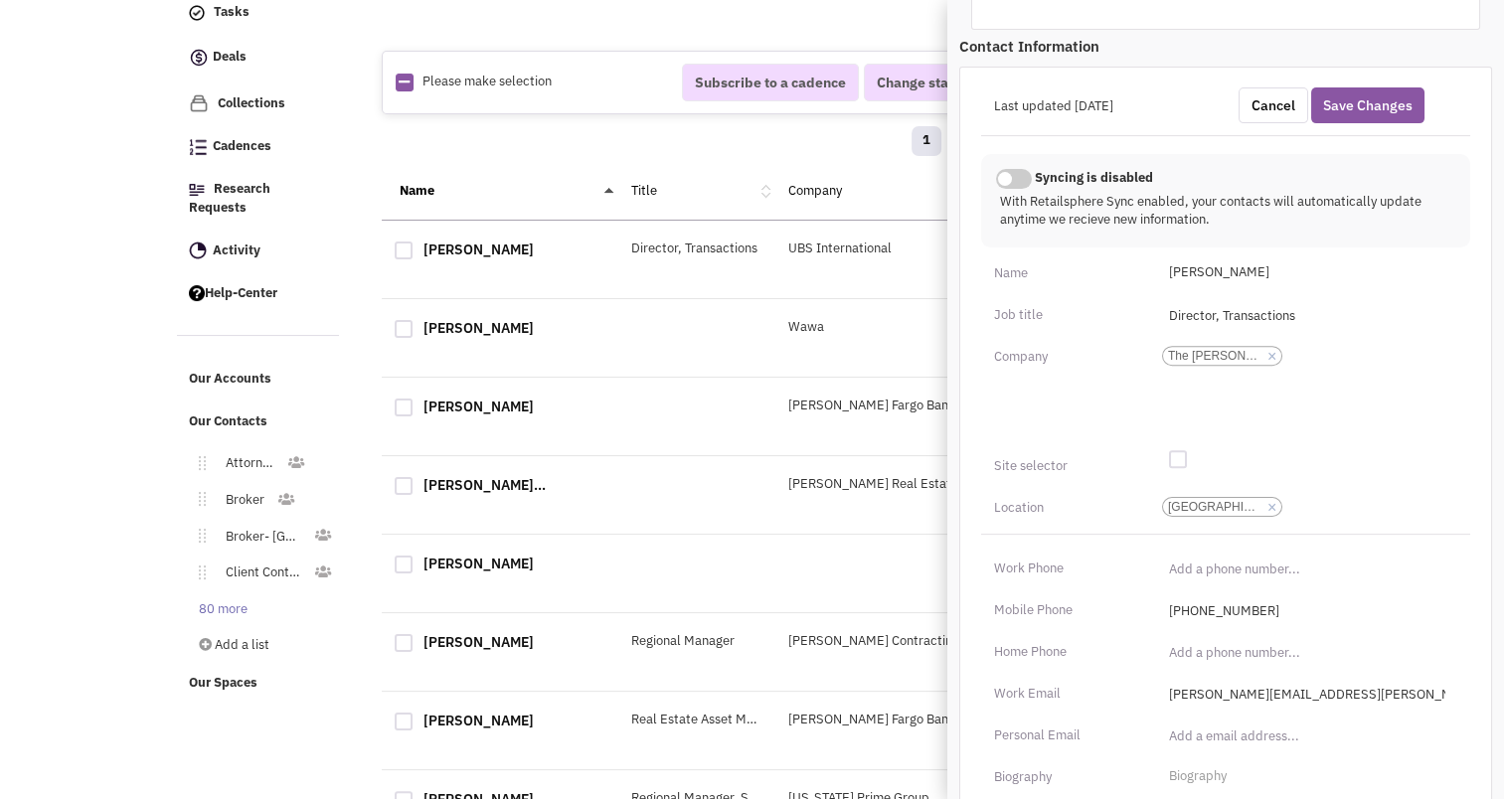
click at [1399, 497] on div "Location Hartford-CT City, State × Hartford-CT" at bounding box center [1225, 508] width 515 height 32
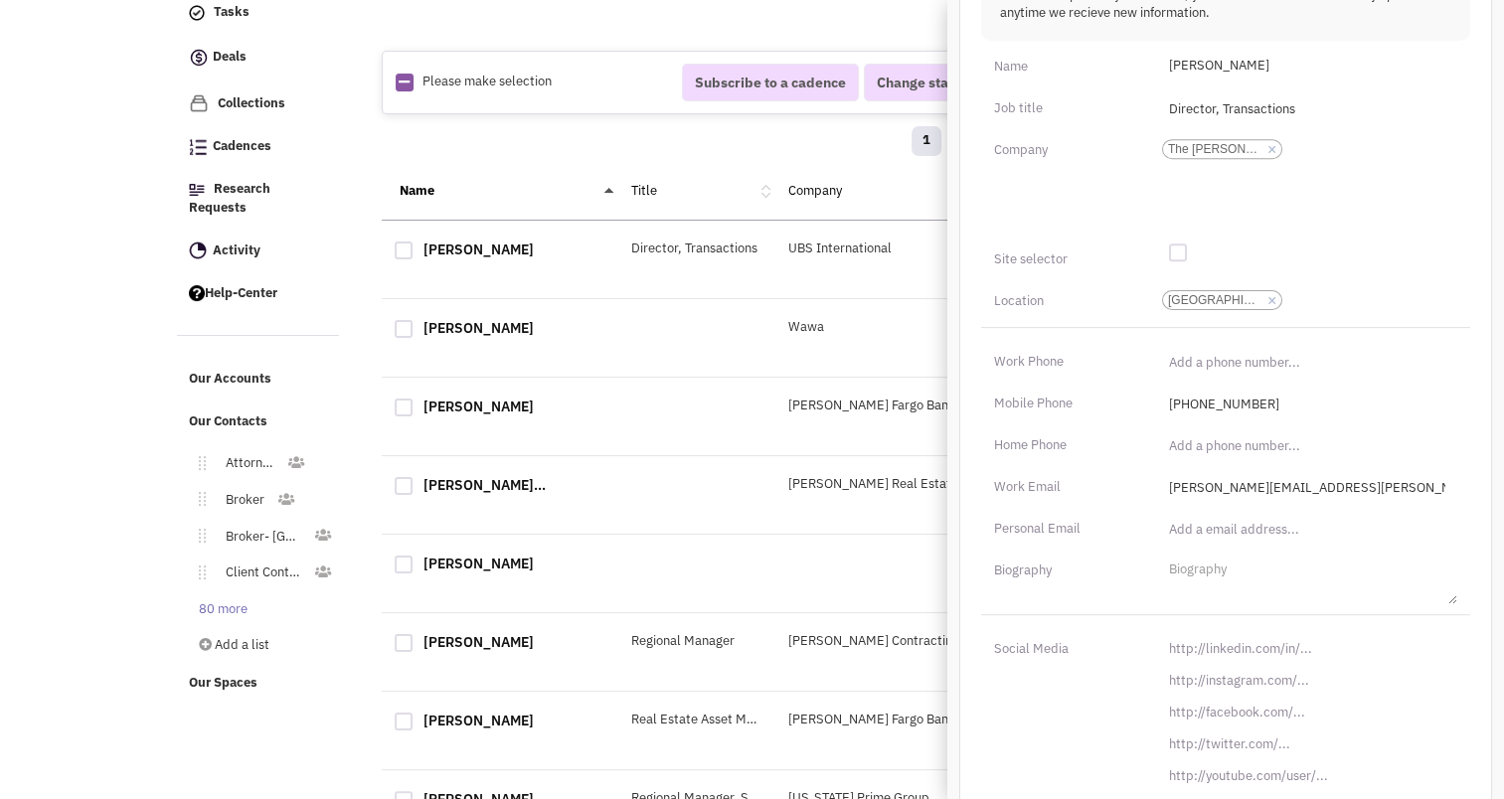
scroll to position [821, 0]
click at [1229, 631] on input "[URL][DOMAIN_NAME]" at bounding box center [1307, 647] width 300 height 32
paste input "s://www.linkedin.com/in/brian-cosentino-aa029713"
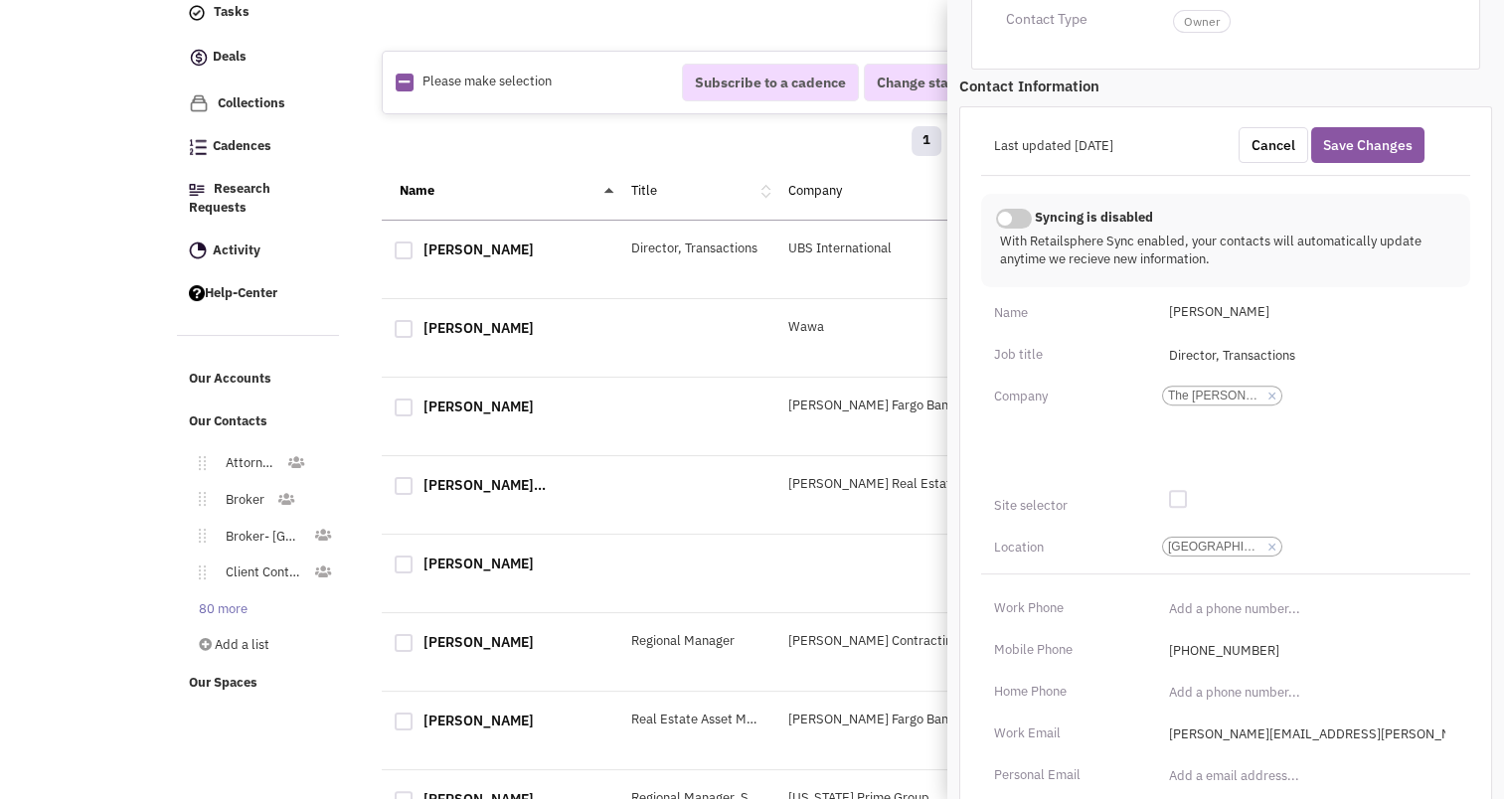
scroll to position [569, 0]
type input "https://www.linkedin.com/in/brian-cosentino-aa029713/"
click at [1384, 131] on button "Save Changes" at bounding box center [1368, 149] width 113 height 36
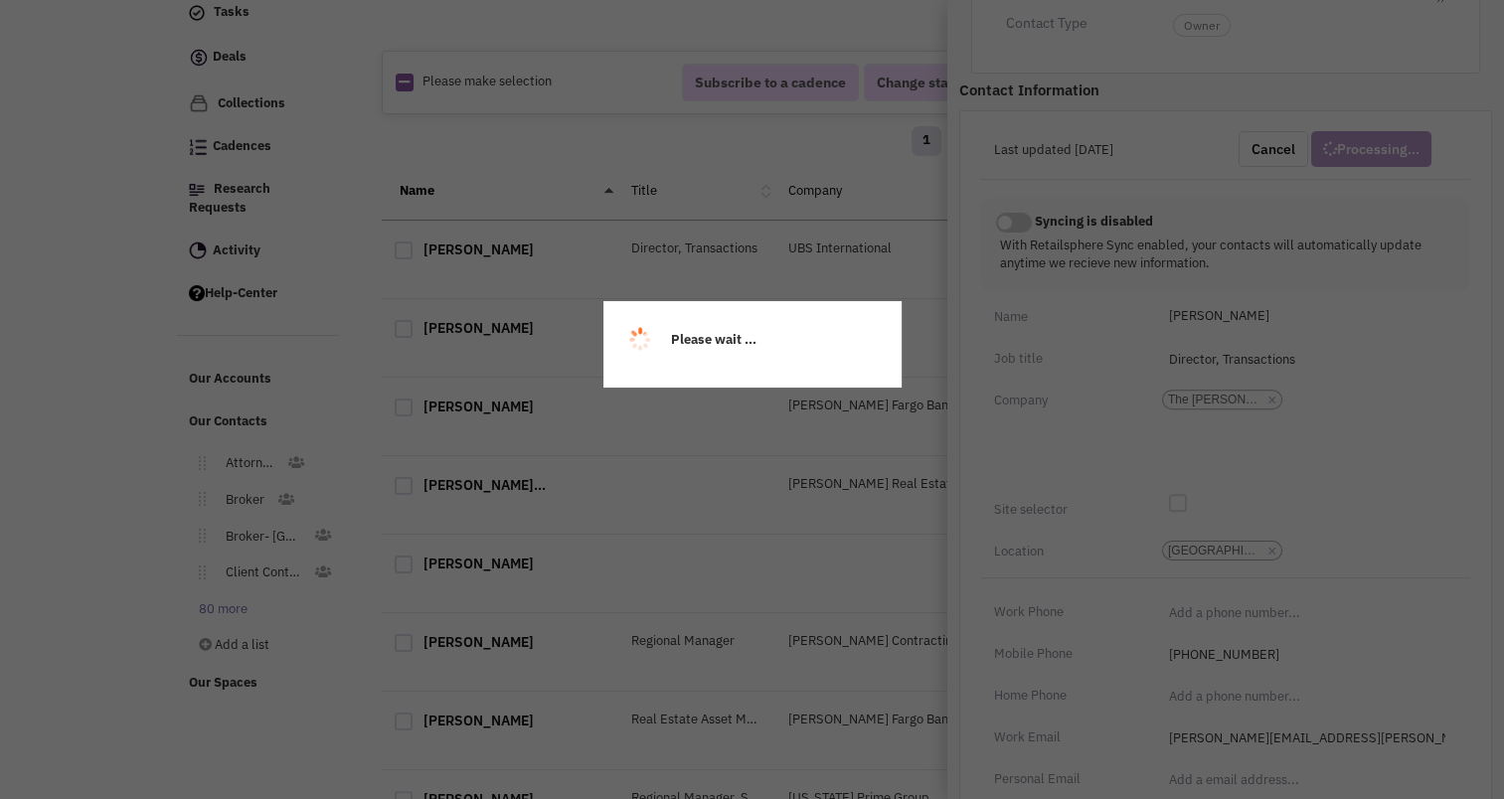
scroll to position [267, 0]
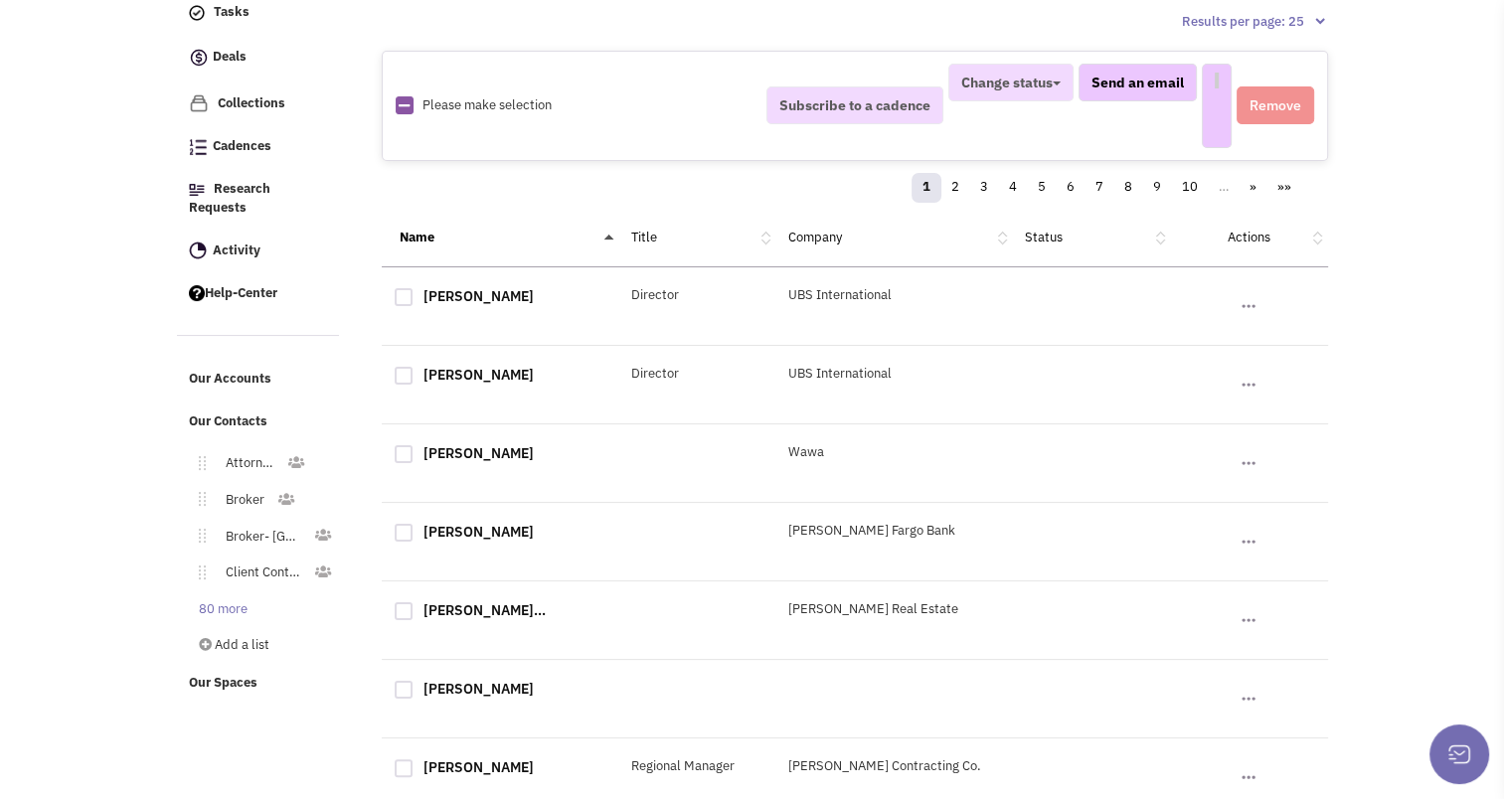
select select
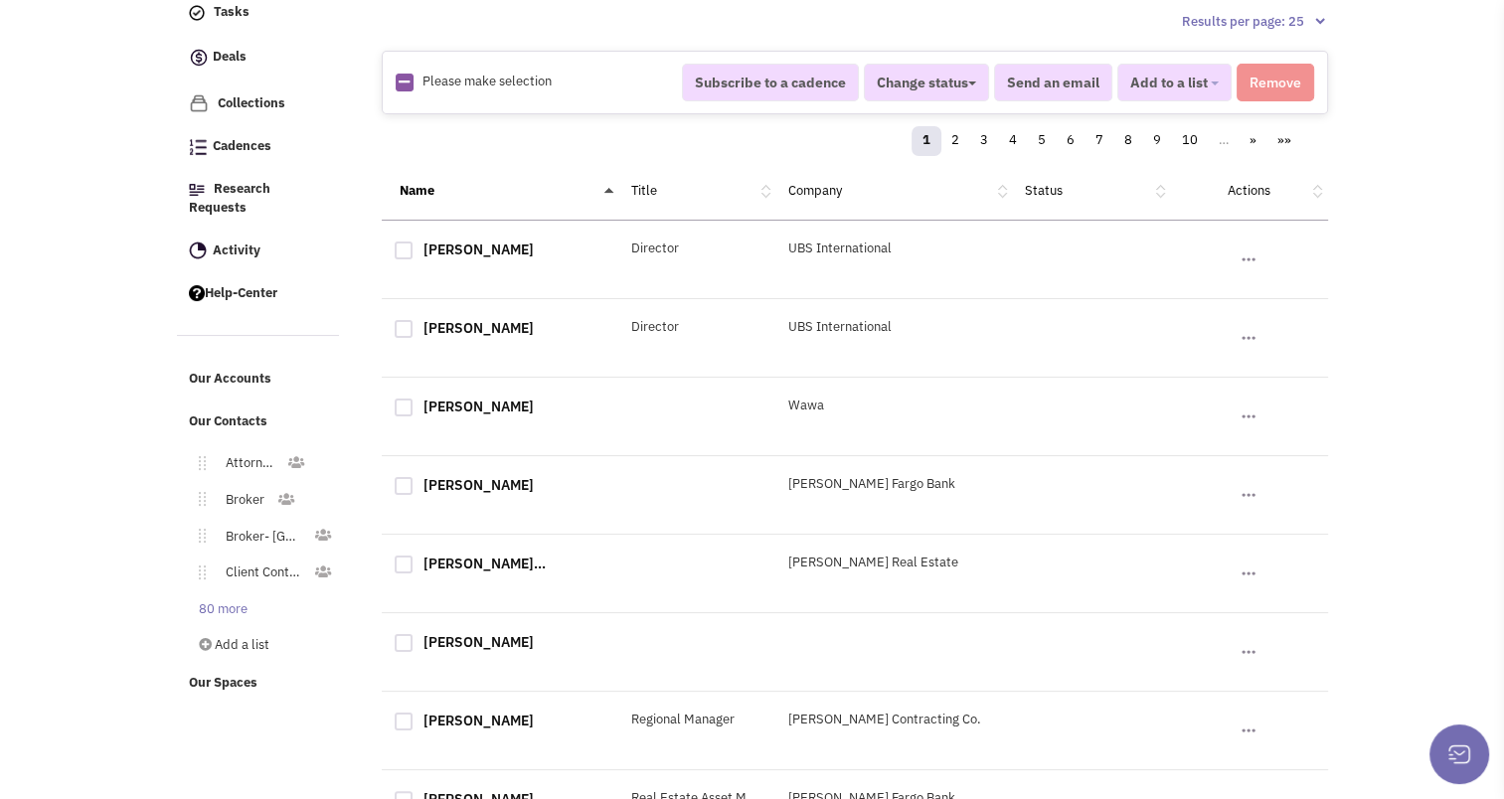
click at [399, 243] on div at bounding box center [404, 251] width 18 height 18
click at [415, 246] on input "checkbox" at bounding box center [421, 252] width 13 height 13
checkbox input "true"
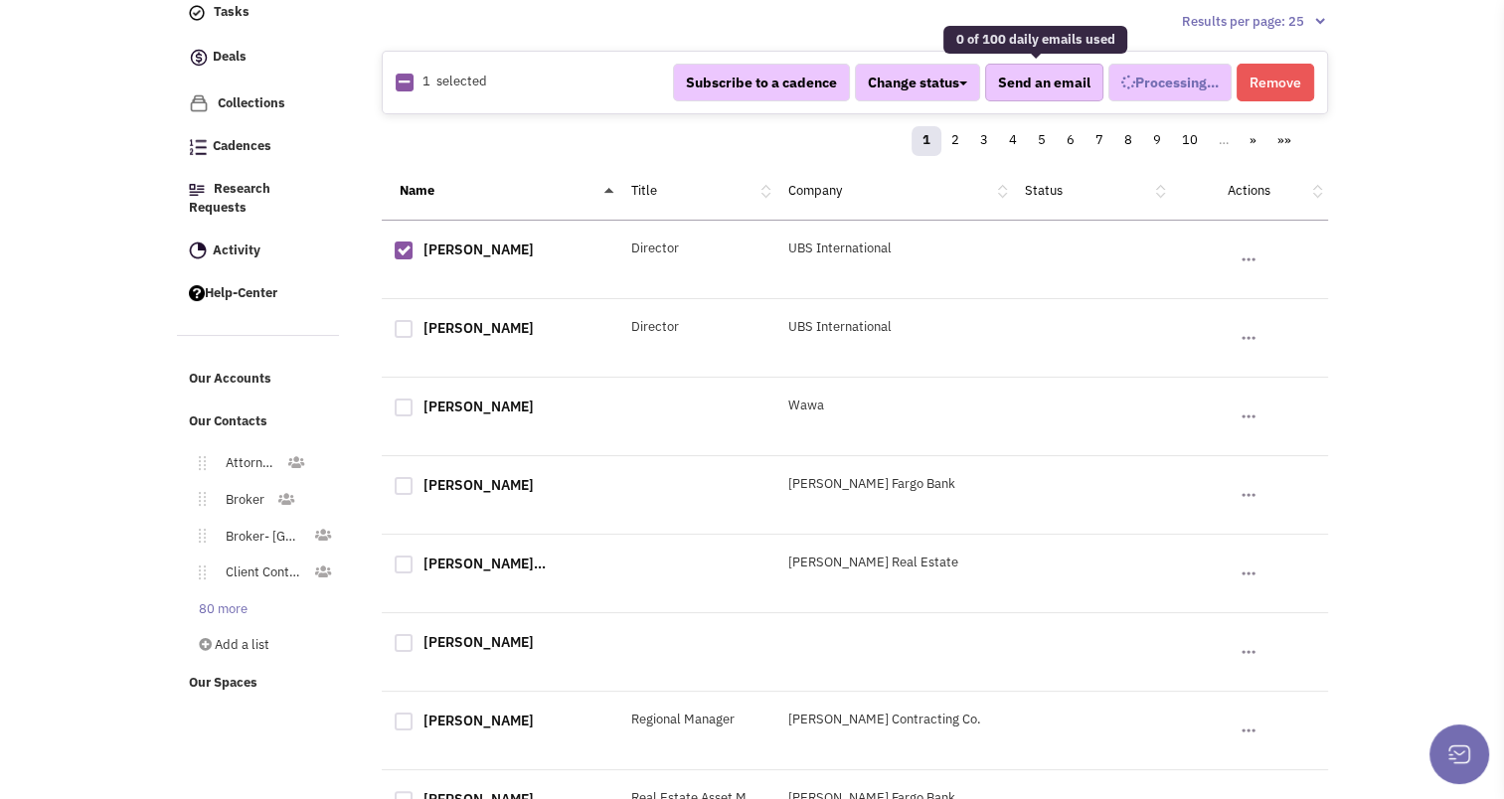
select select
click at [1284, 74] on button "Remove" at bounding box center [1276, 83] width 78 height 38
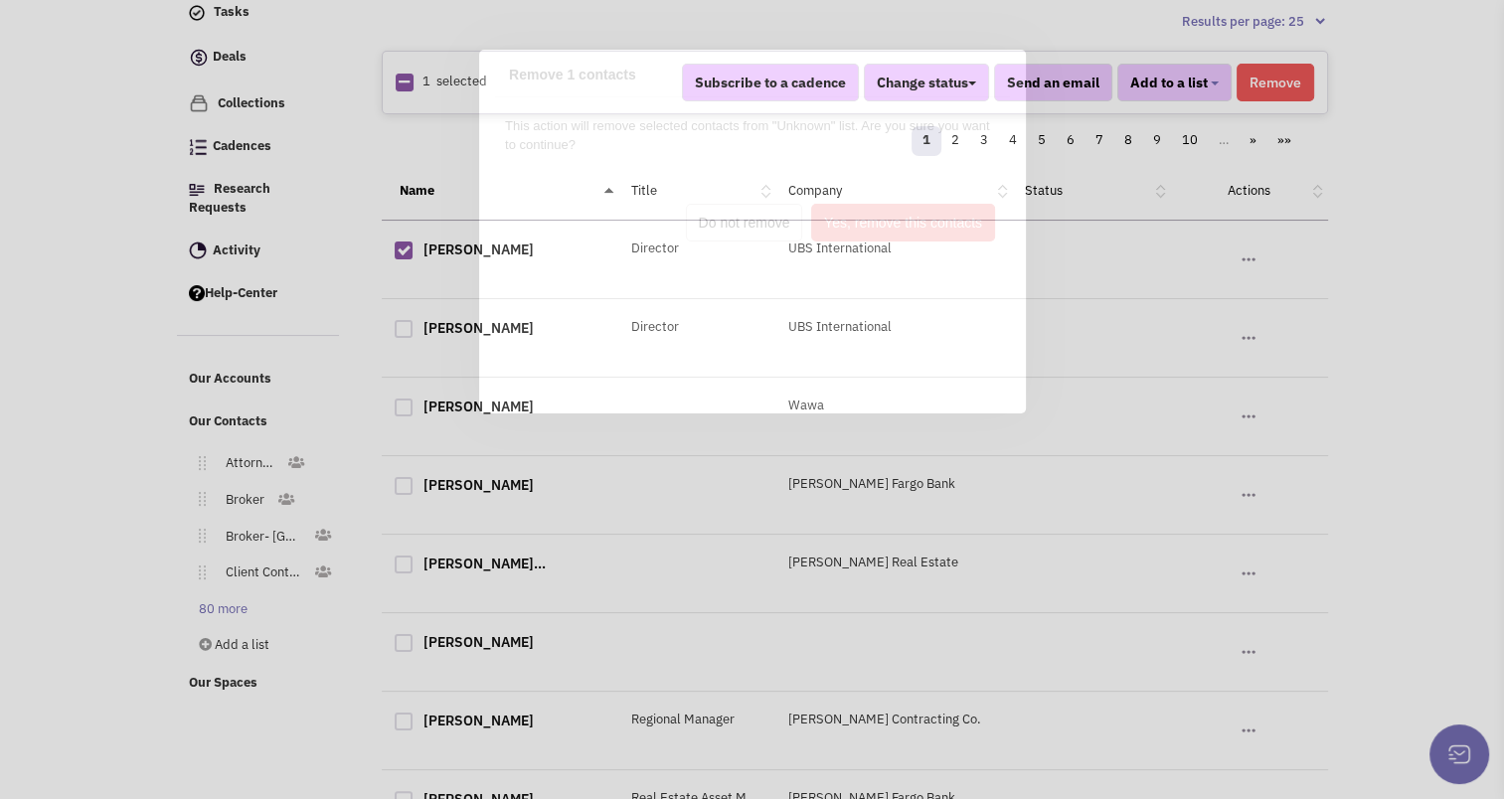
scroll to position [0, 0]
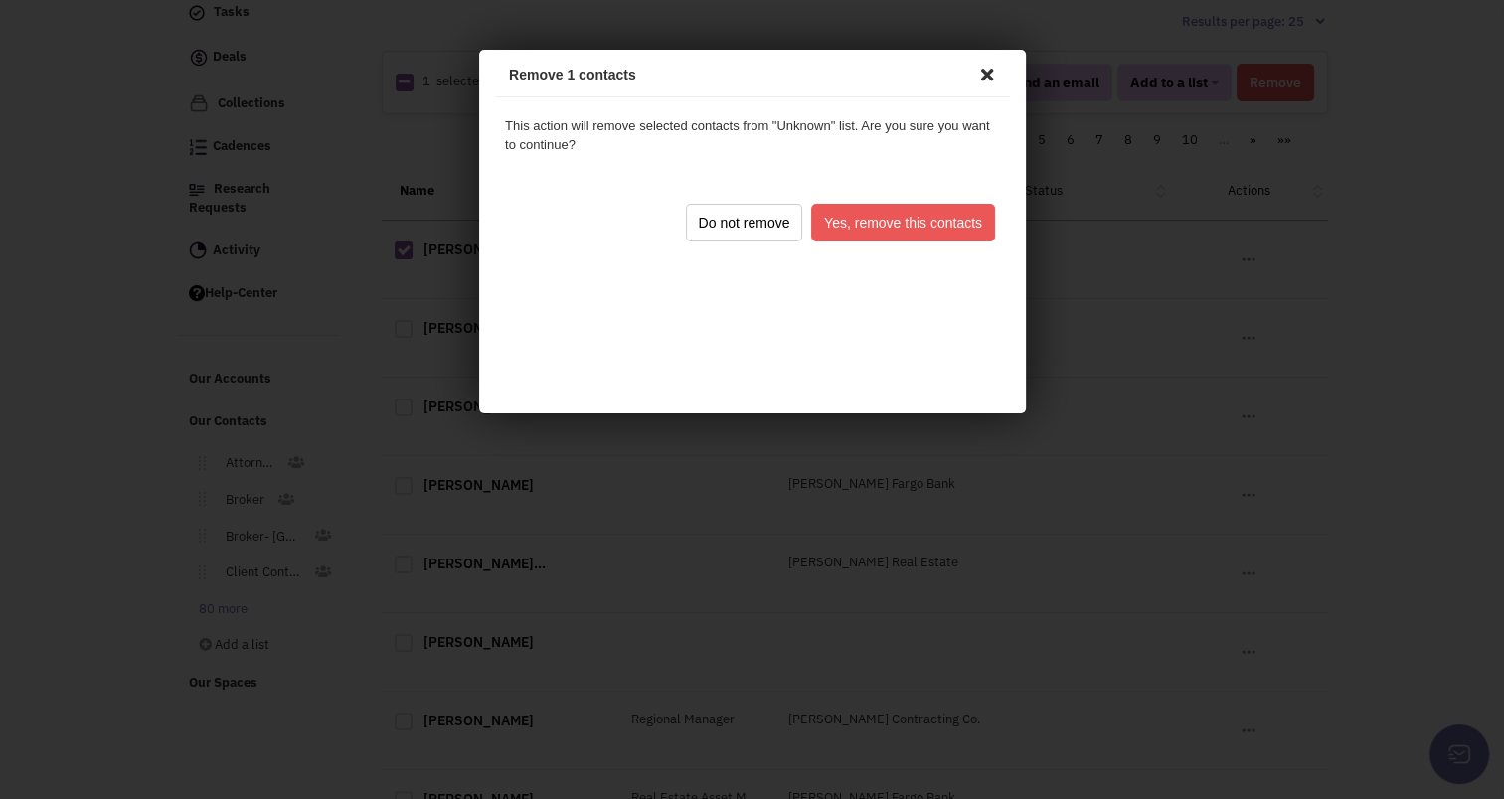
click at [874, 236] on button "Yes, remove this contacts" at bounding box center [899, 220] width 184 height 38
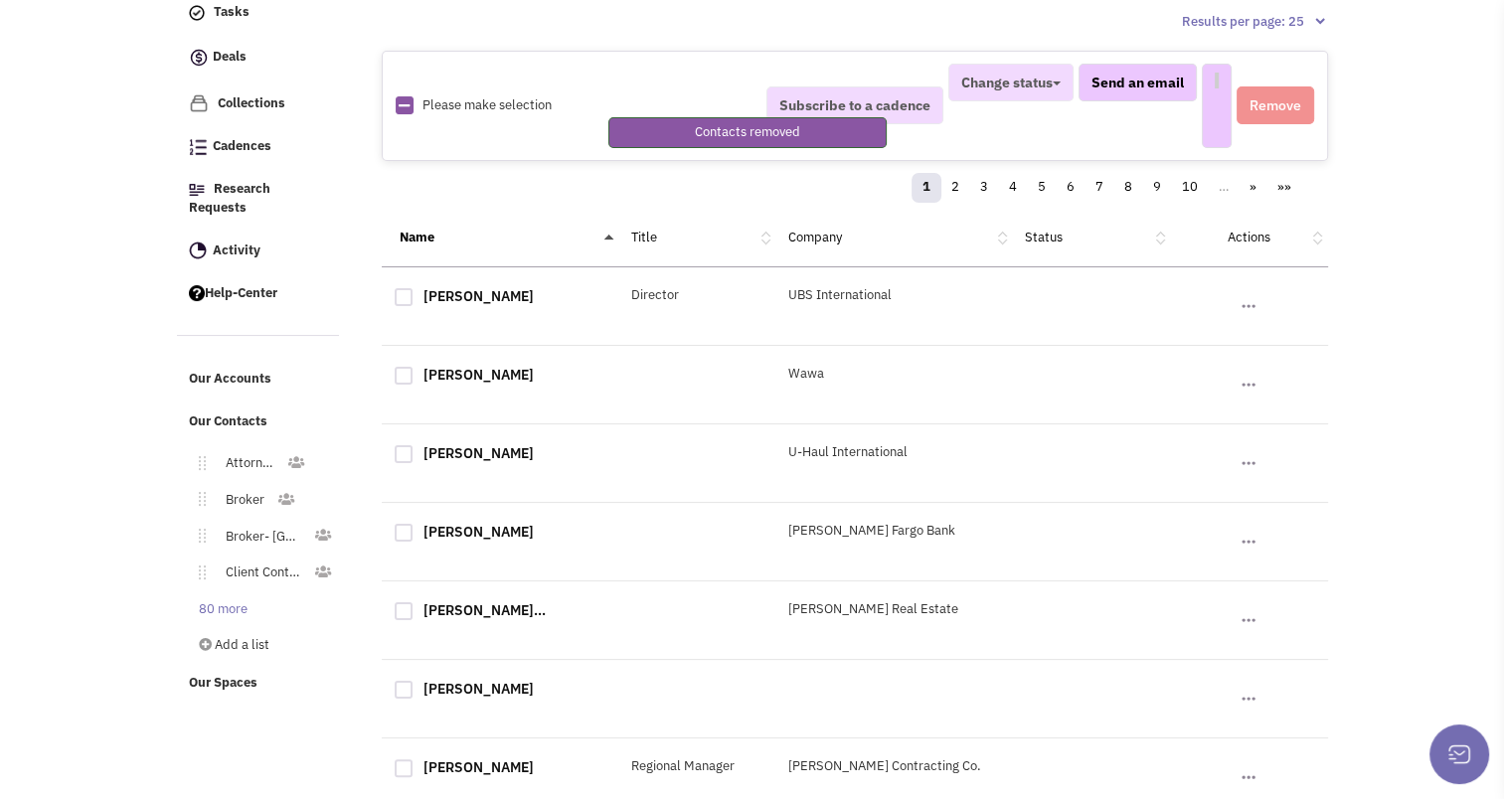
select select
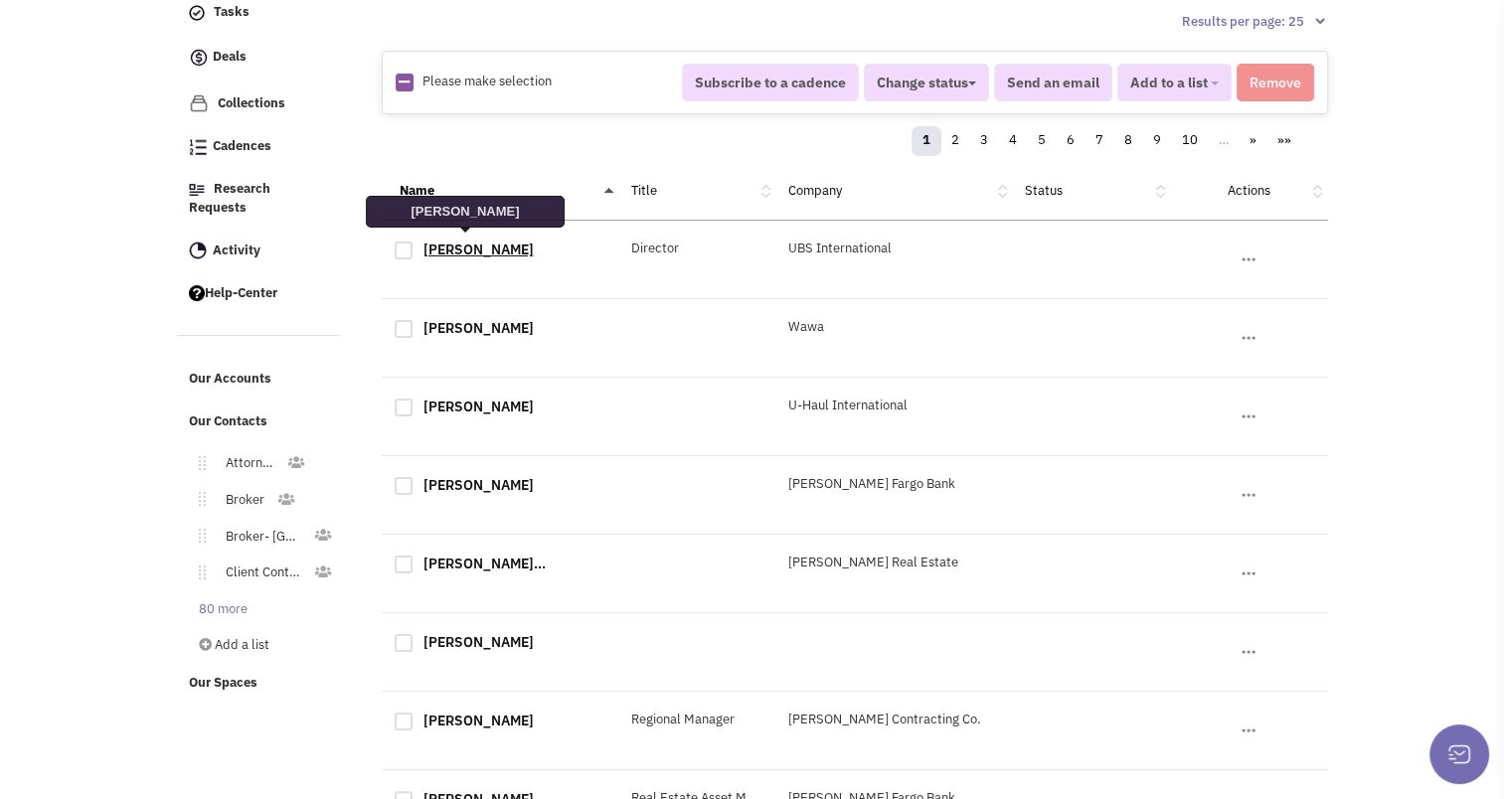
click at [471, 246] on link "Paul Canning" at bounding box center [479, 250] width 110 height 18
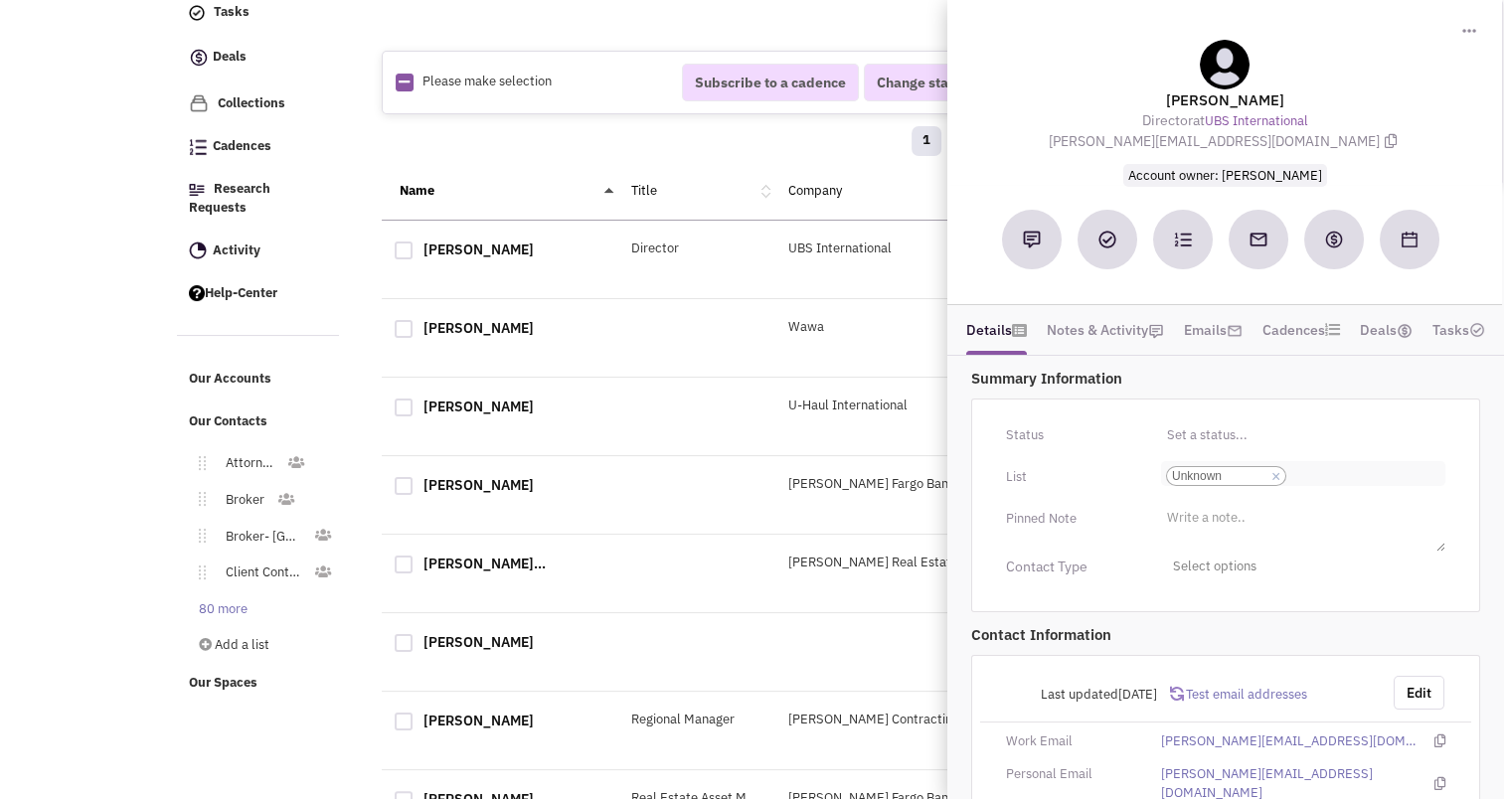
click at [1273, 473] on link "×" at bounding box center [1276, 477] width 9 height 18
click at [0, 0] on select "Select a list... Unknown" at bounding box center [0, 0] width 0 height 0
click at [1229, 465] on li "Select a list..." at bounding box center [1204, 468] width 86 height 15
click at [0, 0] on select "Select a list..." at bounding box center [0, 0] width 0 height 0
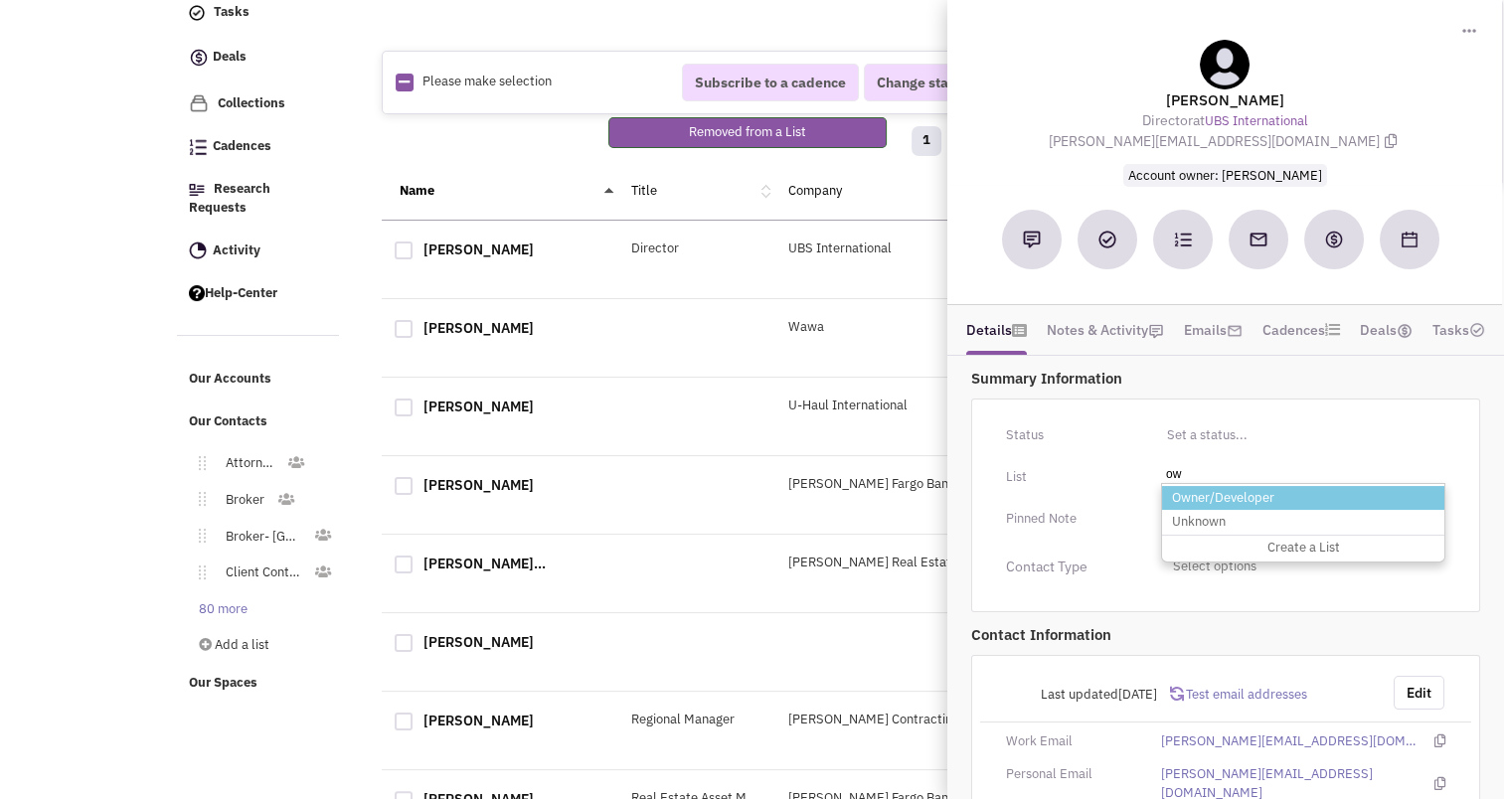
type input "ow"
click at [1220, 501] on li "Owner/Developer" at bounding box center [1303, 498] width 282 height 25
click at [0, 0] on select "Select a list..." at bounding box center [0, 0] width 0 height 0
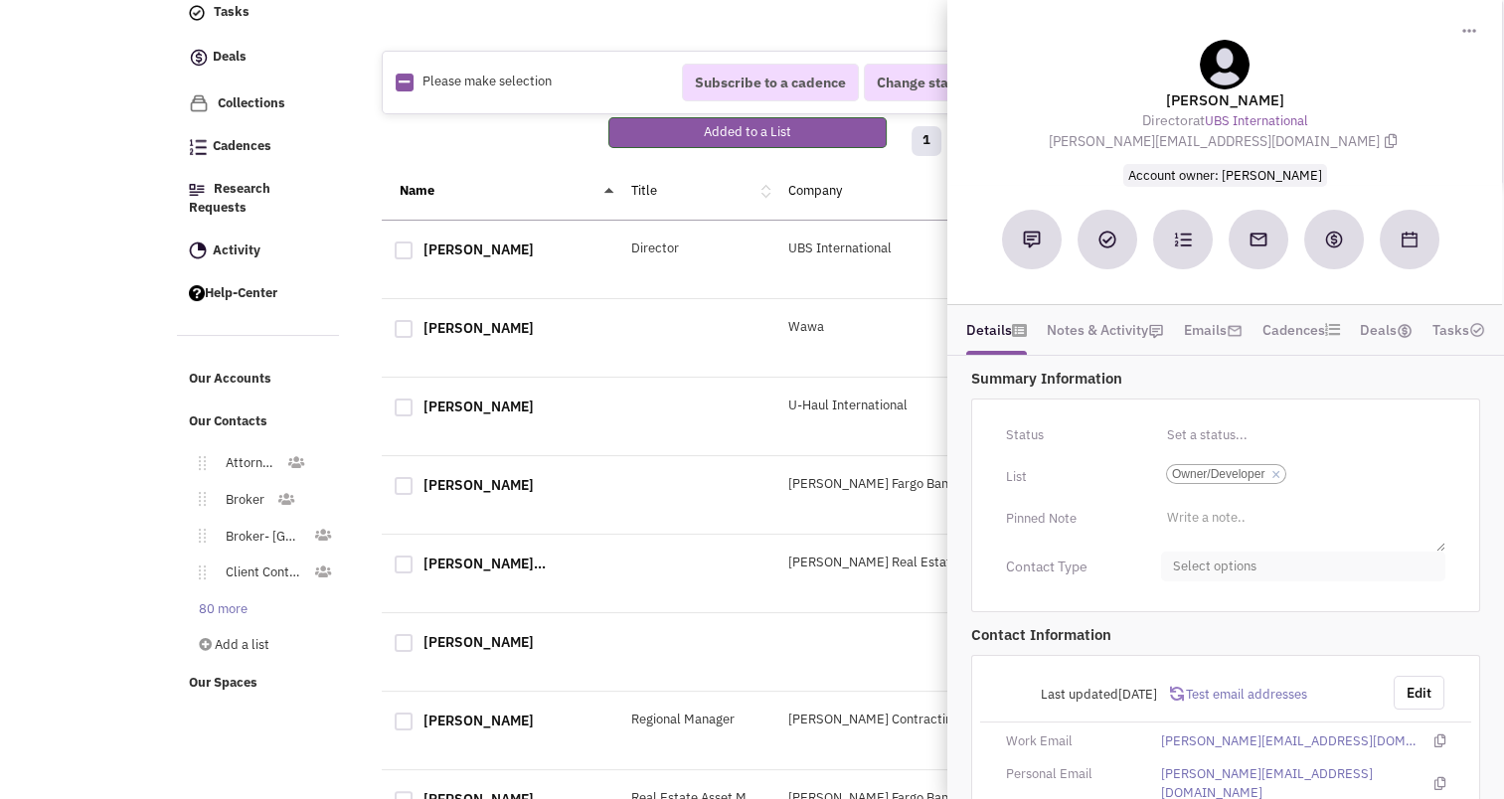
click at [1223, 557] on span "Select options" at bounding box center [1303, 567] width 284 height 31
click at [1186, 676] on div at bounding box center [1181, 685] width 18 height 18
click at [1186, 676] on link "Owner" at bounding box center [1303, 689] width 283 height 40
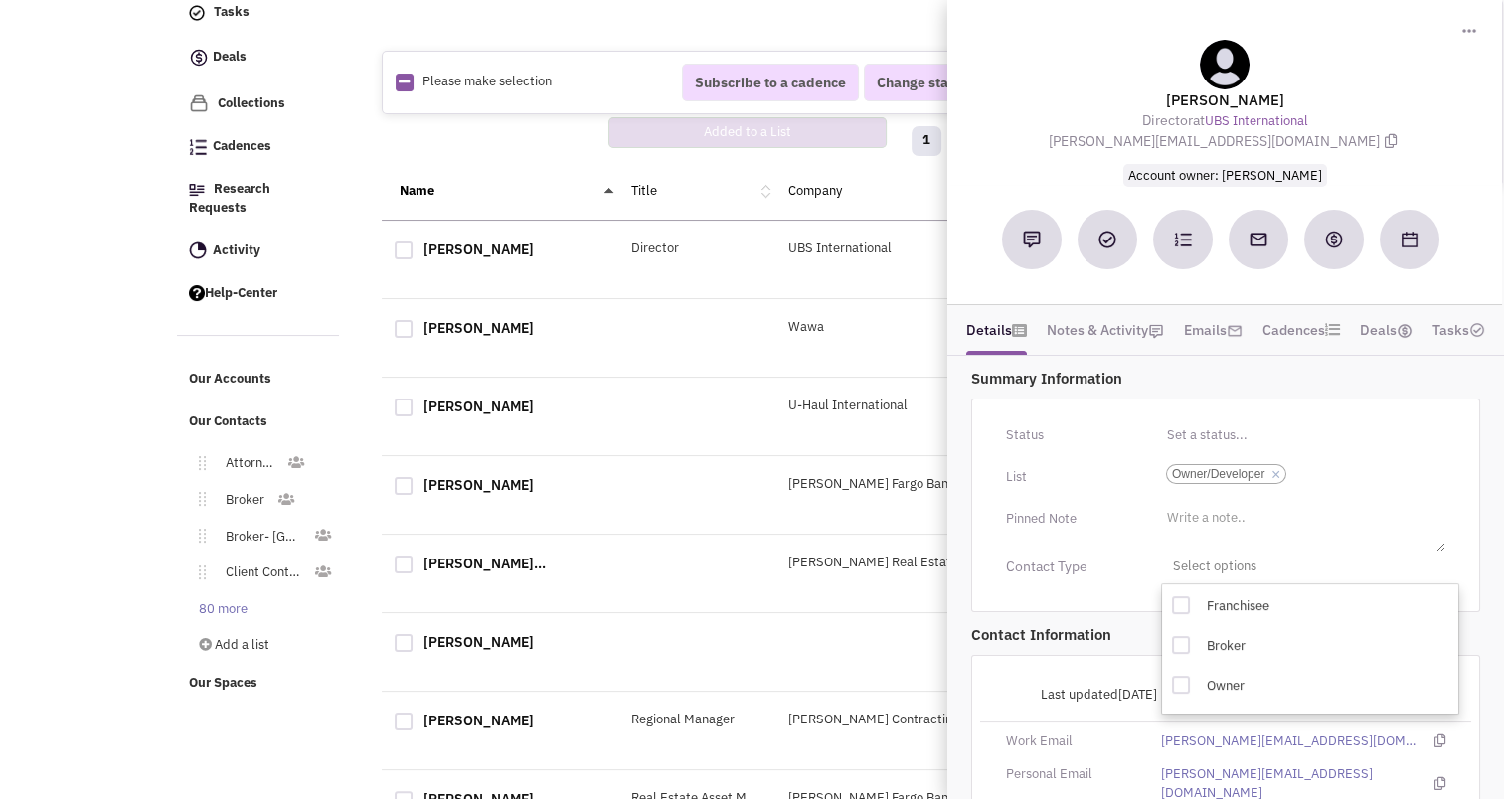
drag, startPoint x: 1186, startPoint y: 676, endPoint x: 1159, endPoint y: 551, distance: 128.1
click at [1159, 552] on div "Select options Toggle Dropdown Franchisee" at bounding box center [1303, 567] width 310 height 31
click at [1187, 687] on div at bounding box center [1181, 685] width 18 height 18
checkbox input "true"
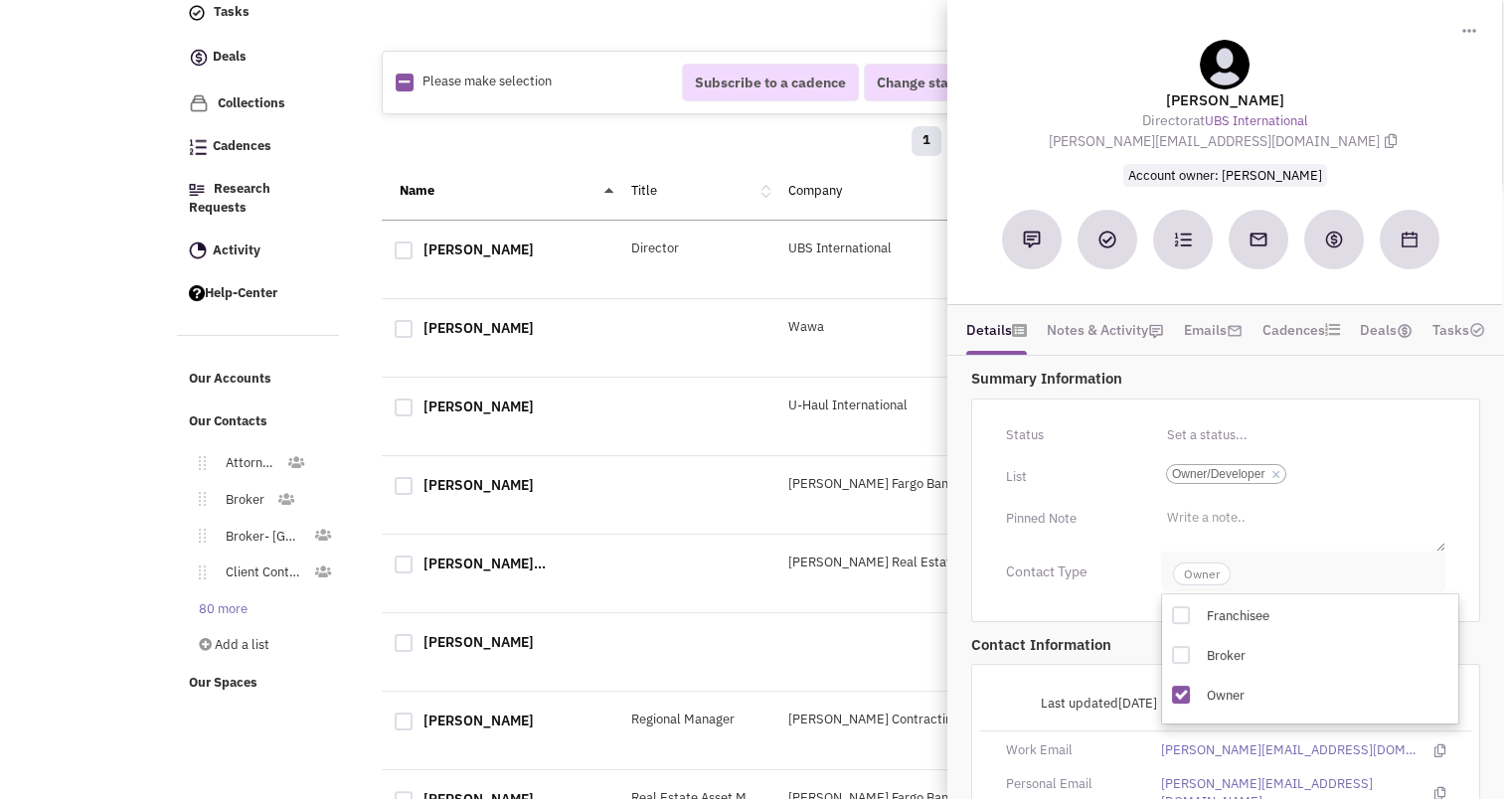
click at [1210, 565] on span "Owner" at bounding box center [1202, 574] width 58 height 23
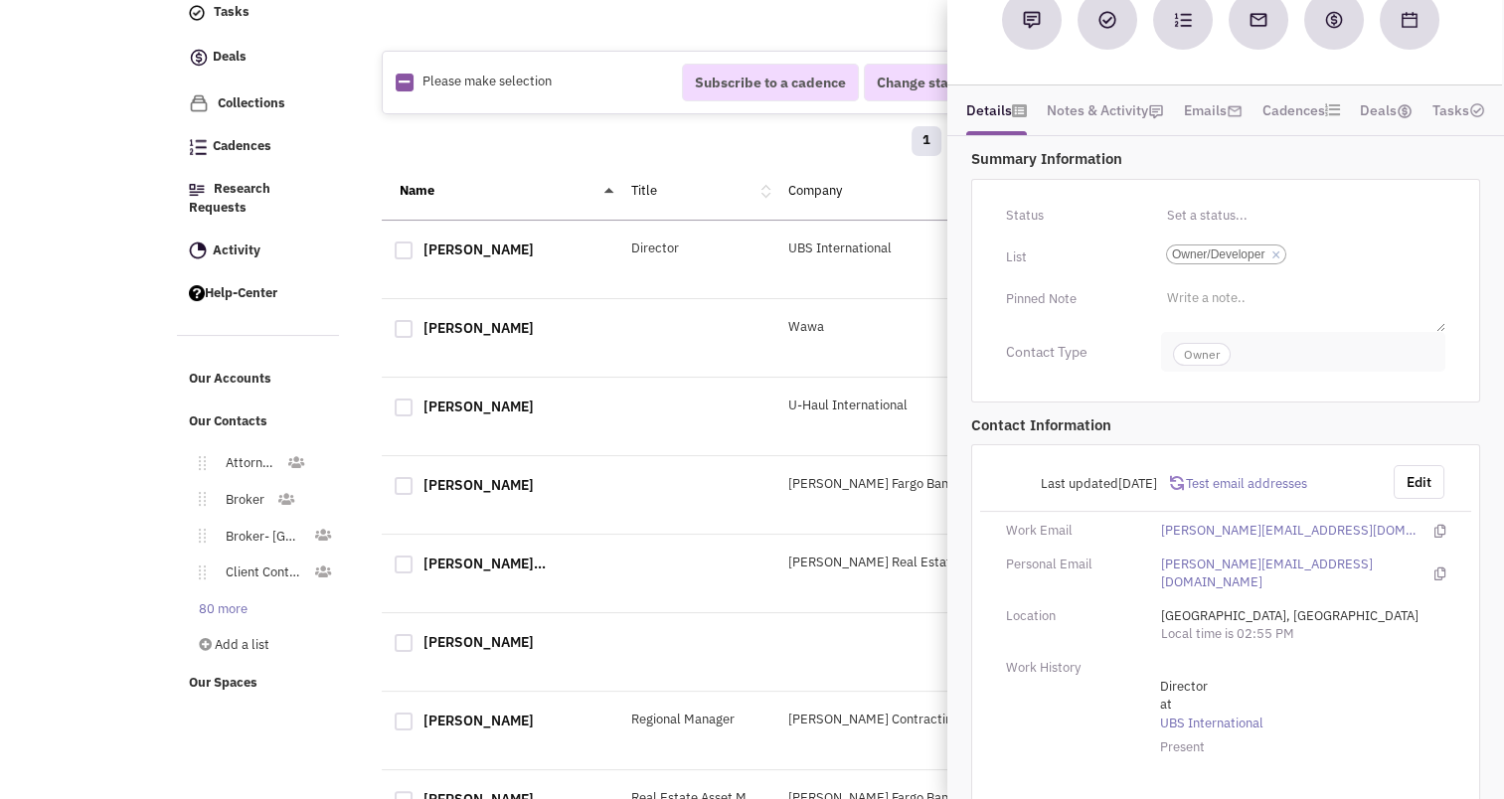
scroll to position [219, 0]
click at [1412, 491] on button "Edit" at bounding box center [1419, 483] width 51 height 34
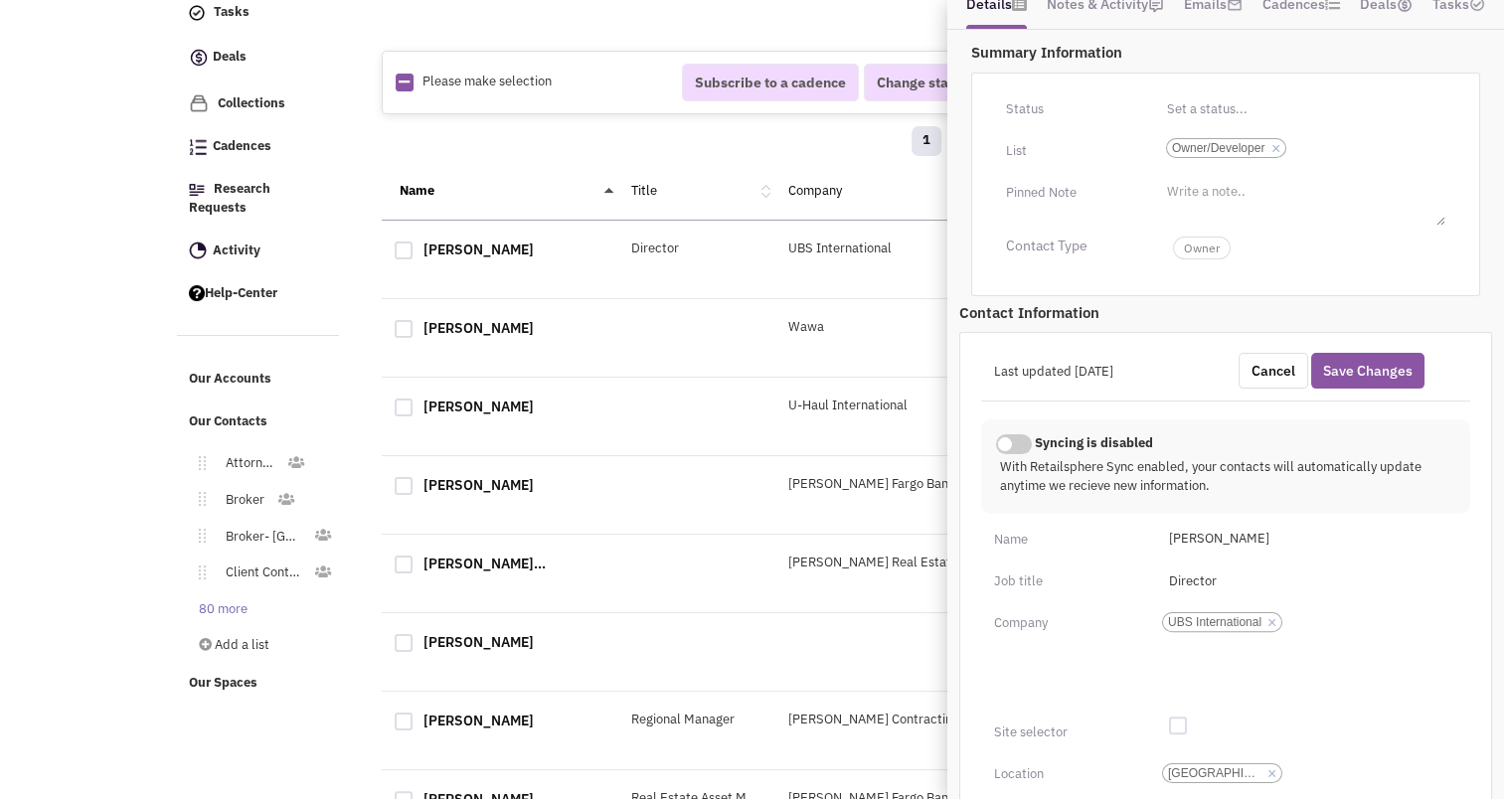
scroll to position [327, 0]
click at [1242, 593] on div "Last updated 9/18/2024 Cancel Save Changes Syncing is enabled This contact info…" at bounding box center [1226, 813] width 533 height 964
drag, startPoint x: 1242, startPoint y: 593, endPoint x: 1220, endPoint y: 586, distance: 23.0
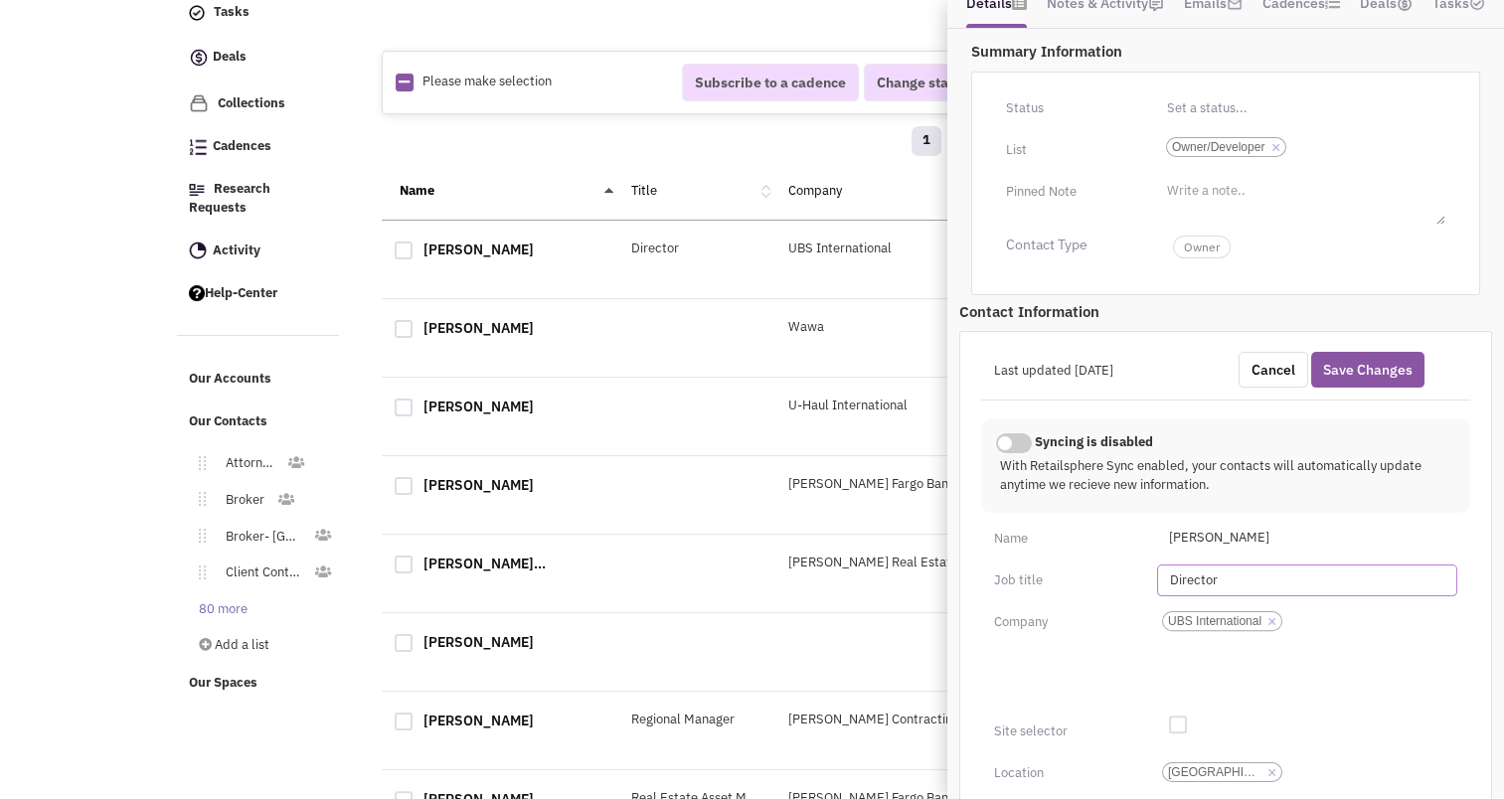
click at [1220, 586] on input "Director" at bounding box center [1307, 581] width 300 height 32
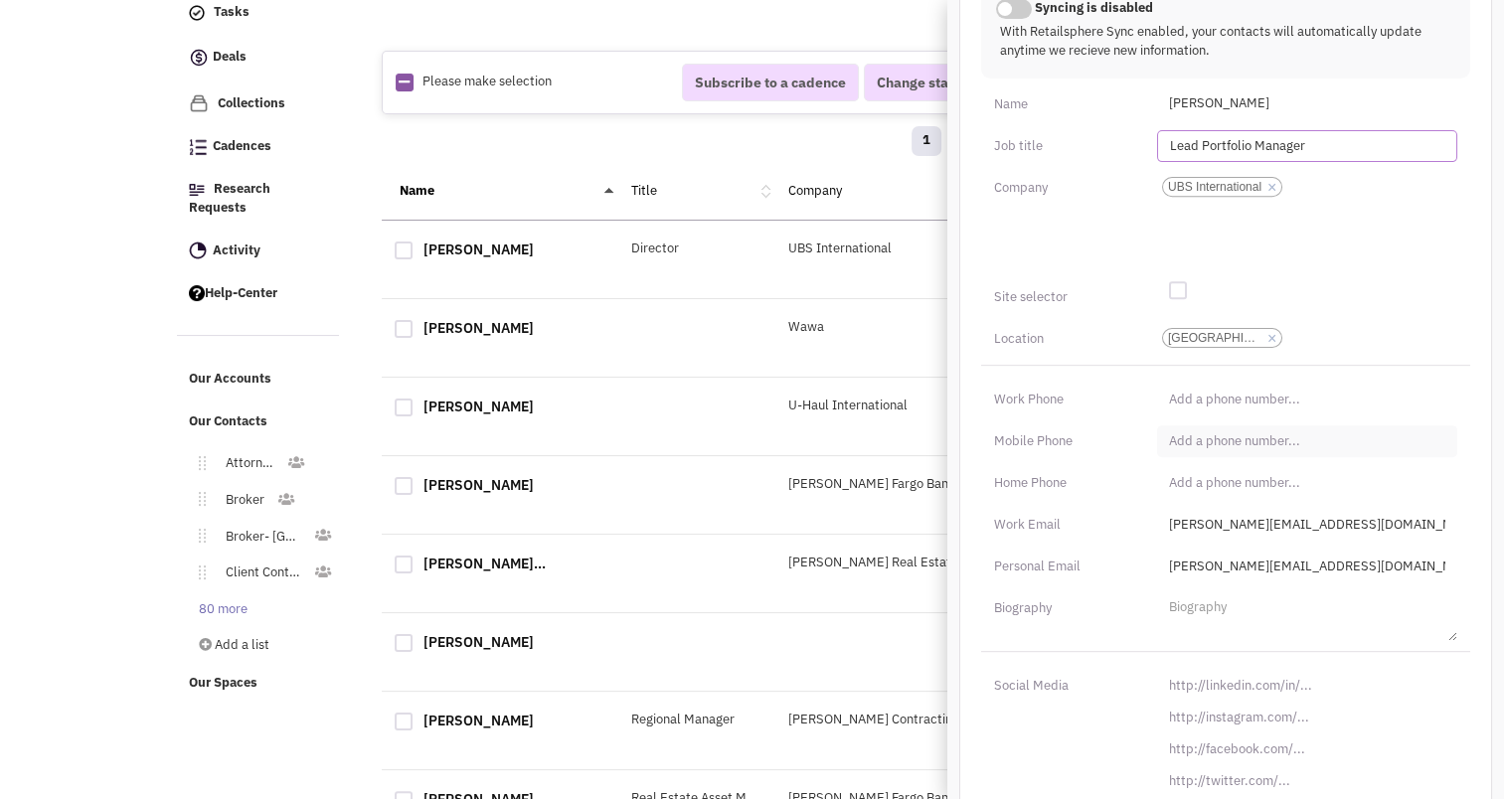
scroll to position [823, 0]
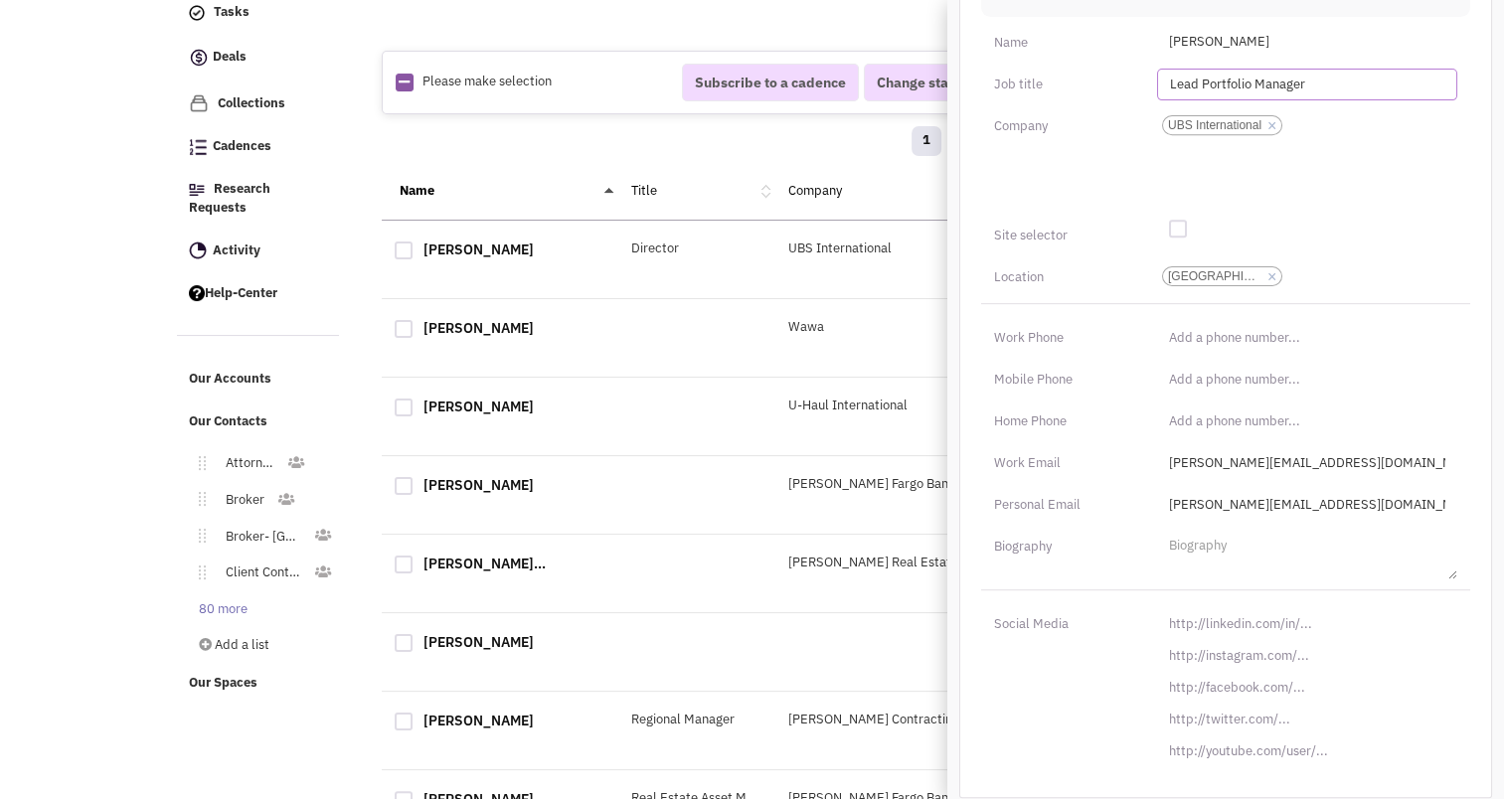
type input "Lead Portfolio Manager"
click at [1224, 610] on input "[URL][DOMAIN_NAME]" at bounding box center [1307, 625] width 300 height 32
paste input "s://www.linkedin.com/in/paulmcanning"
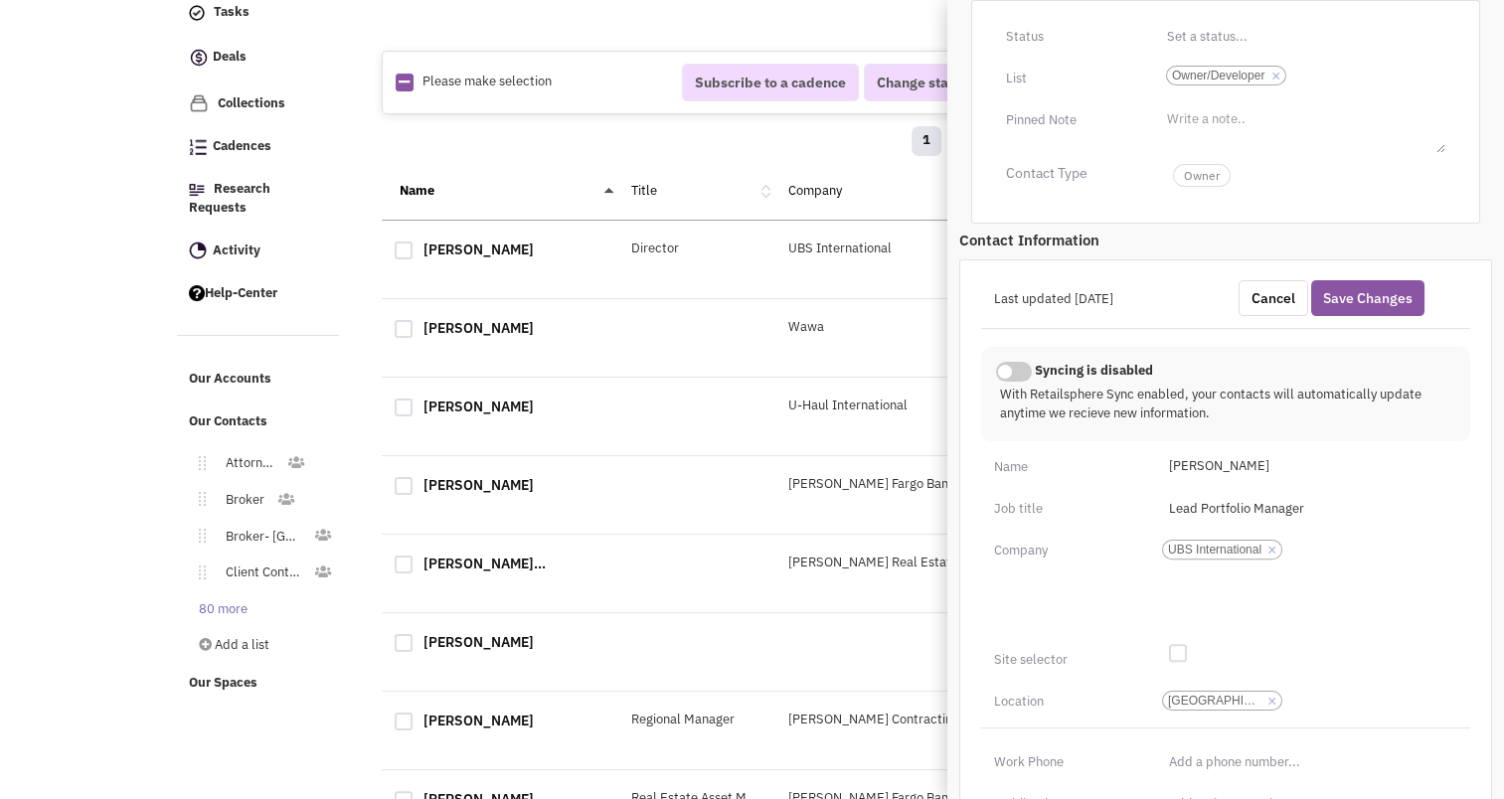
scroll to position [398, 0]
type input "https://www.linkedin.com/in/paulmcanning/"
click at [1370, 286] on button "Save Changes" at bounding box center [1368, 299] width 113 height 36
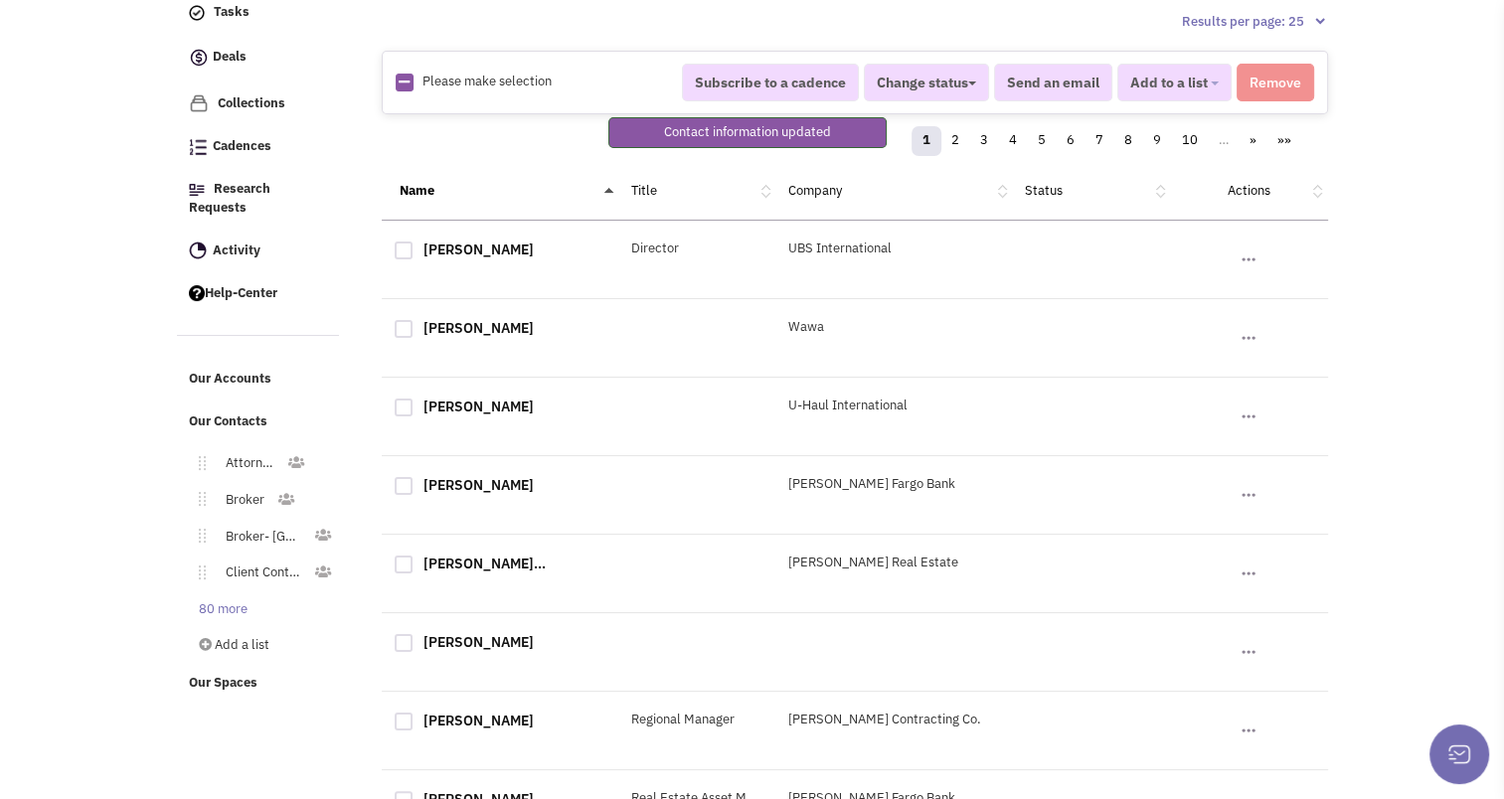
scroll to position [235, 0]
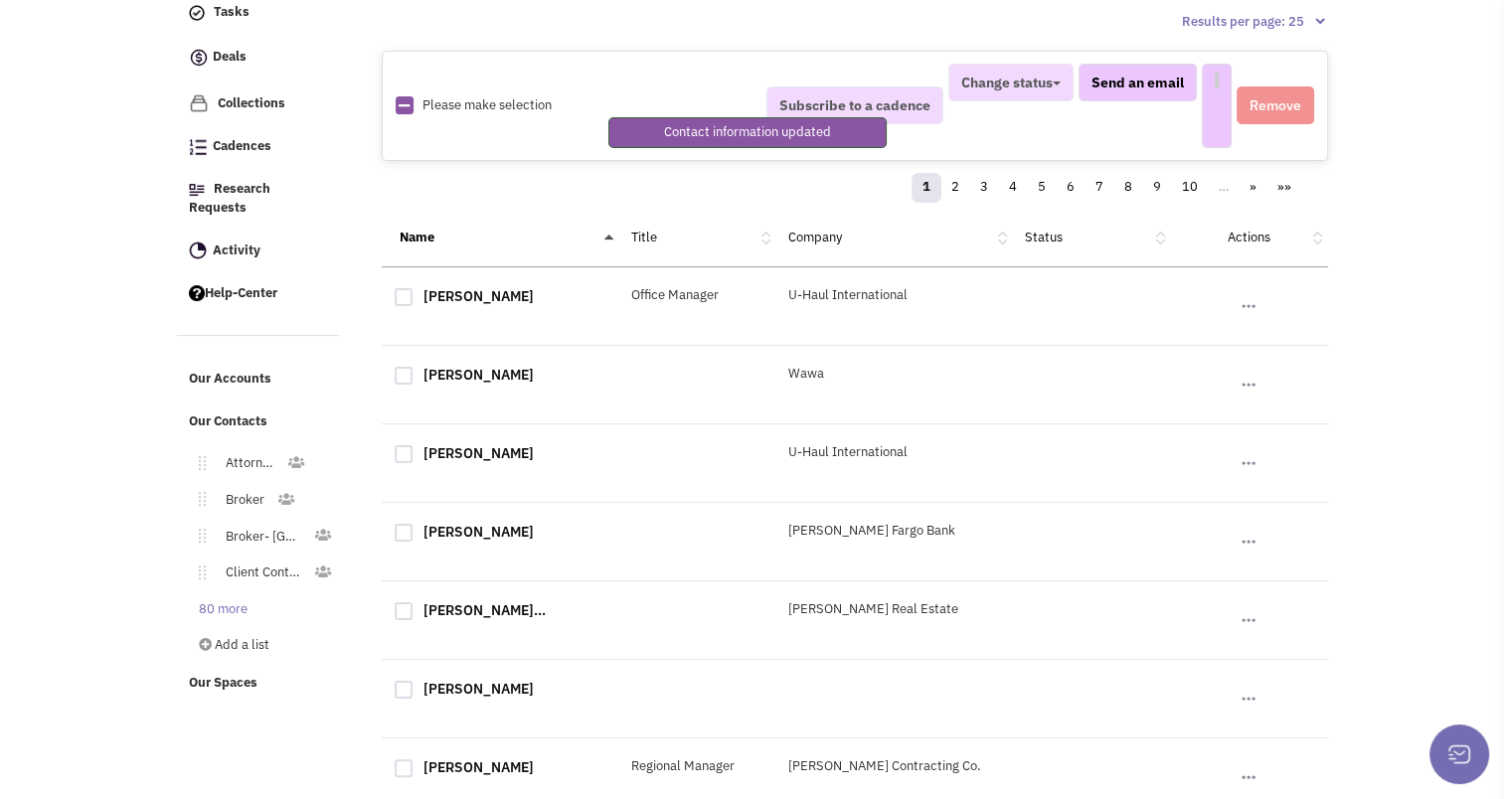
select select
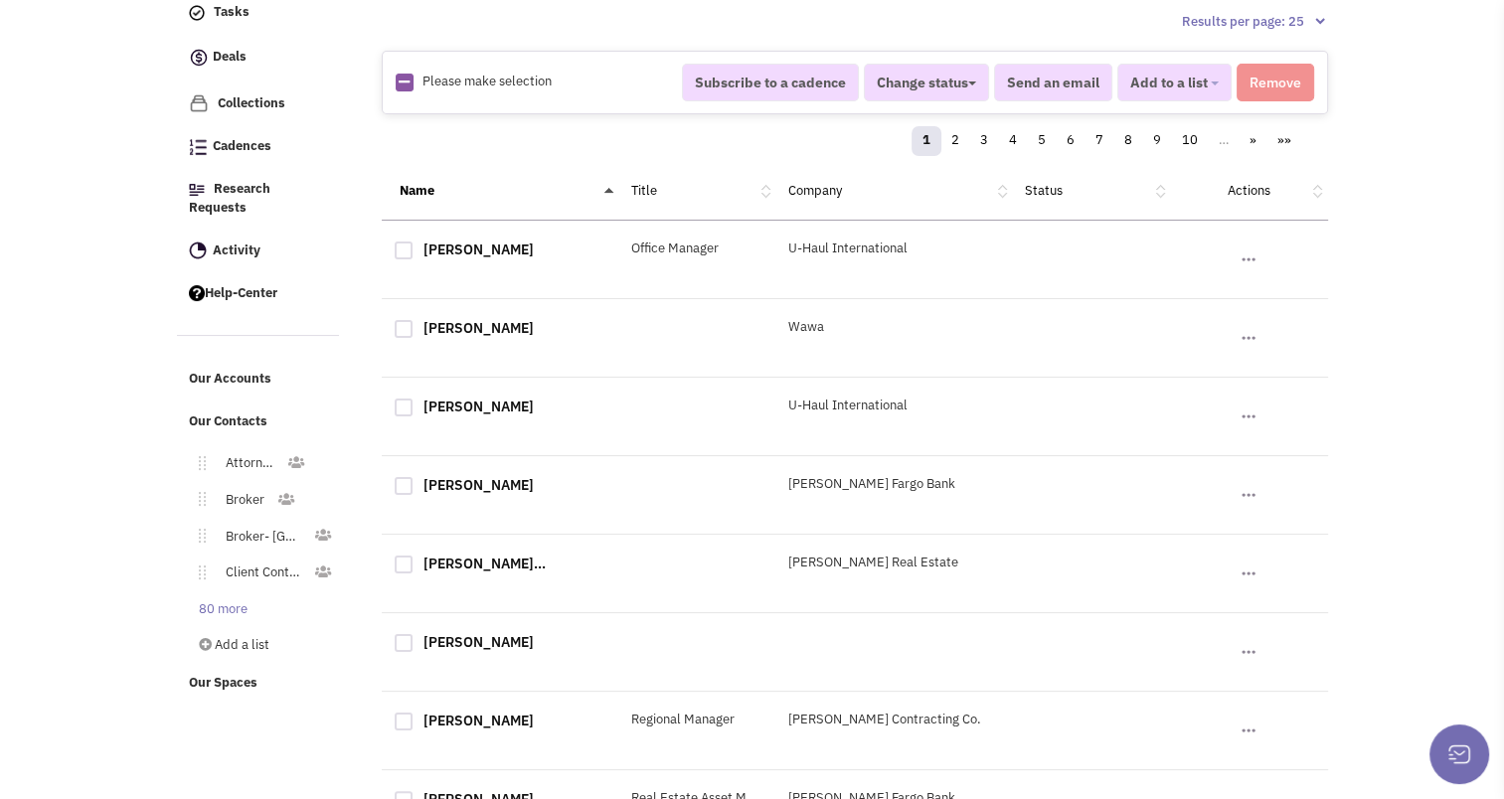
click at [405, 242] on div at bounding box center [404, 251] width 18 height 18
click at [415, 246] on input "checkbox" at bounding box center [421, 252] width 13 height 13
checkbox input "true"
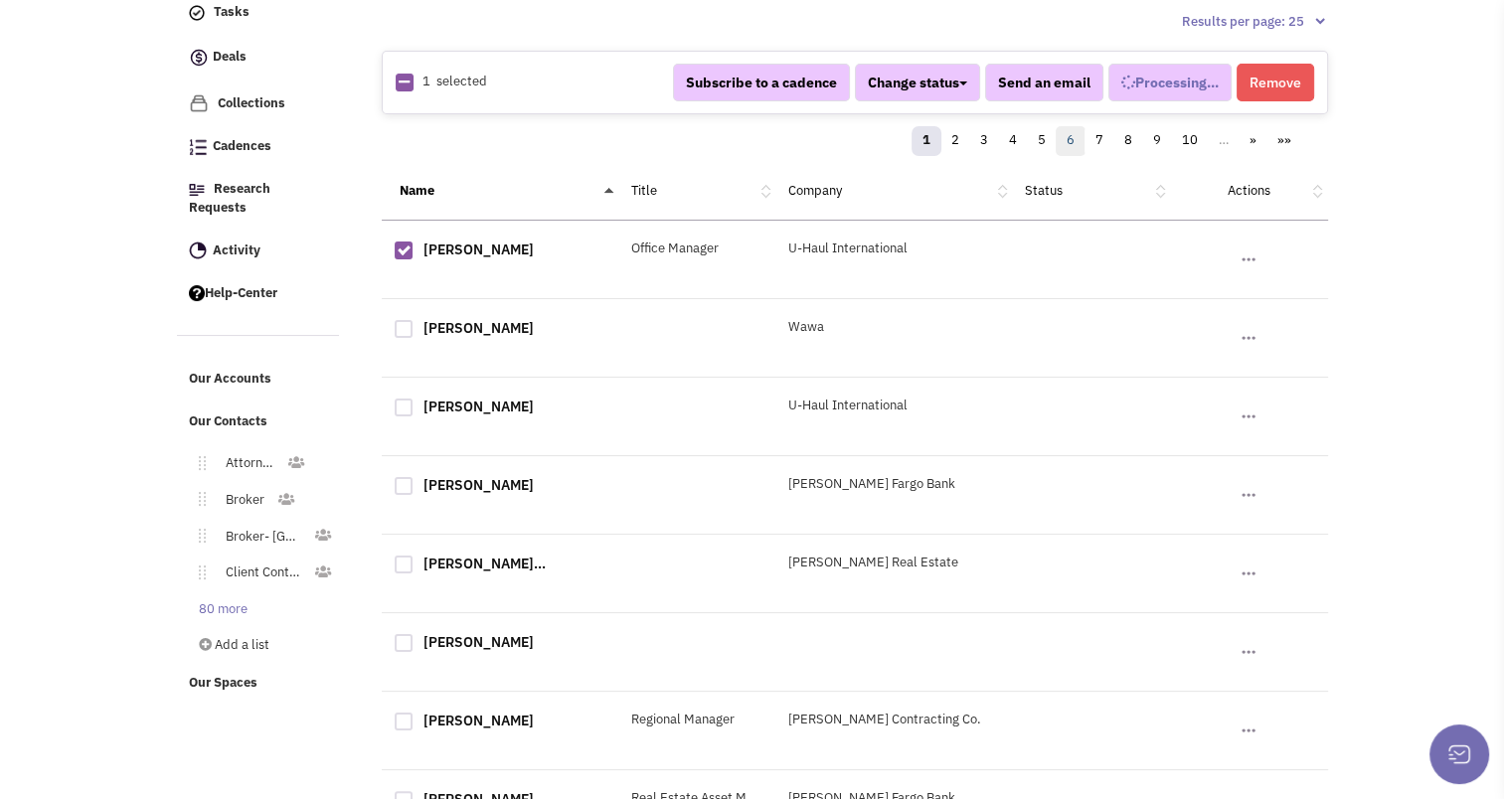
select select
click at [1269, 75] on button "Remove" at bounding box center [1276, 83] width 78 height 38
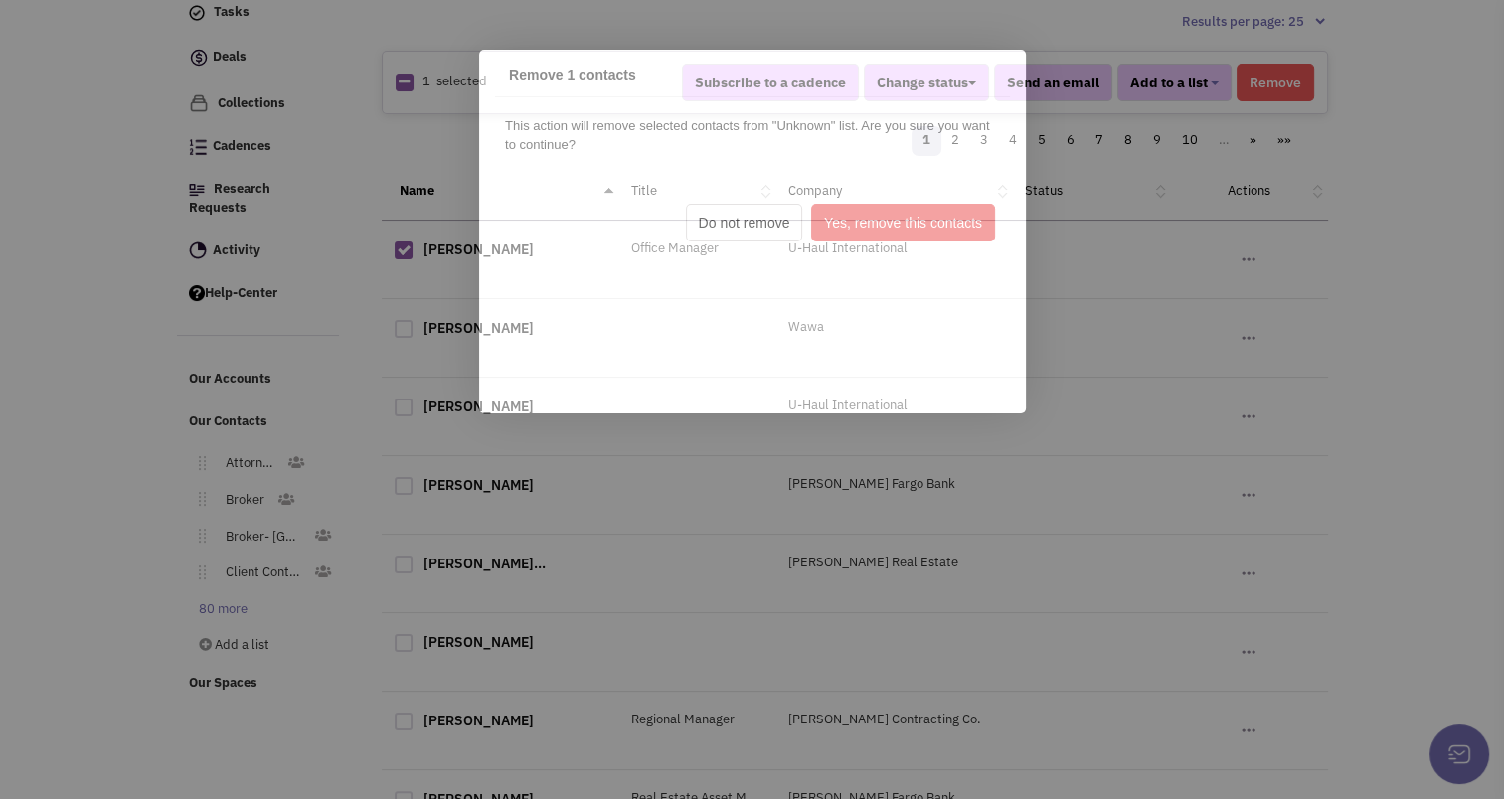
scroll to position [0, 0]
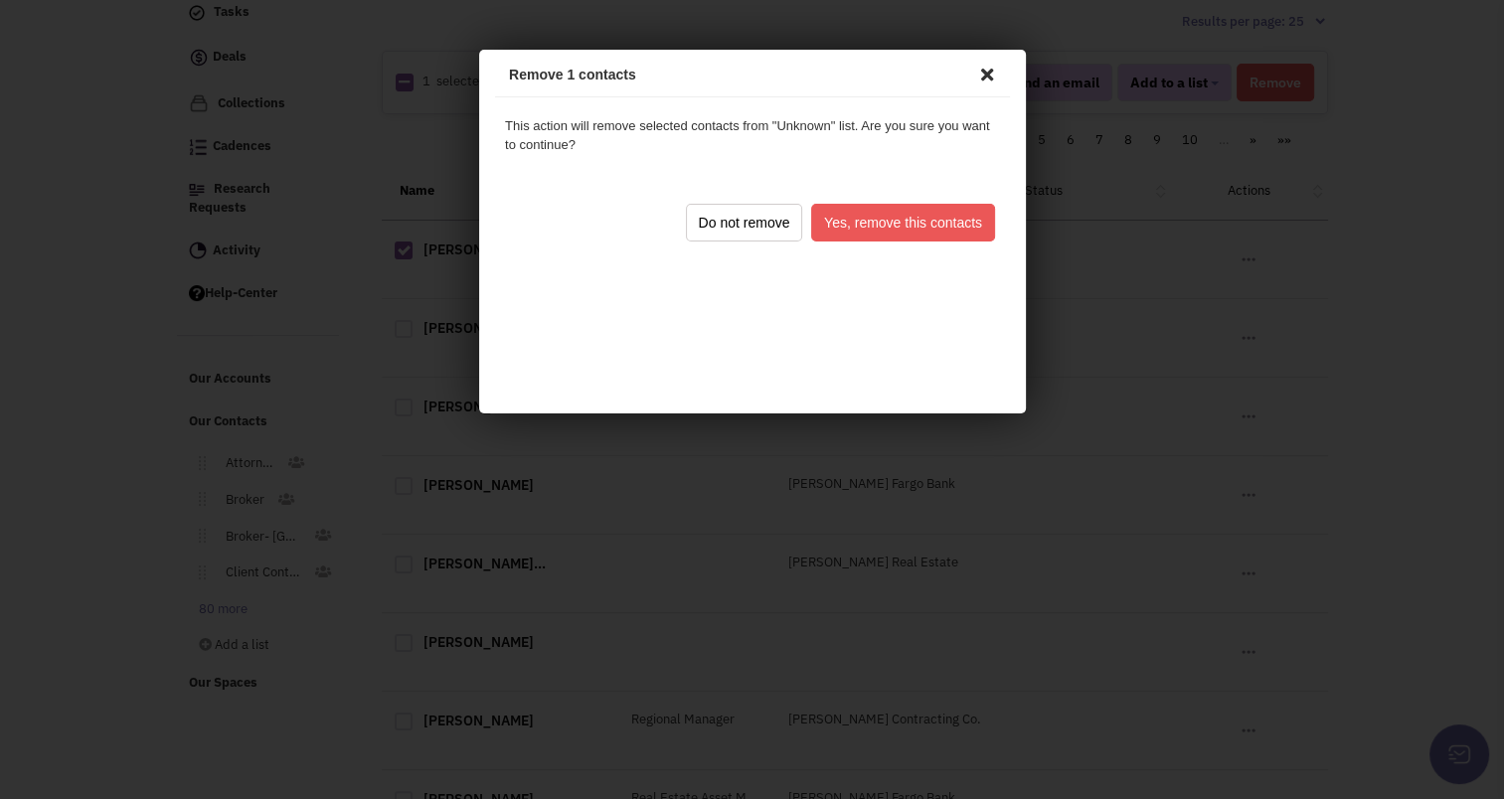
click at [980, 209] on button "Yes, remove this contacts" at bounding box center [899, 220] width 184 height 38
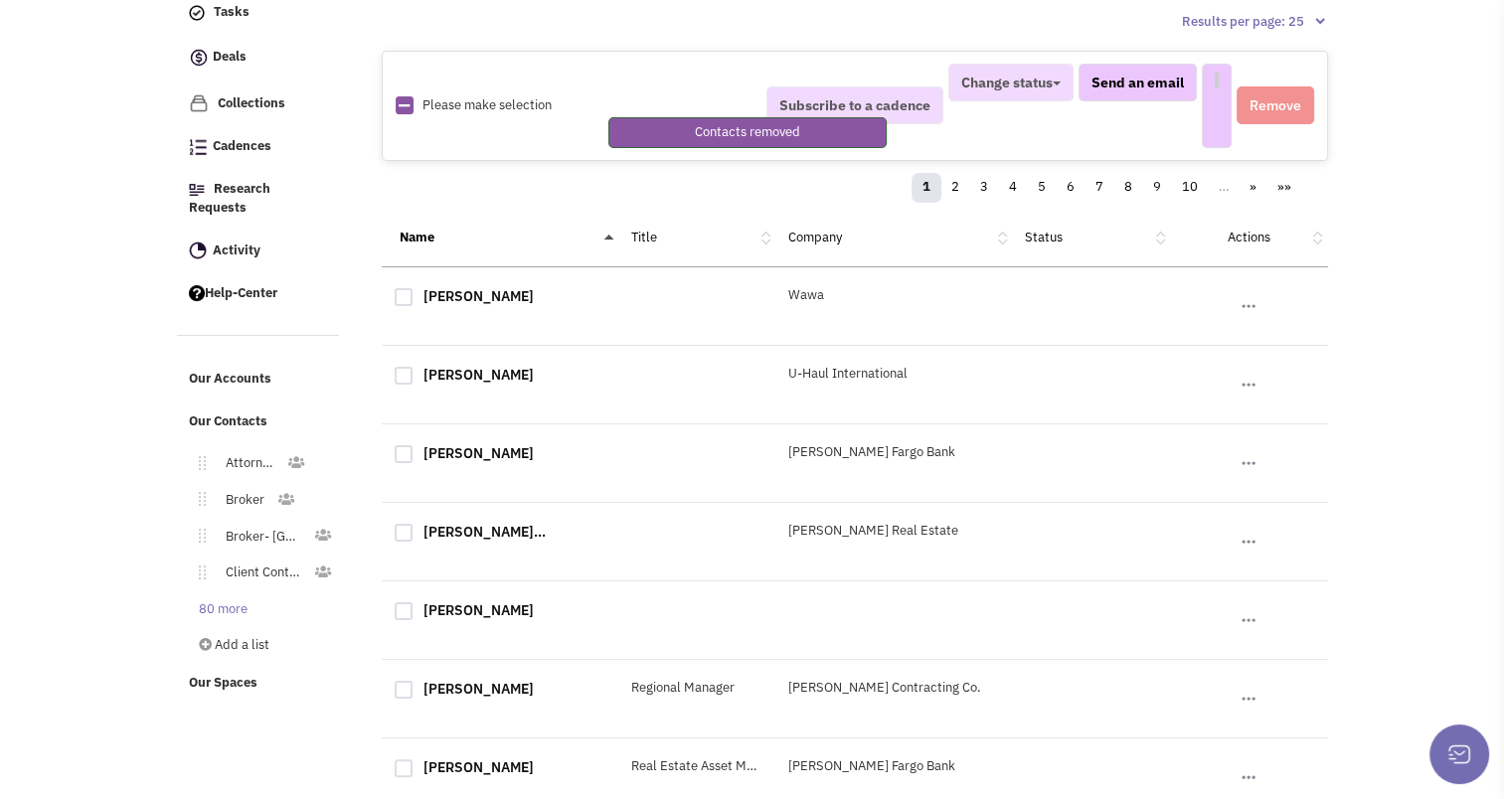
select select
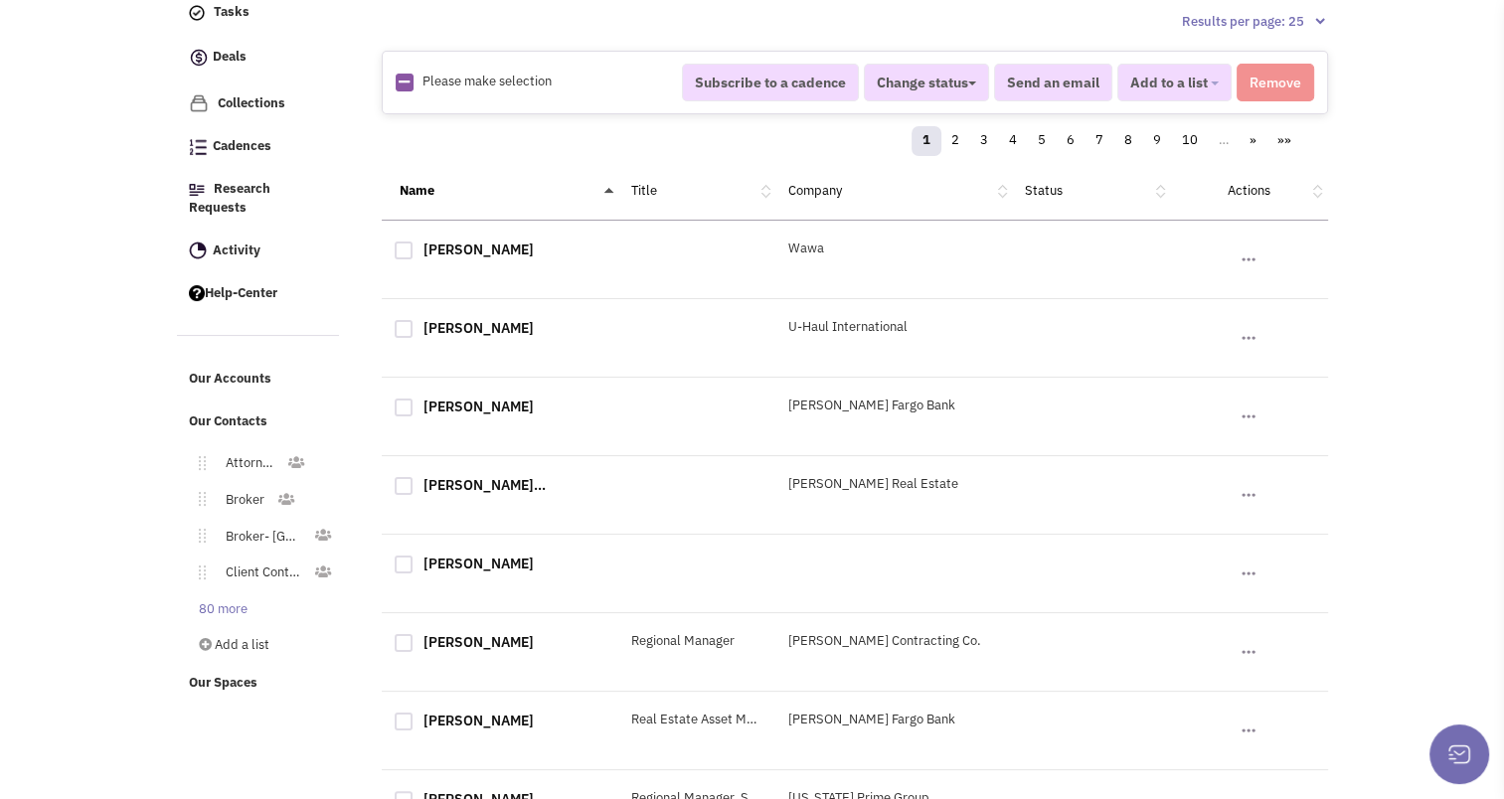
click at [406, 247] on div at bounding box center [404, 251] width 18 height 18
click at [415, 247] on input "checkbox" at bounding box center [421, 252] width 13 height 13
checkbox input "true"
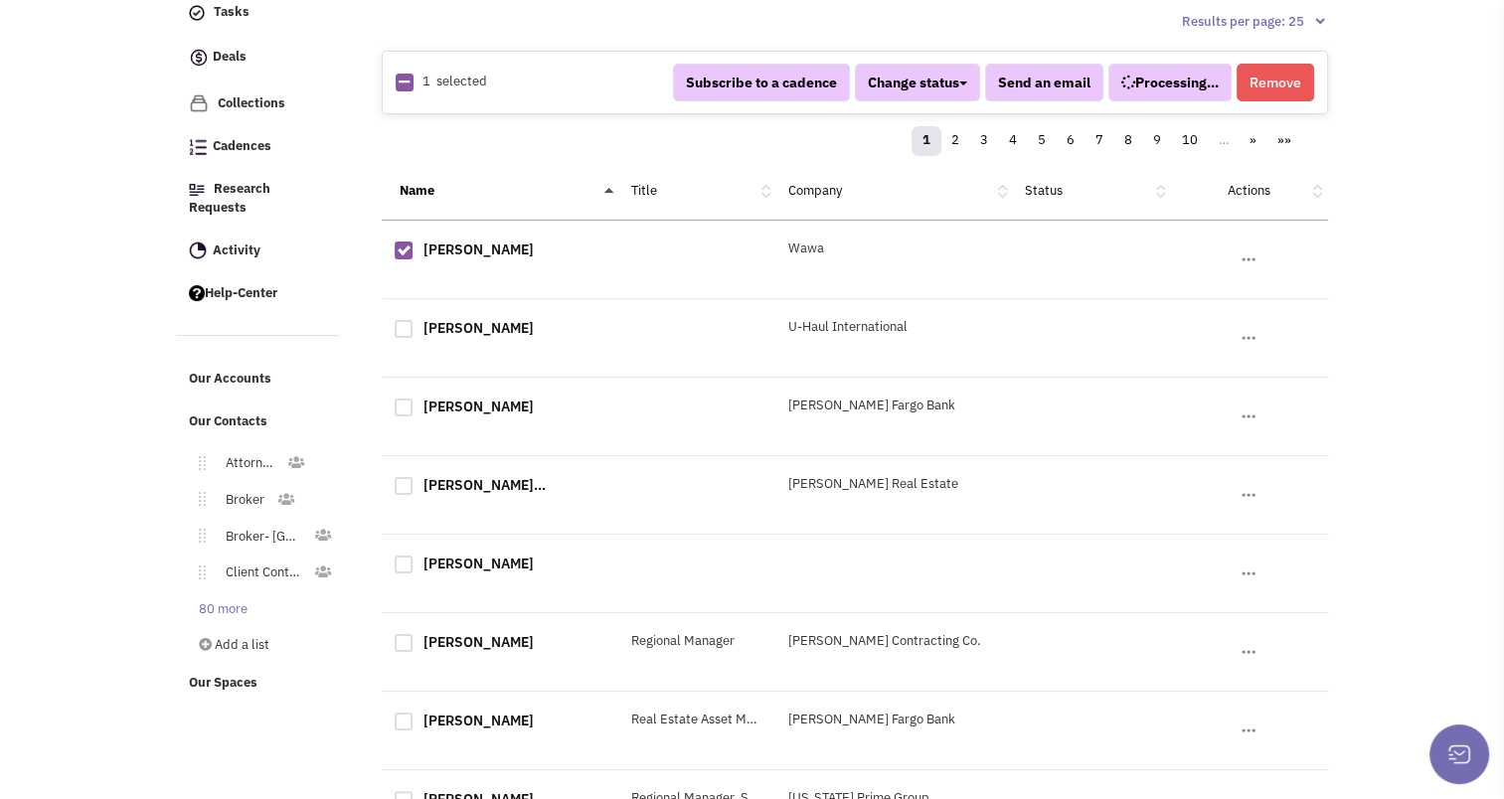
select select
click at [1309, 75] on button "Remove" at bounding box center [1276, 83] width 78 height 38
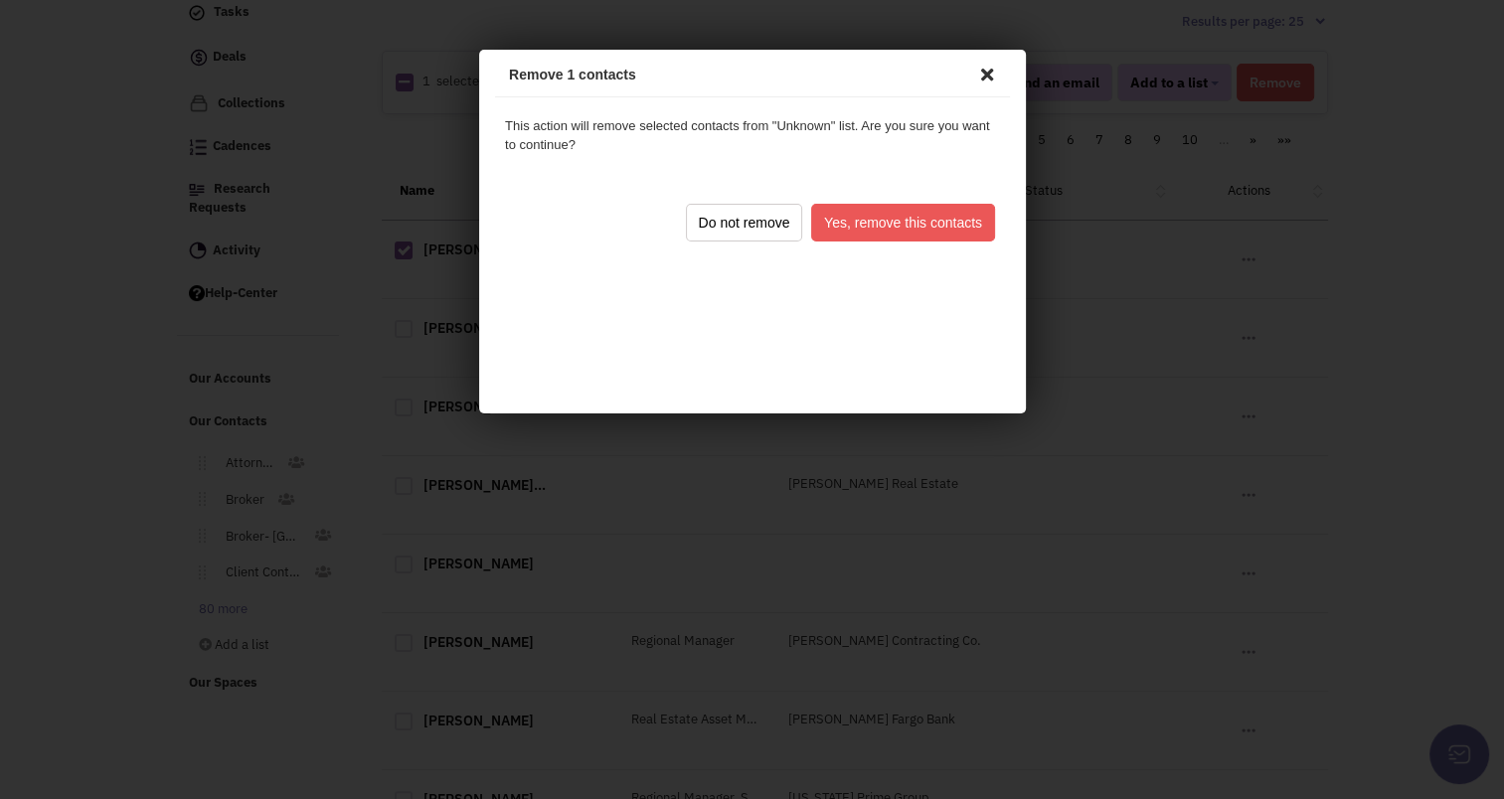
click at [863, 219] on button "Yes, remove this contacts" at bounding box center [899, 220] width 184 height 38
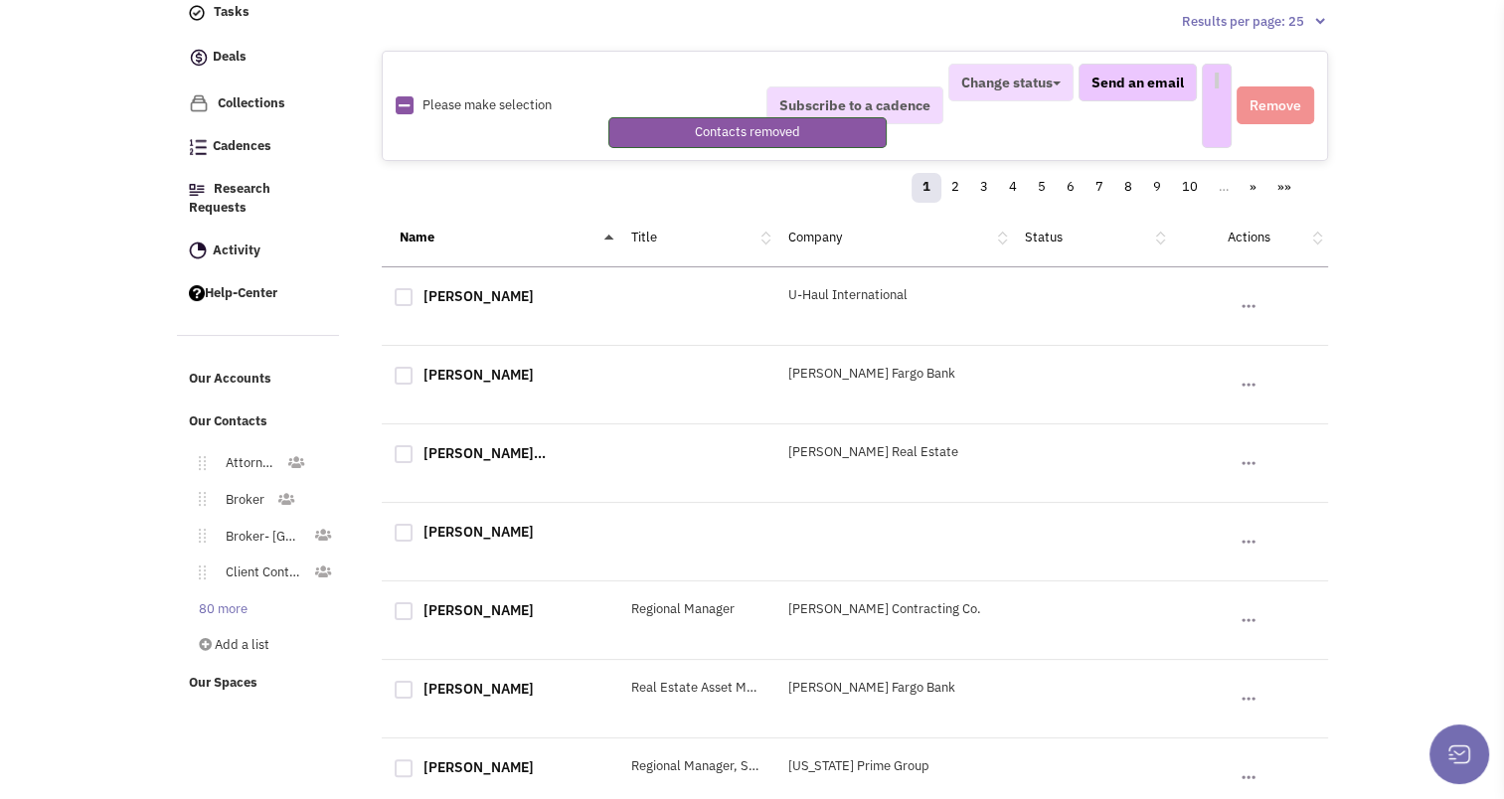
select select
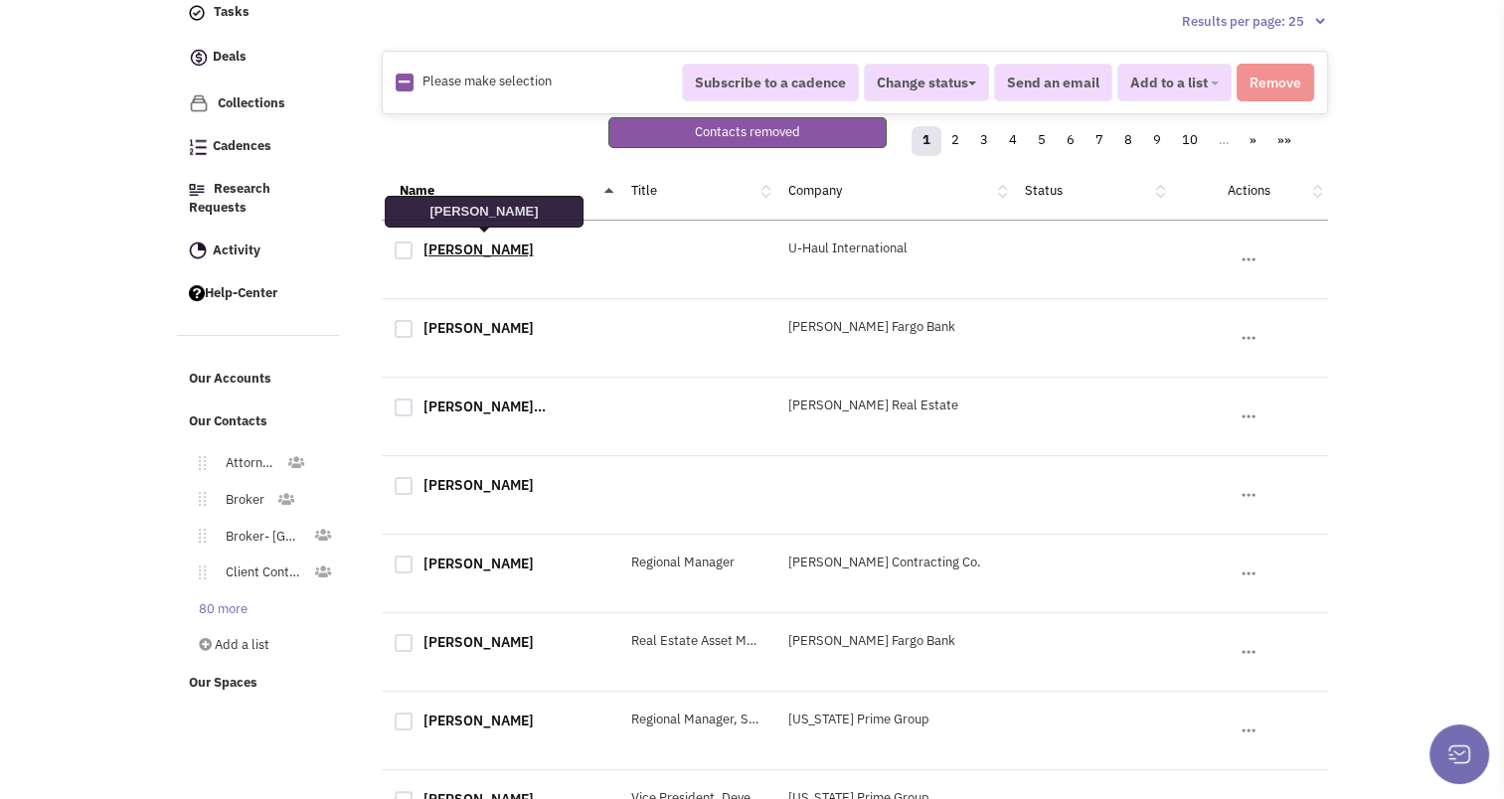
click at [500, 247] on link "Rhiannon Zulegera" at bounding box center [479, 250] width 110 height 18
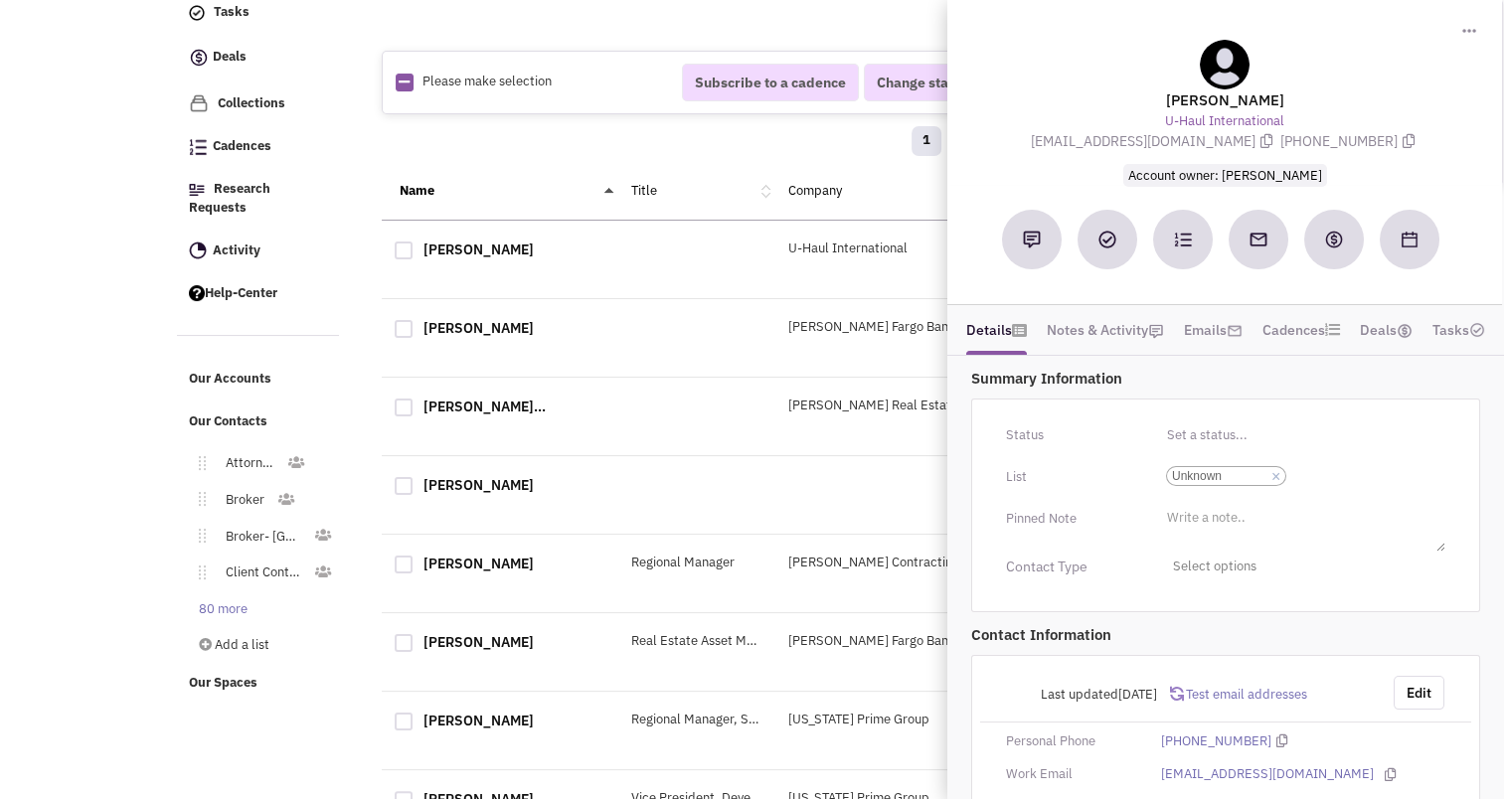
click at [398, 243] on div at bounding box center [404, 251] width 18 height 18
click at [415, 246] on input "checkbox" at bounding box center [421, 252] width 13 height 13
checkbox input "true"
select select
click at [517, 150] on div "1 2 3 4 5 6 7 8 9 10 … » »»" at bounding box center [855, 144] width 921 height 40
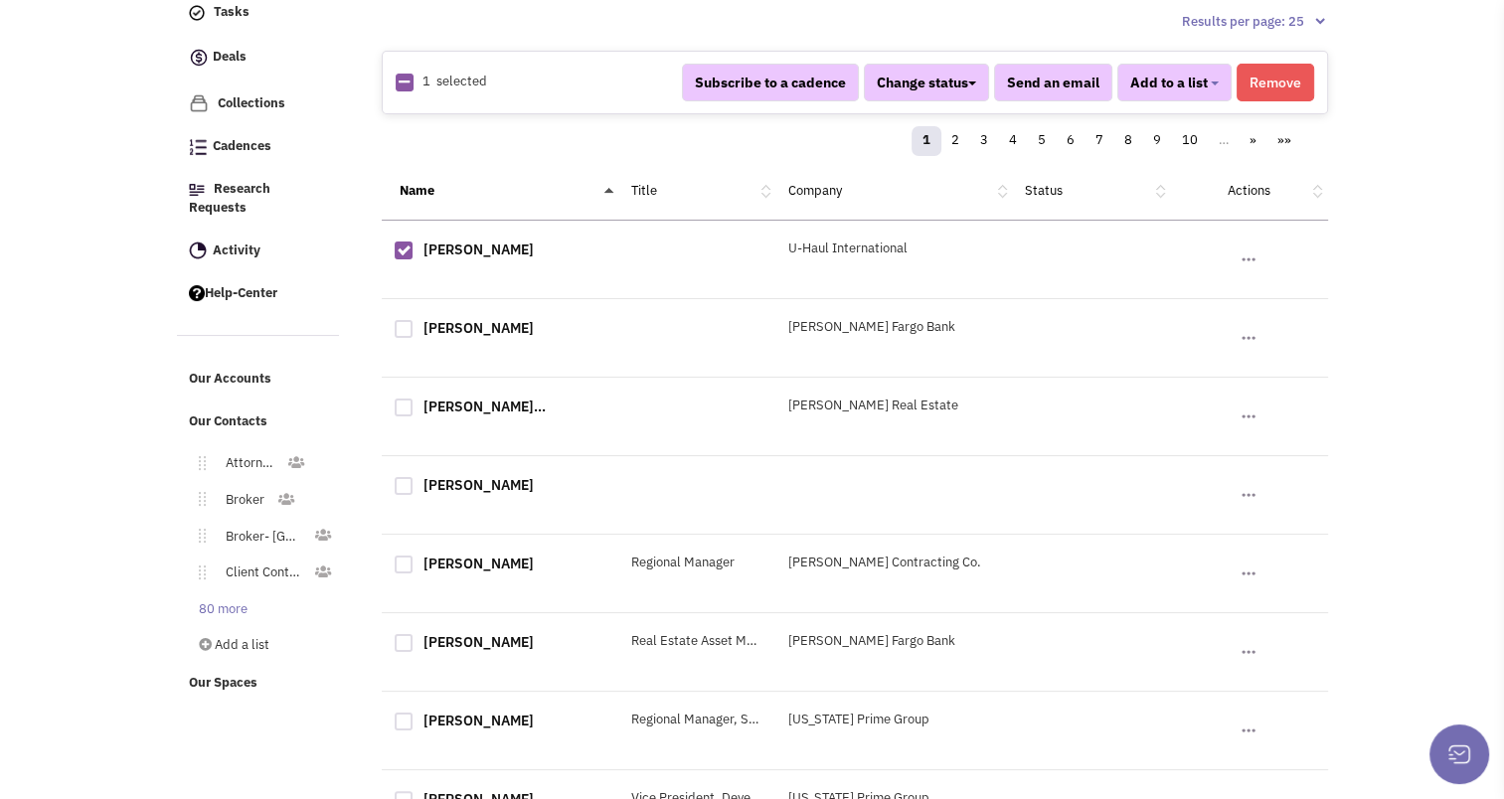
click at [1273, 79] on button "Remove" at bounding box center [1276, 83] width 78 height 38
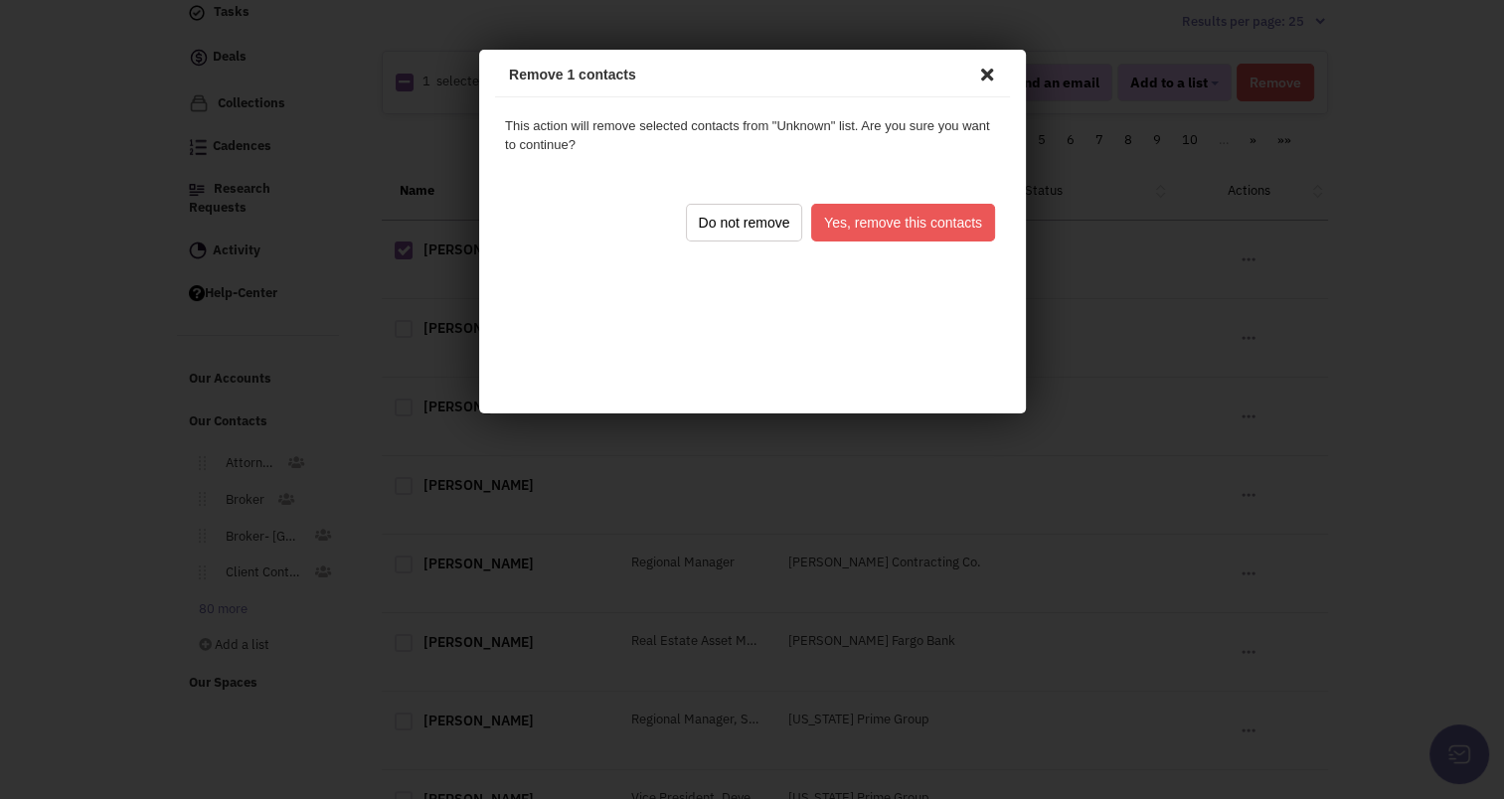
click at [851, 232] on button "Yes, remove this contacts" at bounding box center [899, 220] width 184 height 38
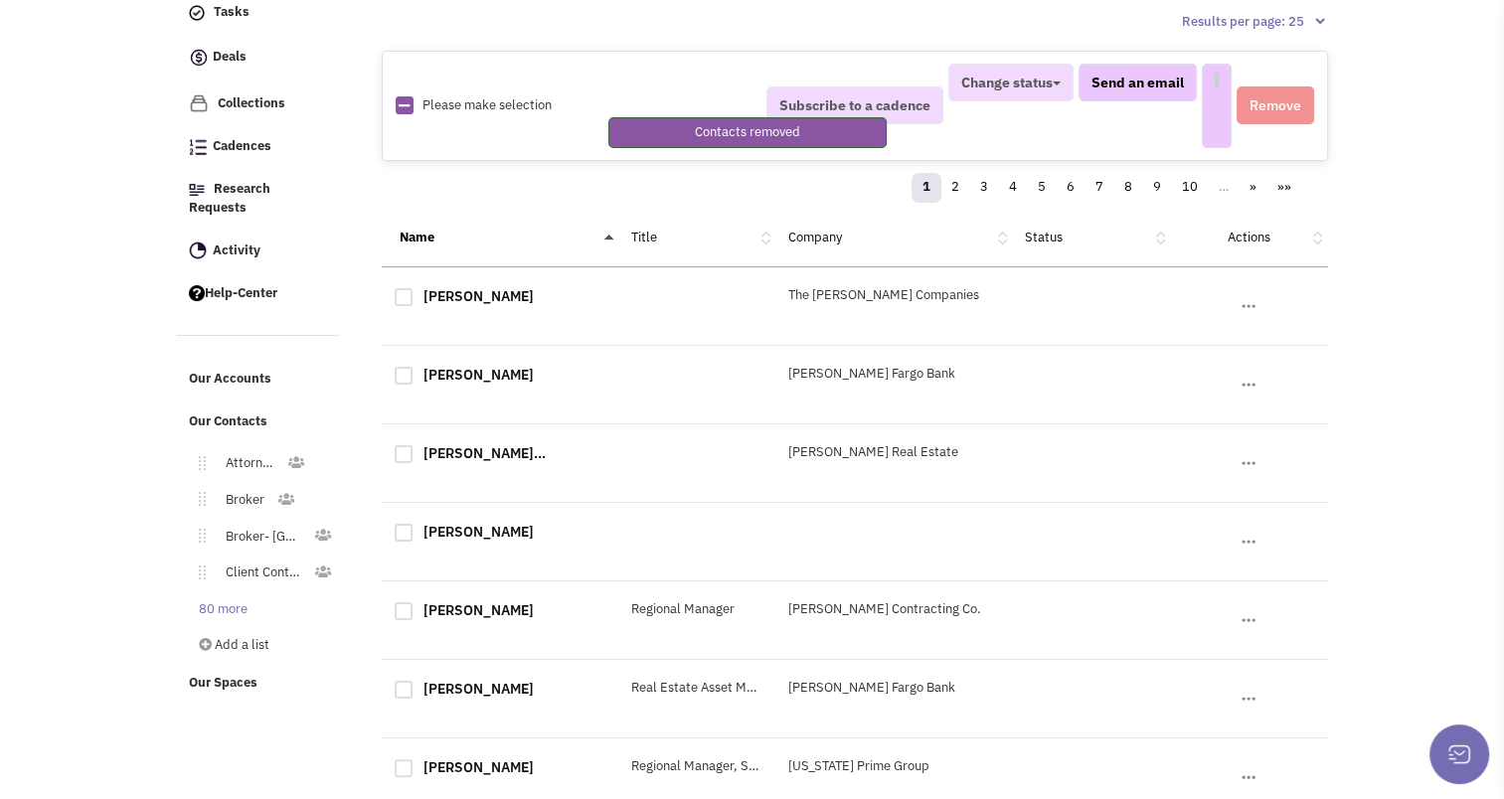
select select
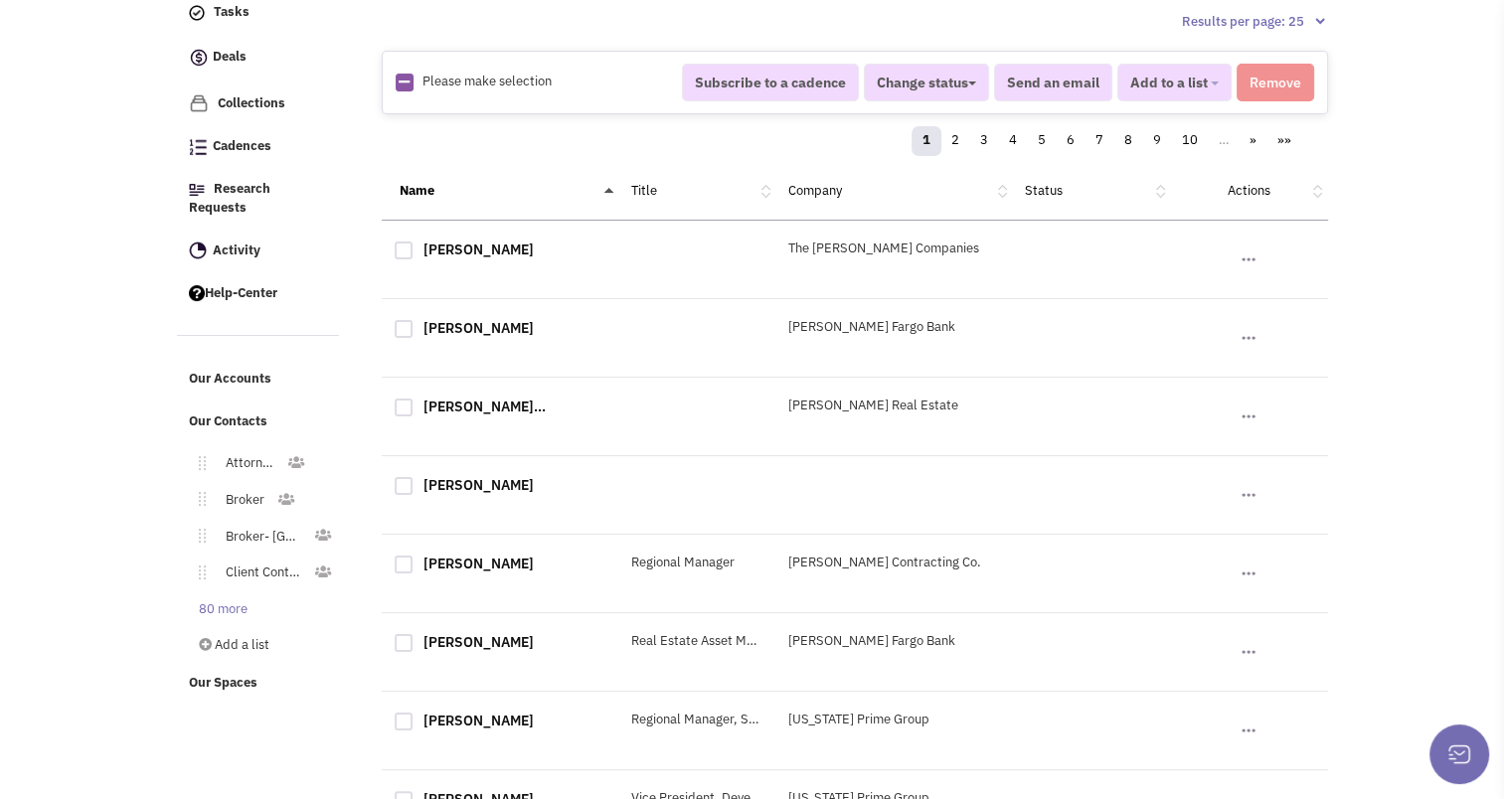
click at [409, 242] on div at bounding box center [404, 251] width 18 height 18
click at [415, 246] on input "checkbox" at bounding box center [421, 252] width 13 height 13
checkbox input "true"
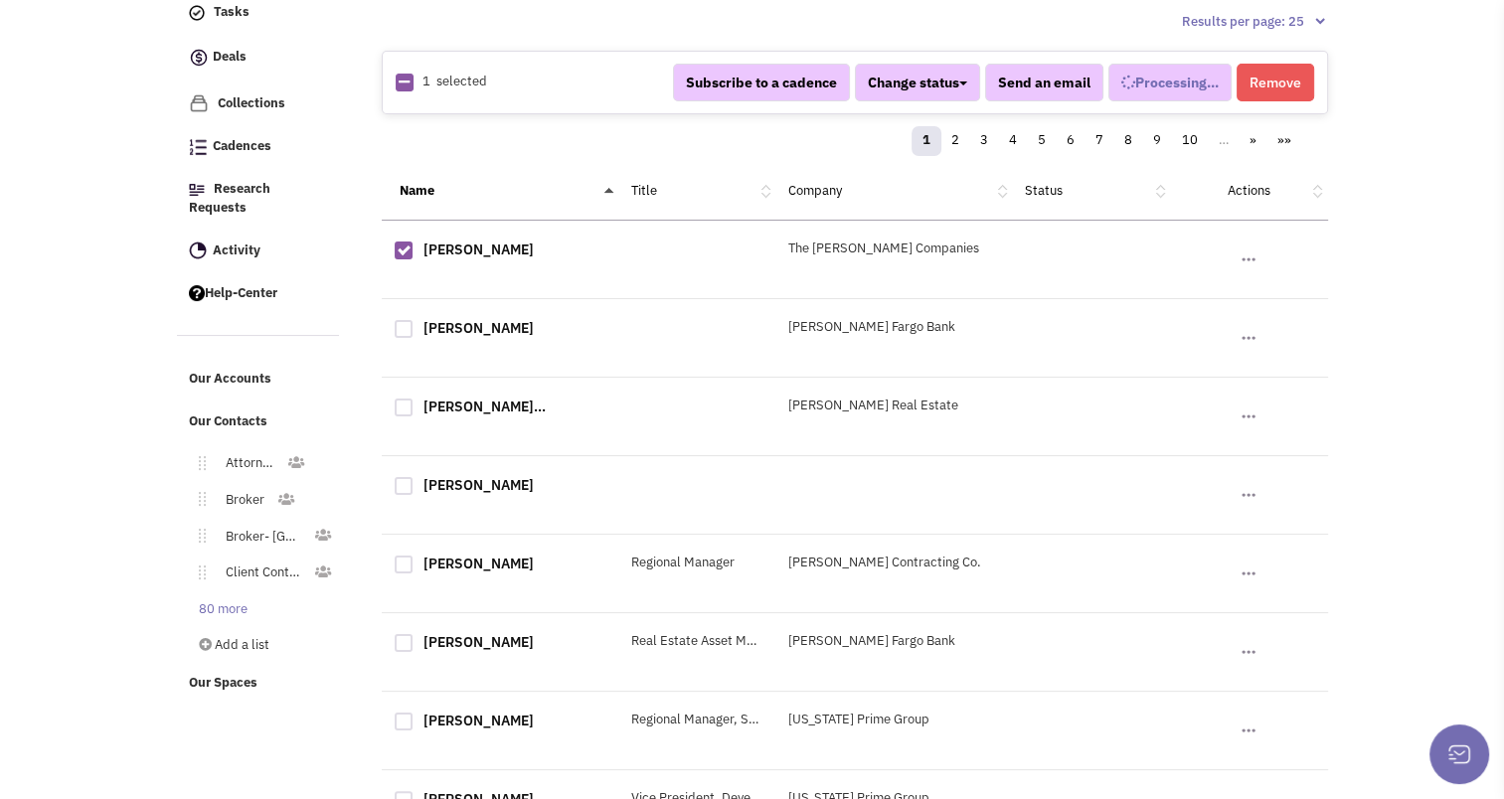
select select
click at [1285, 79] on button "Remove" at bounding box center [1276, 83] width 78 height 38
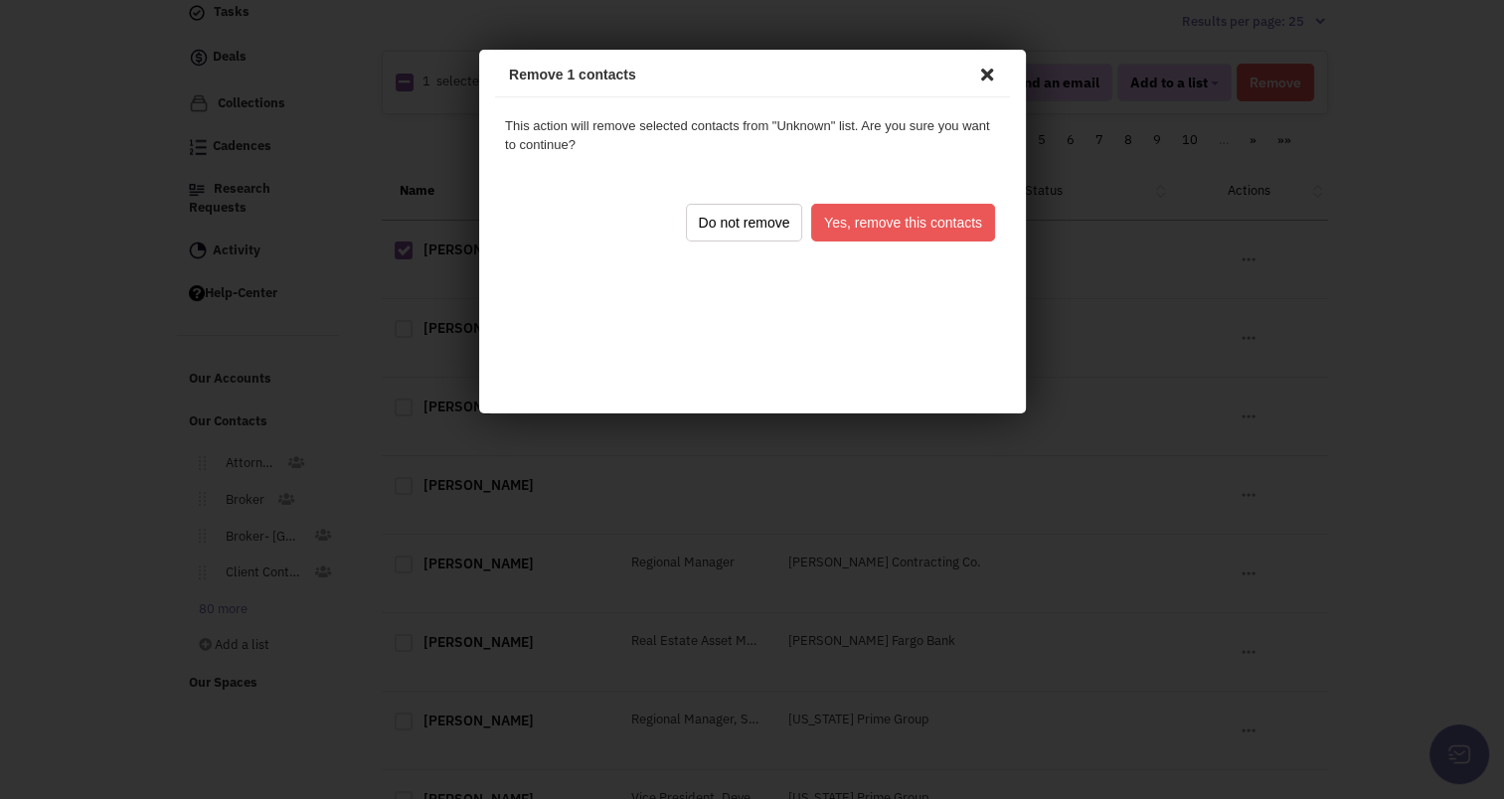
click at [862, 228] on button "Yes, remove this contacts" at bounding box center [899, 220] width 184 height 38
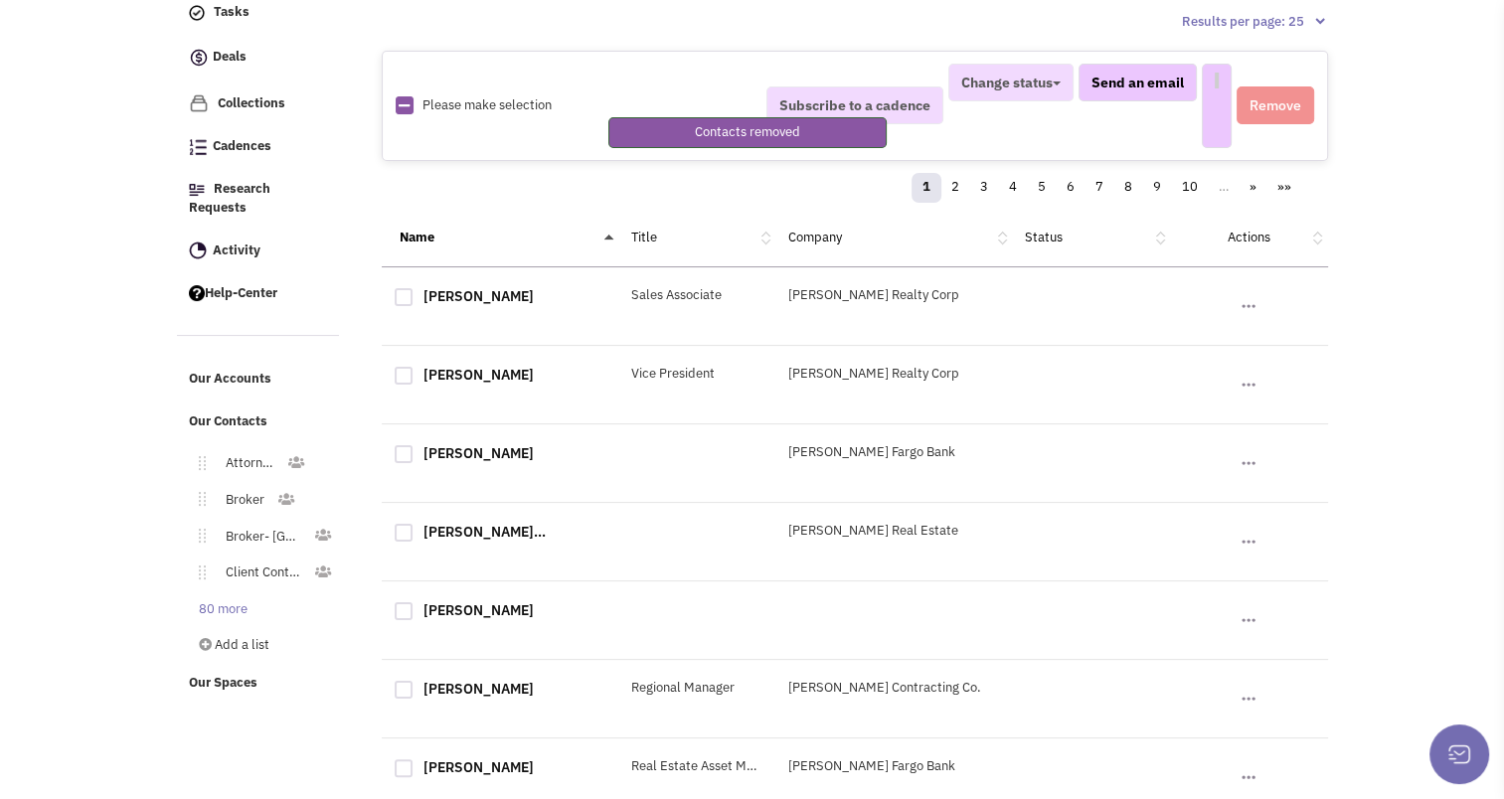
select select
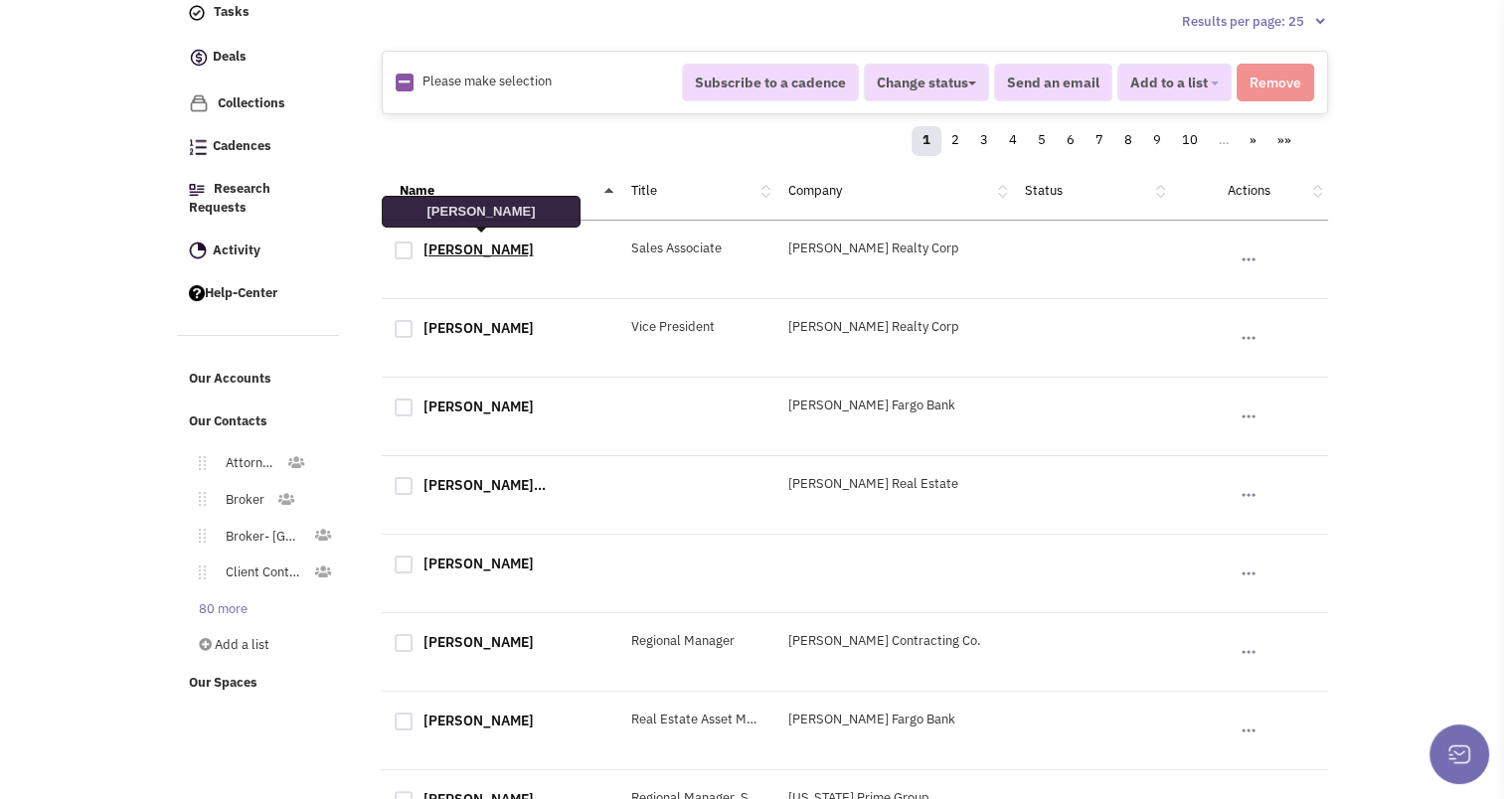
click at [467, 242] on link "Gene Mastrangelo" at bounding box center [479, 250] width 110 height 18
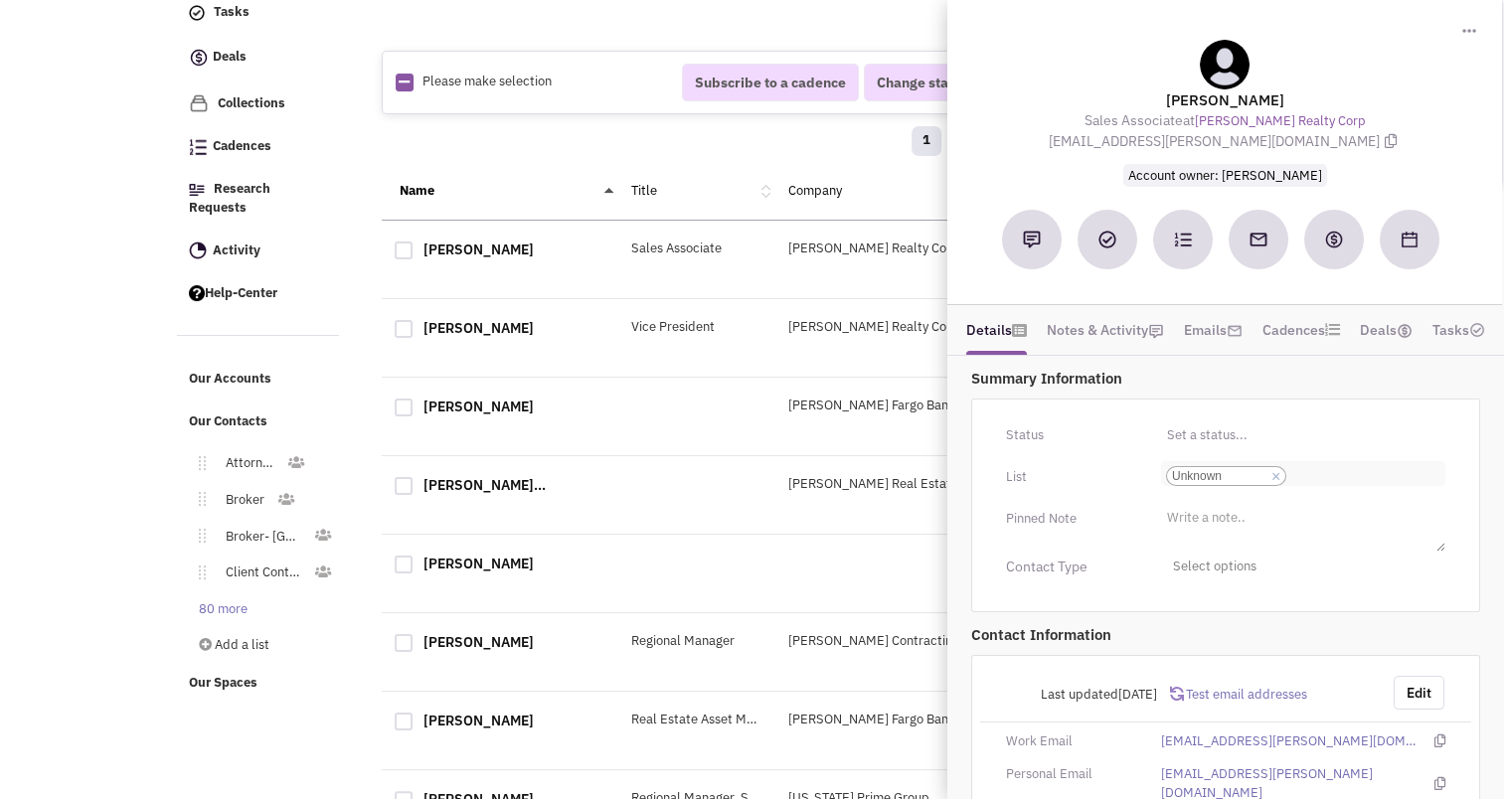
click at [1277, 468] on link "×" at bounding box center [1276, 477] width 9 height 18
click at [0, 0] on select "Select a list... Unknown" at bounding box center [0, 0] width 0 height 0
click at [1250, 466] on ul "Select a list..." at bounding box center [1303, 472] width 284 height 23
click at [0, 0] on select "Select a list..." at bounding box center [0, 0] width 0 height 0
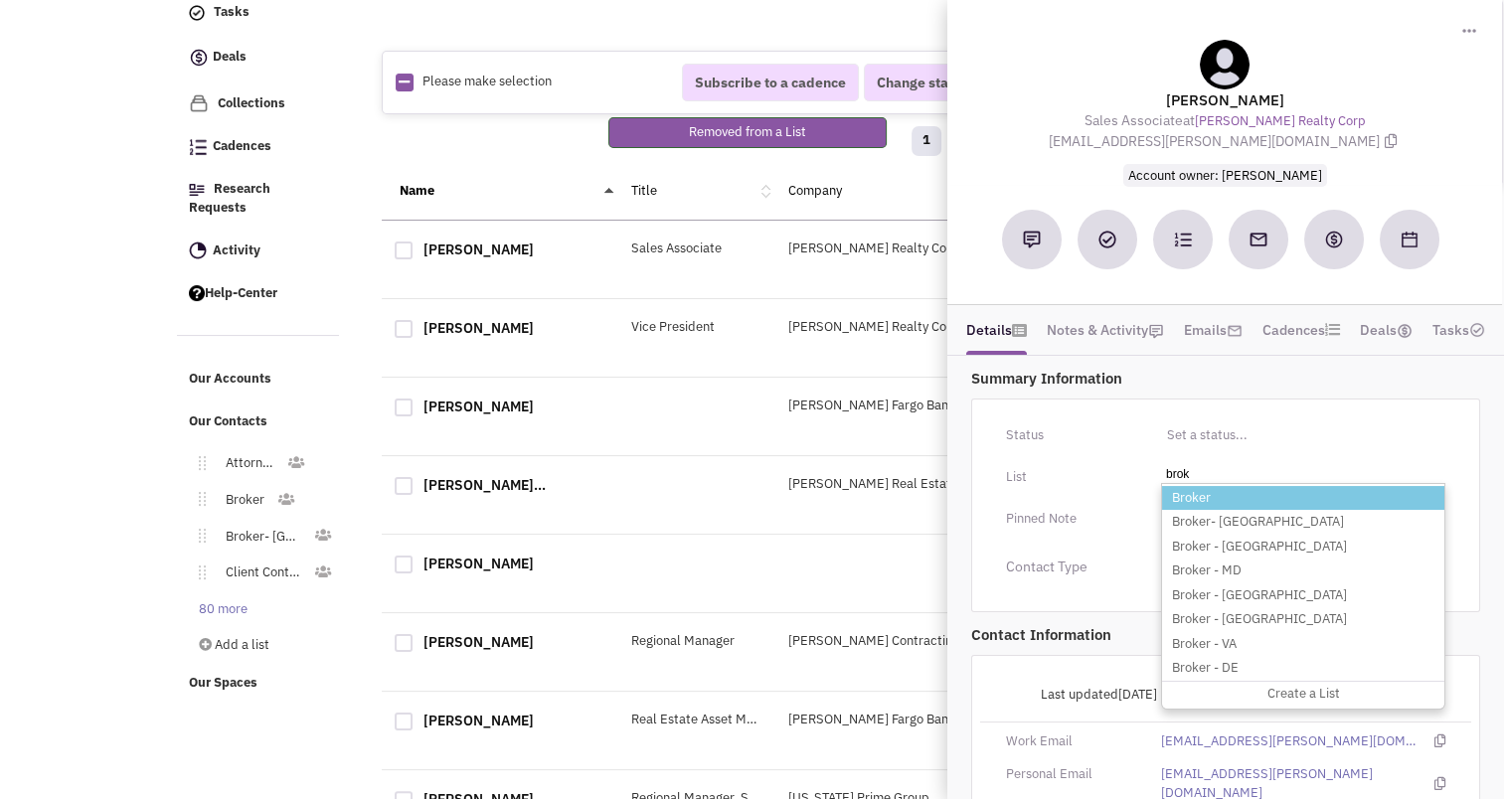
type input "brok"
click at [1197, 486] on li "Broker" at bounding box center [1303, 498] width 282 height 25
click at [0, 0] on select "Select a list..." at bounding box center [0, 0] width 0 height 0
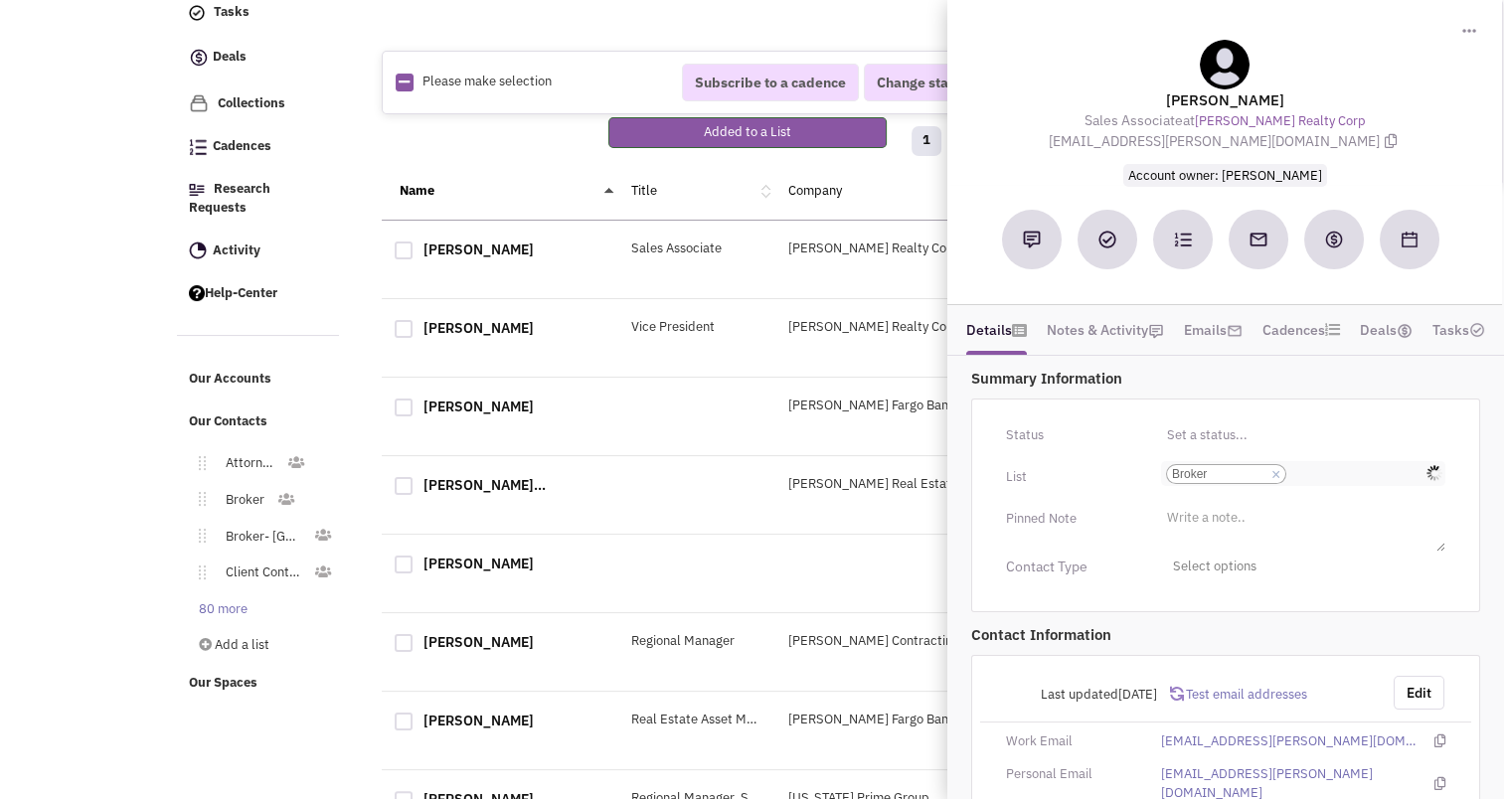
click at [1307, 466] on input "Select a list... Broker Select a list... × Broker" at bounding box center [1314, 474] width 44 height 20
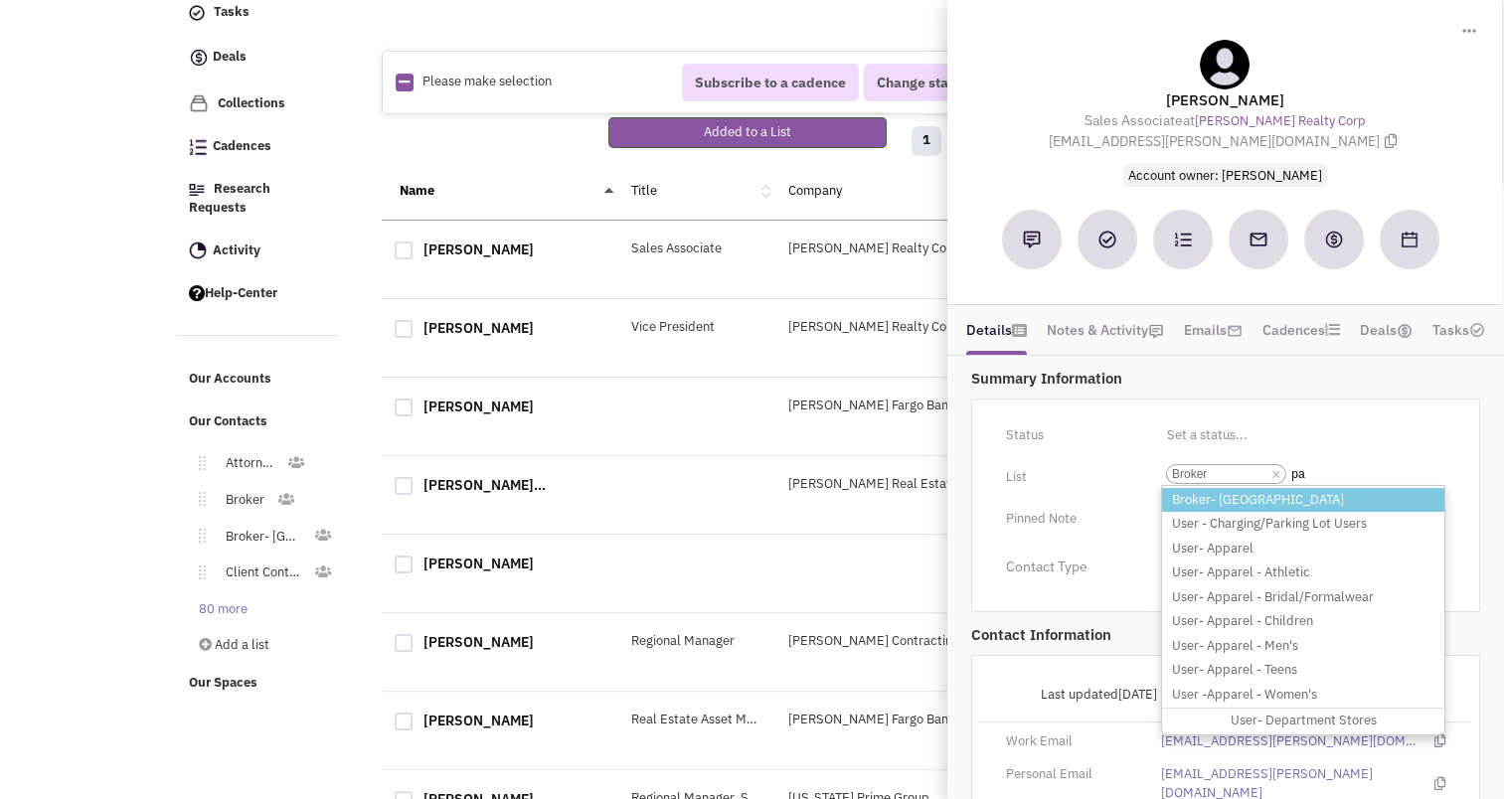
type input "pa"
click at [1252, 497] on li "Broker- [GEOGRAPHIC_DATA]" at bounding box center [1303, 500] width 282 height 25
click at [0, 0] on select "Select a list... Broker" at bounding box center [0, 0] width 0 height 0
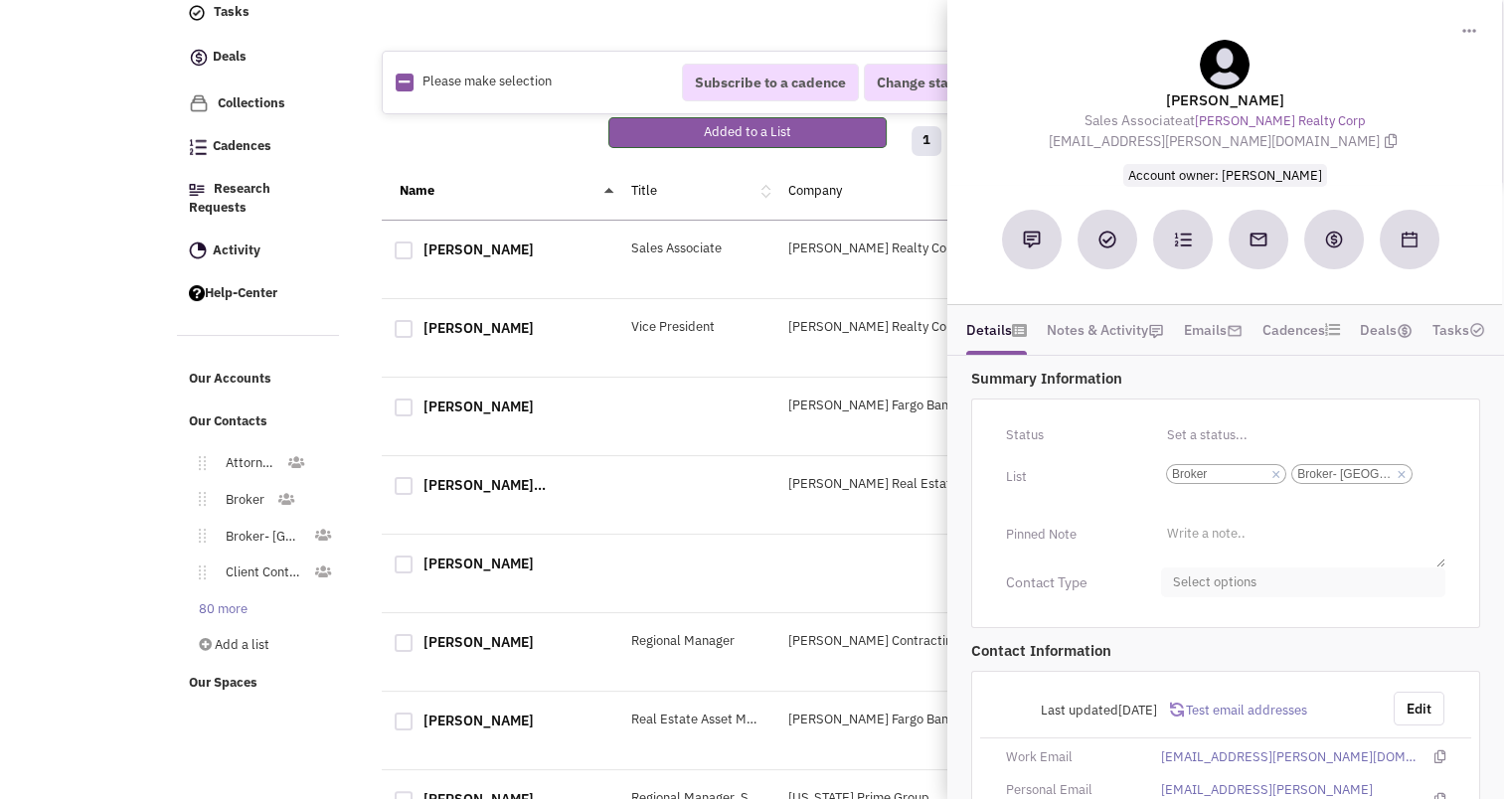
click at [1218, 582] on span "Select options" at bounding box center [1303, 583] width 284 height 31
click at [1181, 660] on div at bounding box center [1181, 661] width 18 height 18
checkbox input "true"
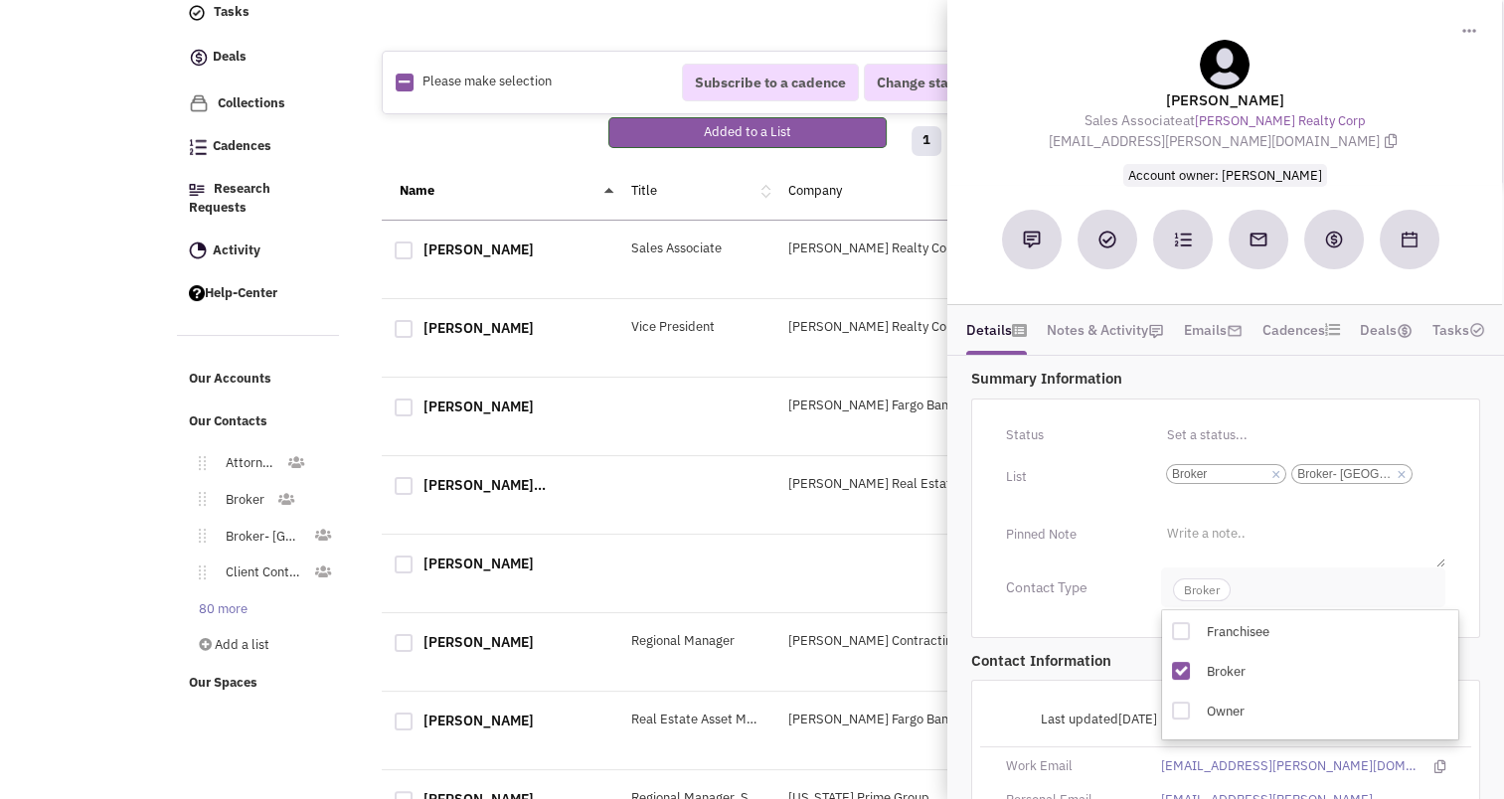
click at [1199, 591] on span "Broker" at bounding box center [1202, 590] width 58 height 23
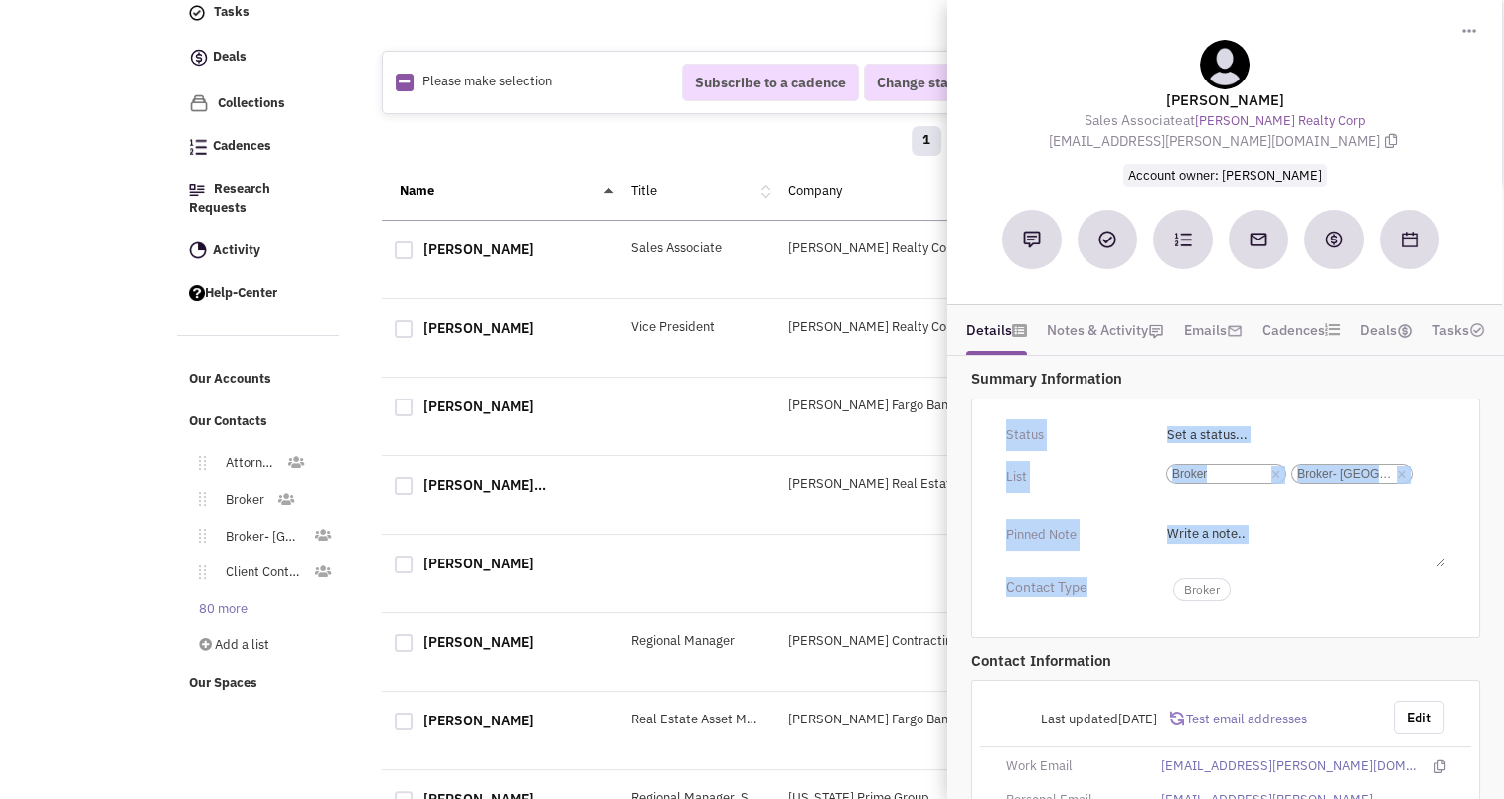
drag, startPoint x: 1106, startPoint y: 600, endPoint x: 1091, endPoint y: 445, distance: 154.8
click at [1091, 445] on div "Status Toggle Dropdown Have not contacted Reached out Interested Not interested…" at bounding box center [1225, 519] width 509 height 240
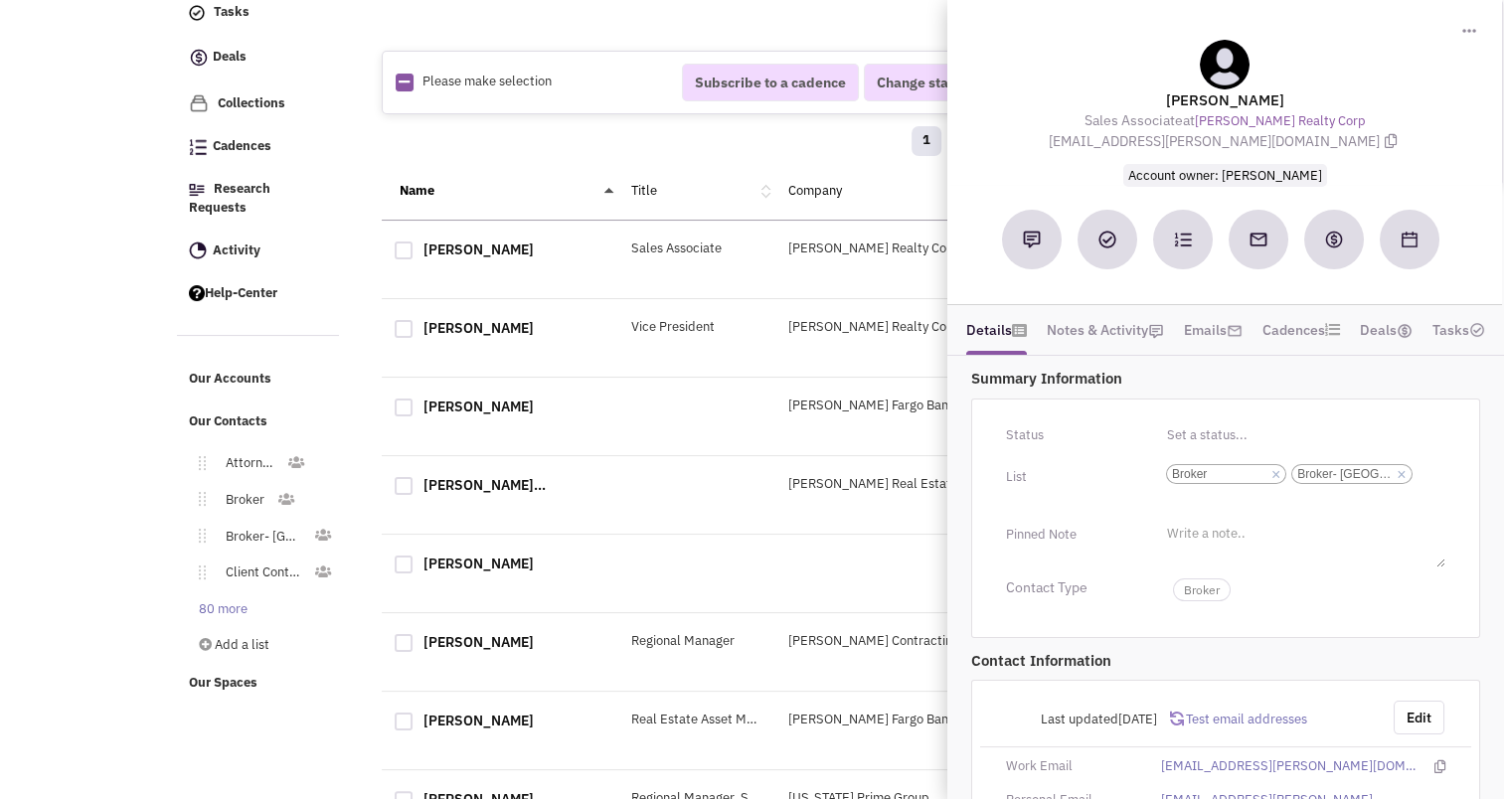
drag, startPoint x: 1091, startPoint y: 445, endPoint x: 966, endPoint y: 510, distance: 140.1
click at [966, 510] on div "Summary Information Status Toggle Dropdown Have not contacted Reached out Inter…" at bounding box center [1226, 503] width 533 height 282
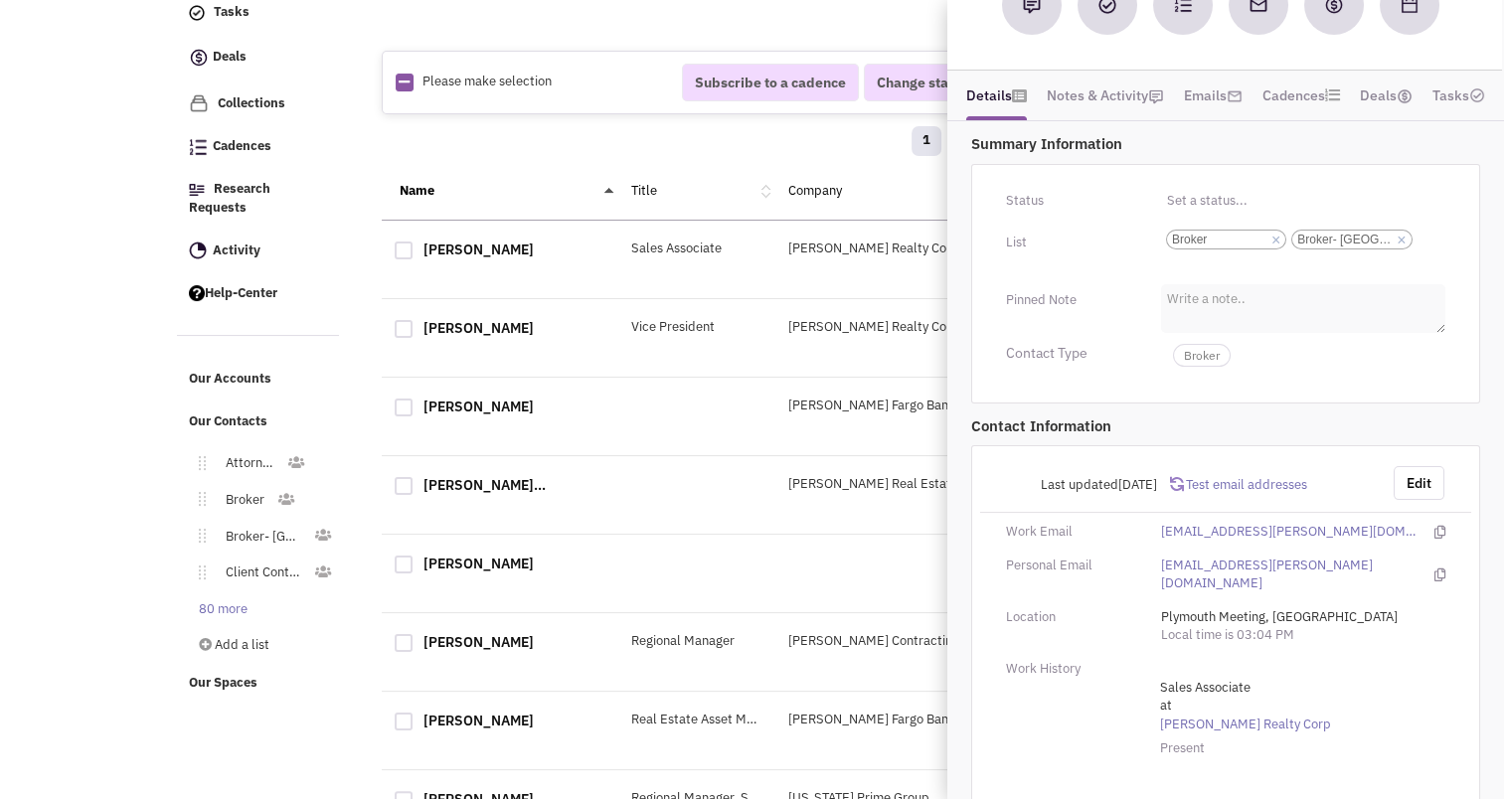
scroll to position [235, 0]
click at [1417, 490] on button "Edit" at bounding box center [1419, 483] width 51 height 34
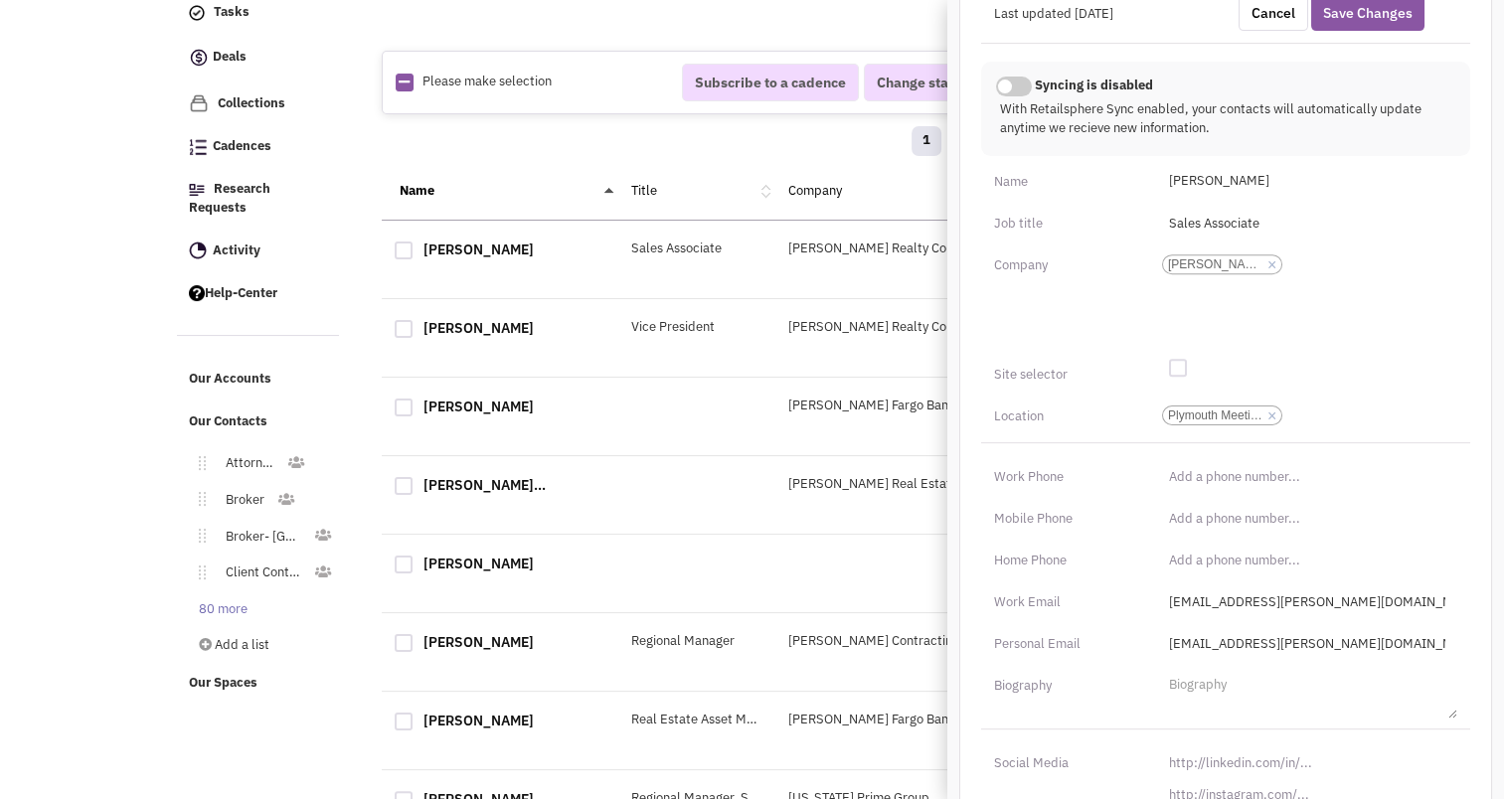
scroll to position [839, 0]
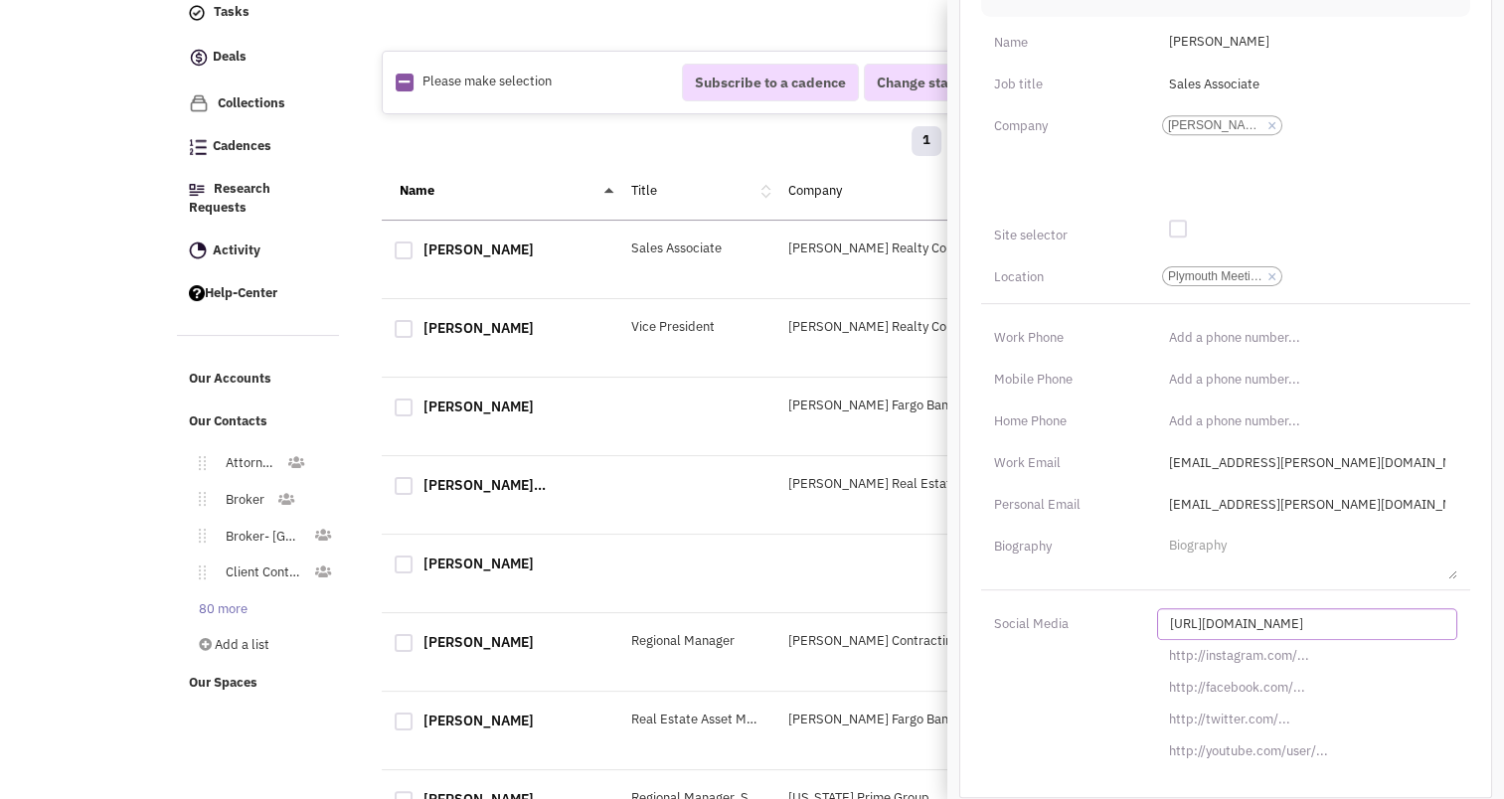
click at [1236, 613] on input "[URL][DOMAIN_NAME]" at bounding box center [1307, 625] width 300 height 32
paste input "s://www.linkedin.com/in/eugene-gene-mastrangelo-69044941"
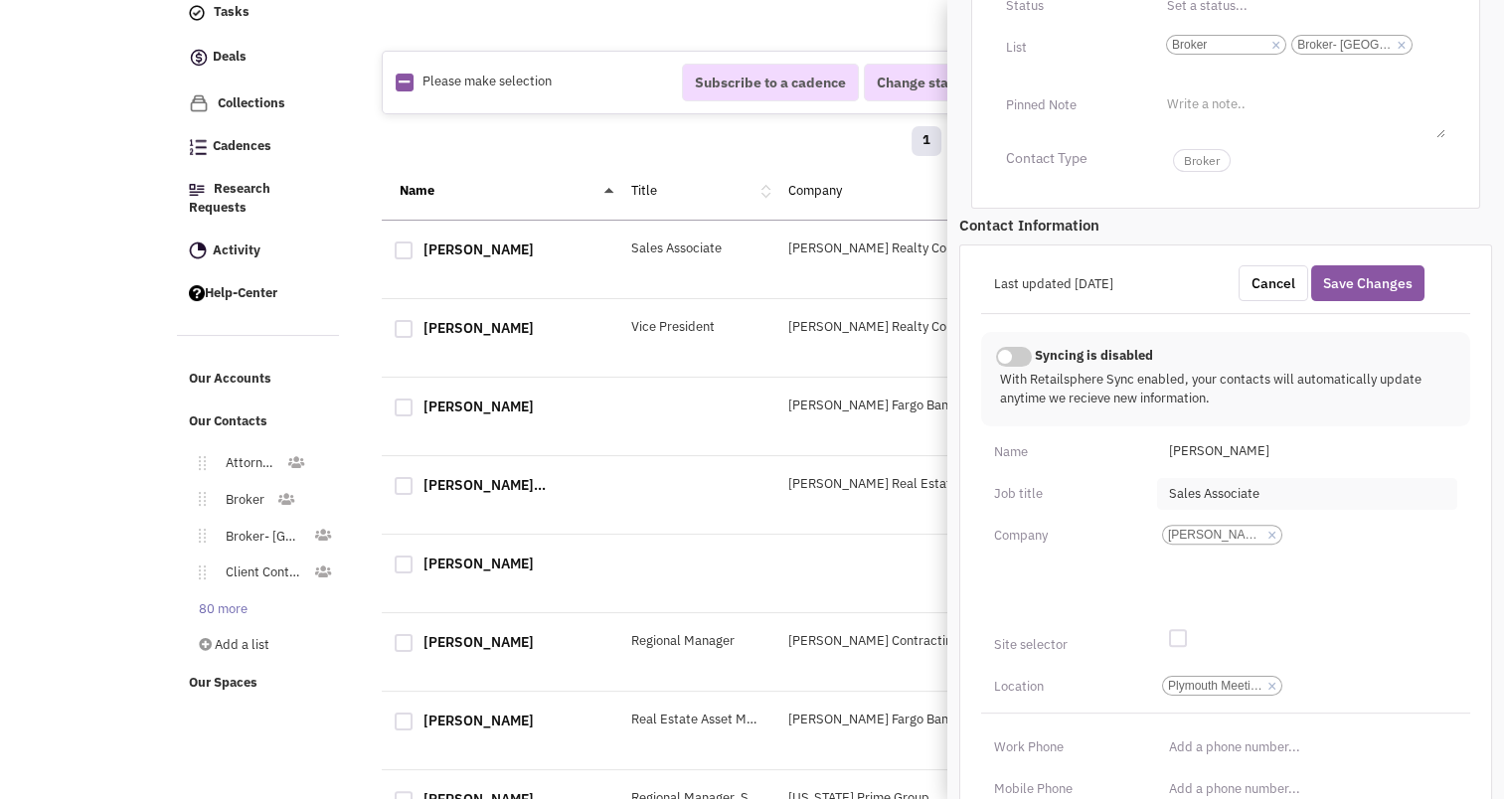
scroll to position [423, 0]
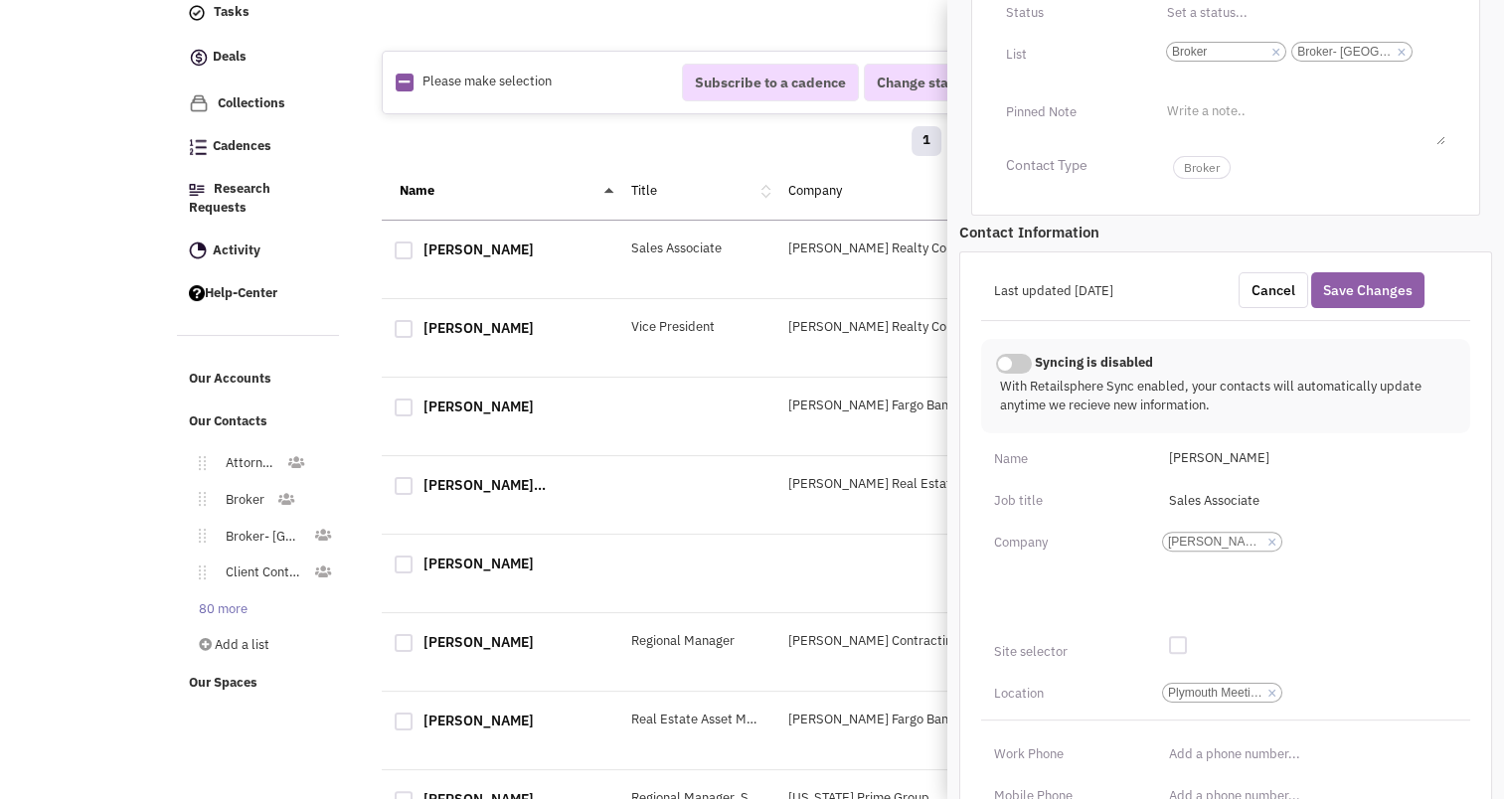
type input "https://www.linkedin.com/in/eugene-gene-mastrangelo-69044941/"
click at [1370, 281] on button "Save Changes" at bounding box center [1368, 290] width 113 height 36
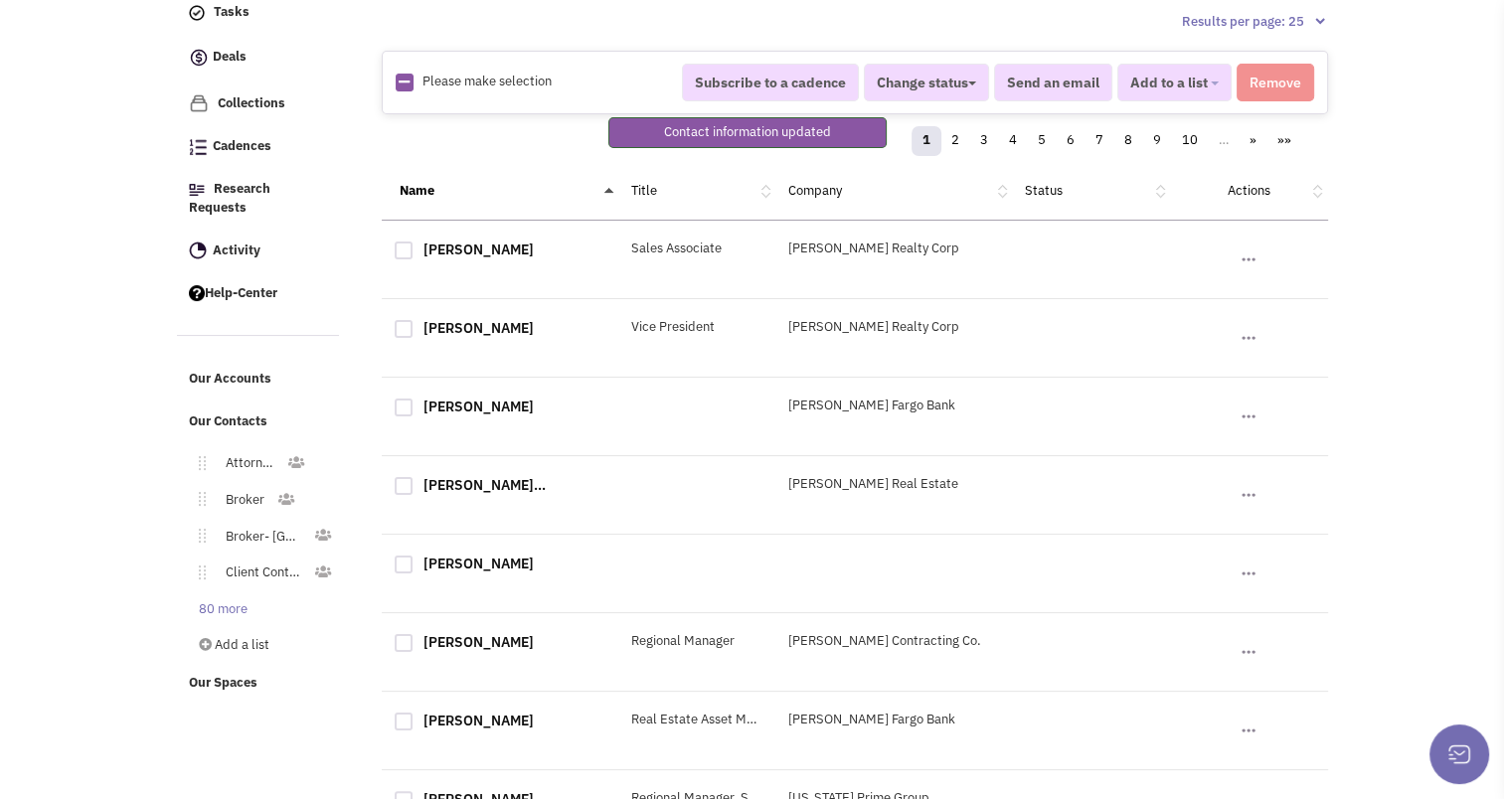
scroll to position [254, 0]
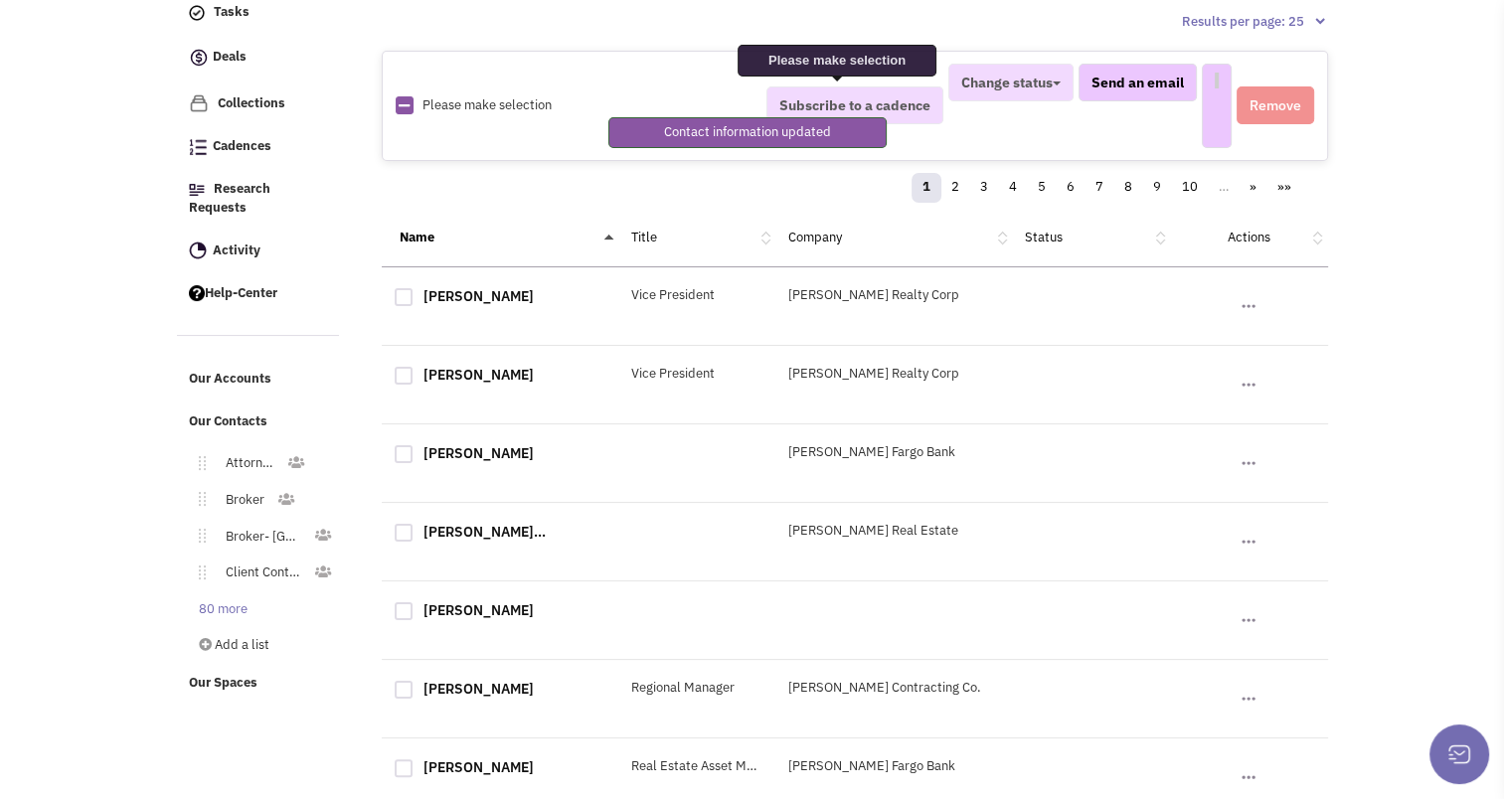
select select
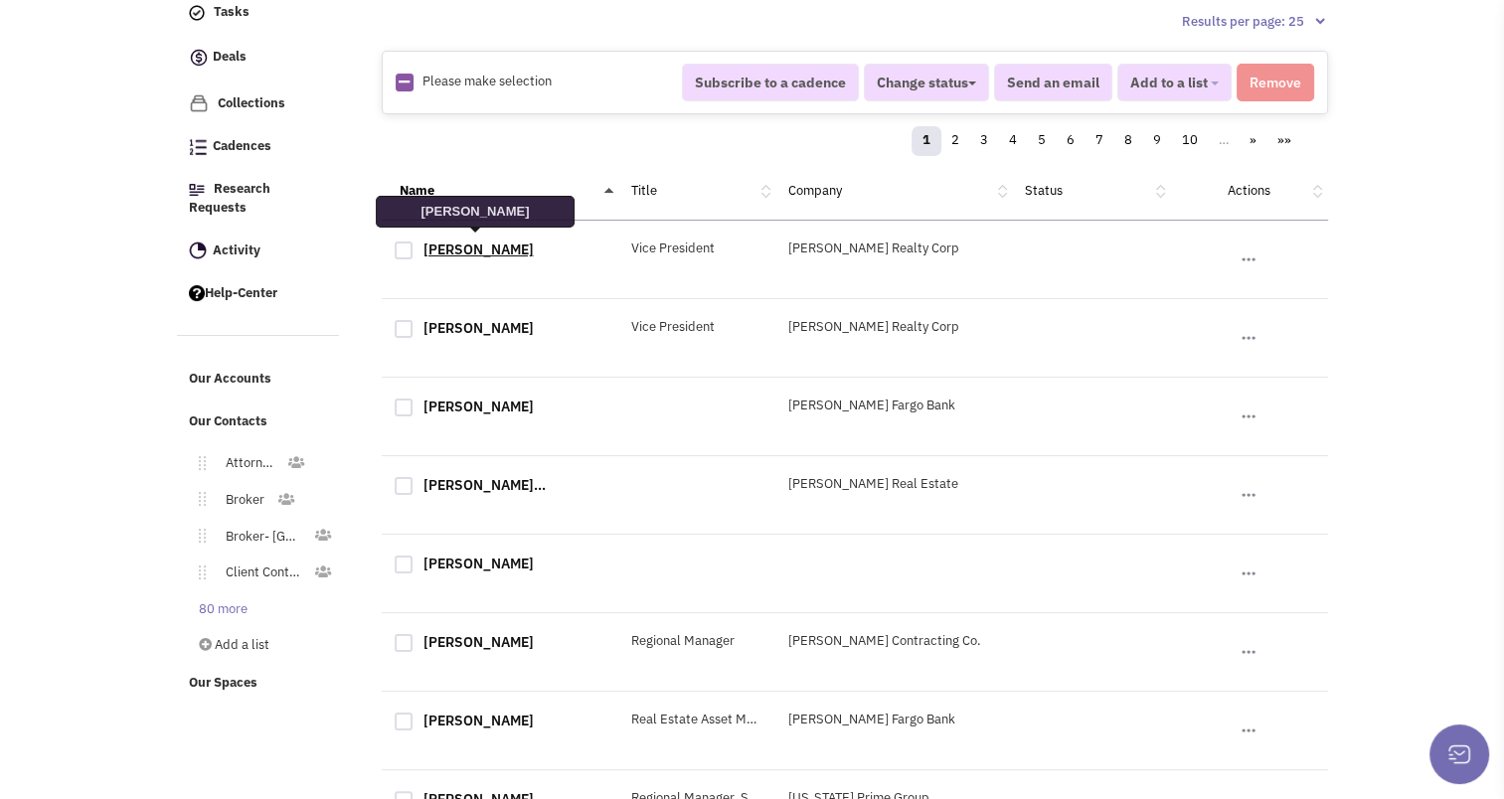
click at [470, 241] on link "Joseph Tornetta" at bounding box center [479, 250] width 110 height 18
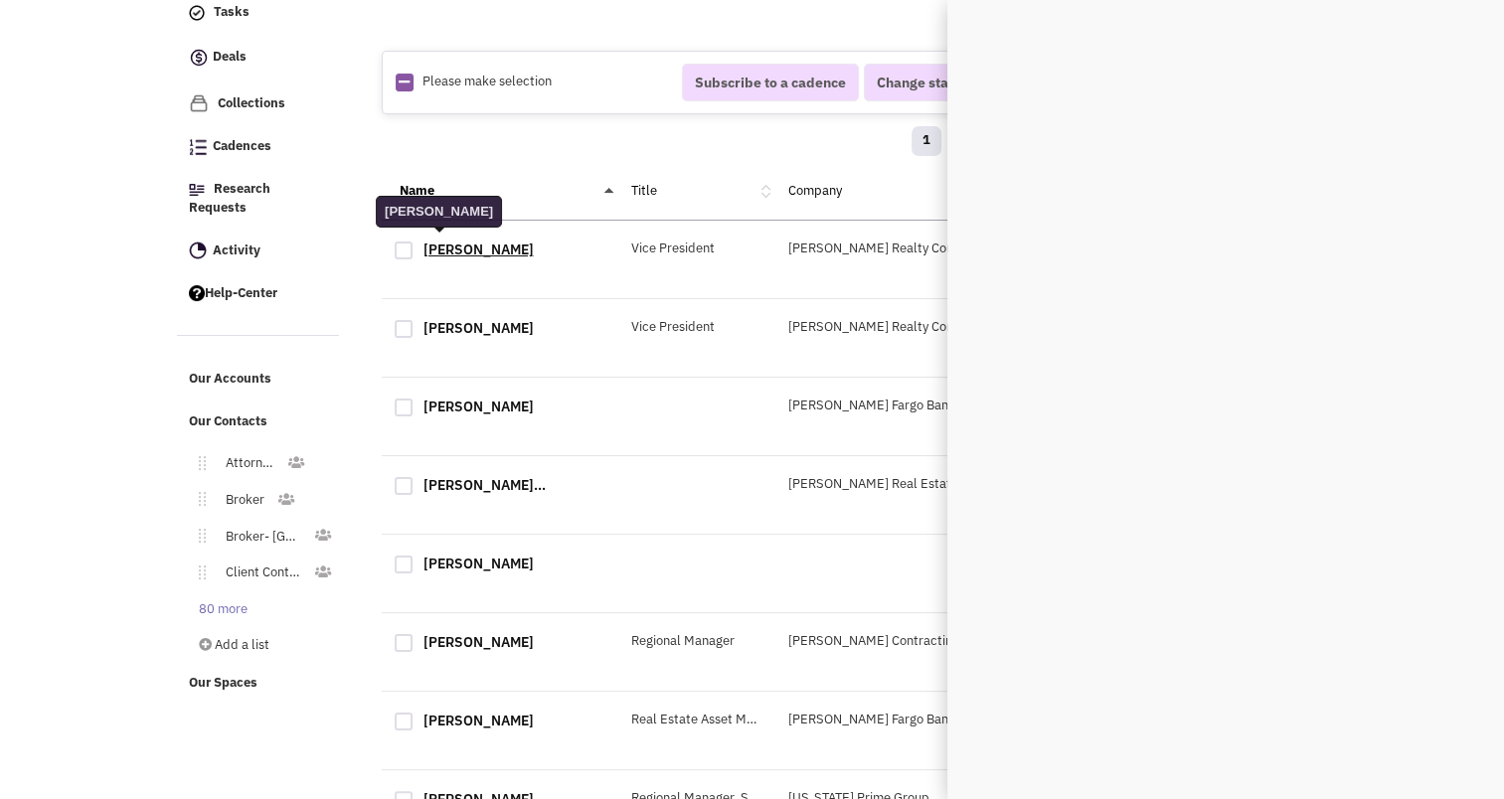
scroll to position [0, 0]
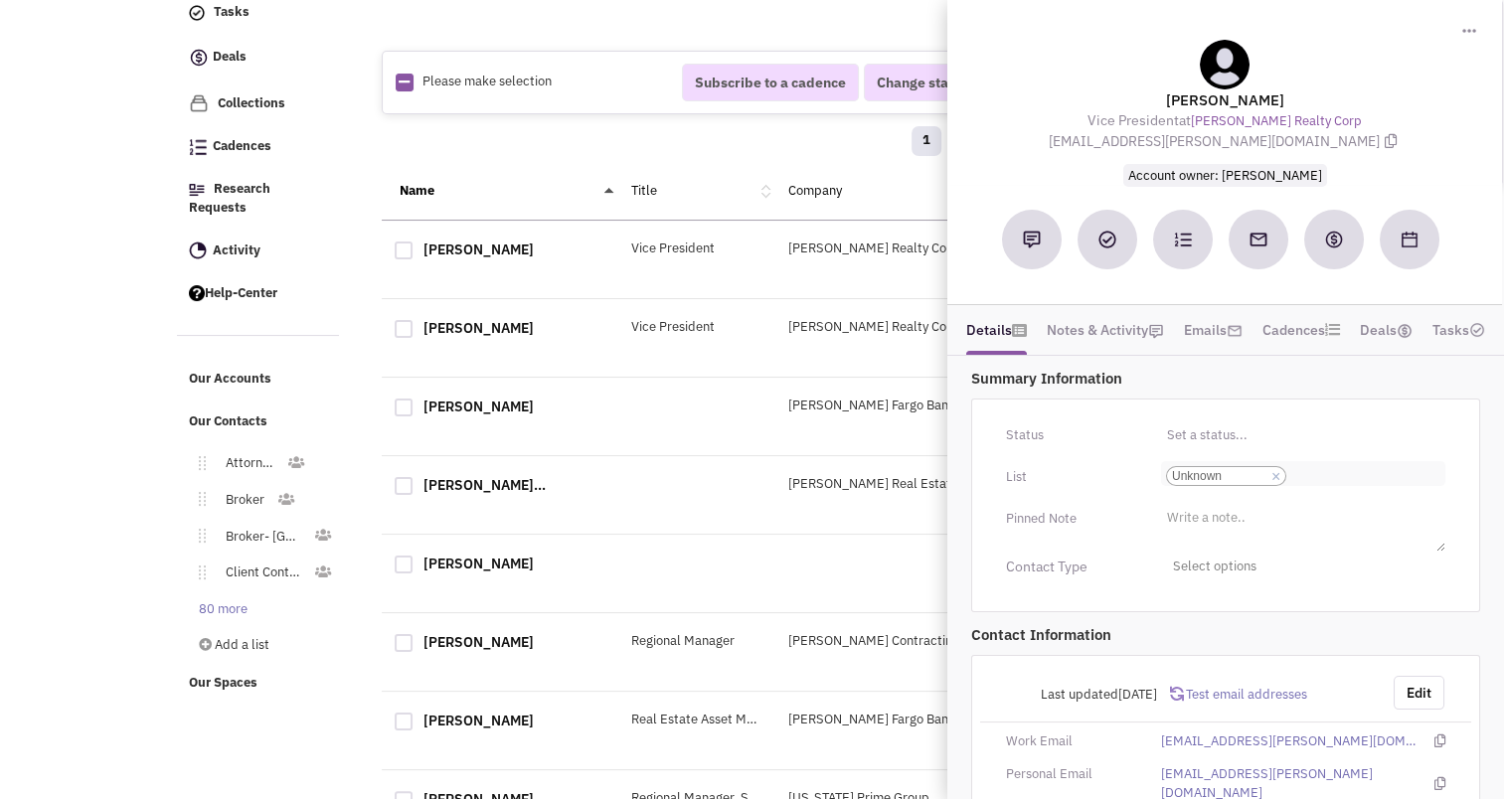
click at [1277, 469] on link "×" at bounding box center [1276, 477] width 9 height 18
click at [0, 0] on select "Select a list... Unknown" at bounding box center [0, 0] width 0 height 0
click at [1245, 467] on ul "Select a list..." at bounding box center [1303, 472] width 284 height 23
click at [0, 0] on select "Select a list..." at bounding box center [0, 0] width 0 height 0
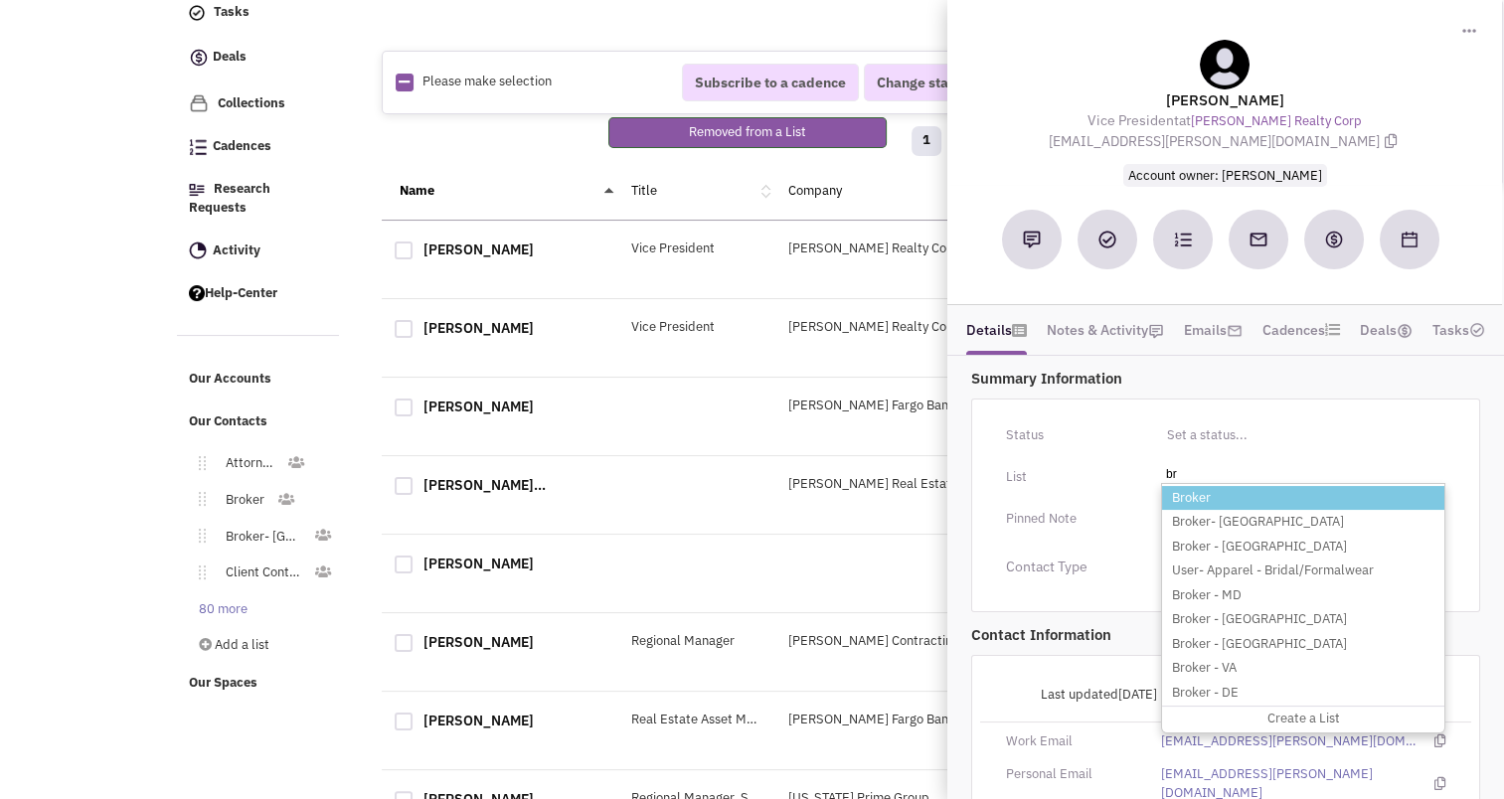
type input "br"
click at [1223, 497] on li "Broker" at bounding box center [1303, 498] width 282 height 25
click at [0, 0] on select "Select a list..." at bounding box center [0, 0] width 0 height 0
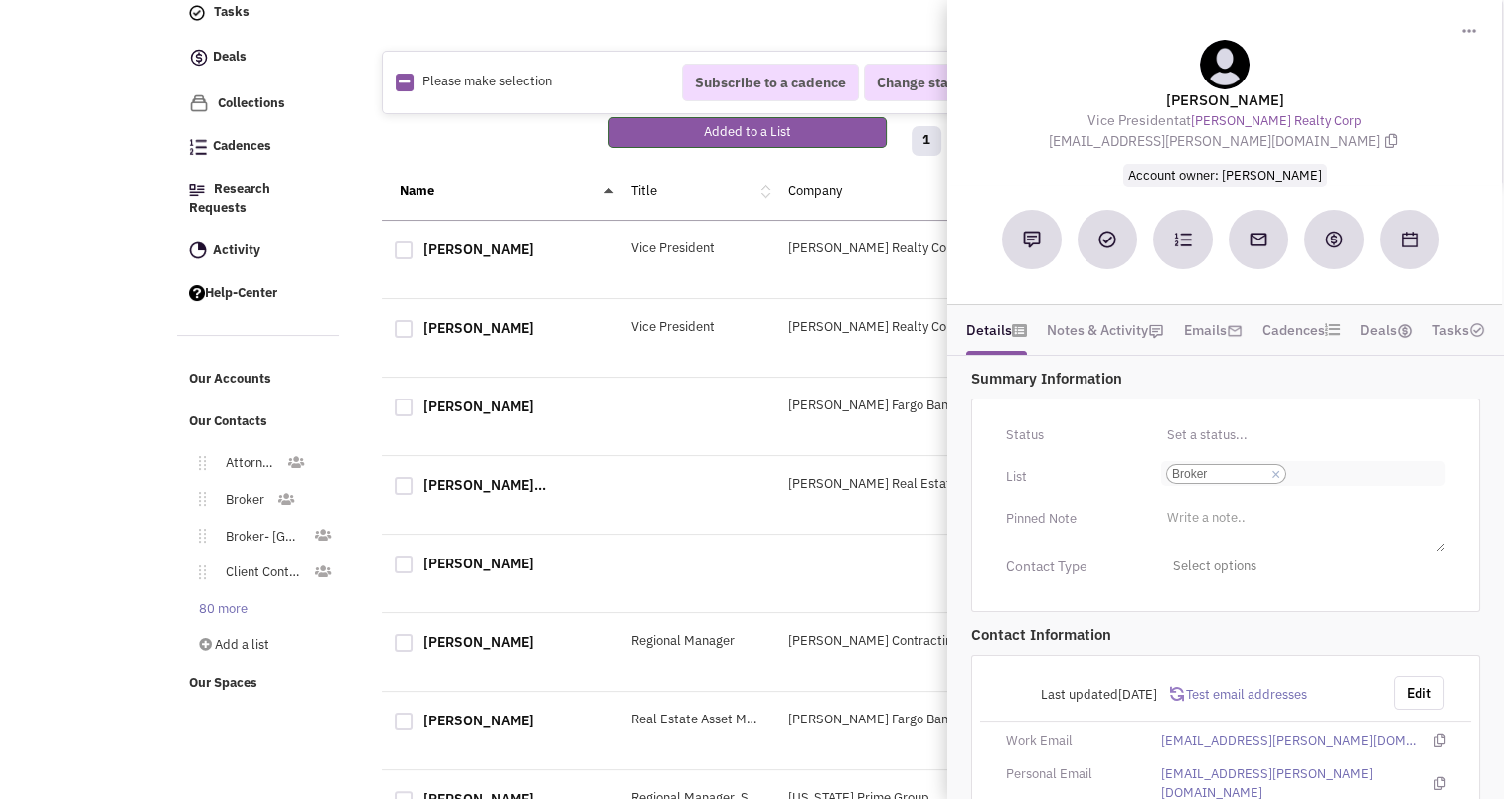
click at [1318, 480] on input "Select a list... Broker Select a list... × Broker" at bounding box center [1314, 474] width 44 height 20
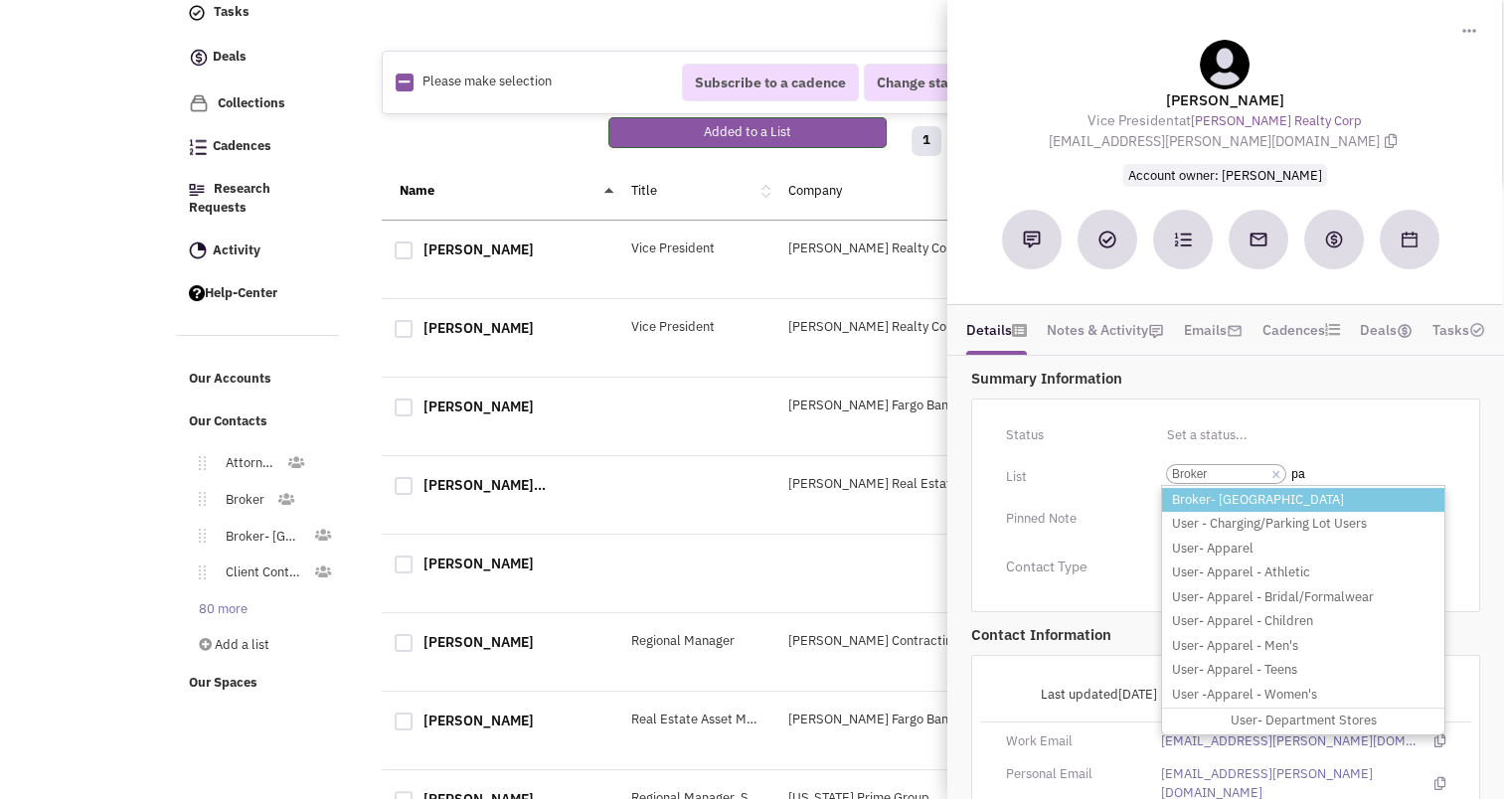
type input "pa"
click at [1241, 507] on li "Broker- [GEOGRAPHIC_DATA]" at bounding box center [1303, 500] width 282 height 25
click at [0, 0] on select "Select a list... Broker" at bounding box center [0, 0] width 0 height 0
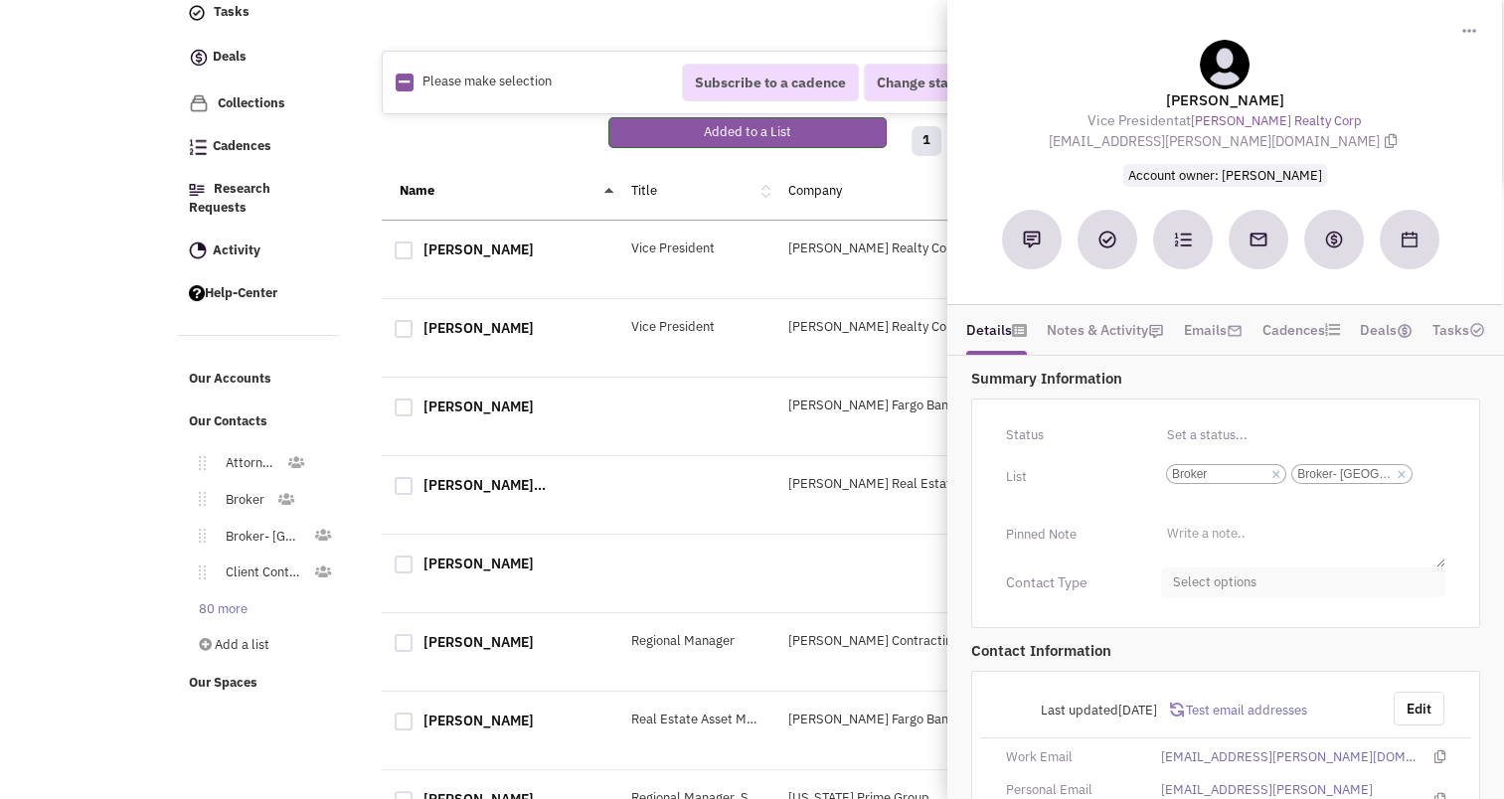
click at [1232, 579] on span "Select options" at bounding box center [1303, 583] width 284 height 31
click at [1177, 656] on div at bounding box center [1181, 661] width 18 height 18
checkbox input "true"
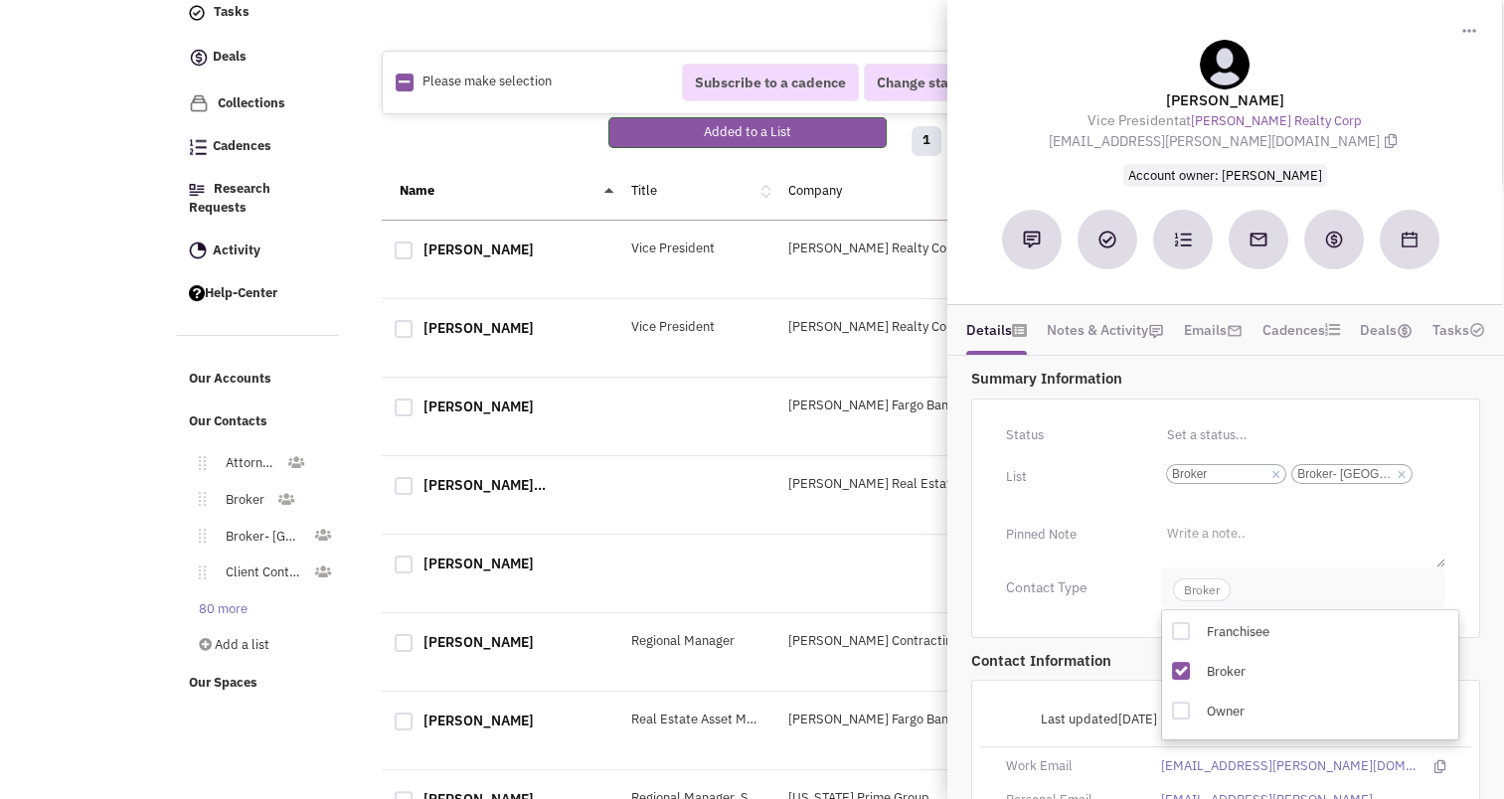
click at [1202, 596] on span "Broker" at bounding box center [1202, 590] width 58 height 23
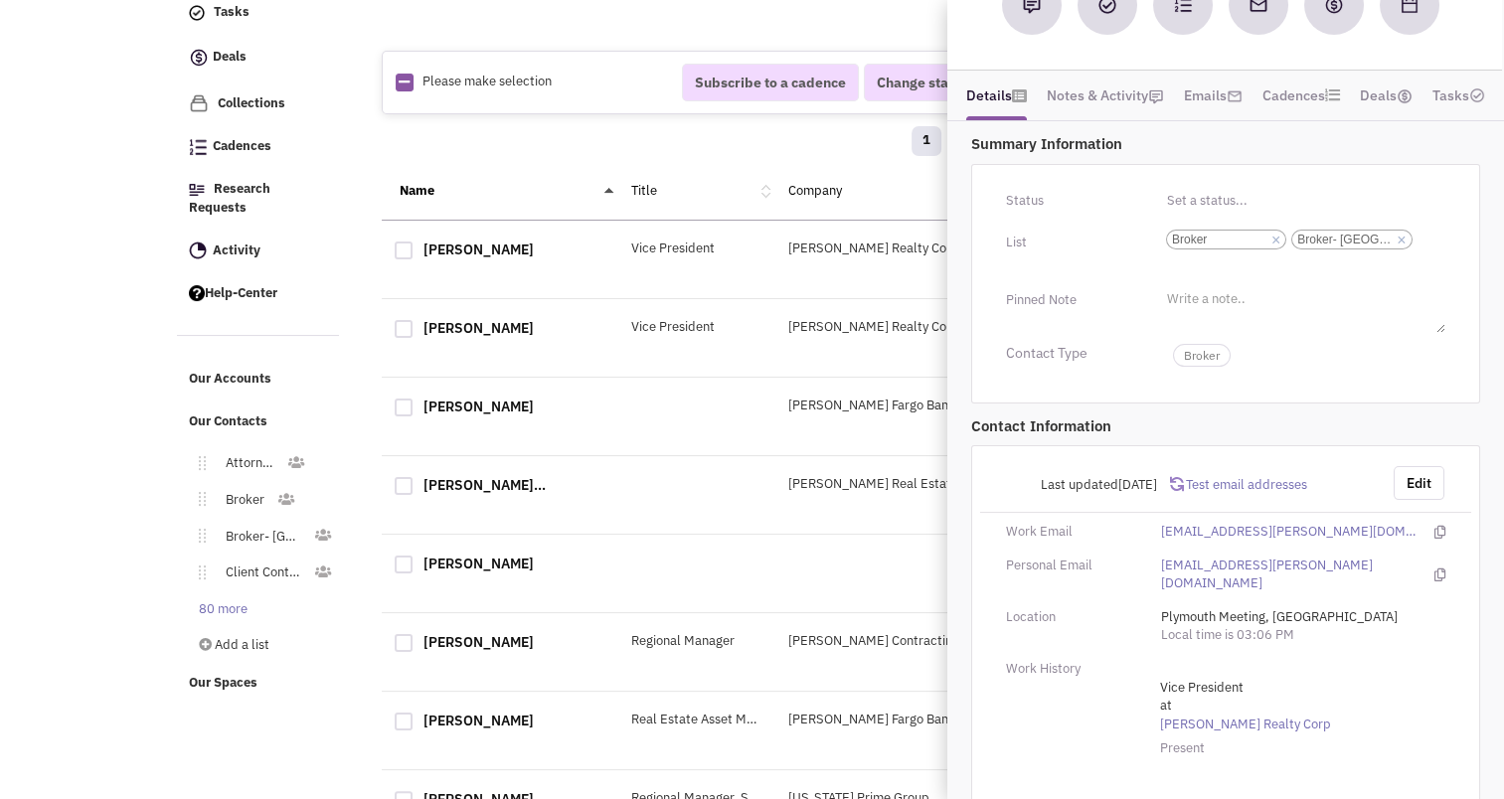
click at [509, 138] on div "1 2 3 4 5 6 7 8 9 10 … » »»" at bounding box center [855, 144] width 921 height 40
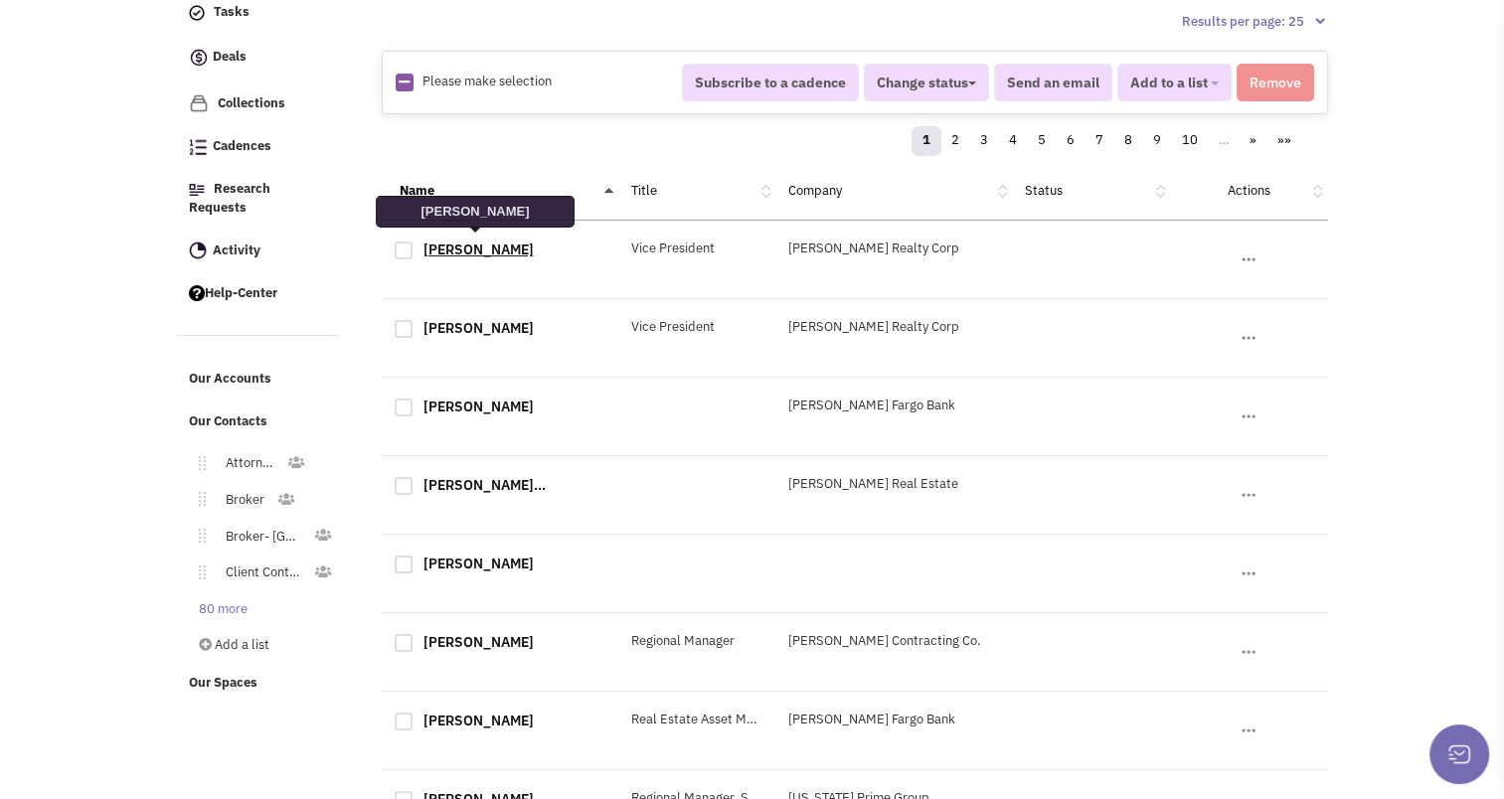
click at [510, 247] on link "Joseph Tornetta" at bounding box center [479, 250] width 110 height 18
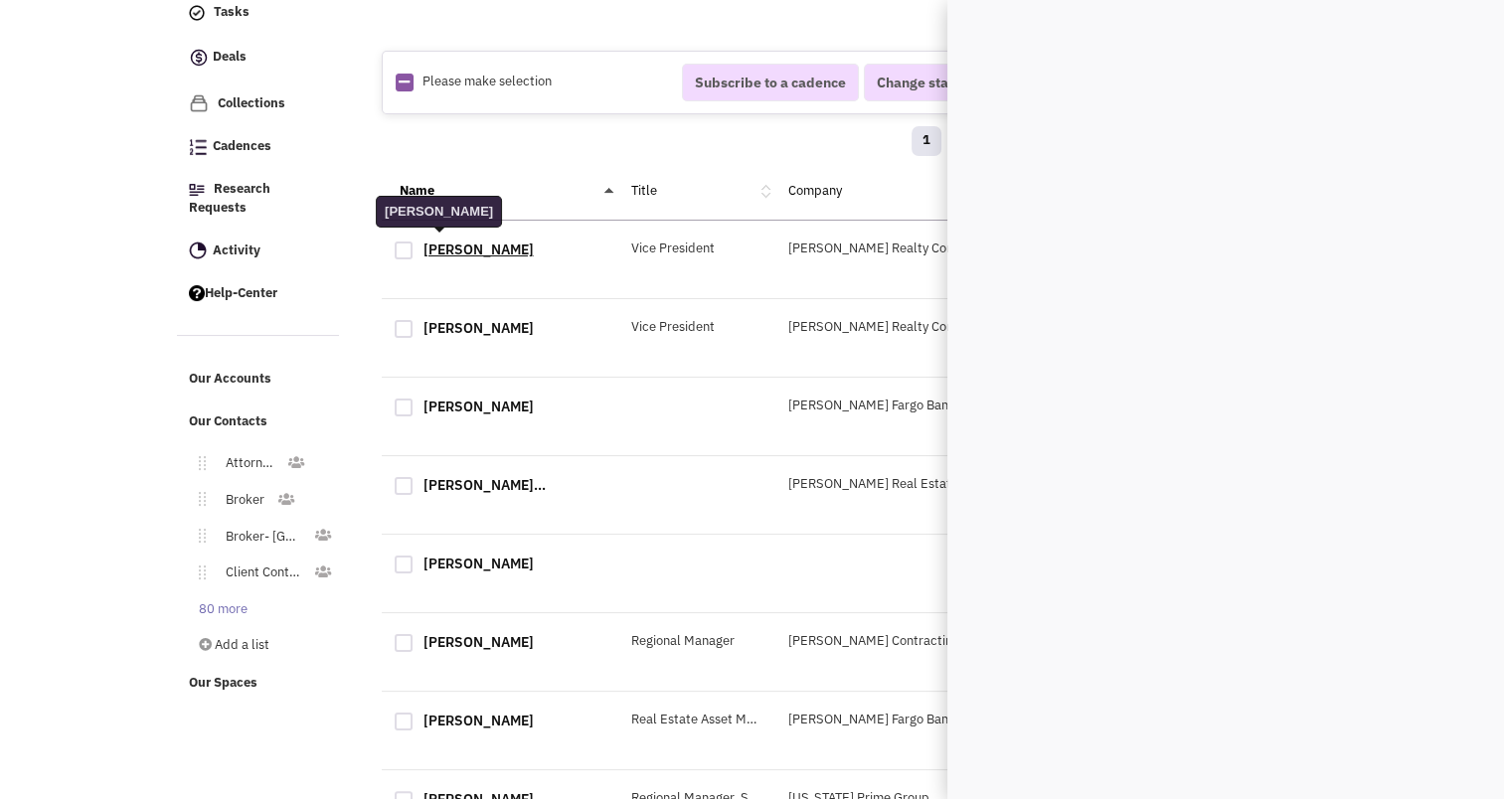
scroll to position [0, 0]
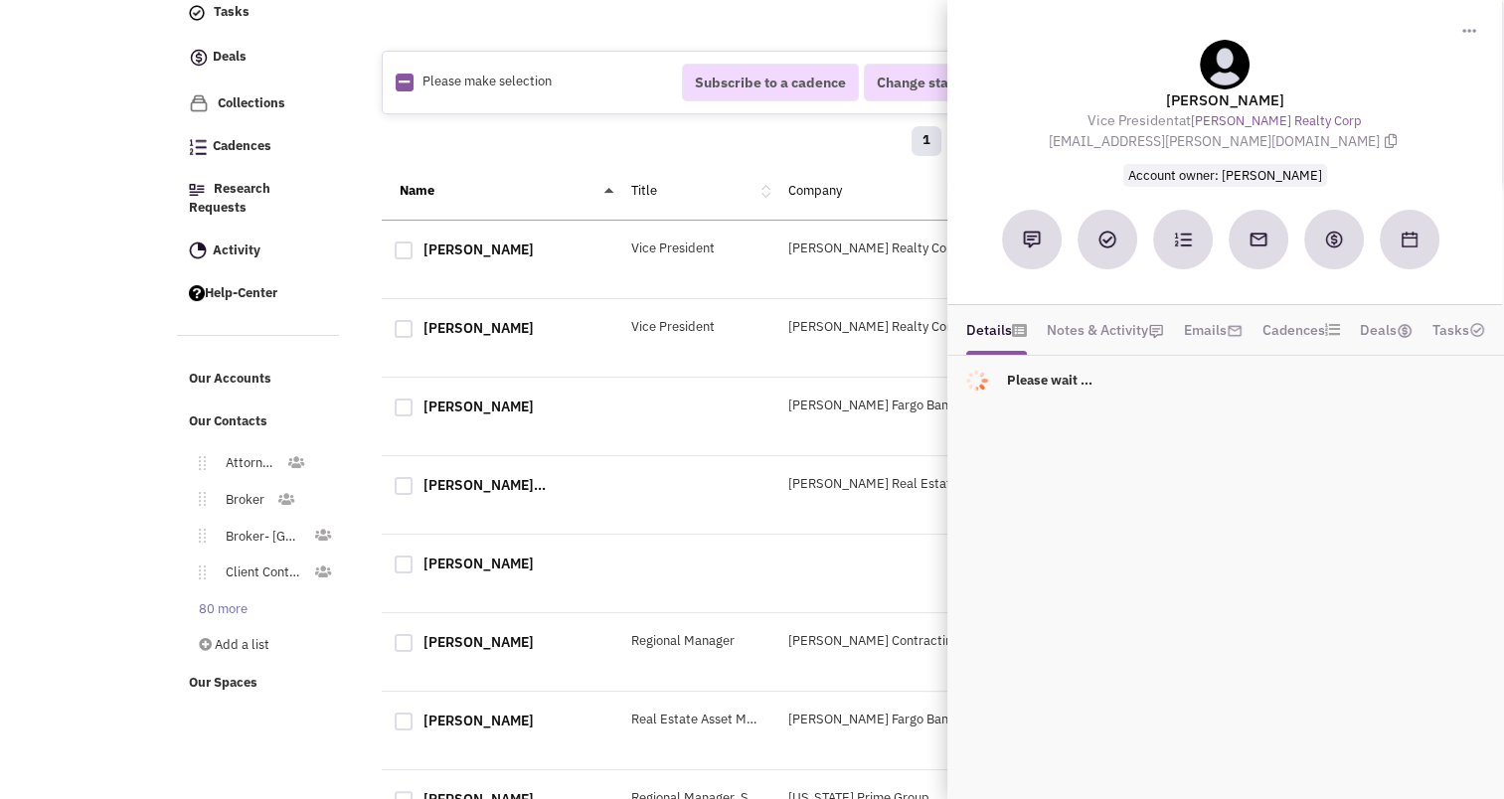
click at [599, 163] on div "Name Title Company Status Actions" at bounding box center [855, 192] width 947 height 58
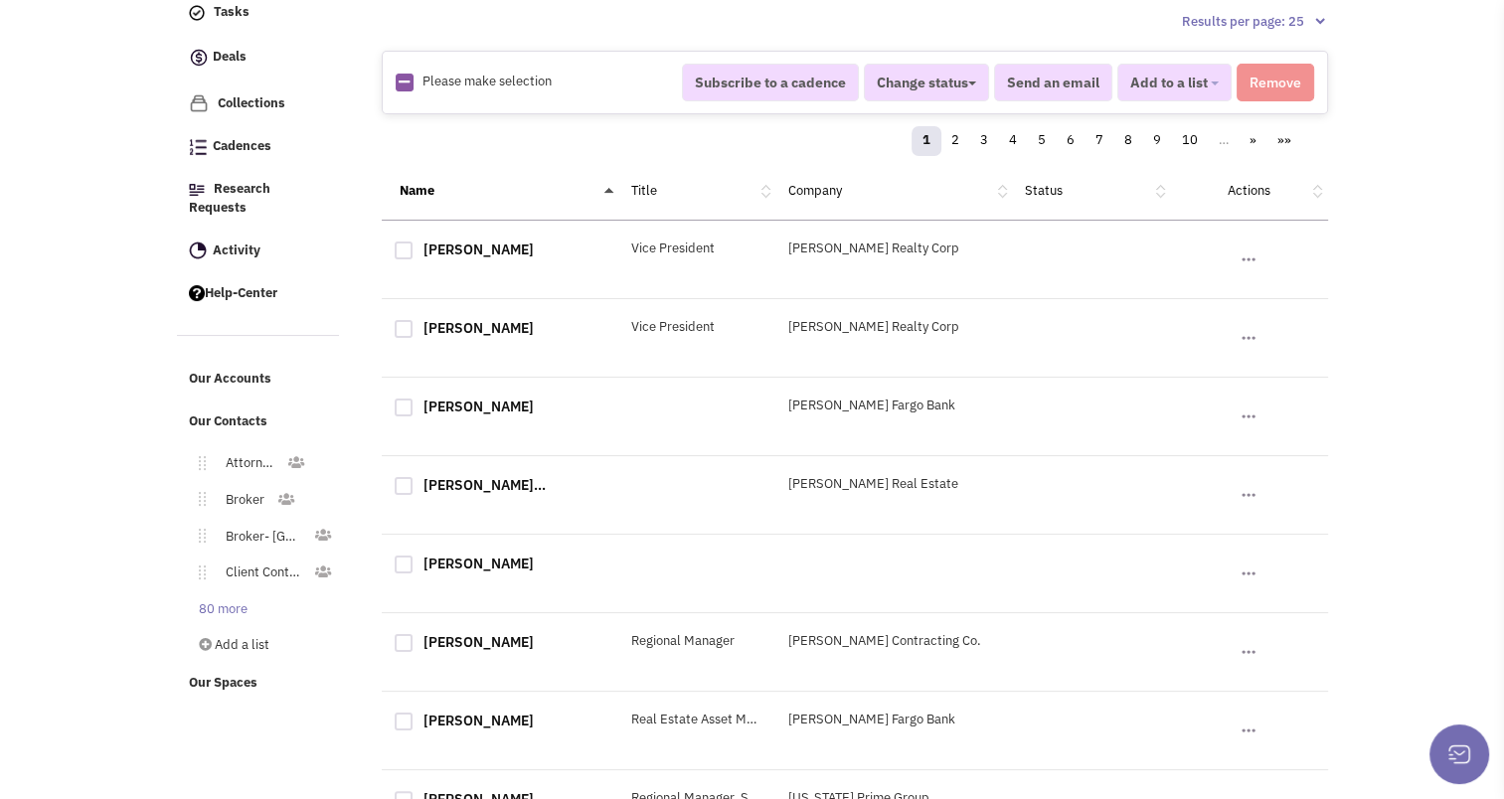
click at [496, 182] on div "Name" at bounding box center [500, 191] width 237 height 19
click at [483, 319] on link "Kathleen Tornetta" at bounding box center [479, 328] width 110 height 18
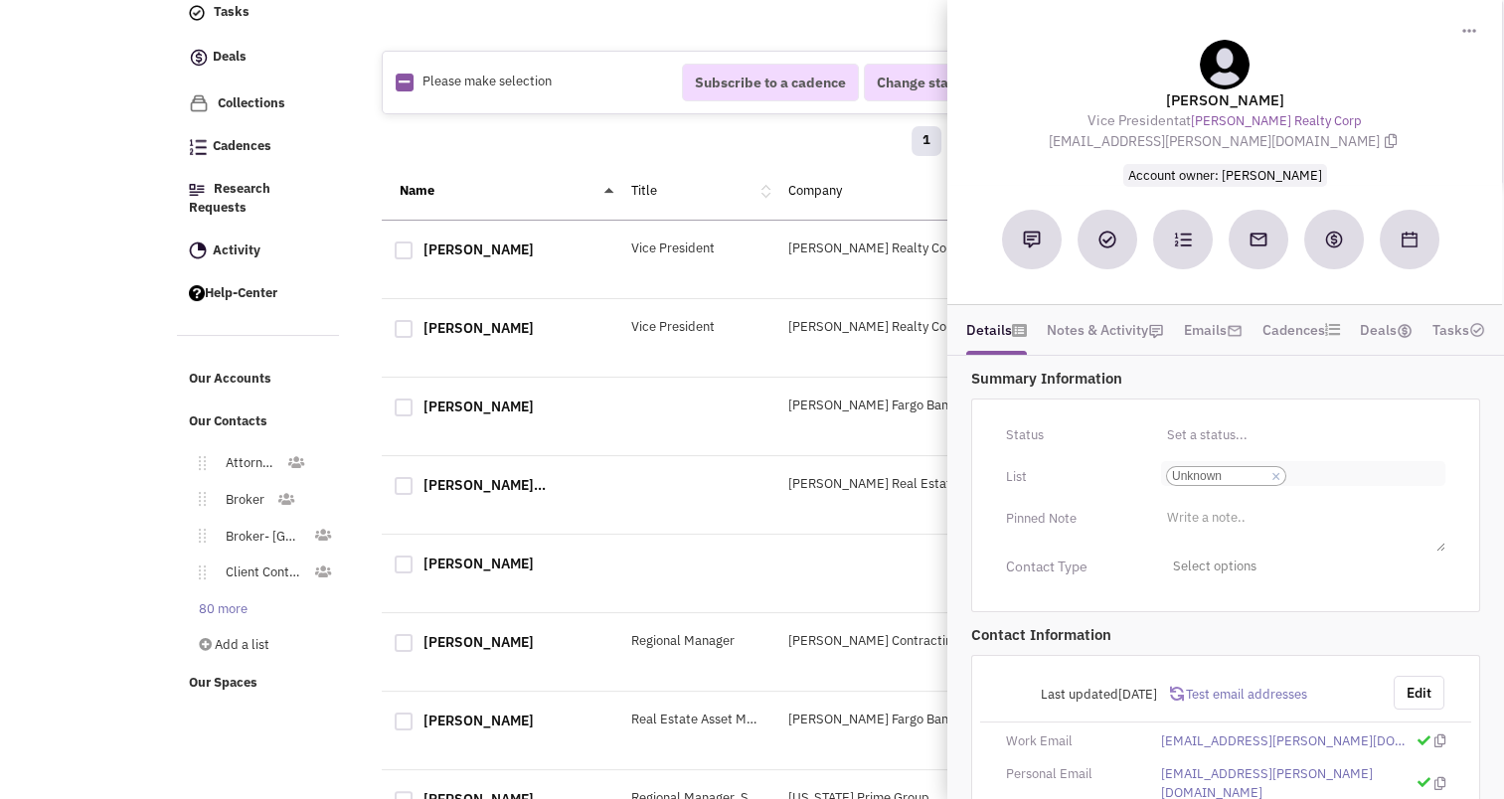
click at [1279, 471] on link "×" at bounding box center [1276, 477] width 9 height 18
click at [0, 0] on select "Select a list... Unknown" at bounding box center [0, 0] width 0 height 0
click at [1251, 469] on ul "Select a list..." at bounding box center [1303, 472] width 284 height 23
click at [0, 0] on select "Select a list..." at bounding box center [0, 0] width 0 height 0
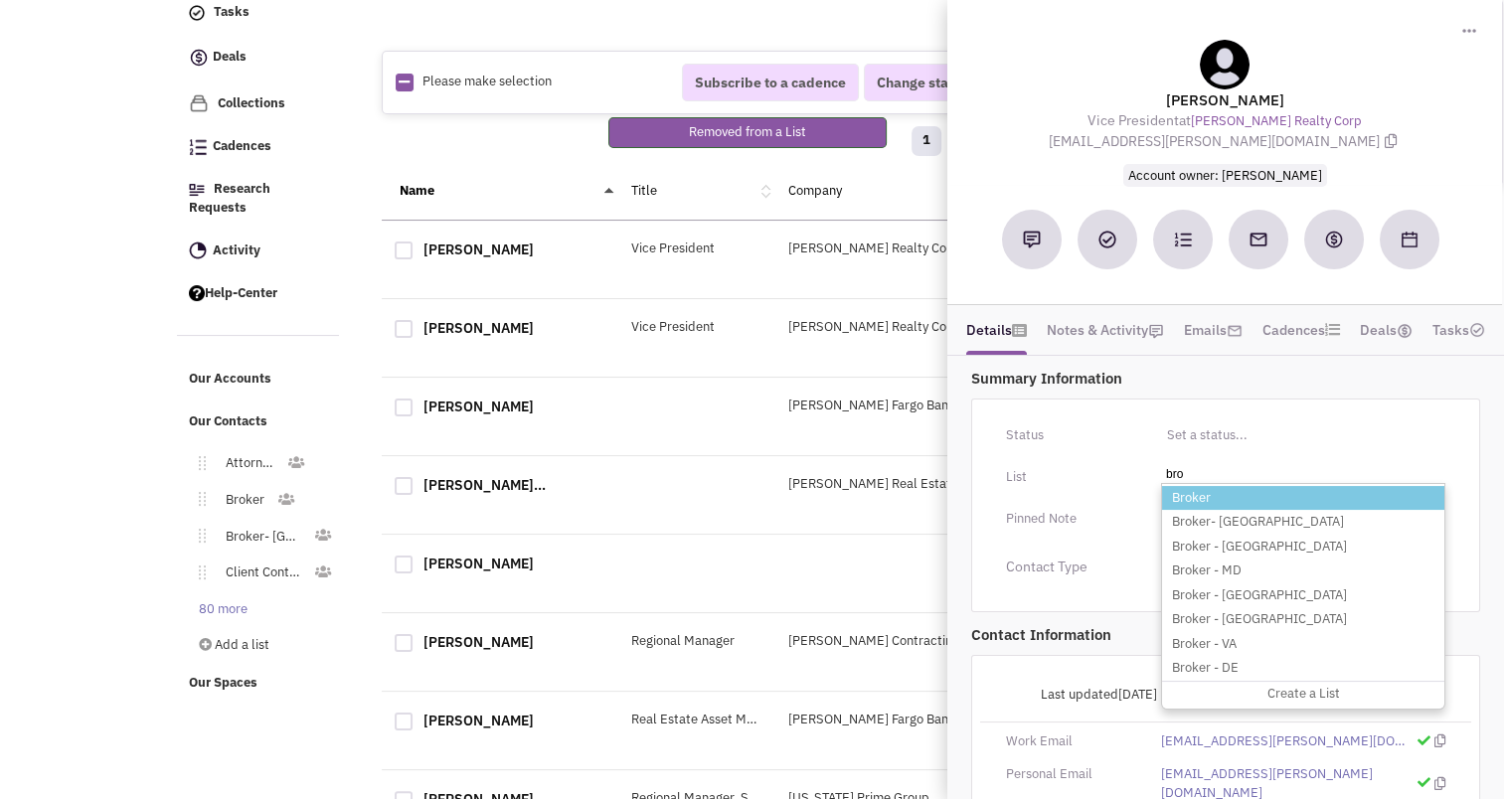
type input "bro"
click at [1225, 486] on li "Broker" at bounding box center [1303, 498] width 282 height 25
click at [0, 0] on select "Select a list..." at bounding box center [0, 0] width 0 height 0
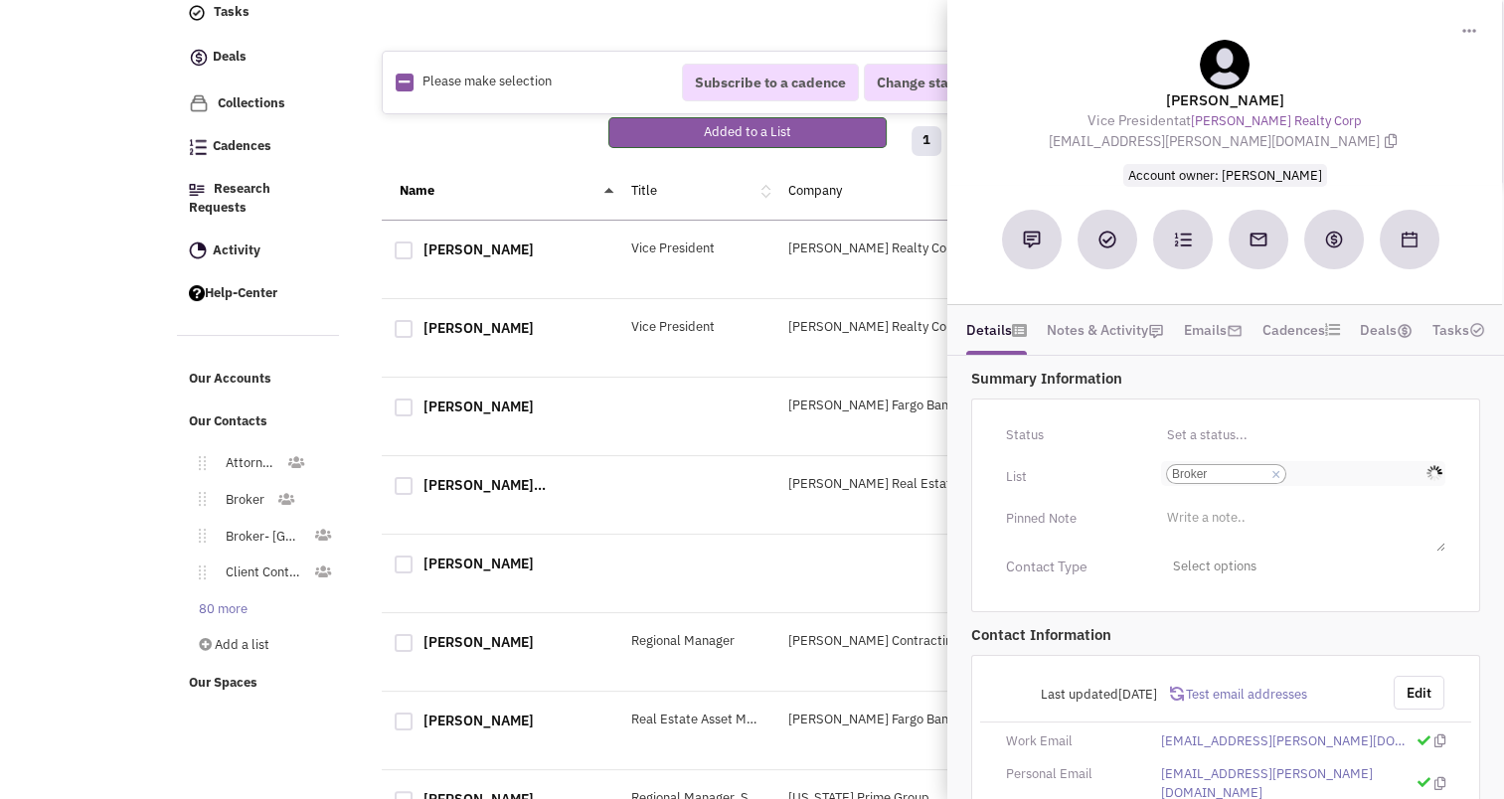
click at [1303, 475] on input "Select a list... Broker Select a list... × Broker" at bounding box center [1314, 474] width 44 height 20
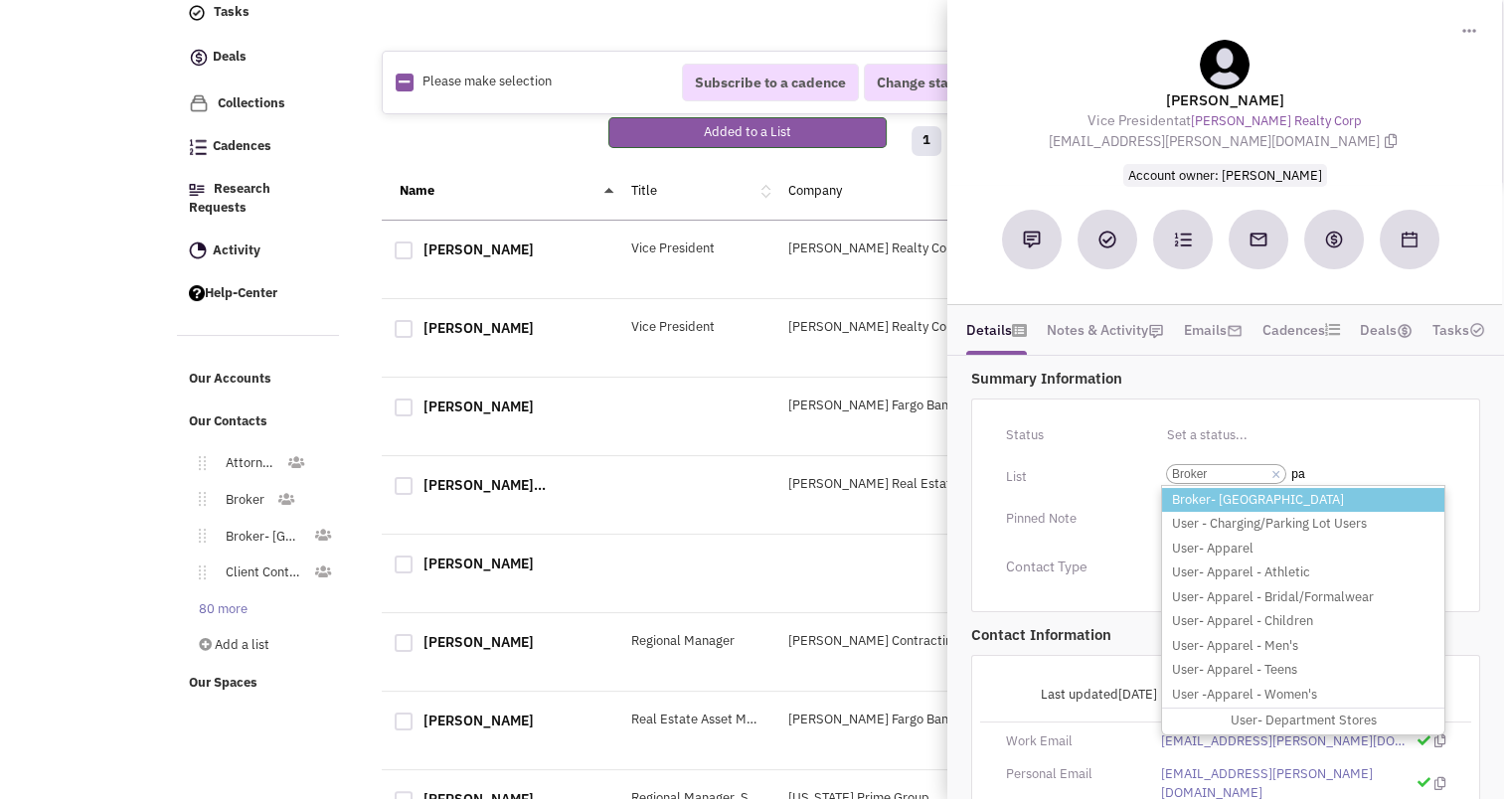
type input "pa"
click at [1214, 497] on li "Broker- [GEOGRAPHIC_DATA]" at bounding box center [1303, 500] width 282 height 25
click at [0, 0] on select "Select a list... Broker" at bounding box center [0, 0] width 0 height 0
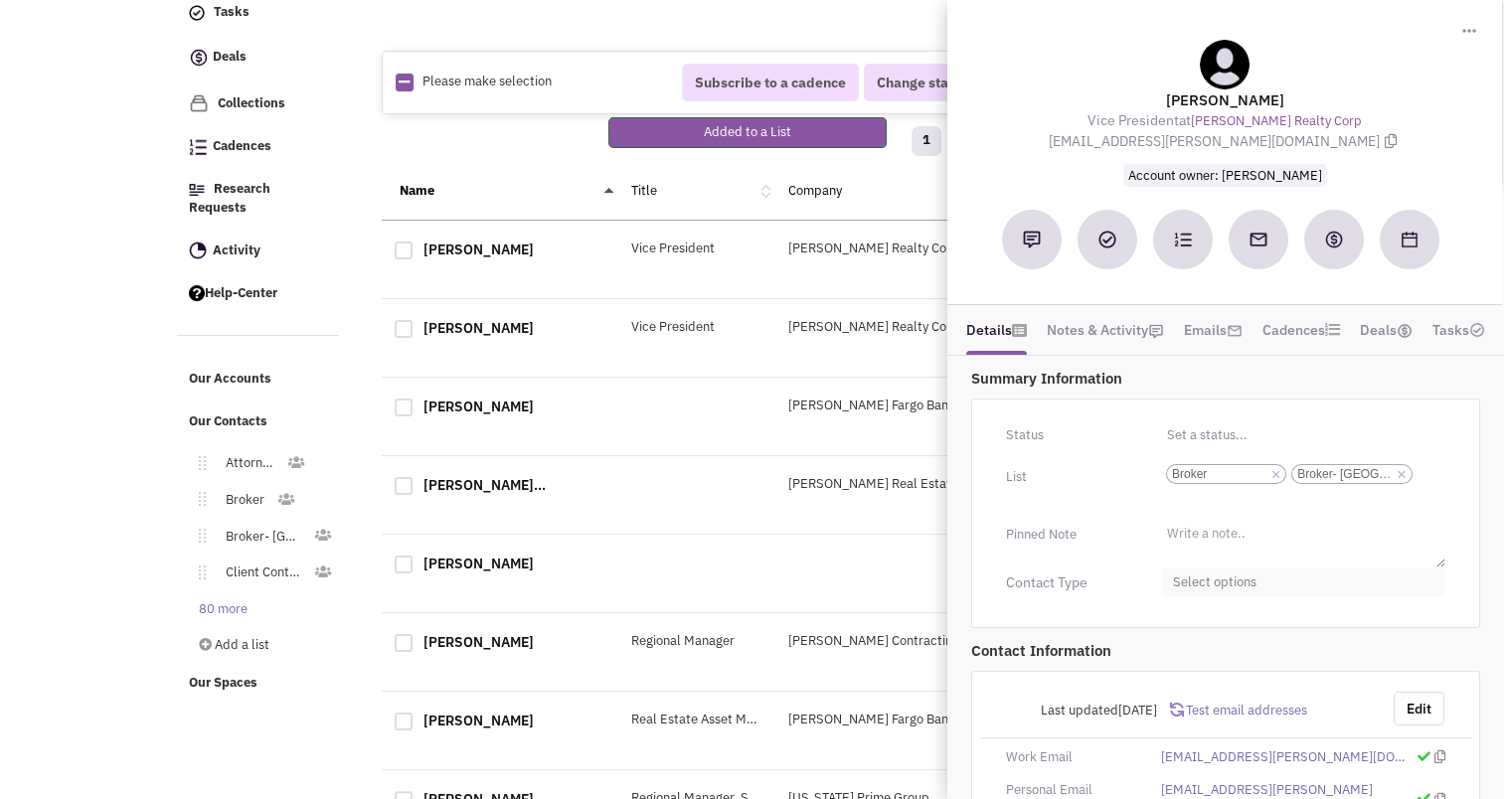
click at [1205, 584] on span "Select options" at bounding box center [1303, 583] width 284 height 31
click at [1180, 657] on div at bounding box center [1181, 661] width 18 height 18
checkbox input "true"
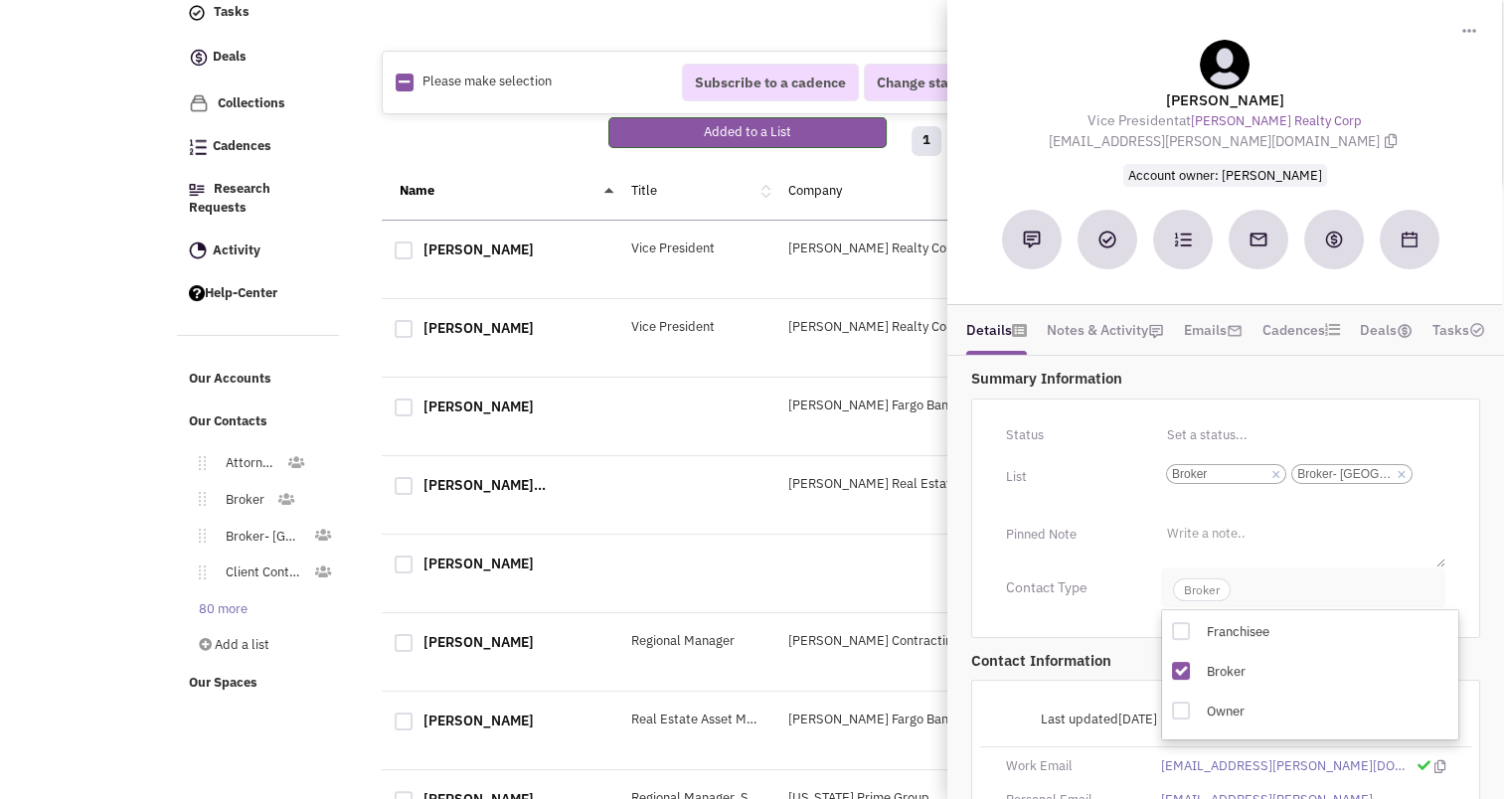
click at [1209, 597] on span "Broker" at bounding box center [1202, 590] width 58 height 23
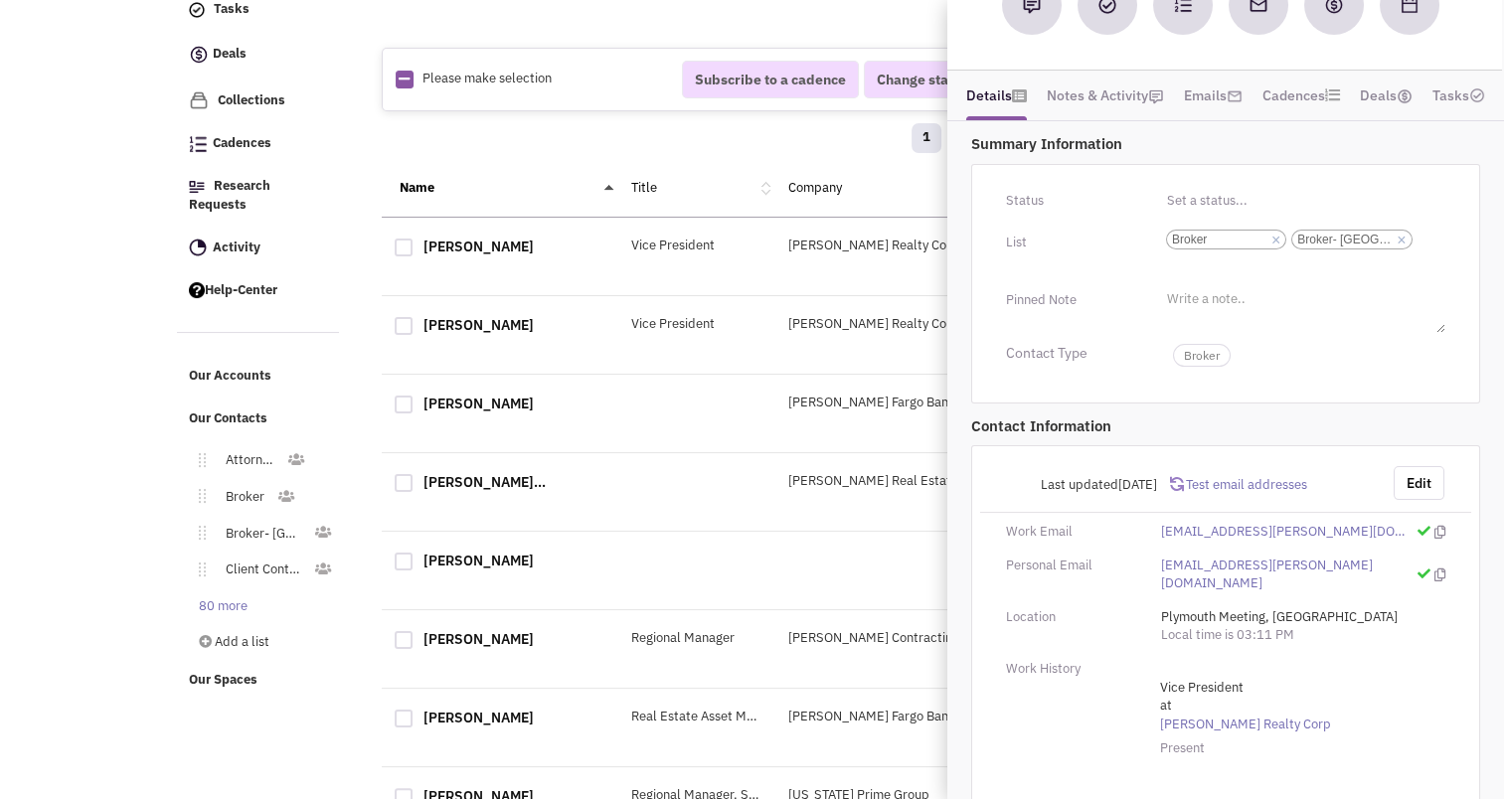
scroll to position [235, 0]
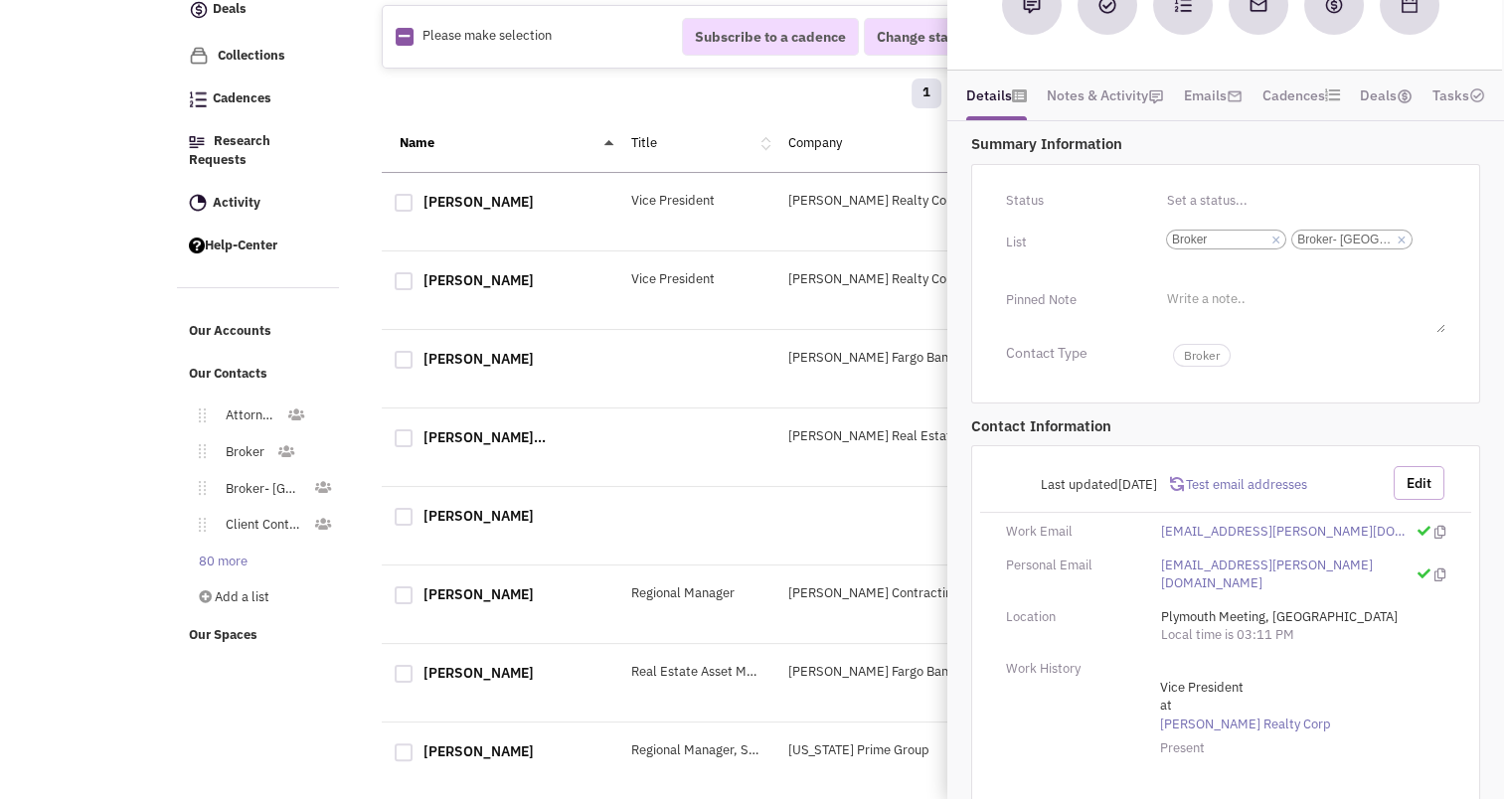
click at [1417, 482] on button "Edit" at bounding box center [1419, 483] width 51 height 34
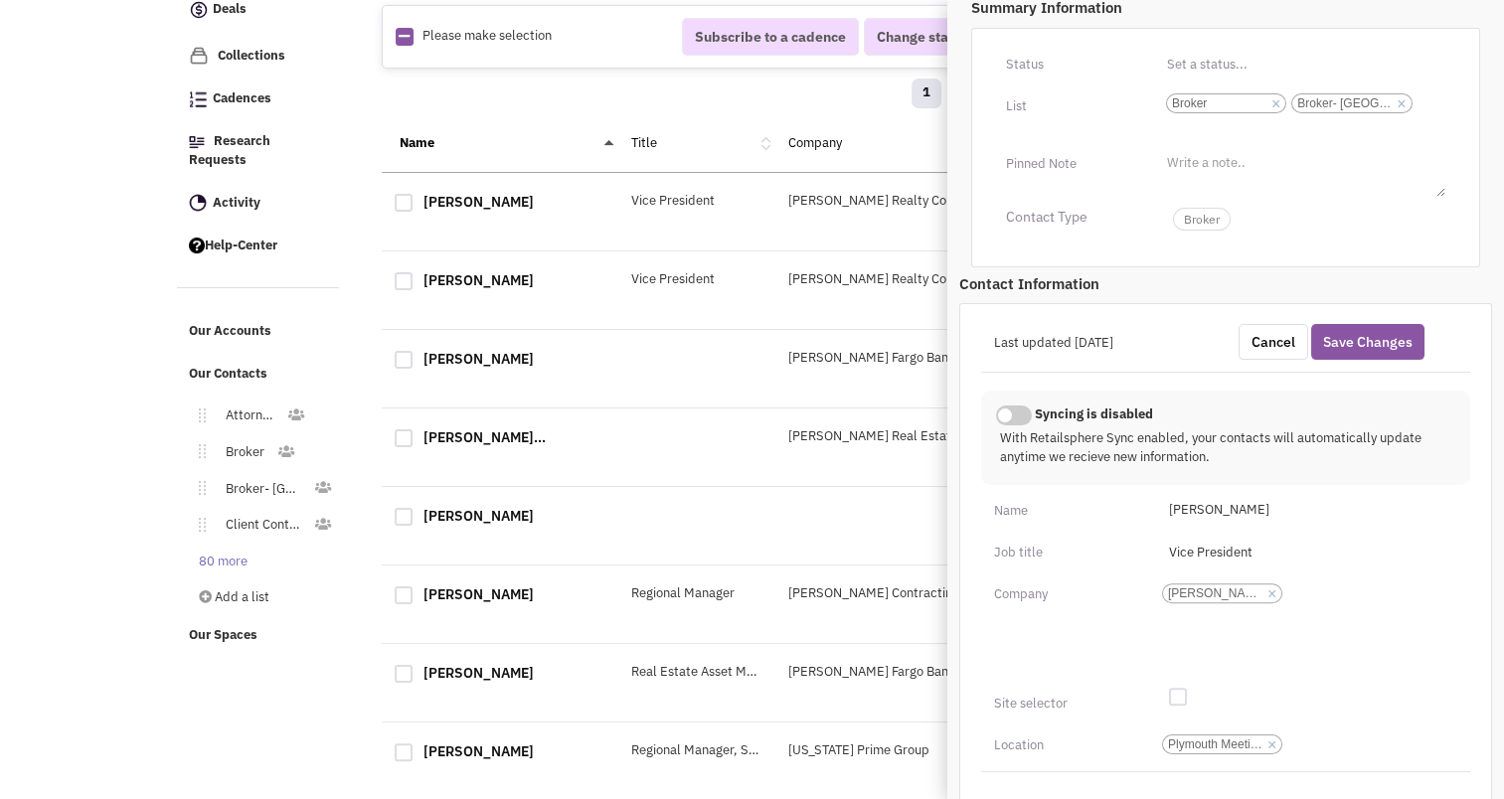
scroll to position [370, 0]
click at [1376, 329] on button "Save Changes" at bounding box center [1368, 343] width 113 height 36
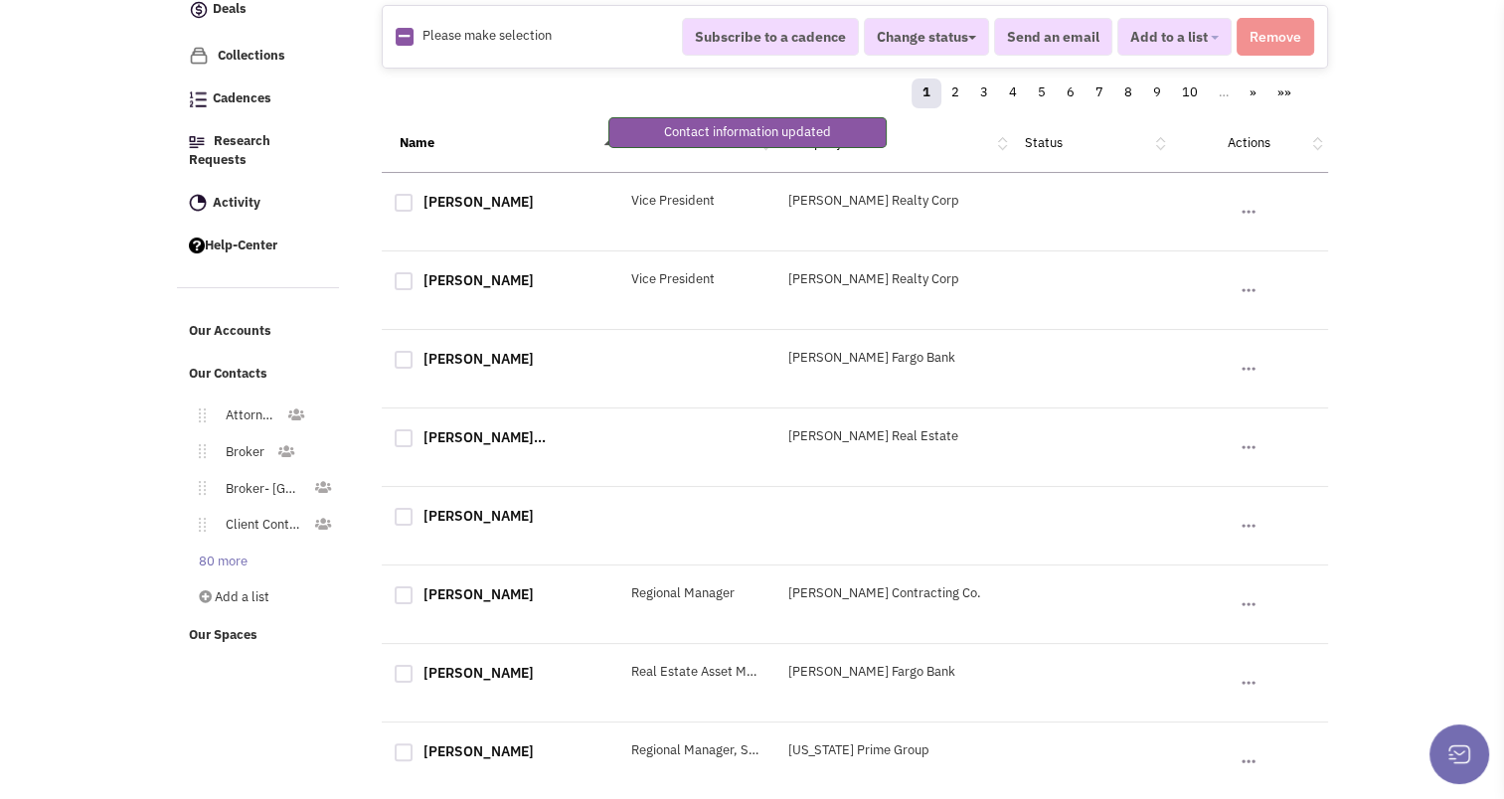
scroll to position [201, 0]
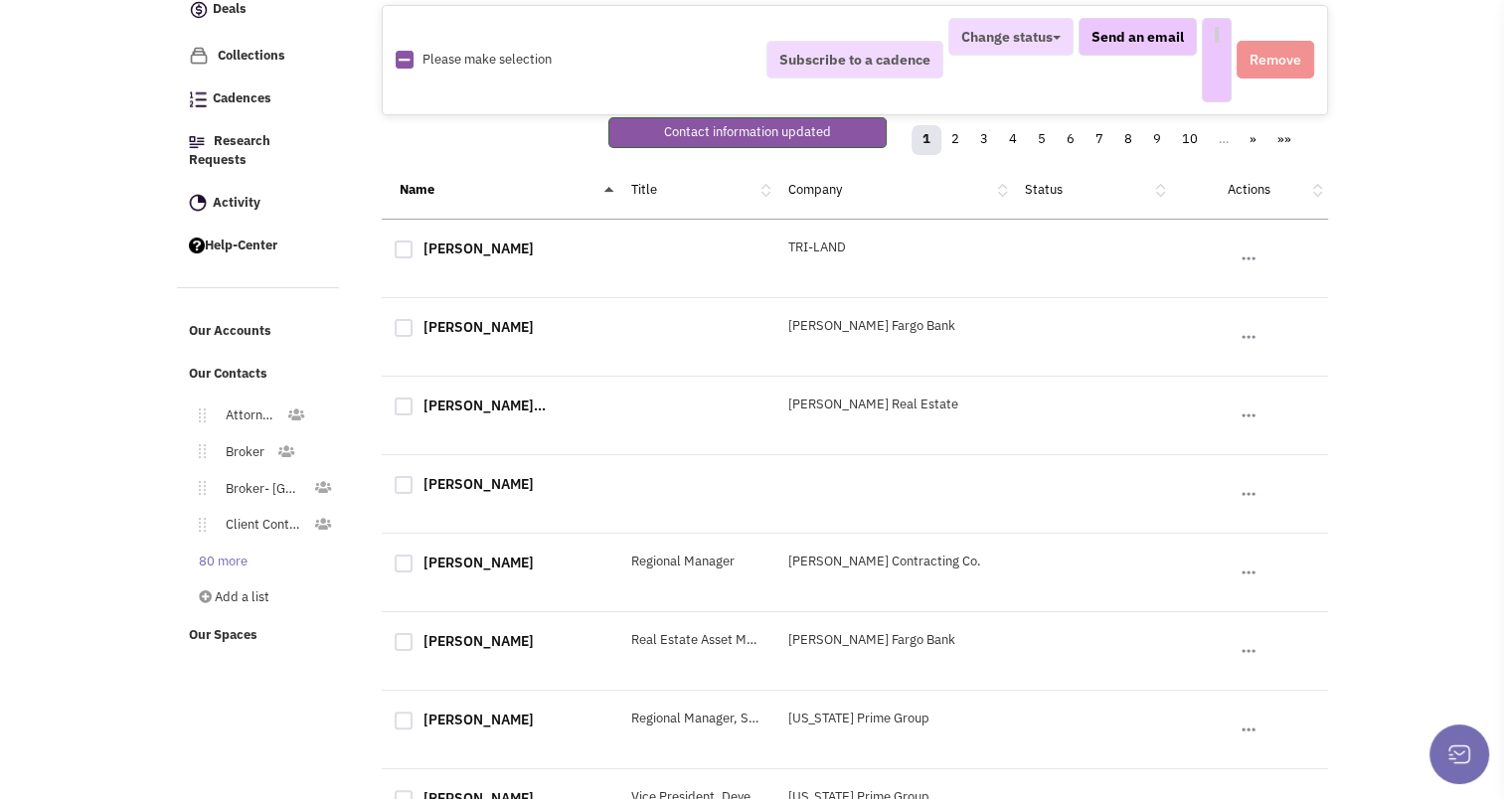
select select
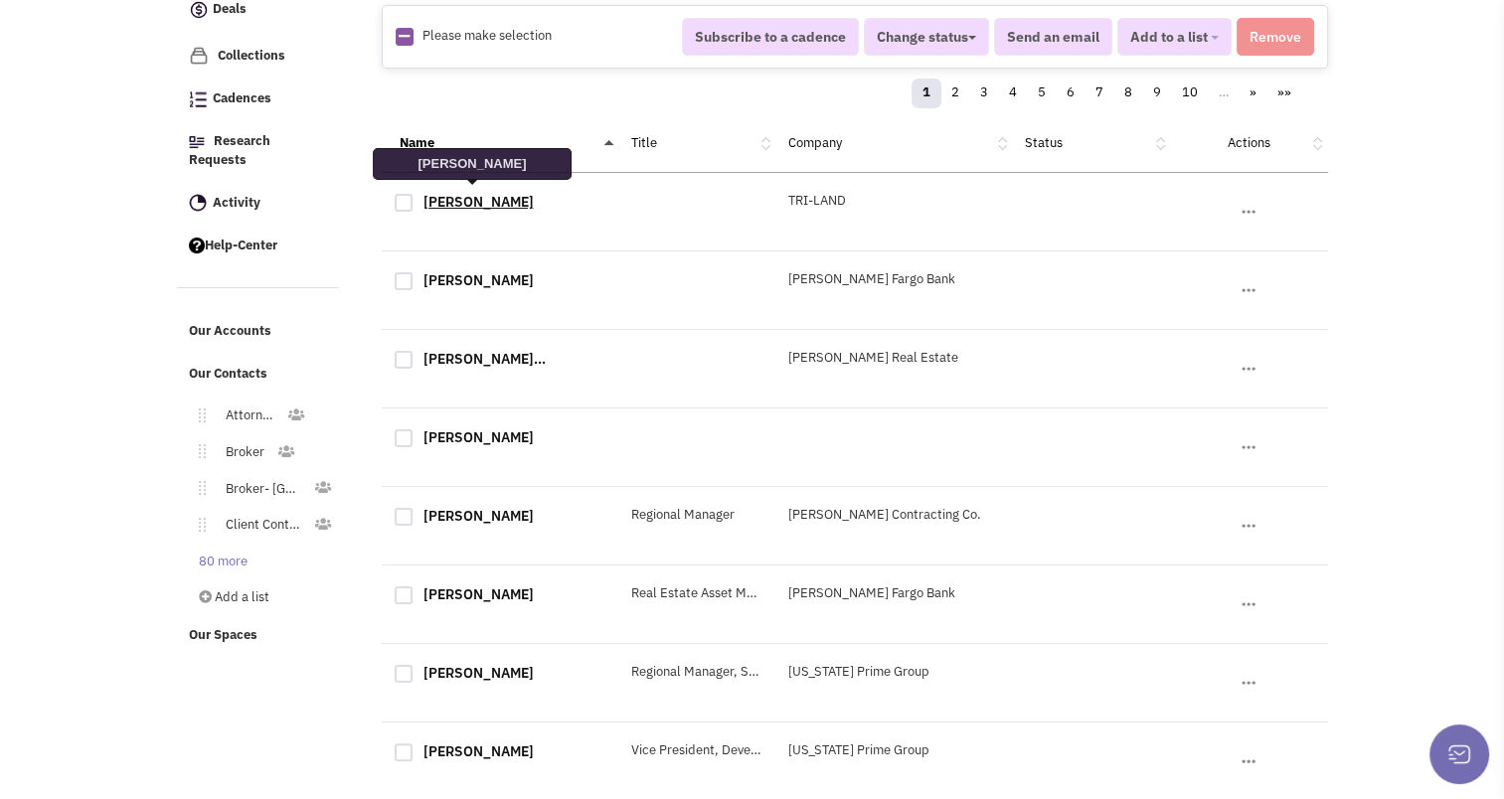
click at [460, 201] on link "Hugh Robinson" at bounding box center [479, 202] width 110 height 18
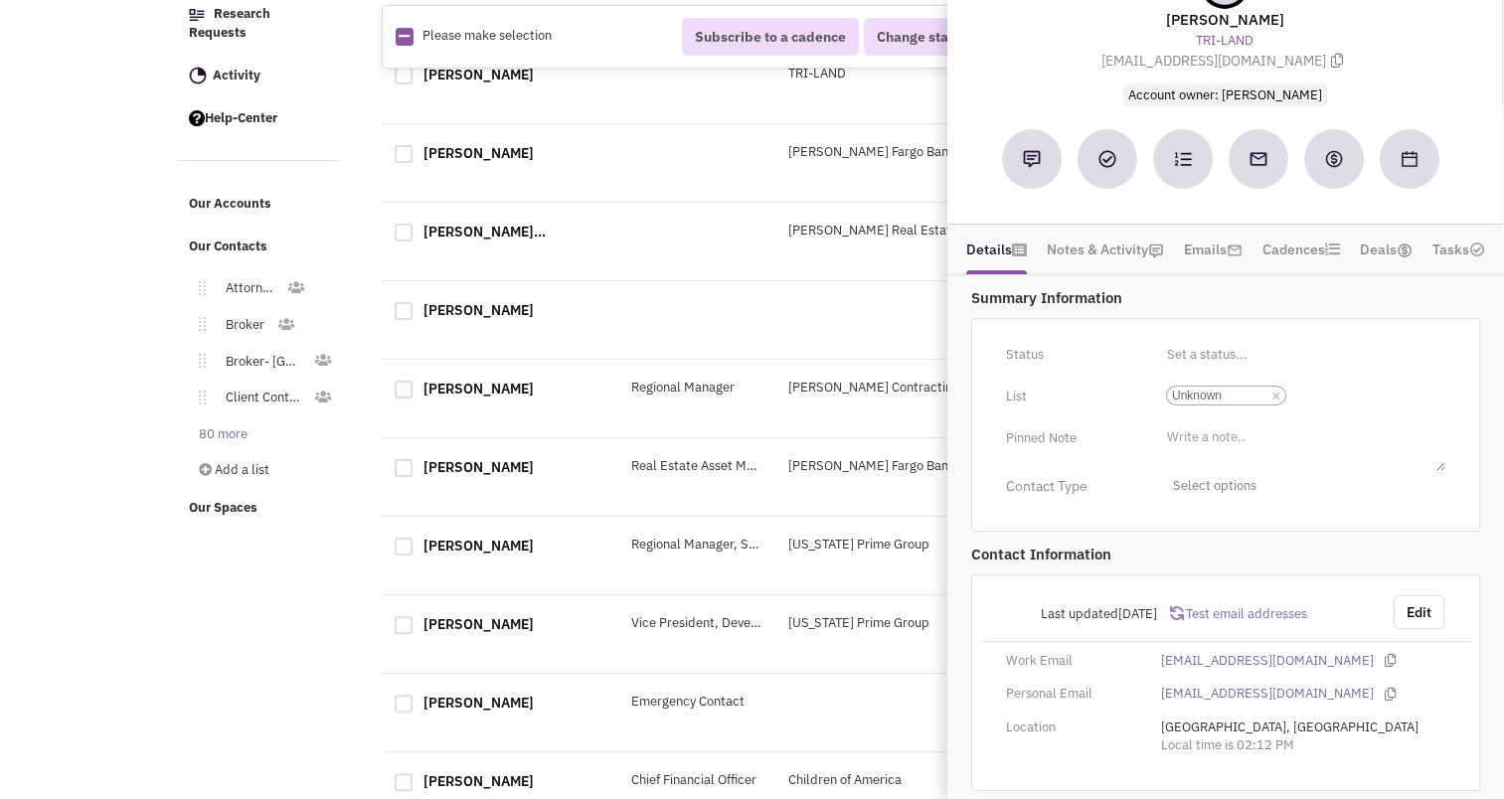
scroll to position [17, 0]
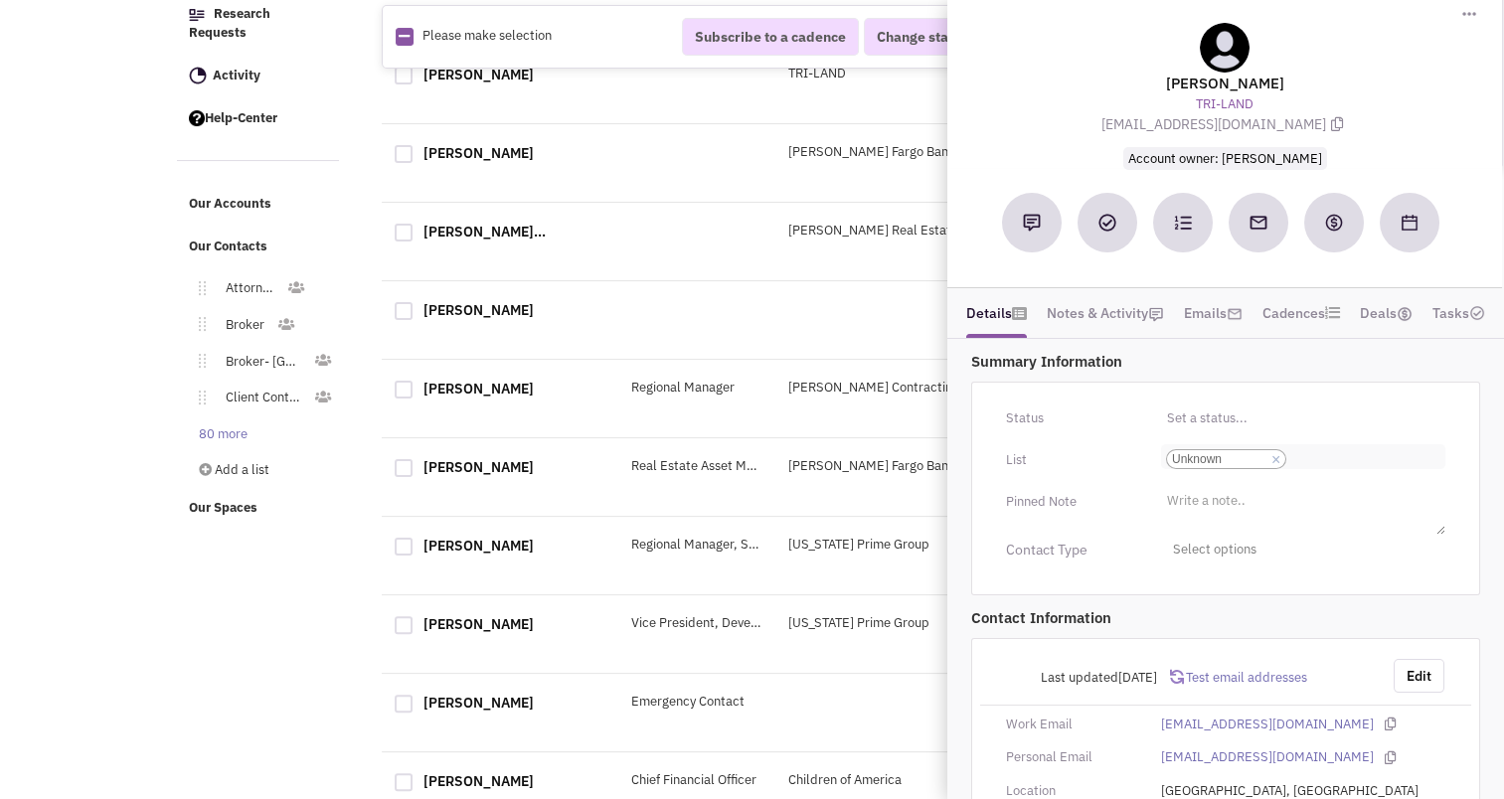
click at [1270, 453] on li "× Unknown" at bounding box center [1226, 459] width 120 height 20
click at [0, 0] on select "Select a list... Unknown" at bounding box center [0, 0] width 0 height 0
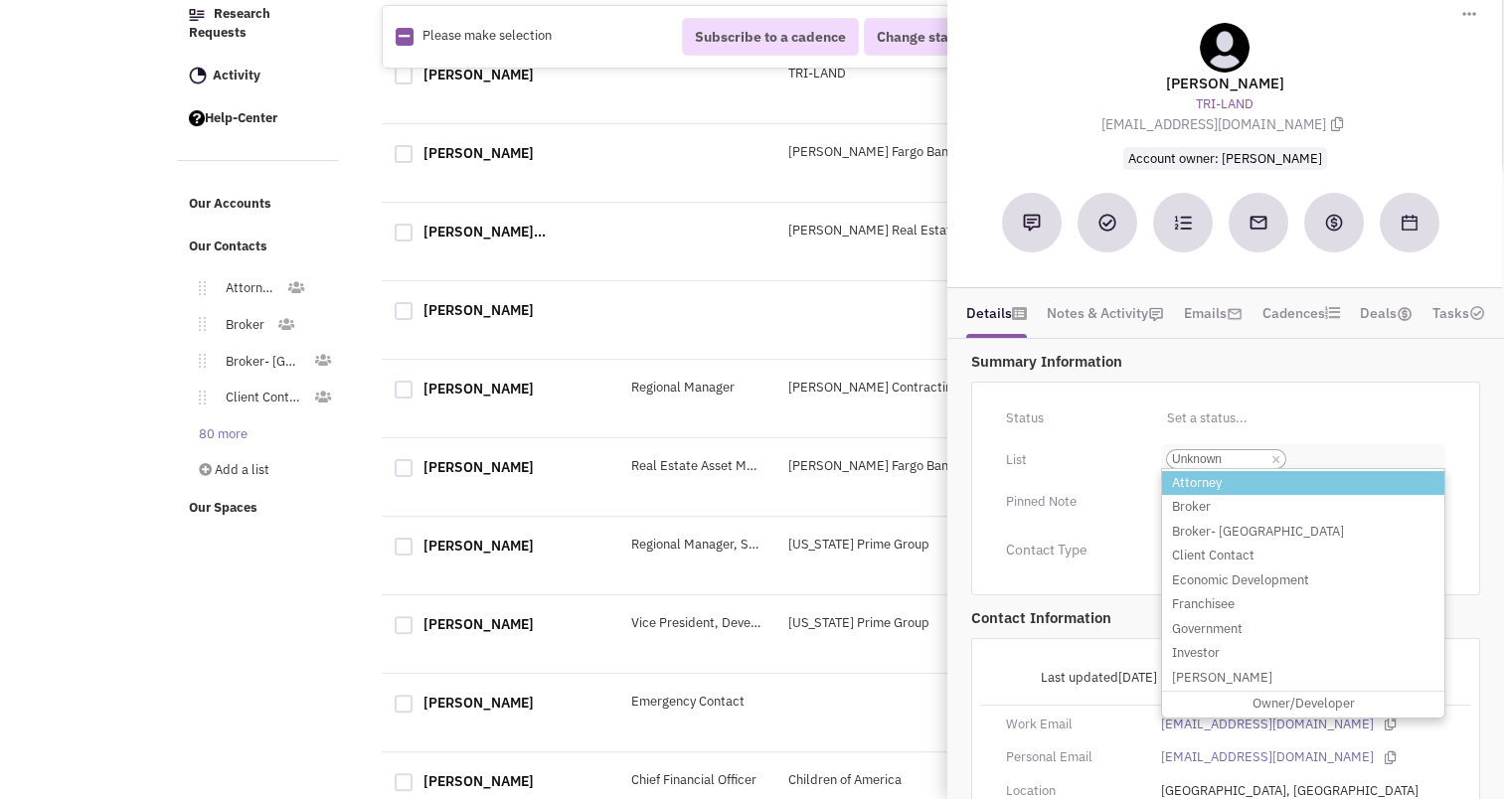
click at [1277, 451] on link "×" at bounding box center [1276, 460] width 9 height 18
click at [0, 0] on select "Select a list... Unknown" at bounding box center [0, 0] width 0 height 0
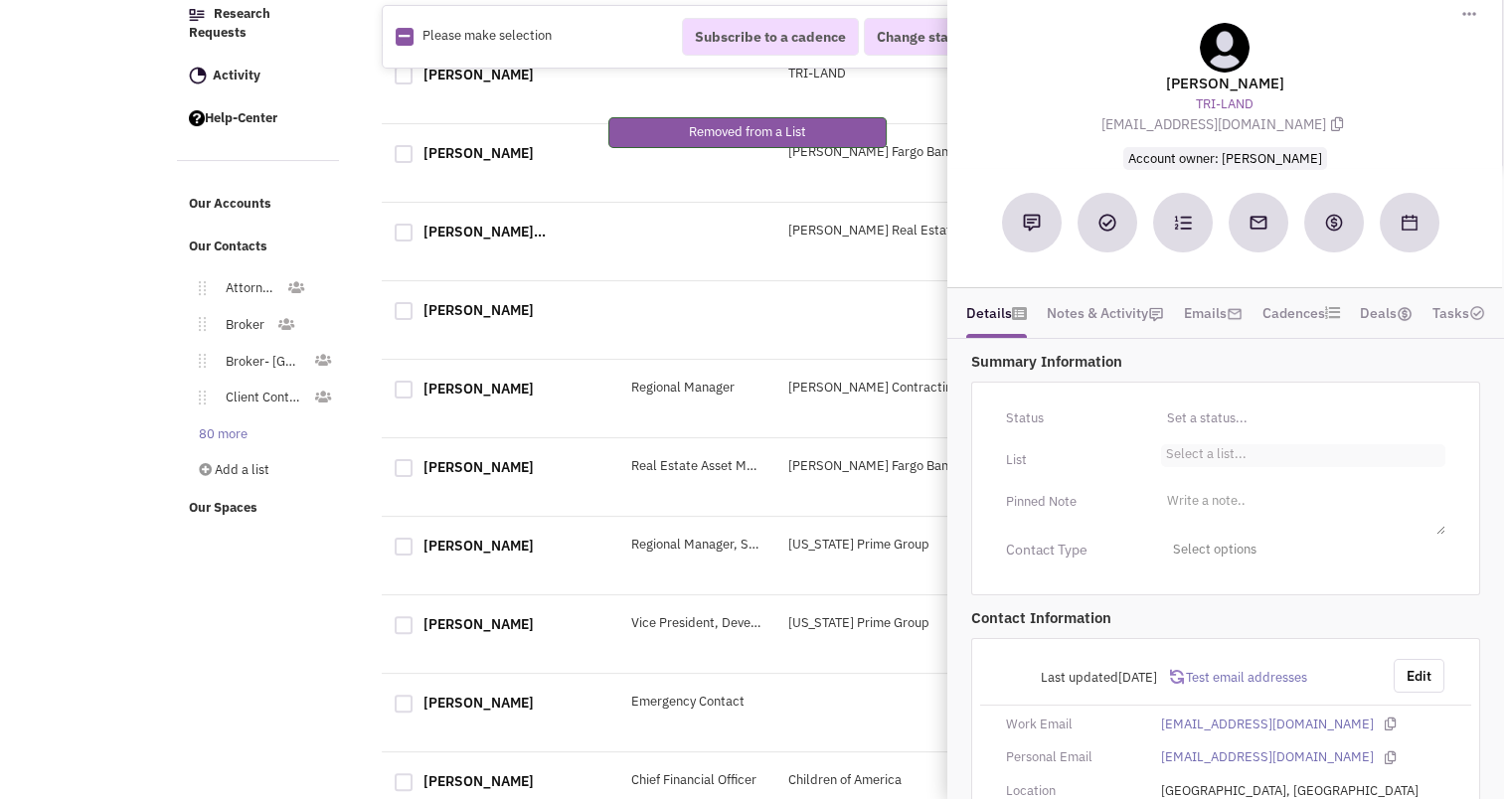
click at [1227, 448] on li "Select a list..." at bounding box center [1204, 451] width 86 height 15
click at [0, 0] on select "Select a list..." at bounding box center [0, 0] width 0 height 0
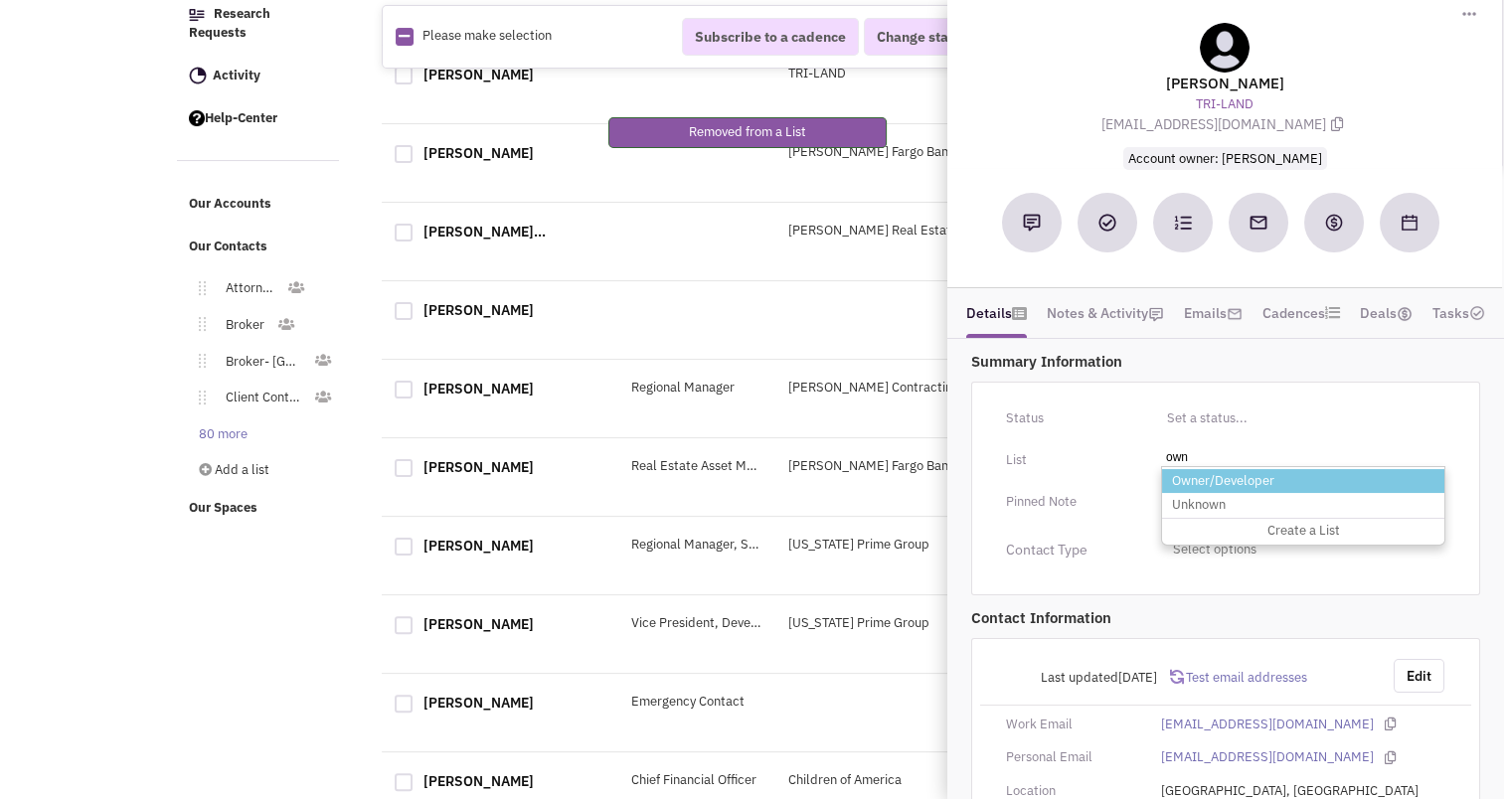
type input "own"
click at [1212, 469] on li "Owner/Developer" at bounding box center [1303, 481] width 282 height 25
click at [0, 0] on select "Select a list..." at bounding box center [0, 0] width 0 height 0
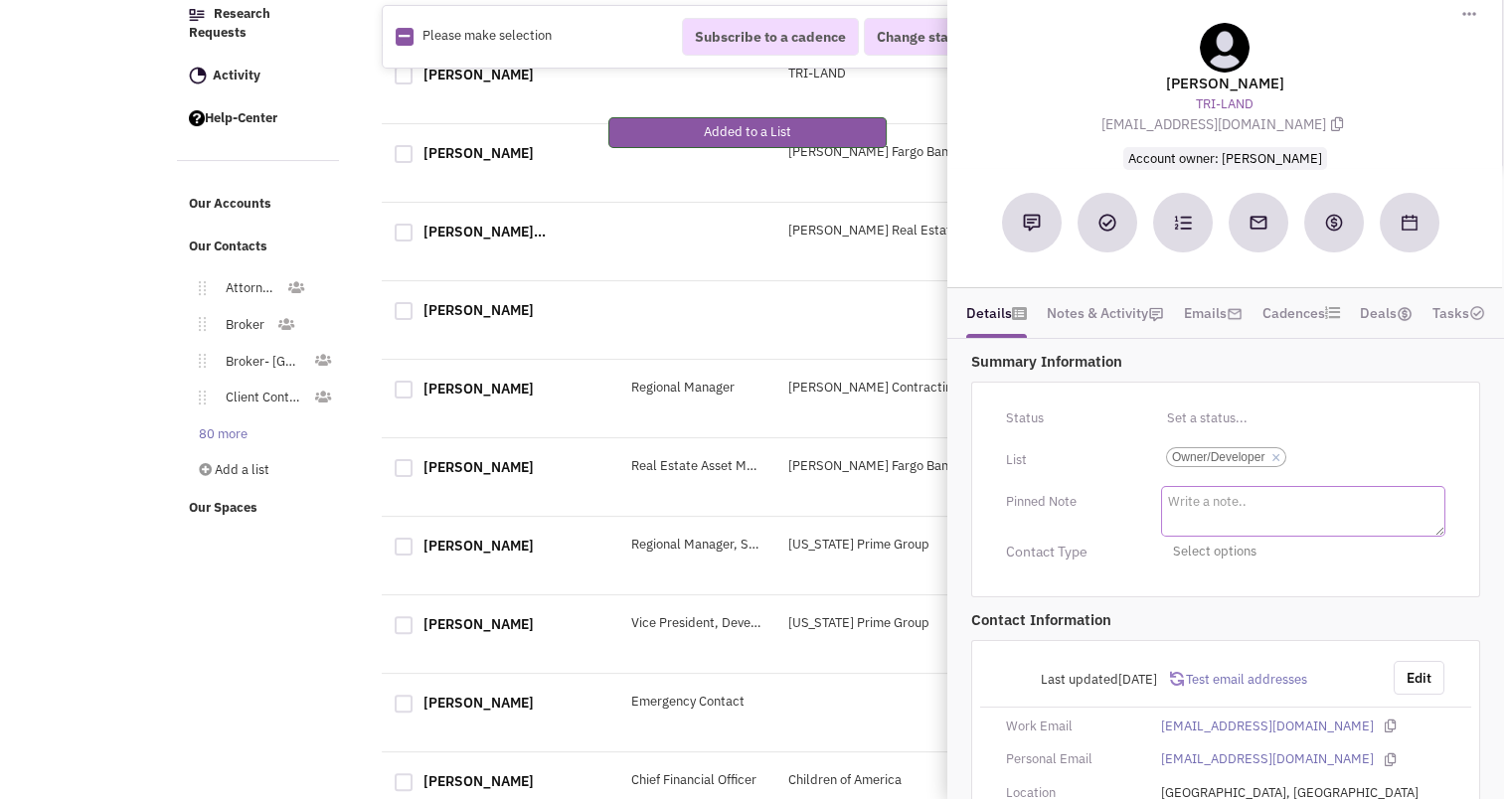
click at [1221, 525] on textarea at bounding box center [1303, 511] width 284 height 51
click at [1225, 541] on span "Select options" at bounding box center [1303, 550] width 284 height 31
click at [1184, 659] on div at bounding box center [1181, 668] width 18 height 18
checkbox input "true"
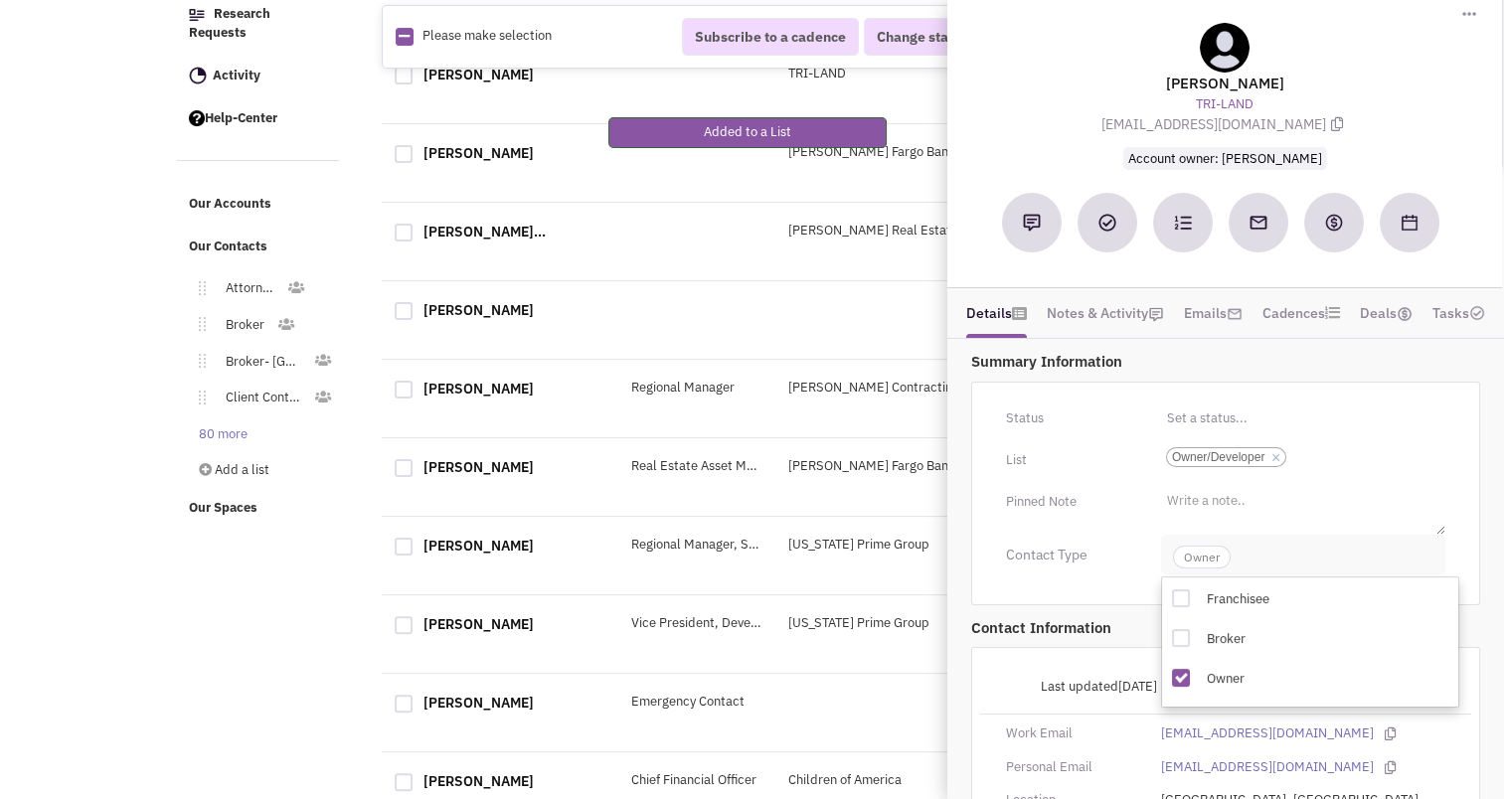
click at [1200, 554] on span "Owner" at bounding box center [1202, 557] width 58 height 23
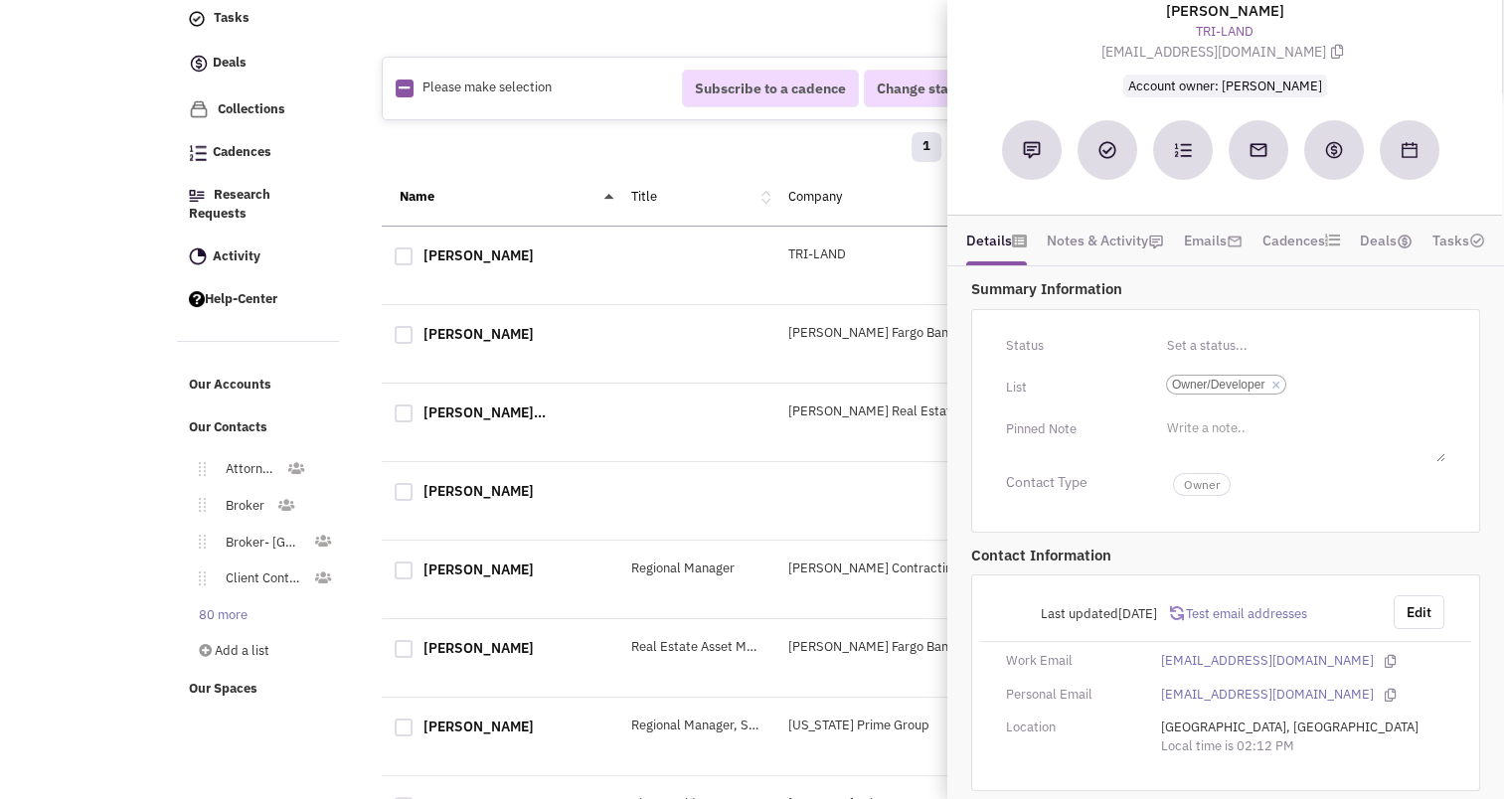
scroll to position [179, 0]
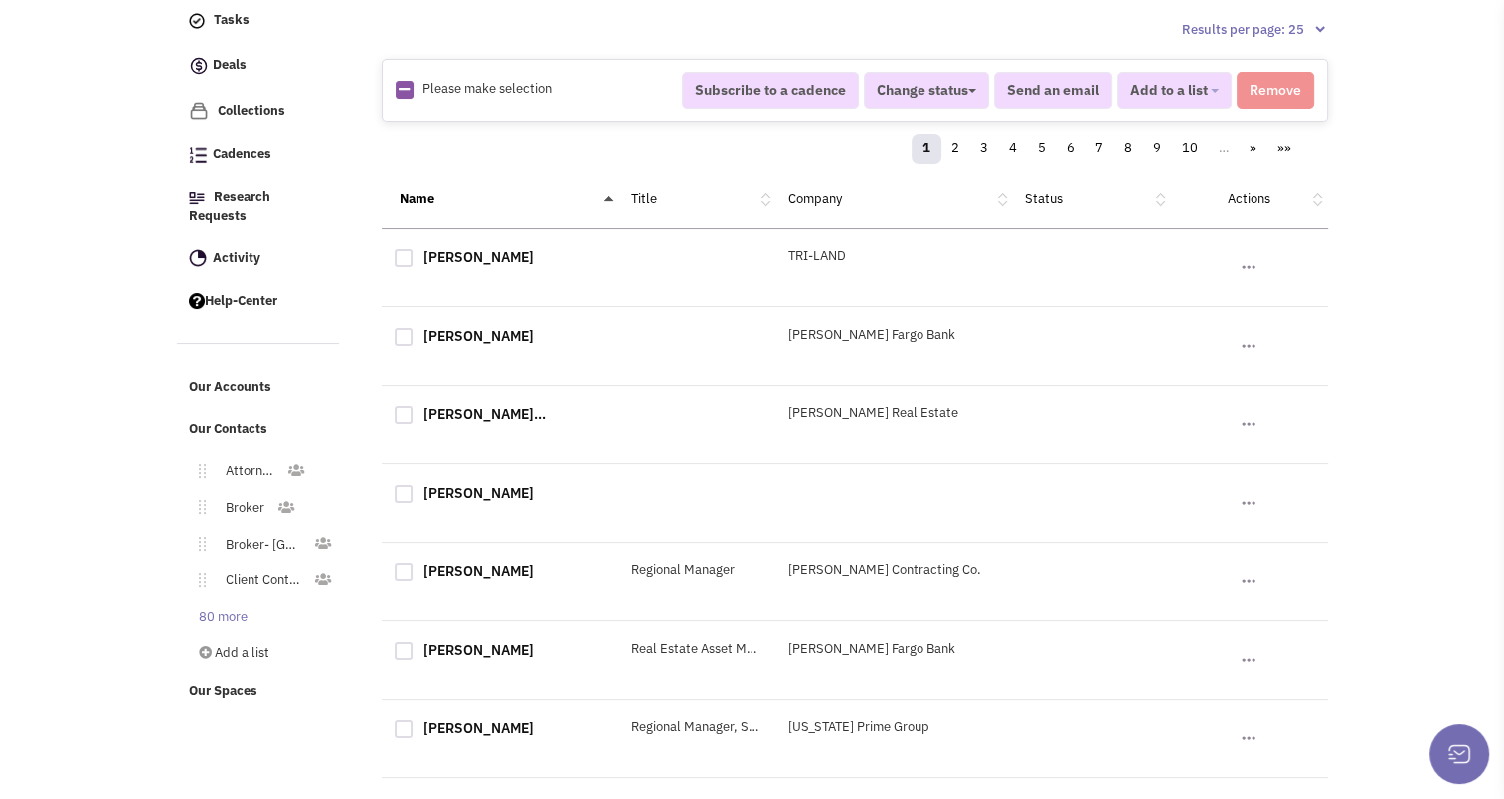
click at [482, 318] on div "Rich Callahan Wells Fargo Bank No note found! No email sent! 0 Send an Email" at bounding box center [855, 346] width 947 height 79
click at [276, 382] on link "Our Accounts" at bounding box center [259, 388] width 161 height 38
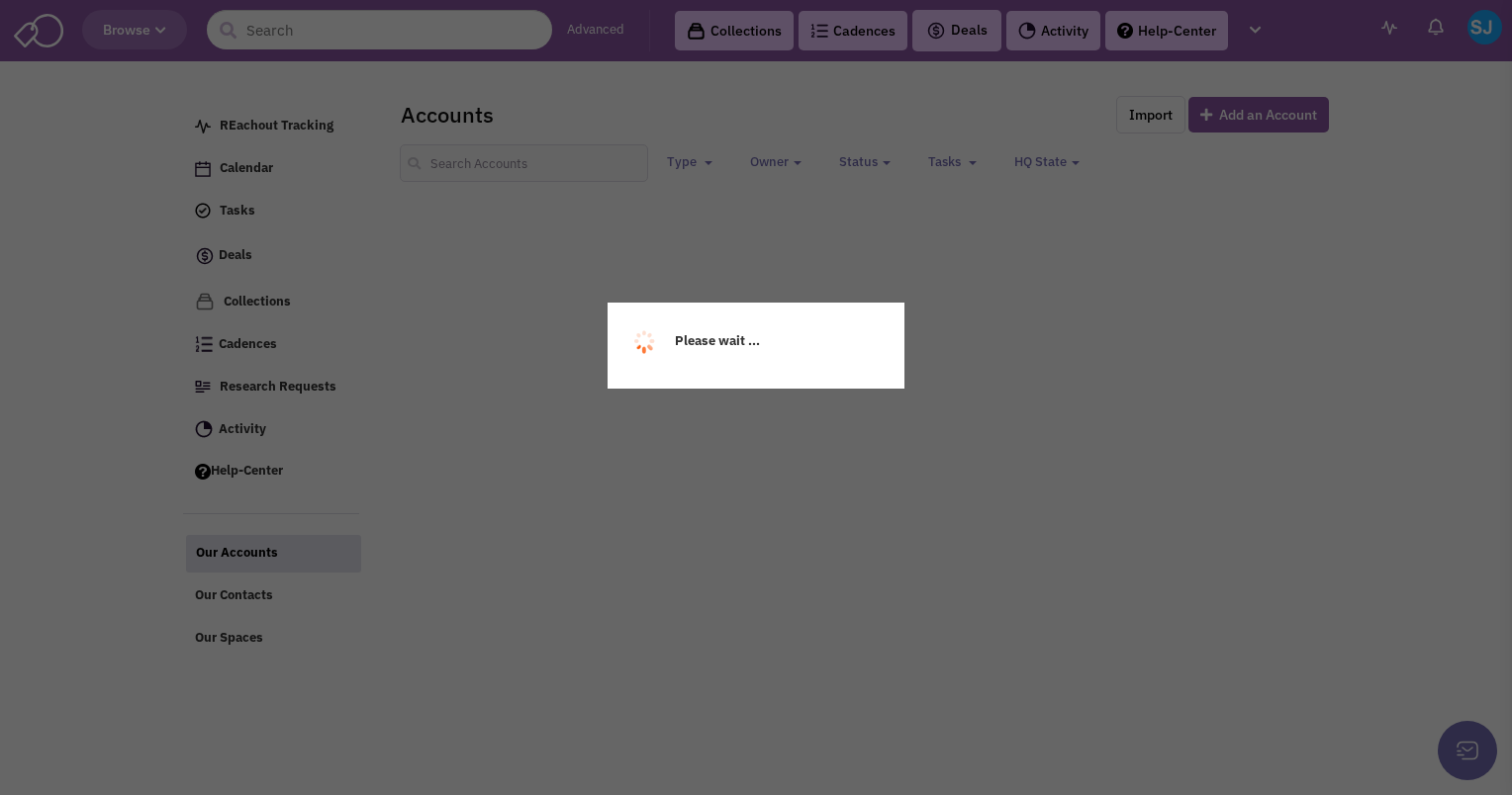
select select
